Goal: Task Accomplishment & Management: Use online tool/utility

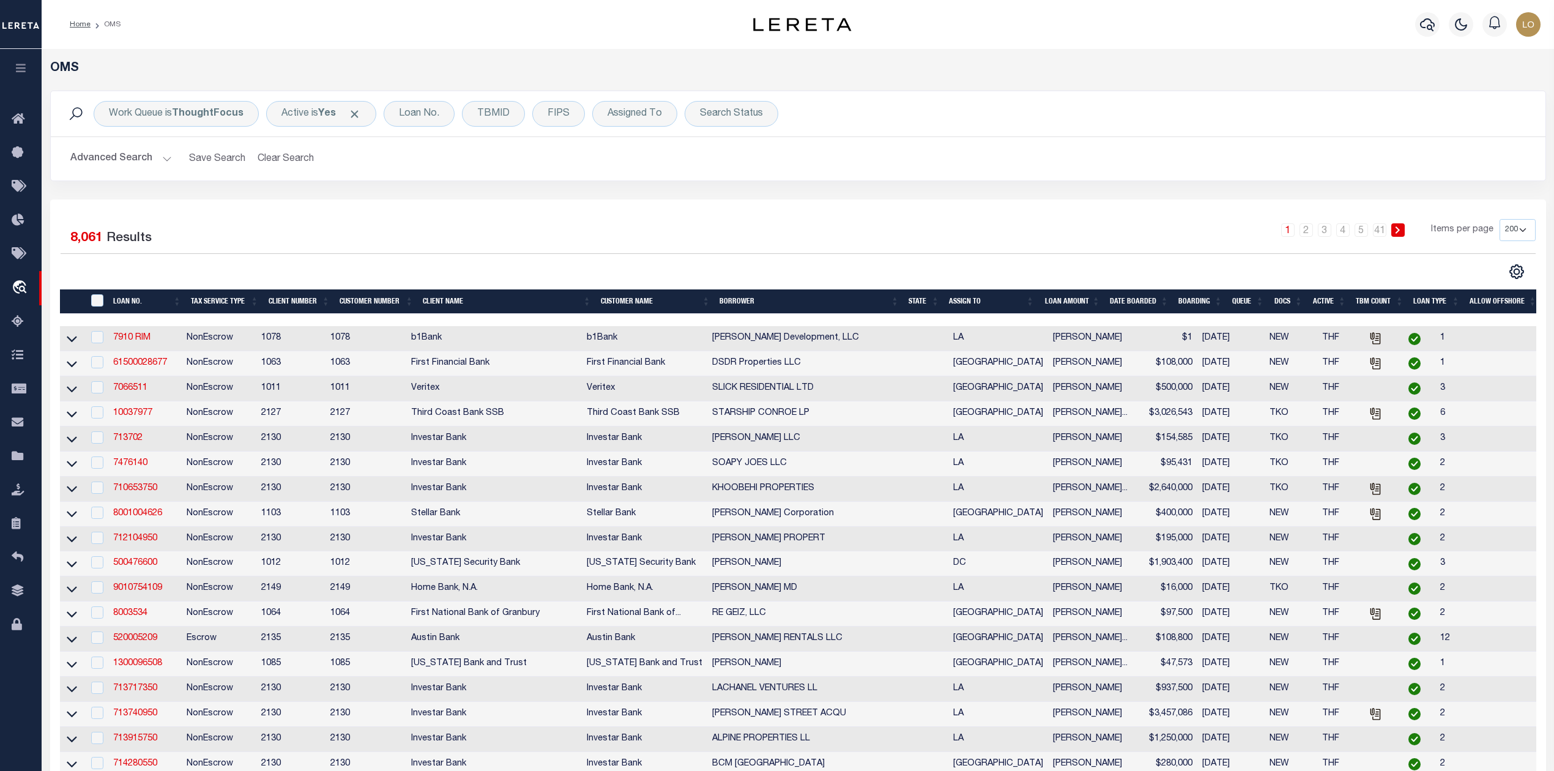
select select "200"
click at [654, 116] on div "Assigned To" at bounding box center [634, 114] width 85 height 26
click at [657, 176] on select "--Unassigned-- [PERSON_NAME] [PERSON_NAME] [PERSON_NAME] [PERSON_NAME], [PERSON…" at bounding box center [698, 173] width 180 height 23
select select "[PERSON_NAME]"
click at [609, 163] on select "--Unassigned-- [PERSON_NAME] [PERSON_NAME] [PERSON_NAME] [PERSON_NAME], [PERSON…" at bounding box center [698, 173] width 180 height 23
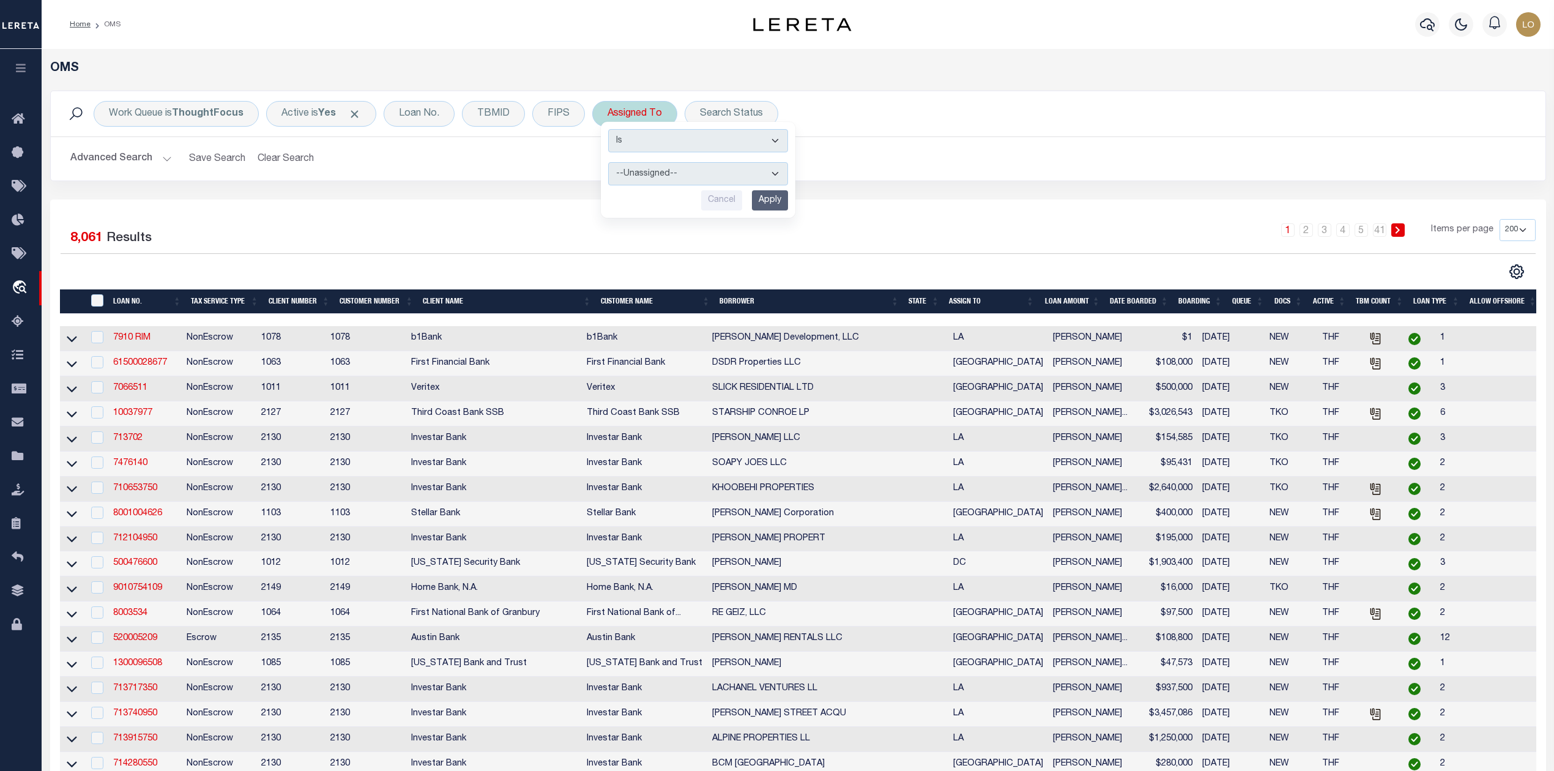
click at [764, 201] on input "Apply" at bounding box center [770, 200] width 36 height 20
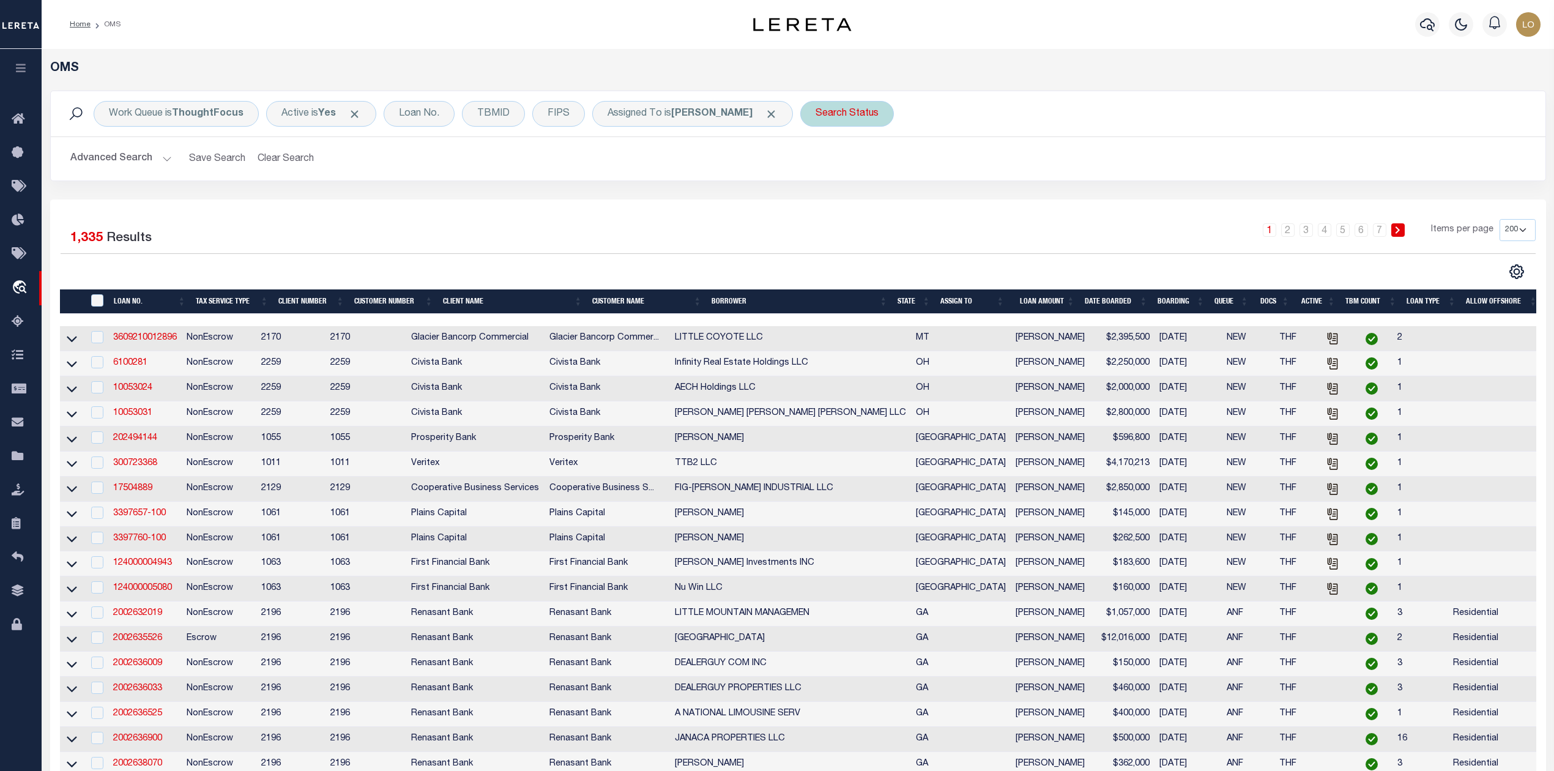
click at [820, 109] on div "Search Status" at bounding box center [847, 114] width 94 height 26
click at [854, 174] on select "Automated Search Bad Parcel Complete Duplicate Parcel High Dollar Reporting In …" at bounding box center [906, 173] width 180 height 23
select select "RD"
click at [816, 163] on select "Automated Search Bad Parcel Complete Duplicate Parcel High Dollar Reporting In …" at bounding box center [906, 173] width 180 height 23
click at [964, 204] on input "Apply" at bounding box center [978, 200] width 36 height 20
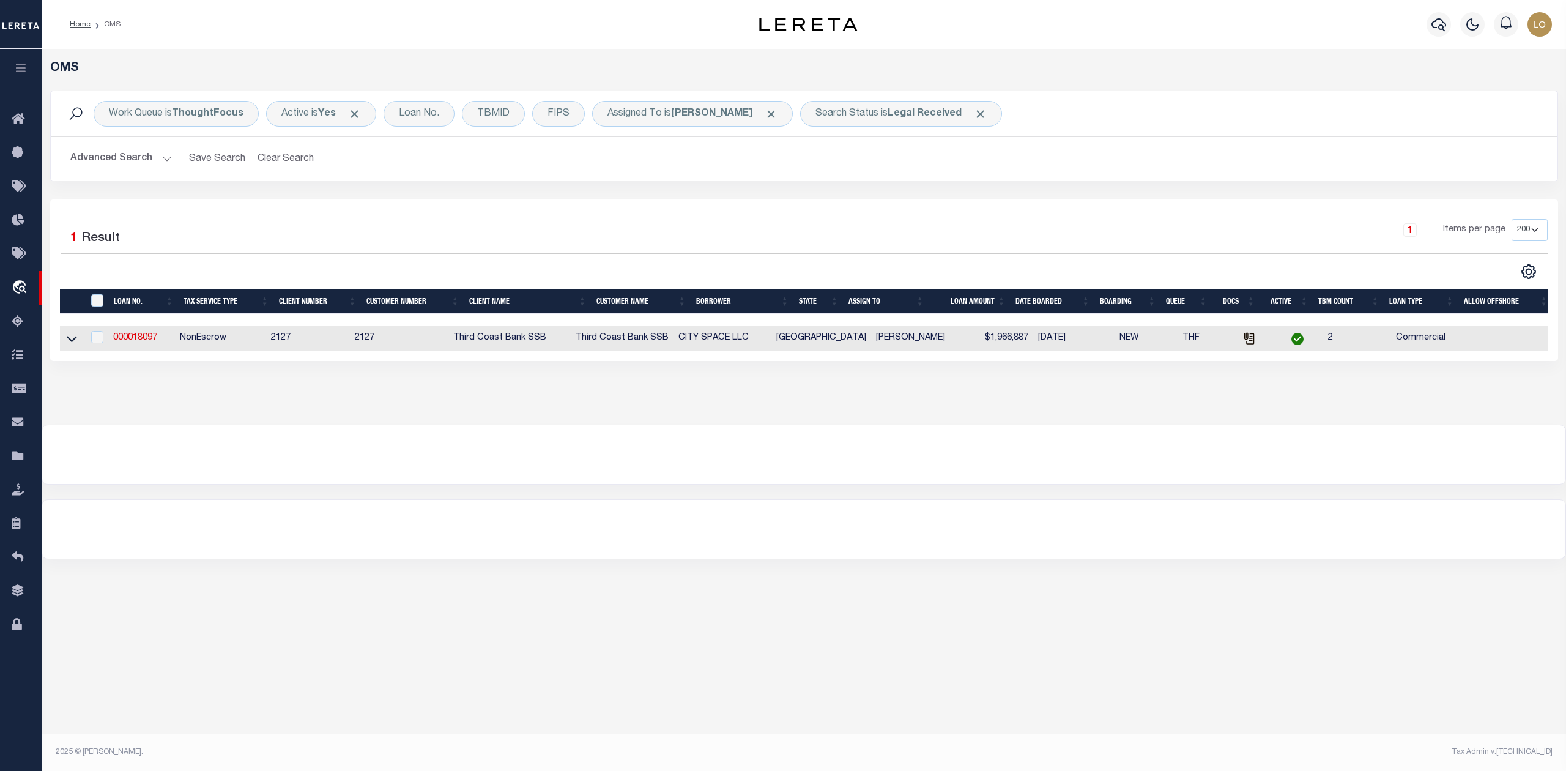
click at [855, 588] on div "OMS Work Queue is ThoughtFocus Active is Yes Loan No. TBMID FIPS Assigned To is…" at bounding box center [804, 396] width 1524 height 694
click at [866, 466] on div at bounding box center [803, 454] width 1523 height 59
click at [744, 634] on div "OMS Work Queue is ThoughtFocus Active is Yes Loan No. TBMID FIPS Assigned To is…" at bounding box center [804, 396] width 1524 height 694
click at [1185, 424] on div "OMS Work Queue is ThoughtFocus Active is Yes Loan No. TBMID FIPS Assigned To is…" at bounding box center [804, 237] width 1524 height 376
click at [1084, 597] on div "OMS Work Queue is ThoughtFocus Active is Yes Loan No. TBMID FIPS Assigned To is…" at bounding box center [804, 396] width 1524 height 694
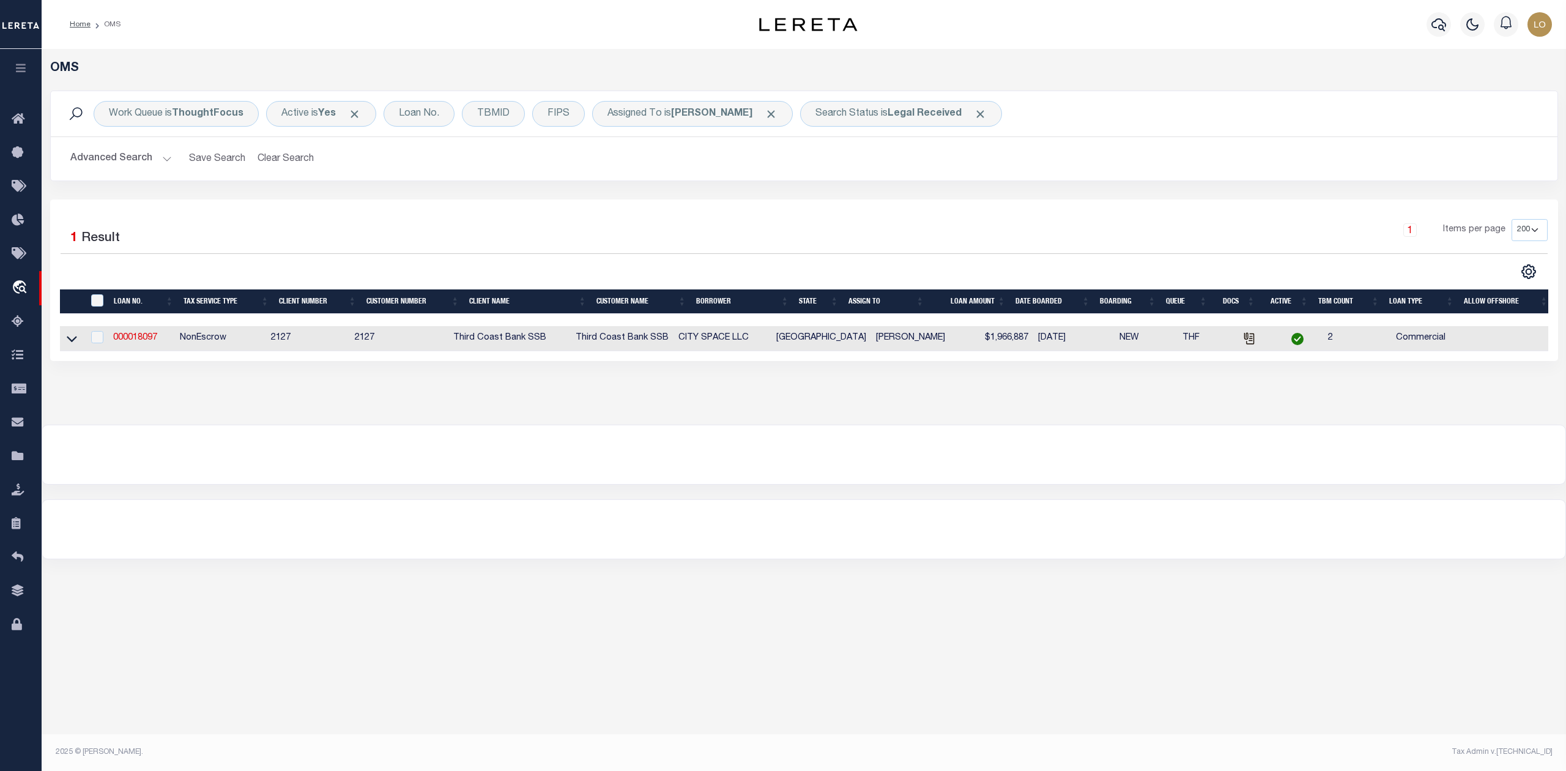
click at [945, 484] on div at bounding box center [803, 454] width 1523 height 59
click at [130, 338] on link "000018097" at bounding box center [135, 337] width 44 height 9
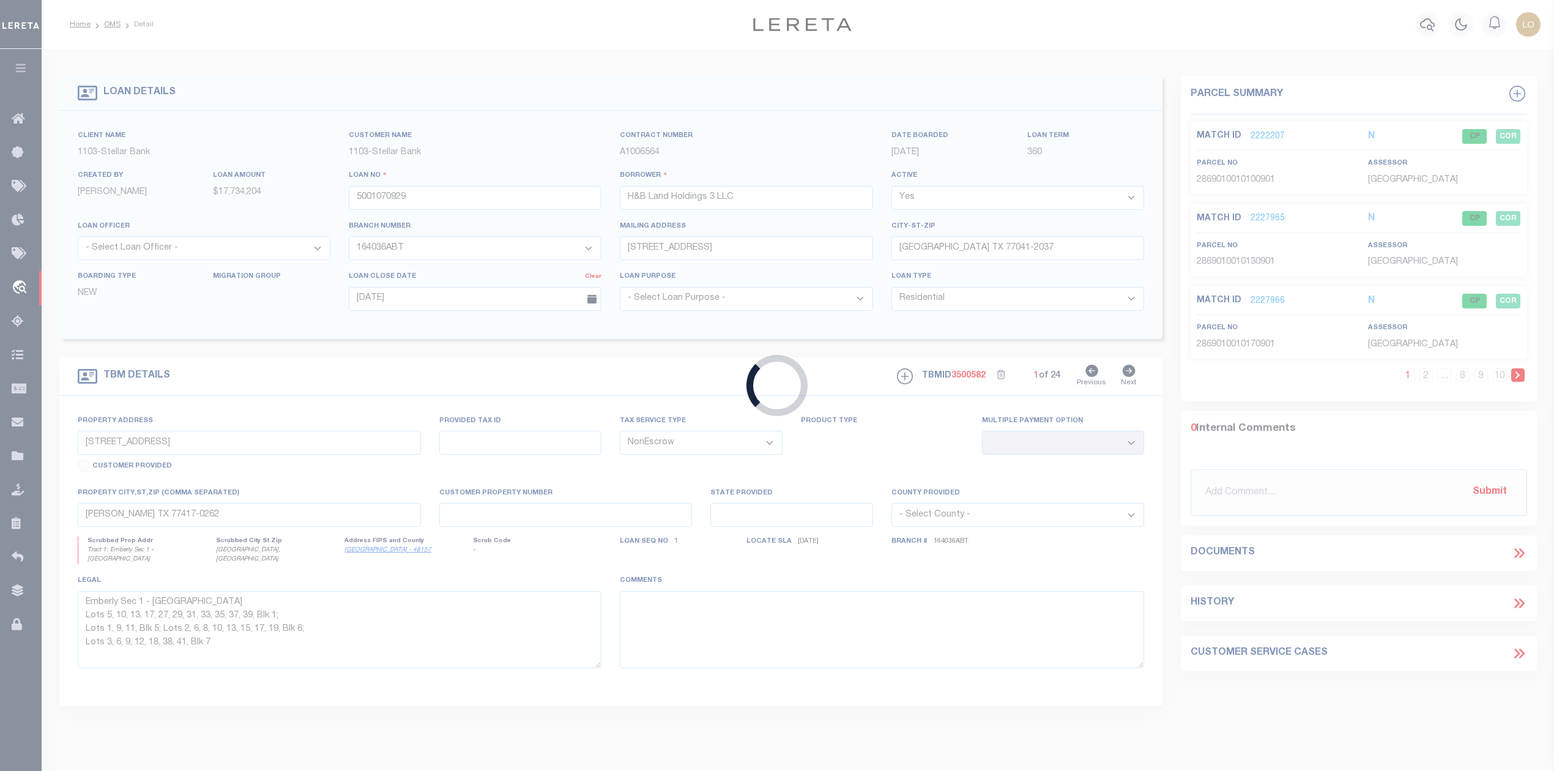
type input "000018097"
type input "CITY SPACE LLC"
select select
type input "[DATE]"
select select "20"
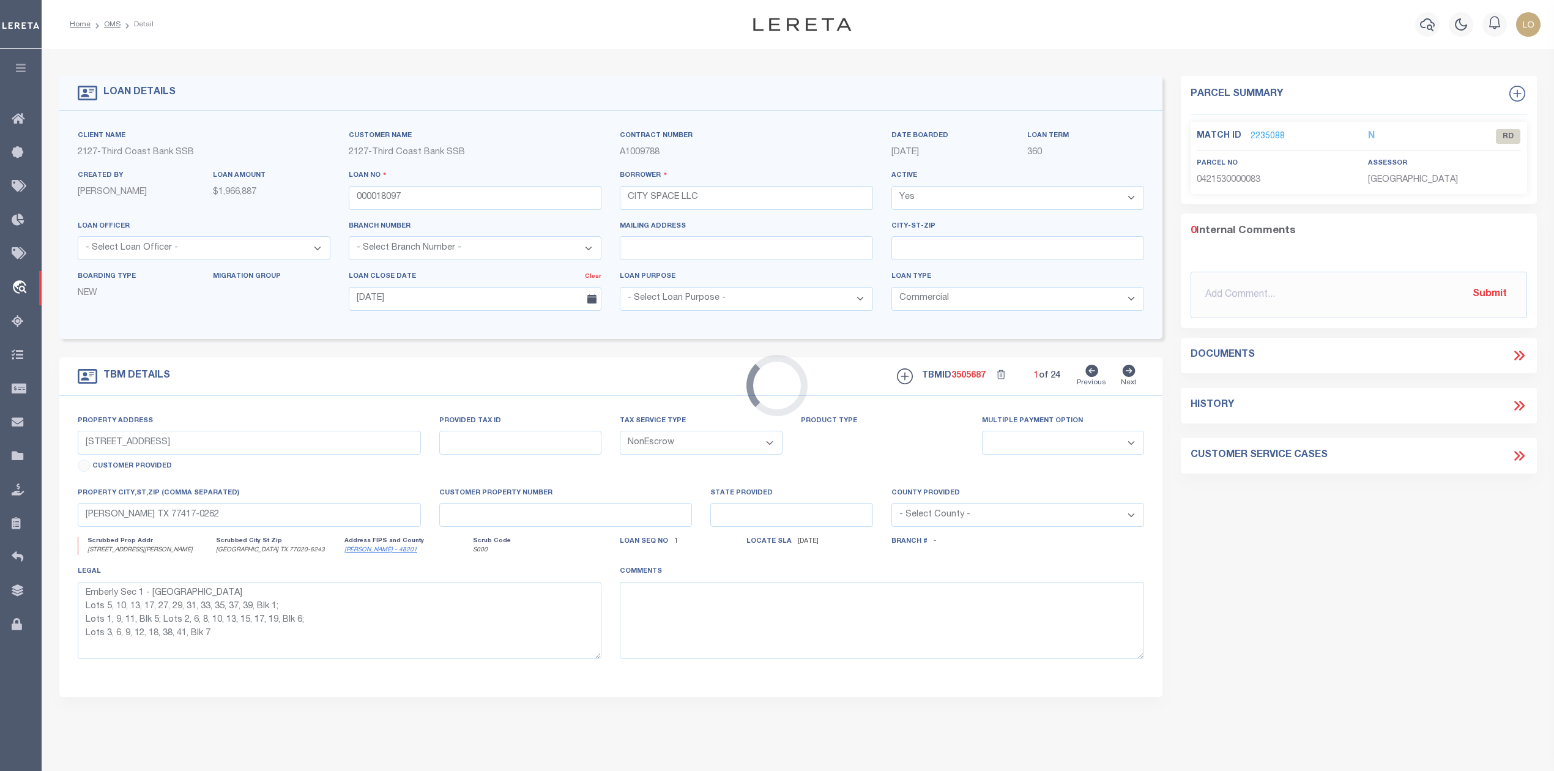
type input "[STREET_ADDRESS][PERSON_NAME]"
select select
type input "[GEOGRAPHIC_DATA] TX 77020-6243"
type input "0421530000083"
type input "[GEOGRAPHIC_DATA]"
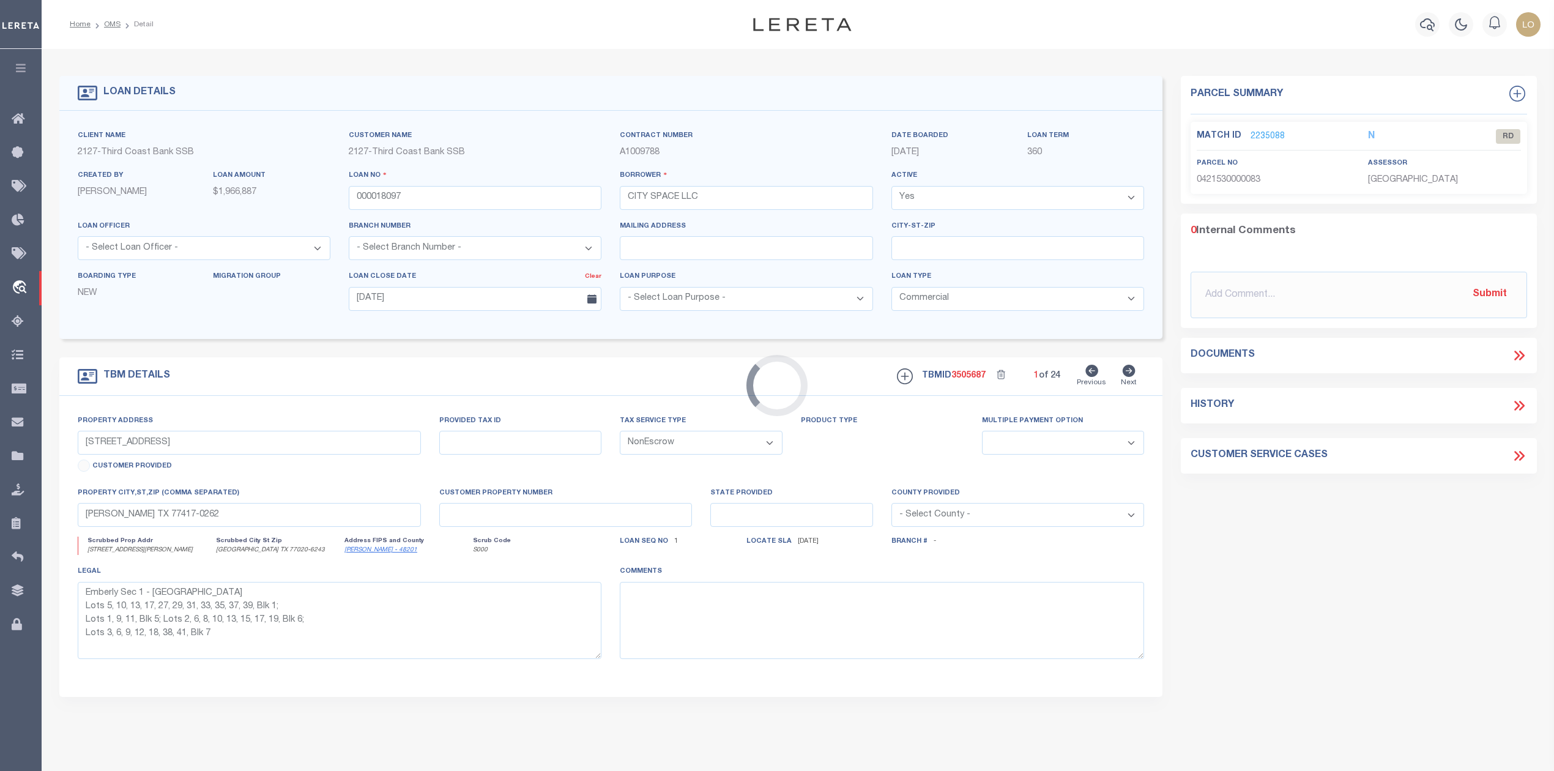
type textarea "see attached Deed of Trust"
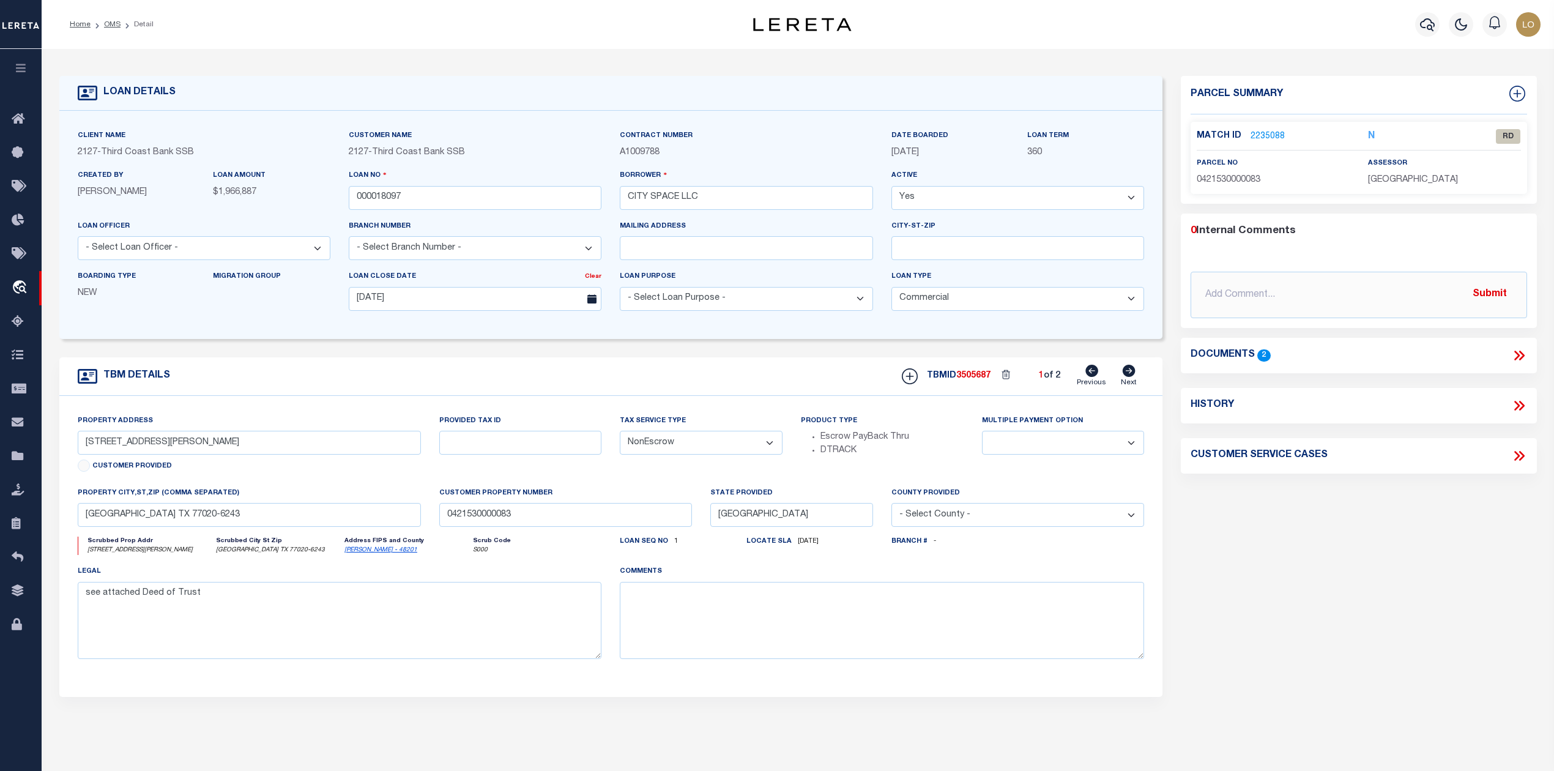
click at [478, 125] on div "Client Name 2127 - Third Coast Bank SSB Customer Name 2127 - Third Coast Bank S…" at bounding box center [610, 225] width 1103 height 228
click at [118, 26] on link "OMS" at bounding box center [112, 24] width 17 height 7
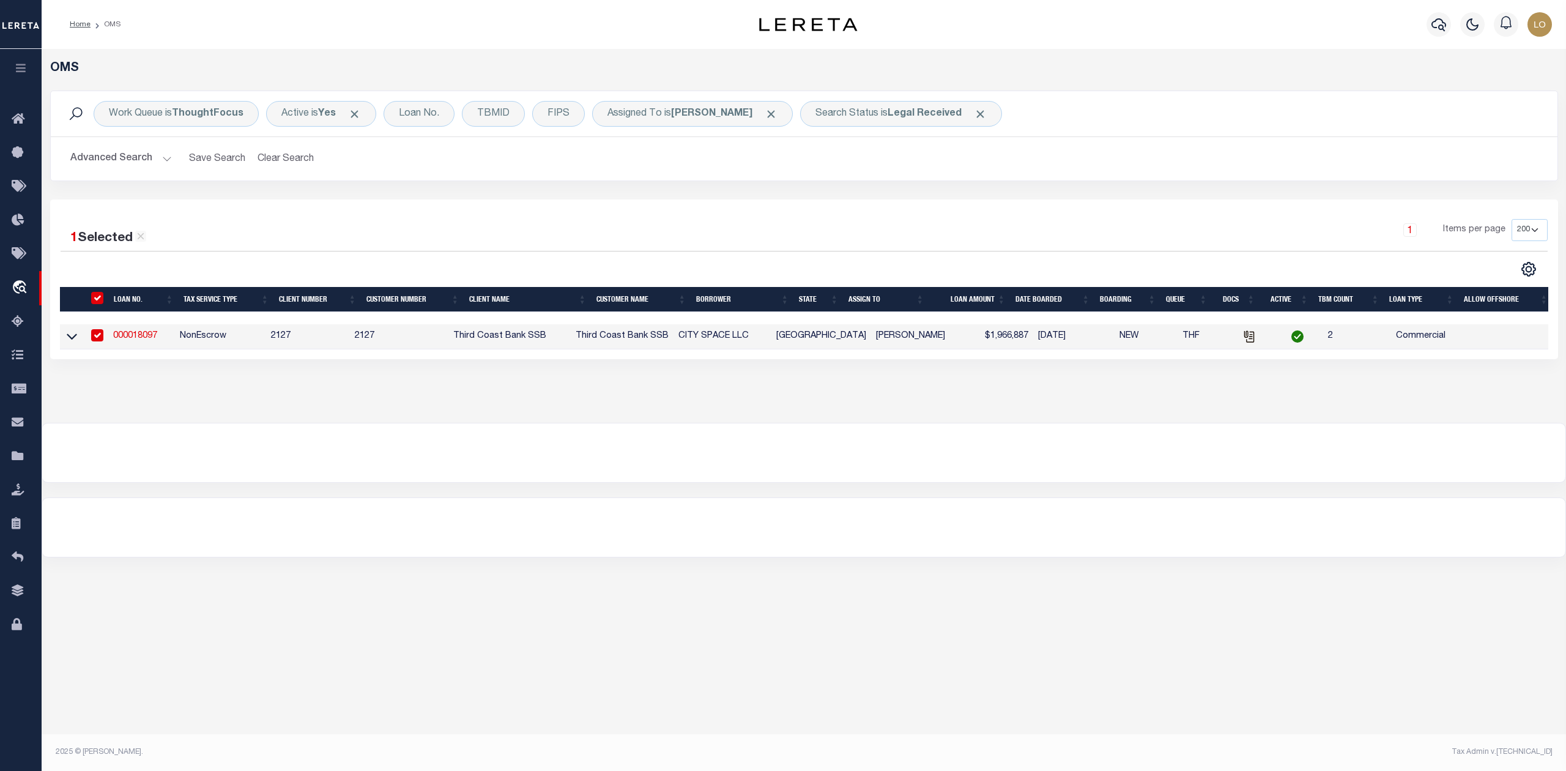
click at [414, 441] on div at bounding box center [803, 452] width 1523 height 59
click at [187, 465] on div at bounding box center [803, 452] width 1523 height 59
click at [1122, 601] on div "OMS Work Queue is ThoughtFocus Active is Yes Loan No. TBMID FIPS Assigned To is…" at bounding box center [804, 396] width 1524 height 694
click at [701, 546] on div at bounding box center [803, 527] width 1523 height 59
click at [646, 553] on div at bounding box center [803, 527] width 1523 height 59
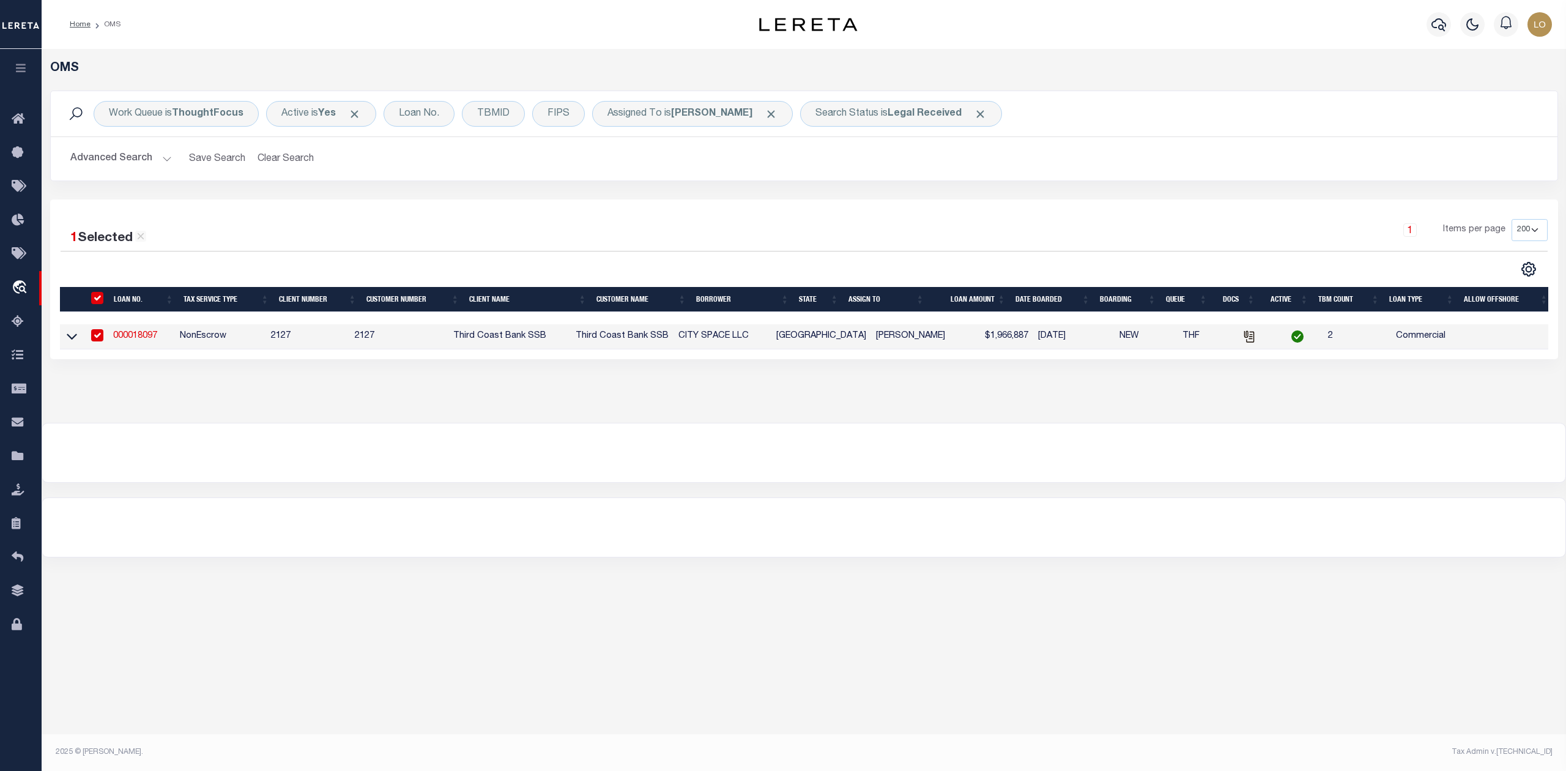
click at [693, 614] on div "OMS Work Queue is ThoughtFocus Active is Yes Loan No. TBMID FIPS Assigned To is…" at bounding box center [804, 396] width 1524 height 694
click at [522, 531] on div at bounding box center [803, 527] width 1523 height 59
drag, startPoint x: 788, startPoint y: 509, endPoint x: 807, endPoint y: 453, distance: 59.0
click at [788, 509] on div at bounding box center [803, 527] width 1523 height 59
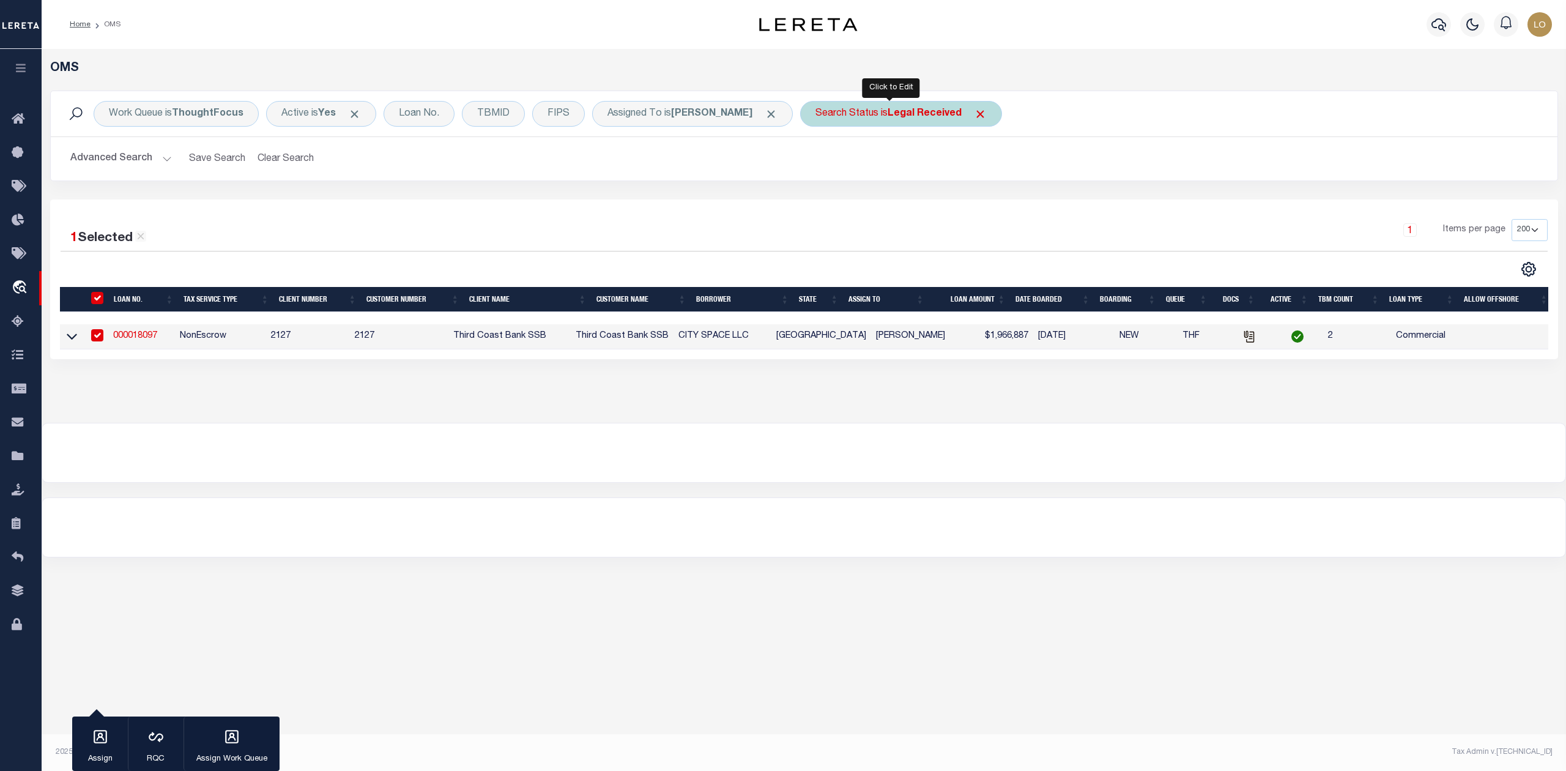
click at [910, 118] on b "Legal Received" at bounding box center [924, 114] width 74 height 10
select select "RD"
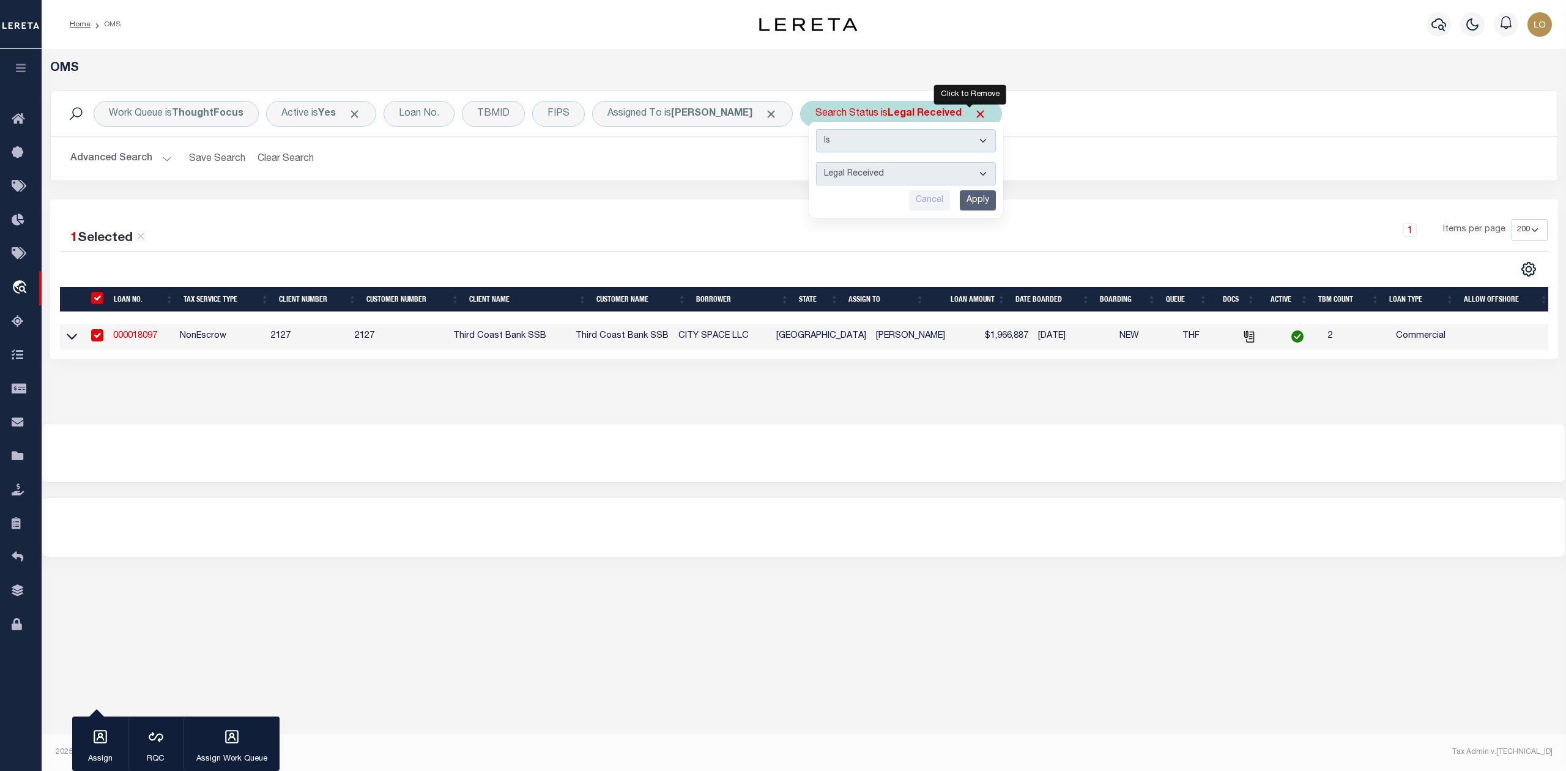
click at [974, 115] on span "Click to Remove" at bounding box center [980, 114] width 13 height 13
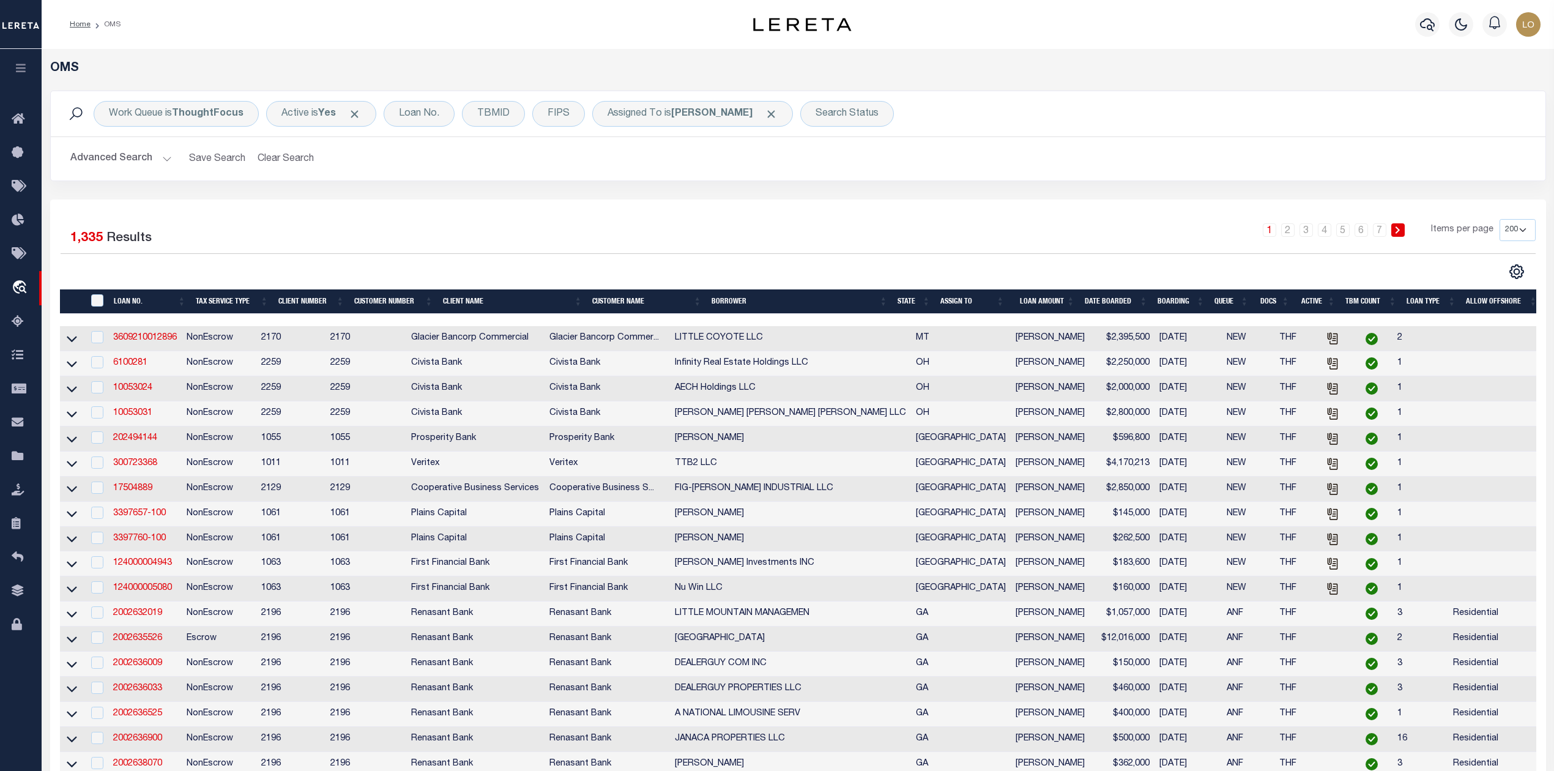
click at [124, 157] on button "Advanced Search" at bounding box center [121, 159] width 102 height 24
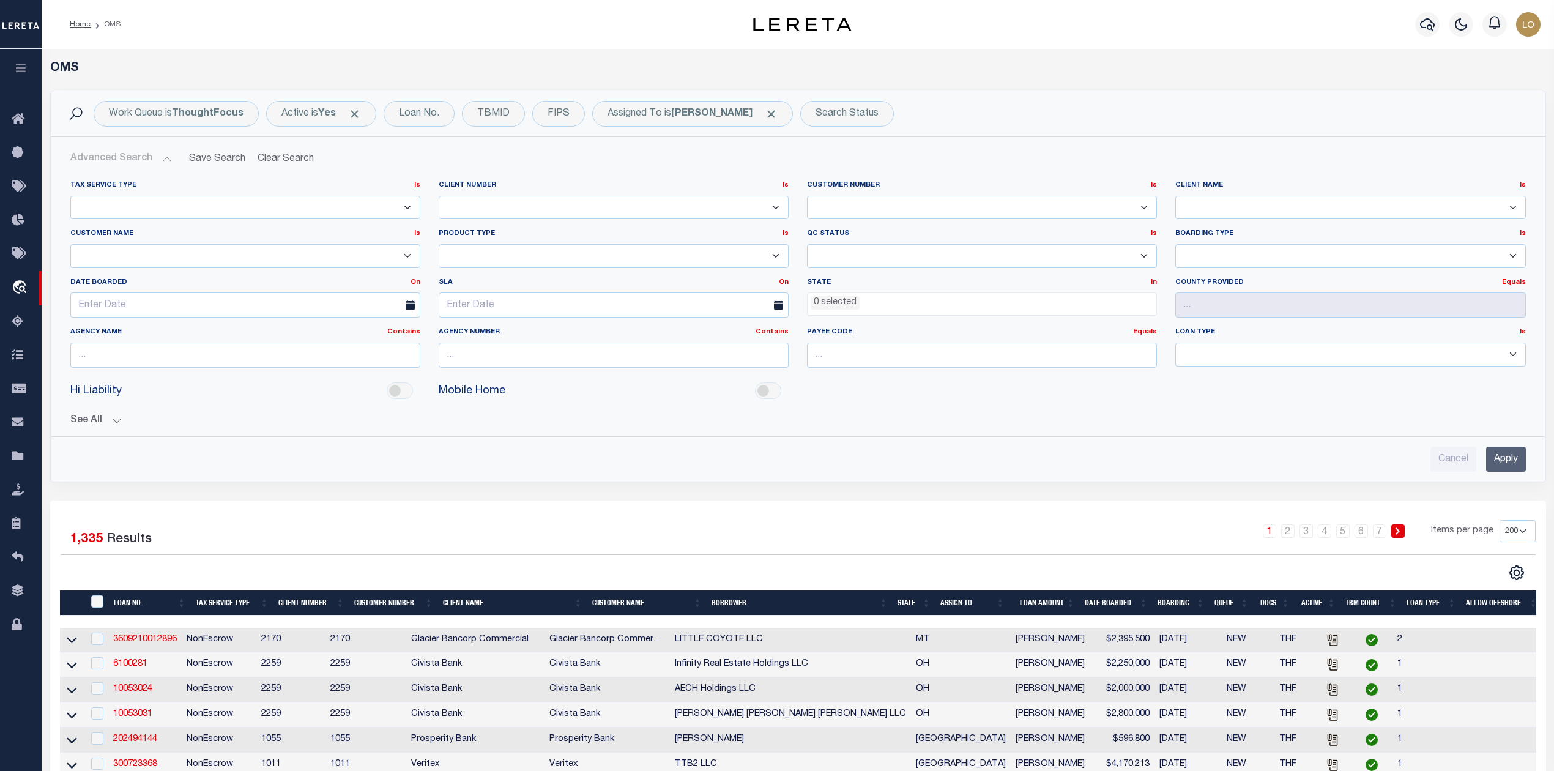
click at [852, 306] on li "0 selected" at bounding box center [834, 302] width 49 height 13
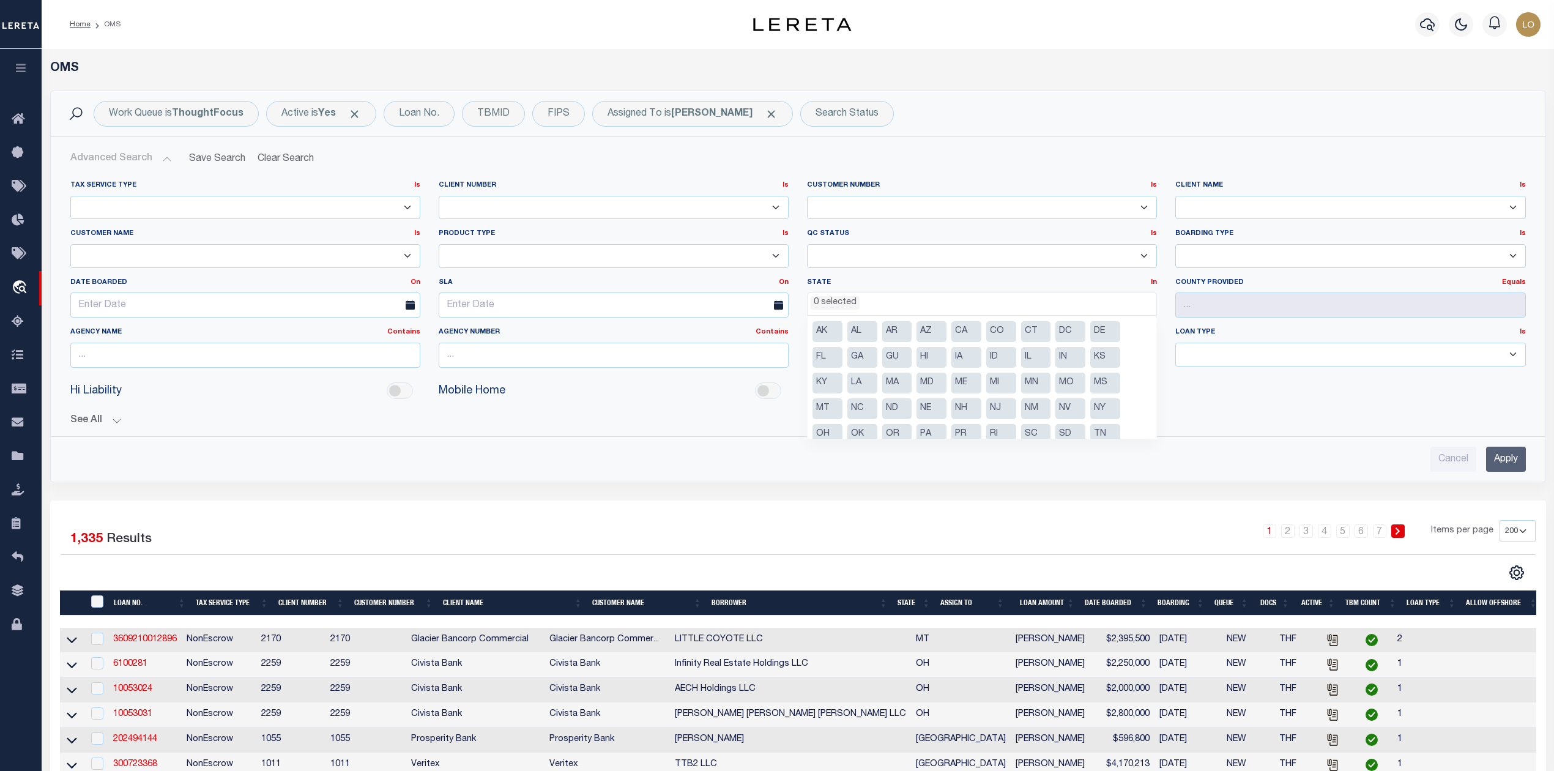
click at [997, 407] on li "NJ" at bounding box center [1001, 408] width 30 height 21
select select "NJ"
click at [725, 422] on button "See All" at bounding box center [797, 421] width 1455 height 12
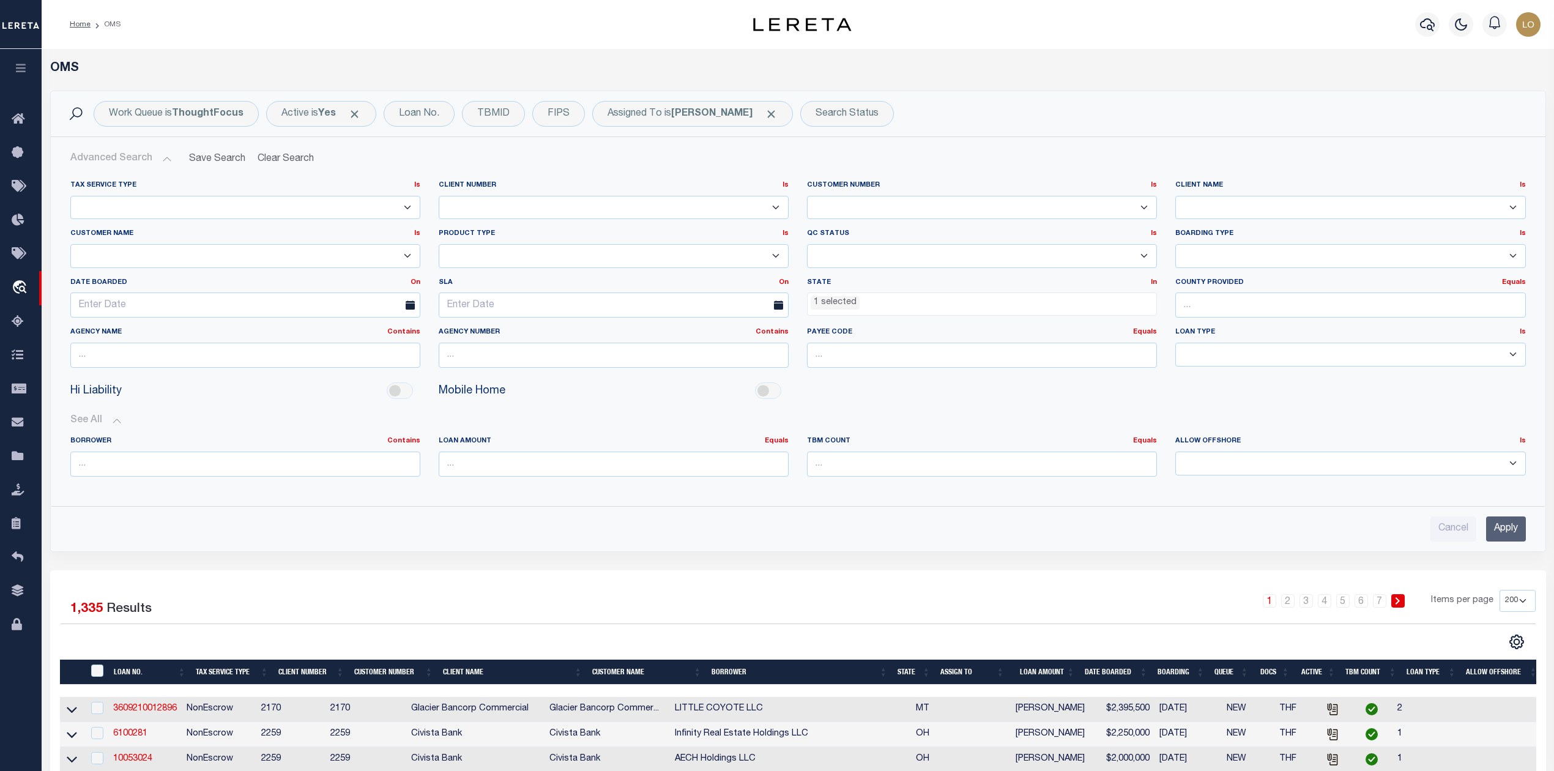
click at [1507, 538] on input "Apply" at bounding box center [1506, 528] width 40 height 25
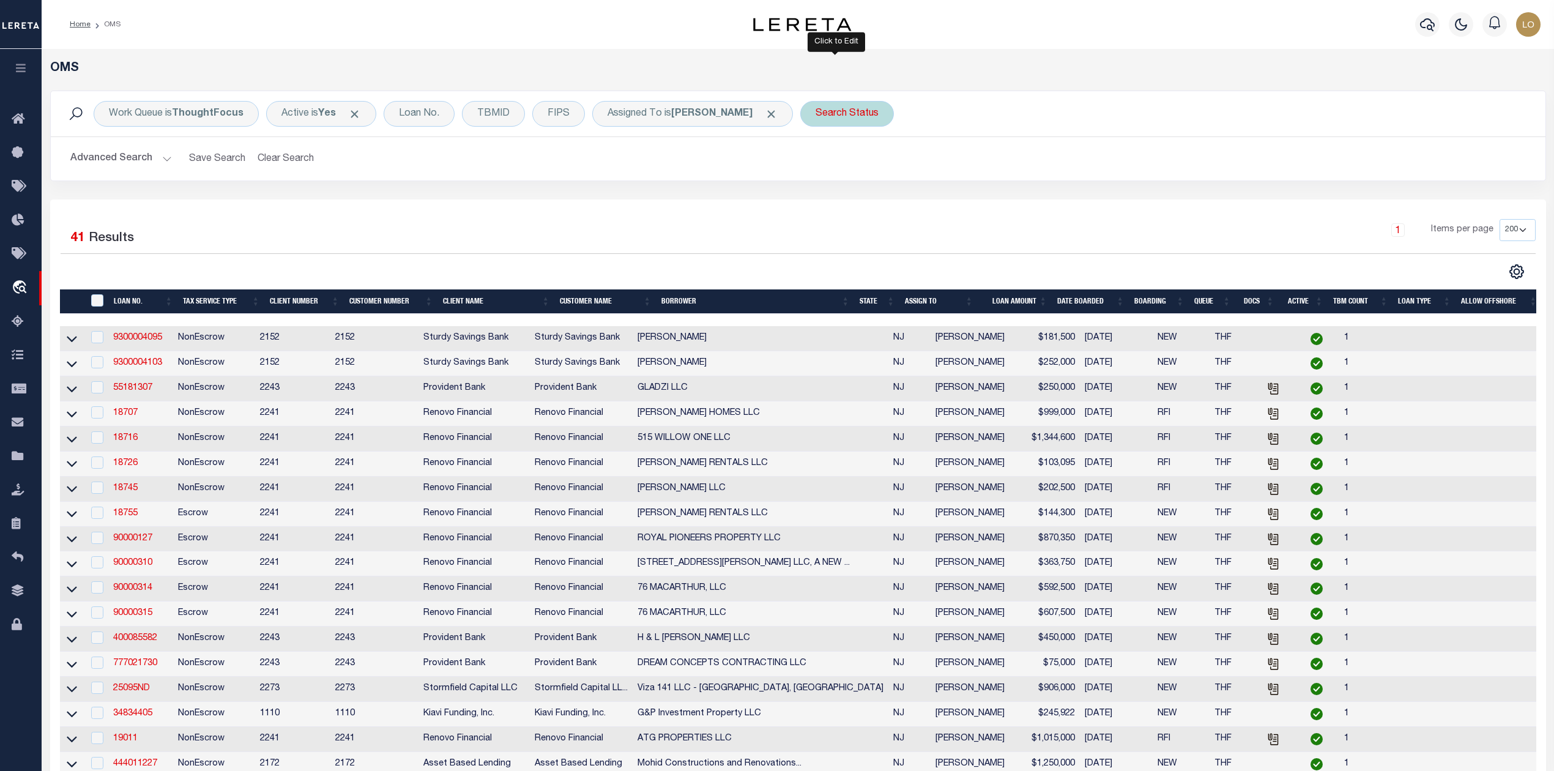
click at [824, 113] on div "Search Status" at bounding box center [847, 114] width 94 height 26
click at [856, 184] on select "Automated Search Bad Parcel Complete Duplicate Parcel High Dollar Reporting In …" at bounding box center [906, 173] width 180 height 23
select select "CP"
click at [816, 163] on select "Automated Search Bad Parcel Complete Duplicate Parcel High Dollar Reporting In …" at bounding box center [906, 173] width 180 height 23
click at [961, 201] on input "Apply" at bounding box center [978, 200] width 36 height 20
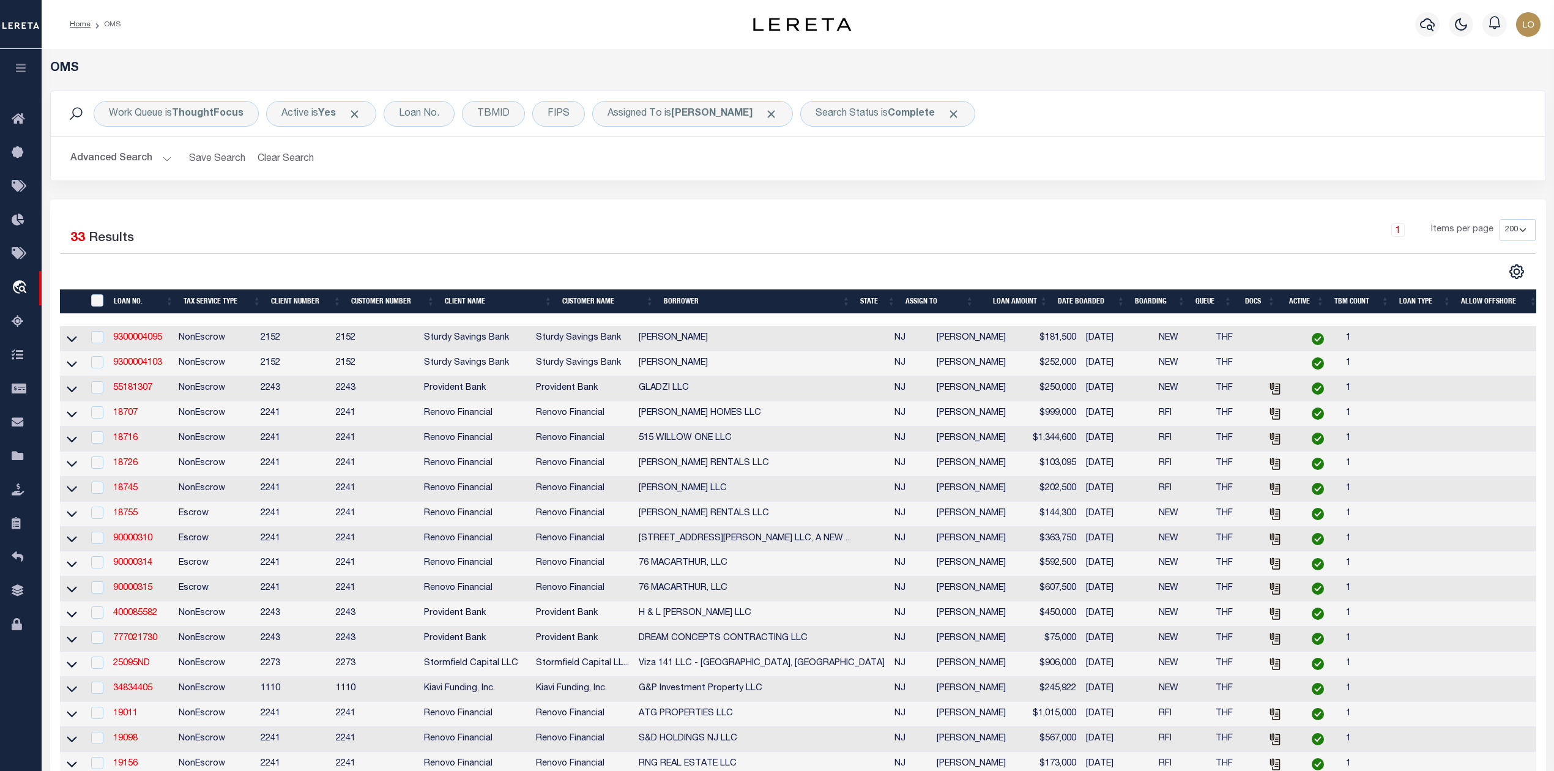
click at [864, 238] on div "1 Items per page 10 25 50 100 200" at bounding box center [985, 235] width 1102 height 32
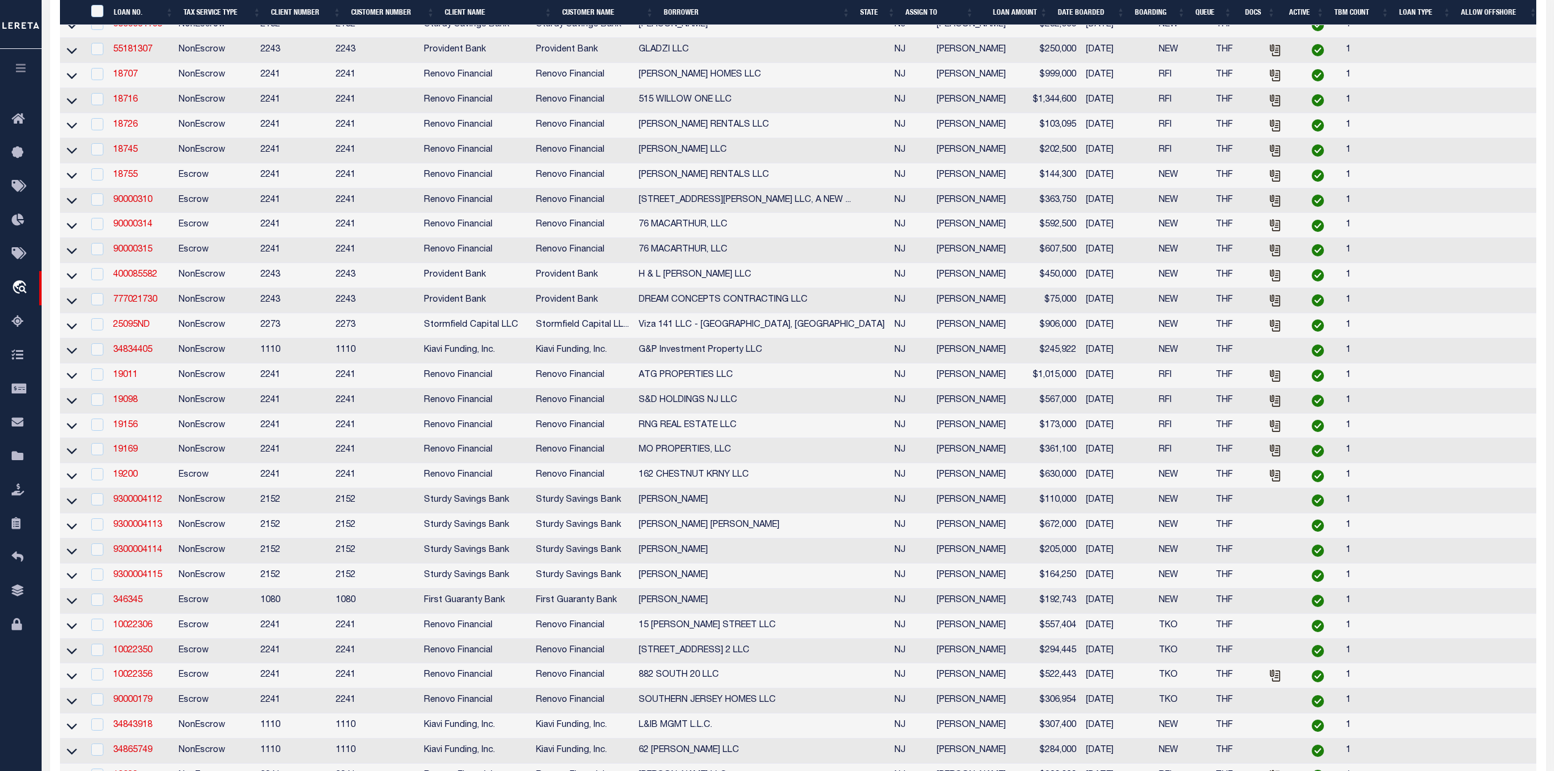
scroll to position [571, 0]
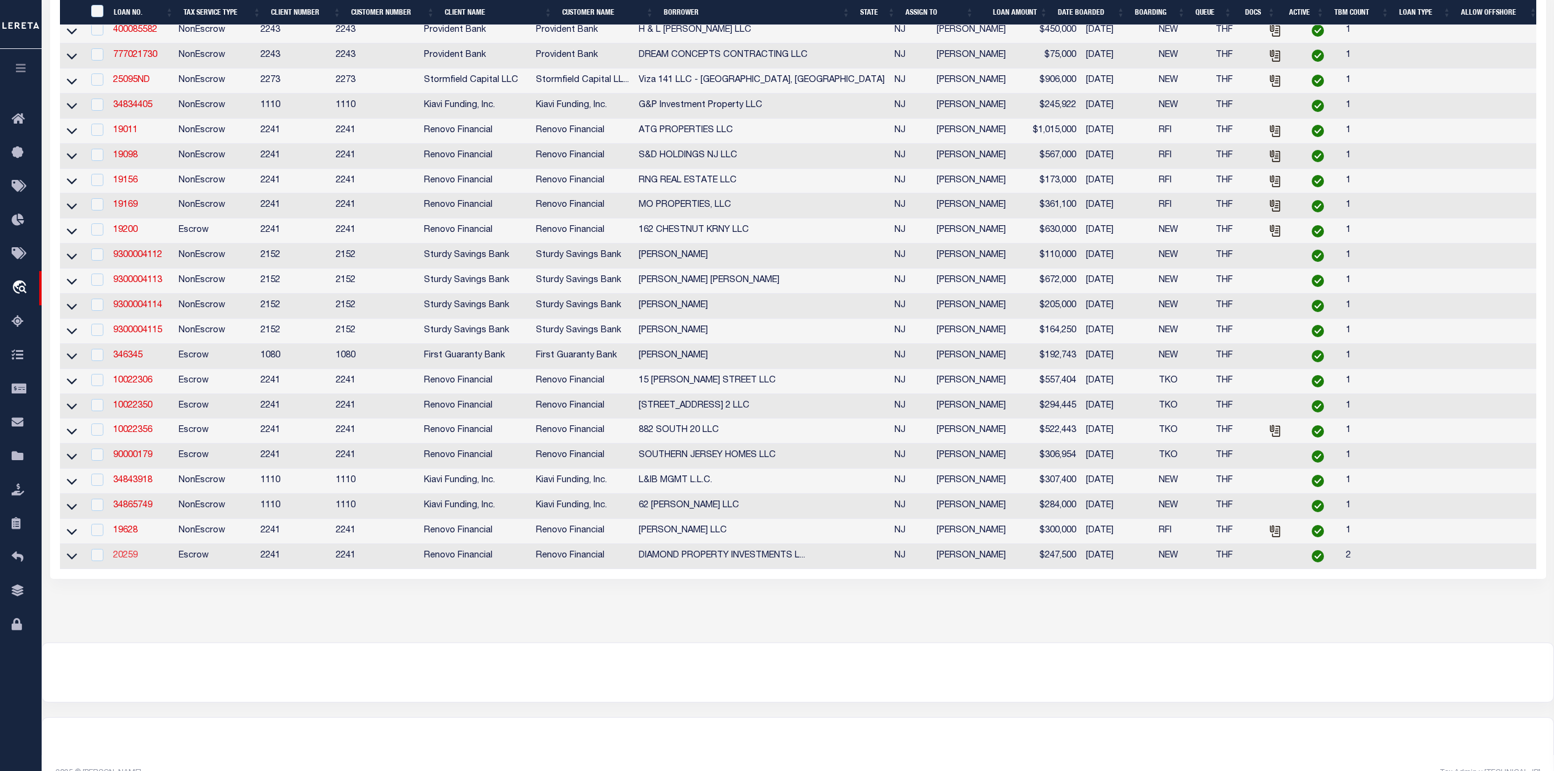
click at [128, 560] on link "20259" at bounding box center [125, 555] width 24 height 9
type input "20259"
type input "DIAMOND PROPERTY INVESTMENTS LLC"
select select
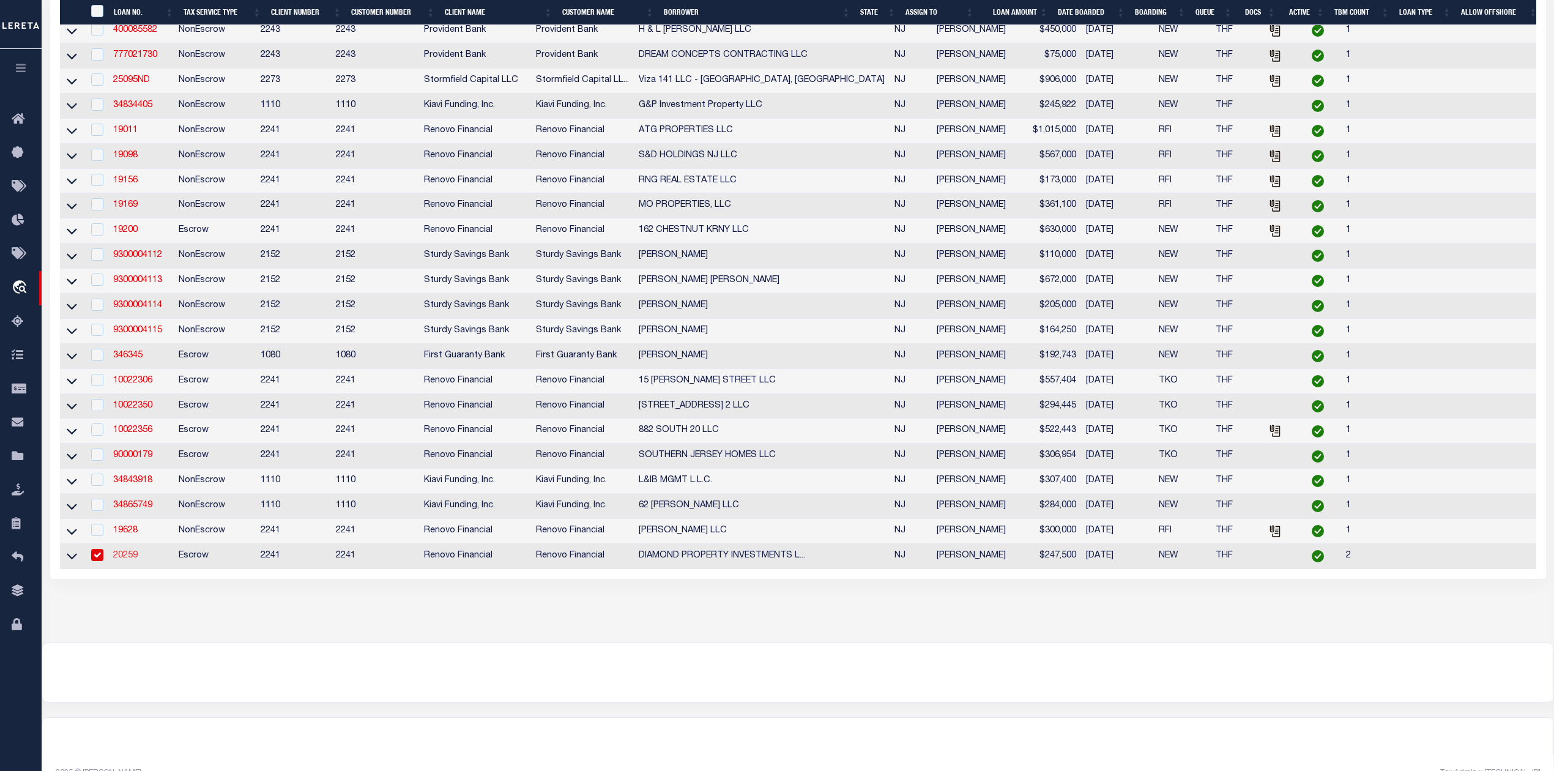
type input "[STREET_ADDRESS]"
type input "[GEOGRAPHIC_DATA]"
select select "400"
select select
select select "Escrow"
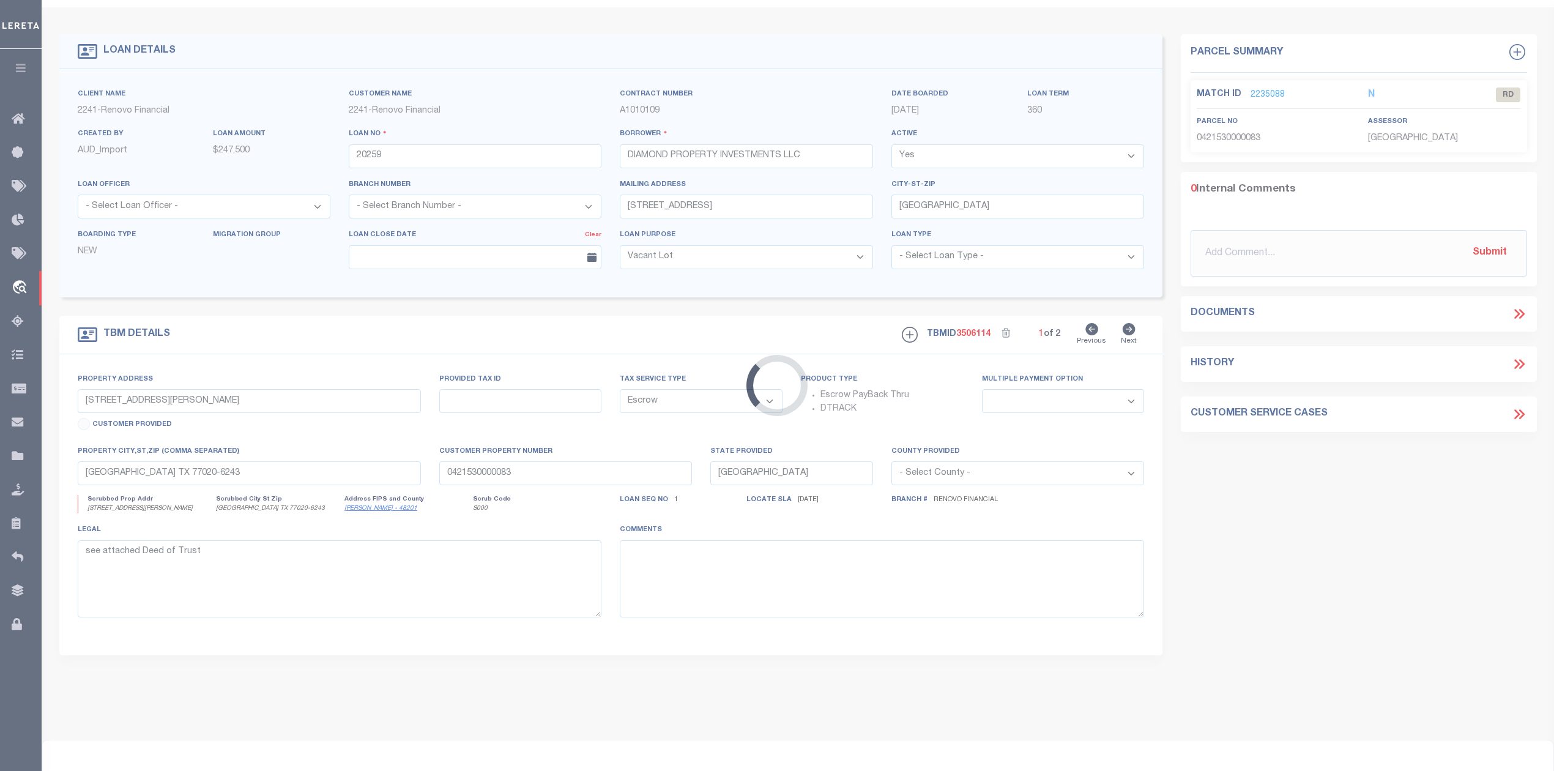
type input "[STREET_ADDRESS]"
select select
type input "[GEOGRAPHIC_DATA]"
type input "a0kUS00000AoN25"
type input "NJ"
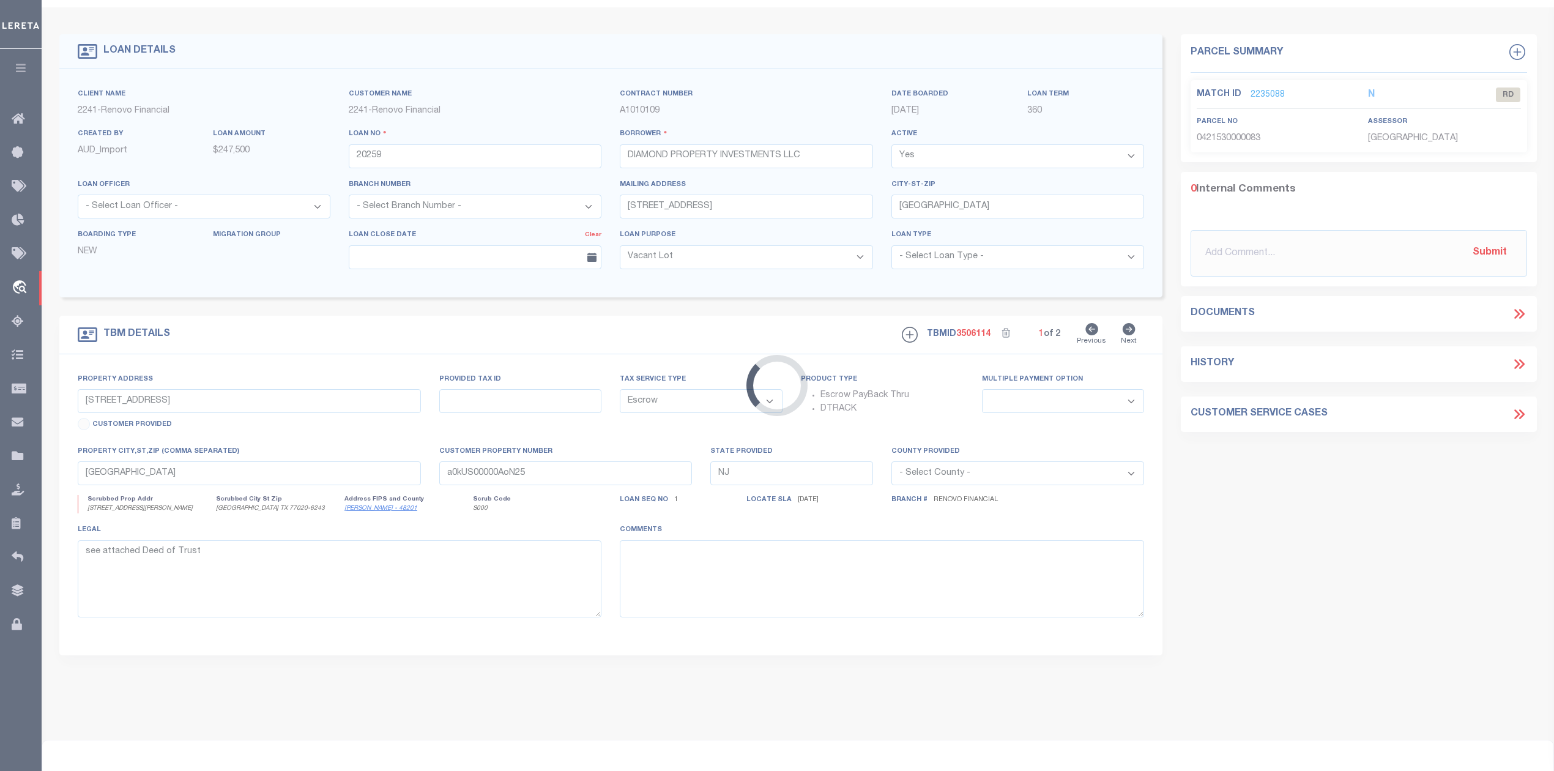
select select
type textarea "LEGAL REQUIRED"
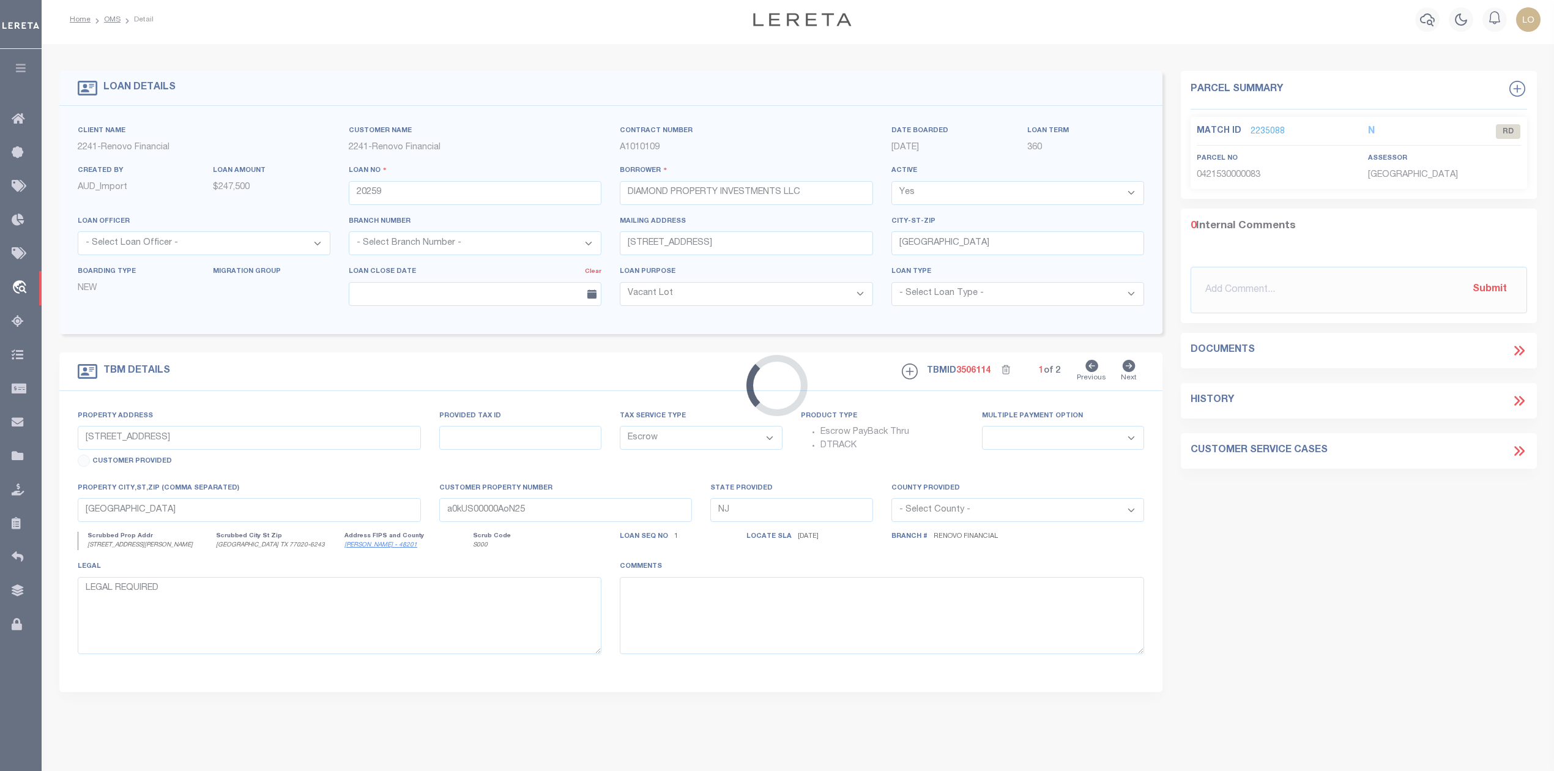
select select "164194"
select select "25066"
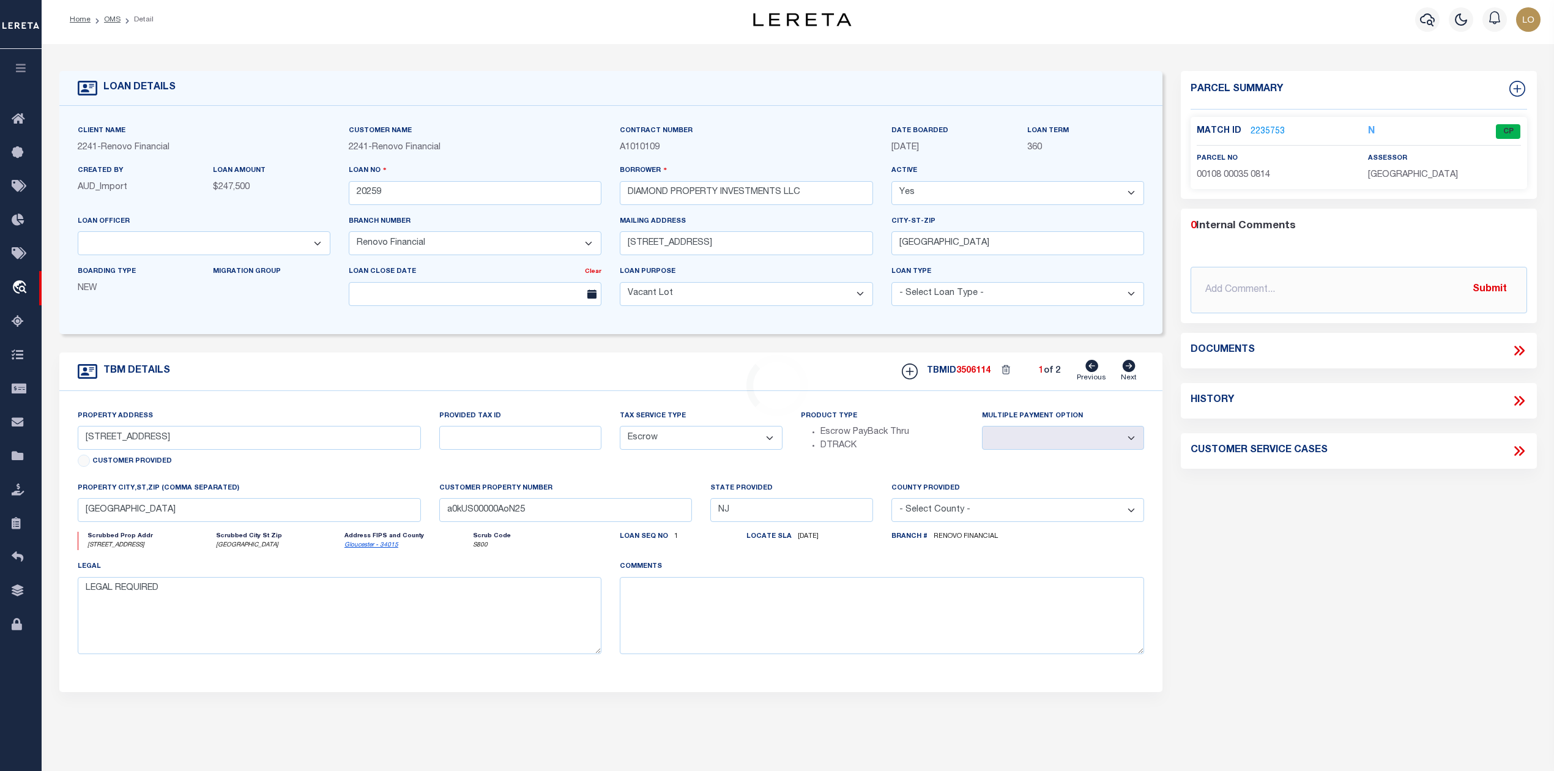
scroll to position [0, 0]
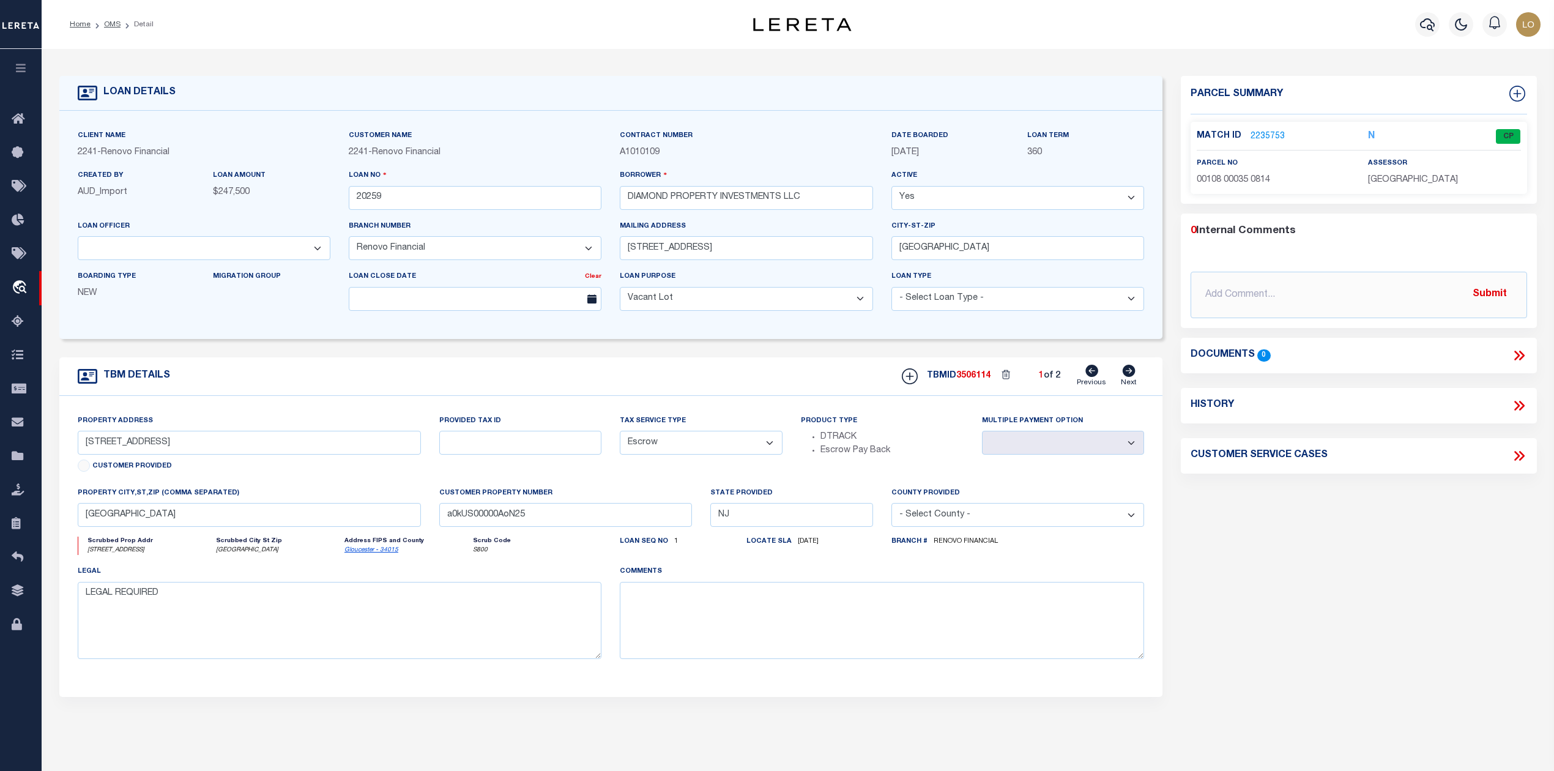
click at [1265, 133] on link "2235753" at bounding box center [1267, 136] width 34 height 13
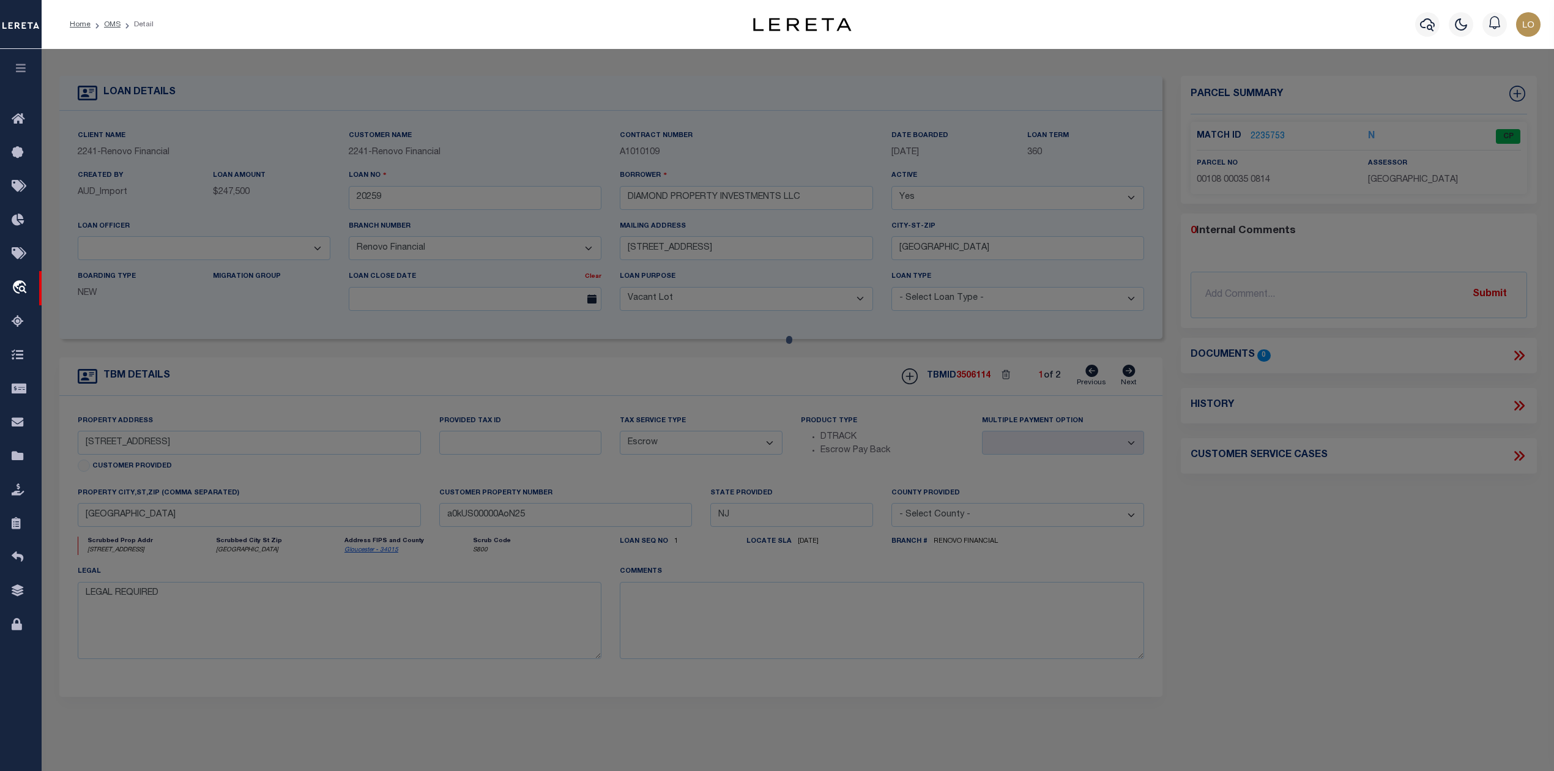
select select "AS"
select select
checkbox input "false"
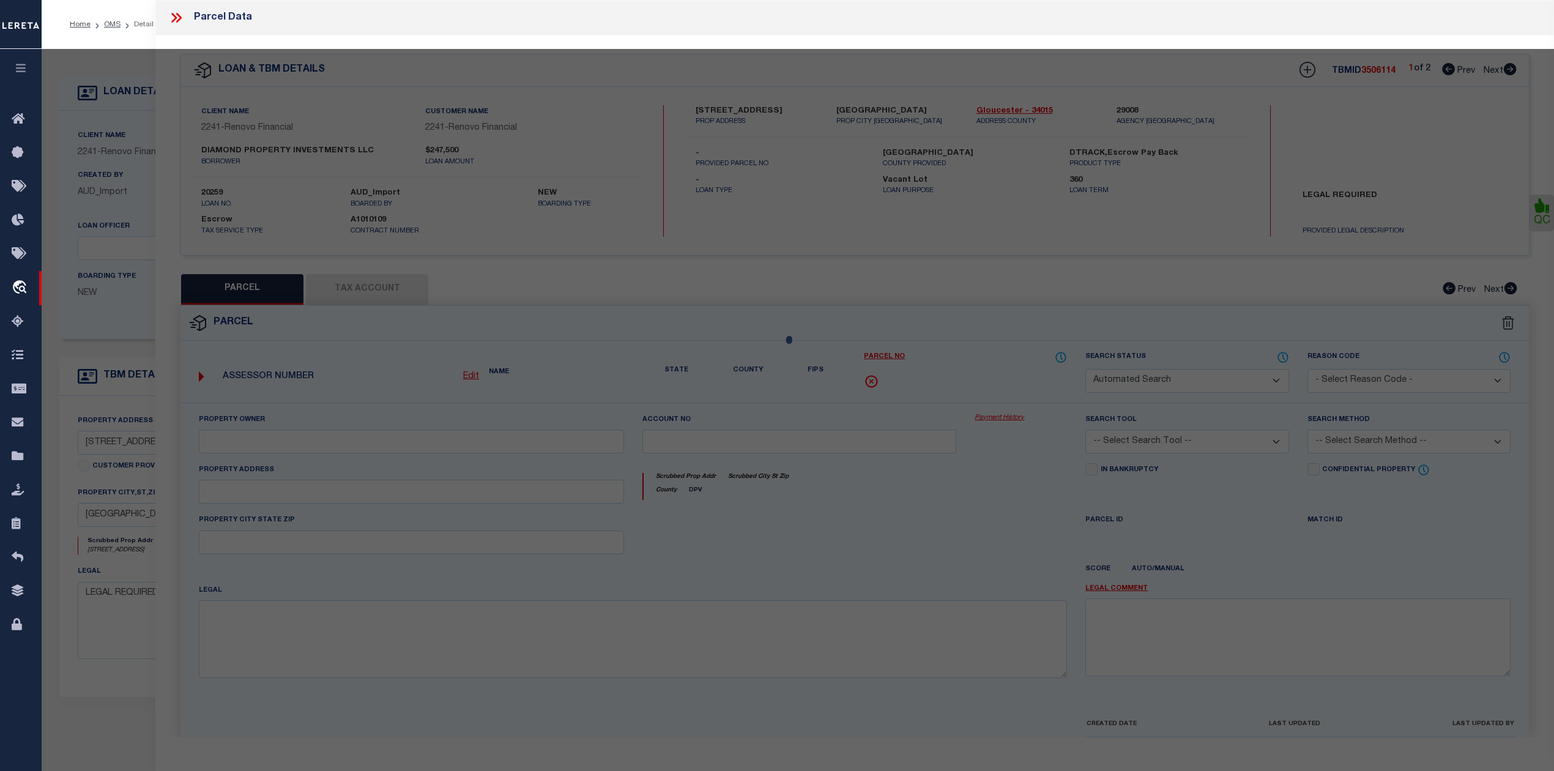
select select "CP"
type input "DIAMOND PROPERTY INVESTMENTS LLC"
select select "ATL"
select select "ADD"
type input "[STREET_ADDRESS]"
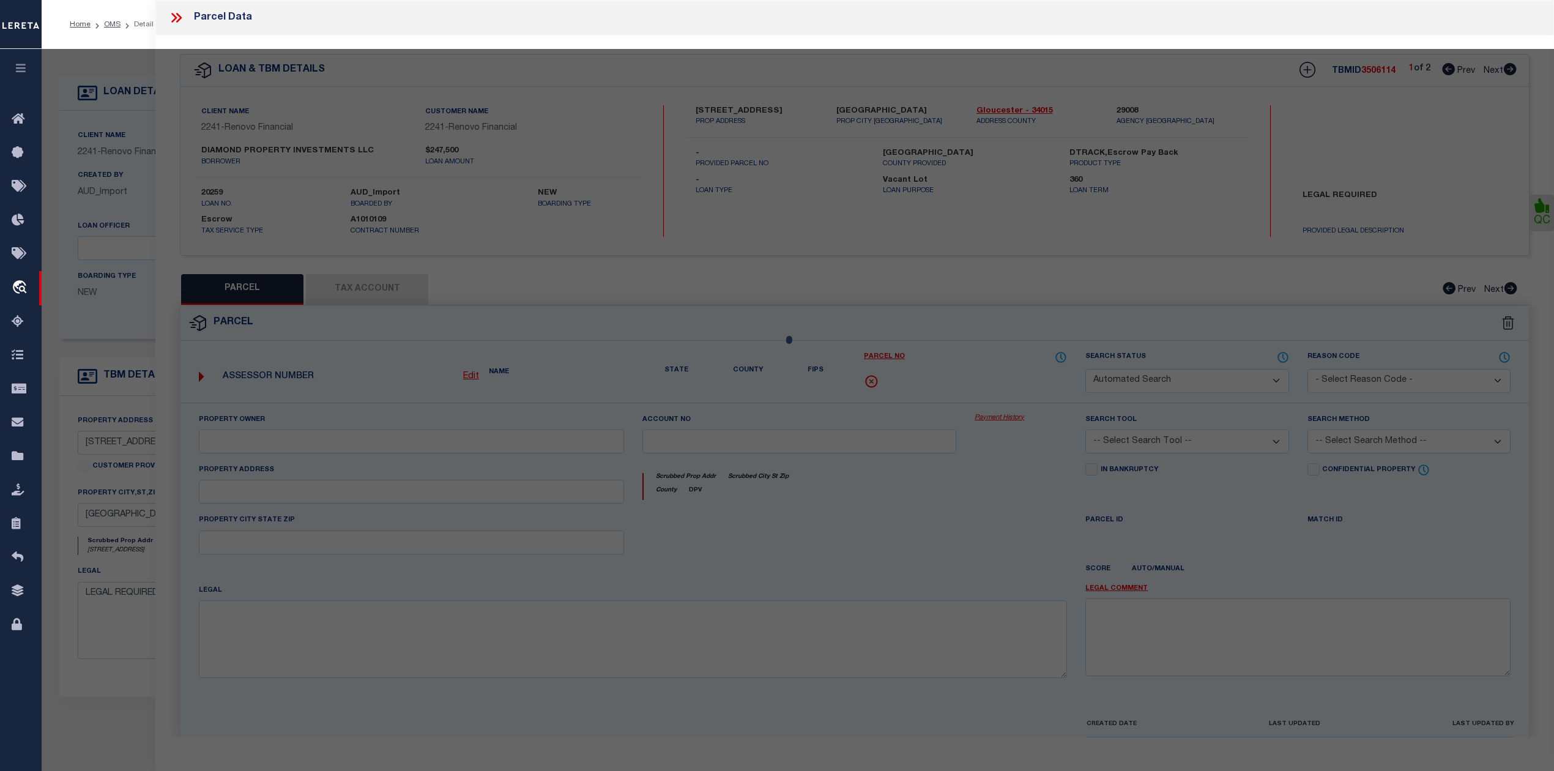
checkbox input "false"
type input "[GEOGRAPHIC_DATA]"
type textarea "LOT:35 BLK:108 DIST:14 CITY/MUNI/TWP:PAULSBORO BORO MAP REF:TAX MAP 11"
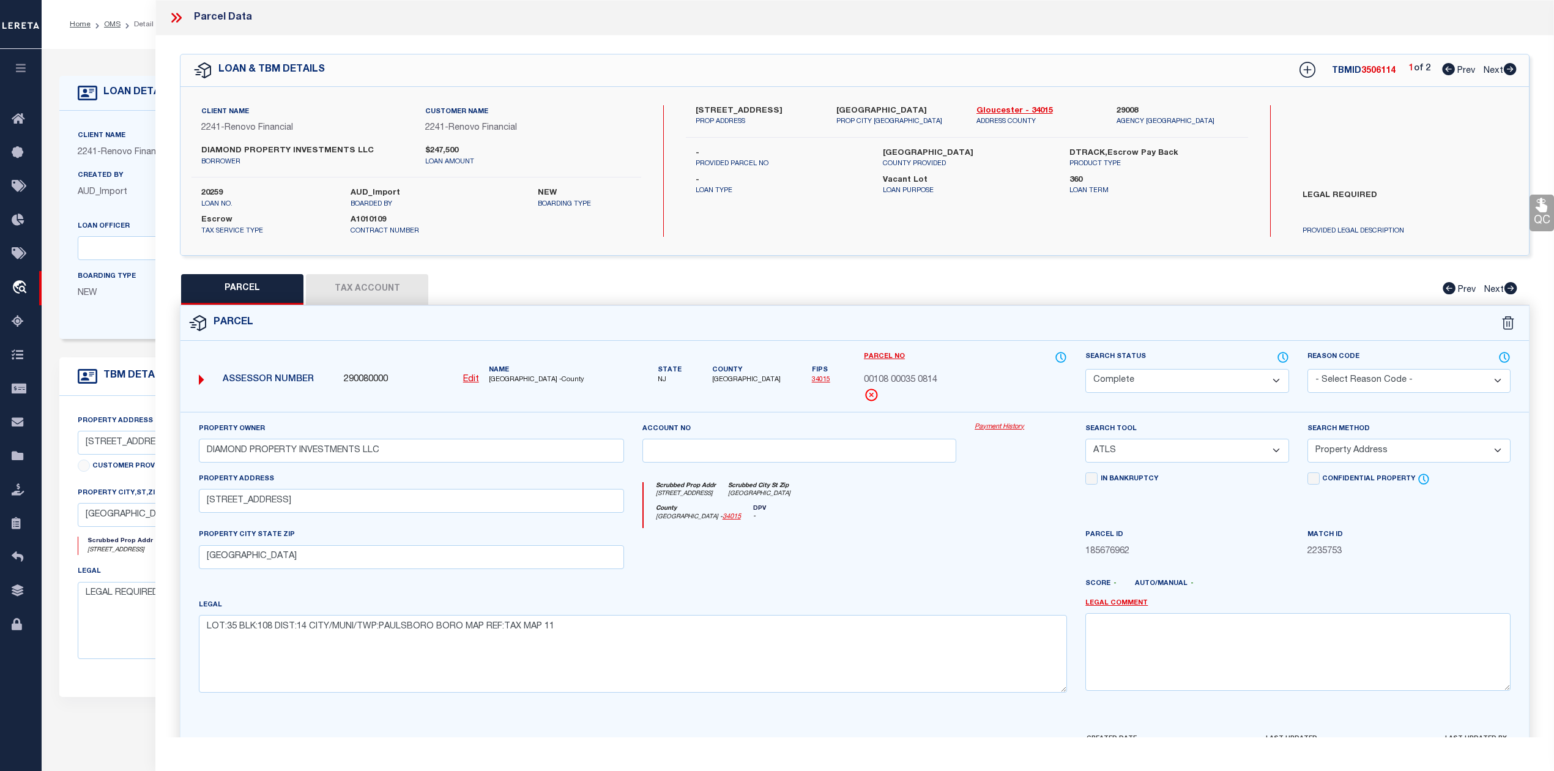
click at [987, 512] on div "County [GEOGRAPHIC_DATA] - 34015 DPV -" at bounding box center [855, 517] width 424 height 24
click at [406, 287] on button "Tax Account" at bounding box center [367, 289] width 122 height 31
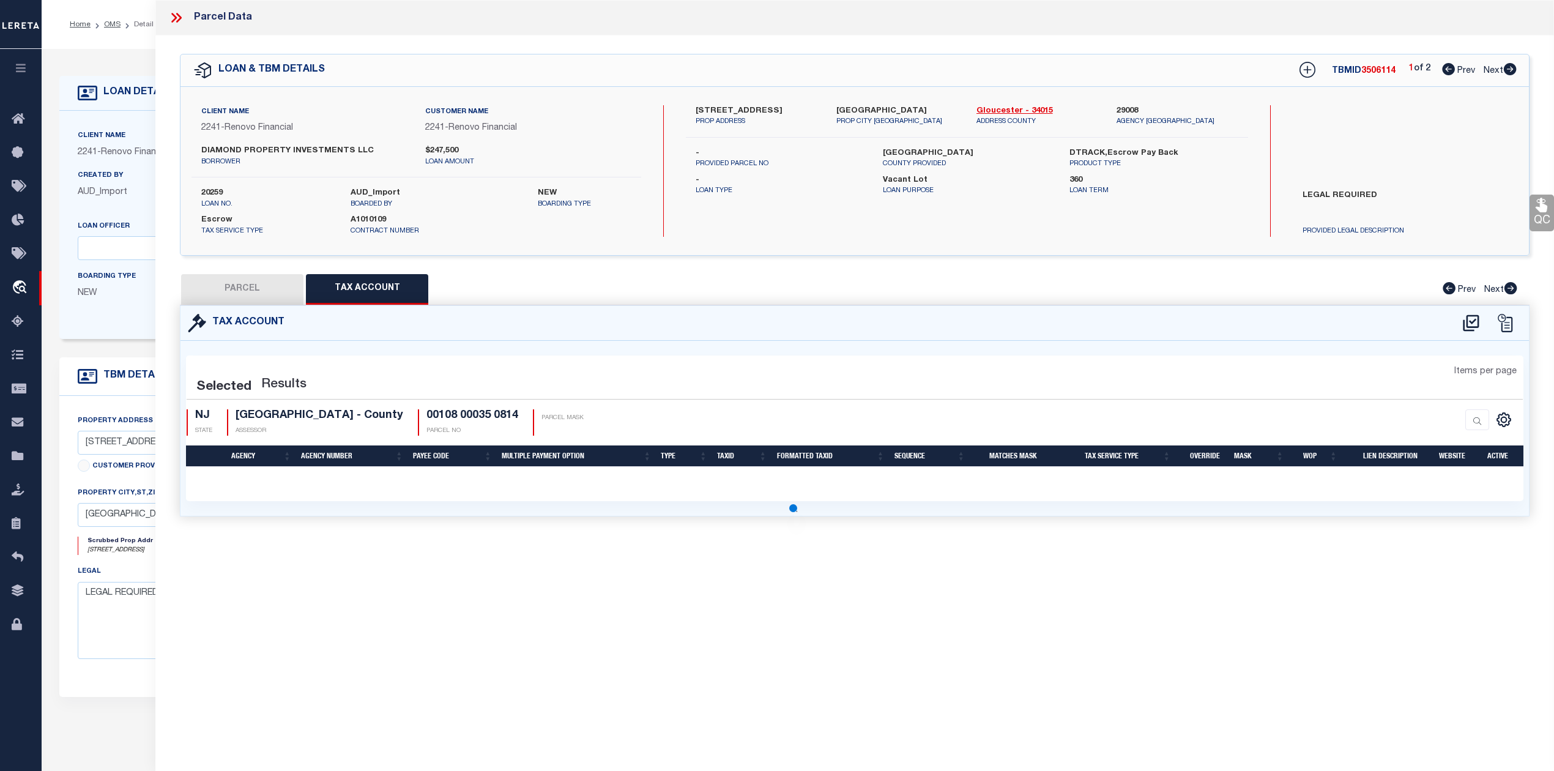
select select "100"
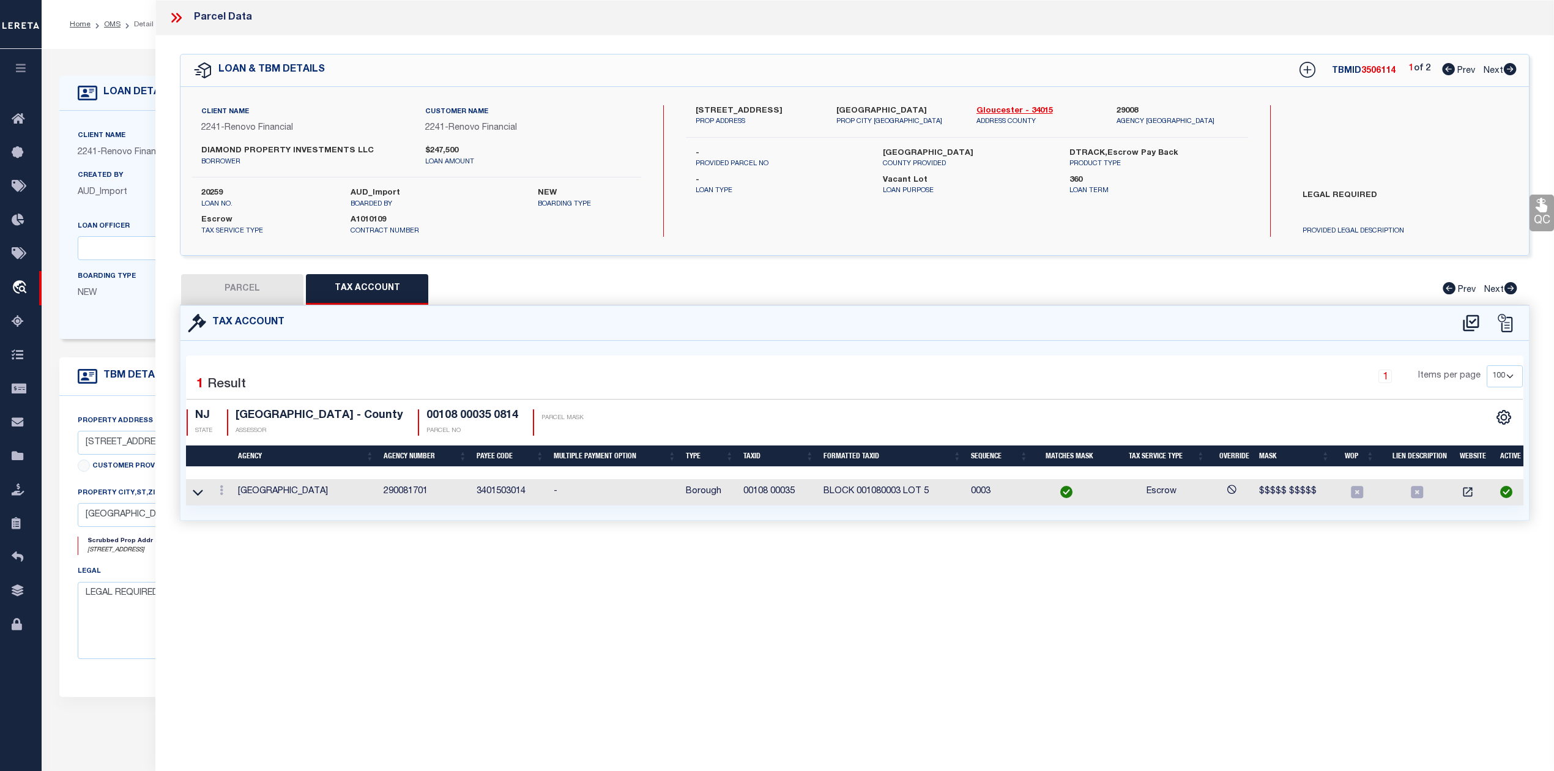
click at [270, 292] on button "PARCEL" at bounding box center [242, 289] width 122 height 31
select select "AS"
select select
checkbox input "false"
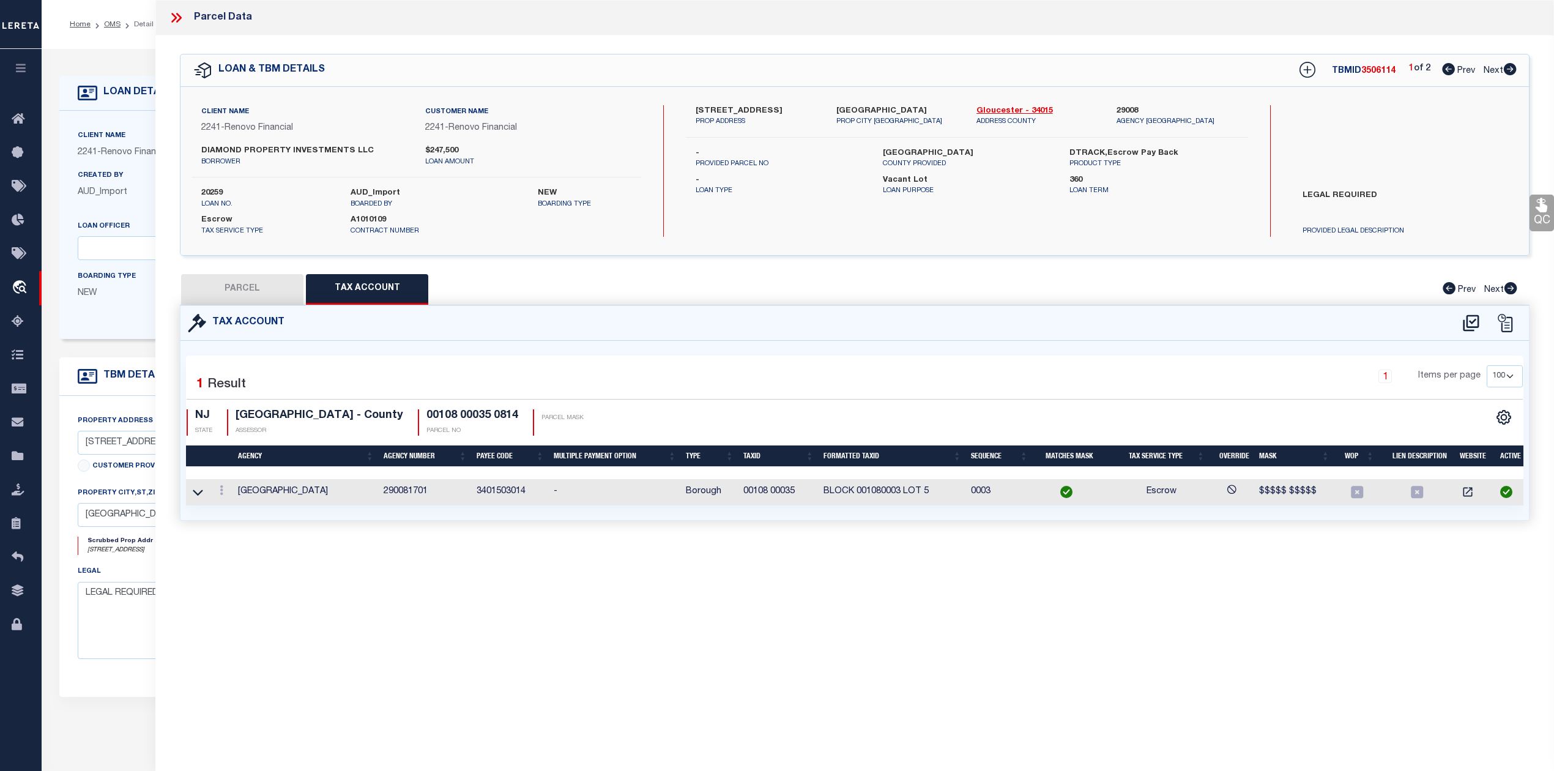
checkbox input "false"
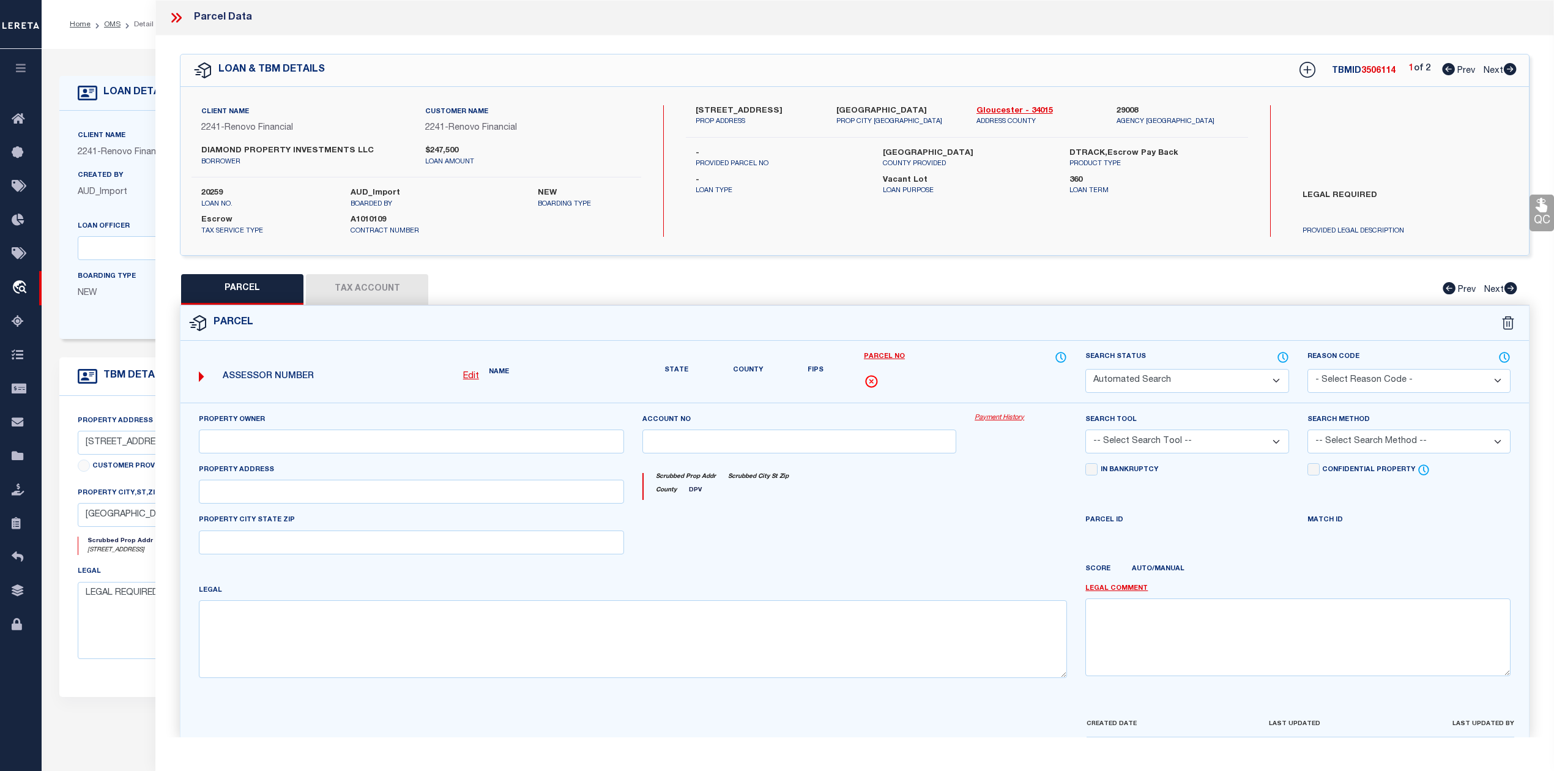
select select "CP"
type input "DIAMOND PROPERTY INVESTMENTS LLC"
select select "ATL"
select select "ADD"
type input "[STREET_ADDRESS]"
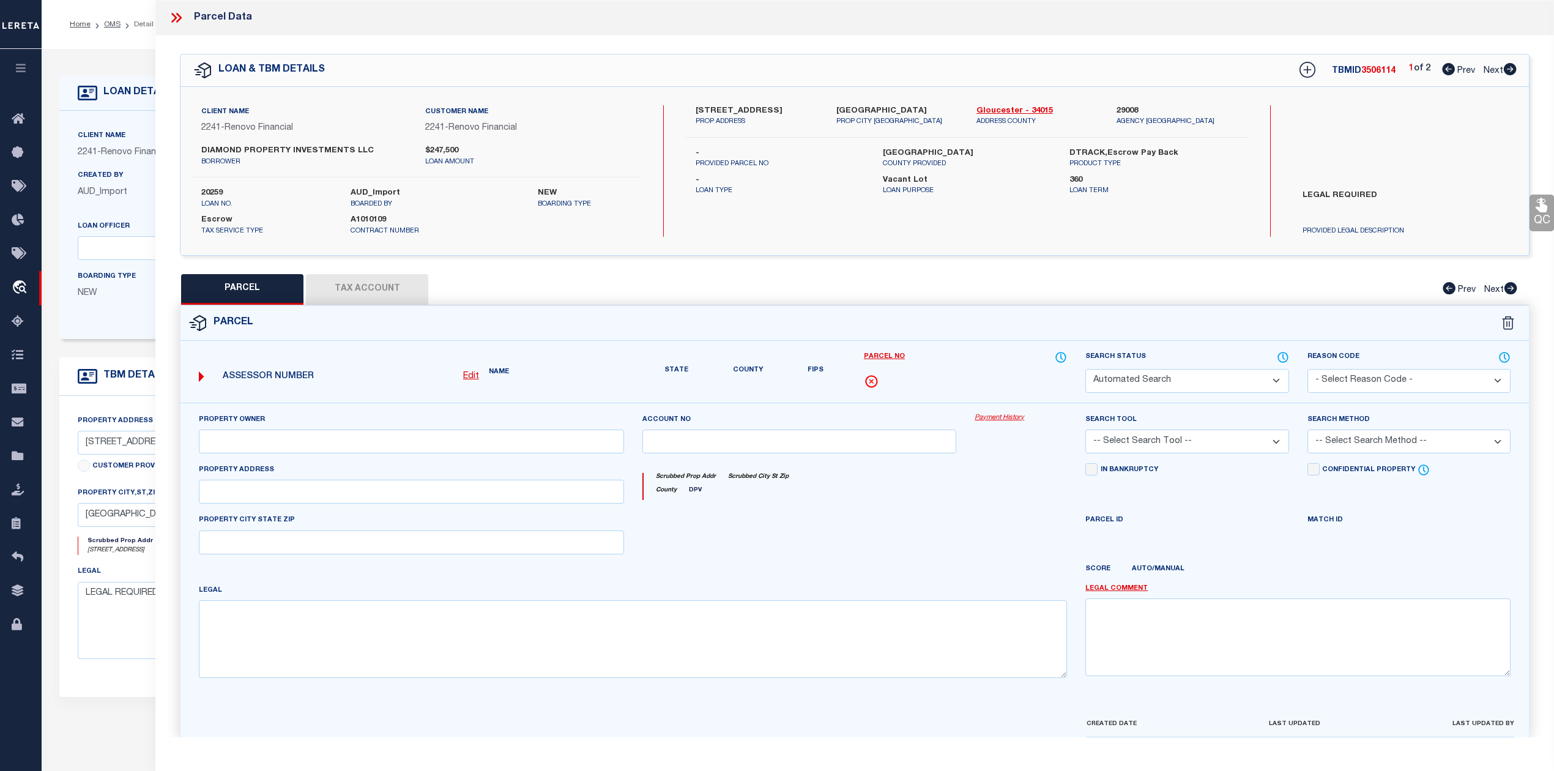
checkbox input "false"
type input "[GEOGRAPHIC_DATA]"
type textarea "LOT:35 BLK:108 DIST:14 CITY/MUNI/TWP:PAULSBORO BORO MAP REF:TAX MAP 11"
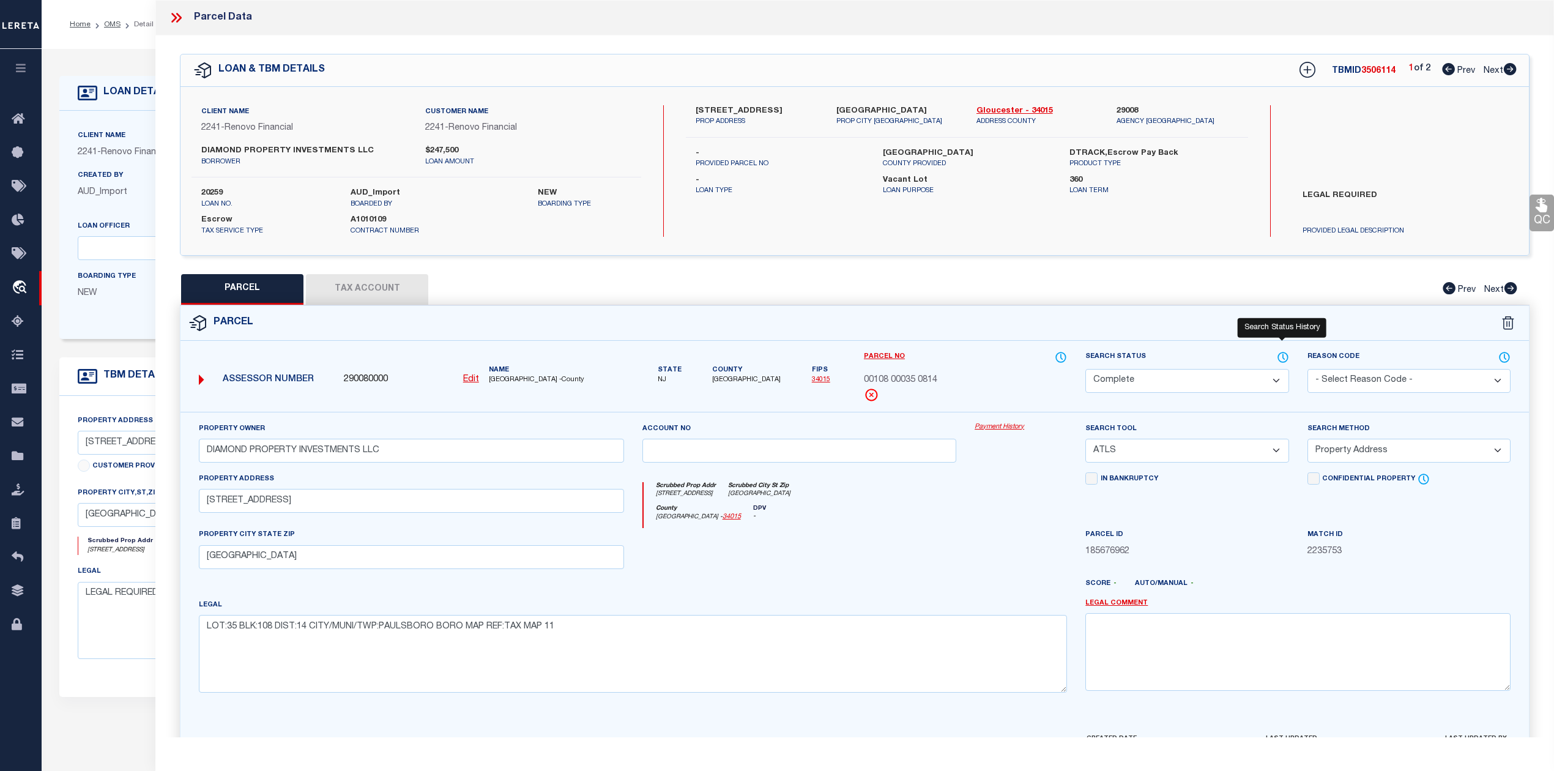
click at [1283, 356] on icon at bounding box center [1282, 356] width 12 height 13
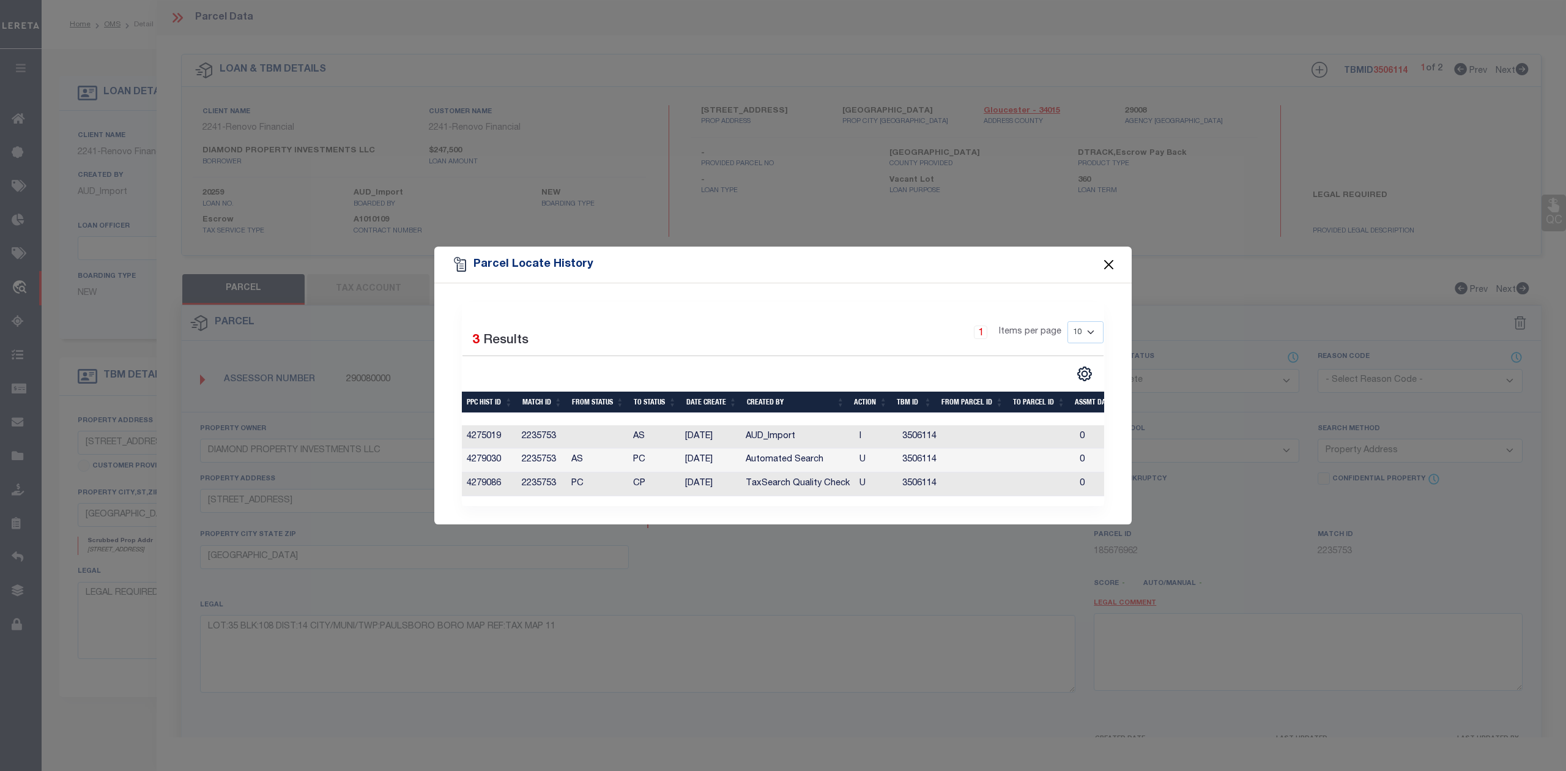
click at [1106, 260] on button "Close" at bounding box center [1109, 265] width 16 height 16
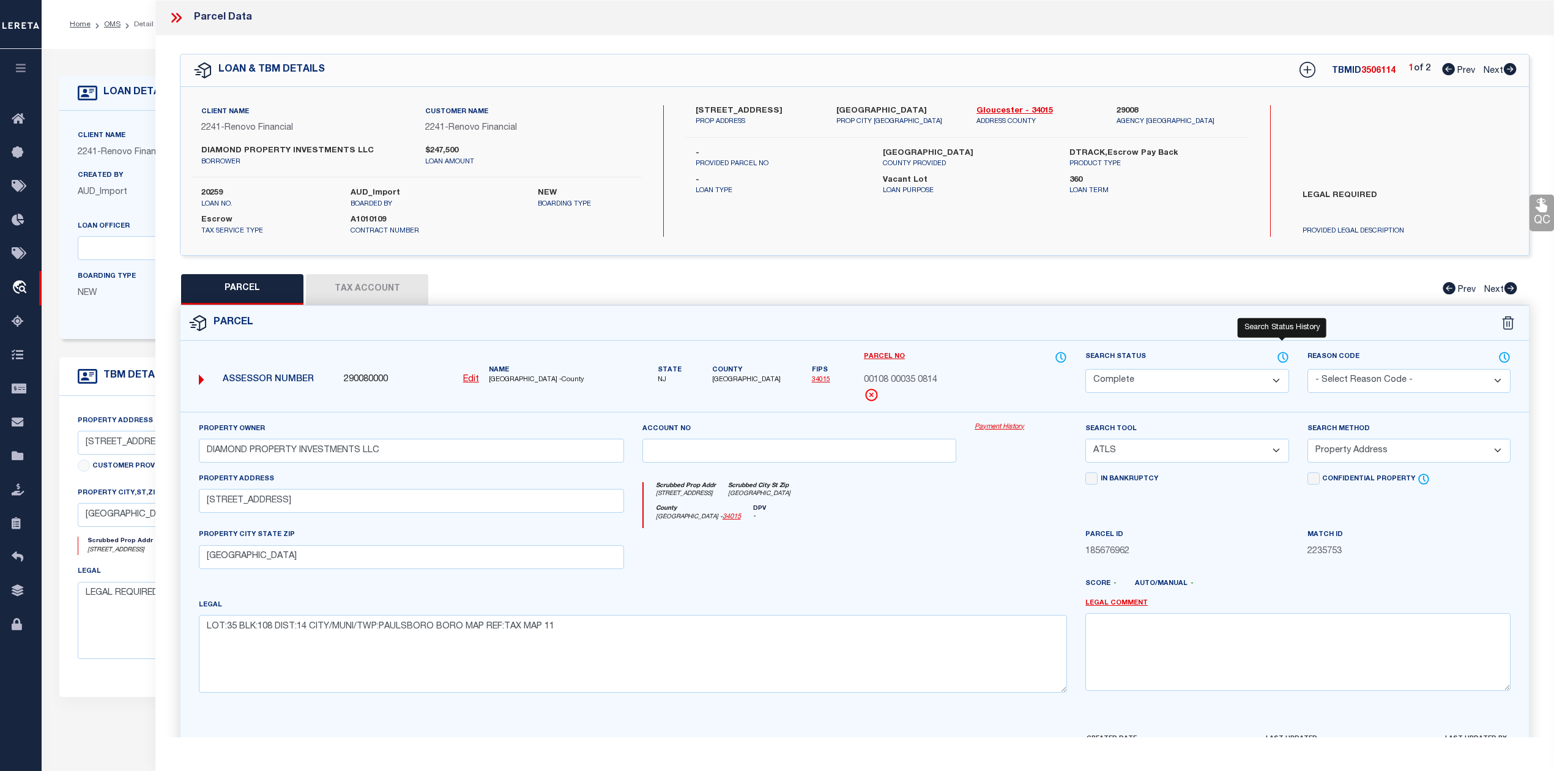
click at [1280, 358] on icon at bounding box center [1282, 356] width 12 height 13
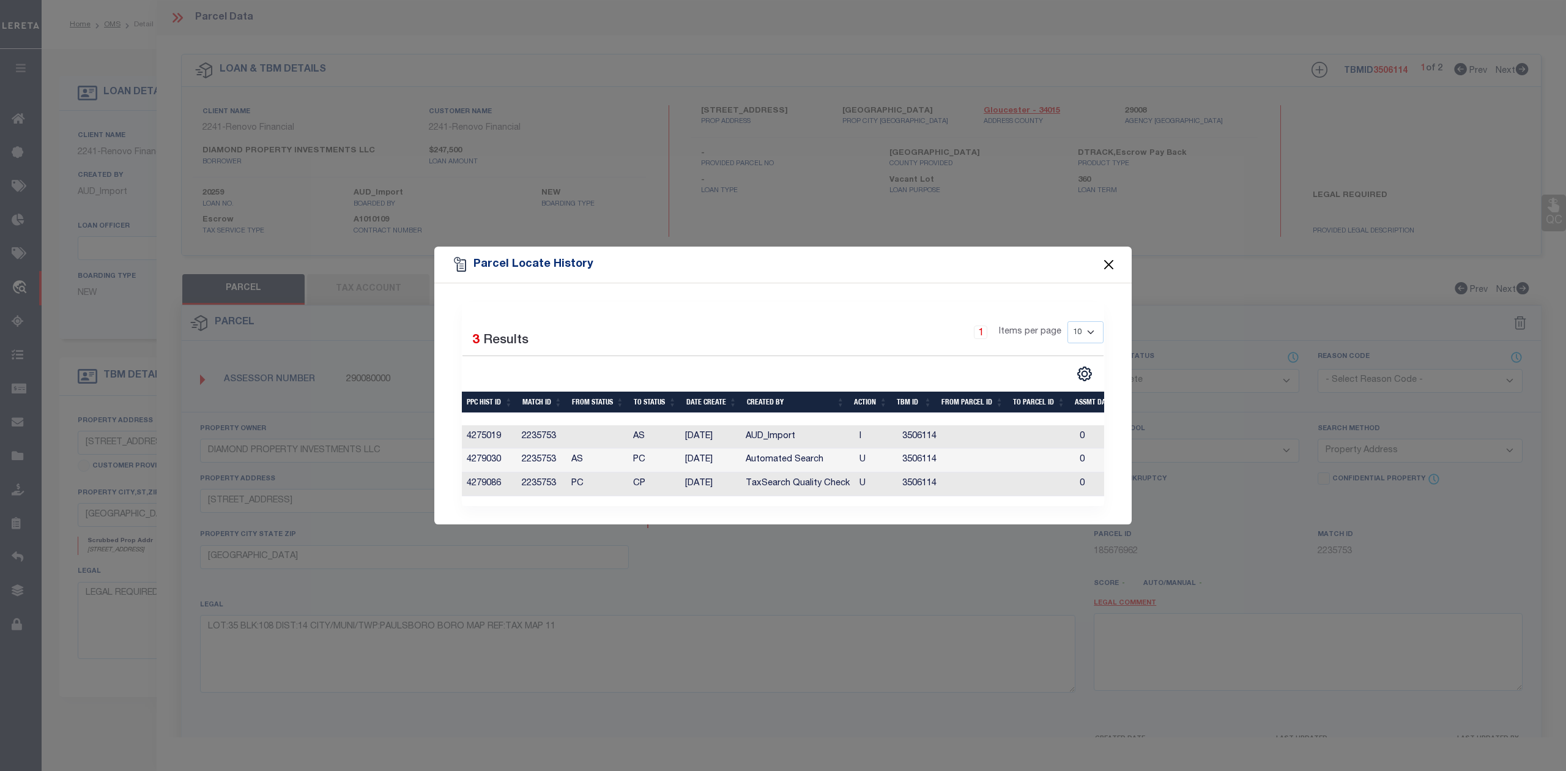
click at [1102, 263] on button "Close" at bounding box center [1109, 265] width 16 height 16
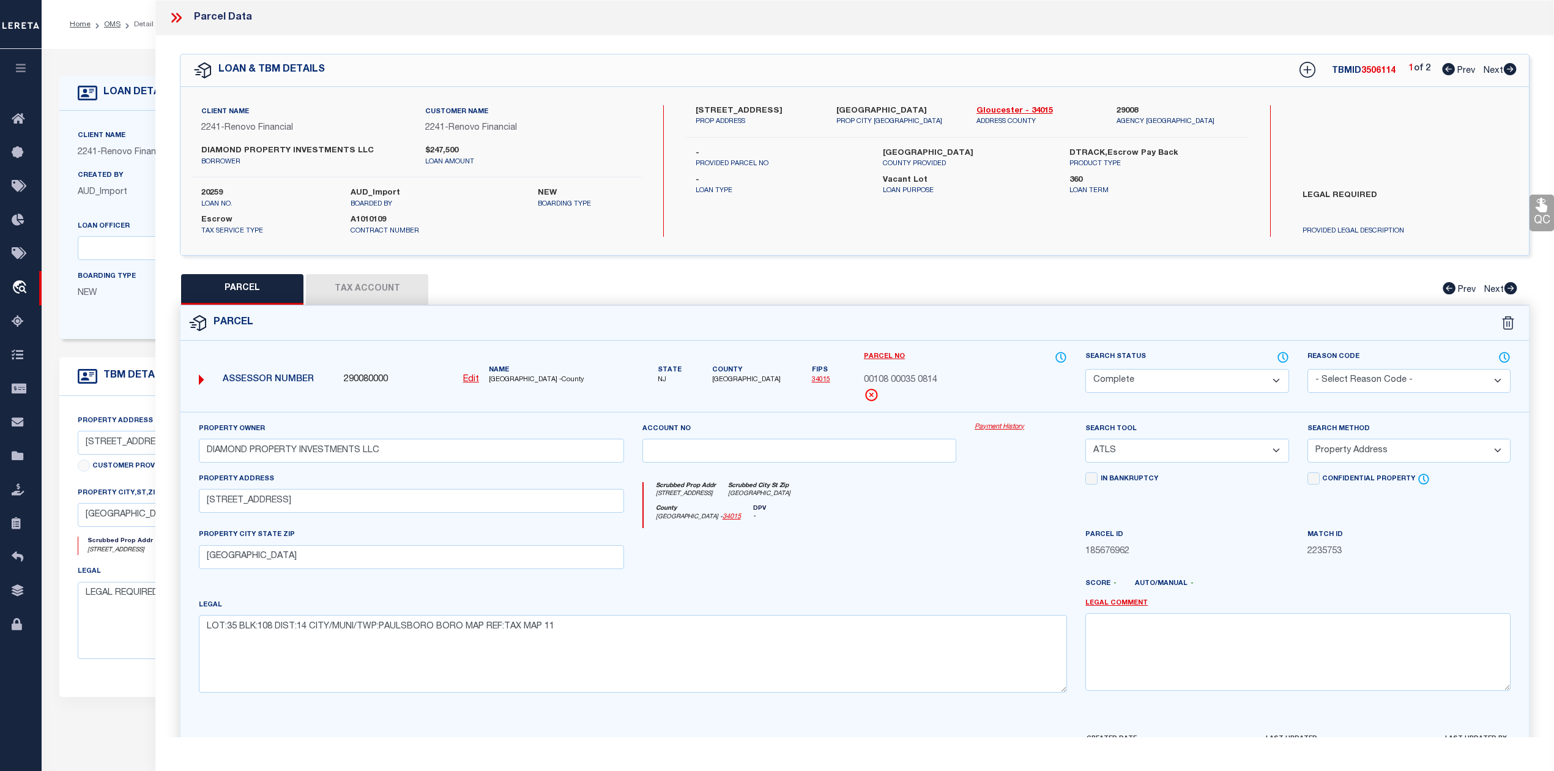
click at [1510, 70] on icon at bounding box center [1509, 69] width 13 height 12
select select "AS"
select select
checkbox input "false"
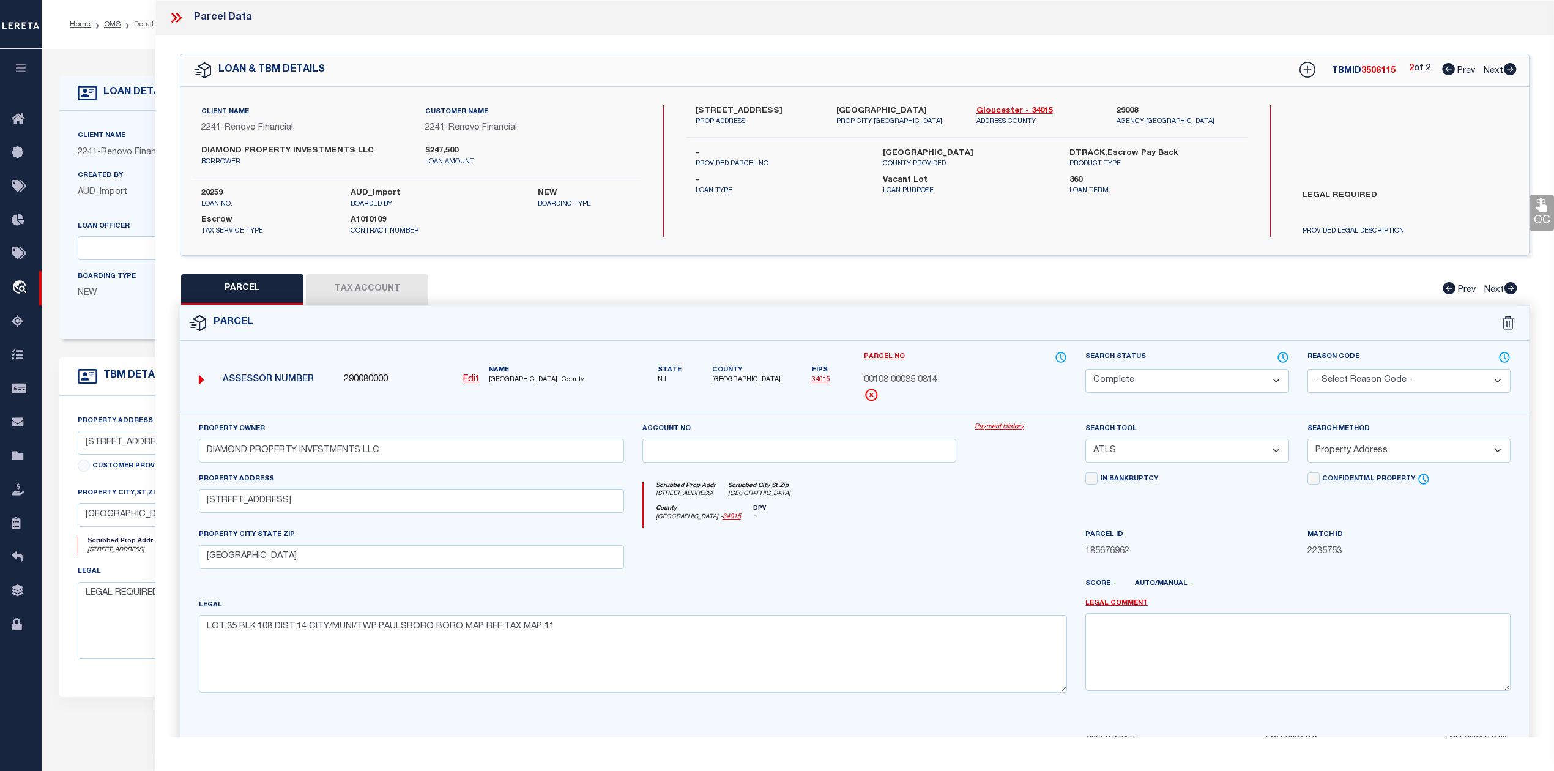
checkbox input "false"
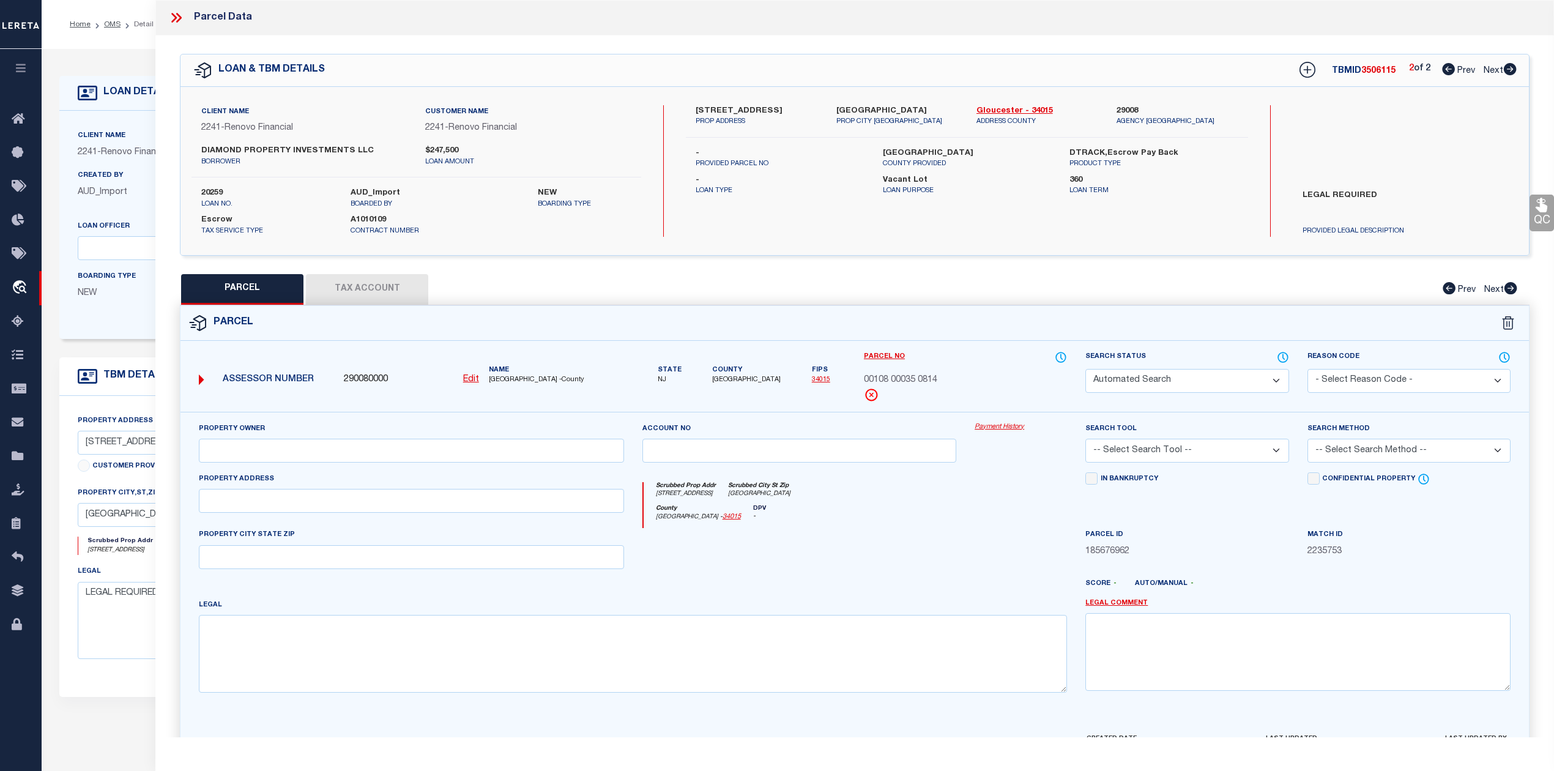
select select "ND"
type input "DIAMOND PROPERTY INVESTMENTS LLC"
select select "ATL"
select select "ADD"
type input "[STREET_ADDRESS]"
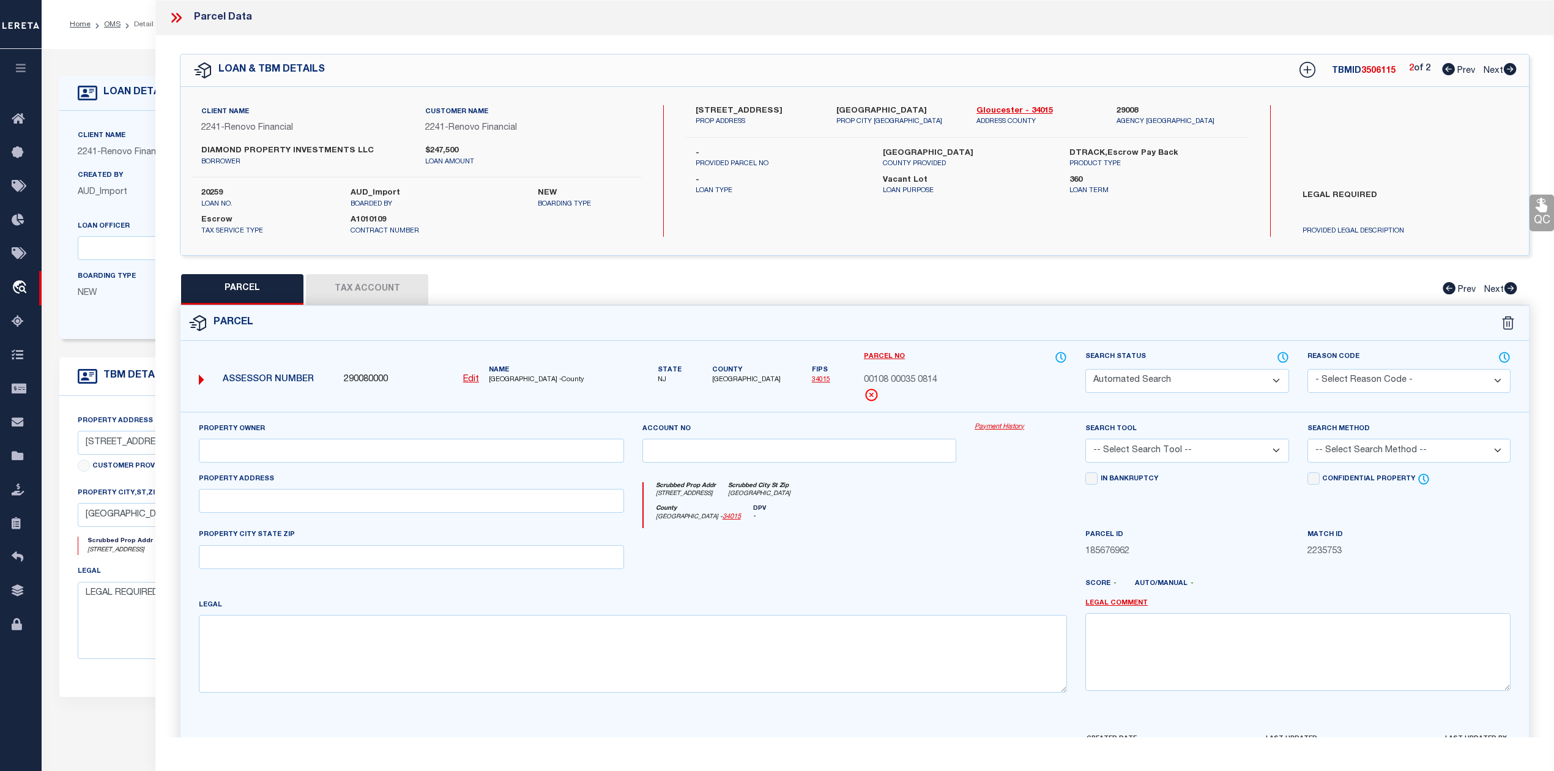
type input "[GEOGRAPHIC_DATA]"
type textarea "LOT:48 BLK:108 DIST:14 CITY/MUNI/TWP:PAULSBORO BORO MAP REF:TAX MAP 11"
type textarea "LEGAL REQUIRED"
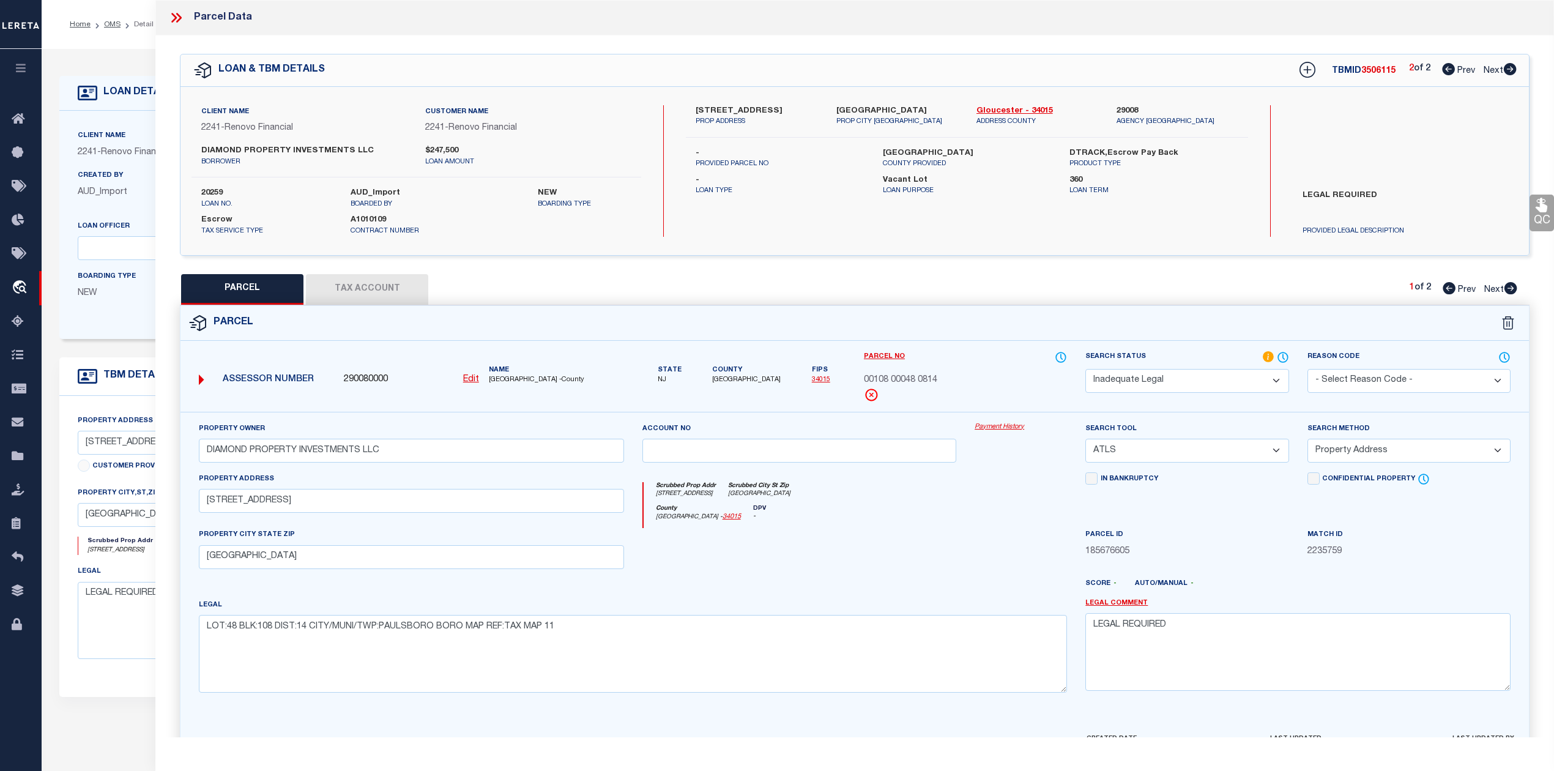
click at [1292, 356] on div "Search Status Automated Search Bad Parcel Complete Duplicate Parcel High Dollar…" at bounding box center [1186, 380] width 221 height 61
click at [969, 548] on div at bounding box center [1020, 553] width 111 height 50
click at [179, 20] on icon at bounding box center [179, 18] width 6 height 10
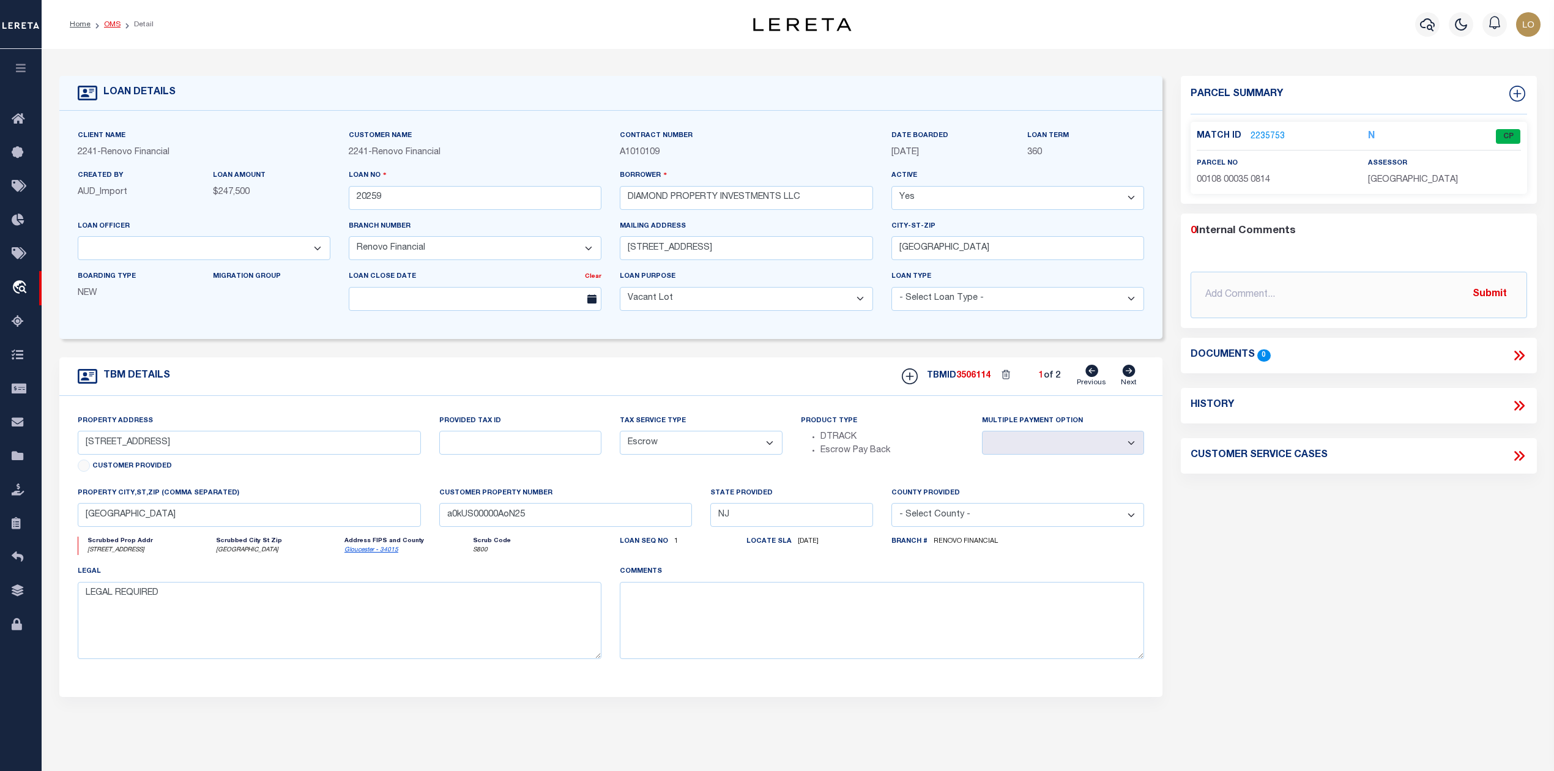
click at [108, 28] on link "OMS" at bounding box center [112, 24] width 17 height 7
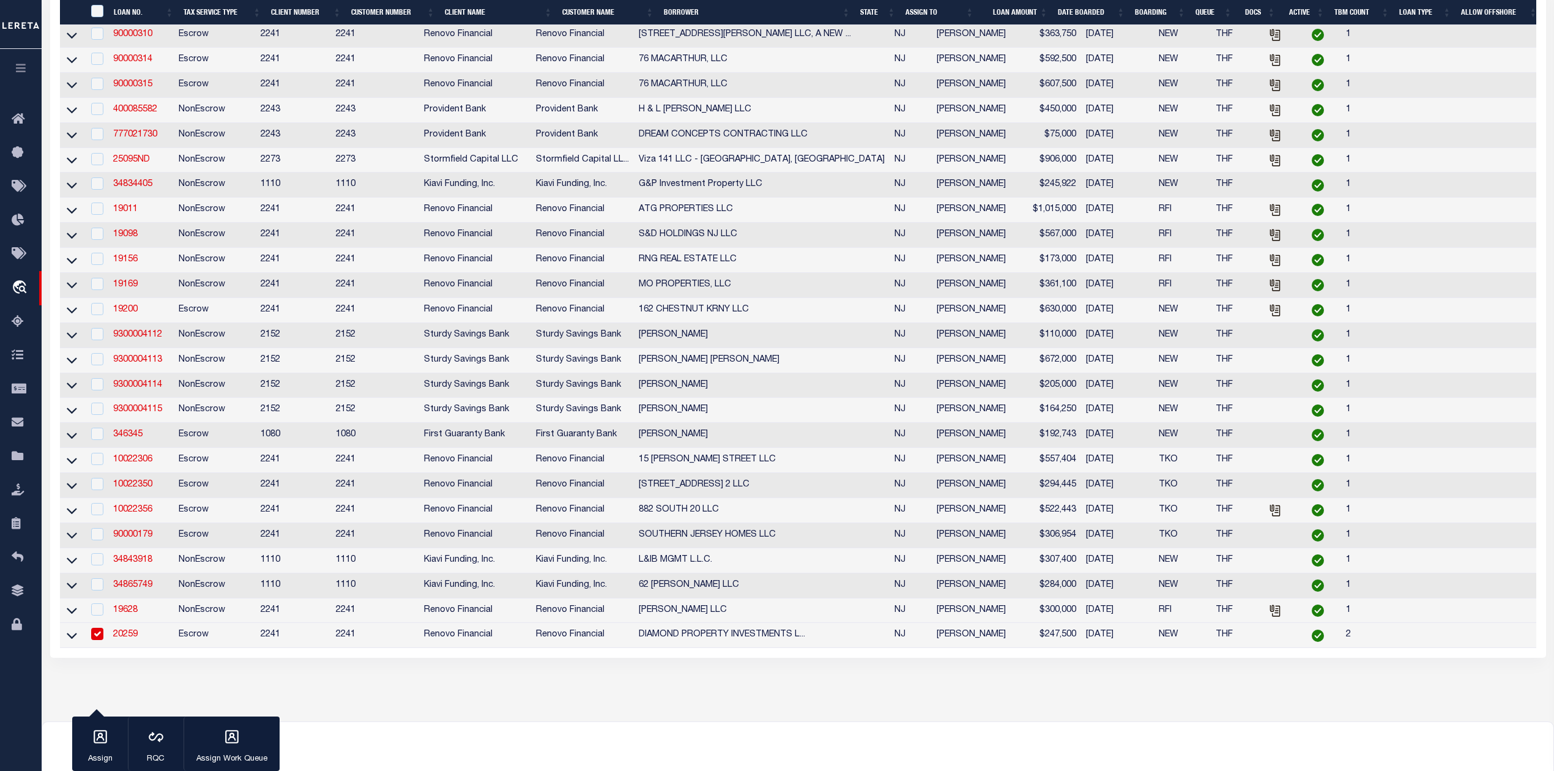
scroll to position [629, 0]
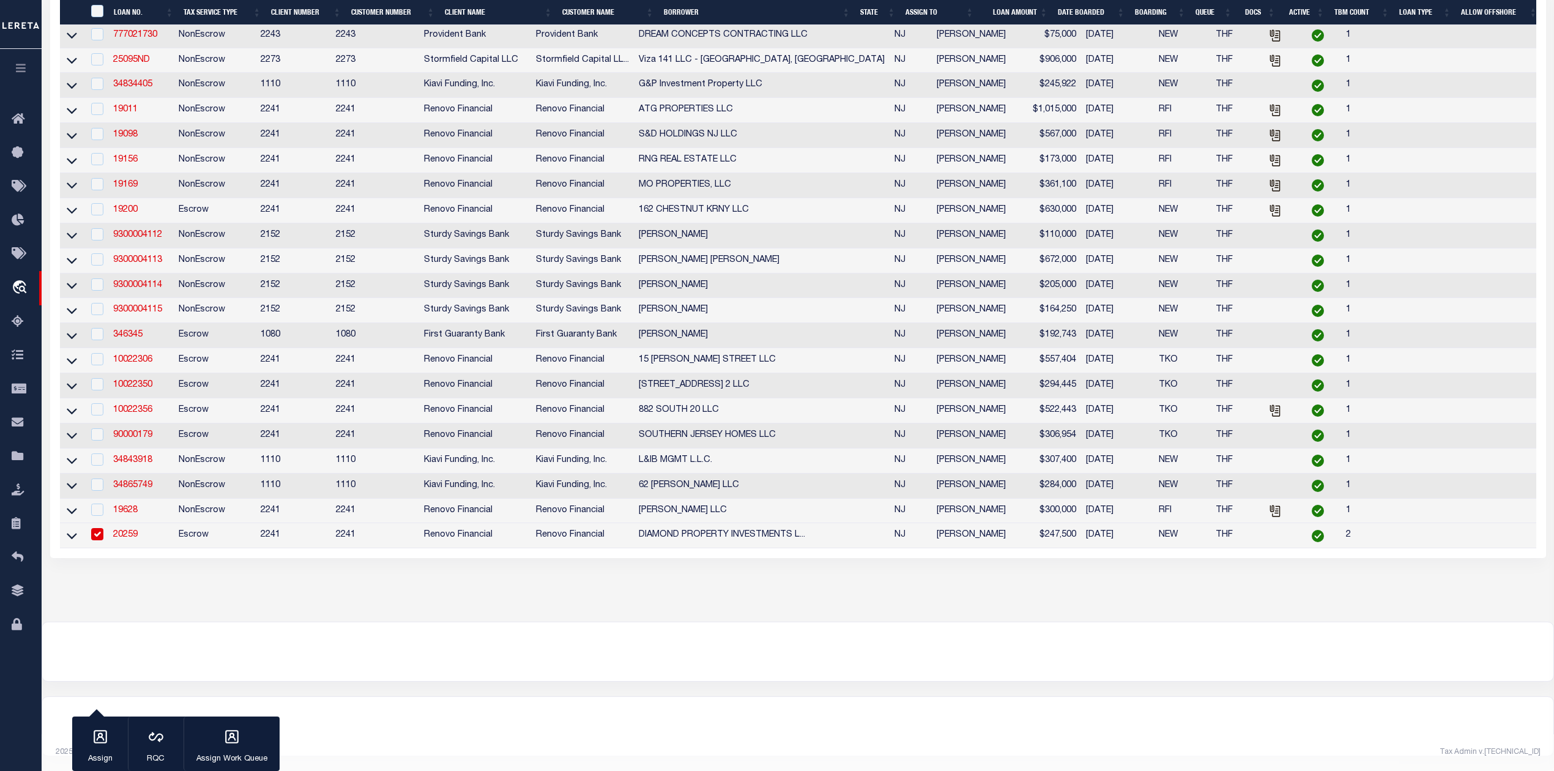
click at [100, 528] on input "checkbox" at bounding box center [97, 534] width 12 height 12
checkbox input "false"
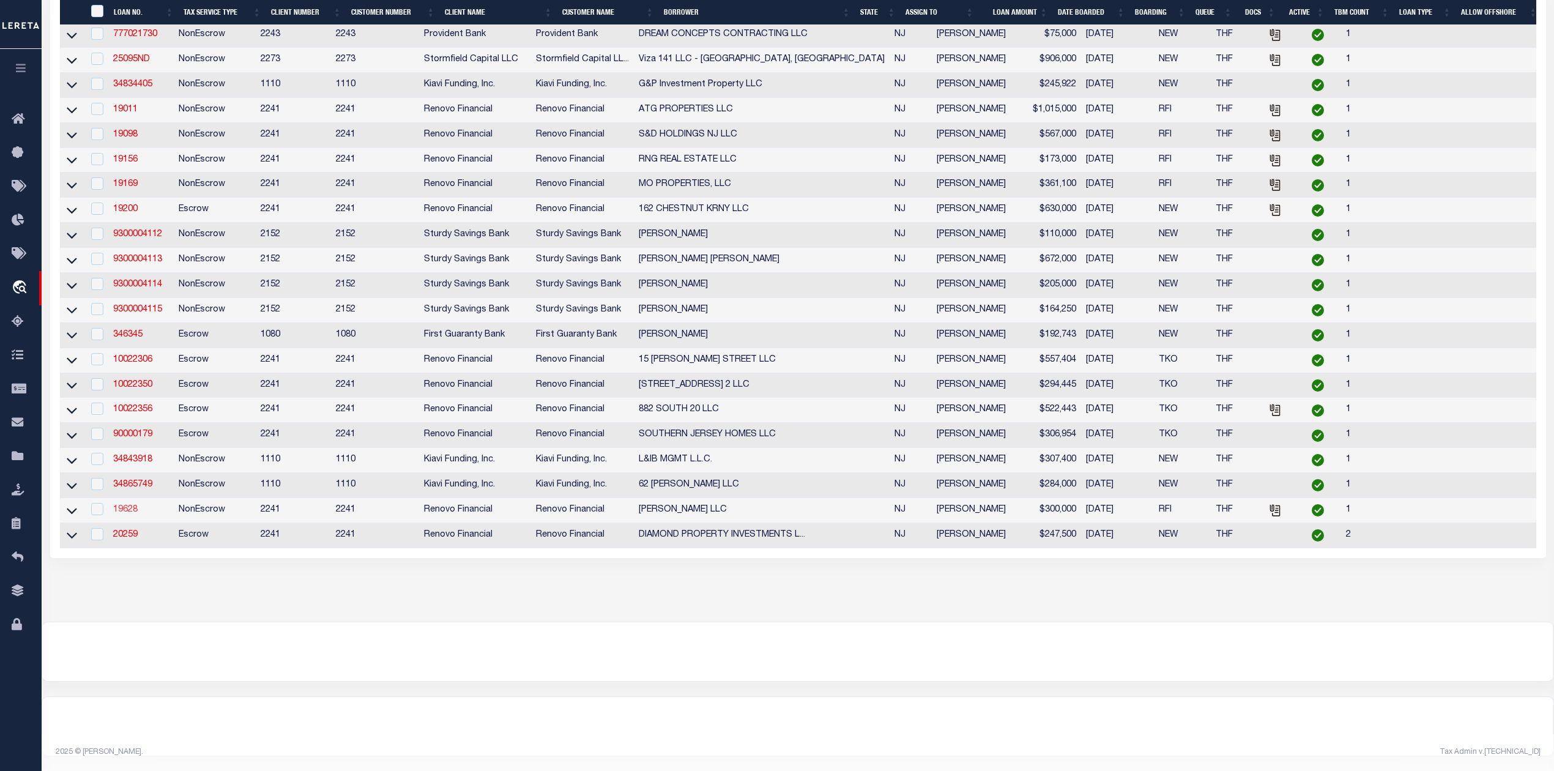
click at [127, 505] on link "19628" at bounding box center [125, 509] width 24 height 9
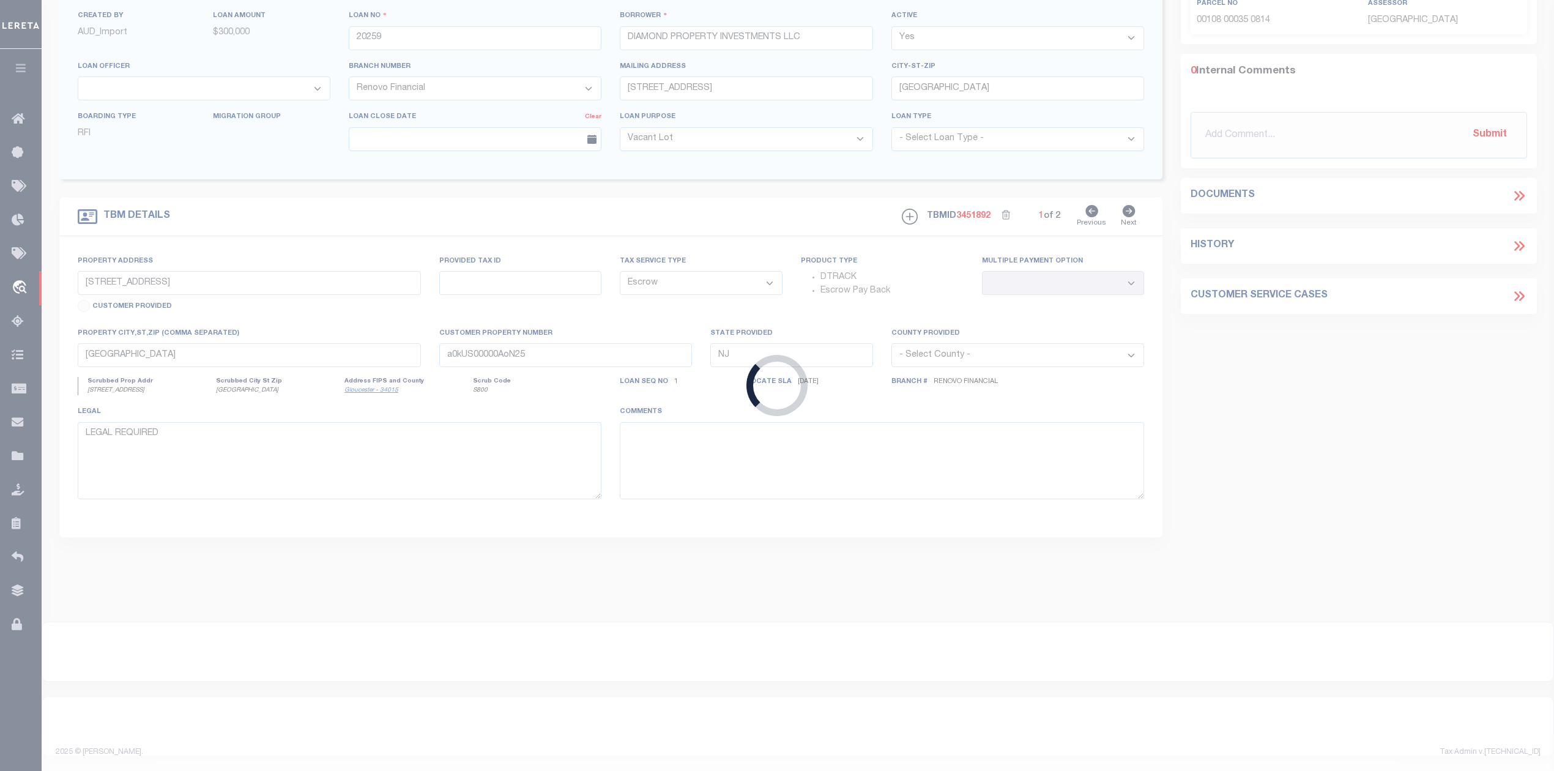
type input "19628"
type input "[PERSON_NAME] LLC"
select select
type input "[STREET_ADDRESS]"
type input "Hammonton NJ 08037"
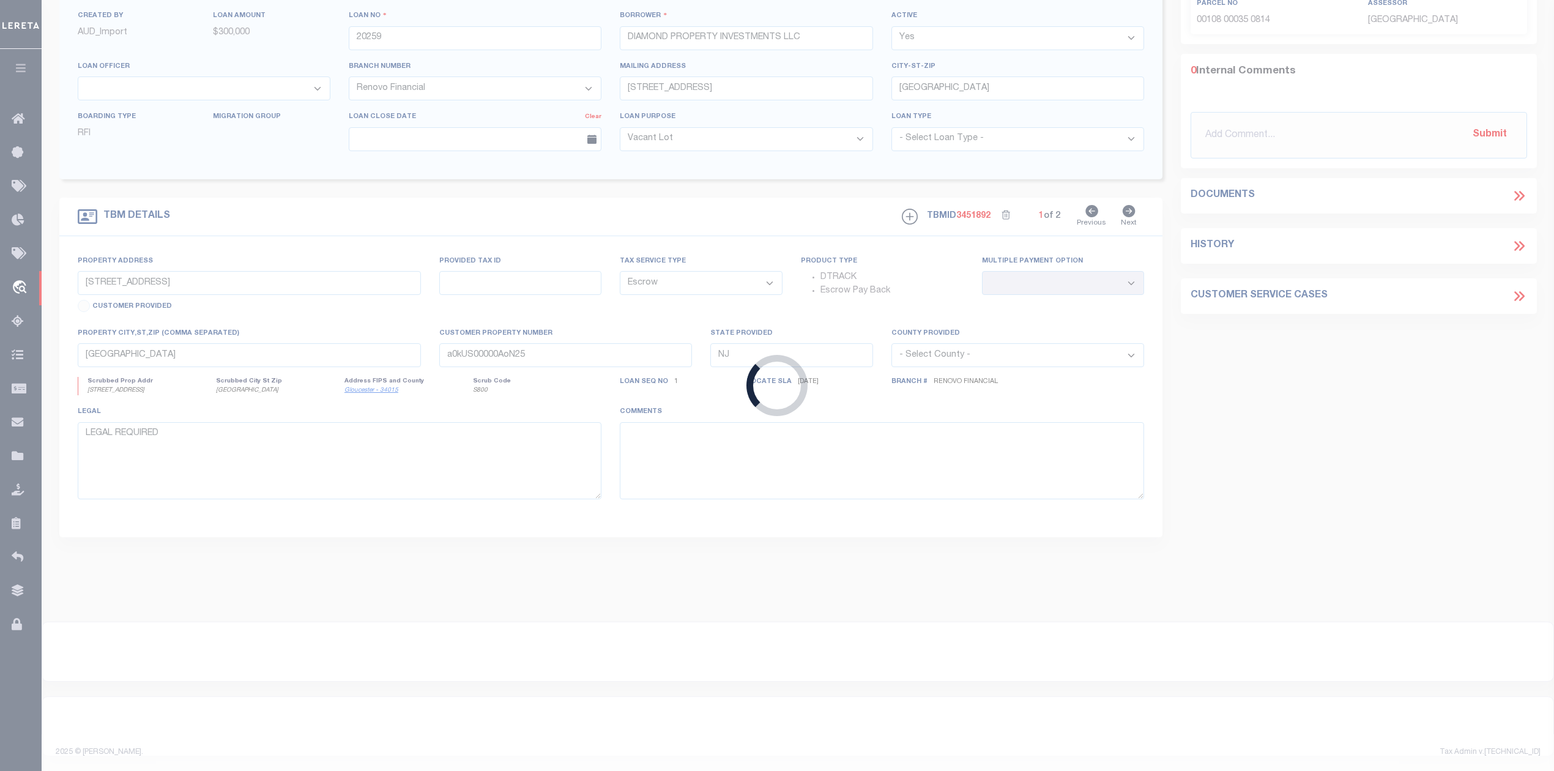
select select "NonEscrow"
type input "[STREET_ADDRESS]"
select select
type input "[GEOGRAPHIC_DATA]"
type input "a0kUS00000BmETn"
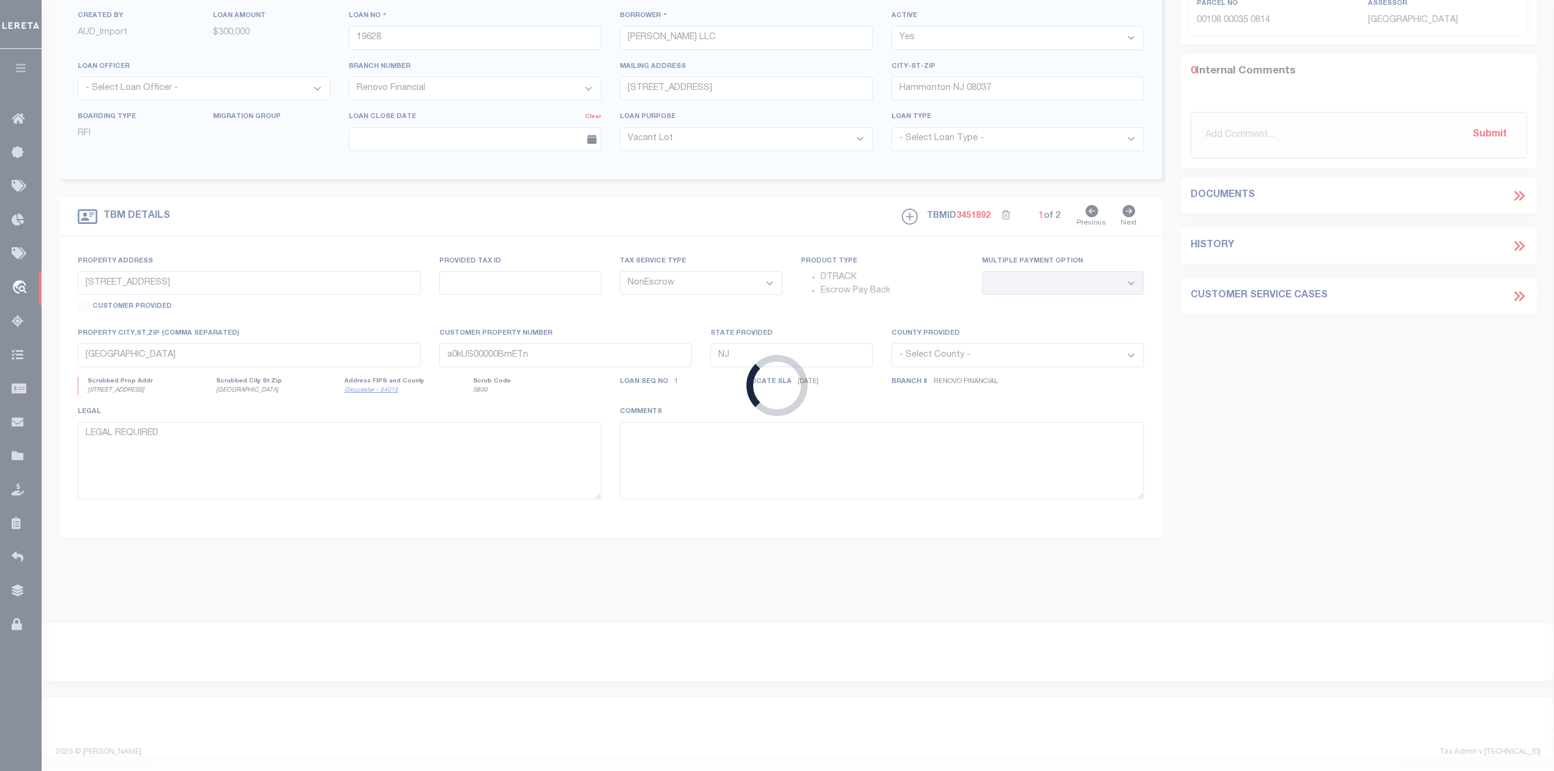
select select
select select "25066"
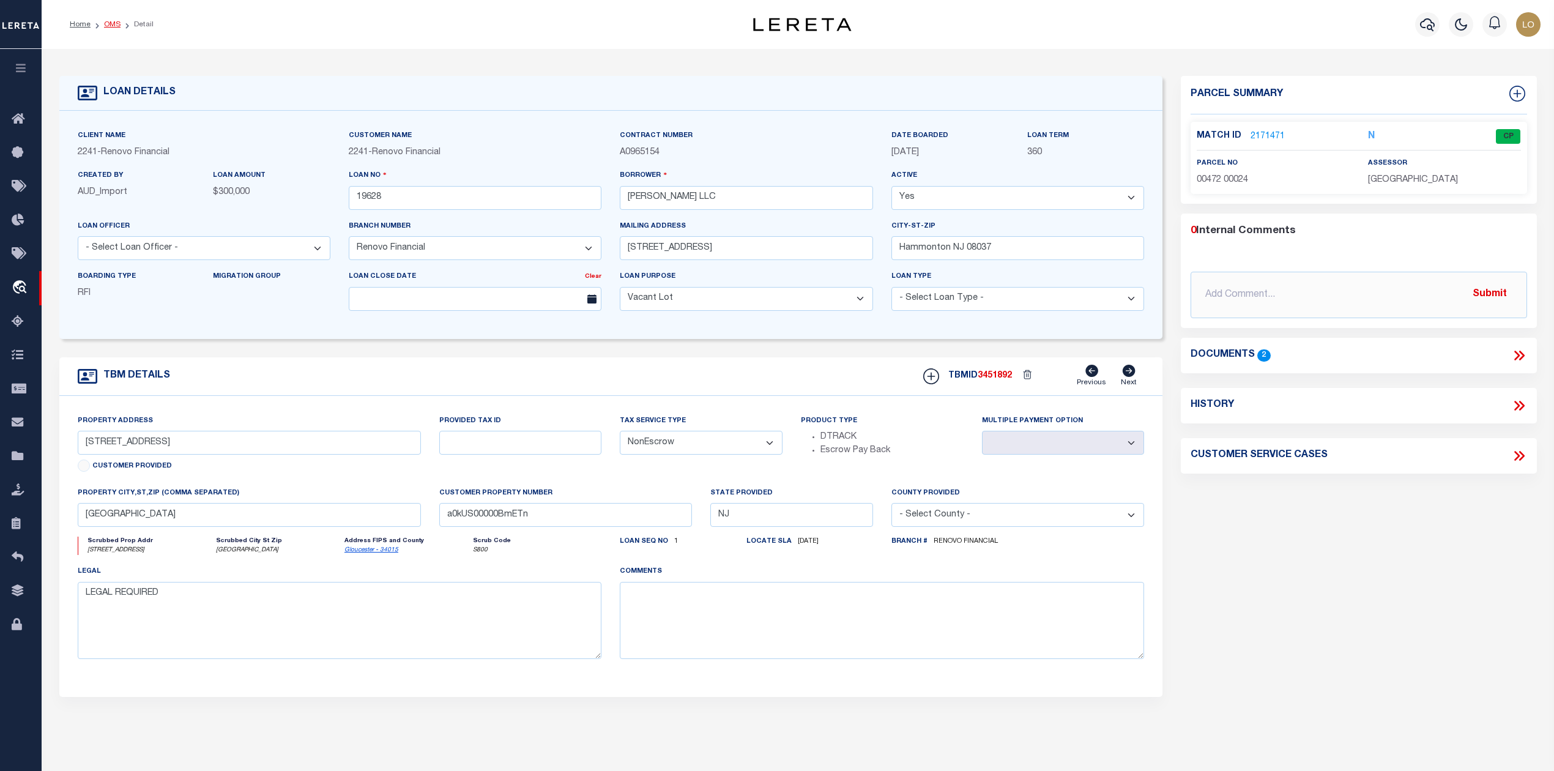
click at [110, 26] on link "OMS" at bounding box center [112, 24] width 17 height 7
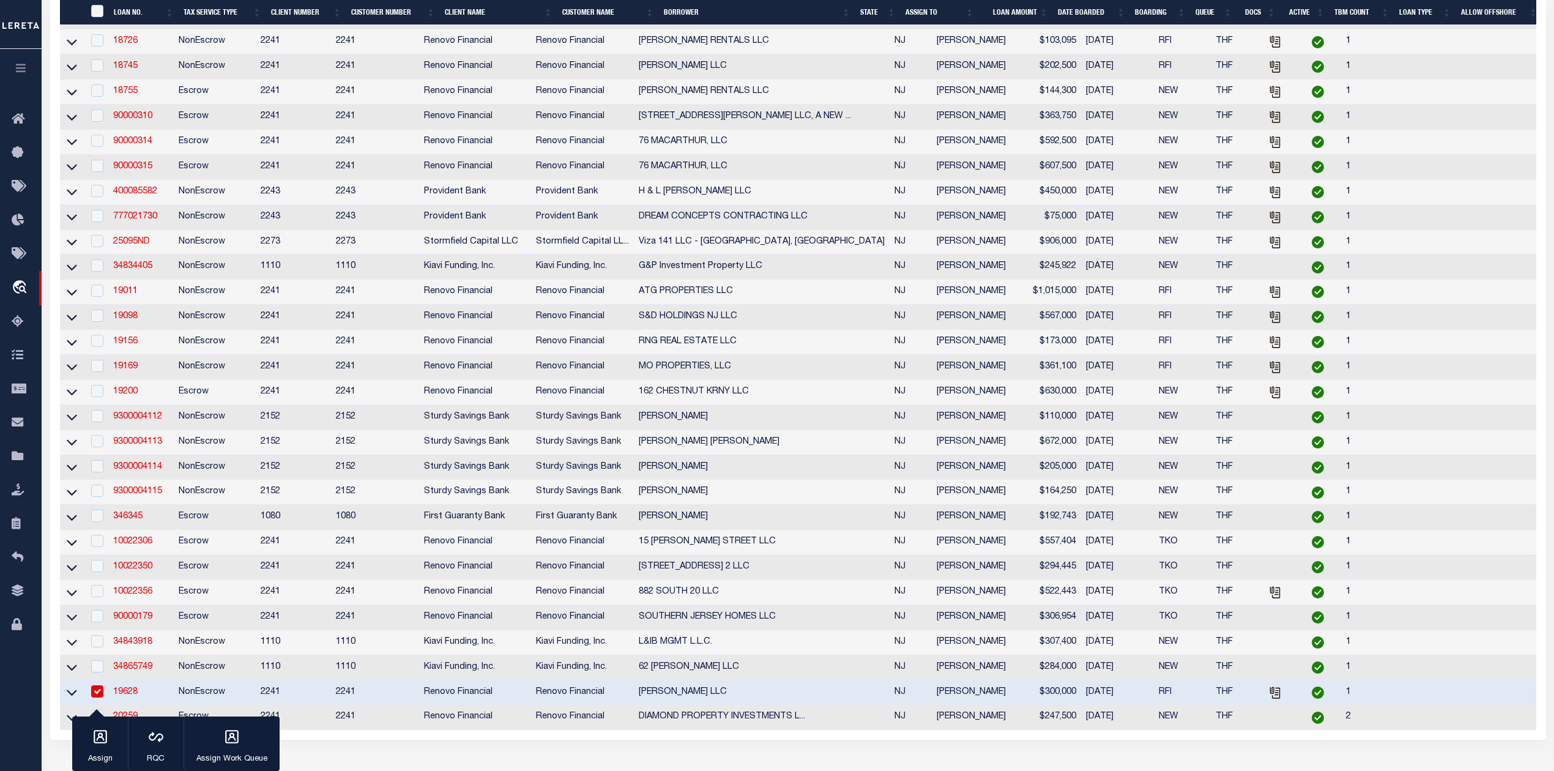
scroll to position [489, 0]
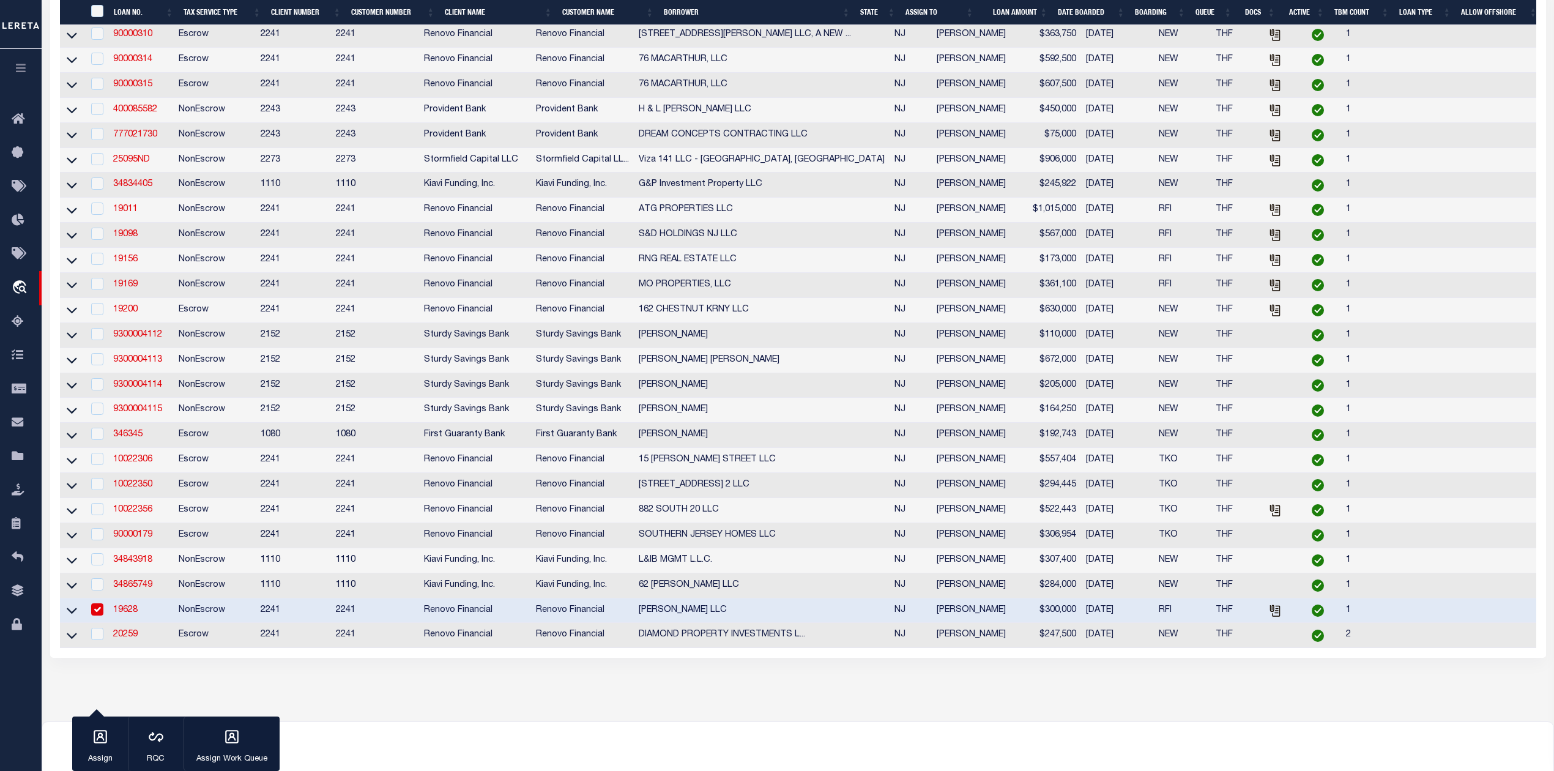
drag, startPoint x: 98, startPoint y: 639, endPoint x: 126, endPoint y: 635, distance: 27.9
click at [99, 615] on input "checkbox" at bounding box center [97, 609] width 12 height 12
checkbox input "false"
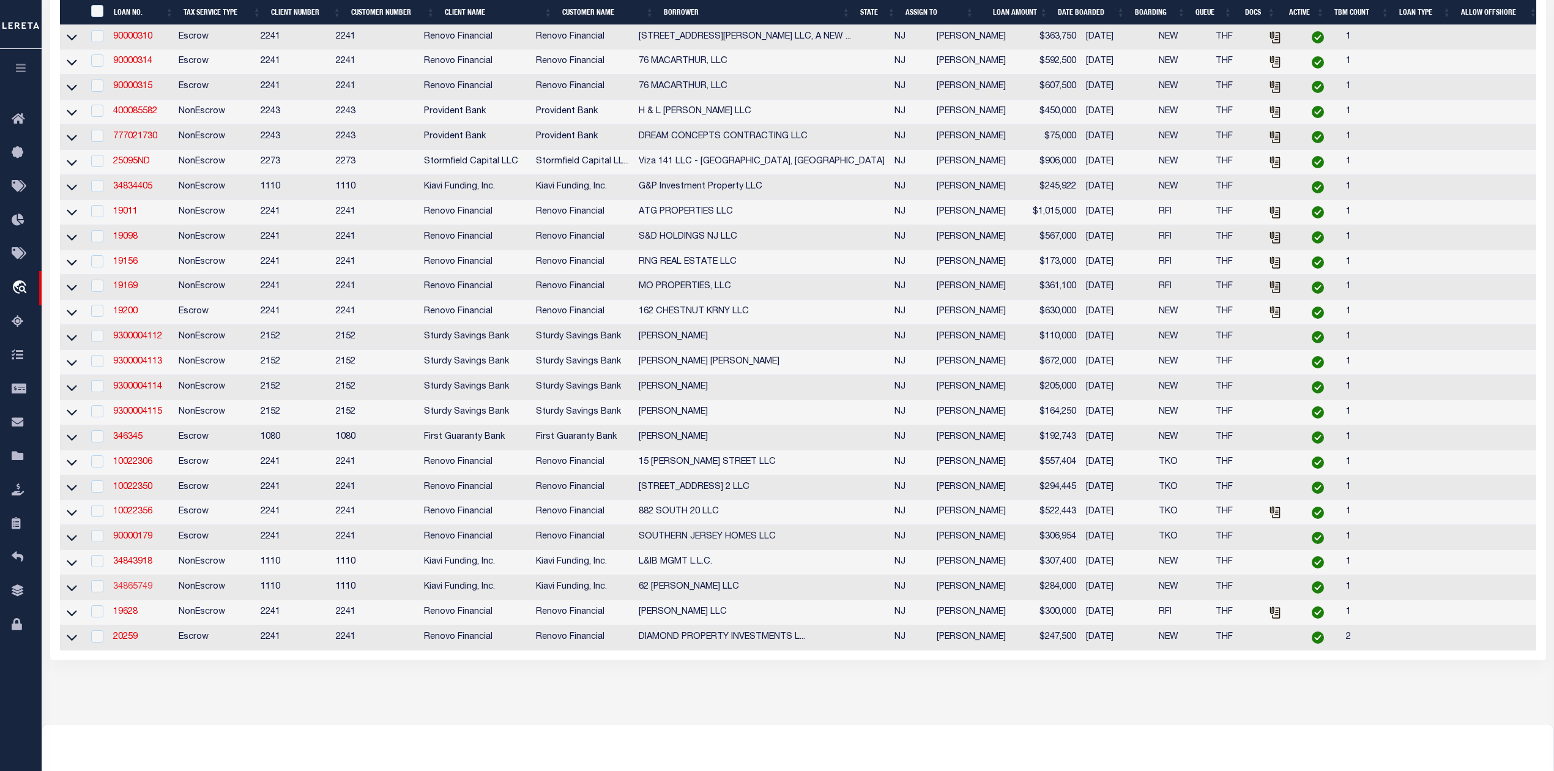
click at [140, 591] on link "34865749" at bounding box center [132, 586] width 39 height 9
type input "34865749"
type input "62 [PERSON_NAME] LLC"
select select
select select "100"
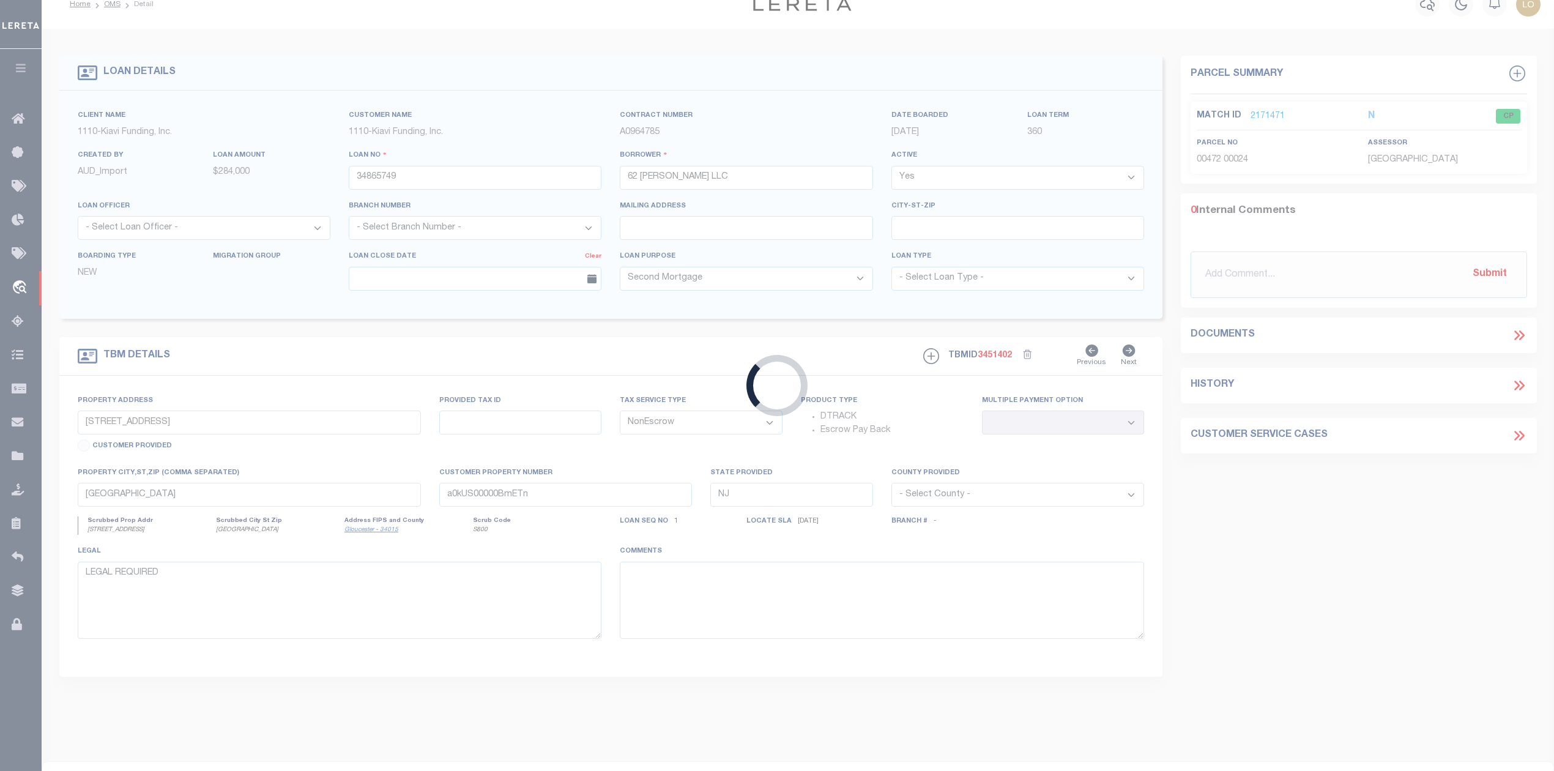
type input "[STREET_ADDRESS]"
type input "Lot: 6.01 in Block: 730.07"
select select
type input "EDISON NJ 08837"
select select
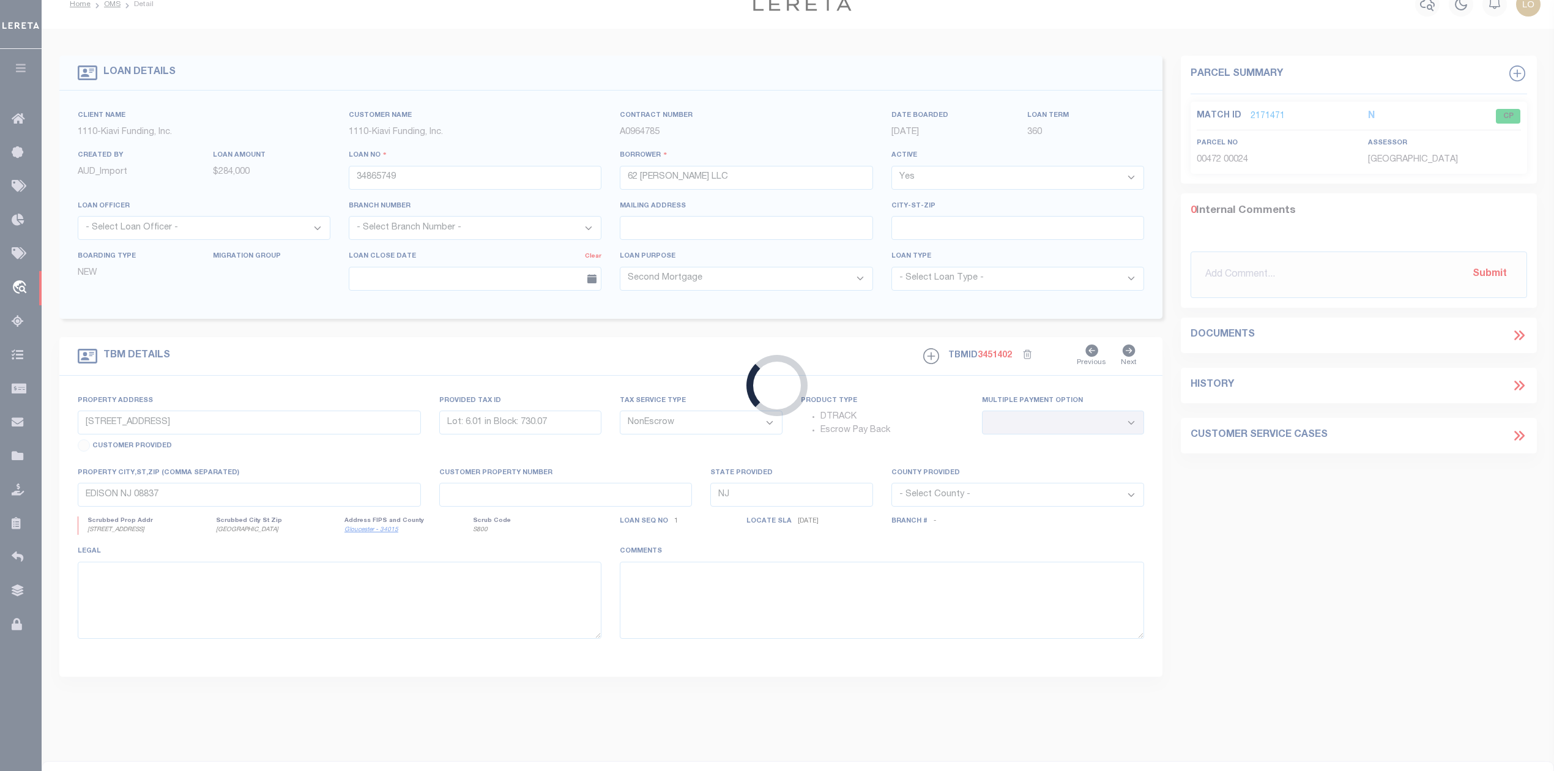
select select "3485"
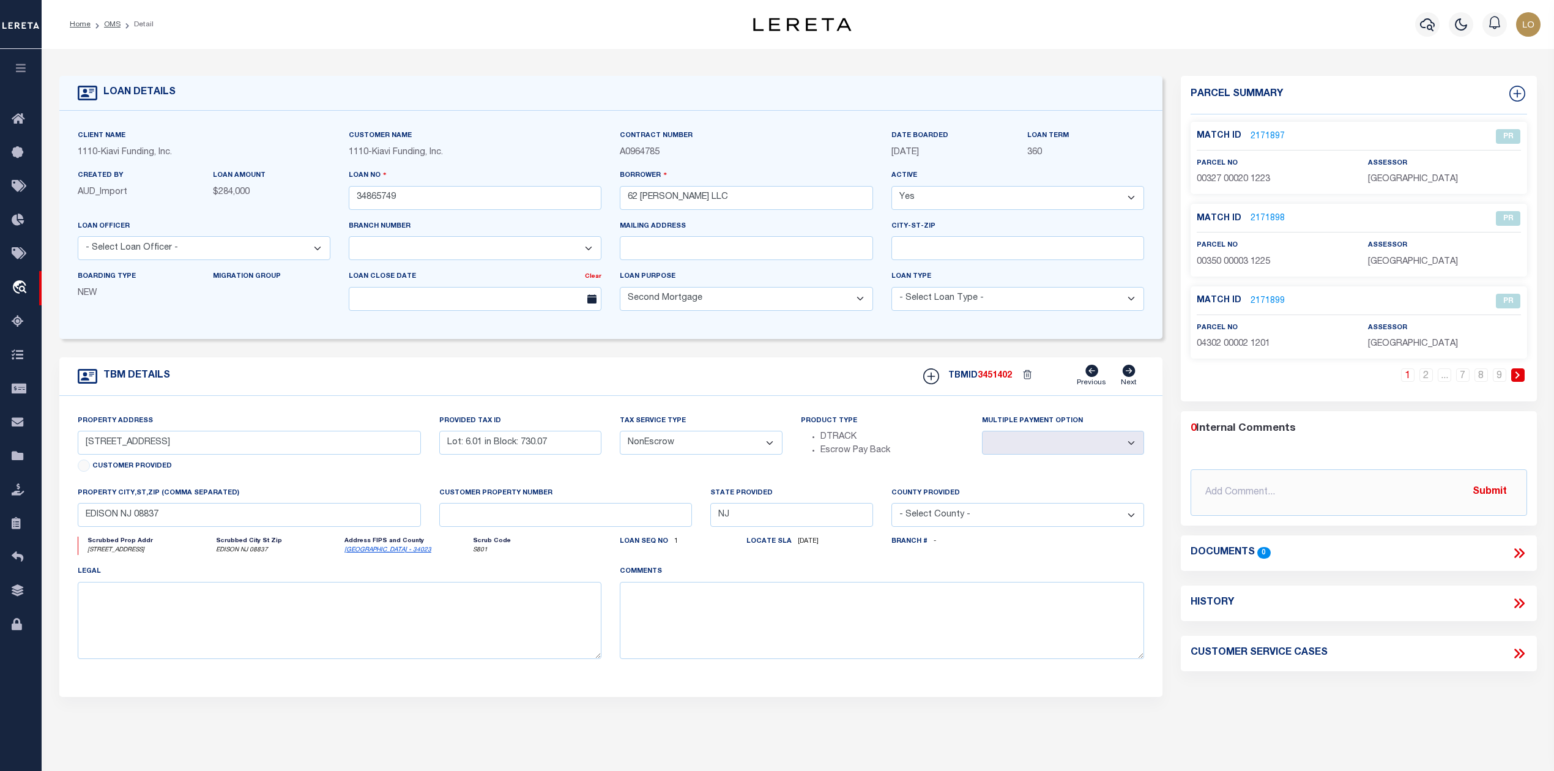
click at [1275, 131] on link "2171897" at bounding box center [1267, 136] width 34 height 13
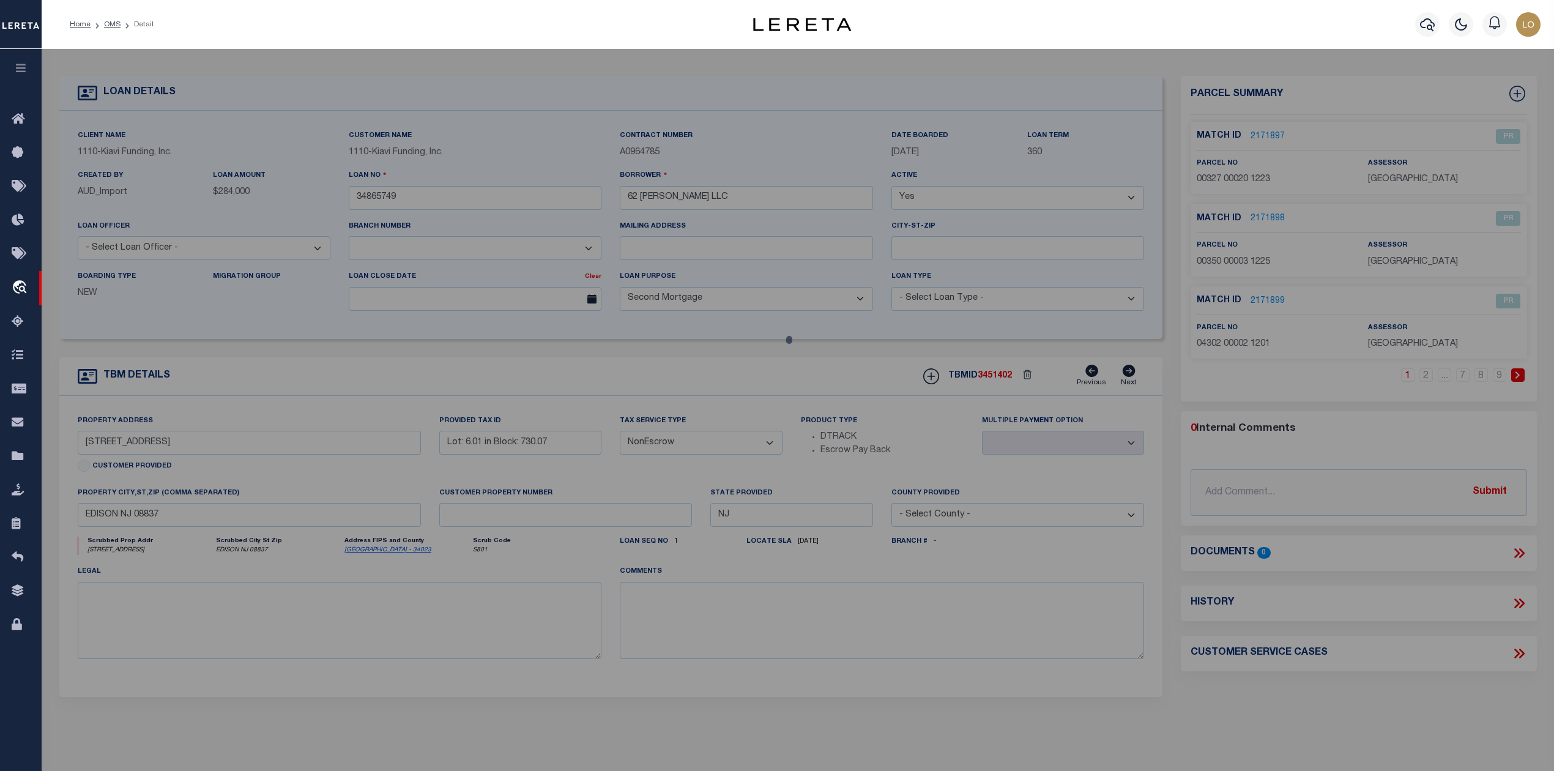
select select "AS"
select select
checkbox input "false"
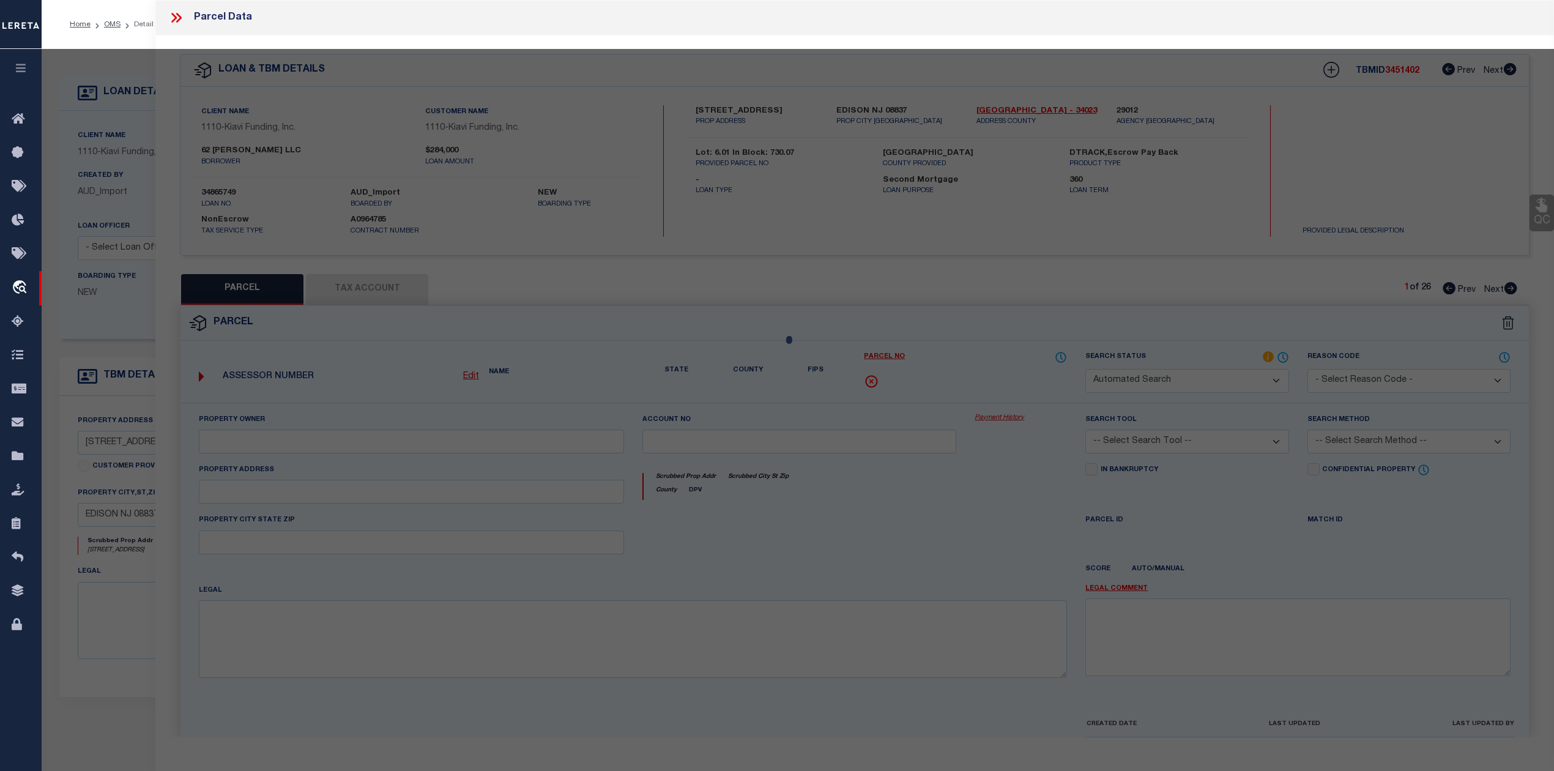
select select "PR"
select select "099"
type input "AVAILABLE FROM DATA SOURCE,NOT"
select select "ATL"
select select "ADD"
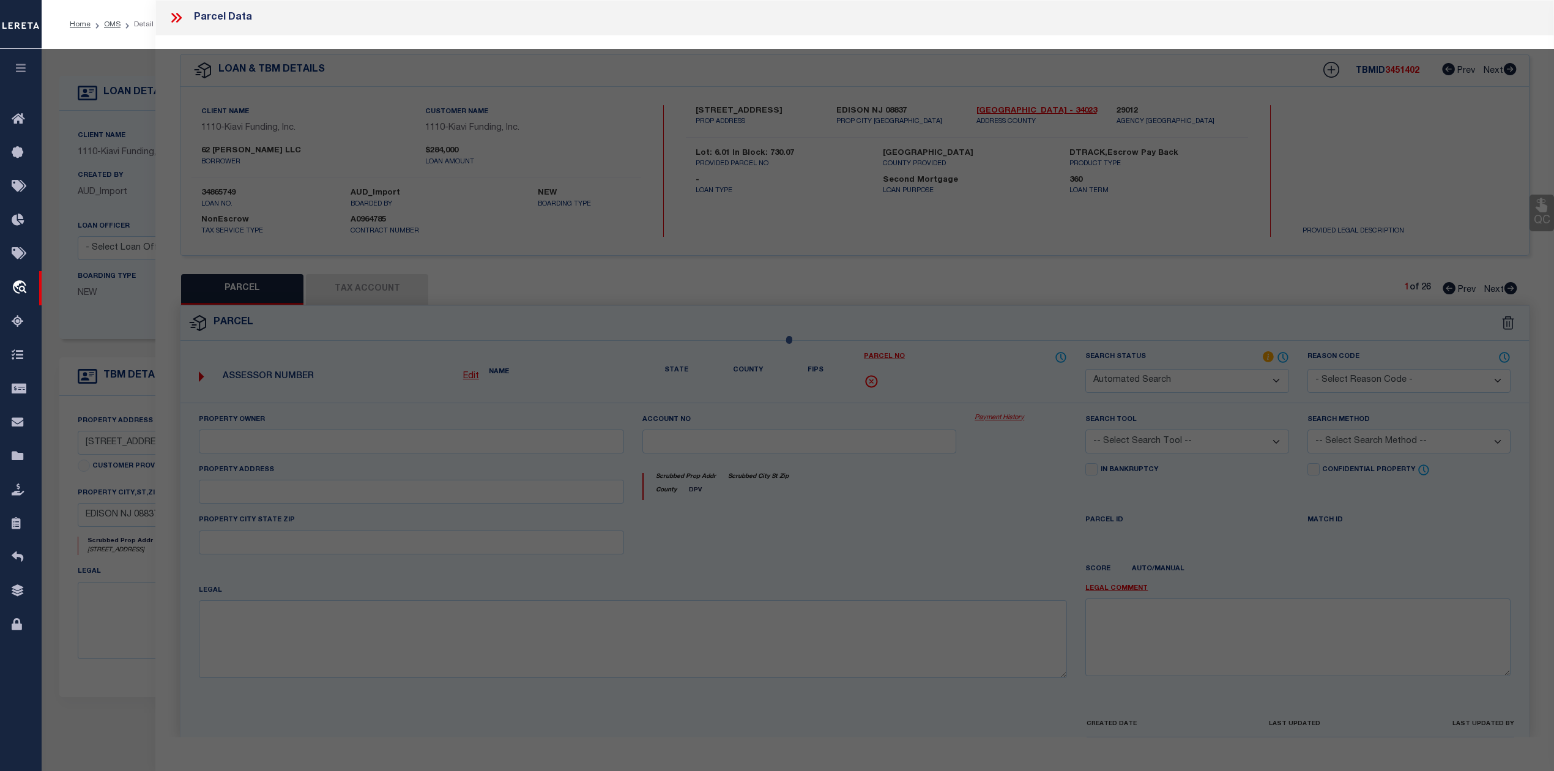
type input "[GEOGRAPHIC_DATA]"
type textarea "LOT:20 BLK:327 DIST:23 CITY/[GEOGRAPHIC_DATA]/TWP:SOUTH RIVER BORO"
type textarea "Parcel not needed"
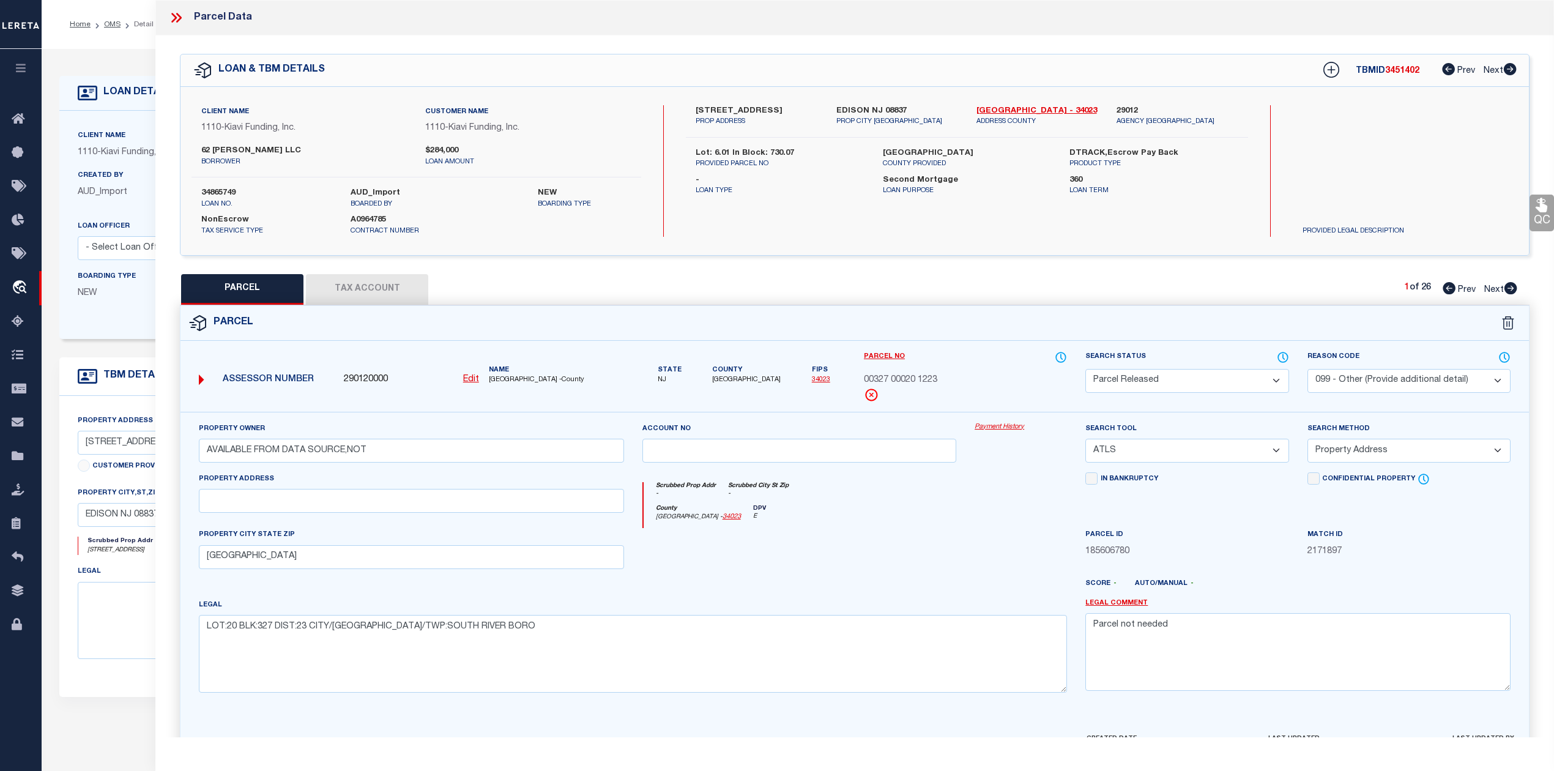
click at [385, 299] on button "Tax Account" at bounding box center [367, 289] width 122 height 31
select select "100"
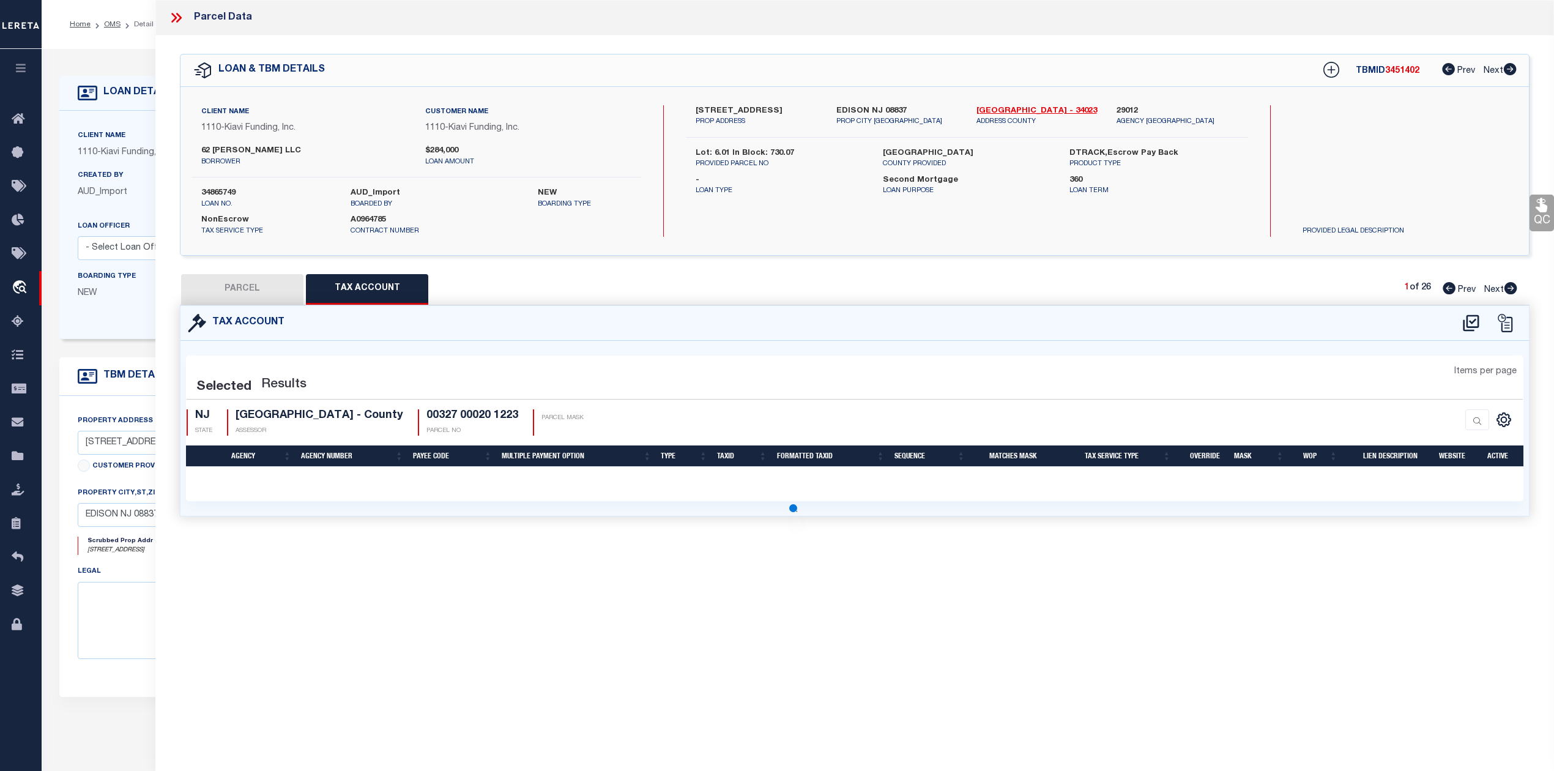
select select "100"
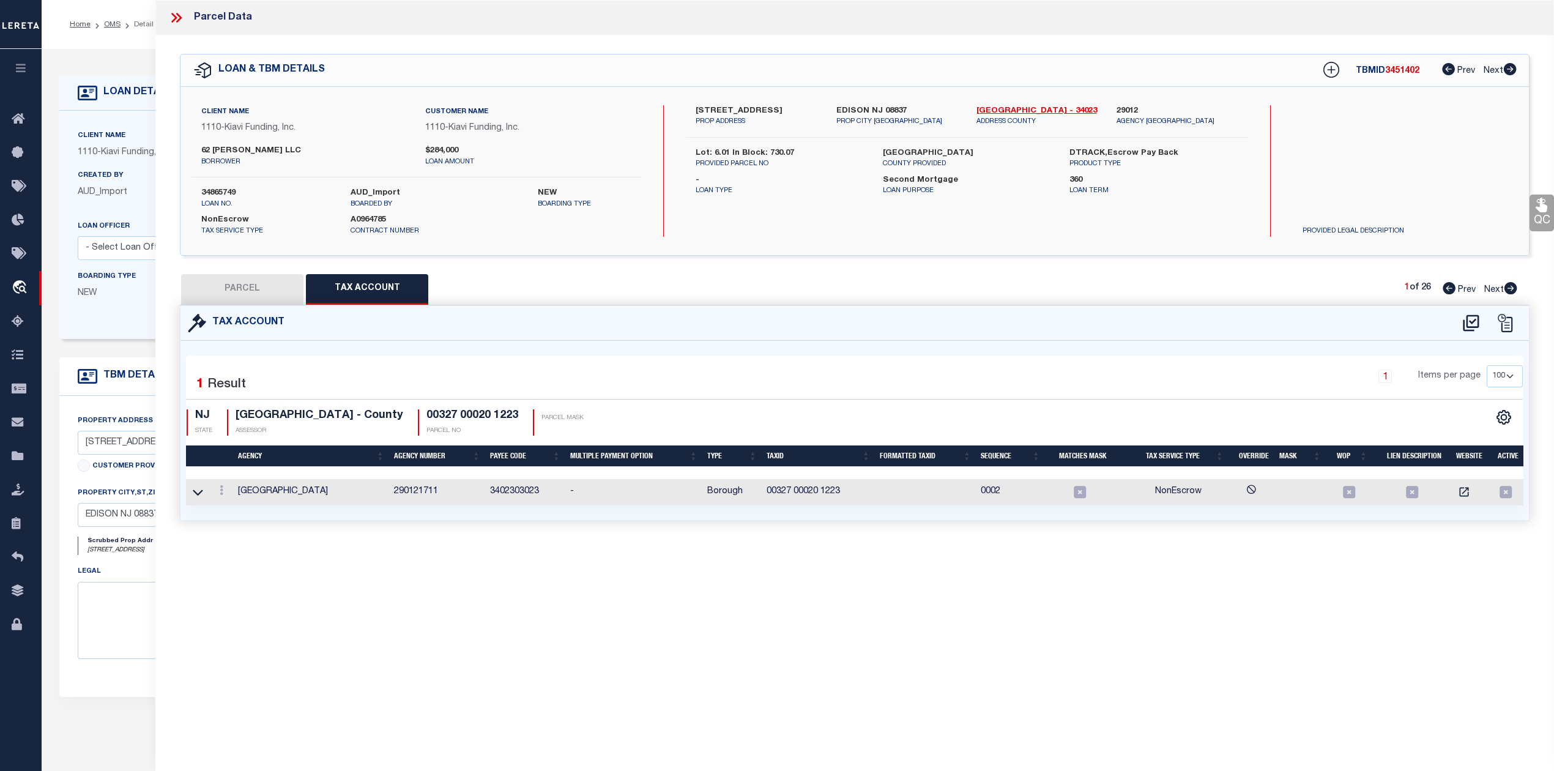
click at [247, 287] on button "PARCEL" at bounding box center [242, 289] width 122 height 31
select select "AS"
select select
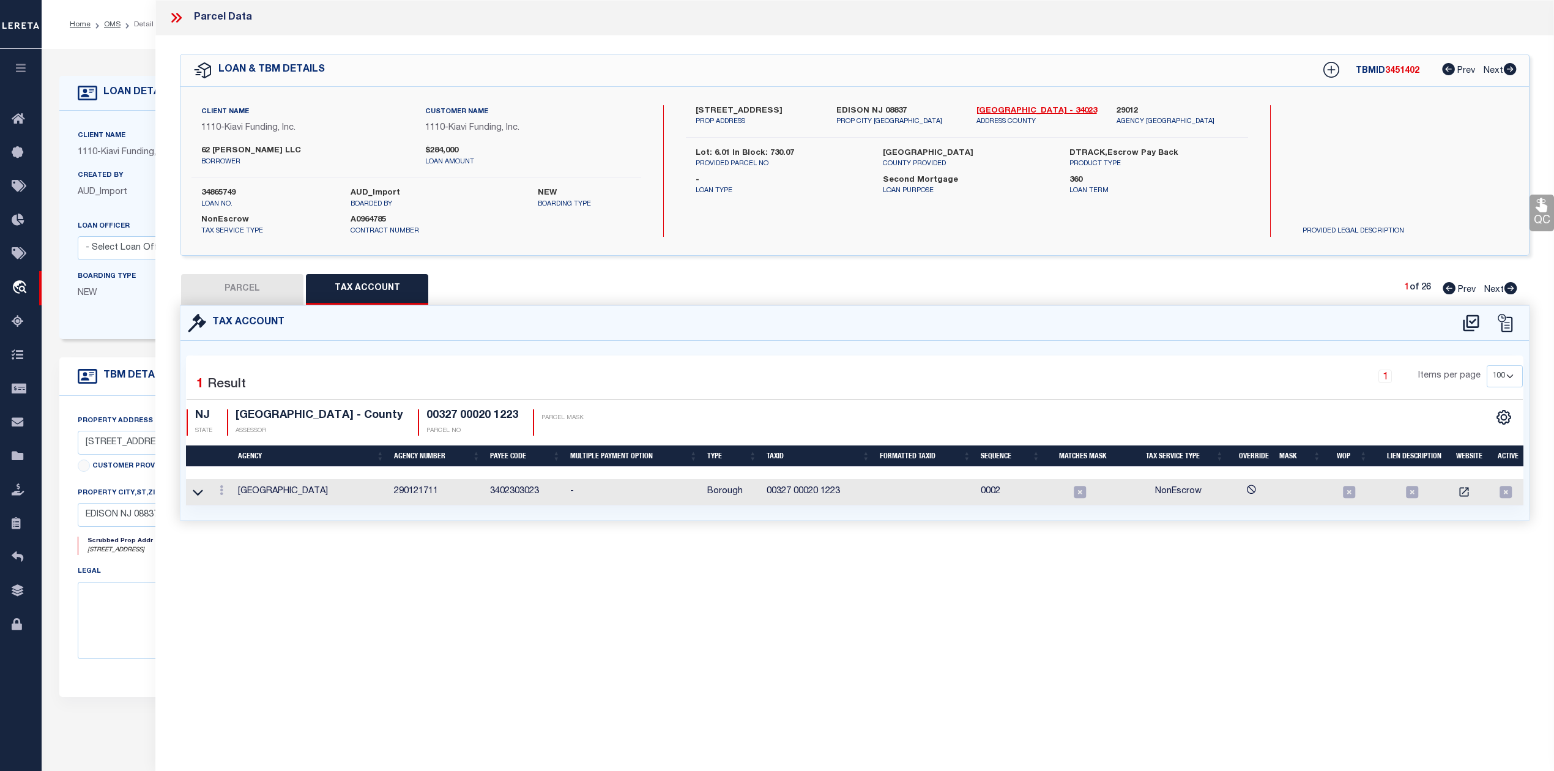
checkbox input "false"
select select "PR"
select select "099"
type input "AVAILABLE FROM DATA SOURCE,NOT"
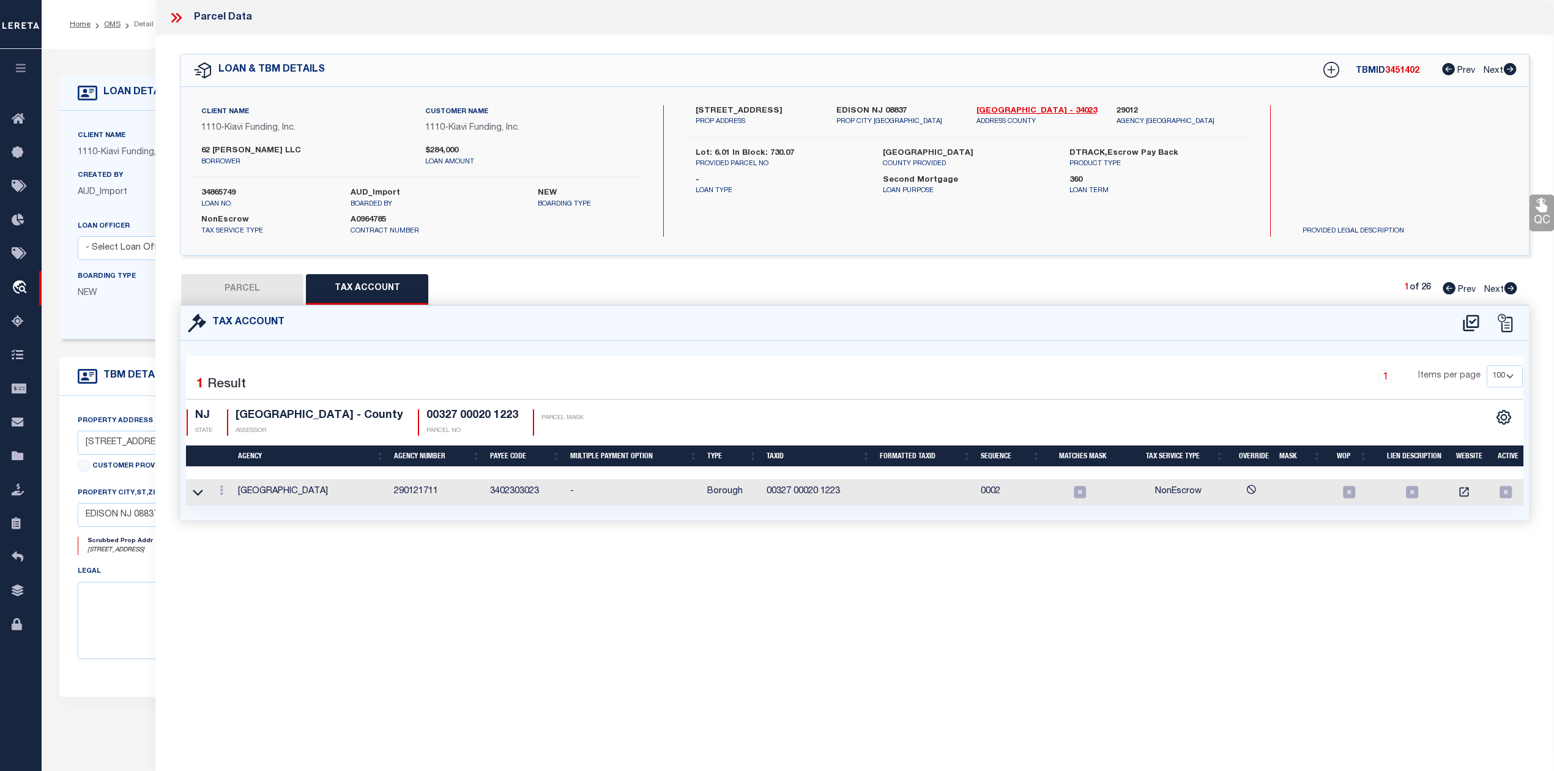
select select "ATL"
select select "ADD"
type input "[GEOGRAPHIC_DATA]"
type textarea "LOT:20 BLK:327 DIST:23 CITY/[GEOGRAPHIC_DATA]/TWP:SOUTH RIVER BORO"
type textarea "Parcel not needed"
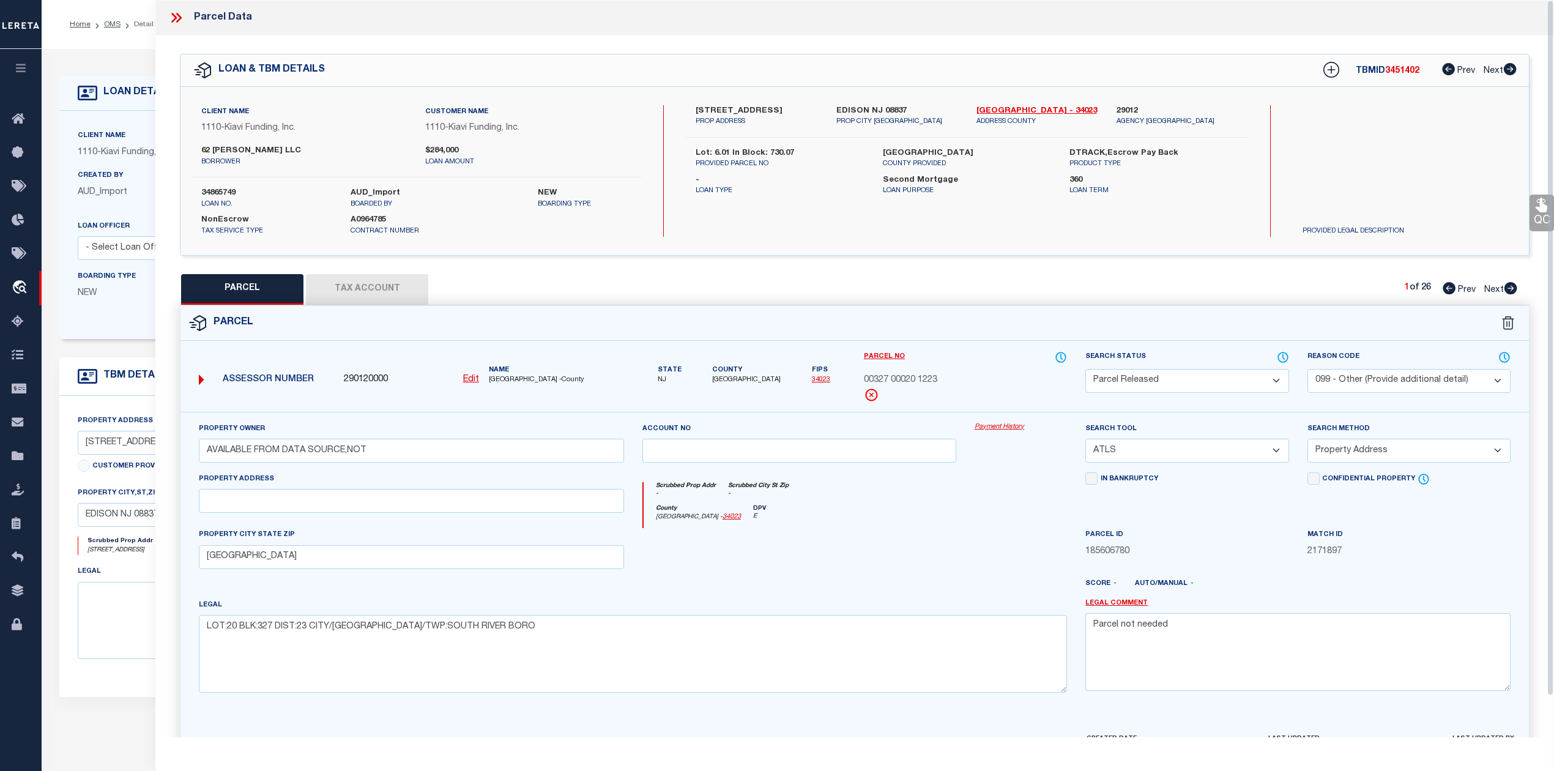
click at [174, 15] on icon at bounding box center [174, 18] width 6 height 10
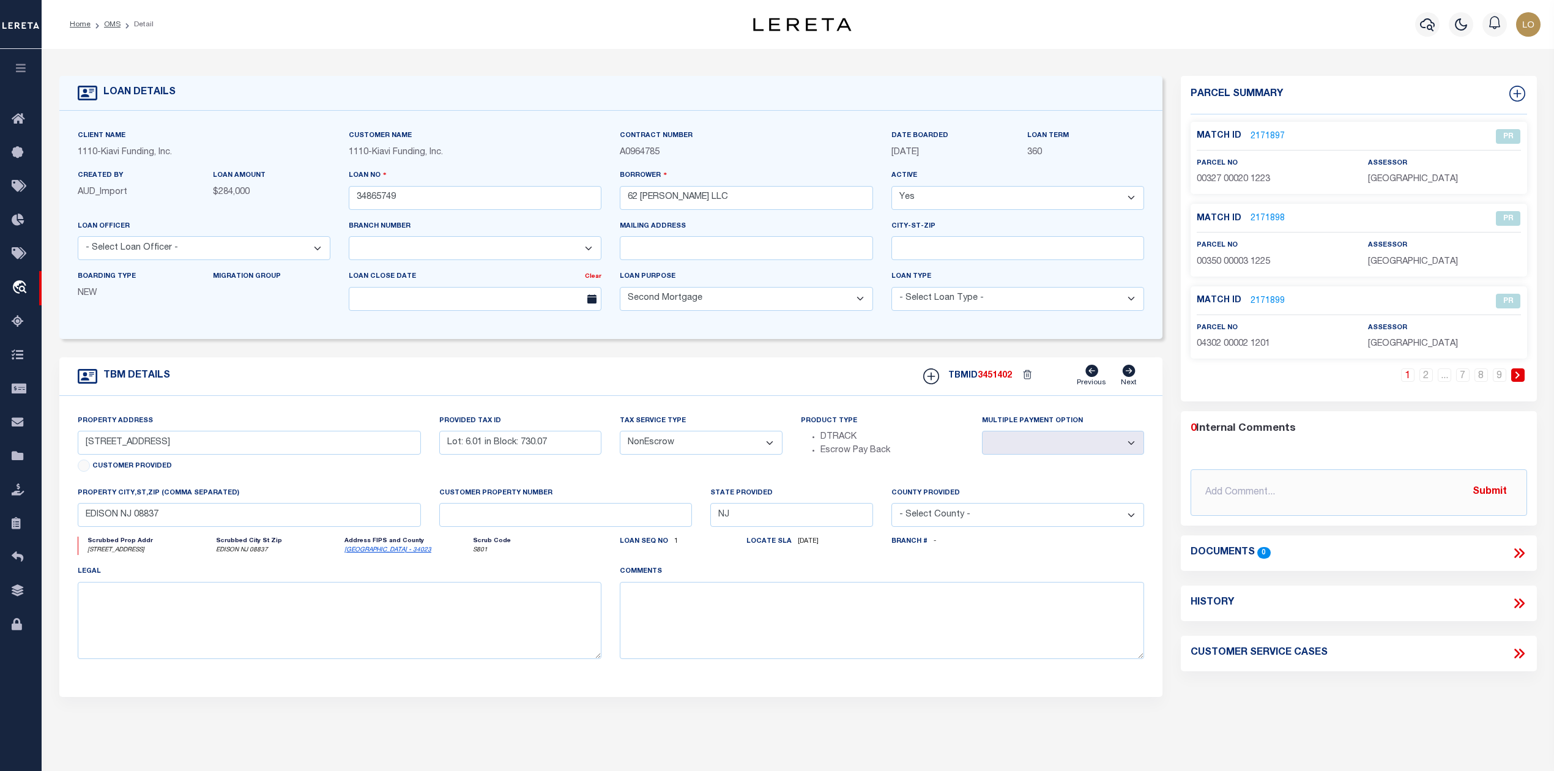
click at [1267, 138] on link "2171897" at bounding box center [1267, 136] width 34 height 13
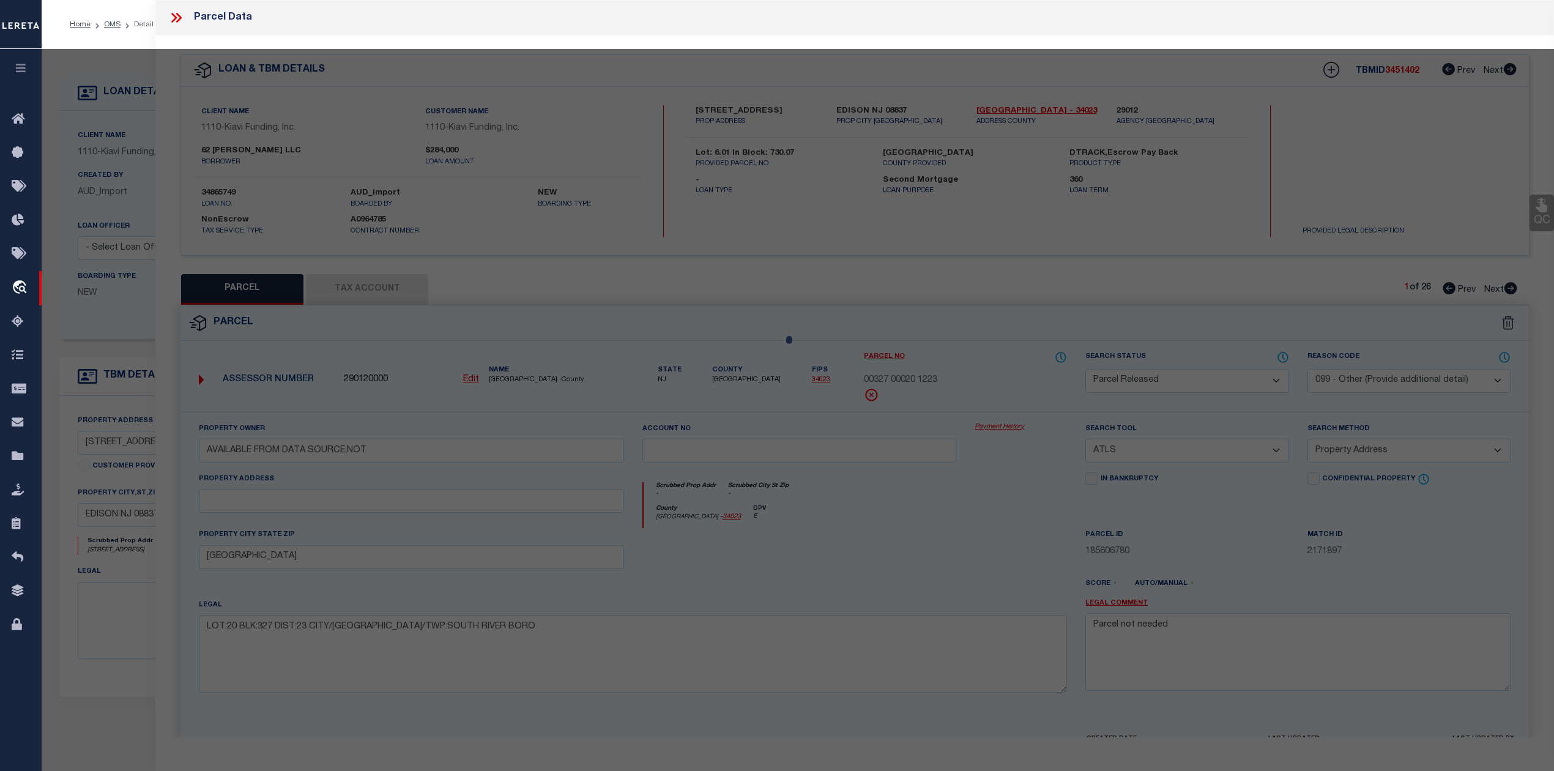
select select "AS"
select select
checkbox input "false"
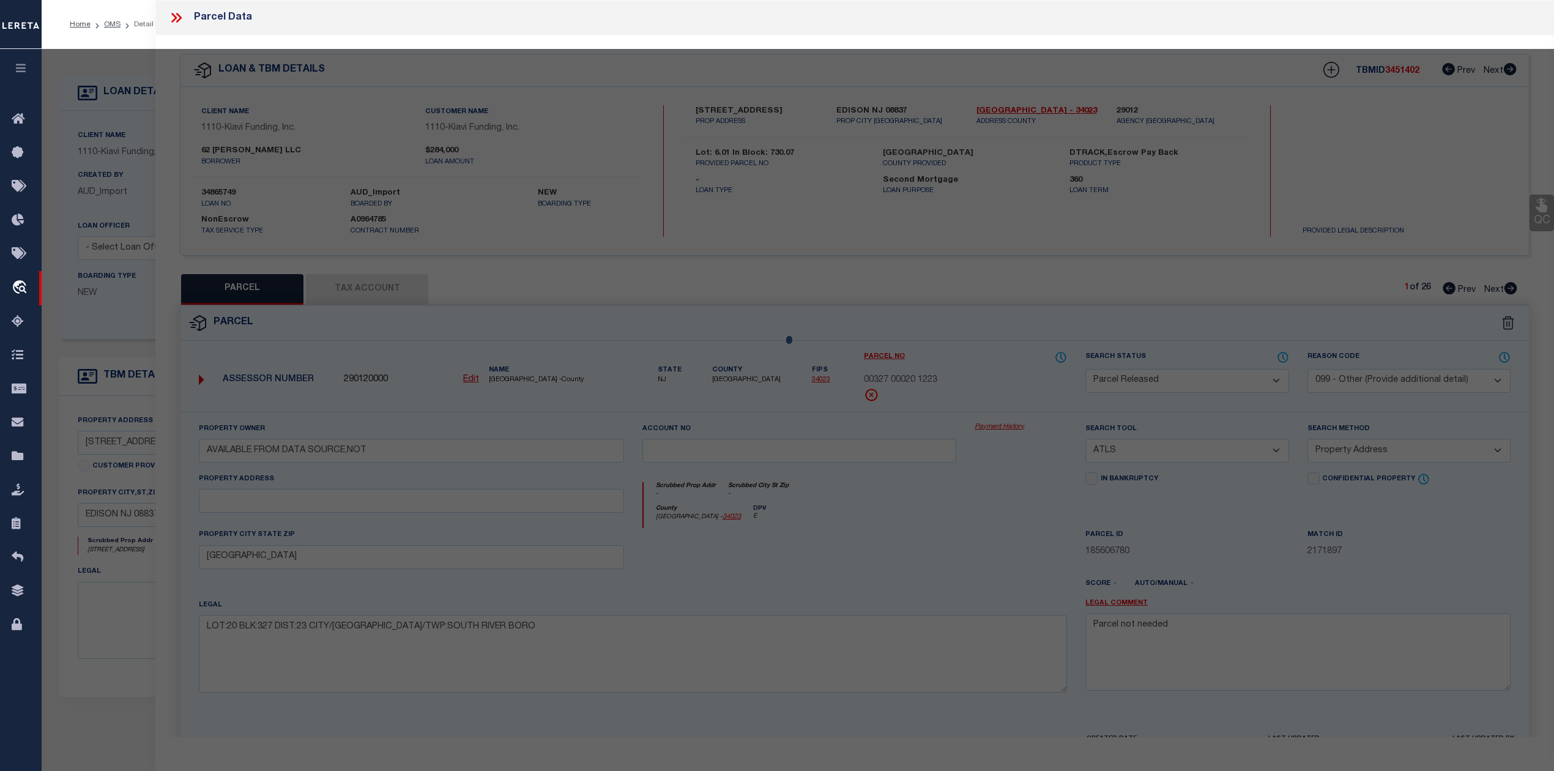
checkbox input "false"
select select "PR"
select select "099"
type input "AVAILABLE FROM DATA SOURCE,NOT"
select select "ATL"
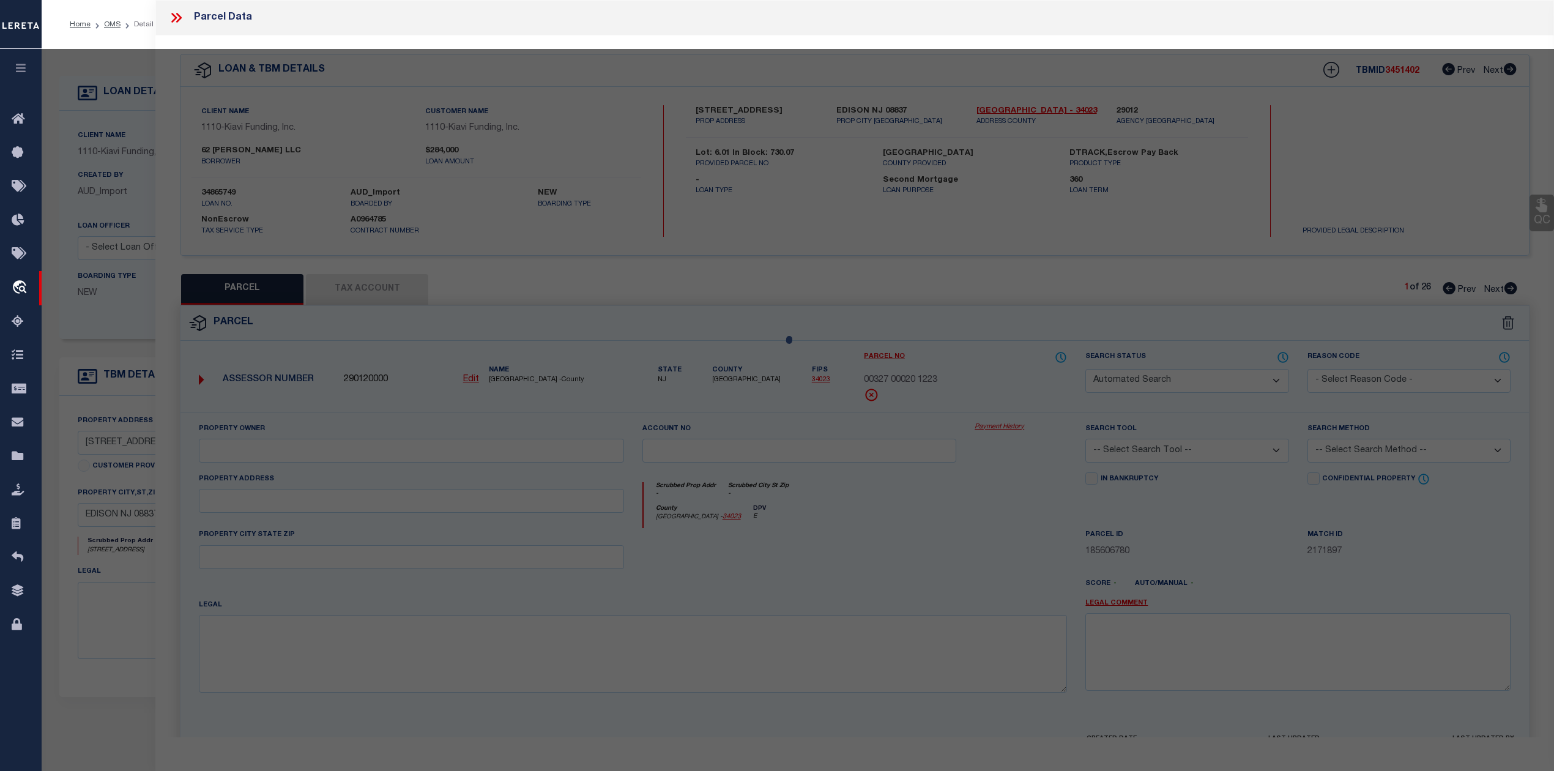
select select "ADD"
type input "[GEOGRAPHIC_DATA]"
type textarea "LOT:20 BLK:327 DIST:23 CITY/[GEOGRAPHIC_DATA]/TWP:SOUTH RIVER BORO"
type textarea "Parcel not needed"
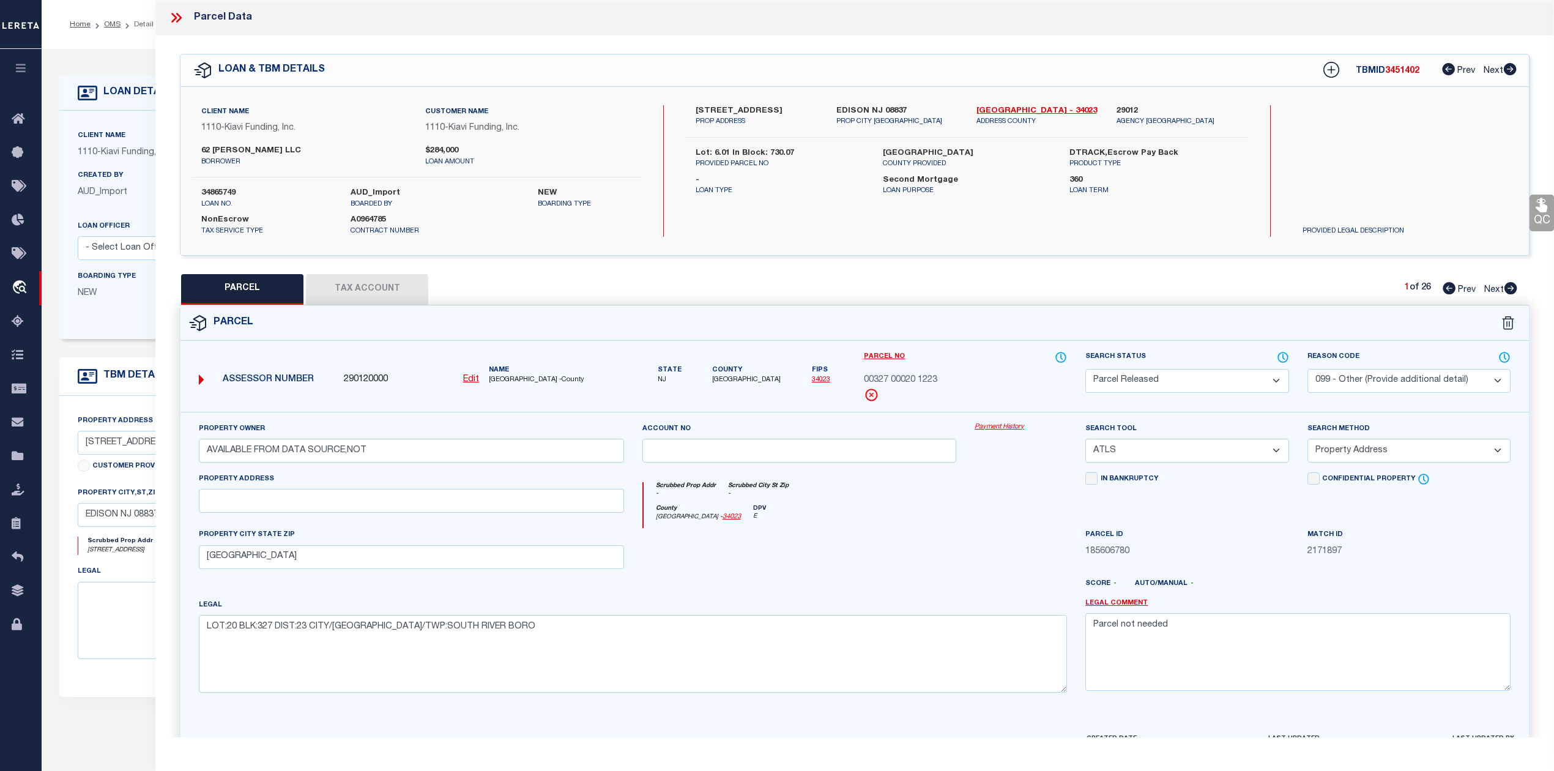
click at [920, 546] on div at bounding box center [799, 553] width 333 height 50
click at [182, 18] on icon at bounding box center [176, 18] width 16 height 16
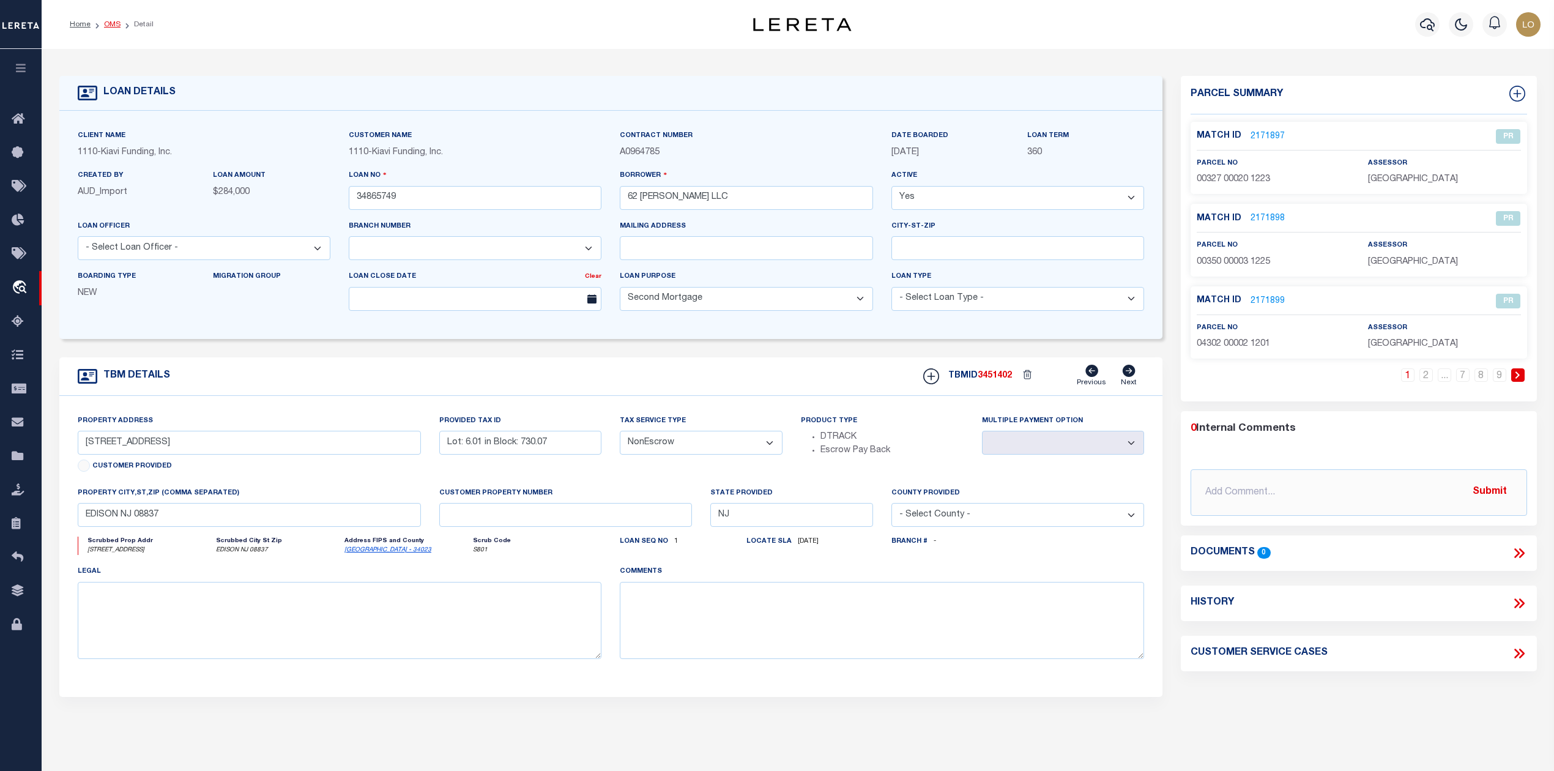
click at [114, 27] on link "OMS" at bounding box center [112, 24] width 17 height 7
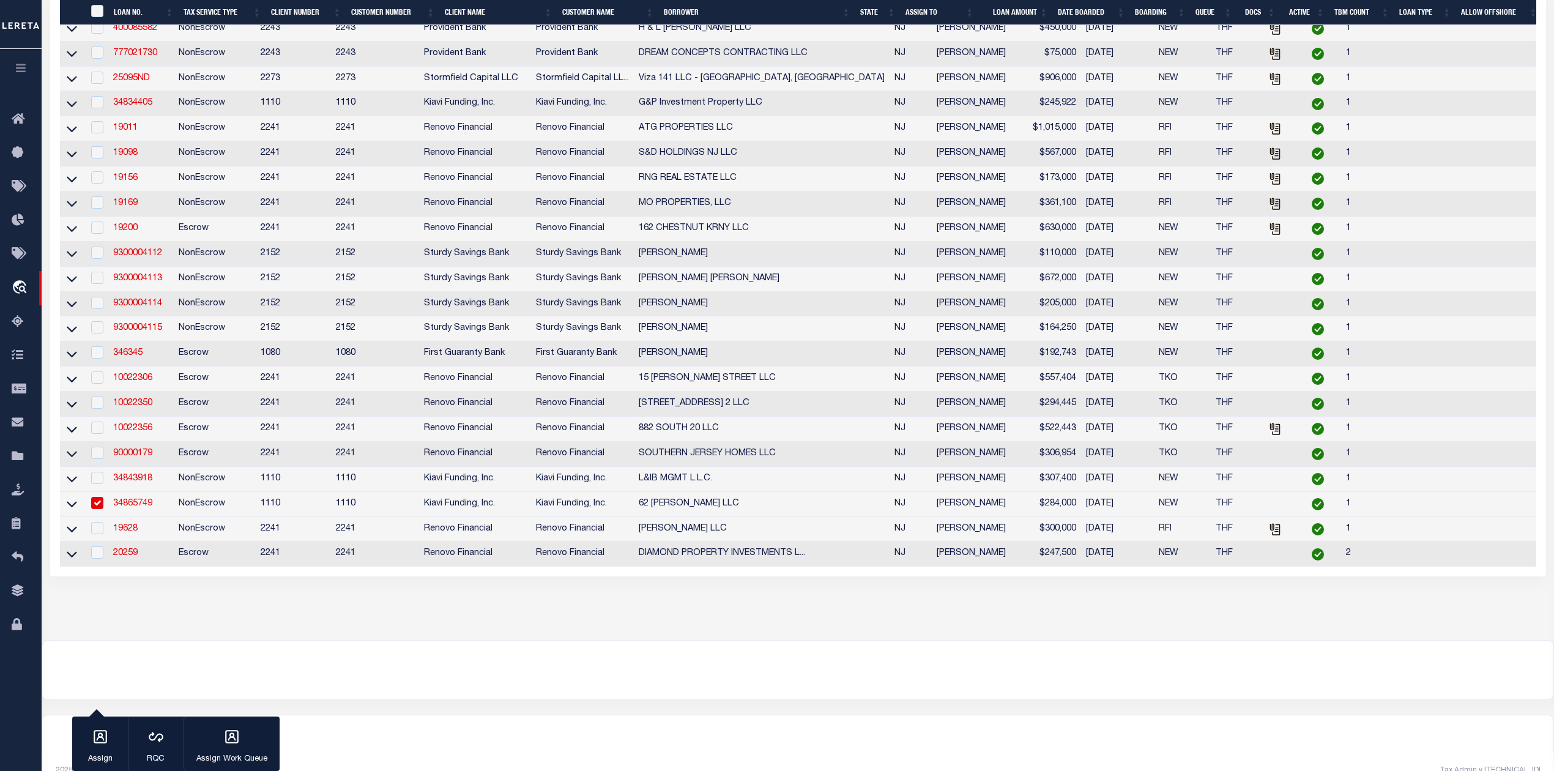
scroll to position [629, 0]
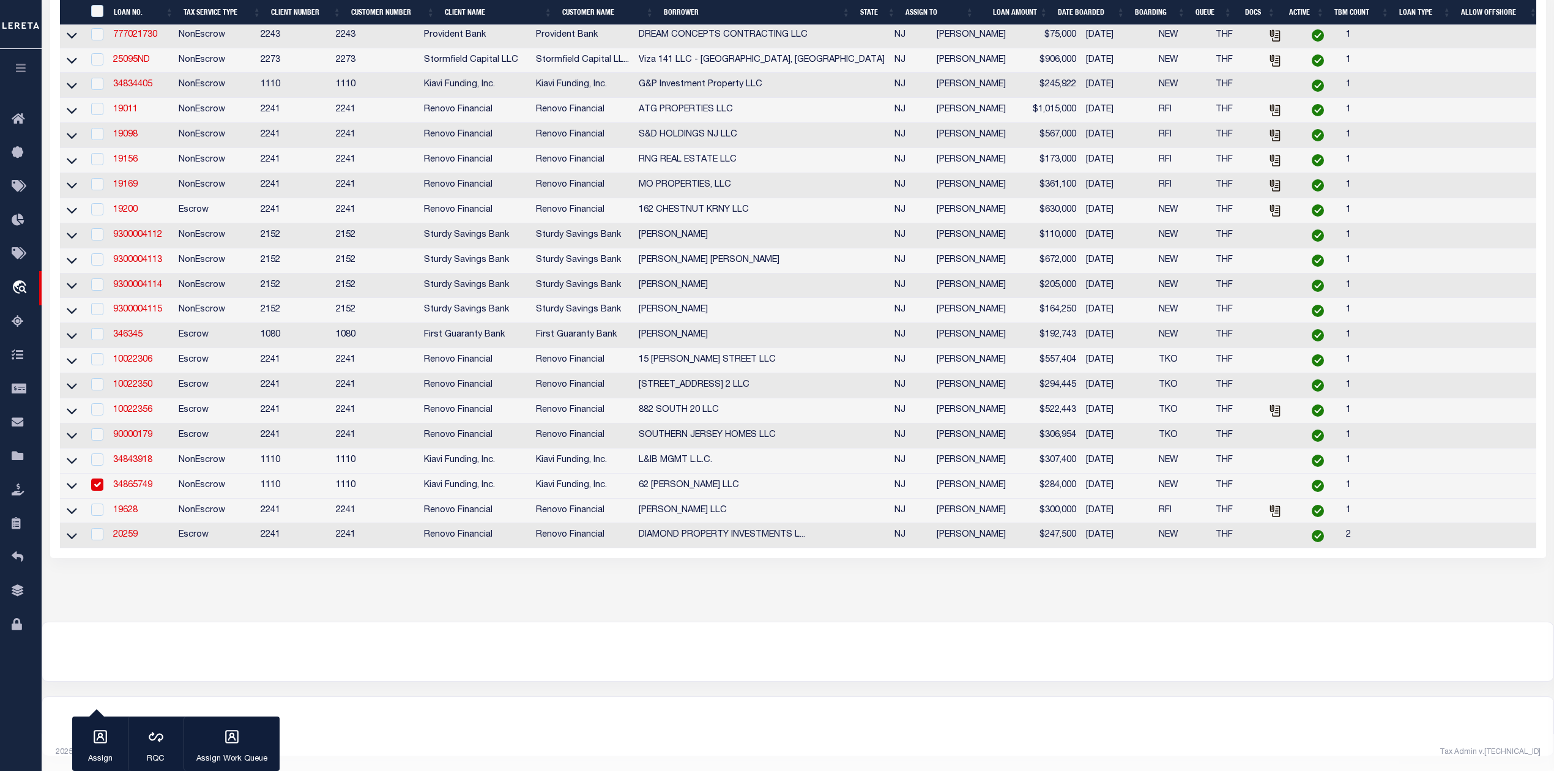
click at [97, 478] on input "checkbox" at bounding box center [97, 484] width 12 height 12
checkbox input "false"
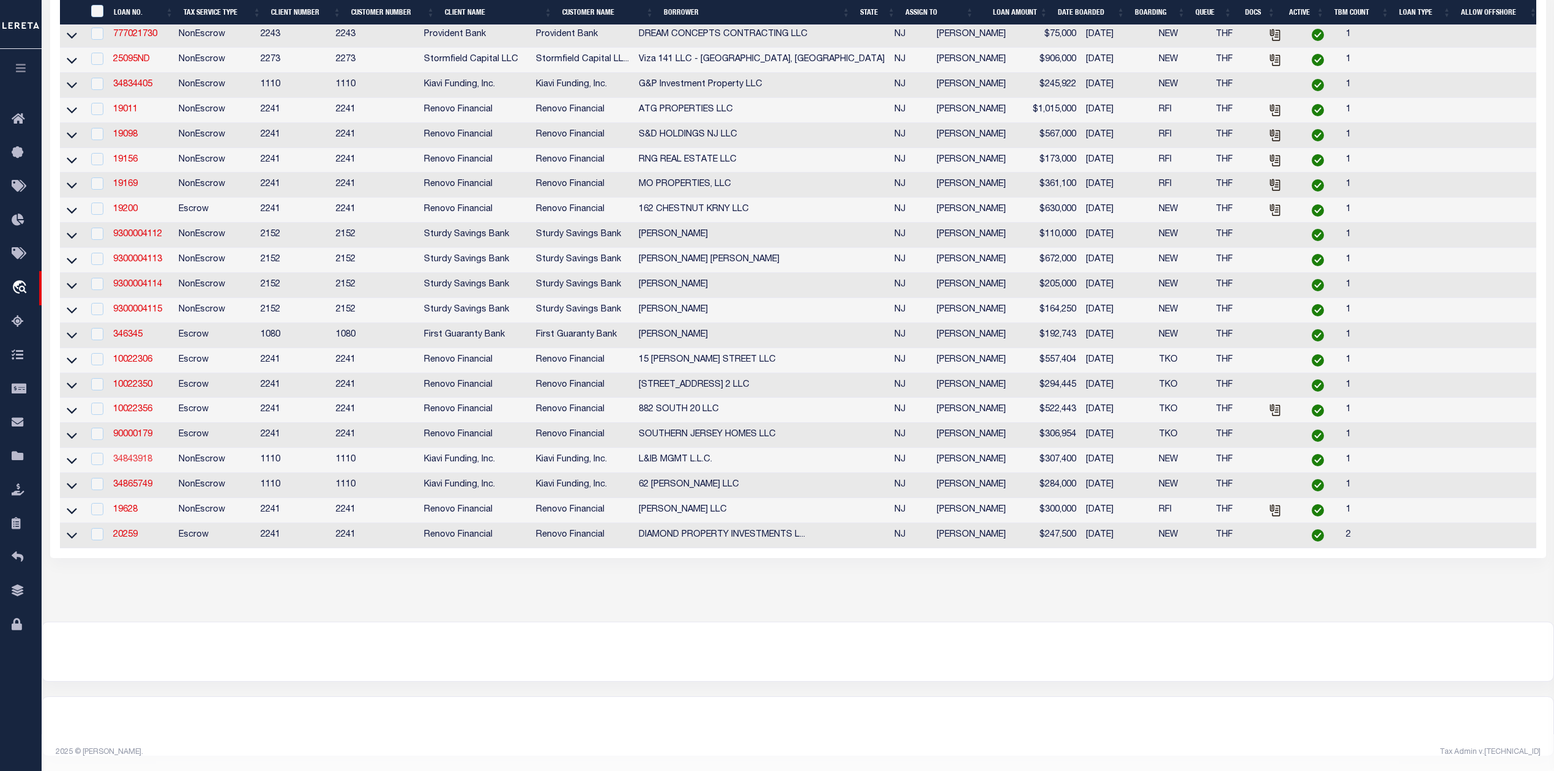
click at [131, 455] on link "34843918" at bounding box center [132, 459] width 39 height 9
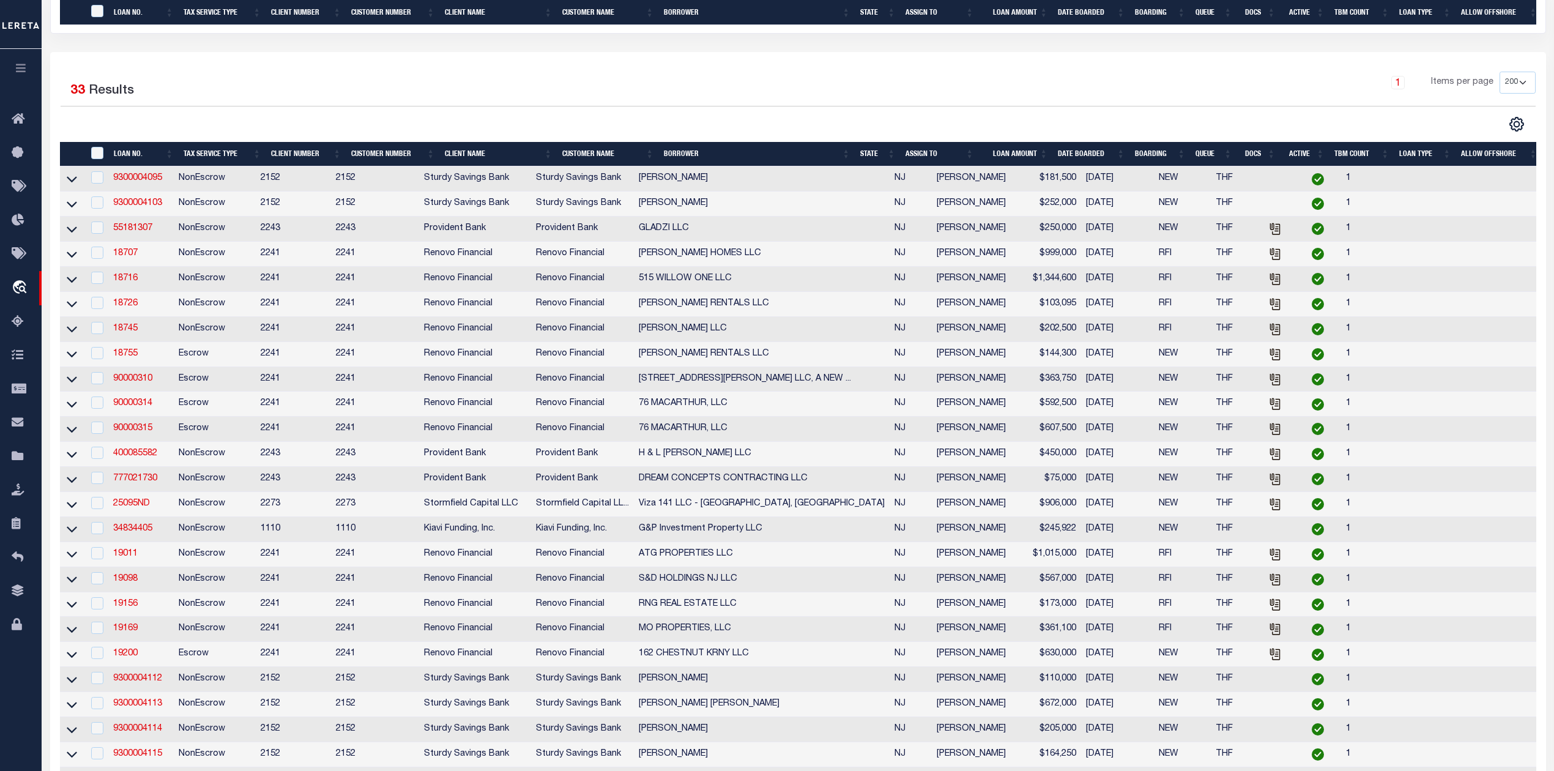
type input "34843918"
type input "L&IB MGMT L.L.C."
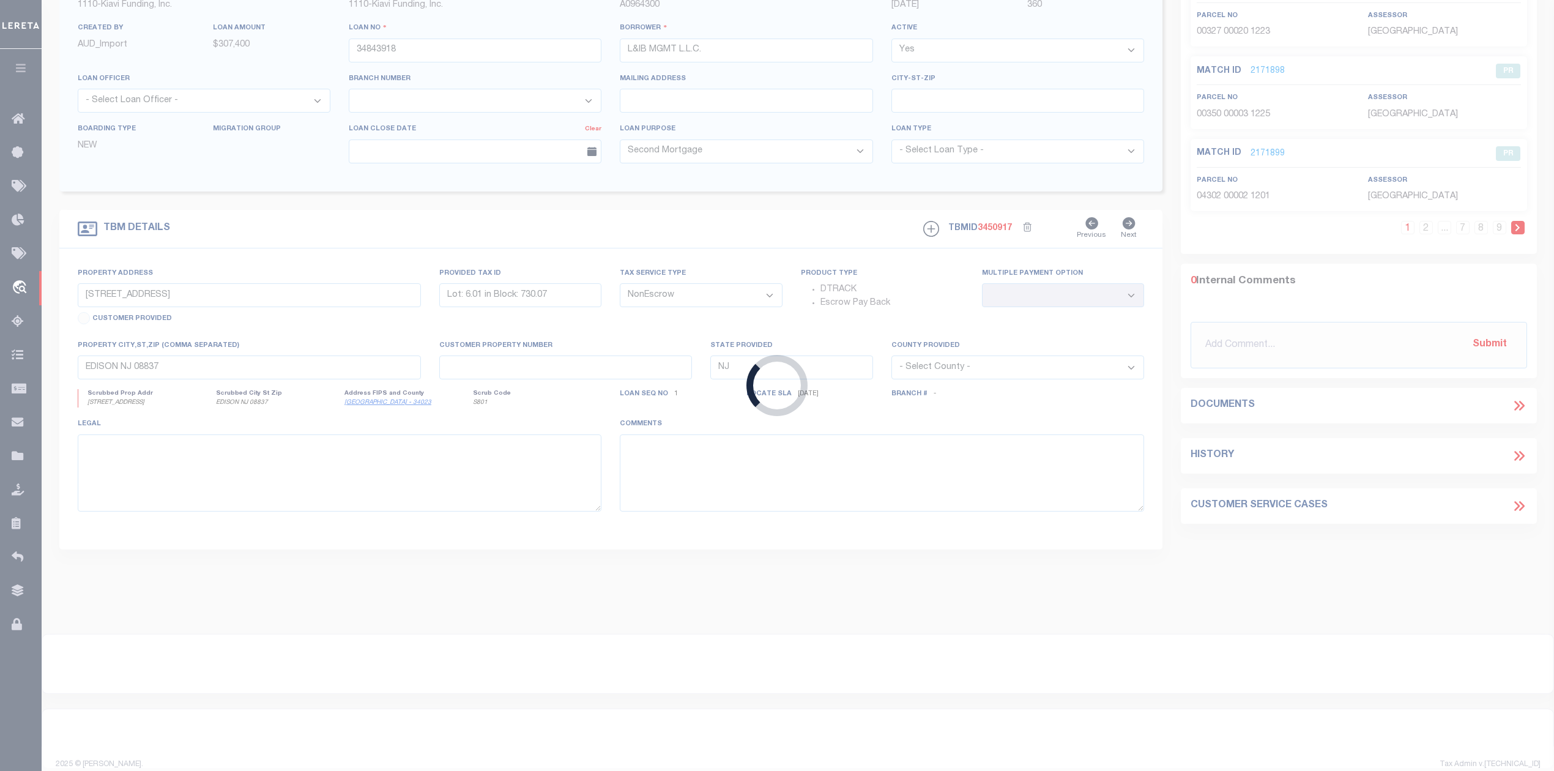
type input "[STREET_ADDRESS][PERSON_NAME]"
type input "Block: 728 Tax: 7"
select select
type input "[GEOGRAPHIC_DATA]"
select select
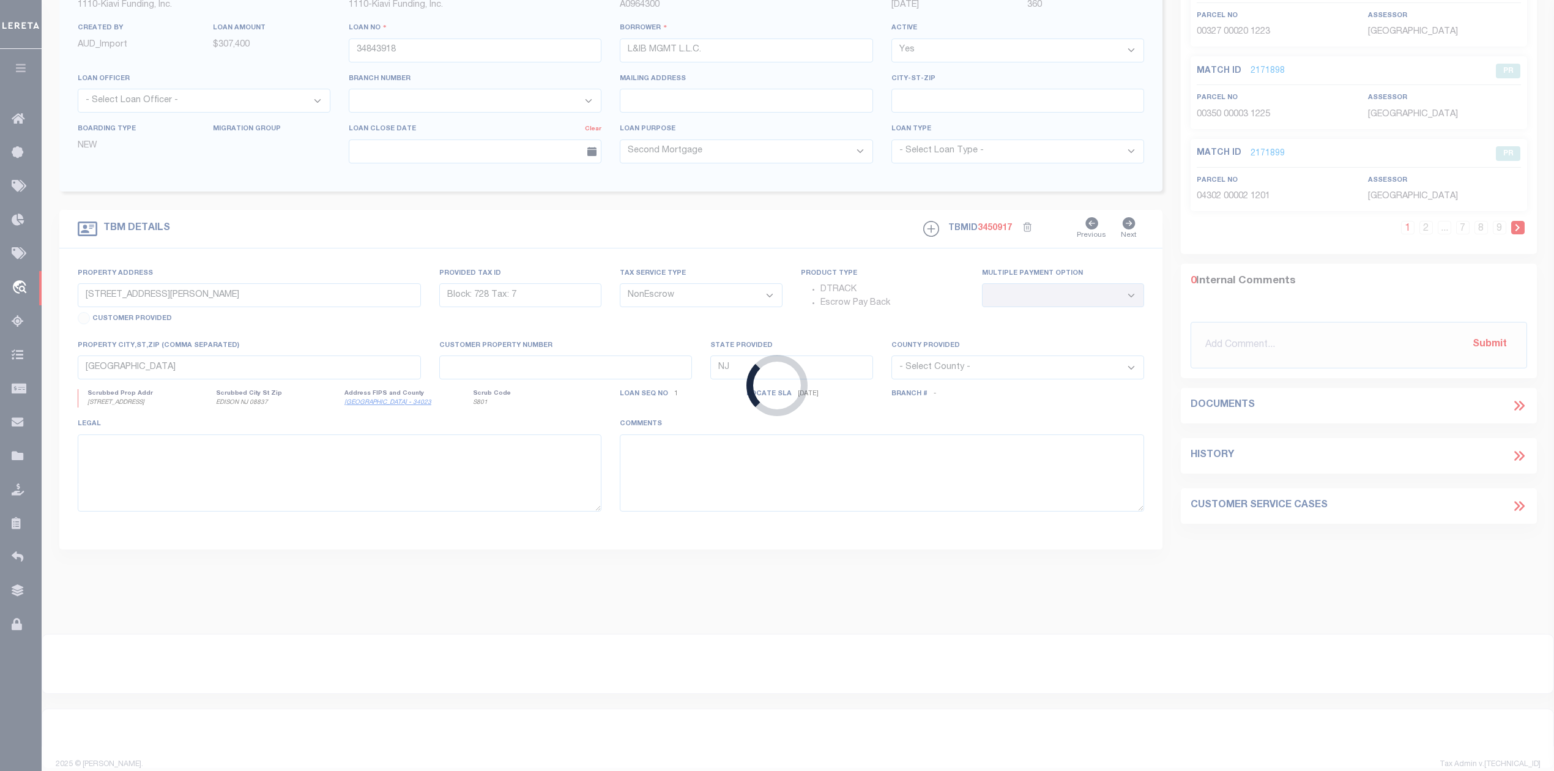
scroll to position [18, 0]
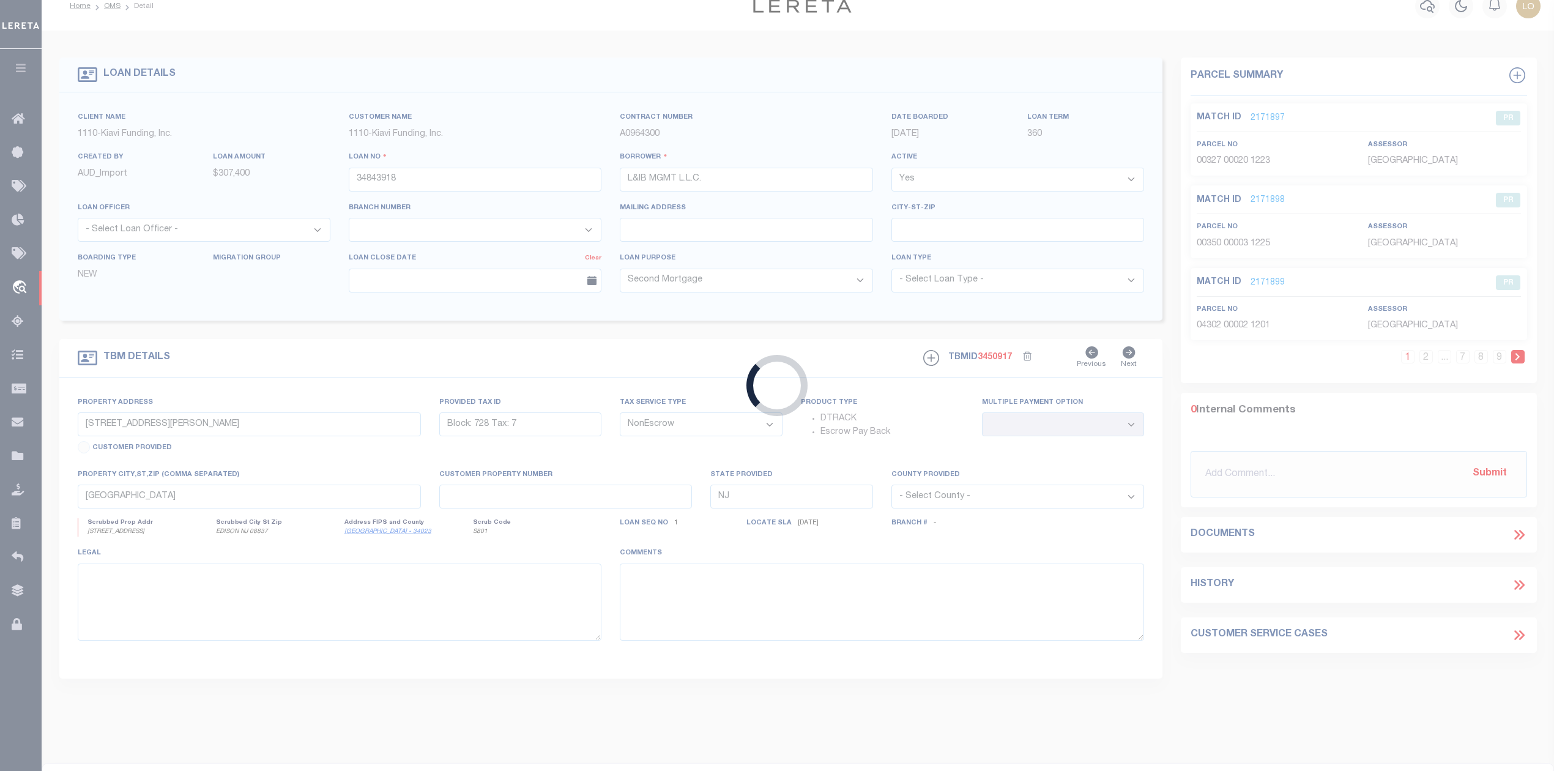
select select "3485"
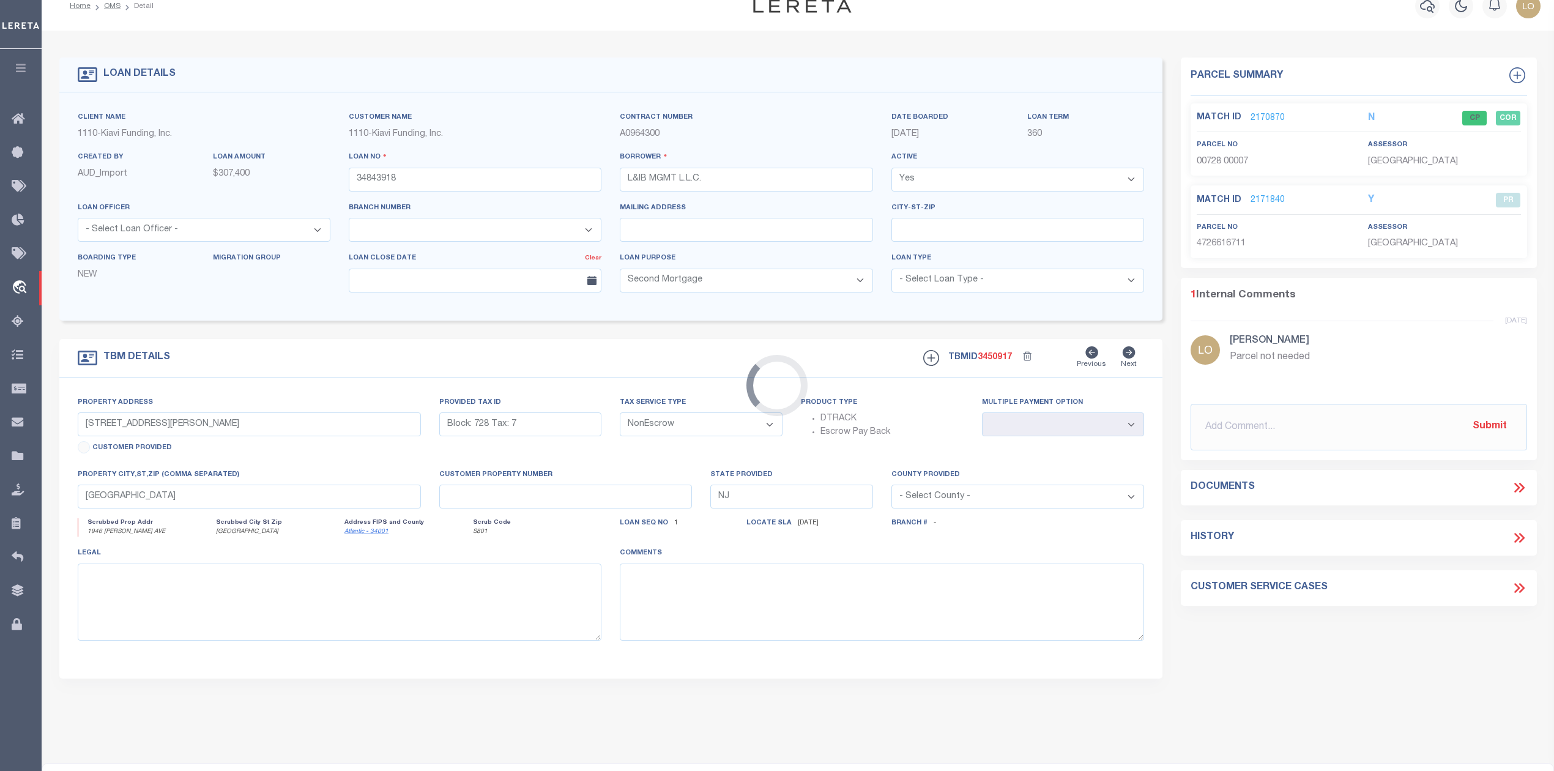
scroll to position [0, 0]
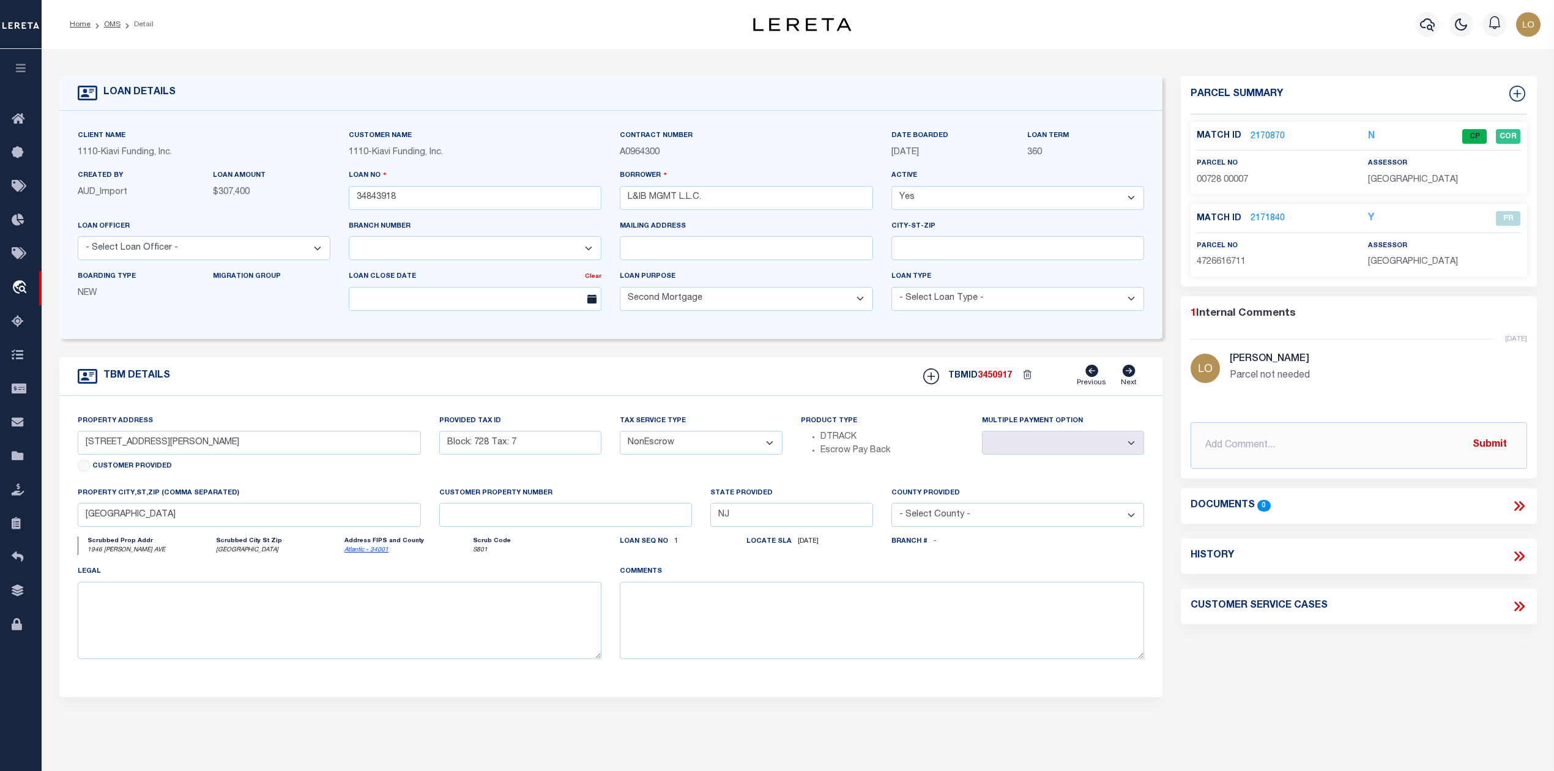
click at [1256, 135] on link "2170870" at bounding box center [1267, 136] width 34 height 13
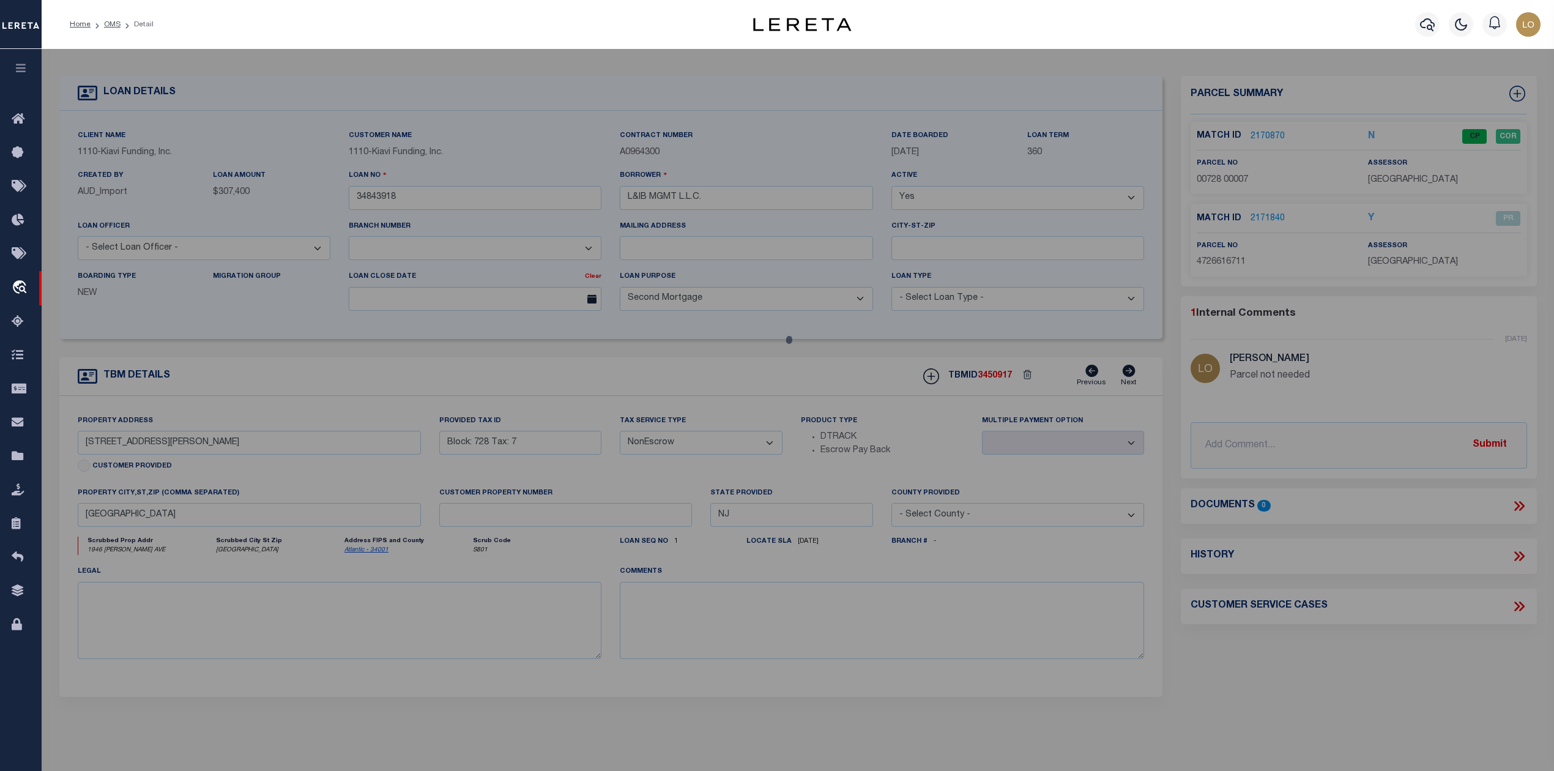
select select "AS"
select select
checkbox input "false"
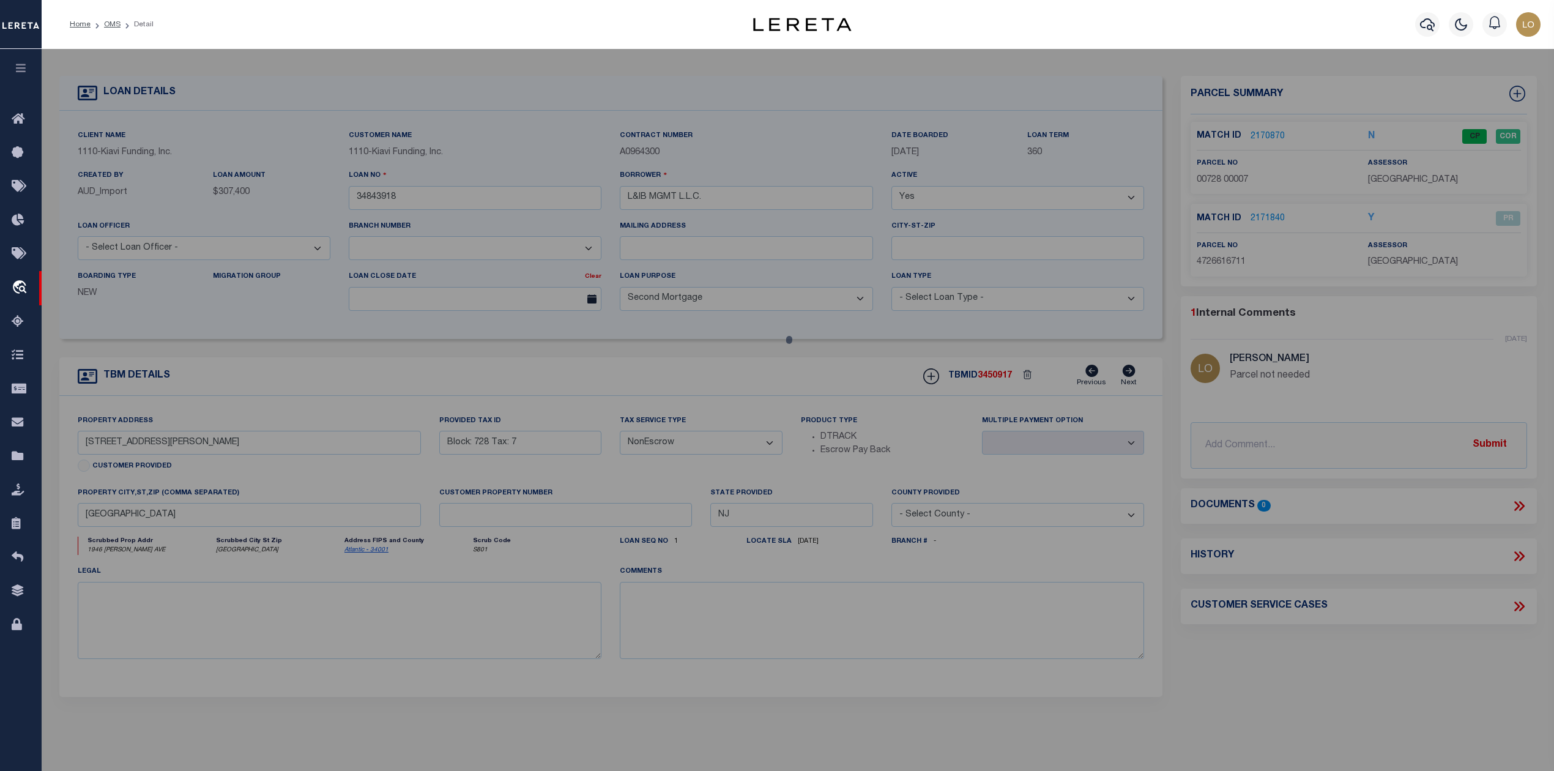
checkbox input "false"
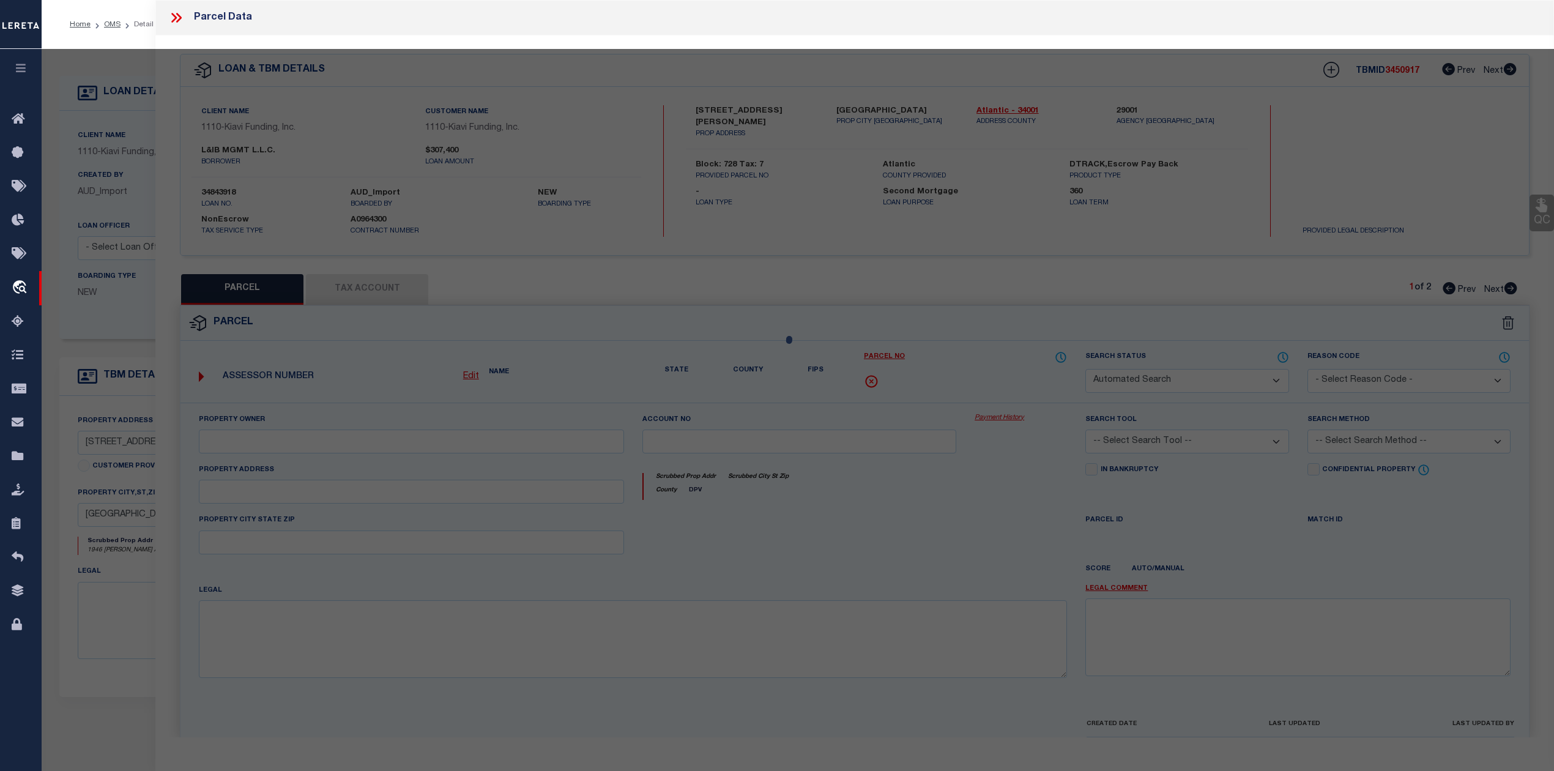
select select "CP"
type input "L& Ib Mgmt Llc"
select select "AGW"
select select "ADD"
type input "1946 [PERSON_NAME] Ave"
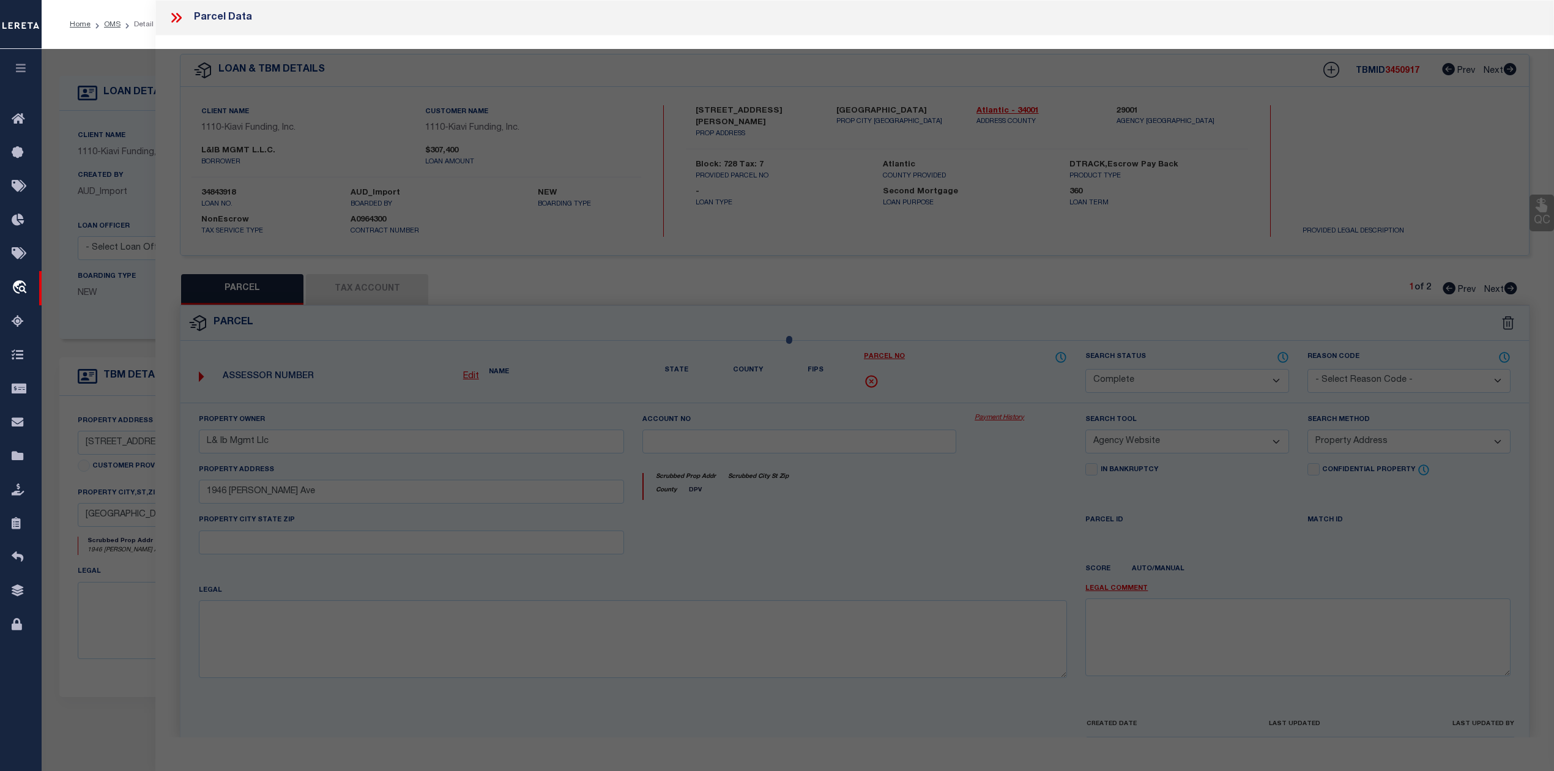
type textarea "Block: 728 Lot: 7"
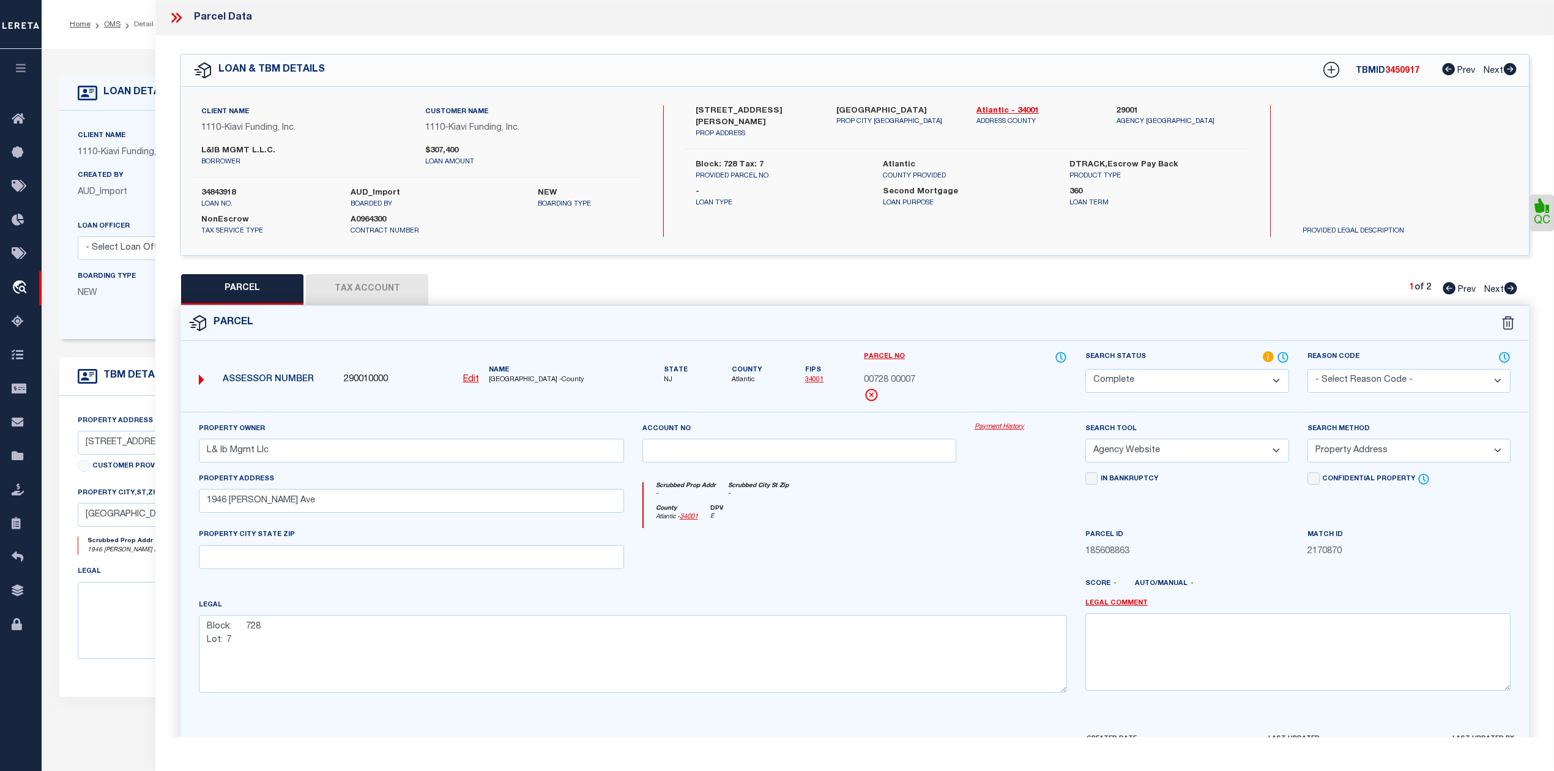
click at [174, 23] on icon at bounding box center [176, 18] width 16 height 16
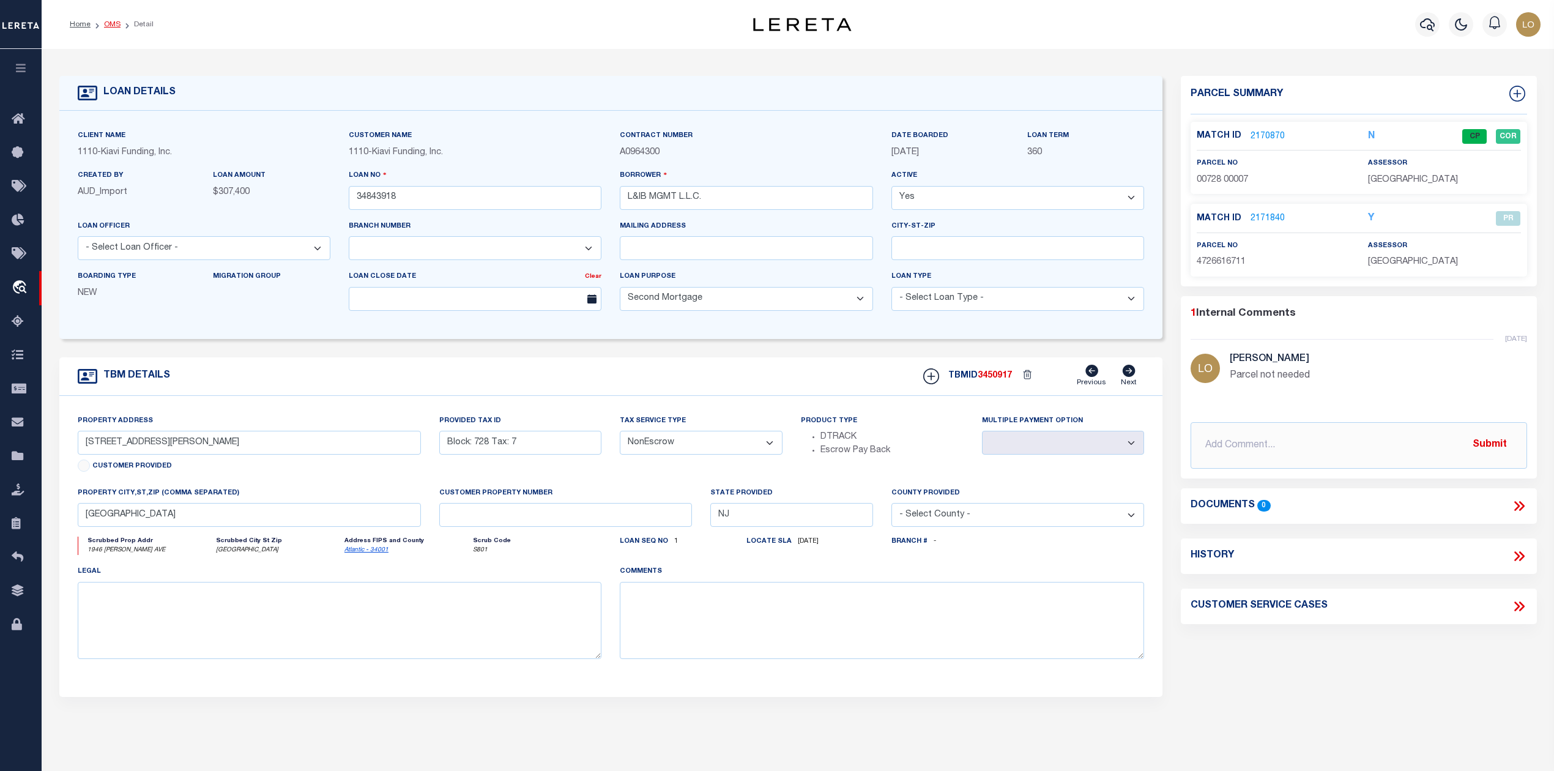
click at [104, 25] on link "OMS" at bounding box center [112, 24] width 17 height 7
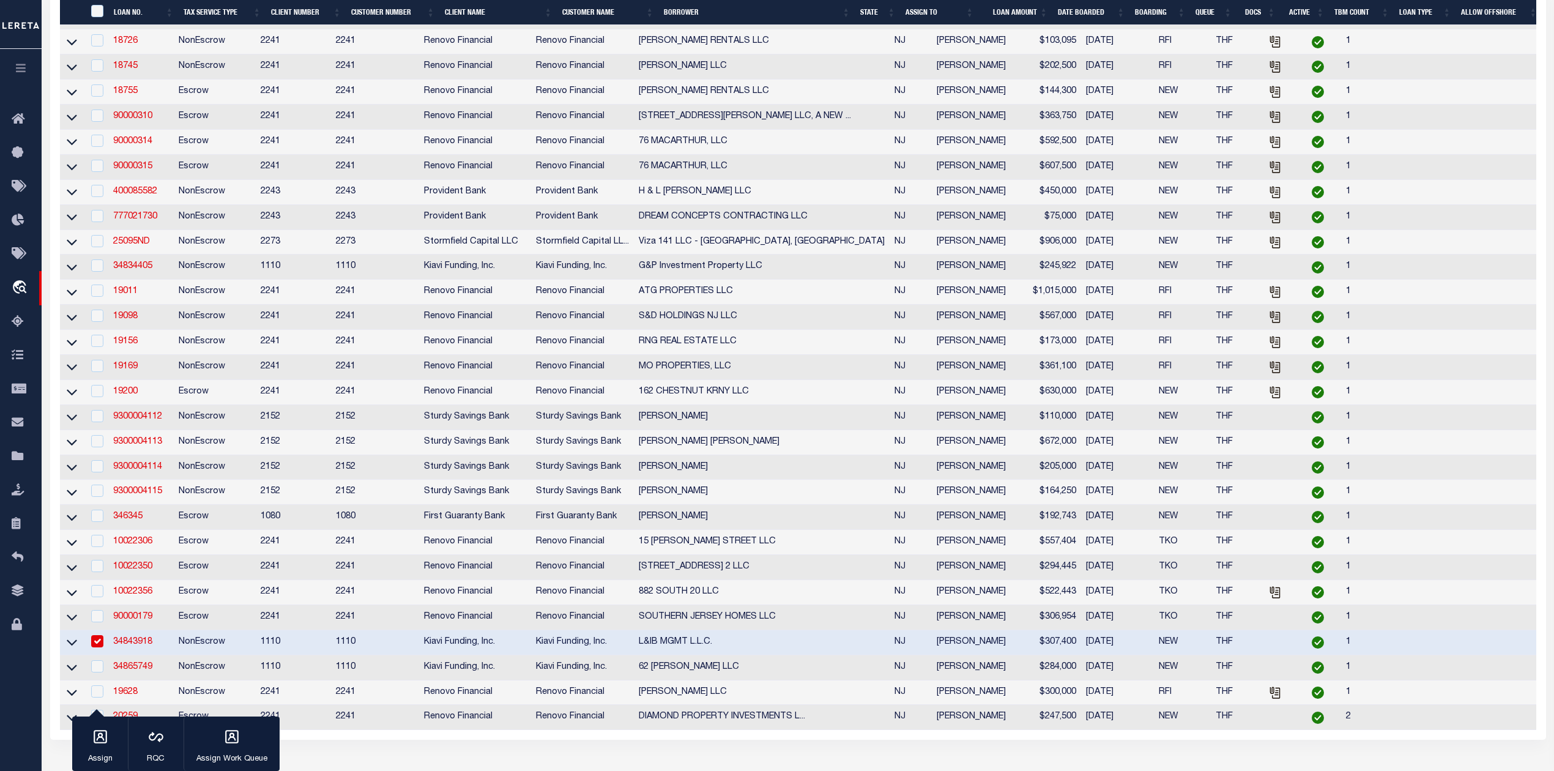
scroll to position [571, 0]
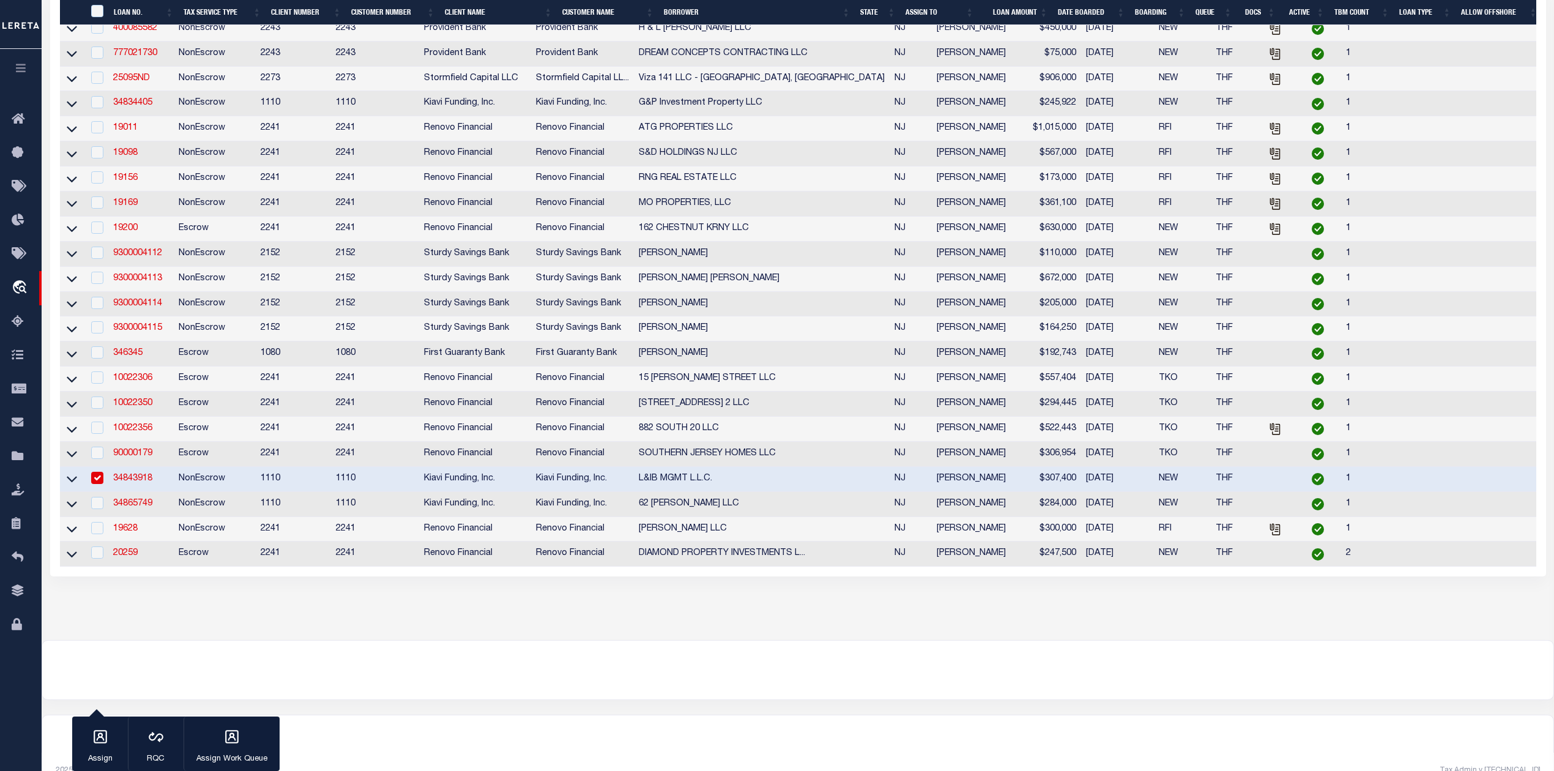
click at [92, 484] on input "checkbox" at bounding box center [97, 478] width 12 height 12
checkbox input "false"
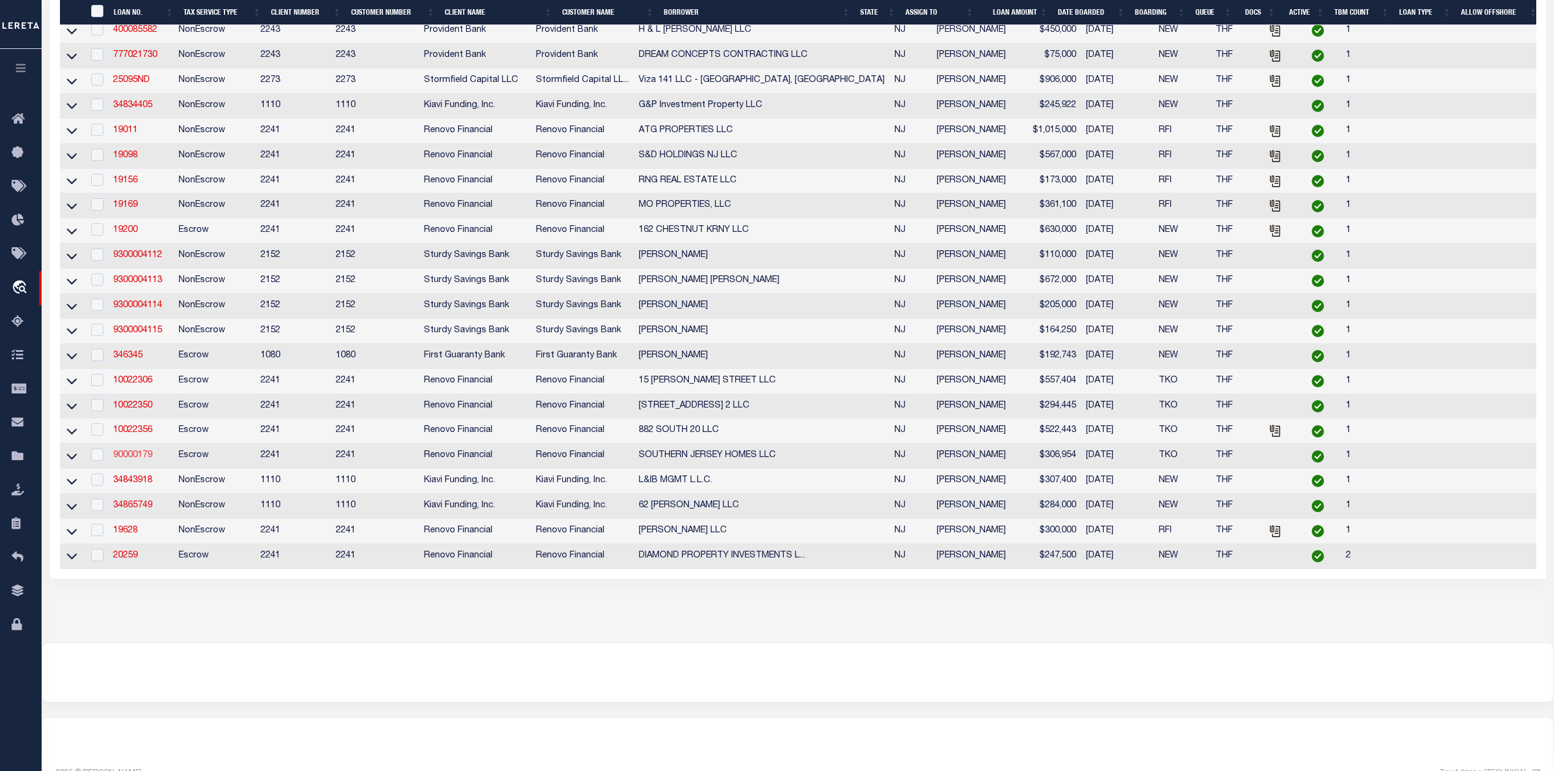
click at [133, 459] on link "90000179" at bounding box center [132, 455] width 39 height 9
type input "90000179"
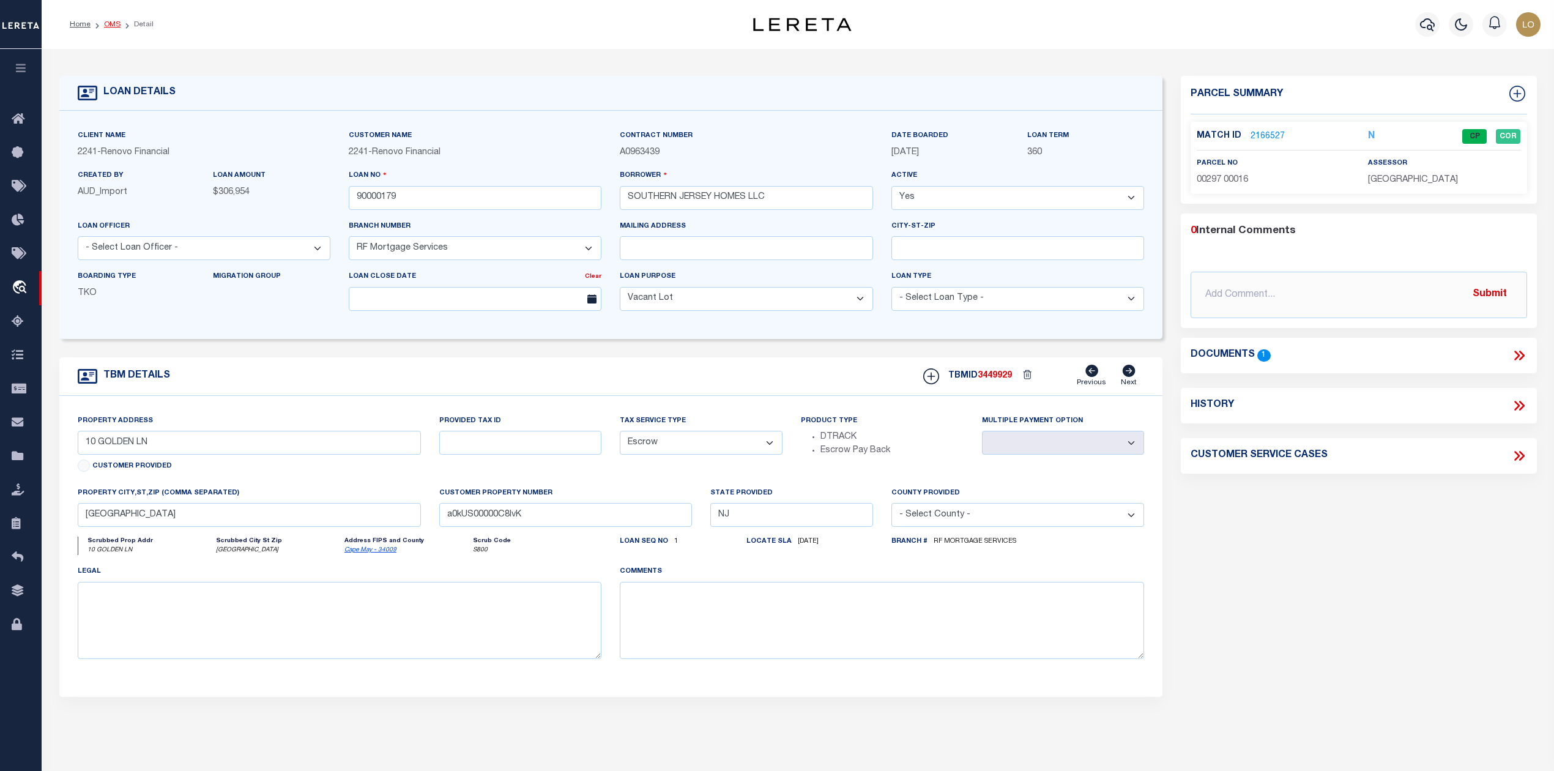
click at [108, 27] on link "OMS" at bounding box center [112, 24] width 17 height 7
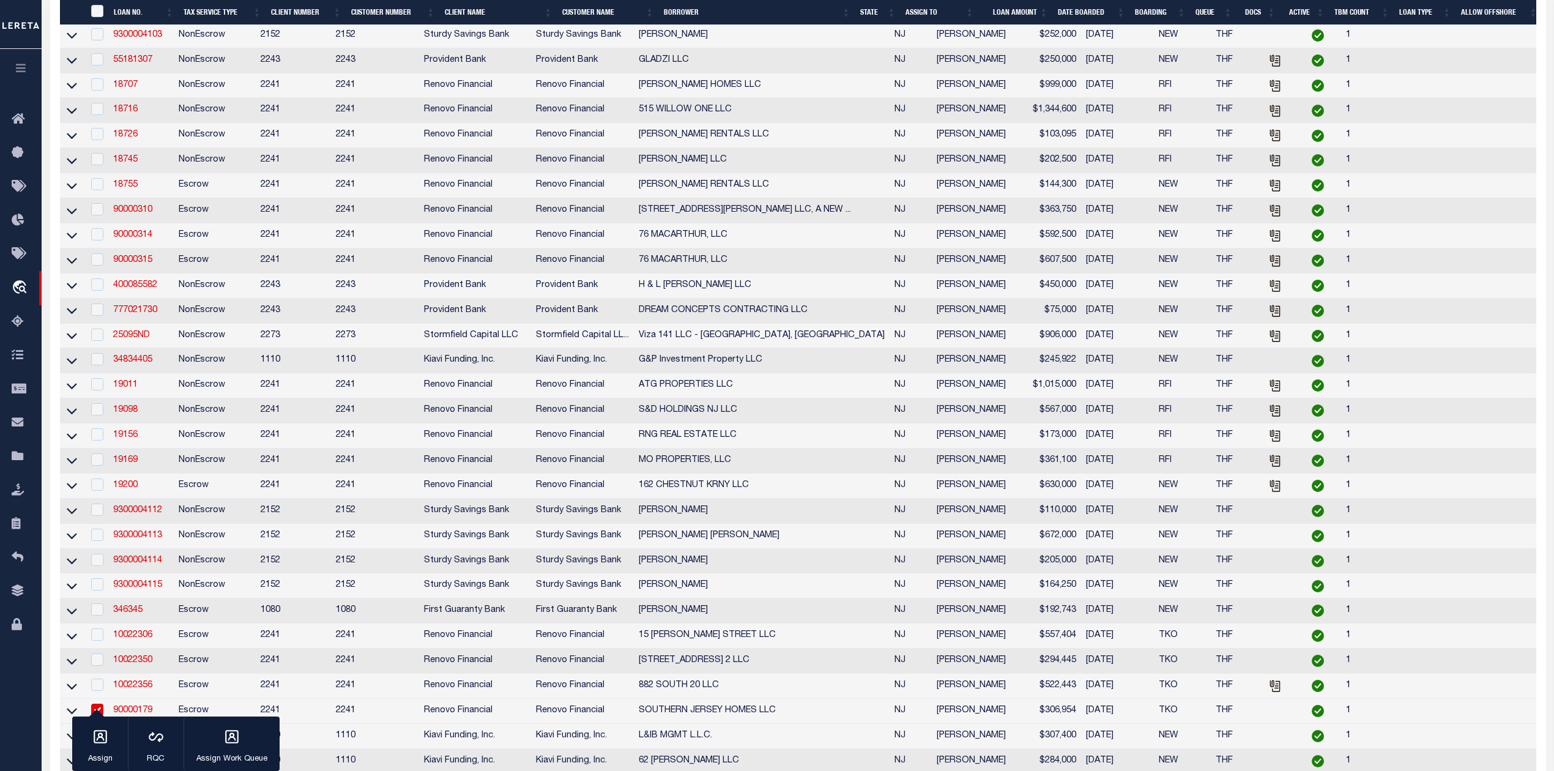
scroll to position [489, 0]
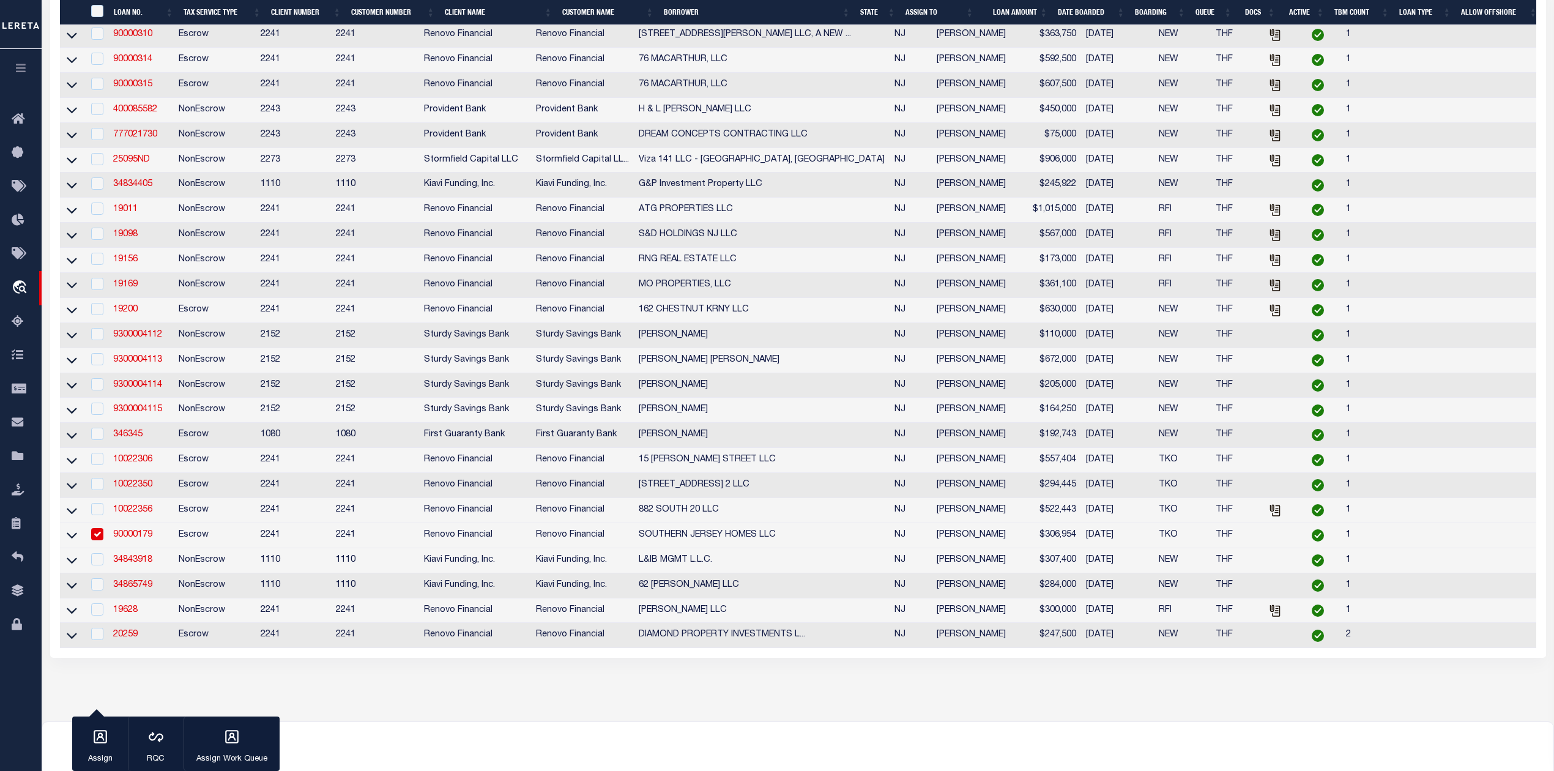
click at [94, 540] on input "checkbox" at bounding box center [97, 534] width 12 height 12
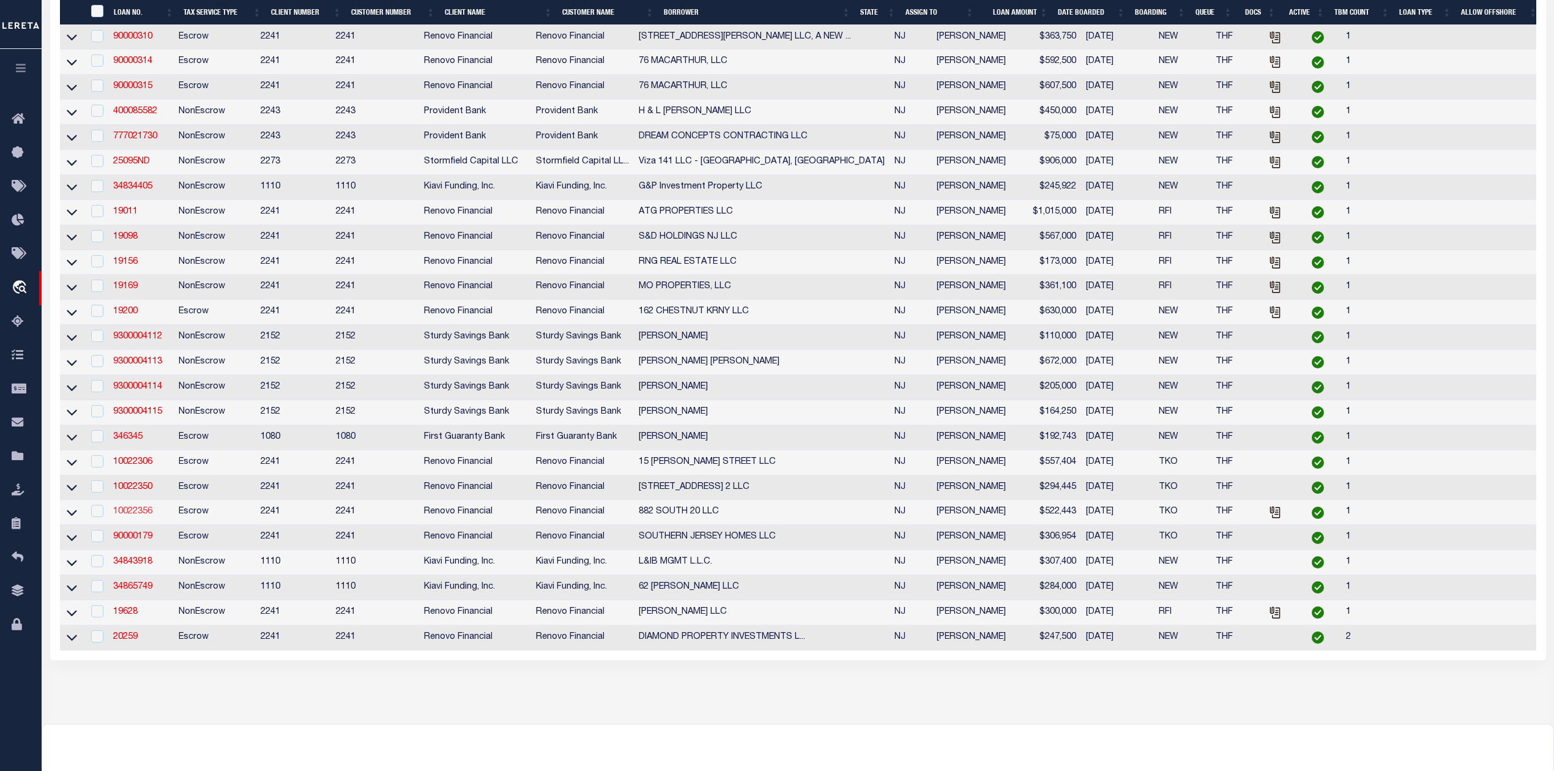
click at [139, 516] on link "10022356" at bounding box center [132, 511] width 39 height 9
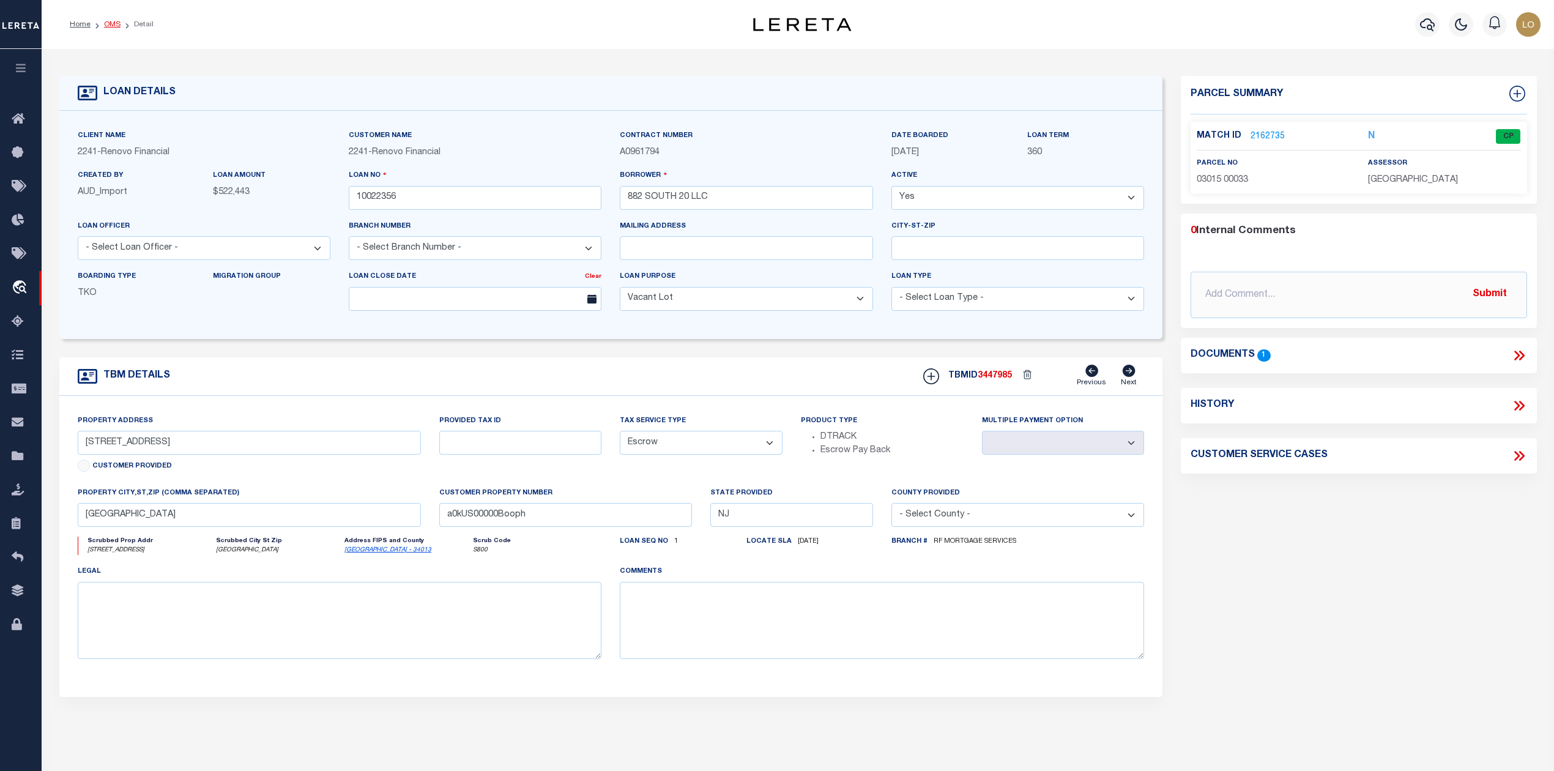
click at [109, 27] on link "OMS" at bounding box center [112, 24] width 17 height 7
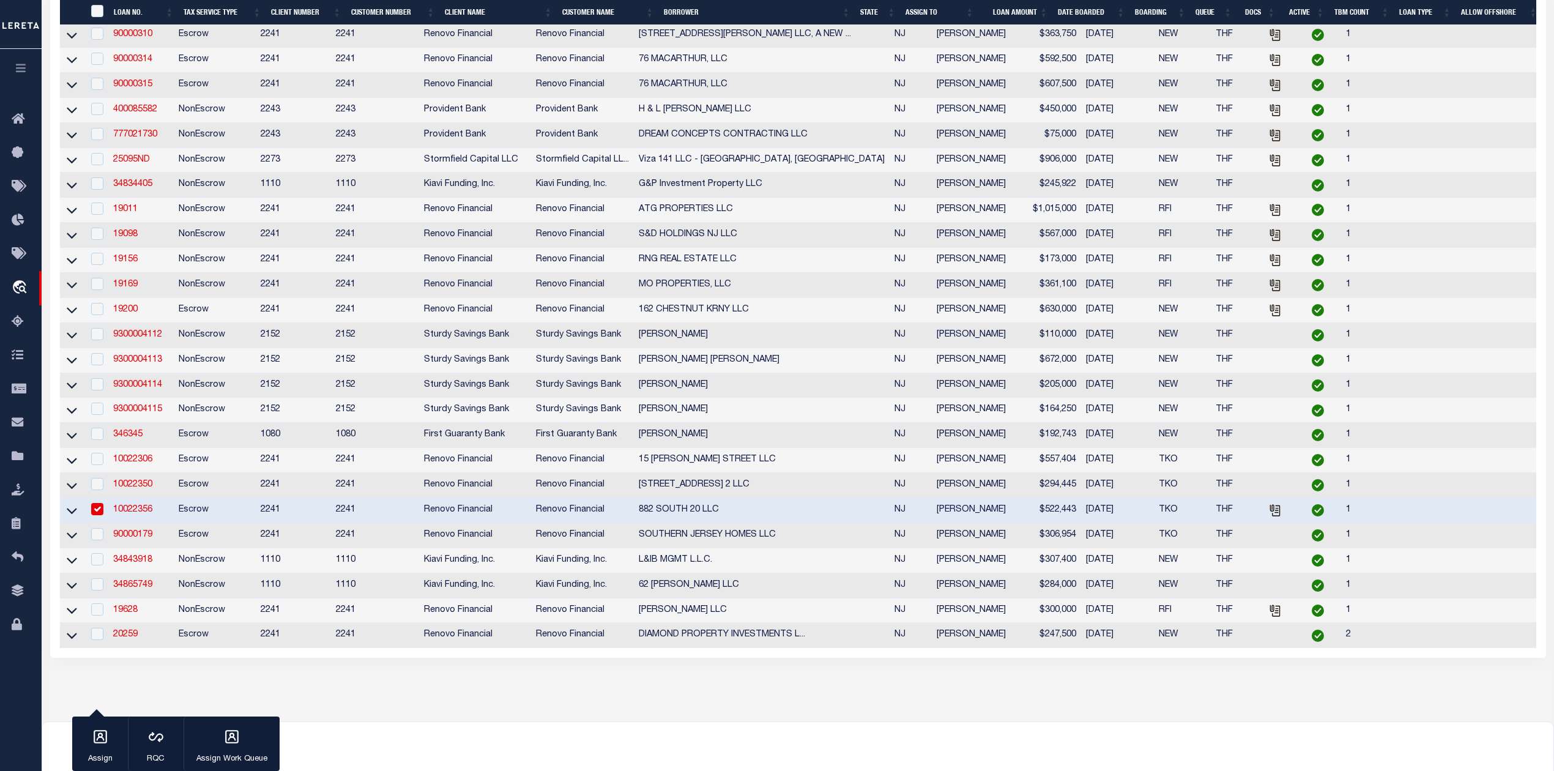
scroll to position [629, 0]
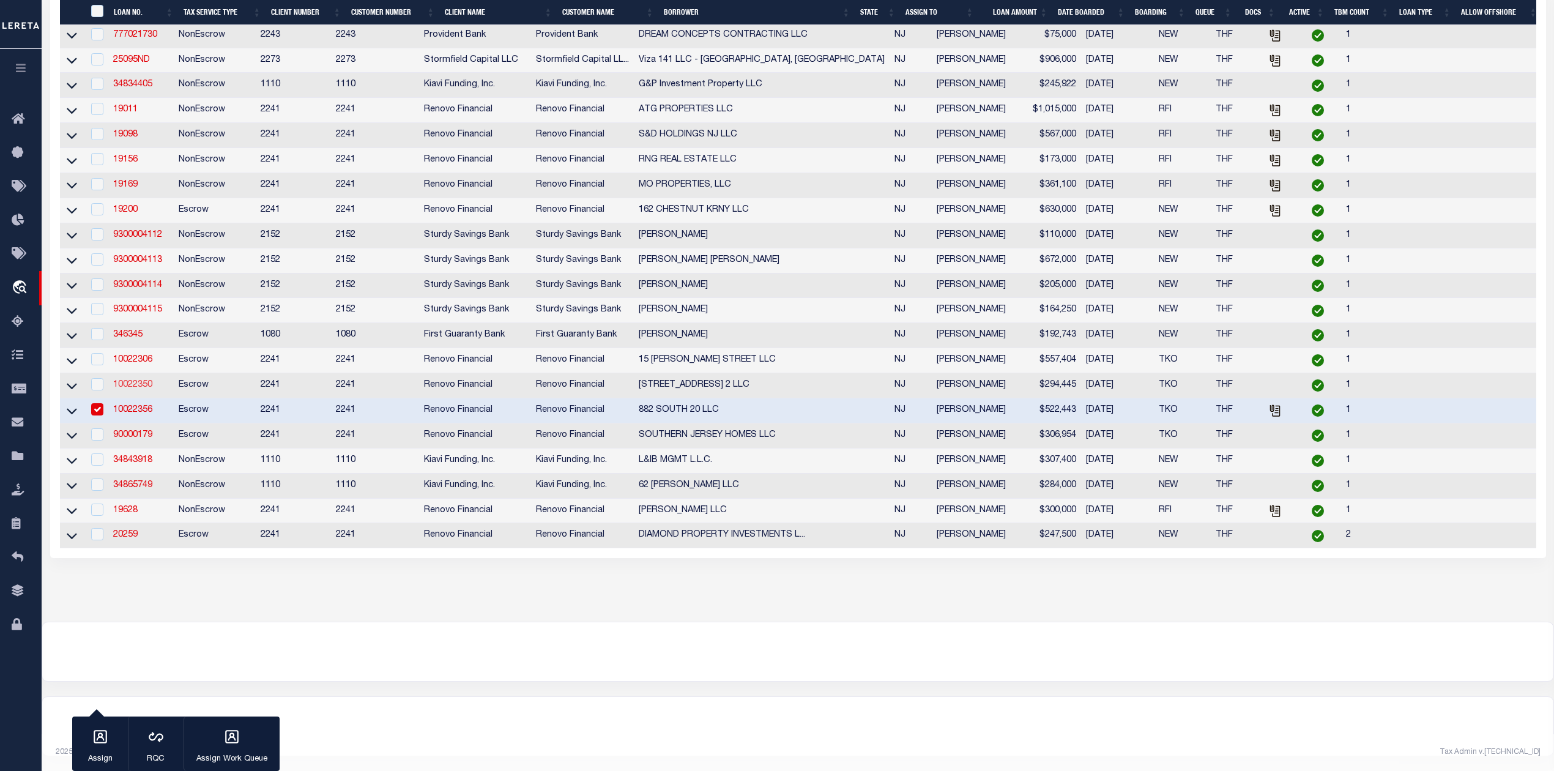
click at [138, 380] on link "10022350" at bounding box center [132, 384] width 39 height 9
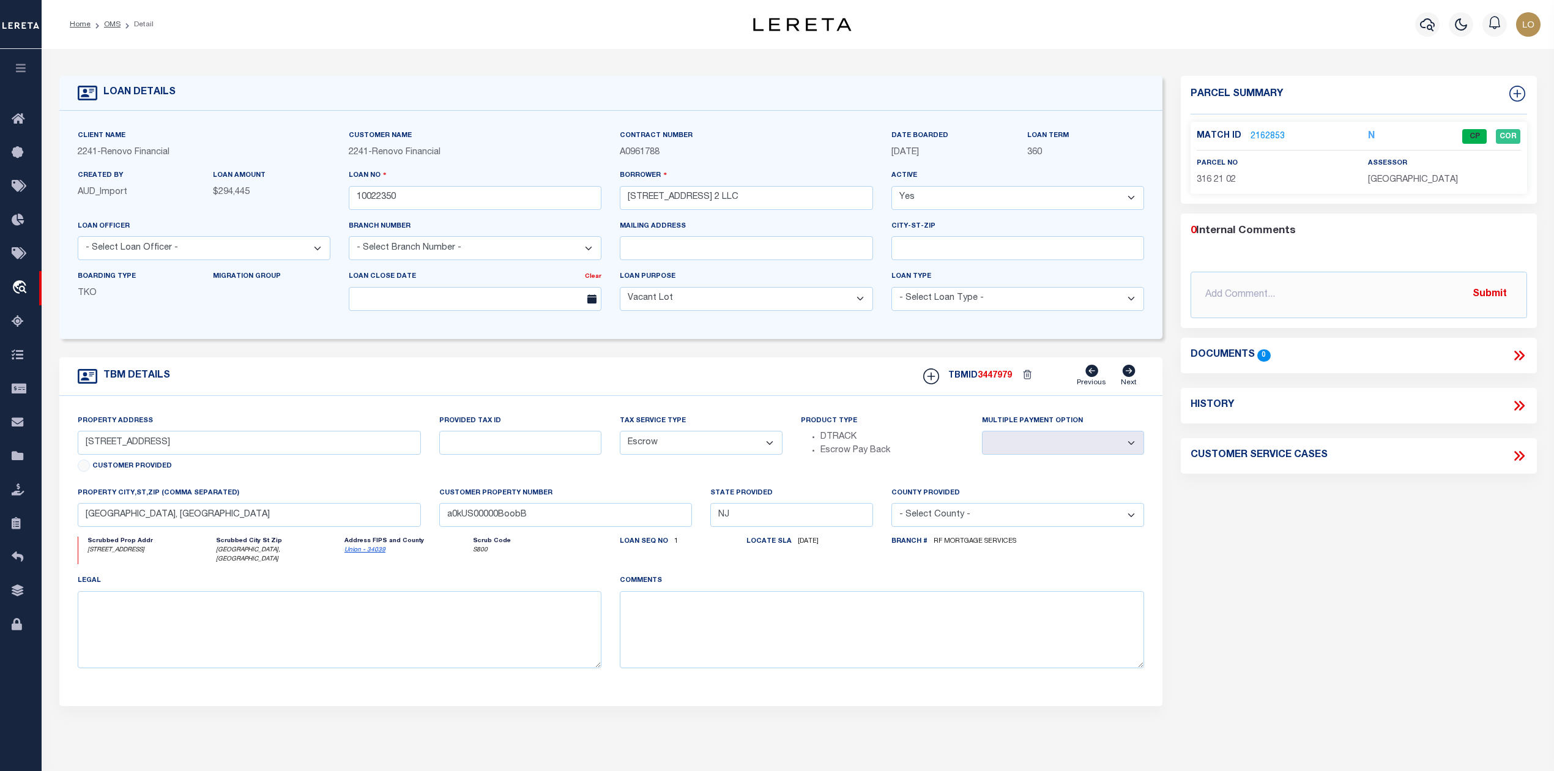
click at [1261, 133] on link "2162853" at bounding box center [1267, 136] width 34 height 13
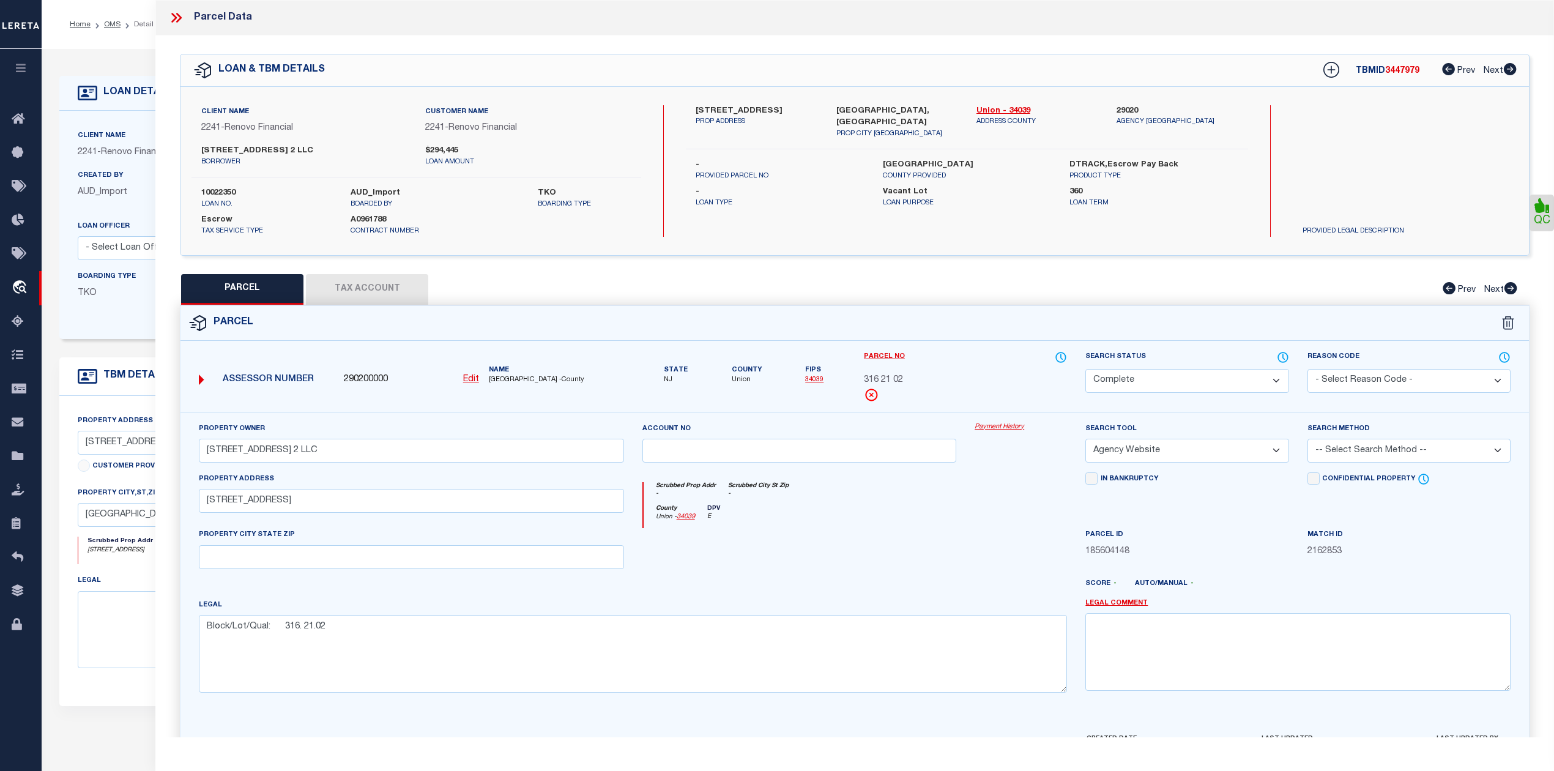
click at [859, 555] on div at bounding box center [799, 553] width 333 height 50
click at [394, 287] on button "Tax Account" at bounding box center [367, 289] width 122 height 31
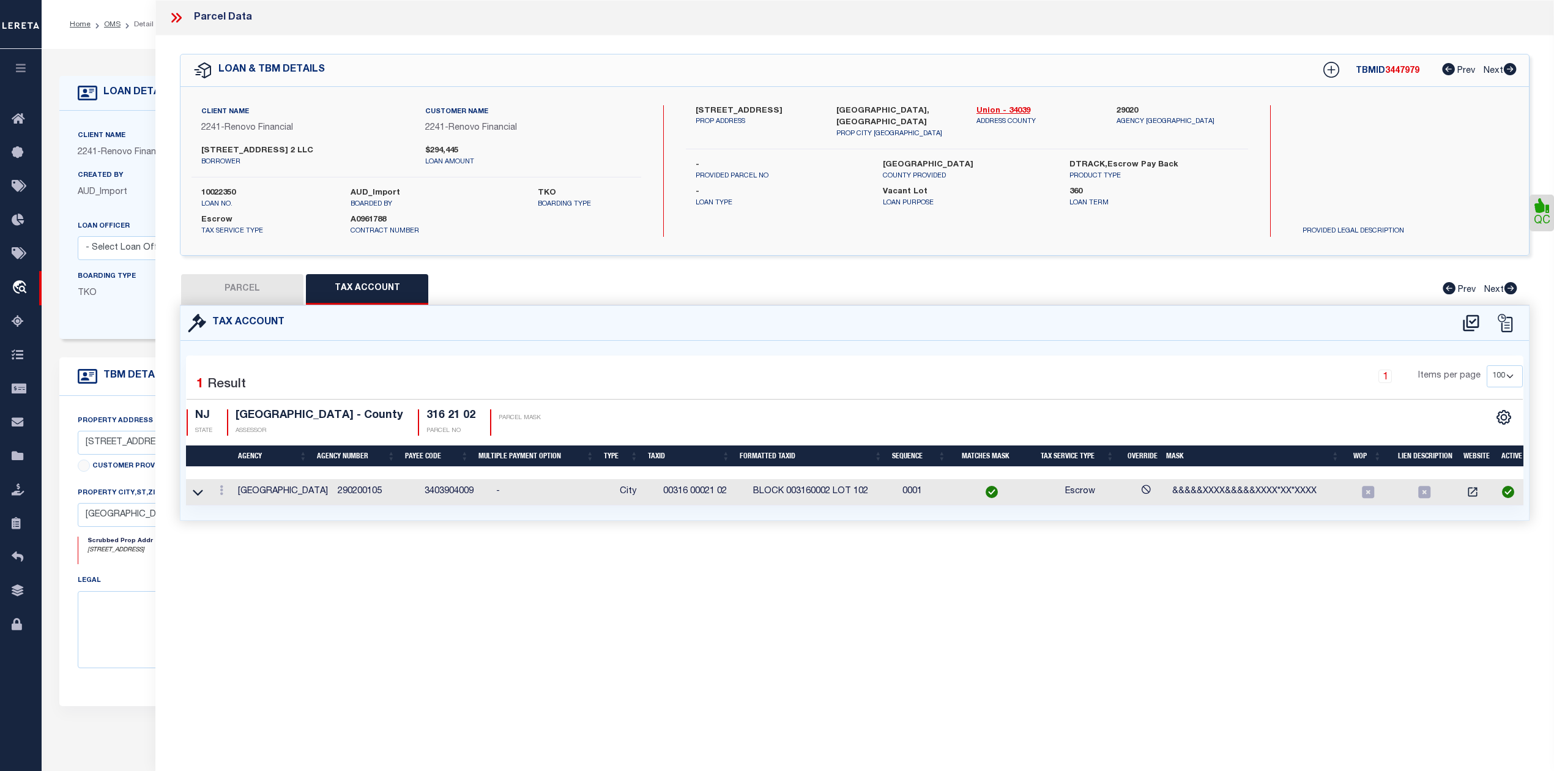
click at [284, 284] on button "PARCEL" at bounding box center [242, 289] width 122 height 31
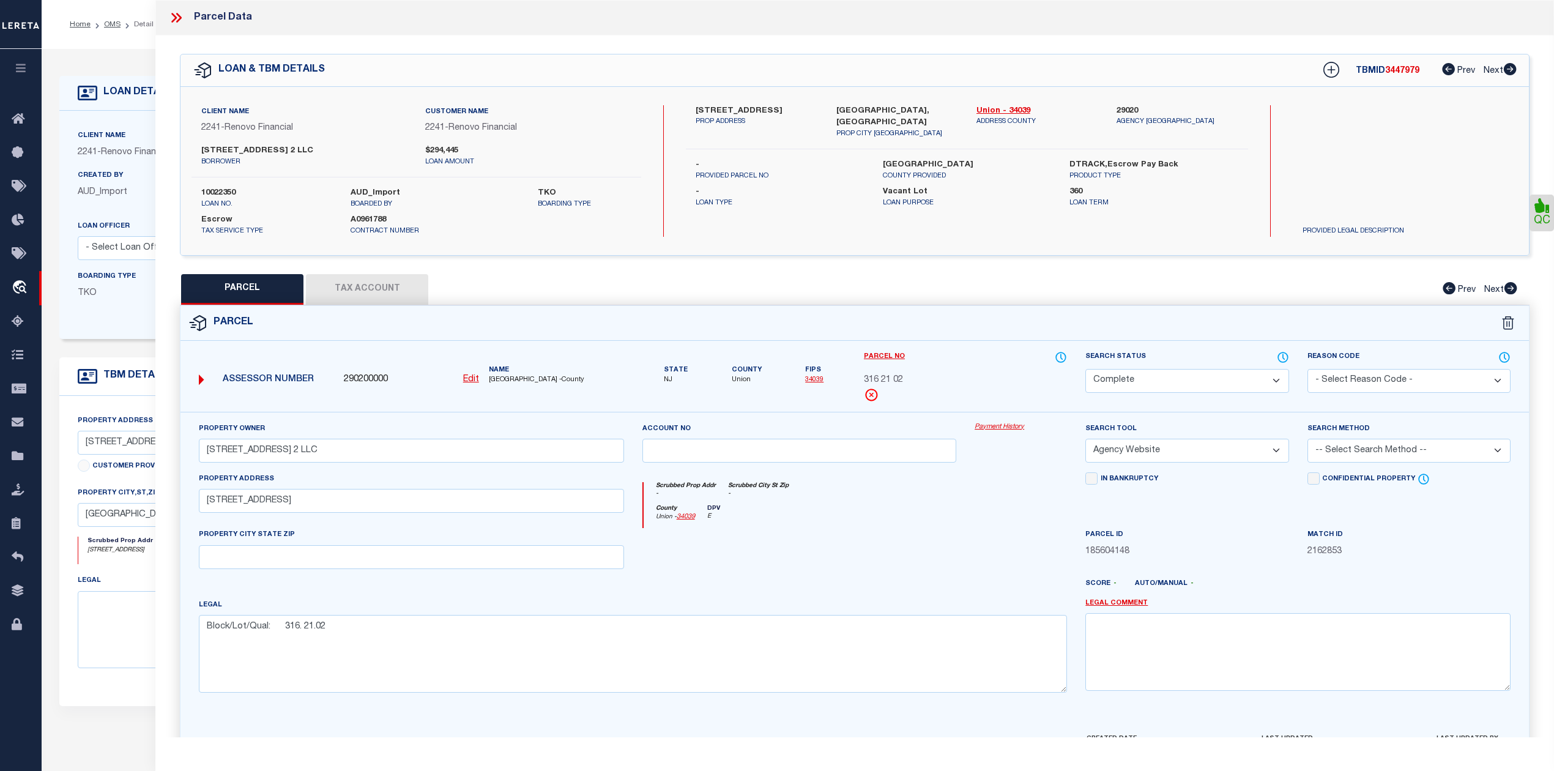
click at [808, 586] on div at bounding box center [910, 589] width 333 height 20
click at [877, 566] on div at bounding box center [799, 553] width 333 height 50
click at [174, 23] on icon at bounding box center [176, 18] width 16 height 16
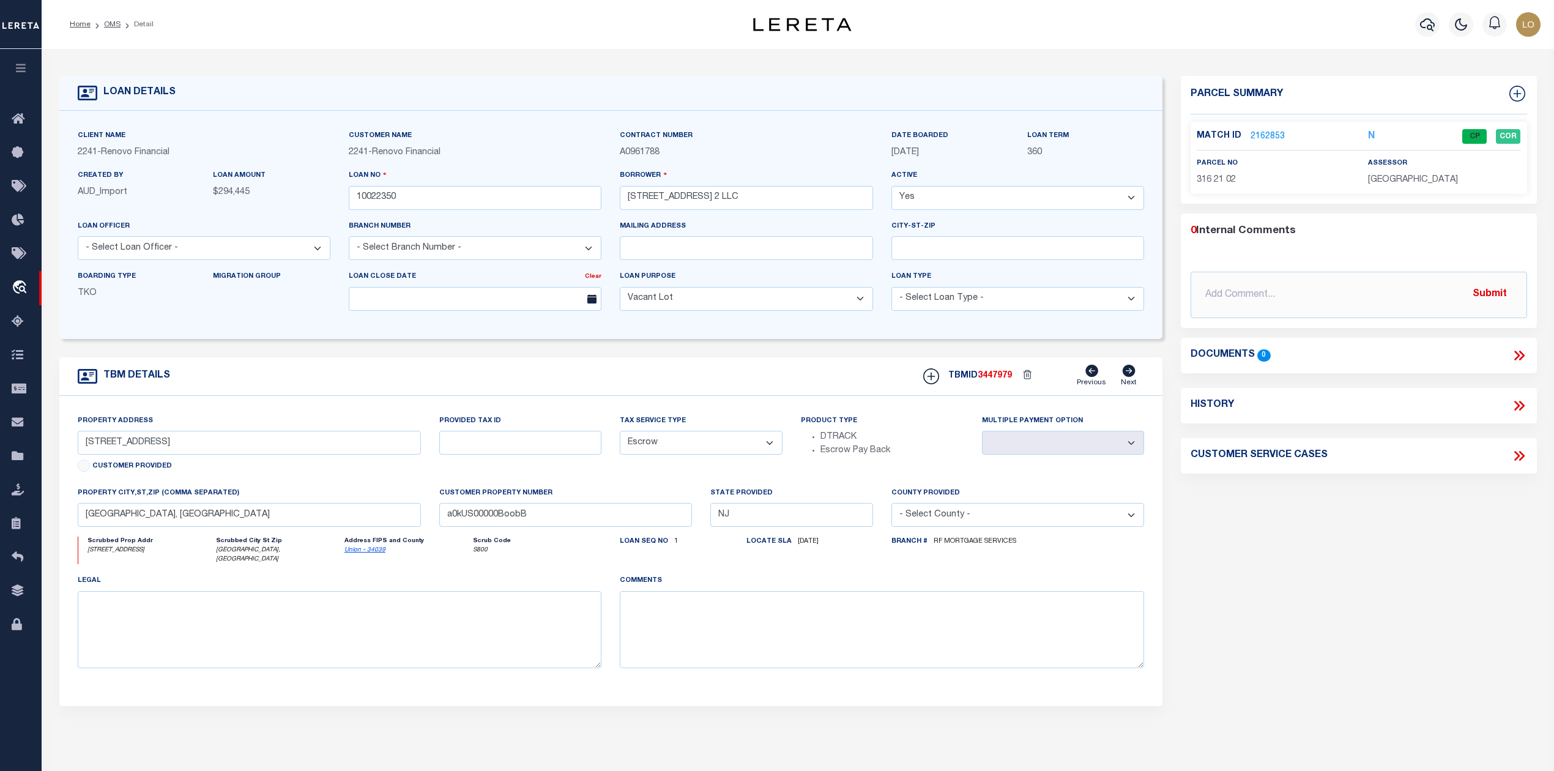
click at [1283, 591] on div "Parcel Summary Match ID 2162853 N parcel no 316 21 02 assessor 0" at bounding box center [1358, 415] width 374 height 678
click at [113, 25] on link "OMS" at bounding box center [112, 24] width 17 height 7
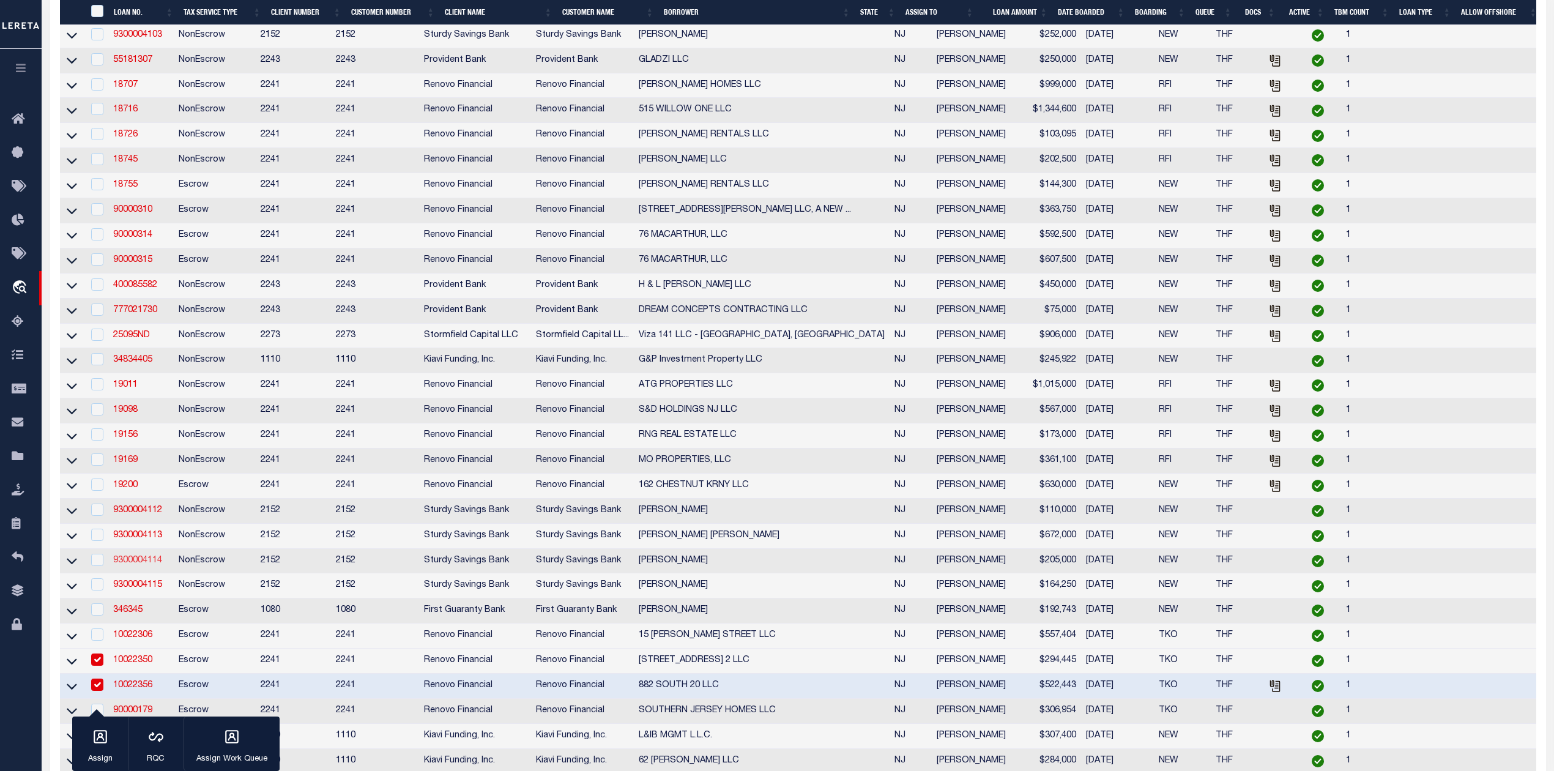
scroll to position [489, 0]
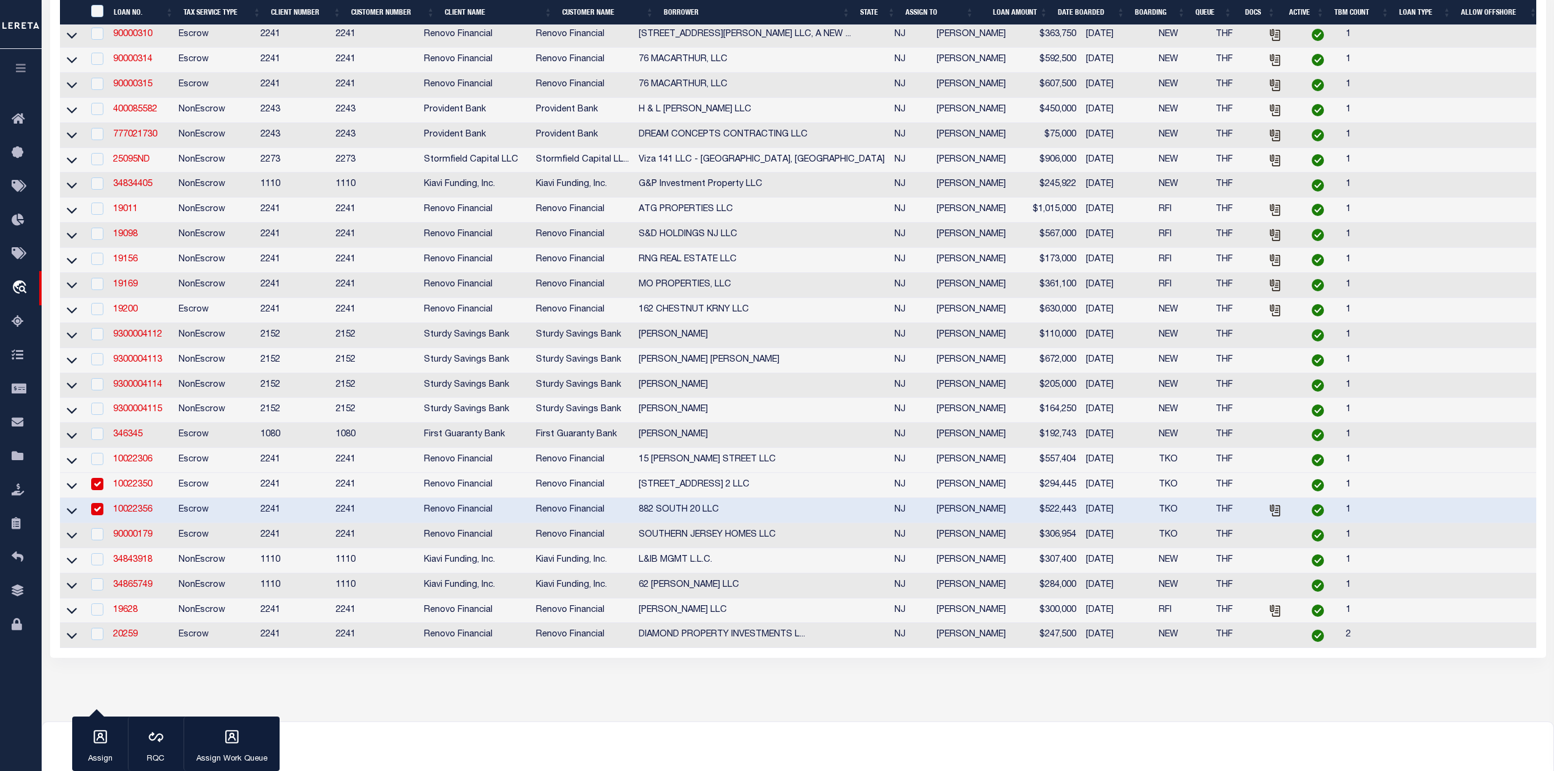
click at [97, 490] on input "checkbox" at bounding box center [97, 484] width 12 height 12
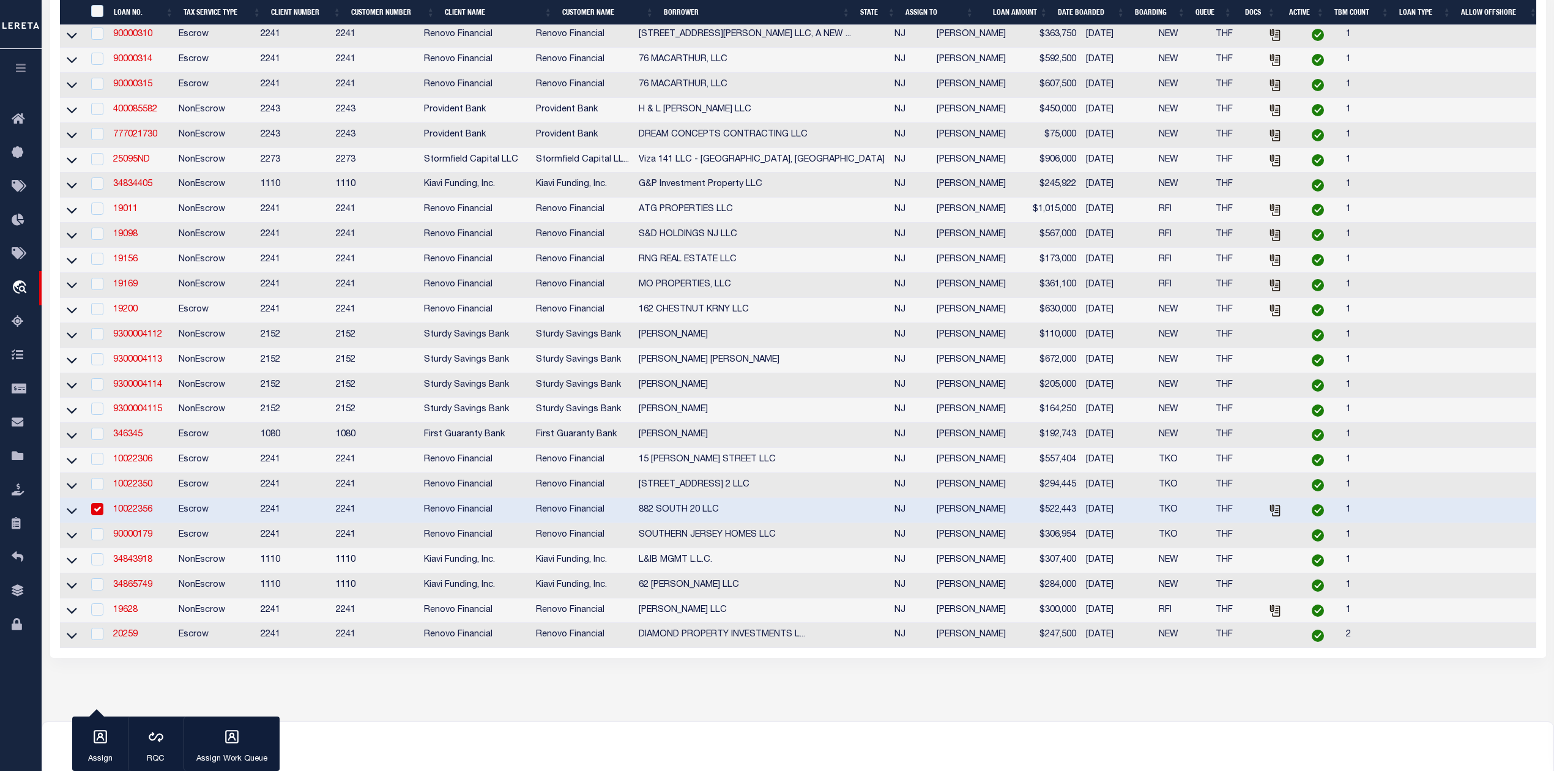
click at [94, 515] on input "checkbox" at bounding box center [97, 509] width 12 height 12
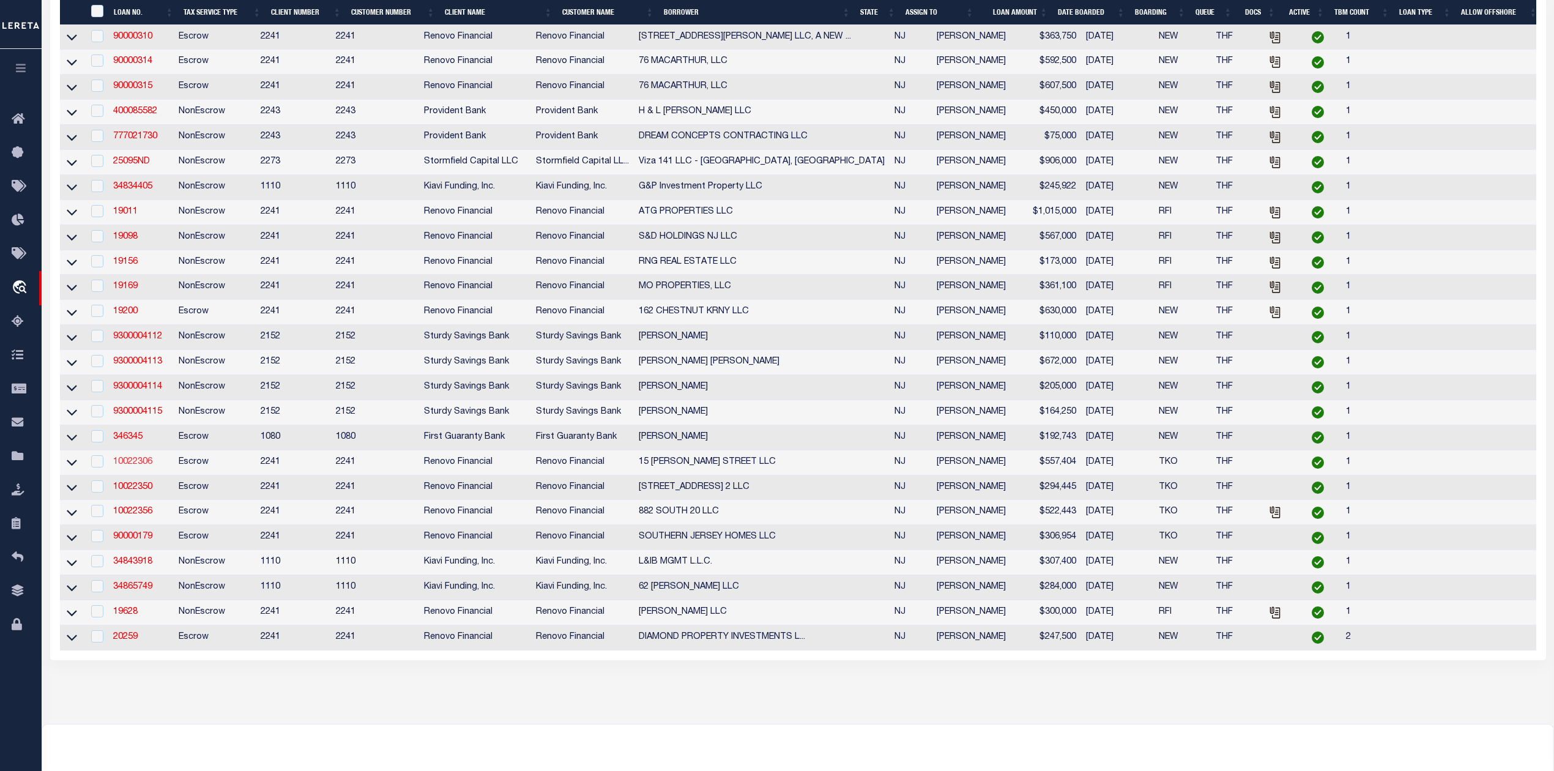
click at [128, 466] on link "10022306" at bounding box center [132, 461] width 39 height 9
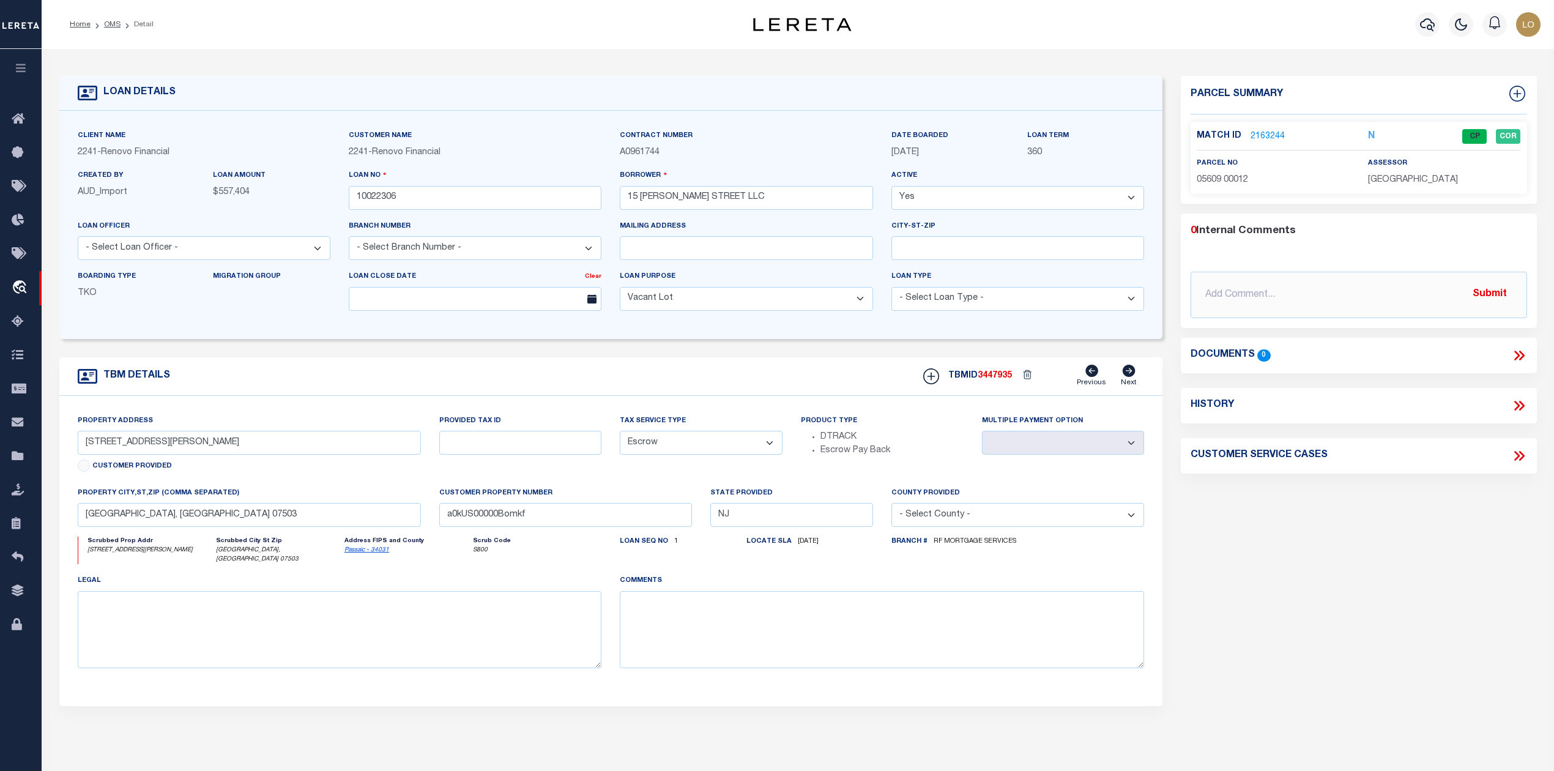
click at [1266, 133] on link "2163244" at bounding box center [1267, 136] width 34 height 13
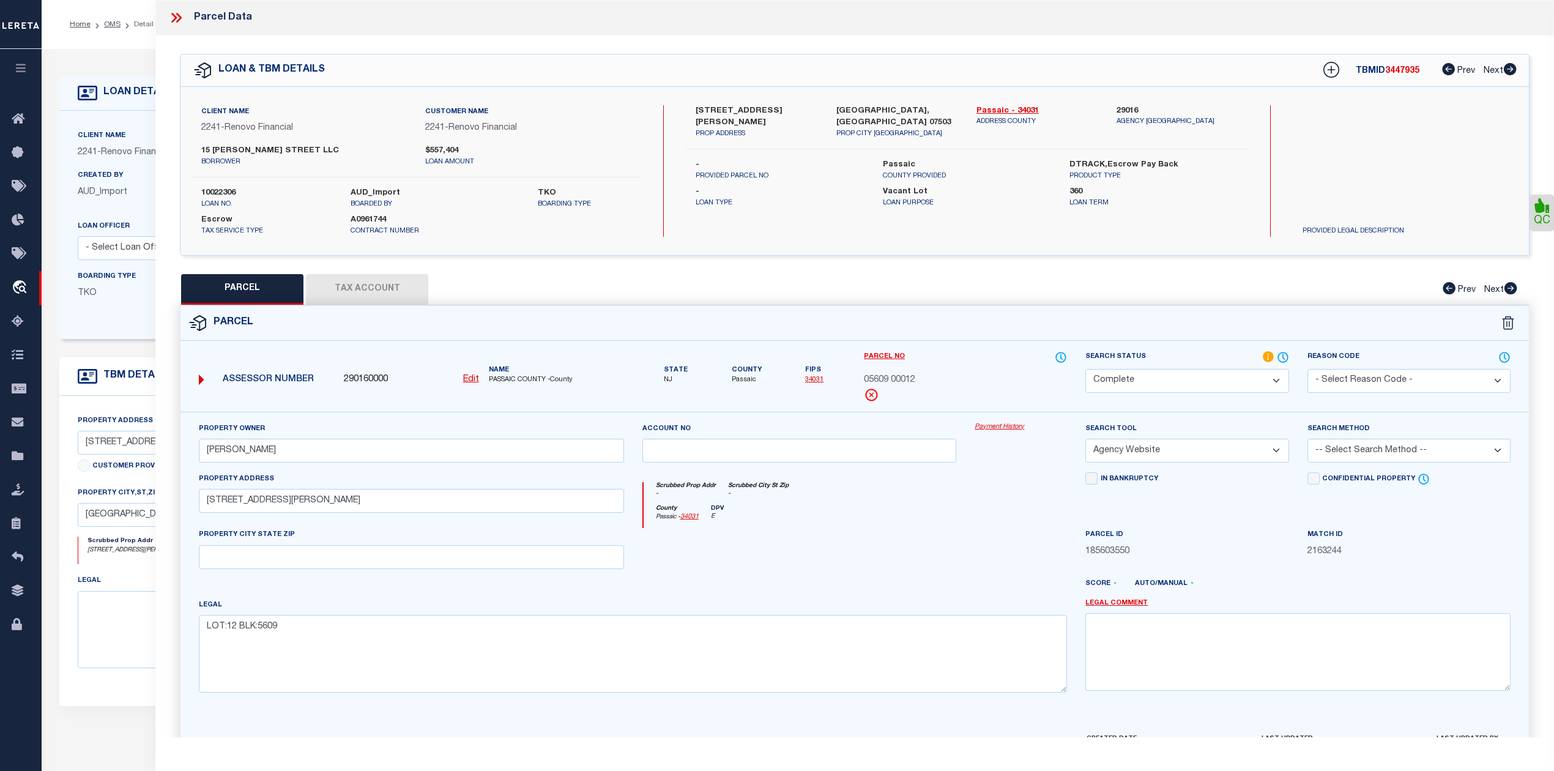
click at [848, 582] on div at bounding box center [910, 589] width 333 height 20
click at [176, 20] on icon at bounding box center [176, 18] width 16 height 16
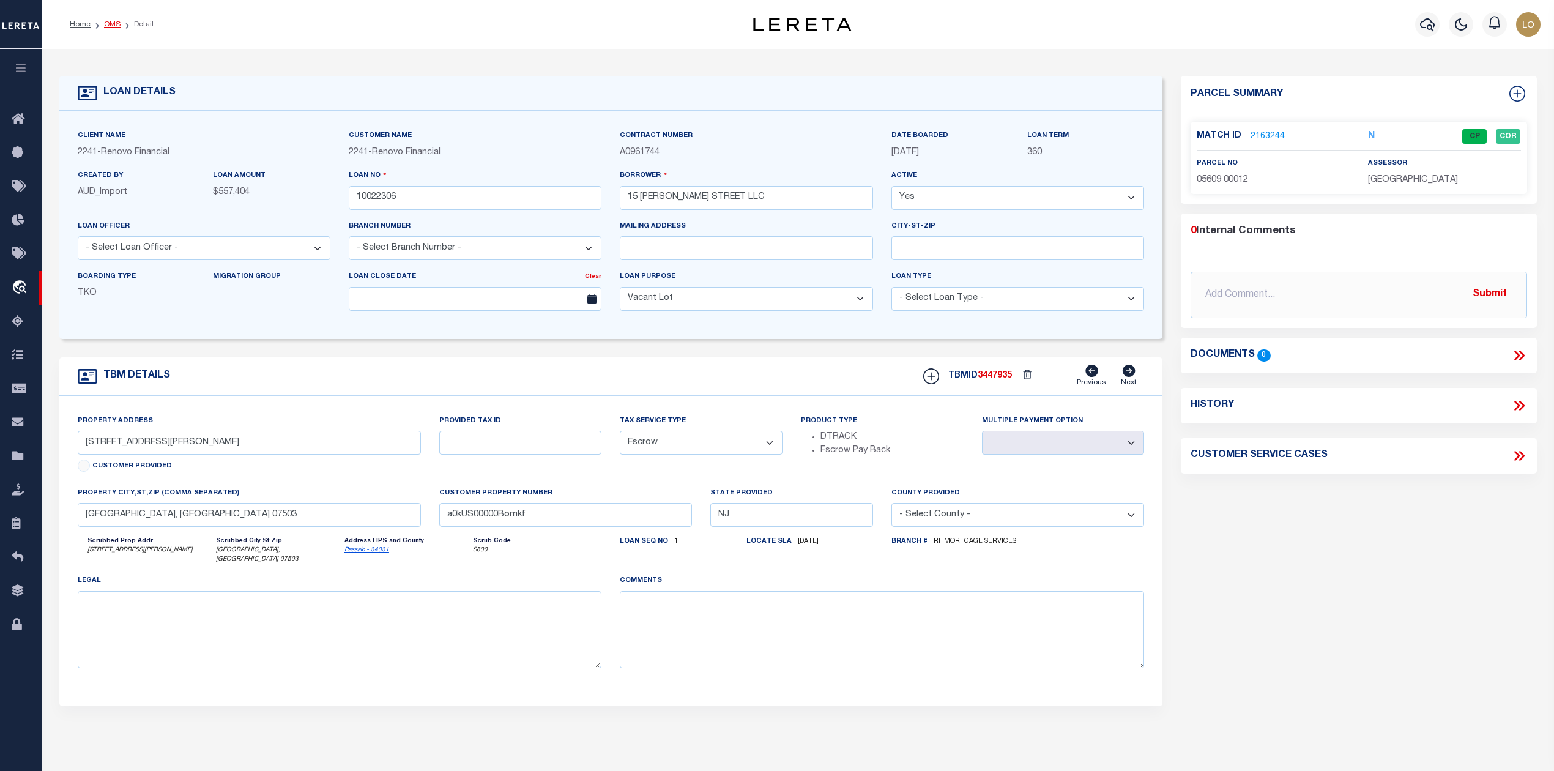
click at [109, 26] on link "OMS" at bounding box center [112, 24] width 17 height 7
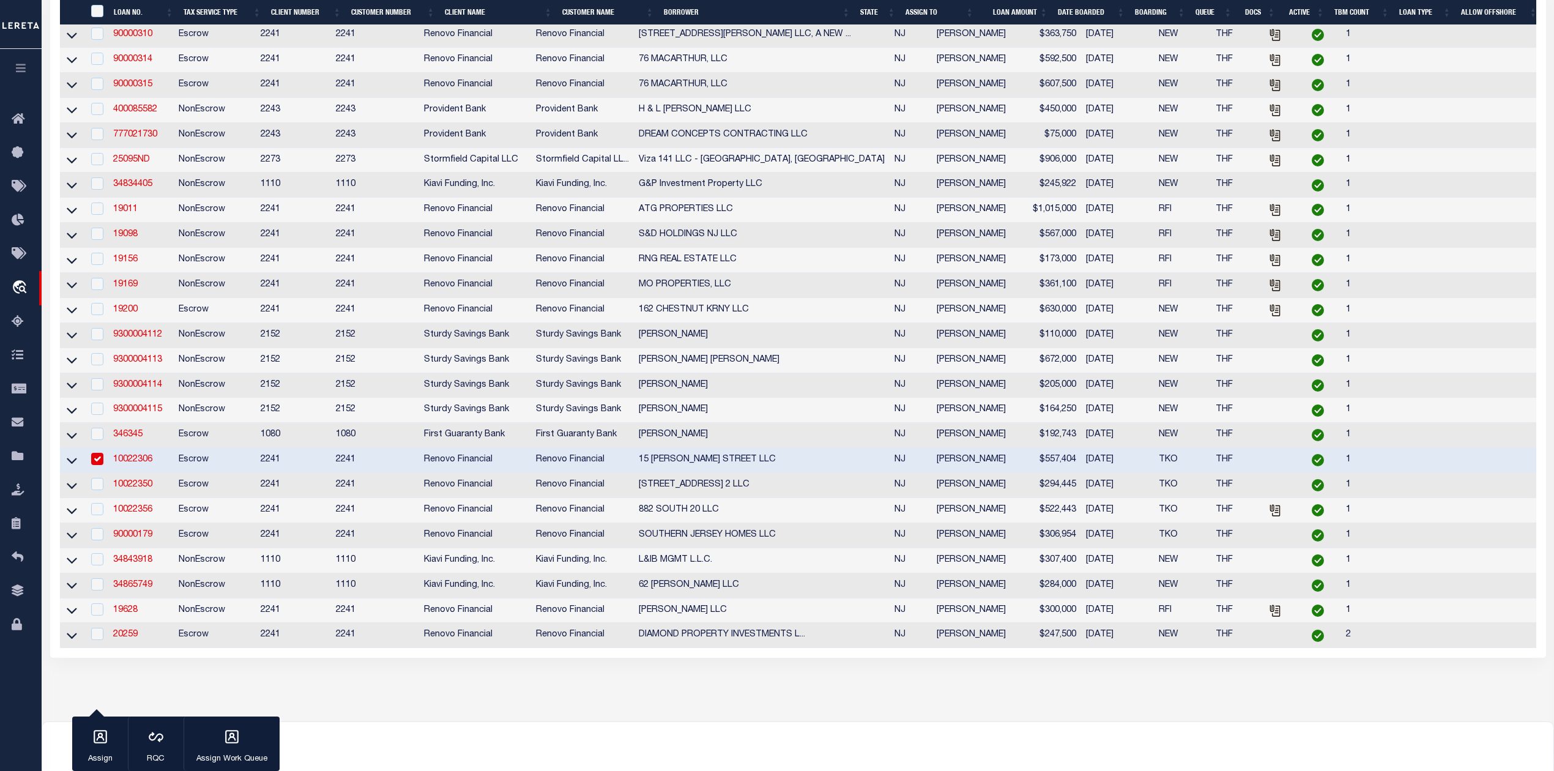
scroll to position [629, 0]
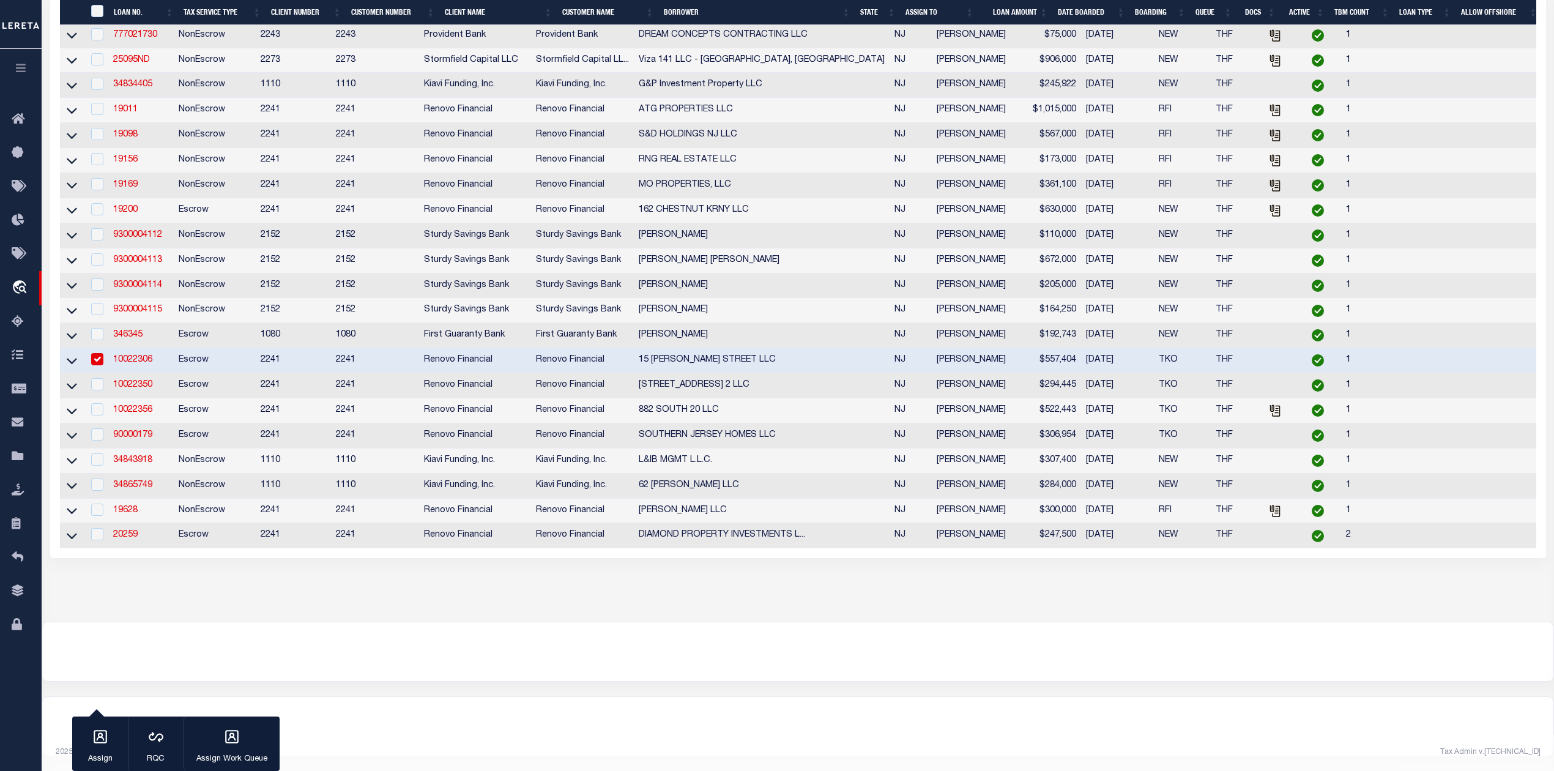
click at [98, 353] on input "checkbox" at bounding box center [97, 359] width 12 height 12
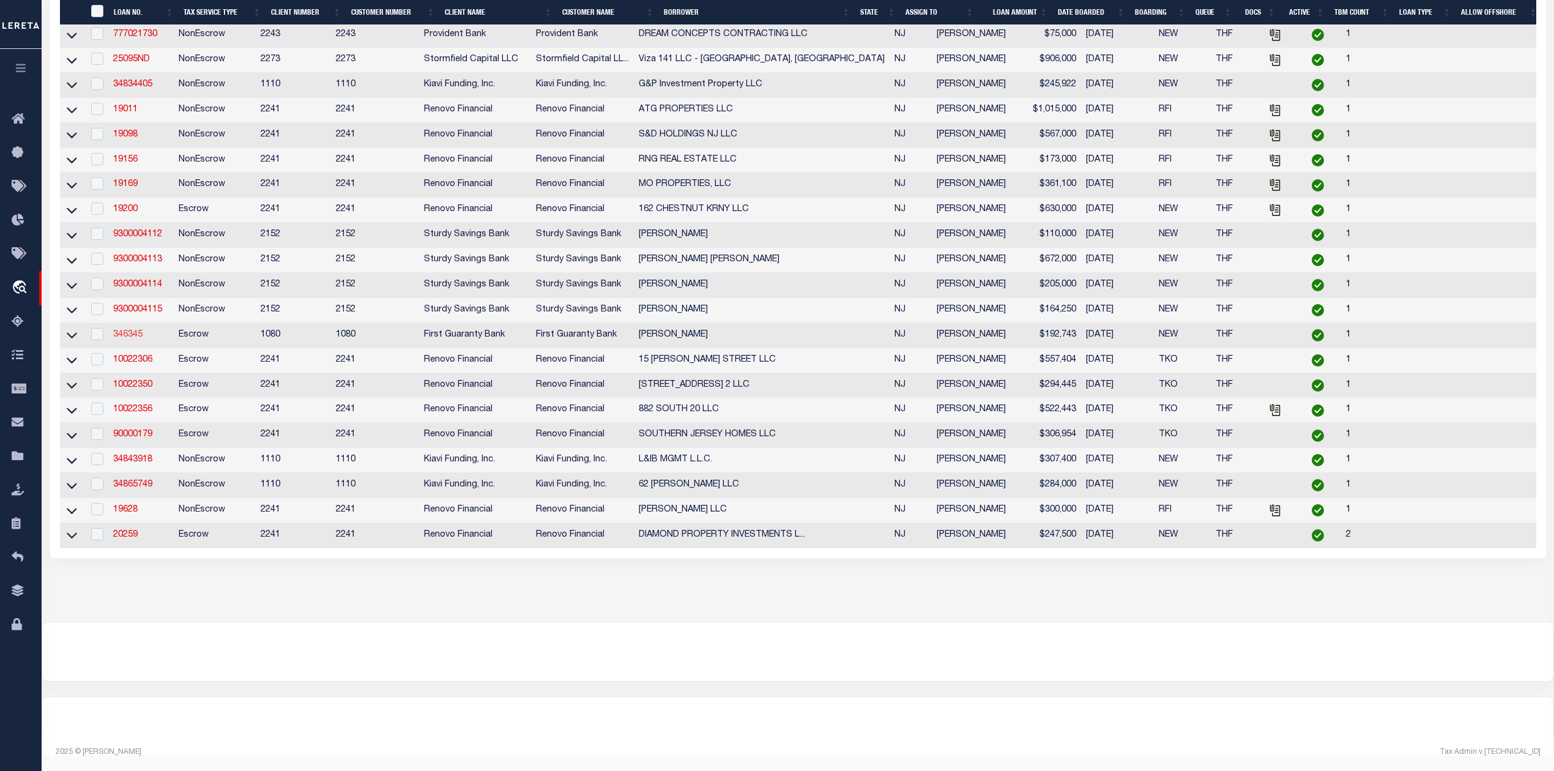
click at [128, 330] on link "346345" at bounding box center [127, 334] width 29 height 9
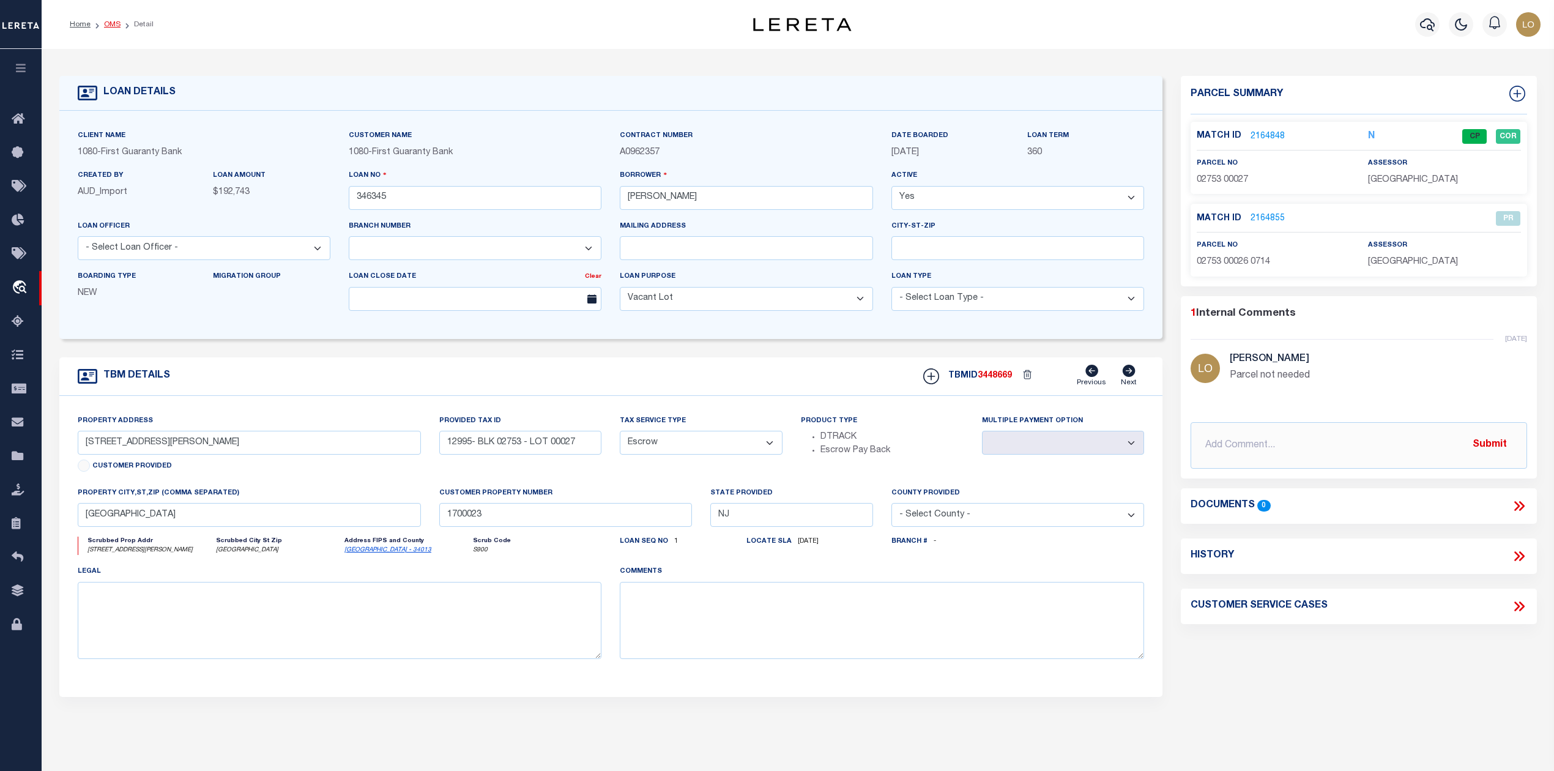
click at [108, 22] on link "OMS" at bounding box center [112, 24] width 17 height 7
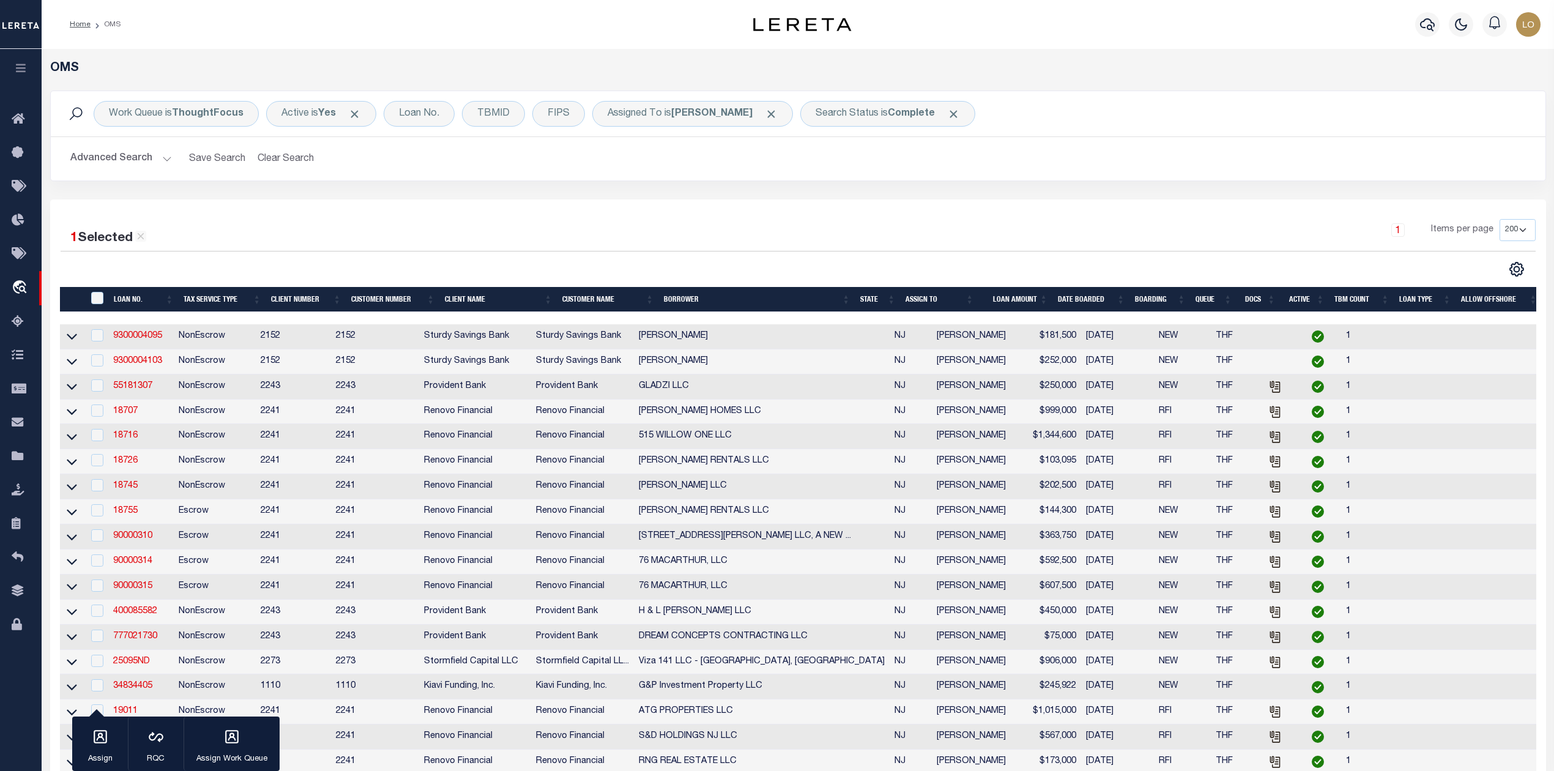
click at [725, 209] on div "1 Selected 33 Results 1 Items per page 10 25 50 100 200" at bounding box center [797, 679] width 1495 height 960
click at [947, 115] on span "Click to Remove" at bounding box center [953, 114] width 13 height 13
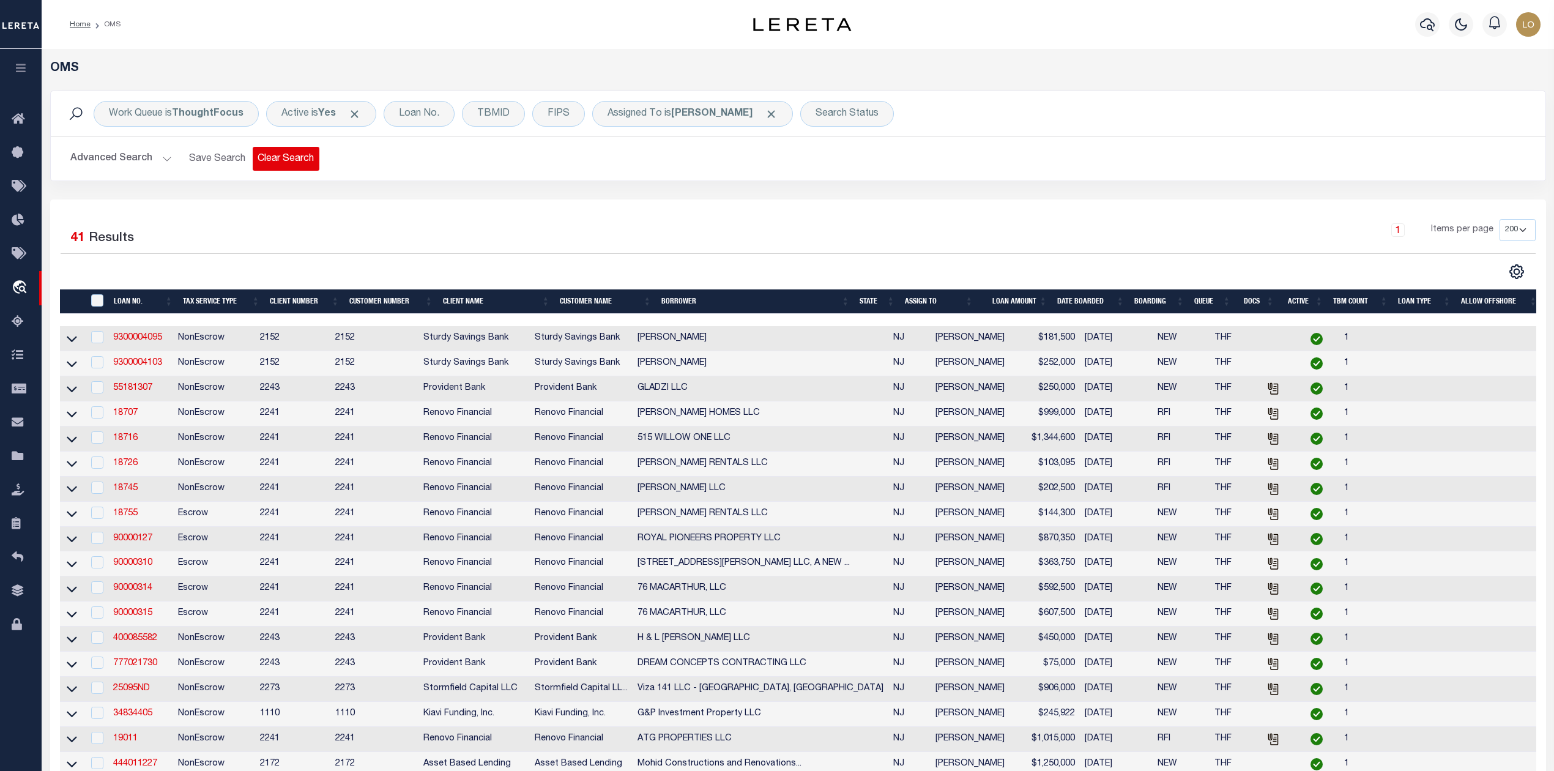
click at [280, 161] on button "Clear Search" at bounding box center [286, 159] width 67 height 24
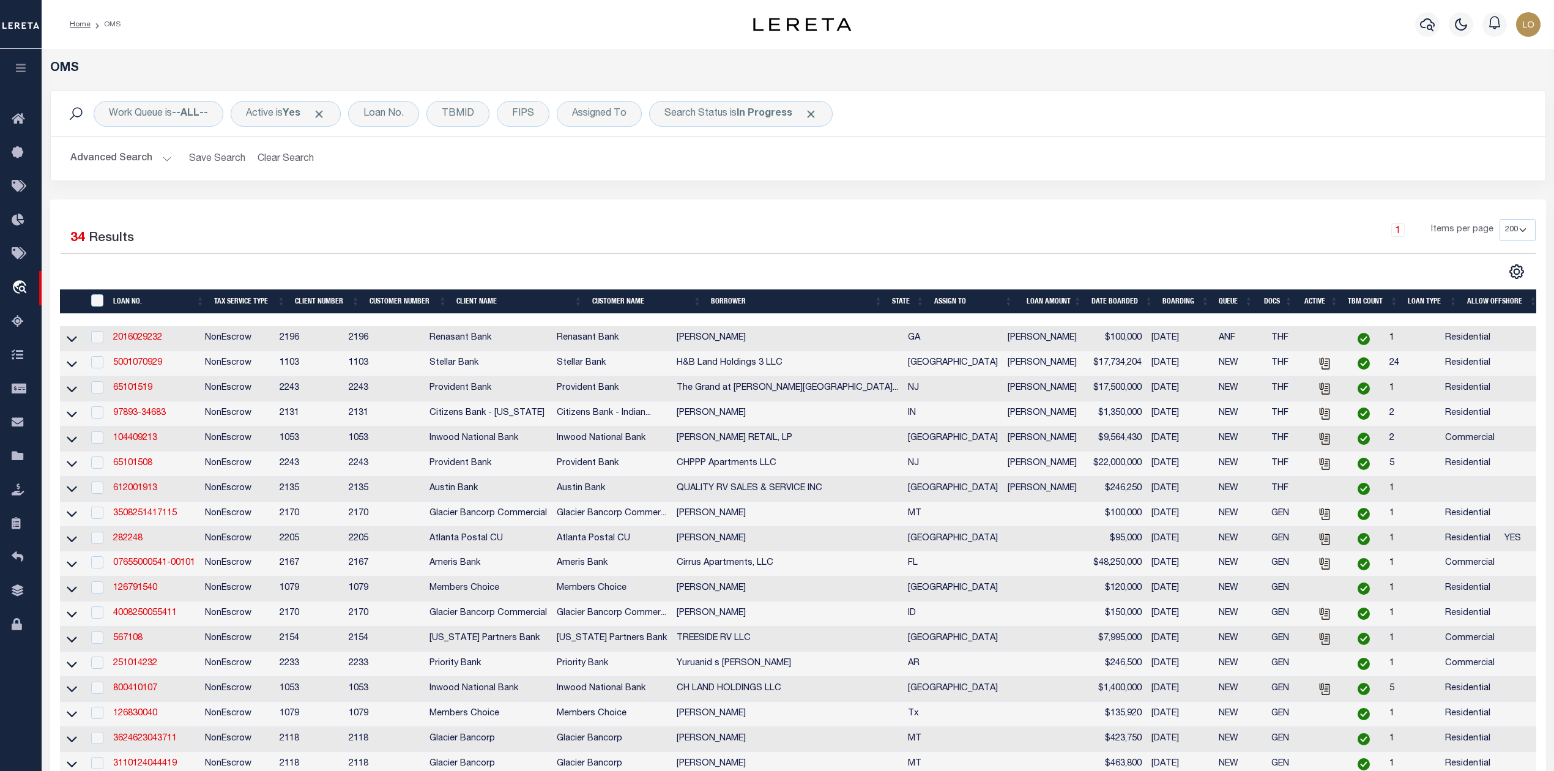
click at [963, 210] on div "1 Selected 34 Results 1 Items per page 10 25 50 100 200" at bounding box center [797, 692] width 1495 height 987
click at [604, 118] on div "Assigned To" at bounding box center [599, 114] width 85 height 26
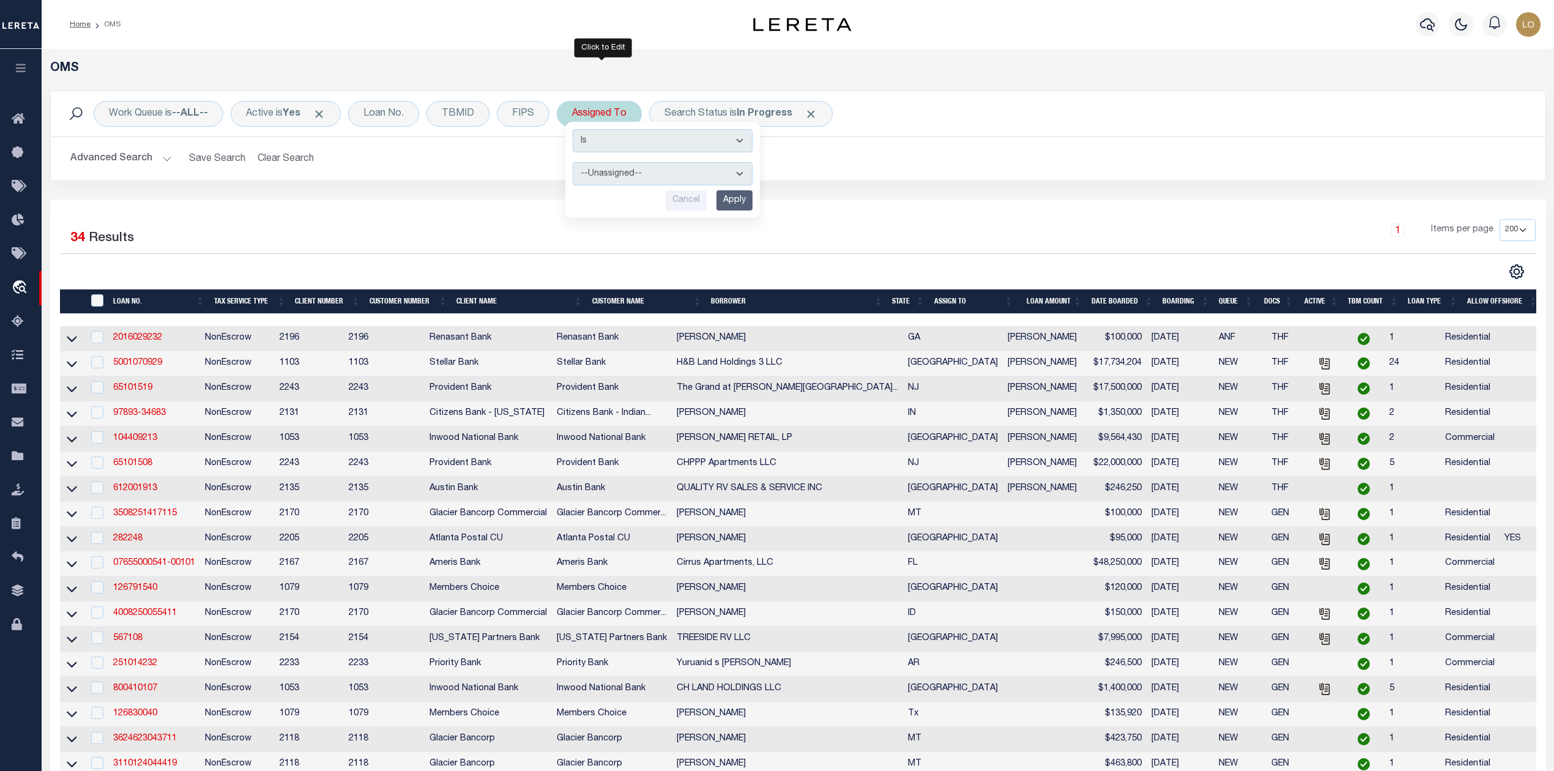
click at [620, 170] on select "--Unassigned-- [PERSON_NAME] [PERSON_NAME] [PERSON_NAME] [PERSON_NAME], [PERSON…" at bounding box center [662, 173] width 180 height 23
click at [576, 163] on select "--Unassigned-- [PERSON_NAME] [PERSON_NAME] [PERSON_NAME] [PERSON_NAME], [PERSON…" at bounding box center [662, 173] width 180 height 23
click at [733, 208] on input "Apply" at bounding box center [734, 200] width 36 height 20
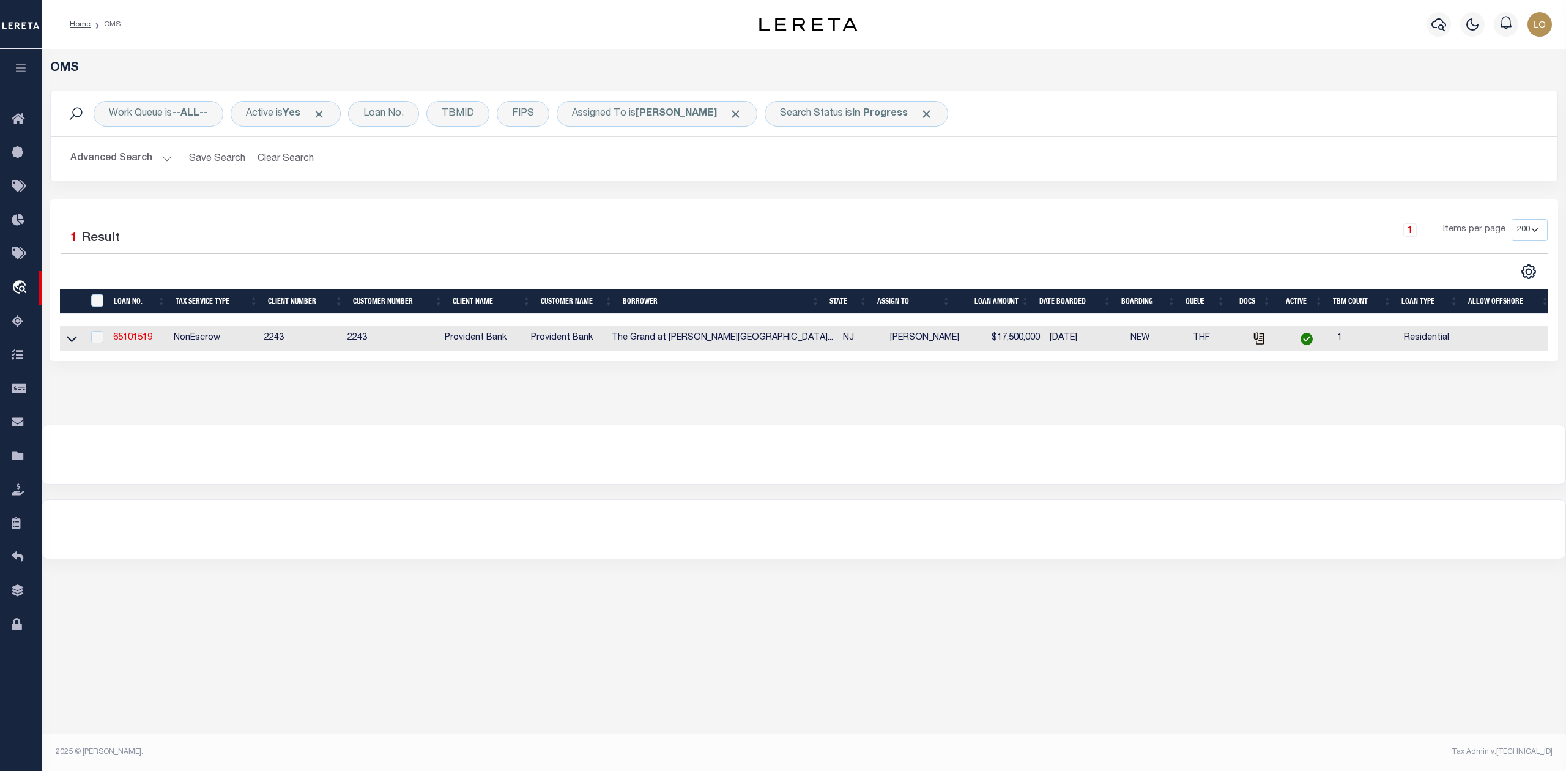
click at [1062, 527] on div at bounding box center [803, 529] width 1523 height 59
click at [852, 113] on b "In Progress" at bounding box center [880, 114] width 56 height 10
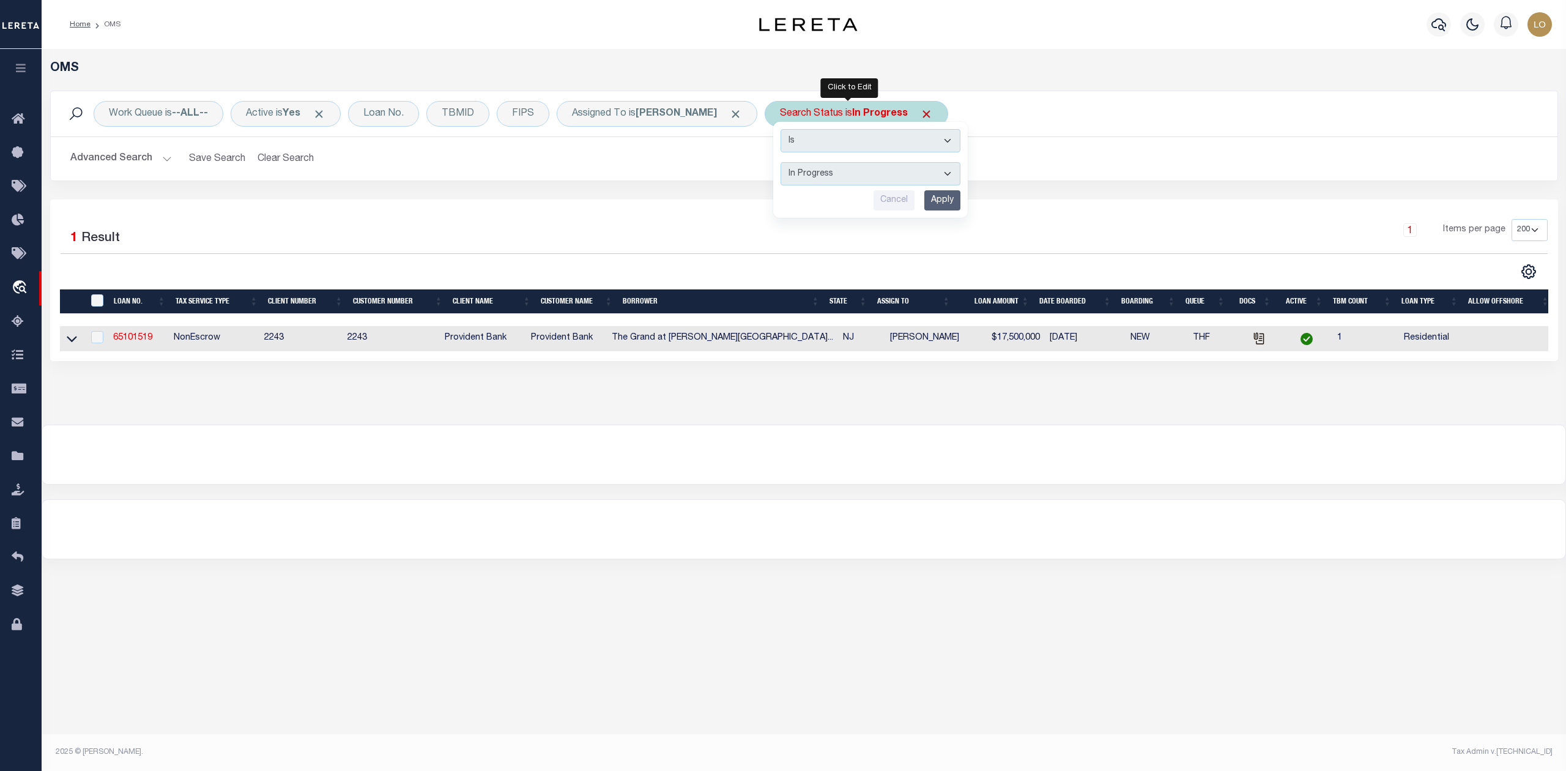
click at [844, 175] on select "Automated Search Bad Parcel Complete Duplicate Parcel High Dollar Reporting In …" at bounding box center [870, 173] width 180 height 23
click at [852, 559] on div at bounding box center [804, 529] width 1524 height 60
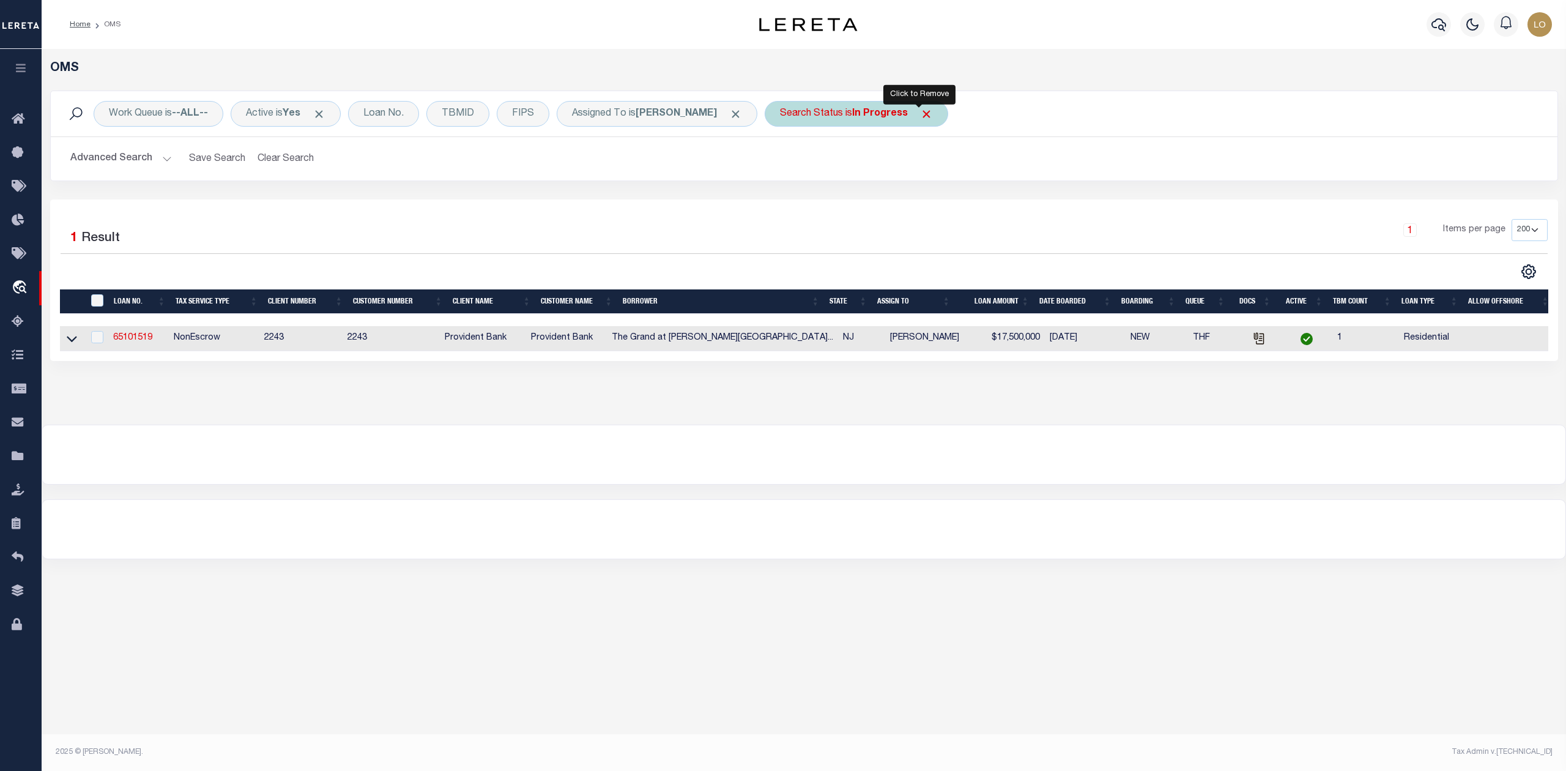
click at [920, 115] on span "Click to Remove" at bounding box center [926, 114] width 13 height 13
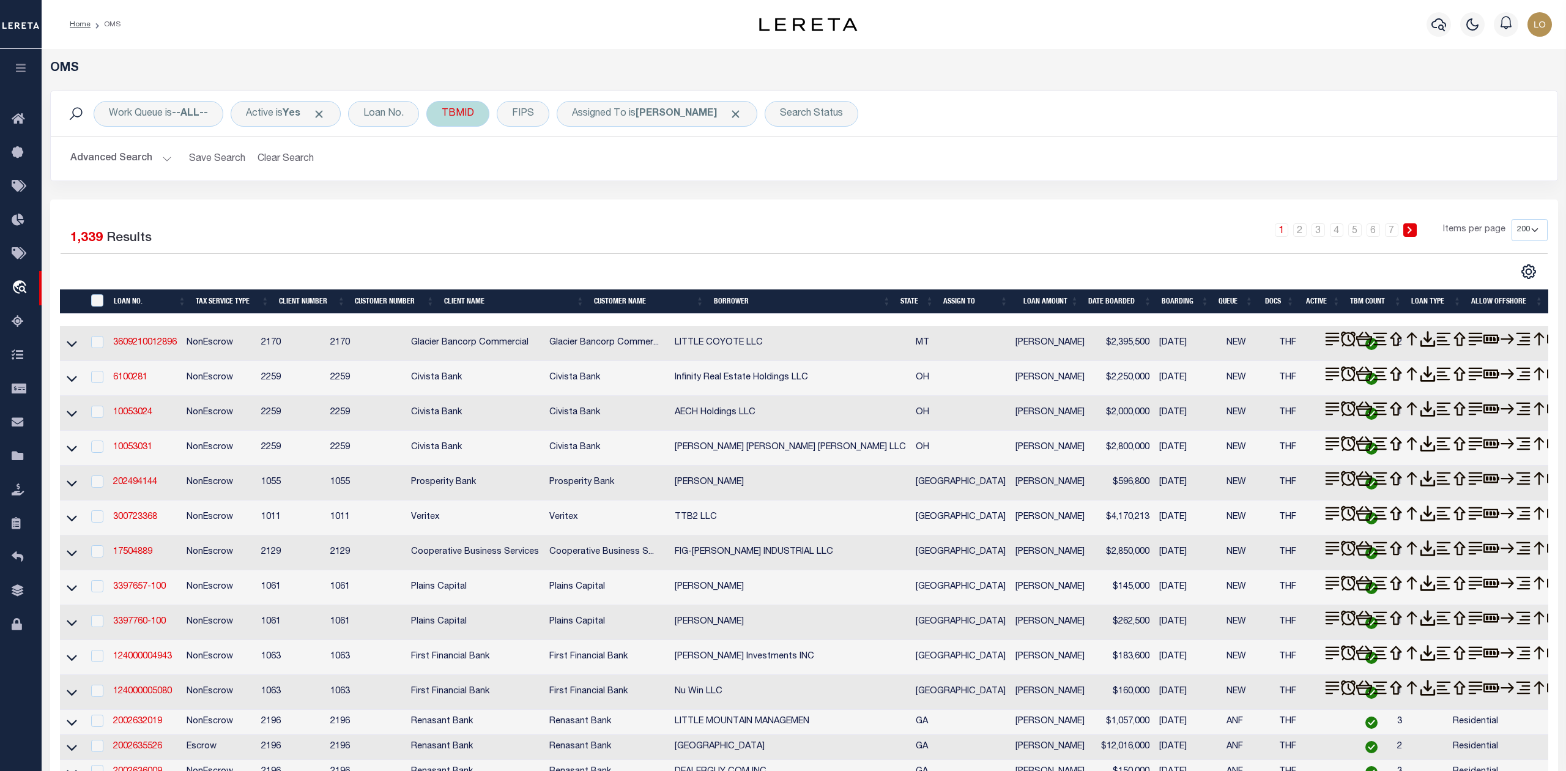
click at [454, 116] on div "TBMID" at bounding box center [457, 114] width 63 height 26
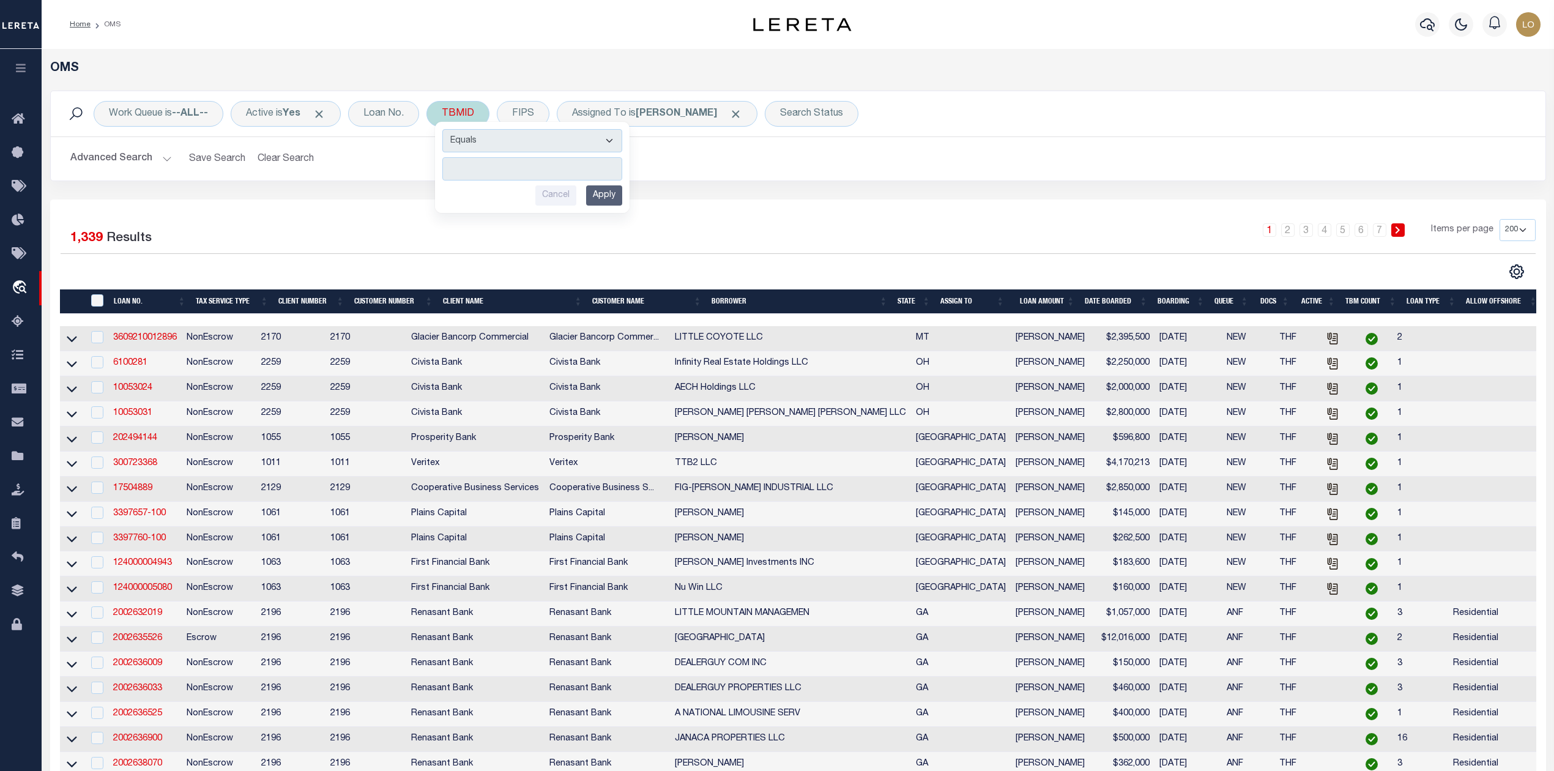
click at [536, 167] on input "number" at bounding box center [532, 168] width 180 height 23
click at [615, 196] on input "Apply" at bounding box center [604, 195] width 36 height 20
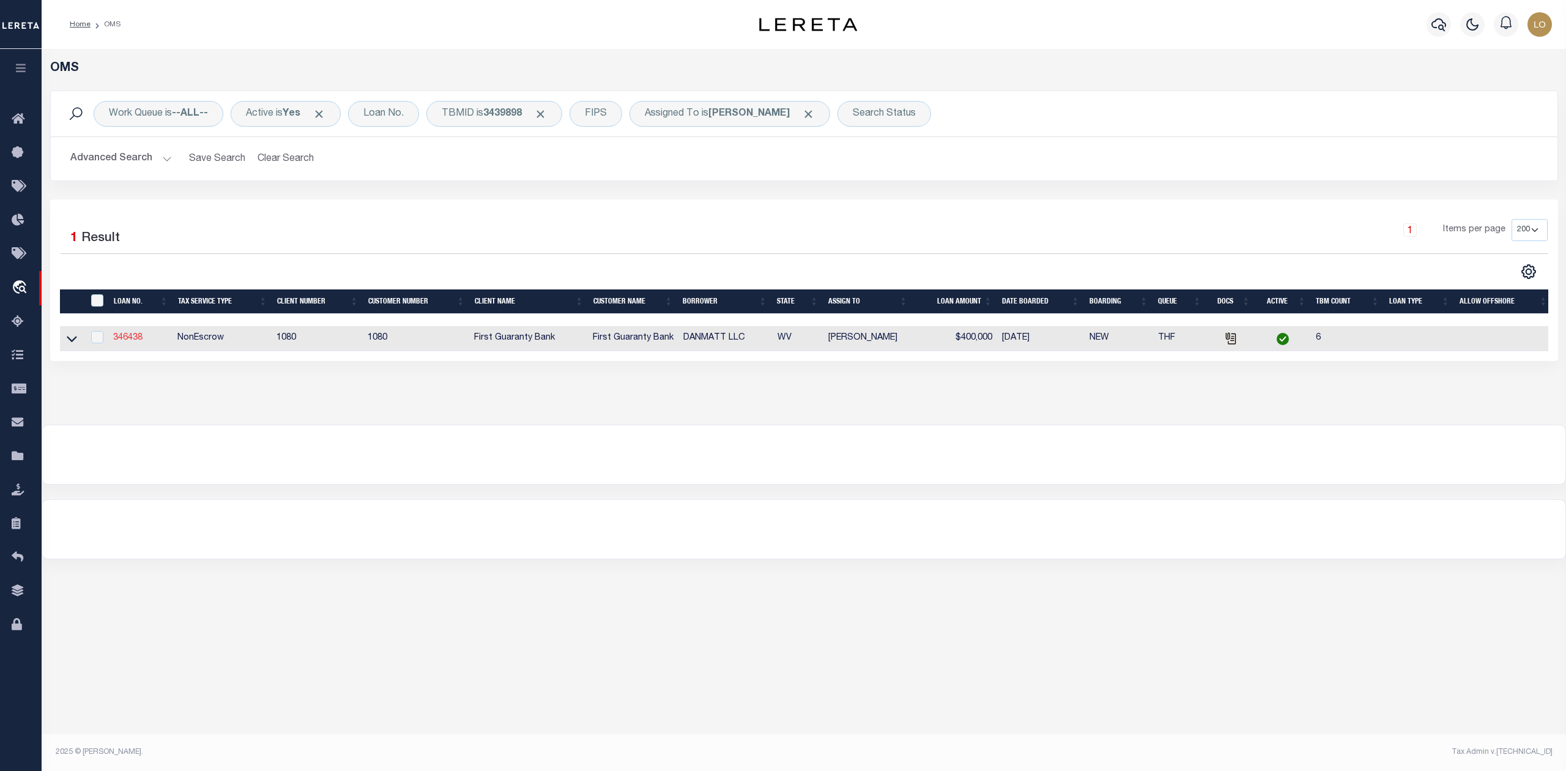
click at [133, 338] on link "346438" at bounding box center [127, 337] width 29 height 9
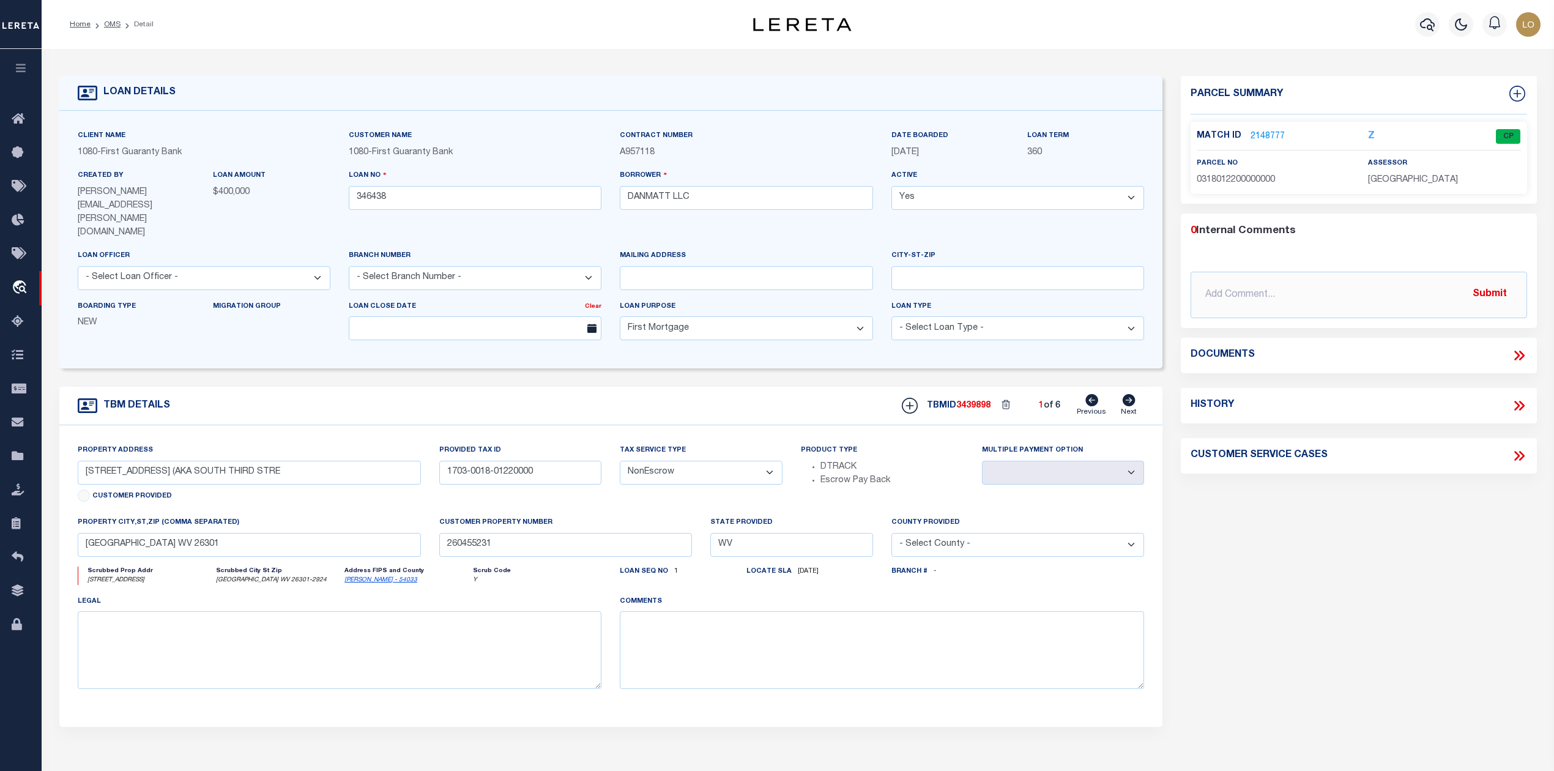
click at [1273, 138] on link "2148777" at bounding box center [1267, 136] width 34 height 13
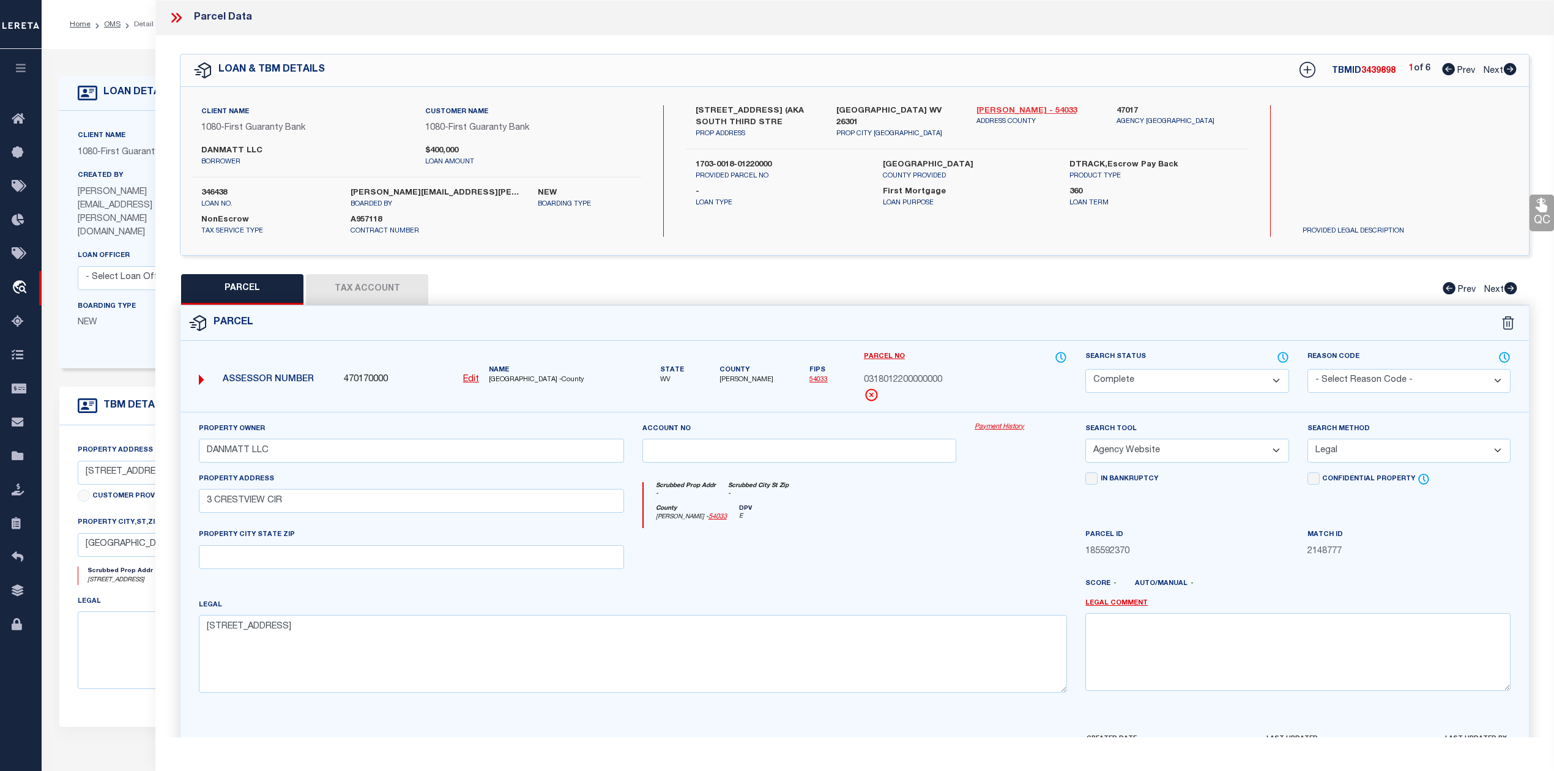
click at [1013, 106] on link "[PERSON_NAME] - 54033" at bounding box center [1037, 111] width 122 height 12
drag, startPoint x: 199, startPoint y: 150, endPoint x: 259, endPoint y: 150, distance: 60.6
click at [259, 150] on div "DANMATT LLC borrower" at bounding box center [304, 156] width 224 height 22
copy label "DANMATT LLC"
drag, startPoint x: 694, startPoint y: 106, endPoint x: 744, endPoint y: 113, distance: 51.2
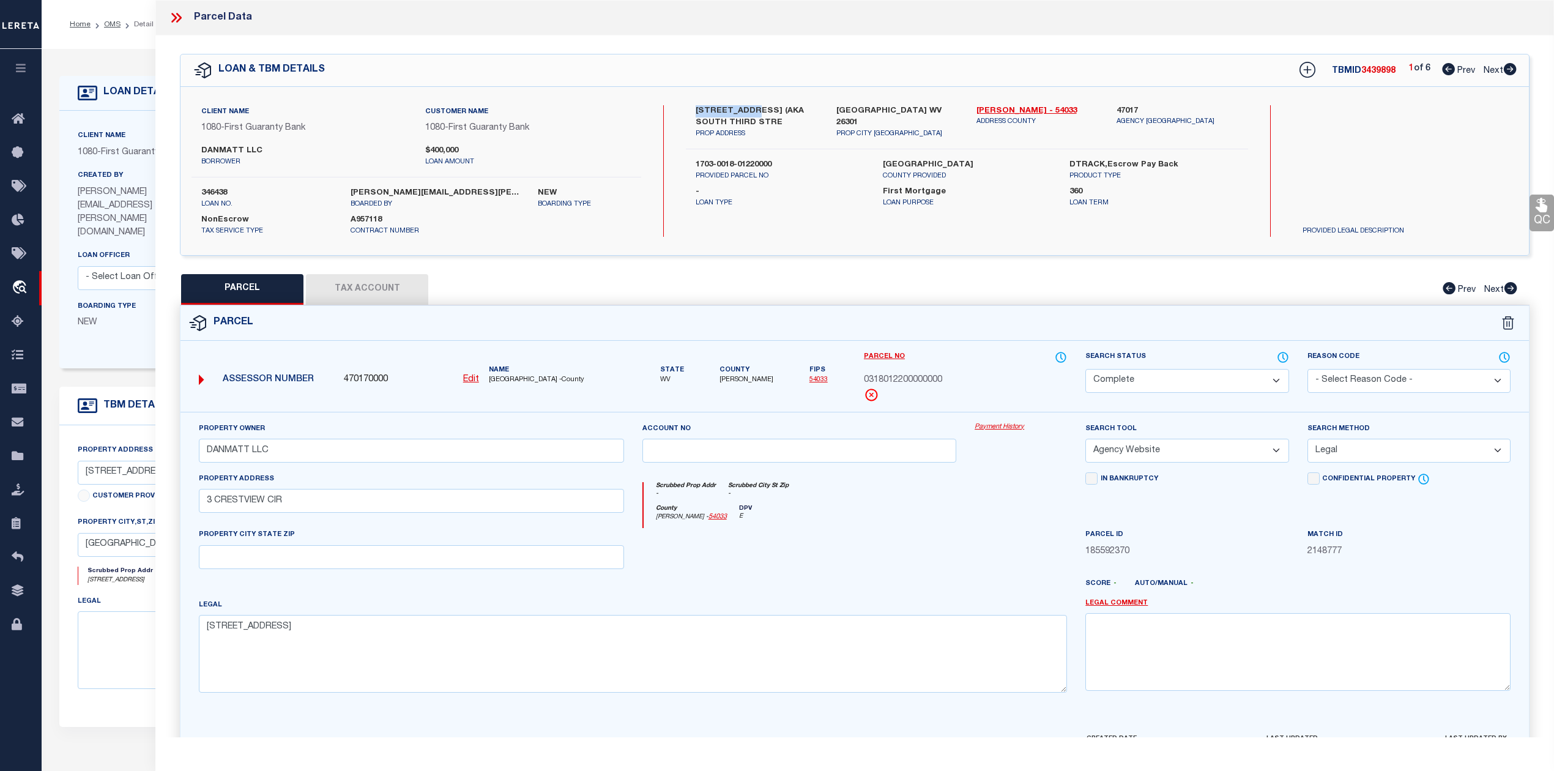
click at [744, 113] on div "[STREET_ADDRESS] (AKA SOUTH THIRD STRE PROP ADDRESS" at bounding box center [756, 122] width 140 height 34
copy label "[STREET_ADDRESS]"
click at [177, 16] on icon at bounding box center [176, 18] width 16 height 16
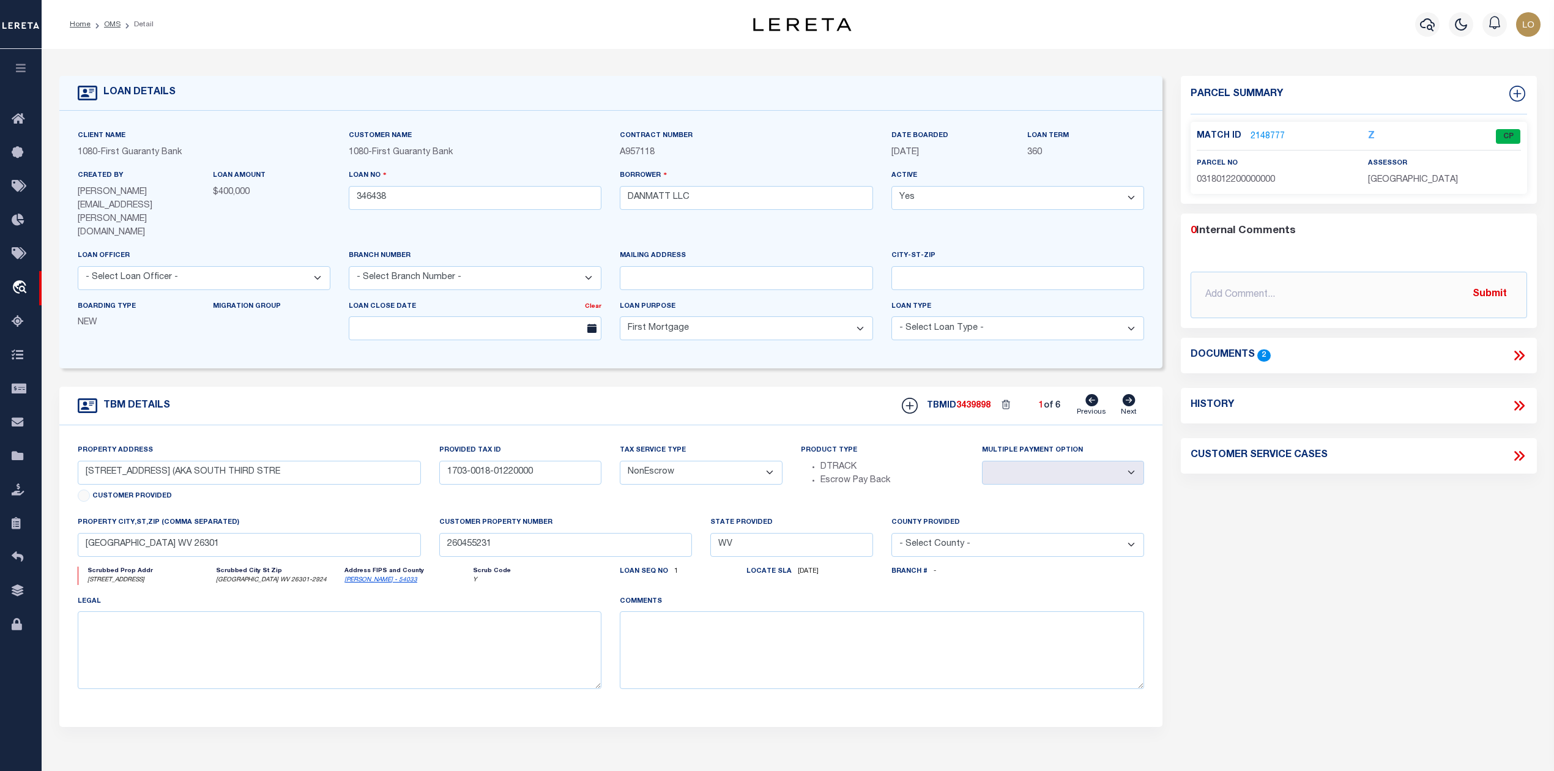
click at [1522, 356] on icon at bounding box center [1521, 355] width 6 height 10
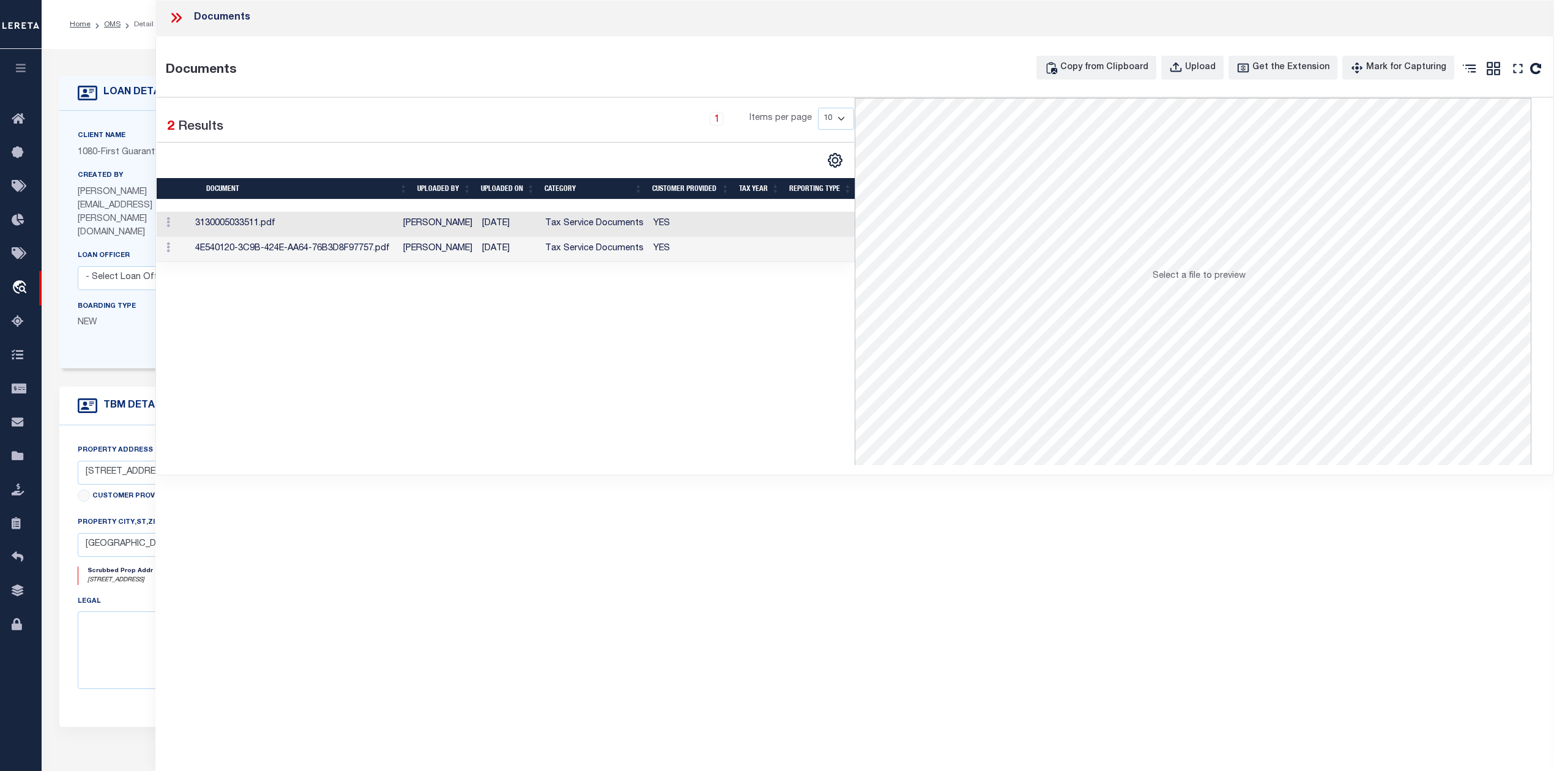
click at [394, 254] on td "4E540120-3C9B-424E-AA64-76B3D8F97757.pdf" at bounding box center [294, 249] width 208 height 25
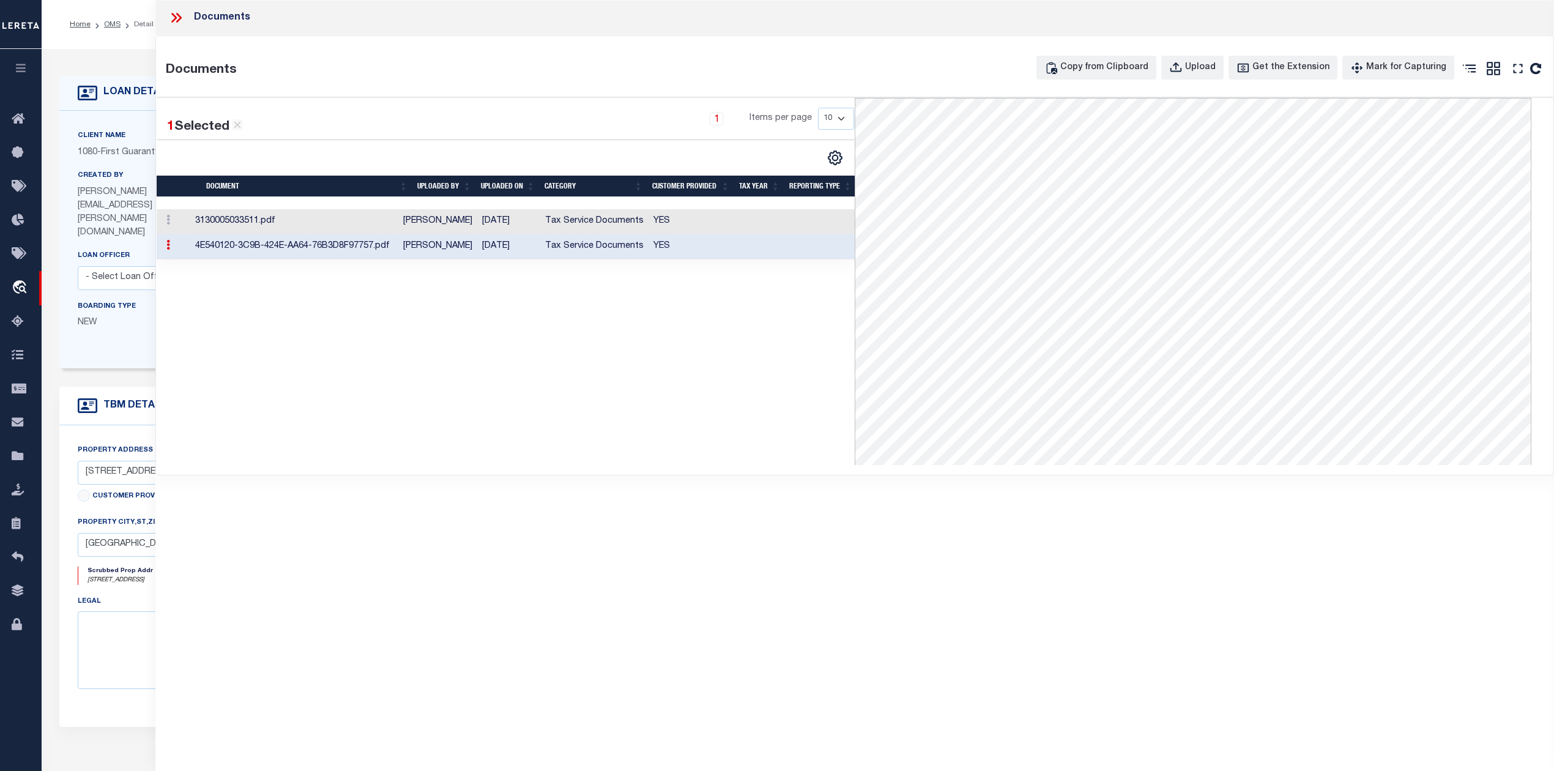
click at [372, 218] on td "3130005033511.pdf" at bounding box center [294, 221] width 208 height 25
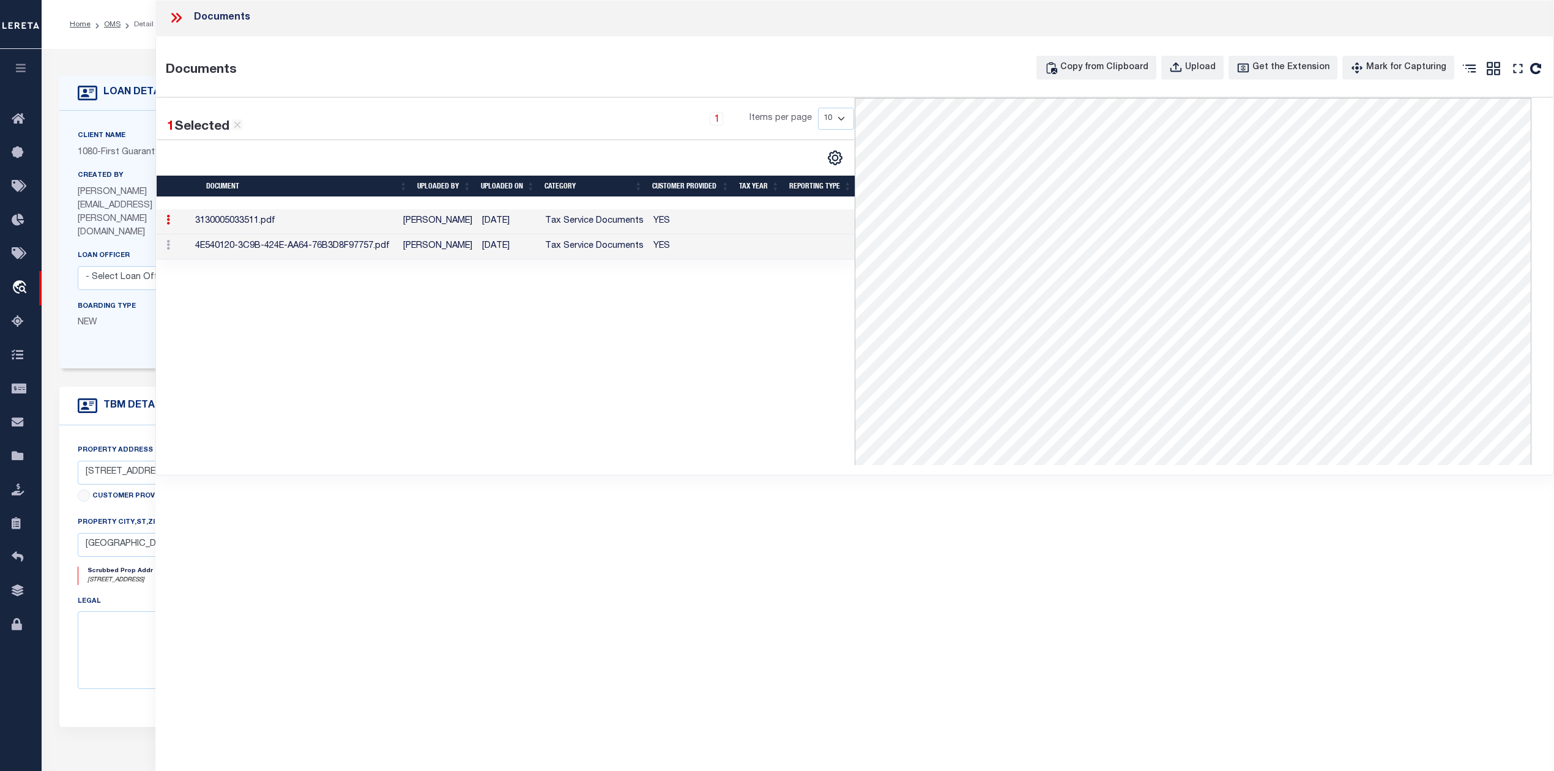
click at [586, 404] on div "1 Selected 2 Results 1 Items per page 10 25 50 100" at bounding box center [506, 281] width 698 height 367
click at [177, 15] on icon at bounding box center [179, 18] width 6 height 10
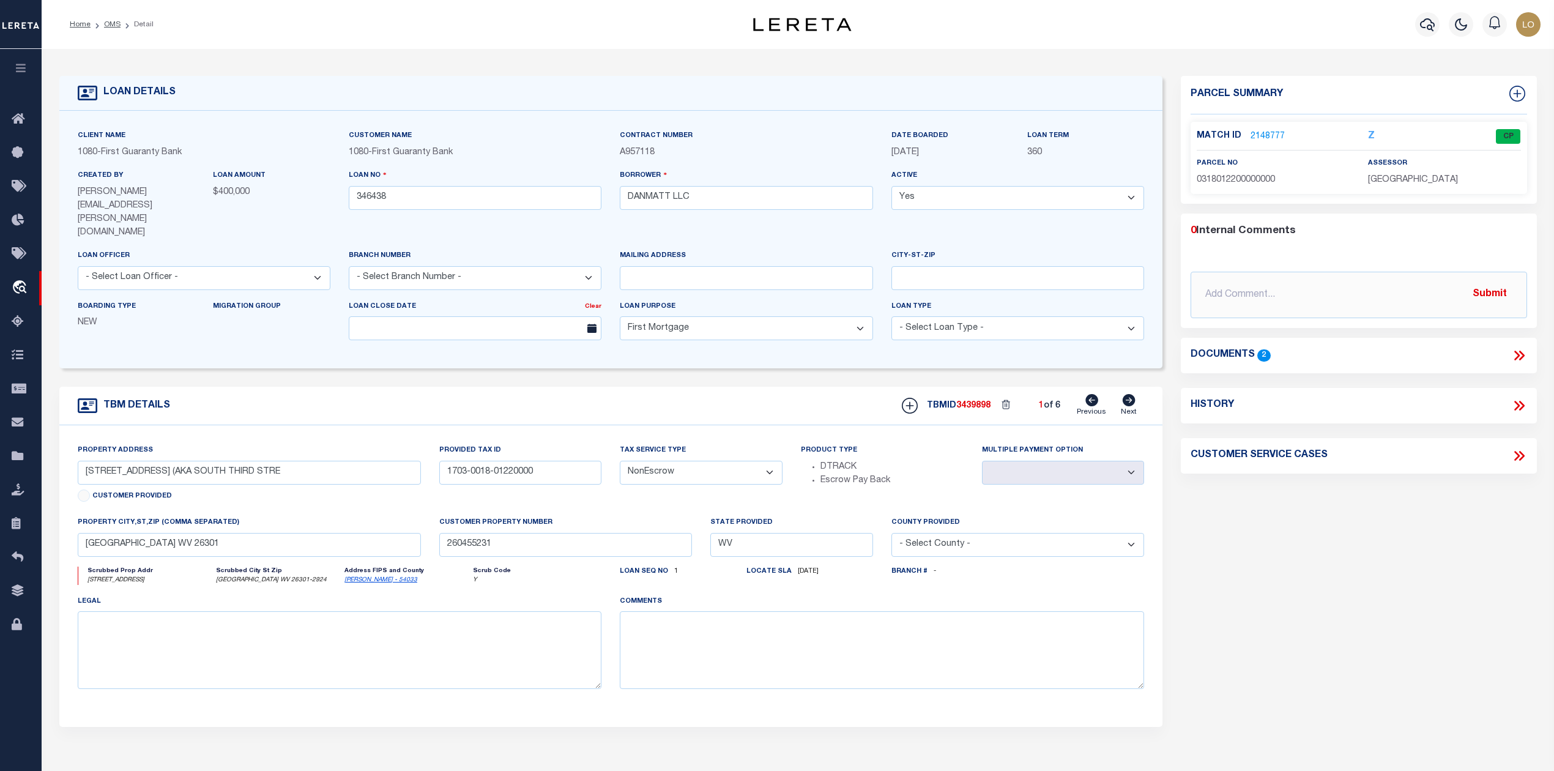
click at [1241, 593] on div "Parcel Summary Match ID 2148777 Z parcel no 0318012200000000 0 2" at bounding box center [1358, 425] width 374 height 698
click at [1262, 138] on link "2148777" at bounding box center [1267, 136] width 34 height 13
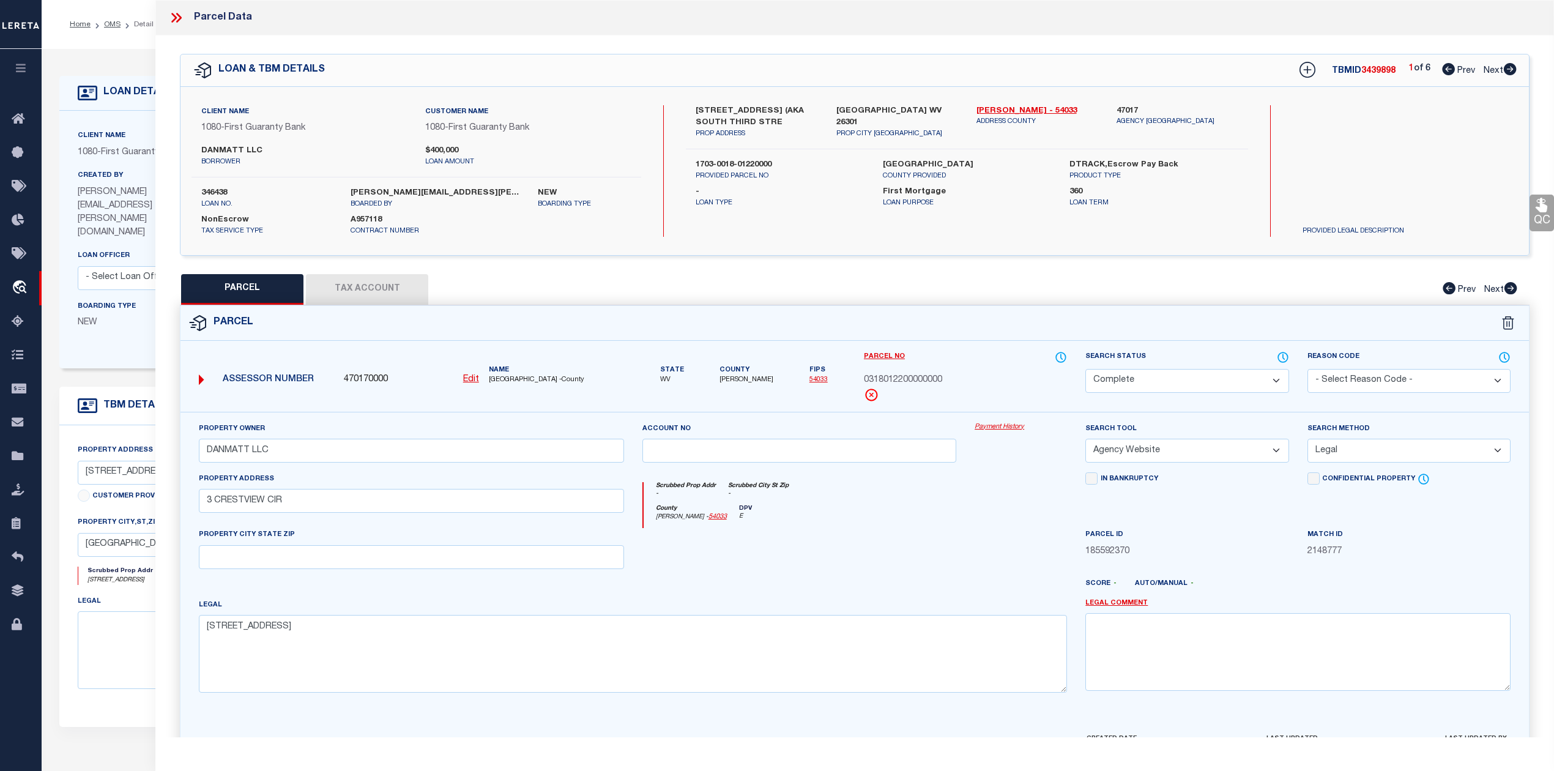
click at [859, 590] on div at bounding box center [910, 589] width 333 height 20
click at [387, 294] on button "Tax Account" at bounding box center [367, 289] width 122 height 31
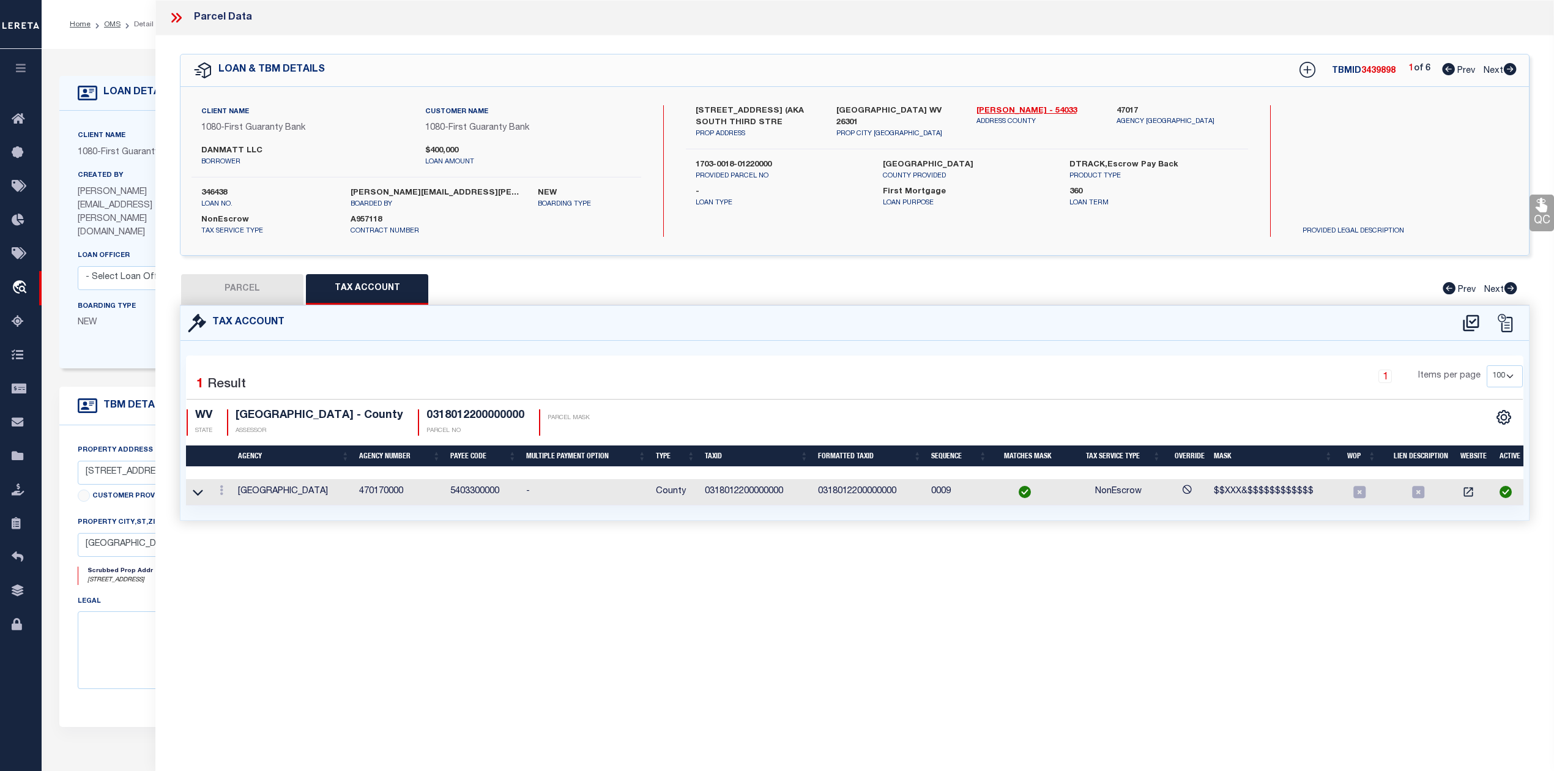
click at [842, 597] on div "Parcel Data QC QC QC - Select Status - Ready to QC" at bounding box center [854, 368] width 1398 height 737
click at [202, 495] on icon at bounding box center [198, 492] width 10 height 13
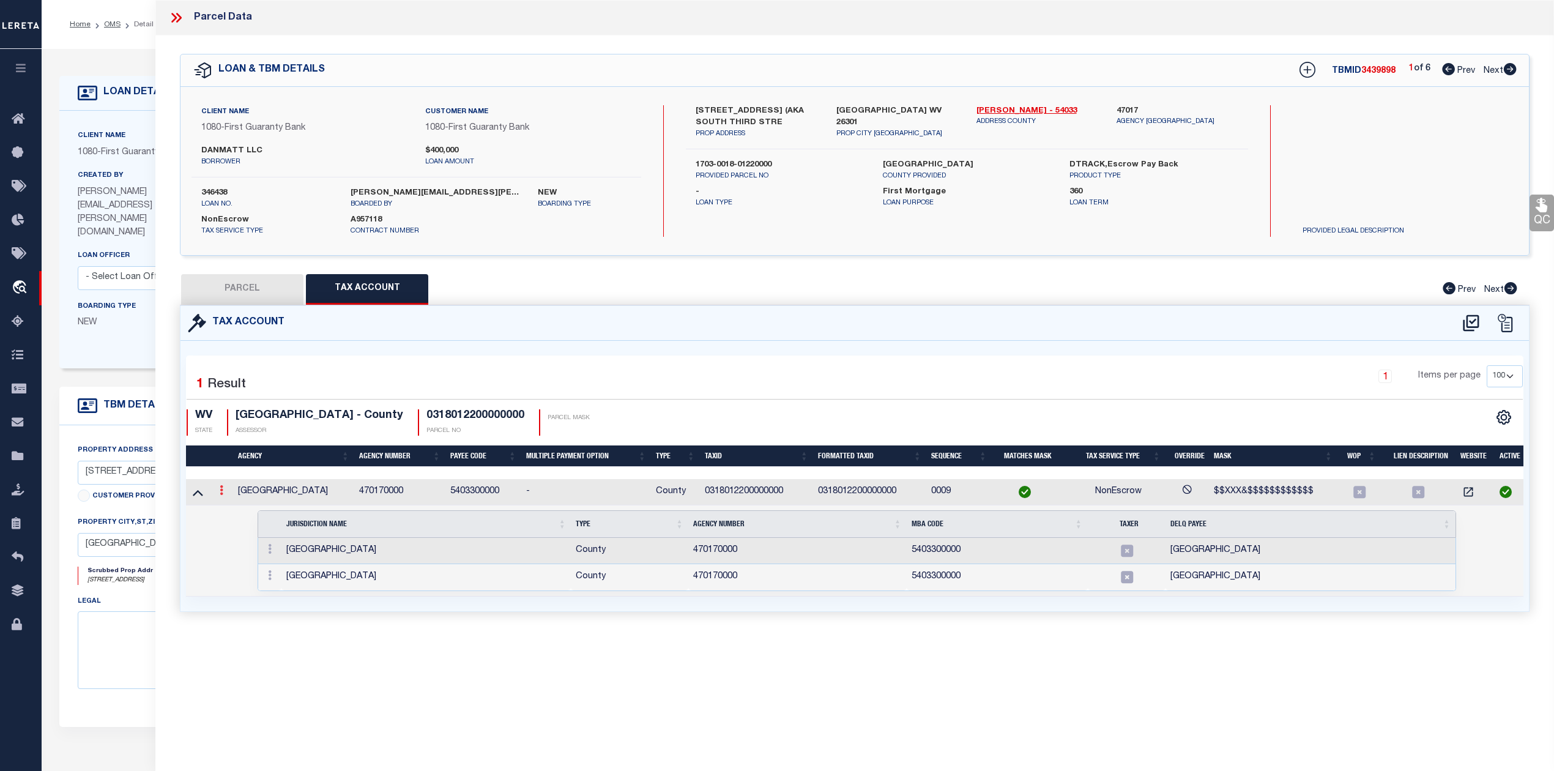
click at [223, 492] on icon at bounding box center [222, 490] width 4 height 10
click at [235, 512] on icon "" at bounding box center [234, 508] width 9 height 9
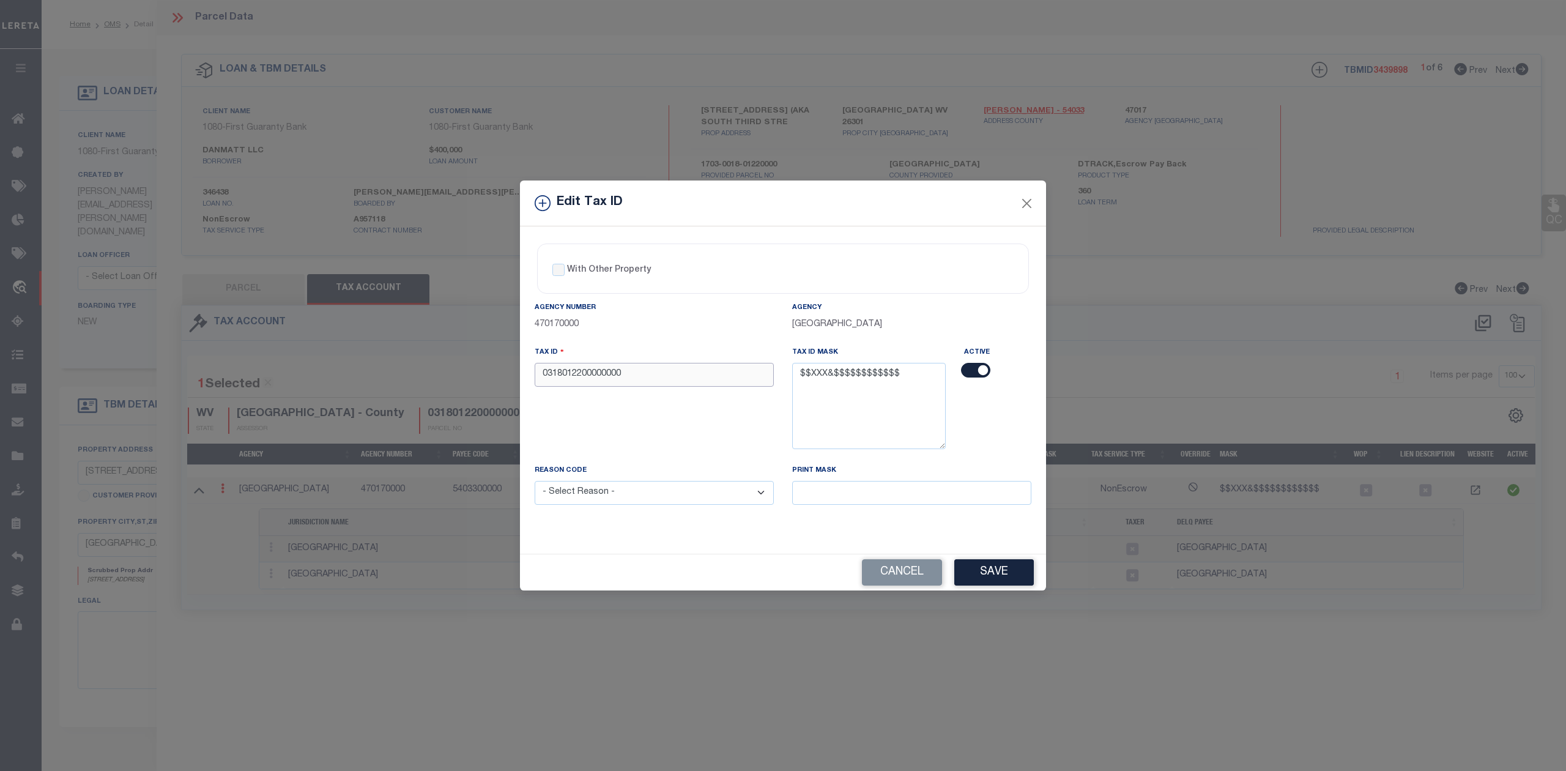
click at [543, 377] on input "0318012200000000" at bounding box center [654, 375] width 239 height 24
click at [870, 372] on textarea "$$XXX&$$$$$$$$$$$$" at bounding box center [869, 406] width 154 height 86
drag, startPoint x: 869, startPoint y: 375, endPoint x: 891, endPoint y: 372, distance: 21.5
click at [891, 372] on textarea "$$XXX&$$$$$$$$$$$$" at bounding box center [869, 406] width 154 height 86
click at [864, 371] on textarea "$$XXX&$$$$$$$$$$$$" at bounding box center [869, 406] width 154 height 86
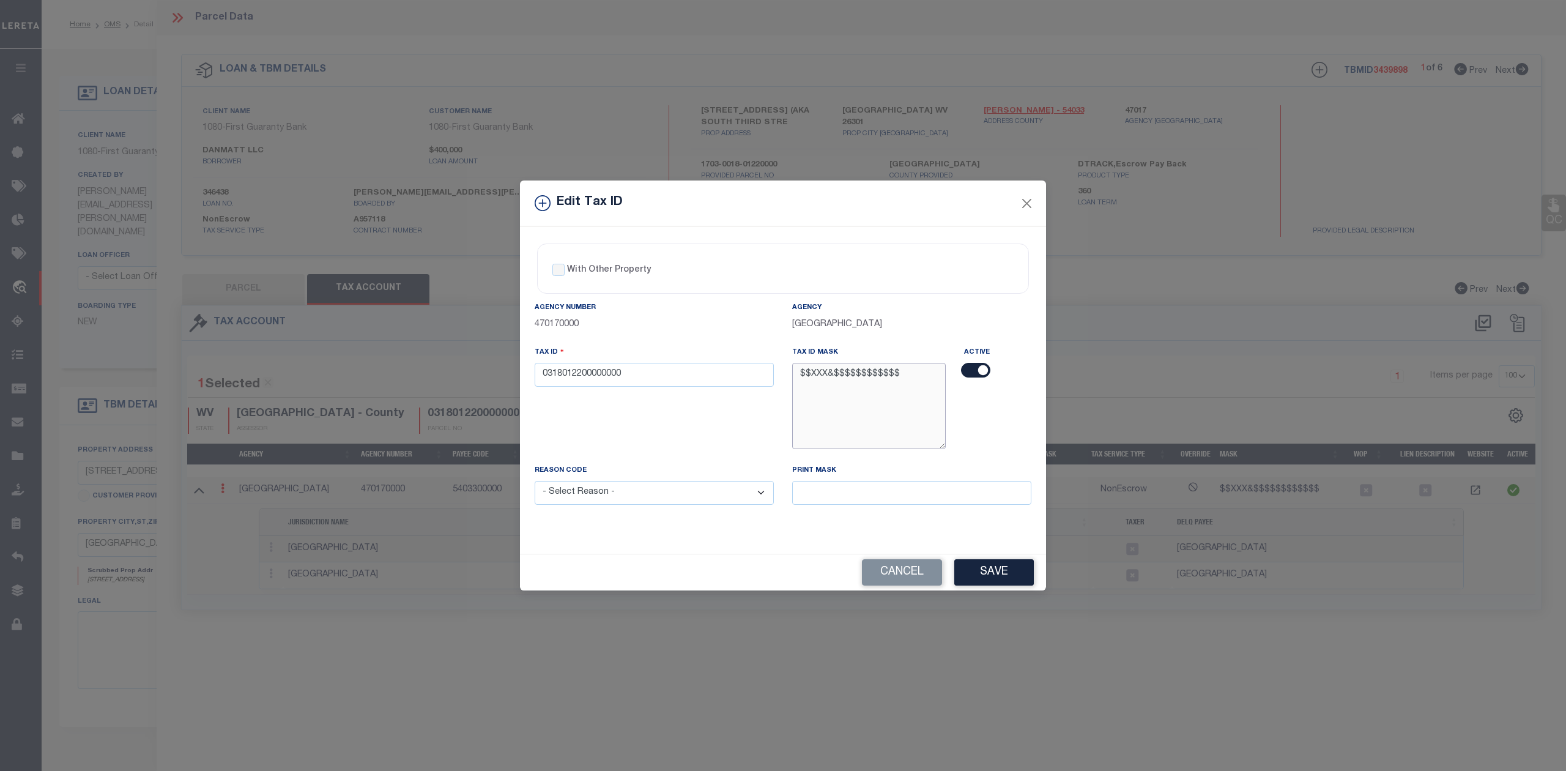
drag, startPoint x: 867, startPoint y: 372, endPoint x: 844, endPoint y: 374, distance: 22.7
click at [844, 374] on textarea "$$XXX&$$$$$$$$$$$$" at bounding box center [869, 406] width 154 height 86
click at [840, 374] on textarea "$$XXX&$$$$$$$$$$$$" at bounding box center [869, 406] width 154 height 86
drag, startPoint x: 840, startPoint y: 374, endPoint x: 816, endPoint y: 375, distance: 24.5
click at [816, 375] on textarea "$$XXX&$$$$$$$$$$$$" at bounding box center [869, 406] width 154 height 86
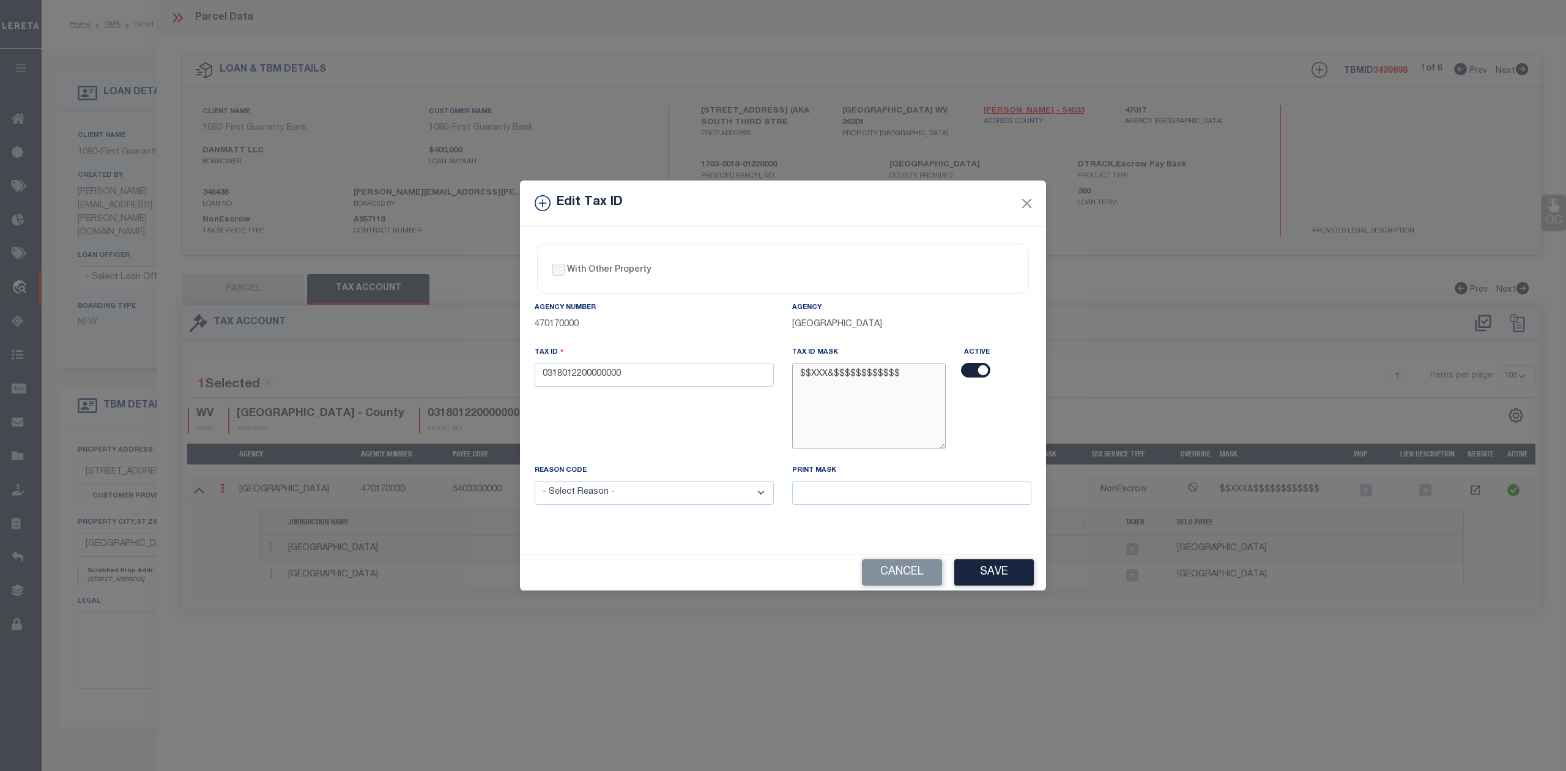
click at [857, 385] on textarea "$$XXX&$$$$$$$$$$$$" at bounding box center [869, 406] width 154 height 86
drag, startPoint x: 891, startPoint y: 374, endPoint x: 782, endPoint y: 384, distance: 109.9
click at [782, 384] on div "Agency Number 470170000 Agency [GEOGRAPHIC_DATA] Tax ID 0318012200000000 Tax ID…" at bounding box center [782, 412] width 515 height 223
click at [896, 388] on textarea "$$XXX&$$$$$$$$$$$$" at bounding box center [869, 406] width 154 height 86
drag, startPoint x: 626, startPoint y: 376, endPoint x: 547, endPoint y: 376, distance: 79.5
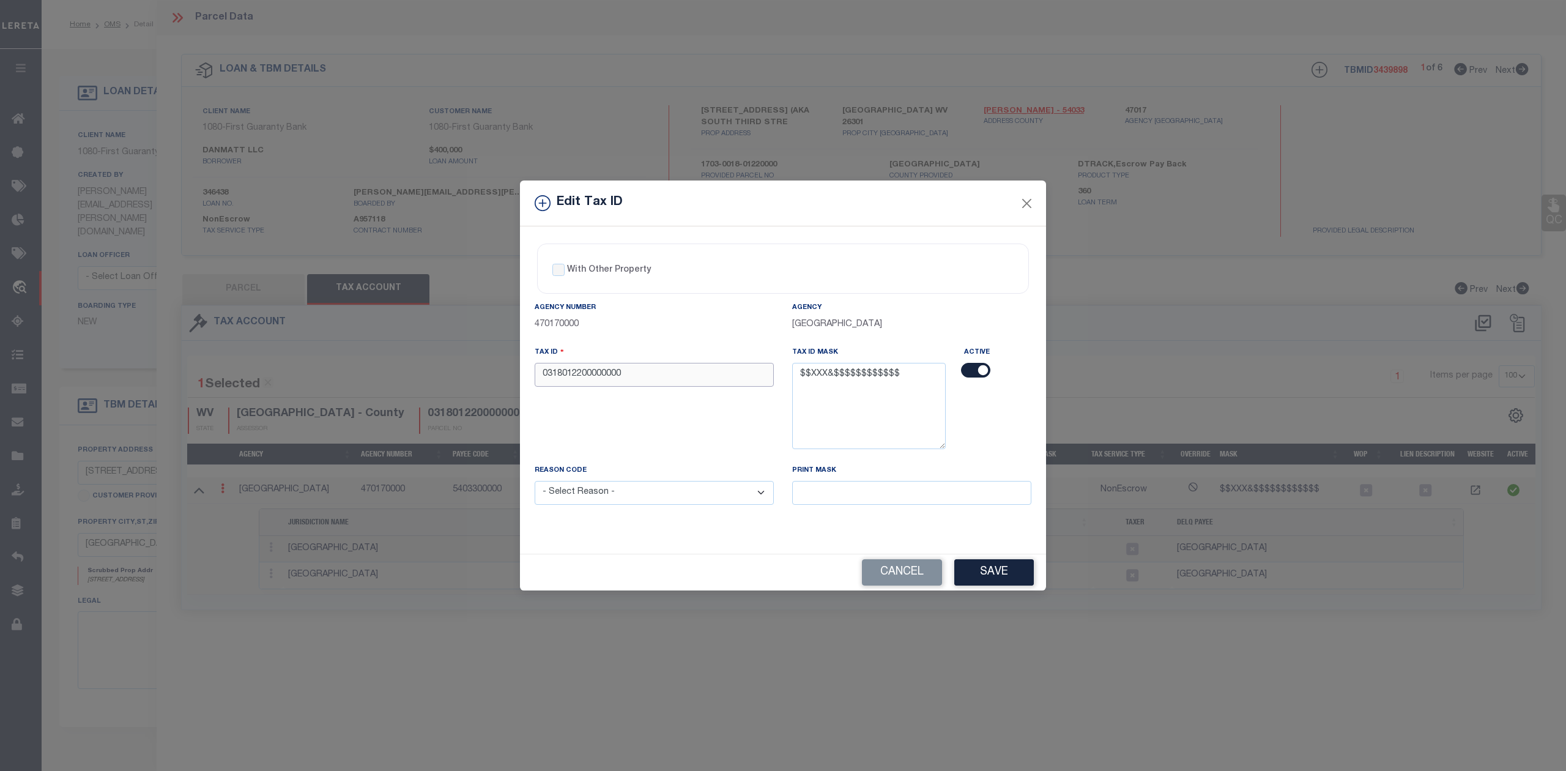
click at [547, 376] on input "0318012200000000" at bounding box center [654, 375] width 239 height 24
click at [826, 383] on textarea "$$XXX&$$$$$$$$$$$$" at bounding box center [869, 406] width 154 height 86
drag, startPoint x: 872, startPoint y: 371, endPoint x: 894, endPoint y: 369, distance: 21.4
click at [894, 369] on textarea "$$XXX&$$$$$$$$$$$$" at bounding box center [869, 406] width 154 height 86
click at [872, 371] on textarea "$$XXX&$$$$$$$$$$$$" at bounding box center [869, 406] width 154 height 86
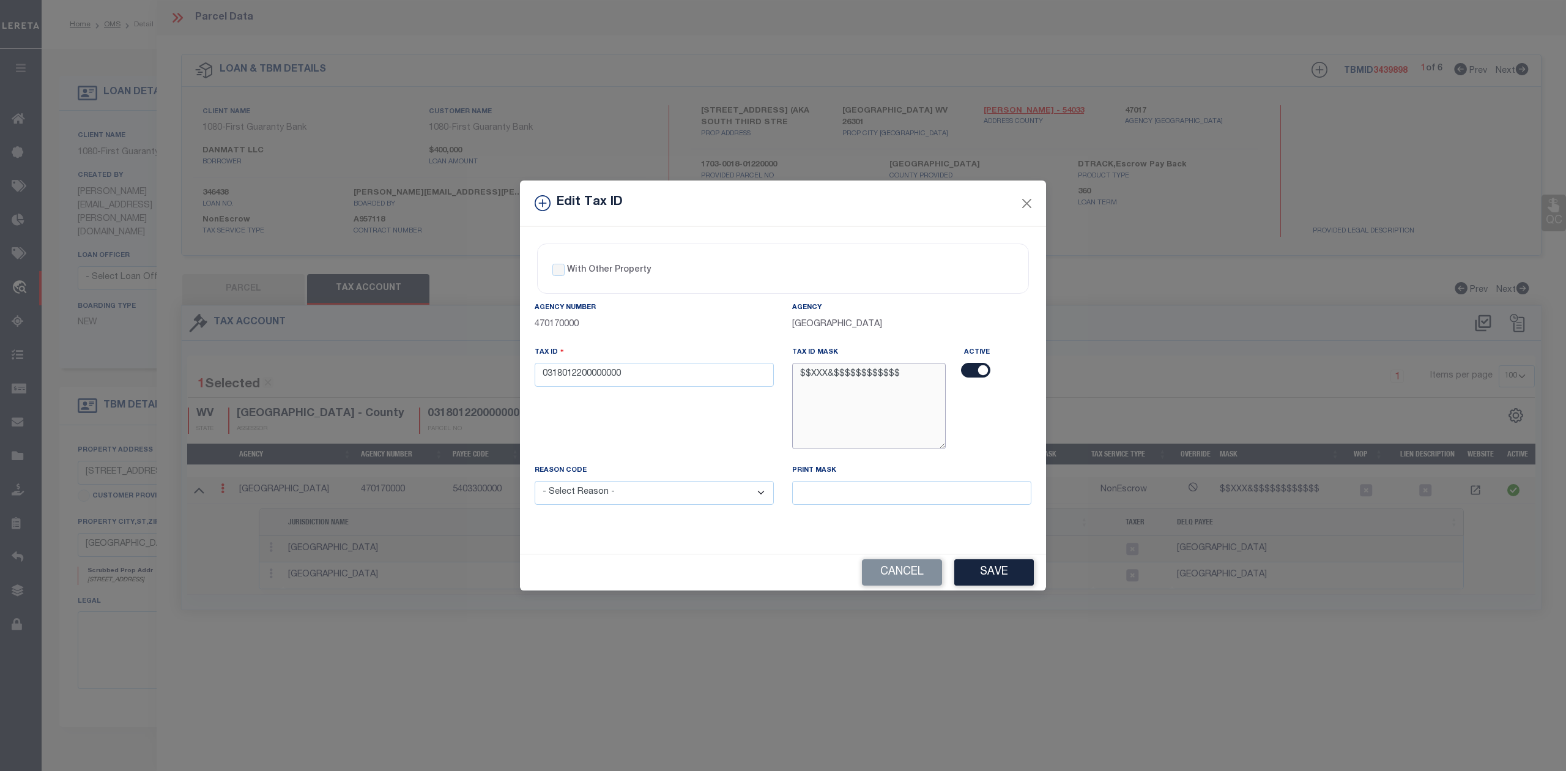
click at [871, 371] on textarea "$$XXX&$$$$$$$$$$$$" at bounding box center [869, 406] width 154 height 86
click at [800, 369] on textarea "$$XXX&$$$$$$$$$$$$" at bounding box center [869, 406] width 154 height 86
click at [799, 375] on textarea "$$XXX&$$$$$$$$$$$$" at bounding box center [869, 406] width 154 height 86
click at [808, 372] on textarea "$$XXX&$$$$$$$$$$$$" at bounding box center [869, 406] width 154 height 86
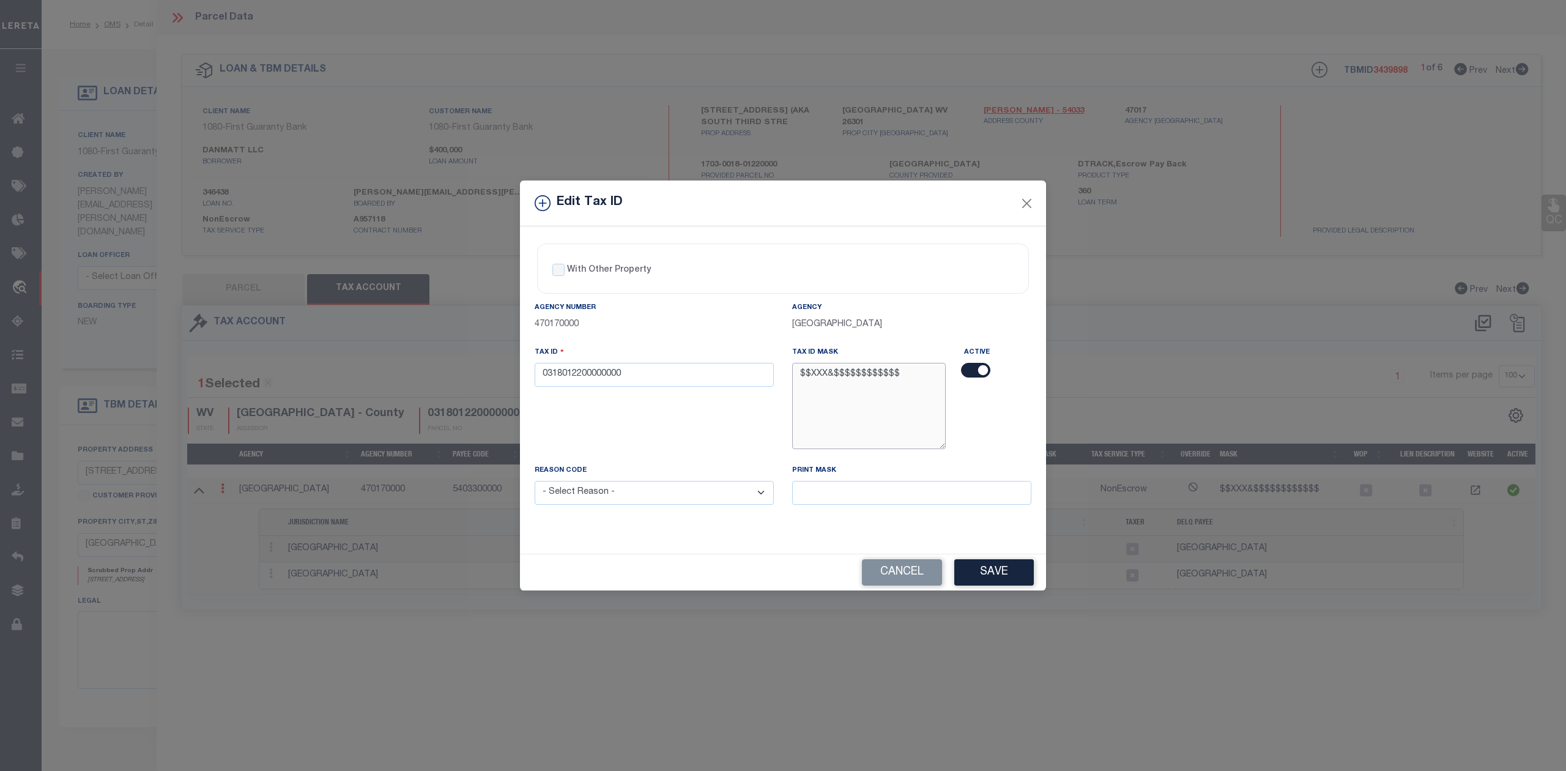
drag, startPoint x: 798, startPoint y: 372, endPoint x: 807, endPoint y: 372, distance: 9.2
click at [807, 372] on textarea "$$XXX&$$$$$$$$$$$$" at bounding box center [869, 406] width 154 height 86
click at [1031, 197] on button "Close" at bounding box center [1027, 203] width 16 height 16
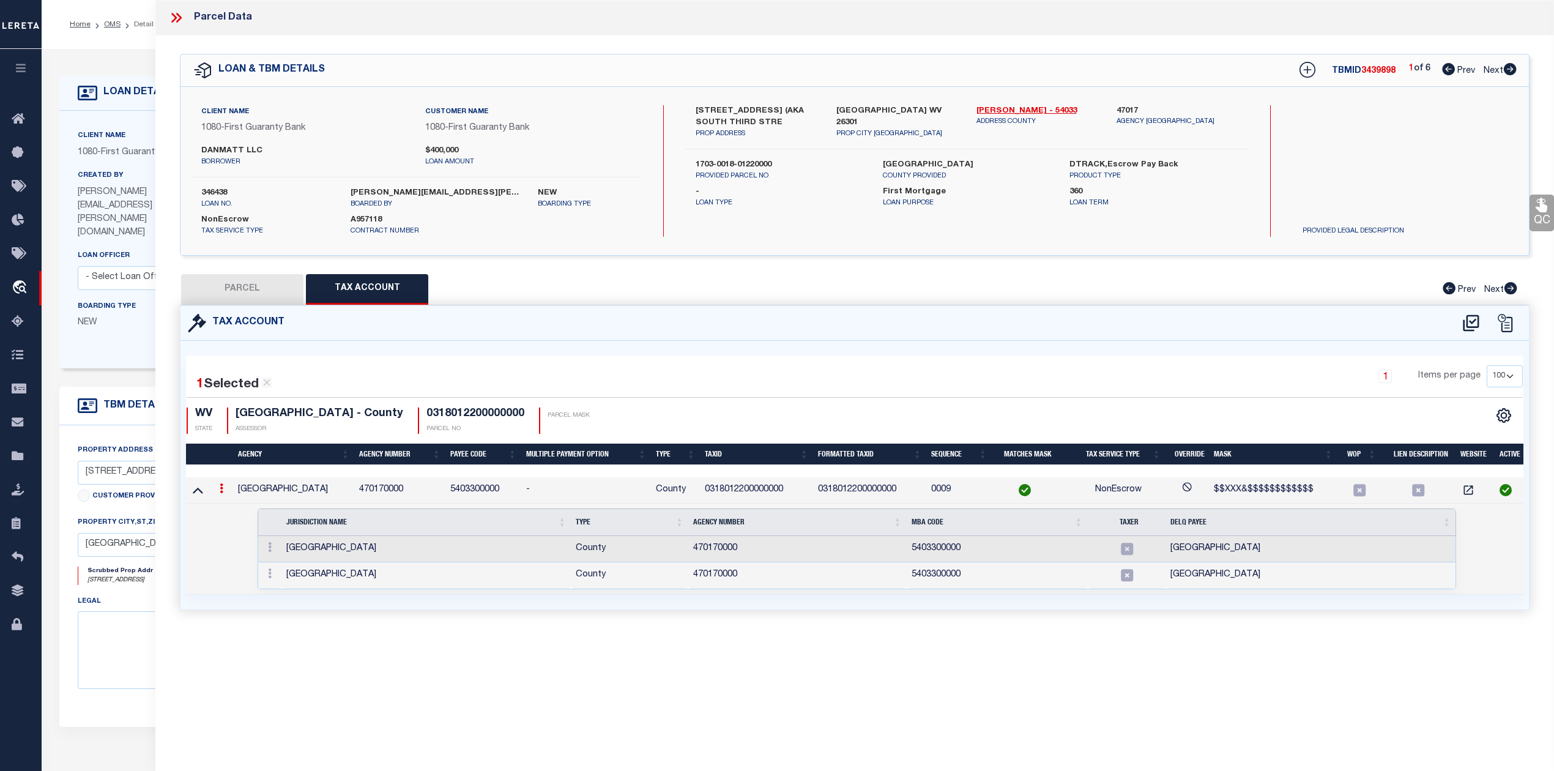
click at [441, 532] on th "Jurisdiction Name" at bounding box center [426, 522] width 290 height 26
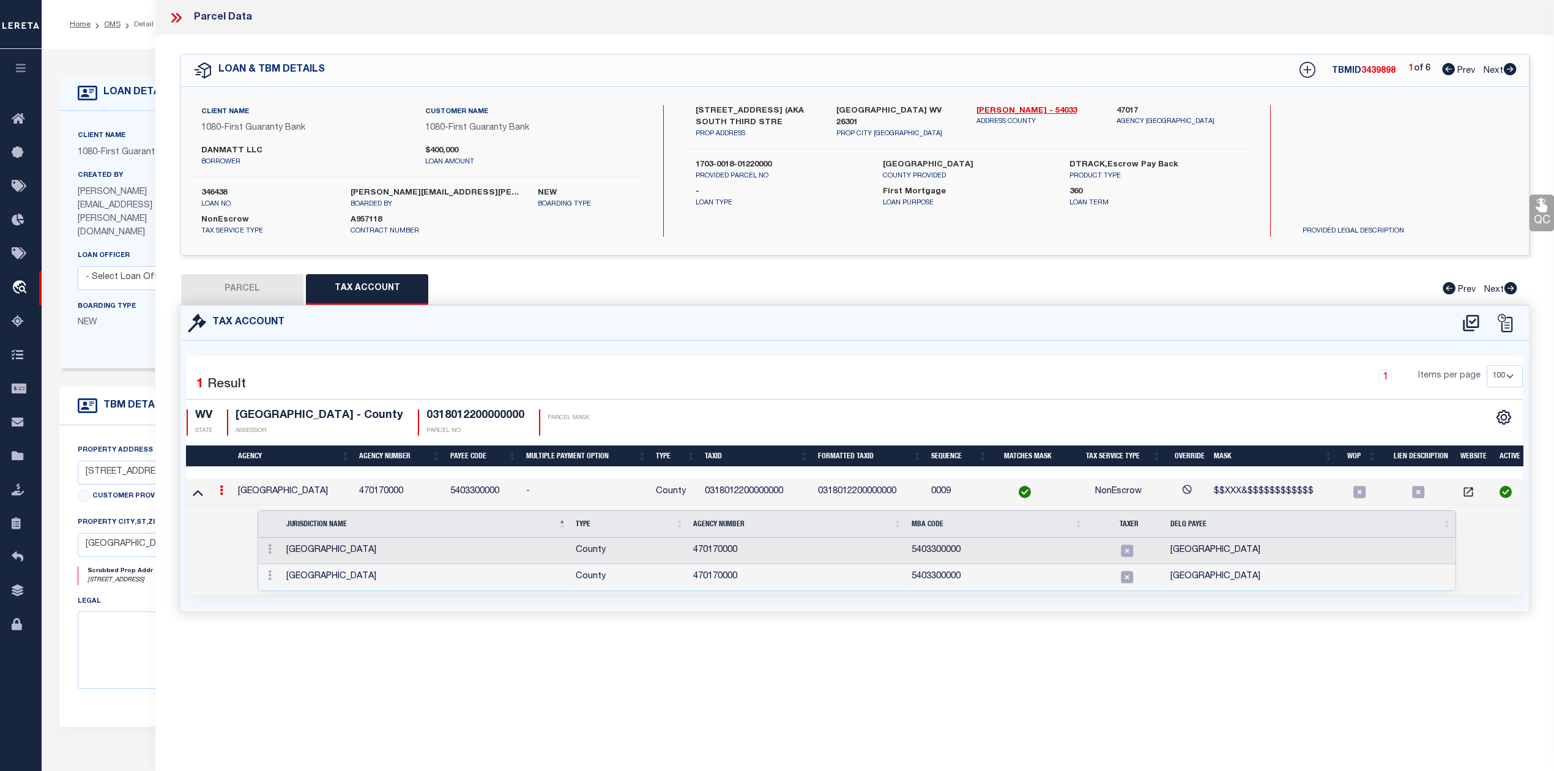
click at [224, 492] on link at bounding box center [221, 492] width 13 height 10
click at [231, 505] on link at bounding box center [237, 510] width 45 height 20
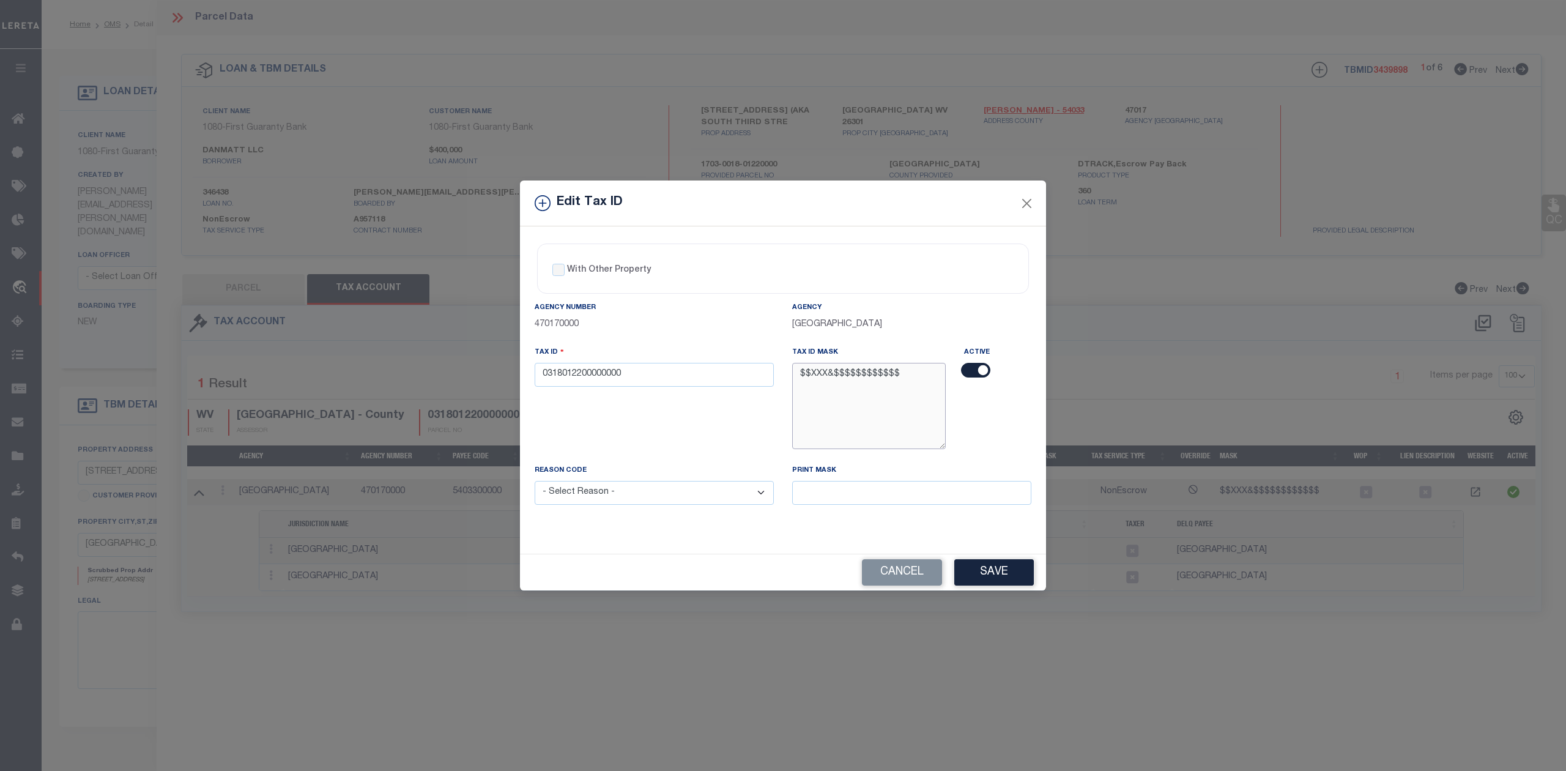
click at [840, 383] on textarea "$$XXX&$$$$$$$$$$$$" at bounding box center [869, 406] width 154 height 86
click at [544, 371] on input "0318012200000000" at bounding box center [654, 375] width 239 height 24
click at [623, 380] on input "0318012200000000" at bounding box center [654, 375] width 239 height 24
click at [541, 372] on input "0318012200000000" at bounding box center [654, 375] width 239 height 24
click at [574, 398] on div "Tax ID 170318012200000000" at bounding box center [653, 405] width 257 height 118
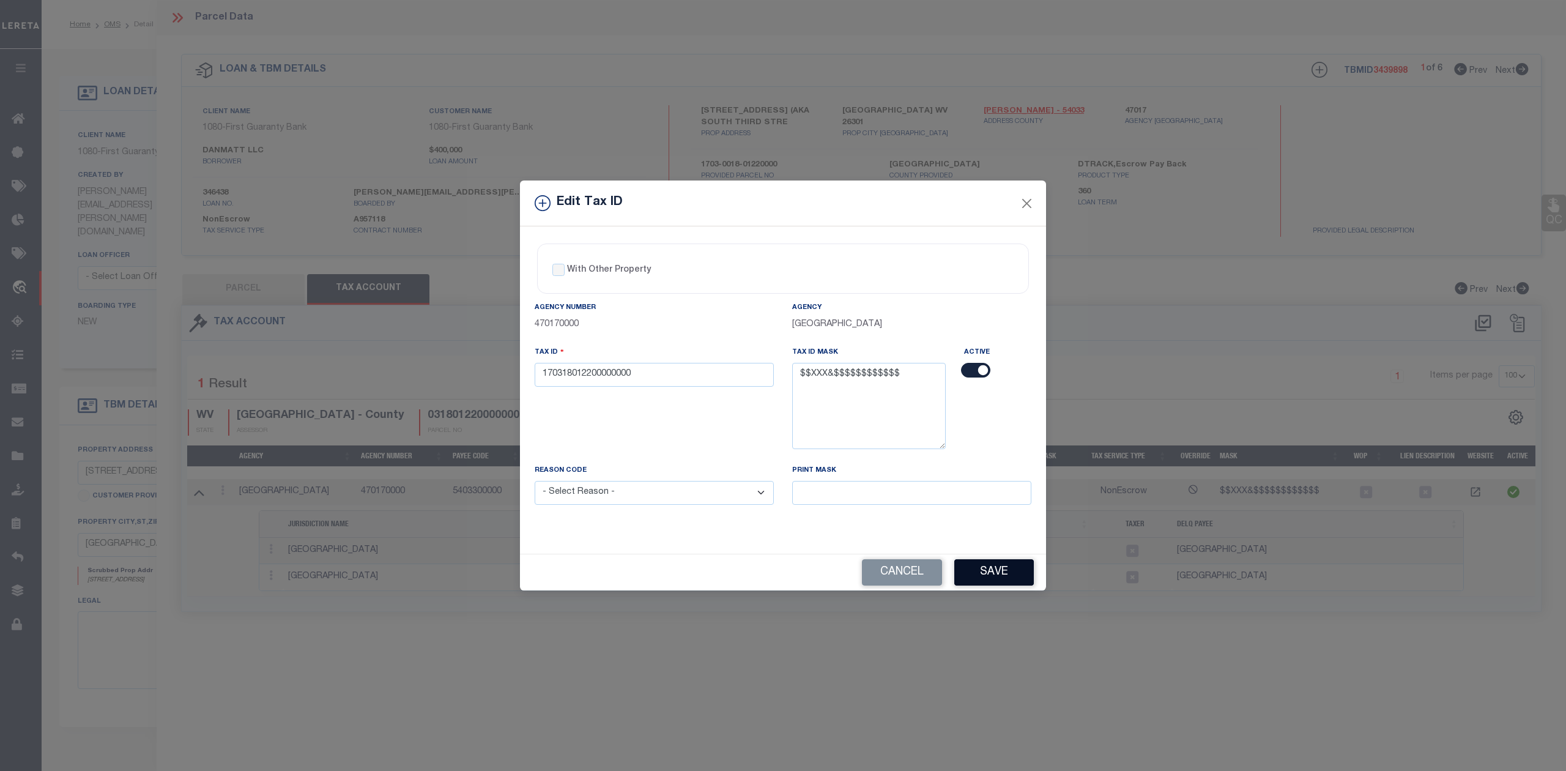
click at [991, 576] on button "Save" at bounding box center [994, 572] width 80 height 26
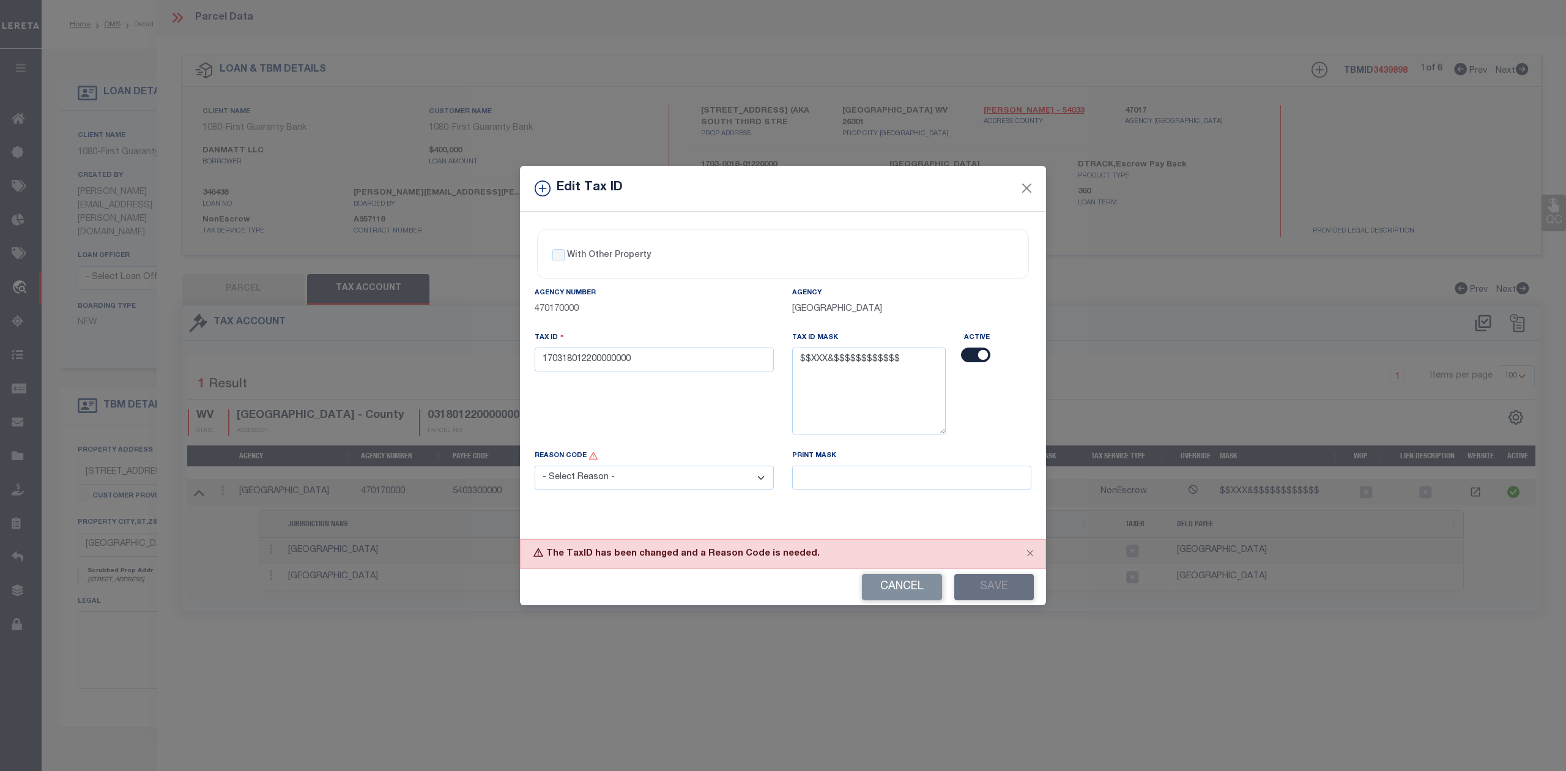
click at [765, 477] on select "- Select Reason - 099 - Other (Provide additional detail) ACT - Agency Changed …" at bounding box center [654, 477] width 239 height 24
click at [535, 468] on select "- Select Reason - 099 - Other (Provide additional detail) ACT - Agency Changed …" at bounding box center [654, 477] width 239 height 24
click at [1028, 189] on button "Close" at bounding box center [1027, 188] width 16 height 16
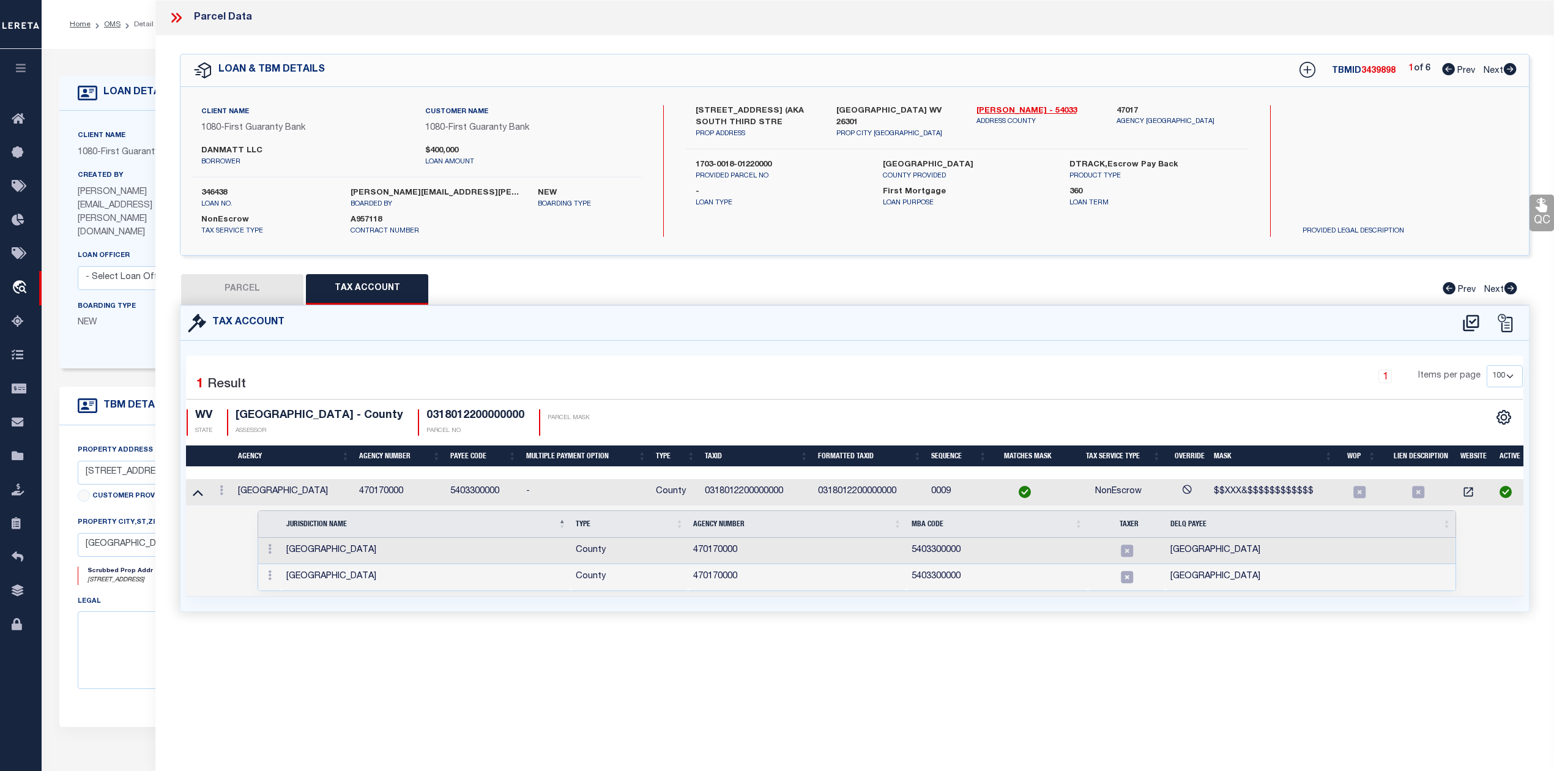
click at [1212, 641] on div "Tax Account 1 1 1" at bounding box center [855, 473] width 1368 height 336
click at [243, 289] on button "PARCEL" at bounding box center [242, 289] width 122 height 31
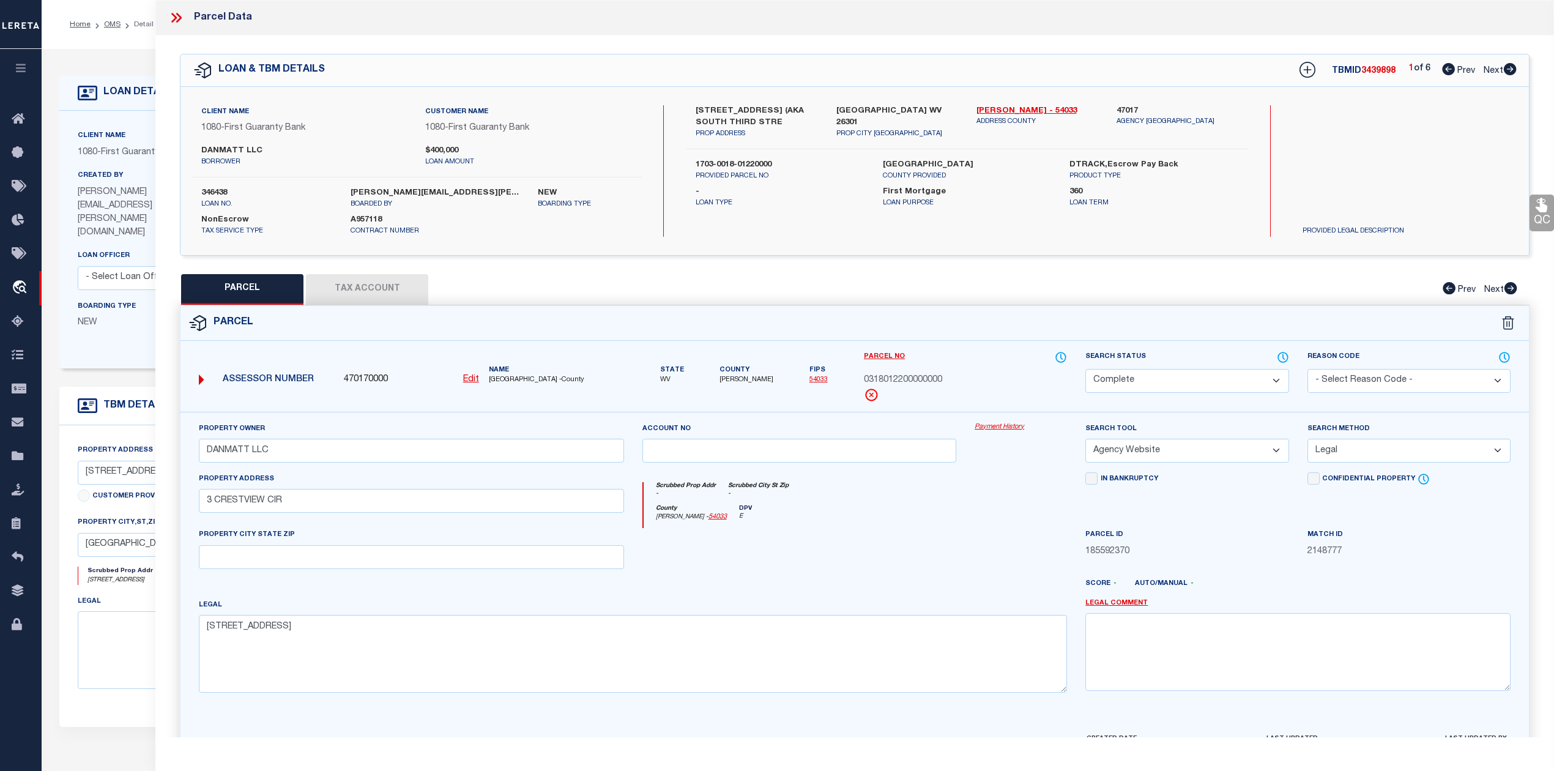
click at [1006, 534] on div at bounding box center [1020, 553] width 111 height 50
click at [1507, 289] on icon at bounding box center [1510, 288] width 13 height 12
click at [970, 316] on div "Parcel" at bounding box center [854, 323] width 1348 height 35
click at [1511, 74] on icon at bounding box center [1509, 69] width 13 height 12
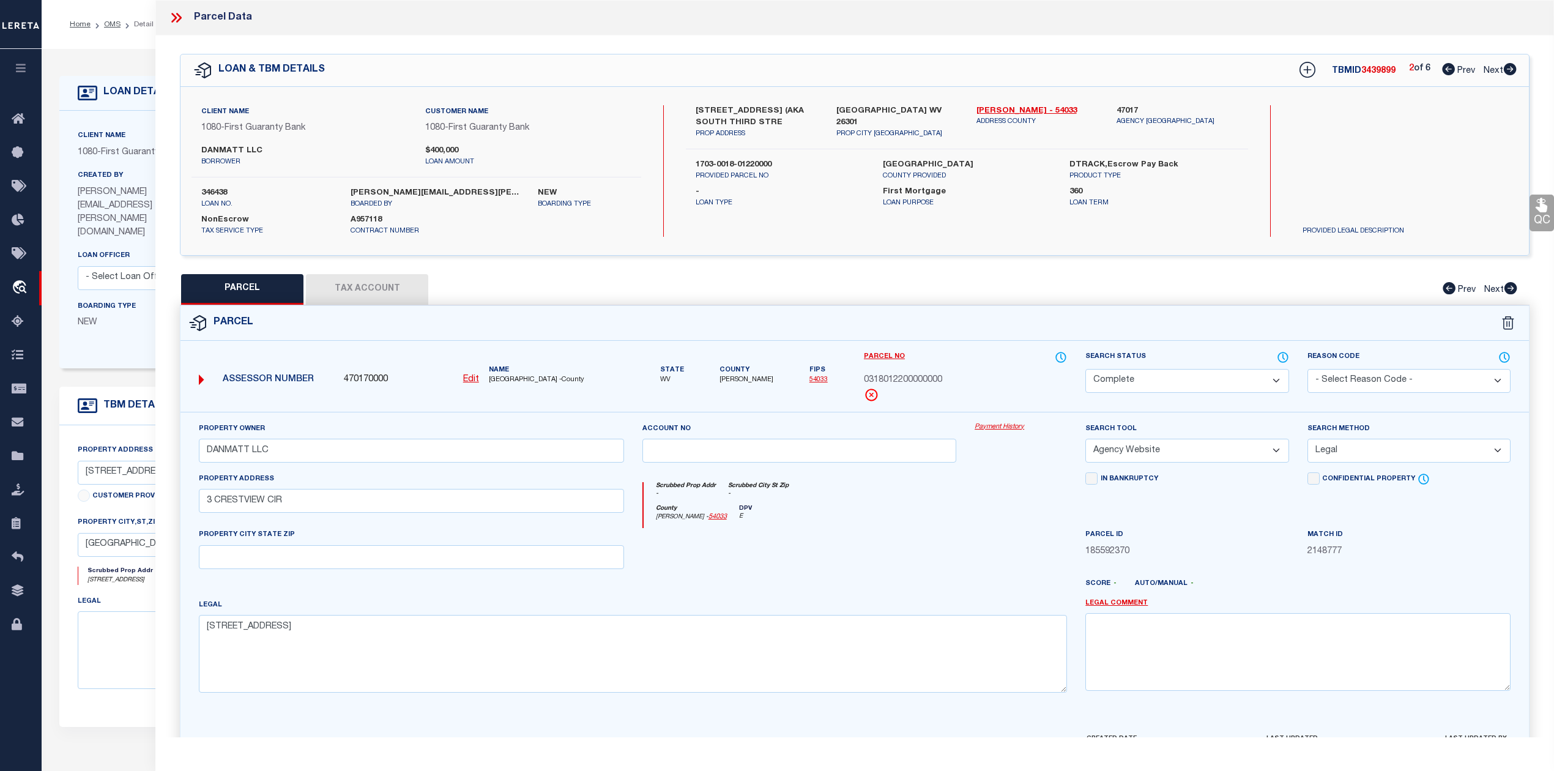
click at [1511, 74] on icon at bounding box center [1509, 69] width 13 height 12
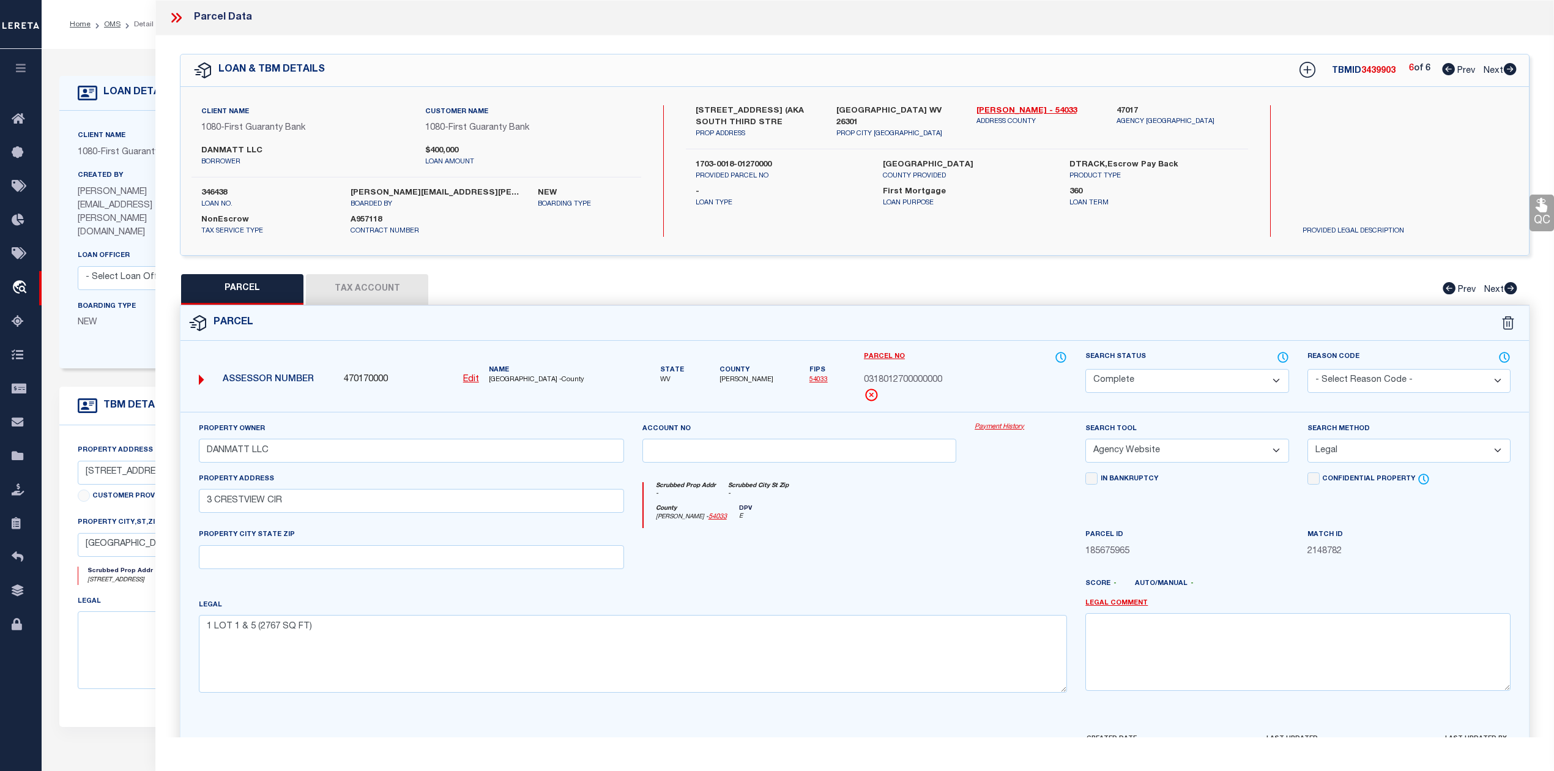
click at [1511, 74] on icon at bounding box center [1509, 69] width 13 height 12
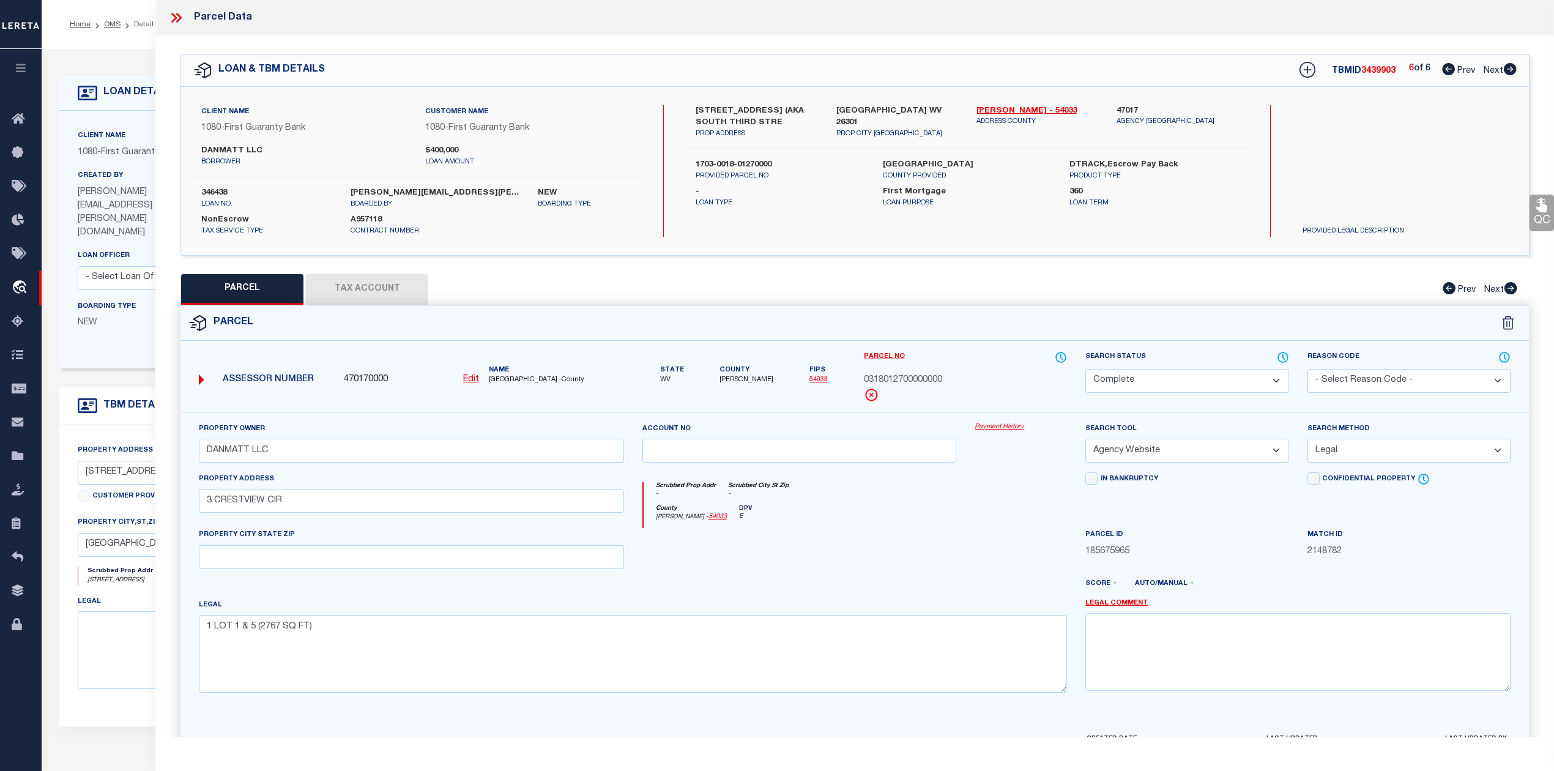
click at [1511, 74] on icon at bounding box center [1509, 69] width 13 height 12
drag, startPoint x: 287, startPoint y: 451, endPoint x: 199, endPoint y: 456, distance: 88.9
click at [199, 456] on input "DANMATT LLC" at bounding box center [411, 451] width 425 height 24
click at [886, 385] on span "0318012700000000" at bounding box center [903, 380] width 78 height 13
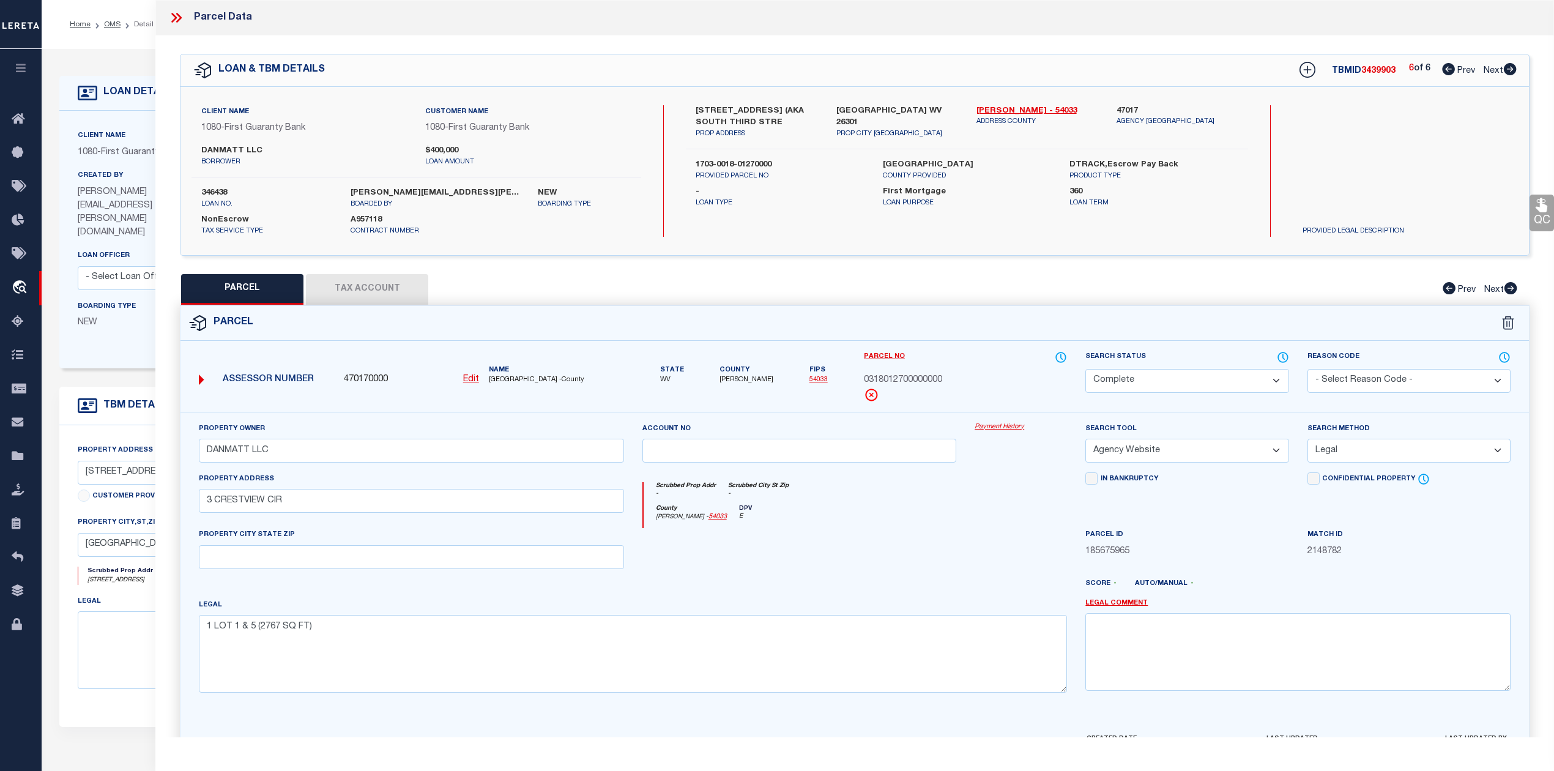
click at [176, 13] on icon at bounding box center [176, 18] width 16 height 16
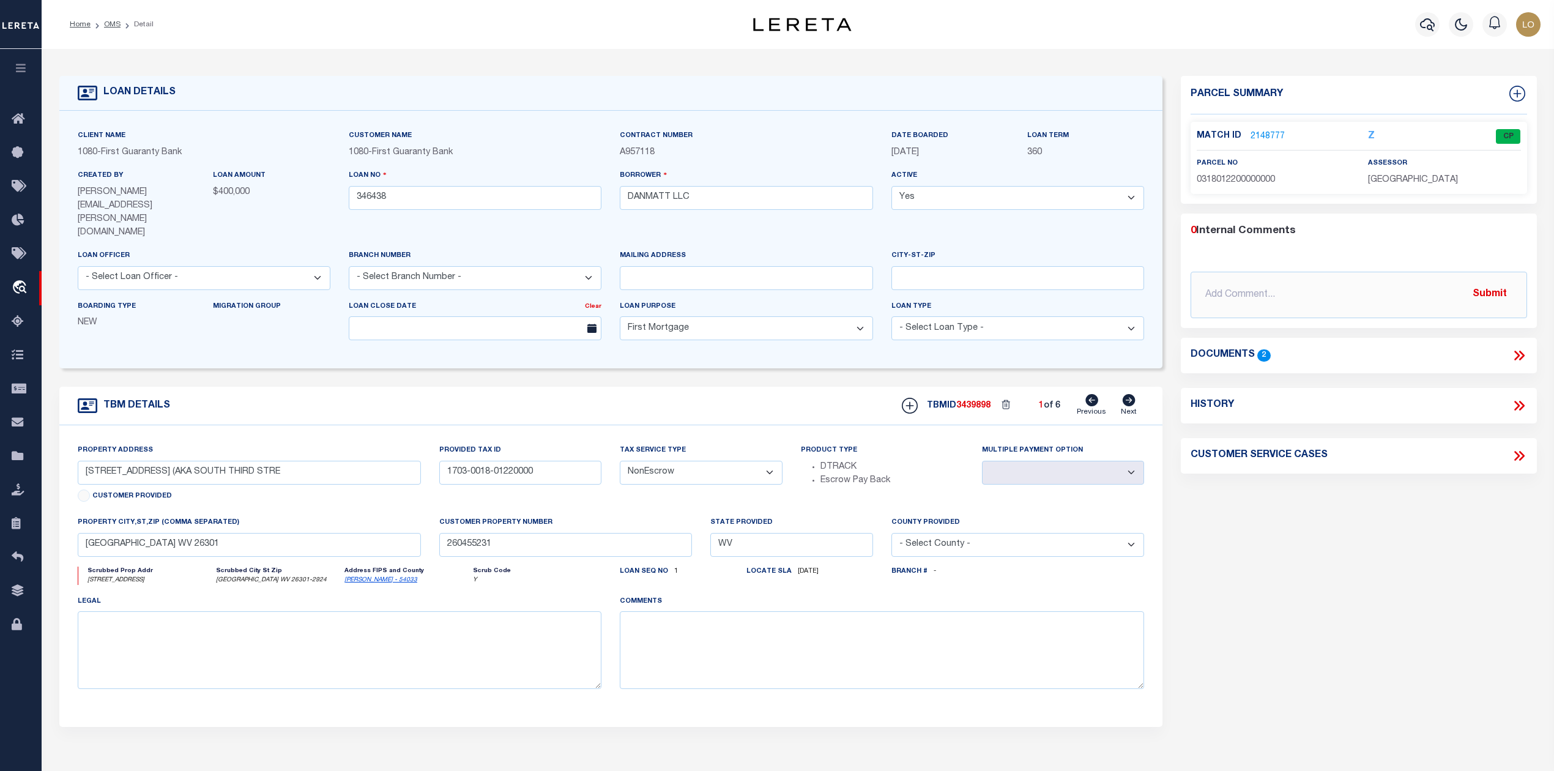
click at [1254, 565] on div "Parcel Summary Match ID 2148777 Z parcel no 0318012200000000 0 2" at bounding box center [1358, 425] width 374 height 698
click at [1266, 138] on link "2148777" at bounding box center [1267, 136] width 34 height 13
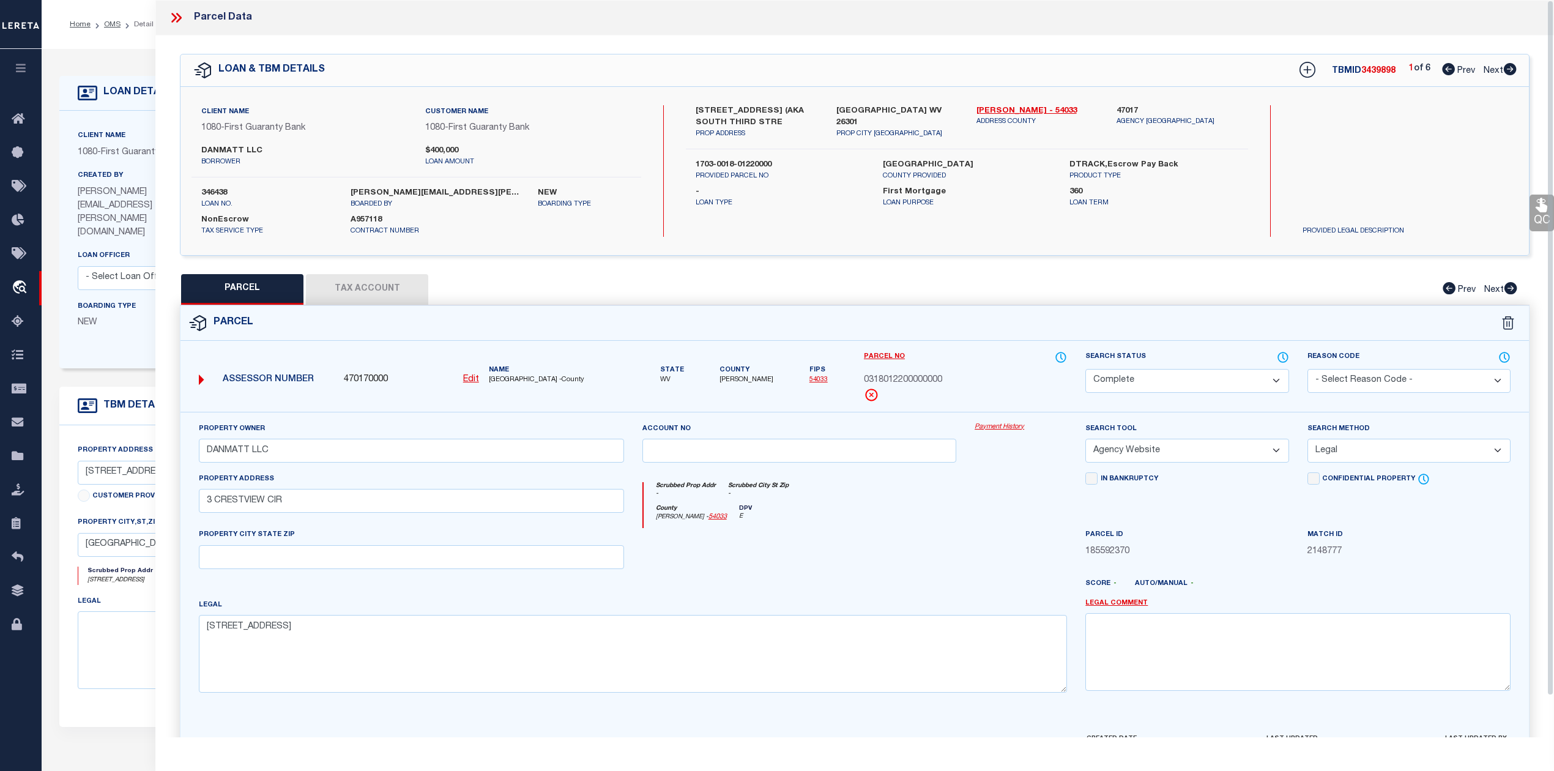
click at [826, 578] on div at bounding box center [799, 553] width 333 height 50
click at [873, 578] on div at bounding box center [799, 553] width 333 height 50
click at [387, 291] on button "Tax Account" at bounding box center [367, 289] width 122 height 31
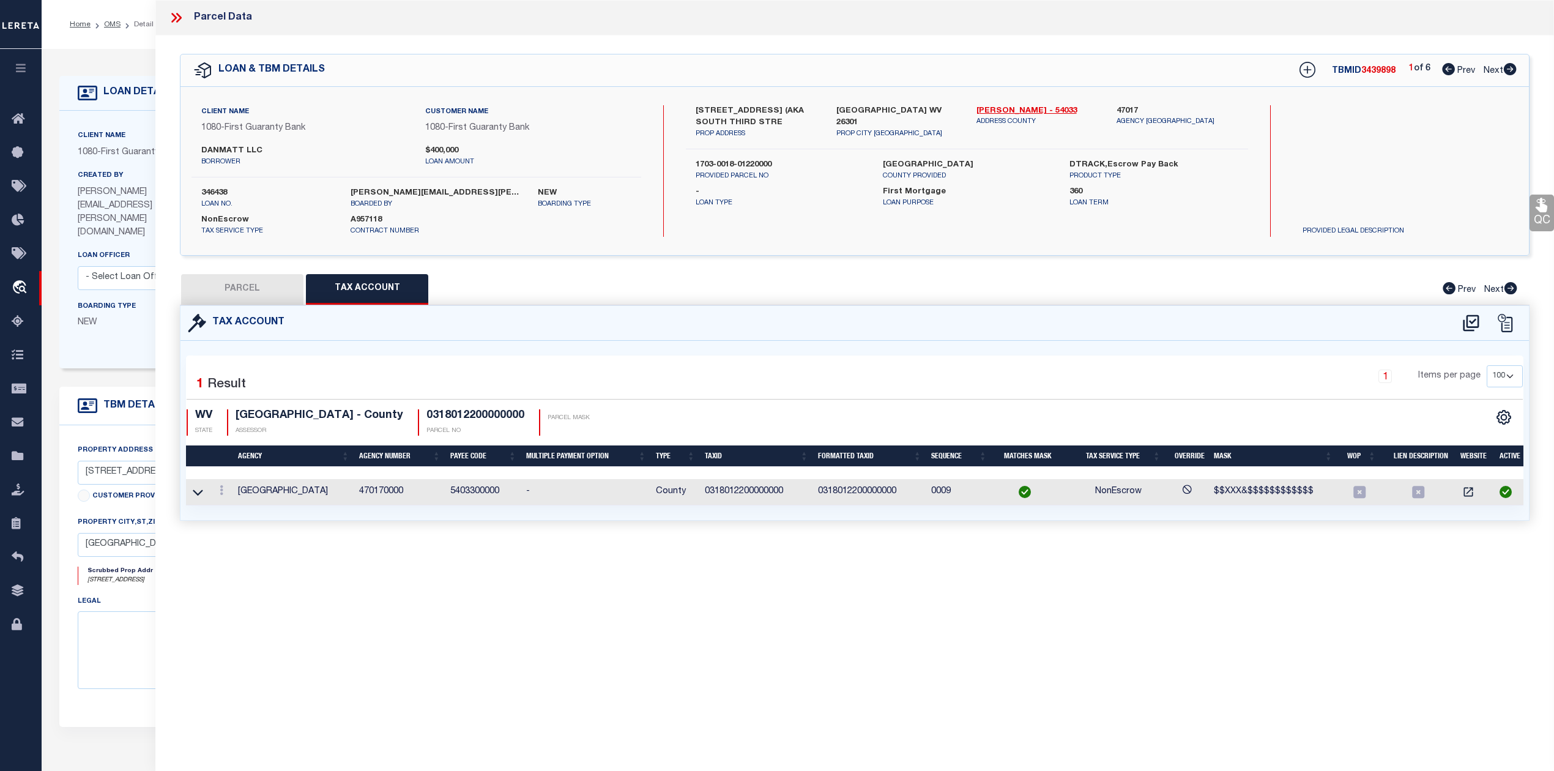
click at [535, 617] on div "Parcel Data QC QC QC - Select Status - Ready to QC" at bounding box center [854, 368] width 1398 height 737
click at [224, 493] on link at bounding box center [221, 492] width 13 height 10
click at [233, 512] on icon "" at bounding box center [234, 508] width 9 height 9
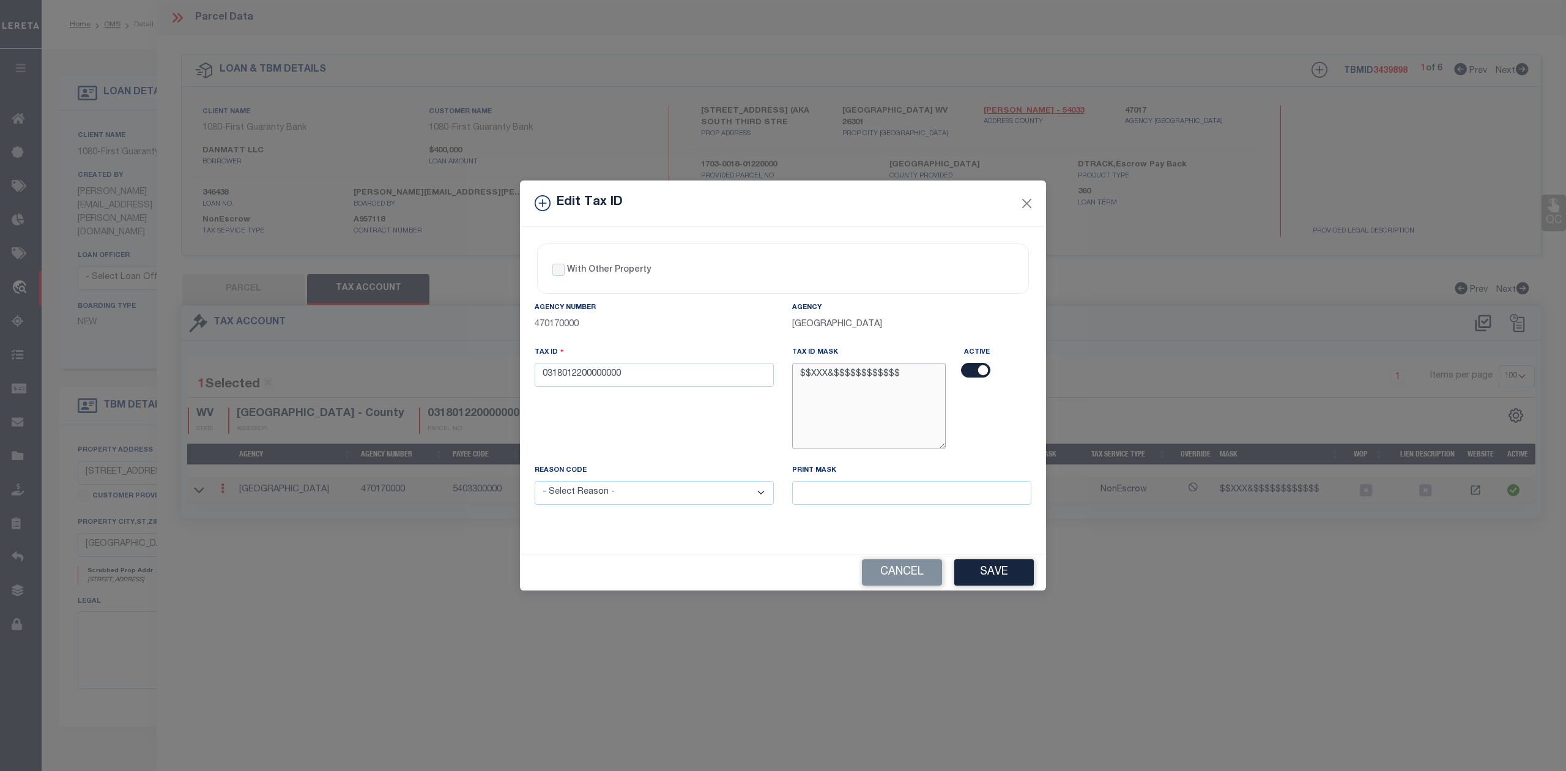
drag, startPoint x: 800, startPoint y: 372, endPoint x: 891, endPoint y: 371, distance: 90.5
click at [891, 371] on textarea "$$XXX&$$$$$$$$$$$$" at bounding box center [869, 406] width 154 height 86
drag, startPoint x: 625, startPoint y: 374, endPoint x: 528, endPoint y: 377, distance: 96.7
click at [528, 377] on div "Tax ID 0318012200000000" at bounding box center [653, 405] width 257 height 118
click at [717, 431] on div "Tax ID 0318012200000000" at bounding box center [653, 405] width 257 height 118
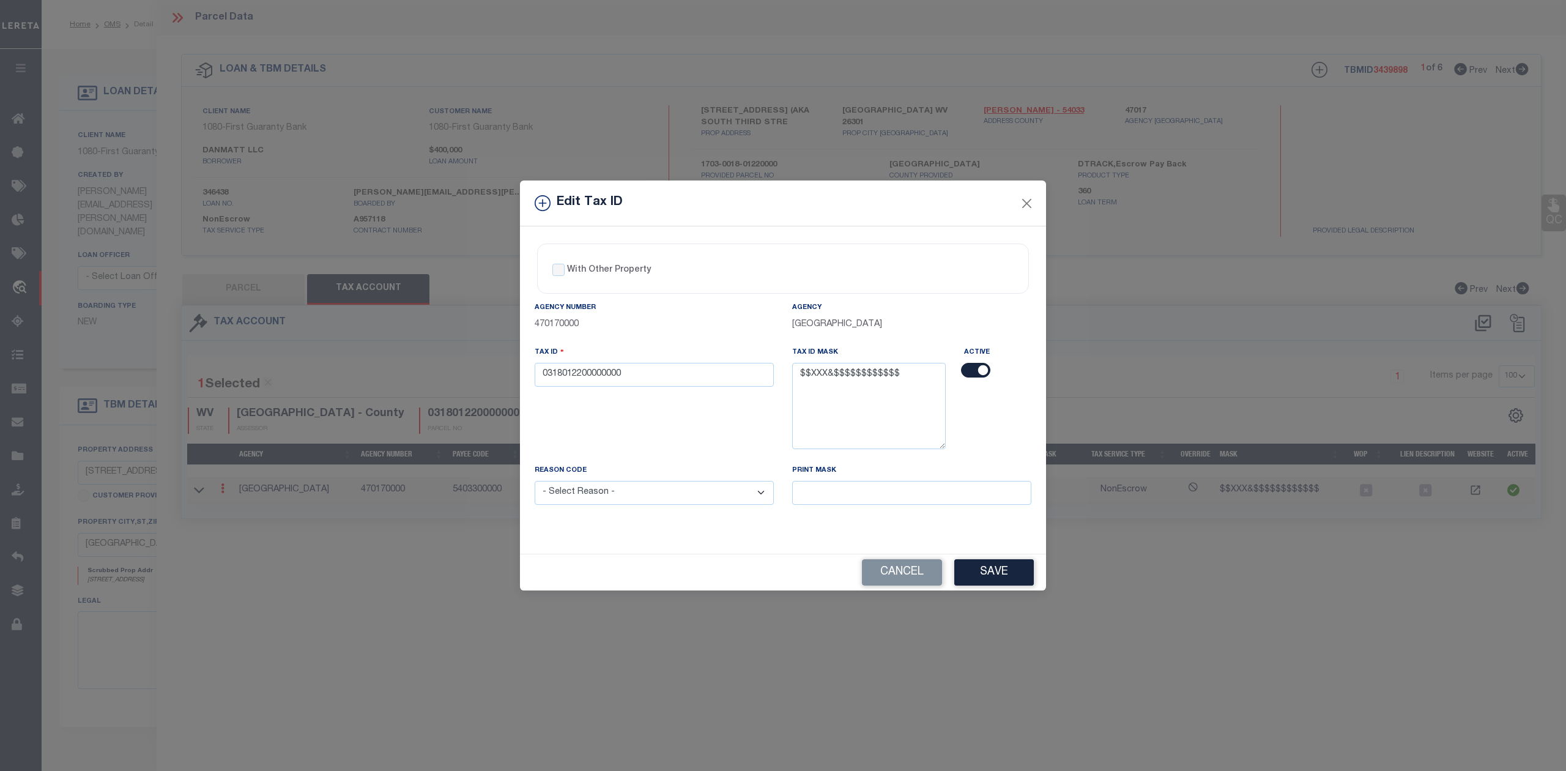
click at [1037, 196] on div "Edit Tax ID" at bounding box center [783, 203] width 526 height 46
click at [1033, 197] on button "Close" at bounding box center [1027, 203] width 16 height 16
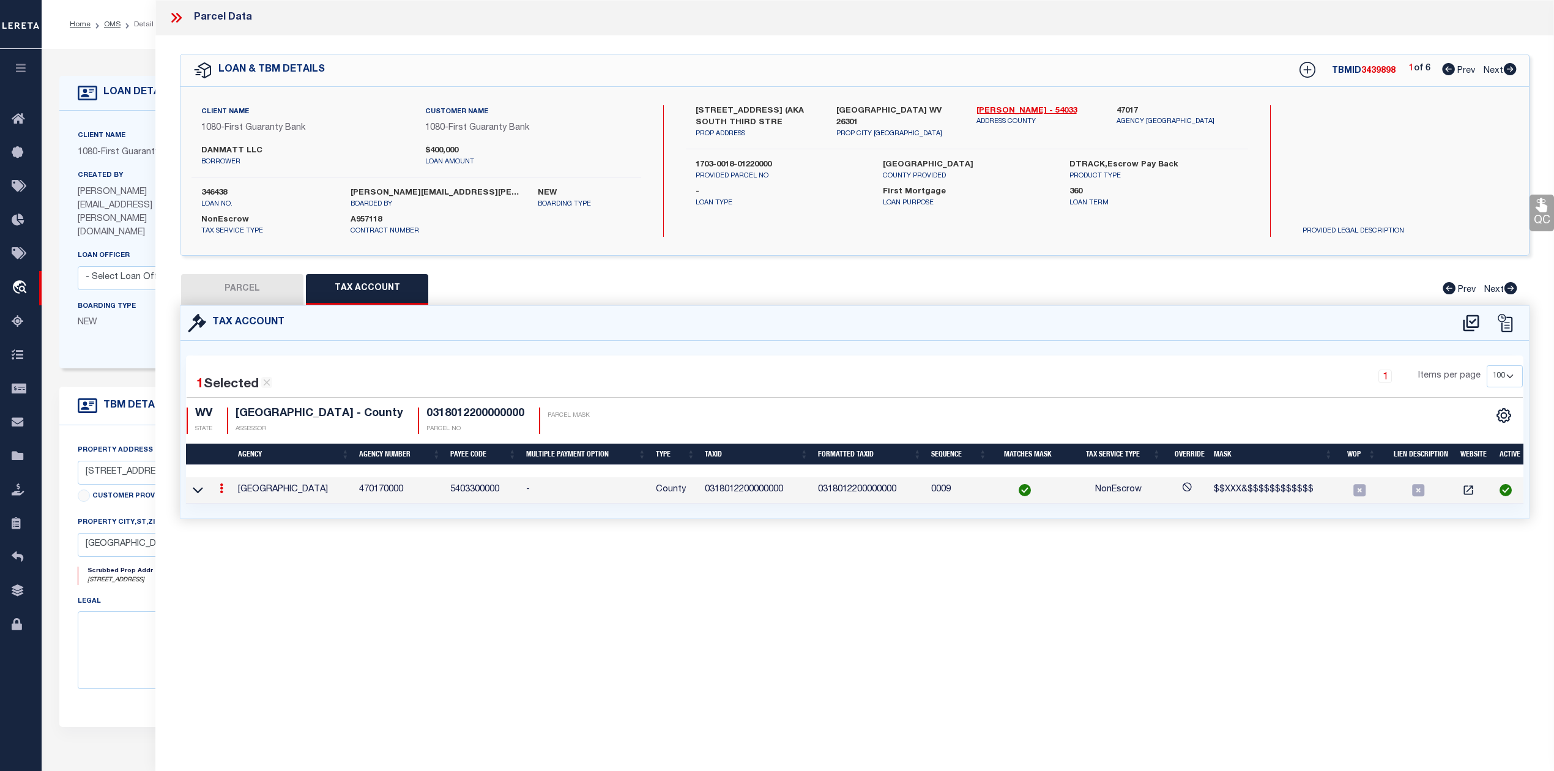
click at [269, 299] on button "PARCEL" at bounding box center [242, 289] width 122 height 31
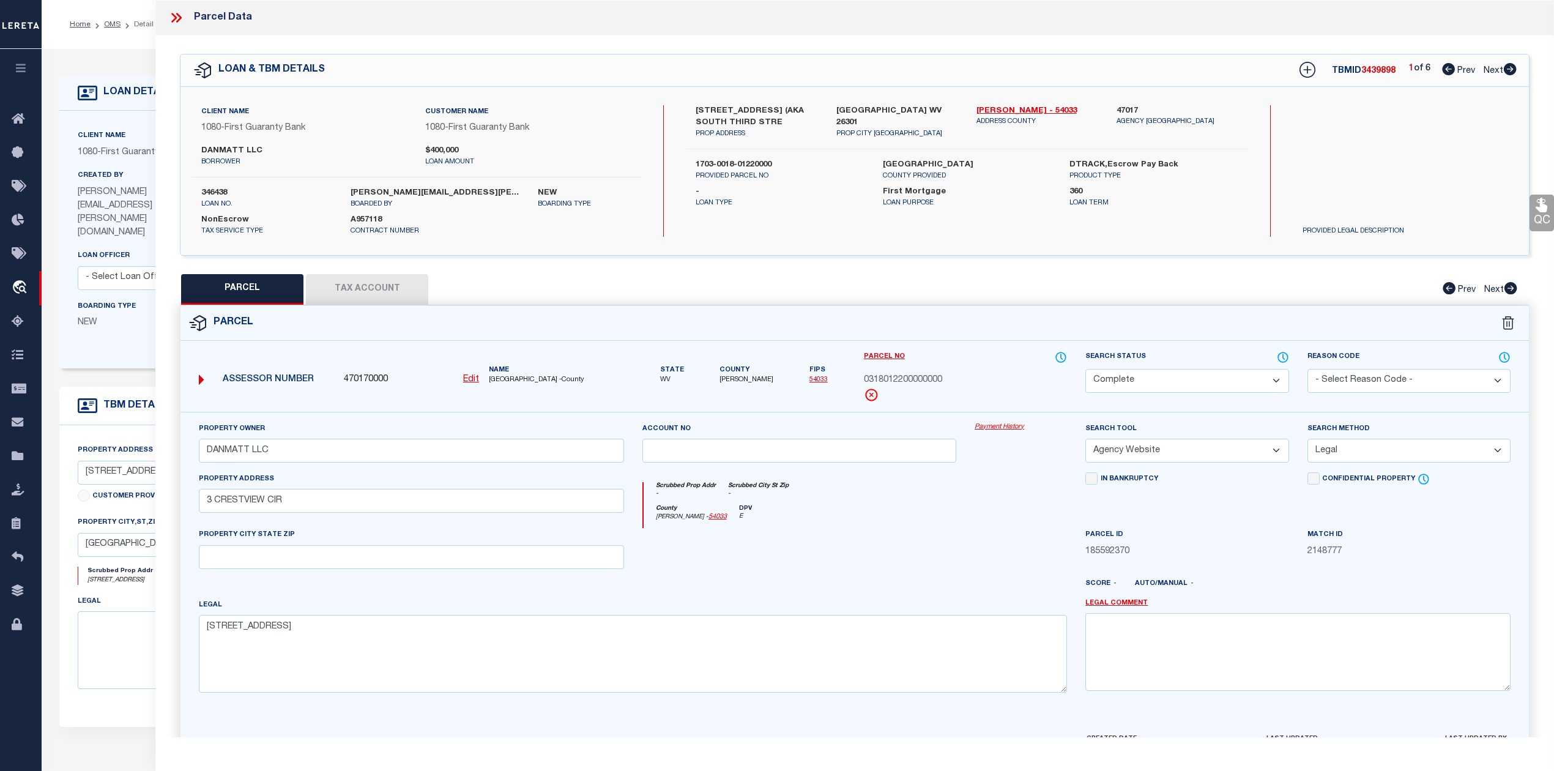
click at [898, 384] on span "0318012200000000" at bounding box center [903, 380] width 78 height 13
copy span "0318012200000000"
click at [891, 377] on span "0318012200000000" at bounding box center [903, 380] width 78 height 13
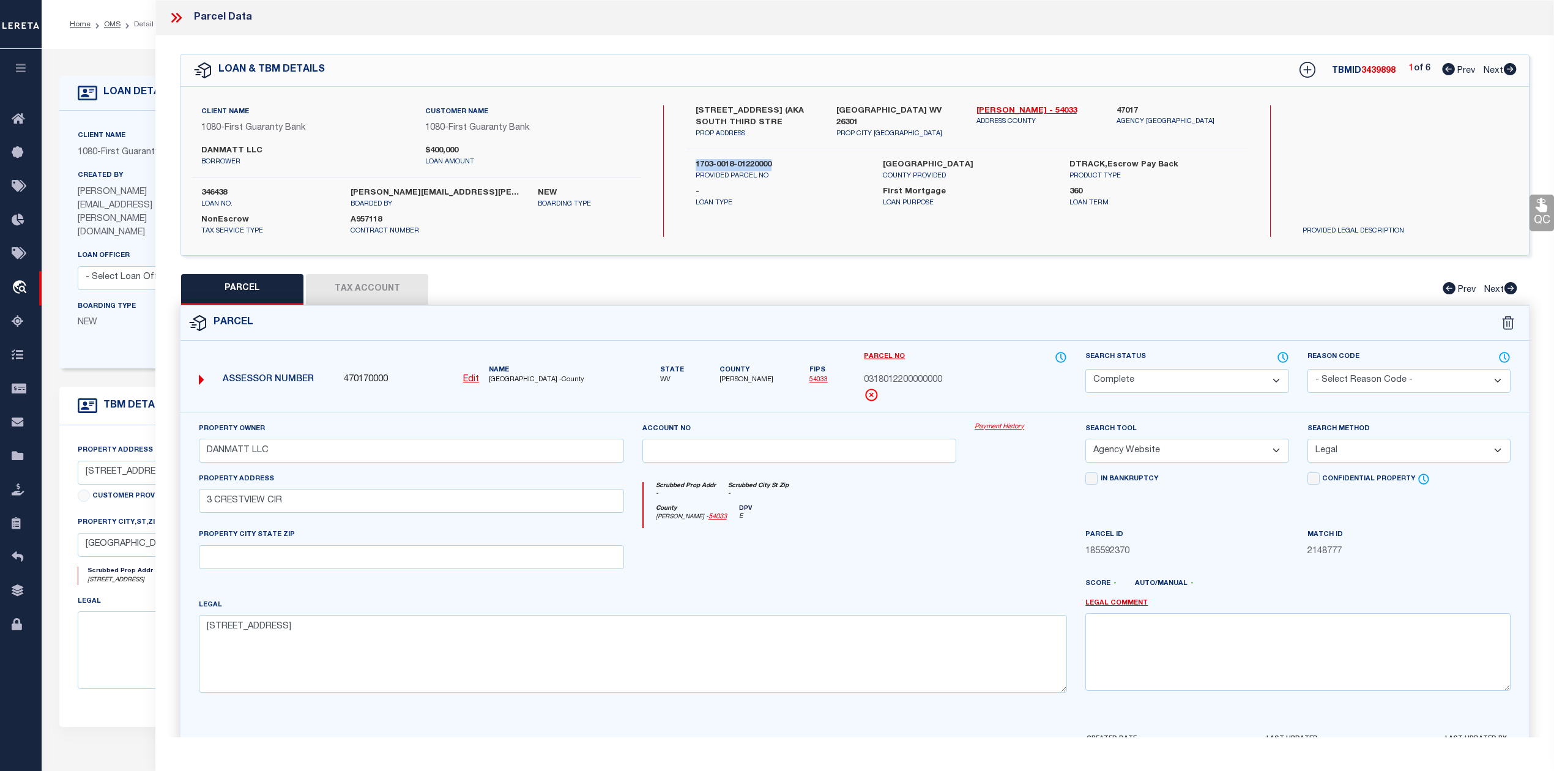
drag, startPoint x: 694, startPoint y: 162, endPoint x: 777, endPoint y: 163, distance: 83.2
click at [777, 163] on div "1703-0018-01220000 PROVIDED PARCEL NO" at bounding box center [779, 170] width 187 height 22
click at [350, 287] on button "Tax Account" at bounding box center [367, 289] width 122 height 31
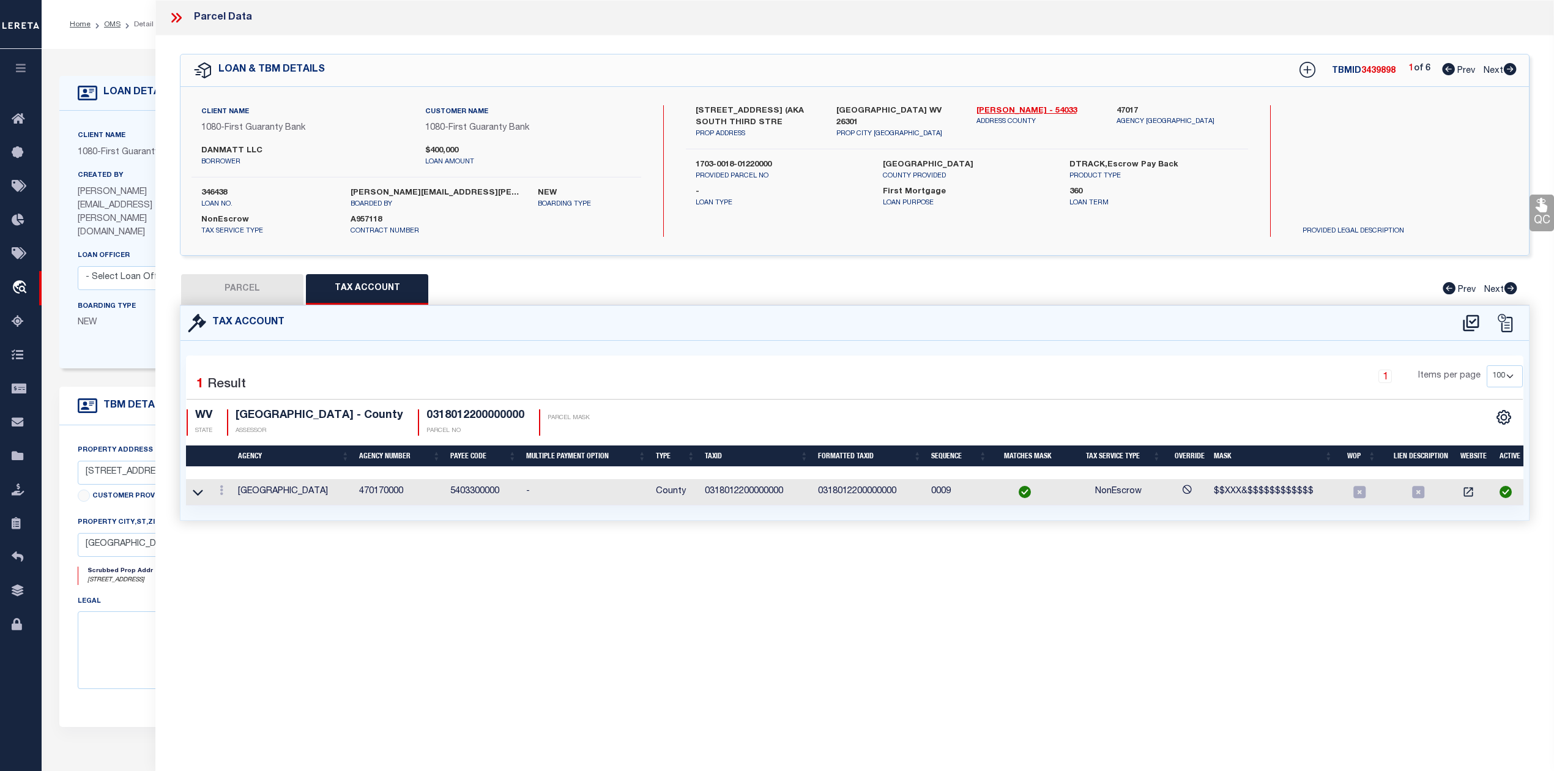
click at [739, 571] on div "Parcel Data QC QC QC - Select Status - Ready to QC" at bounding box center [854, 368] width 1398 height 737
click at [221, 488] on icon at bounding box center [222, 490] width 4 height 10
click at [236, 509] on icon "" at bounding box center [234, 508] width 9 height 9
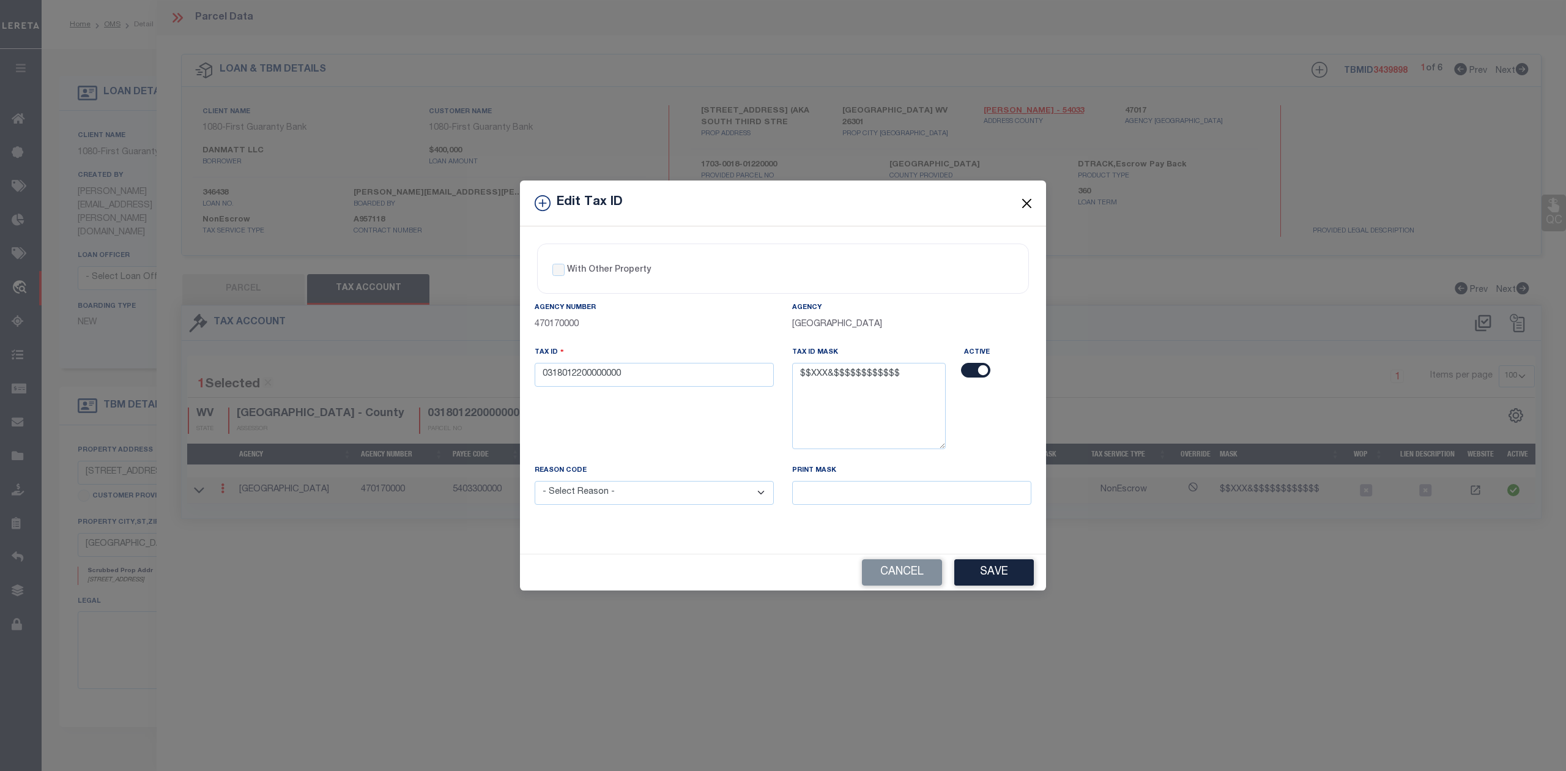
click at [1026, 195] on button "Close" at bounding box center [1027, 203] width 16 height 16
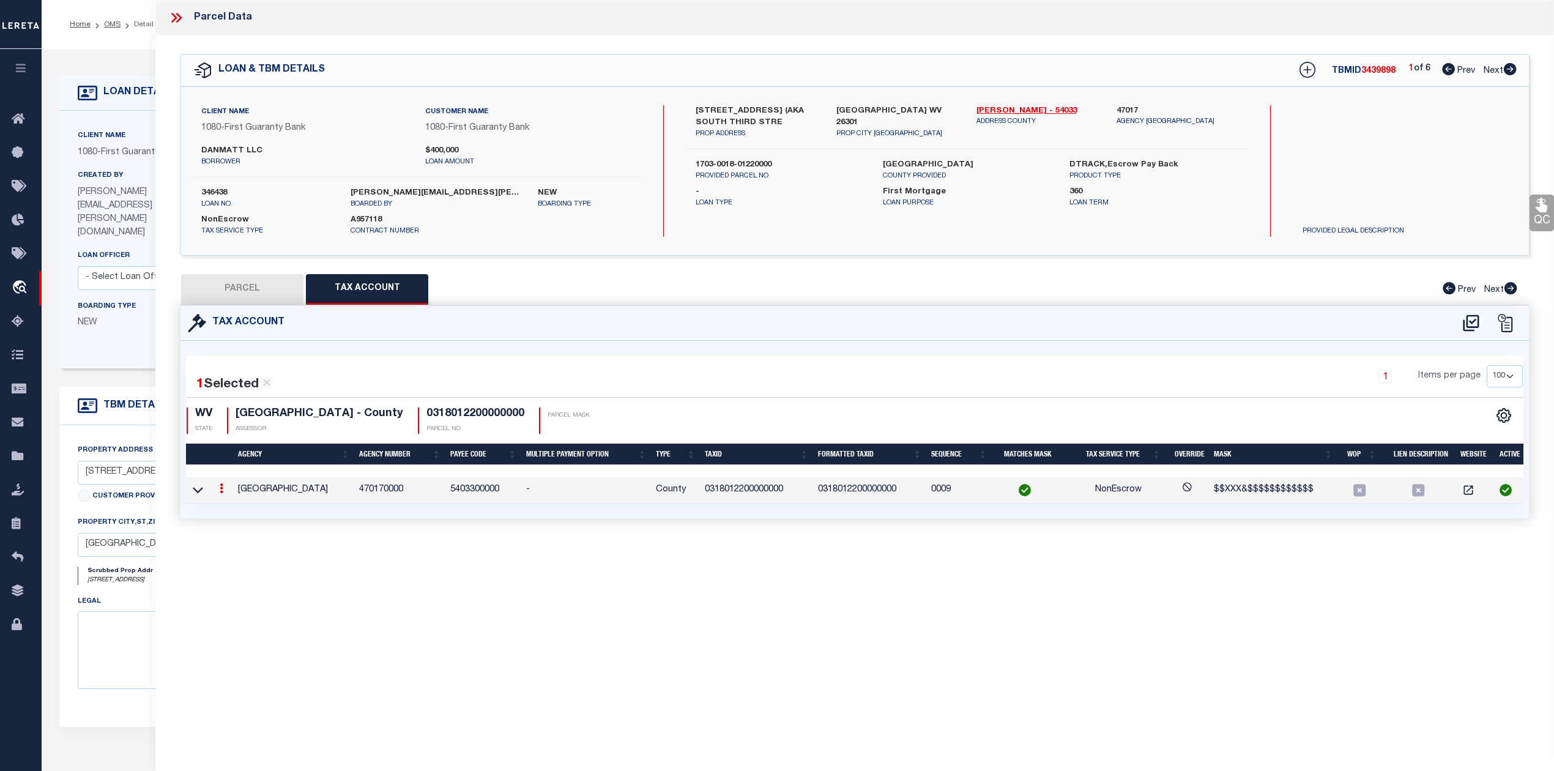
click at [278, 295] on button "PARCEL" at bounding box center [242, 289] width 122 height 31
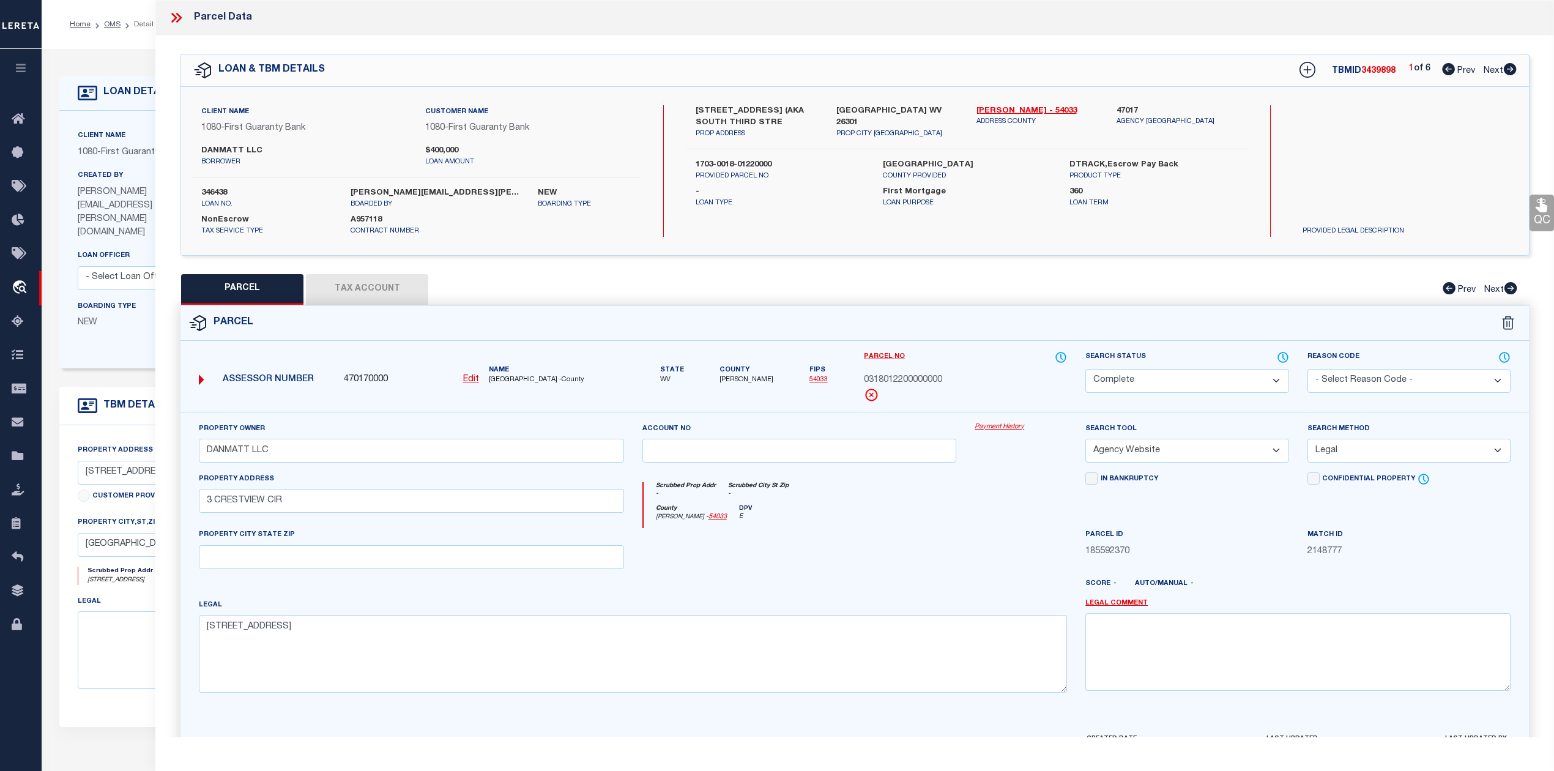
click at [365, 286] on button "Tax Account" at bounding box center [367, 289] width 122 height 31
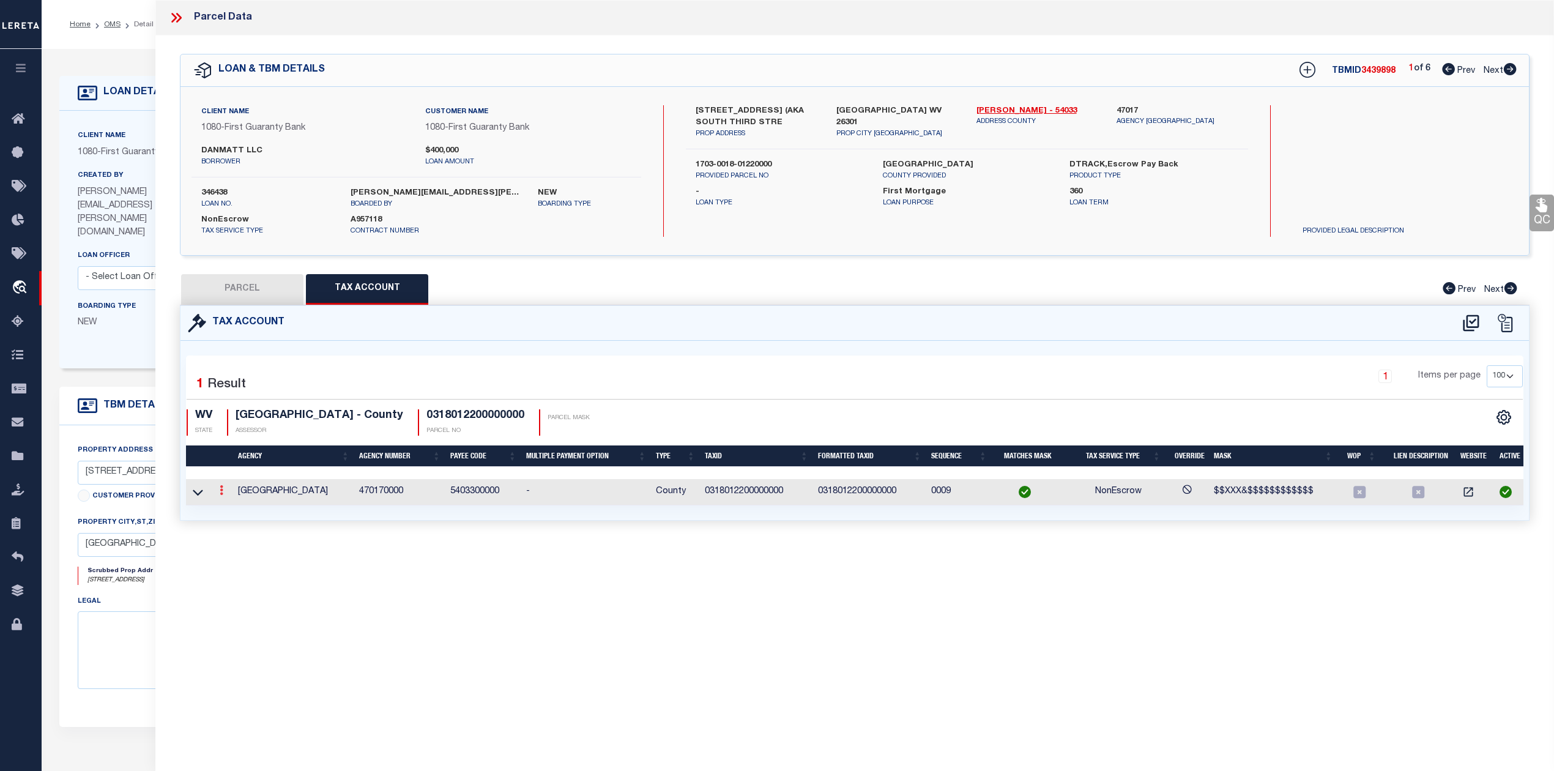
click at [220, 491] on icon at bounding box center [222, 490] width 4 height 10
click at [242, 510] on link at bounding box center [237, 510] width 45 height 20
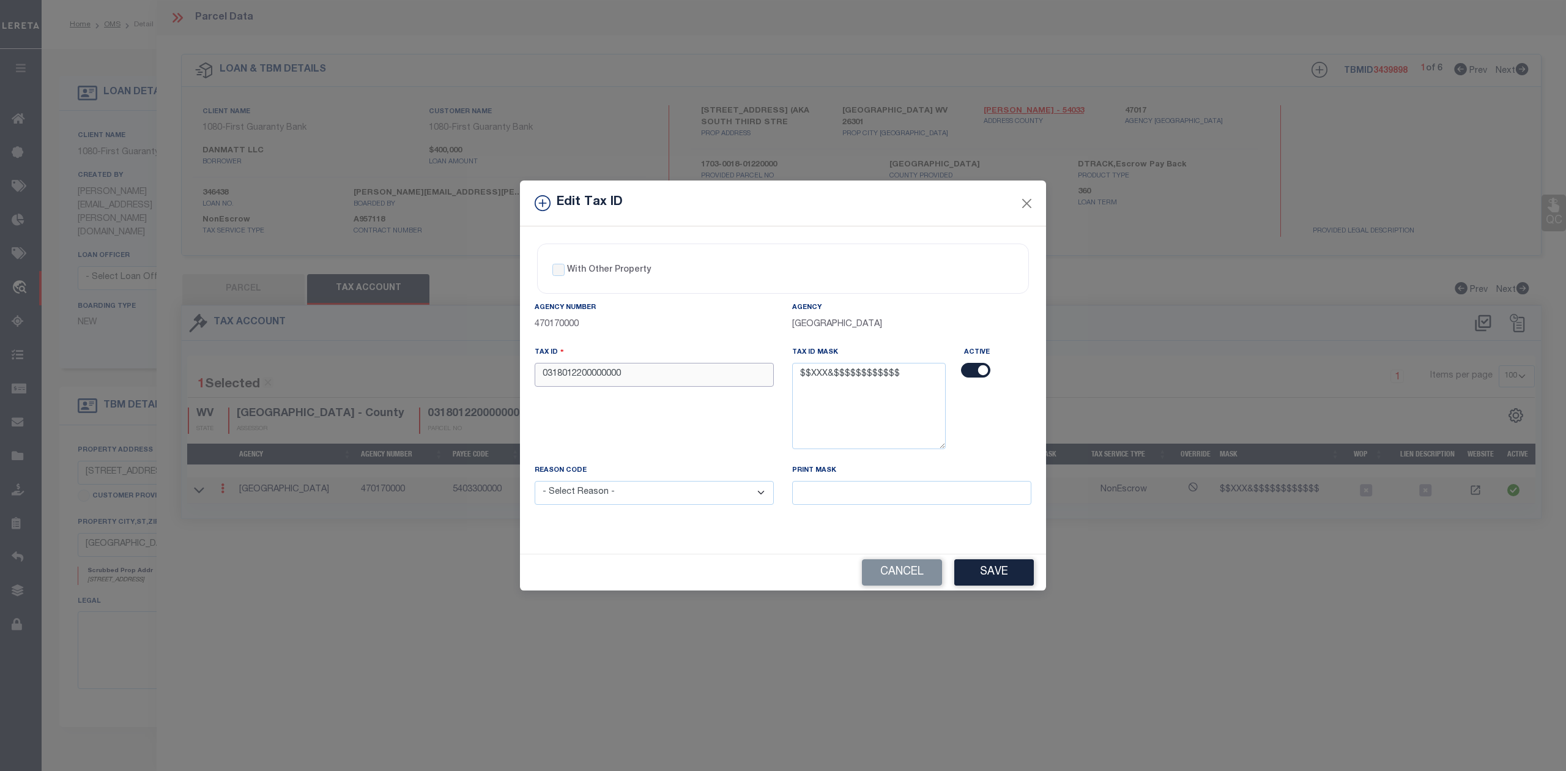
drag, startPoint x: 637, startPoint y: 374, endPoint x: 537, endPoint y: 373, distance: 99.7
click at [537, 373] on input "0318012200000000" at bounding box center [654, 375] width 239 height 24
paste input "1703-0018-0122"
click at [572, 415] on div "Tax ID 1703-0018-01220000" at bounding box center [653, 405] width 257 height 118
click at [637, 492] on select "- Select Reason - 099 - Other (Provide additional detail) ACT - Agency Changed …" at bounding box center [654, 493] width 239 height 24
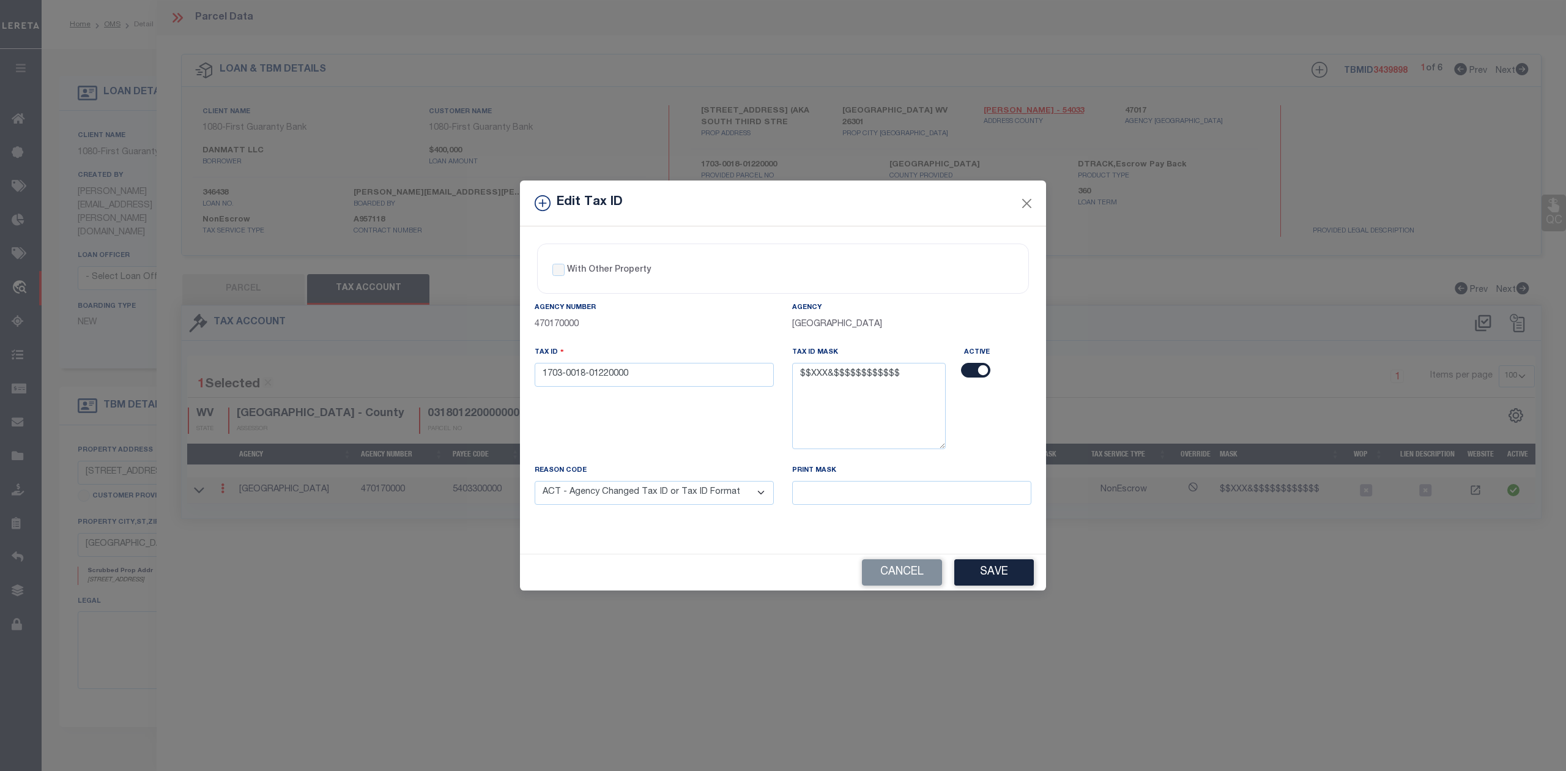
click at [535, 483] on select "- Select Reason - 099 - Other (Provide additional detail) ACT - Agency Changed …" at bounding box center [654, 493] width 239 height 24
click at [619, 442] on div "Tax ID 1703-0018-01220000" at bounding box center [653, 405] width 257 height 118
click at [982, 566] on button "Save" at bounding box center [994, 572] width 80 height 26
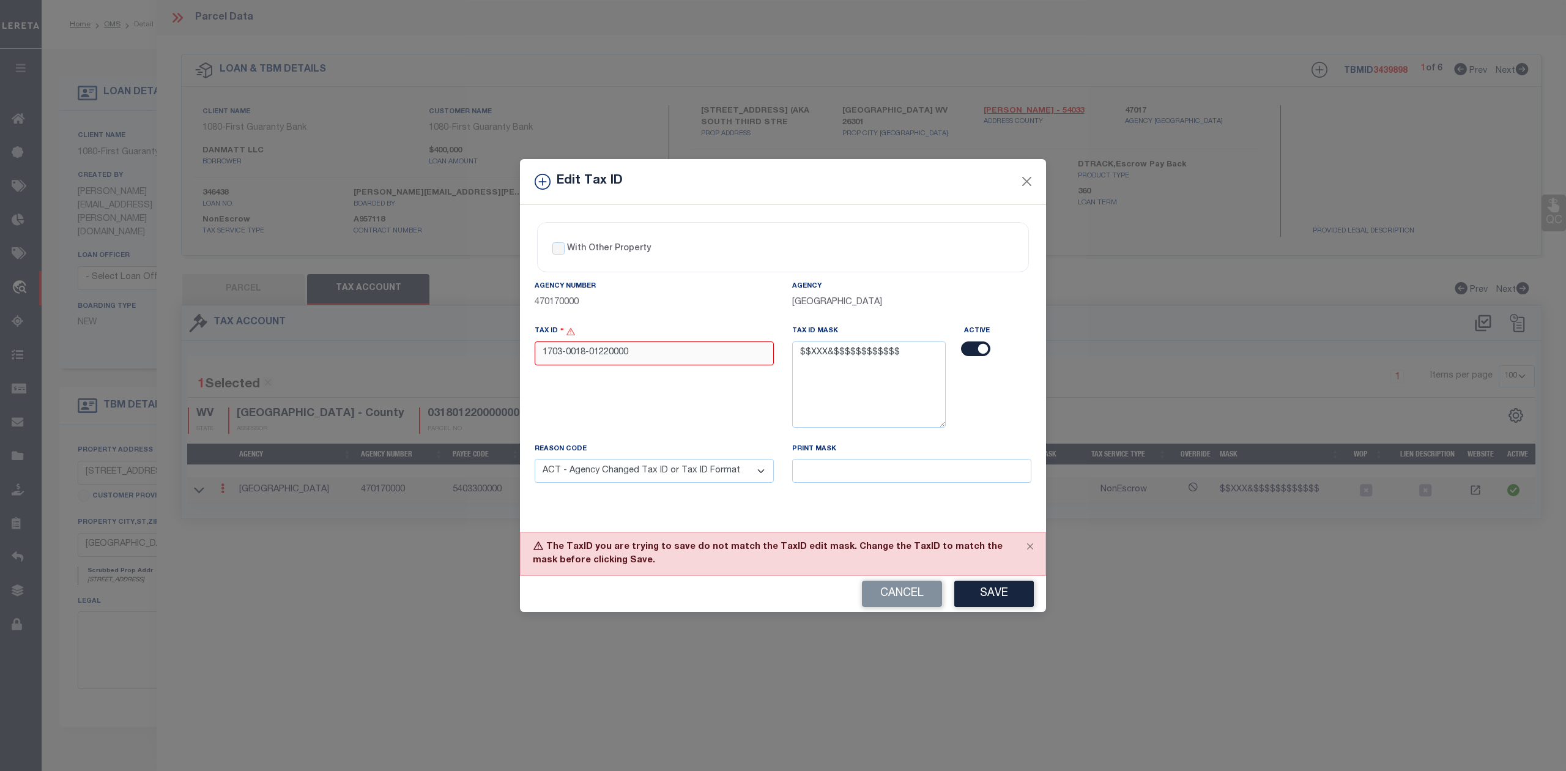
click at [590, 350] on input "1703-0018-01220000" at bounding box center [654, 353] width 239 height 24
click at [566, 353] on input "1703-001801220000" at bounding box center [654, 353] width 239 height 24
click at [558, 380] on div "Tax ID 1703001801220000" at bounding box center [653, 383] width 257 height 118
click at [984, 601] on button "Save" at bounding box center [994, 593] width 80 height 26
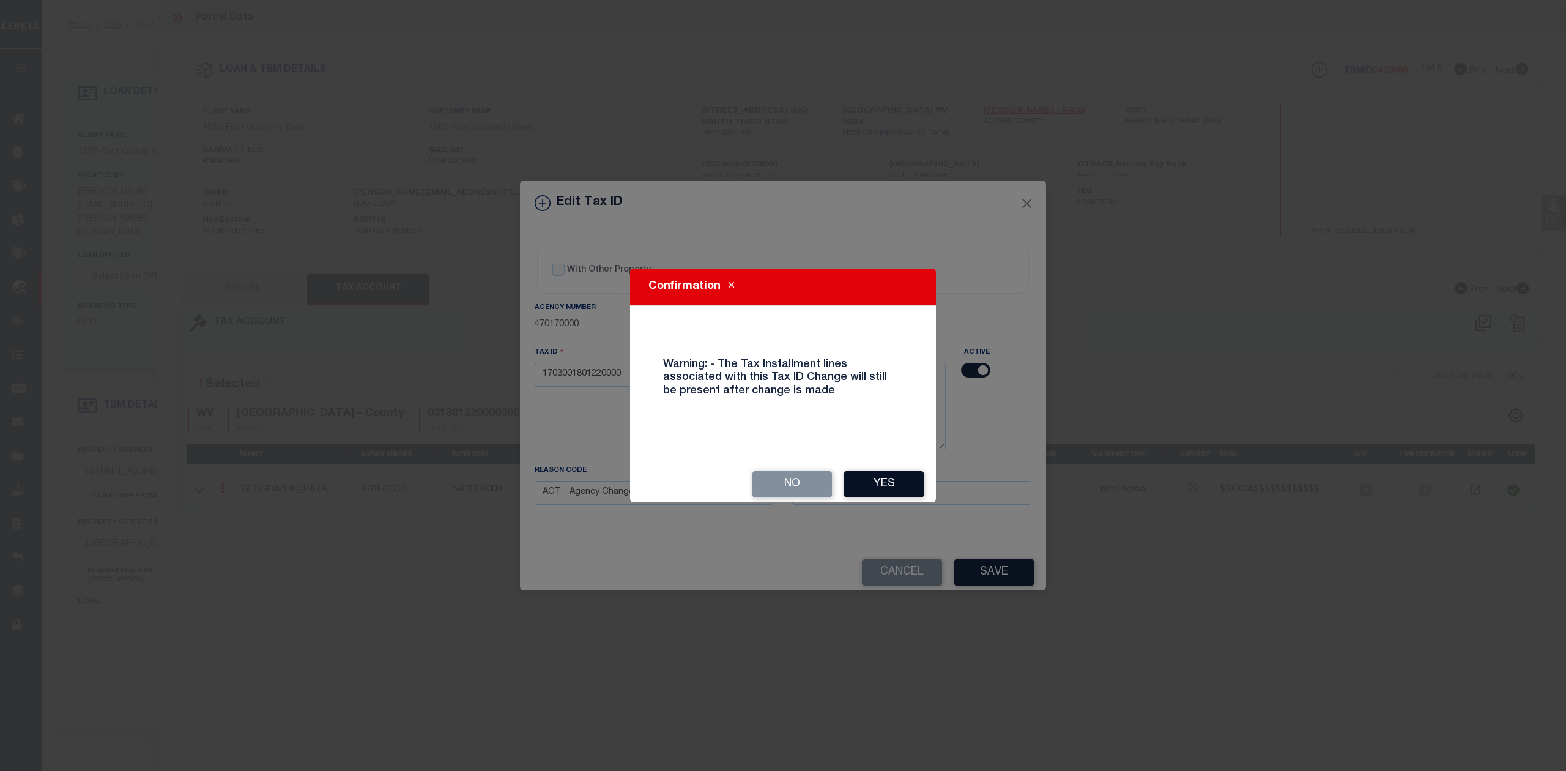
click at [895, 483] on button "Yes" at bounding box center [884, 484] width 80 height 26
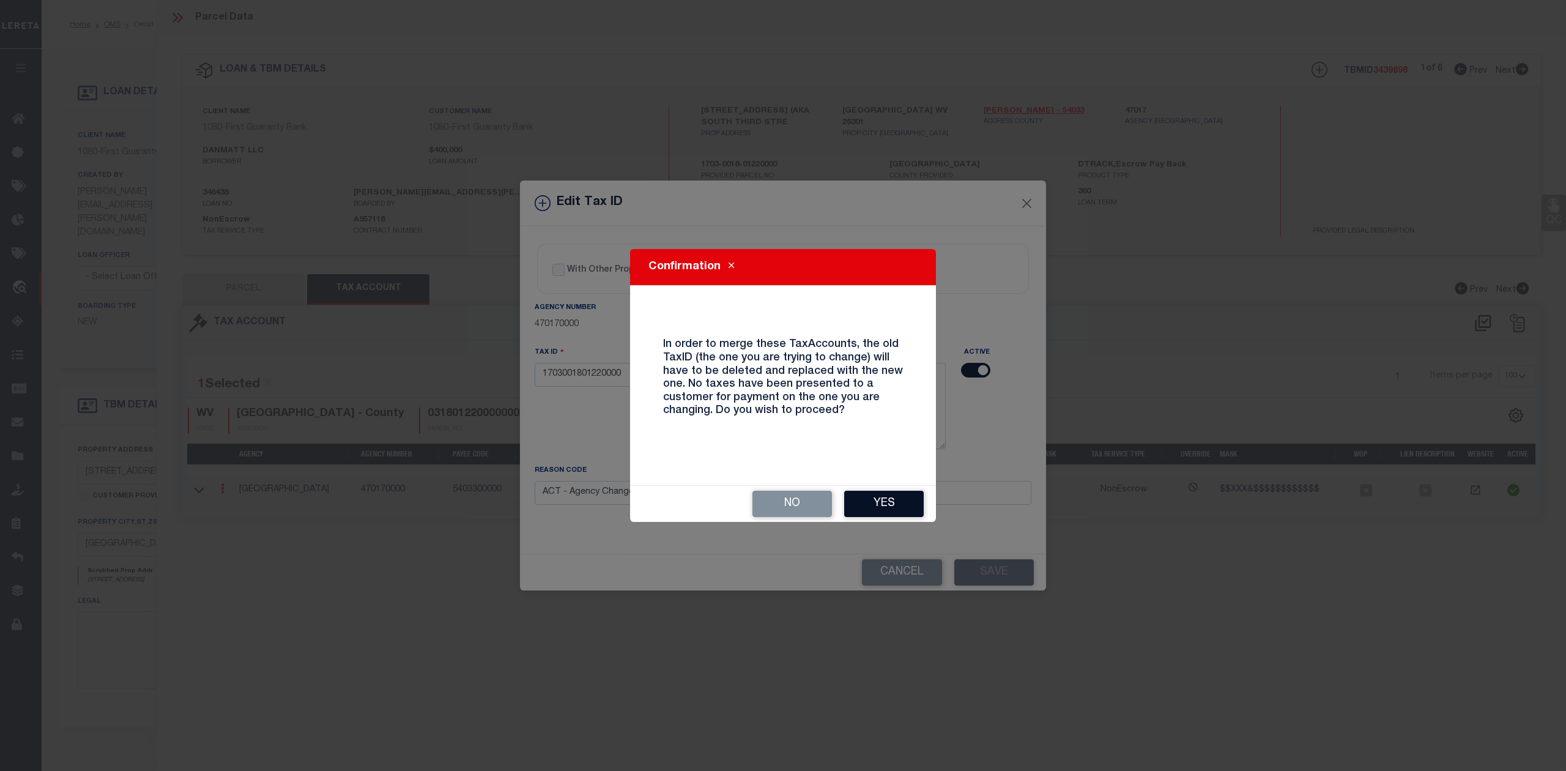
click at [889, 505] on button "Yes" at bounding box center [884, 504] width 80 height 26
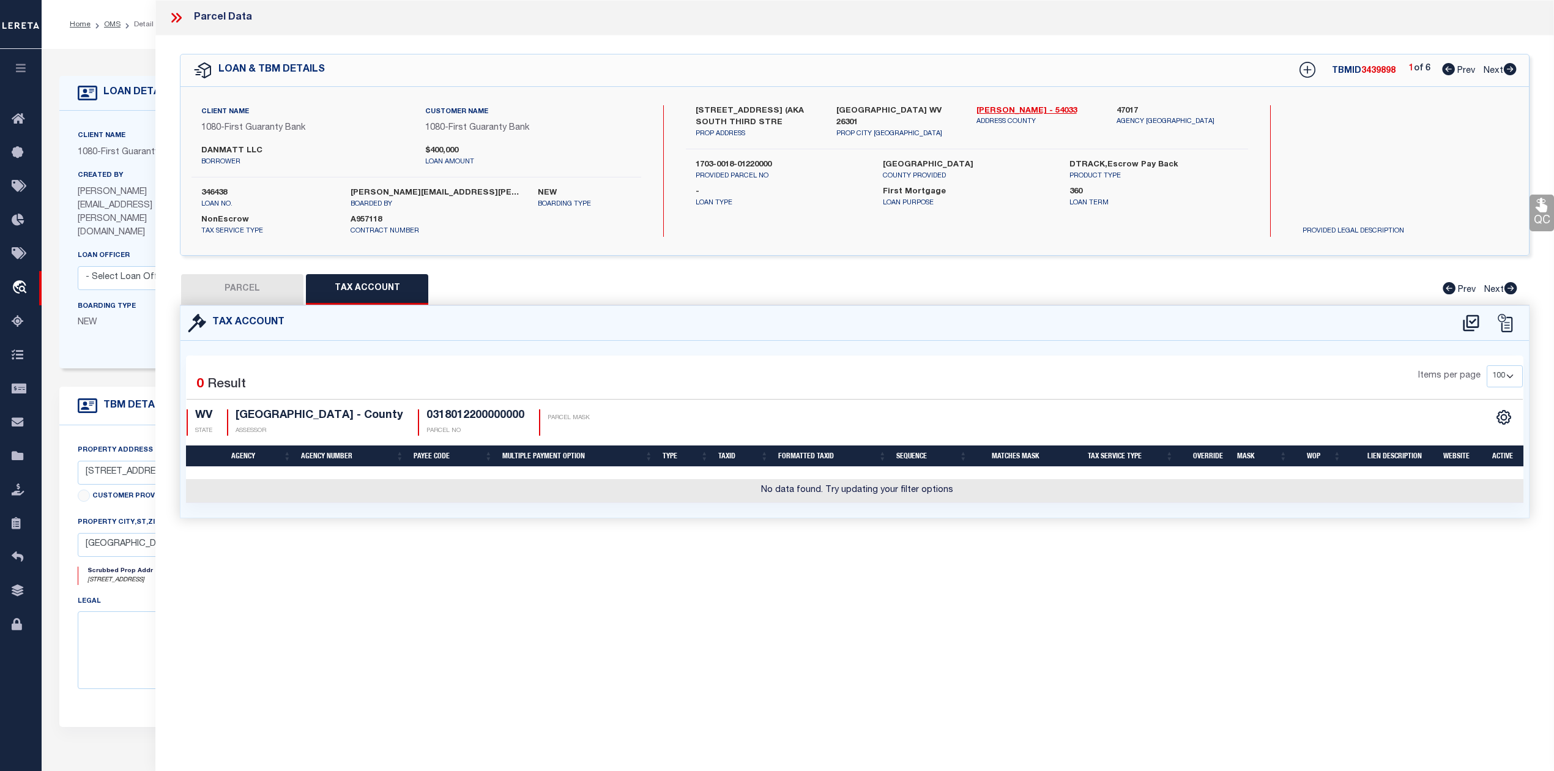
drag, startPoint x: 915, startPoint y: 600, endPoint x: 772, endPoint y: 572, distance: 145.7
click at [914, 600] on div "Parcel Data QC QC QC - Select Status - Ready to QC" at bounding box center [854, 368] width 1398 height 737
click at [237, 282] on button "PARCEL" at bounding box center [242, 289] width 122 height 31
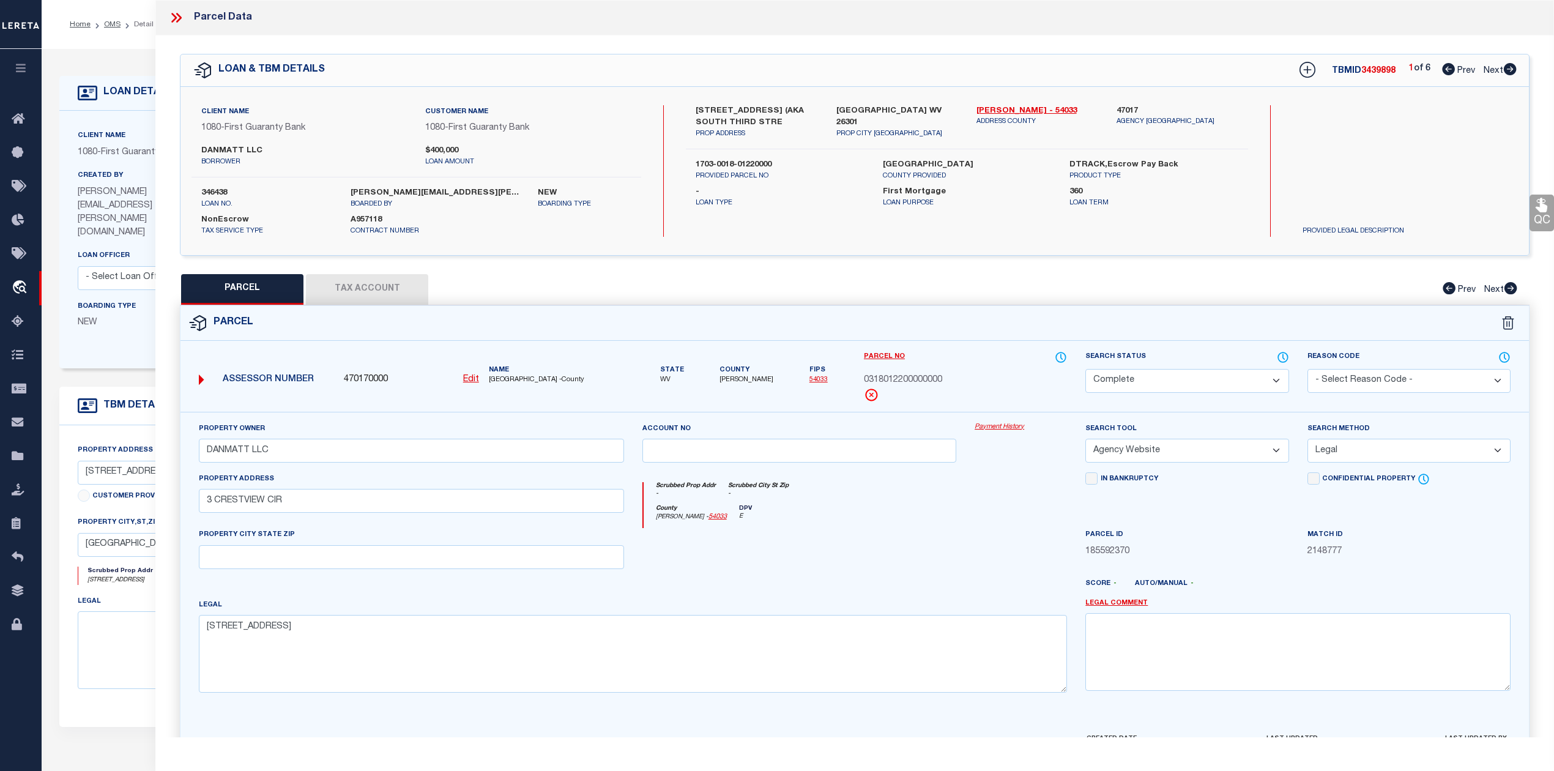
click at [556, 311] on div "Parcel" at bounding box center [854, 323] width 1348 height 35
click at [387, 287] on button "Tax Account" at bounding box center [367, 289] width 122 height 31
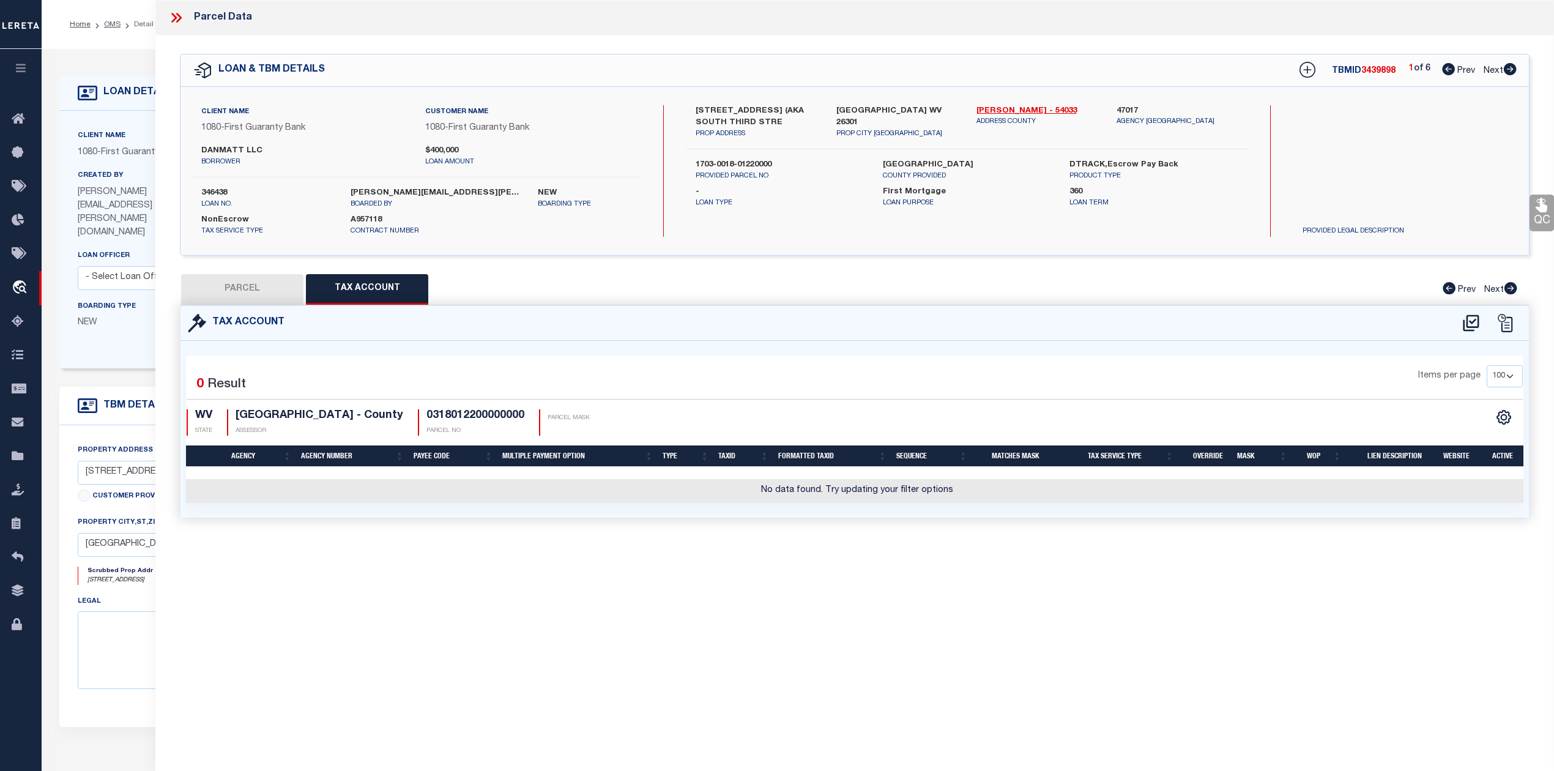
click at [250, 290] on button "PARCEL" at bounding box center [242, 289] width 122 height 31
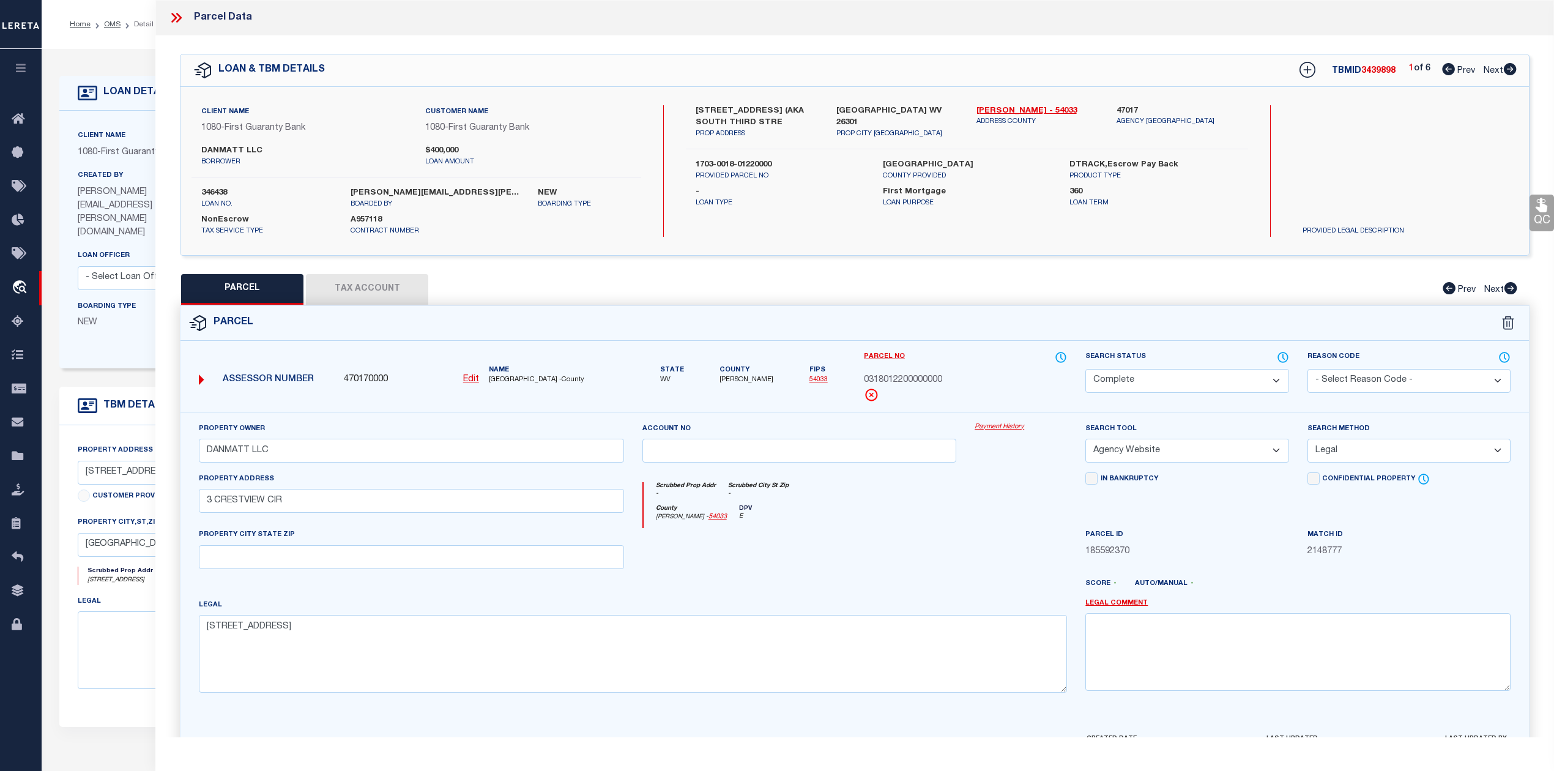
click at [517, 328] on div "Parcel" at bounding box center [854, 323] width 1348 height 35
click at [389, 282] on button "Tax Account" at bounding box center [367, 289] width 122 height 31
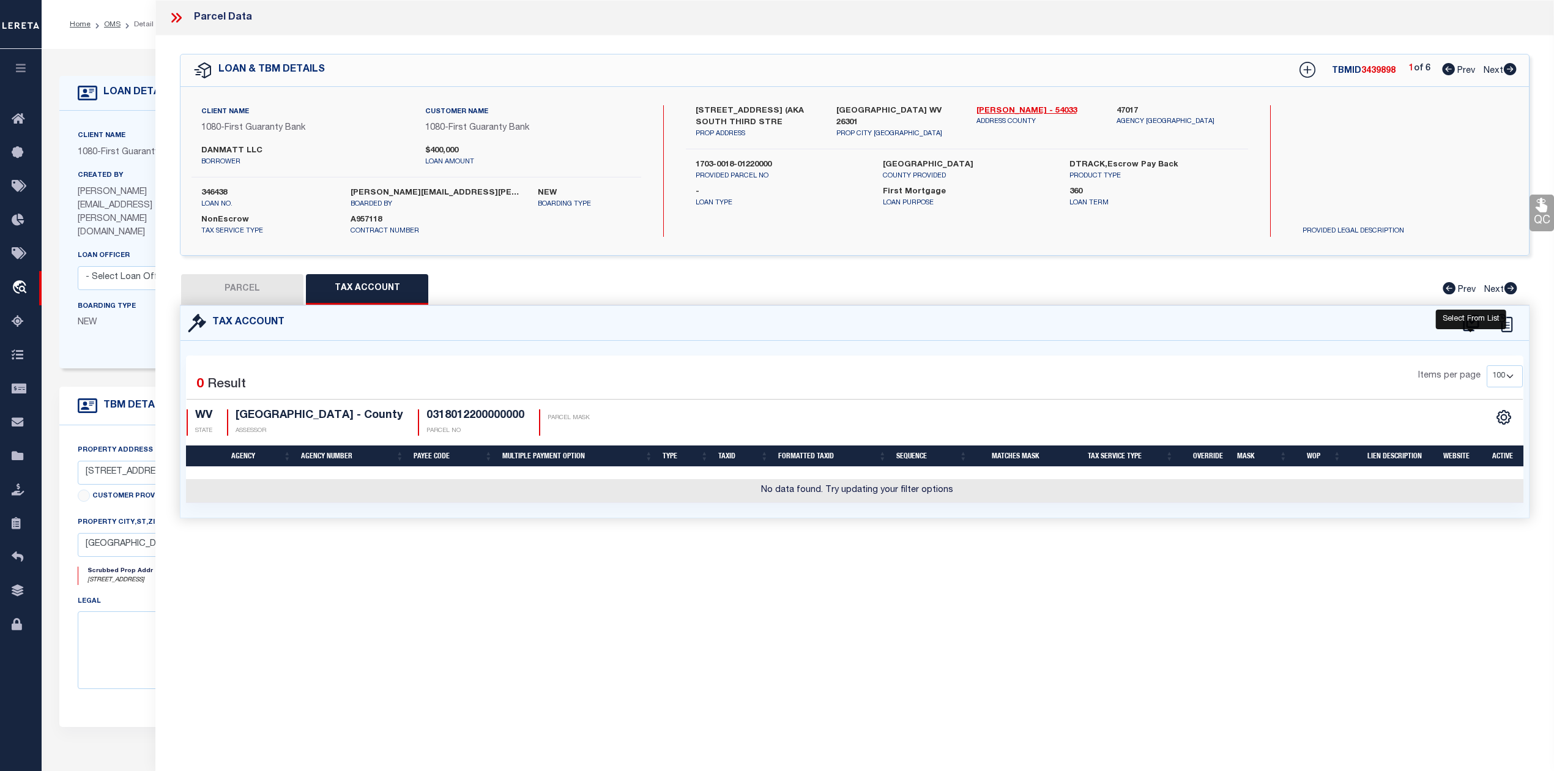
click at [1475, 328] on icon at bounding box center [1471, 323] width 20 height 20
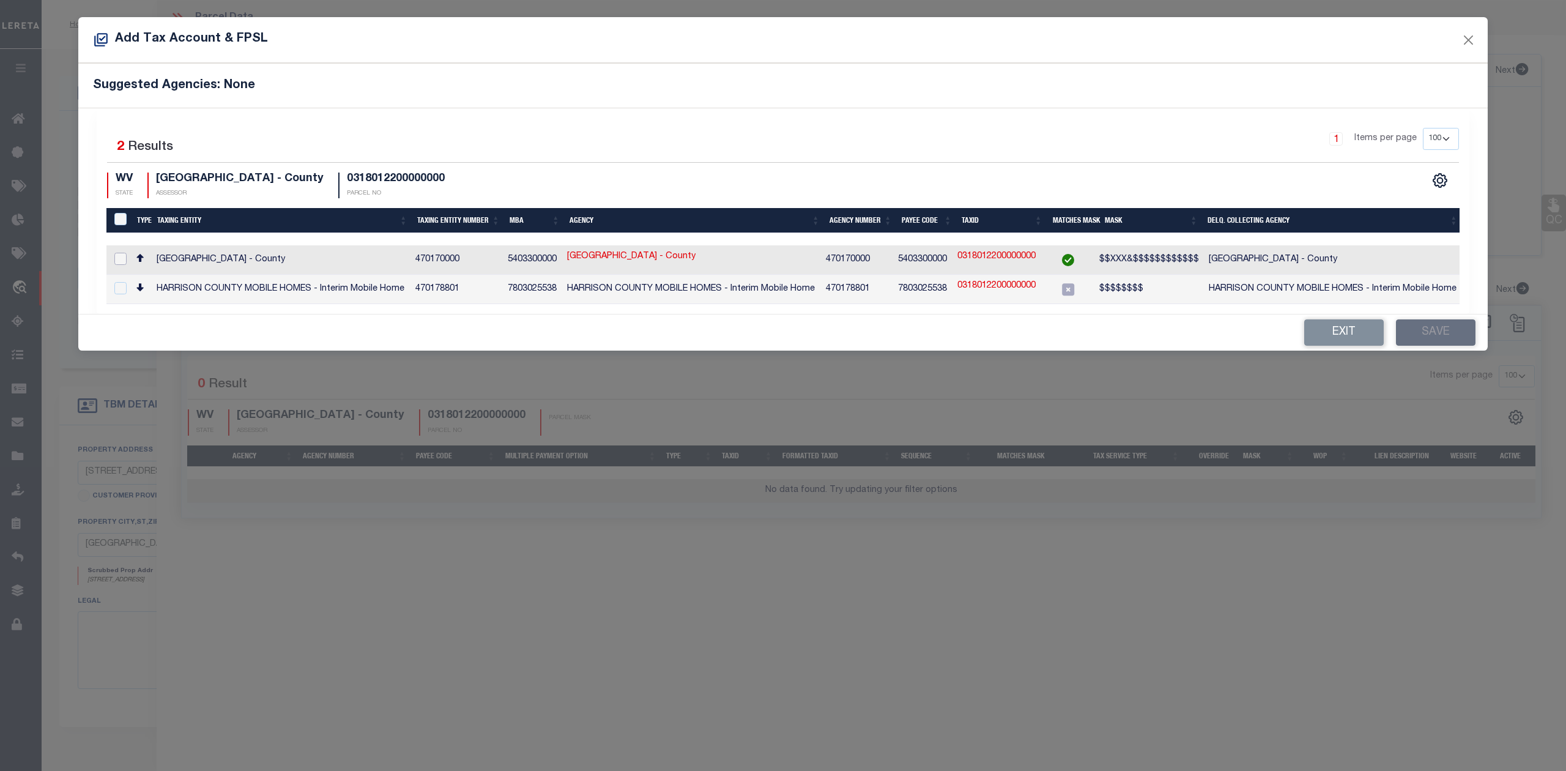
click at [118, 257] on input "checkbox" at bounding box center [120, 259] width 12 height 12
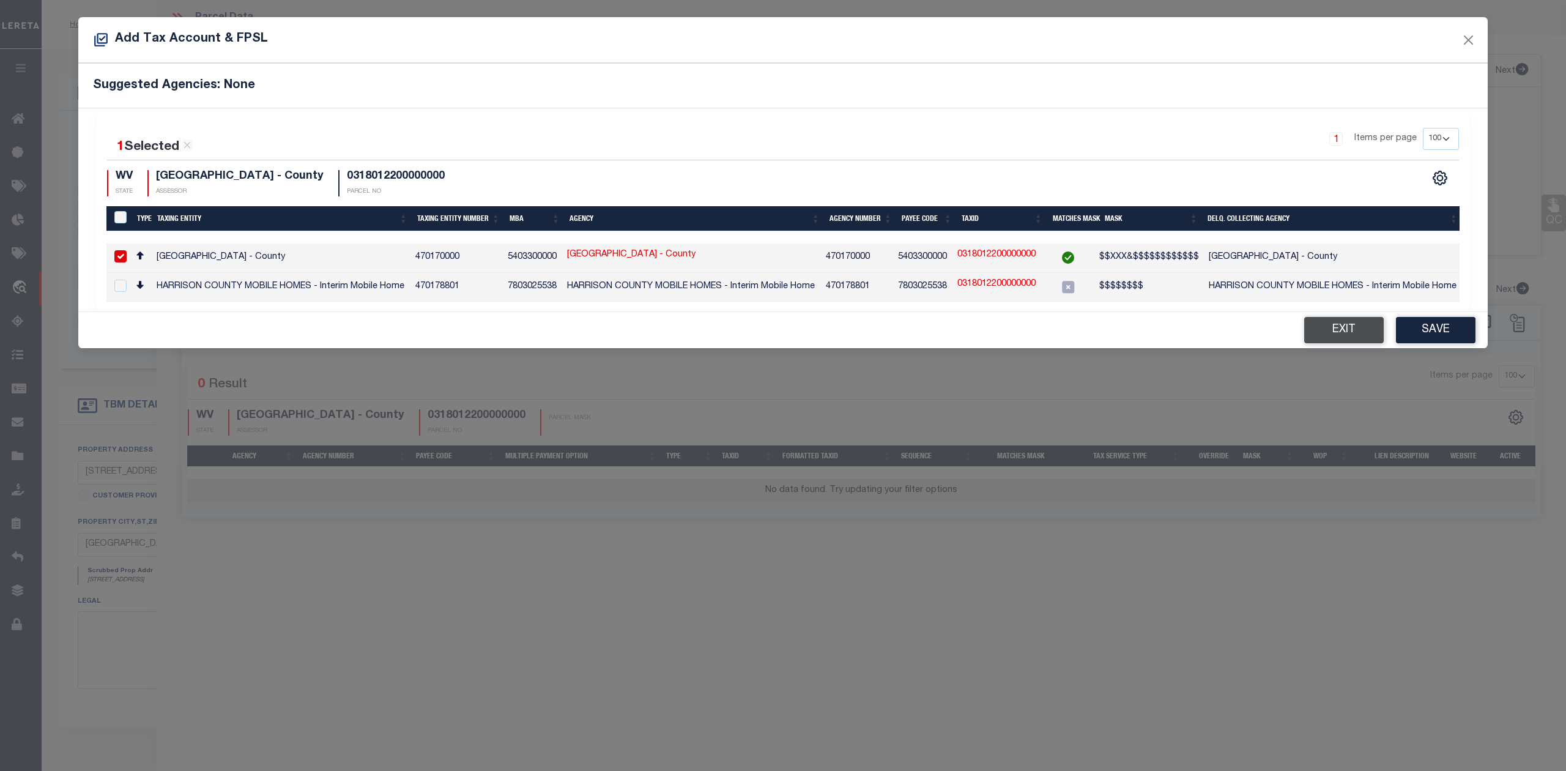
click at [1329, 338] on button "Exit" at bounding box center [1344, 330] width 80 height 26
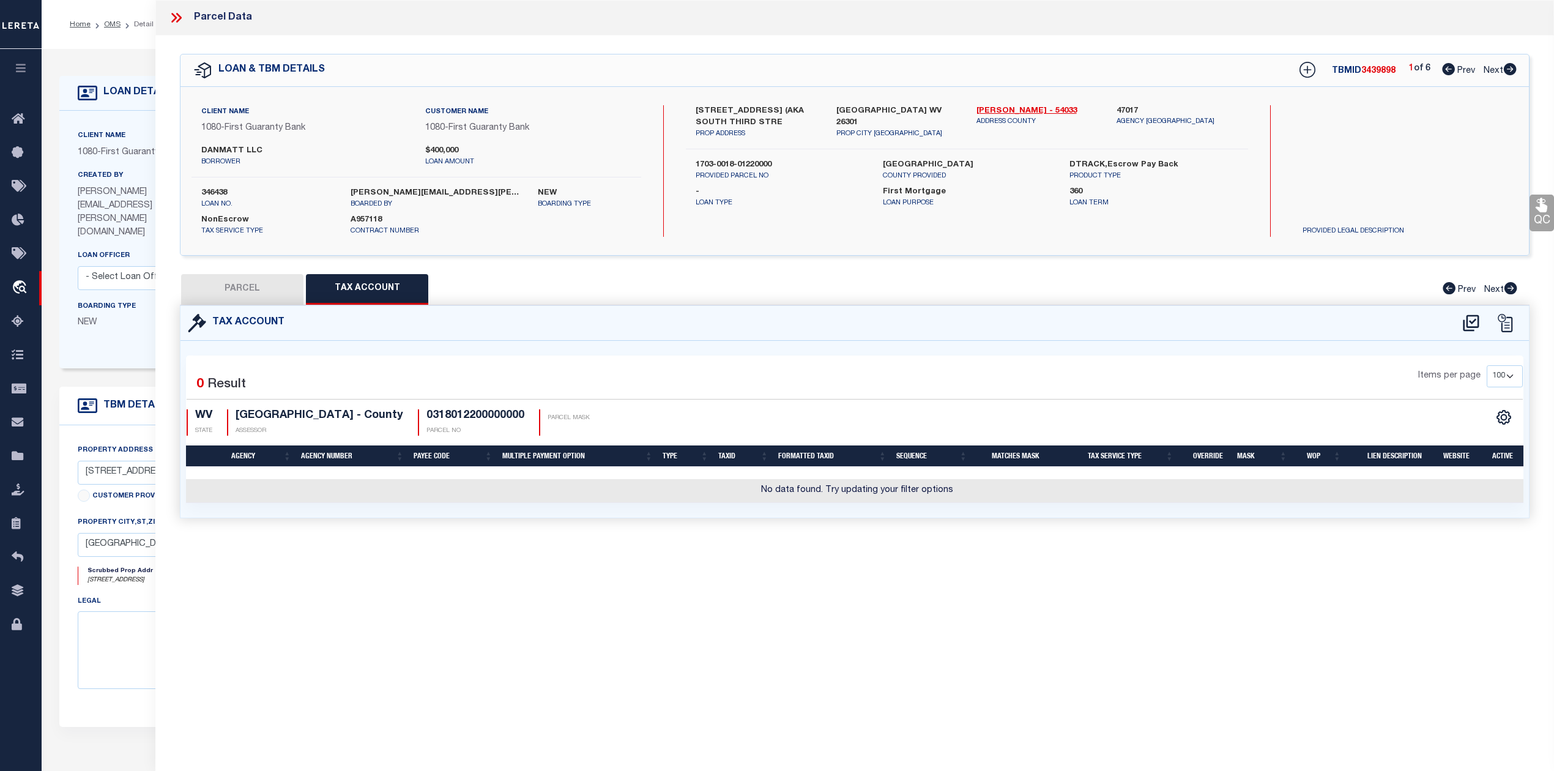
click at [204, 284] on button "PARCEL" at bounding box center [242, 289] width 122 height 31
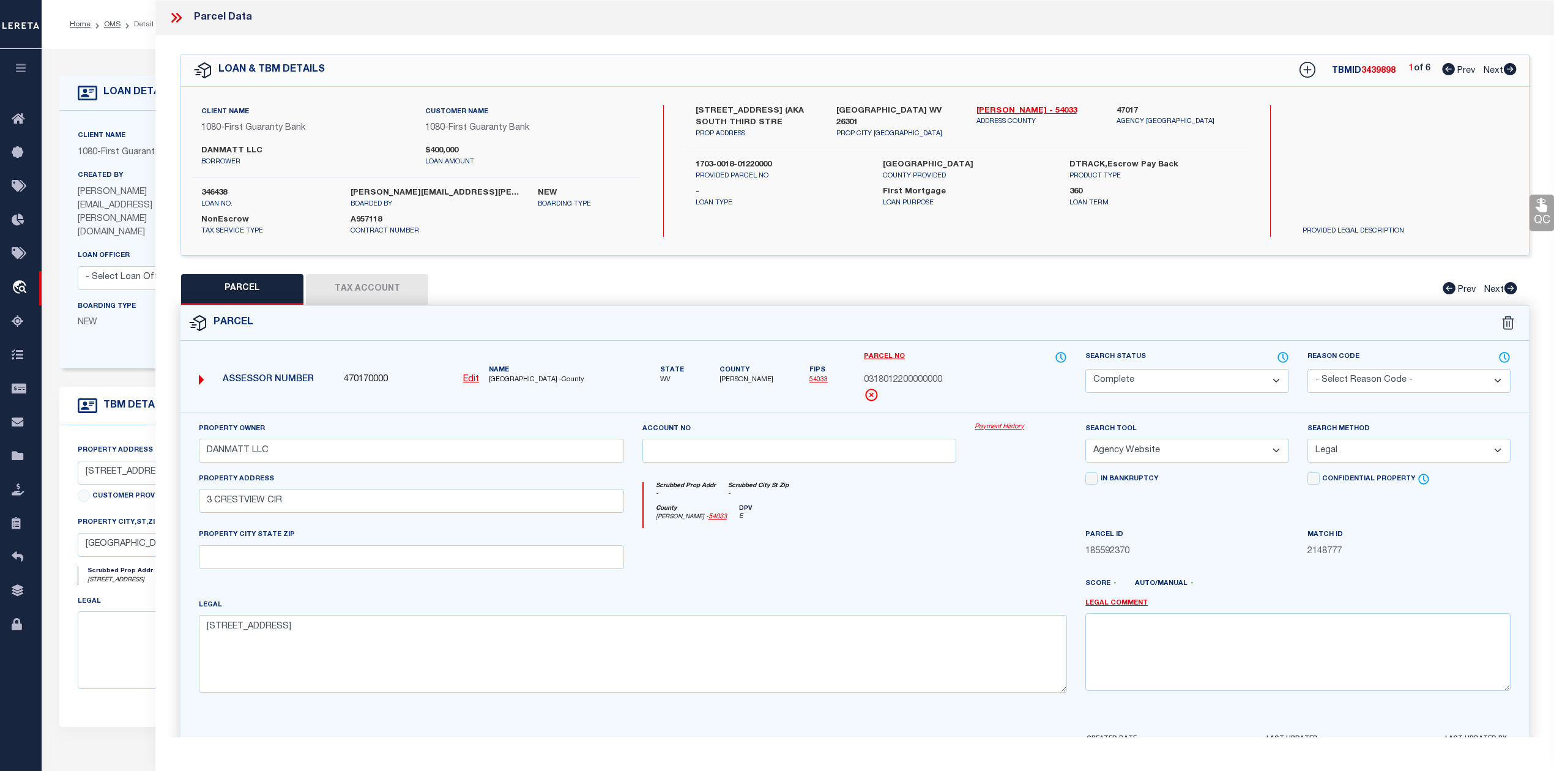
click at [806, 556] on div at bounding box center [799, 553] width 333 height 50
click at [473, 383] on u "Edit" at bounding box center [471, 379] width 16 height 9
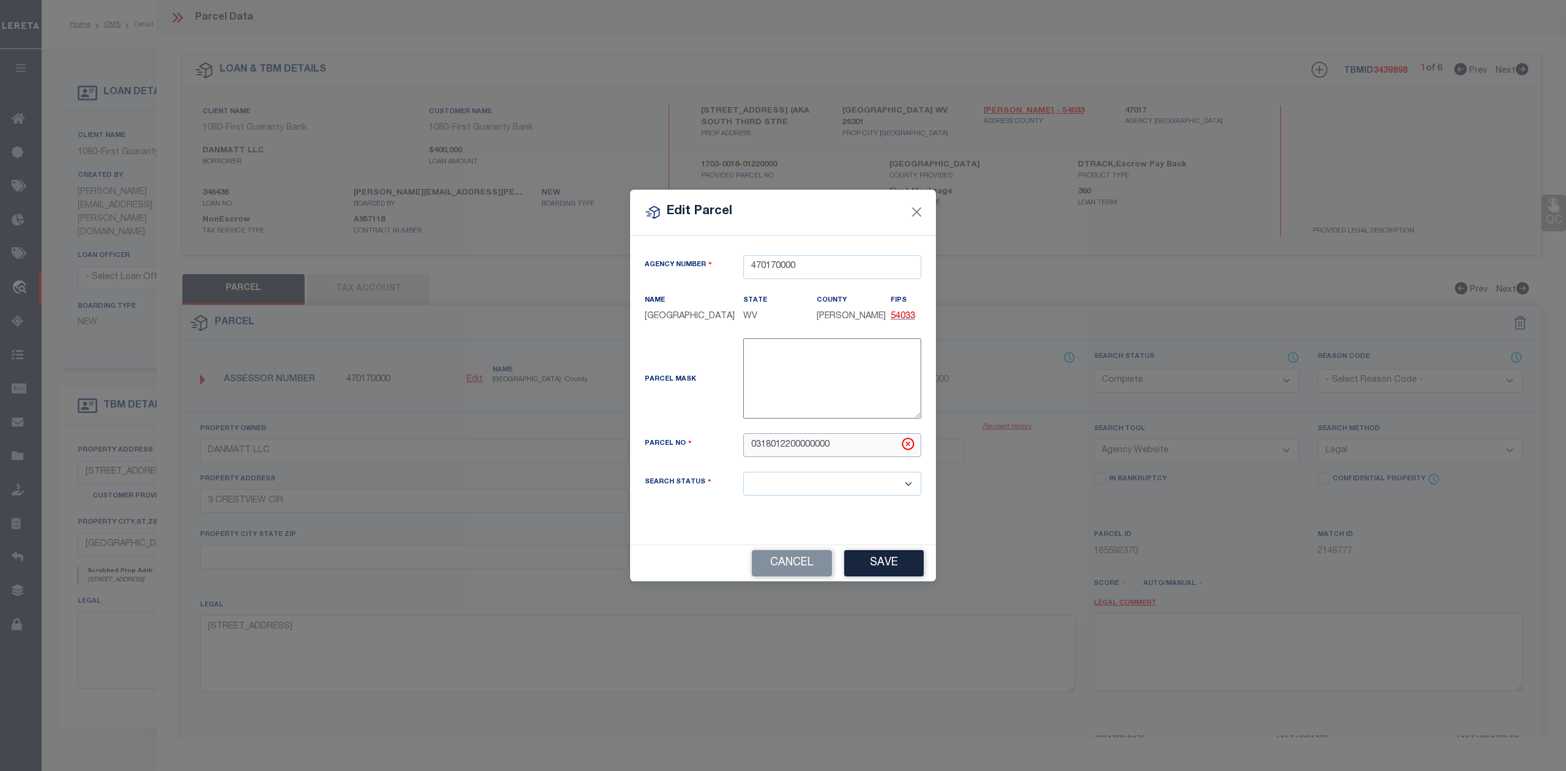
click at [751, 448] on input "0318012200000000" at bounding box center [832, 445] width 178 height 24
click at [698, 510] on div "Search Status Automated Search Bad Parcel Complete Duplicate Parcel High Dollar…" at bounding box center [782, 491] width 295 height 39
click at [869, 571] on button "Save" at bounding box center [884, 563] width 80 height 26
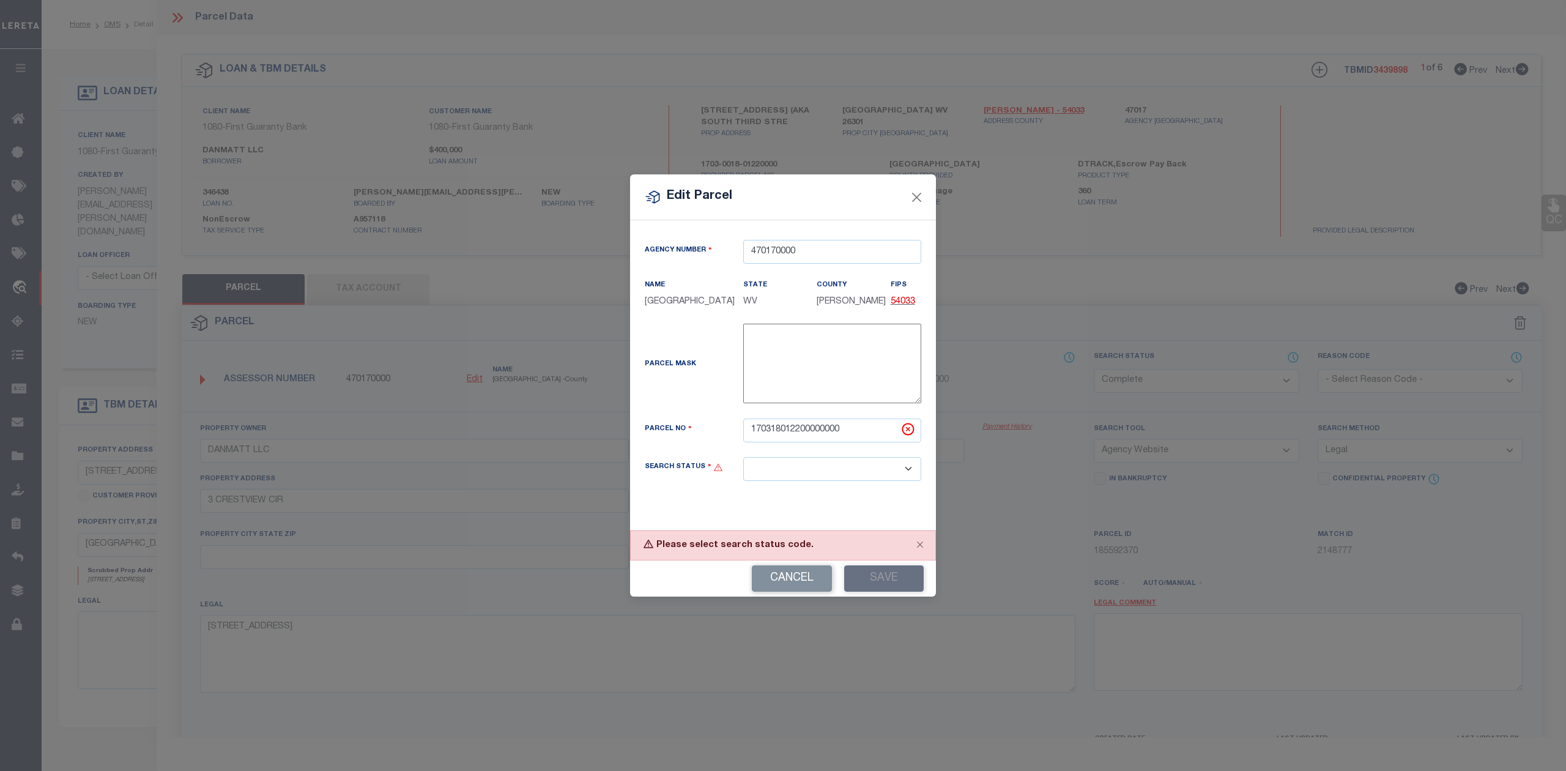
click at [854, 480] on select "Automated Search Bad Parcel Complete Duplicate Parcel High Dollar Reporting In …" at bounding box center [832, 469] width 178 height 24
click at [917, 190] on button "Close" at bounding box center [917, 197] width 16 height 16
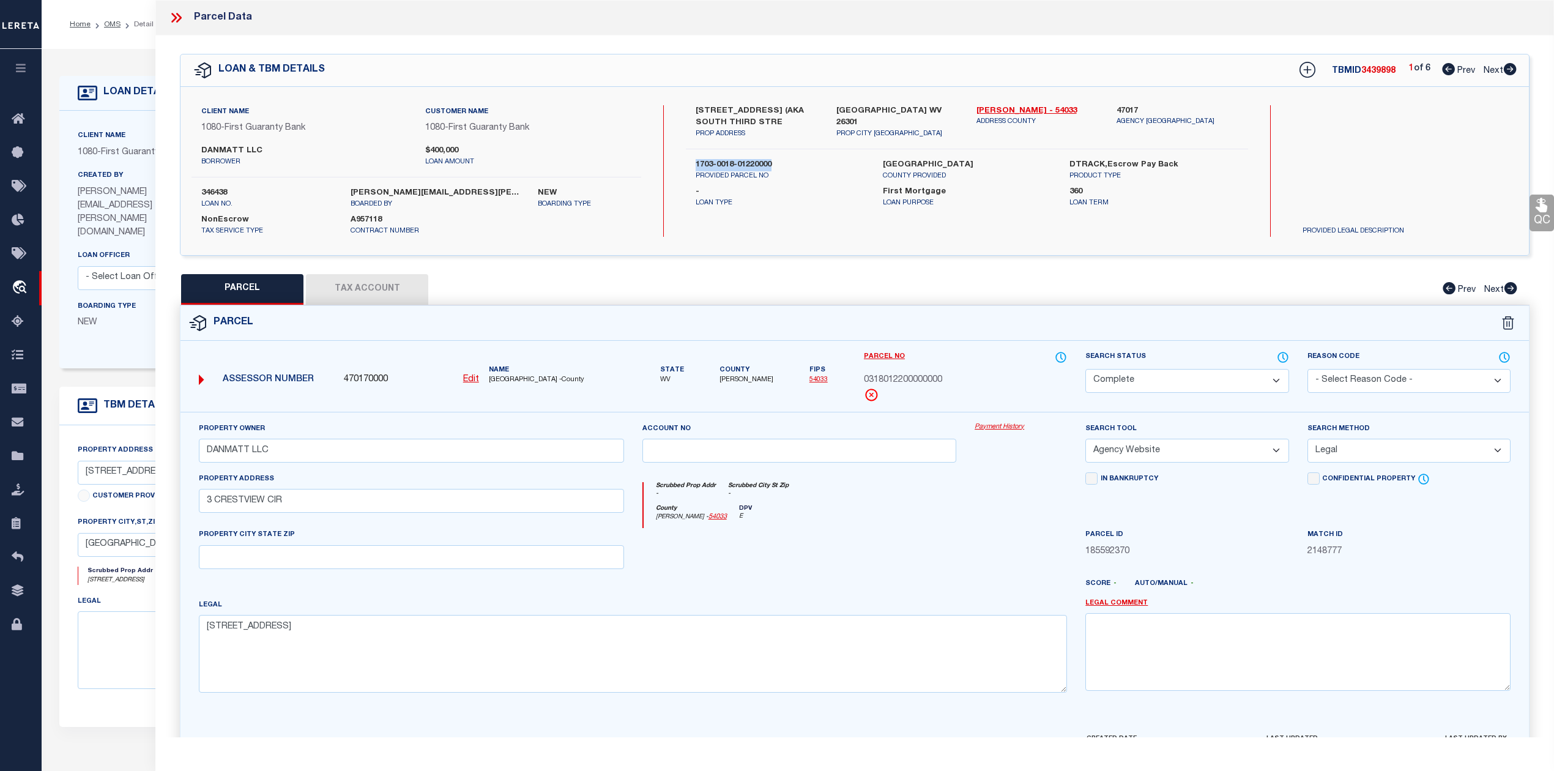
drag, startPoint x: 692, startPoint y: 161, endPoint x: 773, endPoint y: 157, distance: 80.9
click at [773, 157] on div "[STREET_ADDRESS] (AKA SOUTH THIRD STRE PROP ADDRESS [GEOGRAPHIC_DATA] WV [STREE…" at bounding box center [966, 170] width 561 height 131
copy label "1703-0018-01220000"
click at [914, 384] on span "0318012200000000" at bounding box center [903, 380] width 78 height 13
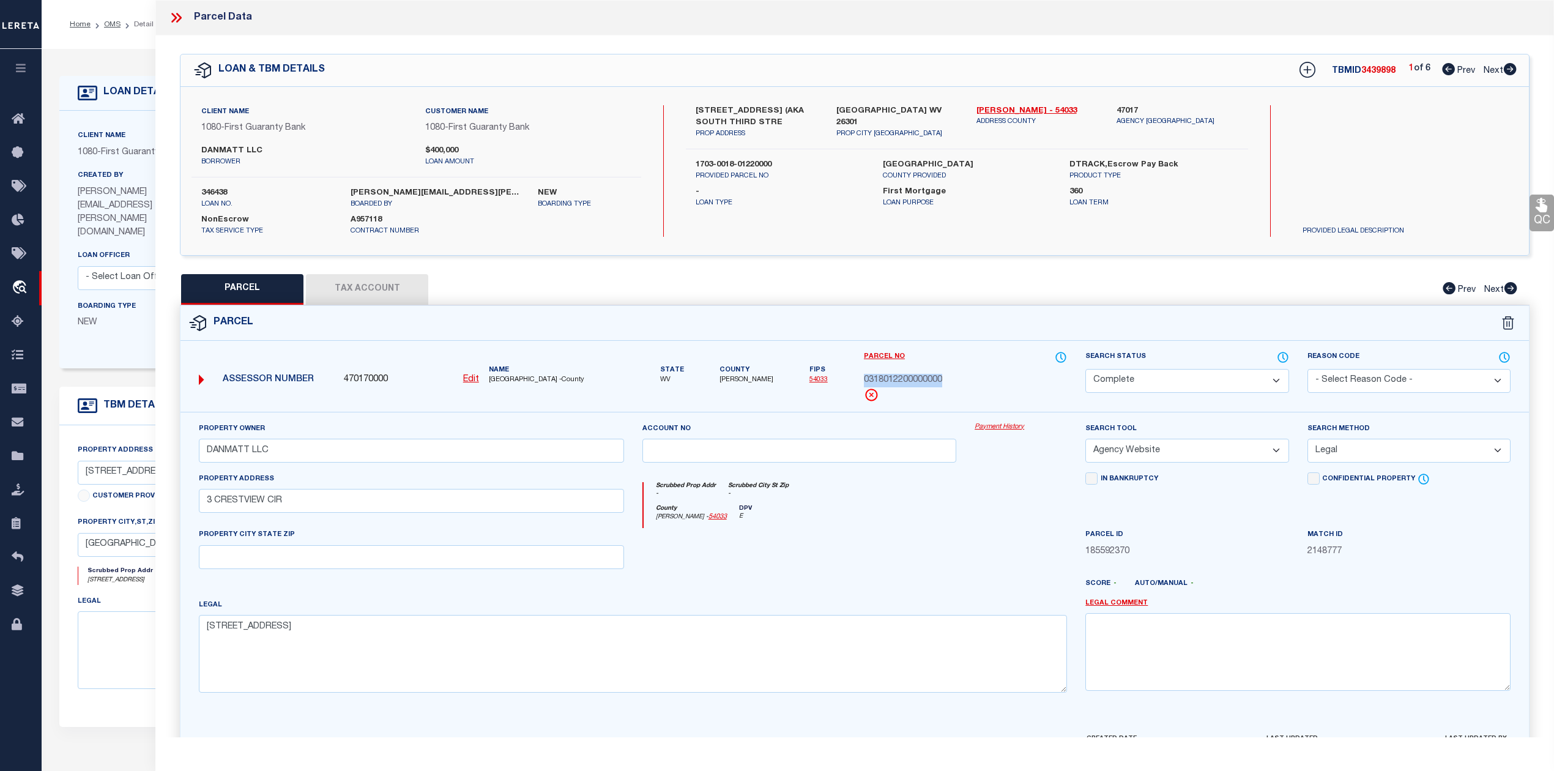
copy span "0318012200000000"
click at [853, 547] on div at bounding box center [799, 553] width 333 height 50
click at [399, 292] on button "Tax Account" at bounding box center [367, 289] width 122 height 31
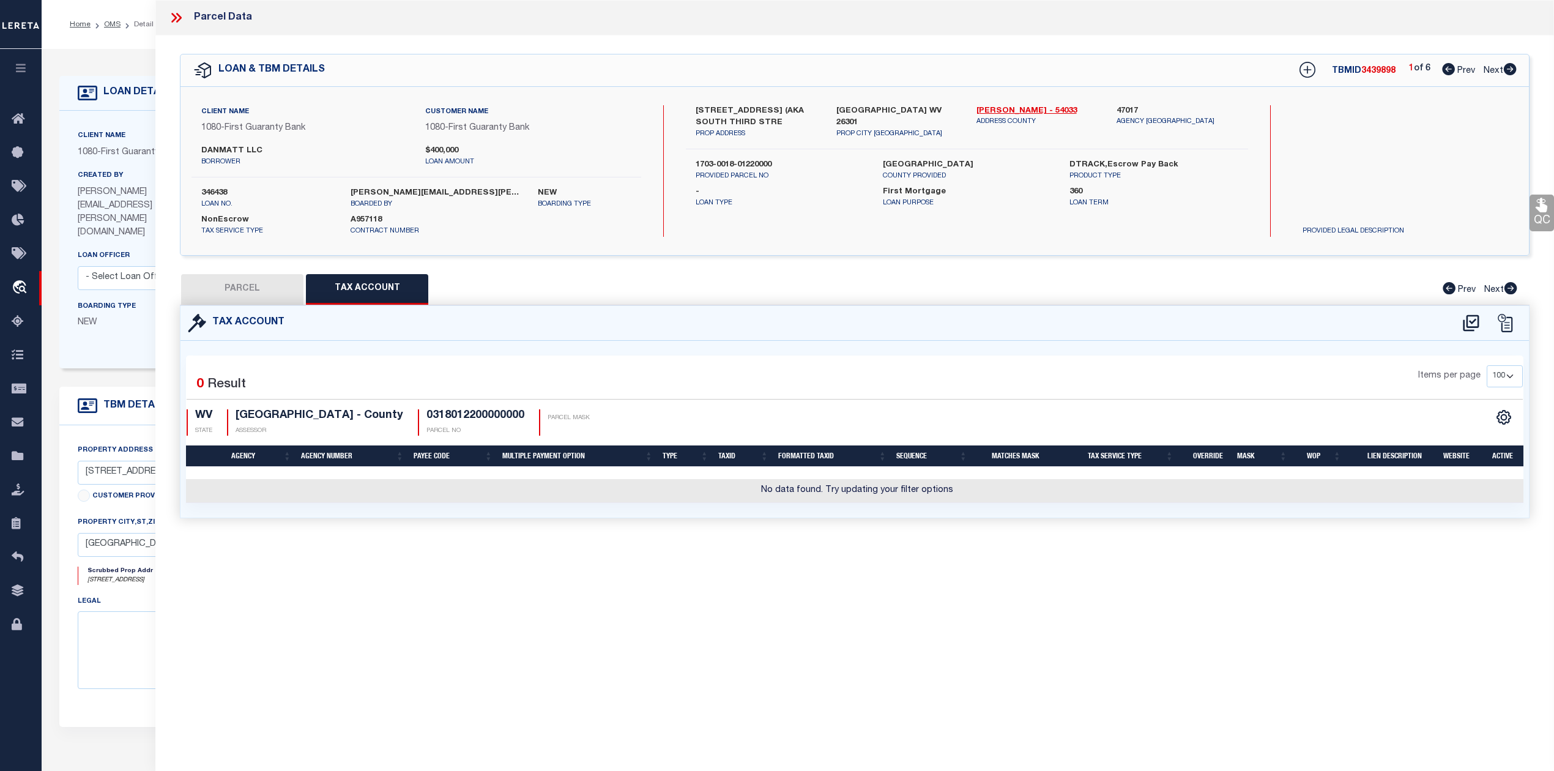
click at [237, 277] on button "PARCEL" at bounding box center [242, 289] width 122 height 31
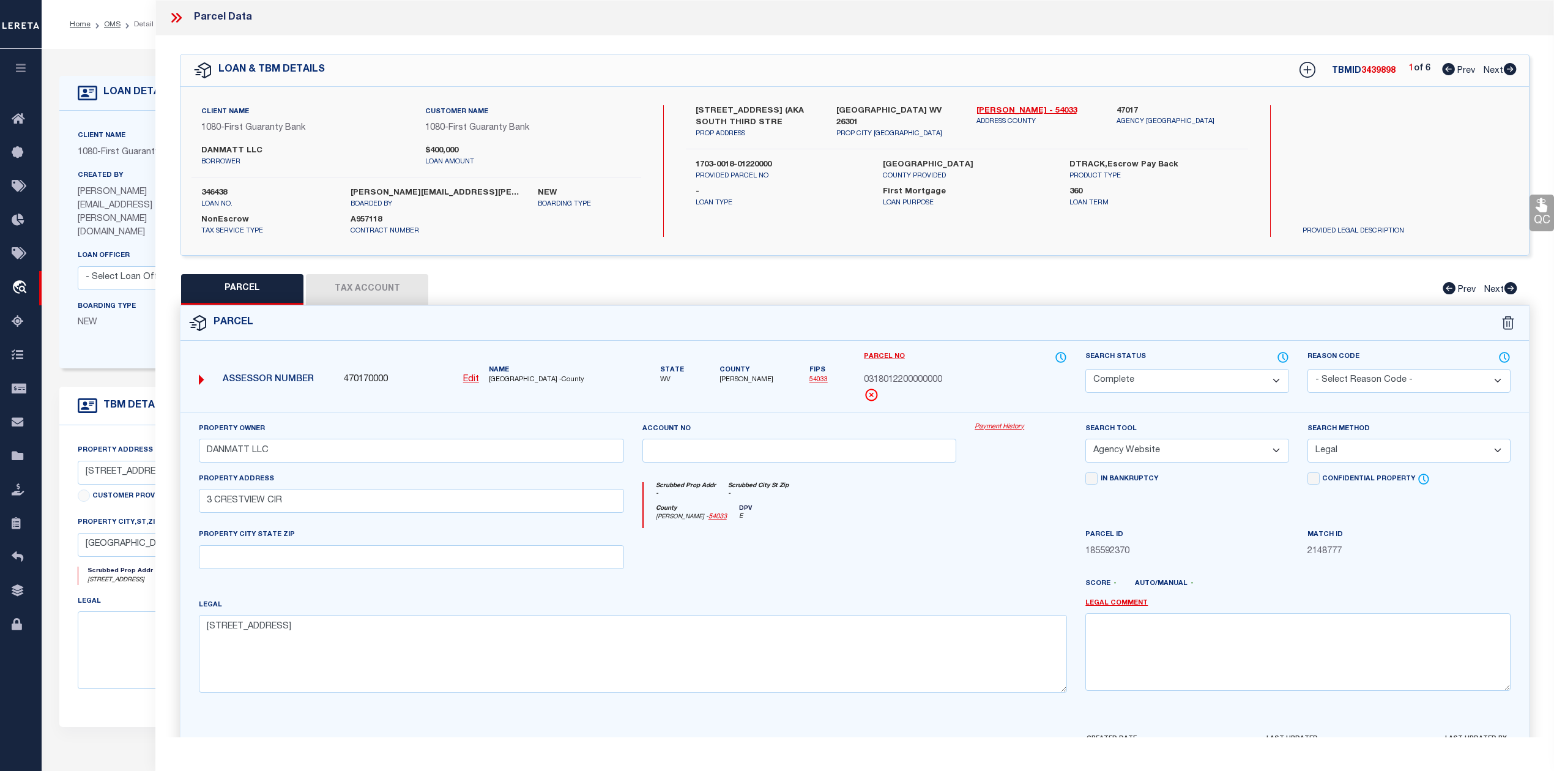
click at [1513, 72] on icon at bounding box center [1509, 69] width 13 height 12
click at [923, 387] on div "Parcel No 0318012300000000" at bounding box center [965, 375] width 203 height 51
click at [924, 379] on span "0318012300000000" at bounding box center [903, 380] width 78 height 13
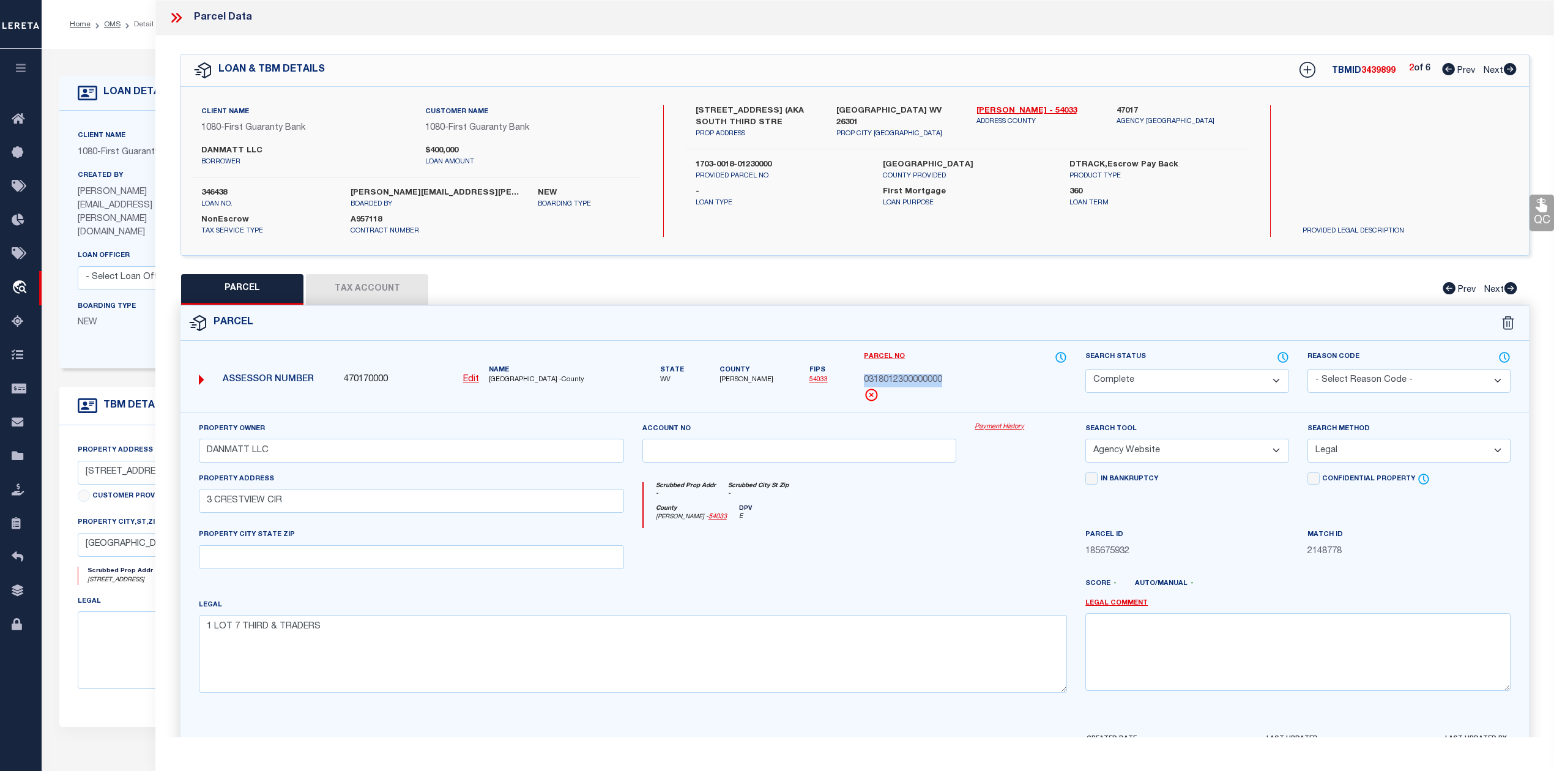
copy span "0318012300000000"
click at [634, 302] on div "PARCEL Tax Account Prev Next" at bounding box center [854, 289] width 1349 height 31
drag, startPoint x: 297, startPoint y: 503, endPoint x: 199, endPoint y: 503, distance: 97.2
click at [199, 503] on input "3 CRESTVIEW CIR" at bounding box center [411, 501] width 425 height 24
click at [905, 517] on div "County [PERSON_NAME] - 54033 DPV E" at bounding box center [855, 517] width 424 height 24
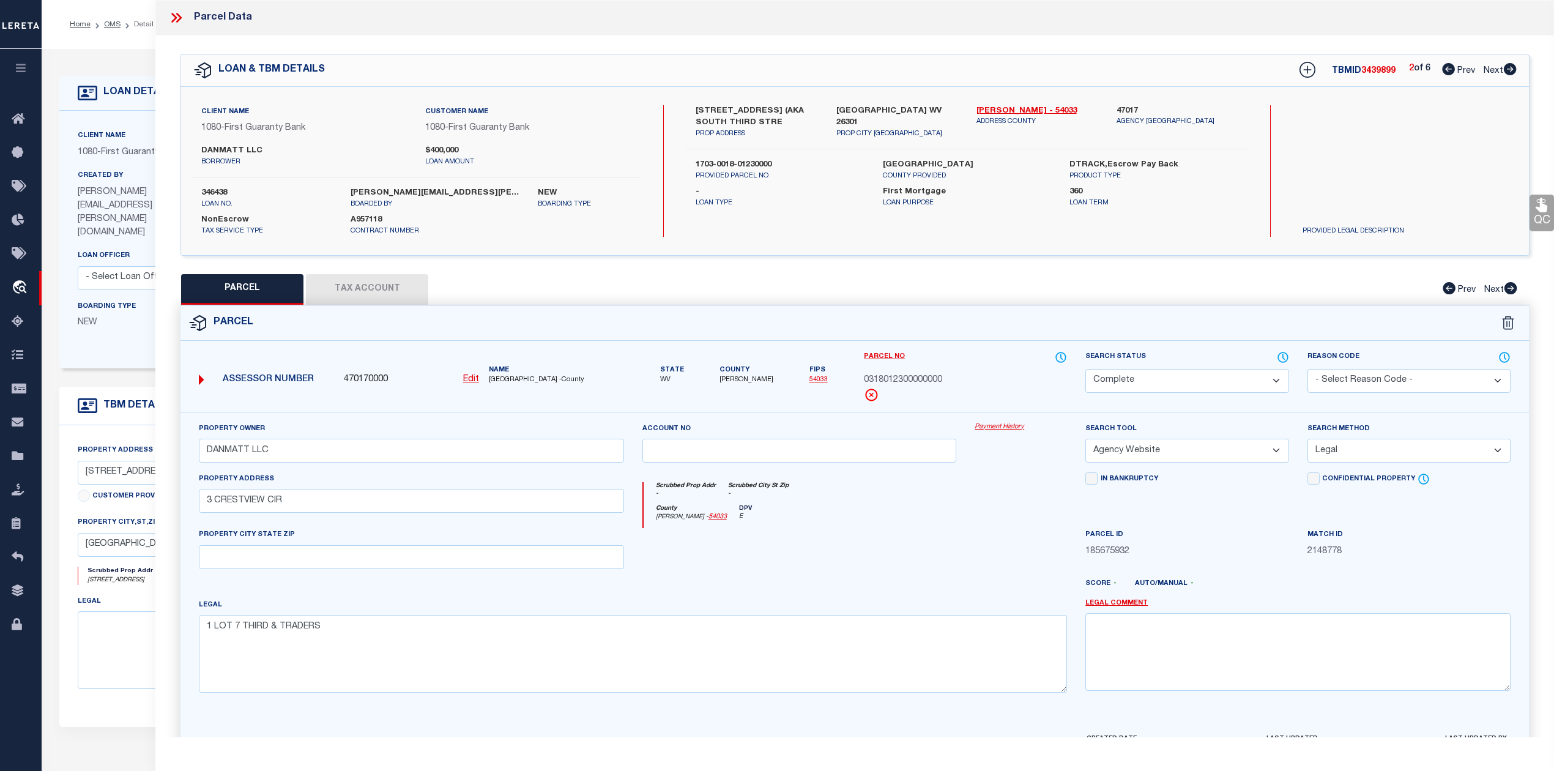
click at [416, 284] on button "Tax Account" at bounding box center [367, 289] width 122 height 31
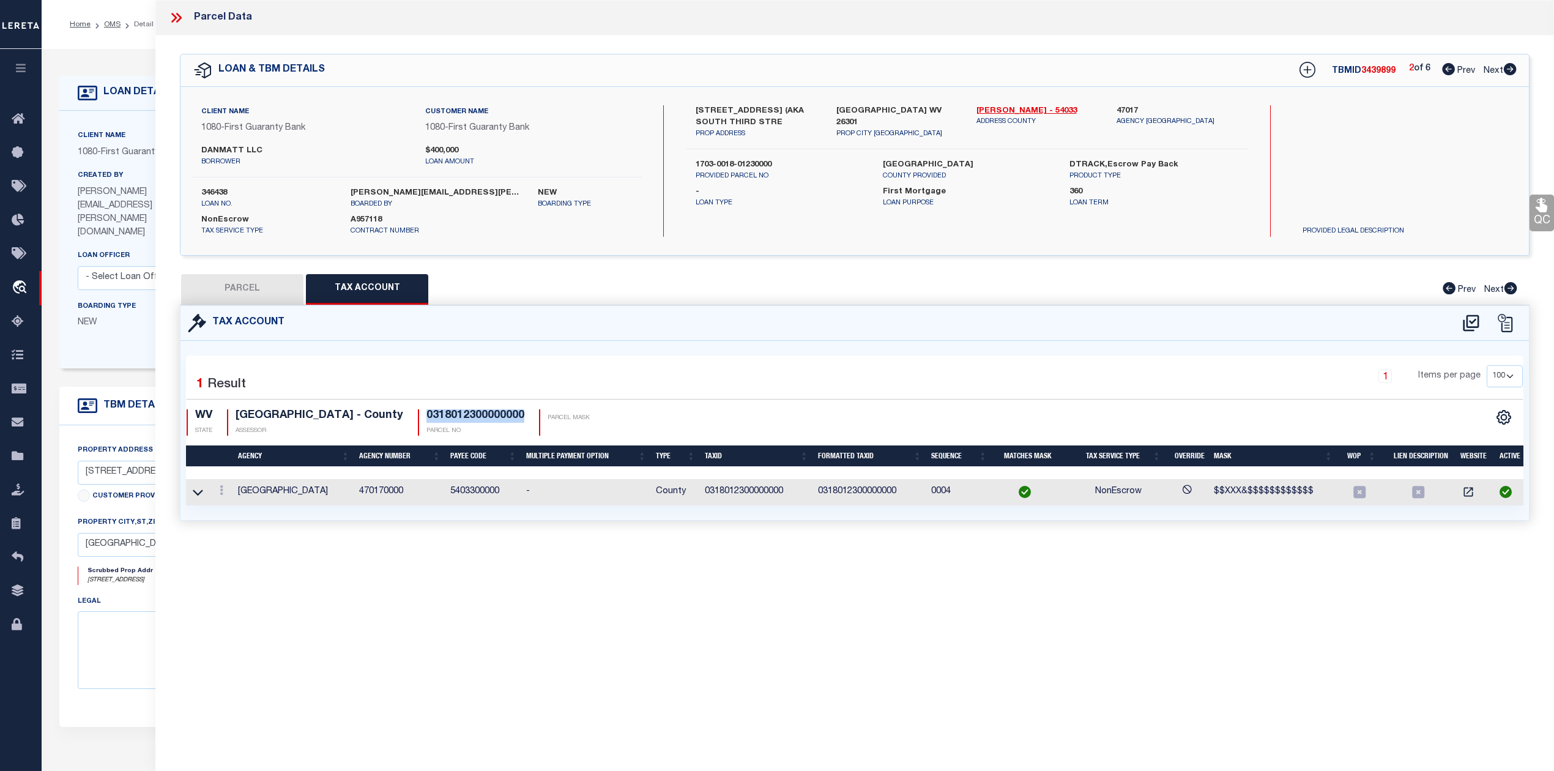
drag, startPoint x: 417, startPoint y: 414, endPoint x: 517, endPoint y: 415, distance: 100.3
click at [517, 415] on div "WV STATE [GEOGRAPHIC_DATA] - County ASSESSOR 0318012300000000 PARCEL NO PARCEL …" at bounding box center [390, 422] width 406 height 26
copy h4 "0318012300000000"
click at [818, 593] on div "Parcel Data QC QC QC - Select Status - Ready to QC" at bounding box center [854, 368] width 1398 height 737
click at [265, 277] on button "PARCEL" at bounding box center [242, 289] width 122 height 31
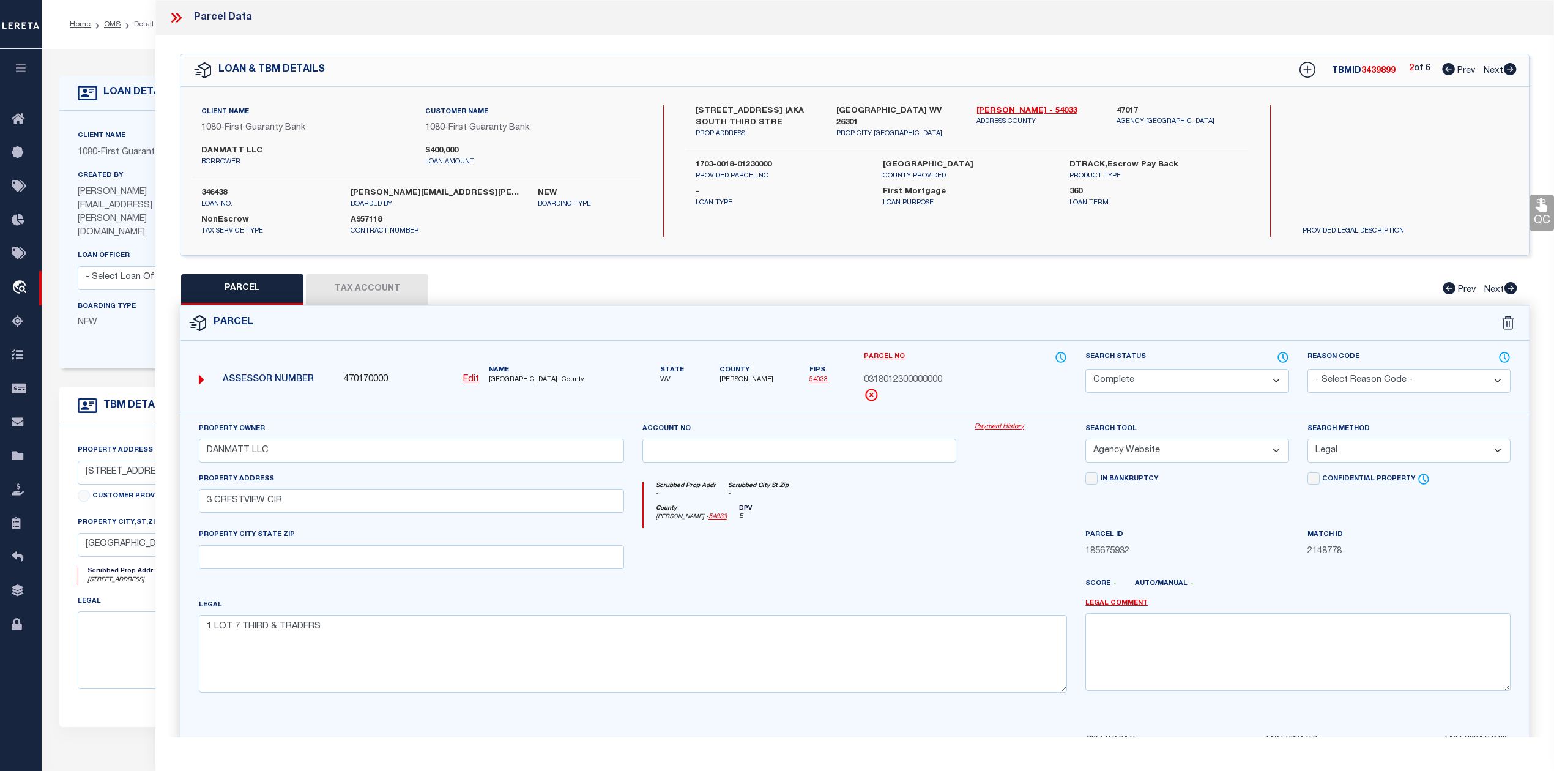
click at [801, 550] on div at bounding box center [799, 553] width 333 height 50
click at [904, 382] on span "0318012300000000" at bounding box center [903, 380] width 78 height 13
copy span "0318012300000000"
click at [176, 18] on icon at bounding box center [174, 18] width 6 height 10
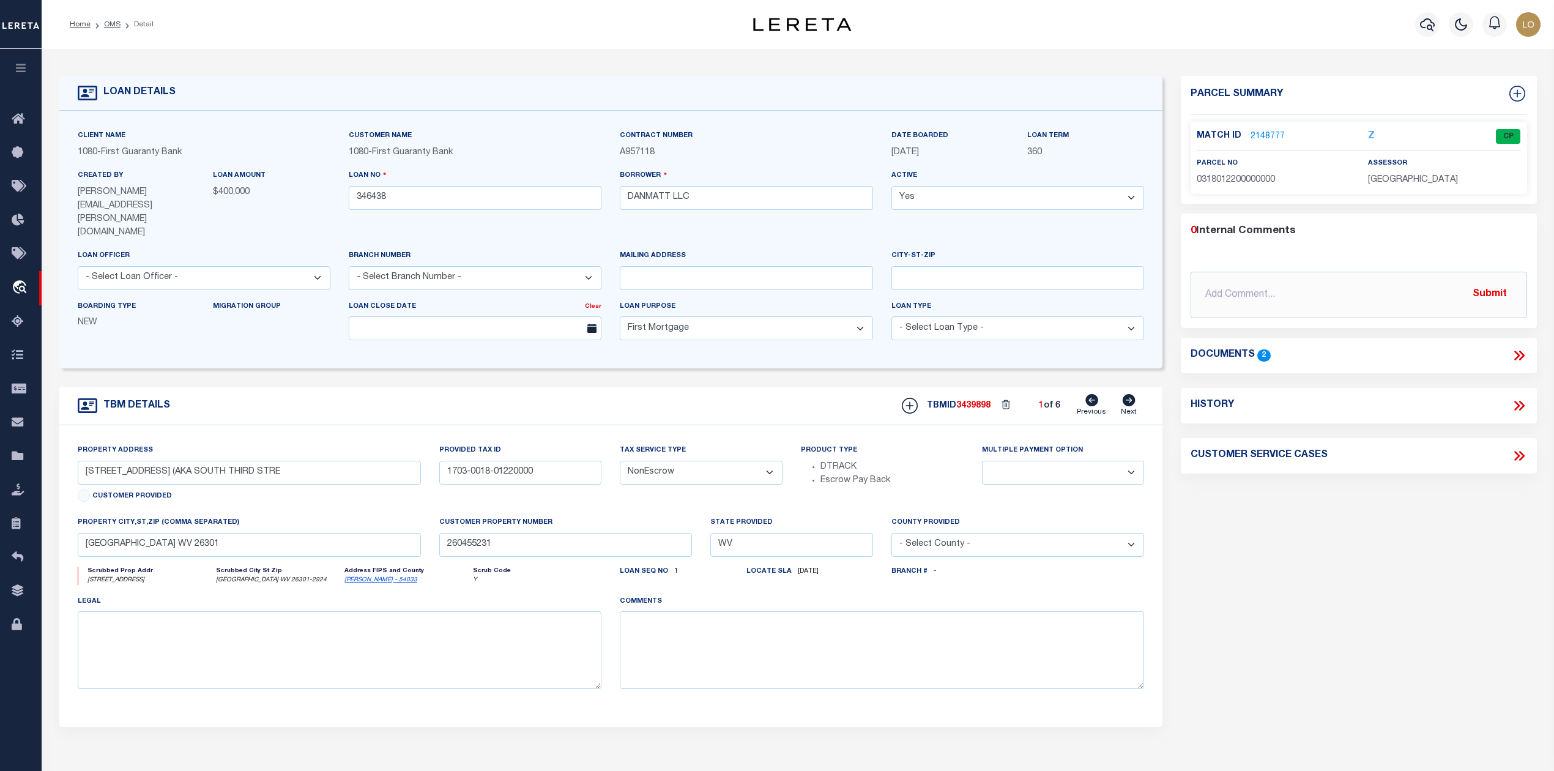
click at [1273, 136] on link "2148777" at bounding box center [1267, 136] width 34 height 13
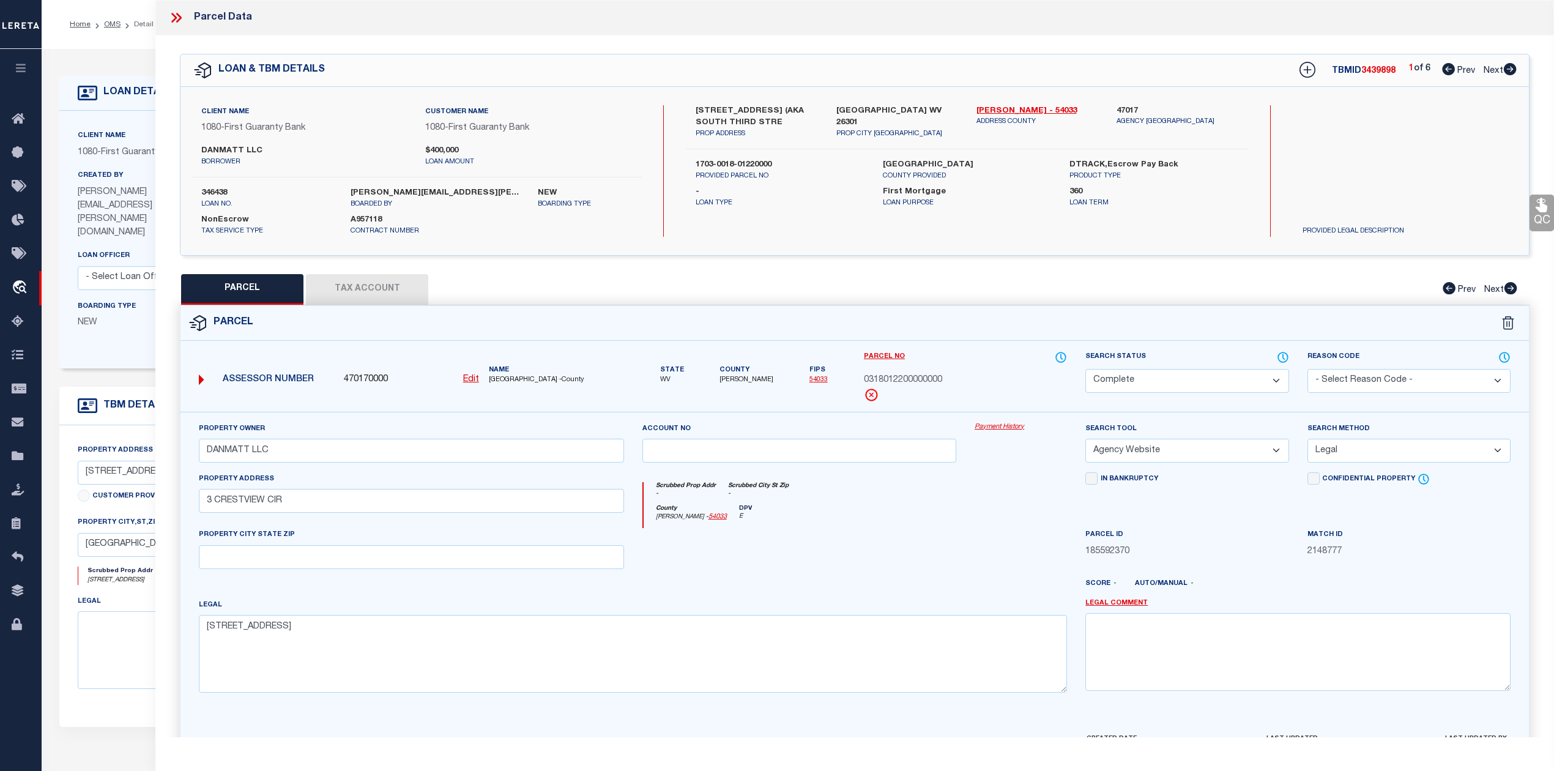
click at [779, 528] on div "County [PERSON_NAME] - 54033 DPV E" at bounding box center [855, 517] width 424 height 24
click at [470, 383] on u "Edit" at bounding box center [471, 379] width 16 height 9
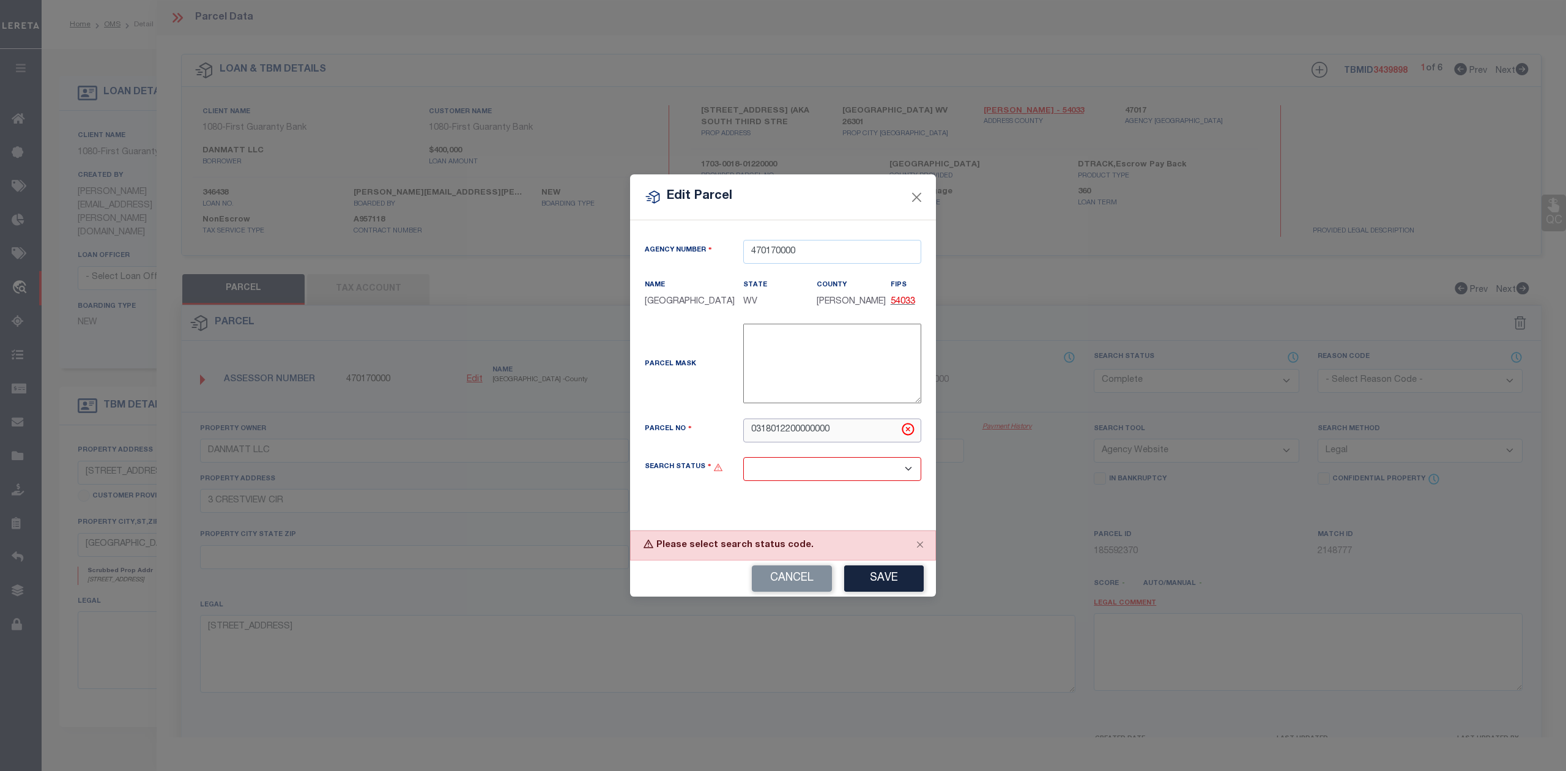
click at [751, 442] on input "0318012200000000" at bounding box center [832, 430] width 178 height 24
click at [771, 500] on div "Agency Number 470170000 Name [GEOGRAPHIC_DATA] State WV County FIPS 54033" at bounding box center [782, 370] width 295 height 261
click at [865, 481] on select "Automated Search Bad Parcel Complete Duplicate Parcel High Dollar Reporting In …" at bounding box center [832, 469] width 178 height 24
click at [743, 465] on select "Automated Search Bad Parcel Complete Duplicate Parcel High Dollar Reporting In …" at bounding box center [832, 469] width 178 height 24
click at [880, 591] on button "Save" at bounding box center [884, 578] width 80 height 26
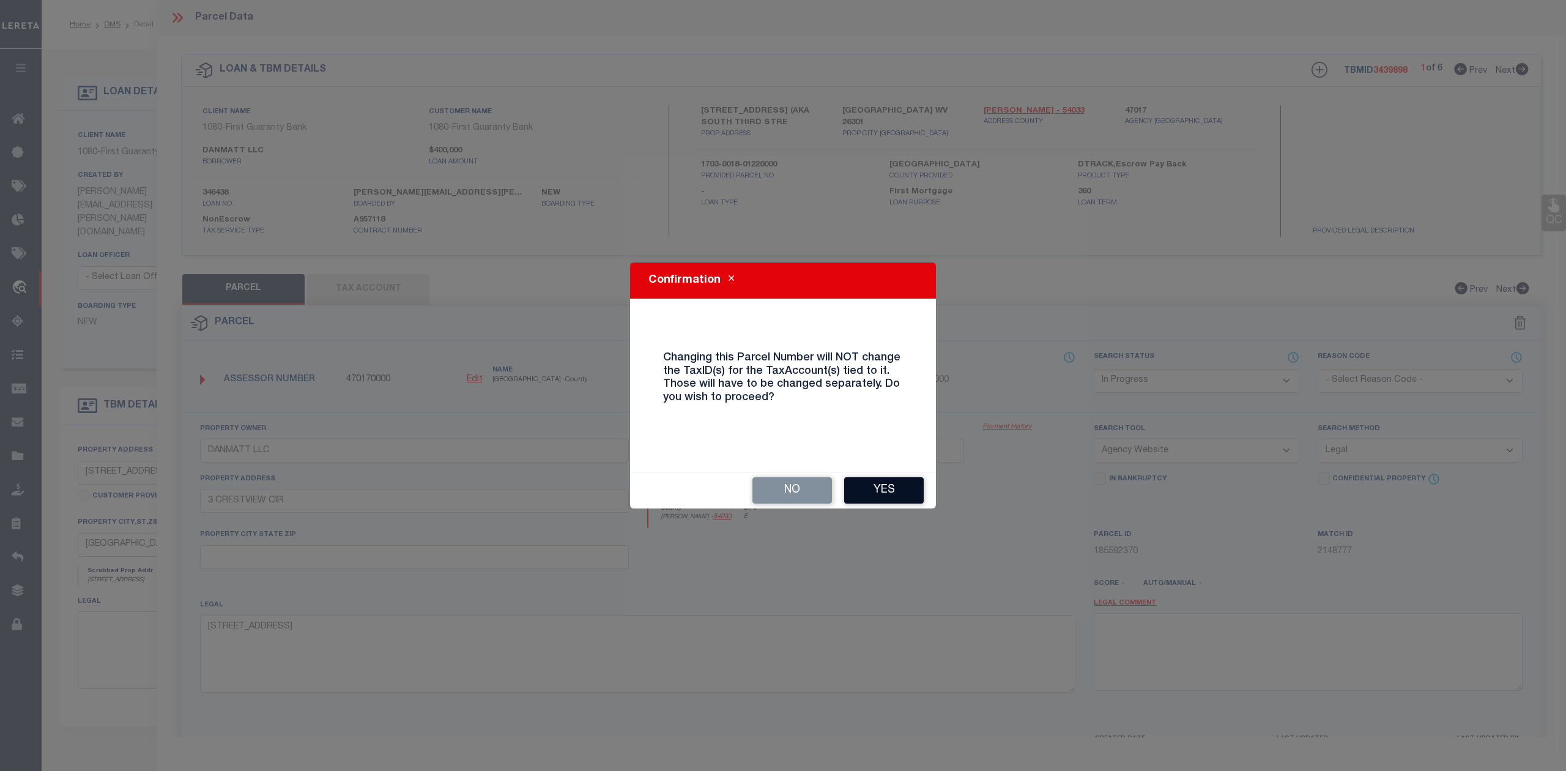
click at [892, 488] on button "Yes" at bounding box center [884, 490] width 80 height 26
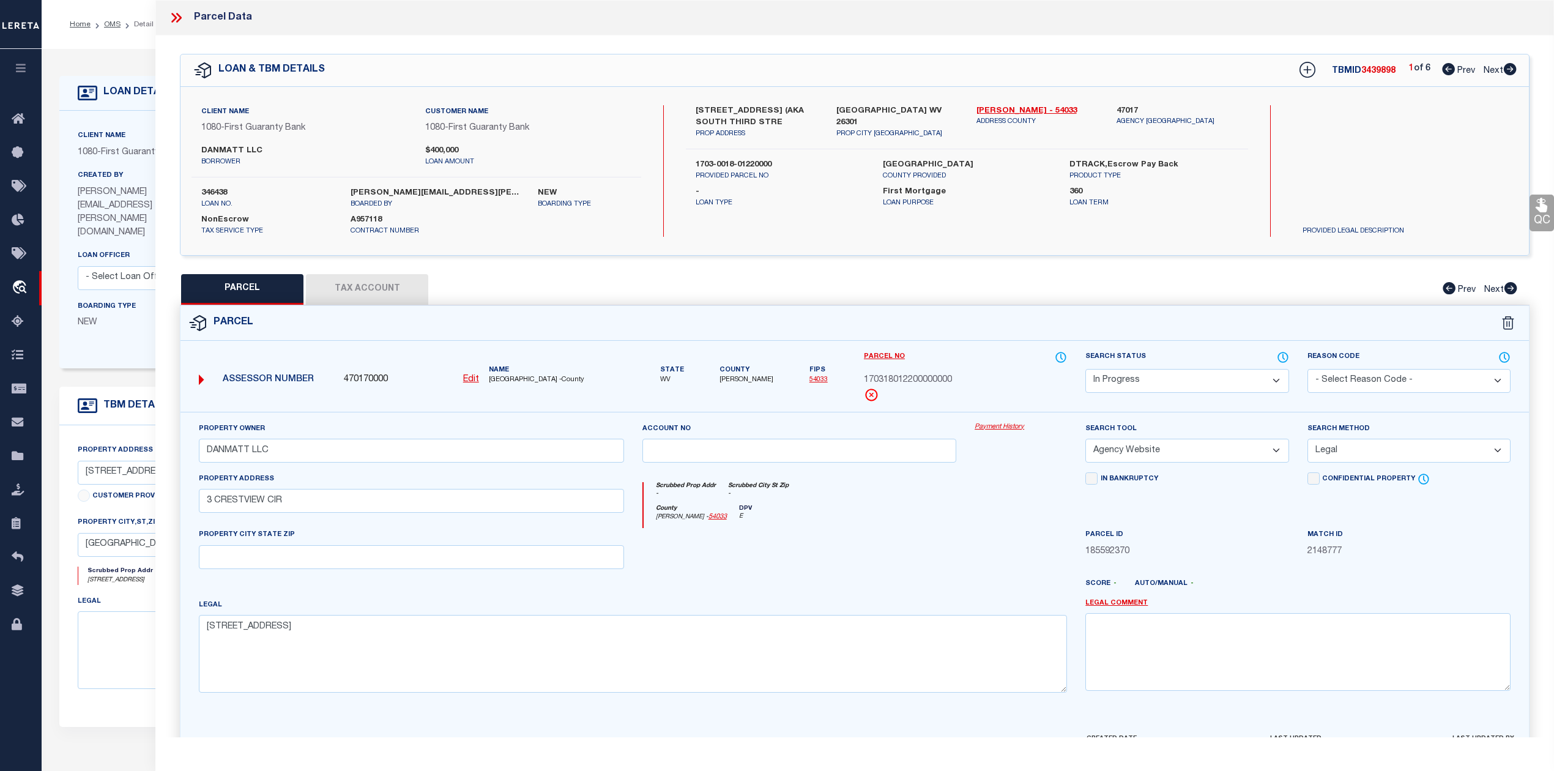
click at [914, 549] on div at bounding box center [799, 553] width 333 height 50
click at [409, 294] on button "Tax Account" at bounding box center [367, 289] width 122 height 31
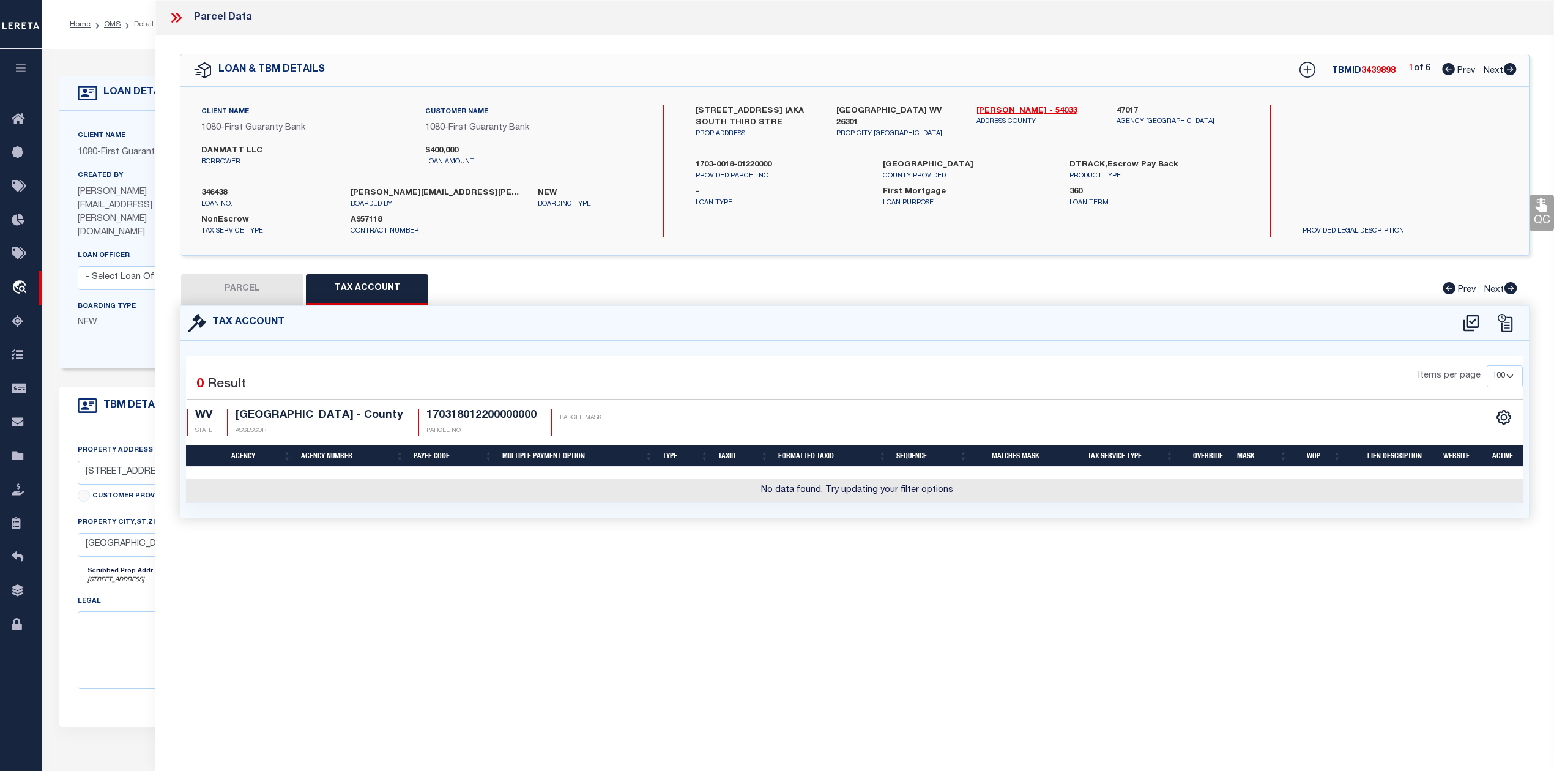
click at [761, 605] on div "Parcel Data QC QC QC - Select Status - Ready to QC" at bounding box center [854, 368] width 1398 height 737
click at [1469, 323] on icon at bounding box center [1471, 323] width 20 height 20
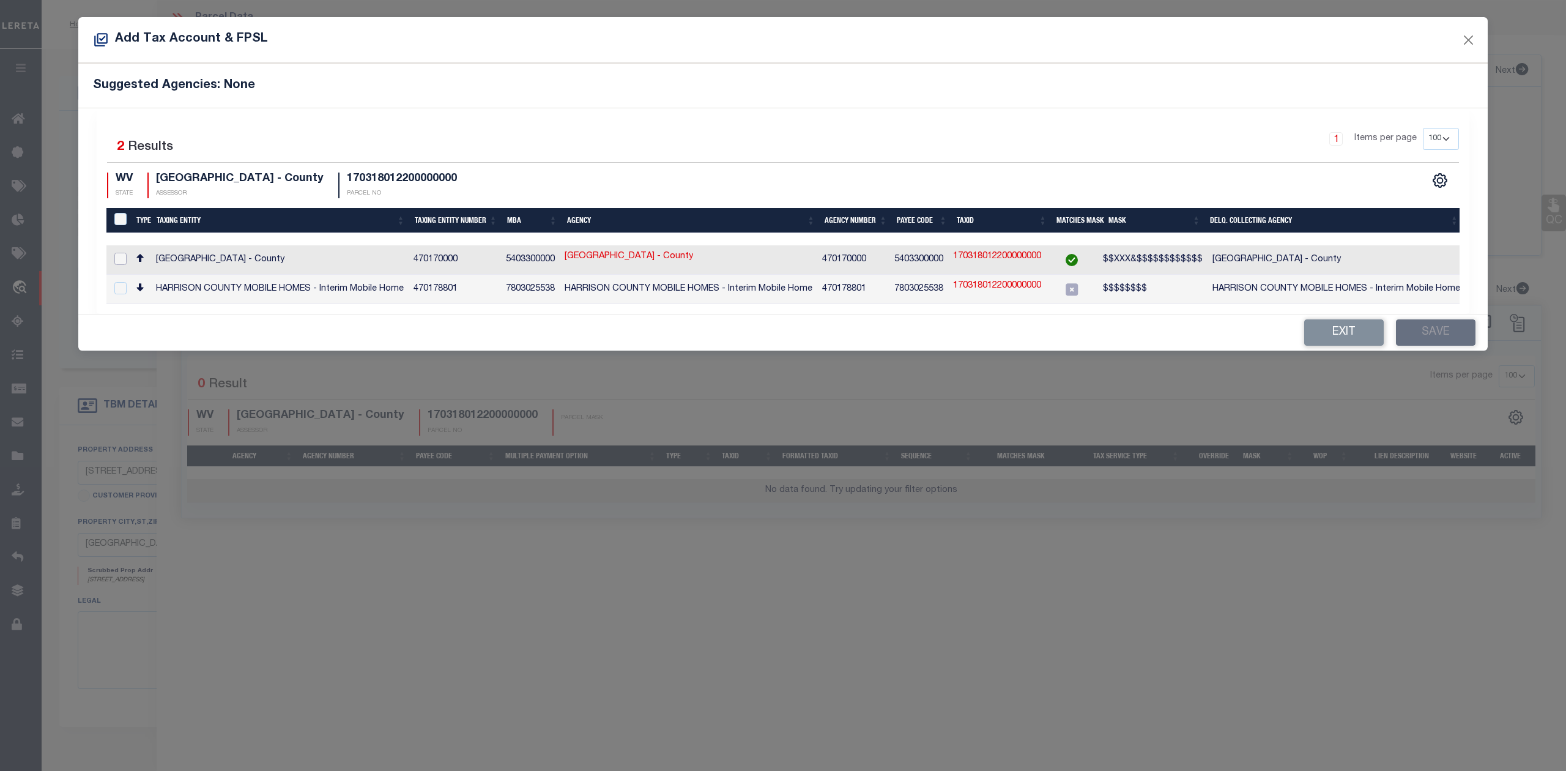
click at [123, 258] on input "checkbox" at bounding box center [120, 259] width 12 height 12
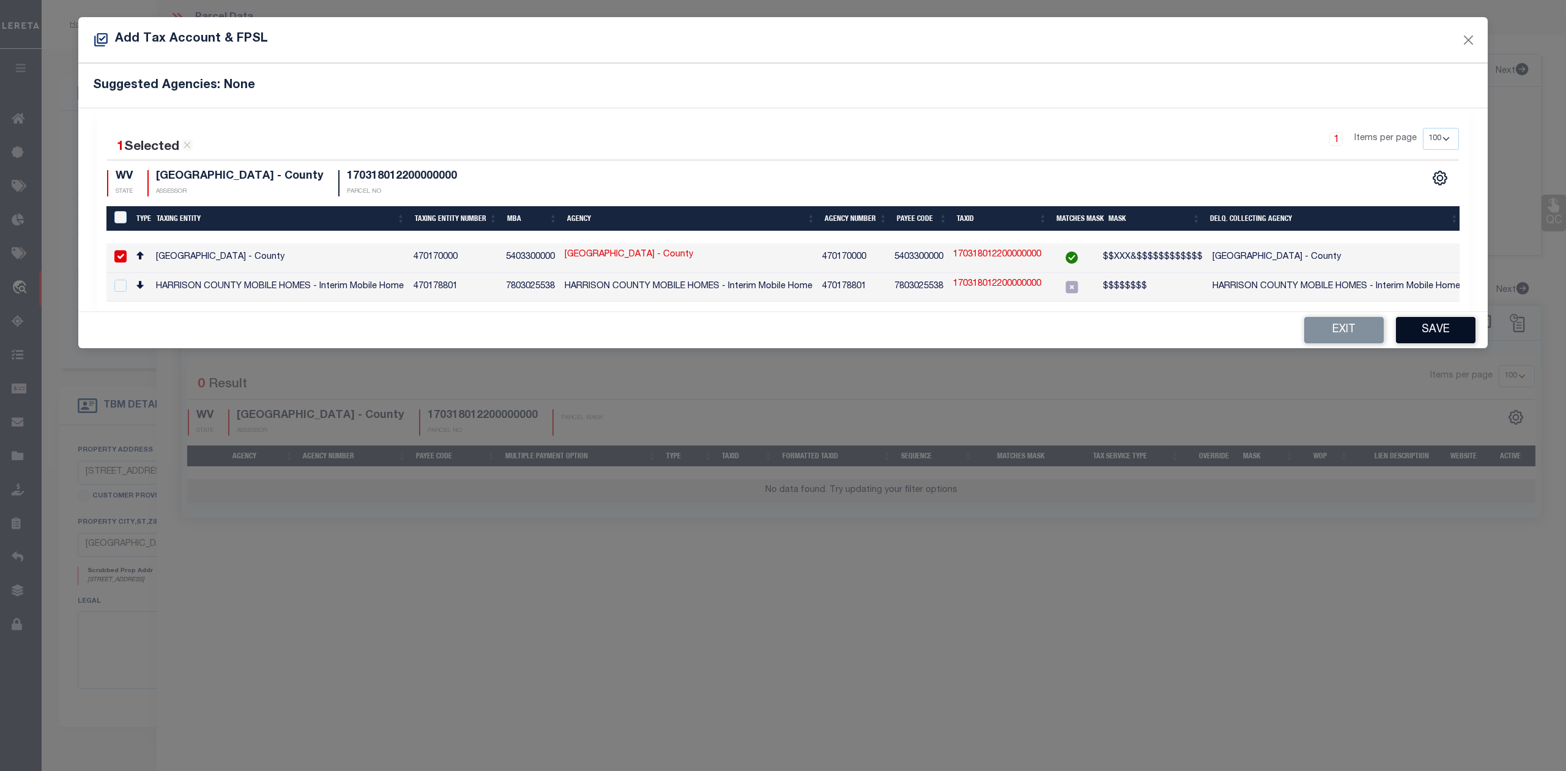
click at [1443, 341] on button "Save" at bounding box center [1436, 330] width 80 height 26
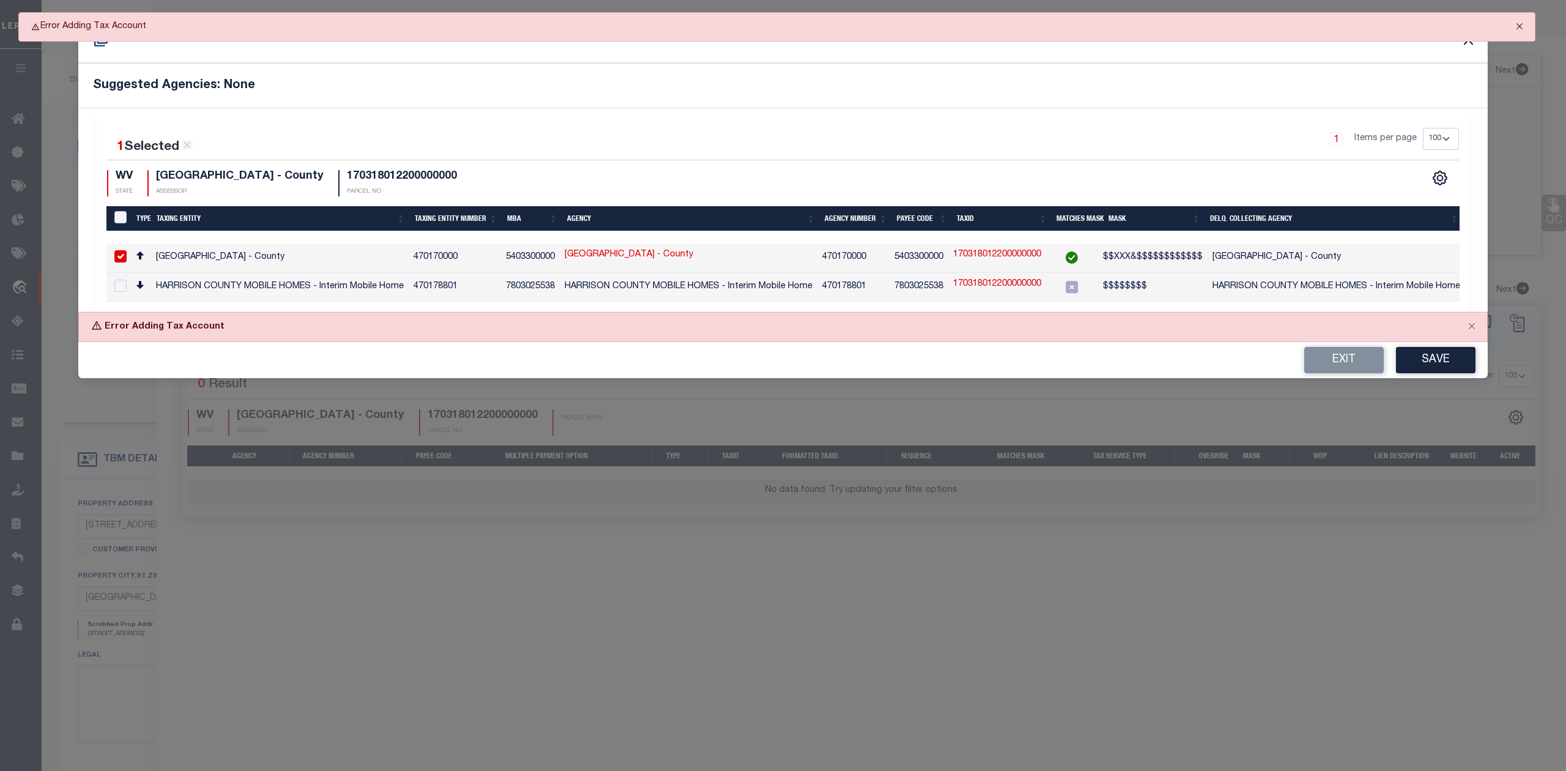
click at [1520, 25] on button "Close" at bounding box center [1519, 26] width 31 height 27
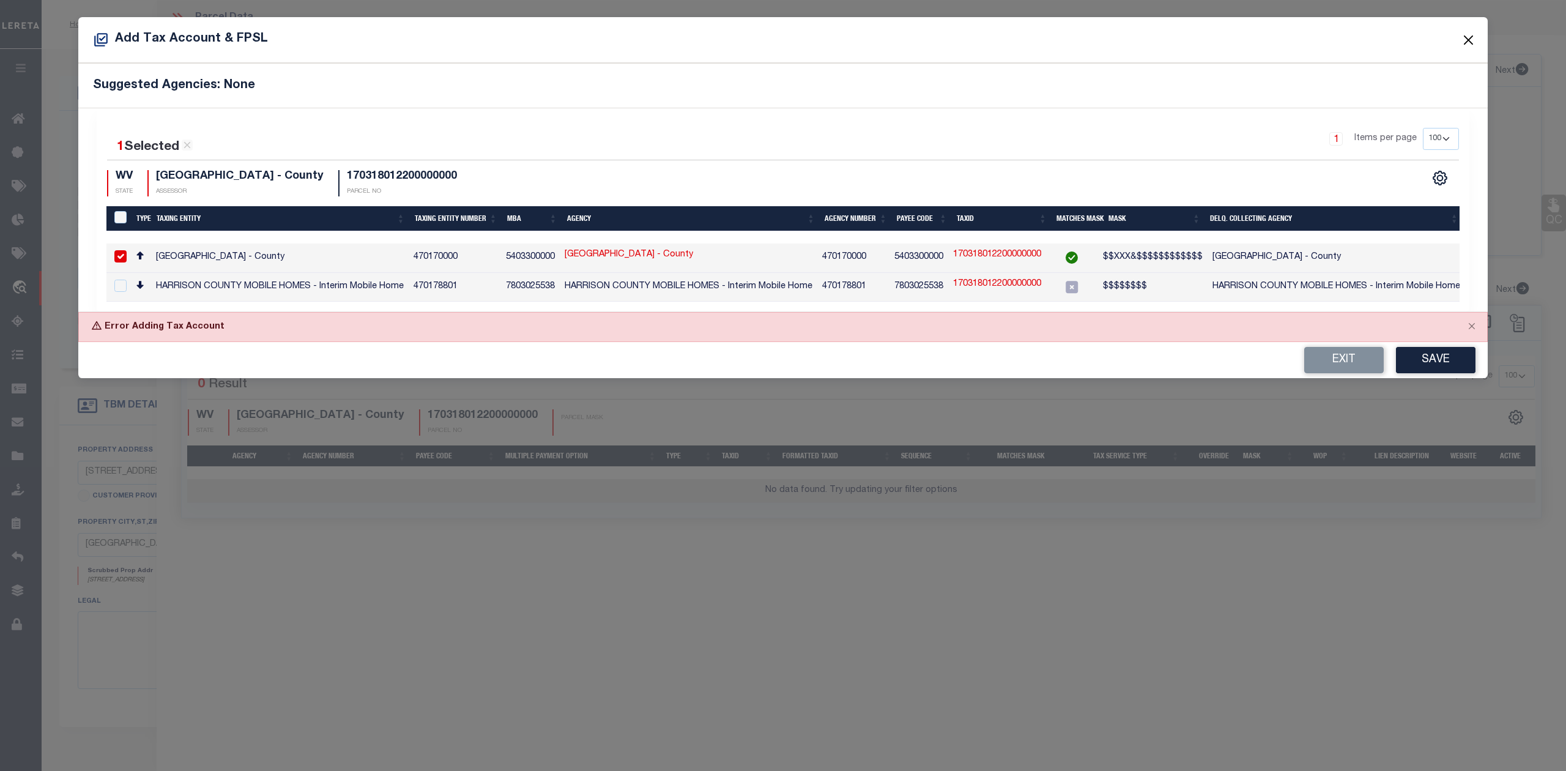
click at [1471, 38] on button "Close" at bounding box center [1469, 40] width 16 height 16
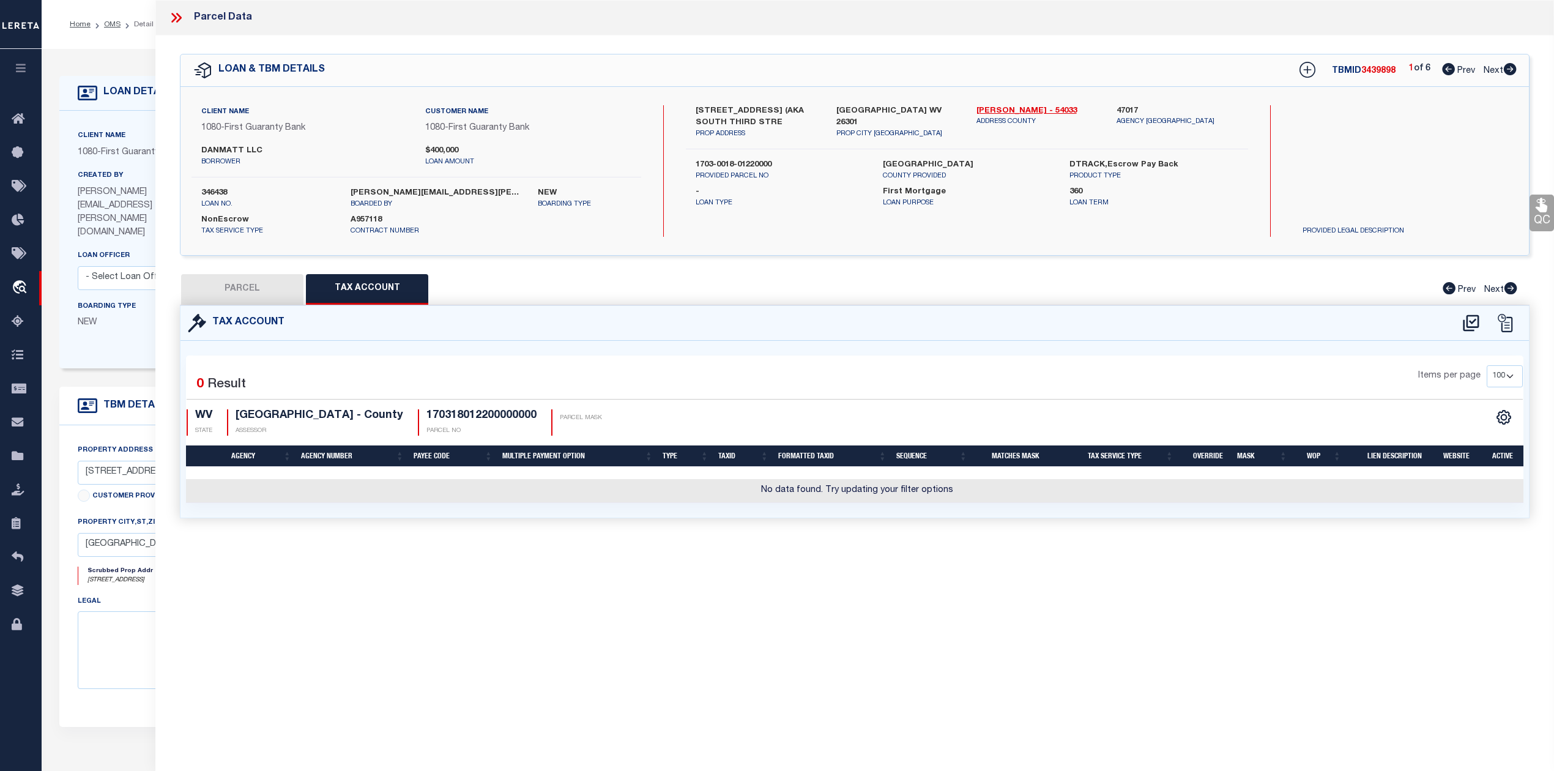
click at [1111, 594] on div "Parcel Data QC QC QC - Select Status - Ready to QC" at bounding box center [854, 368] width 1398 height 737
click at [243, 292] on button "PARCEL" at bounding box center [242, 289] width 122 height 31
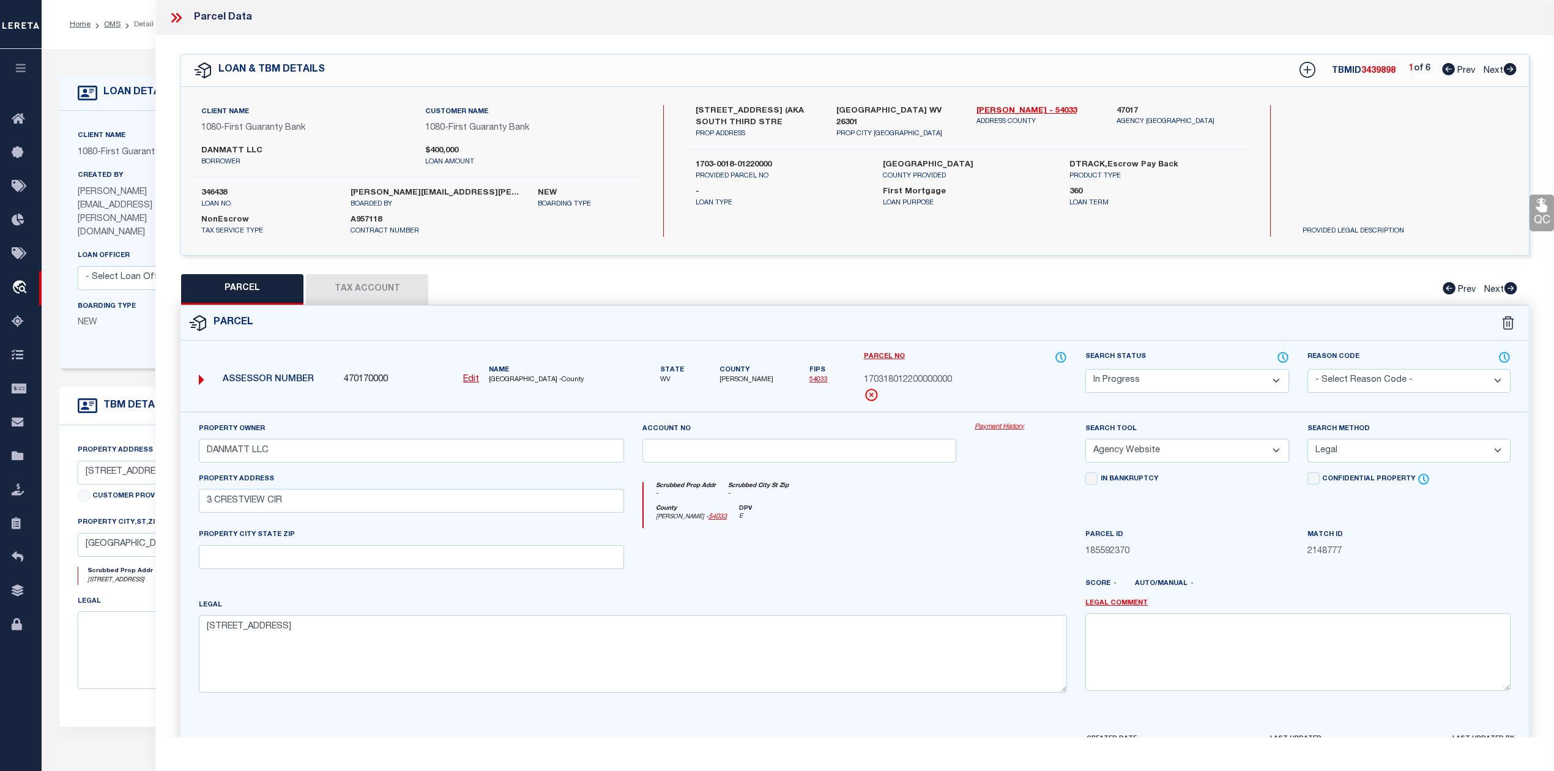
click at [969, 571] on div at bounding box center [1020, 553] width 111 height 50
click at [384, 294] on button "Tax Account" at bounding box center [367, 289] width 122 height 31
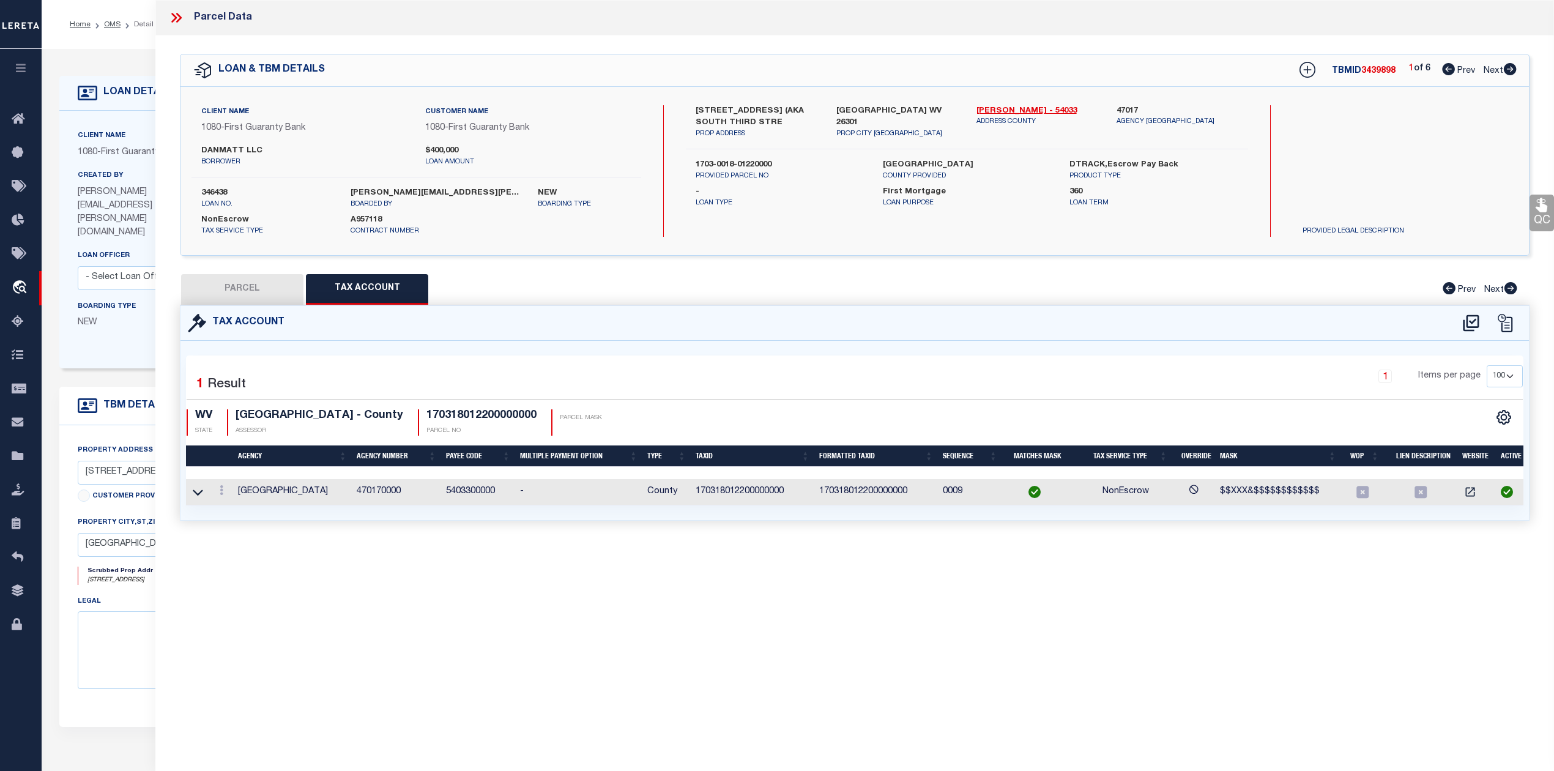
click at [822, 550] on div "Tax Account 1 1" at bounding box center [855, 427] width 1368 height 245
click at [935, 587] on div "Parcel Data QC QC QC - Select Status - Ready to QC" at bounding box center [854, 368] width 1398 height 737
click at [270, 286] on button "PARCEL" at bounding box center [242, 289] width 122 height 31
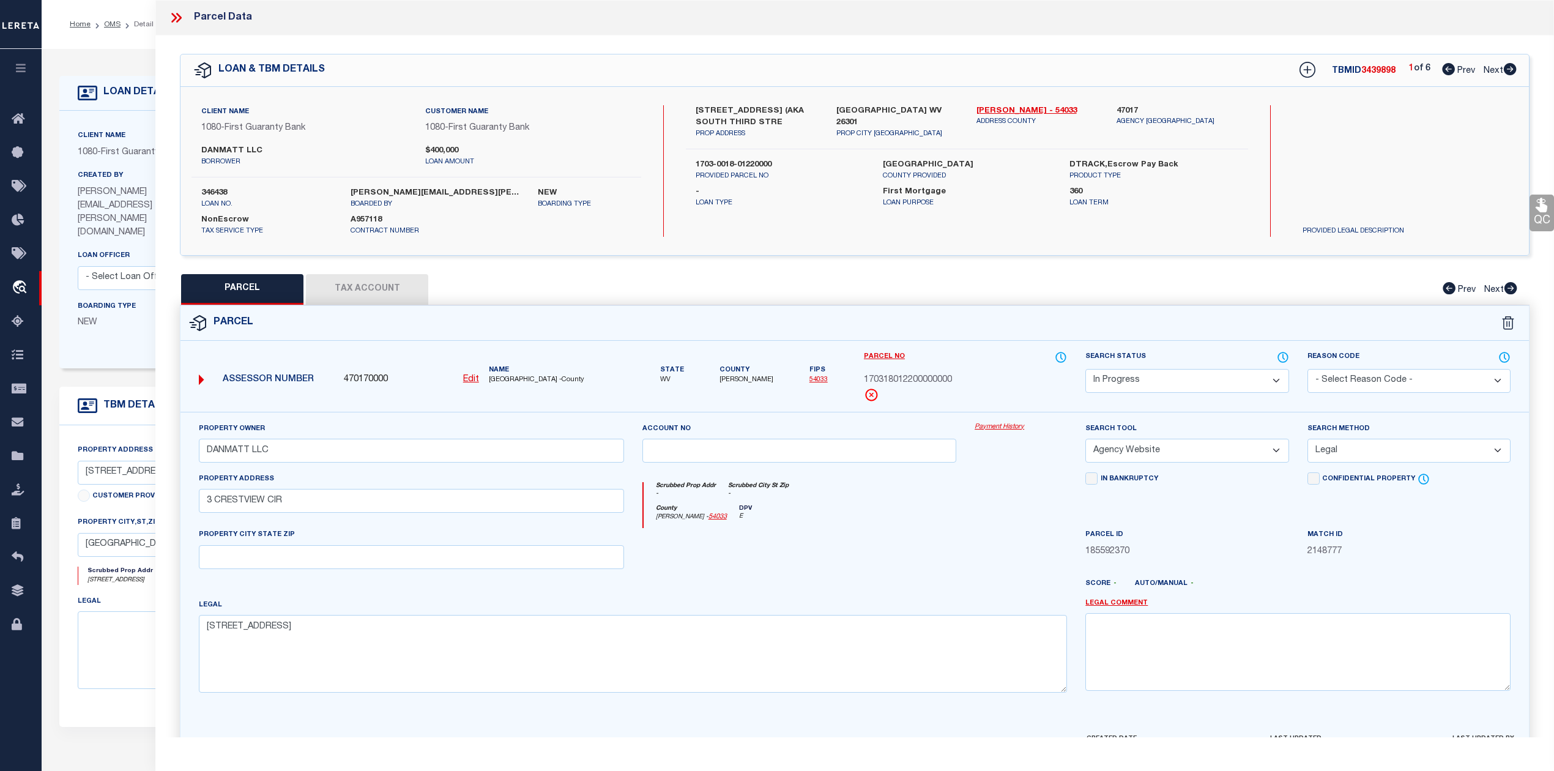
click at [823, 586] on div at bounding box center [910, 589] width 333 height 20
drag, startPoint x: 299, startPoint y: 509, endPoint x: 203, endPoint y: 505, distance: 96.1
click at [203, 505] on input "3 CRESTVIEW CIR" at bounding box center [411, 501] width 425 height 24
paste input "[STREET_ADDRESS]"
click at [409, 563] on input "text" at bounding box center [411, 557] width 425 height 24
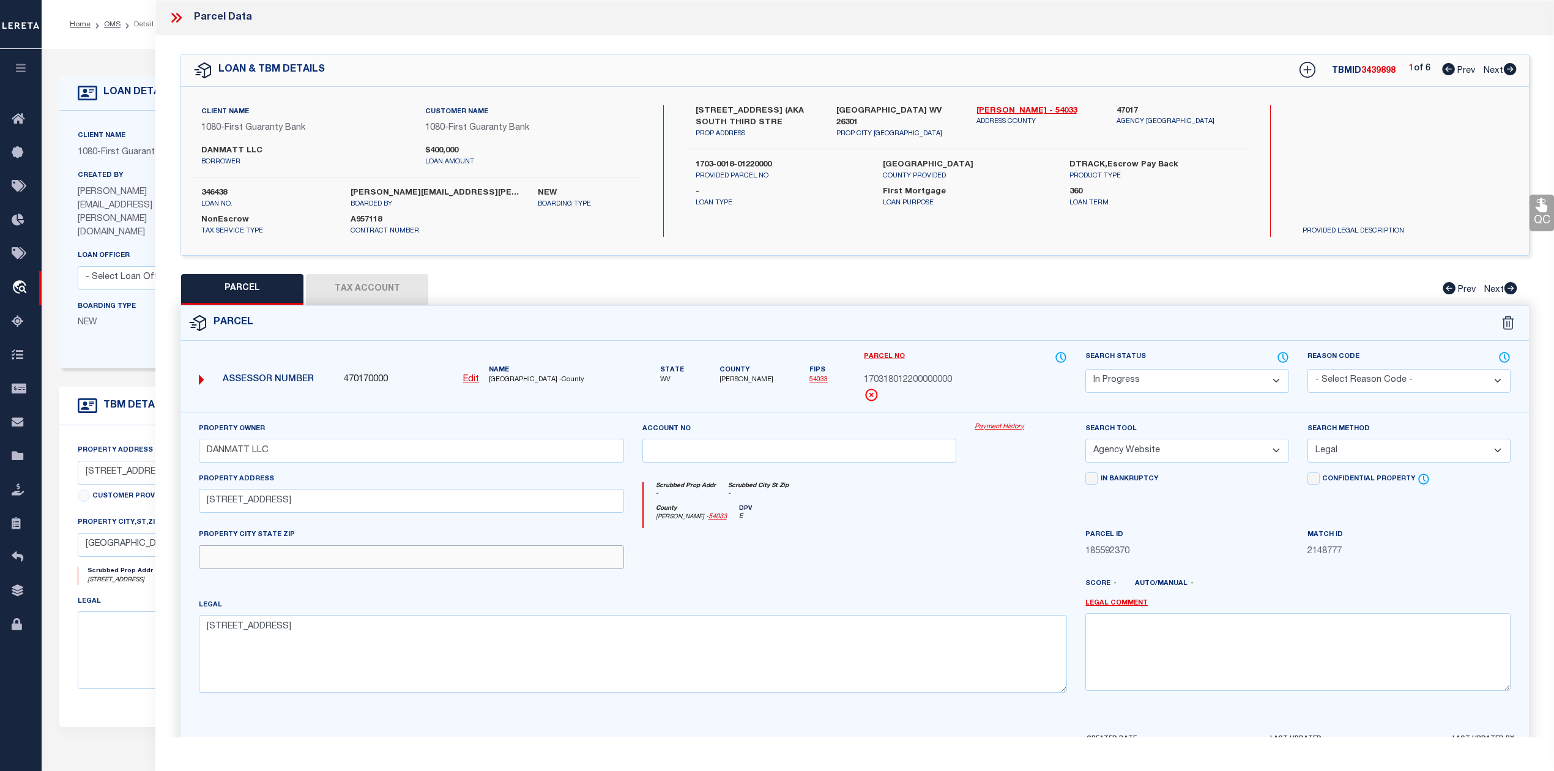
paste input "CLARKSBURG 26301"
click at [773, 578] on div at bounding box center [799, 553] width 333 height 50
click at [871, 522] on div "County [PERSON_NAME] - 54033 DPV E" at bounding box center [855, 517] width 424 height 24
click at [1140, 384] on select "Automated Search Bad Parcel Complete Duplicate Parcel High Dollar Reporting In …" at bounding box center [1186, 381] width 203 height 24
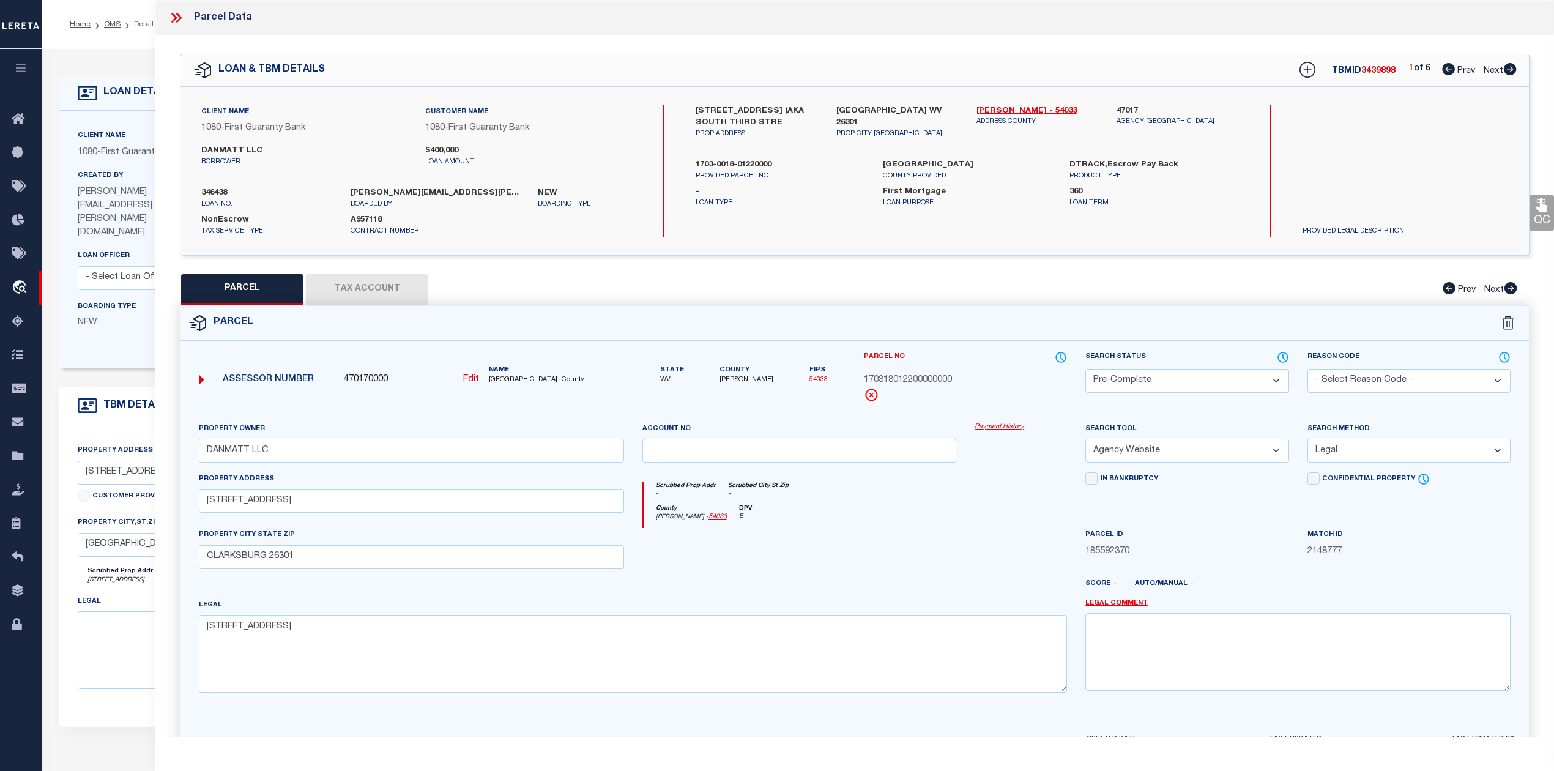
click at [1085, 369] on select "Automated Search Bad Parcel Complete Duplicate Parcel High Dollar Reporting In …" at bounding box center [1186, 381] width 203 height 24
click at [962, 521] on div "County [PERSON_NAME] - 54033 DPV E" at bounding box center [855, 517] width 424 height 24
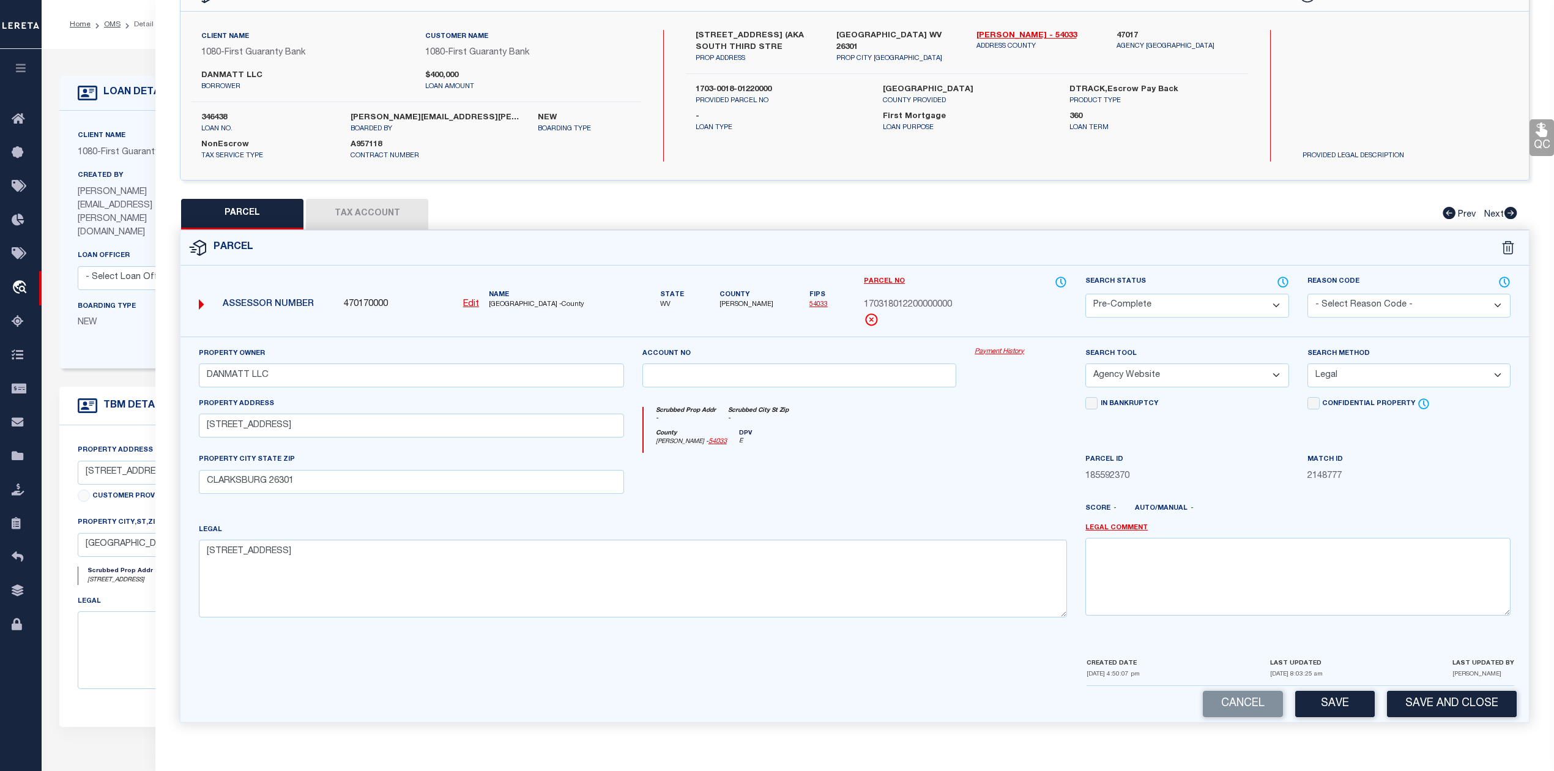
click at [1317, 703] on button "Save" at bounding box center [1335, 704] width 80 height 26
click at [896, 475] on div at bounding box center [799, 478] width 333 height 50
click at [388, 216] on button "Tax Account" at bounding box center [367, 214] width 122 height 31
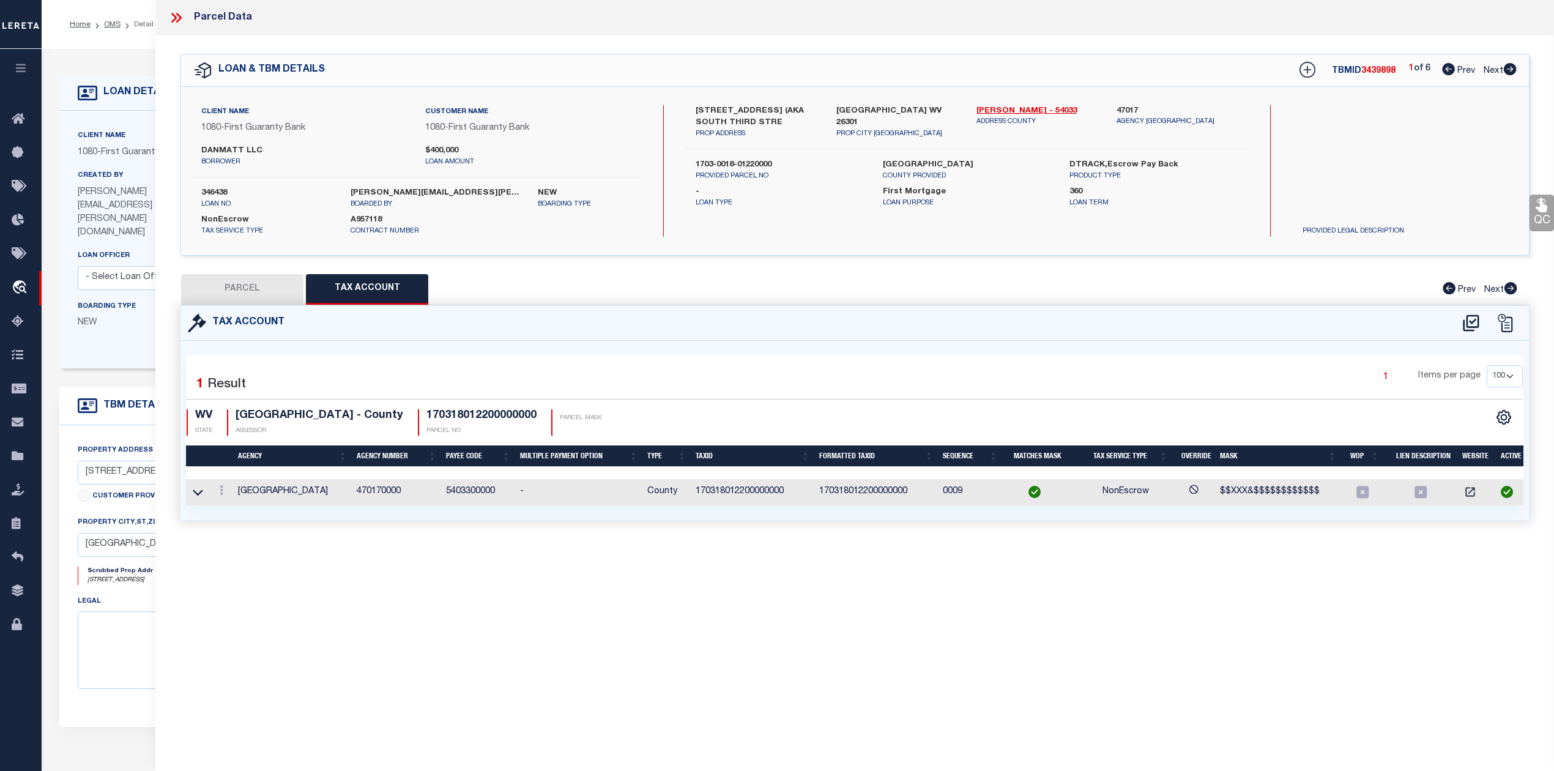
scroll to position [0, 0]
click at [670, 667] on div "Parcel Data QC QC QC - Select Status - Ready to QC" at bounding box center [854, 368] width 1398 height 737
click at [671, 550] on div "Tax Account 1 1" at bounding box center [855, 427] width 1368 height 245
click at [242, 289] on button "PARCEL" at bounding box center [242, 289] width 122 height 31
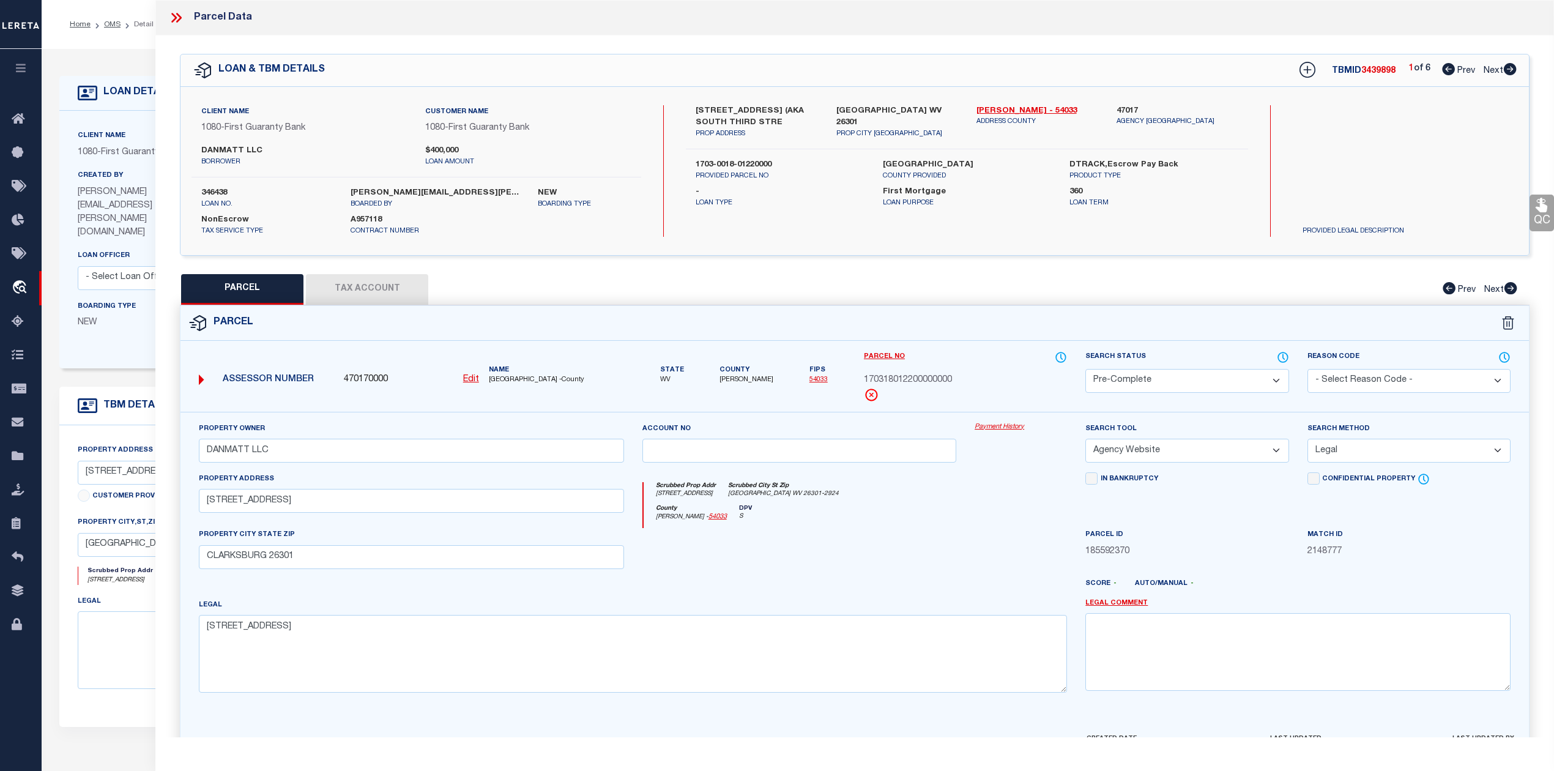
click at [893, 547] on div at bounding box center [799, 553] width 333 height 50
click at [374, 297] on button "Tax Account" at bounding box center [367, 289] width 122 height 31
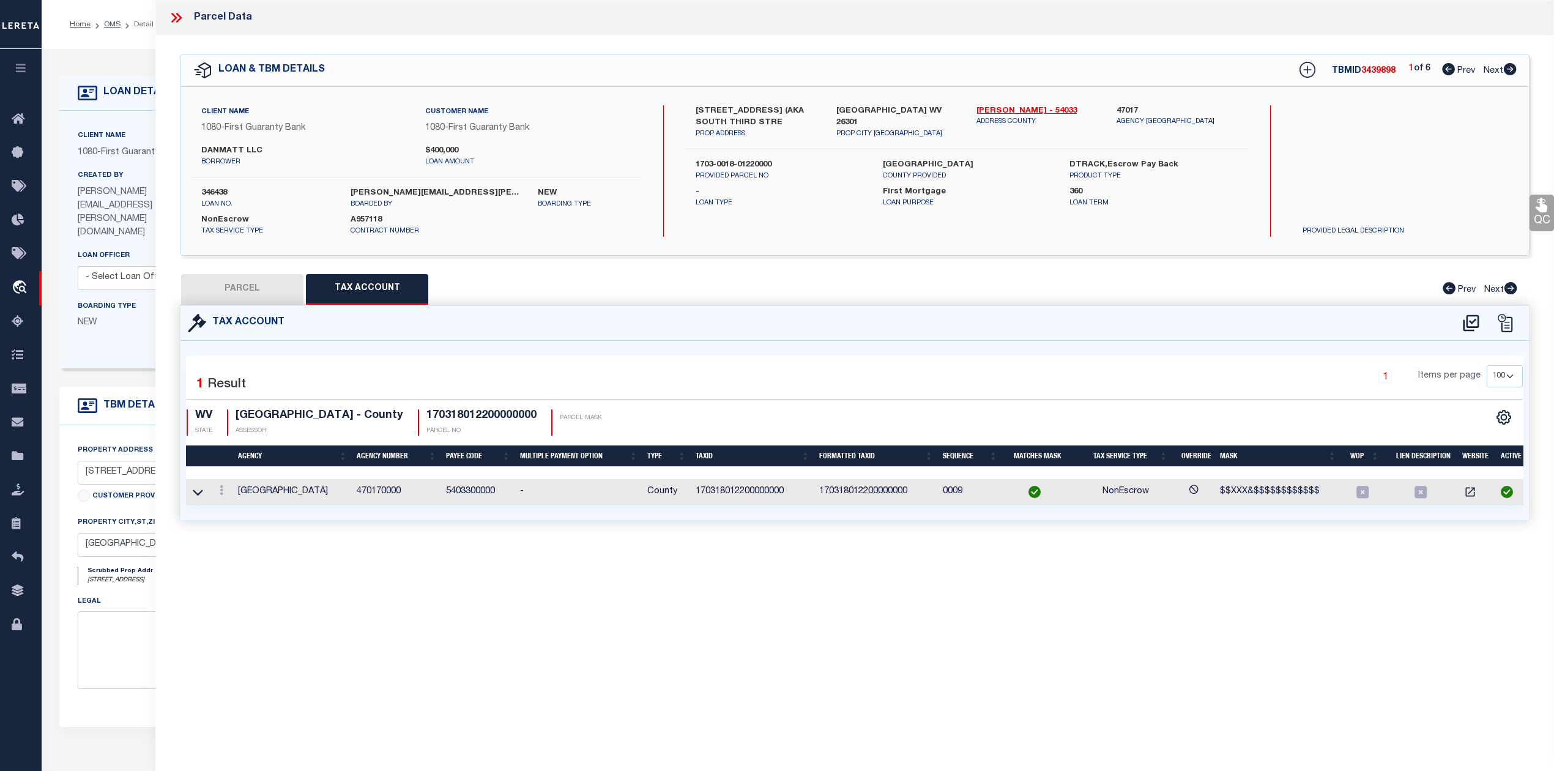
click at [267, 295] on button "PARCEL" at bounding box center [242, 289] width 122 height 31
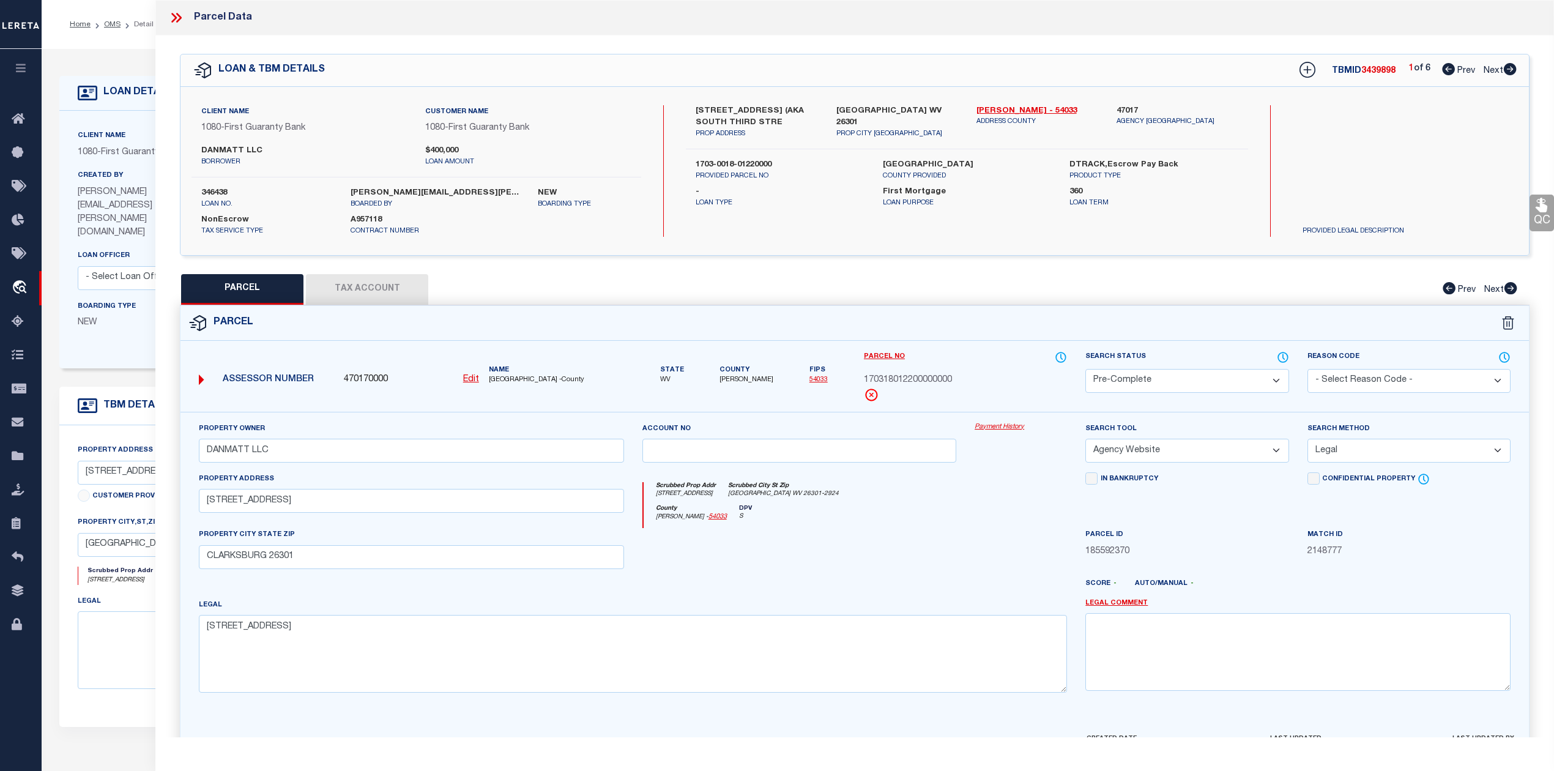
click at [177, 18] on icon at bounding box center [174, 18] width 6 height 10
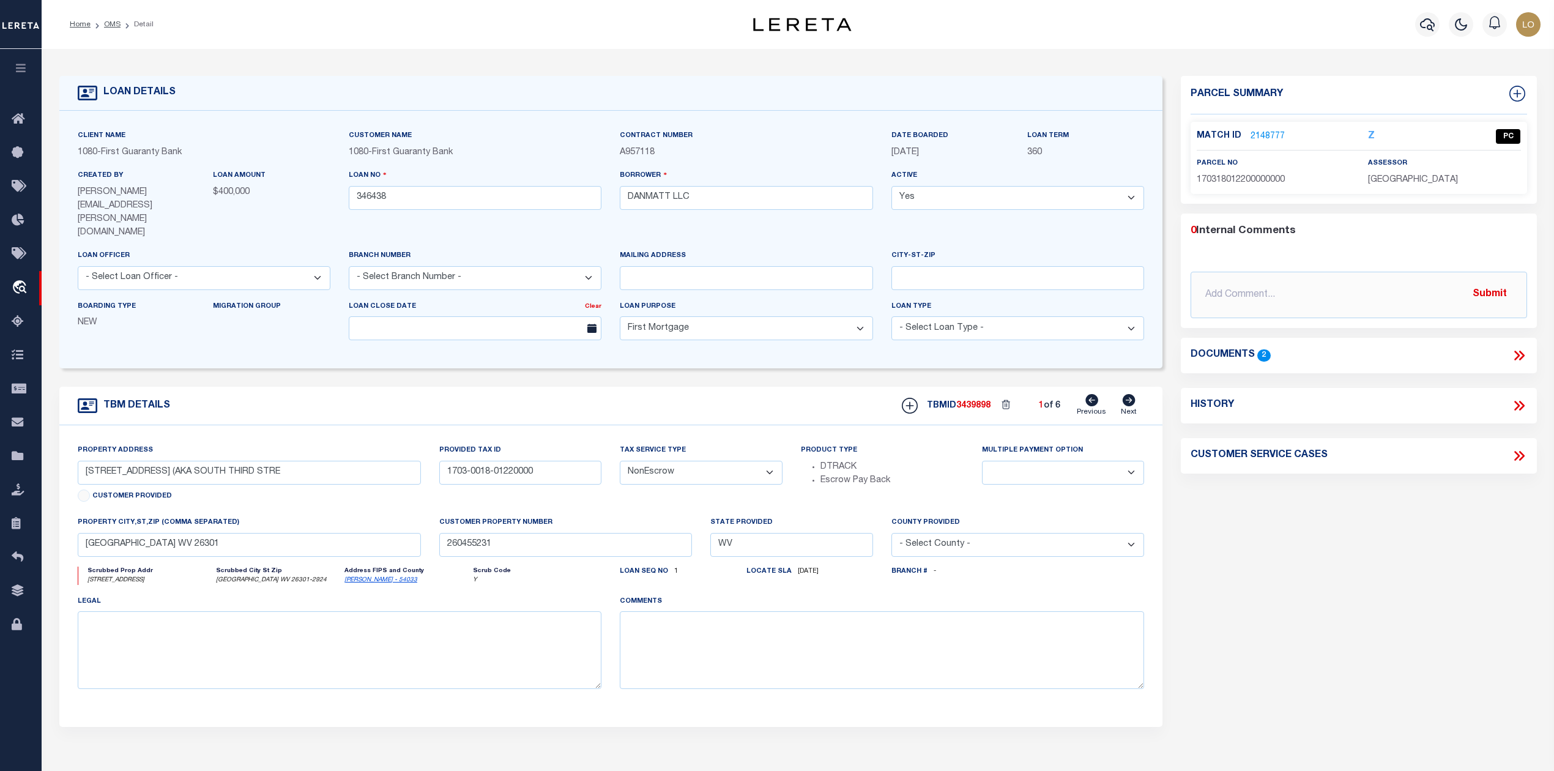
click at [1271, 588] on div "Parcel Summary Match ID 2148777 Z parcel no 170318012200000000 0" at bounding box center [1358, 425] width 374 height 698
click at [1262, 136] on link "2148777" at bounding box center [1267, 136] width 34 height 13
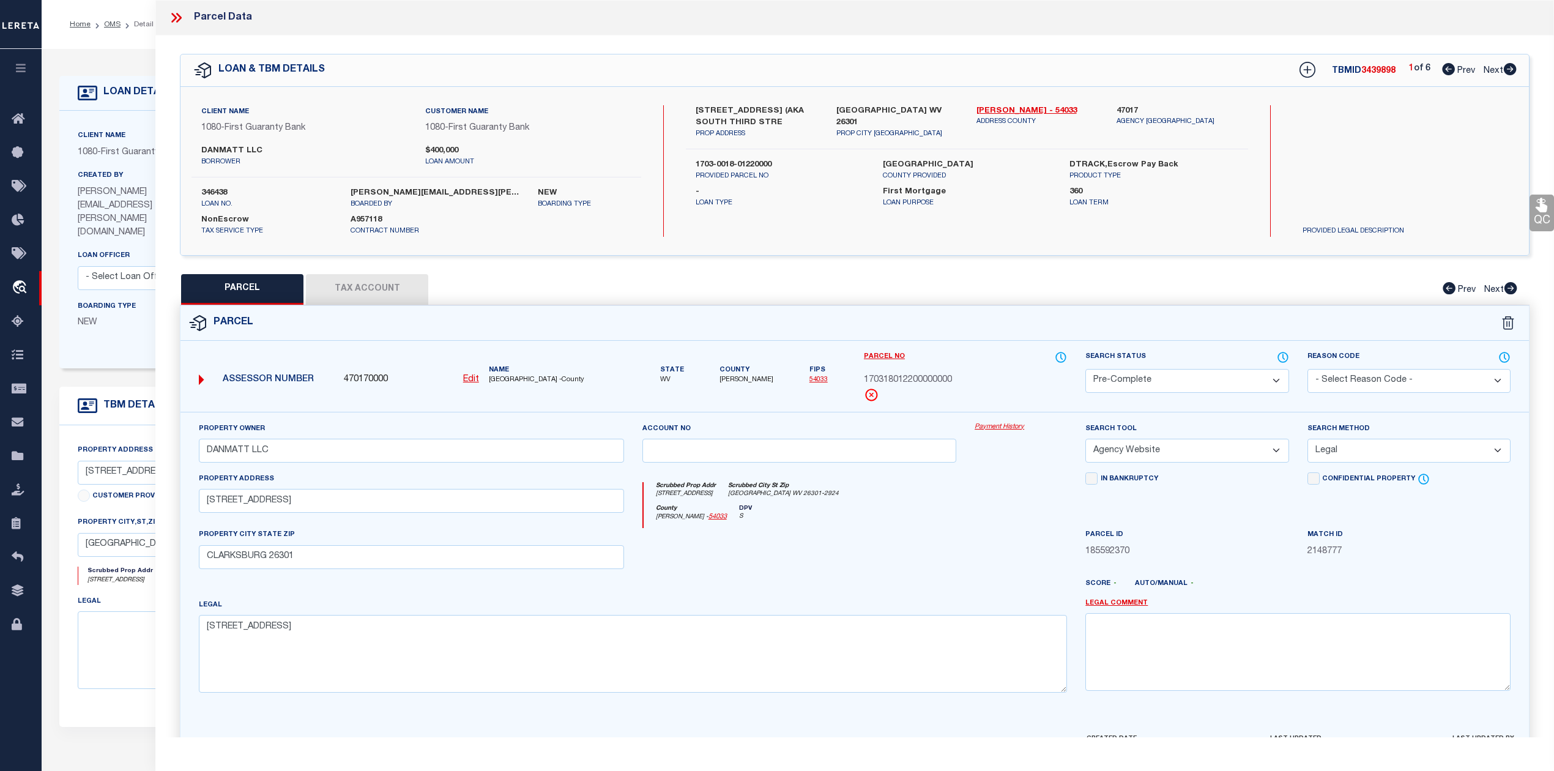
click at [985, 593] on div at bounding box center [910, 589] width 333 height 20
click at [1125, 378] on select "Automated Search Bad Parcel Complete Duplicate Parcel High Dollar Reporting In …" at bounding box center [1186, 381] width 203 height 24
click at [1085, 369] on select "Automated Search Bad Parcel Complete Duplicate Parcel High Dollar Reporting In …" at bounding box center [1186, 381] width 203 height 24
click at [958, 507] on div "County [PERSON_NAME] - 54033 DPV S" at bounding box center [855, 517] width 424 height 24
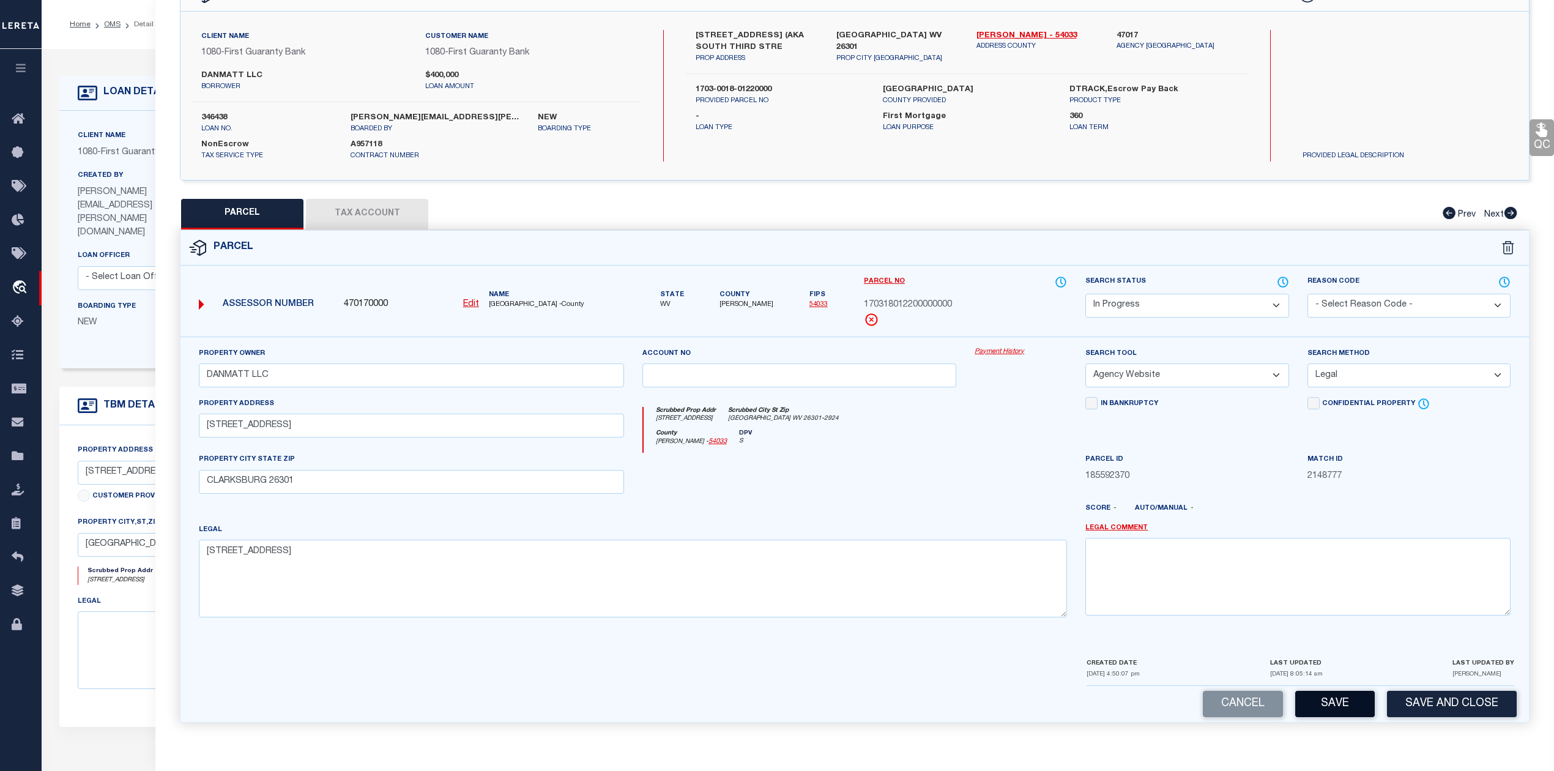
click at [1316, 695] on button "Save" at bounding box center [1335, 704] width 80 height 26
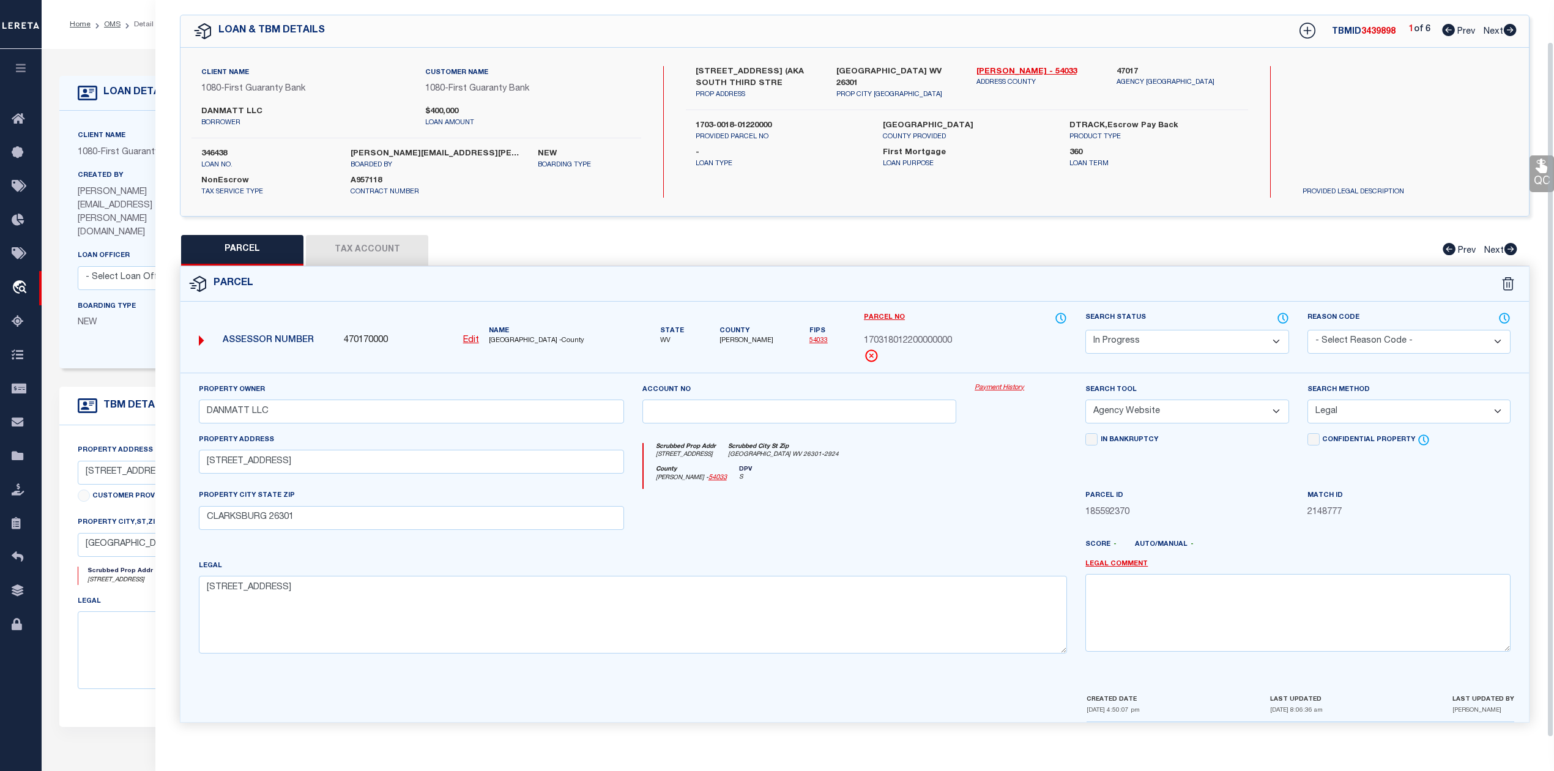
scroll to position [44, 0]
click at [470, 336] on u "Edit" at bounding box center [471, 340] width 16 height 9
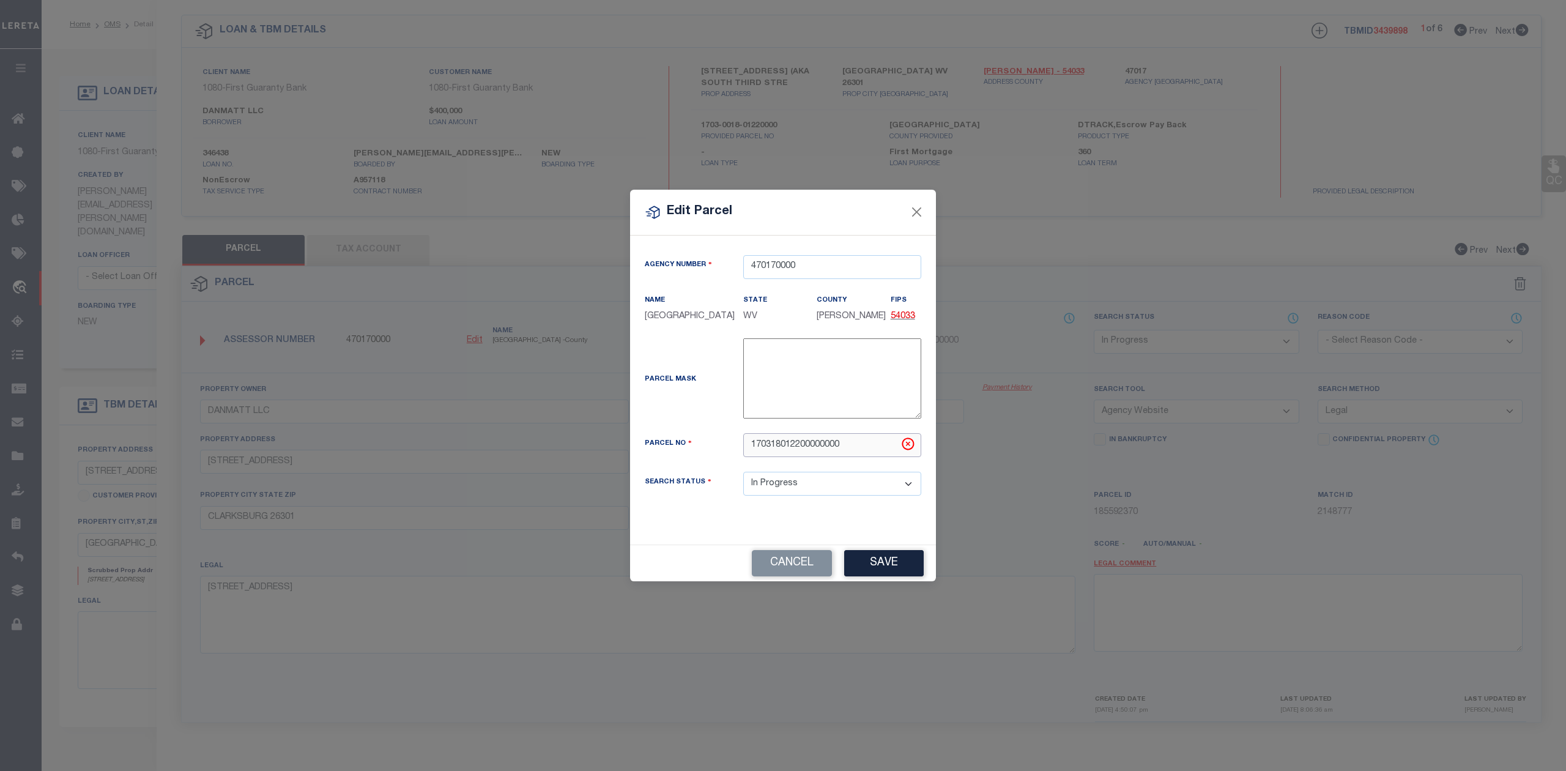
drag, startPoint x: 845, startPoint y: 454, endPoint x: 737, endPoint y: 450, distance: 107.7
click at [737, 450] on div "170318012200000000" at bounding box center [832, 445] width 196 height 24
paste input "-03-0018-0122-"
click at [737, 450] on div "17-03-0018-0122-0000" at bounding box center [832, 445] width 196 height 24
click at [857, 568] on button "Save" at bounding box center [884, 563] width 80 height 26
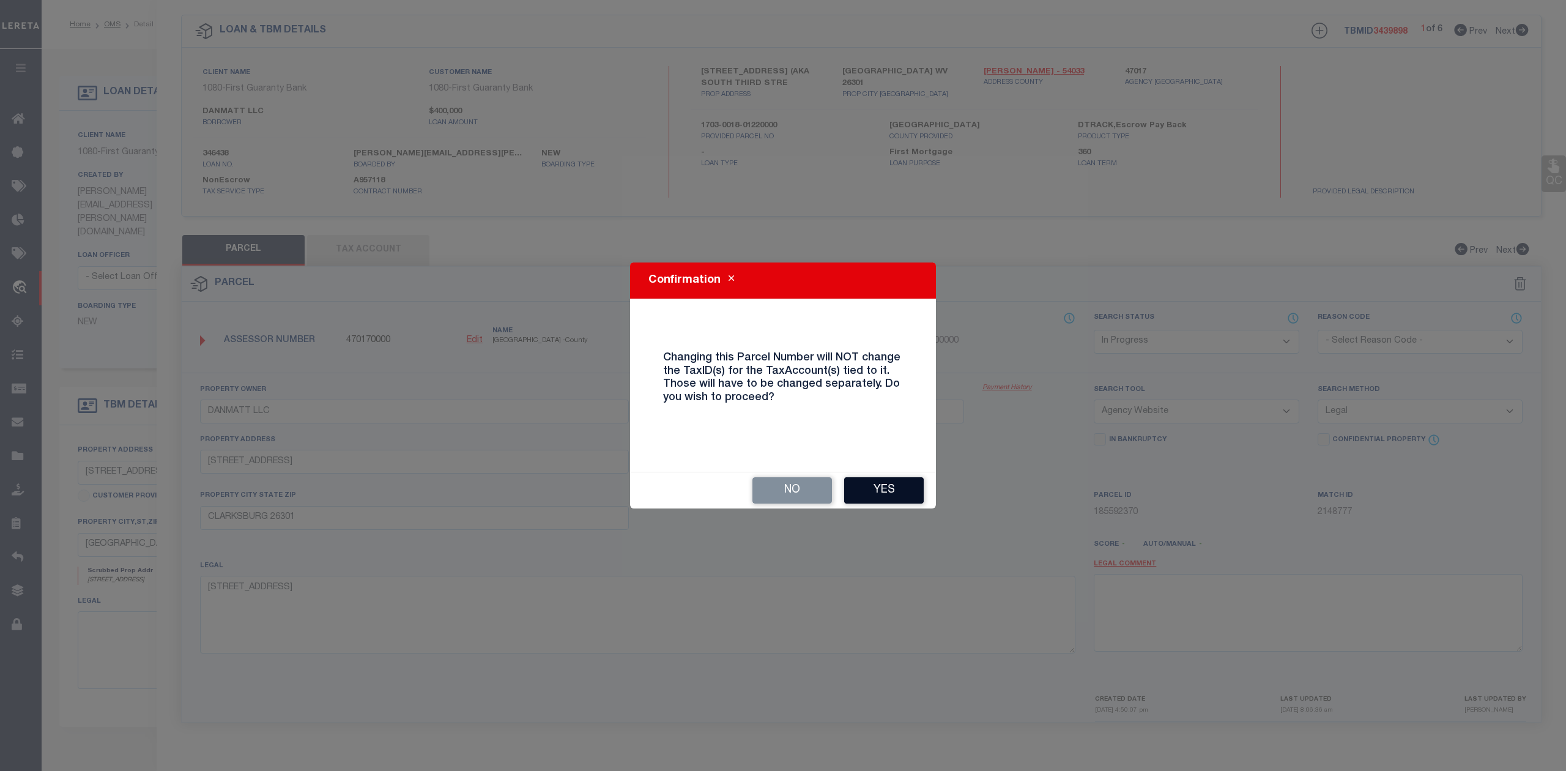
click at [903, 490] on button "Yes" at bounding box center [884, 490] width 80 height 26
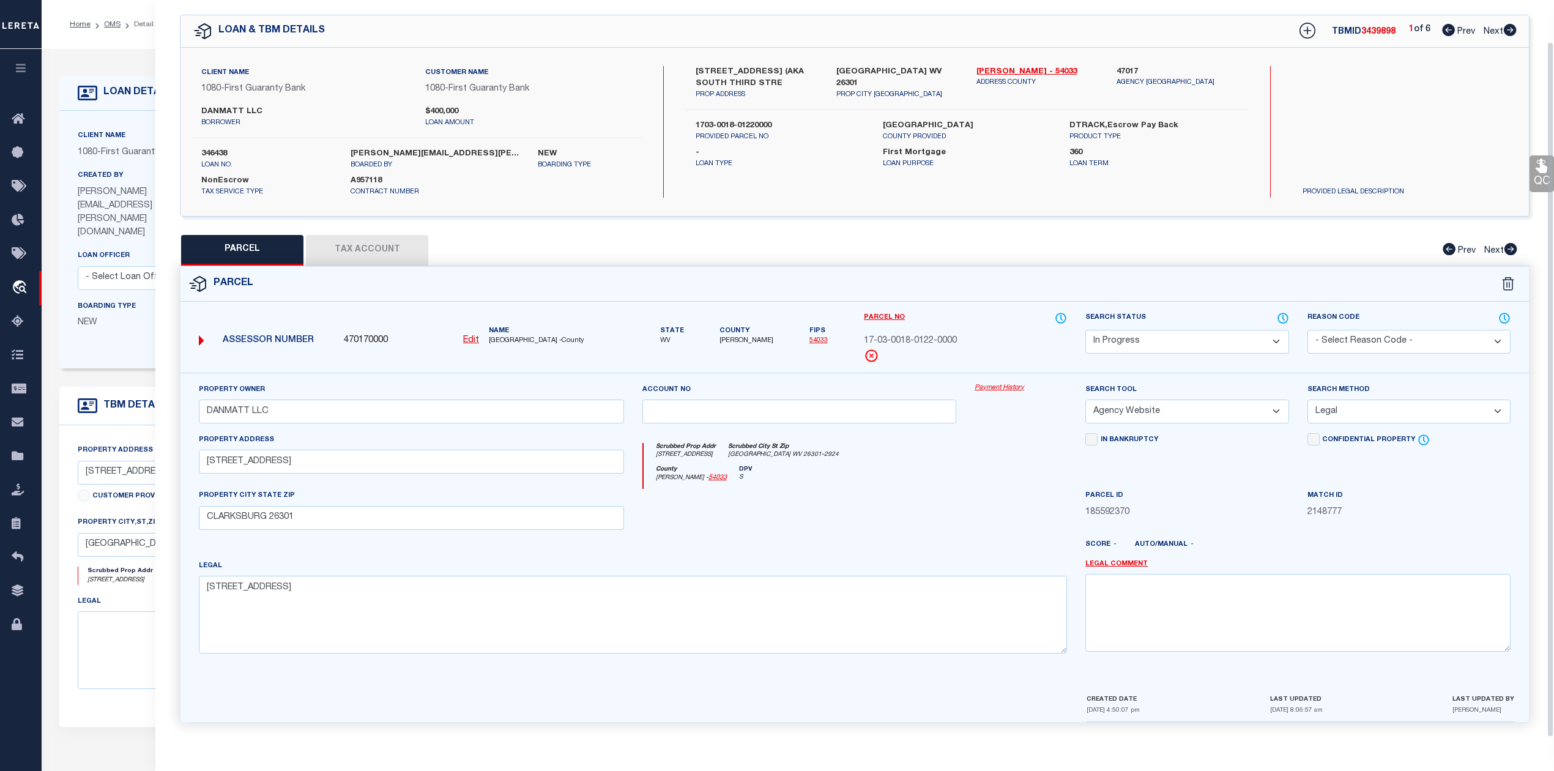
click at [917, 517] on div at bounding box center [799, 514] width 333 height 50
click at [404, 254] on button "Tax Account" at bounding box center [367, 250] width 122 height 31
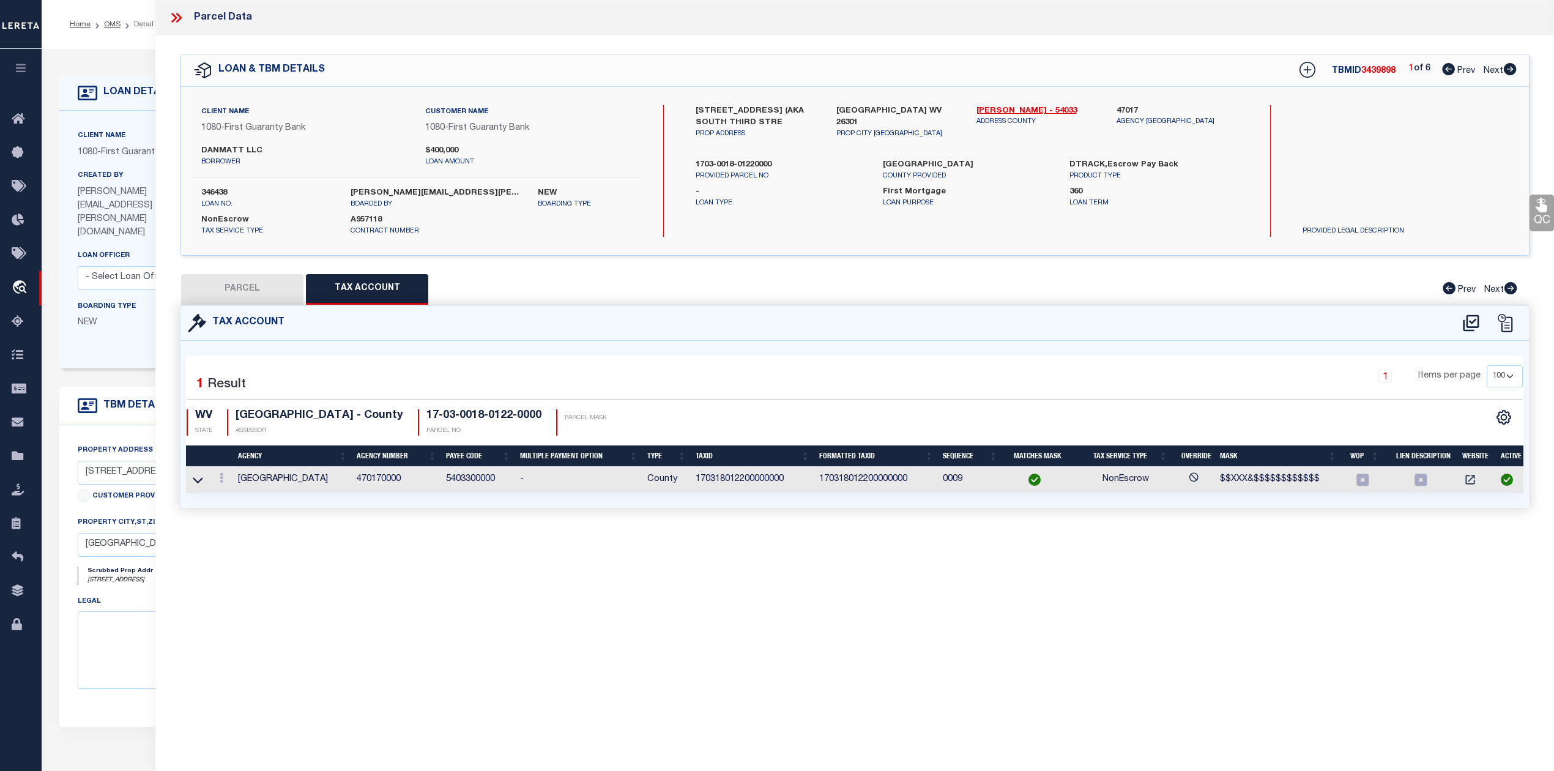
scroll to position [0, 0]
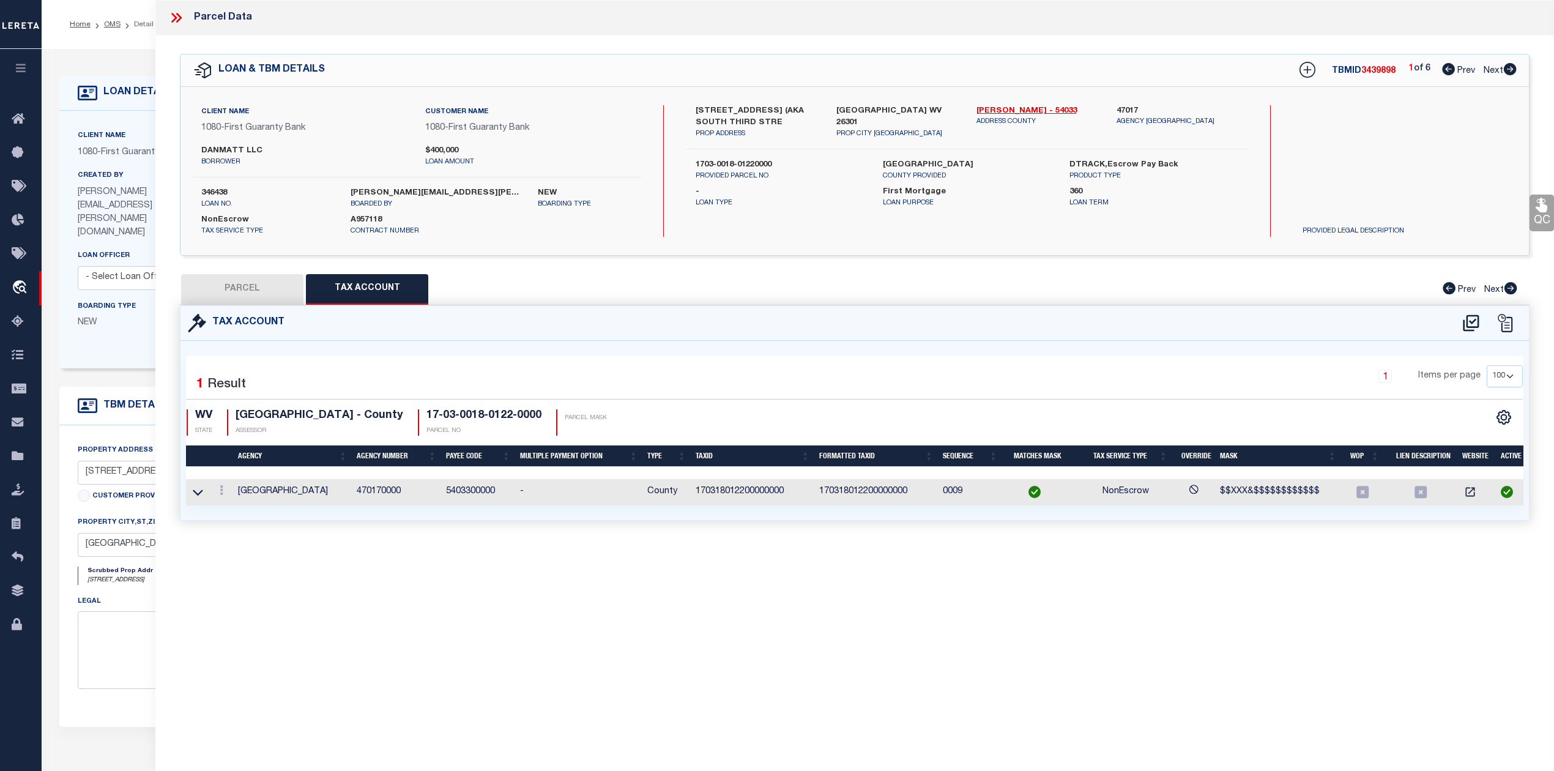
click at [745, 590] on div "Parcel Data QC QC QC - Select Status - Ready to QC" at bounding box center [854, 368] width 1398 height 737
click at [220, 492] on icon at bounding box center [222, 490] width 4 height 10
click at [198, 493] on icon at bounding box center [198, 492] width 10 height 13
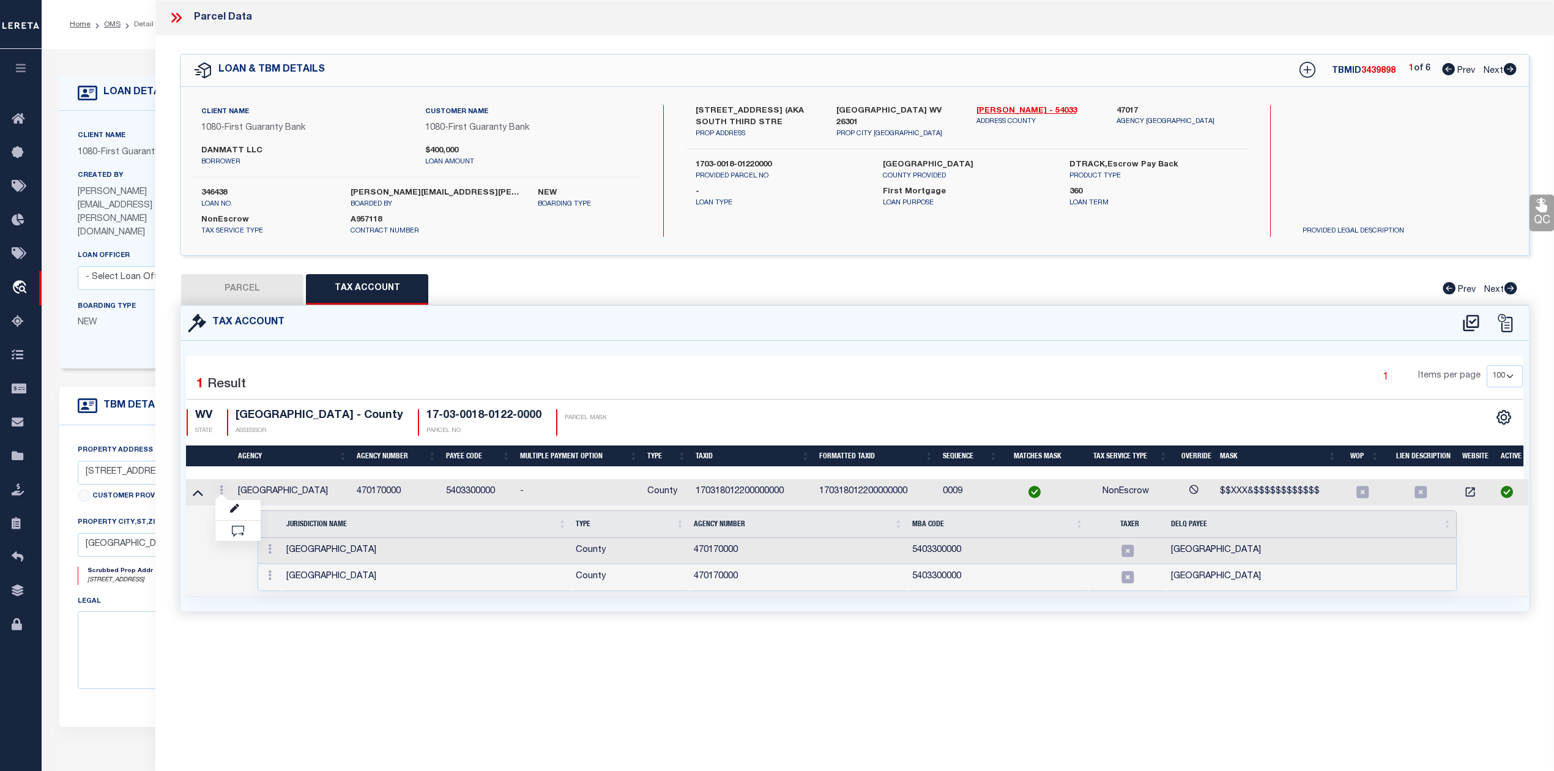
click at [228, 572] on td "Selected 2 Results Items per page" at bounding box center [857, 550] width 1342 height 91
click at [268, 576] on icon at bounding box center [270, 575] width 4 height 10
click at [282, 561] on img at bounding box center [284, 559] width 12 height 12
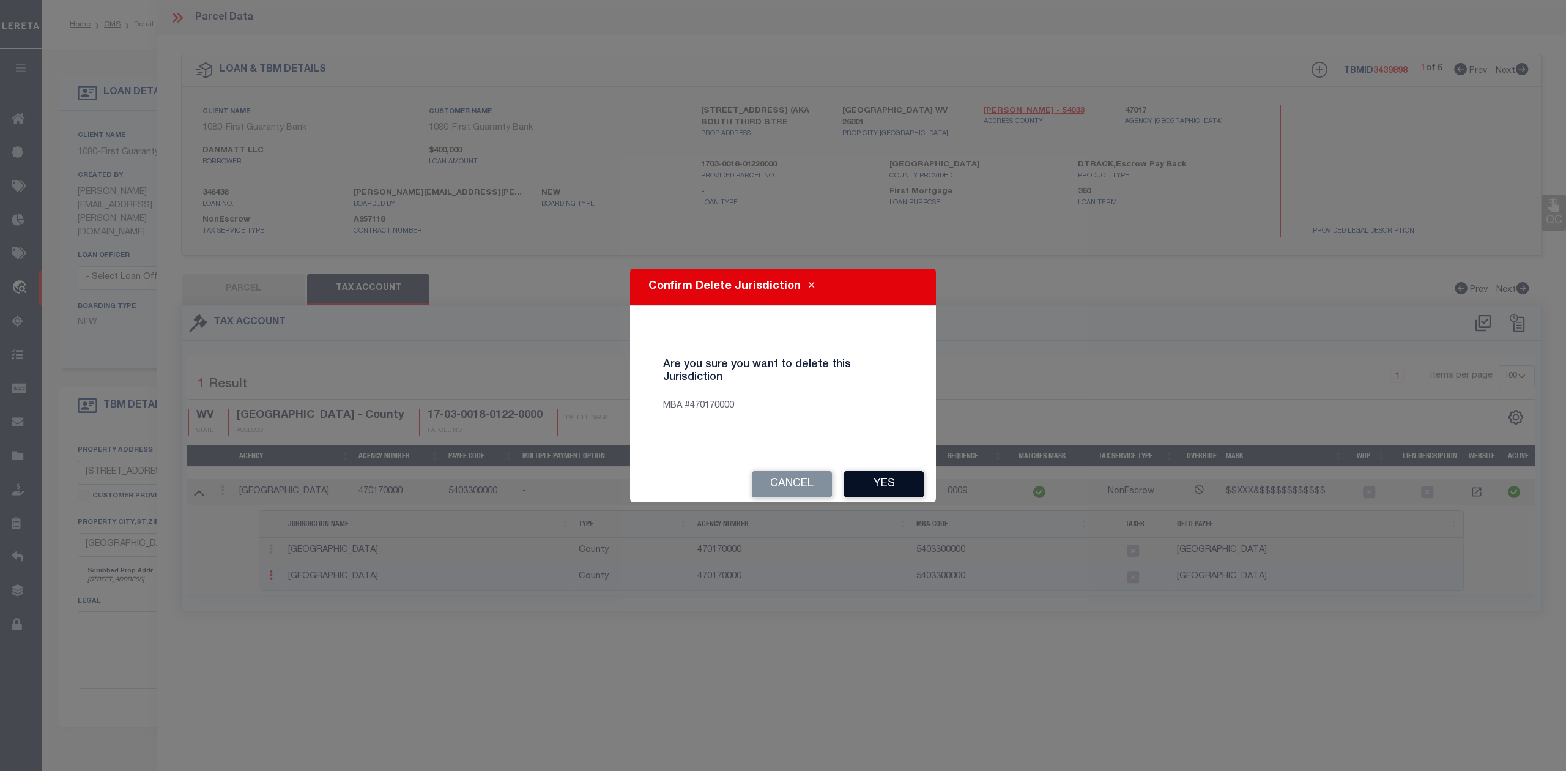
click at [867, 485] on button "Yes" at bounding box center [884, 484] width 80 height 26
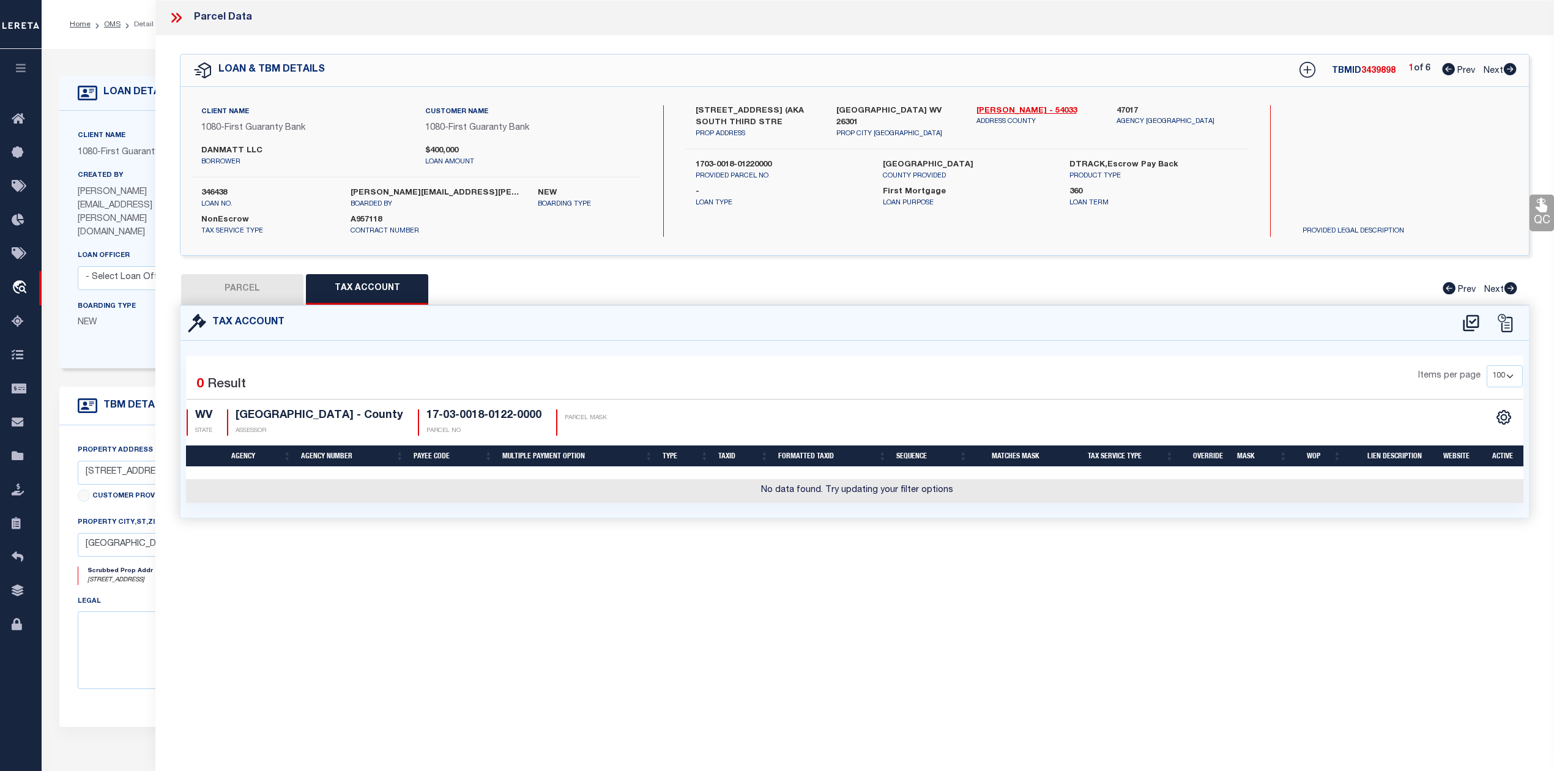
click at [752, 583] on div "Parcel Data QC QC QC - Select Status - Ready to QC" at bounding box center [854, 368] width 1398 height 737
click at [1469, 328] on icon at bounding box center [1471, 323] width 20 height 20
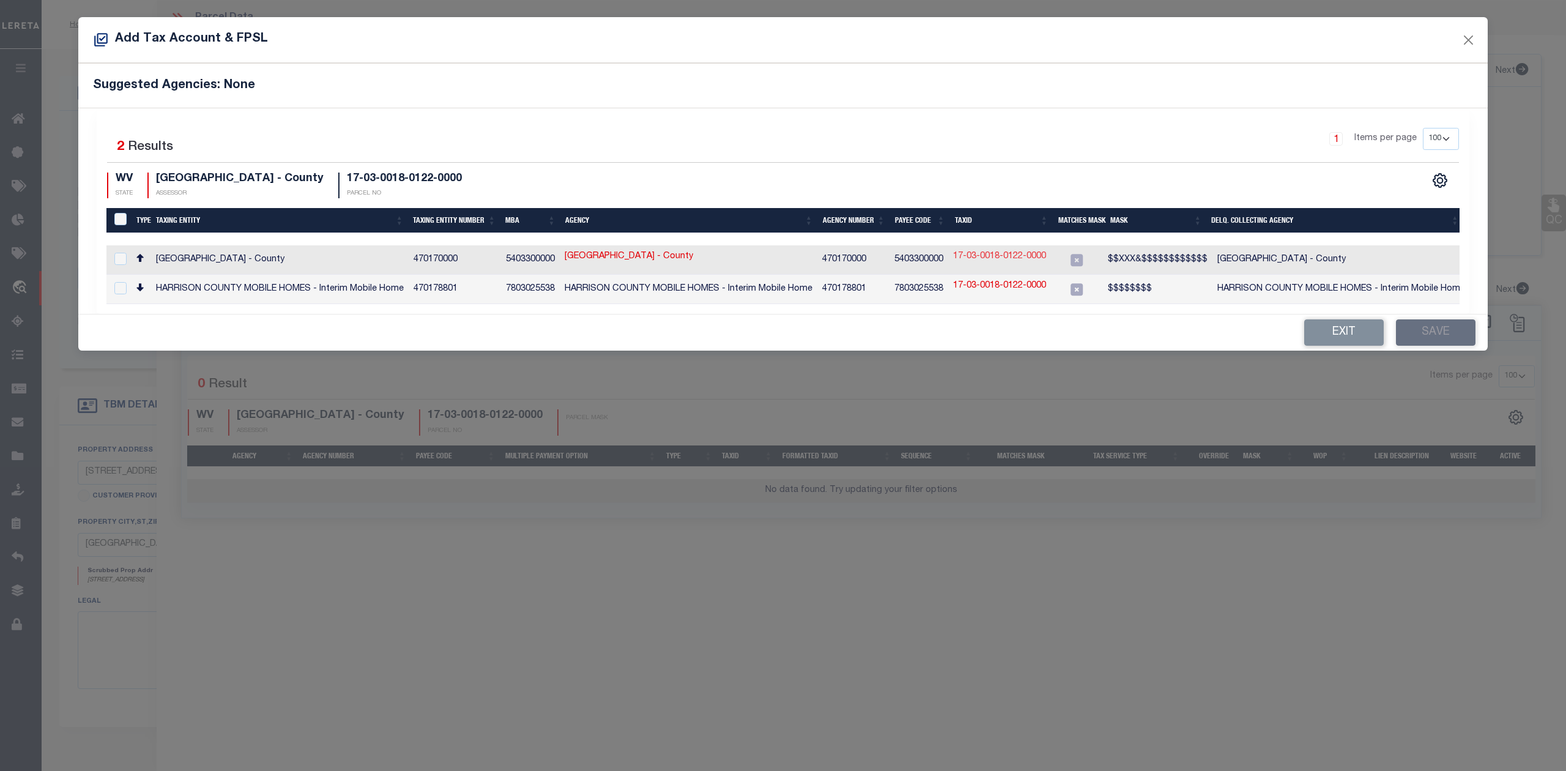
click at [1020, 260] on link "17-03-0018-0122-0000" at bounding box center [999, 256] width 93 height 13
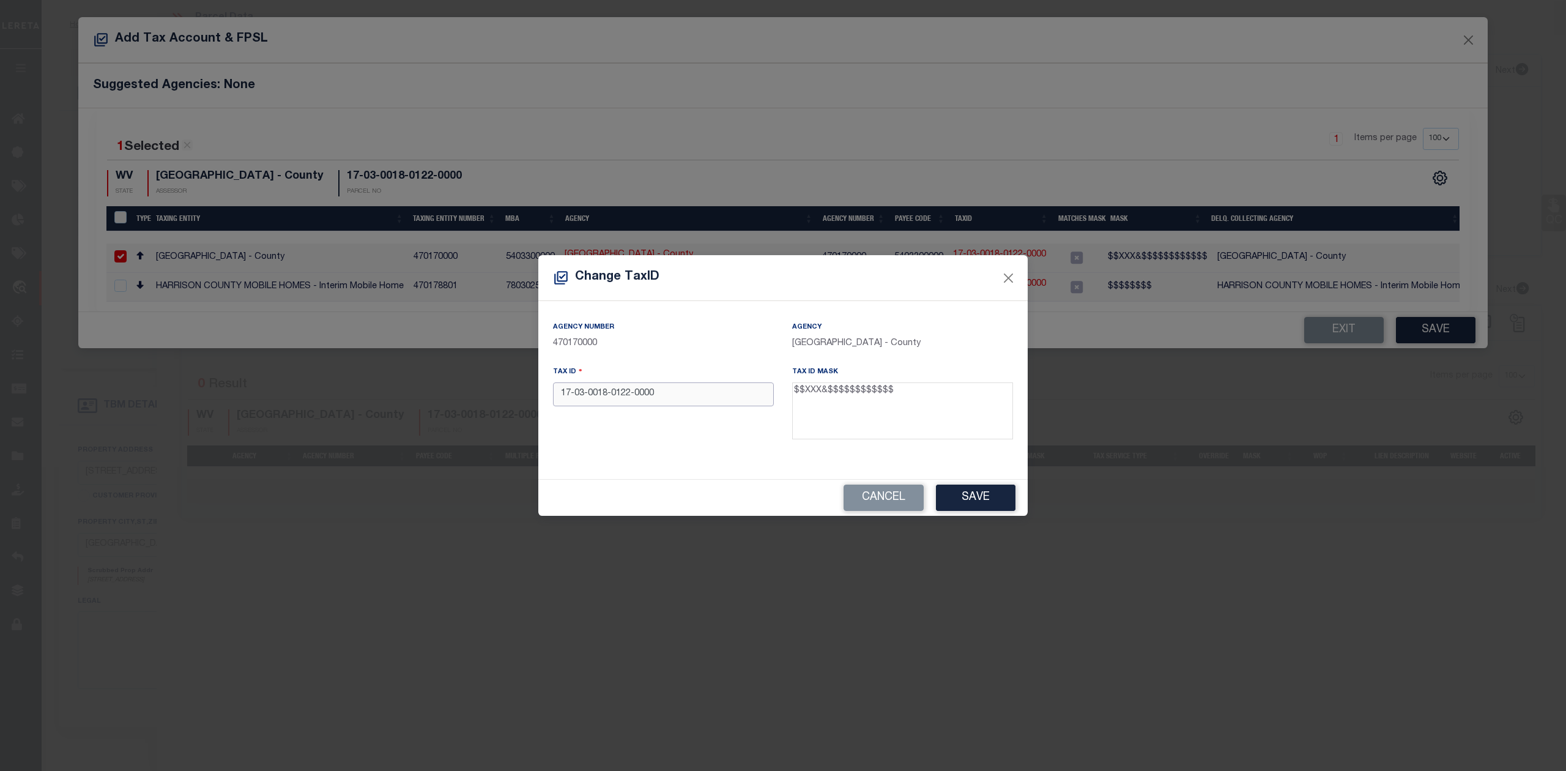
click at [634, 399] on input "17-03-0018-0122-0000" at bounding box center [663, 394] width 221 height 24
click at [610, 399] on input "17-03-0018-01220000" at bounding box center [663, 394] width 221 height 24
click at [590, 395] on input "[PHONE_NUMBER]" at bounding box center [663, 394] width 221 height 24
click at [576, 395] on input "17-03001801220000" at bounding box center [663, 394] width 221 height 24
click at [630, 451] on div "Agency Number 470170000 Agency [GEOGRAPHIC_DATA] - County Tax ID 17030018012200…" at bounding box center [782, 390] width 489 height 178
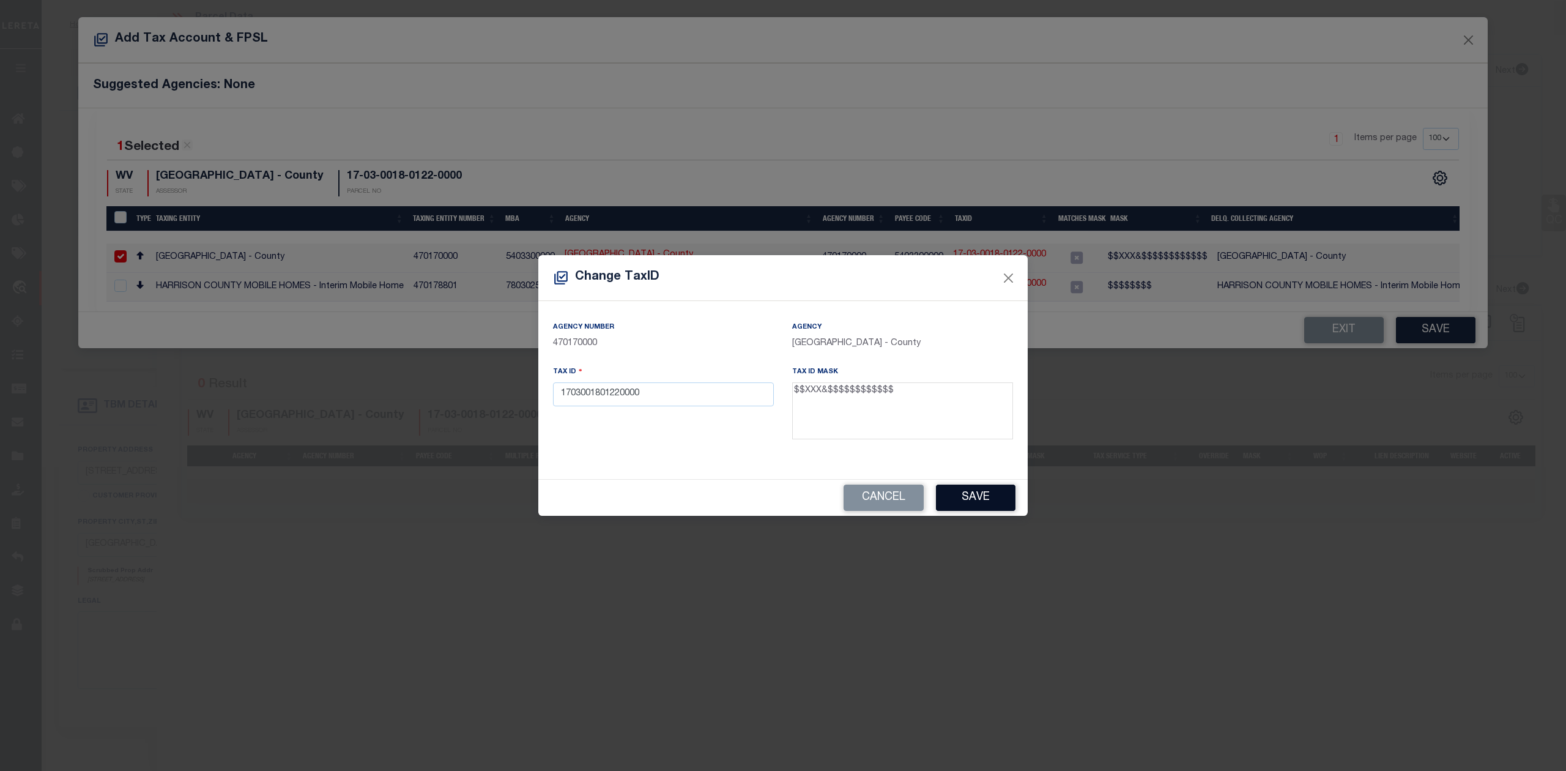
click at [977, 492] on button "Save" at bounding box center [976, 497] width 80 height 26
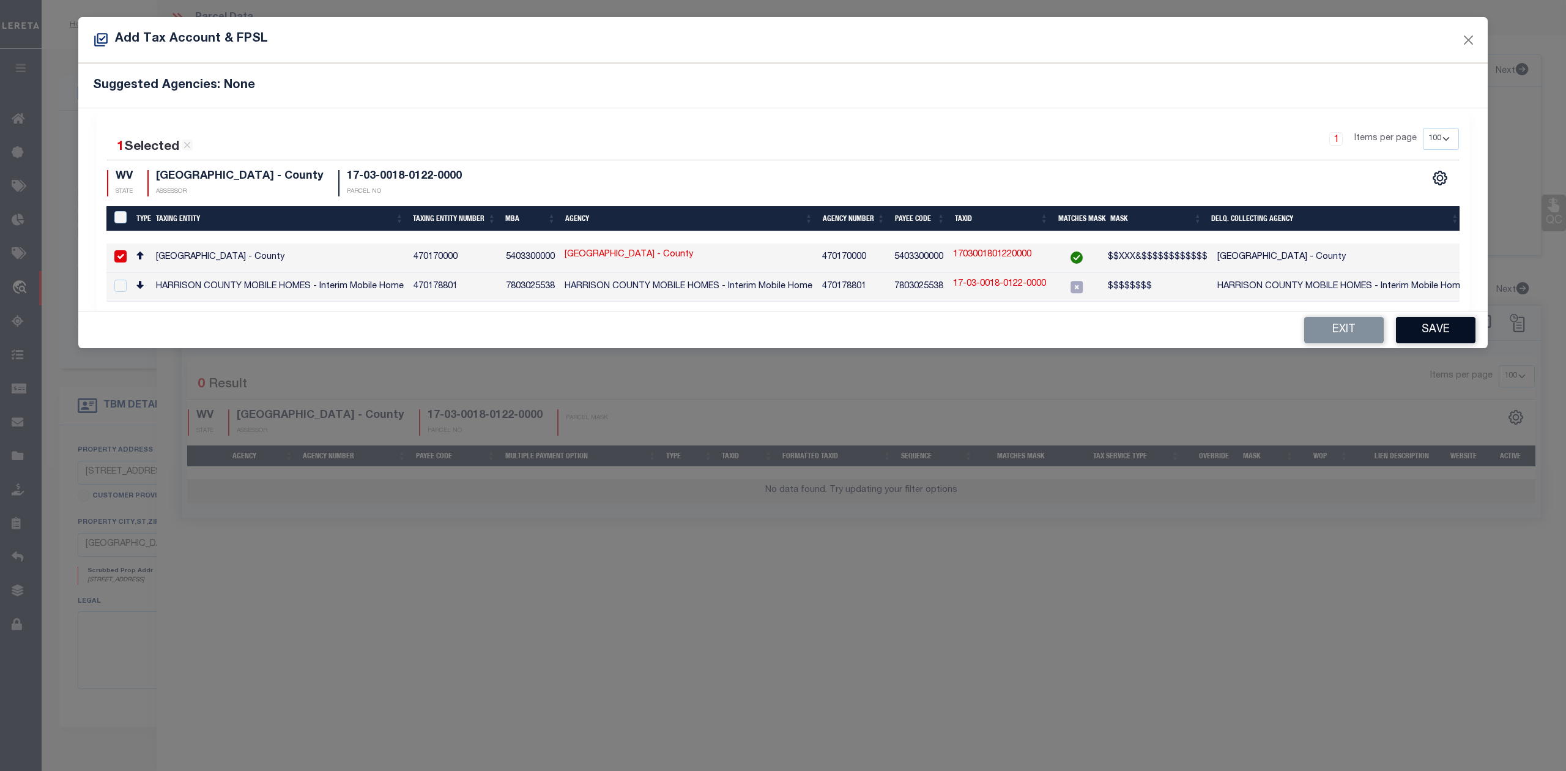
click at [1424, 341] on button "Save" at bounding box center [1436, 330] width 80 height 26
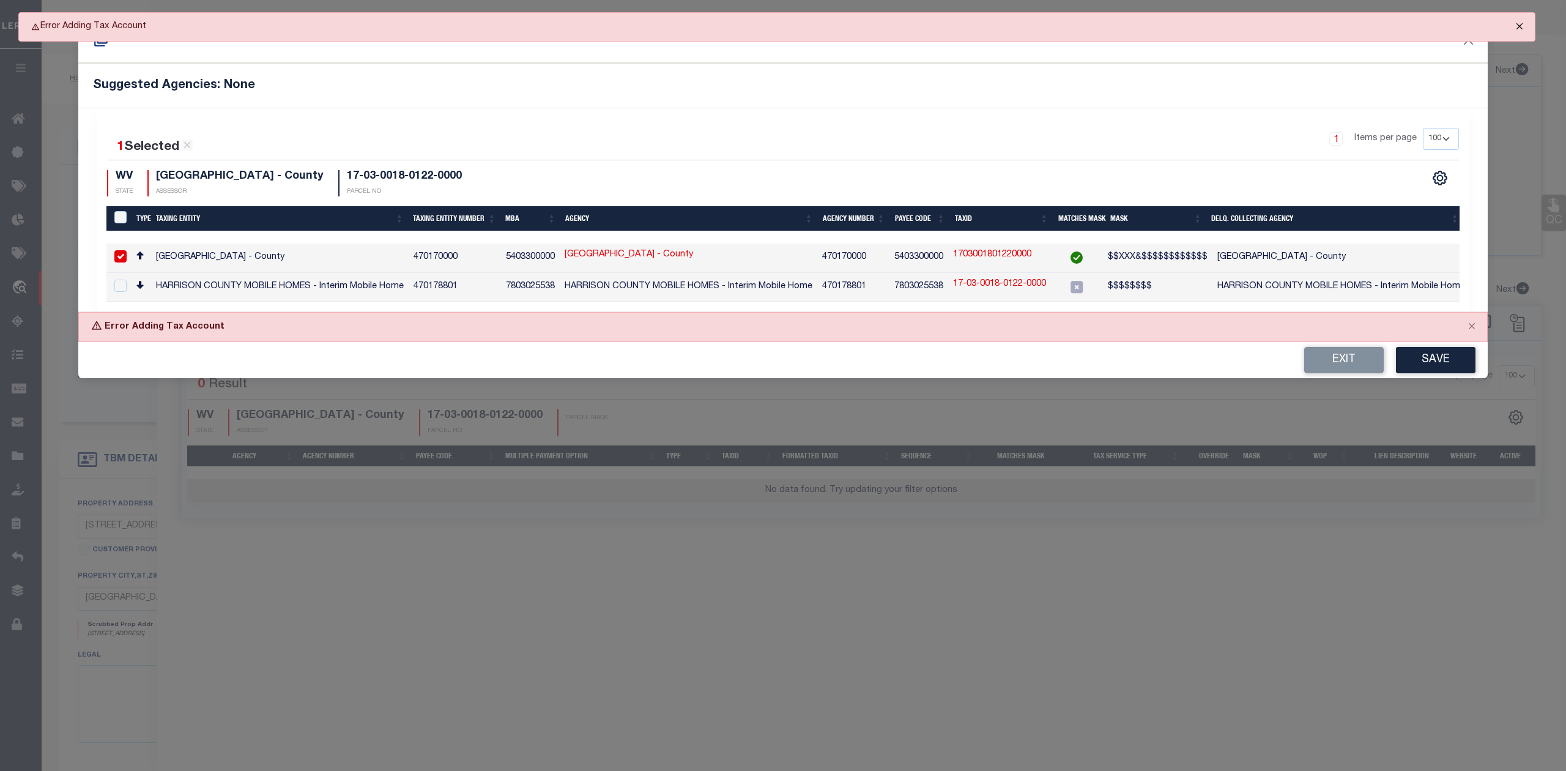
click at [1520, 22] on button "Close" at bounding box center [1519, 26] width 31 height 27
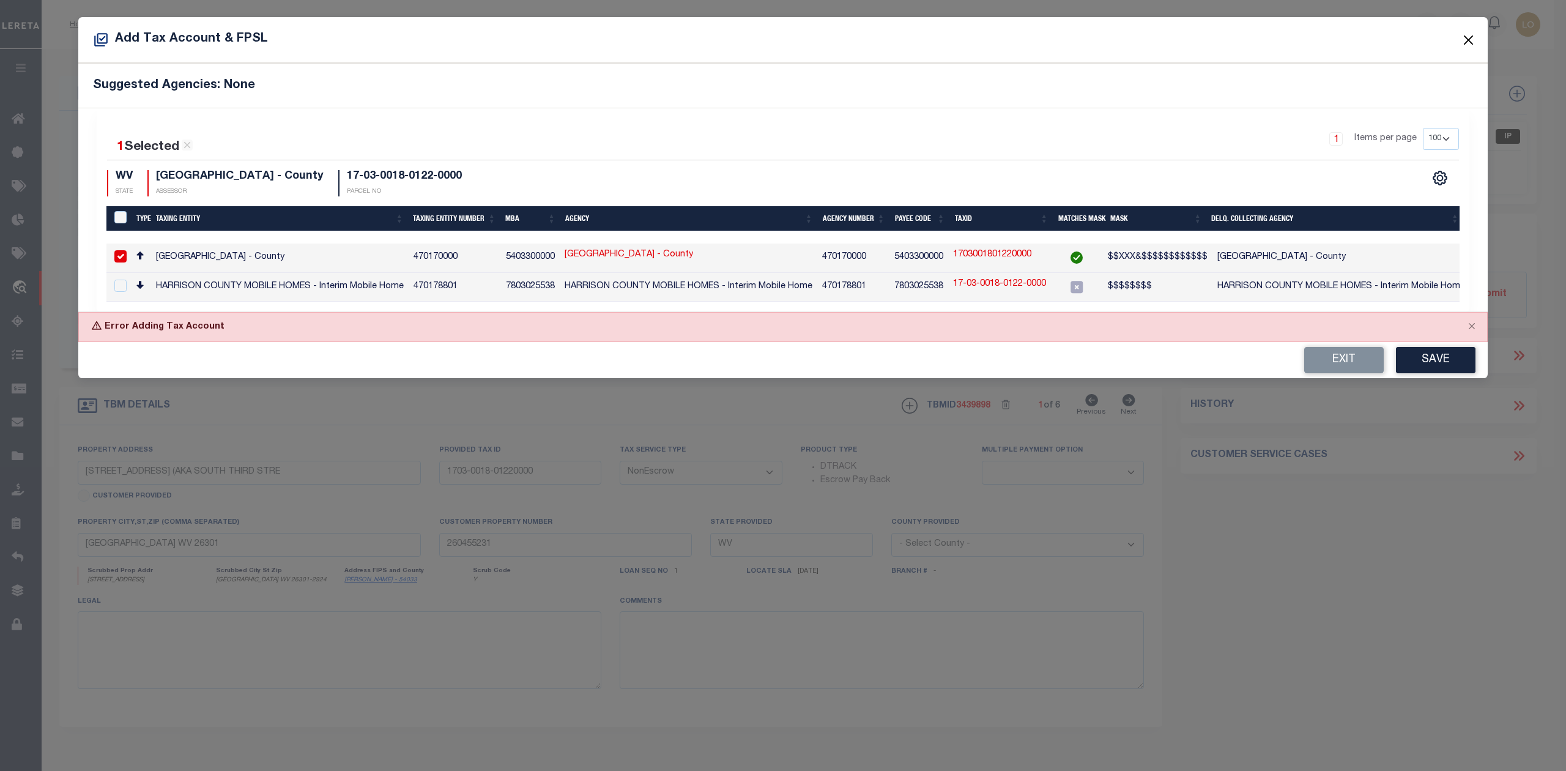
click at [1461, 42] on button "Close" at bounding box center [1469, 40] width 16 height 16
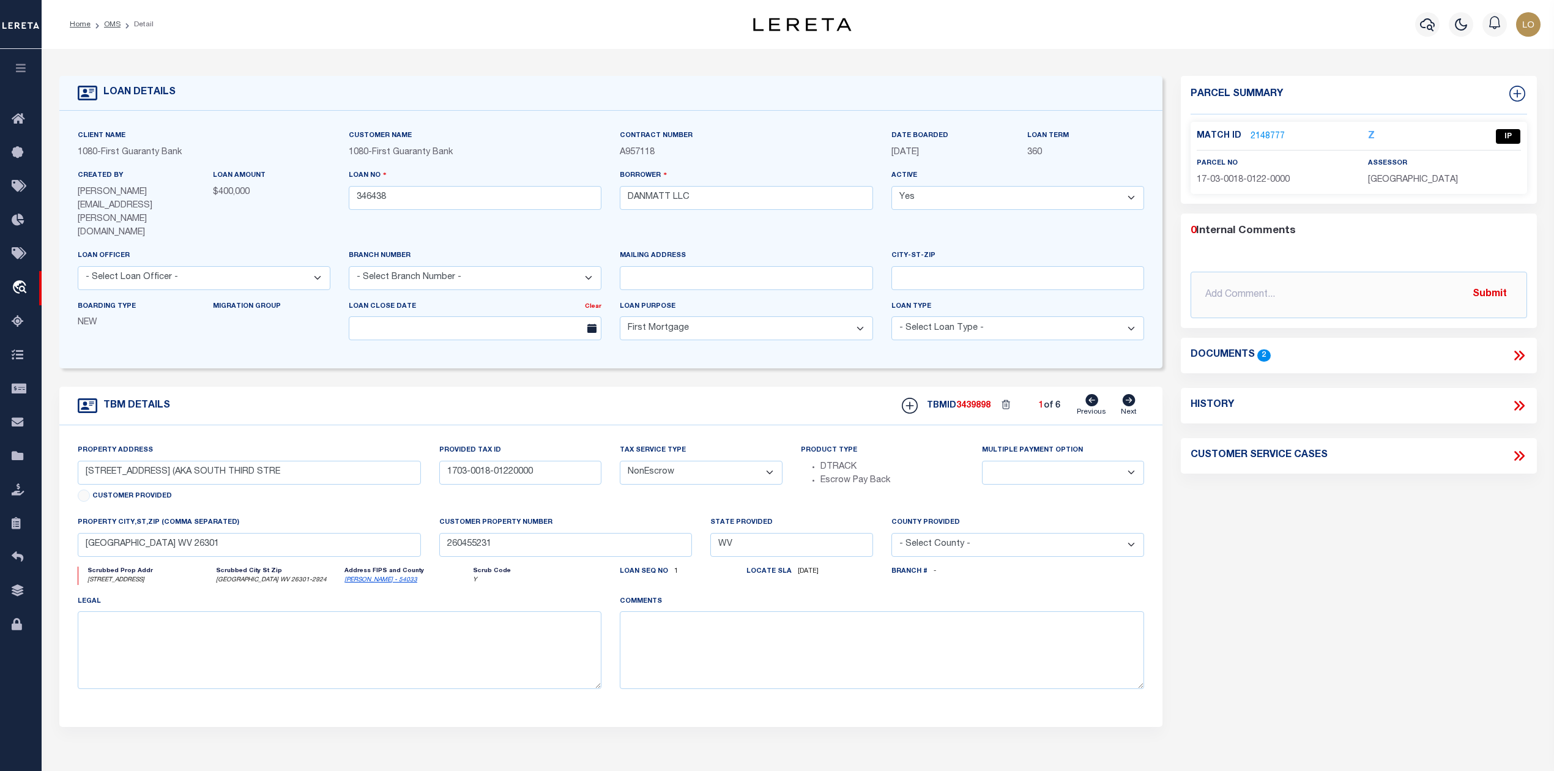
click at [1280, 602] on div "Parcel Summary Match ID 2148777 Z parcel no 17-03-0018-0122-0000" at bounding box center [1358, 425] width 374 height 698
click at [1270, 137] on link "2148777" at bounding box center [1267, 136] width 34 height 13
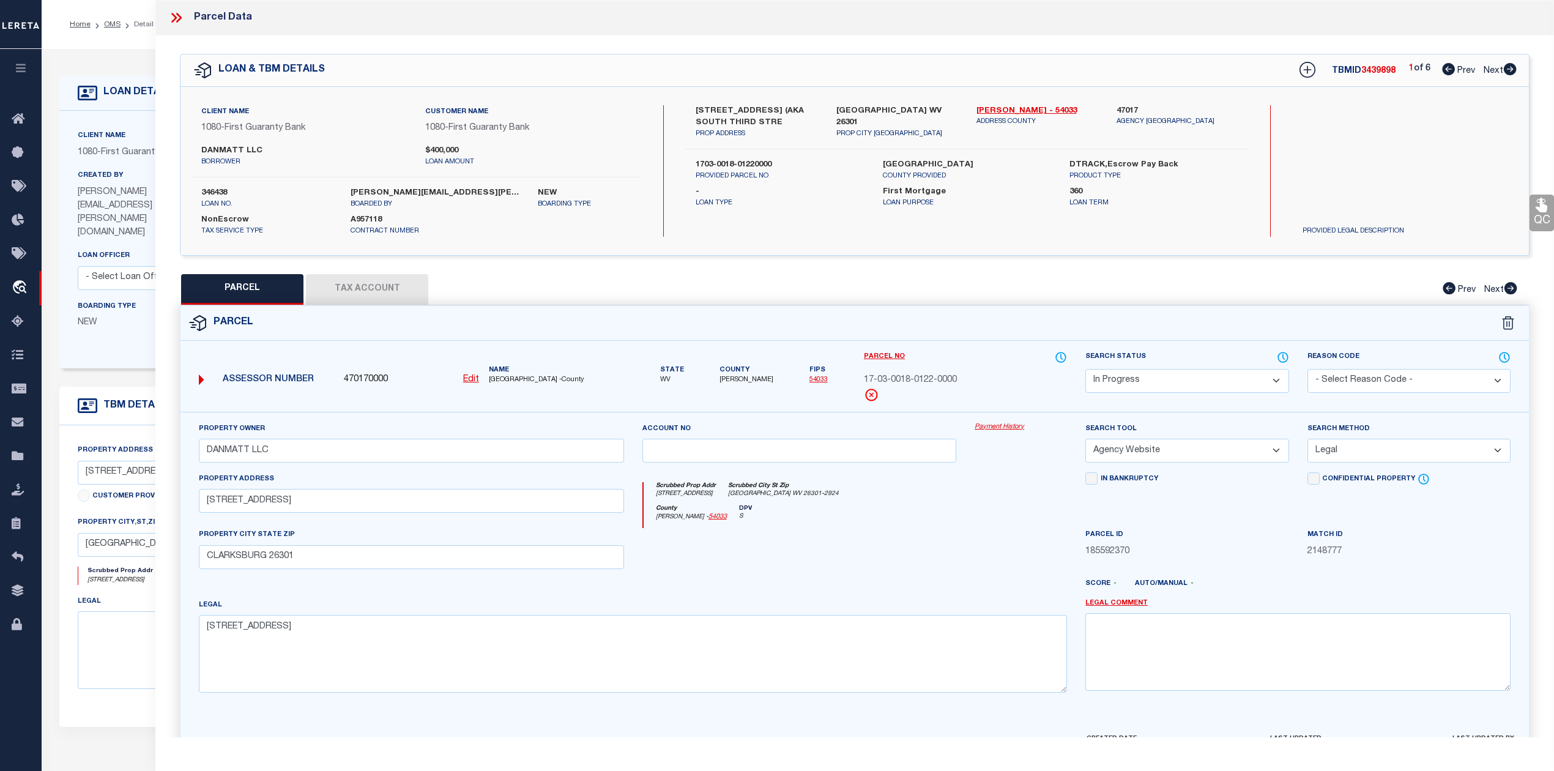
click at [981, 522] on div "County [PERSON_NAME] - 54033 DPV S" at bounding box center [855, 517] width 424 height 24
click at [400, 294] on button "Tax Account" at bounding box center [367, 289] width 122 height 31
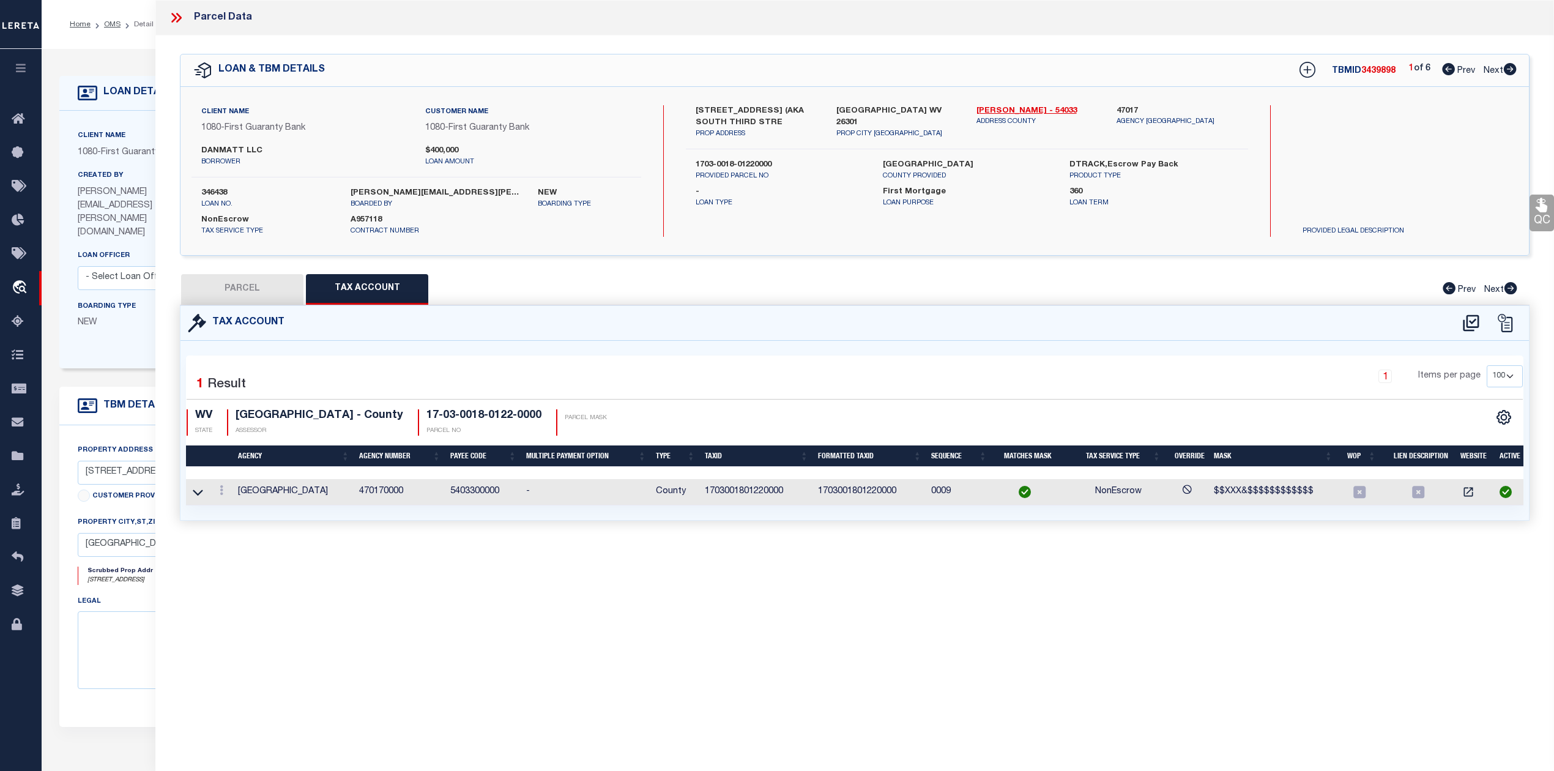
click at [492, 601] on div "Parcel Data QC QC QC - Select Status - Ready to QC" at bounding box center [854, 368] width 1398 height 737
click at [494, 629] on div "Parcel Data QC QC QC - Select Status - Ready to QC" at bounding box center [854, 368] width 1398 height 737
click at [246, 297] on button "PARCEL" at bounding box center [242, 289] width 122 height 31
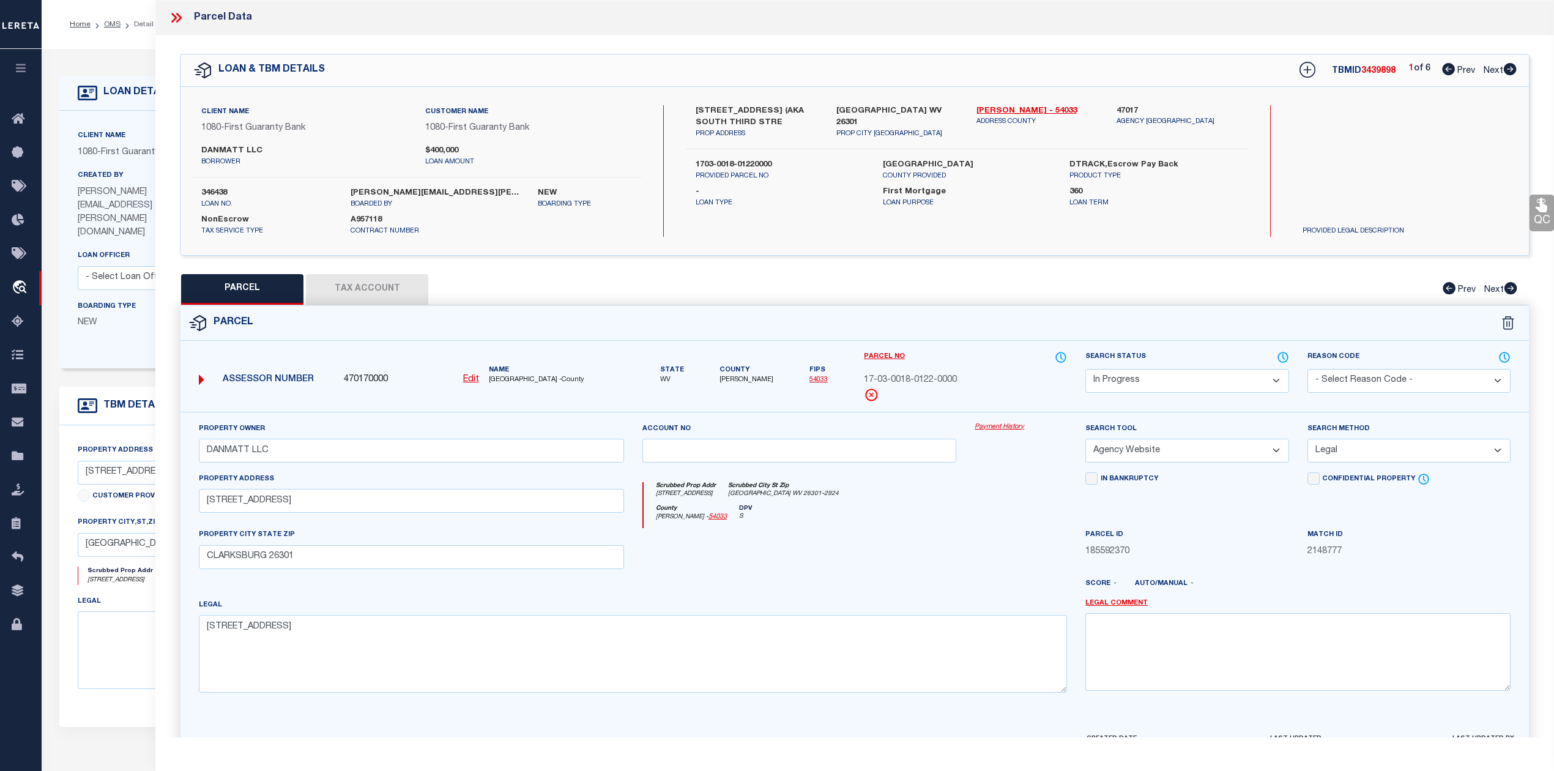
click at [790, 555] on div at bounding box center [799, 553] width 333 height 50
click at [471, 382] on u "Edit" at bounding box center [471, 379] width 16 height 9
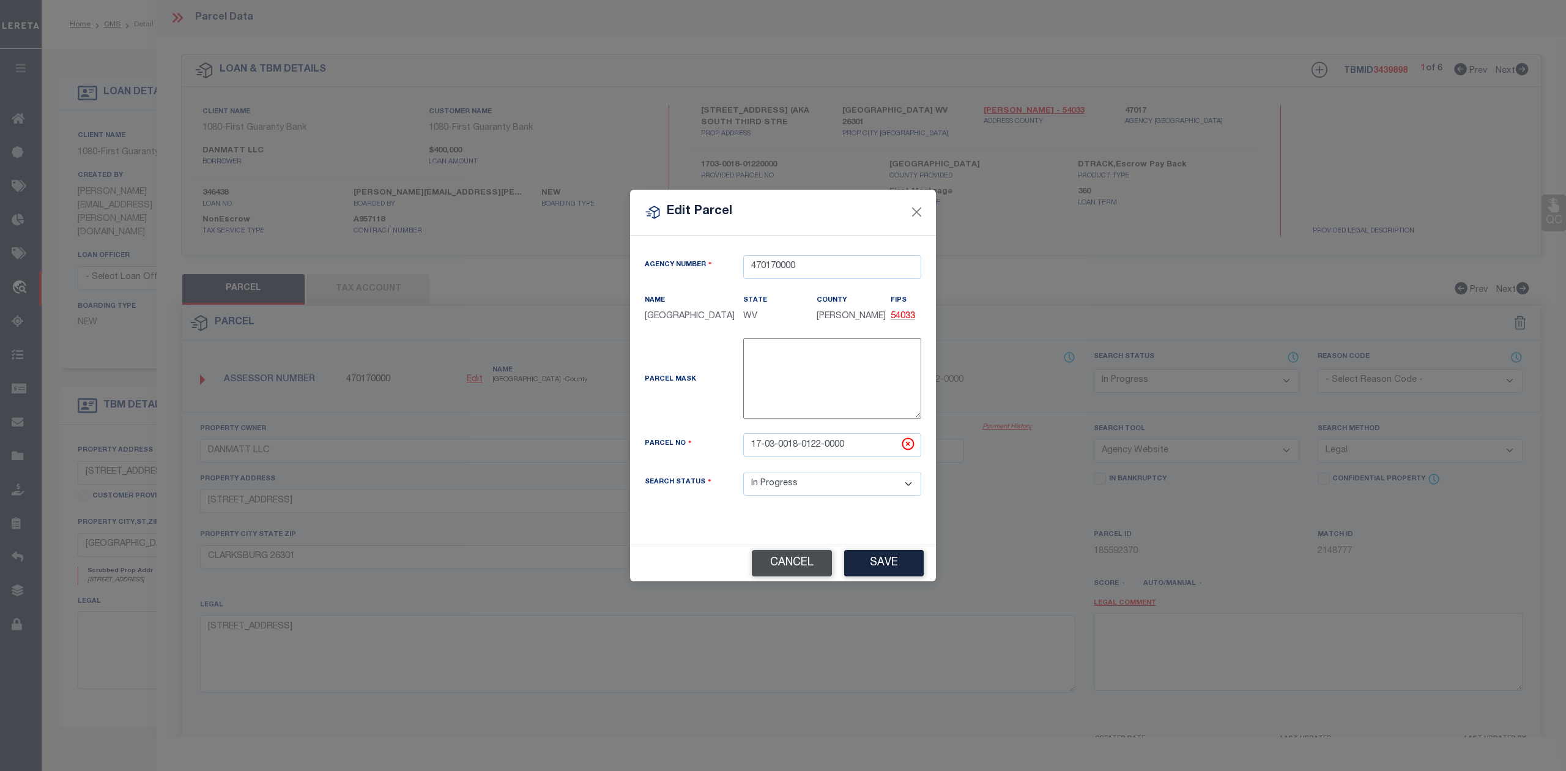
click at [810, 568] on button "Cancel" at bounding box center [792, 563] width 80 height 26
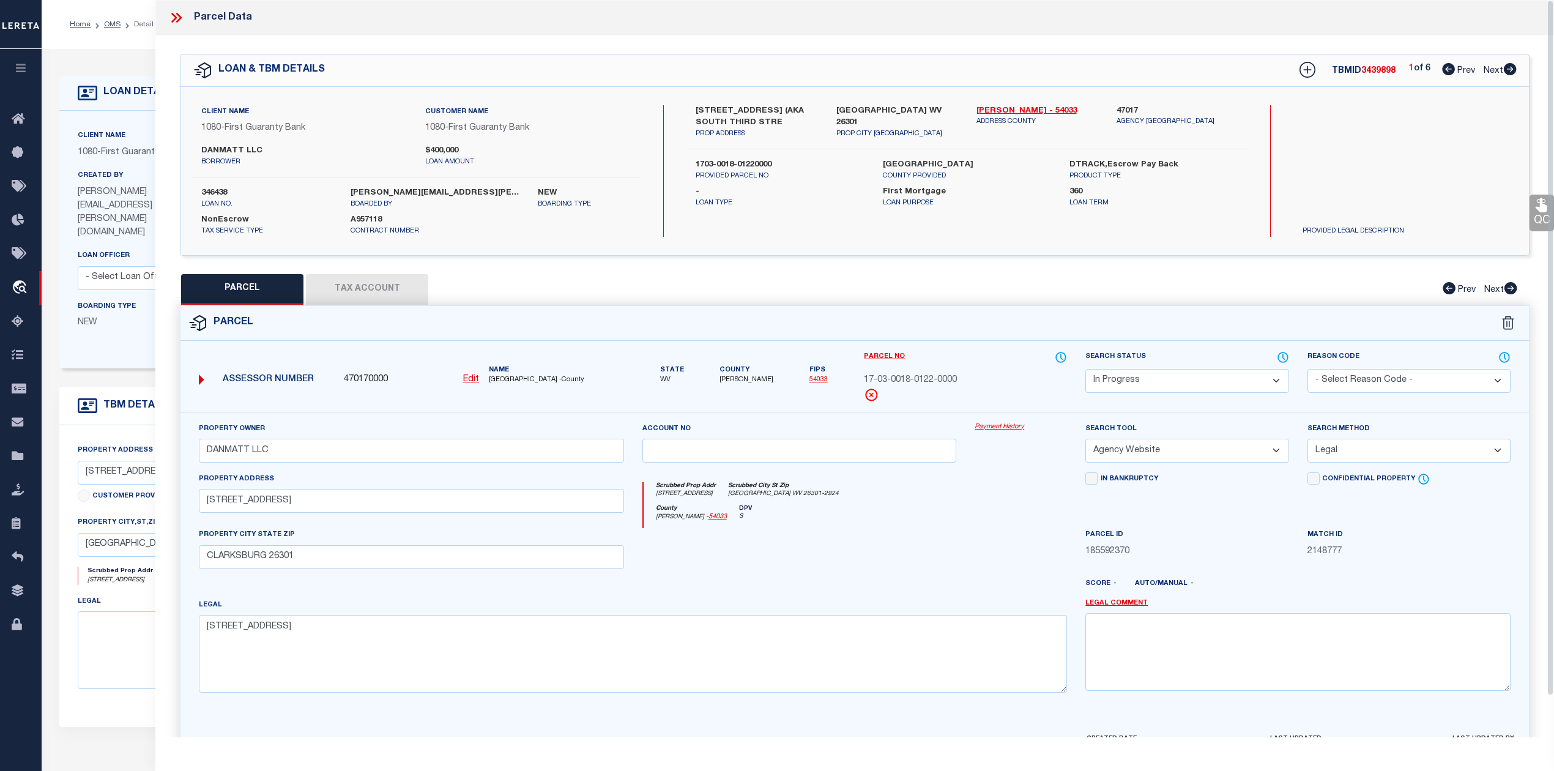
click at [861, 597] on div at bounding box center [910, 589] width 333 height 20
click at [806, 541] on div at bounding box center [799, 553] width 333 height 50
click at [874, 544] on div at bounding box center [799, 553] width 333 height 50
click at [399, 289] on button "Tax Account" at bounding box center [367, 289] width 122 height 31
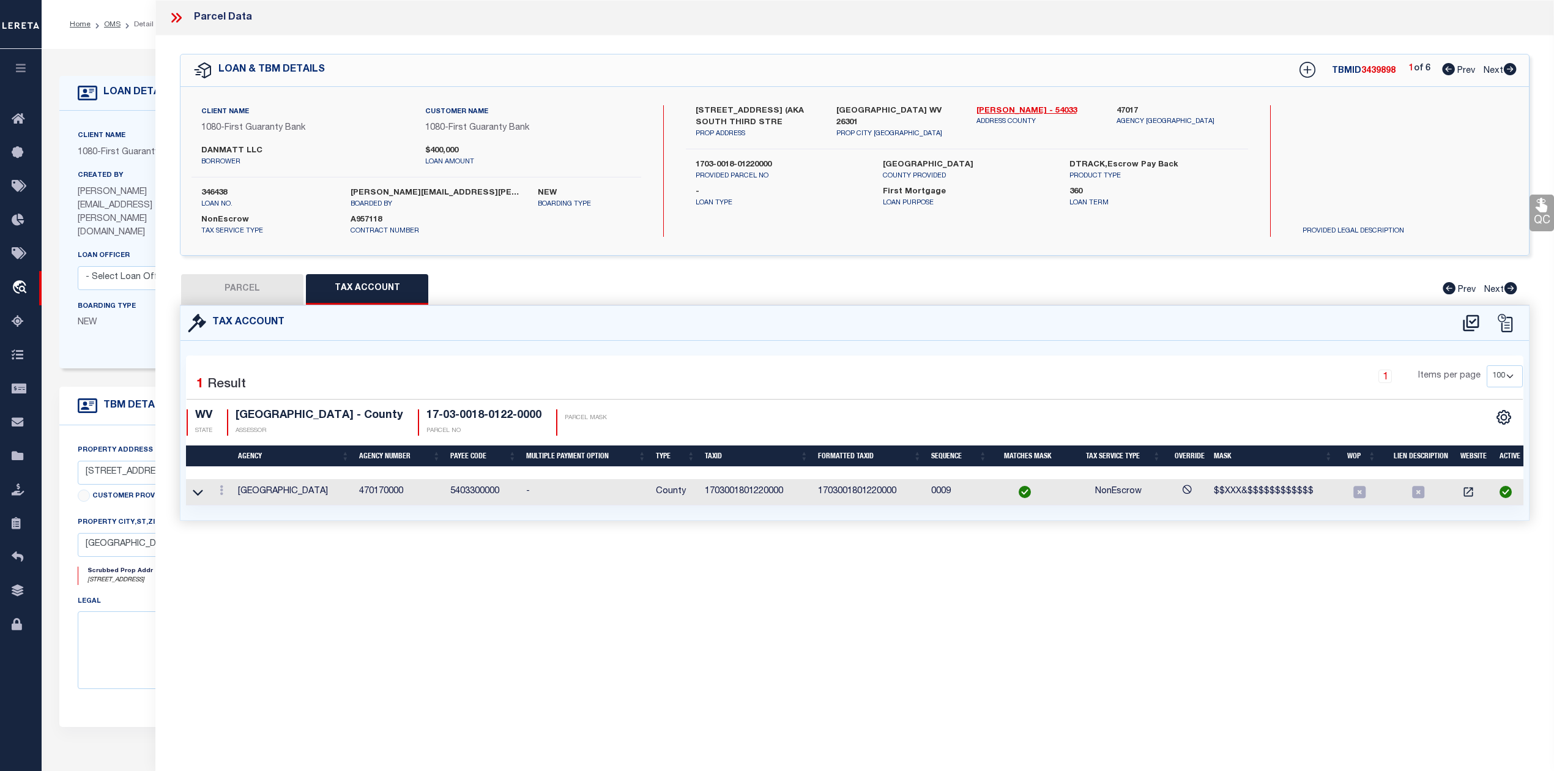
click at [1109, 338] on div "Tax Account" at bounding box center [854, 323] width 1348 height 35
click at [237, 284] on button "PARCEL" at bounding box center [242, 289] width 122 height 31
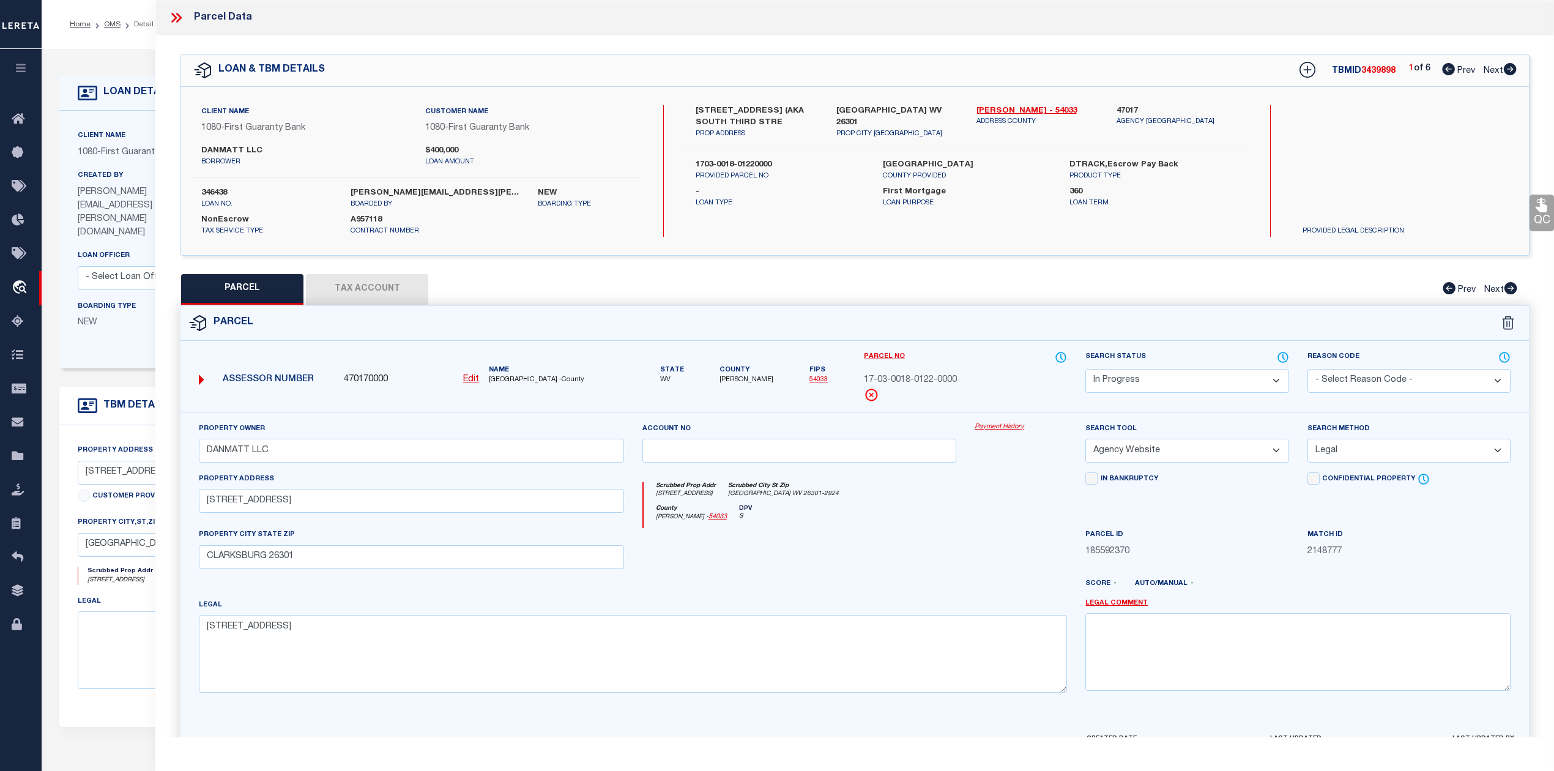
click at [1509, 72] on icon at bounding box center [1509, 69] width 13 height 12
click at [914, 566] on div at bounding box center [799, 553] width 333 height 50
click at [475, 382] on u "Edit" at bounding box center [471, 379] width 16 height 9
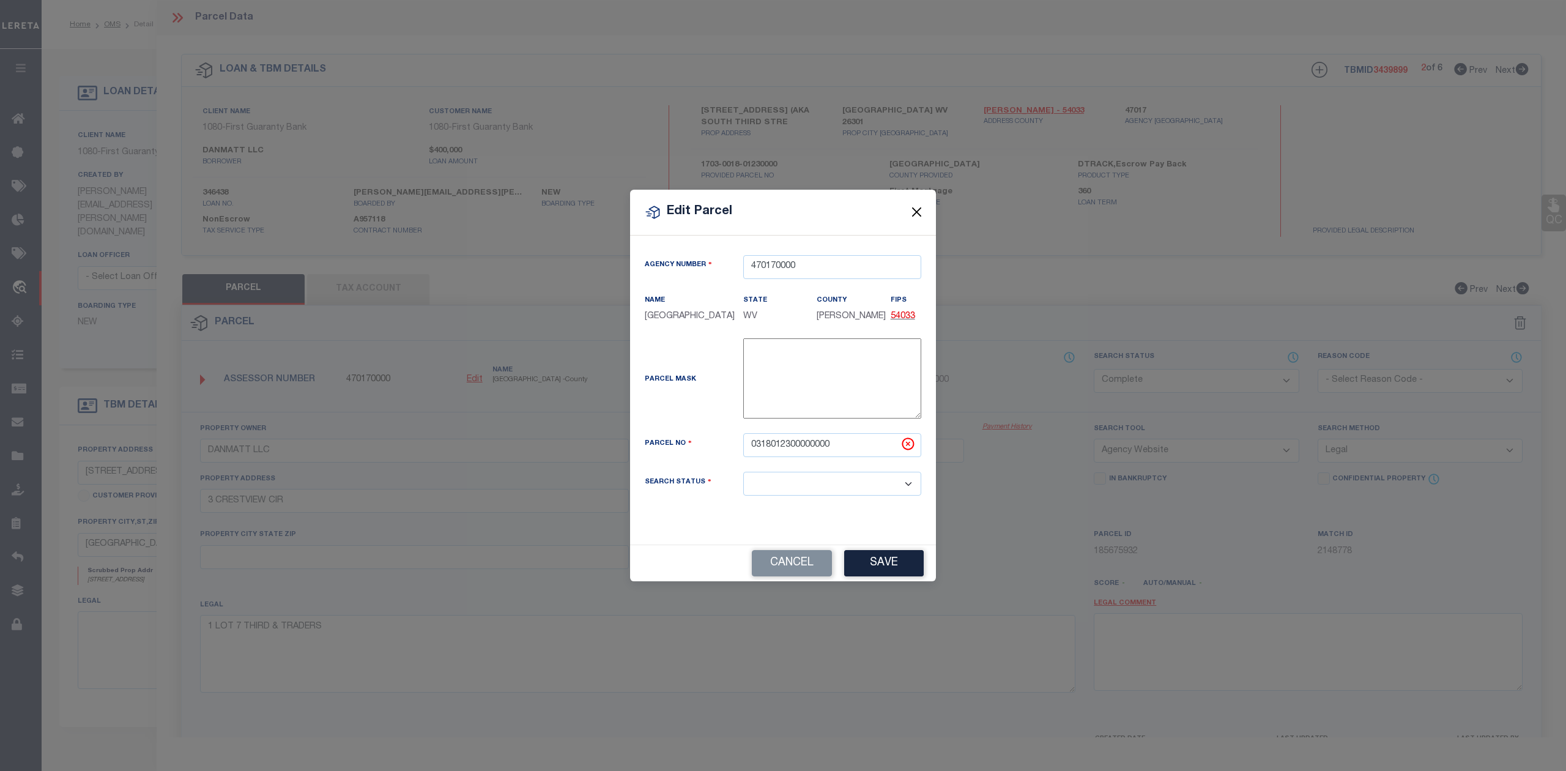
click at [913, 208] on button "Close" at bounding box center [917, 212] width 16 height 16
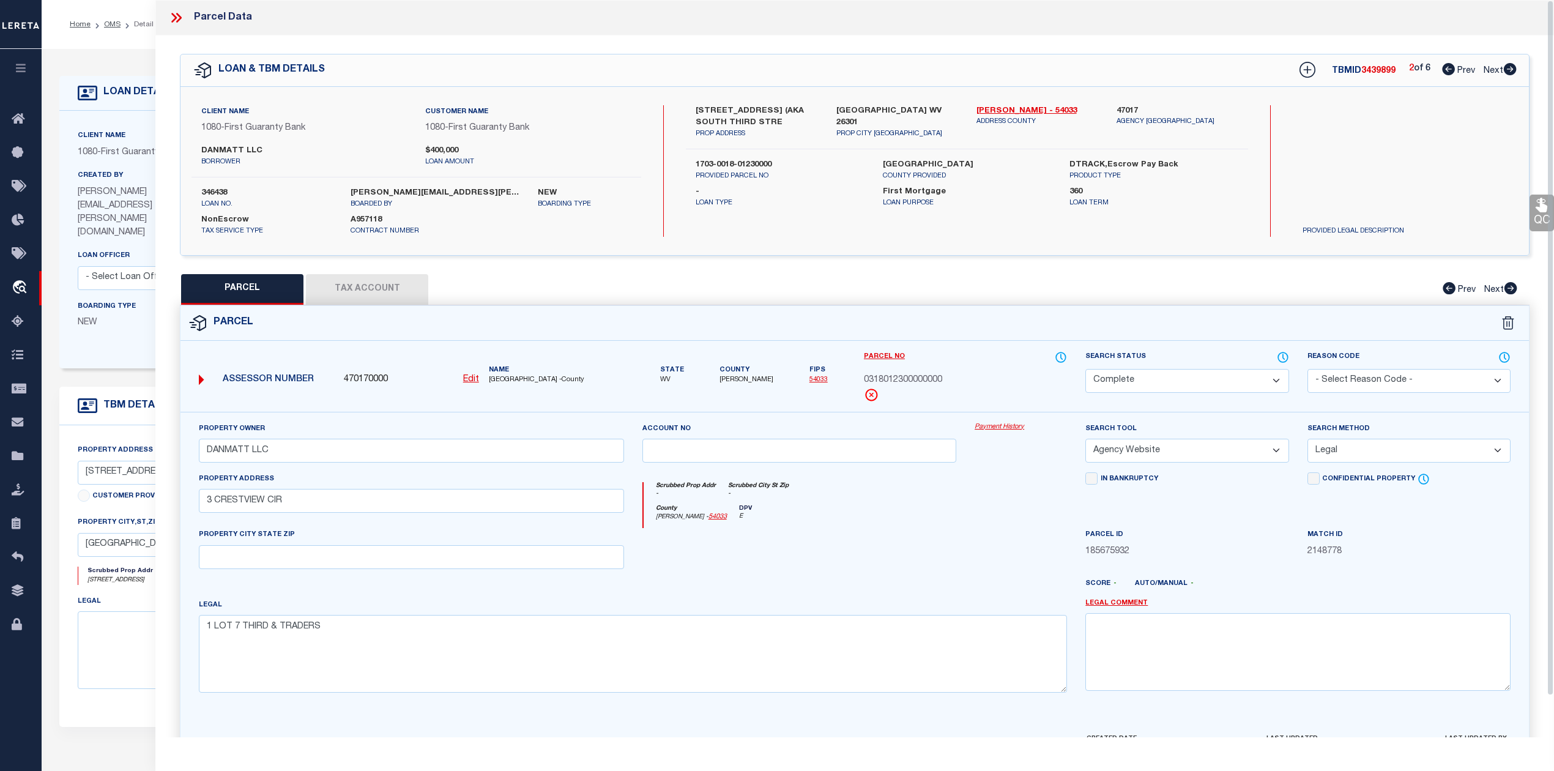
click at [861, 542] on div at bounding box center [799, 553] width 333 height 50
click at [475, 380] on u "Edit" at bounding box center [471, 379] width 16 height 9
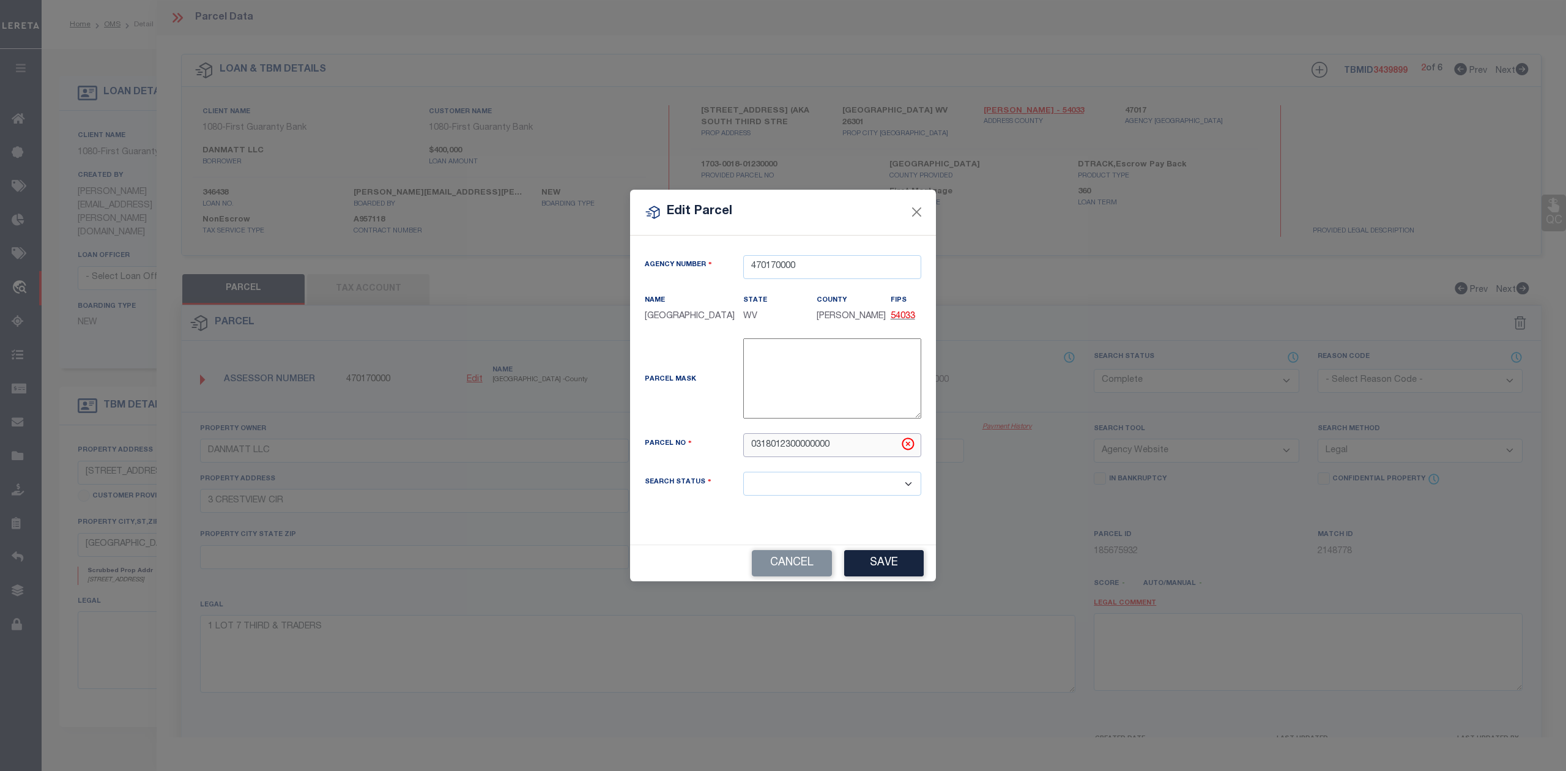
drag, startPoint x: 828, startPoint y: 453, endPoint x: 728, endPoint y: 457, distance: 99.8
click at [728, 457] on div "Parcel No 0318012300000000" at bounding box center [782, 445] width 295 height 24
paste input "17-03-0018-0123-"
click at [728, 454] on div "Parcel No" at bounding box center [684, 445] width 98 height 17
click at [891, 572] on button "Save" at bounding box center [884, 563] width 80 height 26
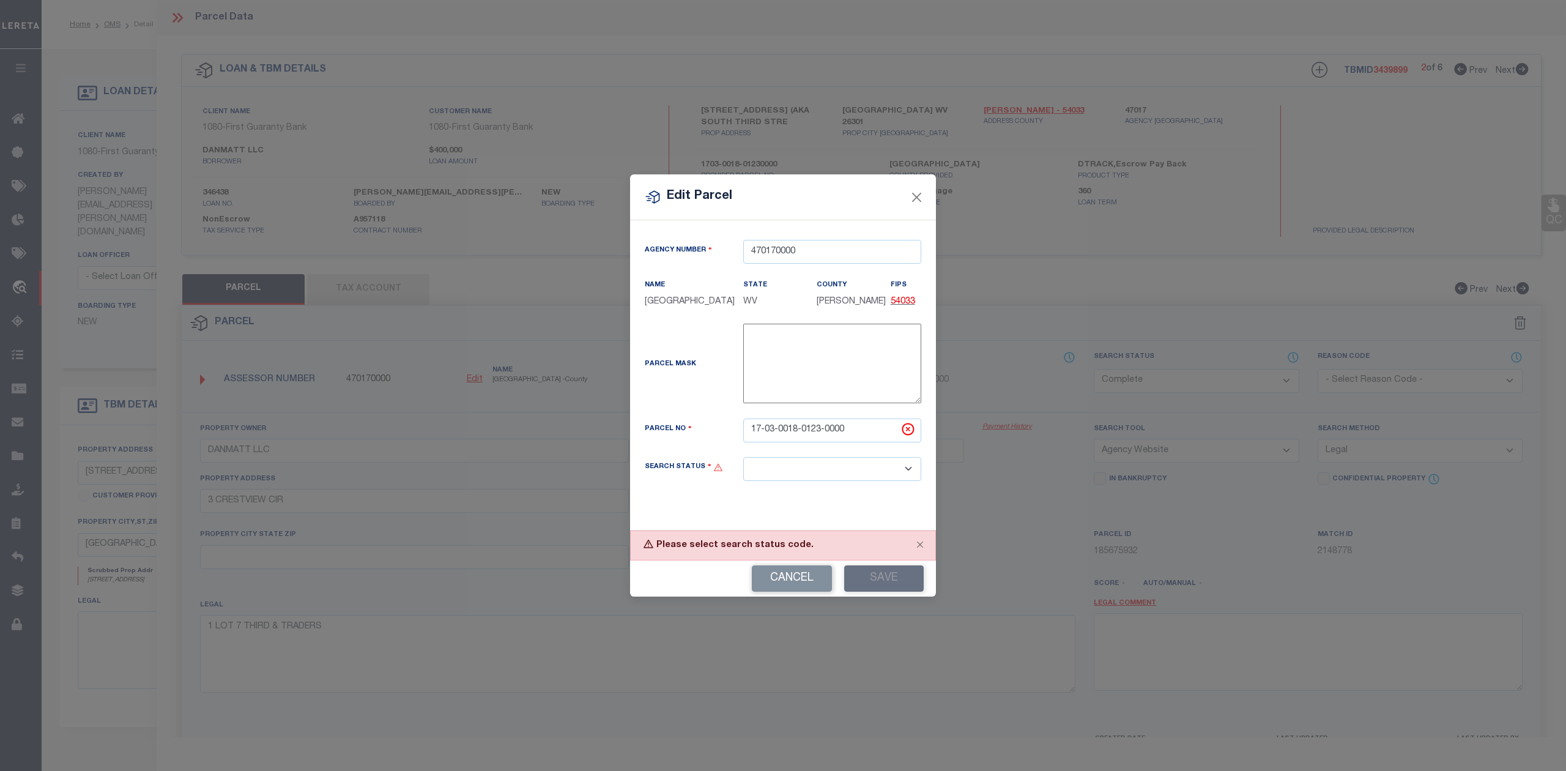
click at [910, 475] on select "Automated Search Bad Parcel Complete Duplicate Parcel High Dollar Reporting In …" at bounding box center [832, 469] width 178 height 24
click at [743, 465] on select "Automated Search Bad Parcel Complete Duplicate Parcel High Dollar Reporting In …" at bounding box center [832, 469] width 178 height 24
click at [886, 583] on button "Save" at bounding box center [884, 578] width 80 height 26
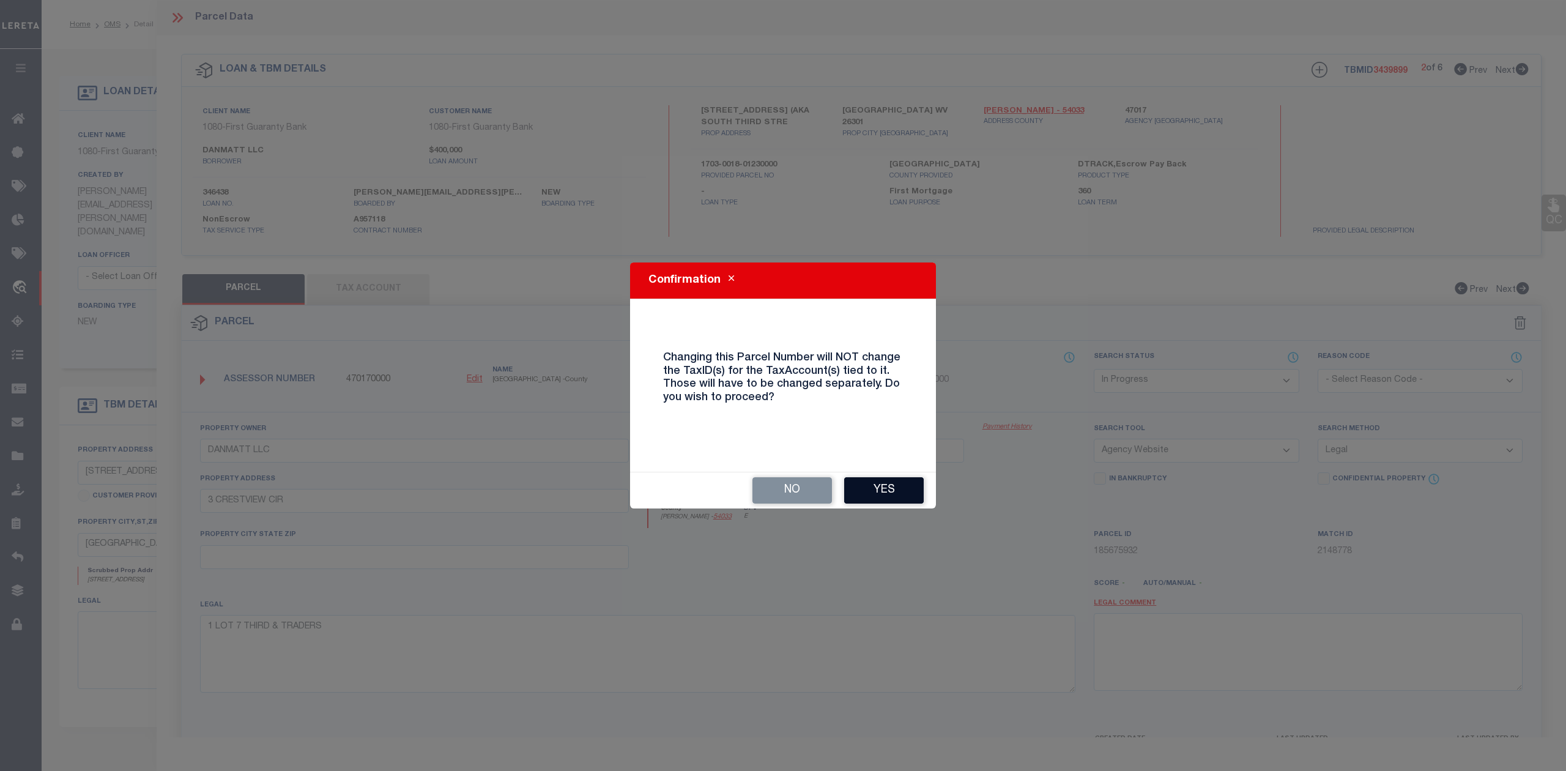
click at [871, 483] on button "Yes" at bounding box center [884, 490] width 80 height 26
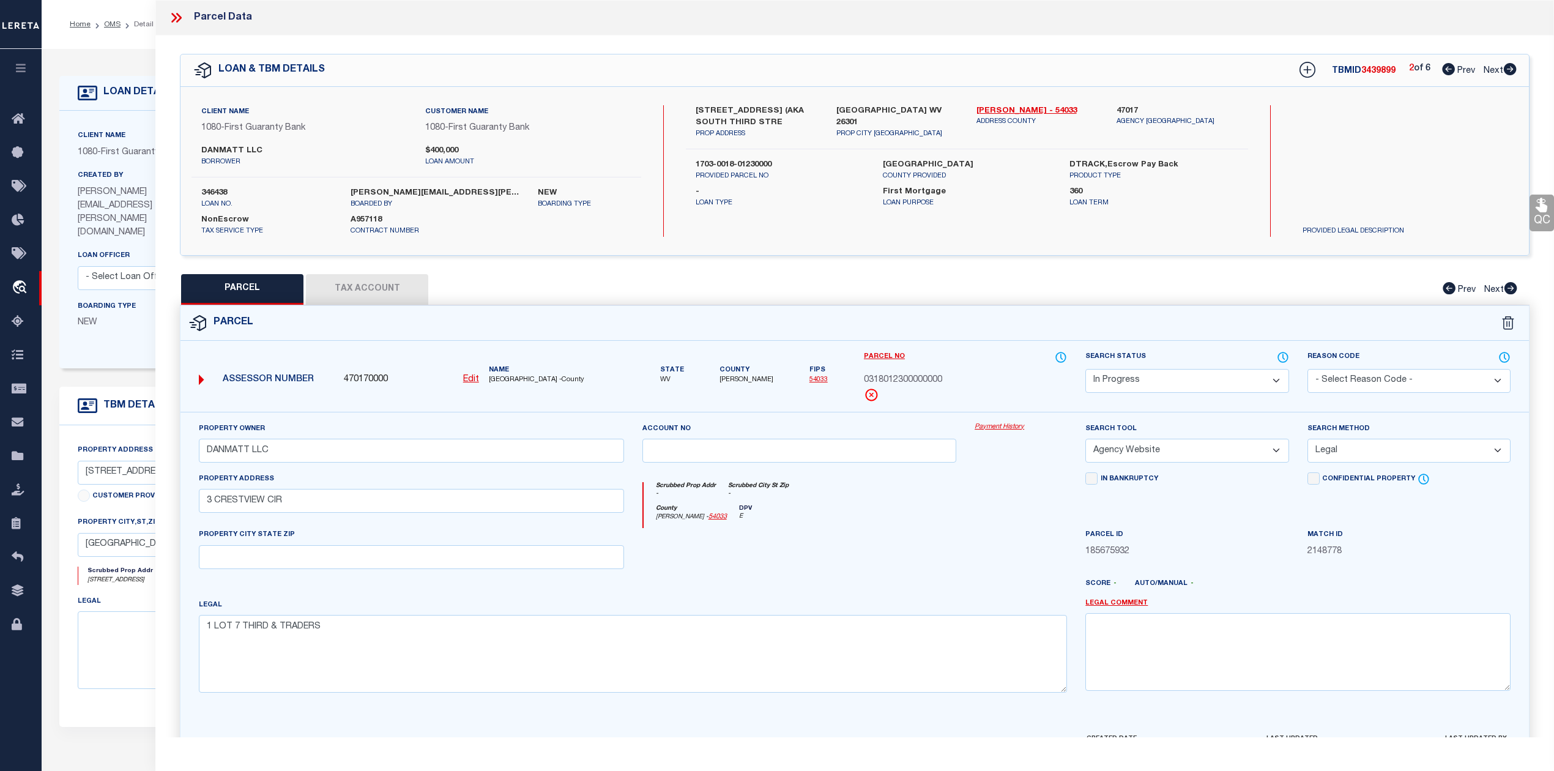
click at [886, 531] on div at bounding box center [799, 553] width 333 height 50
drag, startPoint x: 292, startPoint y: 502, endPoint x: 180, endPoint y: 495, distance: 112.2
click at [180, 495] on div "Property Owner DANMATT LLC Account no Payment History Search Tool -- Select Sea…" at bounding box center [854, 572] width 1348 height 320
paste input "S 3RD ST"
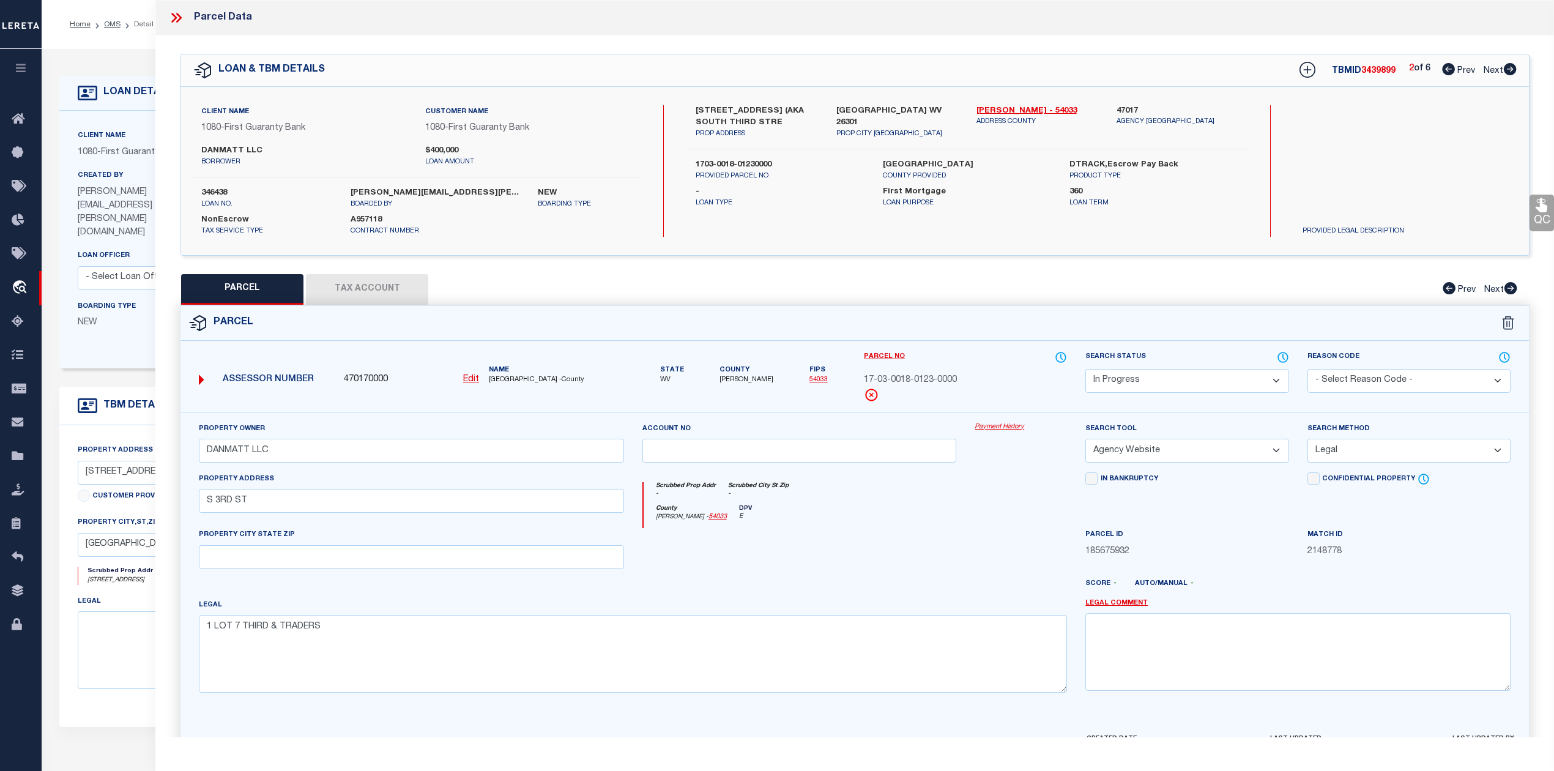
click at [969, 571] on div at bounding box center [1020, 553] width 111 height 50
click at [394, 566] on input "text" at bounding box center [411, 557] width 425 height 24
paste input "CLARKSBURG 26301"
click at [798, 618] on div "Legal 1 LOT 7 THIRD & TRADERS" at bounding box center [633, 645] width 868 height 94
click at [985, 519] on div "County [PERSON_NAME] - 54033 DPV E" at bounding box center [855, 517] width 424 height 24
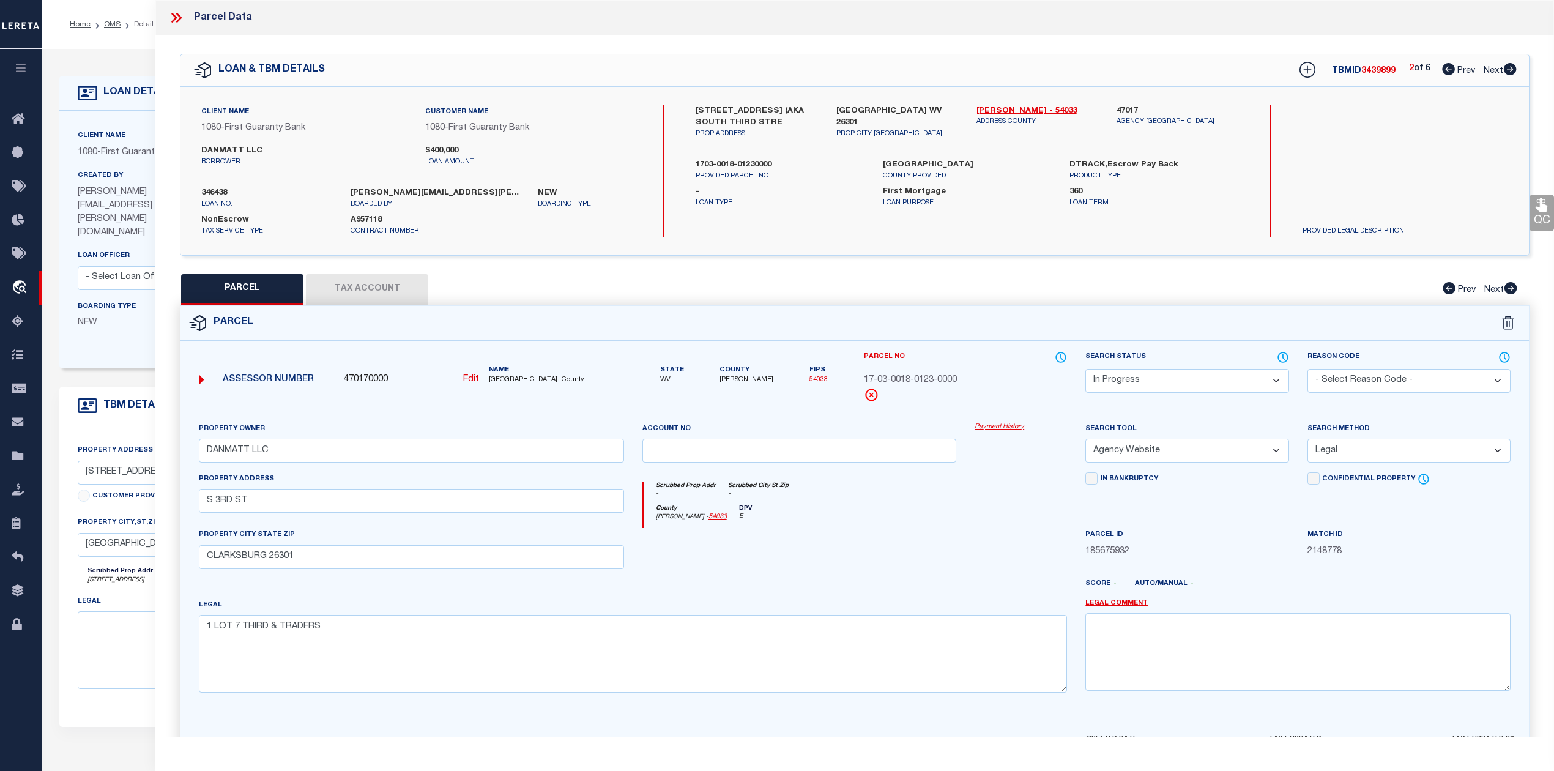
click at [984, 520] on div "County [PERSON_NAME] - 54033 DPV E" at bounding box center [855, 517] width 424 height 24
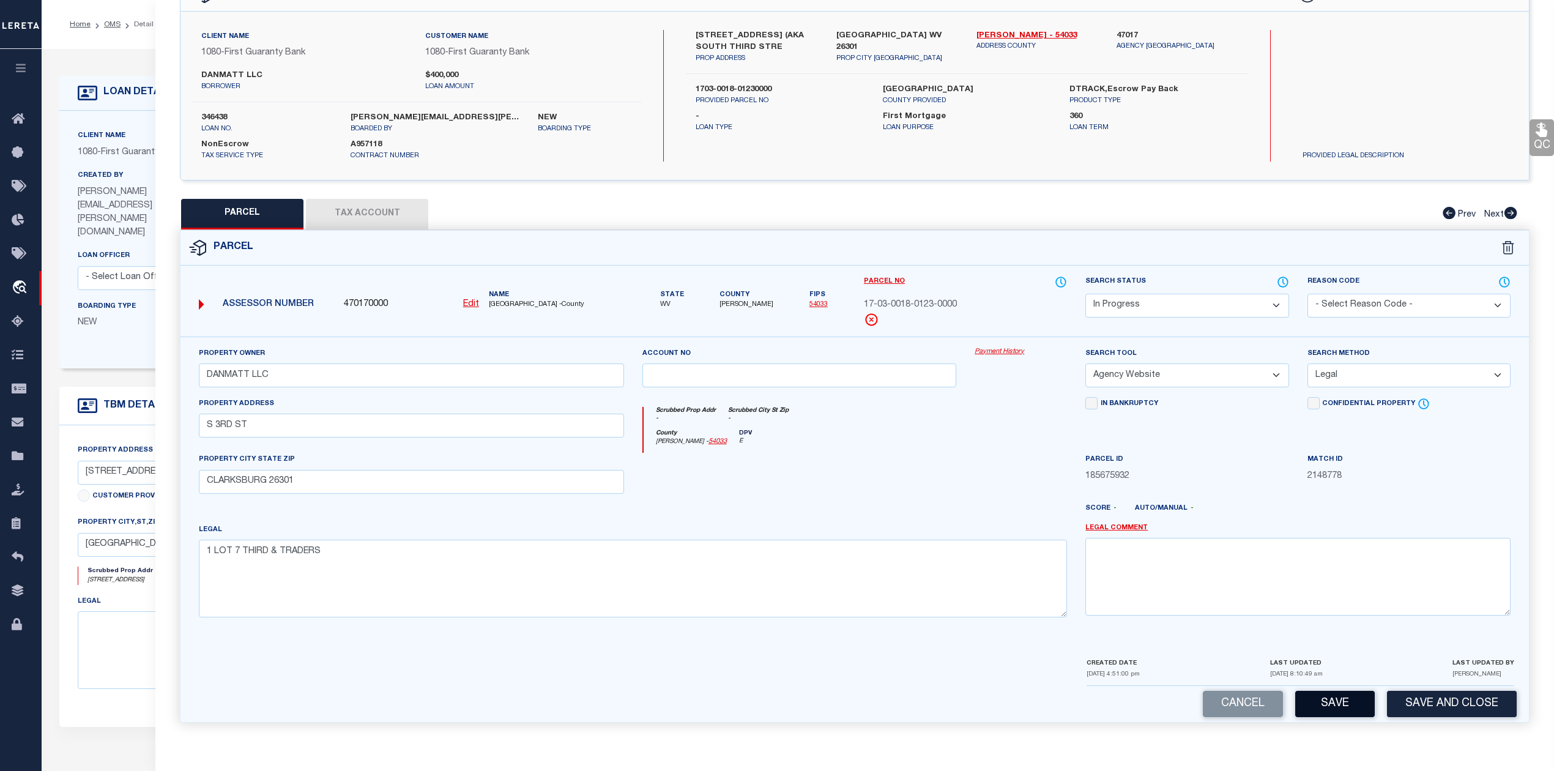
click at [1319, 700] on button "Save" at bounding box center [1335, 704] width 80 height 26
click at [867, 473] on div at bounding box center [799, 478] width 333 height 50
click at [832, 461] on div at bounding box center [799, 478] width 333 height 50
click at [358, 208] on button "Tax Account" at bounding box center [367, 214] width 122 height 31
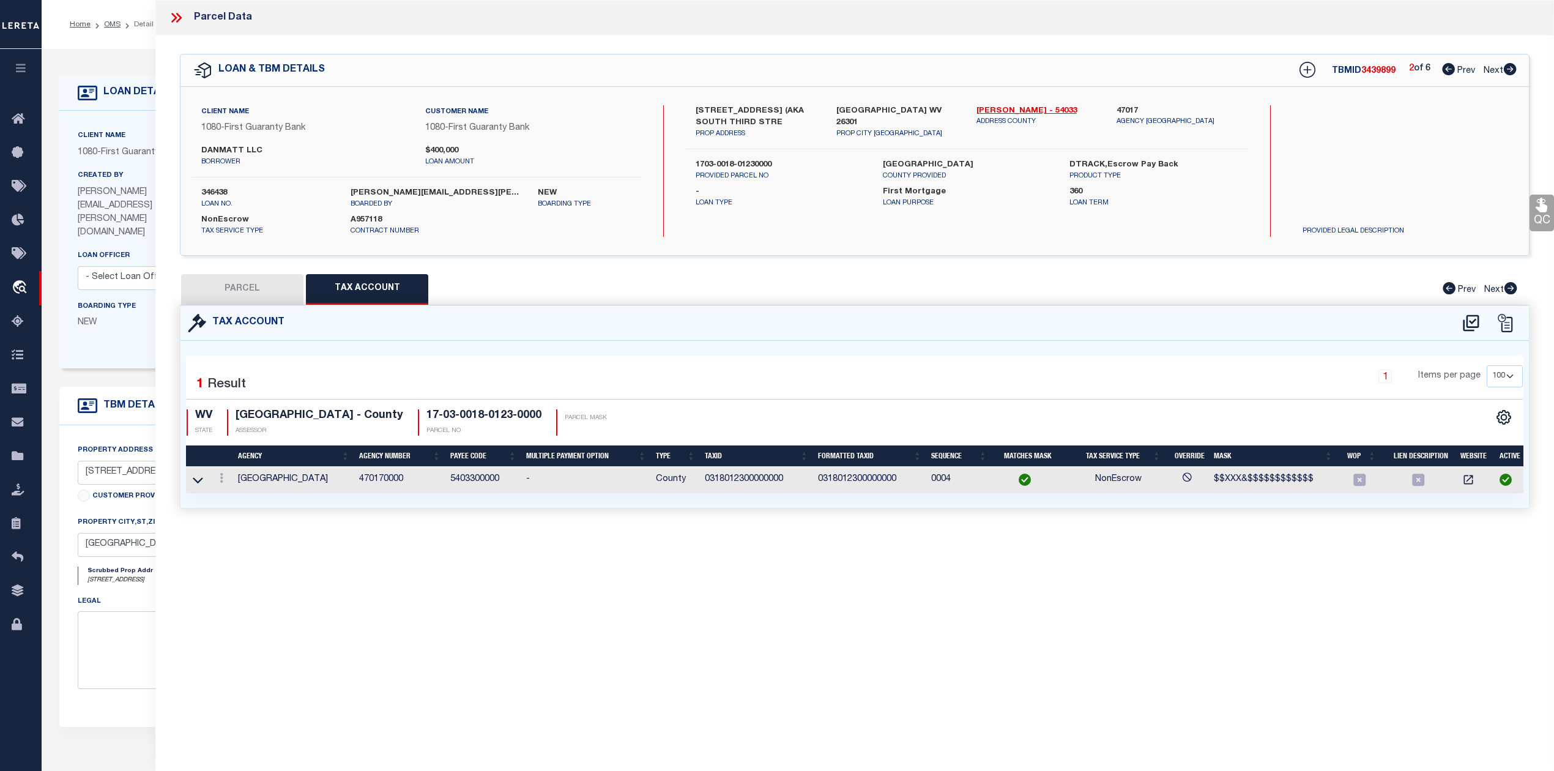
scroll to position [0, 0]
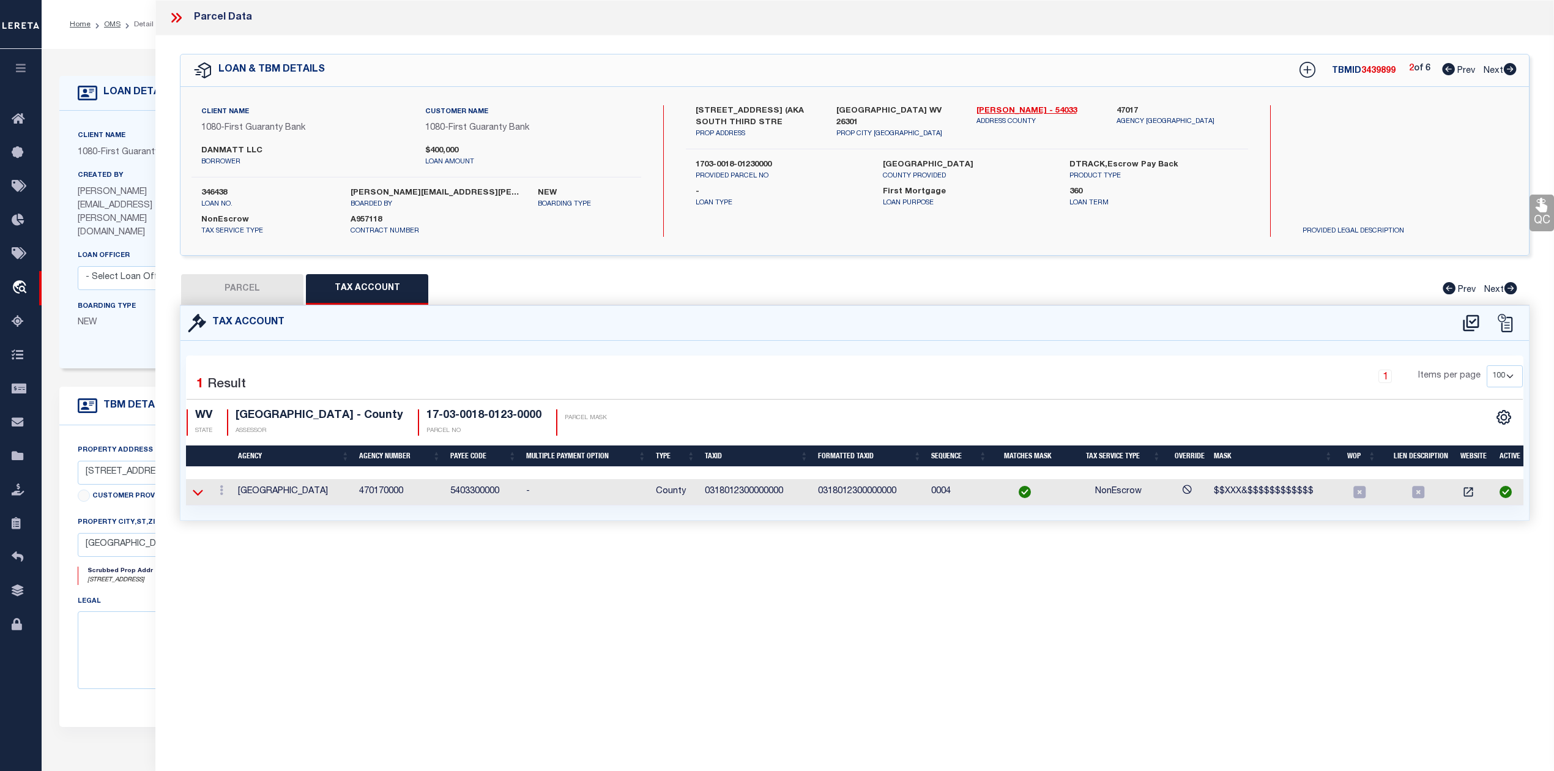
click at [201, 493] on icon at bounding box center [198, 492] width 10 height 6
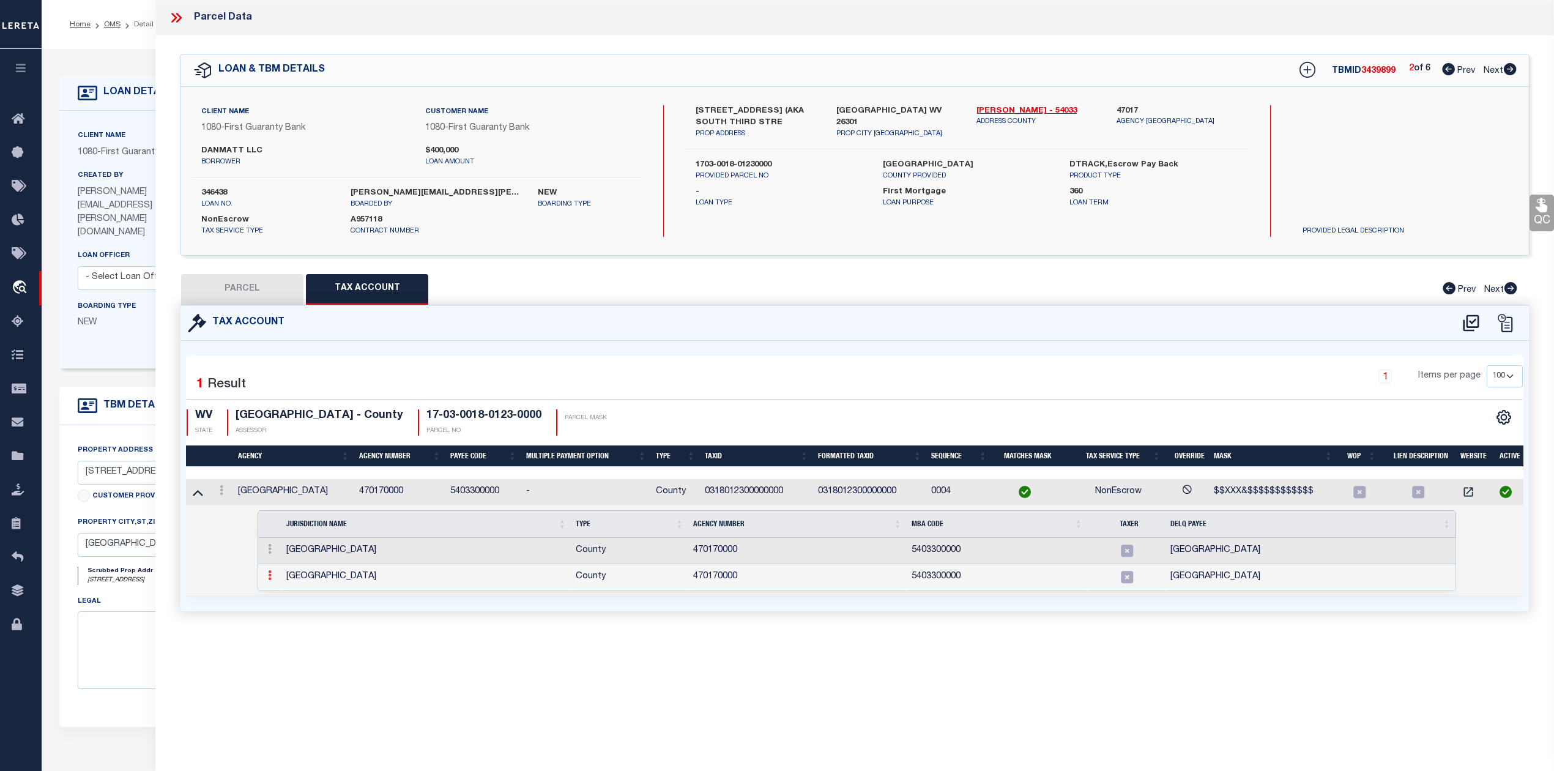
click at [268, 576] on icon at bounding box center [270, 575] width 4 height 10
click at [279, 565] on img at bounding box center [284, 559] width 12 height 12
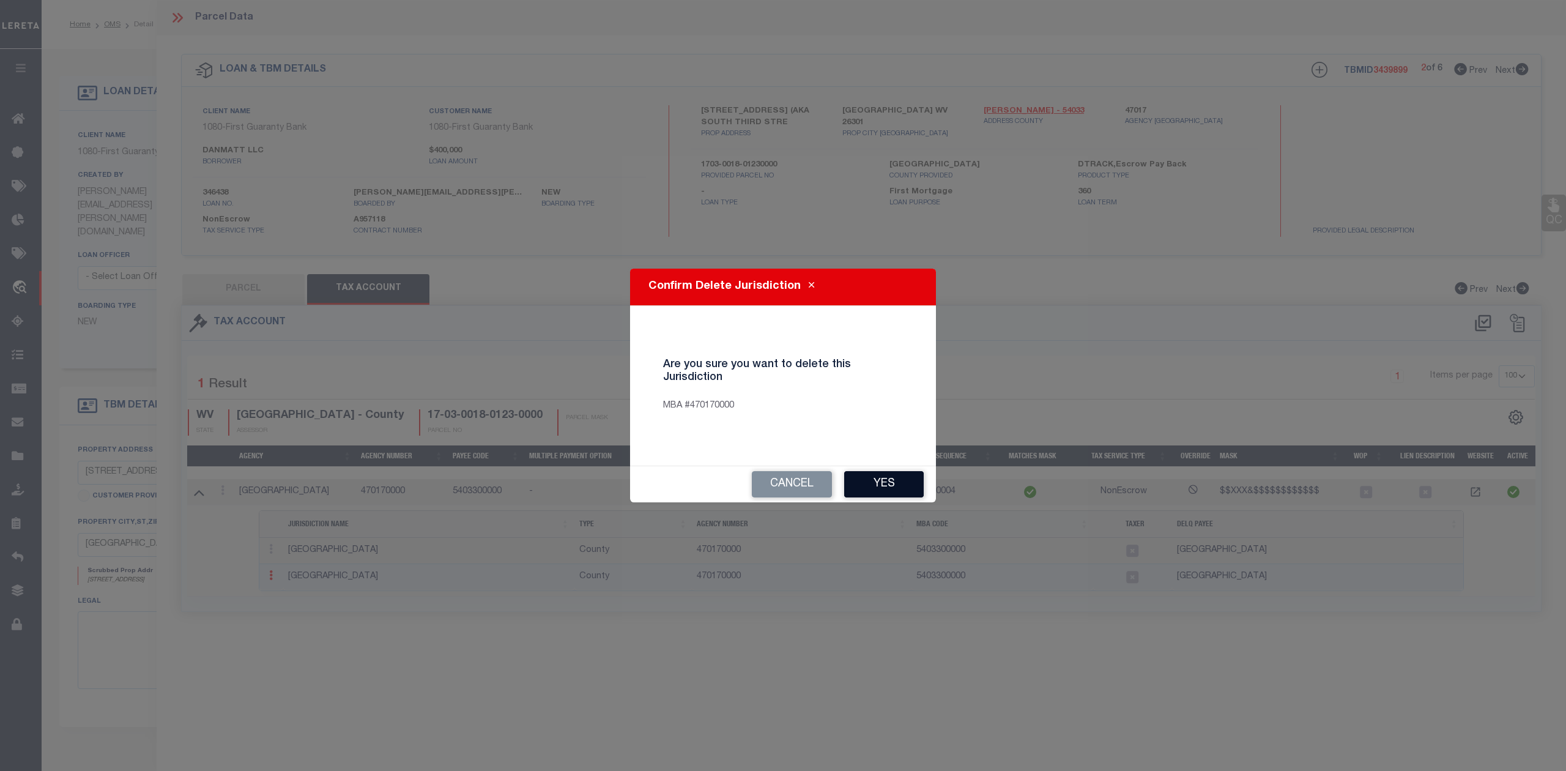
click at [855, 478] on button "Yes" at bounding box center [884, 484] width 80 height 26
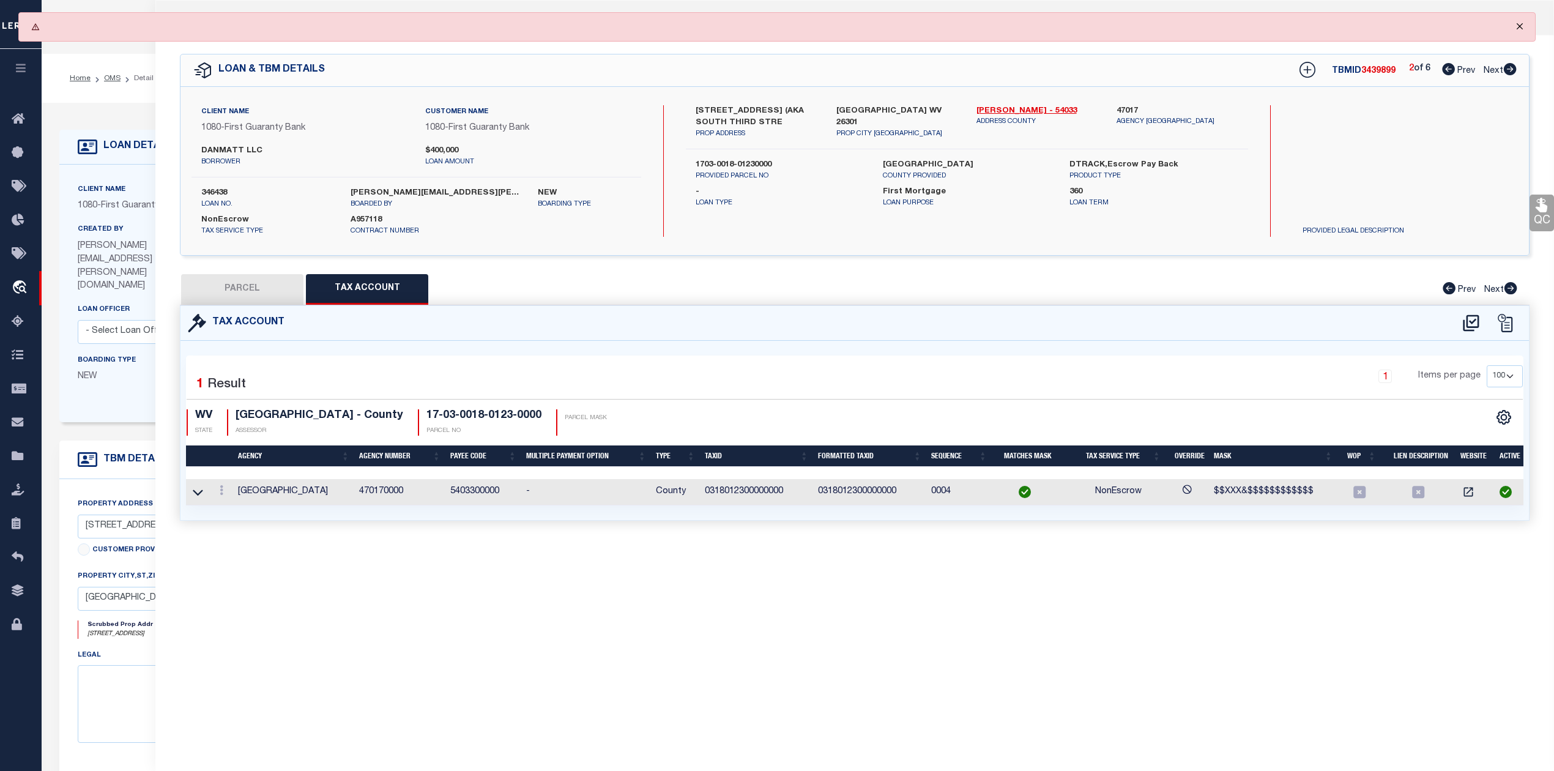
click at [1519, 26] on button "Close" at bounding box center [1519, 26] width 31 height 27
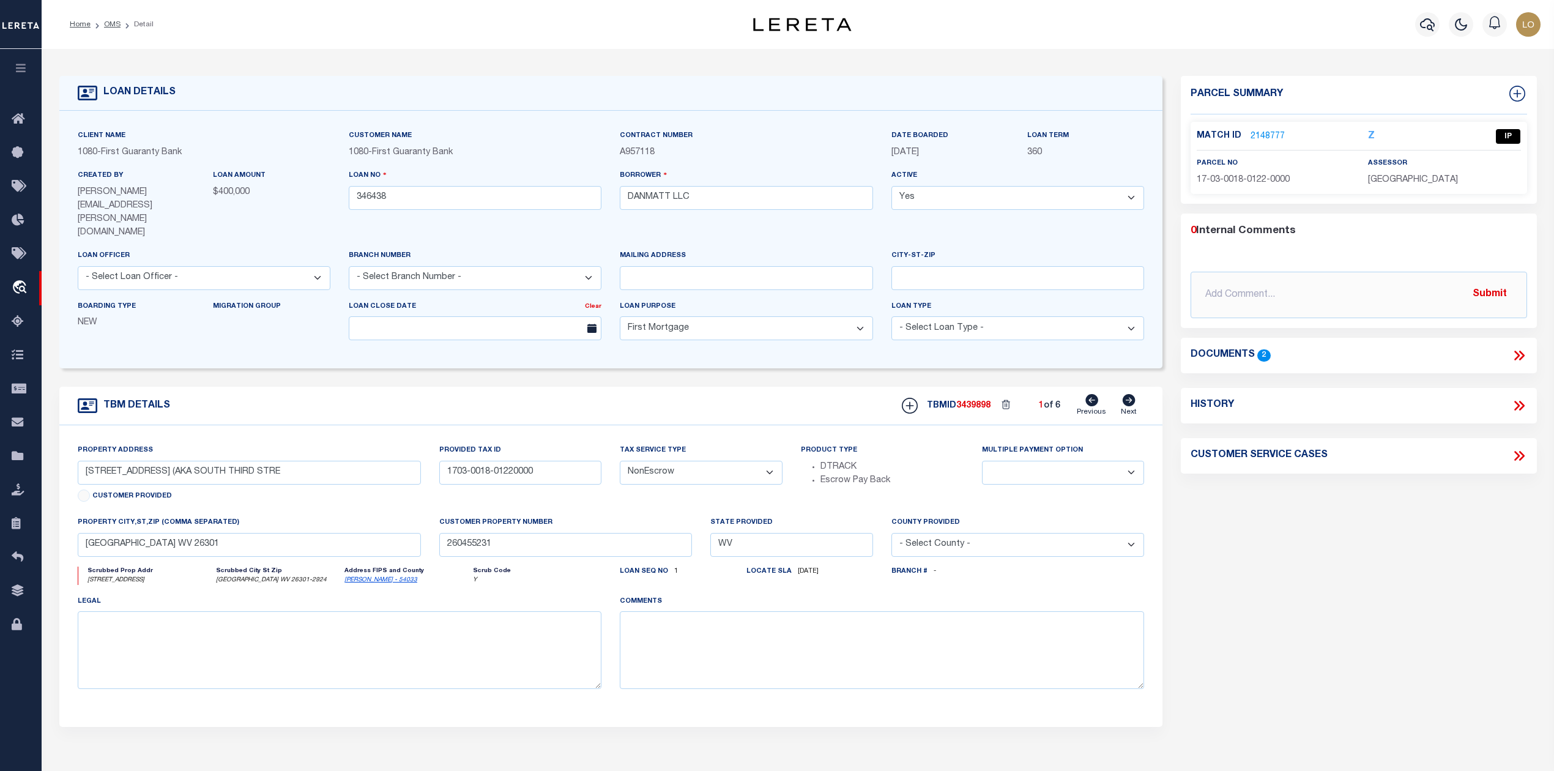
click at [1270, 130] on link "2148777" at bounding box center [1267, 136] width 34 height 13
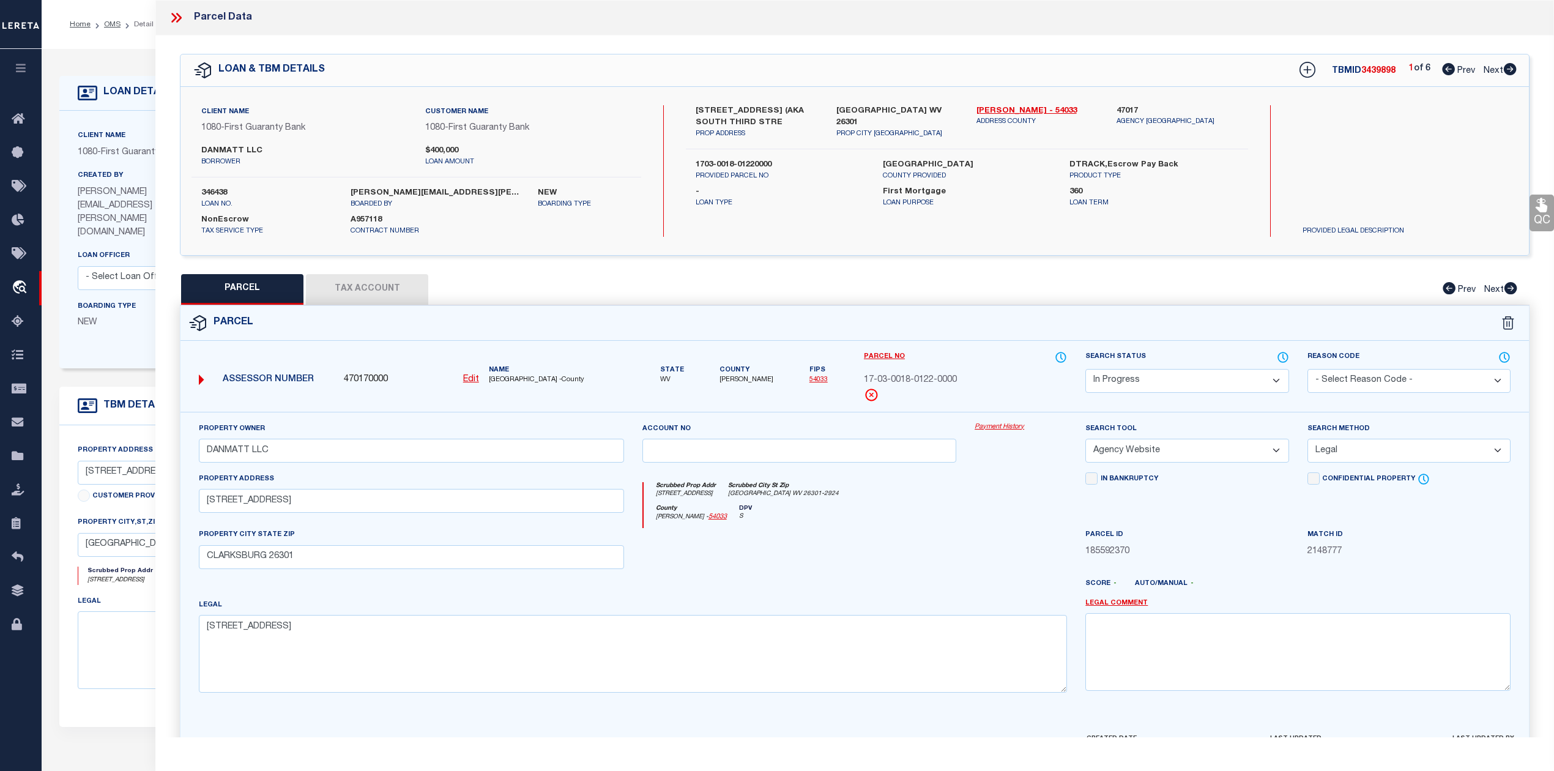
click at [390, 296] on button "Tax Account" at bounding box center [367, 289] width 122 height 31
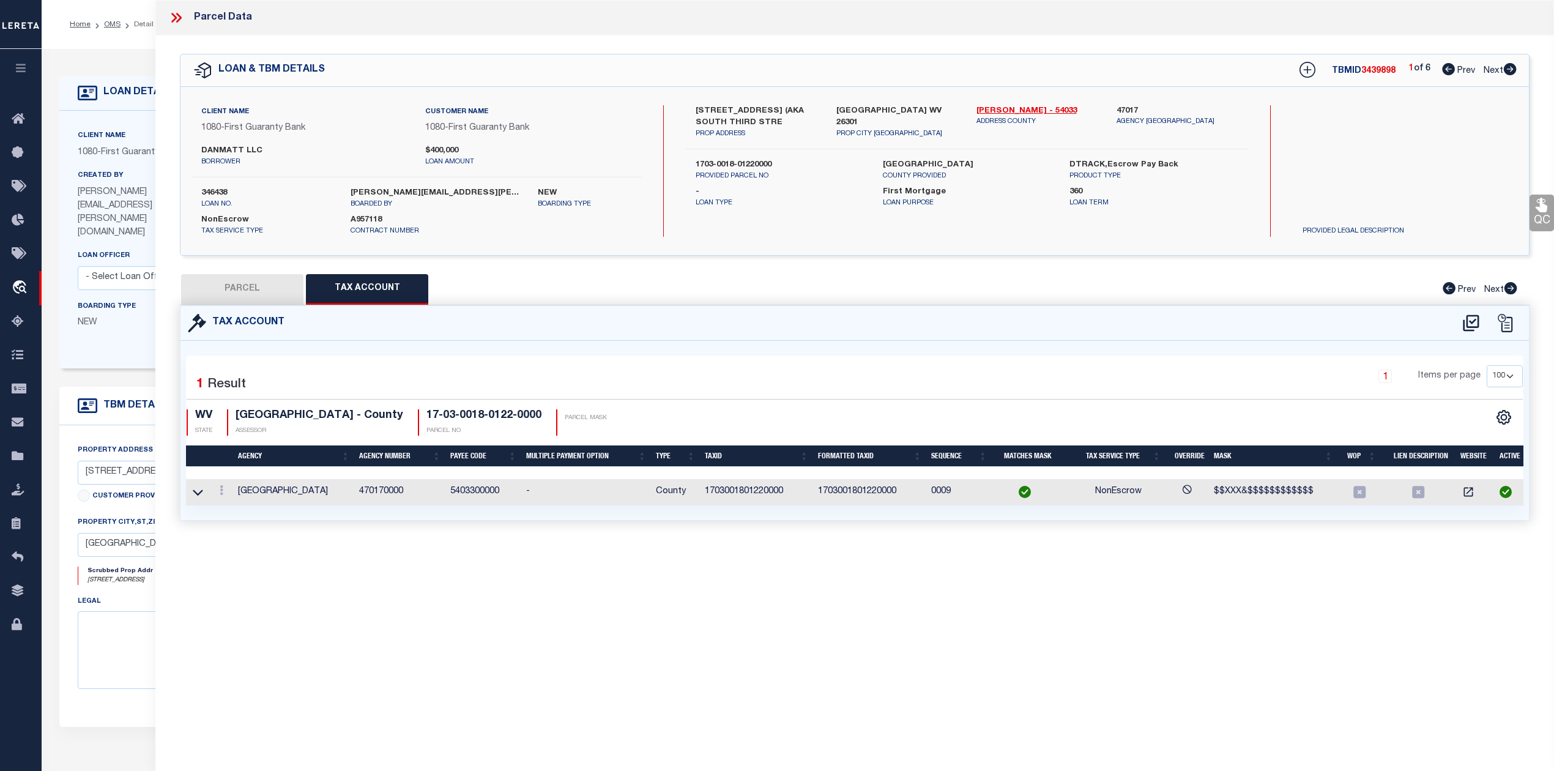
click at [235, 285] on button "PARCEL" at bounding box center [242, 289] width 122 height 31
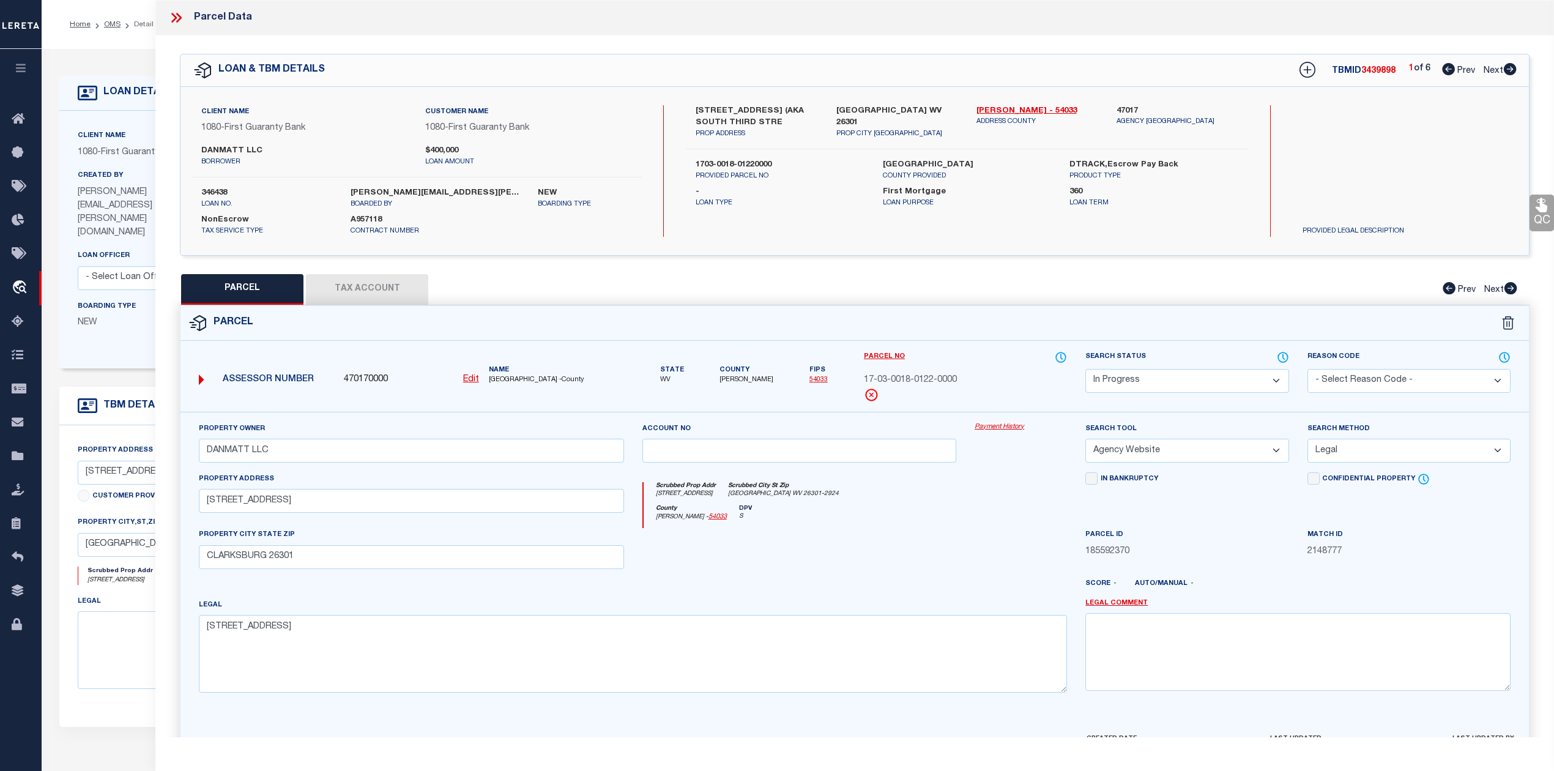
click at [1510, 69] on icon at bounding box center [1509, 69] width 13 height 12
click at [393, 301] on button "Tax Account" at bounding box center [367, 289] width 122 height 31
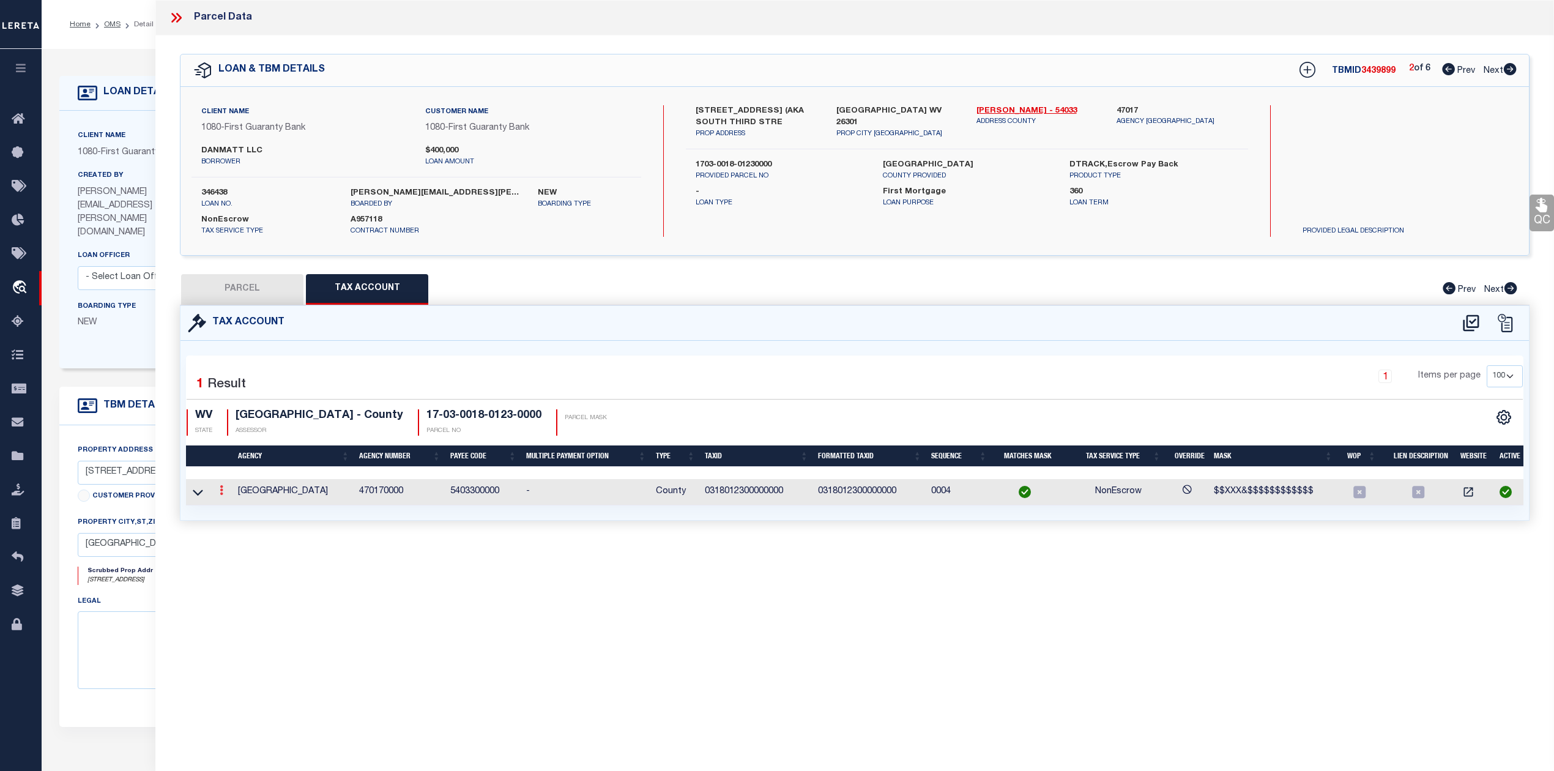
click at [220, 489] on icon at bounding box center [222, 490] width 4 height 10
click at [233, 508] on icon "" at bounding box center [234, 508] width 9 height 9
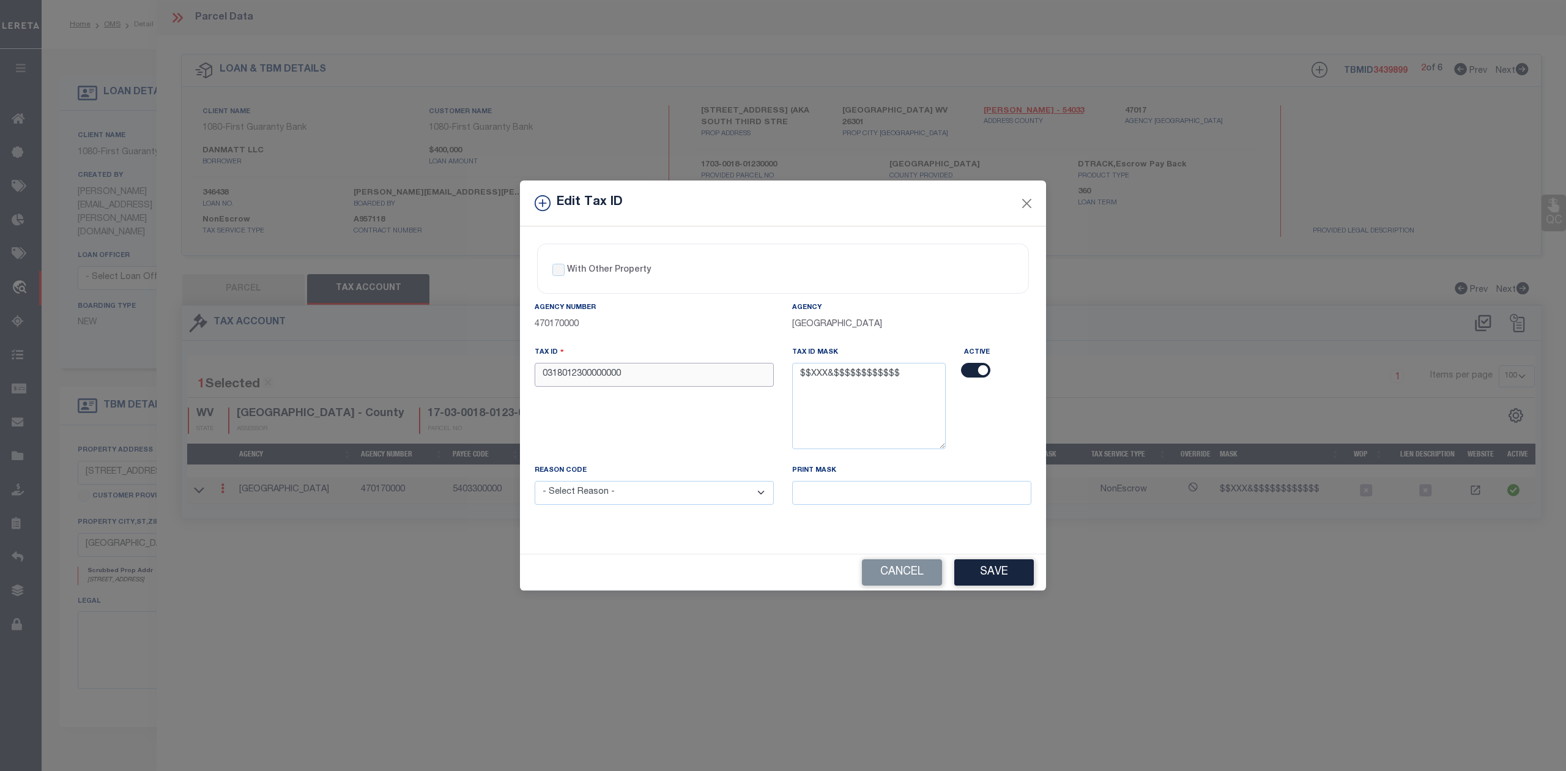
drag, startPoint x: 624, startPoint y: 377, endPoint x: 531, endPoint y: 378, distance: 92.4
click at [531, 378] on div "Tax ID 0318012300000000" at bounding box center [653, 405] width 257 height 118
paste input "17-03-0018-0123-"
click at [556, 377] on input "17-03-0018-0123-0000" at bounding box center [654, 375] width 239 height 24
drag, startPoint x: 564, startPoint y: 372, endPoint x: 573, endPoint y: 387, distance: 17.3
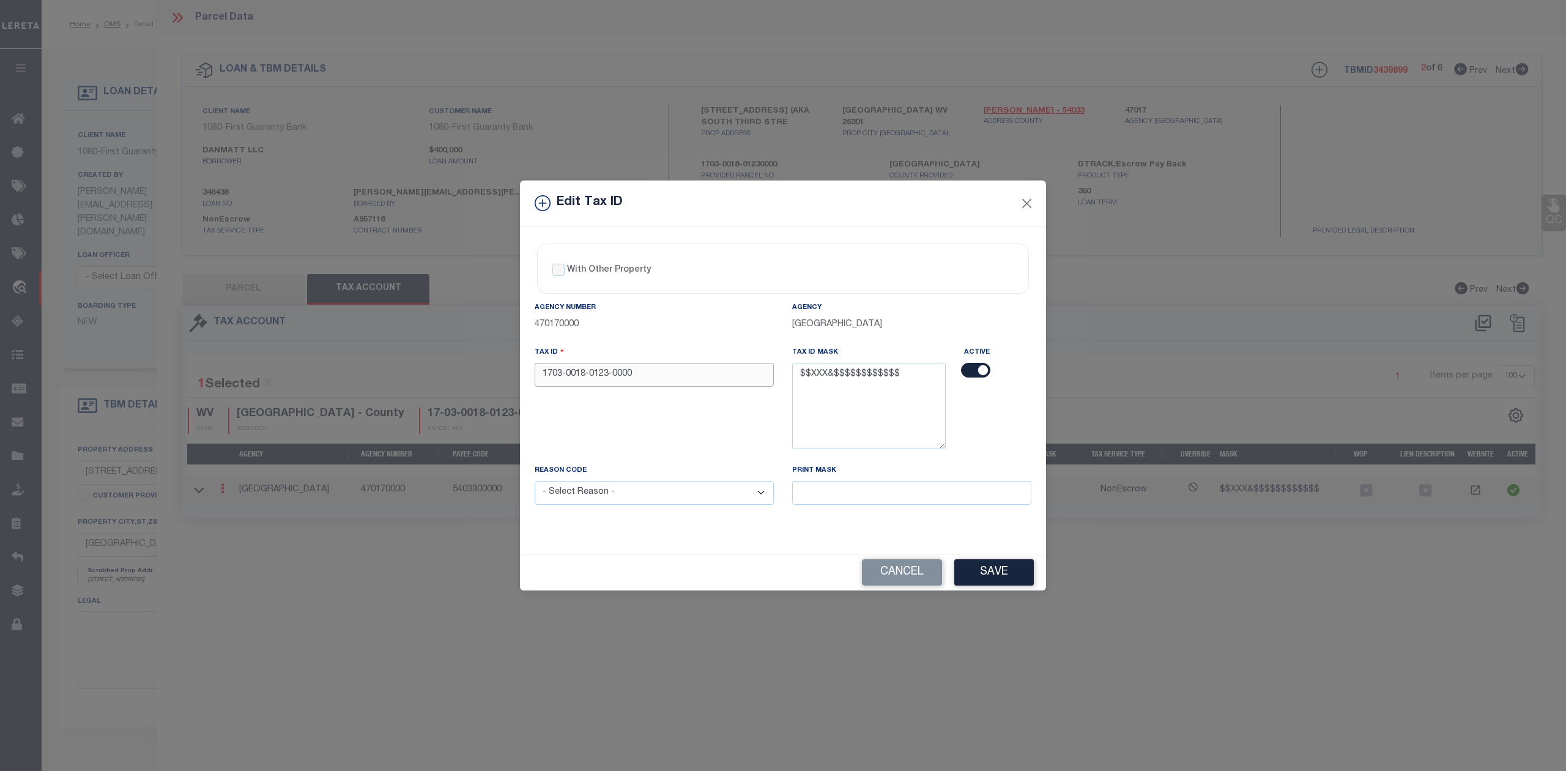
click at [564, 371] on input "1703-0018-0123-0000" at bounding box center [654, 375] width 239 height 24
click at [586, 376] on input "17030018-0123-0000" at bounding box center [654, 375] width 239 height 24
click at [605, 373] on input "170300180123-0000" at bounding box center [654, 375] width 239 height 24
click at [601, 411] on div "Tax ID 1703001801230000" at bounding box center [653, 405] width 257 height 118
click at [749, 497] on select "- Select Reason - 099 - Other (Provide additional detail) ACT - Agency Changed …" at bounding box center [654, 493] width 239 height 24
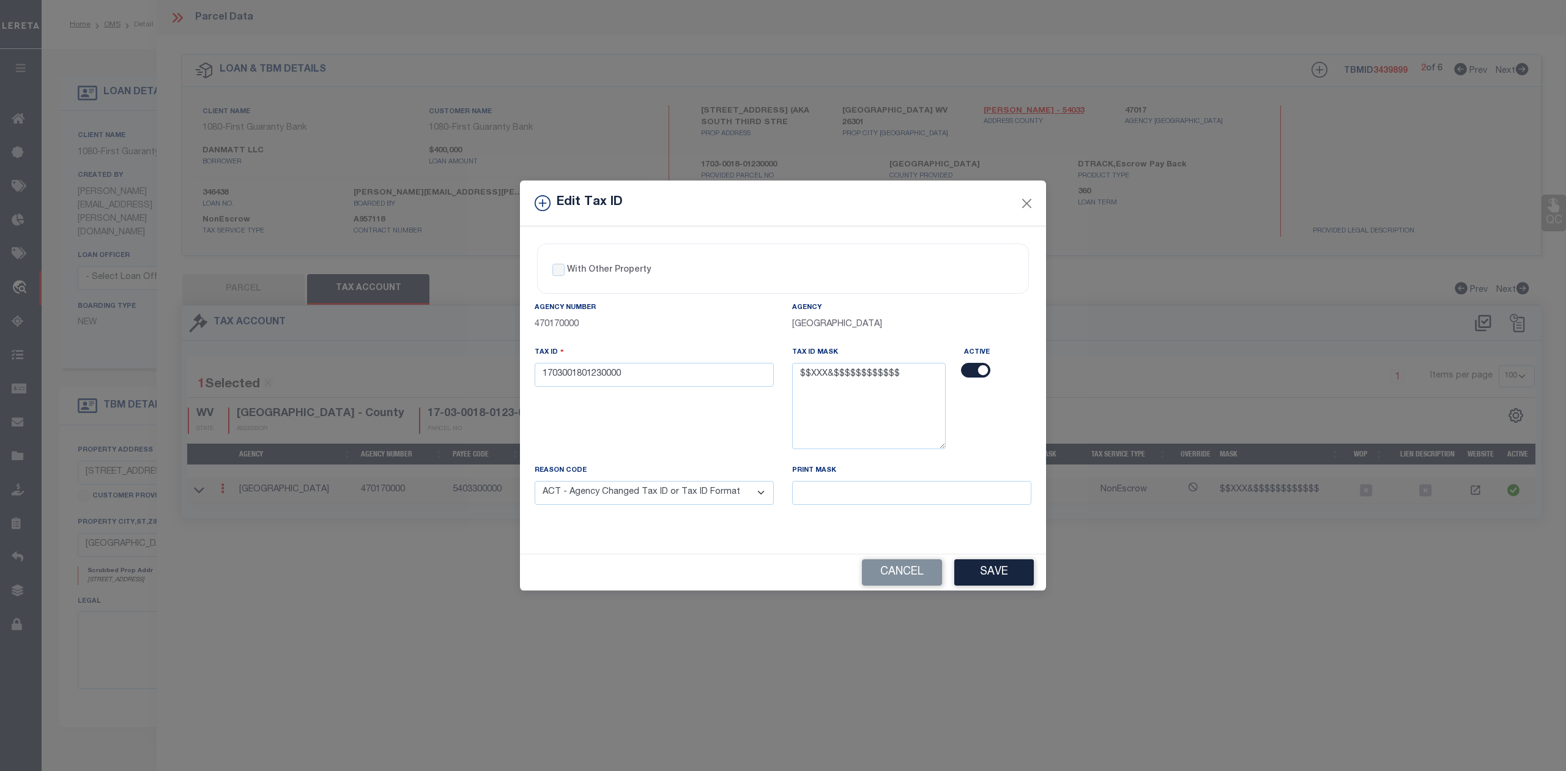
click at [535, 483] on select "- Select Reason - 099 - Other (Provide additional detail) ACT - Agency Changed …" at bounding box center [654, 493] width 239 height 24
click at [982, 580] on button "Save" at bounding box center [994, 572] width 80 height 26
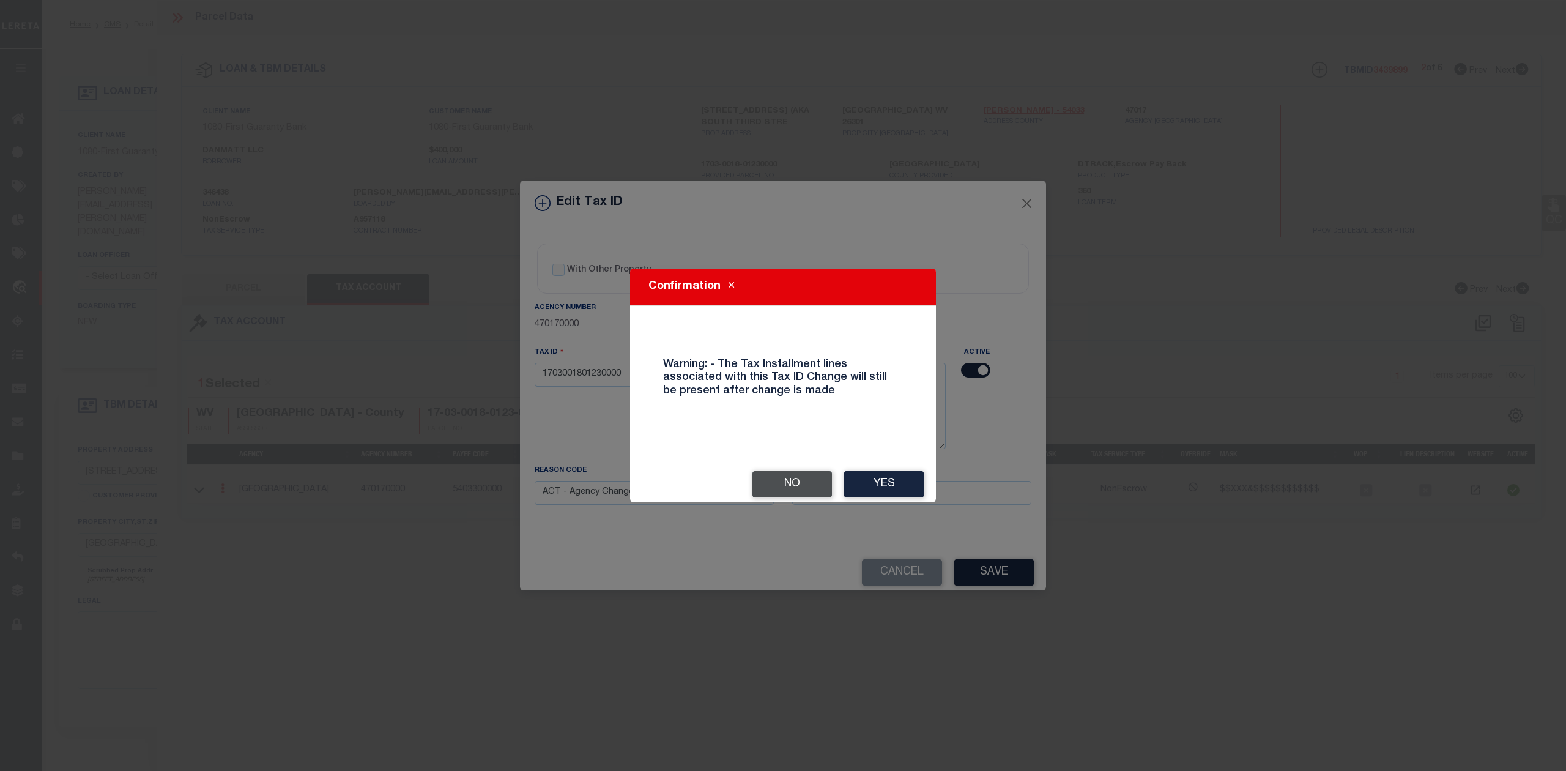
click at [810, 481] on button "No" at bounding box center [792, 484] width 80 height 26
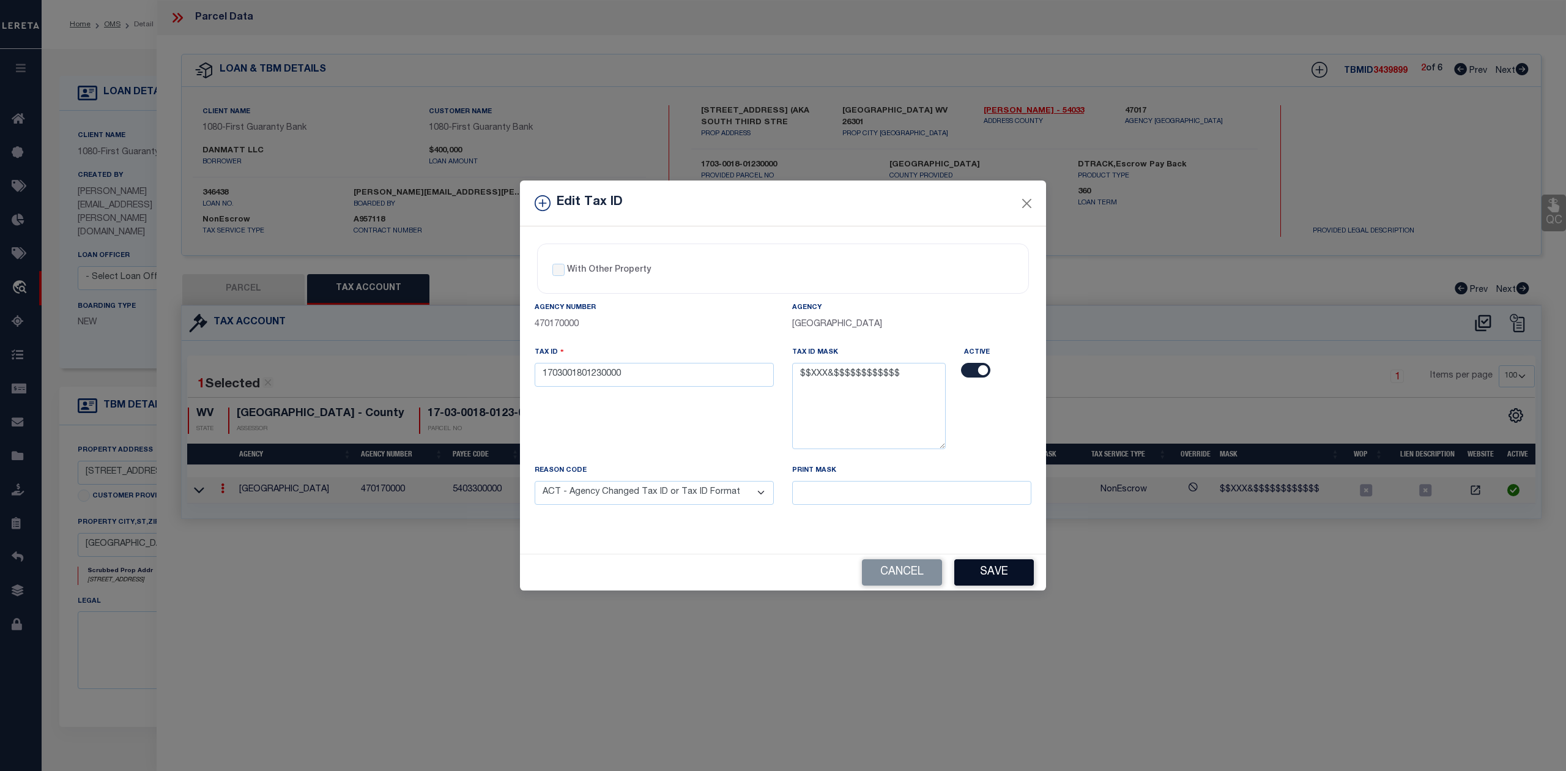
click at [969, 568] on button "Save" at bounding box center [994, 572] width 80 height 26
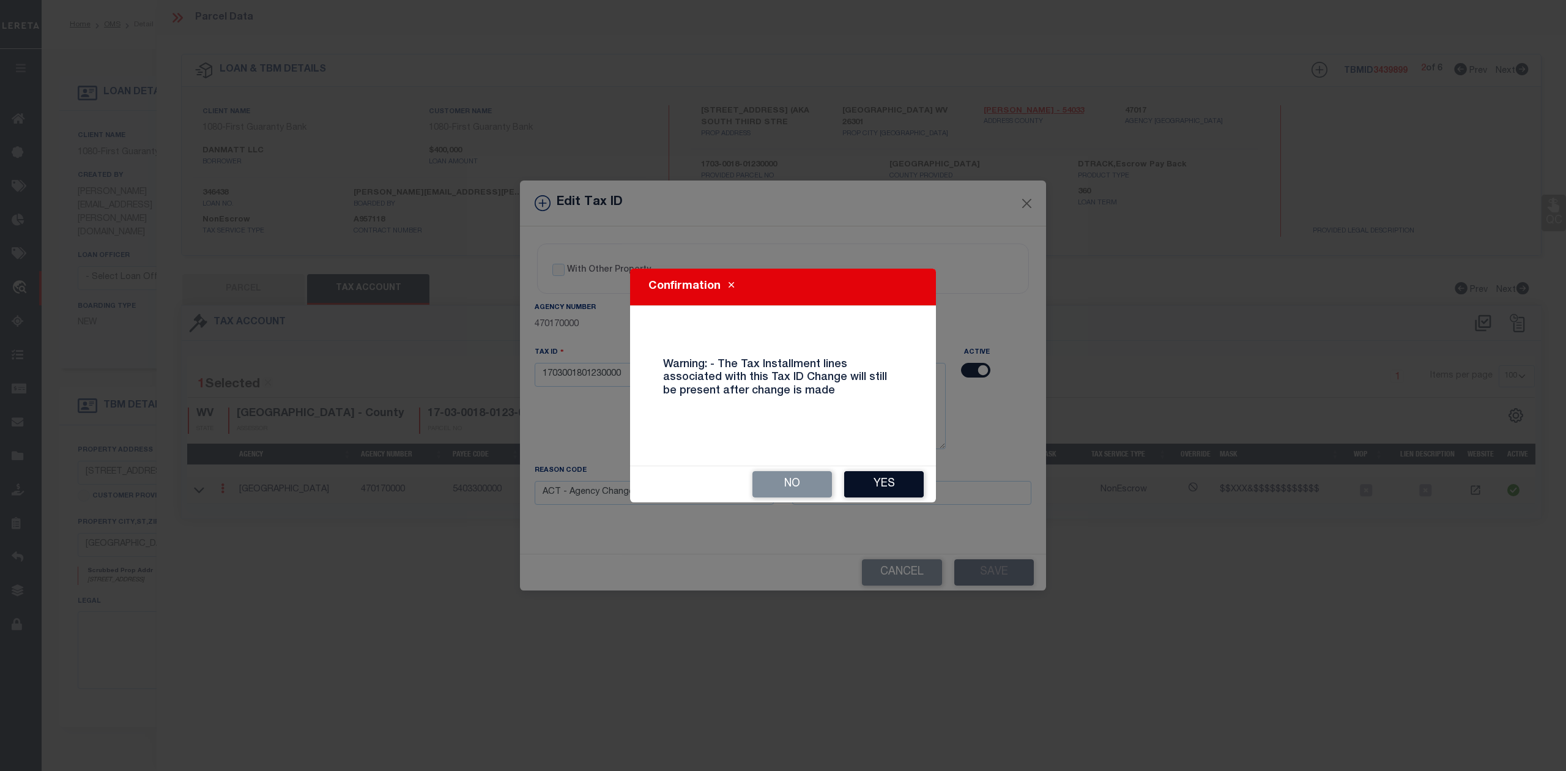
click at [882, 480] on button "Yes" at bounding box center [884, 484] width 80 height 26
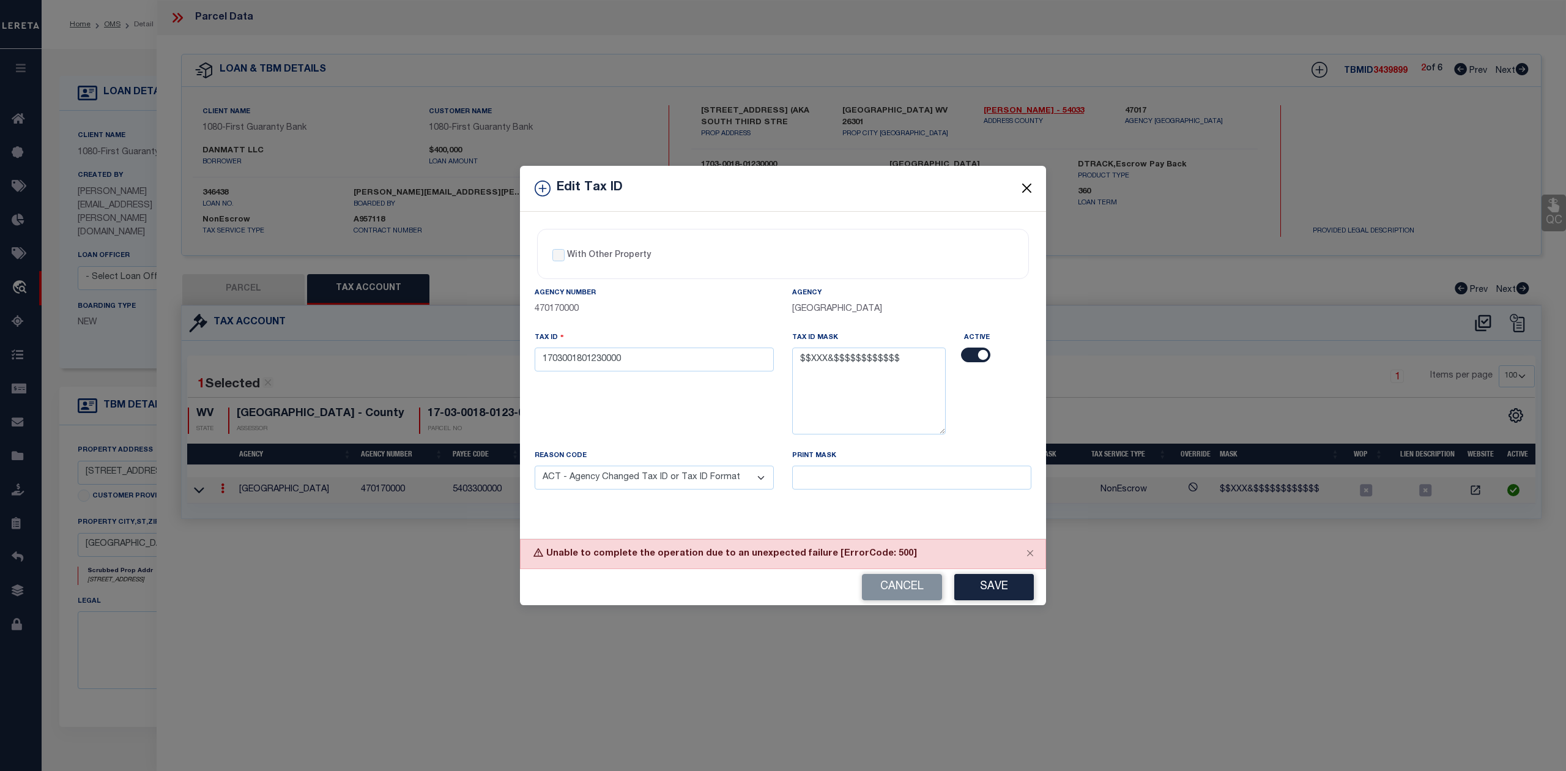
click at [1033, 190] on button "Close" at bounding box center [1027, 188] width 16 height 16
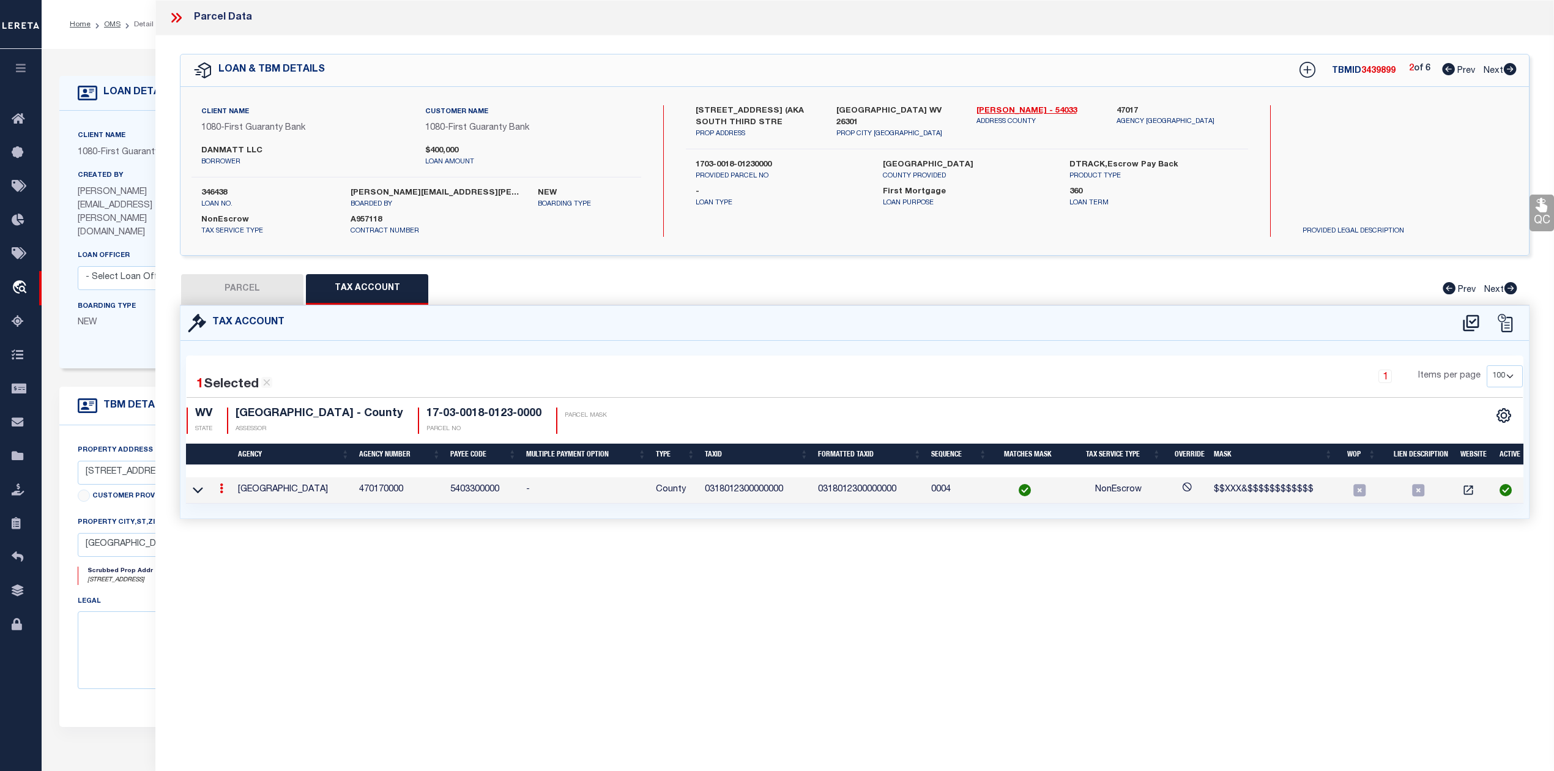
click at [798, 548] on div "Tax Account 1 1 1" at bounding box center [855, 426] width 1368 height 243
click at [199, 489] on icon at bounding box center [198, 489] width 10 height 13
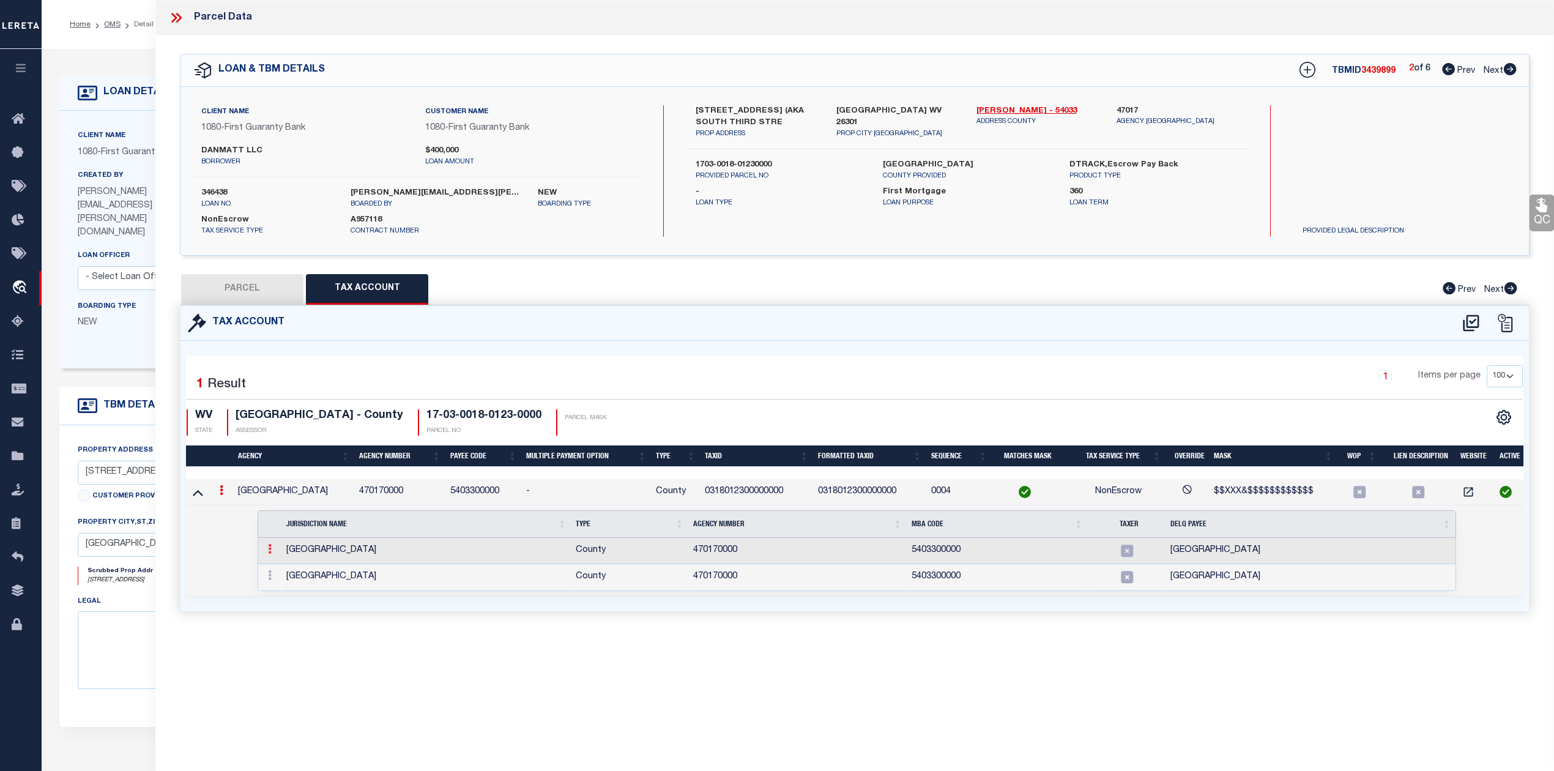
click at [272, 555] on link at bounding box center [269, 551] width 13 height 10
click at [283, 575] on img at bounding box center [284, 569] width 12 height 12
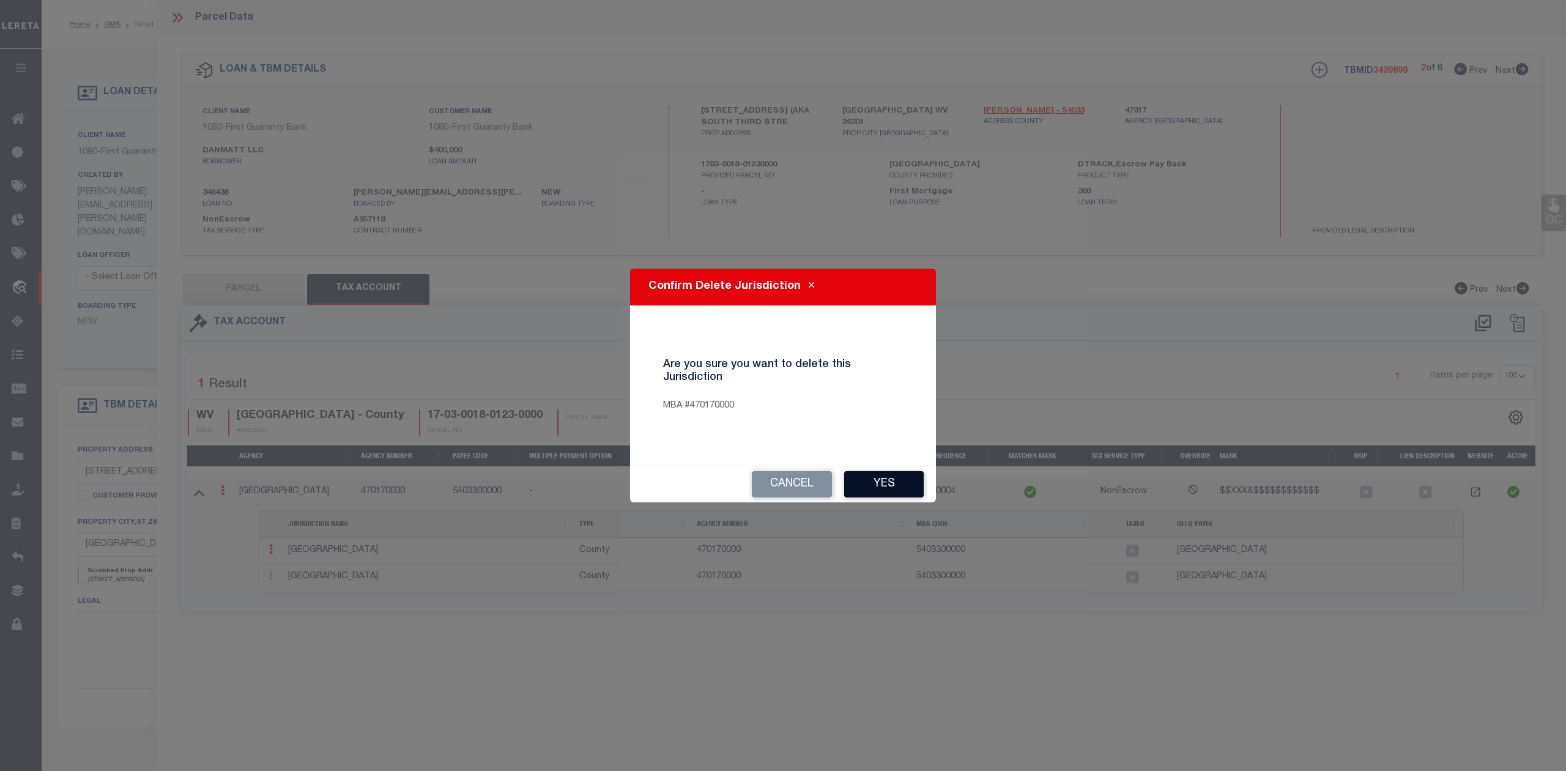
click at [878, 487] on button "Yes" at bounding box center [884, 484] width 80 height 26
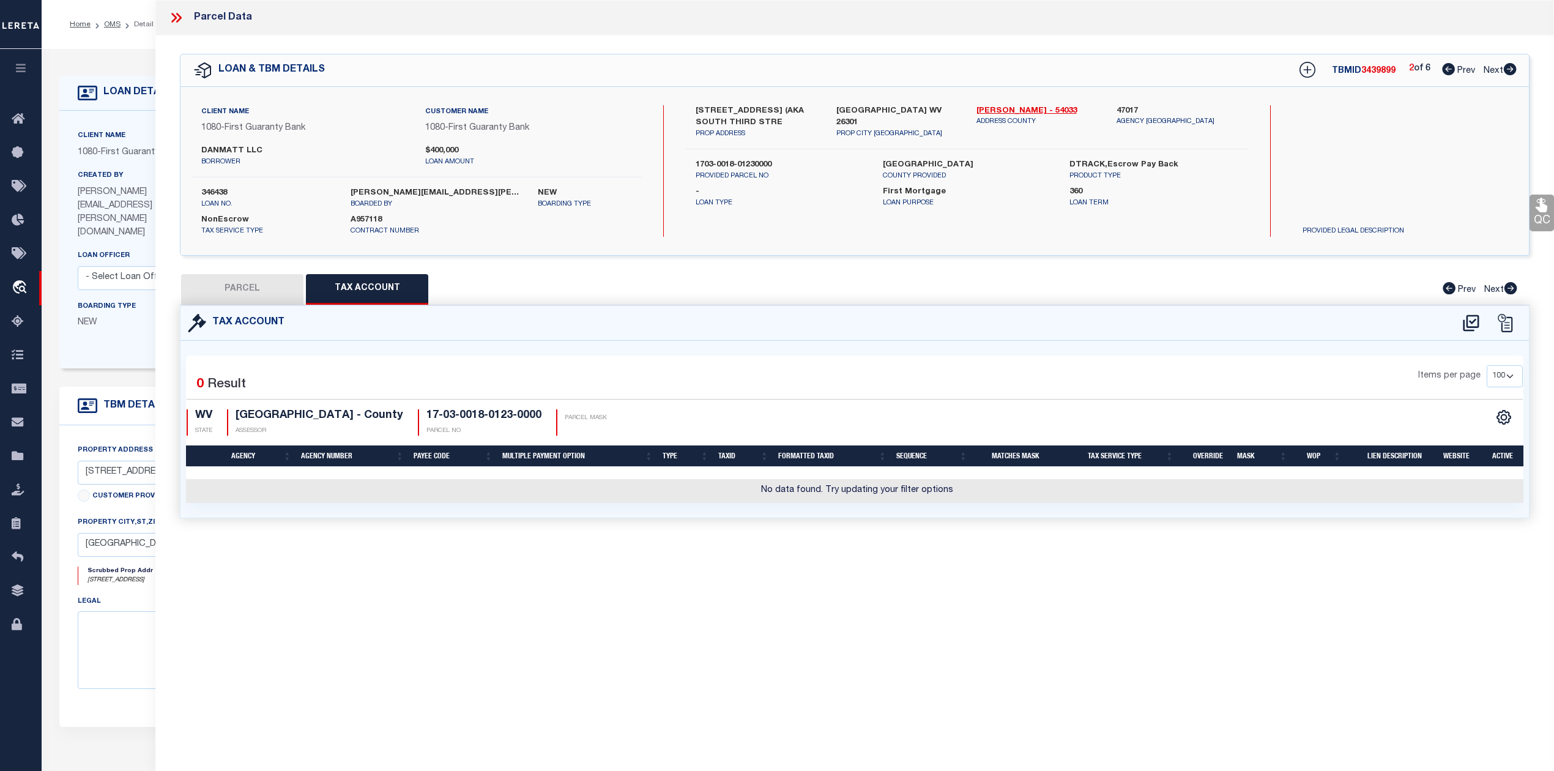
click at [822, 591] on div "Parcel Data QC QC QC - Select Status - Ready to QC" at bounding box center [854, 368] width 1398 height 737
click at [1472, 319] on icon at bounding box center [1471, 323] width 20 height 20
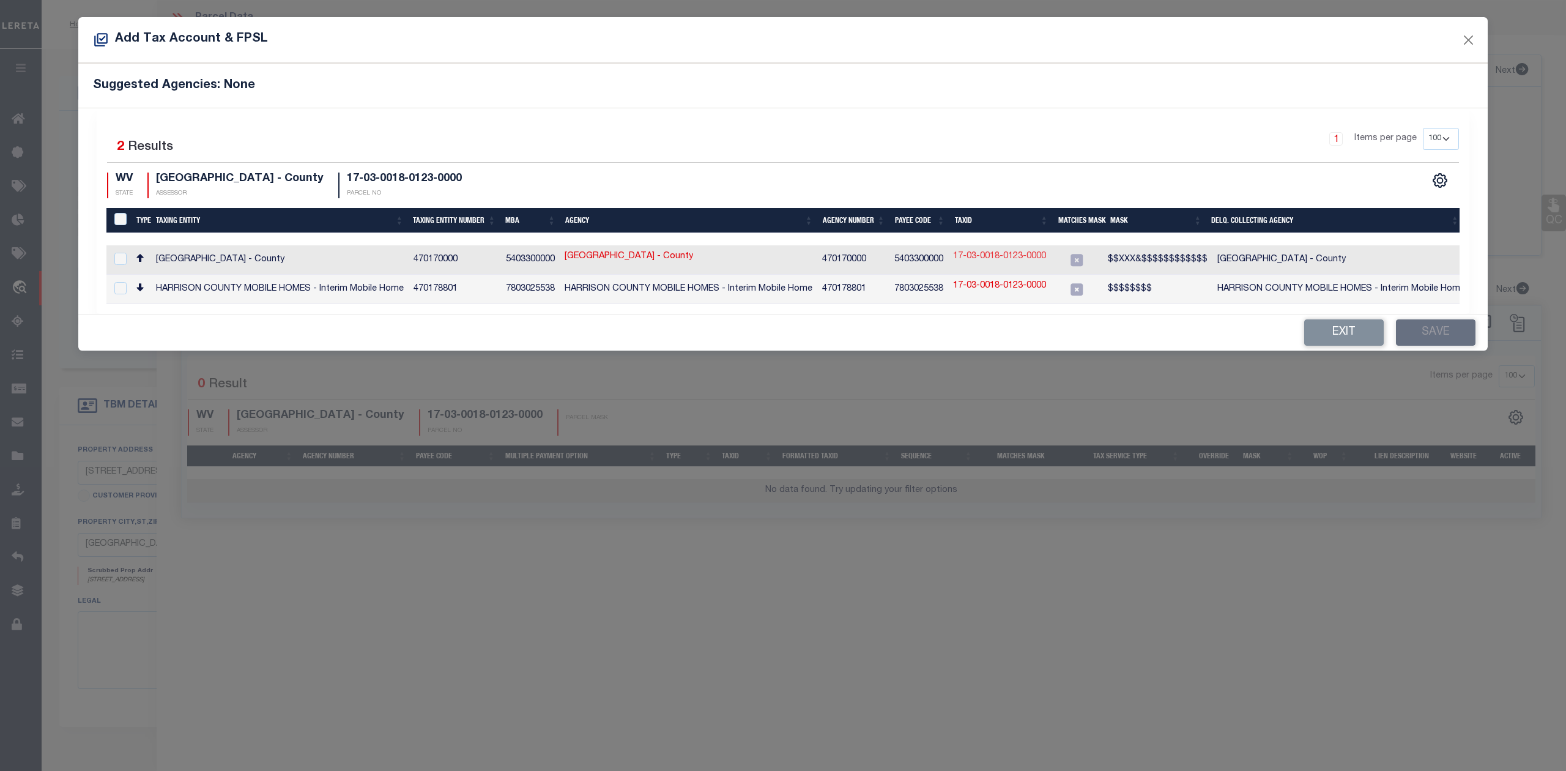
click at [977, 254] on link "17-03-0018-0123-0000" at bounding box center [999, 256] width 93 height 13
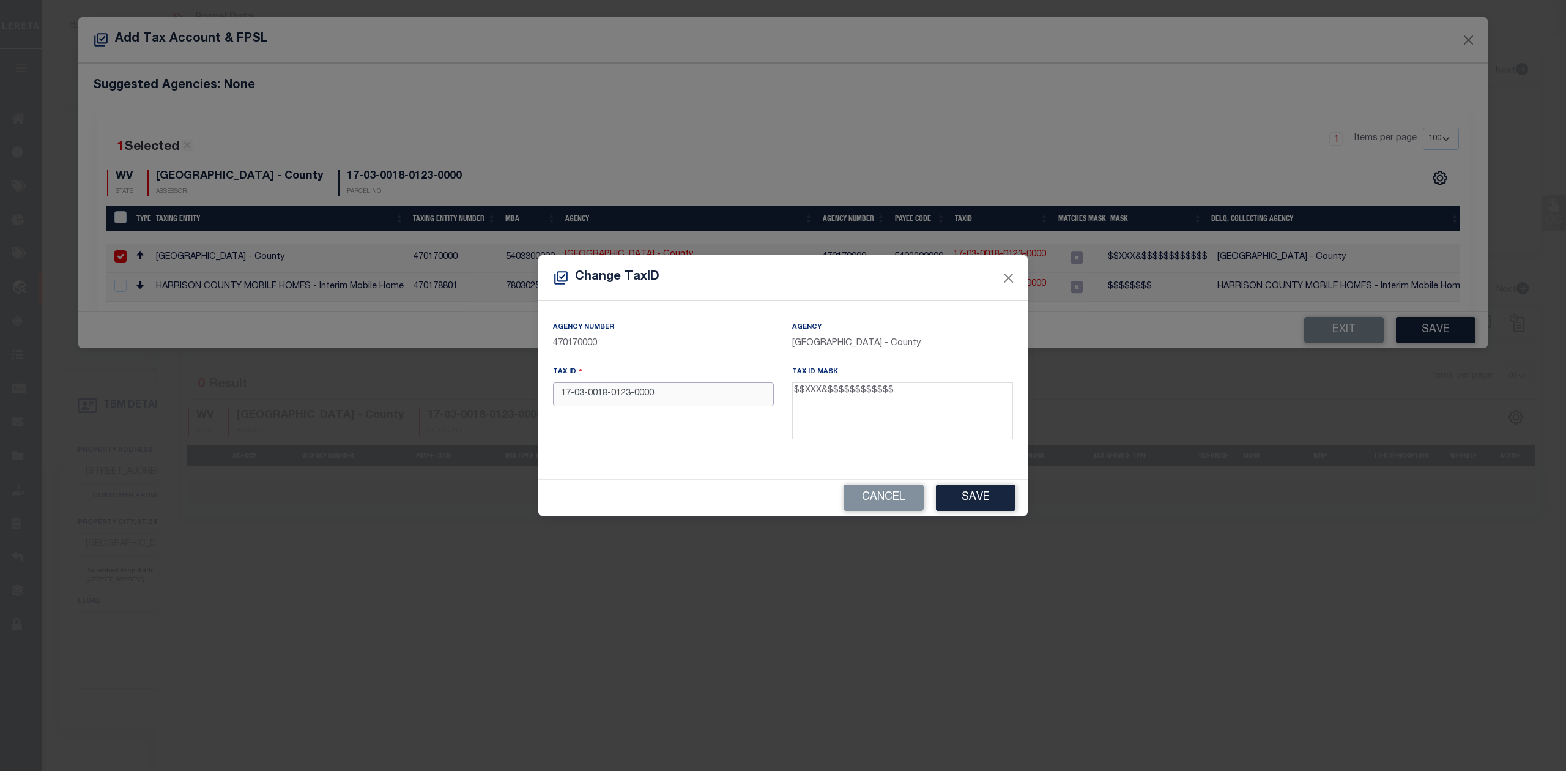
click at [634, 394] on input "17-03-0018-0123-0000" at bounding box center [663, 394] width 221 height 24
click at [612, 394] on input "17-03-0018-01230000" at bounding box center [663, 394] width 221 height 24
click at [588, 398] on input "[PHONE_NUMBER]" at bounding box center [663, 394] width 221 height 24
click at [572, 399] on input "17-03001801230000" at bounding box center [663, 394] width 221 height 24
click at [594, 434] on div "Tax ID 1703001801230000" at bounding box center [663, 405] width 239 height 80
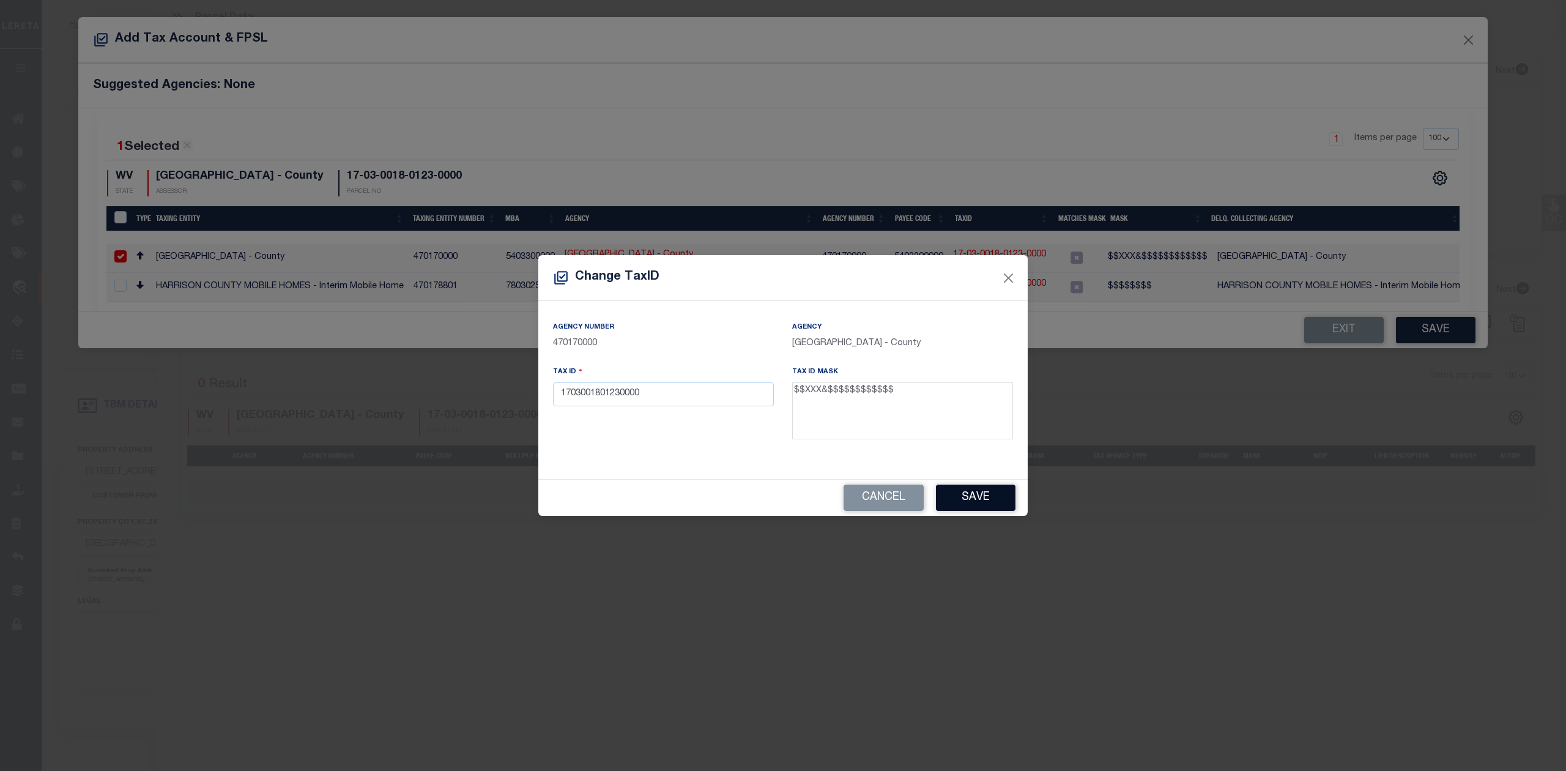
click at [960, 494] on button "Save" at bounding box center [976, 497] width 80 height 26
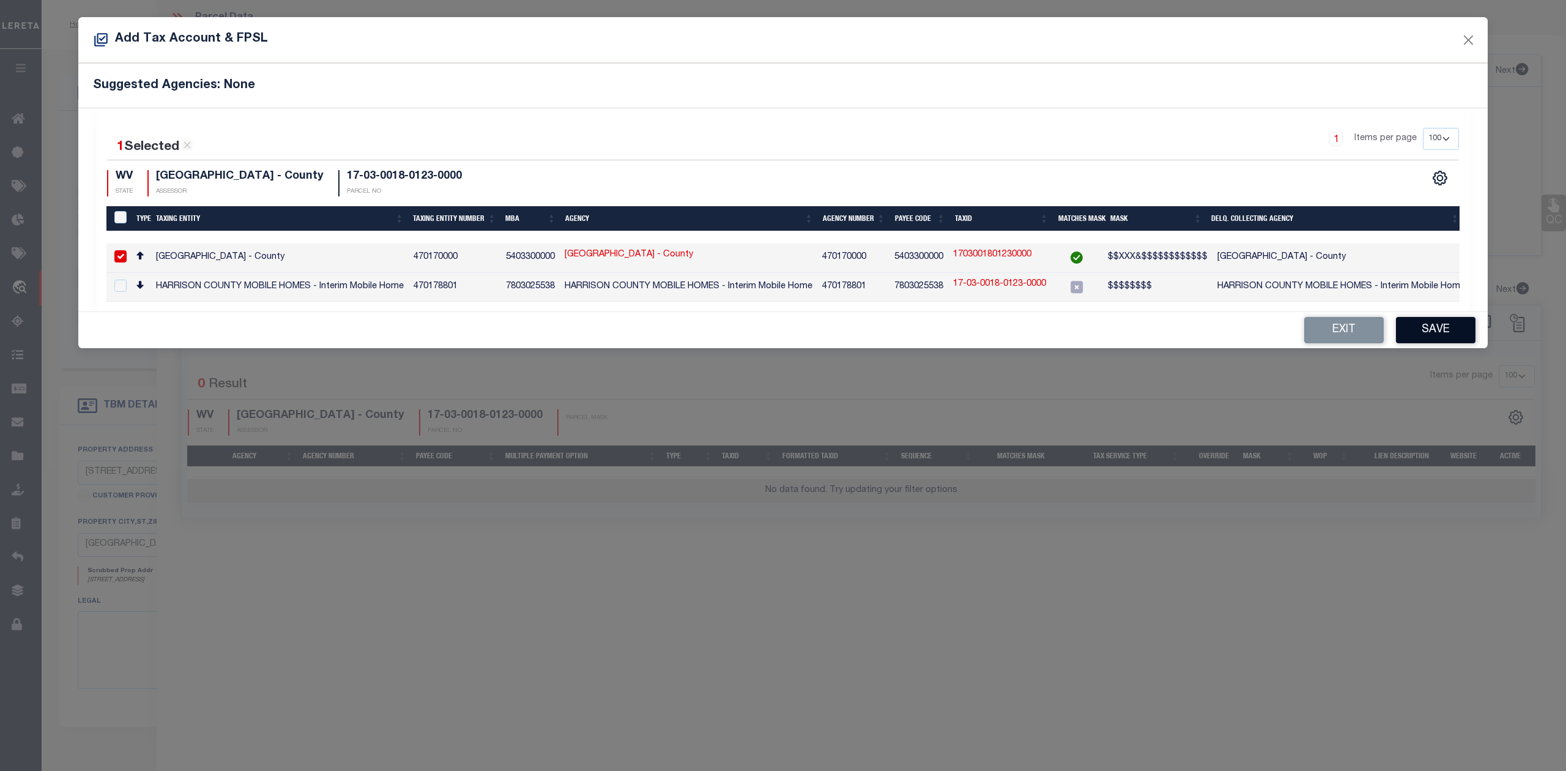
click at [1418, 338] on button "Save" at bounding box center [1436, 330] width 80 height 26
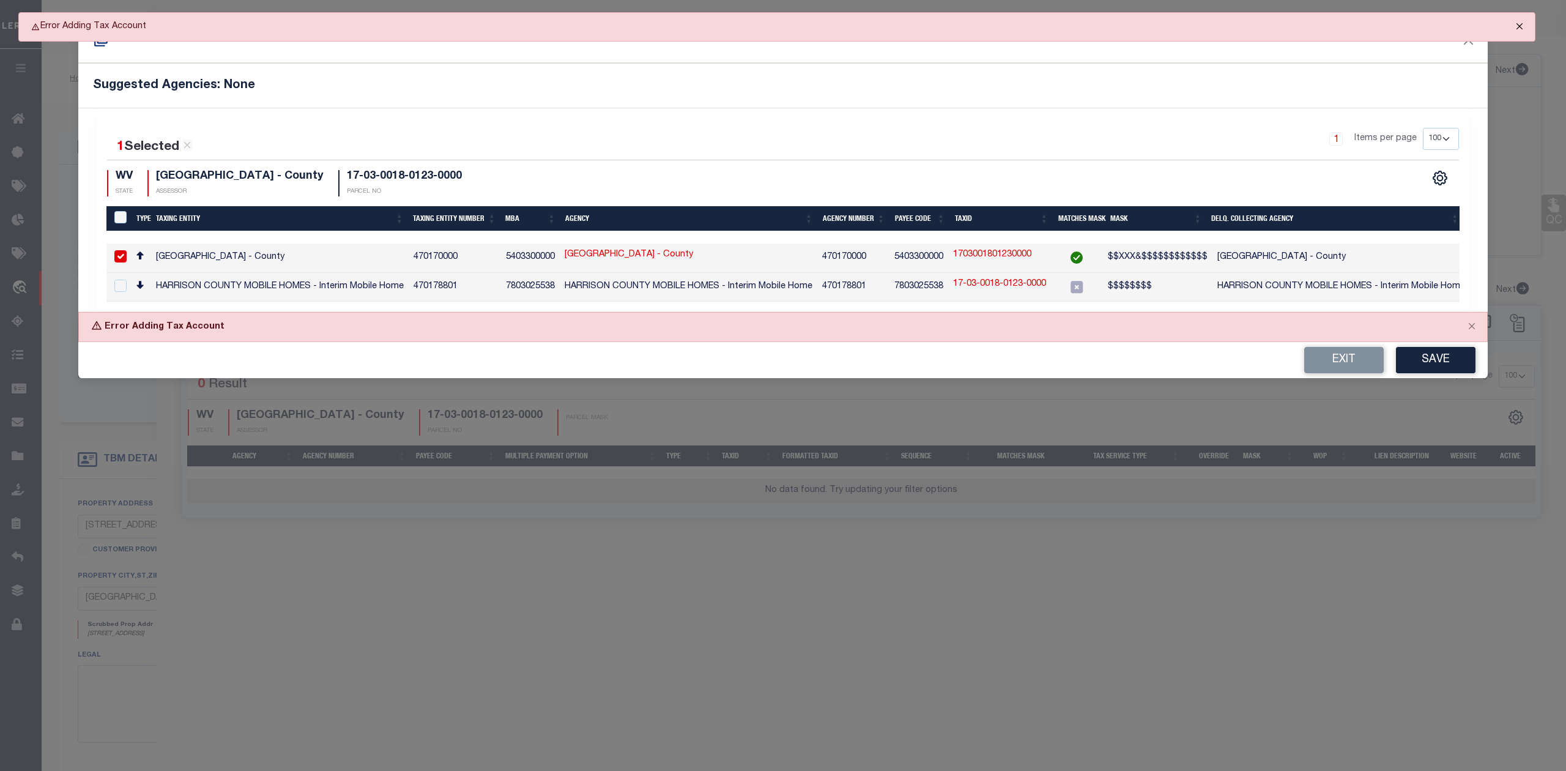
click at [1518, 24] on button "Close" at bounding box center [1519, 26] width 31 height 27
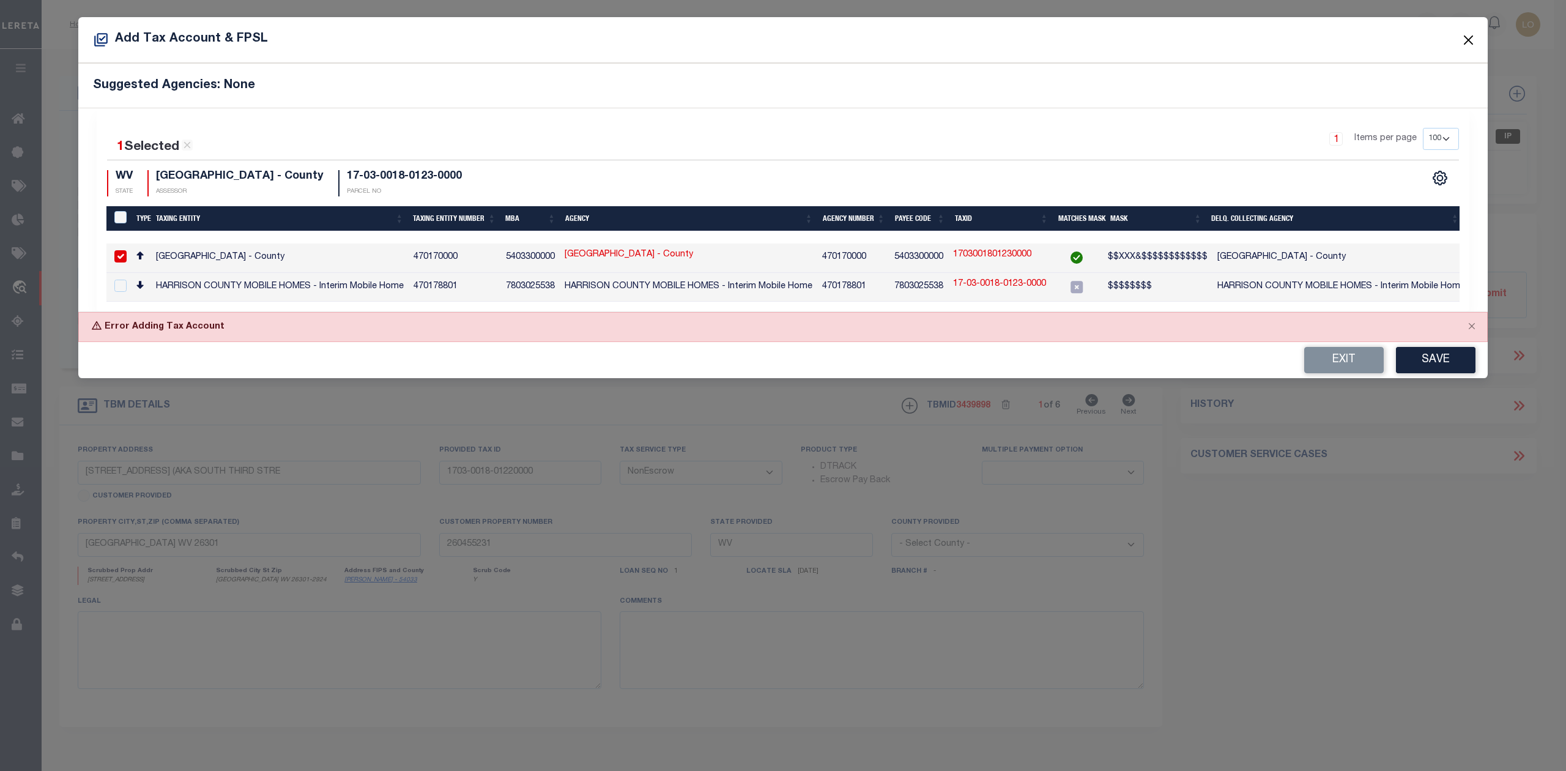
click at [1466, 43] on button "Close" at bounding box center [1469, 40] width 16 height 16
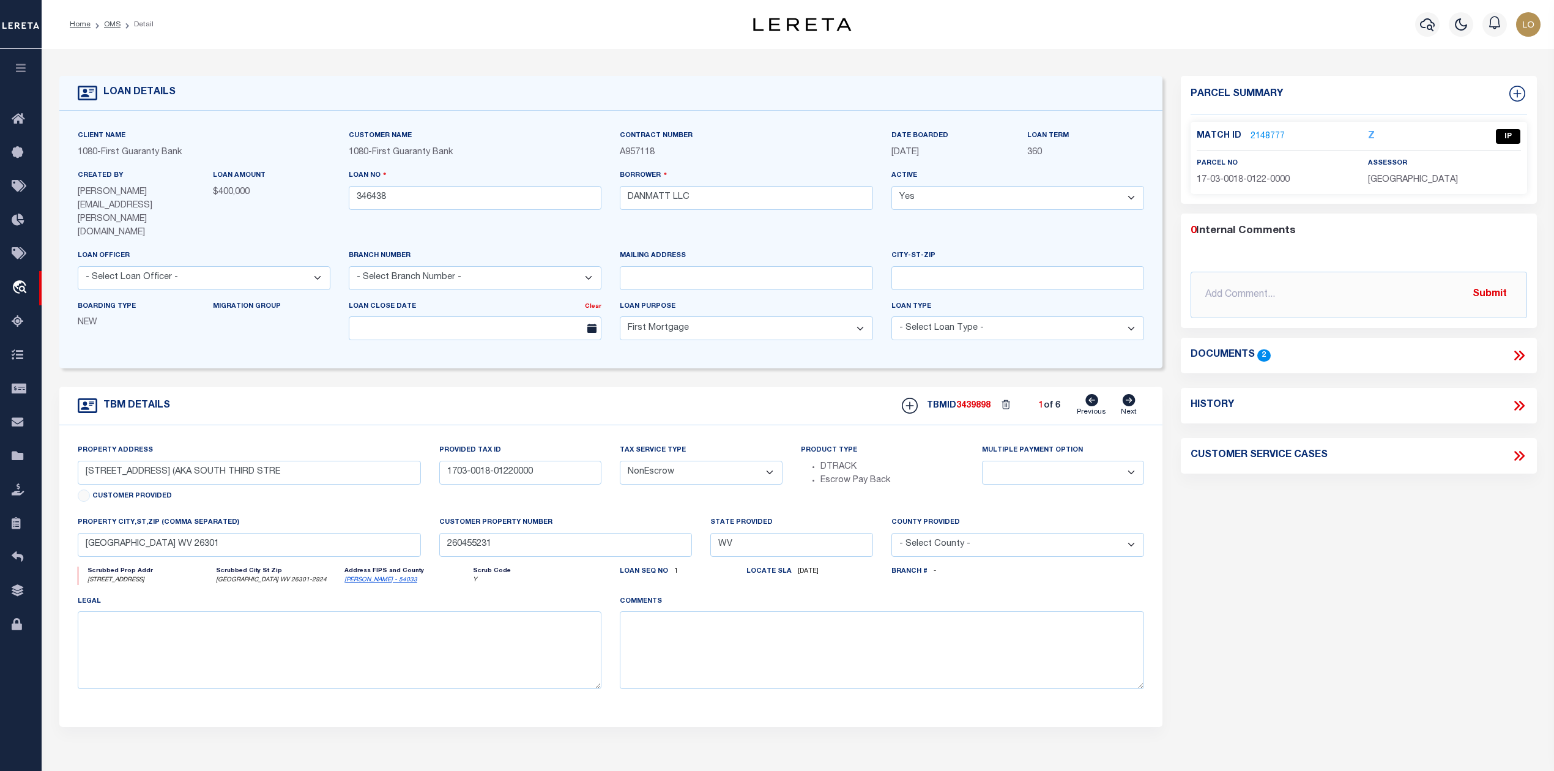
click at [1245, 571] on div "Parcel Summary Match ID 2148777 Z parcel no 17-03-0018-0122-0000" at bounding box center [1358, 425] width 374 height 698
click at [1275, 130] on link "2148777" at bounding box center [1267, 136] width 34 height 13
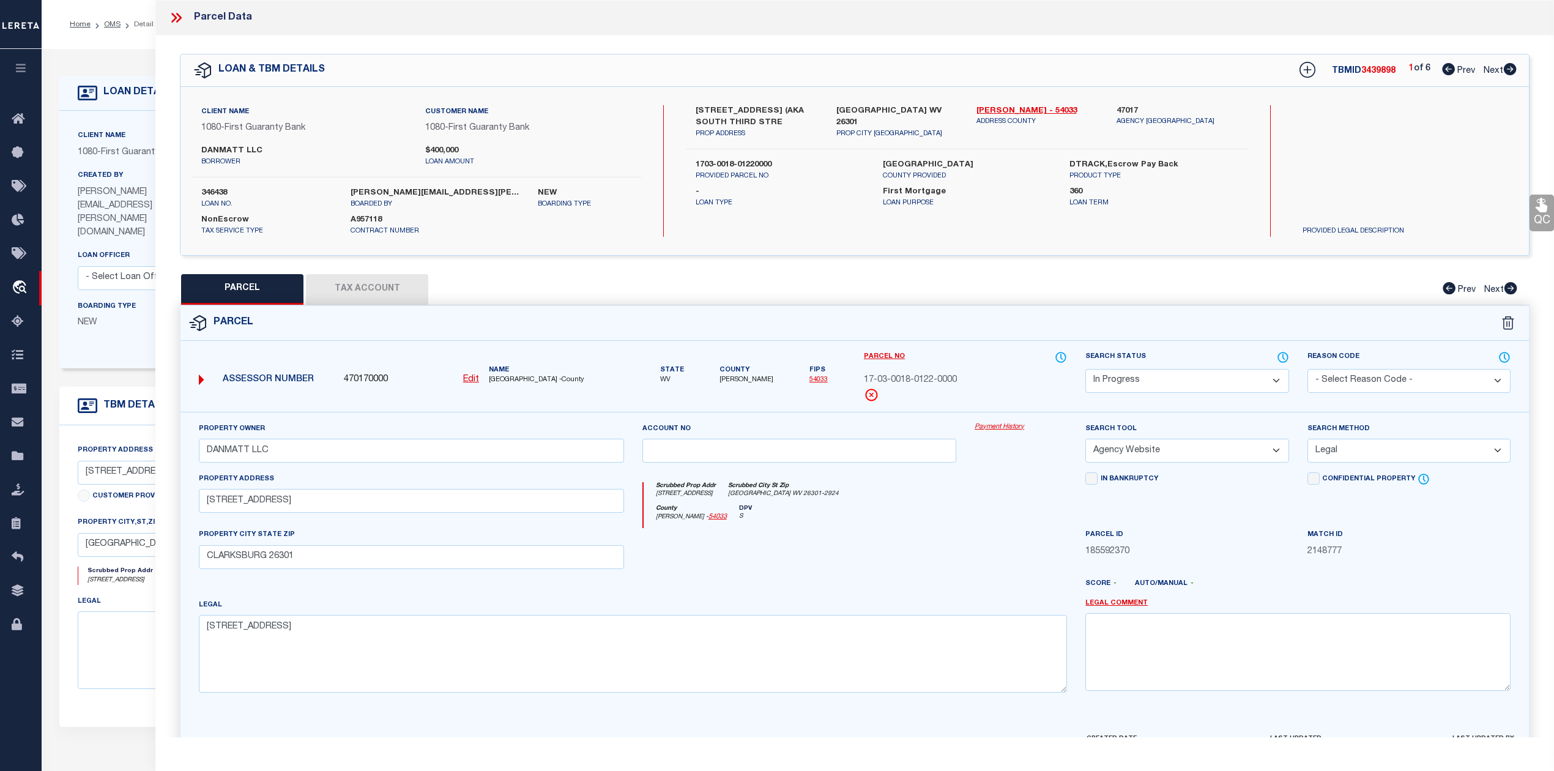
click at [1509, 69] on icon at bounding box center [1509, 69] width 13 height 12
click at [417, 287] on button "Tax Account" at bounding box center [367, 289] width 122 height 31
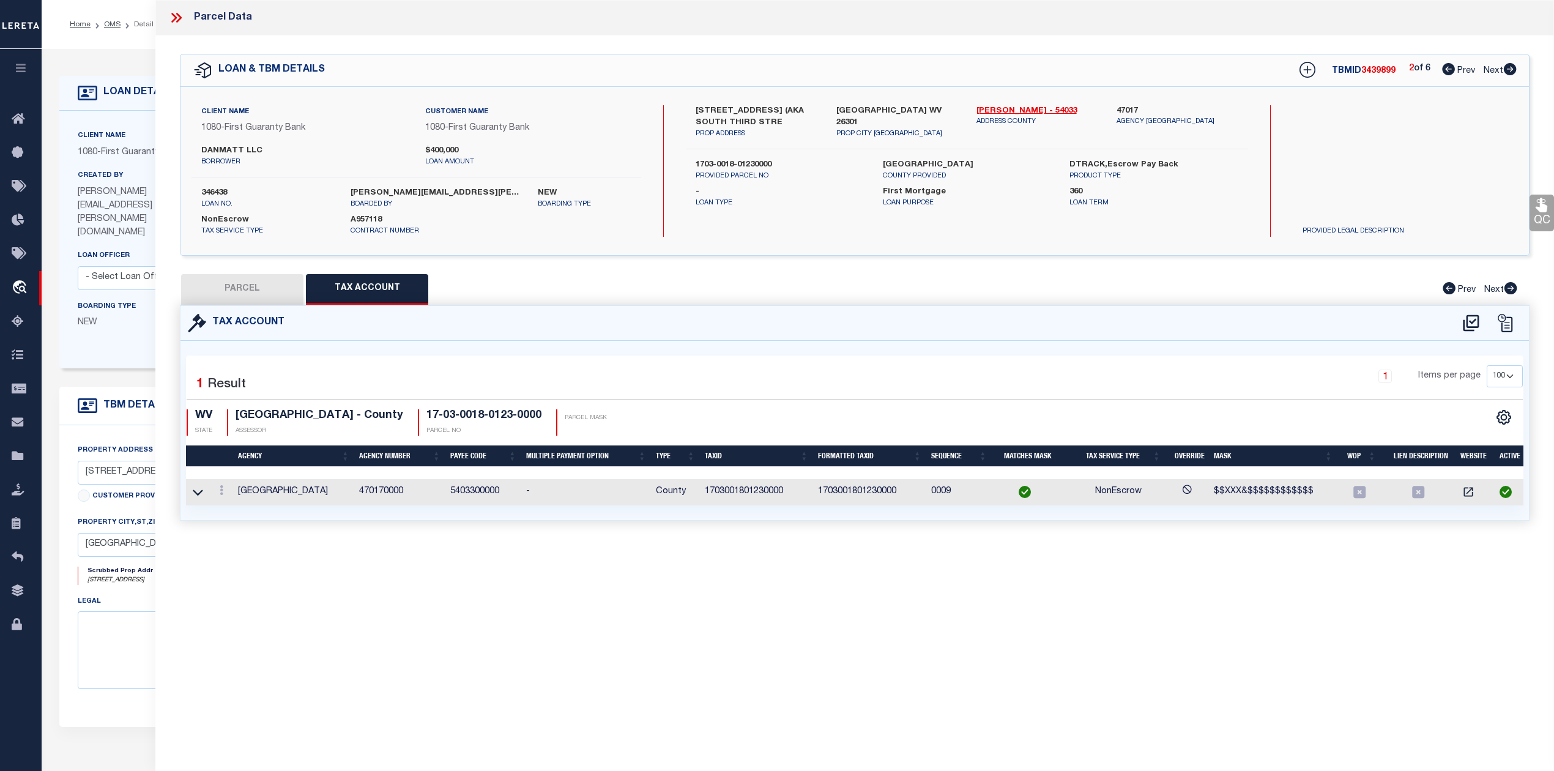
click at [630, 583] on div "Parcel Data QC QC QC - Select Status - Ready to QC" at bounding box center [854, 368] width 1398 height 737
click at [198, 490] on icon at bounding box center [198, 492] width 10 height 13
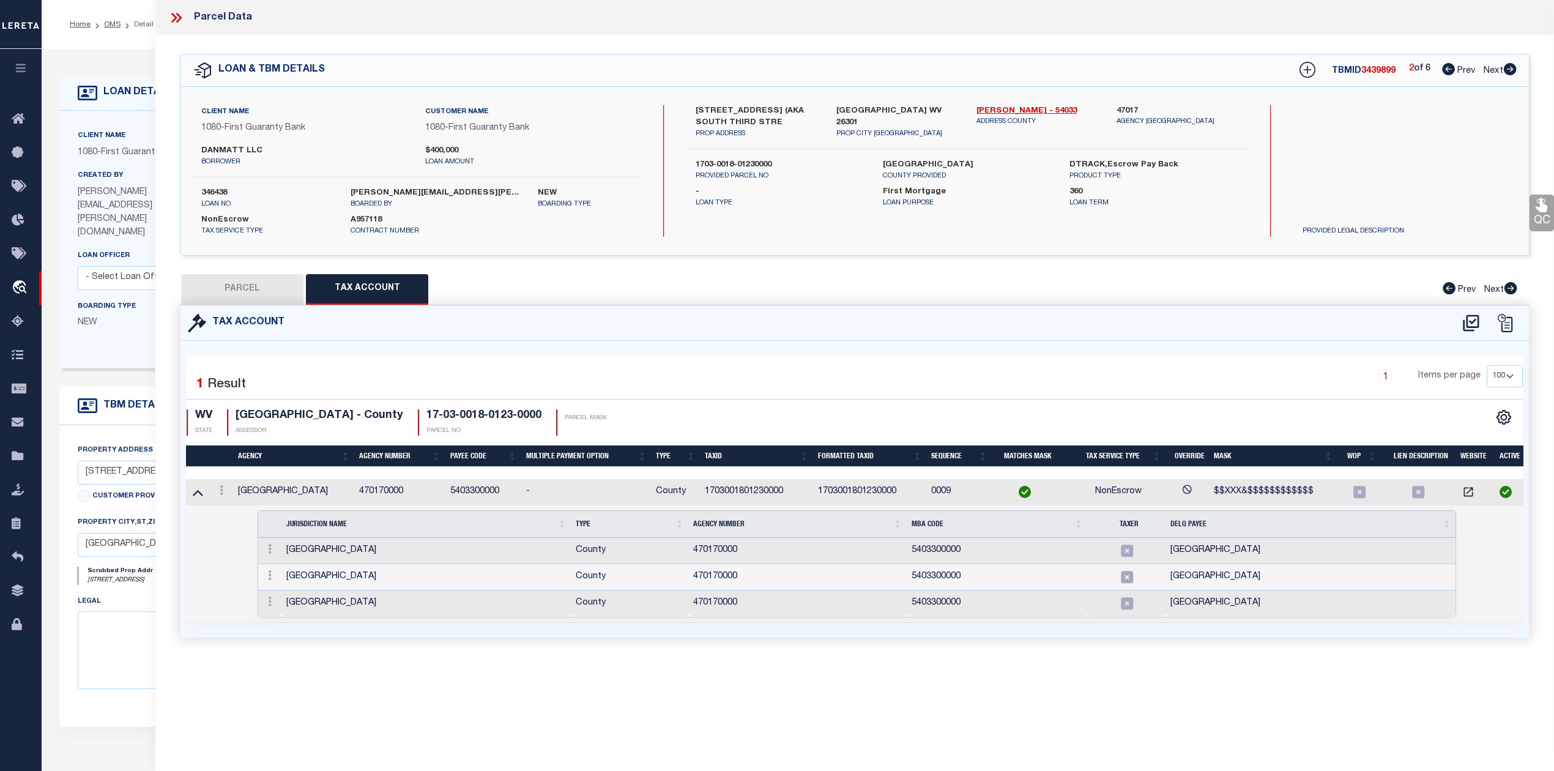
click at [800, 720] on div "Parcel Data QC QC QC - Select Status - Ready to QC" at bounding box center [854, 368] width 1398 height 737
click at [807, 708] on div "Parcel Data QC QC QC - Select Status - Ready to QC" at bounding box center [854, 368] width 1398 height 737
click at [261, 299] on button "PARCEL" at bounding box center [242, 289] width 122 height 31
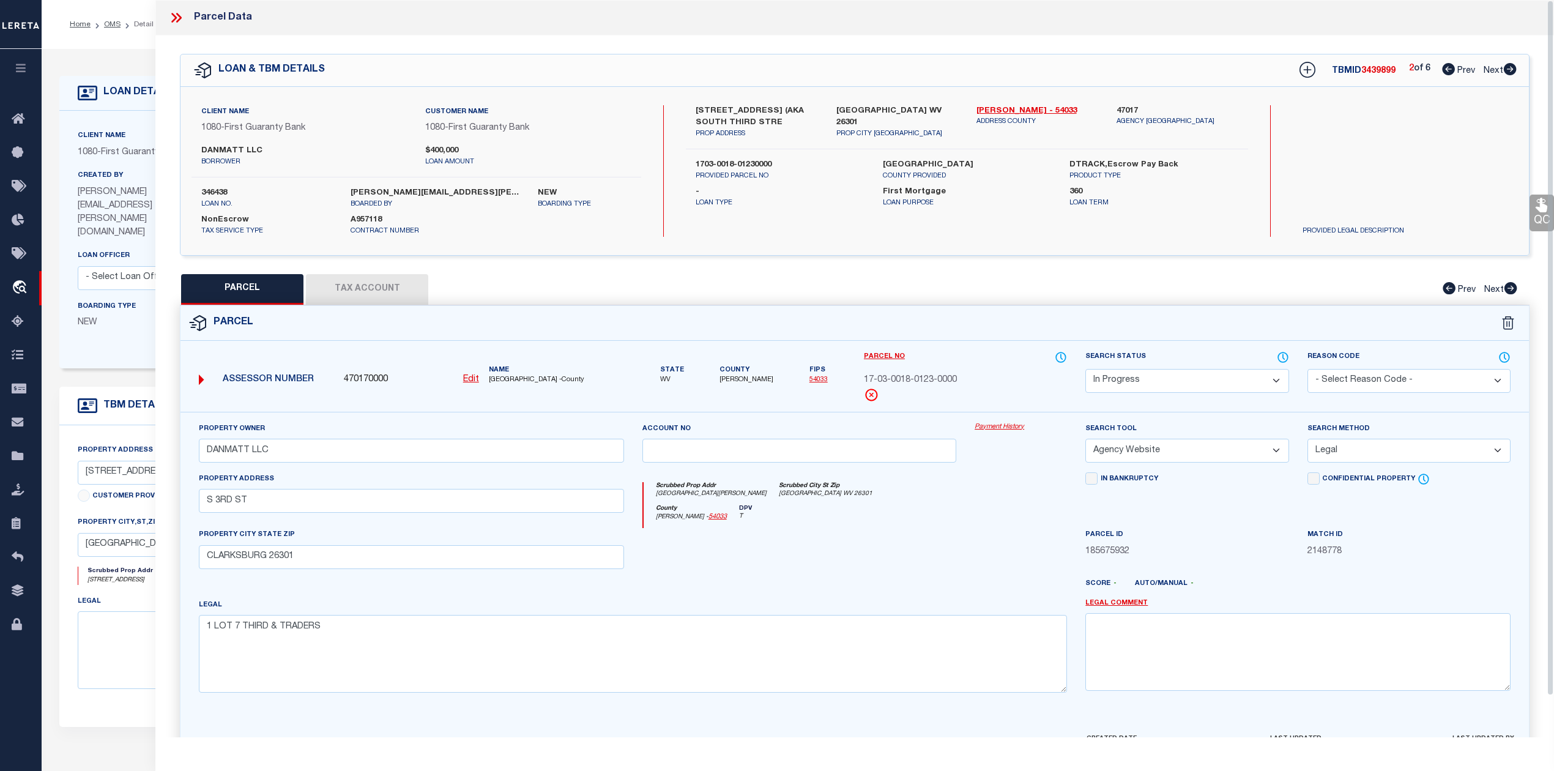
click at [935, 563] on div at bounding box center [799, 553] width 333 height 50
click at [1508, 69] on icon at bounding box center [1509, 69] width 13 height 12
click at [986, 555] on div at bounding box center [1020, 553] width 111 height 50
click at [938, 550] on div at bounding box center [799, 553] width 333 height 50
click at [375, 286] on button "Tax Account" at bounding box center [367, 289] width 122 height 31
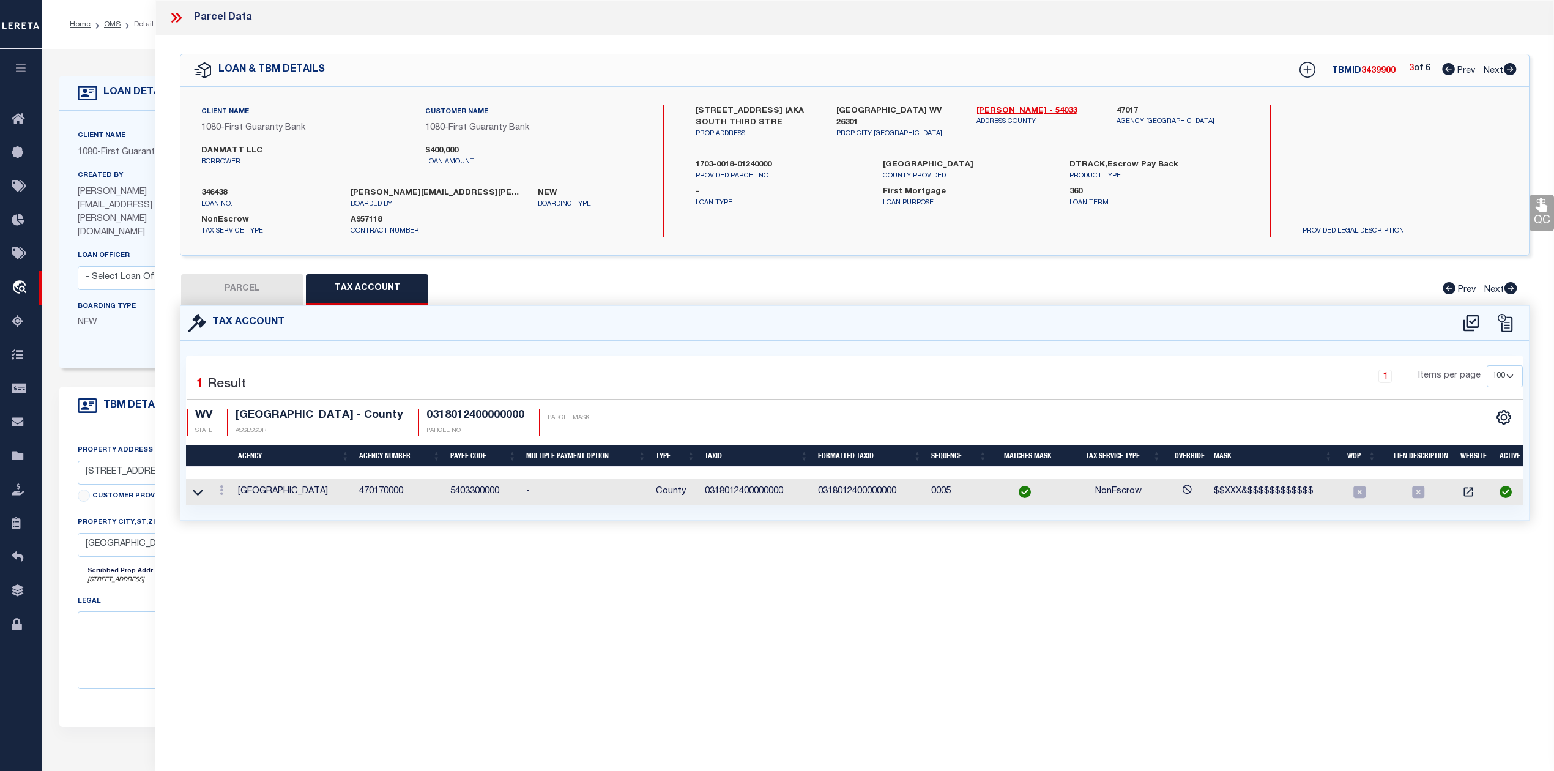
click at [541, 550] on div "Tax Account 1 1" at bounding box center [855, 427] width 1368 height 245
click at [201, 495] on icon at bounding box center [198, 492] width 10 height 13
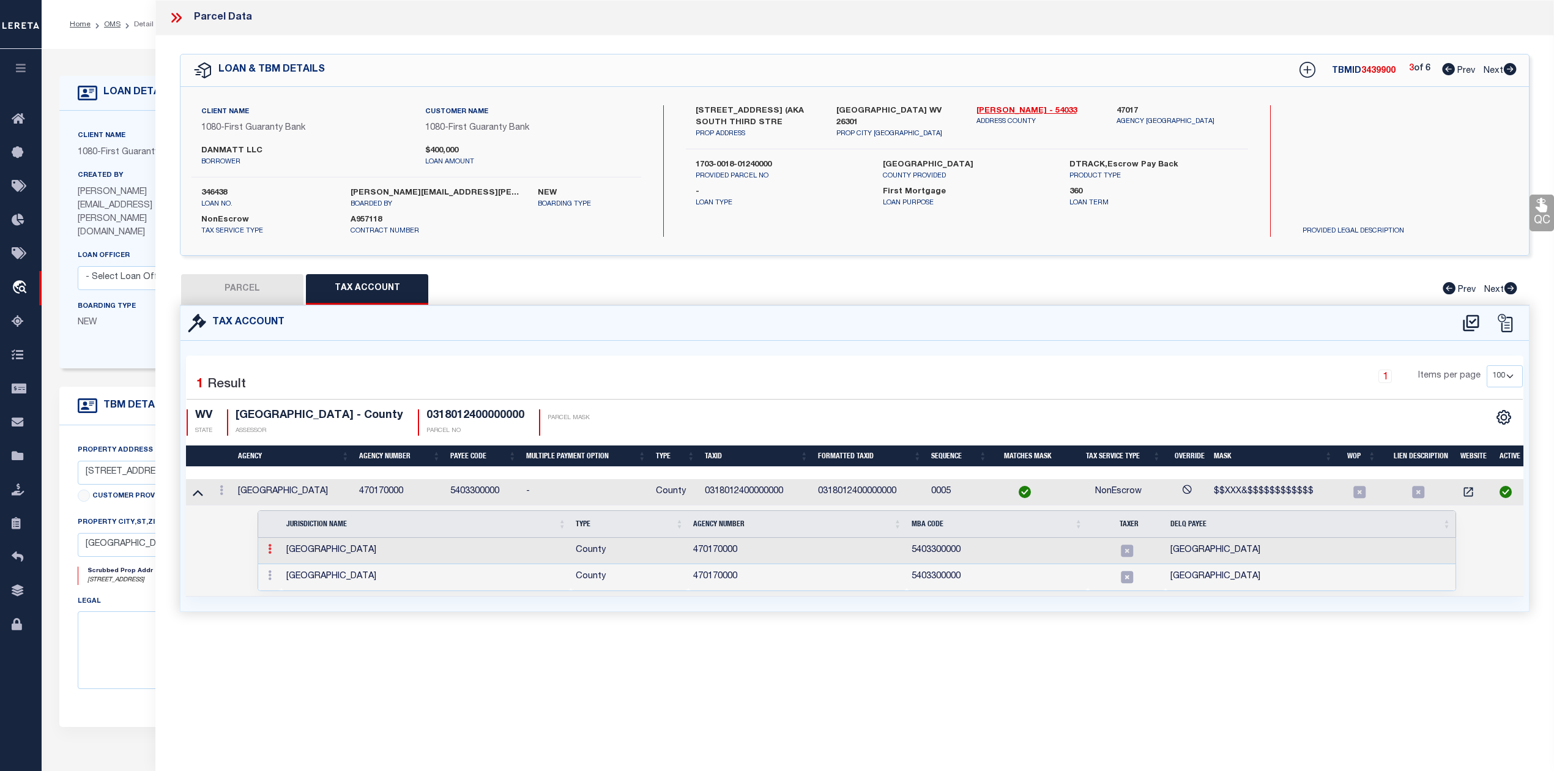
click at [270, 550] on icon at bounding box center [270, 549] width 4 height 10
click at [287, 570] on img at bounding box center [284, 569] width 12 height 12
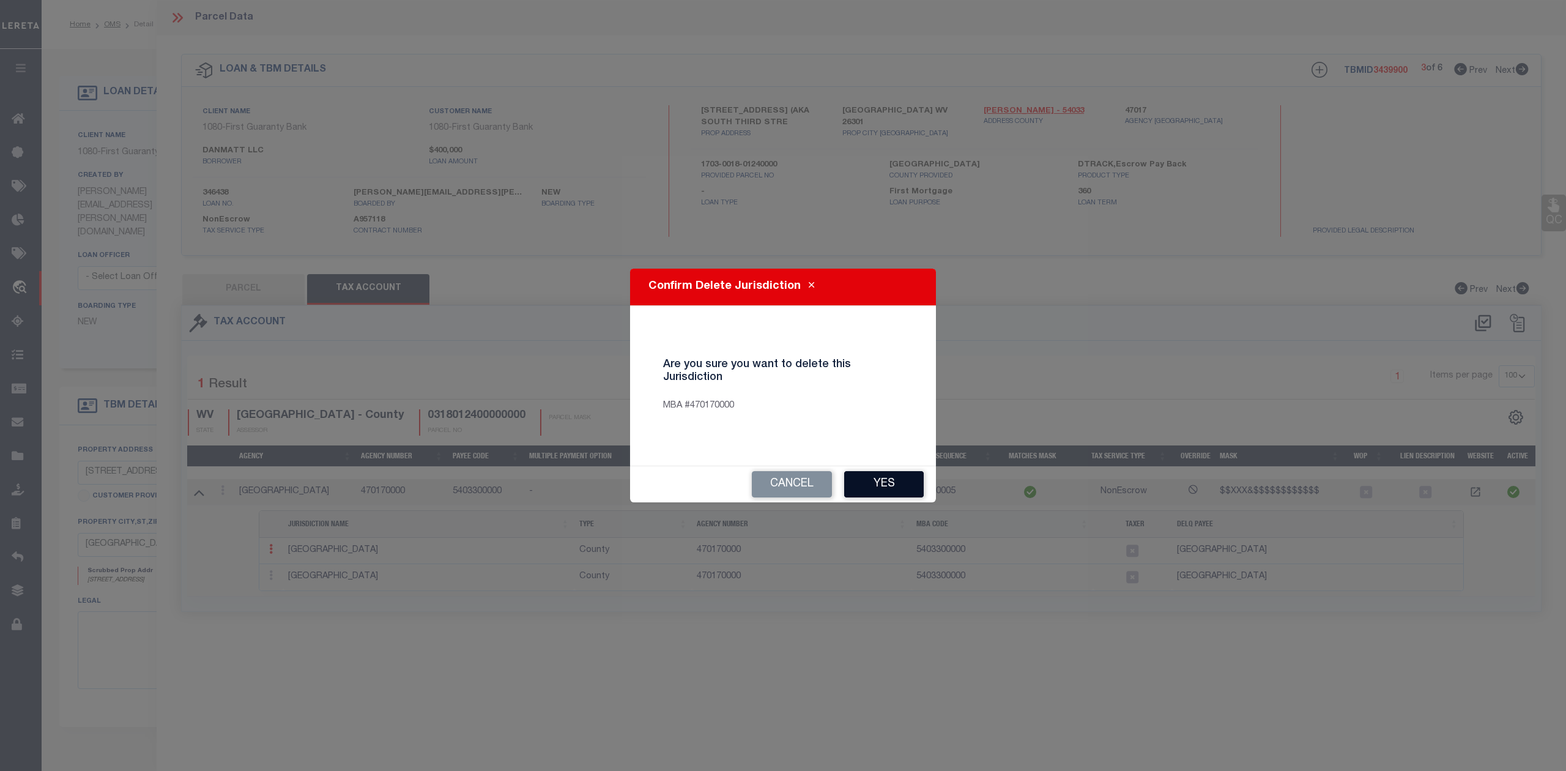
click at [874, 488] on button "Yes" at bounding box center [884, 484] width 80 height 26
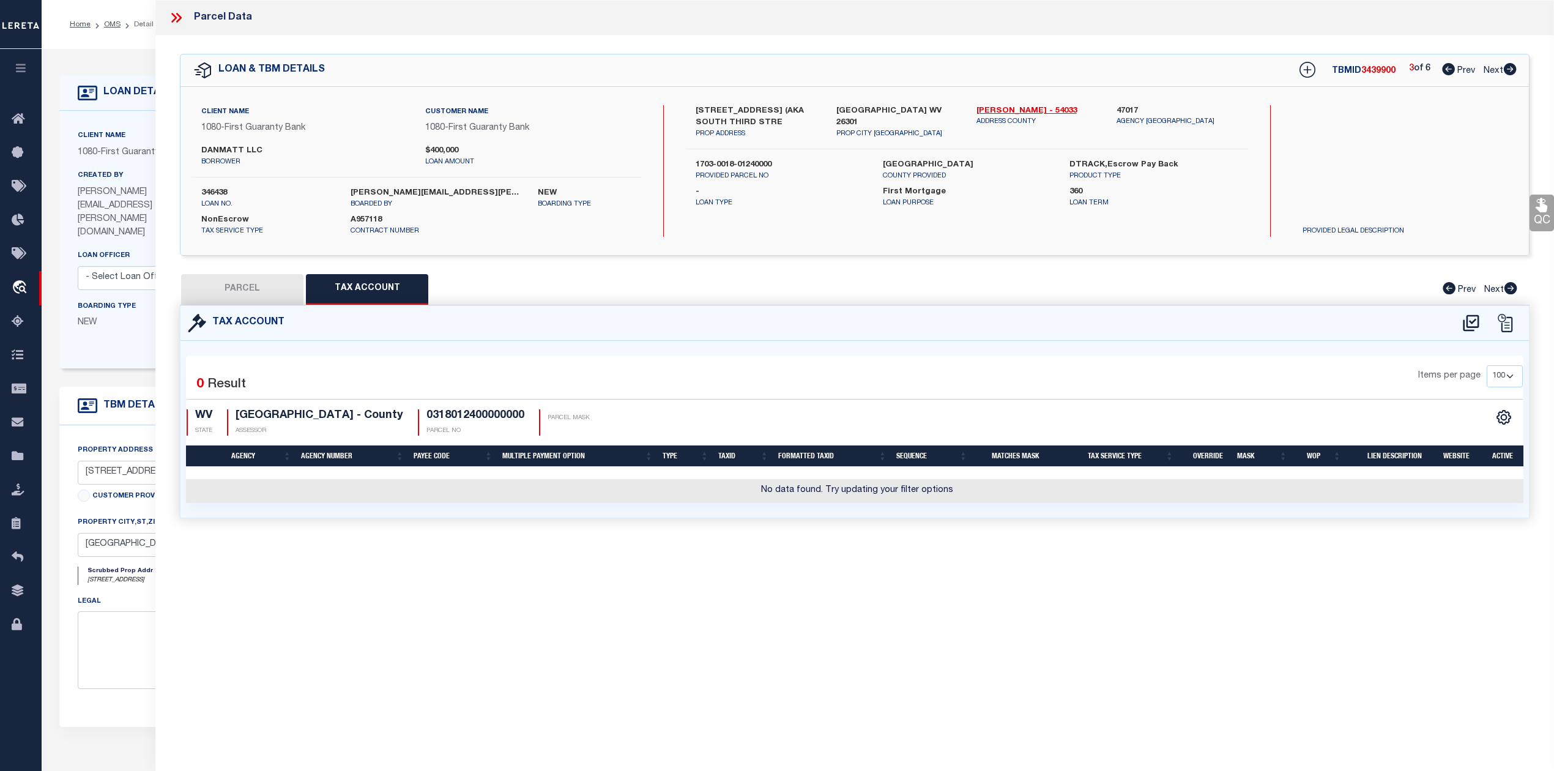
click at [681, 606] on div "Parcel Data QC QC QC - Select Status - Ready to QC" at bounding box center [854, 368] width 1398 height 737
click at [254, 291] on button "PARCEL" at bounding box center [242, 289] width 122 height 31
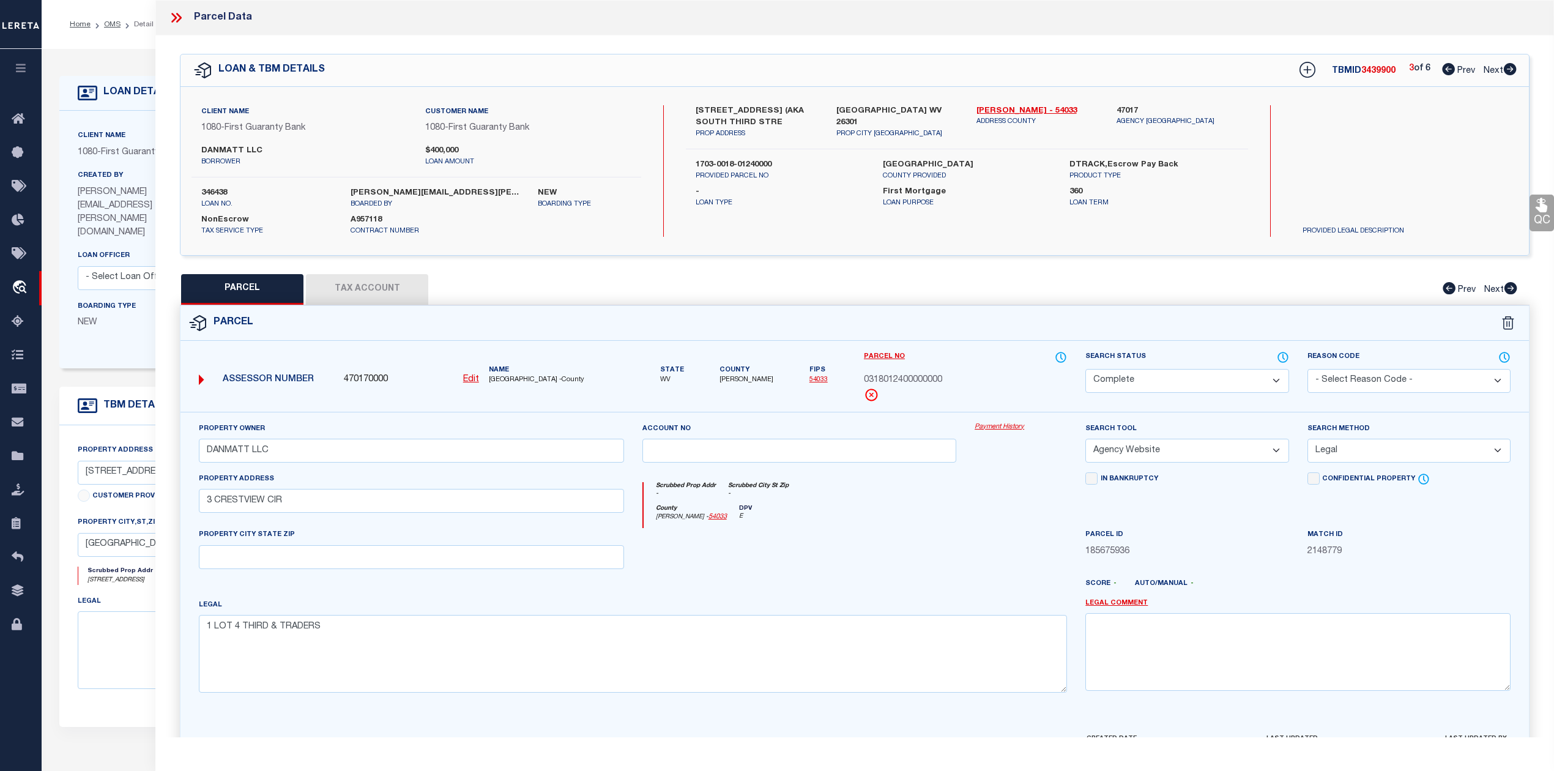
click at [470, 380] on u "Edit" at bounding box center [471, 379] width 16 height 9
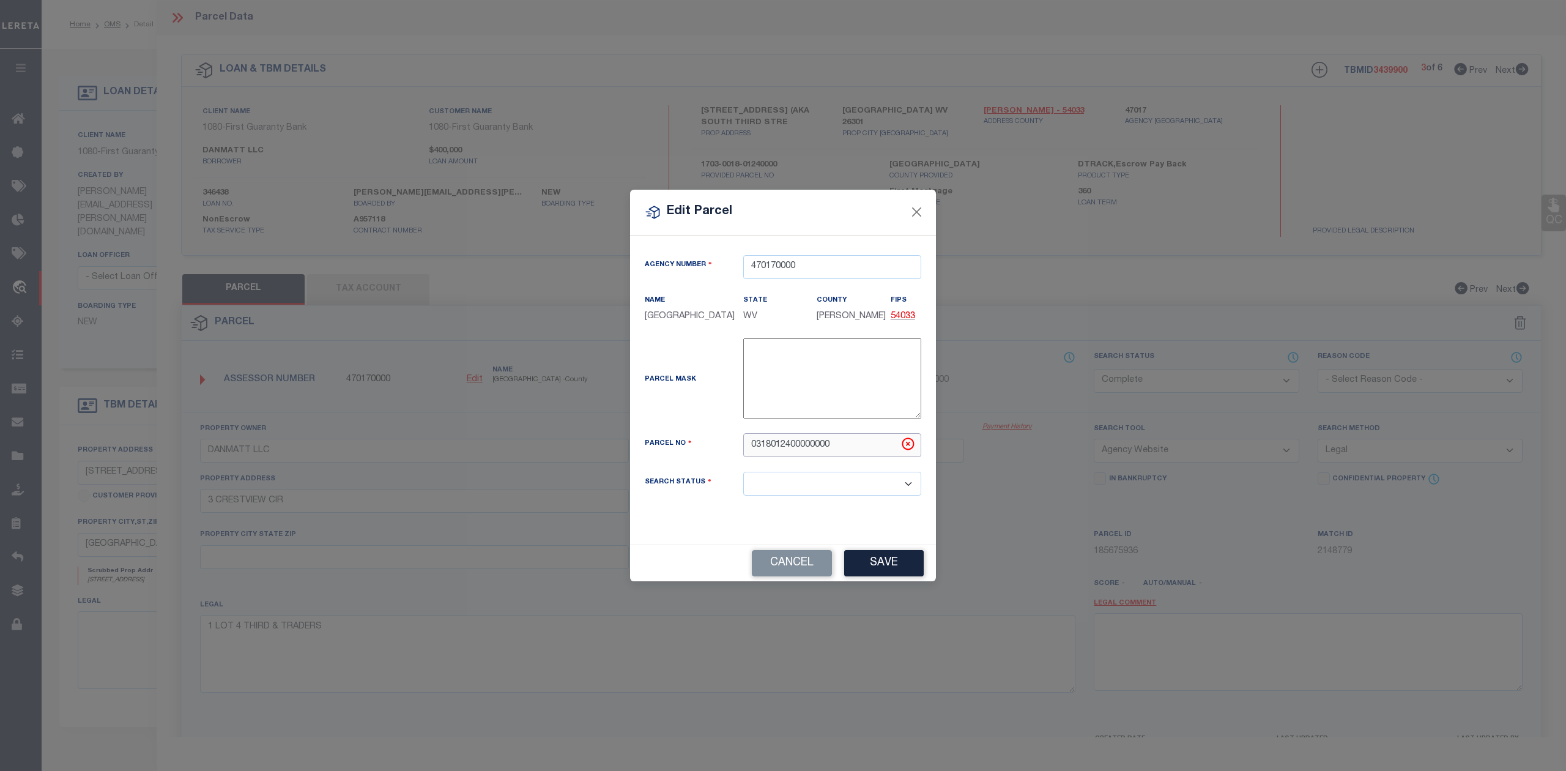
drag, startPoint x: 845, startPoint y: 455, endPoint x: 730, endPoint y: 461, distance: 114.5
click at [730, 457] on div "Parcel No 0318012400000000" at bounding box center [782, 445] width 295 height 24
paste input "17-03-0018-0124-"
click at [719, 433] on div "Parcel Mask" at bounding box center [782, 385] width 295 height 95
click at [878, 571] on button "Save" at bounding box center [884, 563] width 80 height 26
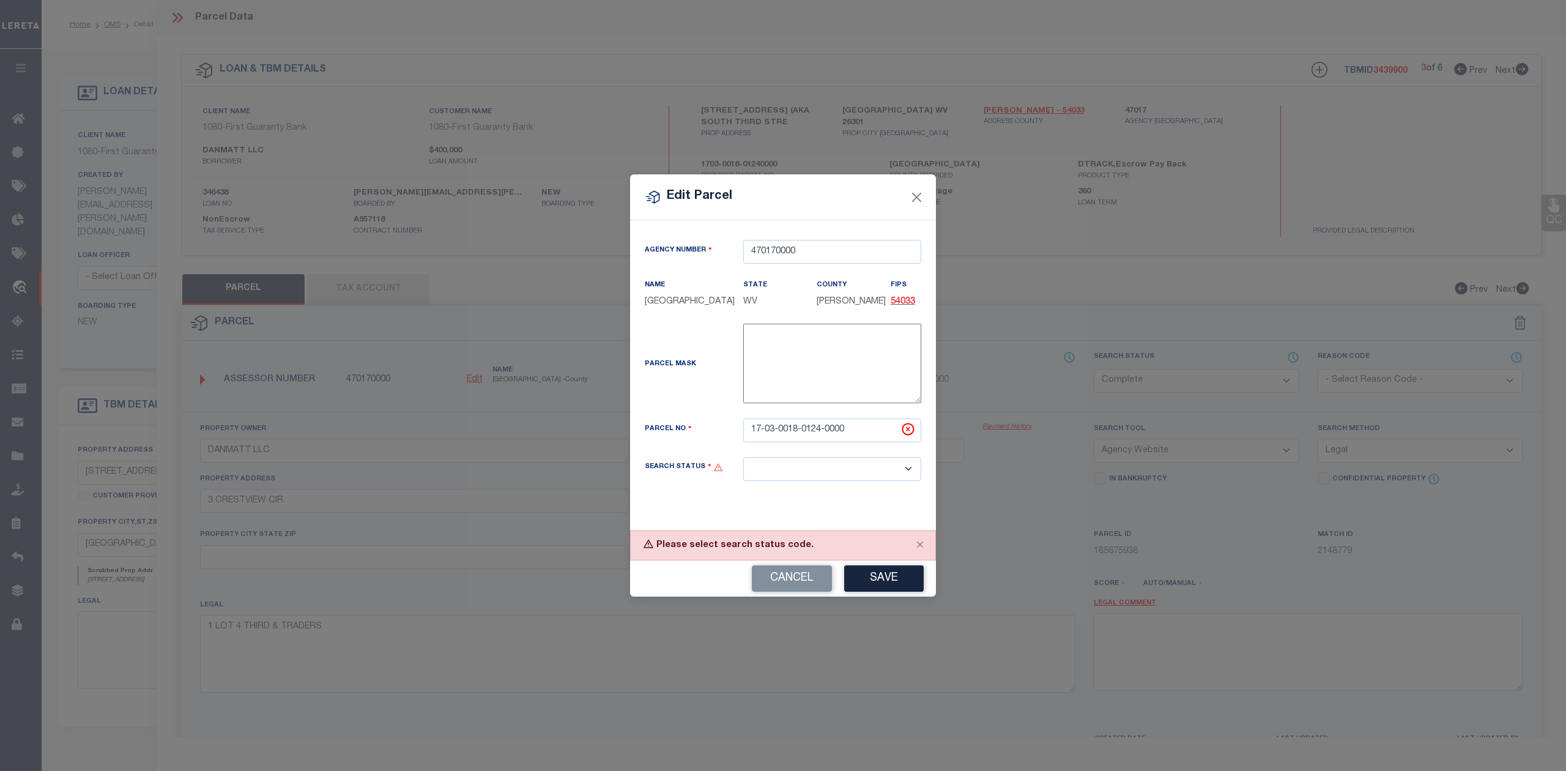
click at [882, 480] on select "Automated Search Bad Parcel Complete Duplicate Parcel High Dollar Reporting In …" at bounding box center [832, 469] width 178 height 24
click at [743, 465] on select "Automated Search Bad Parcel Complete Duplicate Parcel High Dollar Reporting In …" at bounding box center [832, 469] width 178 height 24
click at [889, 581] on button "Save" at bounding box center [884, 578] width 80 height 26
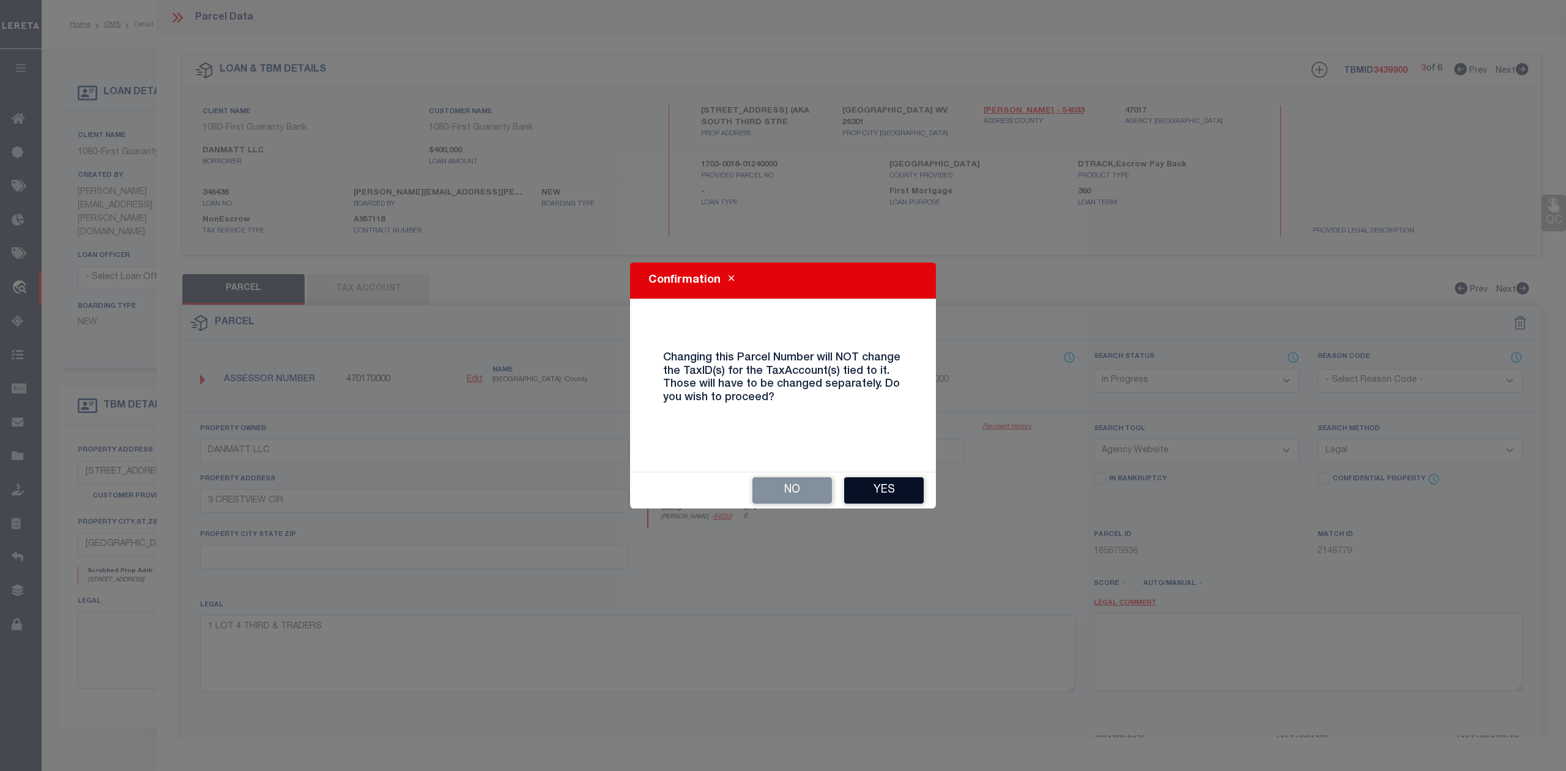
click at [886, 492] on button "Yes" at bounding box center [884, 490] width 80 height 26
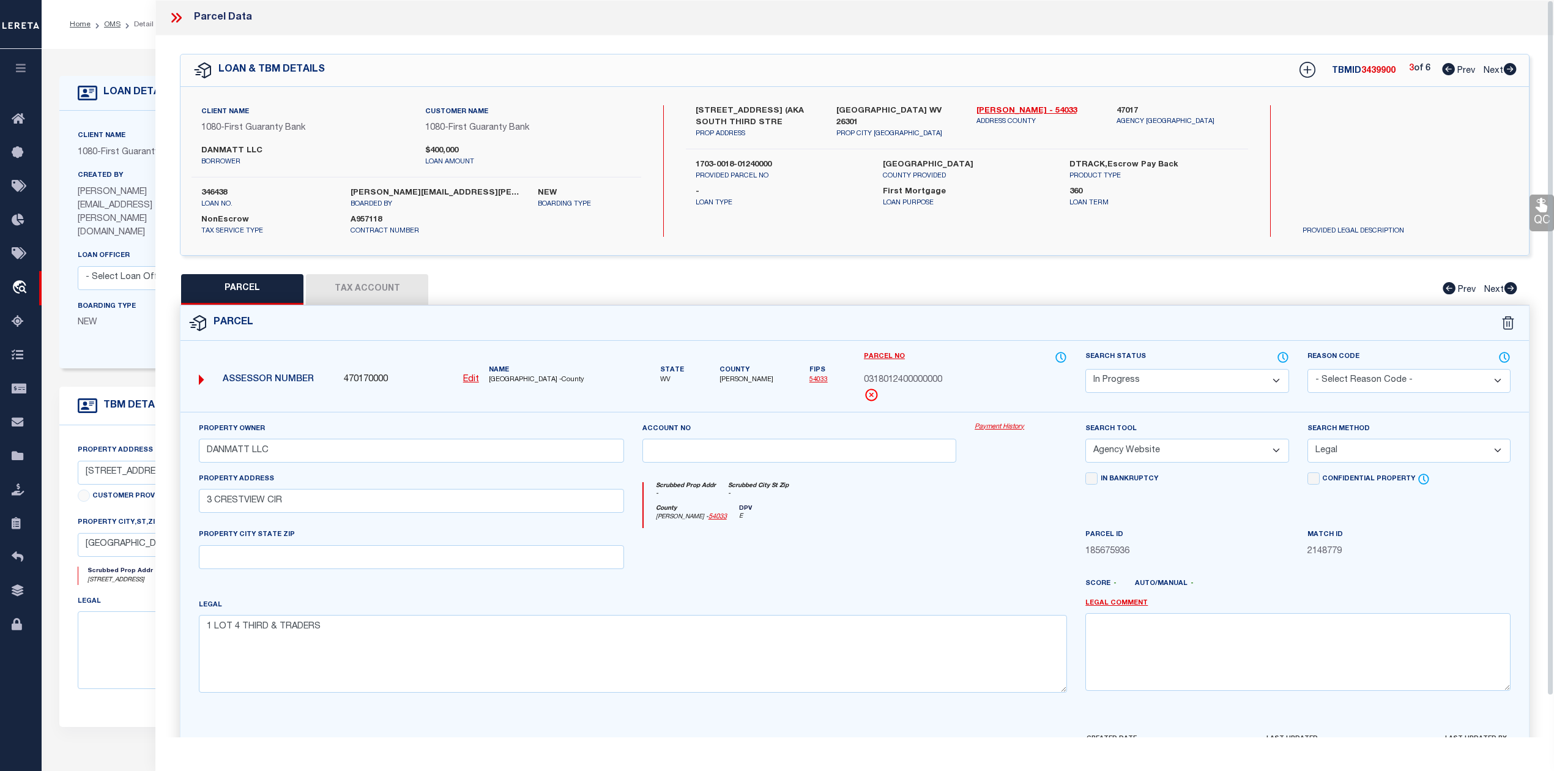
click at [921, 537] on div at bounding box center [799, 553] width 333 height 50
click at [923, 517] on div "County [PERSON_NAME] - 54033 DPV E" at bounding box center [855, 517] width 424 height 24
drag, startPoint x: 312, startPoint y: 508, endPoint x: 187, endPoint y: 497, distance: 125.9
click at [187, 497] on div "Property Owner DANMATT LLC Account no Payment History Search Tool -- Select Sea…" at bounding box center [854, 572] width 1348 height 320
paste input "[STREET_ADDRESS]"
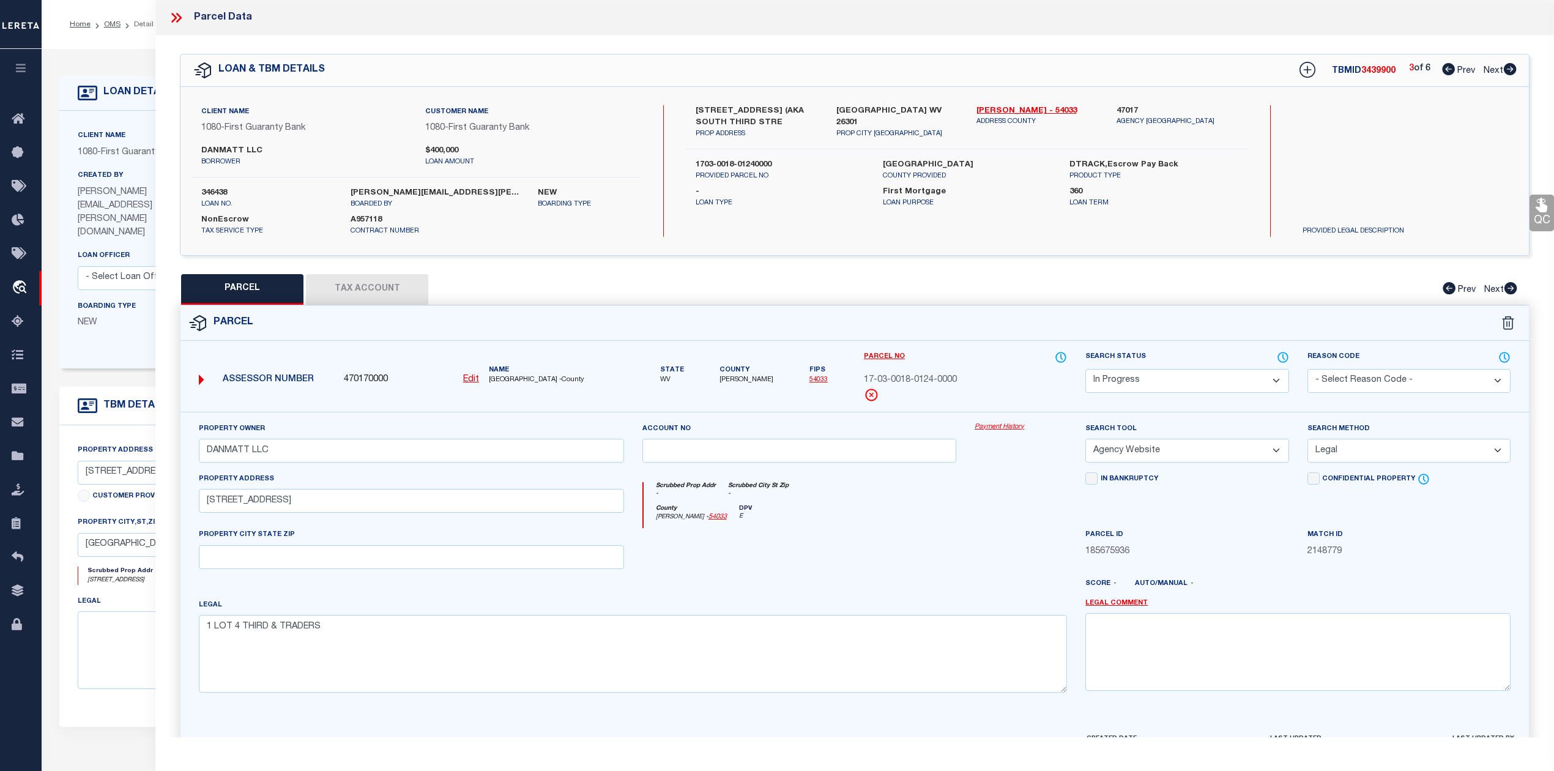
click at [777, 578] on div at bounding box center [799, 553] width 333 height 50
click at [268, 568] on input "text" at bounding box center [411, 557] width 425 height 24
paste input "CLARKSBURG 26301"
click at [898, 583] on div at bounding box center [910, 589] width 333 height 20
click at [790, 578] on div at bounding box center [799, 553] width 333 height 50
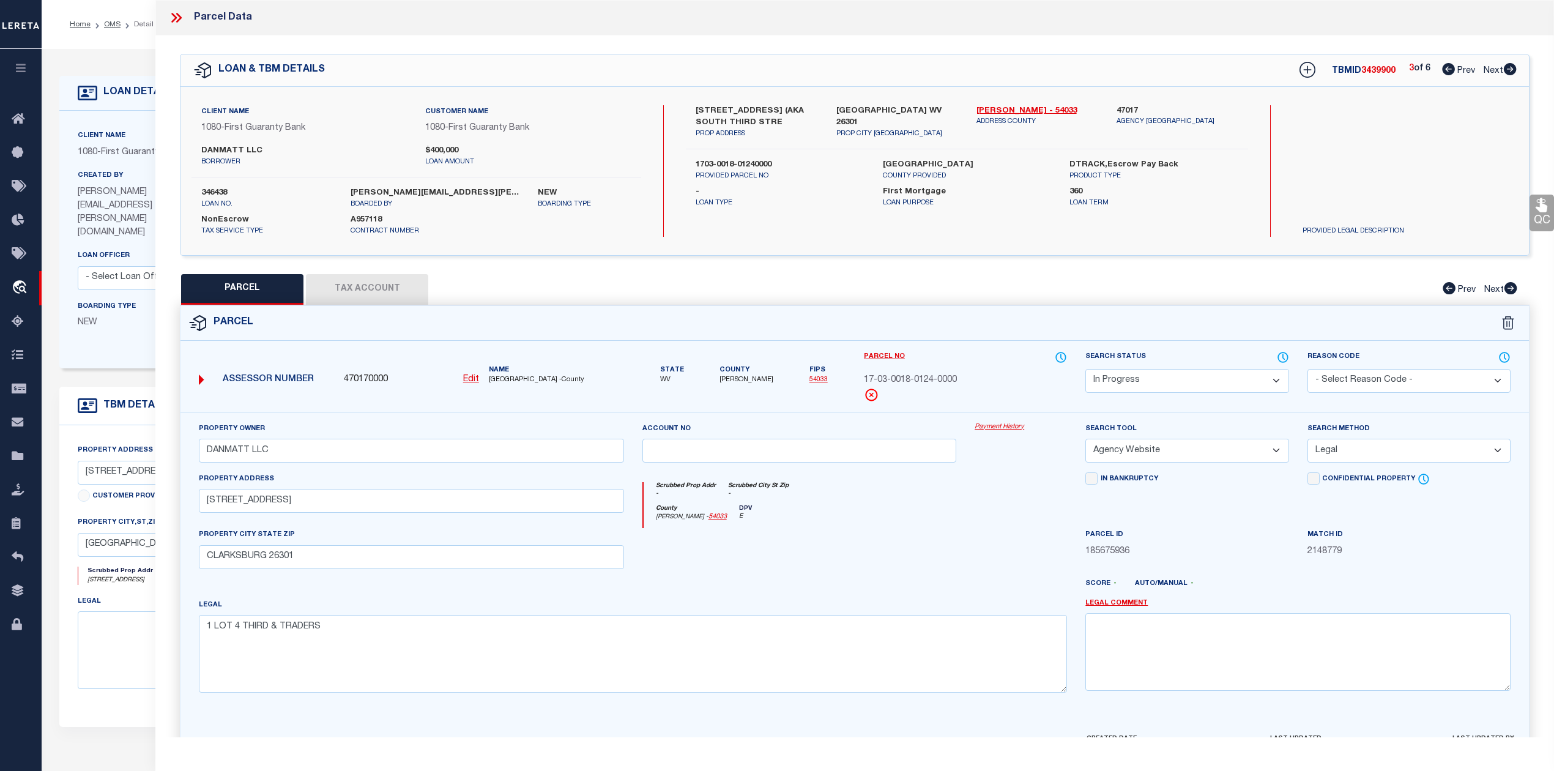
click at [850, 548] on div at bounding box center [799, 553] width 333 height 50
click at [852, 548] on div at bounding box center [799, 553] width 333 height 50
click at [385, 289] on button "Tax Account" at bounding box center [367, 289] width 122 height 31
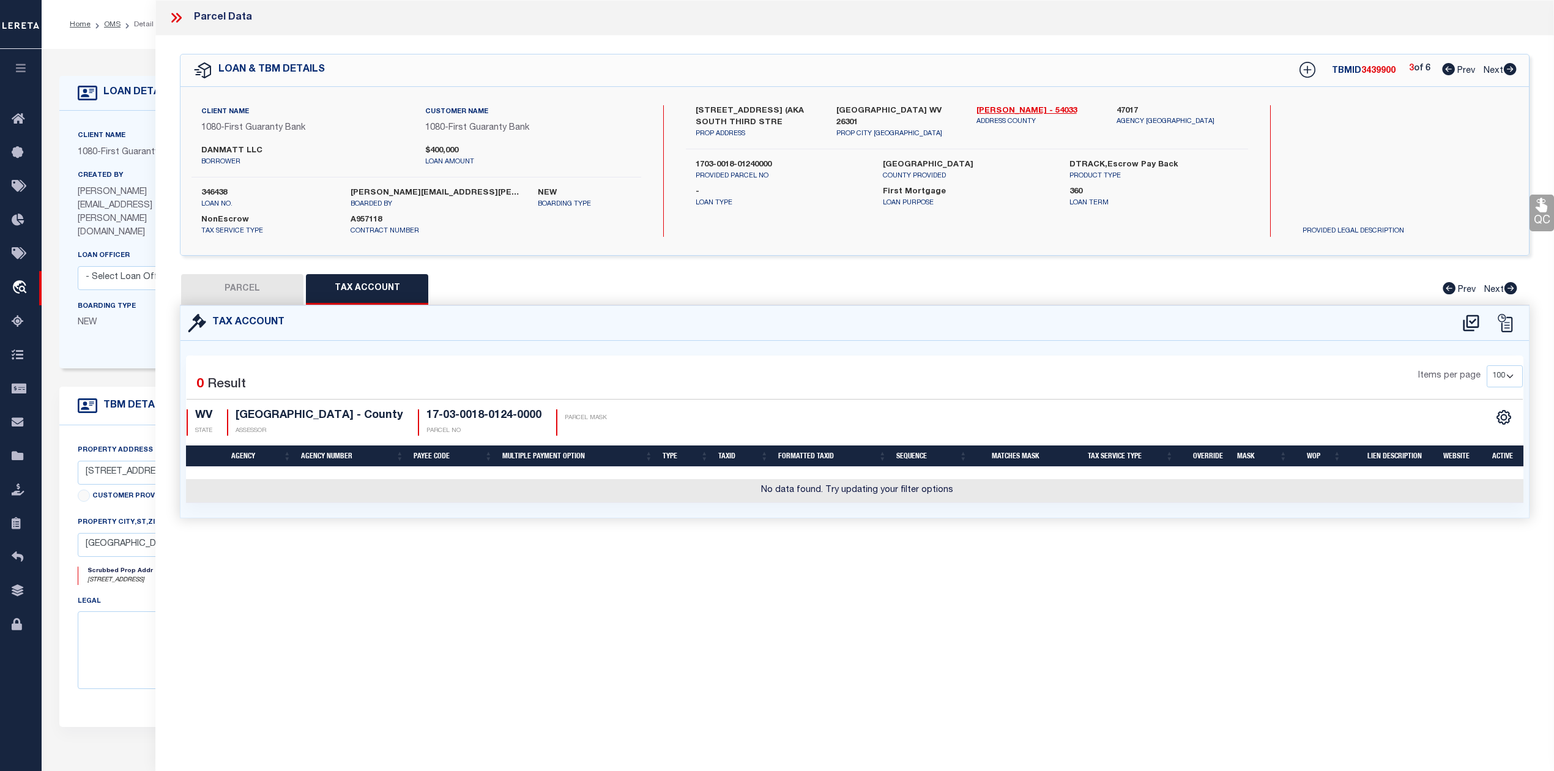
click at [765, 614] on div "Parcel Data QC QC QC - Select Status - Ready to QC" at bounding box center [854, 368] width 1398 height 737
click at [1469, 326] on icon at bounding box center [1470, 322] width 16 height 17
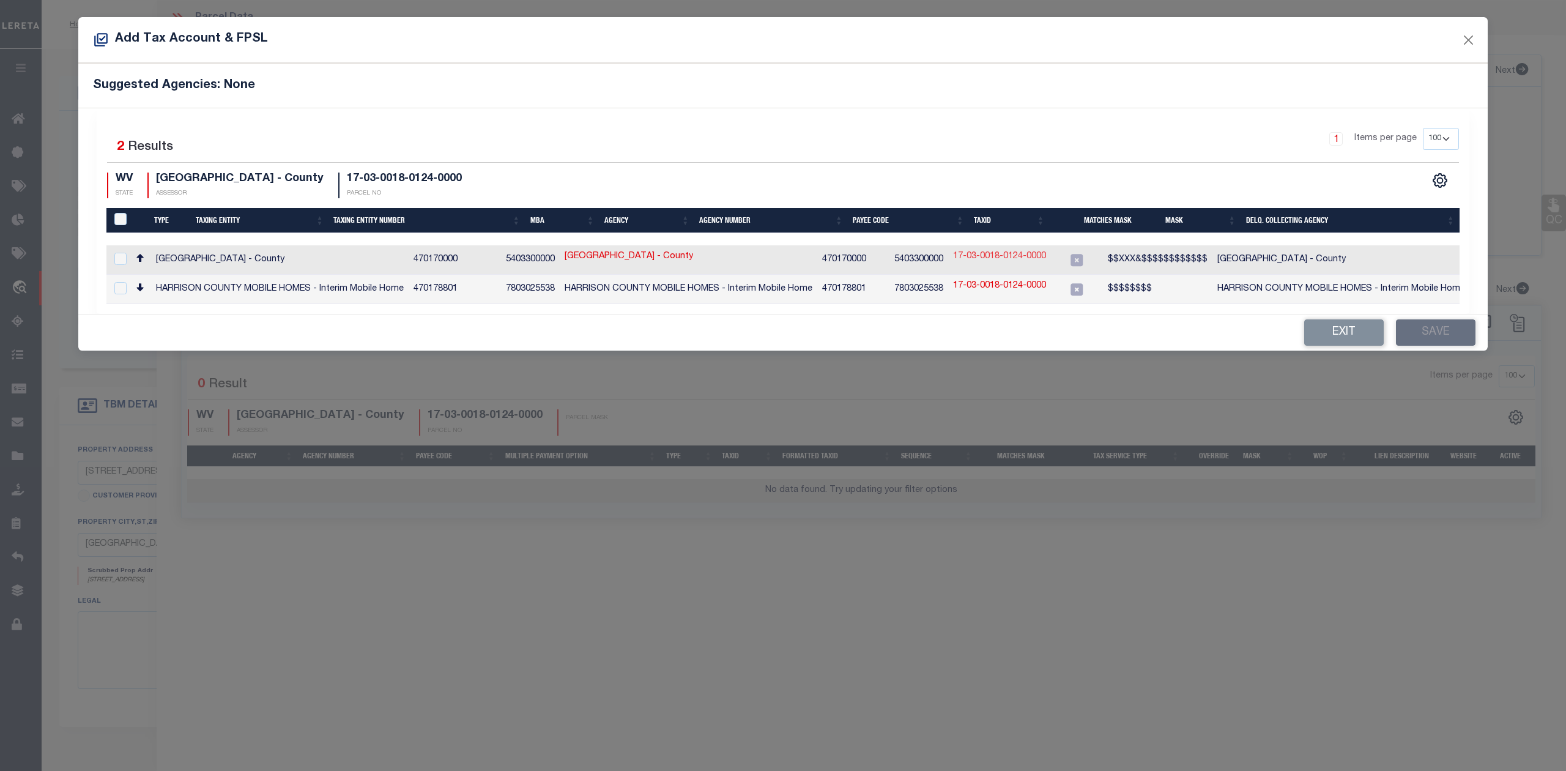
click at [988, 261] on link "17-03-0018-0124-0000" at bounding box center [999, 256] width 93 height 13
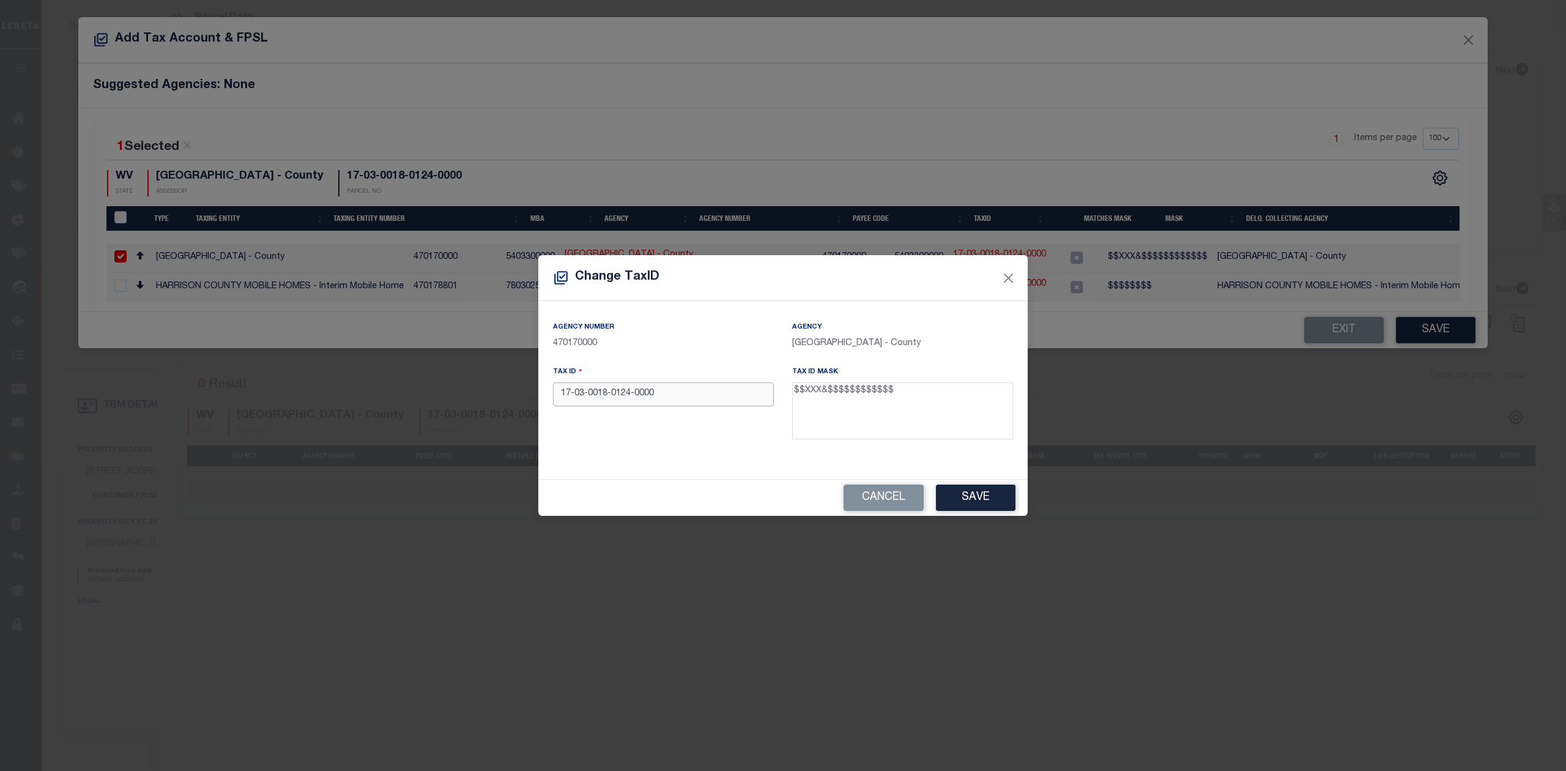
click at [629, 398] on input "17-03-0018-0124-0000" at bounding box center [663, 394] width 221 height 24
click at [576, 397] on input "17-03001801240000" at bounding box center [663, 394] width 221 height 24
click at [646, 506] on div "Cancel Save" at bounding box center [782, 498] width 489 height 36
click at [970, 490] on button "Save" at bounding box center [976, 497] width 80 height 26
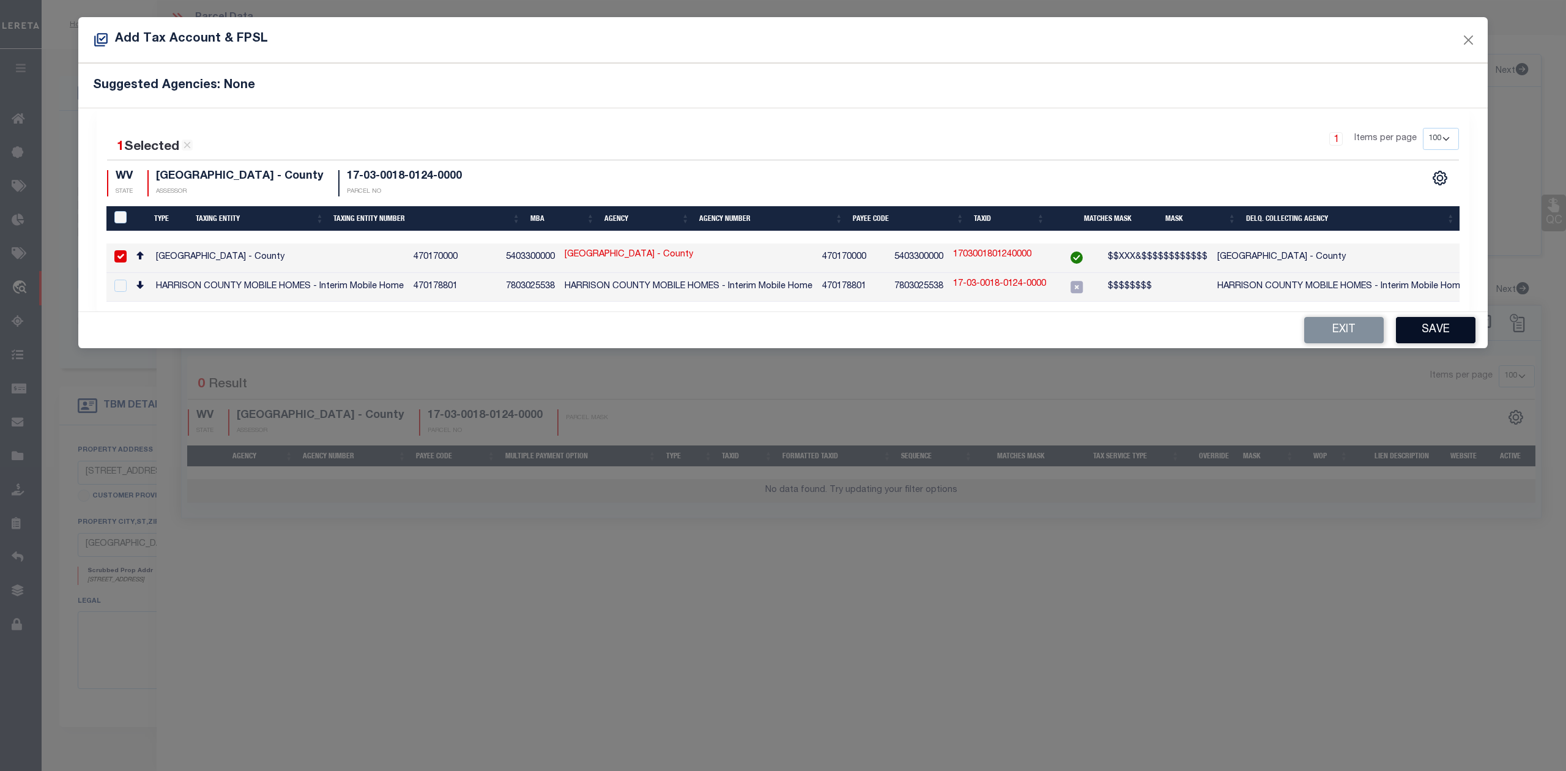
click at [1424, 333] on button "Save" at bounding box center [1436, 330] width 80 height 26
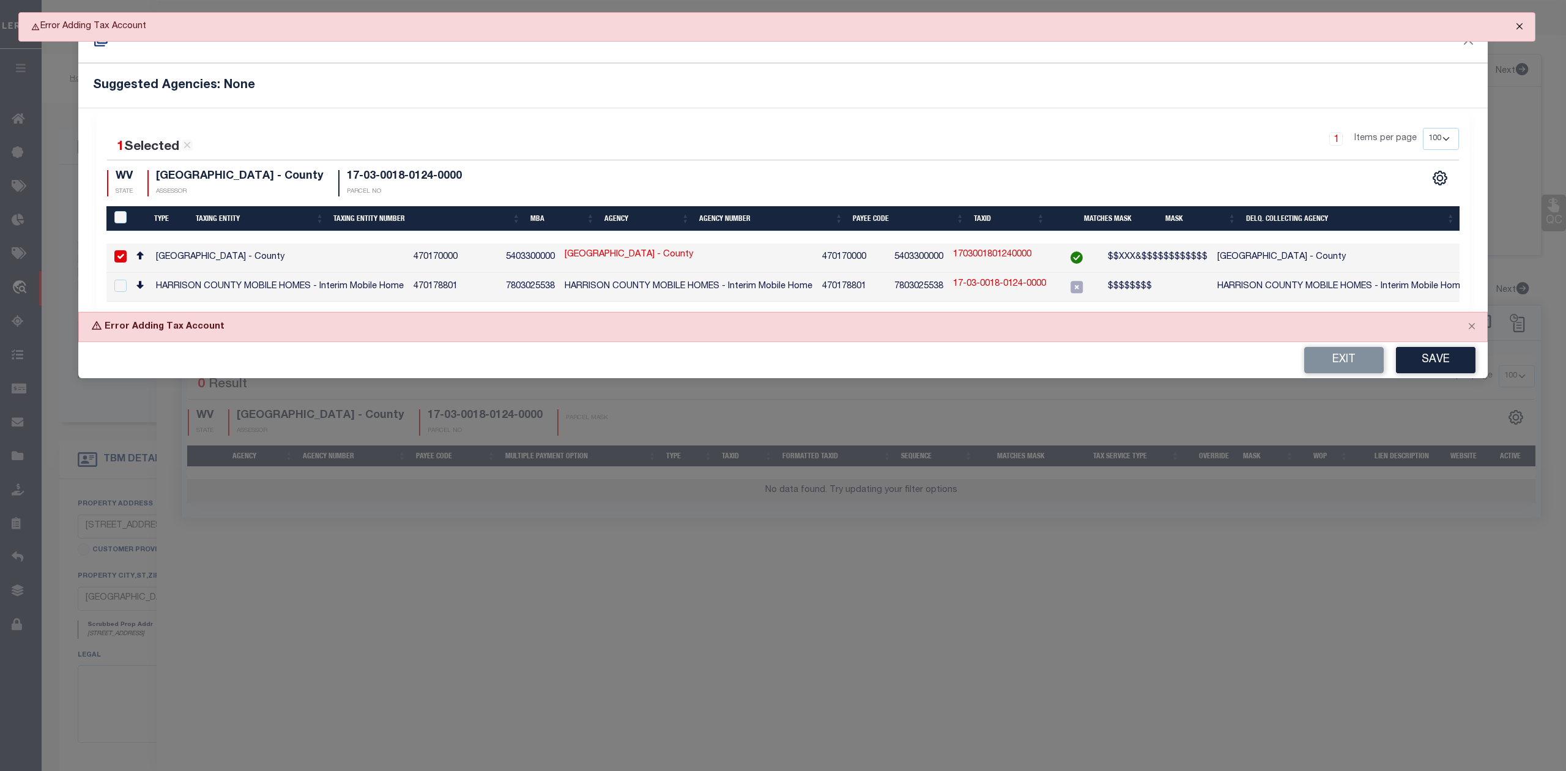
click at [1520, 28] on button "Close" at bounding box center [1519, 26] width 31 height 27
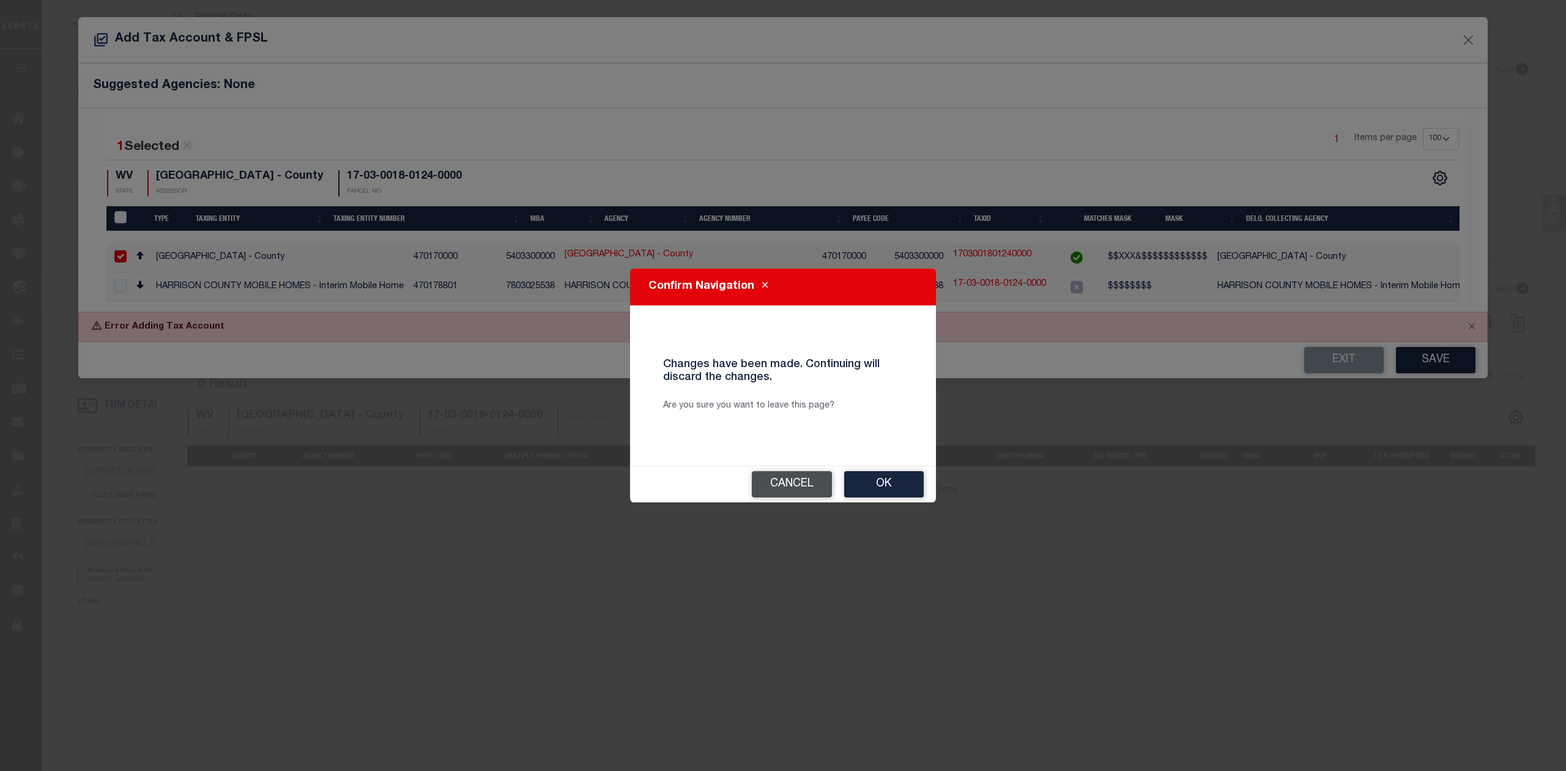
click at [767, 483] on button "Cancel" at bounding box center [792, 484] width 80 height 26
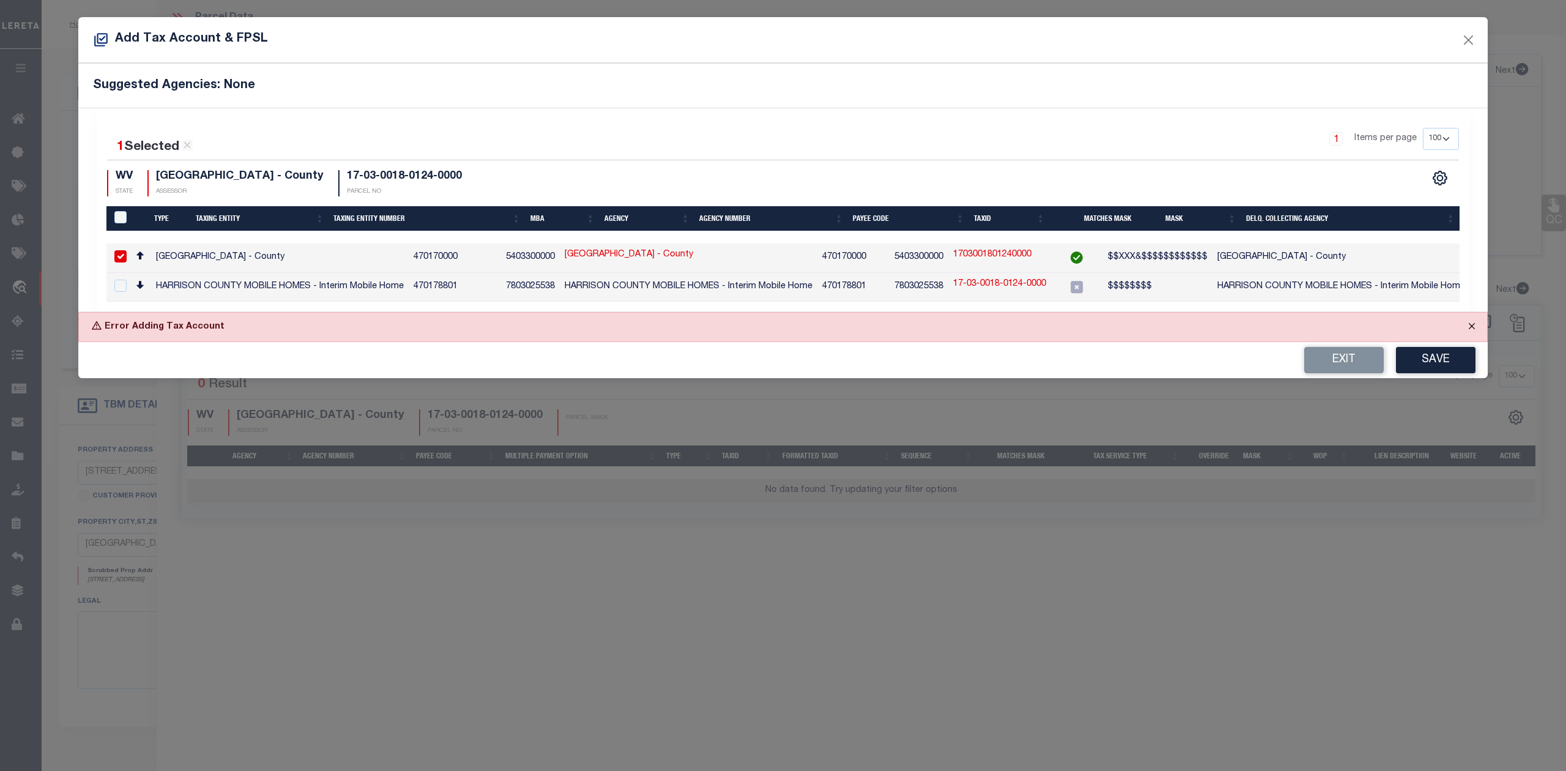
click at [1469, 328] on button "Close" at bounding box center [1471, 326] width 31 height 27
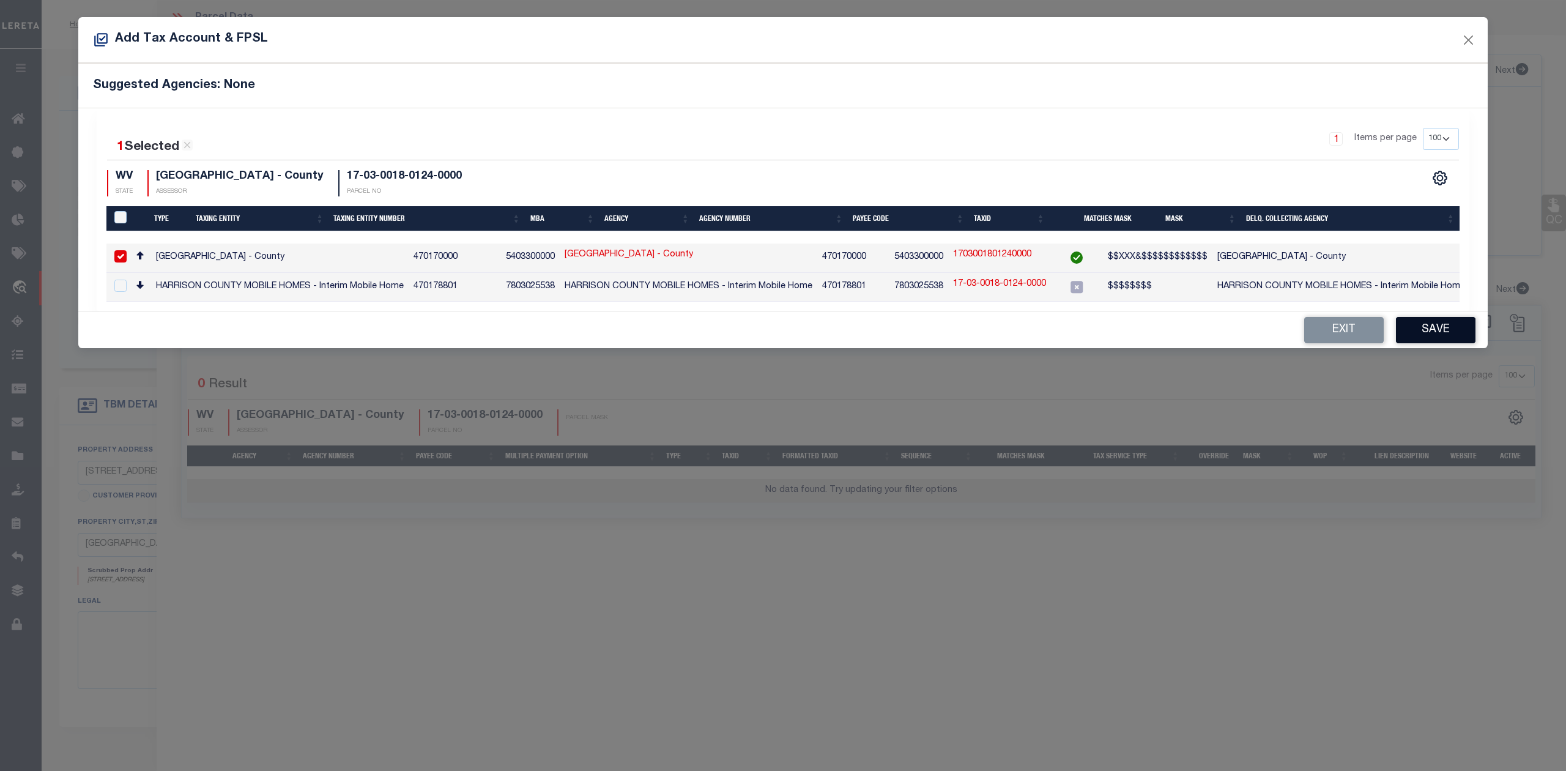
click at [1414, 329] on button "Save" at bounding box center [1436, 330] width 80 height 26
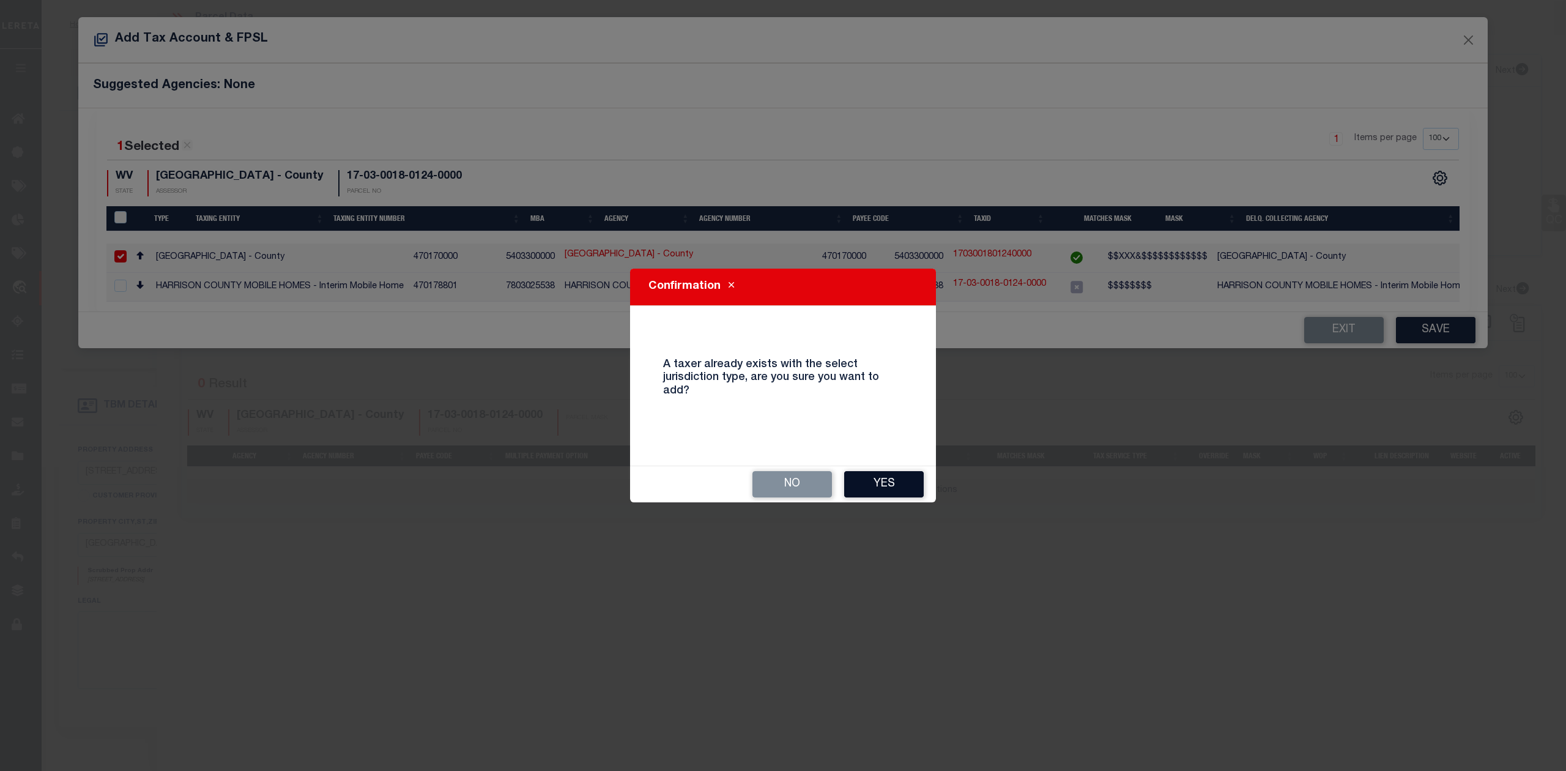
click at [899, 483] on button "Yes" at bounding box center [884, 484] width 80 height 26
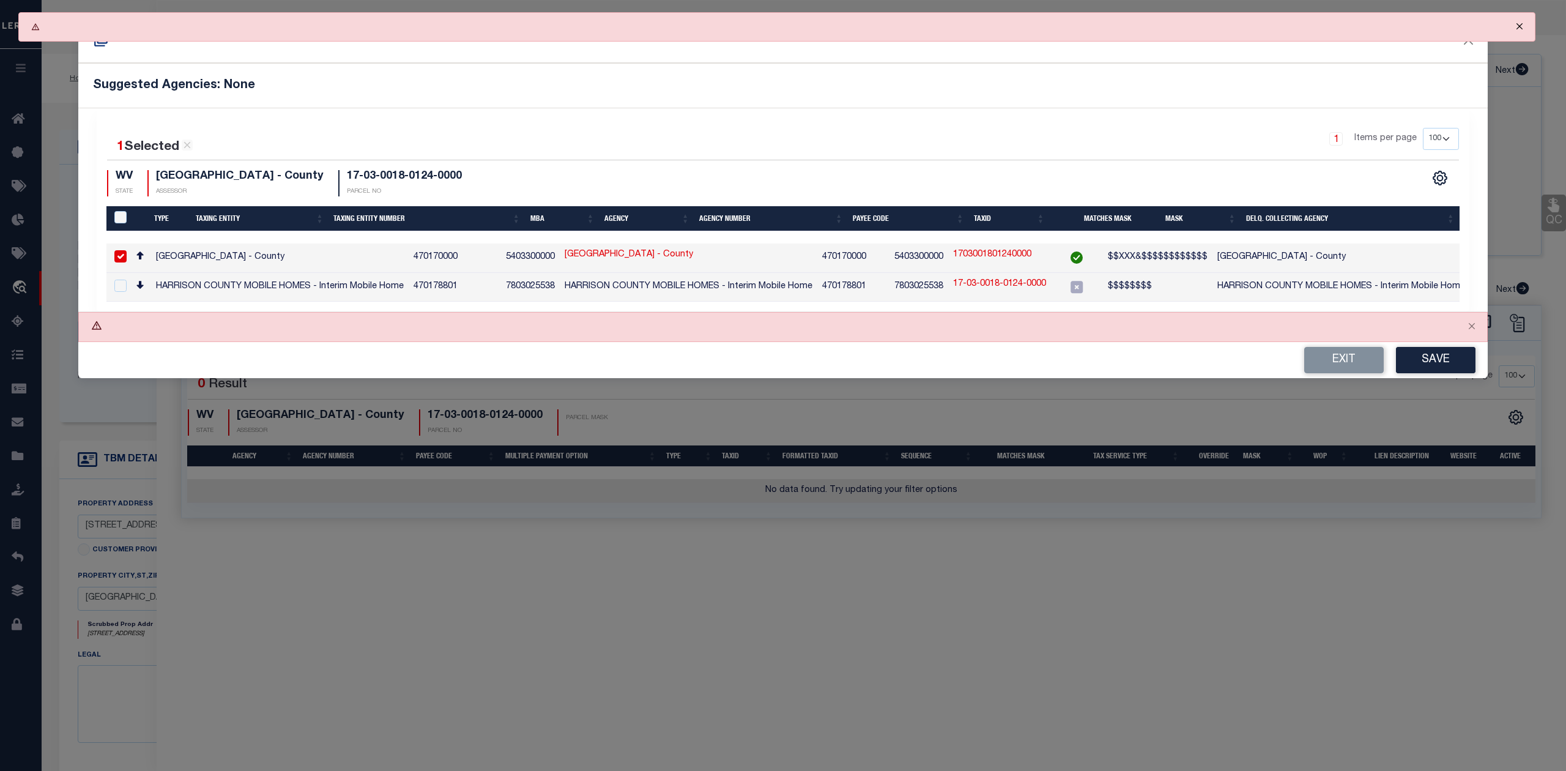
click at [1514, 28] on button "Close" at bounding box center [1519, 26] width 31 height 27
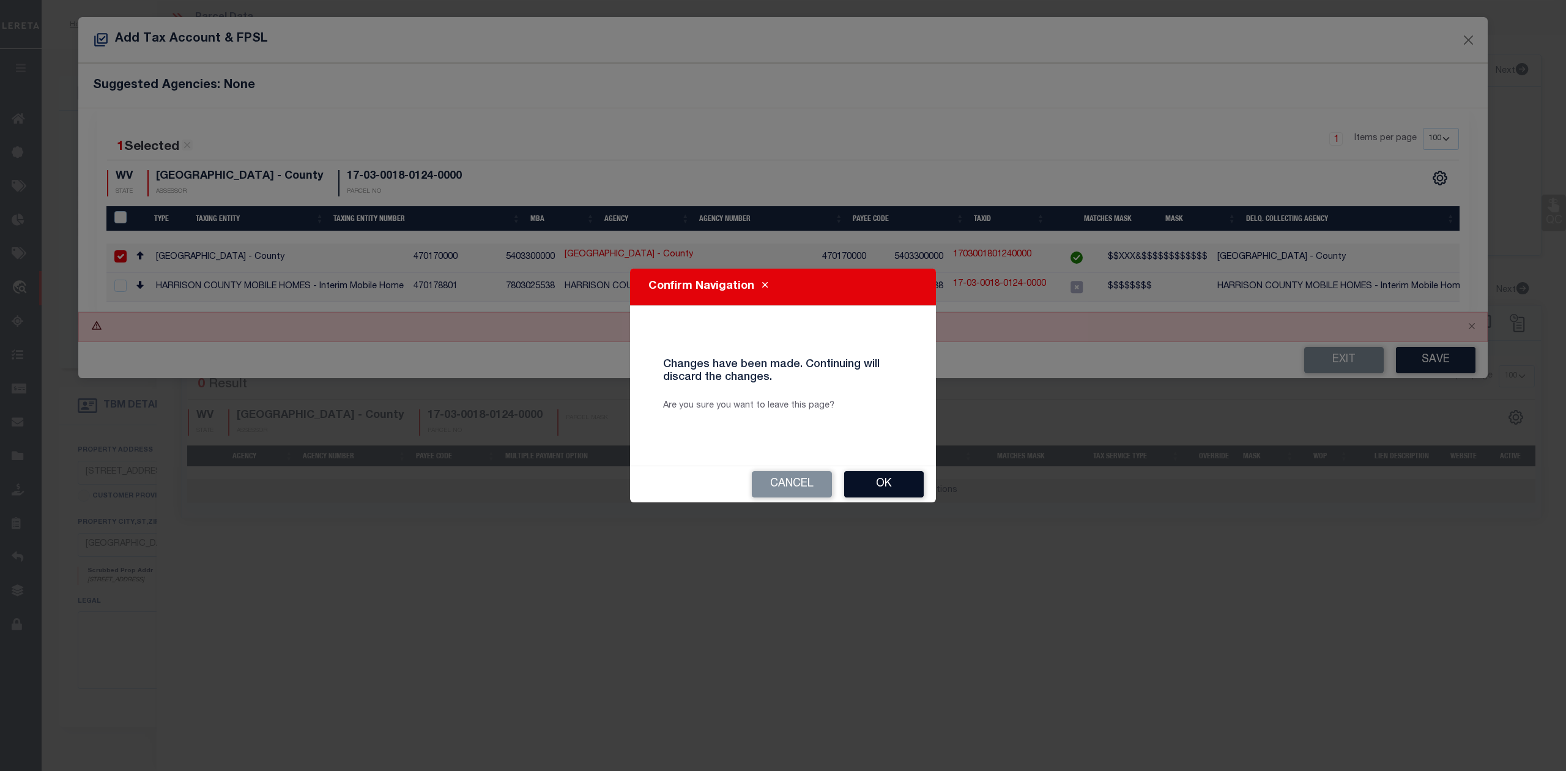
click at [898, 483] on button "Ok" at bounding box center [884, 484] width 80 height 26
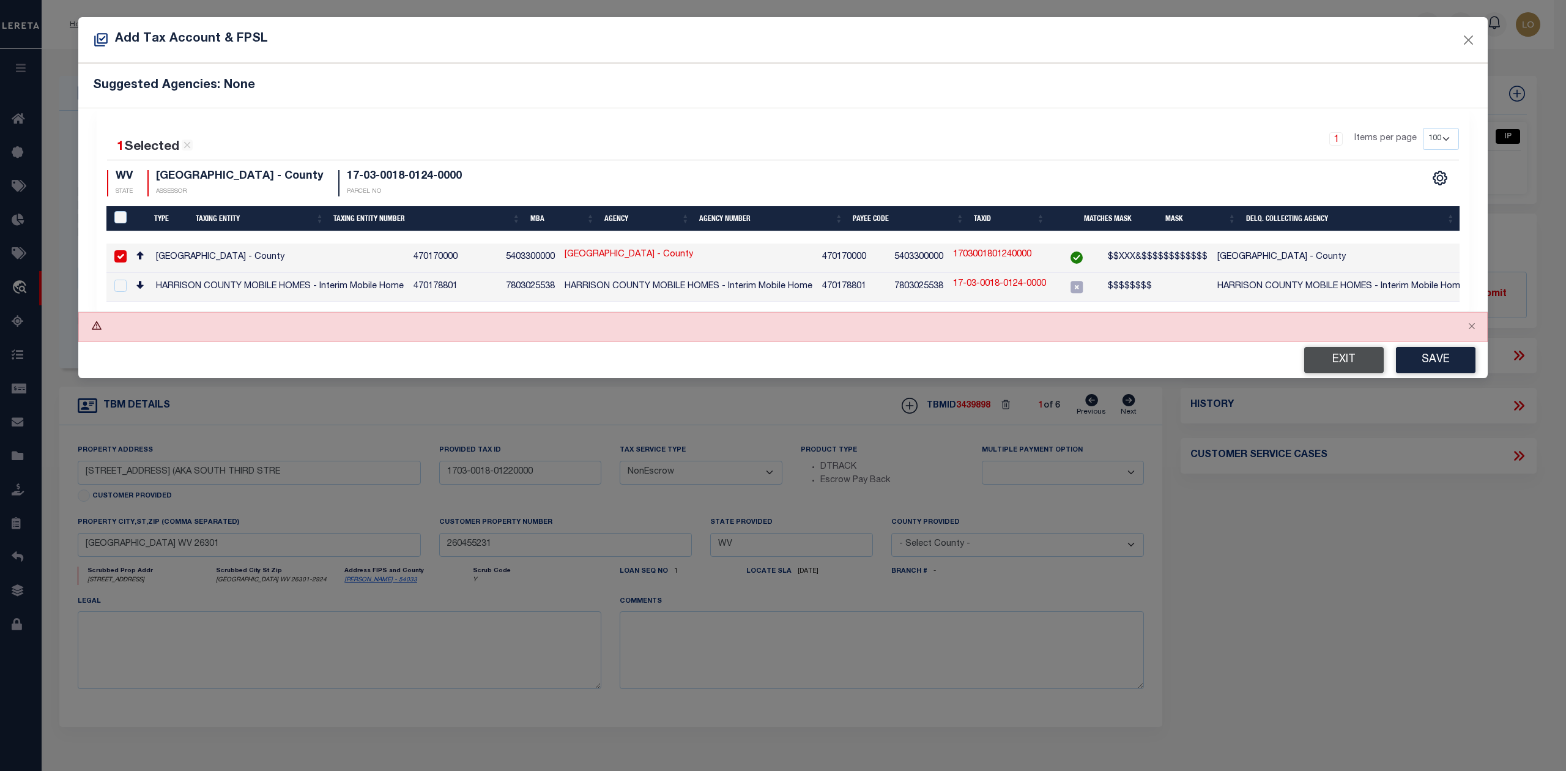
click at [1313, 370] on button "Exit" at bounding box center [1344, 360] width 80 height 26
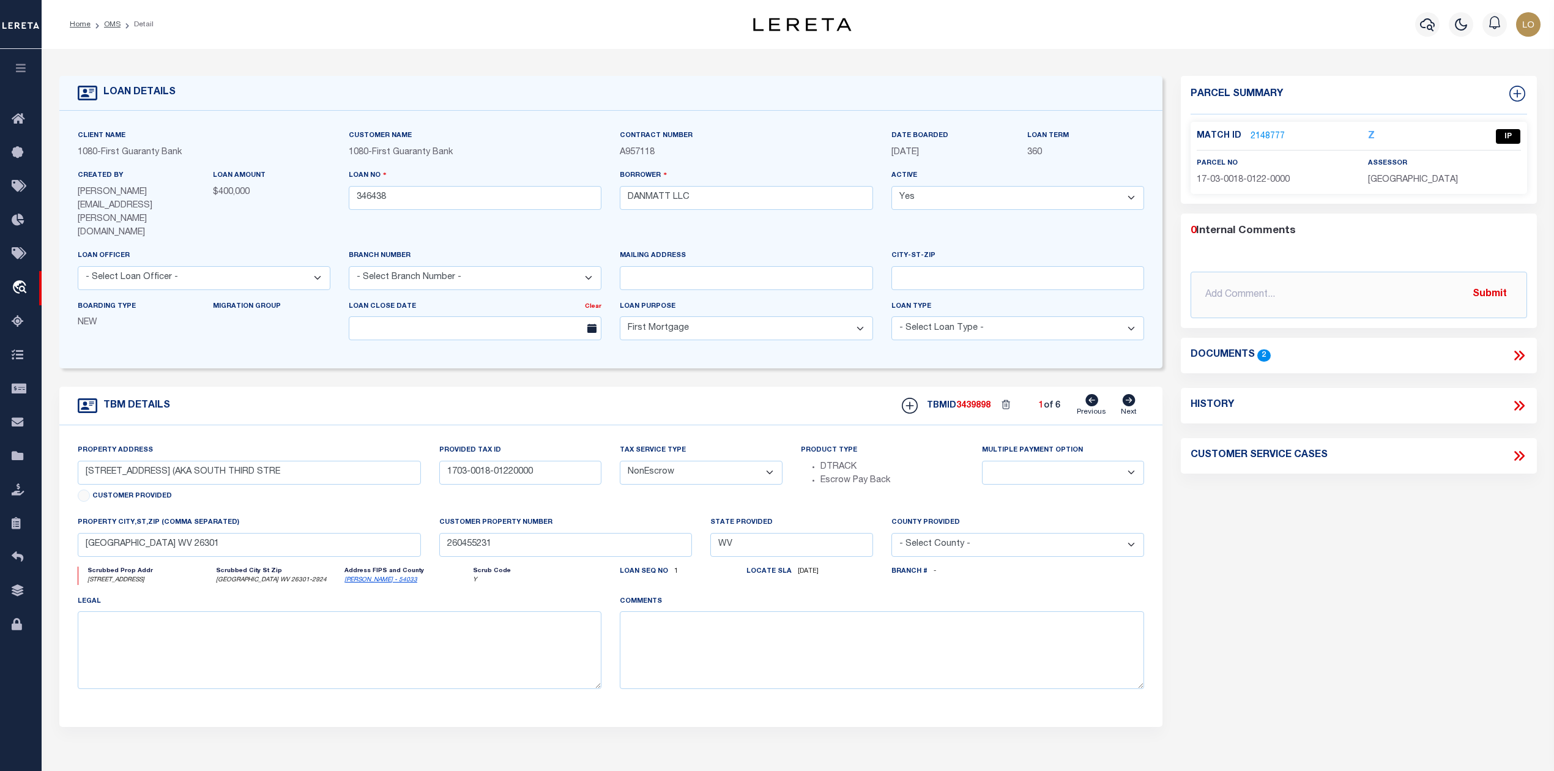
click at [1259, 140] on link "2148777" at bounding box center [1267, 136] width 34 height 13
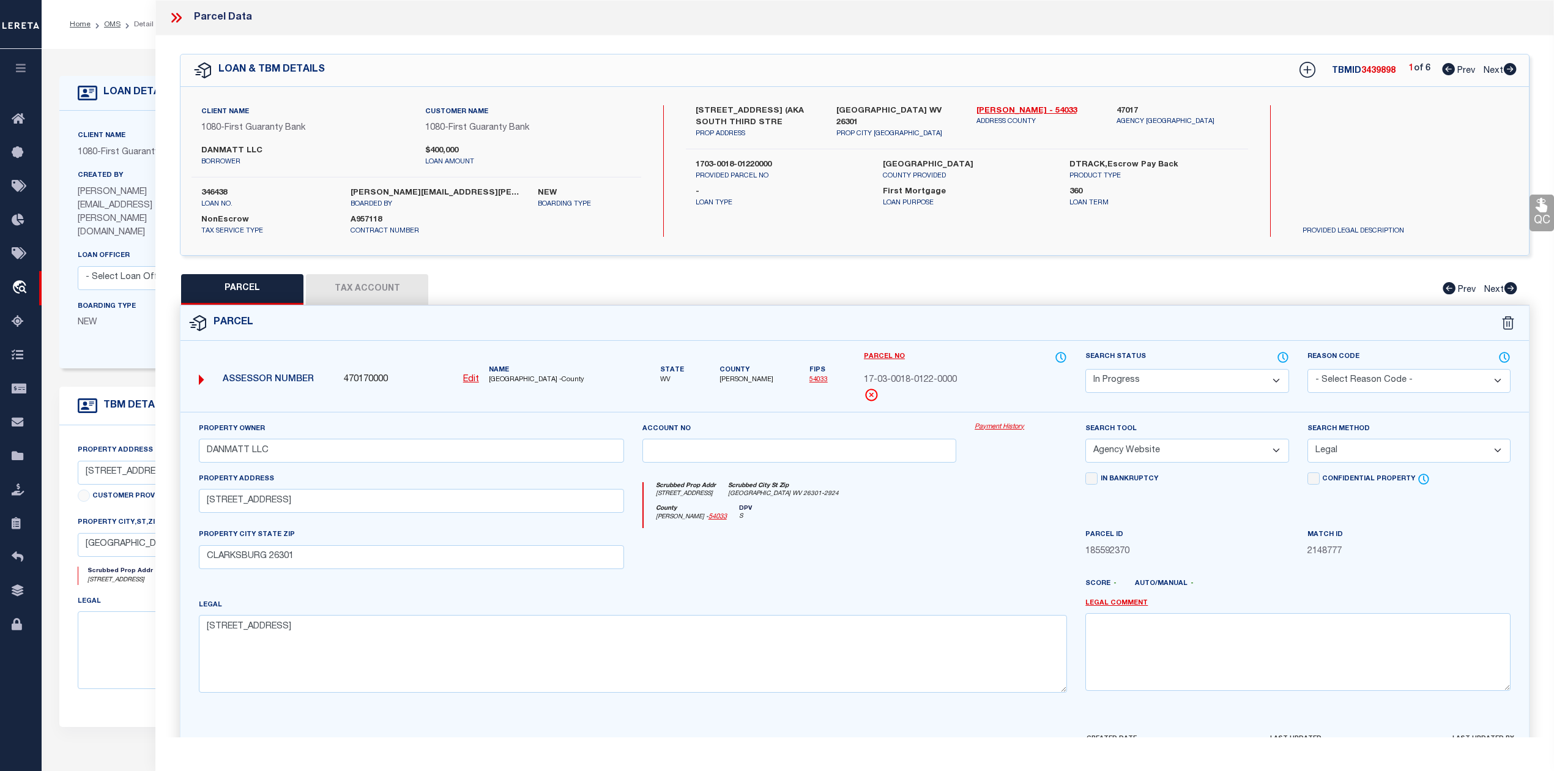
click at [1517, 69] on div "LOAN & TBM DETAILS TBMID 3439898 1 of 6 Prev Next" at bounding box center [854, 70] width 1348 height 32
click at [1511, 69] on icon at bounding box center [1509, 69] width 13 height 12
click at [678, 566] on div at bounding box center [799, 553] width 333 height 50
click at [405, 282] on button "Tax Account" at bounding box center [367, 289] width 122 height 31
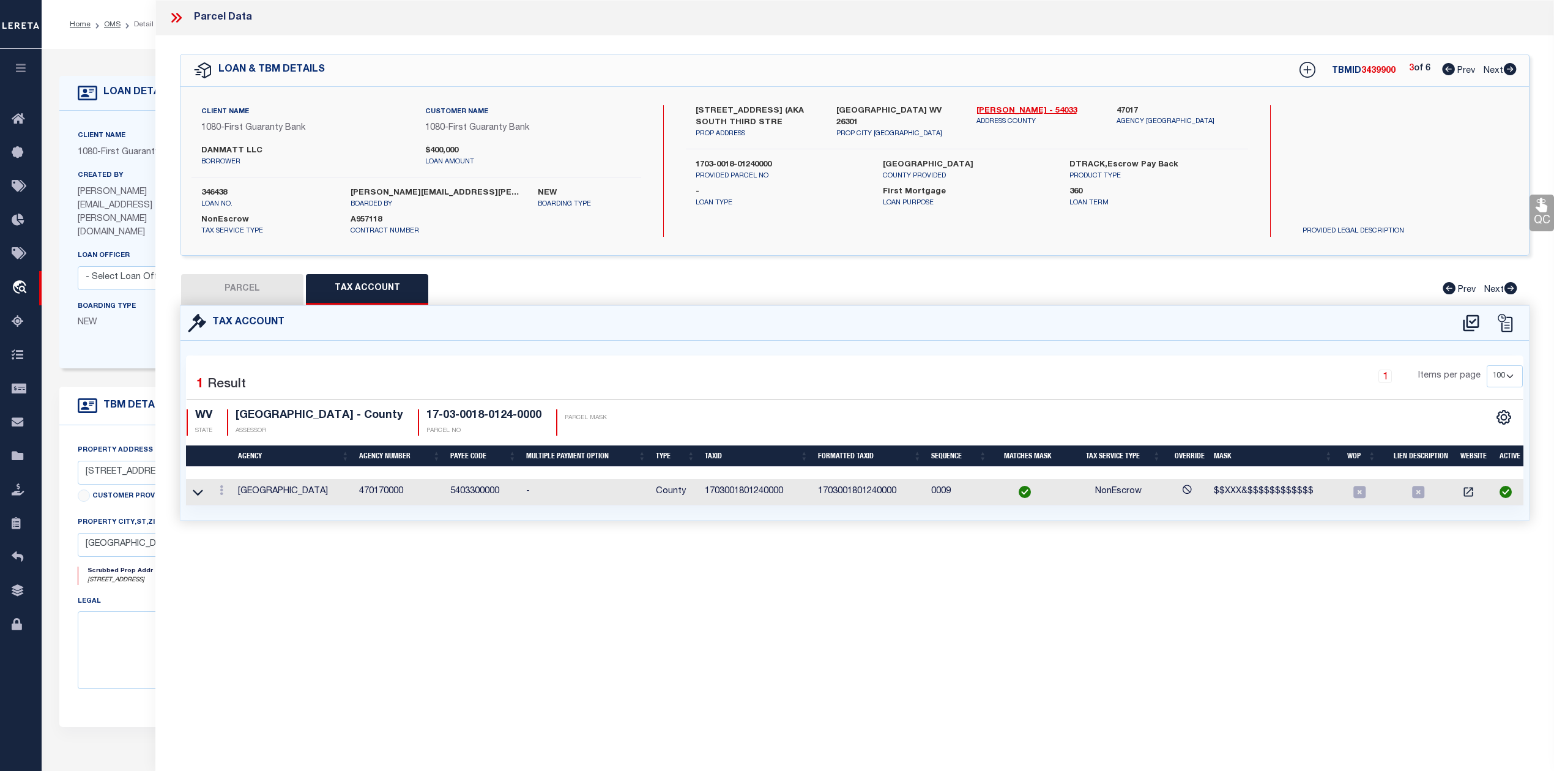
click at [274, 284] on button "PARCEL" at bounding box center [242, 289] width 122 height 31
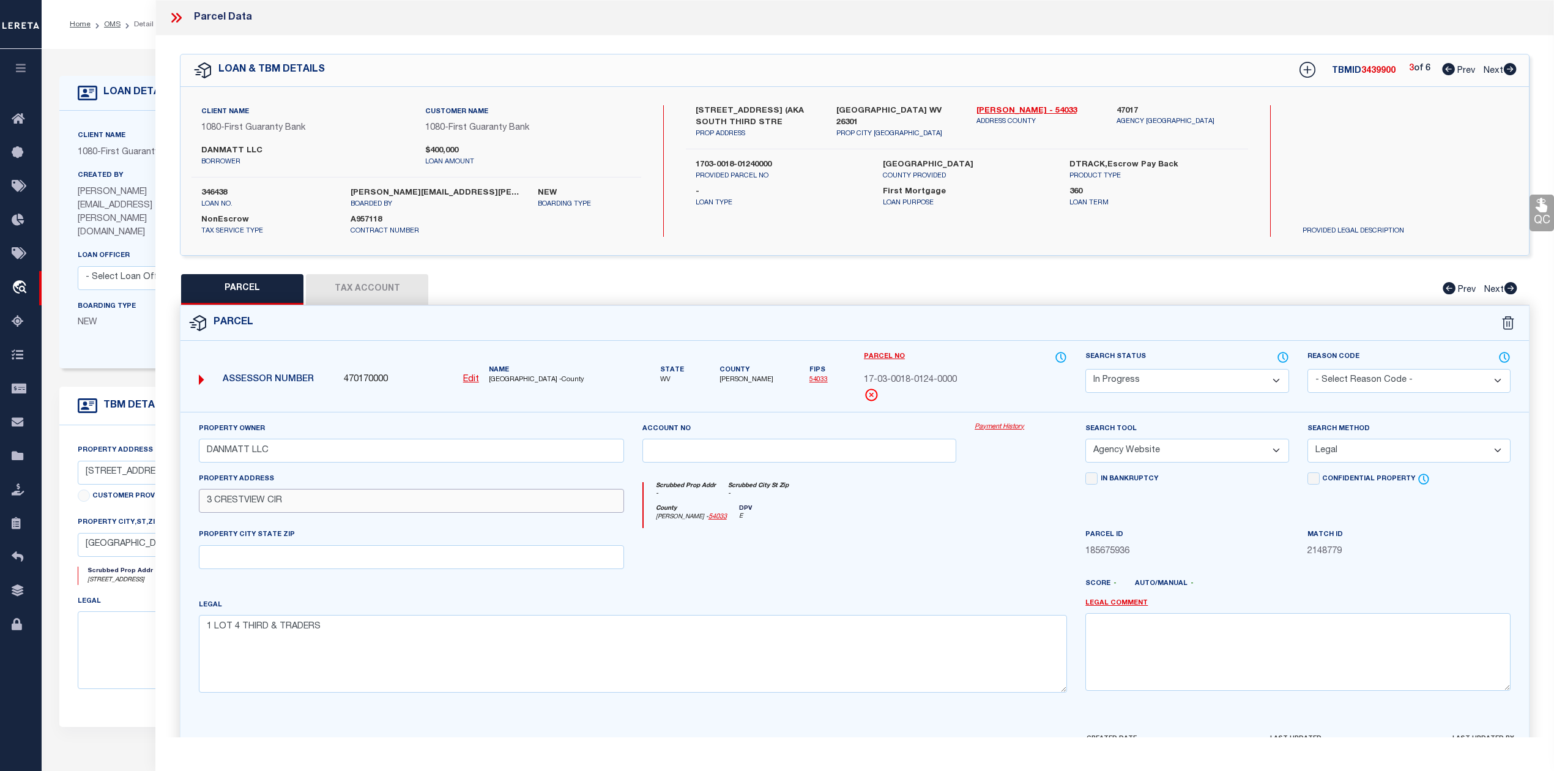
drag, startPoint x: 294, startPoint y: 505, endPoint x: 202, endPoint y: 508, distance: 91.8
click at [202, 508] on input "3 CRESTVIEW CIR" at bounding box center [411, 501] width 425 height 24
paste input "[STREET_ADDRESS]"
click at [802, 574] on div at bounding box center [799, 553] width 333 height 50
click at [257, 569] on input "text" at bounding box center [411, 557] width 425 height 24
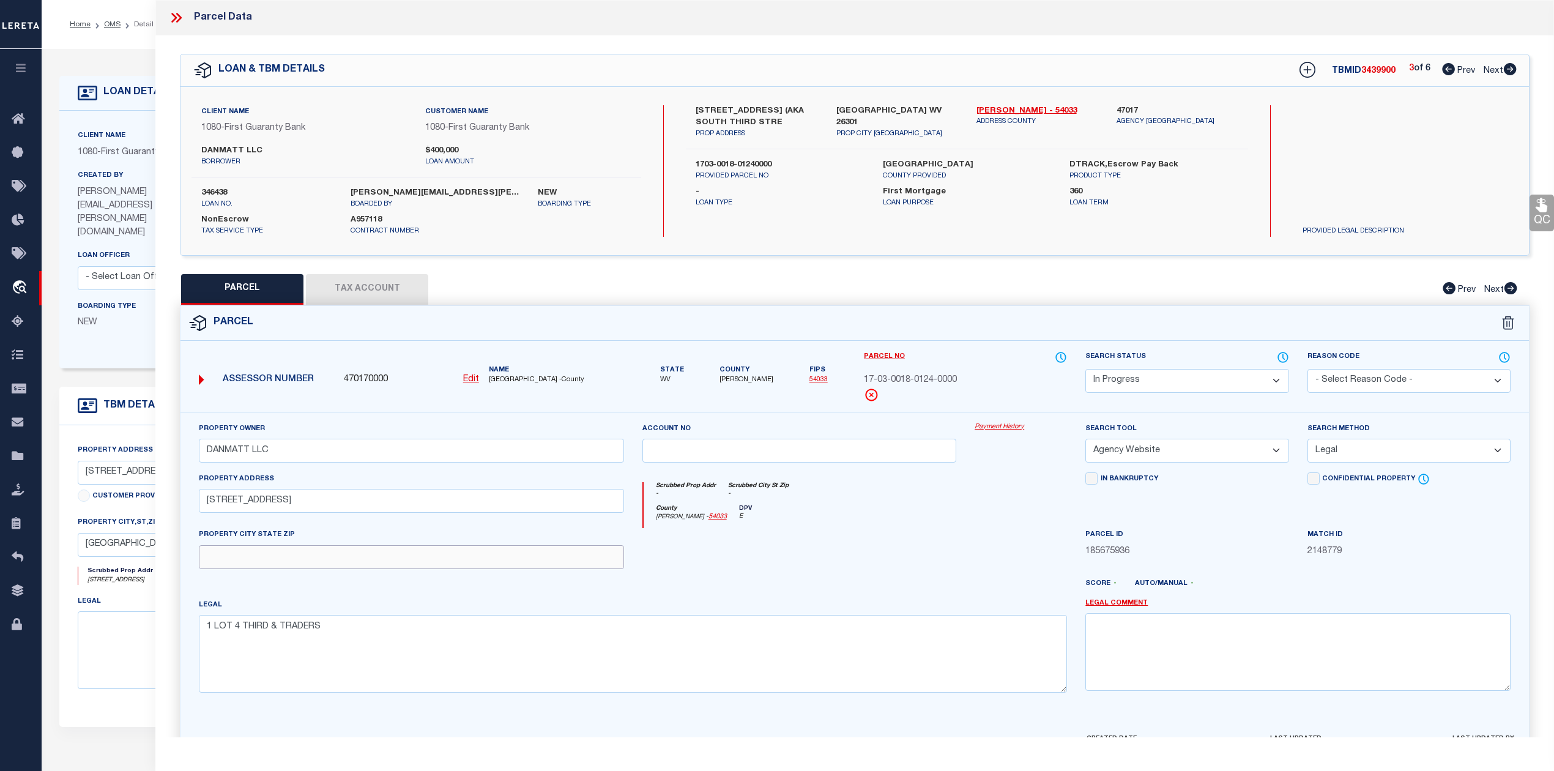
paste input "CLARKSBURG 26301"
click at [725, 586] on div "Property Owner DANMATT LLC Account no Payment History Search Tool -- Select Sea…" at bounding box center [855, 562] width 1330 height 280
click at [752, 572] on div at bounding box center [799, 553] width 333 height 50
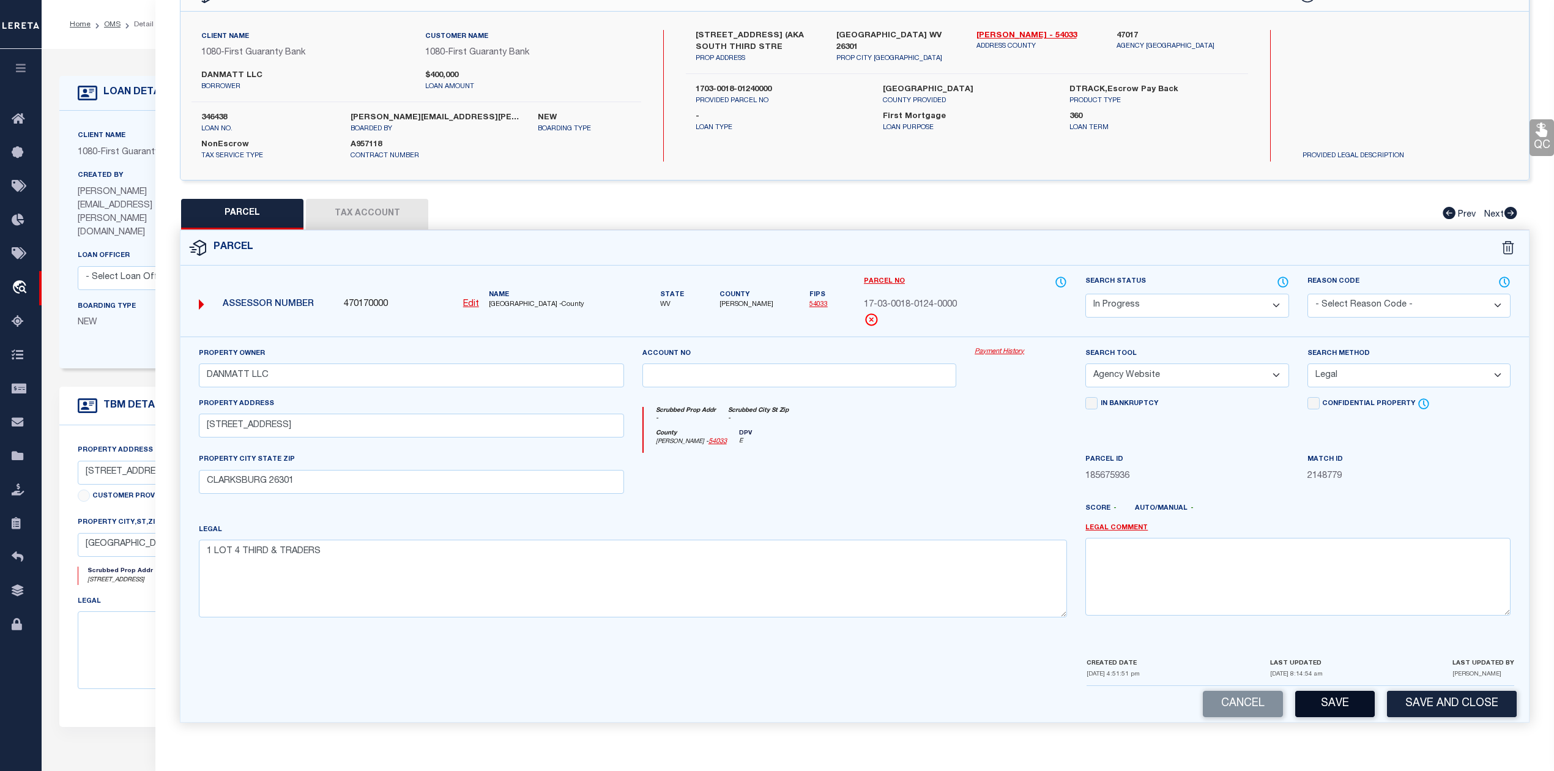
click at [1330, 694] on button "Save" at bounding box center [1335, 704] width 80 height 26
click at [935, 446] on div "County [PERSON_NAME] - 54033 DPV S" at bounding box center [855, 441] width 424 height 24
click at [1001, 446] on div "County [PERSON_NAME] - 54033 DPV S" at bounding box center [855, 441] width 424 height 24
click at [864, 483] on div at bounding box center [799, 478] width 333 height 50
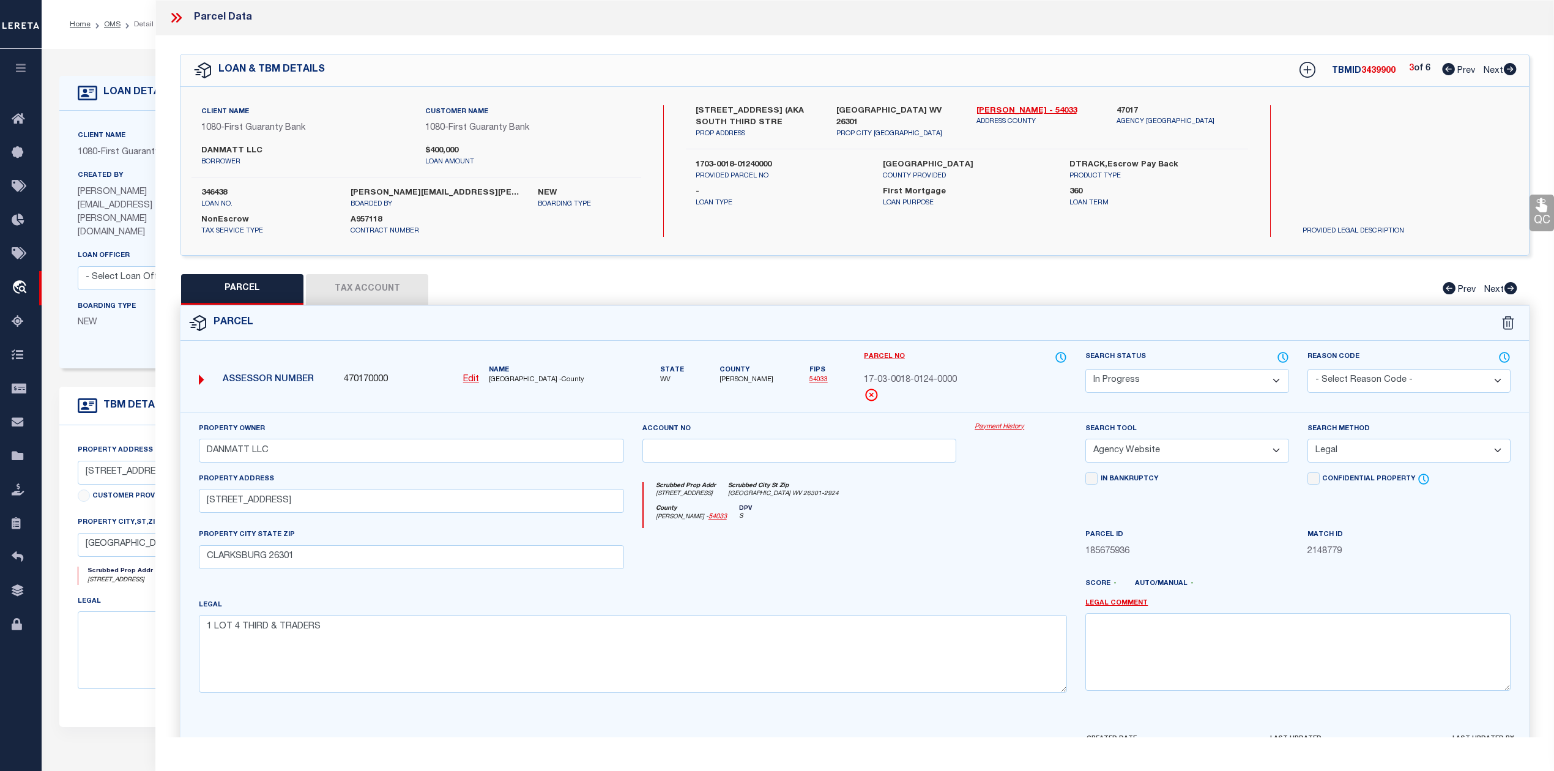
click at [1447, 159] on div "Search by Legal Customer" at bounding box center [1376, 145] width 169 height 80
click at [1105, 225] on div "[STREET_ADDRESS] (AKA SOUTH THIRD STRE PROP ADDRESS [GEOGRAPHIC_DATA] WV [STREE…" at bounding box center [966, 170] width 561 height 131
click at [378, 296] on button "Tax Account" at bounding box center [367, 289] width 122 height 31
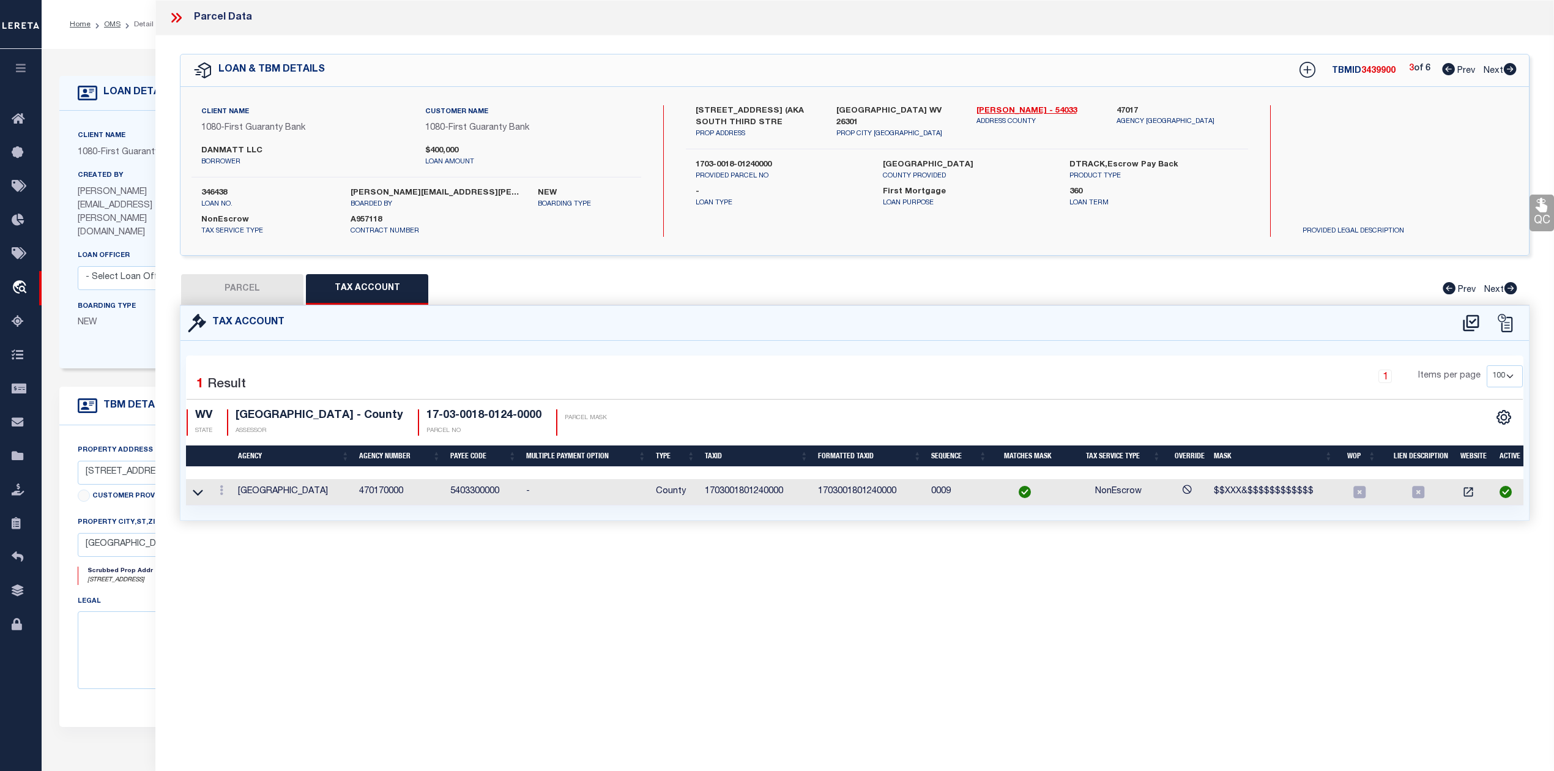
click at [255, 292] on button "PARCEL" at bounding box center [242, 289] width 122 height 31
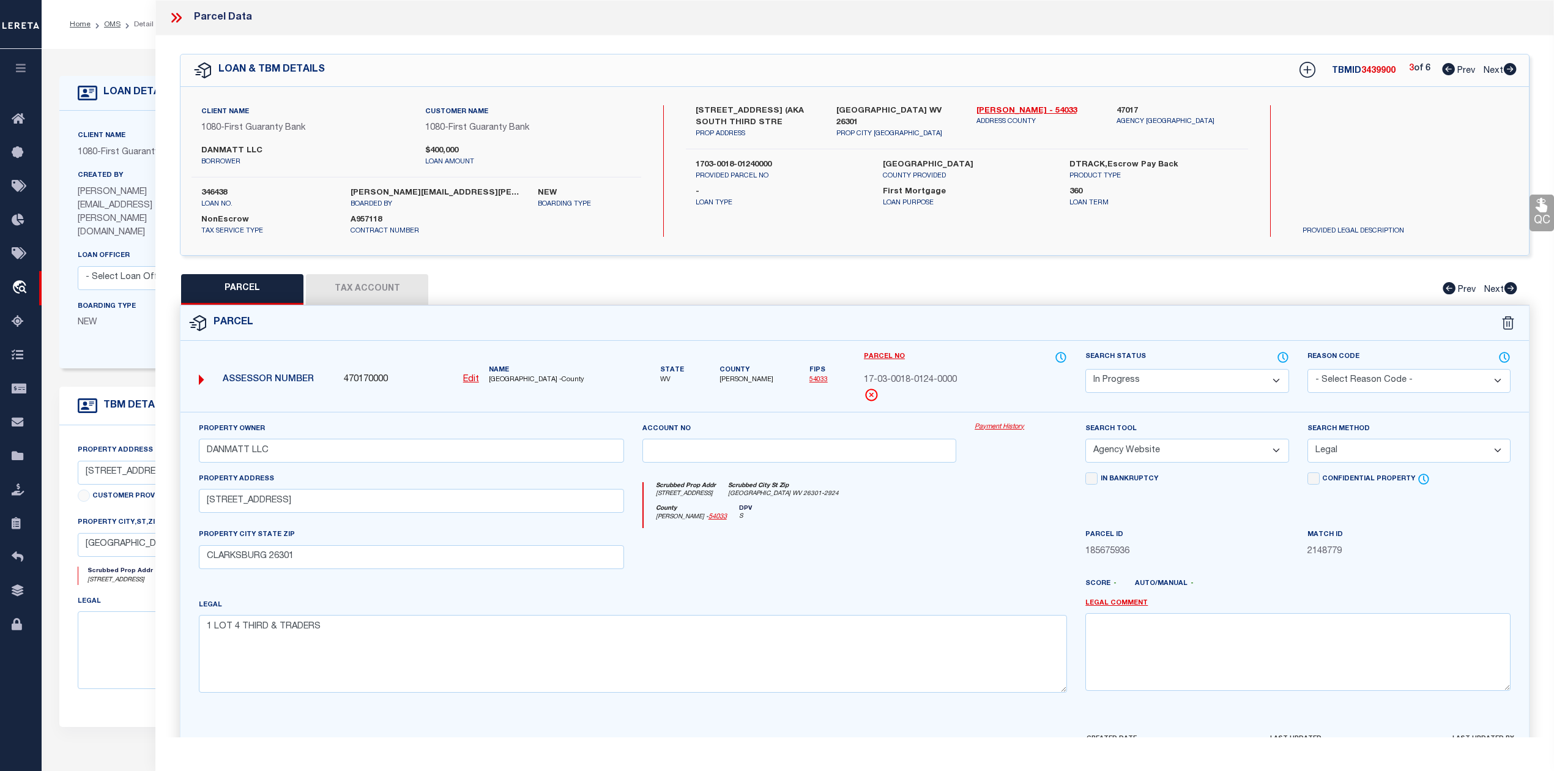
click at [963, 277] on div "PARCEL Tax Account Prev Next" at bounding box center [854, 289] width 1349 height 31
click at [1506, 70] on icon at bounding box center [1509, 69] width 13 height 12
click at [867, 561] on div at bounding box center [799, 553] width 333 height 50
click at [385, 300] on button "Tax Account" at bounding box center [367, 289] width 122 height 31
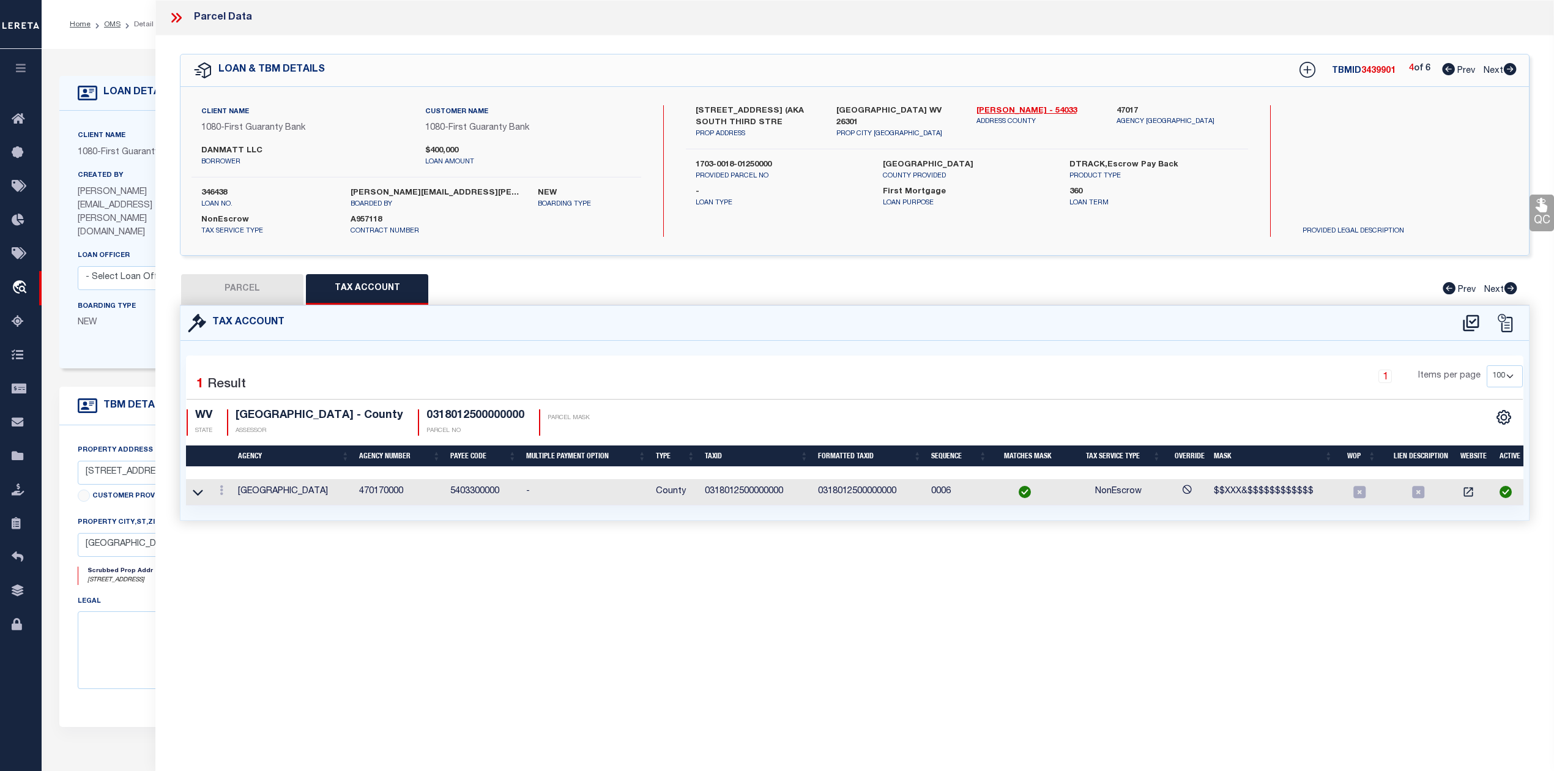
click at [626, 592] on div "Parcel Data QC QC QC - Select Status - Ready to QC" at bounding box center [854, 368] width 1398 height 737
click at [196, 494] on icon at bounding box center [198, 492] width 10 height 6
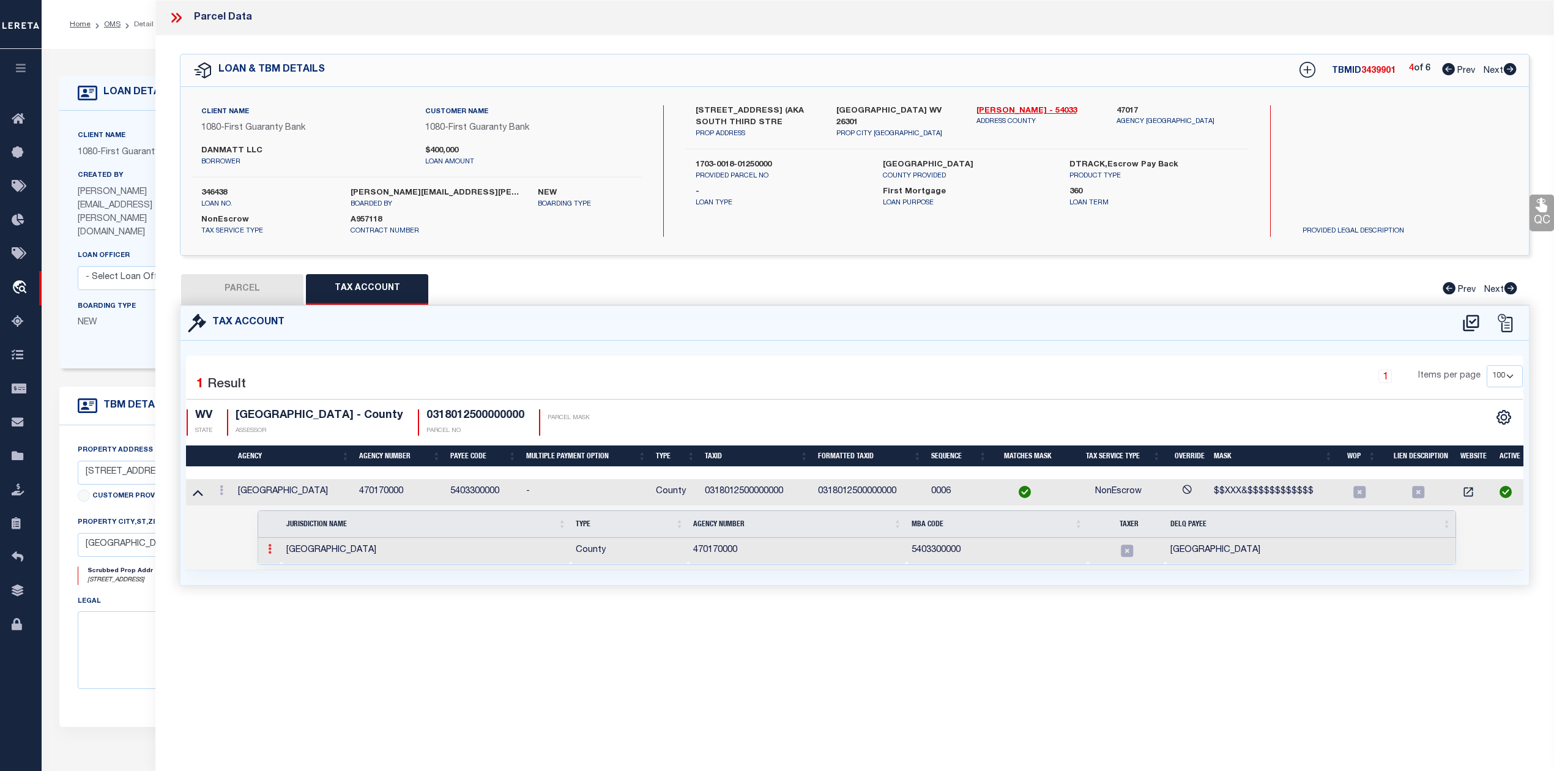
click at [270, 550] on icon at bounding box center [270, 549] width 4 height 10
click at [286, 571] on img at bounding box center [284, 569] width 12 height 12
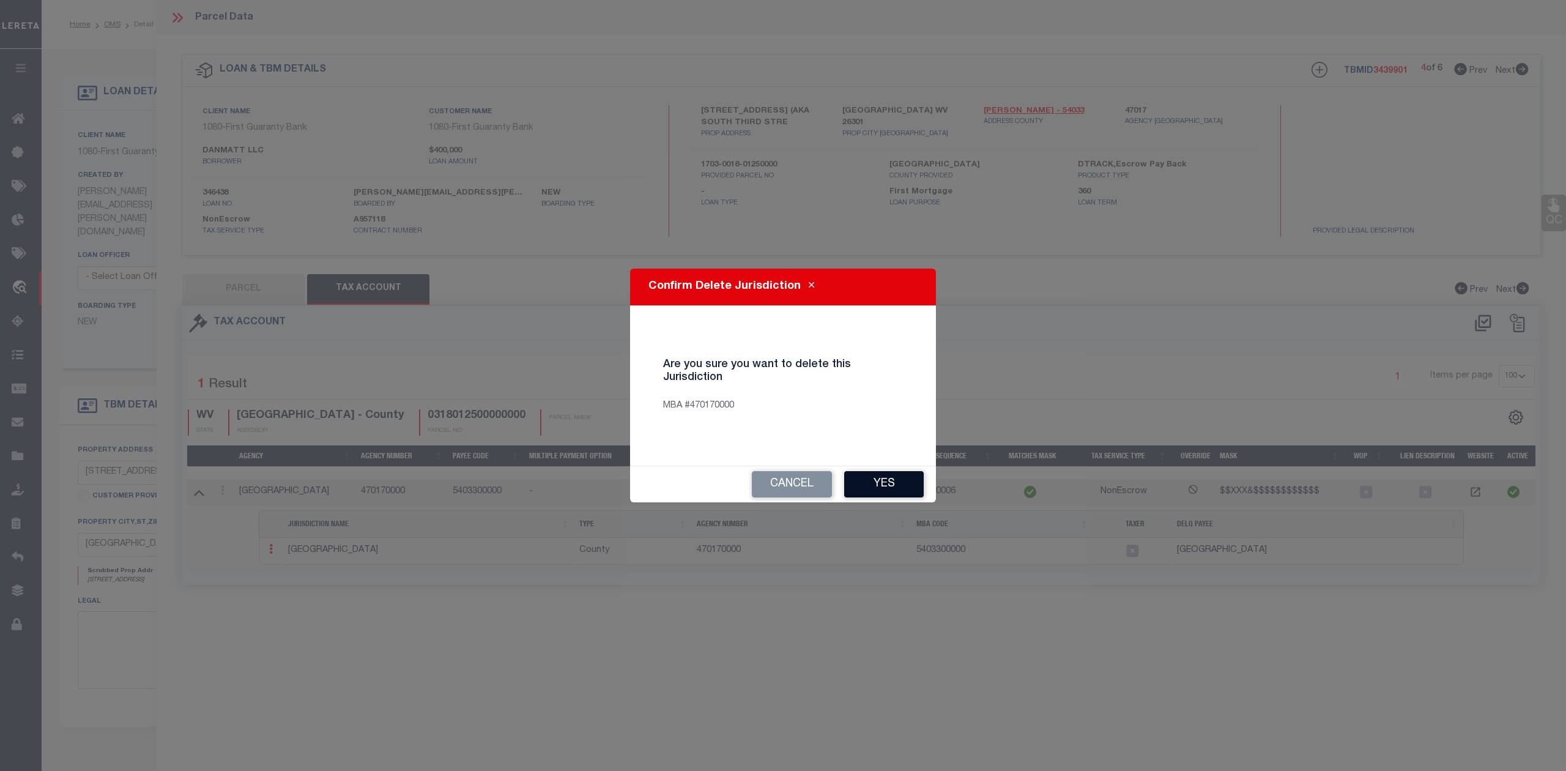
click at [889, 488] on button "Yes" at bounding box center [884, 484] width 80 height 26
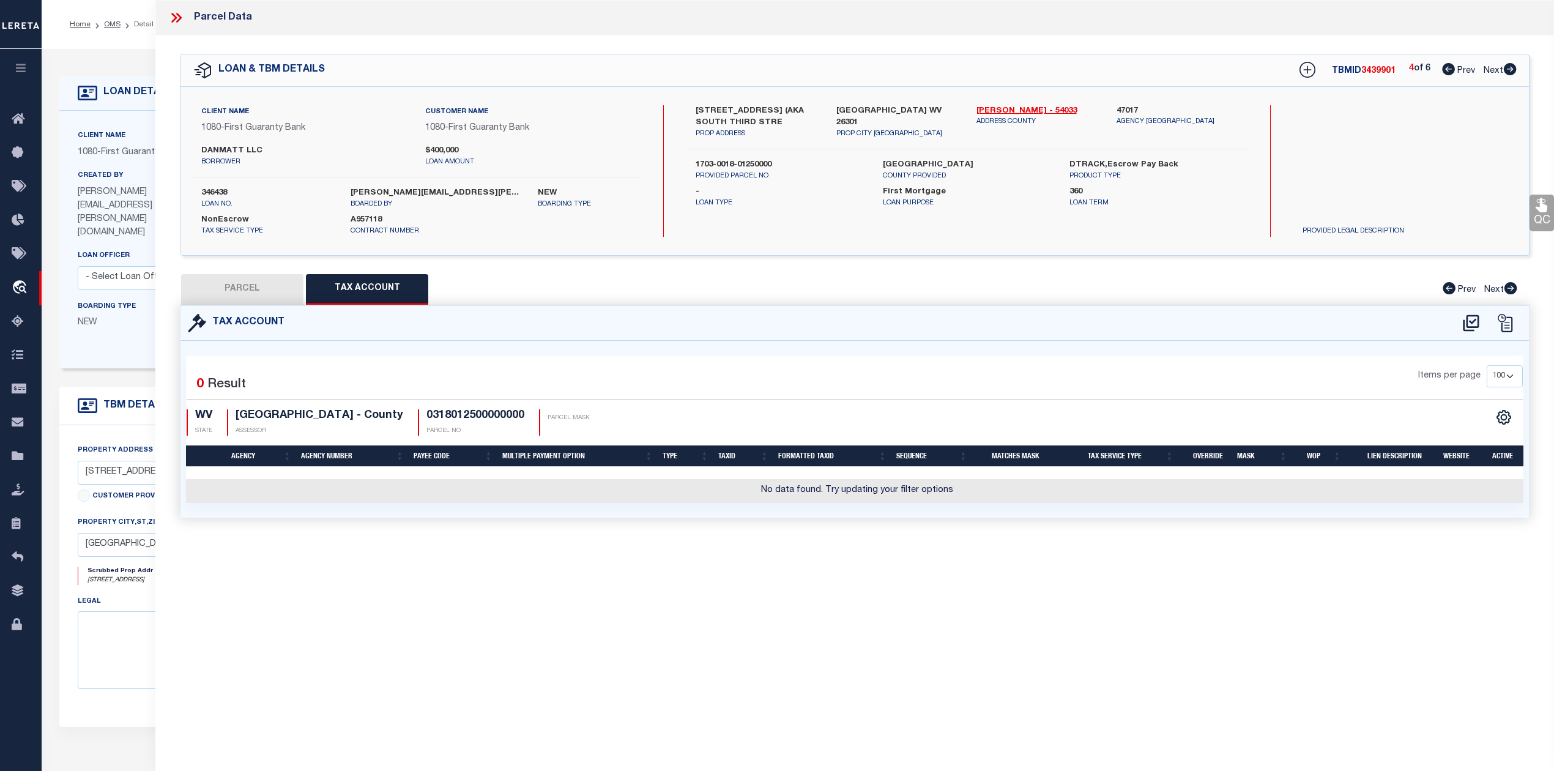
click at [346, 568] on div "Parcel Data QC QC QC - Select Status - Ready to QC" at bounding box center [854, 368] width 1398 height 737
click at [240, 289] on button "PARCEL" at bounding box center [242, 289] width 122 height 31
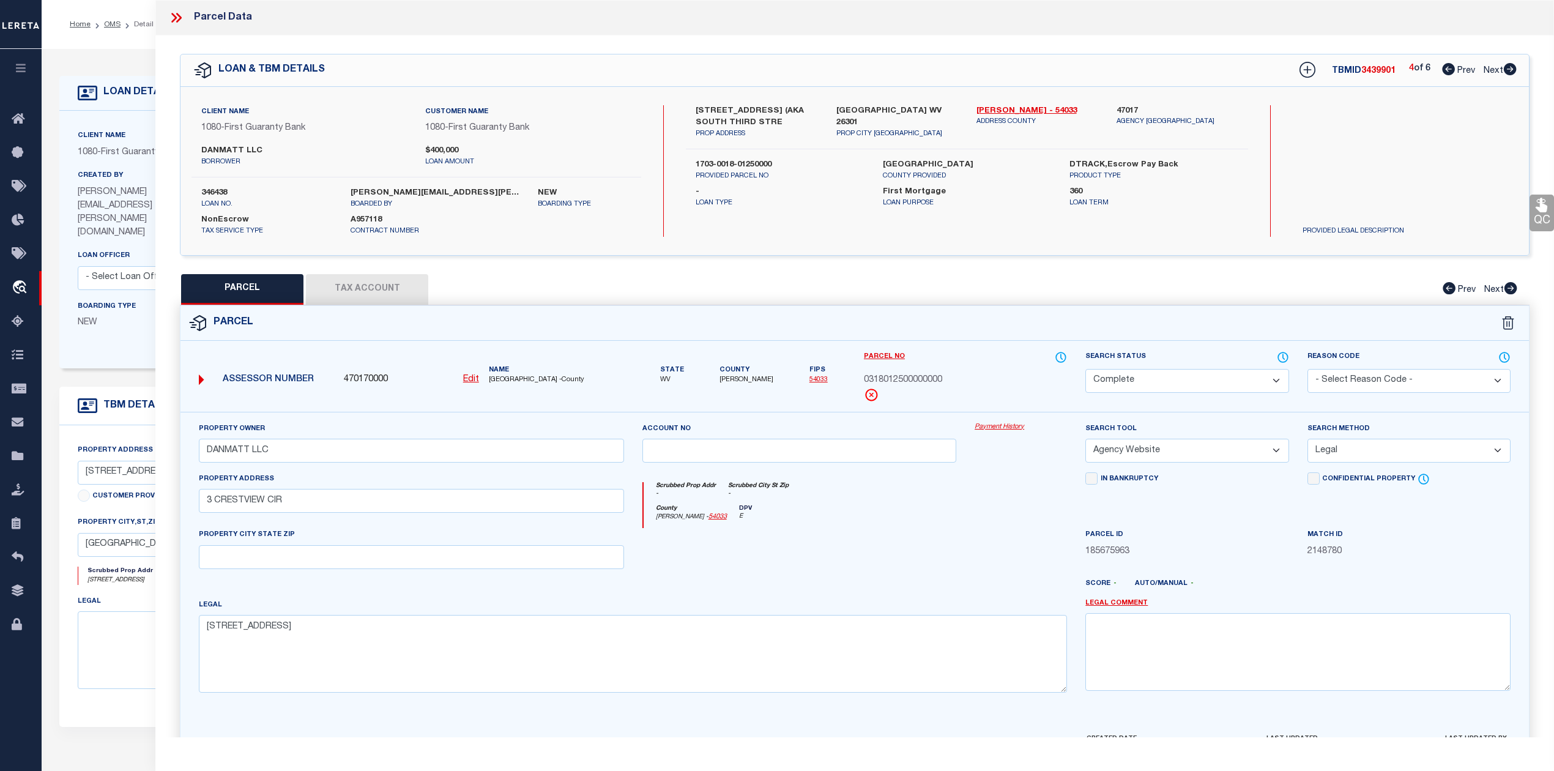
click at [810, 578] on div at bounding box center [799, 553] width 333 height 50
drag, startPoint x: 311, startPoint y: 513, endPoint x: 204, endPoint y: 509, distance: 107.1
click at [204, 509] on input "3 CRESTVIEW CIR" at bounding box center [411, 501] width 425 height 24
paste input "[STREET_ADDRESS]"
click at [294, 557] on input "text" at bounding box center [411, 557] width 425 height 24
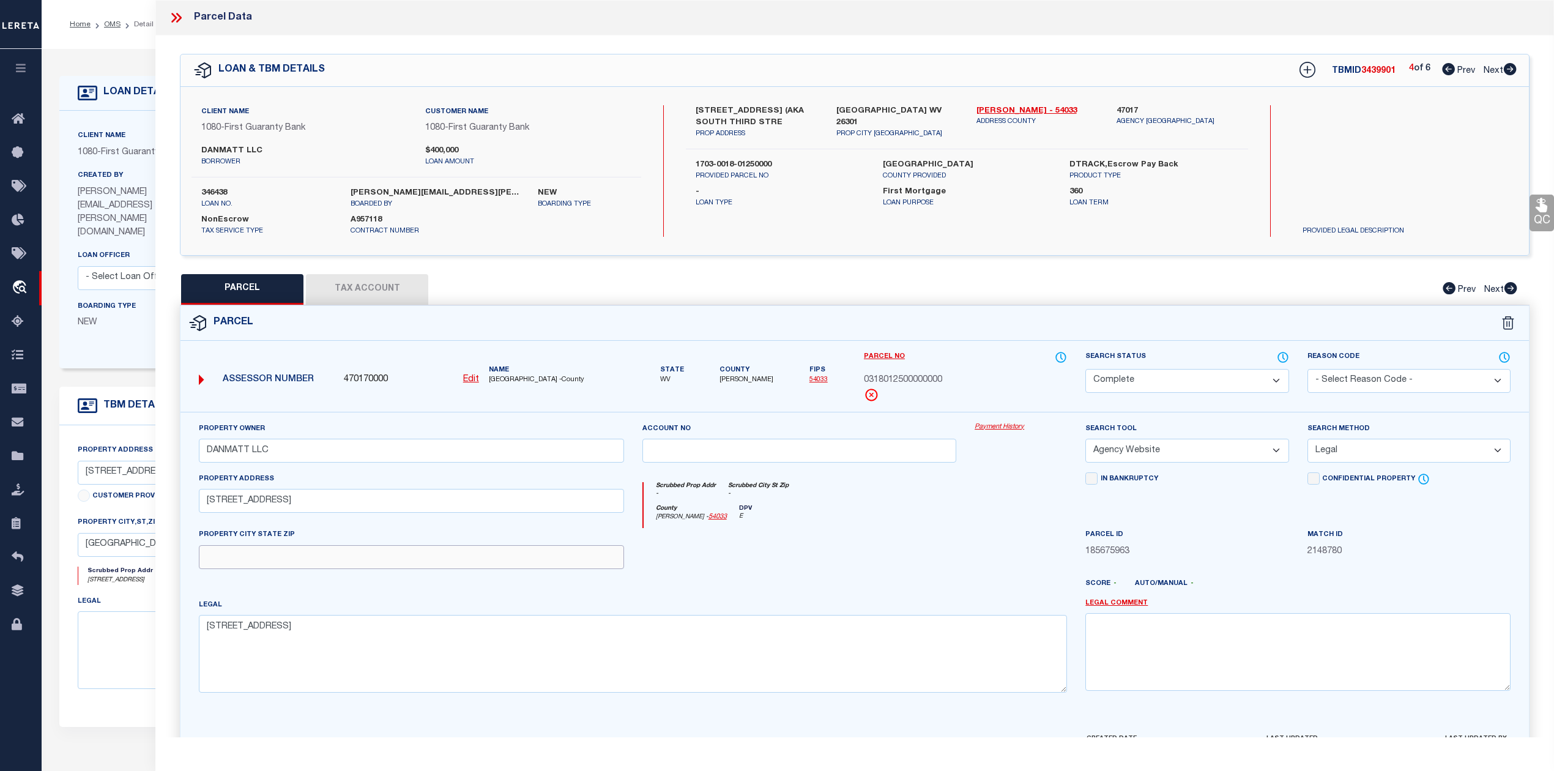
paste input "CLARKSBURG 26301"
click at [842, 597] on div at bounding box center [910, 589] width 333 height 20
click at [847, 588] on div at bounding box center [910, 589] width 333 height 20
click at [845, 557] on div at bounding box center [799, 553] width 333 height 50
click at [473, 382] on u "Edit" at bounding box center [471, 379] width 16 height 9
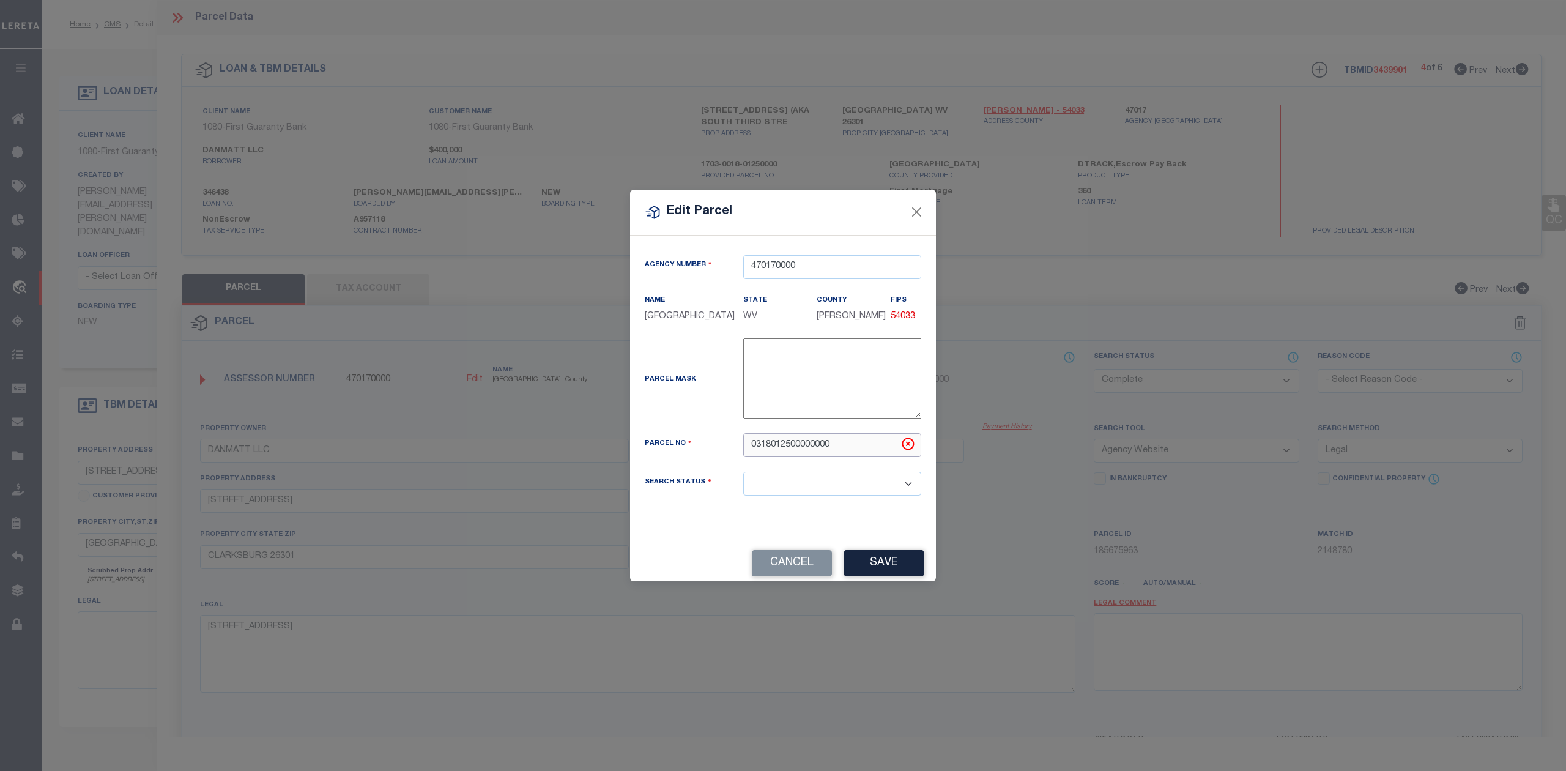
drag, startPoint x: 834, startPoint y: 451, endPoint x: 744, endPoint y: 459, distance: 90.3
click at [744, 457] on input "0318012500000000" at bounding box center [832, 445] width 178 height 24
paste input "17-03-0018-0125-"
click at [715, 423] on div "Parcel Mask" at bounding box center [782, 380] width 295 height 85
click at [854, 574] on button "Save" at bounding box center [884, 563] width 80 height 26
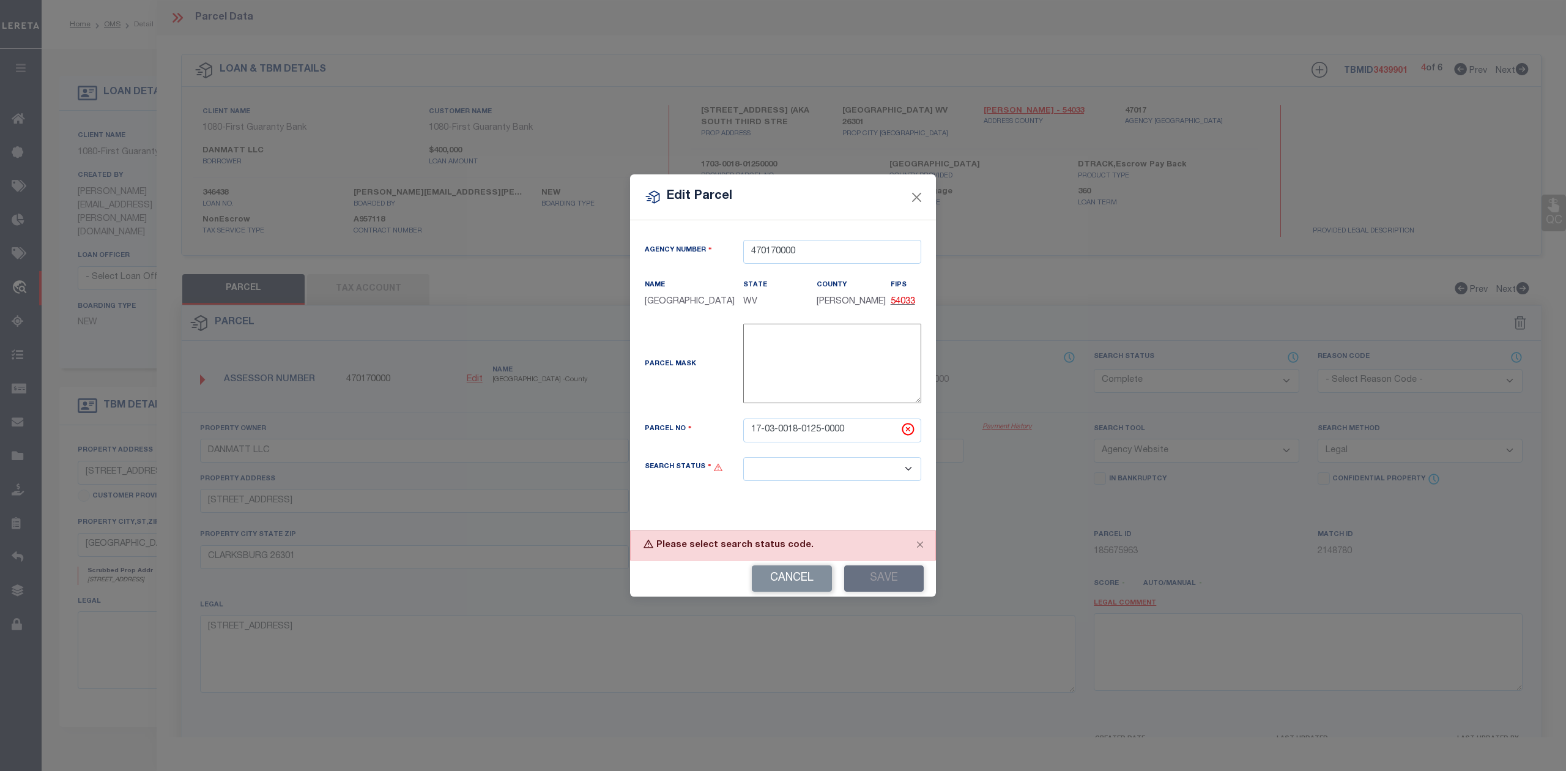
click at [851, 481] on select "Automated Search Bad Parcel Complete Duplicate Parcel High Dollar Reporting In …" at bounding box center [832, 469] width 178 height 24
click at [743, 465] on select "Automated Search Bad Parcel Complete Duplicate Parcel High Dollar Reporting In …" at bounding box center [832, 469] width 178 height 24
click at [906, 586] on button "Save" at bounding box center [884, 578] width 80 height 26
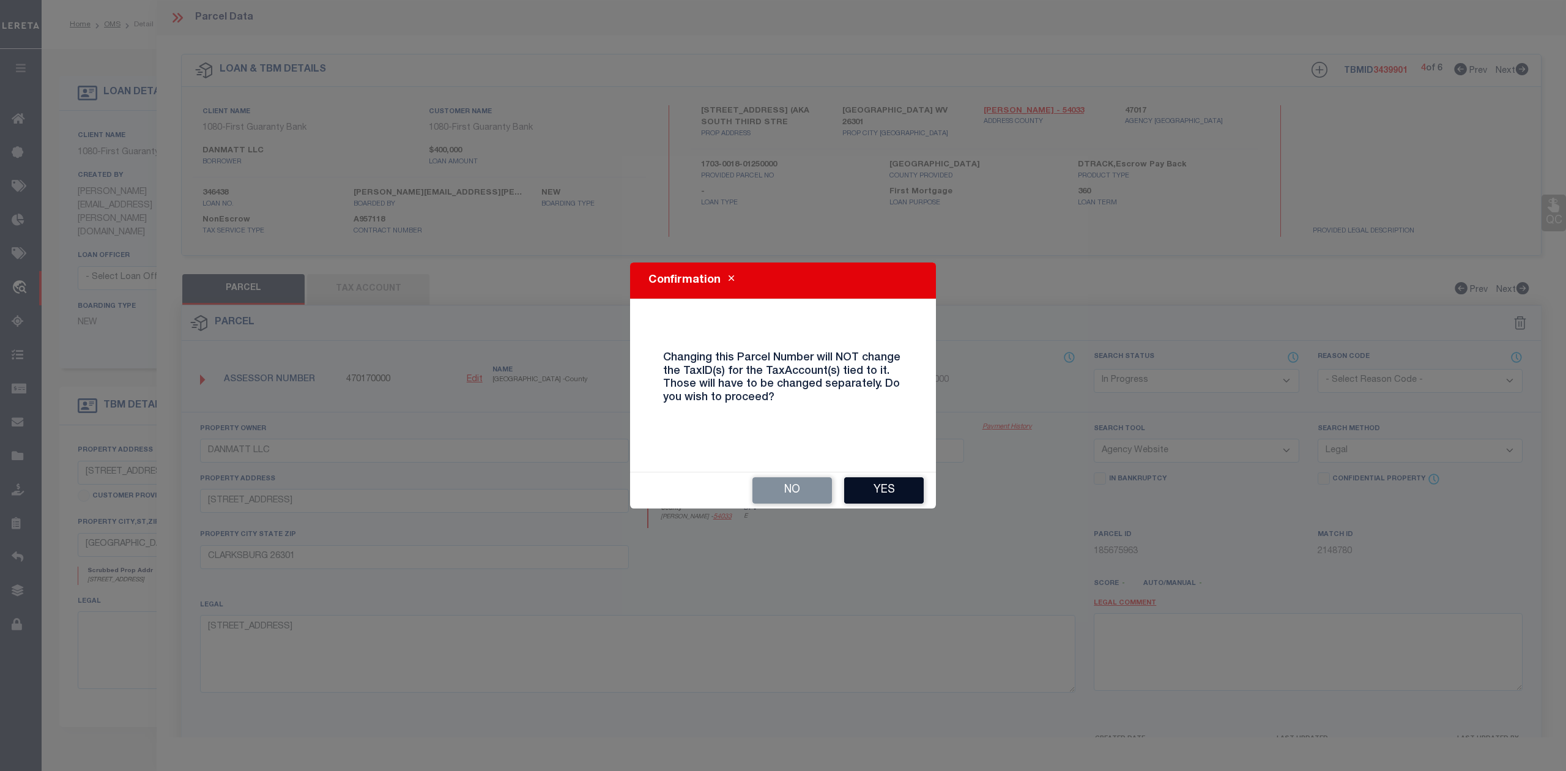
click at [894, 478] on button "Yes" at bounding box center [884, 490] width 80 height 26
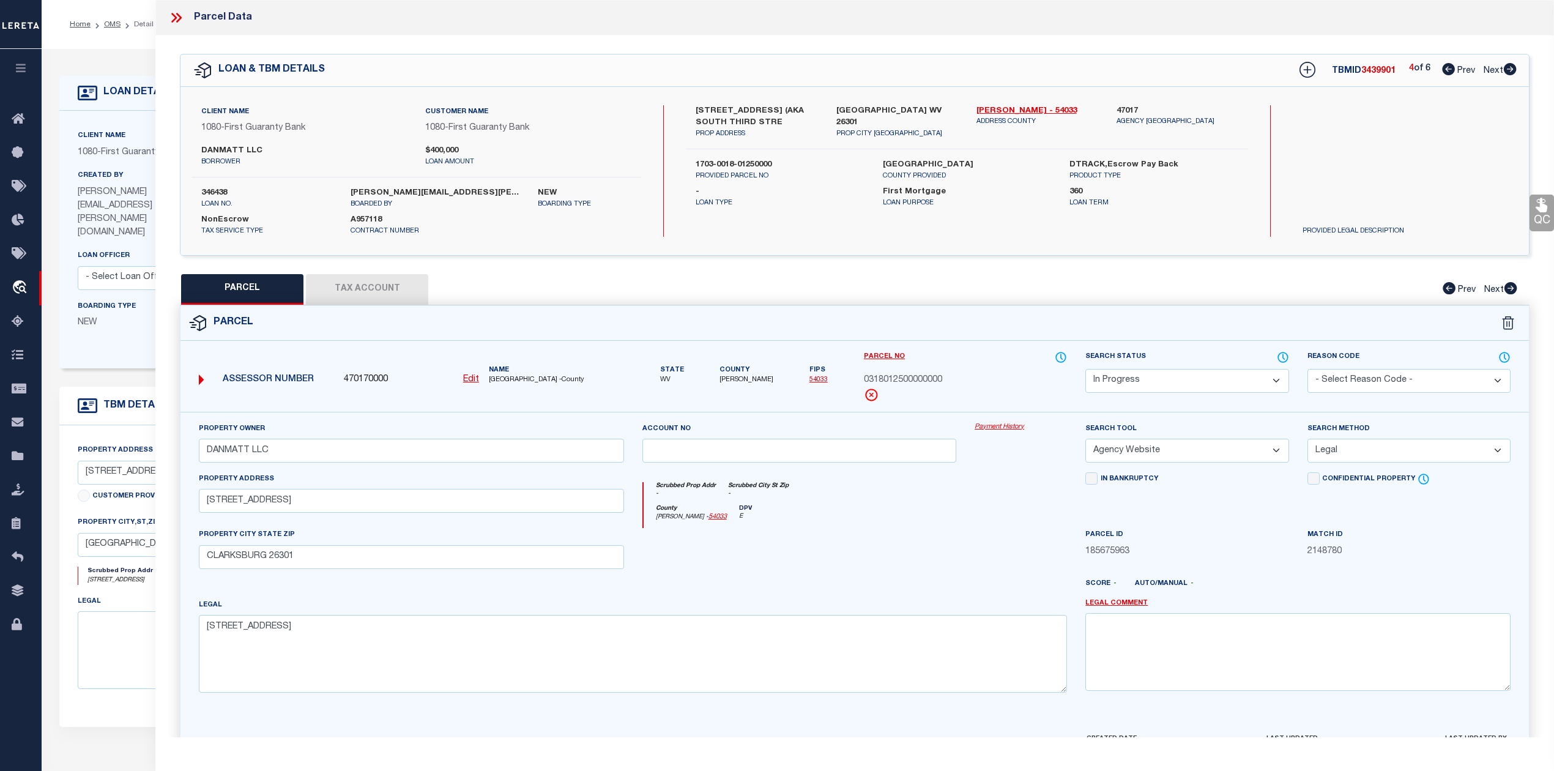
click at [935, 550] on div at bounding box center [799, 553] width 333 height 50
click at [794, 551] on div at bounding box center [799, 553] width 333 height 50
click at [347, 284] on button "Tax Account" at bounding box center [367, 289] width 122 height 31
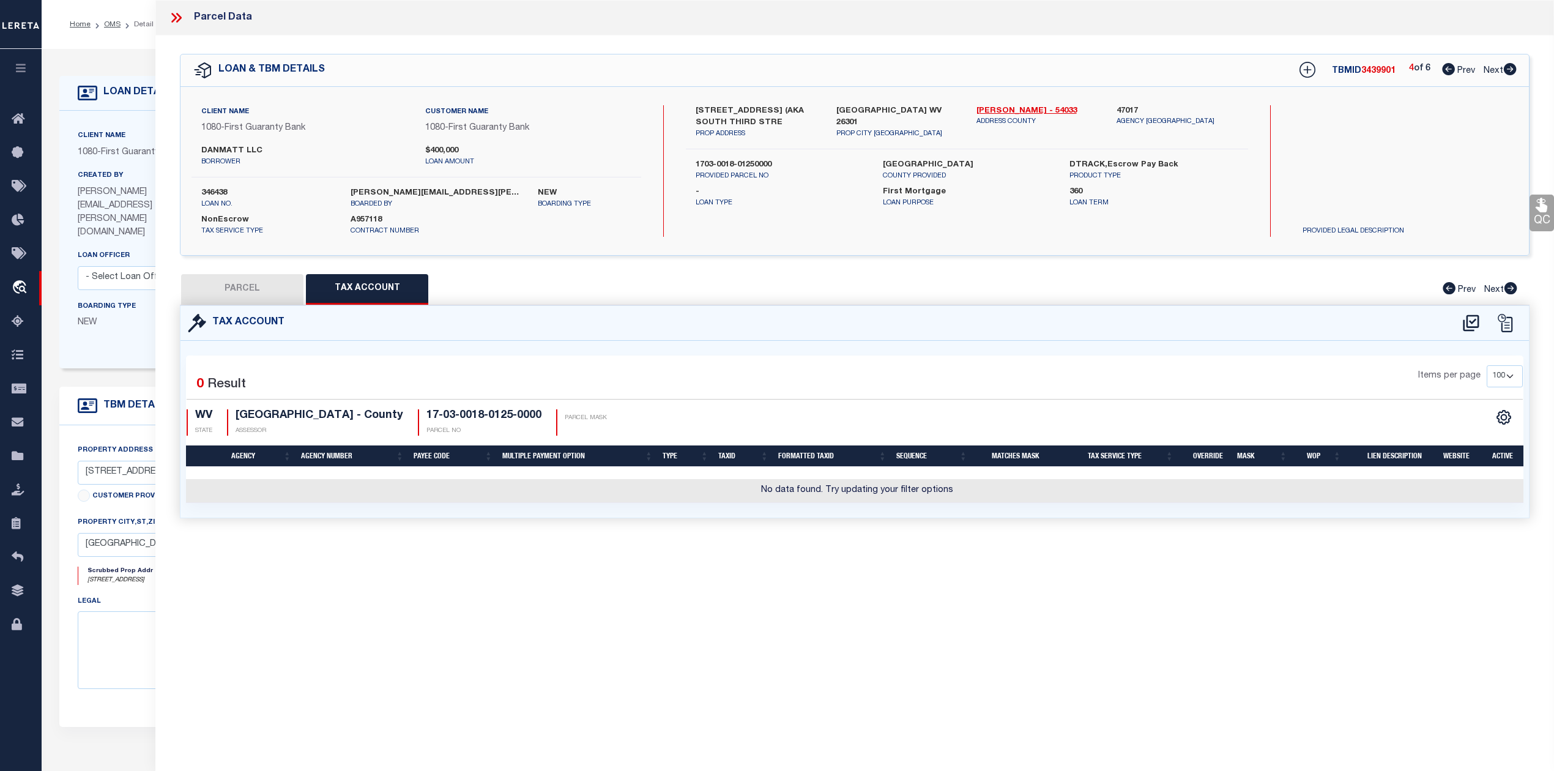
click at [277, 290] on button "PARCEL" at bounding box center [242, 289] width 122 height 31
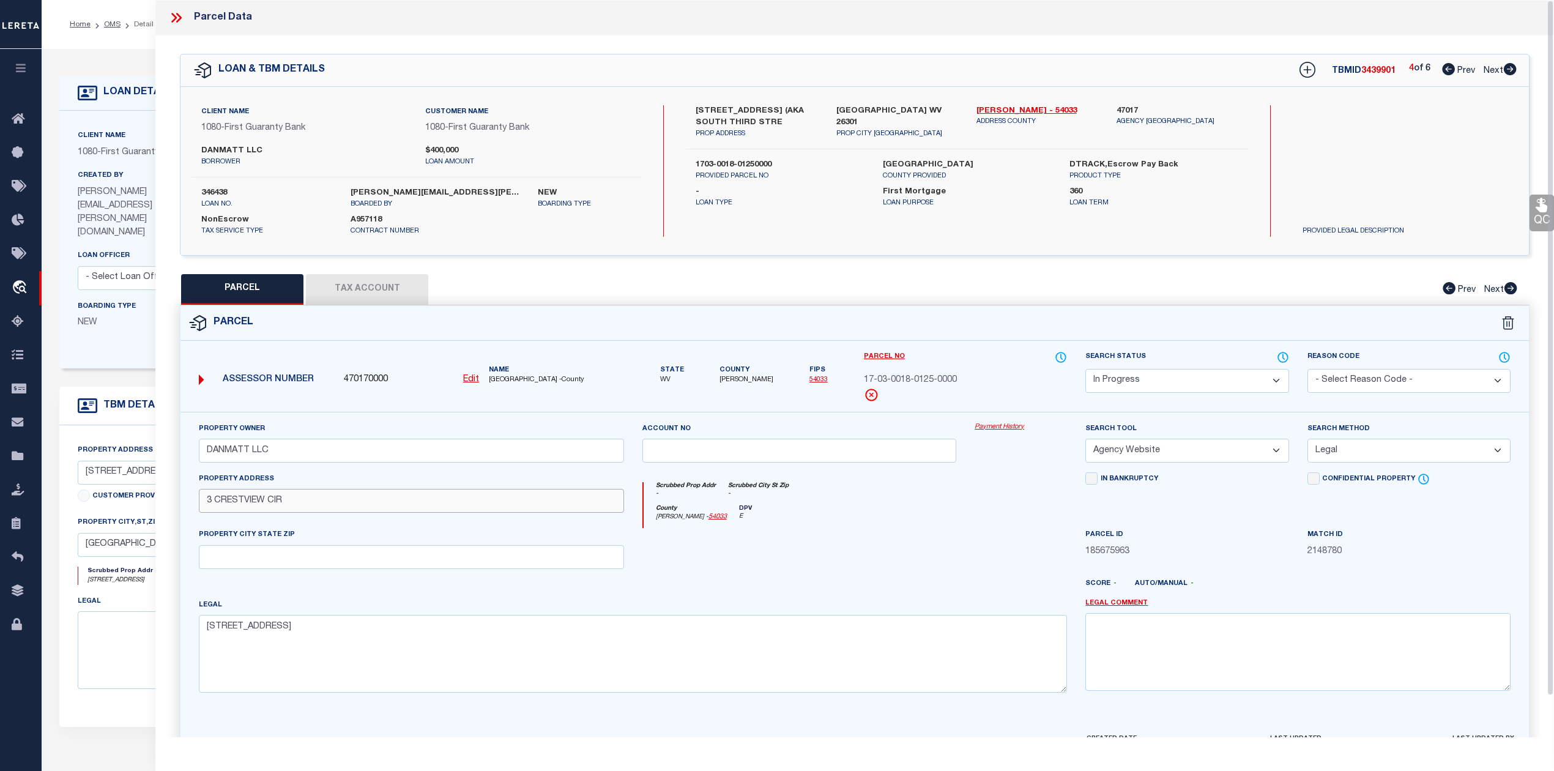
drag, startPoint x: 309, startPoint y: 505, endPoint x: 184, endPoint y: 505, distance: 124.8
click at [184, 505] on div "Property Owner DANMATT LLC Account no Payment History Search Tool -- Select Sea…" at bounding box center [854, 572] width 1348 height 320
paste input "[STREET_ADDRESS]"
click at [790, 578] on div at bounding box center [799, 553] width 333 height 50
click at [286, 559] on input "text" at bounding box center [411, 557] width 425 height 24
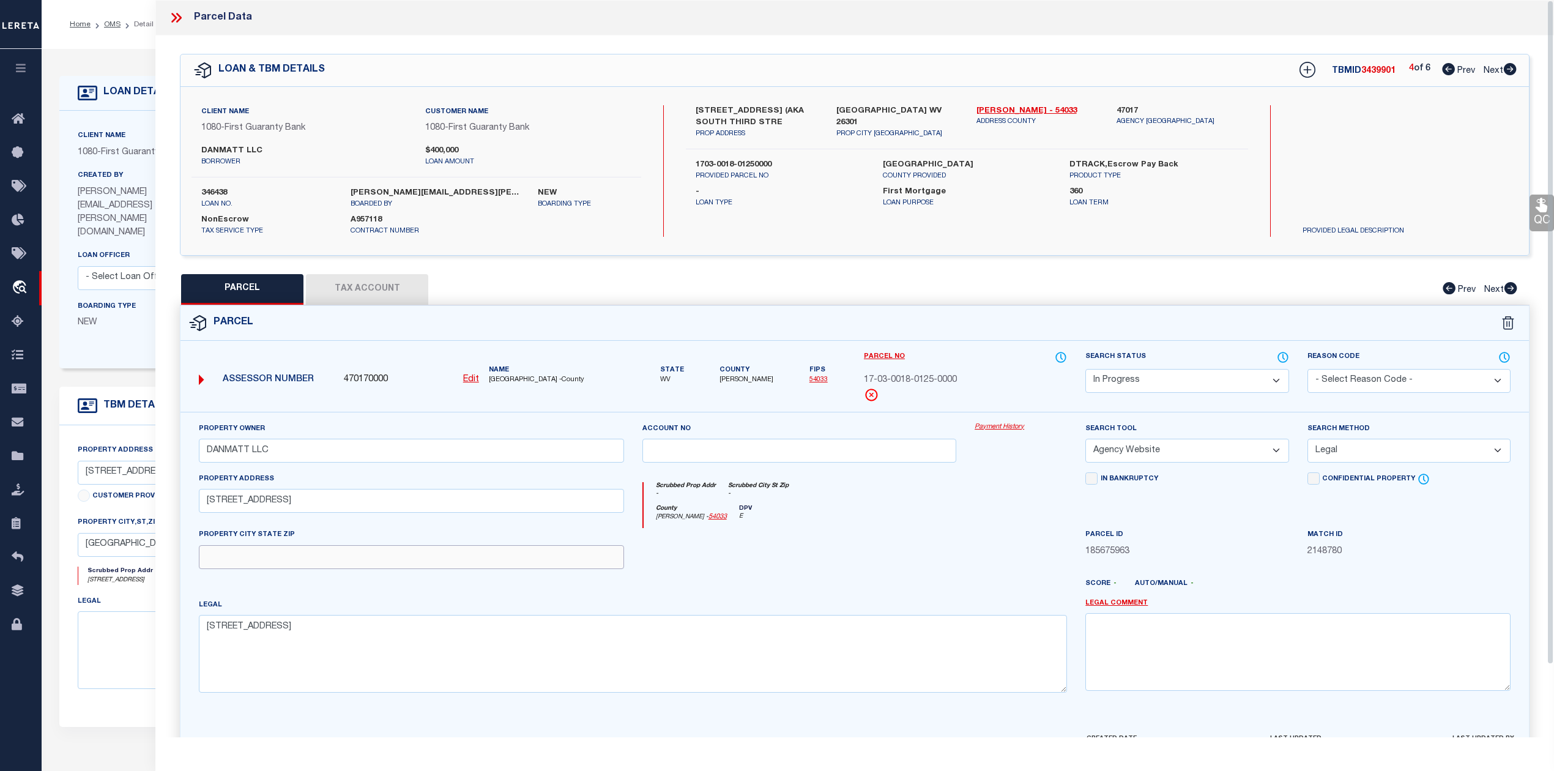
paste input "CLARKSBURG 26301"
click at [742, 586] on div "Property Owner DANMATT LLC Account no Payment History Search Tool -- Select Sea…" at bounding box center [855, 562] width 1330 height 280
click at [902, 554] on div at bounding box center [799, 553] width 333 height 50
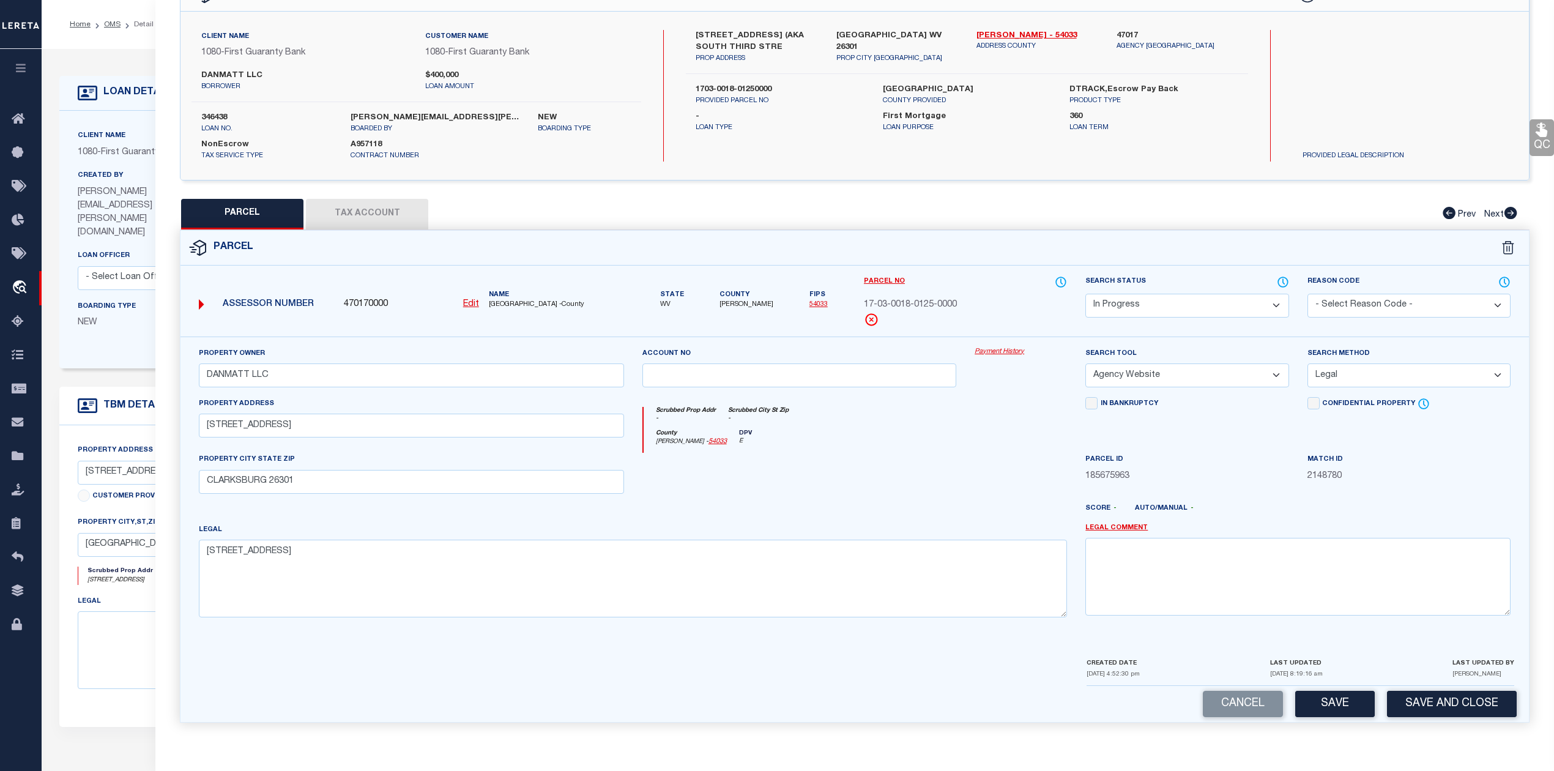
click at [976, 493] on div at bounding box center [1020, 478] width 111 height 50
click at [1335, 698] on button "Save" at bounding box center [1335, 704] width 80 height 26
click at [886, 443] on div "County [PERSON_NAME] - 54033 DPV E" at bounding box center [855, 441] width 424 height 24
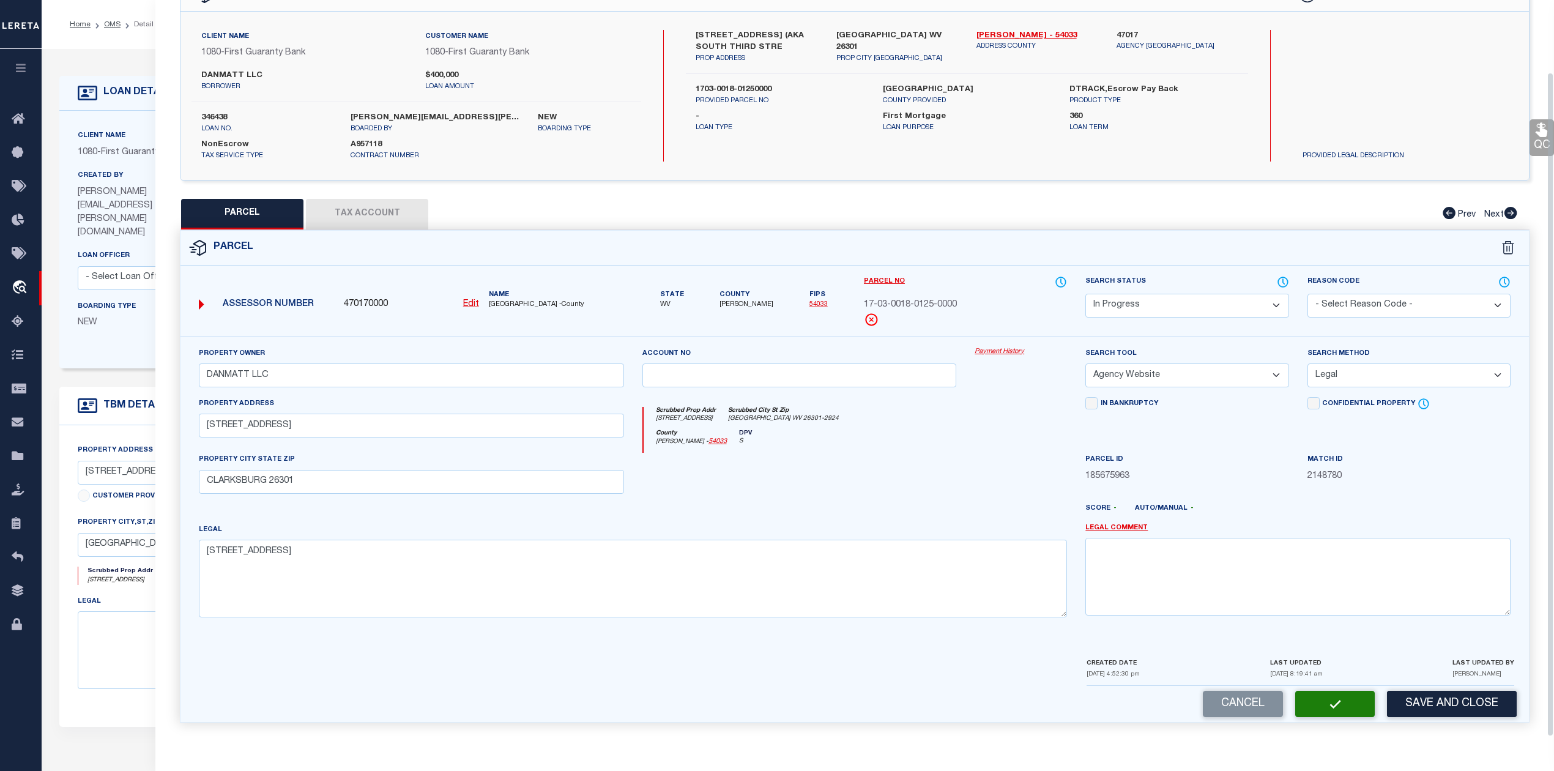
click at [358, 219] on button "Tax Account" at bounding box center [367, 214] width 122 height 31
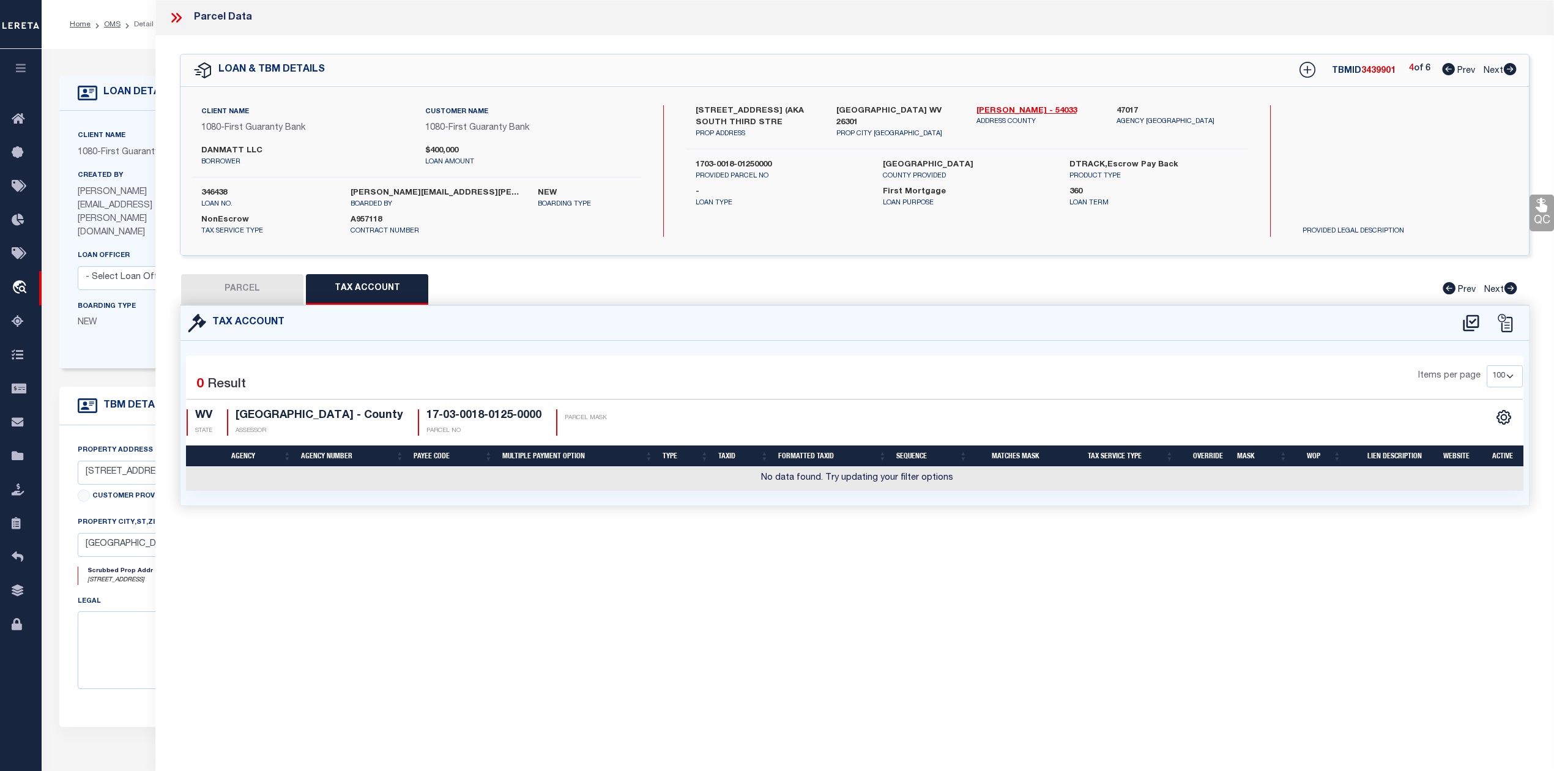
scroll to position [0, 0]
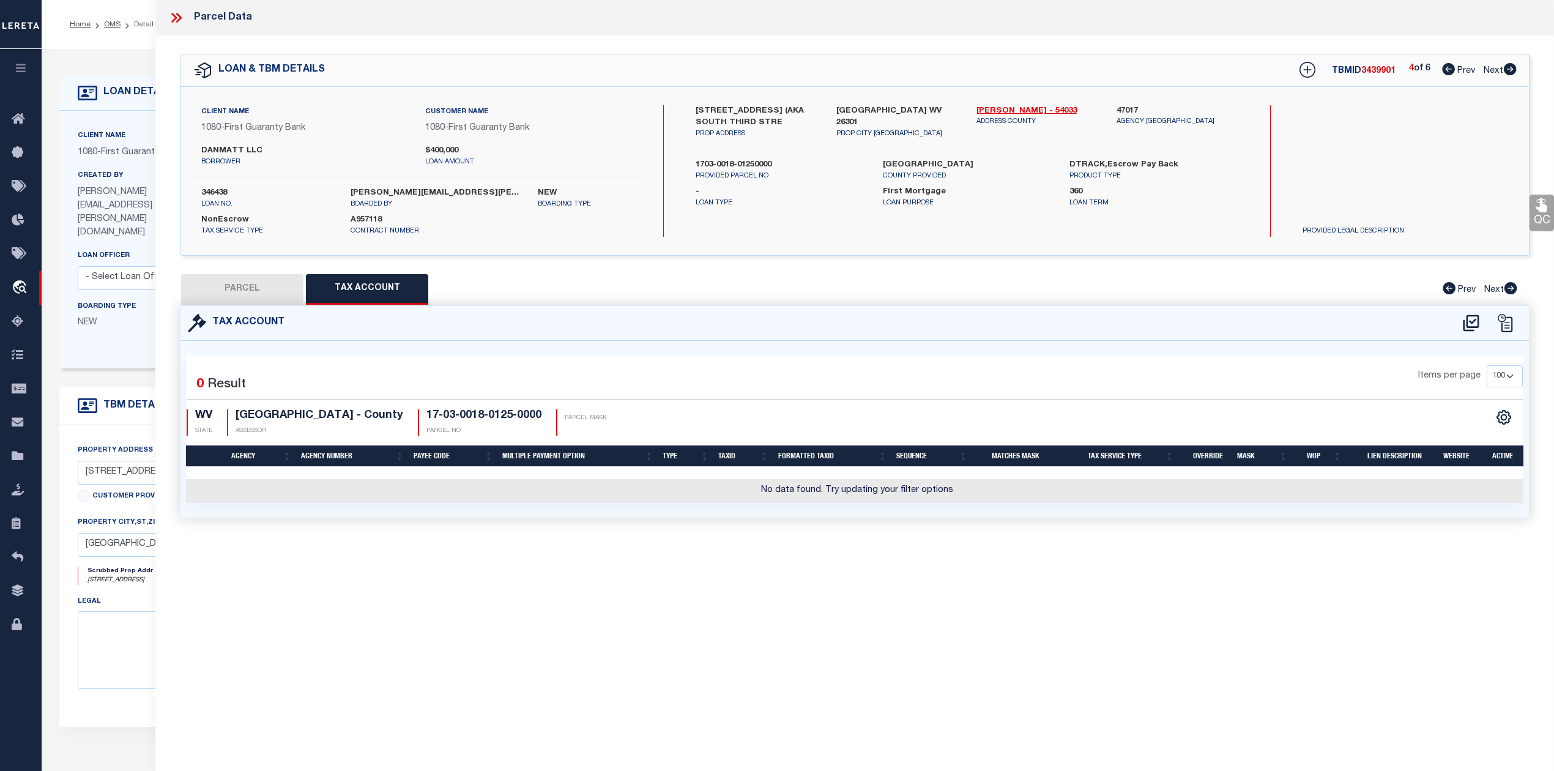
click at [793, 354] on div "Selected 0 Result Items per page 10 25 50 100 WV STATE" at bounding box center [854, 429] width 1348 height 177
click at [1470, 319] on icon at bounding box center [1471, 323] width 20 height 20
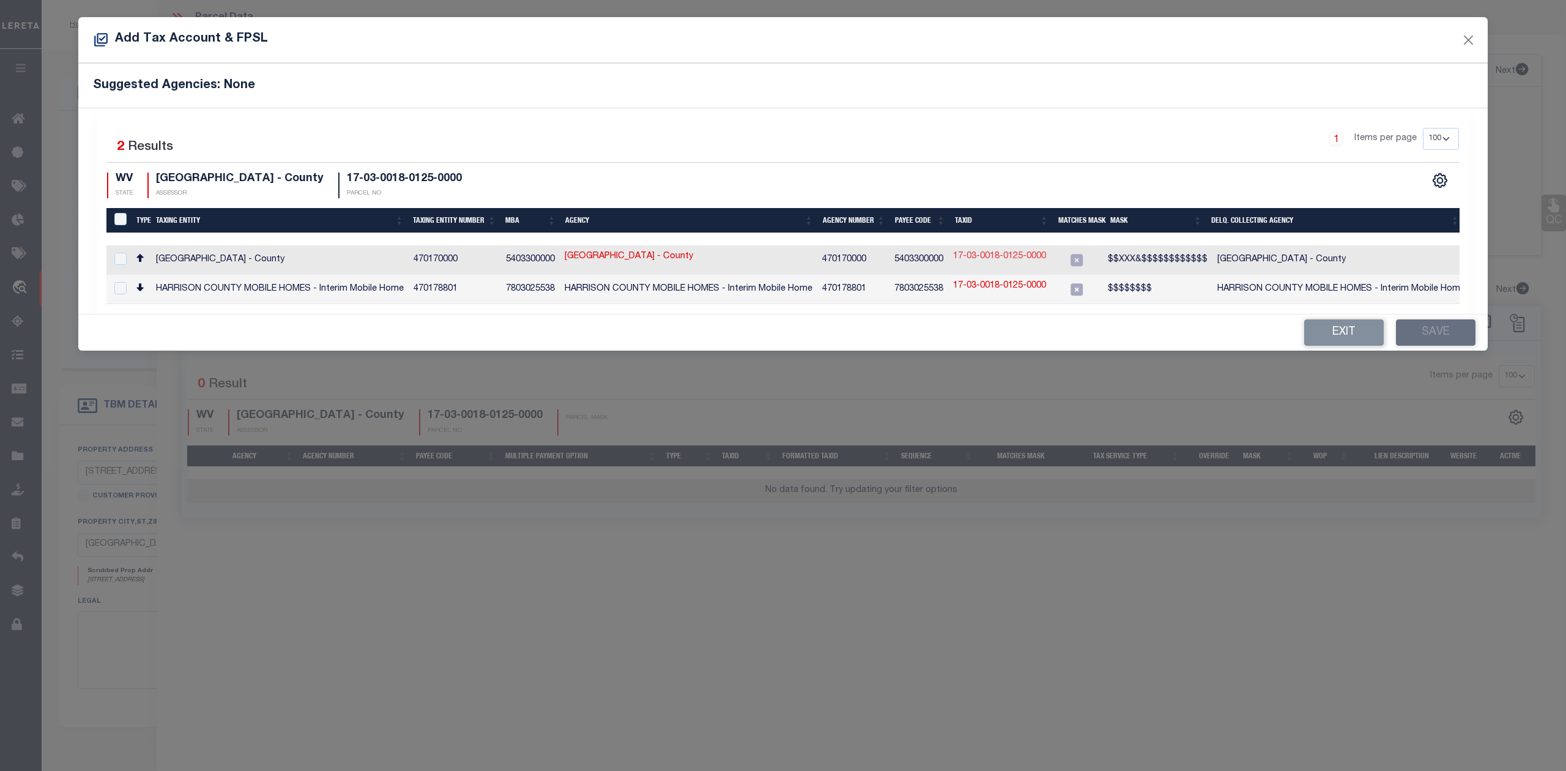
click at [969, 257] on link "17-03-0018-0125-0000" at bounding box center [999, 256] width 93 height 13
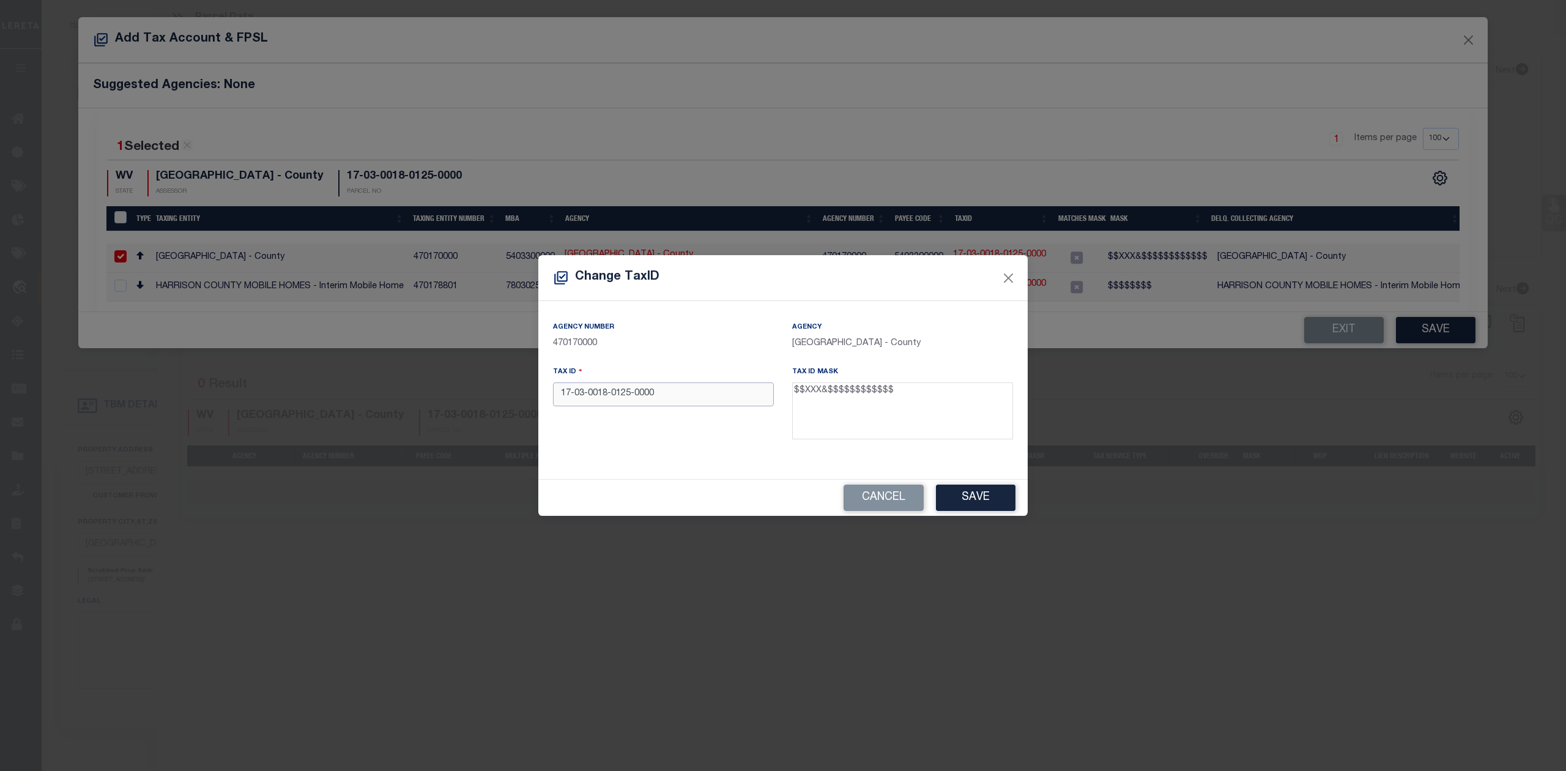
click at [634, 392] on input "17-03-0018-0125-0000" at bounding box center [663, 394] width 221 height 24
click at [608, 395] on input "17-03-0018-01250000" at bounding box center [663, 394] width 221 height 24
click at [576, 400] on input "17-03001801250000" at bounding box center [663, 394] width 221 height 24
click at [647, 444] on div "Tax ID 1703001801250000" at bounding box center [663, 405] width 239 height 80
click at [950, 491] on button "Save" at bounding box center [976, 497] width 80 height 26
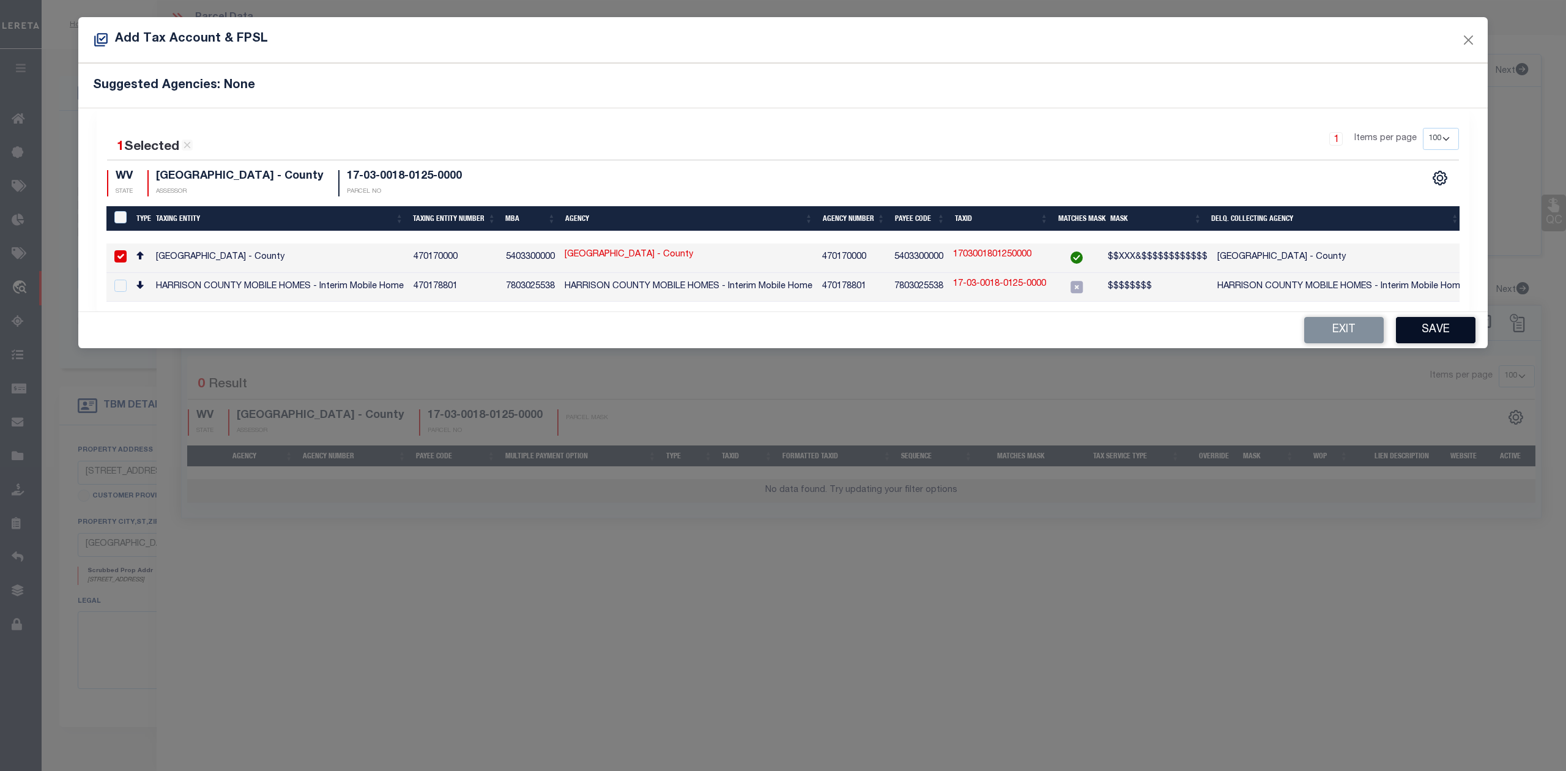
click at [1449, 334] on button "Save" at bounding box center [1436, 330] width 80 height 26
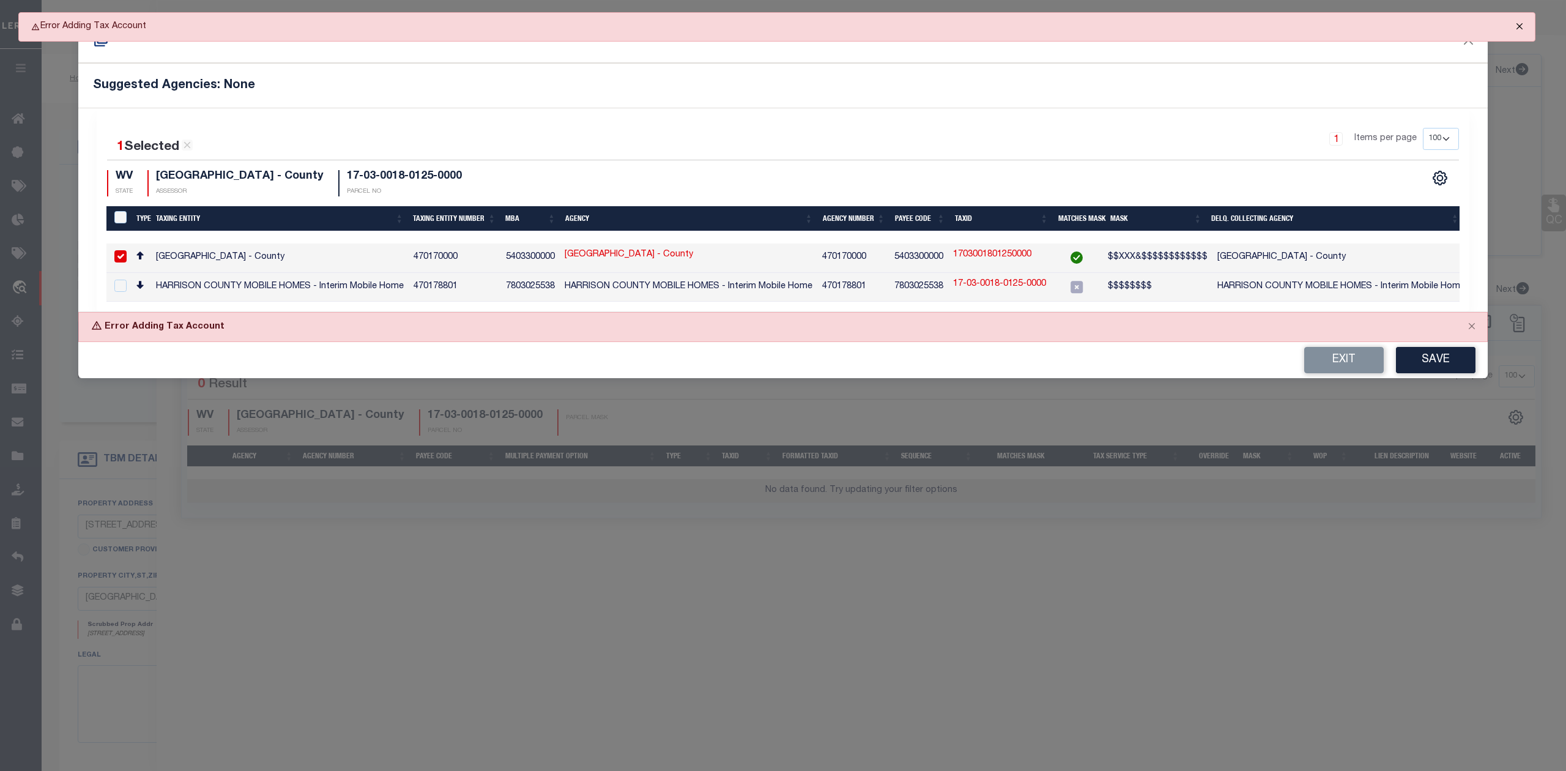
click at [1518, 25] on button "Close" at bounding box center [1519, 26] width 31 height 27
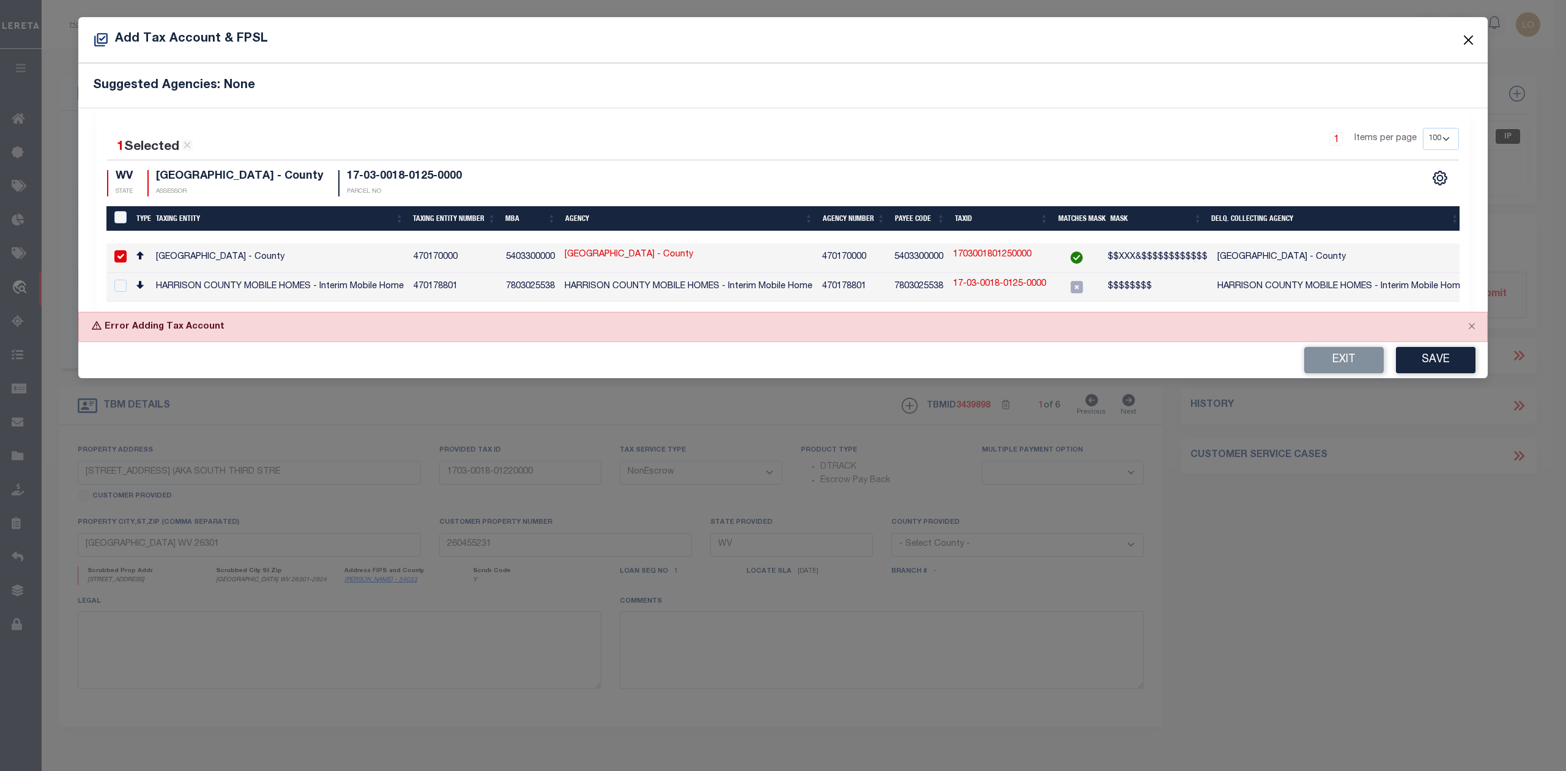
click at [1467, 34] on button "Close" at bounding box center [1469, 40] width 16 height 16
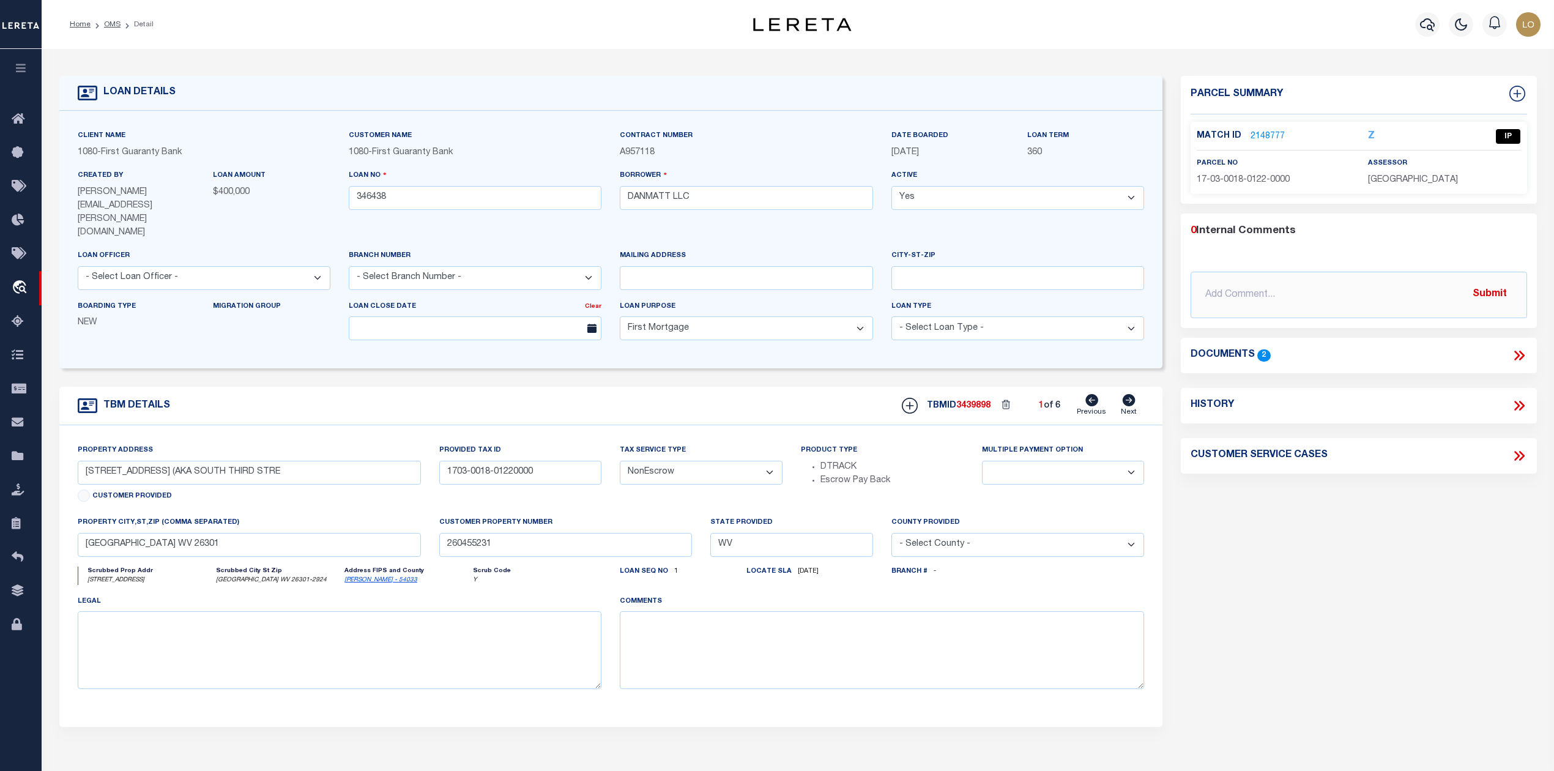
click at [1294, 576] on div "Parcel Summary Match ID 2148777 Z parcel no 17-03-0018-0122-0000" at bounding box center [1358, 425] width 374 height 698
click at [1263, 142] on link "2148777" at bounding box center [1267, 136] width 34 height 13
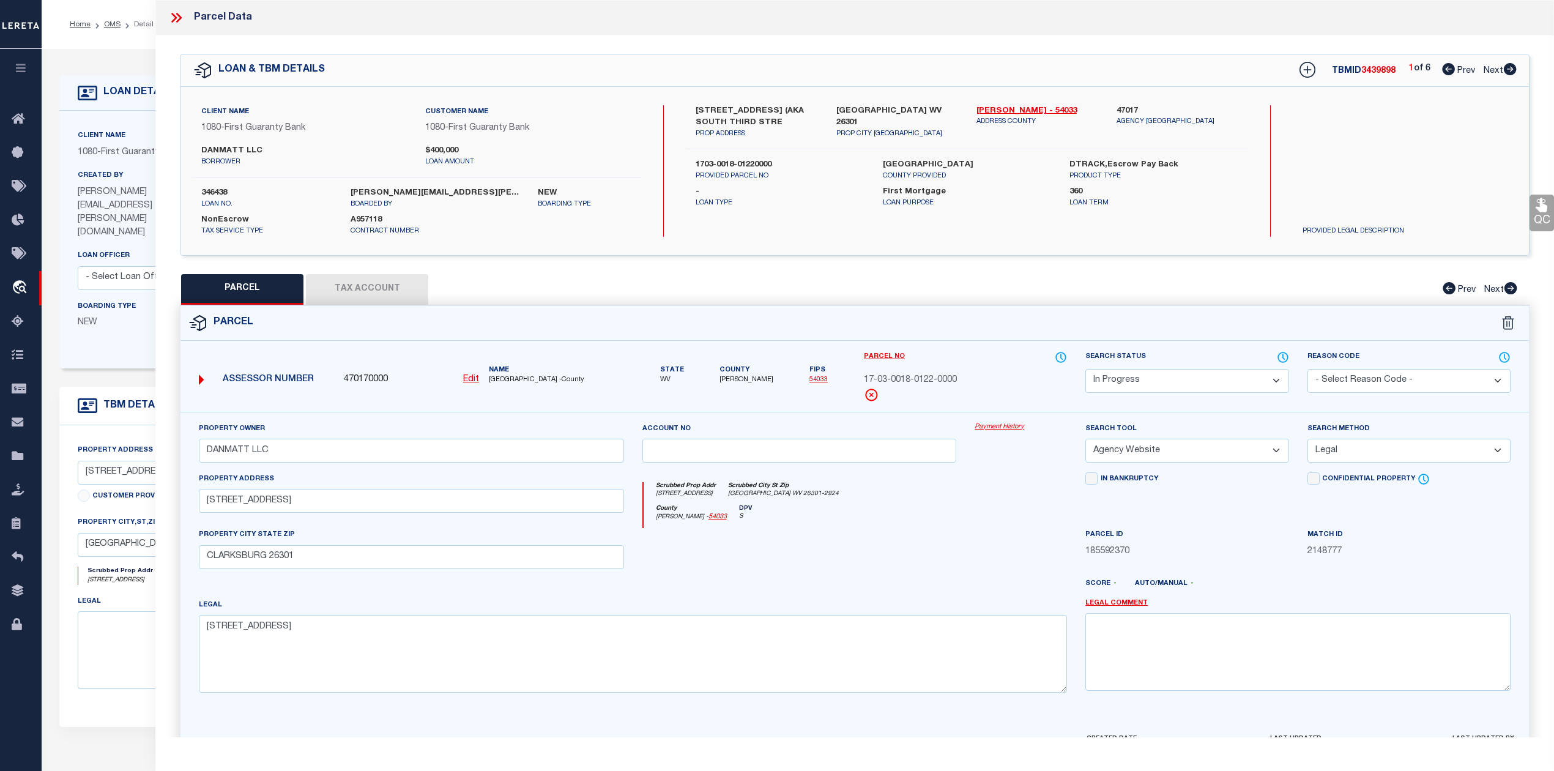
click at [1509, 71] on icon at bounding box center [1509, 69] width 13 height 12
click at [954, 522] on div "County [PERSON_NAME] - 54033 DPV S" at bounding box center [855, 517] width 424 height 24
click at [376, 297] on button "Tax Account" at bounding box center [367, 289] width 122 height 31
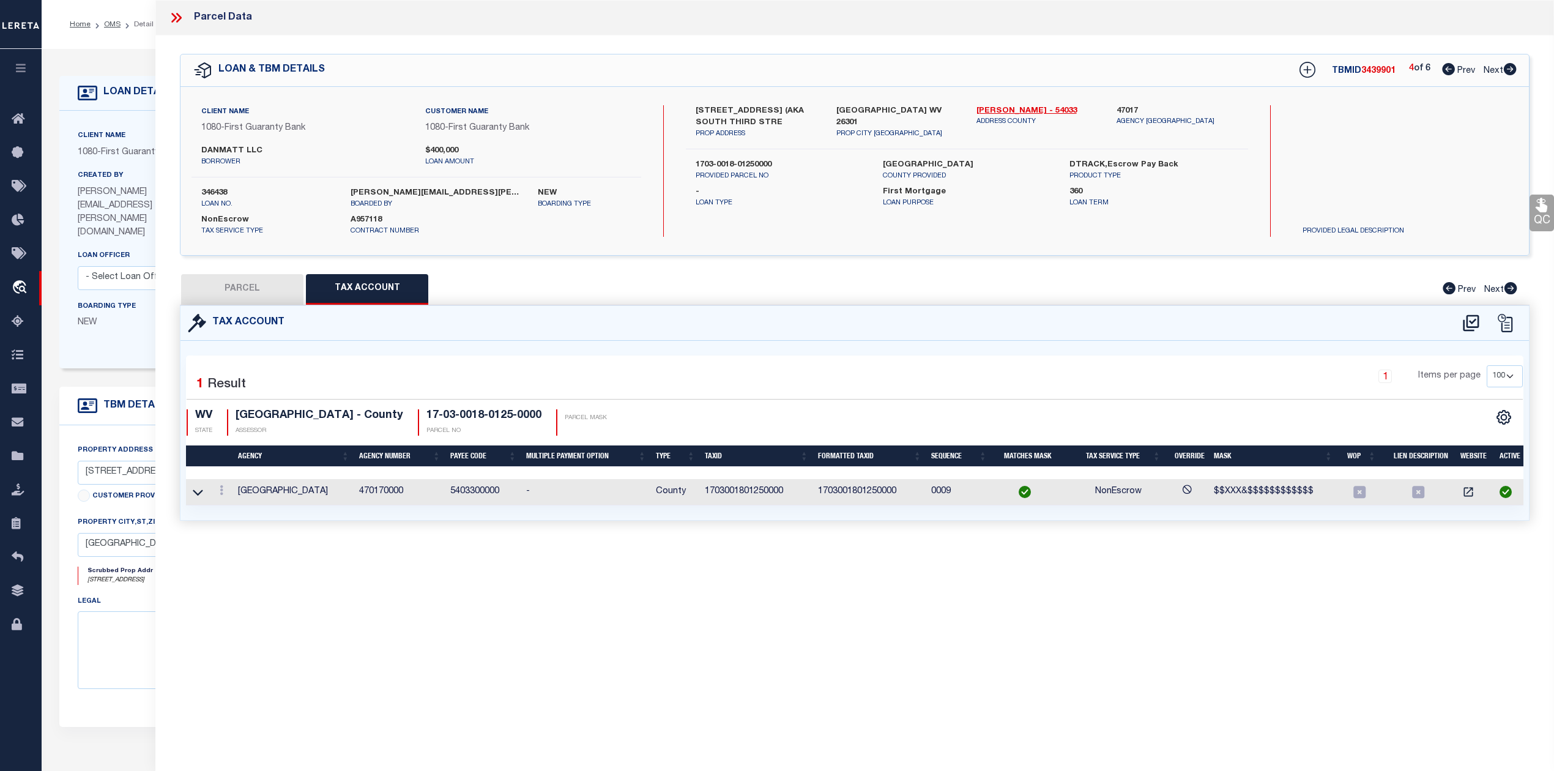
click at [480, 587] on div "Parcel Data QC QC QC - Select Status - Ready to QC" at bounding box center [854, 368] width 1398 height 737
click at [240, 289] on button "PARCEL" at bounding box center [242, 289] width 122 height 31
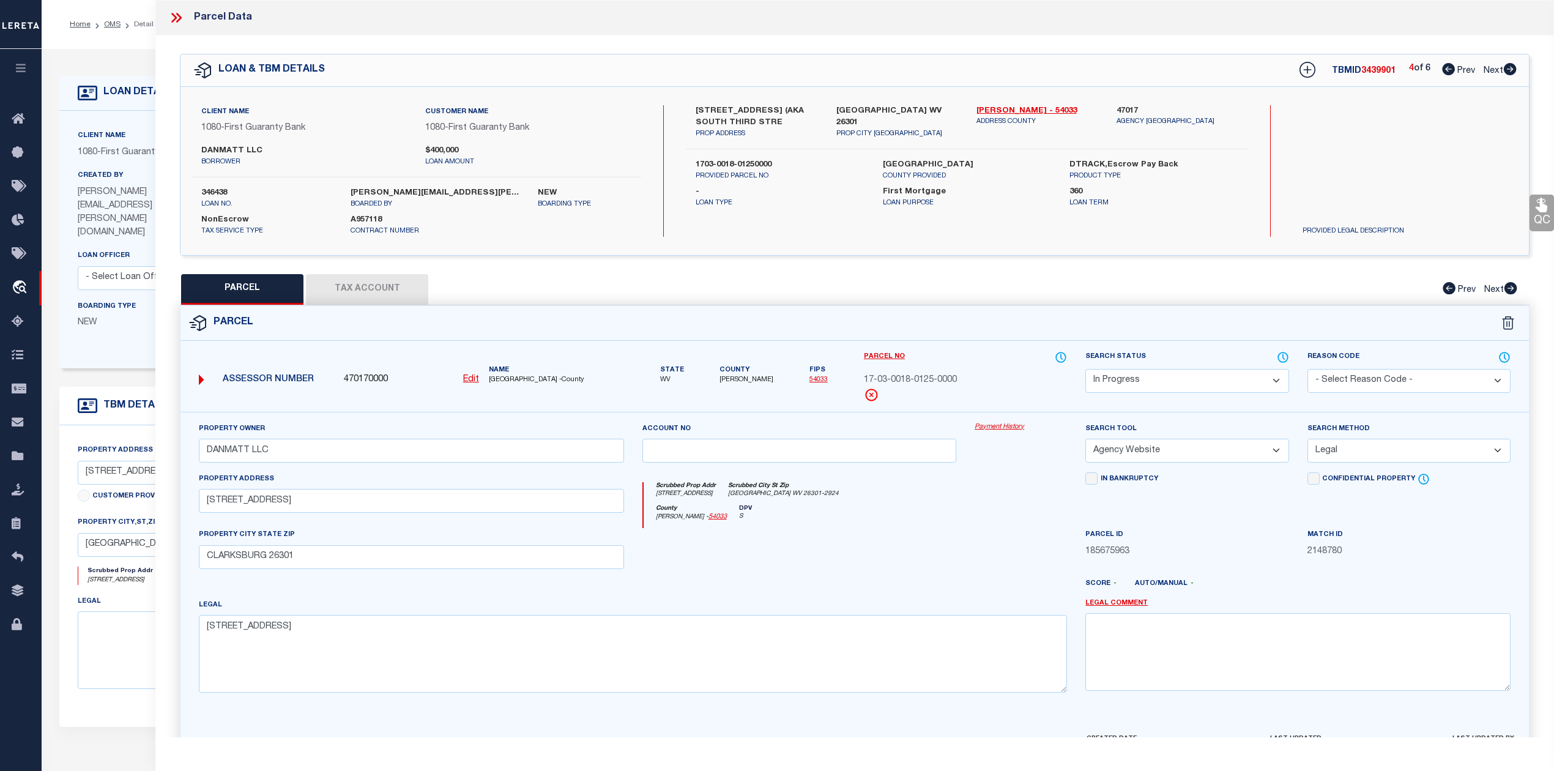
click at [888, 546] on div at bounding box center [799, 553] width 333 height 50
click at [1105, 390] on select "Automated Search Bad Parcel Complete Duplicate Parcel High Dollar Reporting In …" at bounding box center [1186, 381] width 203 height 24
click at [981, 563] on div at bounding box center [1020, 553] width 111 height 50
click at [980, 563] on div at bounding box center [1020, 553] width 111 height 50
click at [938, 302] on div "PARCEL Tax Account Prev Next" at bounding box center [854, 289] width 1349 height 31
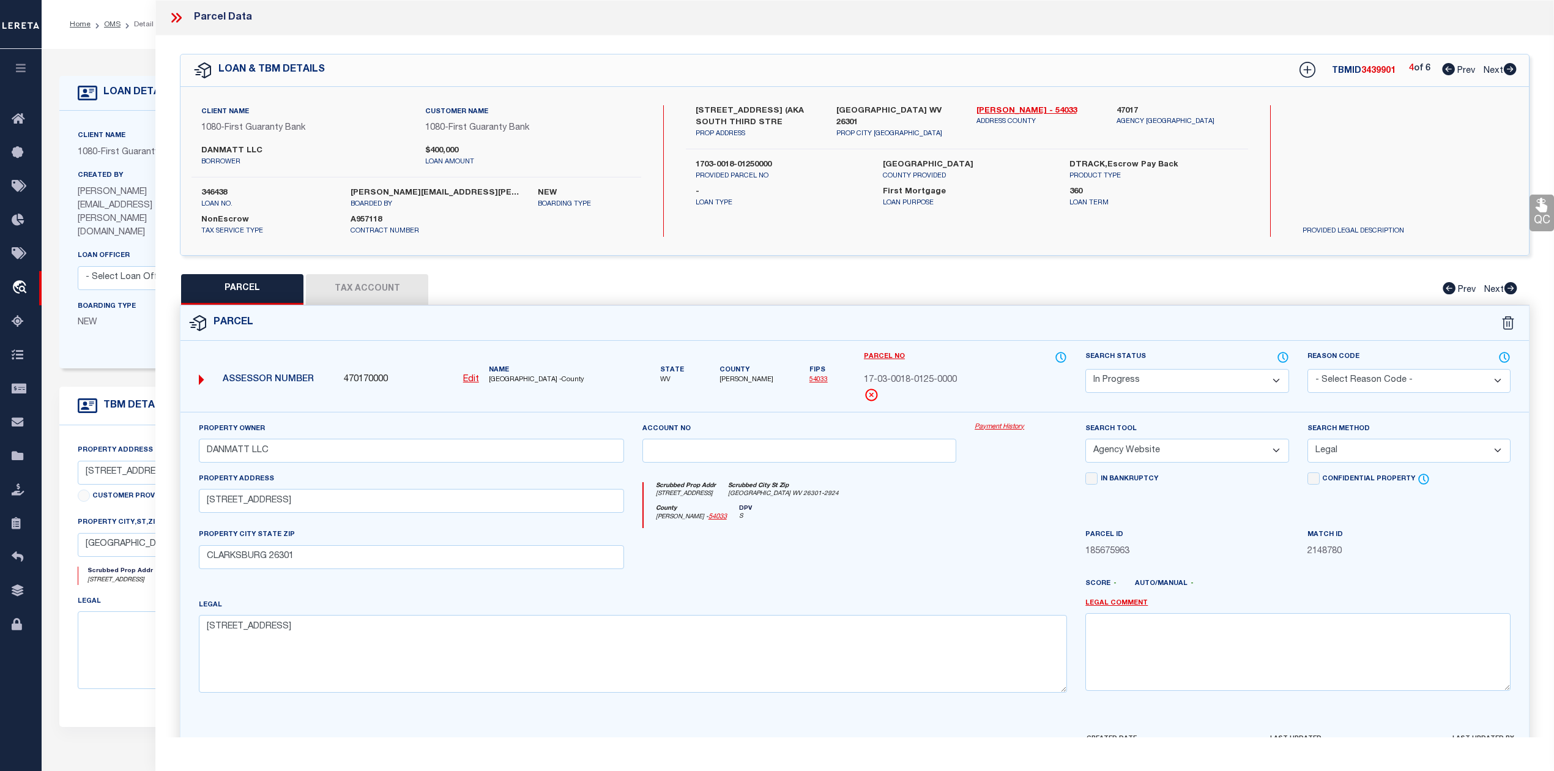
click at [938, 302] on div "PARCEL Tax Account Prev Next" at bounding box center [854, 289] width 1349 height 31
click at [796, 575] on div at bounding box center [799, 553] width 333 height 50
click at [1065, 242] on div "Client Name 1080 - First Guaranty Bank Customer Name 1080 - First Guaranty Bank…" at bounding box center [854, 171] width 1348 height 168
click at [1507, 69] on icon at bounding box center [1509, 69] width 13 height 12
click at [987, 325] on div "Parcel" at bounding box center [854, 323] width 1348 height 35
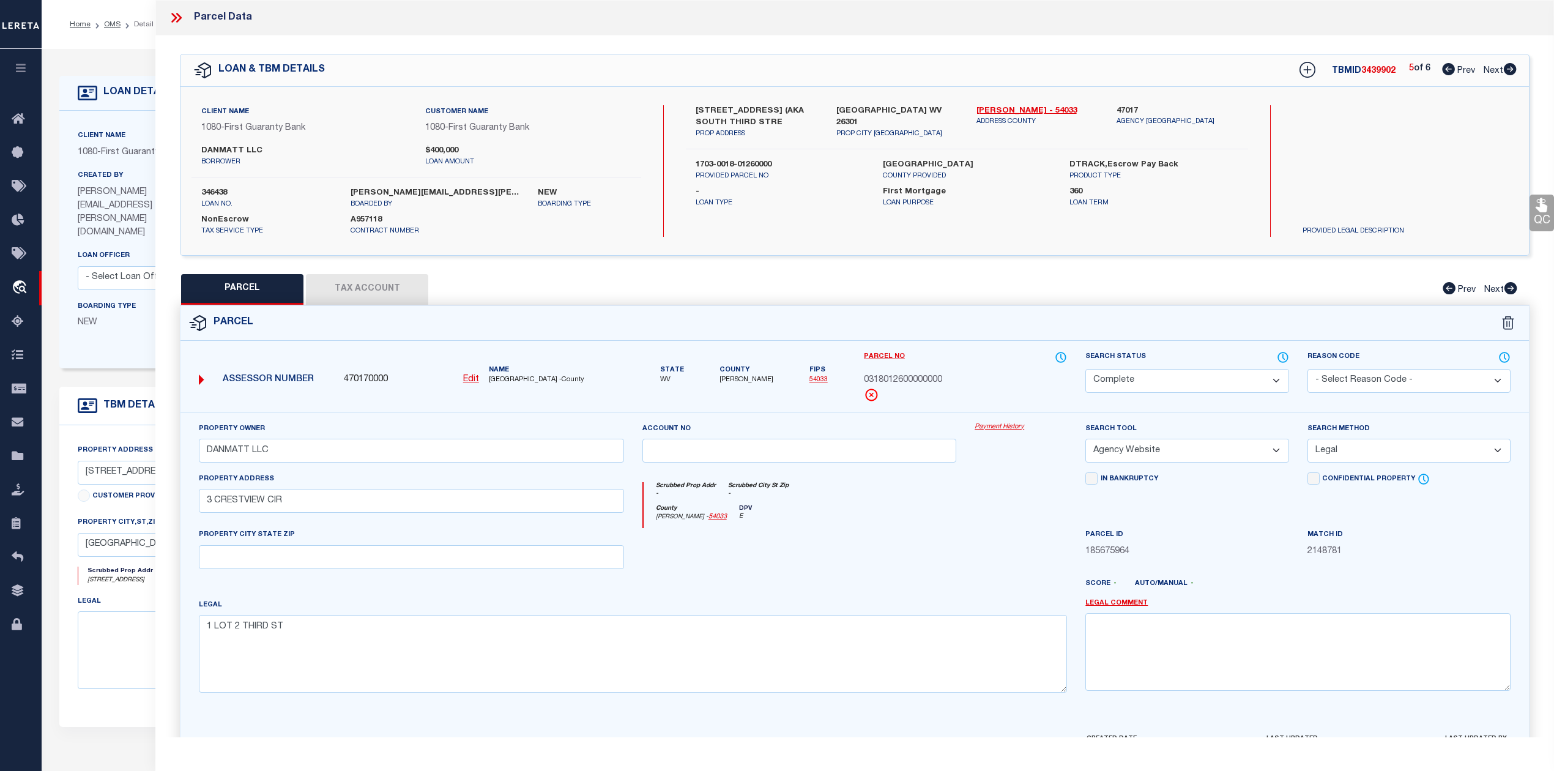
drag, startPoint x: 358, startPoint y: 281, endPoint x: 566, endPoint y: 551, distance: 340.2
click at [358, 281] on button "Tax Account" at bounding box center [367, 289] width 122 height 31
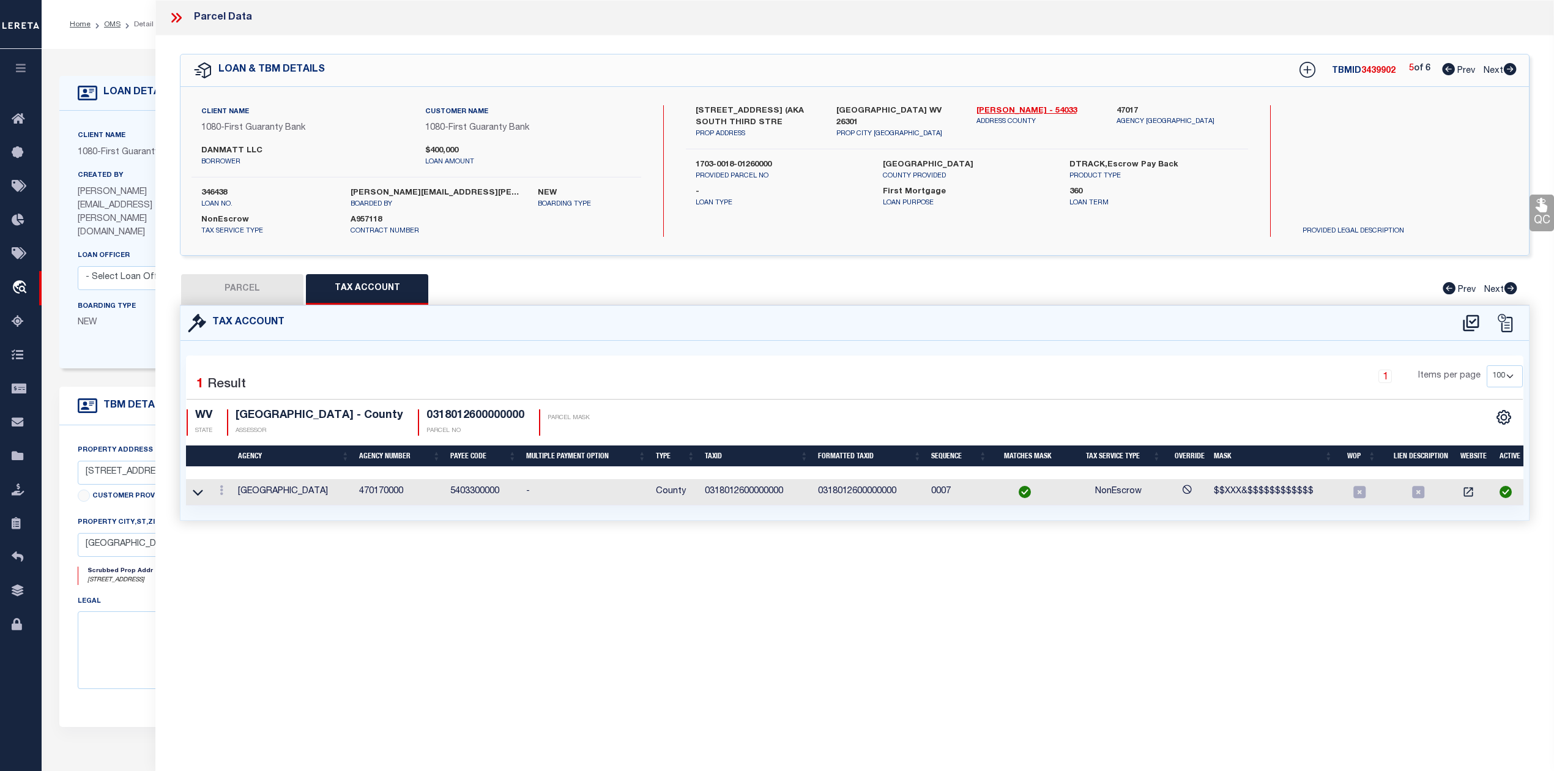
click at [661, 634] on div "Parcel Data QC QC QC - Select Status - Ready to QC" at bounding box center [854, 368] width 1398 height 737
click at [201, 492] on icon at bounding box center [198, 492] width 10 height 13
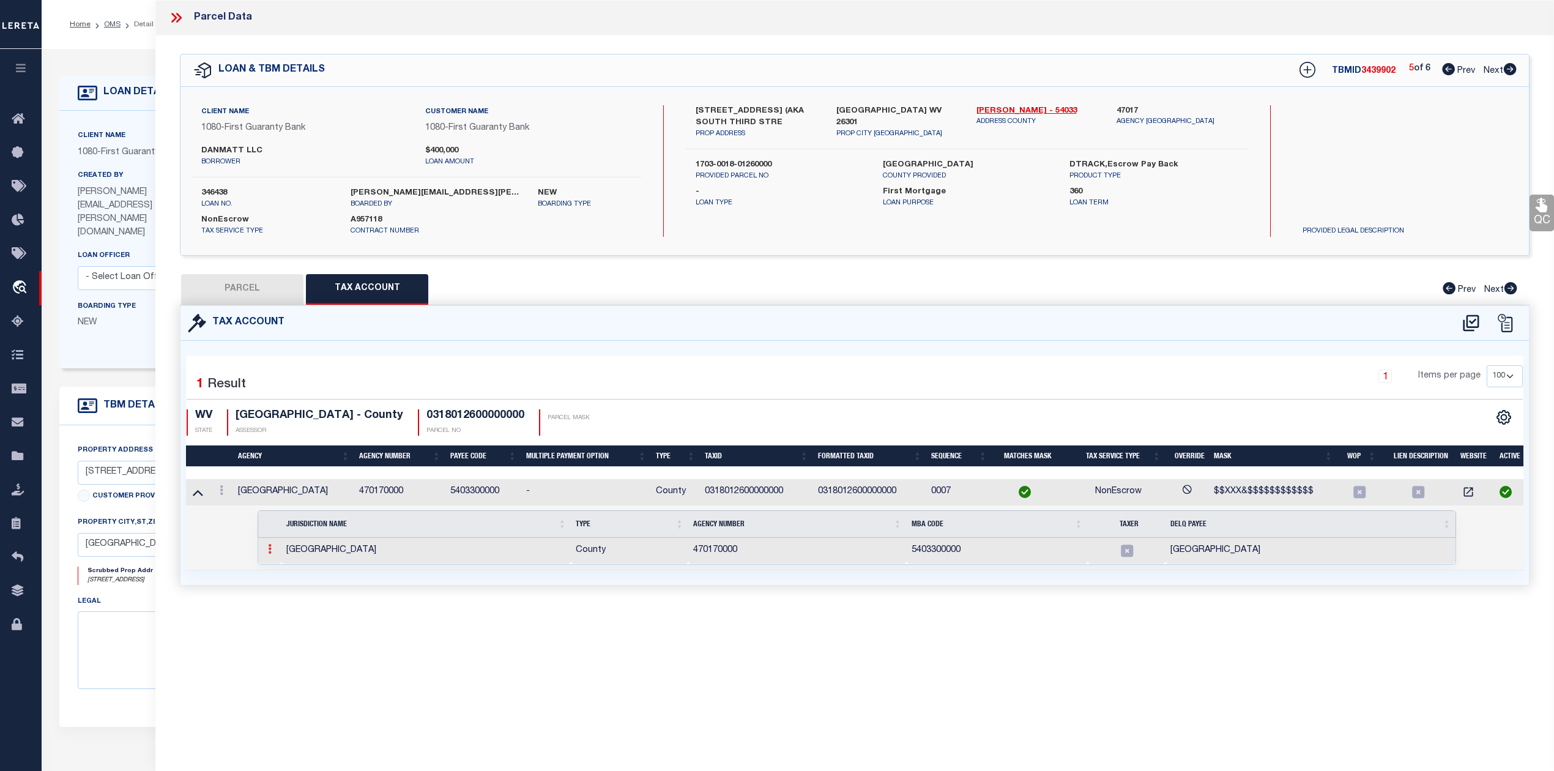
click at [268, 548] on icon at bounding box center [270, 549] width 4 height 10
click at [273, 577] on link at bounding box center [285, 568] width 42 height 20
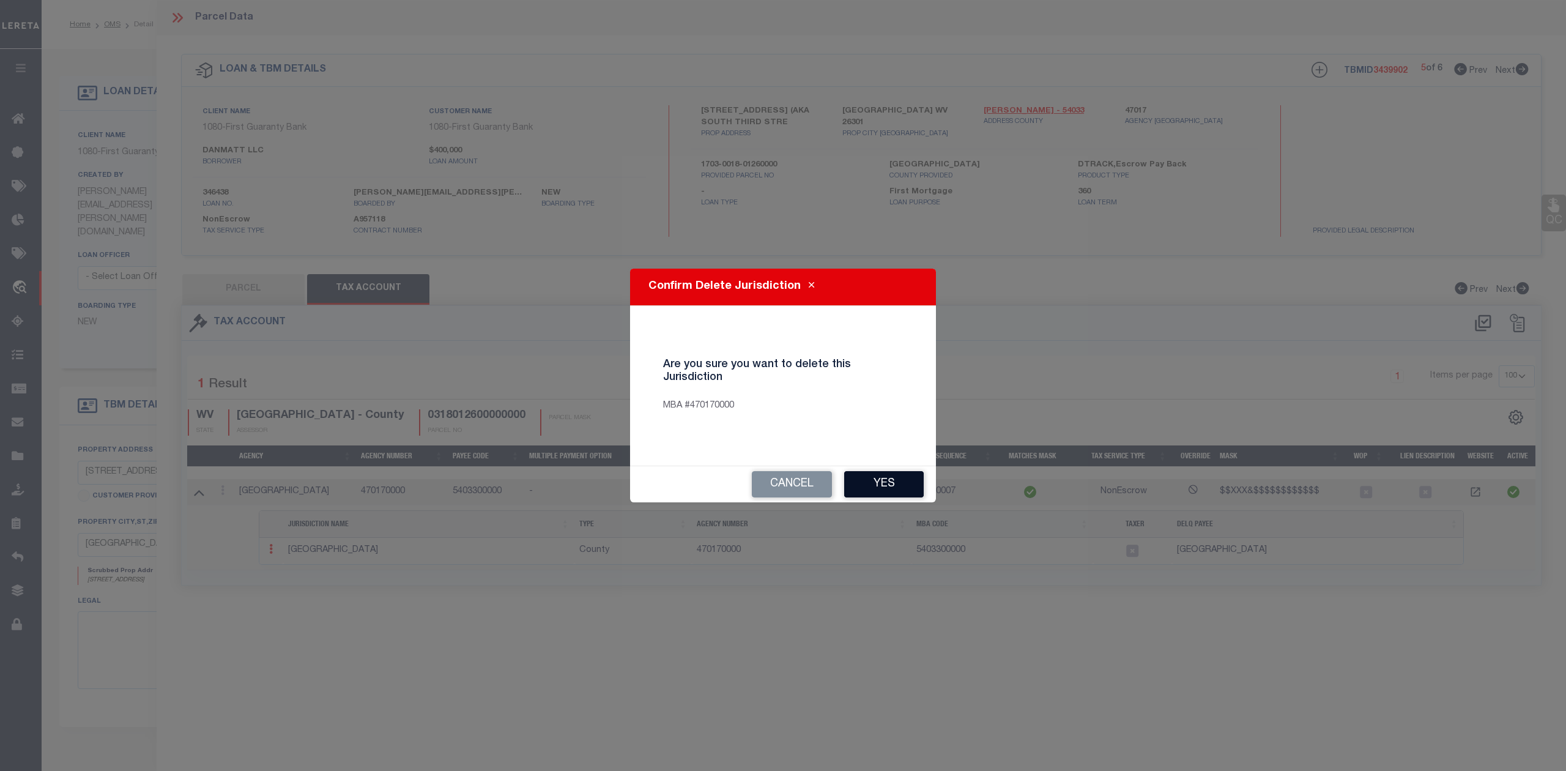
click at [876, 489] on button "Yes" at bounding box center [884, 484] width 80 height 26
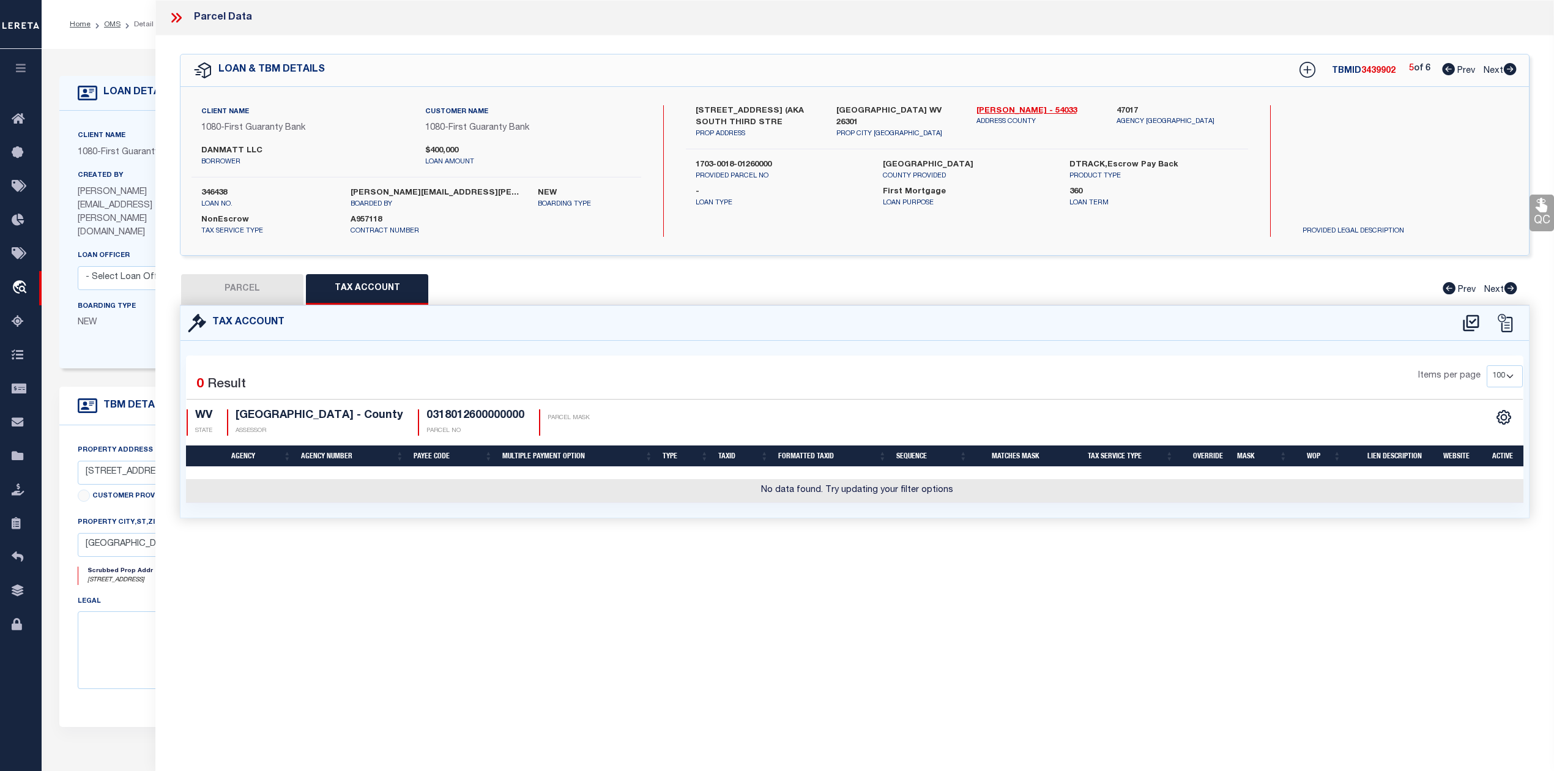
click at [245, 291] on button "PARCEL" at bounding box center [242, 289] width 122 height 31
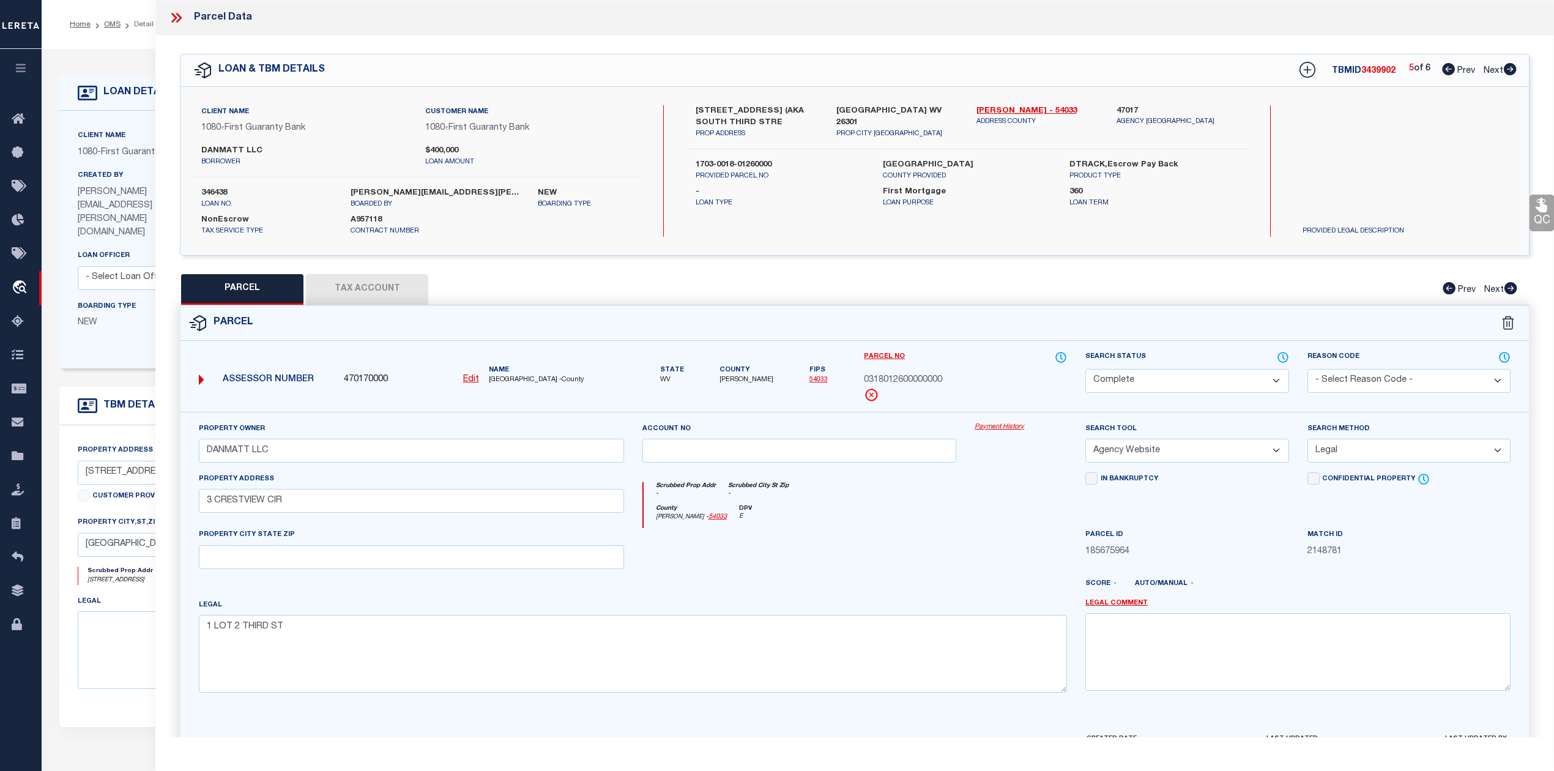
click at [467, 378] on u "Edit" at bounding box center [471, 379] width 16 height 9
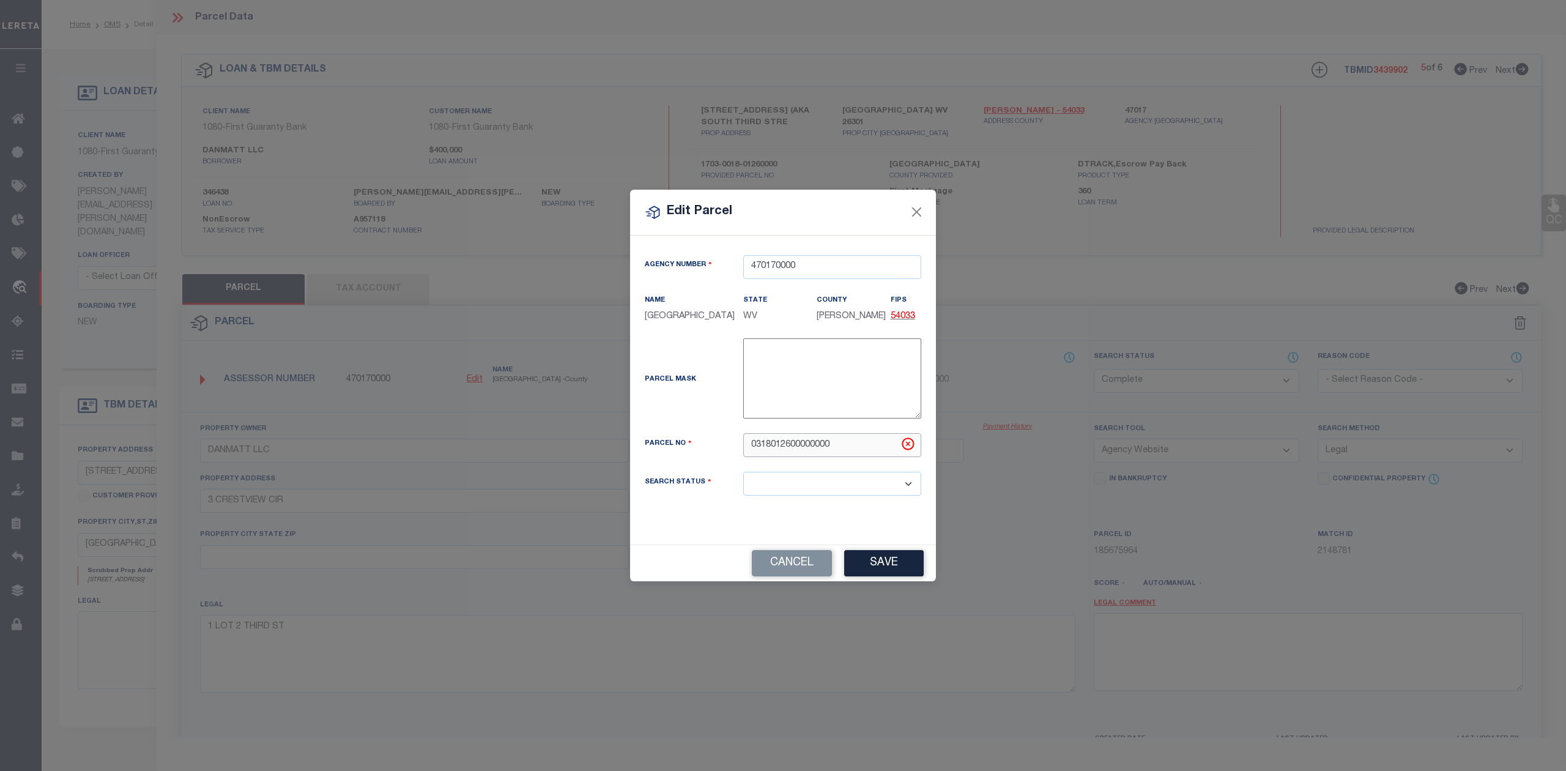
drag, startPoint x: 759, startPoint y: 455, endPoint x: 733, endPoint y: 455, distance: 26.3
click at [734, 455] on div "0318012600000000" at bounding box center [832, 445] width 196 height 24
paste input "17-03-0018-0126-"
click at [708, 423] on div "Parcel Mask" at bounding box center [782, 380] width 295 height 85
click at [805, 492] on select "Automated Search Bad Parcel Complete Duplicate Parcel High Dollar Reporting In …" at bounding box center [832, 484] width 178 height 24
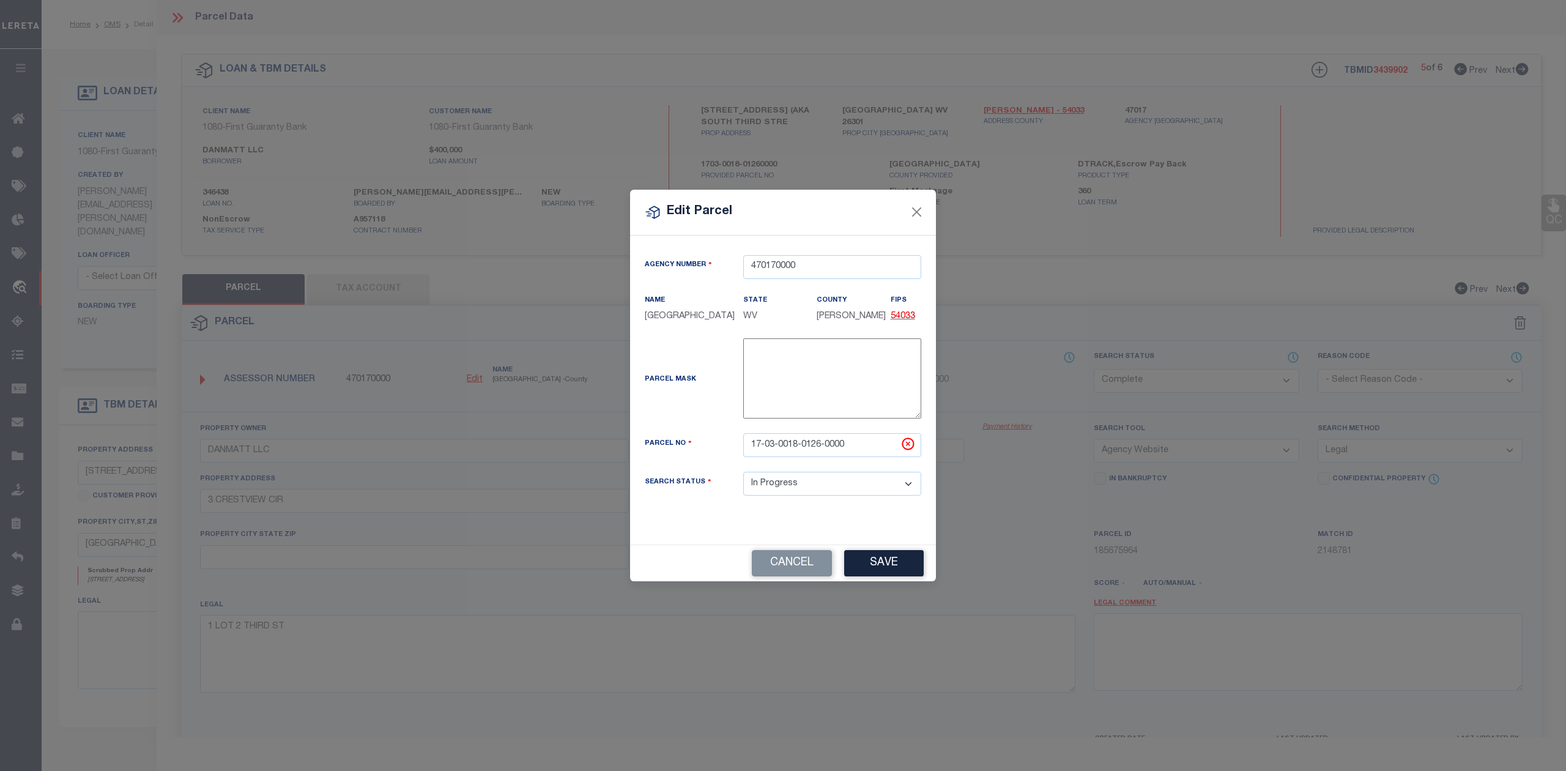
click at [743, 480] on select "Automated Search Bad Parcel Complete Duplicate Parcel High Dollar Reporting In …" at bounding box center [832, 484] width 178 height 24
click at [894, 576] on button "Save" at bounding box center [884, 563] width 80 height 26
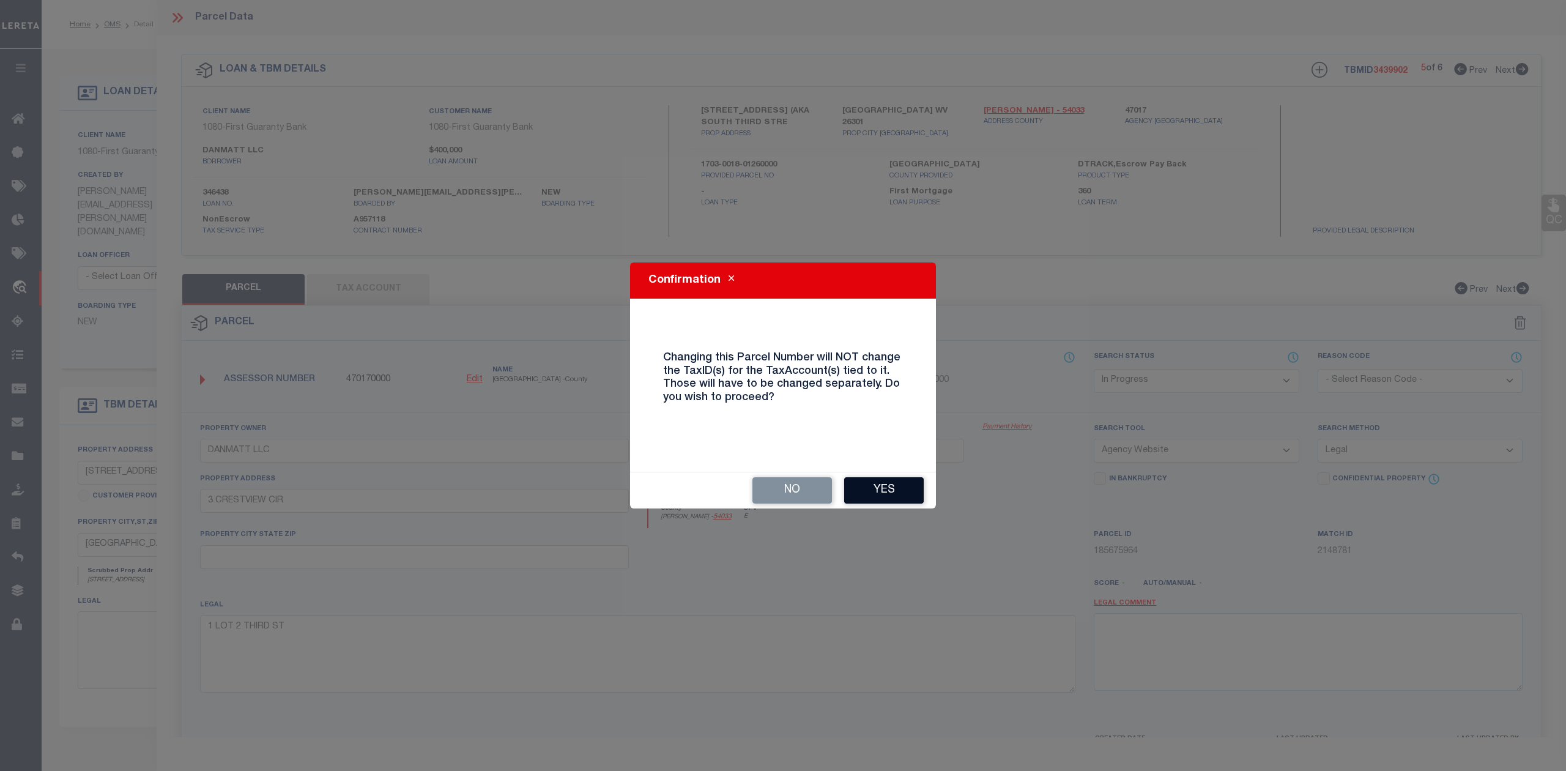
click at [887, 486] on button "Yes" at bounding box center [884, 490] width 80 height 26
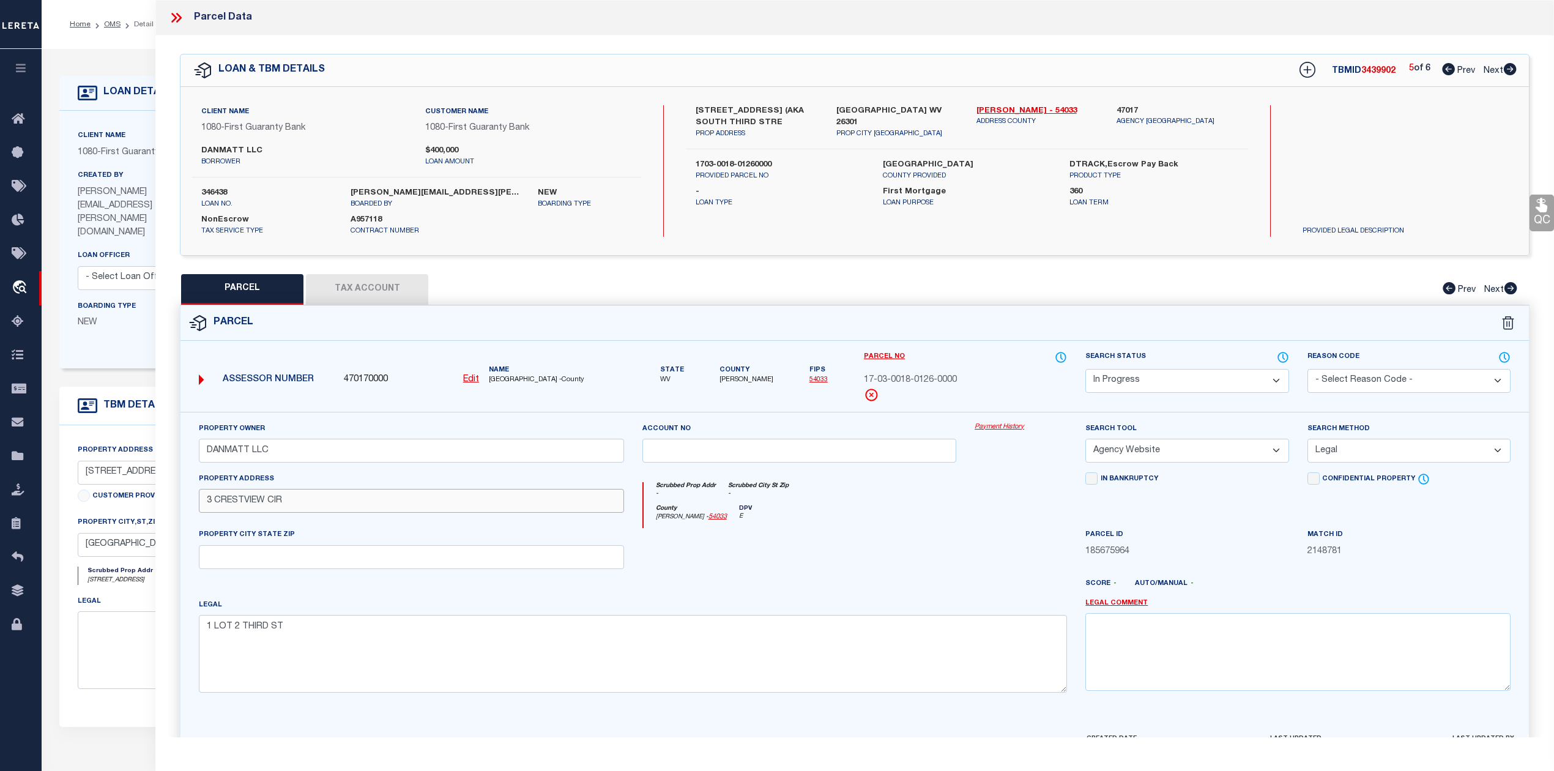
drag, startPoint x: 260, startPoint y: 507, endPoint x: 203, endPoint y: 517, distance: 57.7
click at [203, 517] on div "Property Address [STREET_ADDRESS]" at bounding box center [411, 500] width 443 height 56
paste input "S 3RD ST"
click at [834, 585] on div at bounding box center [910, 589] width 333 height 20
click at [304, 563] on input "text" at bounding box center [411, 557] width 425 height 24
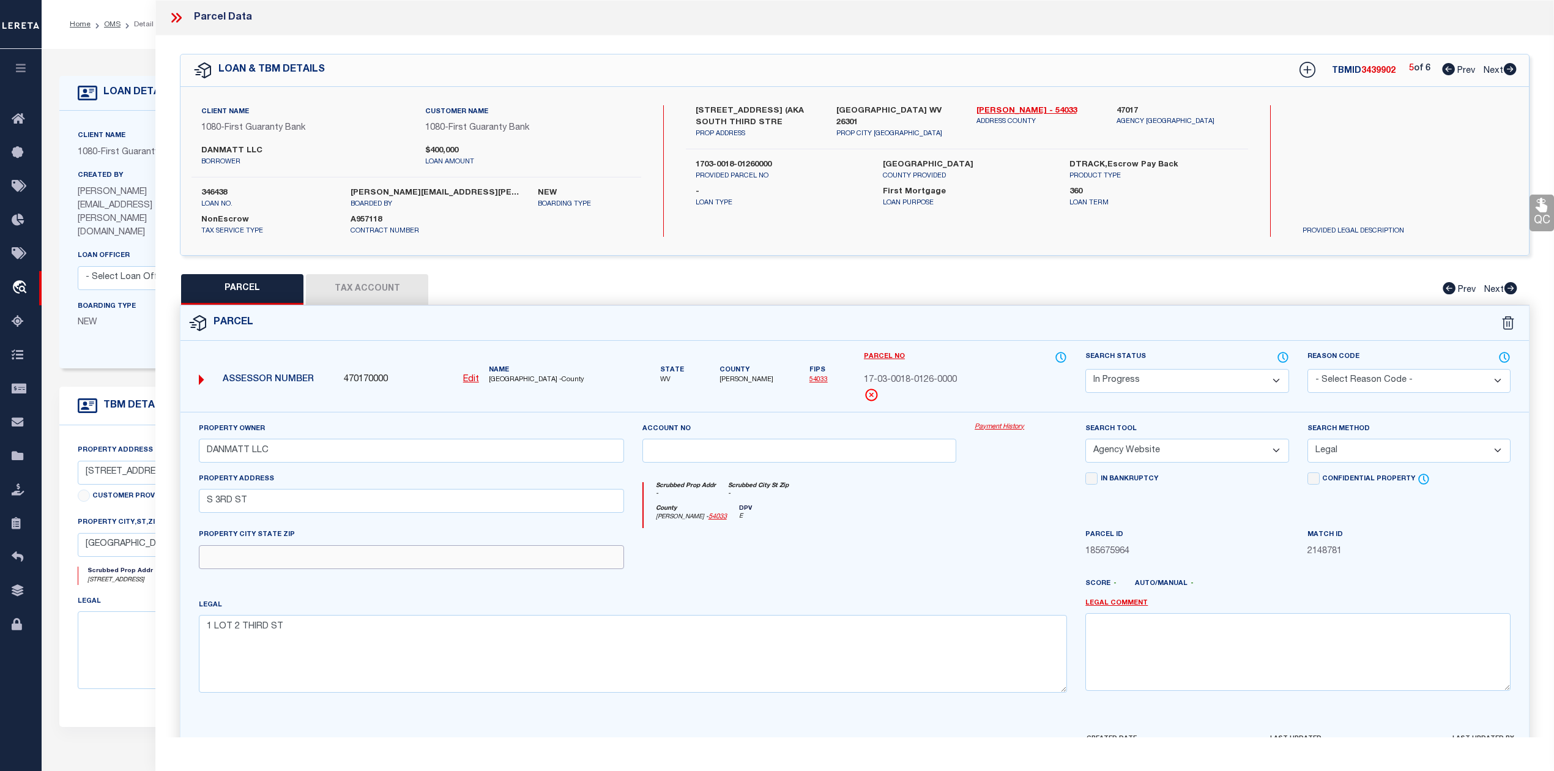
paste input "CLARKSBURG 26301"
click at [820, 603] on div "Legal [STREET_ADDRESS]" at bounding box center [633, 645] width 868 height 94
drag, startPoint x: 292, startPoint y: 637, endPoint x: 206, endPoint y: 634, distance: 86.3
click at [206, 634] on textarea "1 LOT 2 THIRD ST" at bounding box center [633, 653] width 868 height 77
paste textarea "Description:1 LOT 2 THIRD ST; (8.9 X 45.2)"
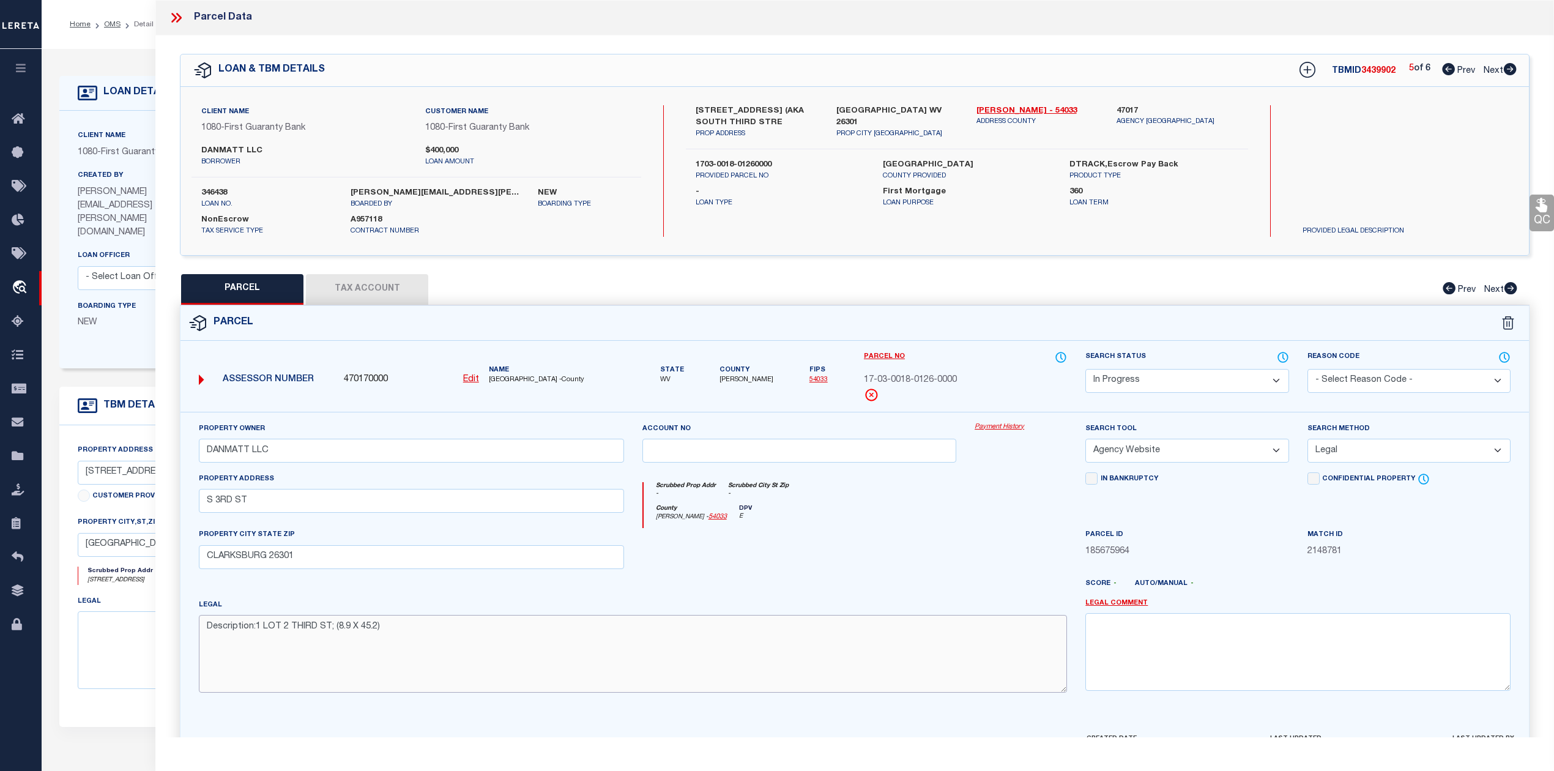
drag, startPoint x: 258, startPoint y: 628, endPoint x: 203, endPoint y: 634, distance: 55.4
click at [203, 634] on textarea "Description:1 LOT 2 THIRD ST; (8.9 X 45.2)" at bounding box center [633, 653] width 868 height 77
click at [876, 538] on div at bounding box center [799, 553] width 333 height 50
click at [969, 516] on div "County [PERSON_NAME] - 54033 DPV E" at bounding box center [855, 517] width 424 height 24
click at [945, 531] on div at bounding box center [799, 553] width 333 height 50
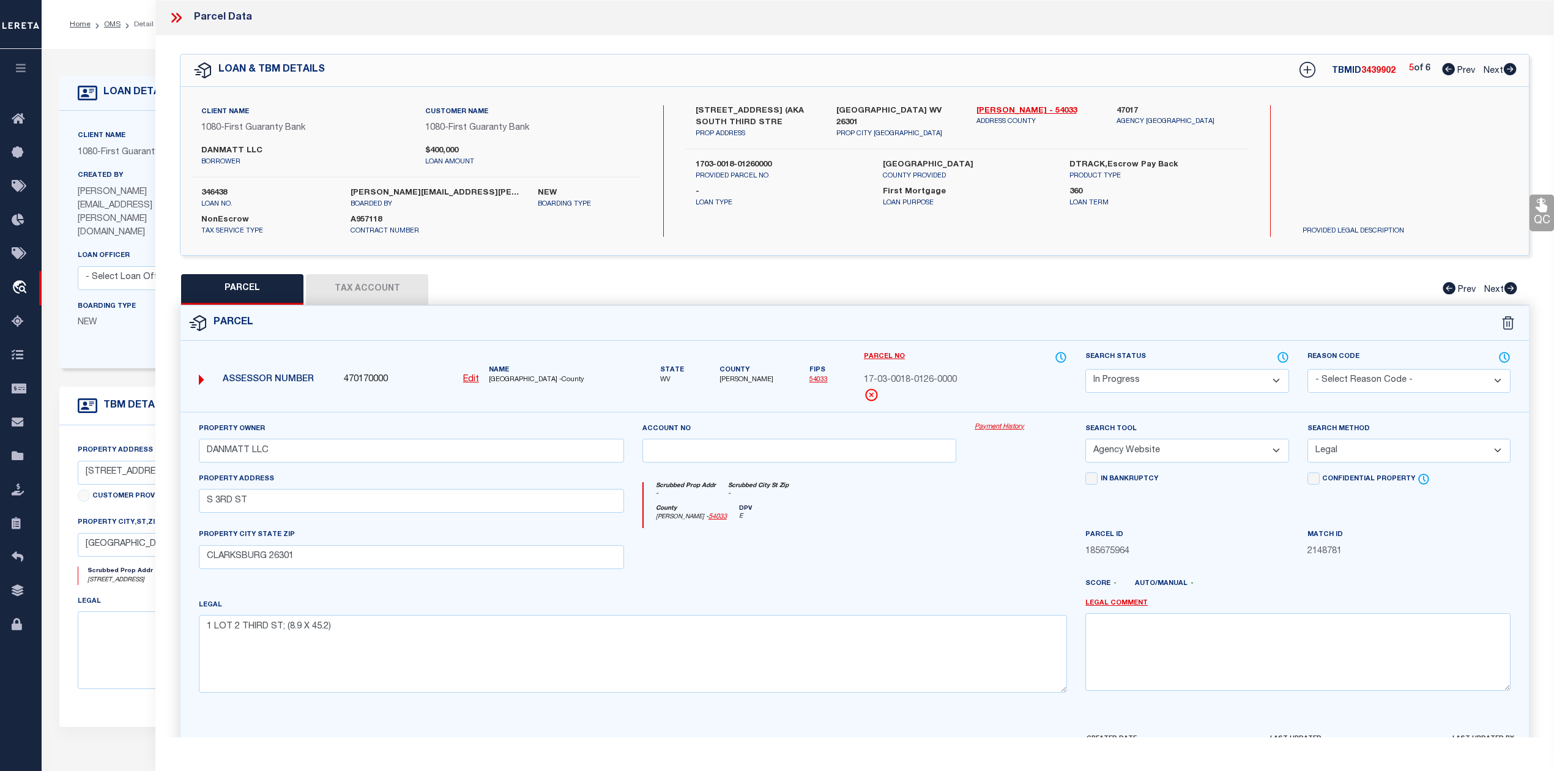
click at [781, 539] on div at bounding box center [799, 553] width 333 height 50
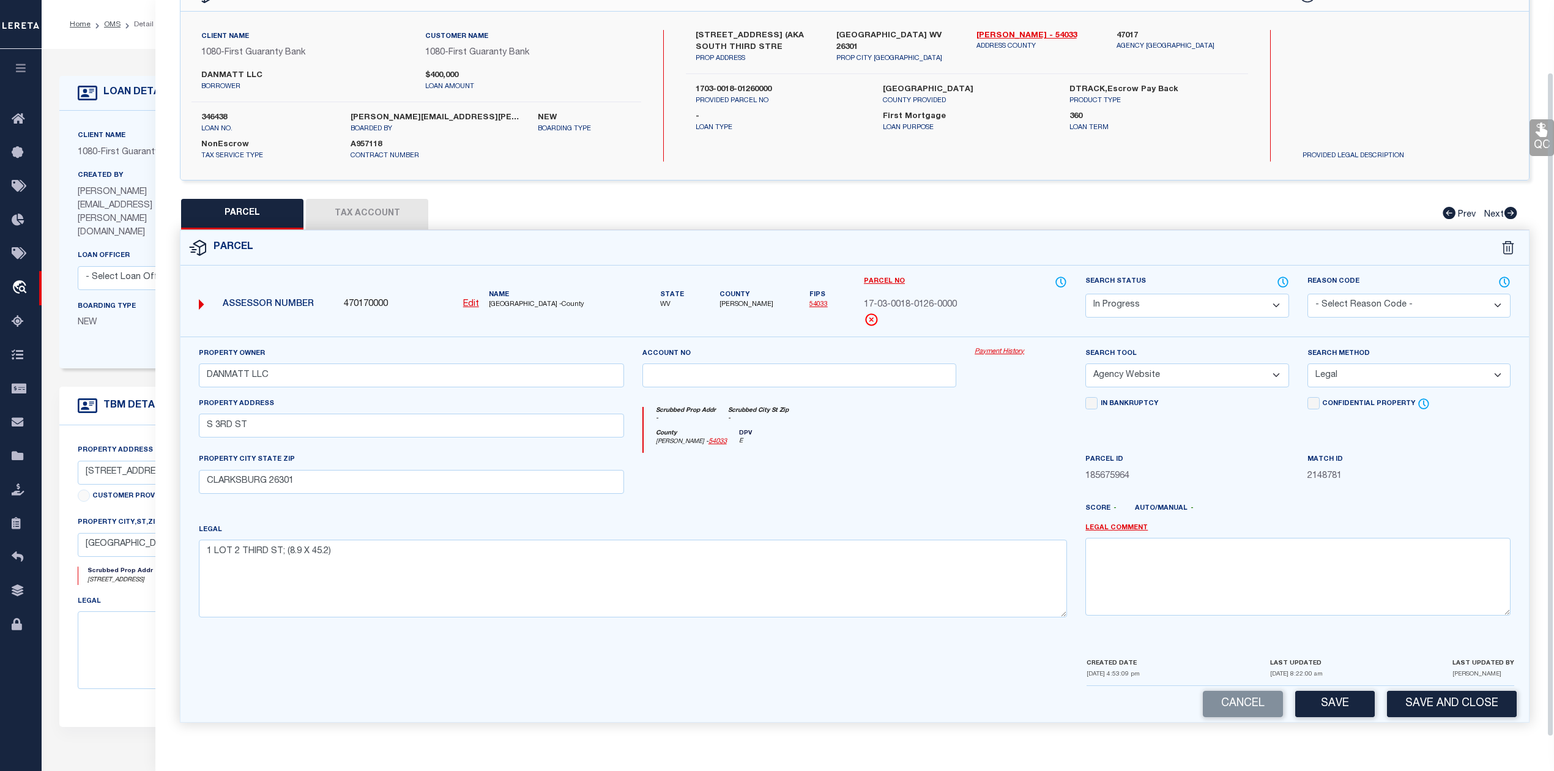
scroll to position [81, 0]
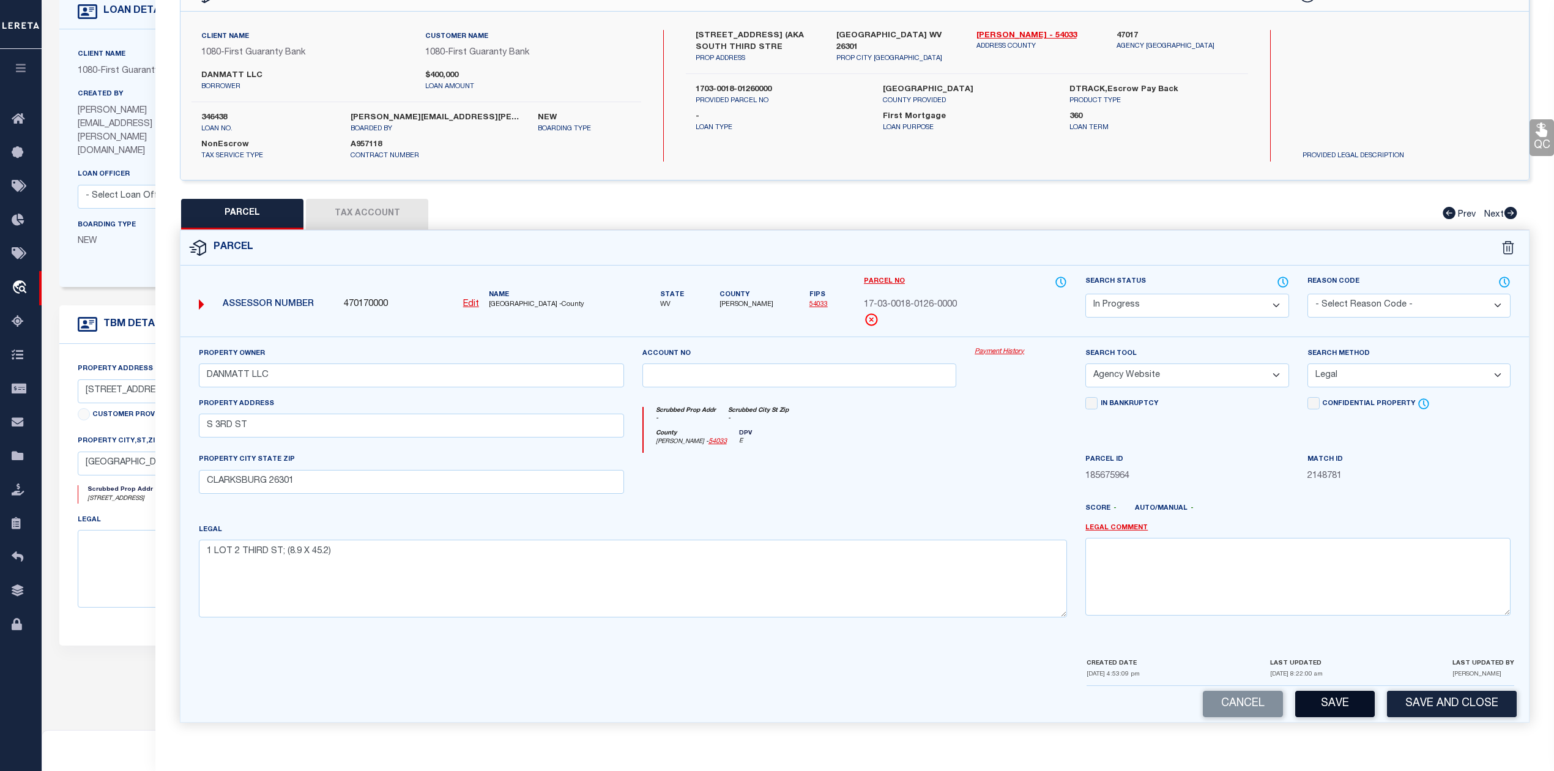
click at [1322, 705] on button "Save" at bounding box center [1335, 704] width 80 height 26
click at [771, 466] on div at bounding box center [799, 478] width 333 height 50
click at [854, 469] on div at bounding box center [799, 478] width 333 height 50
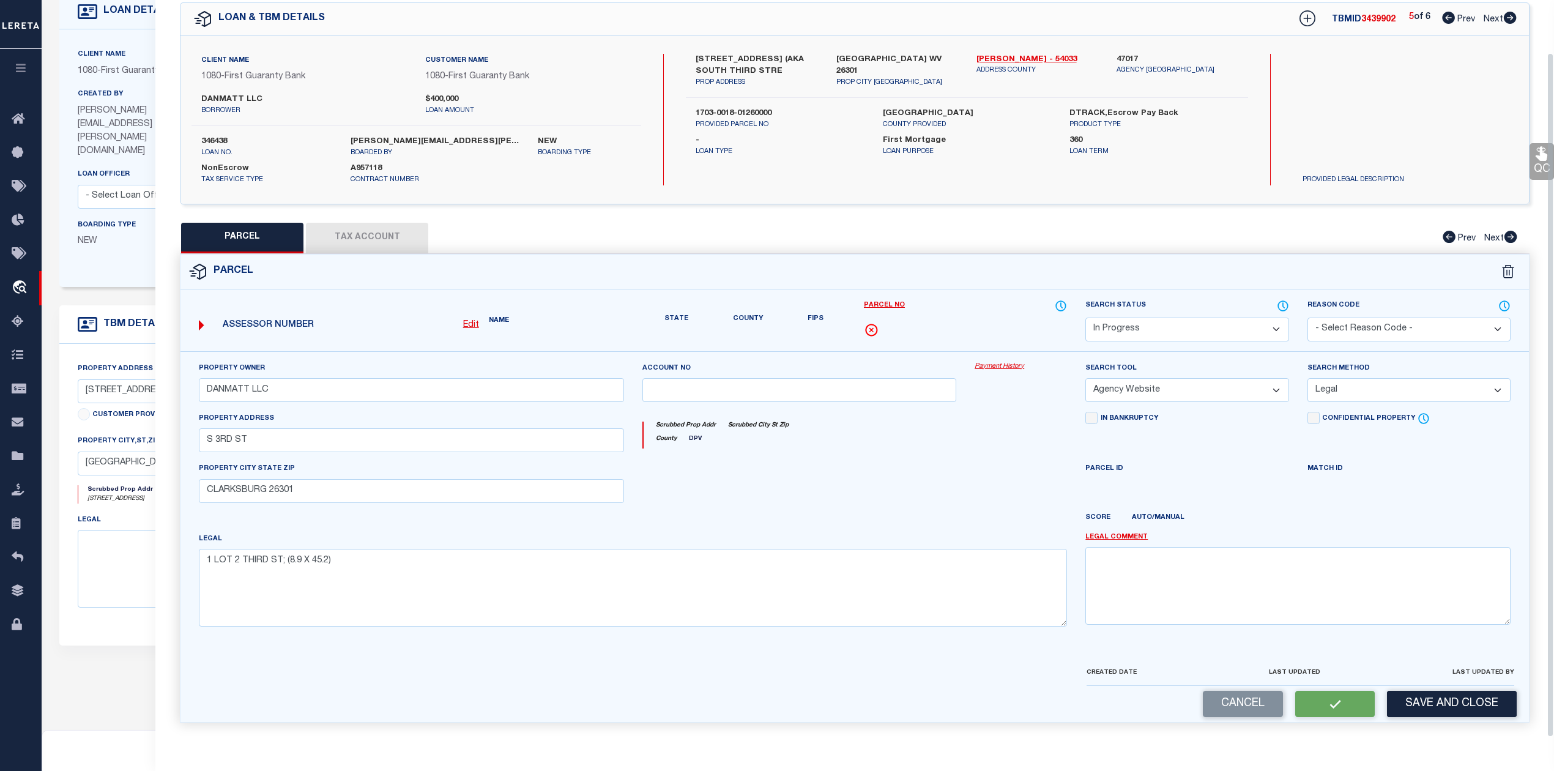
scroll to position [44, 0]
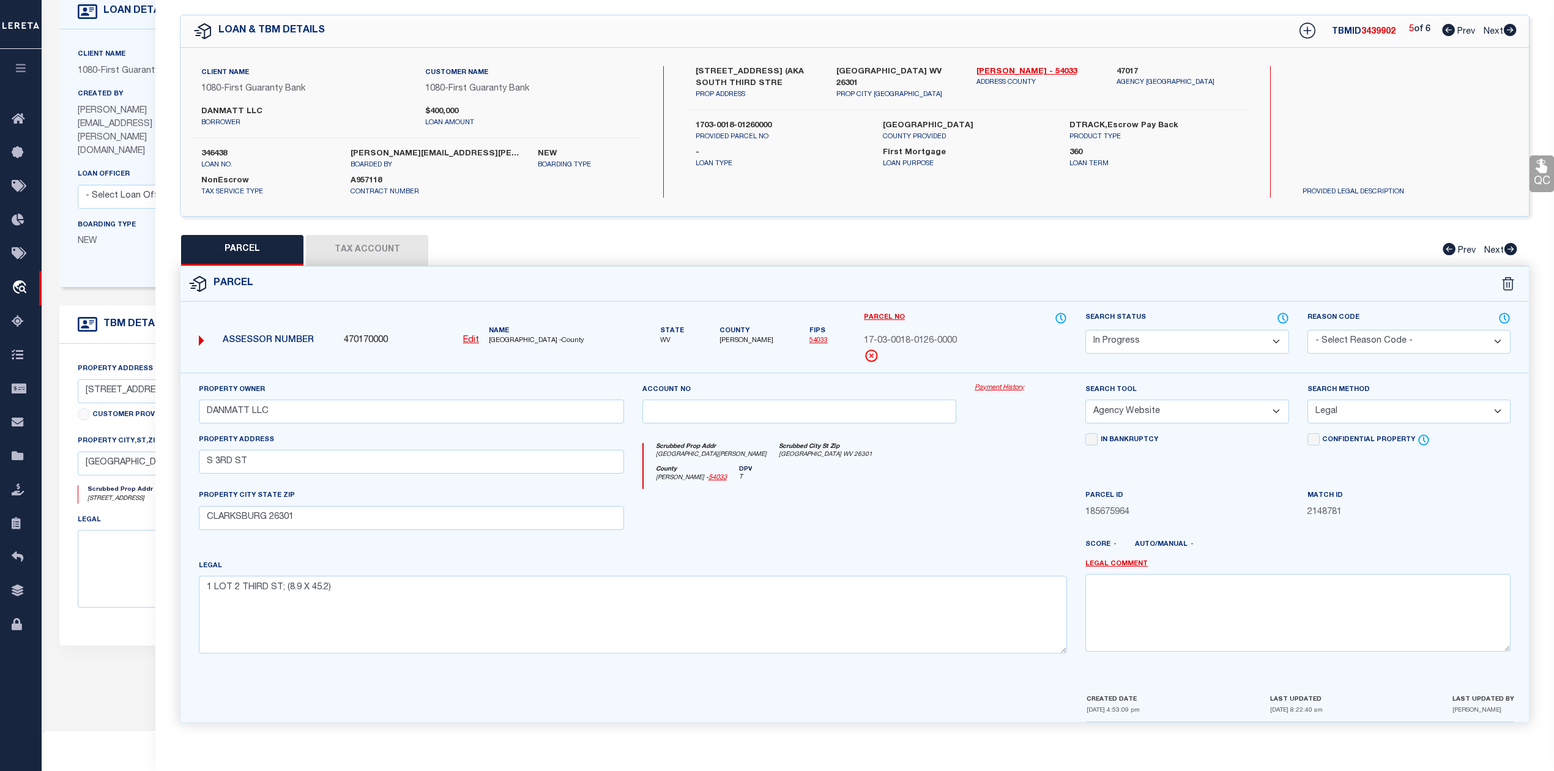
click at [377, 235] on button "Tax Account" at bounding box center [367, 250] width 122 height 31
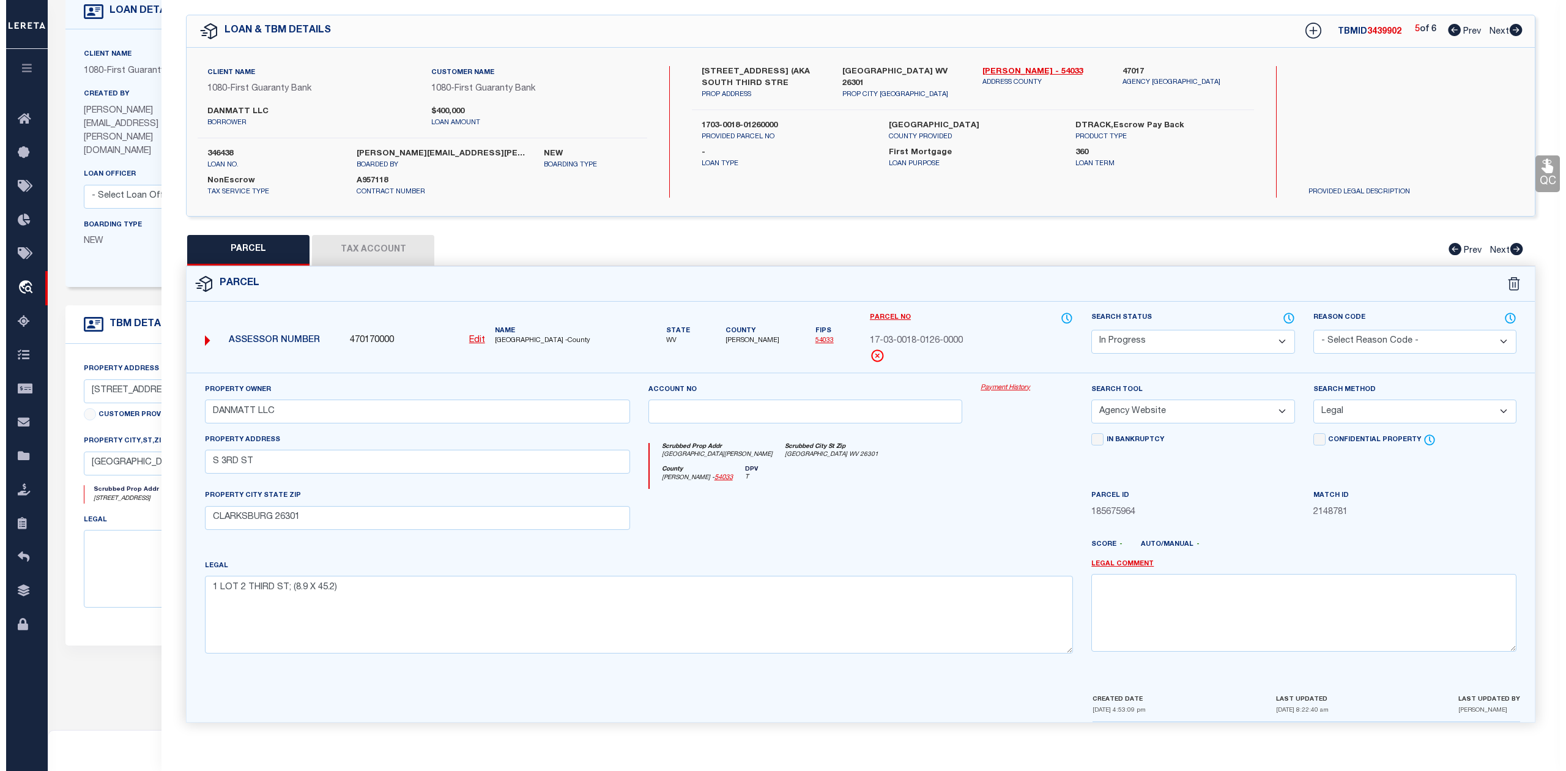
scroll to position [0, 0]
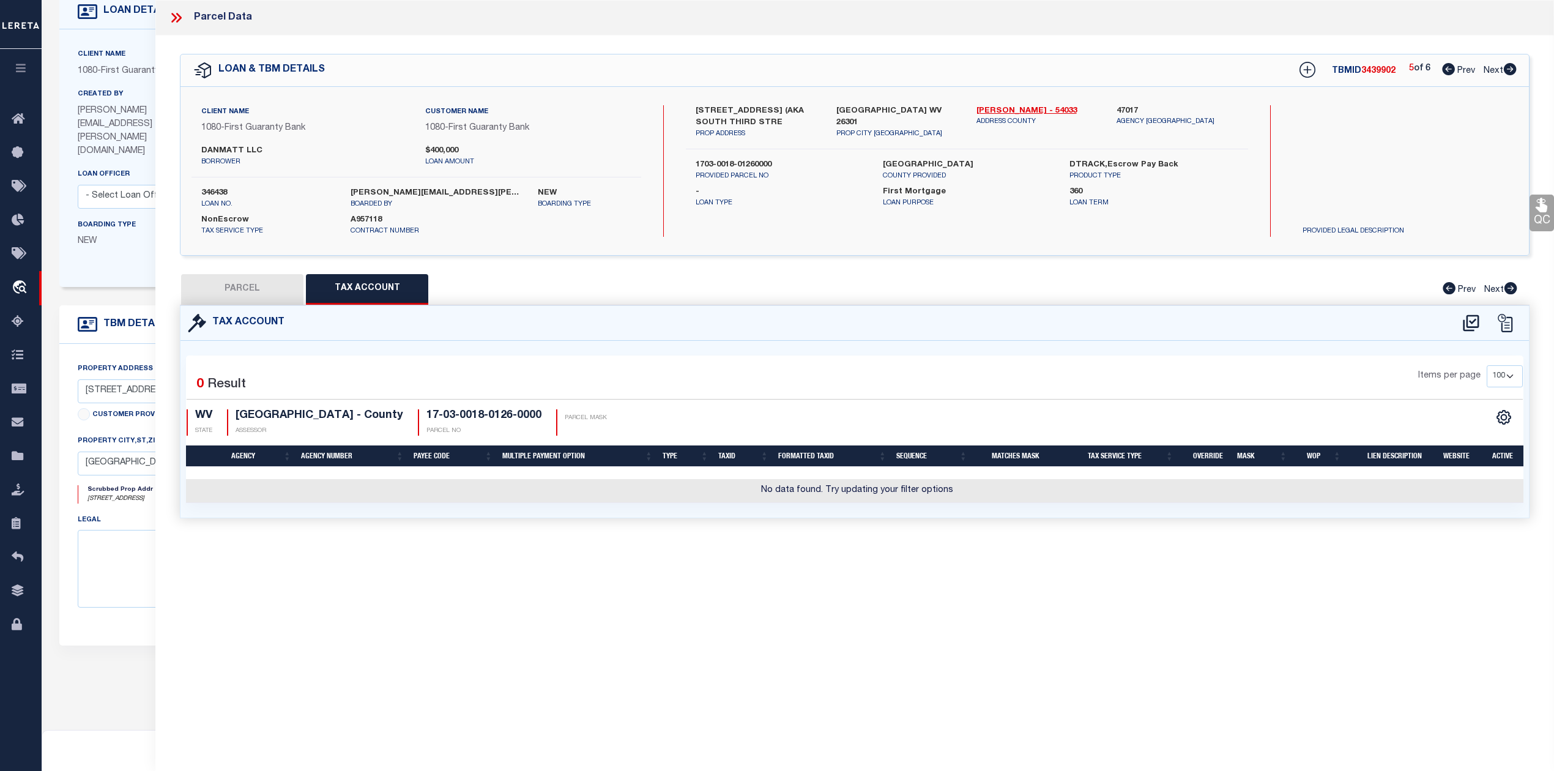
click at [875, 602] on div "Parcel Data QC QC QC - Select Status - Ready to QC" at bounding box center [854, 368] width 1398 height 737
click at [1471, 326] on icon at bounding box center [1470, 322] width 16 height 17
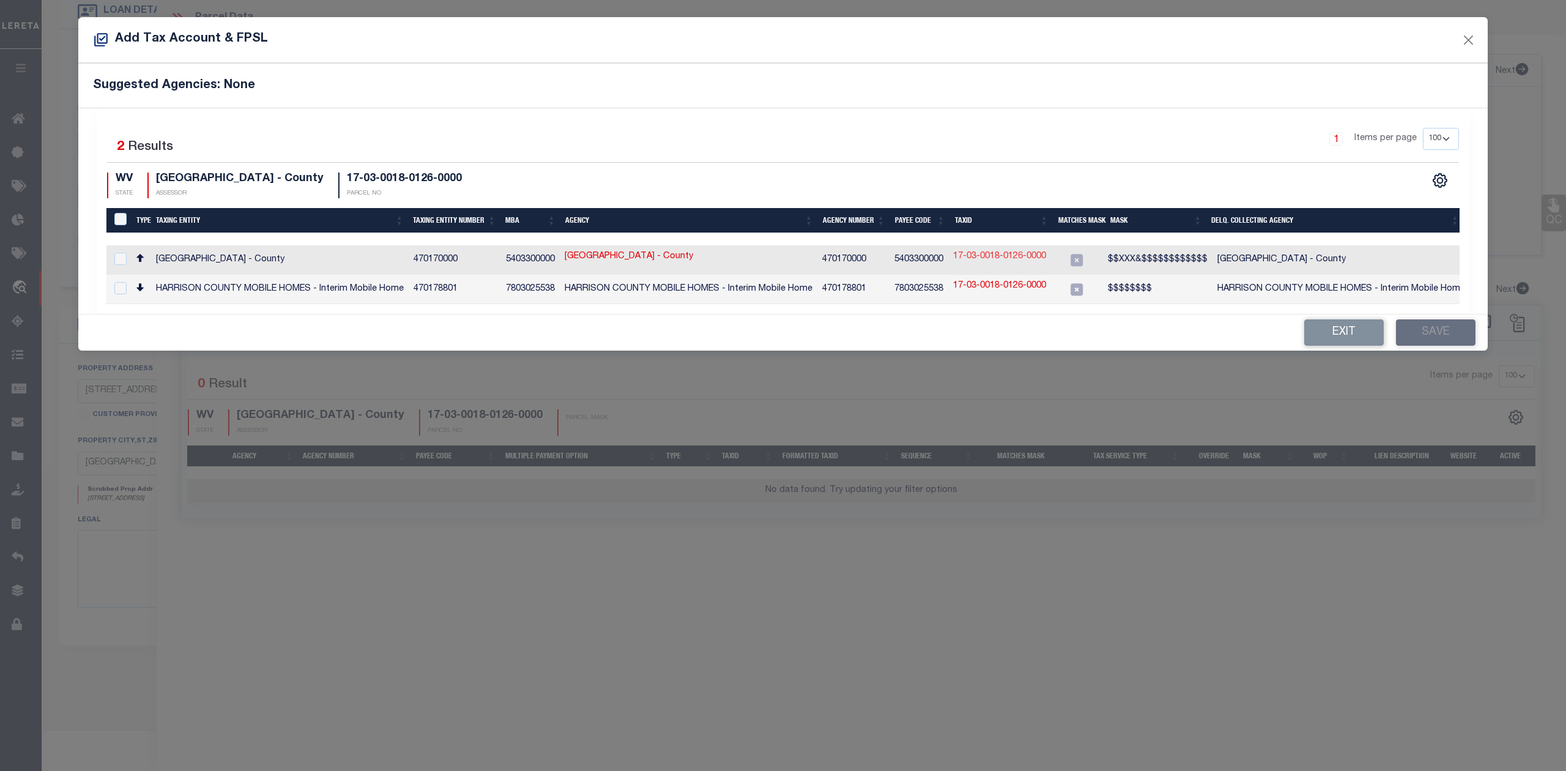
click at [982, 259] on link "17-03-0018-0126-0000" at bounding box center [999, 256] width 93 height 13
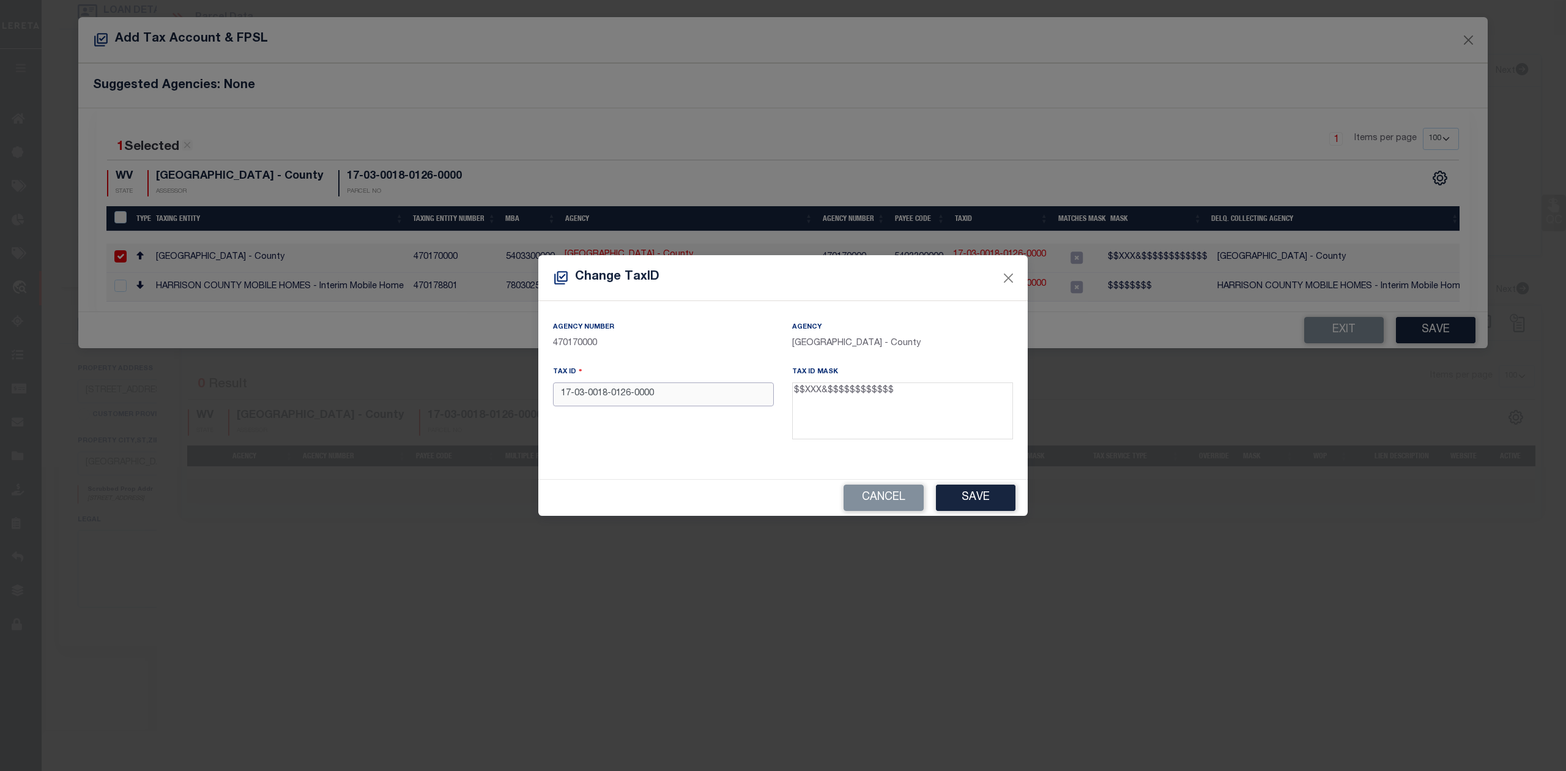
click at [636, 395] on input "17-03-0018-0126-0000" at bounding box center [663, 394] width 221 height 24
click at [587, 392] on input "[PHONE_NUMBER]" at bounding box center [663, 394] width 221 height 24
click at [574, 395] on input "17-03001801260000" at bounding box center [663, 394] width 221 height 24
click at [705, 488] on div "Cancel Save" at bounding box center [782, 498] width 489 height 36
click at [979, 487] on button "Save" at bounding box center [976, 497] width 80 height 26
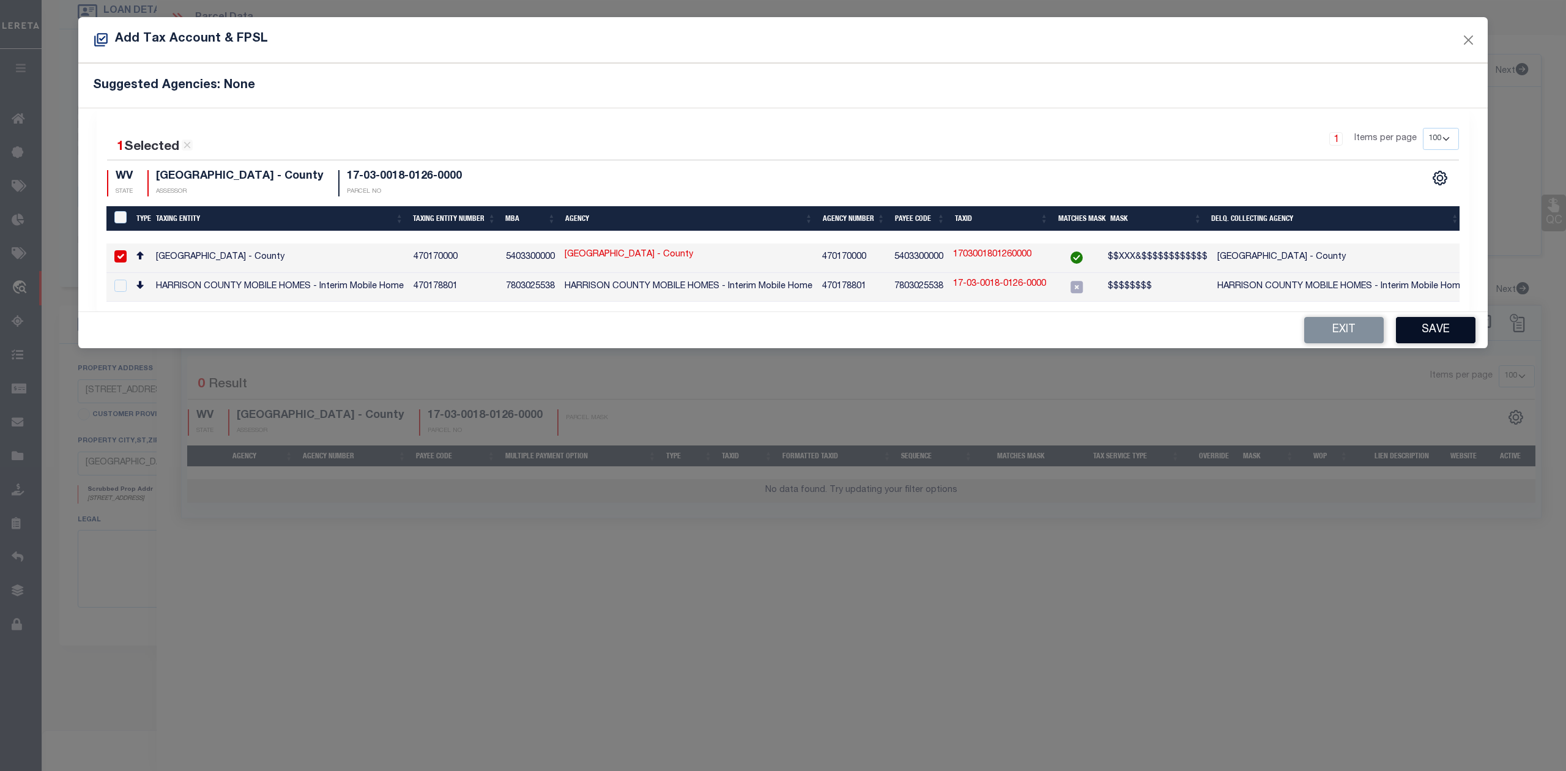
click at [1428, 335] on button "Save" at bounding box center [1436, 330] width 80 height 26
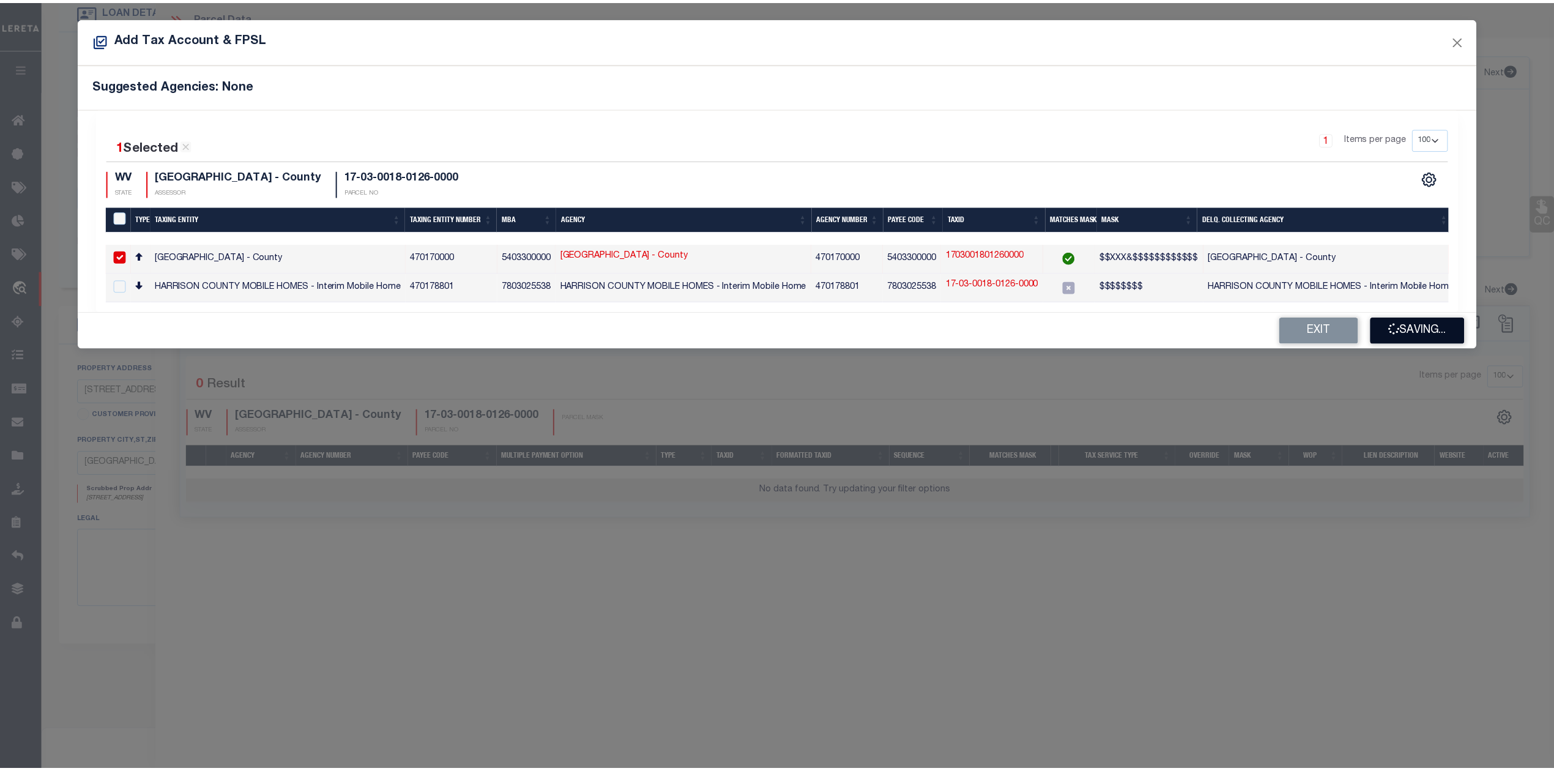
scroll to position [135, 0]
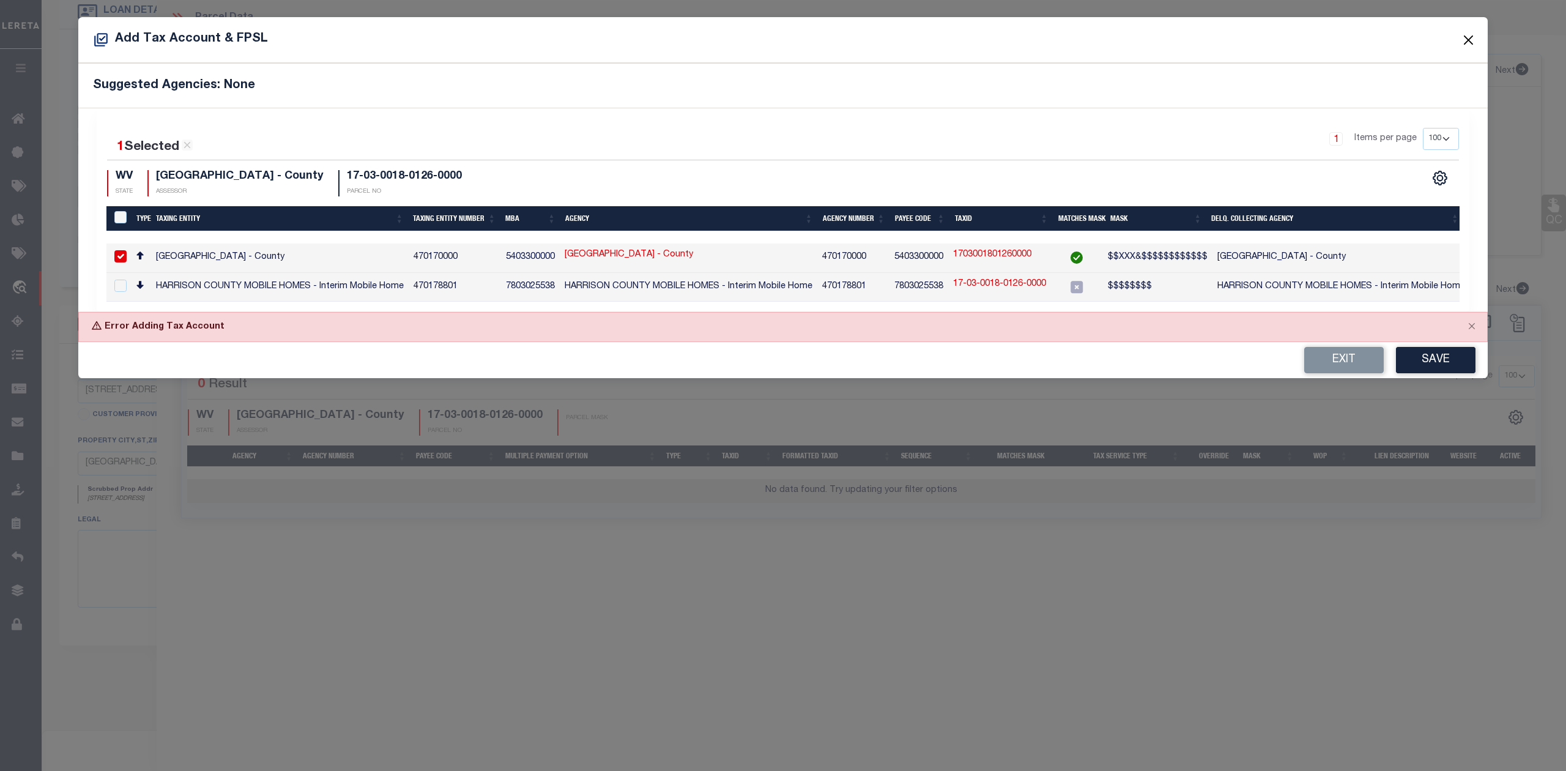
click at [1465, 44] on button "Close" at bounding box center [1469, 40] width 16 height 16
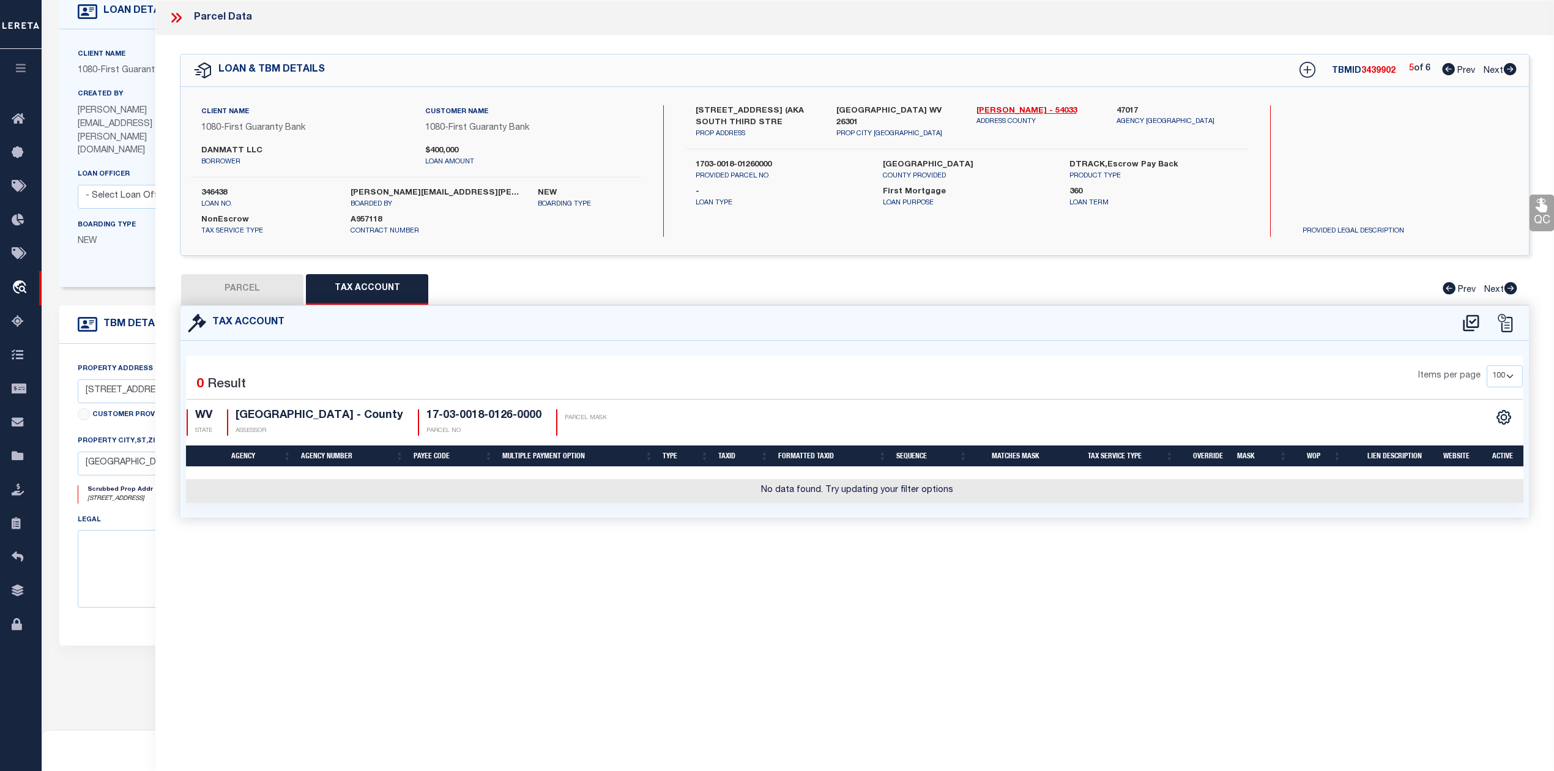
click at [1138, 585] on div "Parcel Data QC QC QC - Select Status - Ready to QC" at bounding box center [854, 368] width 1398 height 737
drag, startPoint x: 280, startPoint y: 287, endPoint x: 316, endPoint y: 319, distance: 48.5
click at [280, 286] on button "PARCEL" at bounding box center [242, 289] width 122 height 31
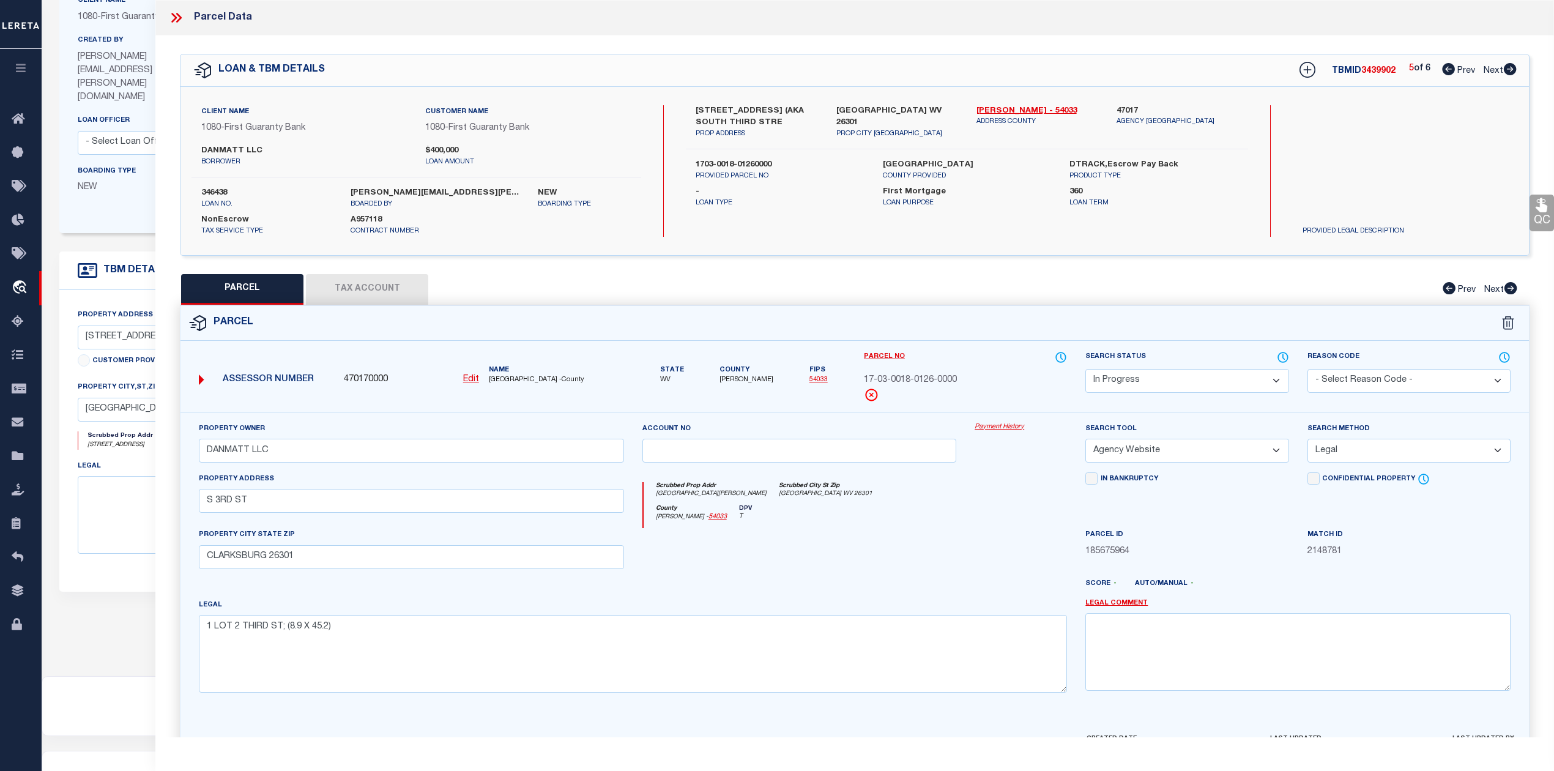
scroll to position [81, 0]
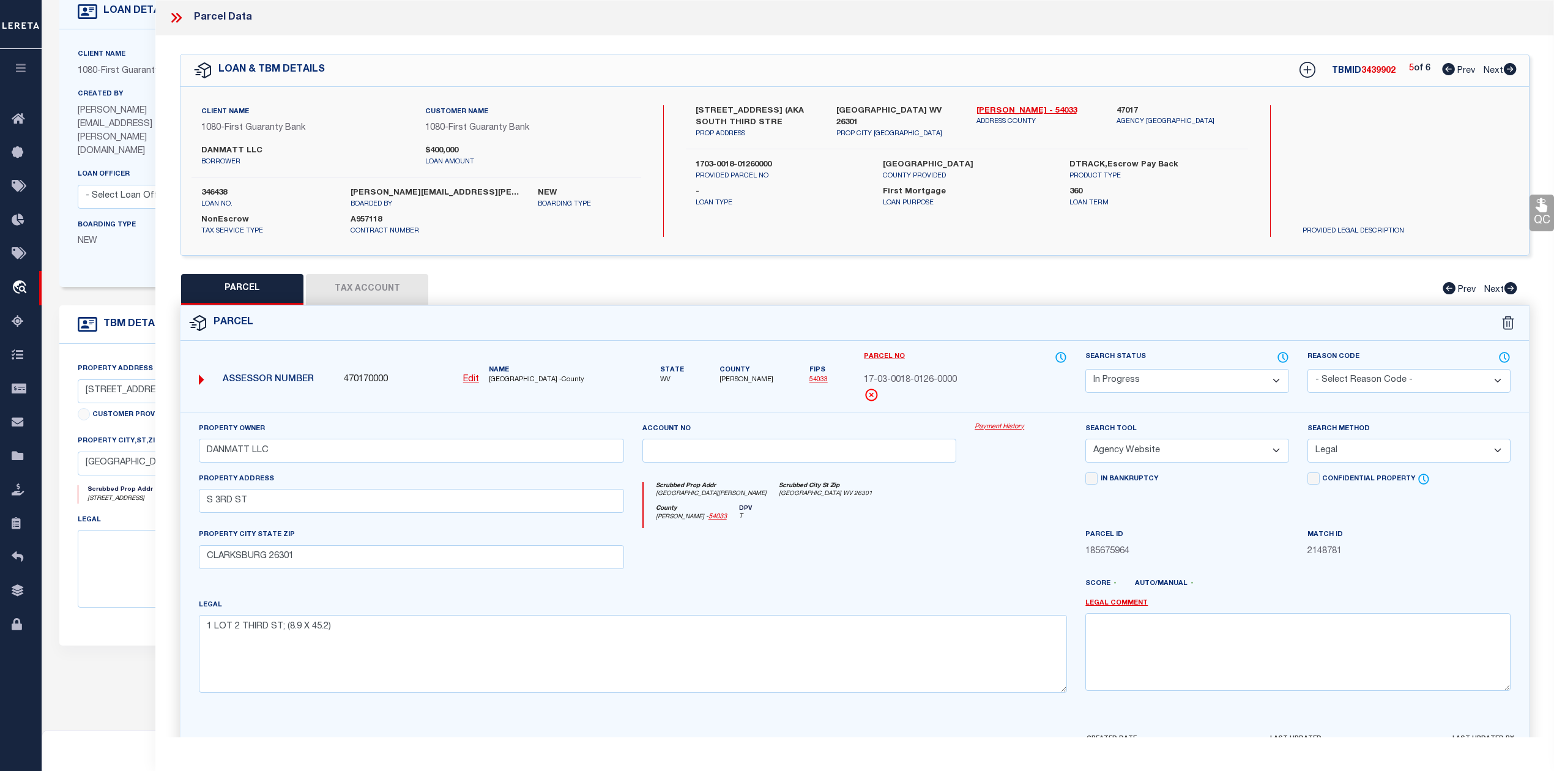
click at [360, 287] on button "Tax Account" at bounding box center [367, 289] width 122 height 31
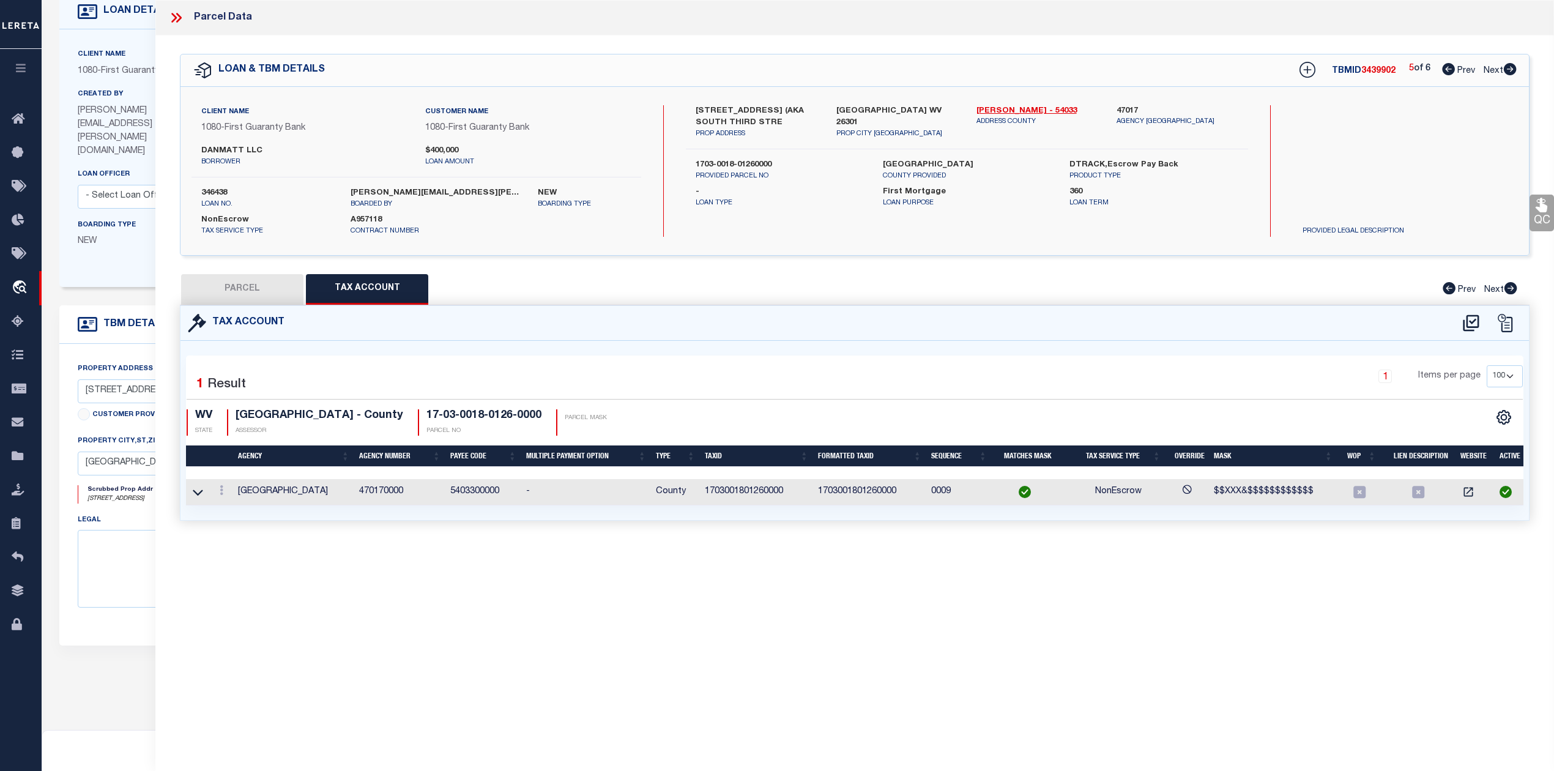
click at [825, 604] on div "Parcel Data QC QC QC - Select Status - Ready to QC" at bounding box center [854, 368] width 1398 height 737
click at [230, 284] on button "PARCEL" at bounding box center [242, 289] width 122 height 31
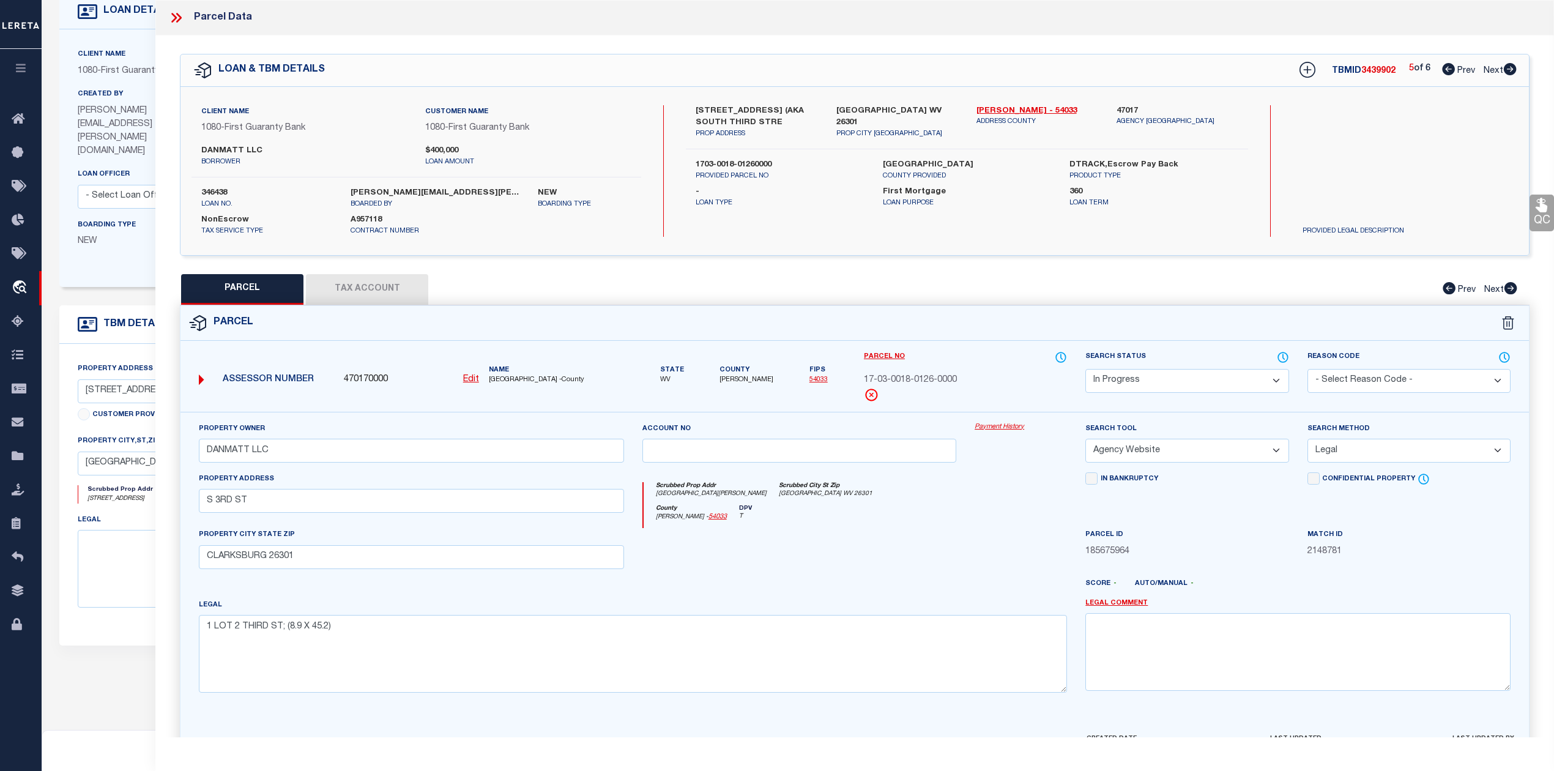
click at [400, 287] on button "Tax Account" at bounding box center [367, 289] width 122 height 31
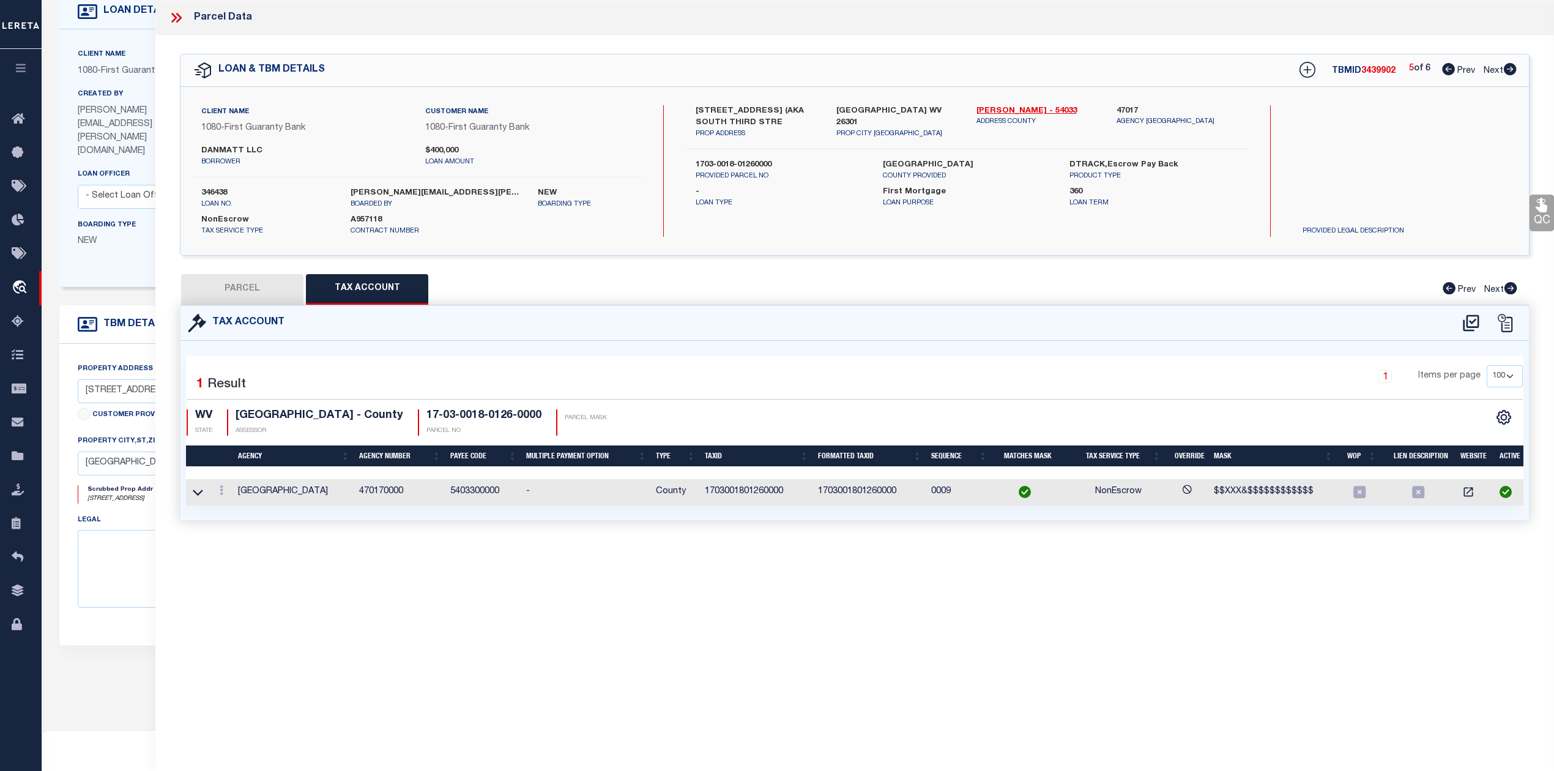
click at [842, 569] on div "Parcel Data QC QC QC - Select Status - Ready to QC" at bounding box center [854, 368] width 1398 height 737
click at [769, 569] on div "Parcel Data QC QC QC - Select Status - Ready to QC" at bounding box center [854, 368] width 1398 height 737
click at [834, 570] on div "Parcel Data QC QC QC - Select Status - Ready to QC" at bounding box center [854, 368] width 1398 height 737
click at [254, 294] on button "PARCEL" at bounding box center [242, 289] width 122 height 31
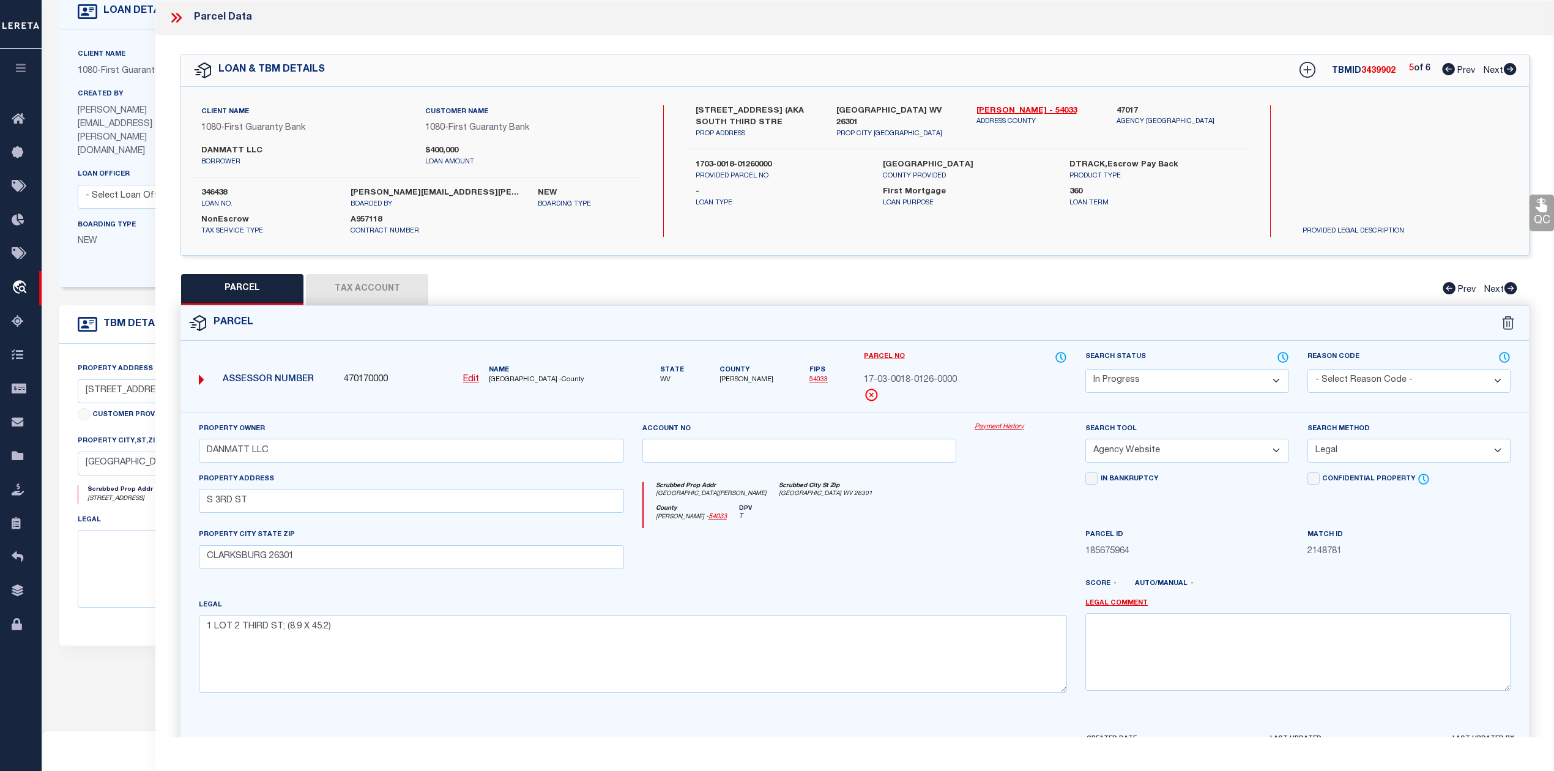
click at [854, 588] on div at bounding box center [910, 589] width 333 height 20
click at [895, 561] on div at bounding box center [799, 553] width 333 height 50
drag, startPoint x: 284, startPoint y: 630, endPoint x: 340, endPoint y: 634, distance: 56.4
click at [340, 634] on textarea "1 LOT 2 THIRD ST; (8.9 X 45.2)" at bounding box center [633, 653] width 868 height 77
click at [869, 569] on div at bounding box center [799, 553] width 333 height 50
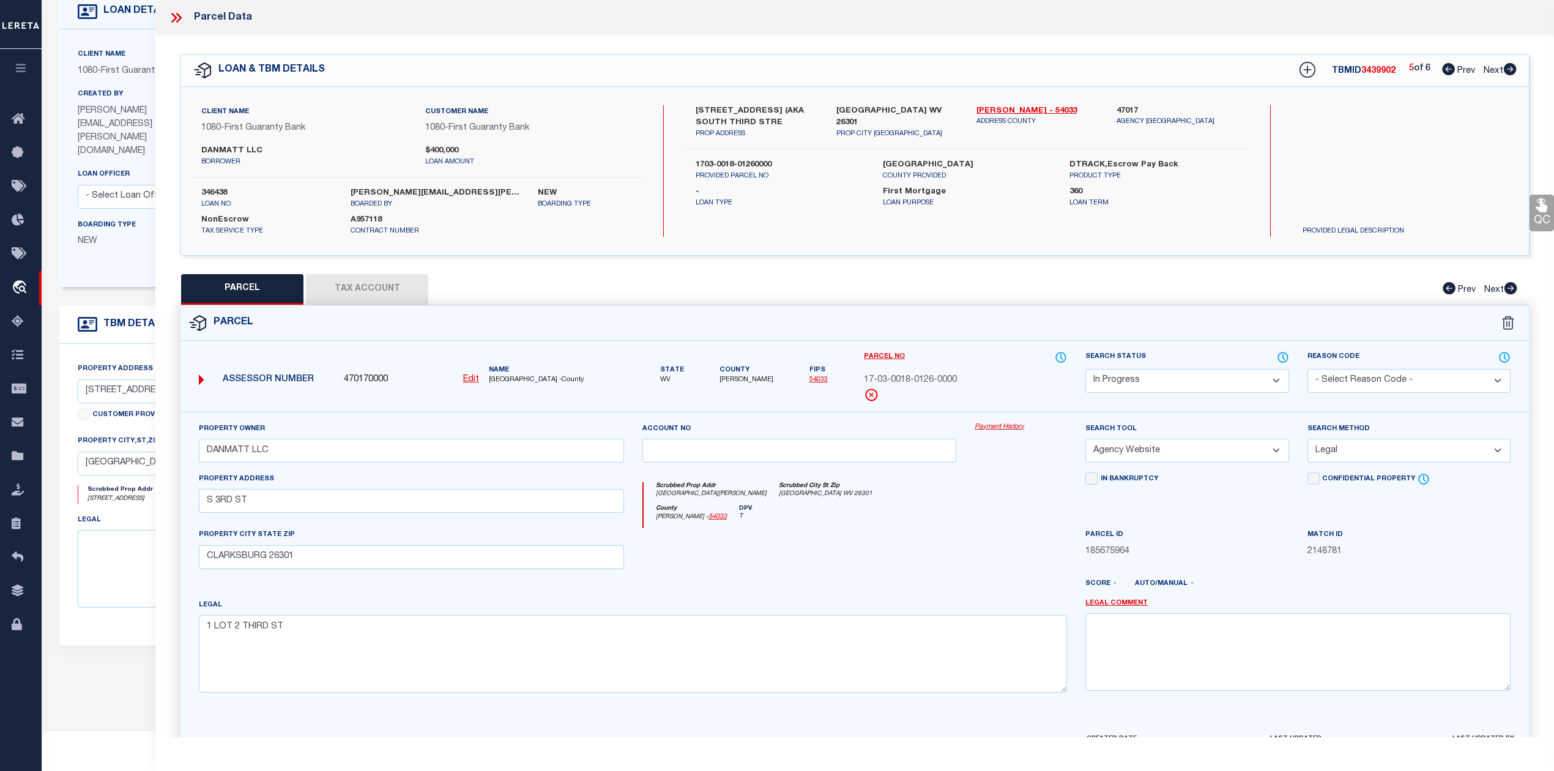
scroll to position [80, 0]
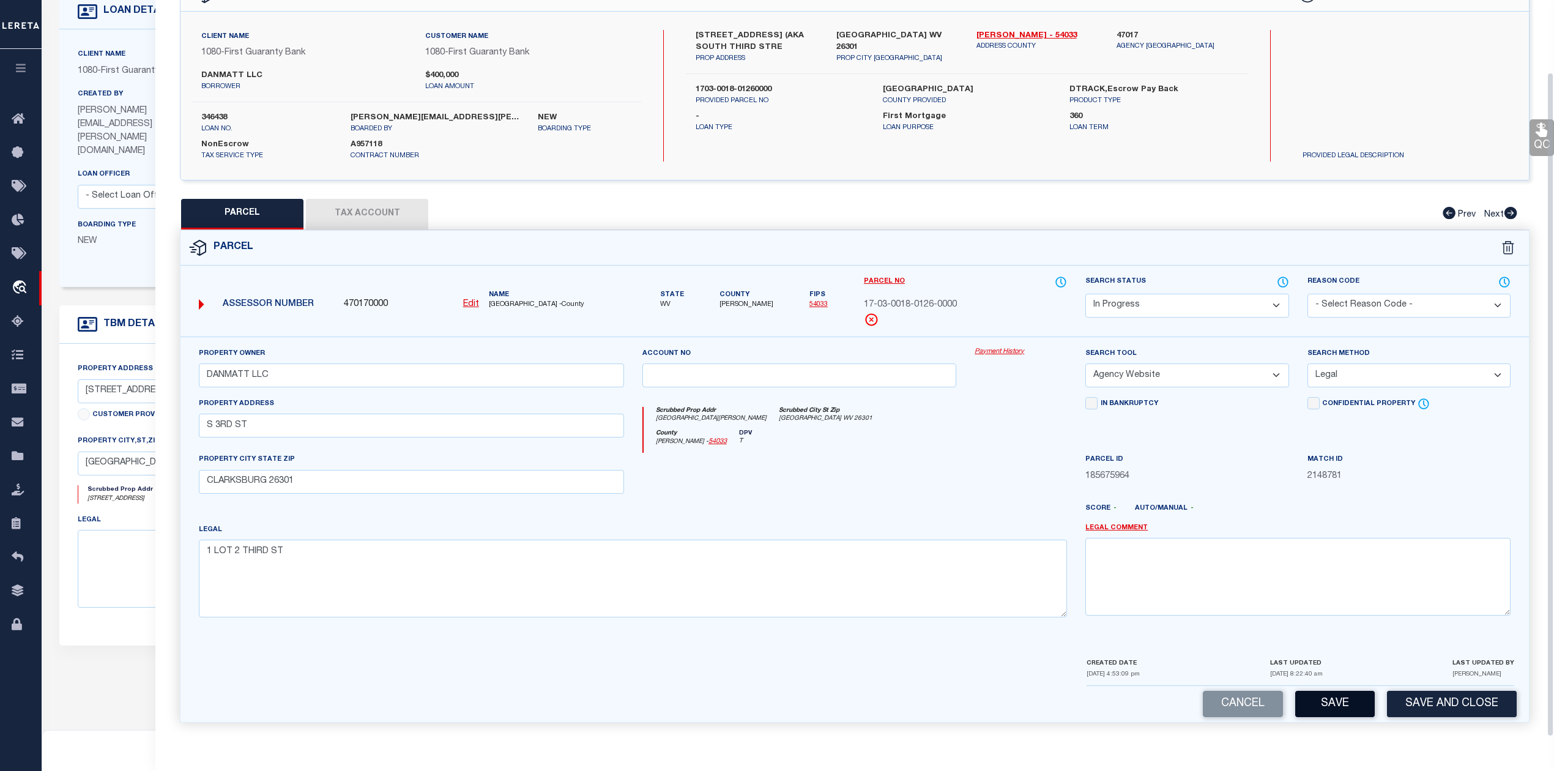
click at [1334, 698] on button "Save" at bounding box center [1335, 704] width 80 height 26
click at [972, 444] on div "County [PERSON_NAME] - 54033 DPV T" at bounding box center [855, 441] width 424 height 24
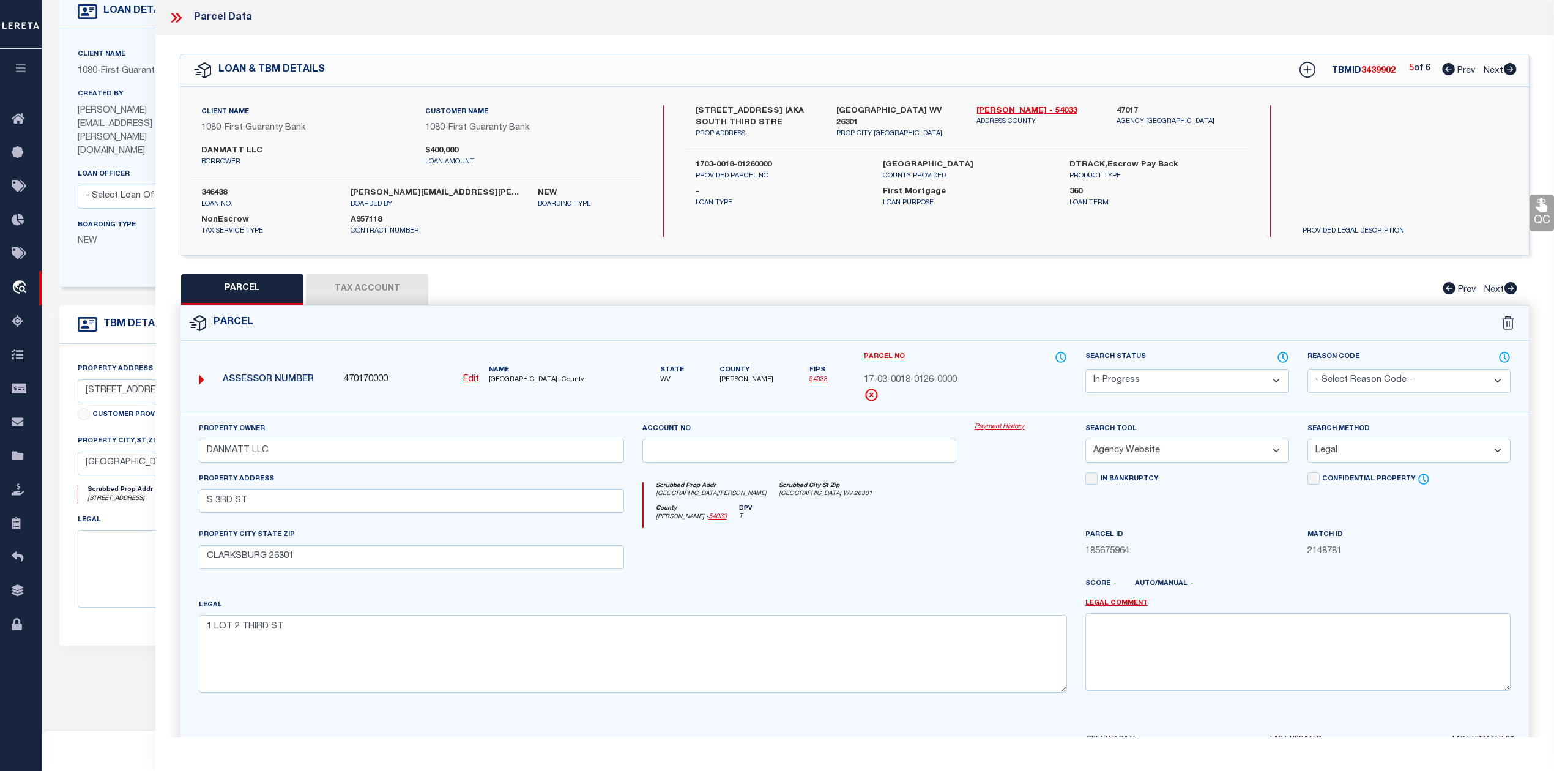
click at [1089, 306] on div "Parcel" at bounding box center [854, 323] width 1348 height 35
click at [1508, 71] on icon at bounding box center [1509, 69] width 13 height 12
click at [906, 558] on div at bounding box center [799, 553] width 333 height 50
click at [392, 294] on button "Tax Account" at bounding box center [367, 289] width 122 height 31
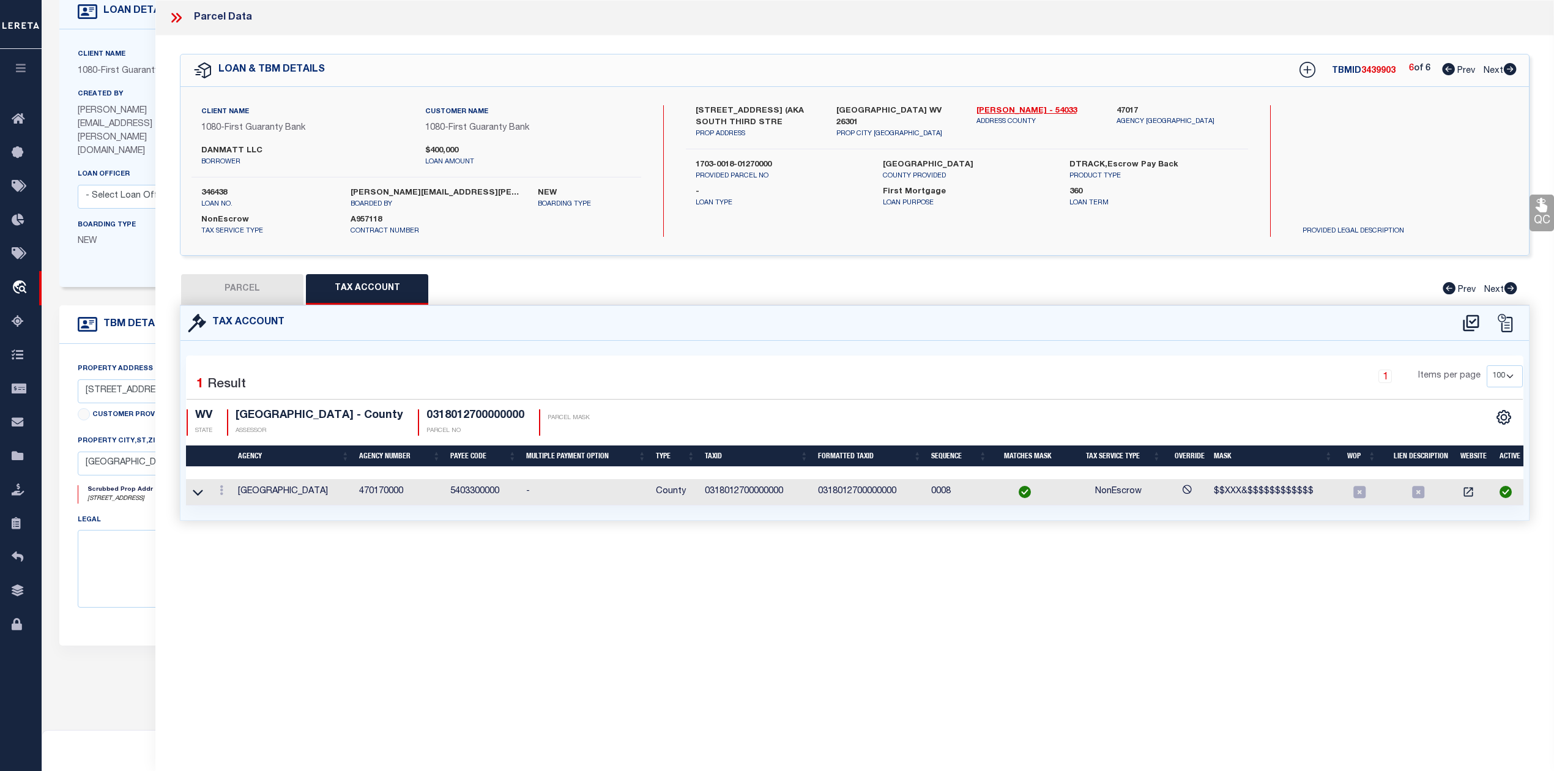
click at [783, 590] on div "Parcel Data QC QC QC - Select Status - Ready to QC" at bounding box center [854, 368] width 1398 height 737
click at [202, 494] on icon at bounding box center [198, 492] width 10 height 13
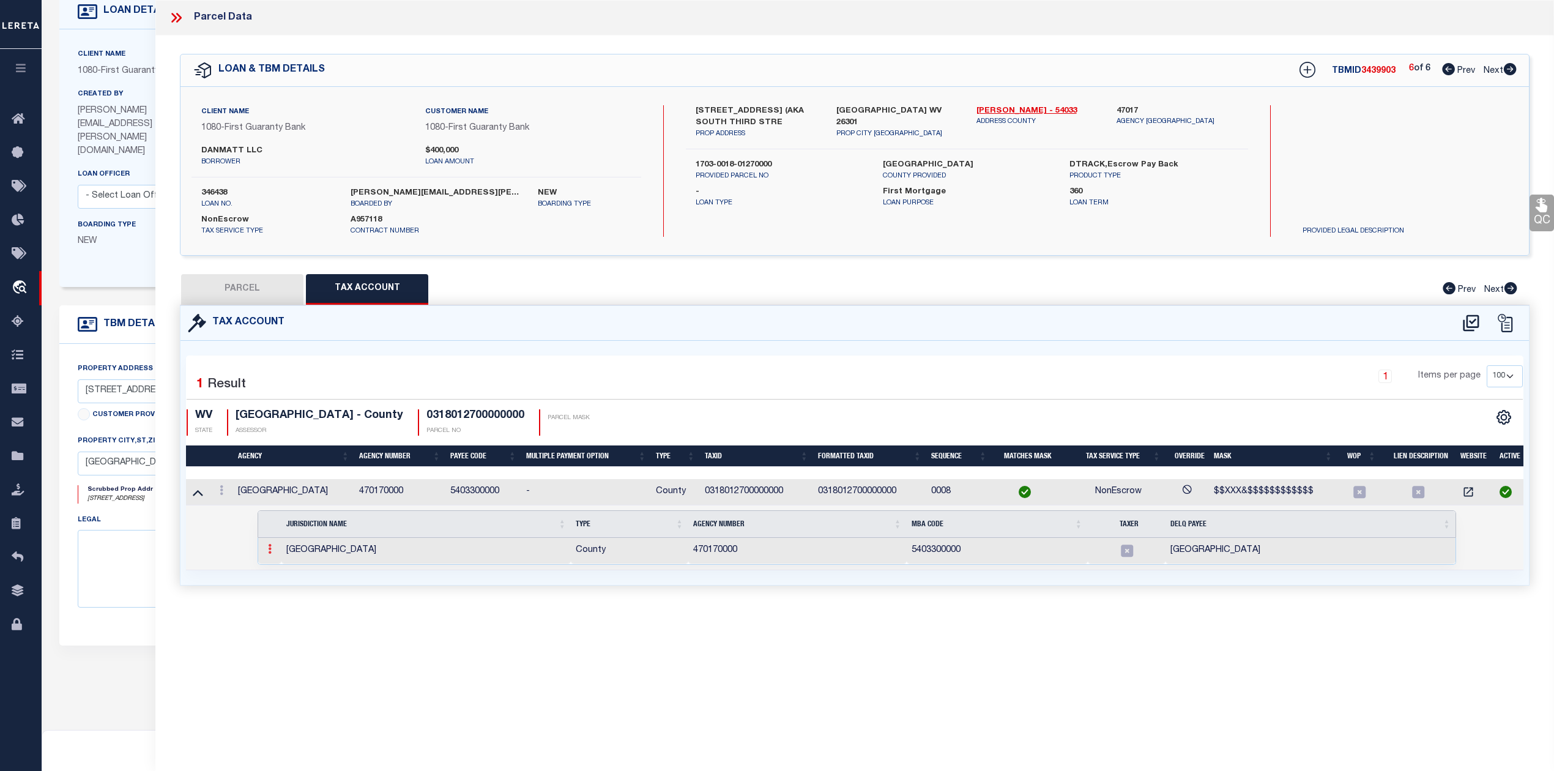
click at [268, 554] on icon at bounding box center [270, 549] width 4 height 10
click at [289, 574] on img at bounding box center [284, 569] width 12 height 12
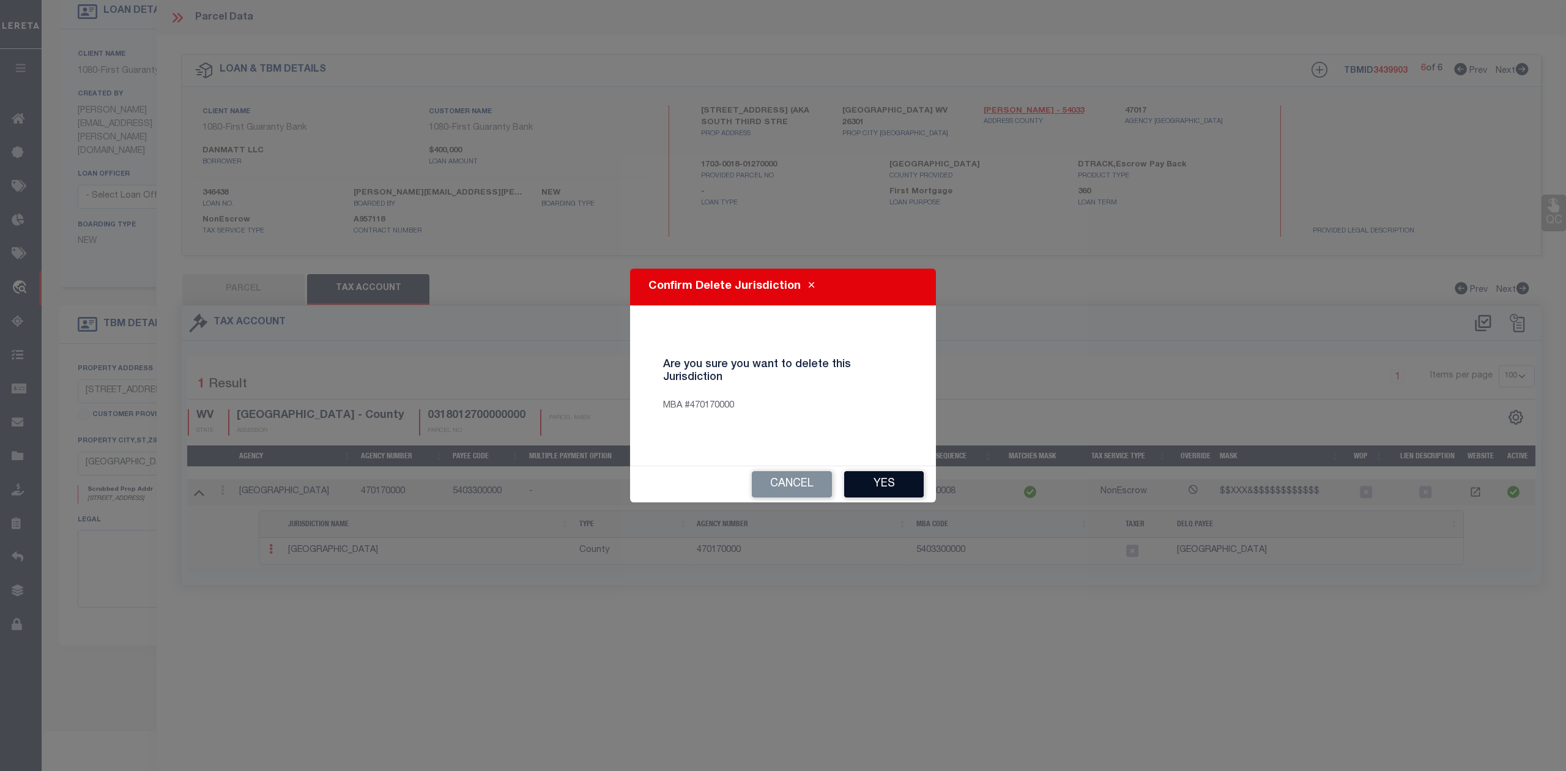
click at [857, 485] on button "Yes" at bounding box center [884, 484] width 80 height 26
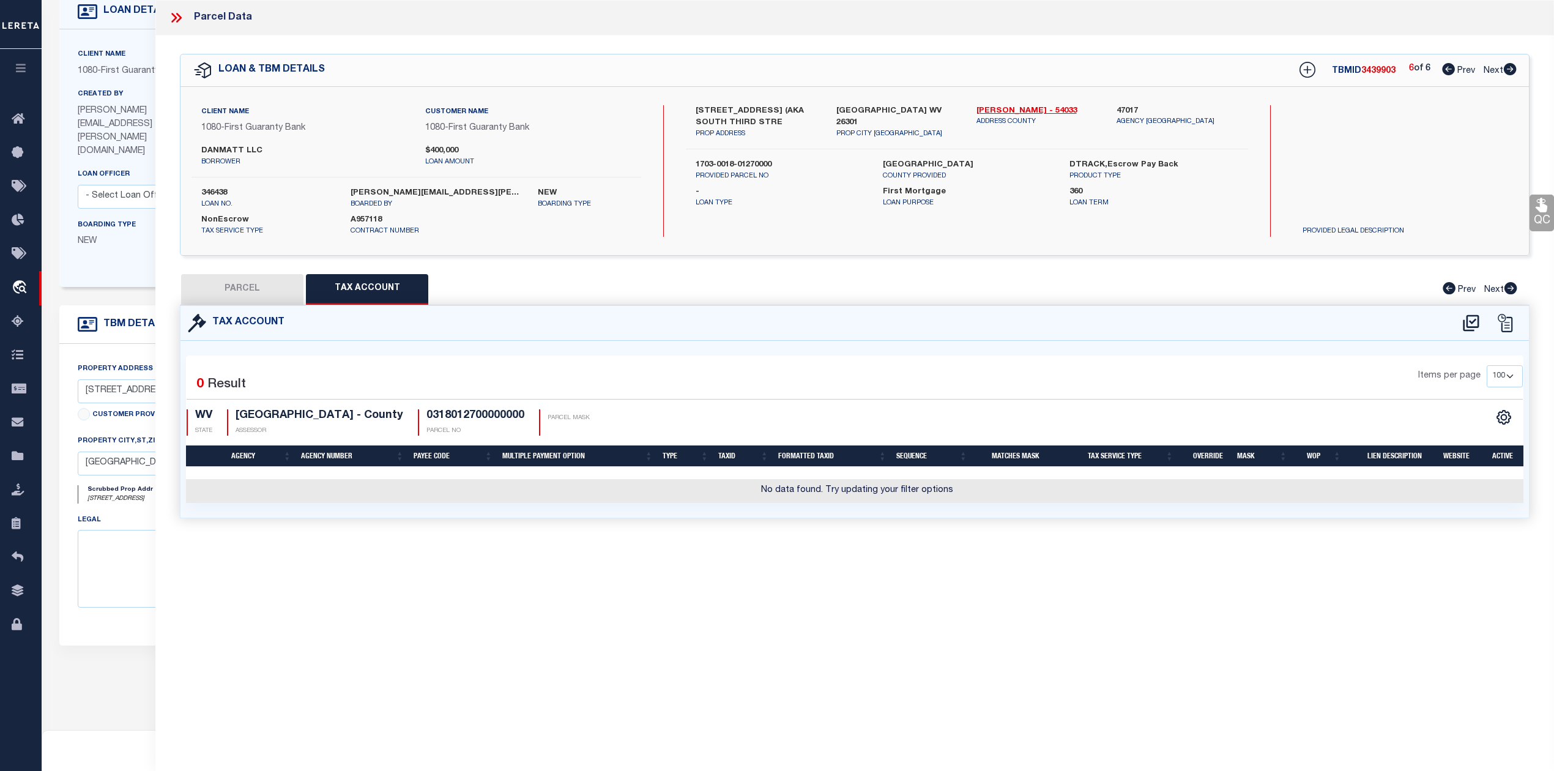
click at [776, 594] on div "Parcel Data QC QC QC - Select Status - Ready to QC" at bounding box center [854, 368] width 1398 height 737
click at [274, 294] on button "PARCEL" at bounding box center [242, 289] width 122 height 31
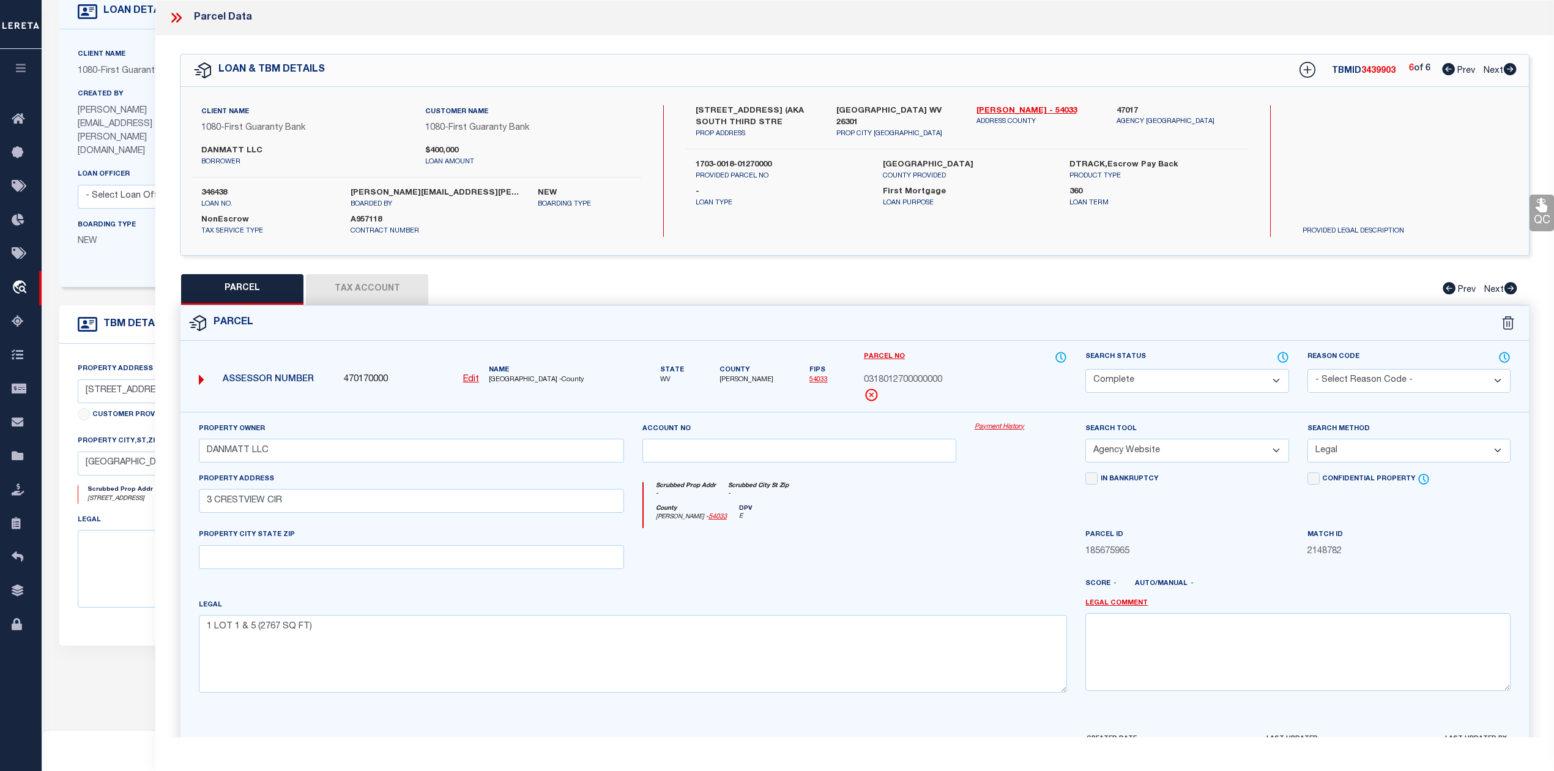
click at [898, 563] on div at bounding box center [799, 553] width 333 height 50
click at [471, 382] on u "Edit" at bounding box center [471, 379] width 16 height 9
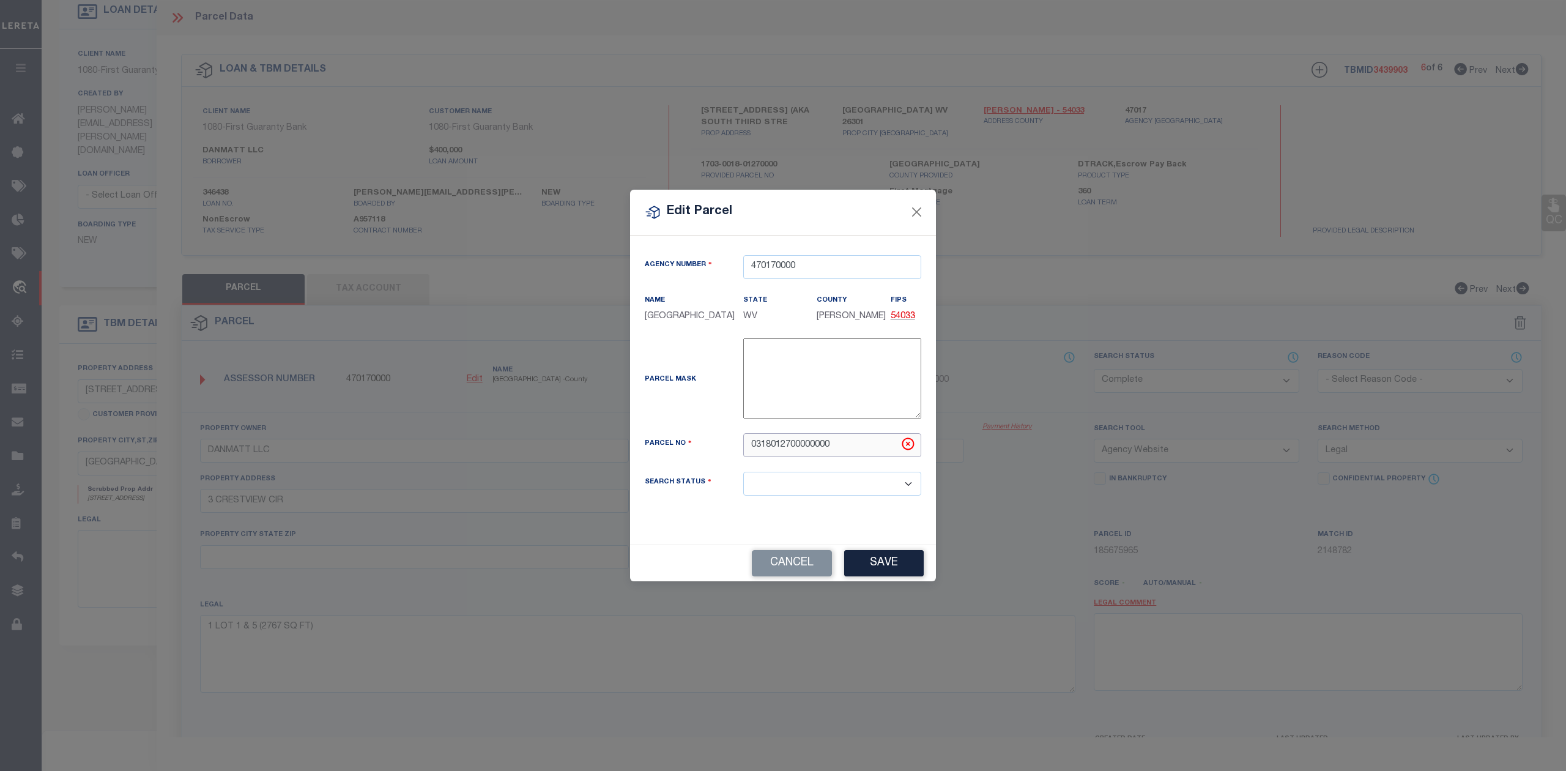
drag, startPoint x: 837, startPoint y: 453, endPoint x: 728, endPoint y: 453, distance: 109.5
click at [728, 453] on div "Parcel No 0318012700000000" at bounding box center [782, 445] width 295 height 24
paste input "17-03-0018-0127-"
click at [767, 451] on input "17-03-0018-0127-0000" at bounding box center [832, 445] width 178 height 24
click at [737, 457] on div "17-03-0018-0127-0000" at bounding box center [832, 445] width 196 height 24
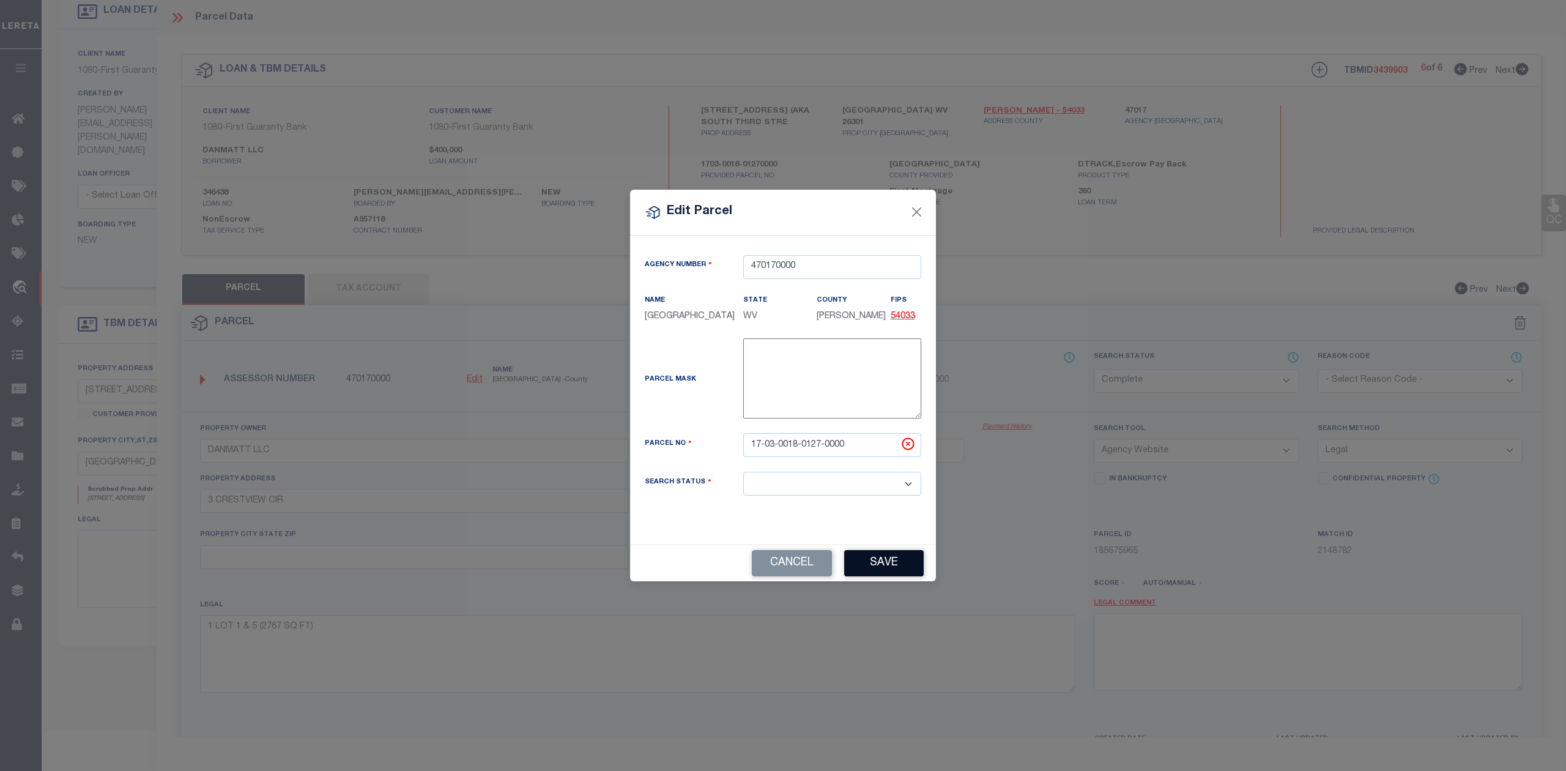
click at [869, 566] on button "Save" at bounding box center [884, 563] width 80 height 26
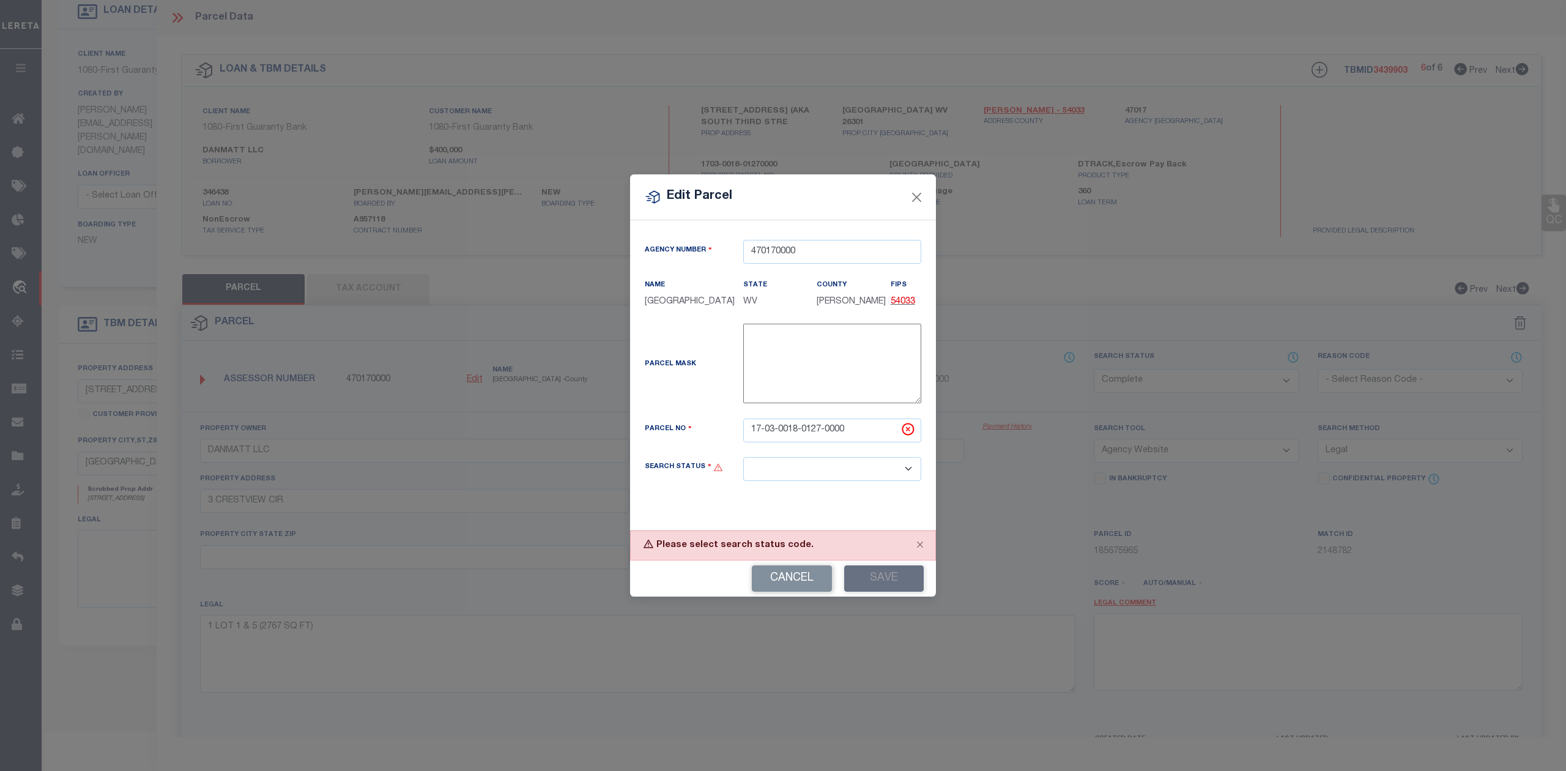
click at [881, 478] on select "Automated Search Bad Parcel Complete Duplicate Parcel High Dollar Reporting In …" at bounding box center [832, 469] width 178 height 24
click at [743, 465] on select "Automated Search Bad Parcel Complete Duplicate Parcel High Dollar Reporting In …" at bounding box center [832, 469] width 178 height 24
click at [880, 585] on button "Save" at bounding box center [884, 578] width 80 height 26
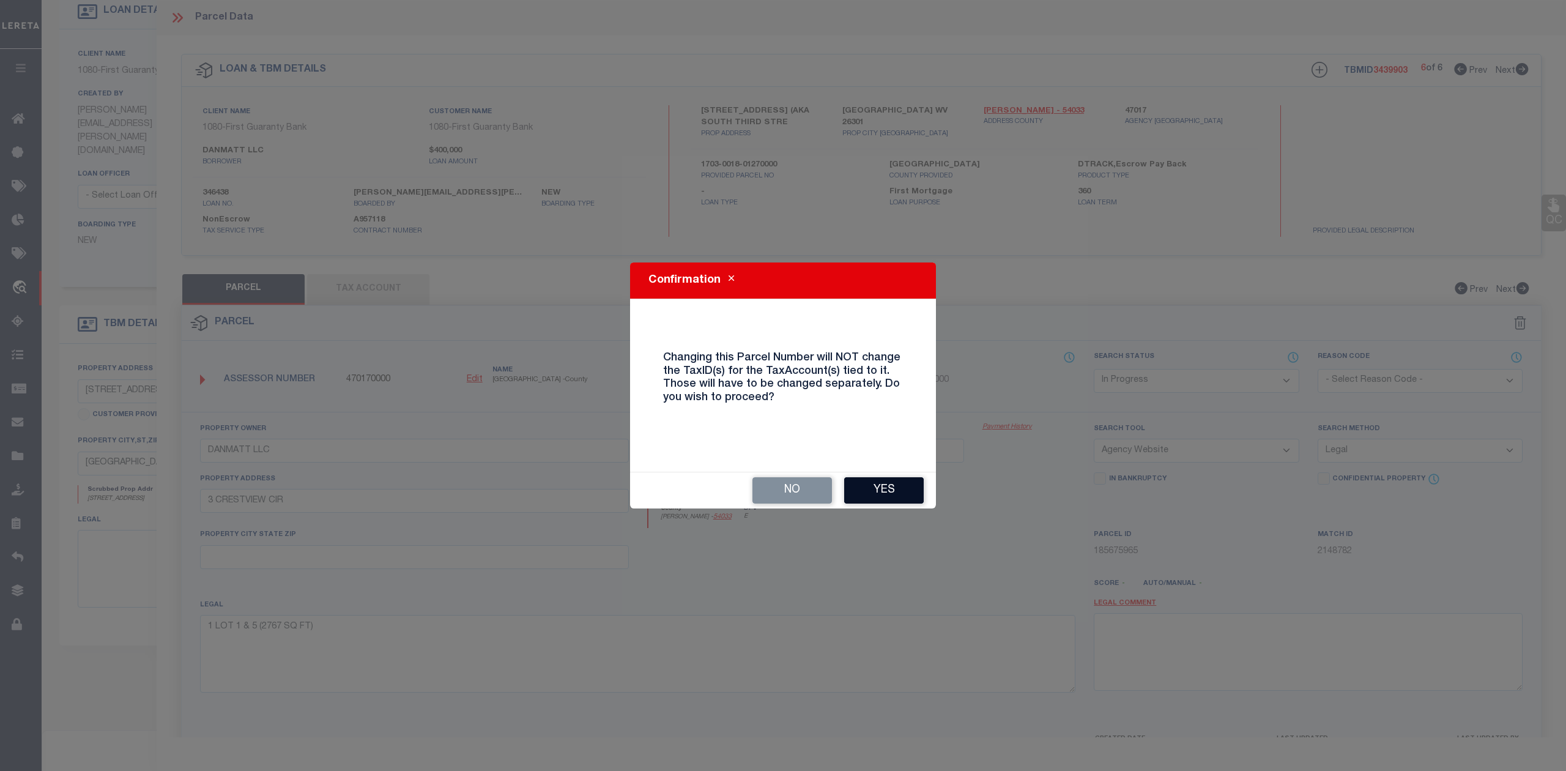
click at [882, 489] on button "Yes" at bounding box center [884, 490] width 80 height 26
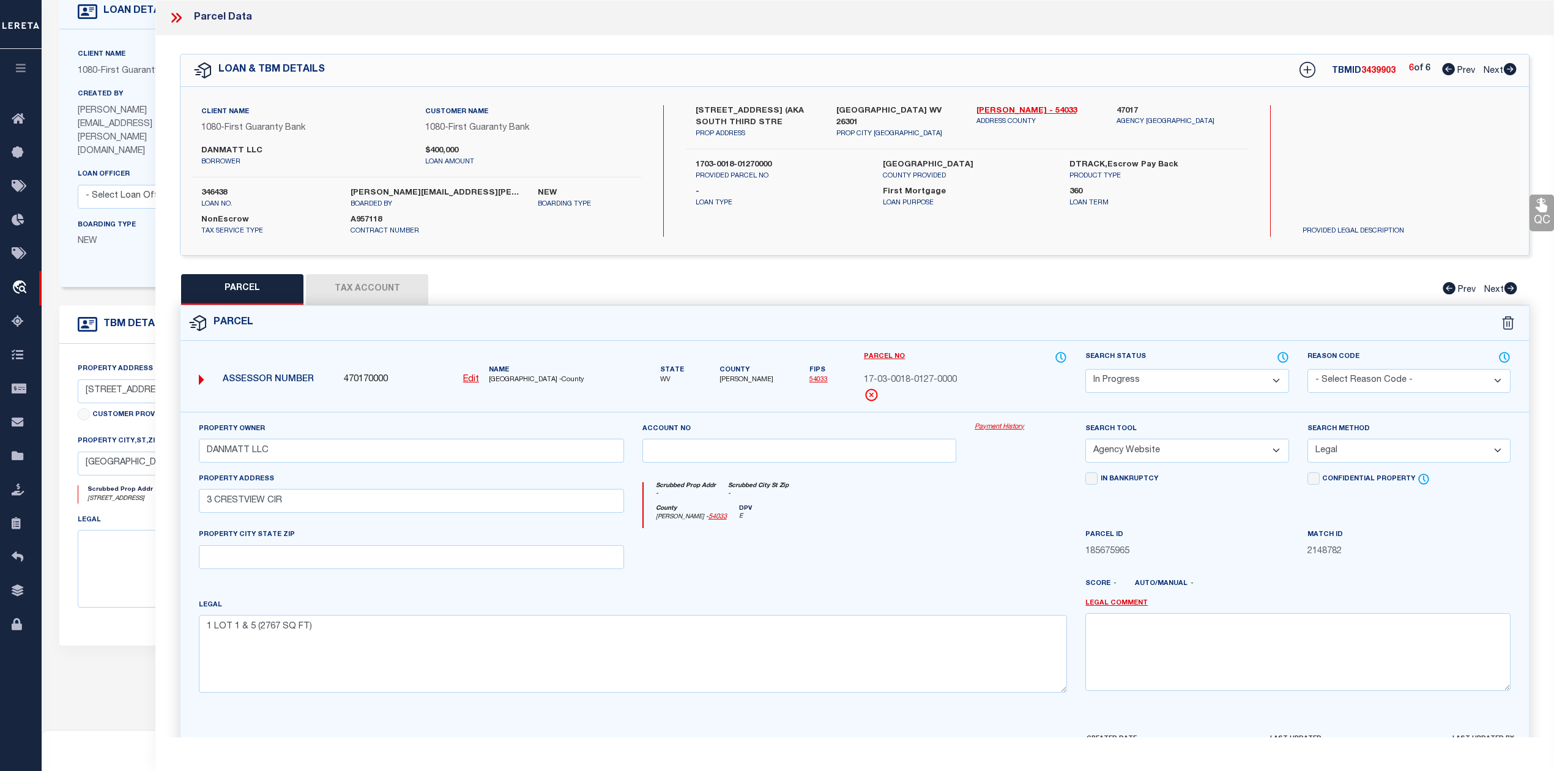
click at [848, 536] on div at bounding box center [799, 553] width 333 height 50
drag, startPoint x: 287, startPoint y: 499, endPoint x: 203, endPoint y: 500, distance: 84.4
click at [203, 500] on input "3 CRESTVIEW CIR" at bounding box center [411, 501] width 425 height 24
paste input "[STREET_ADDRESS]"
click at [772, 587] on div at bounding box center [910, 589] width 333 height 20
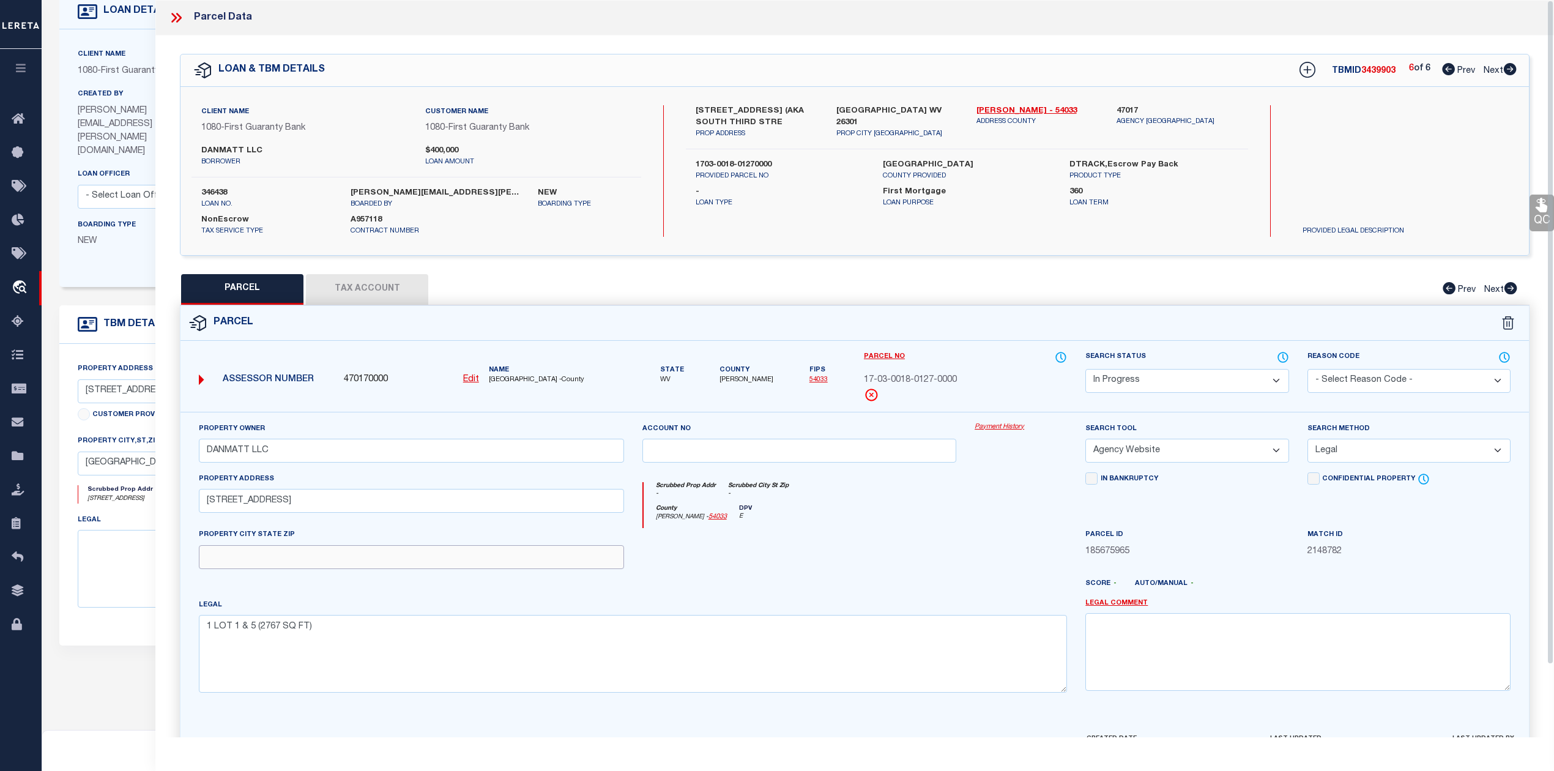
click at [312, 564] on input "text" at bounding box center [411, 557] width 425 height 24
paste input "CLARKSBURG 26301"
click at [891, 541] on div at bounding box center [799, 553] width 333 height 50
click at [908, 522] on div "County [PERSON_NAME] - 54033 DPV E" at bounding box center [855, 517] width 424 height 24
click at [847, 541] on div at bounding box center [799, 553] width 333 height 50
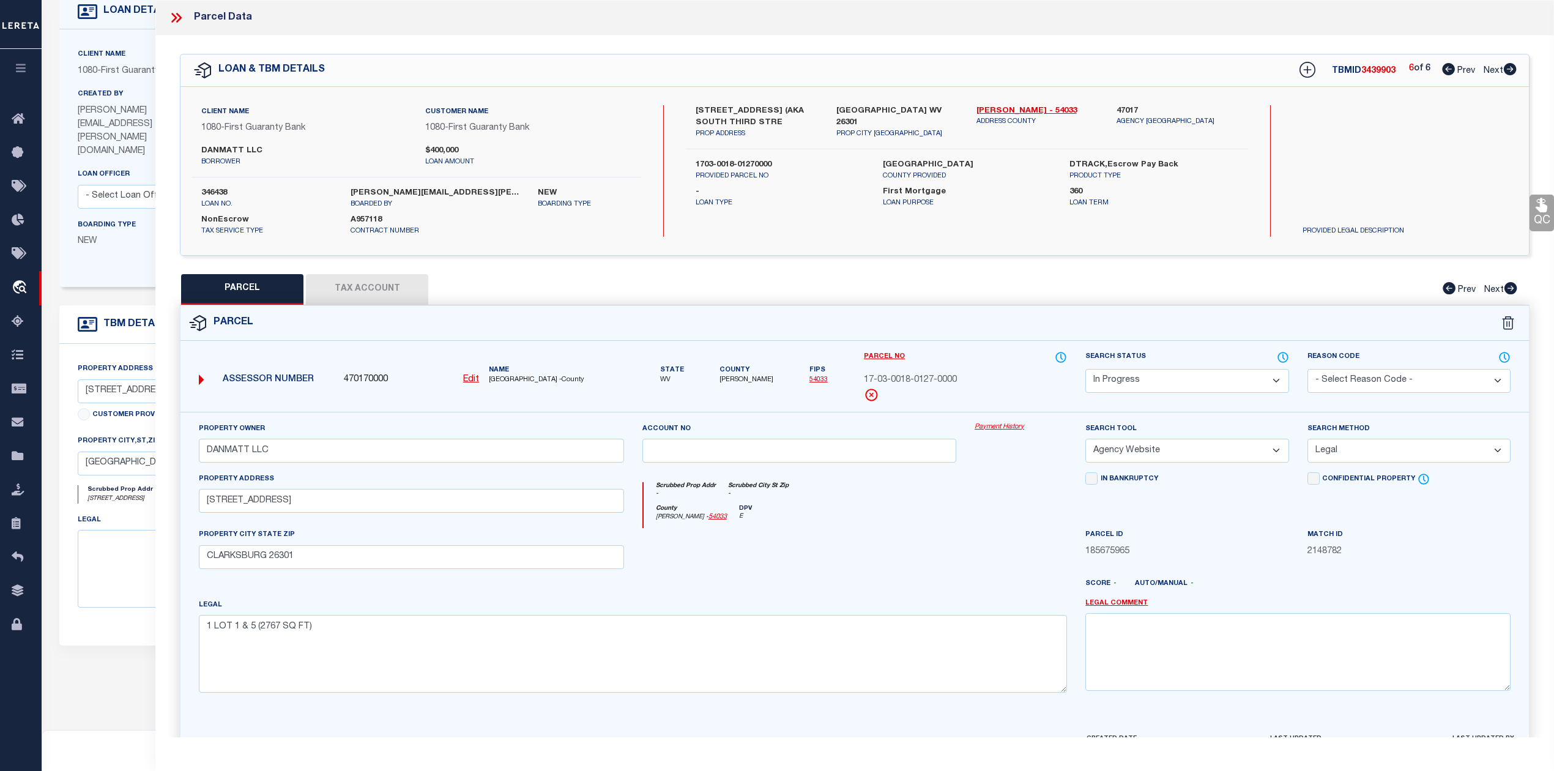
scroll to position [80, 0]
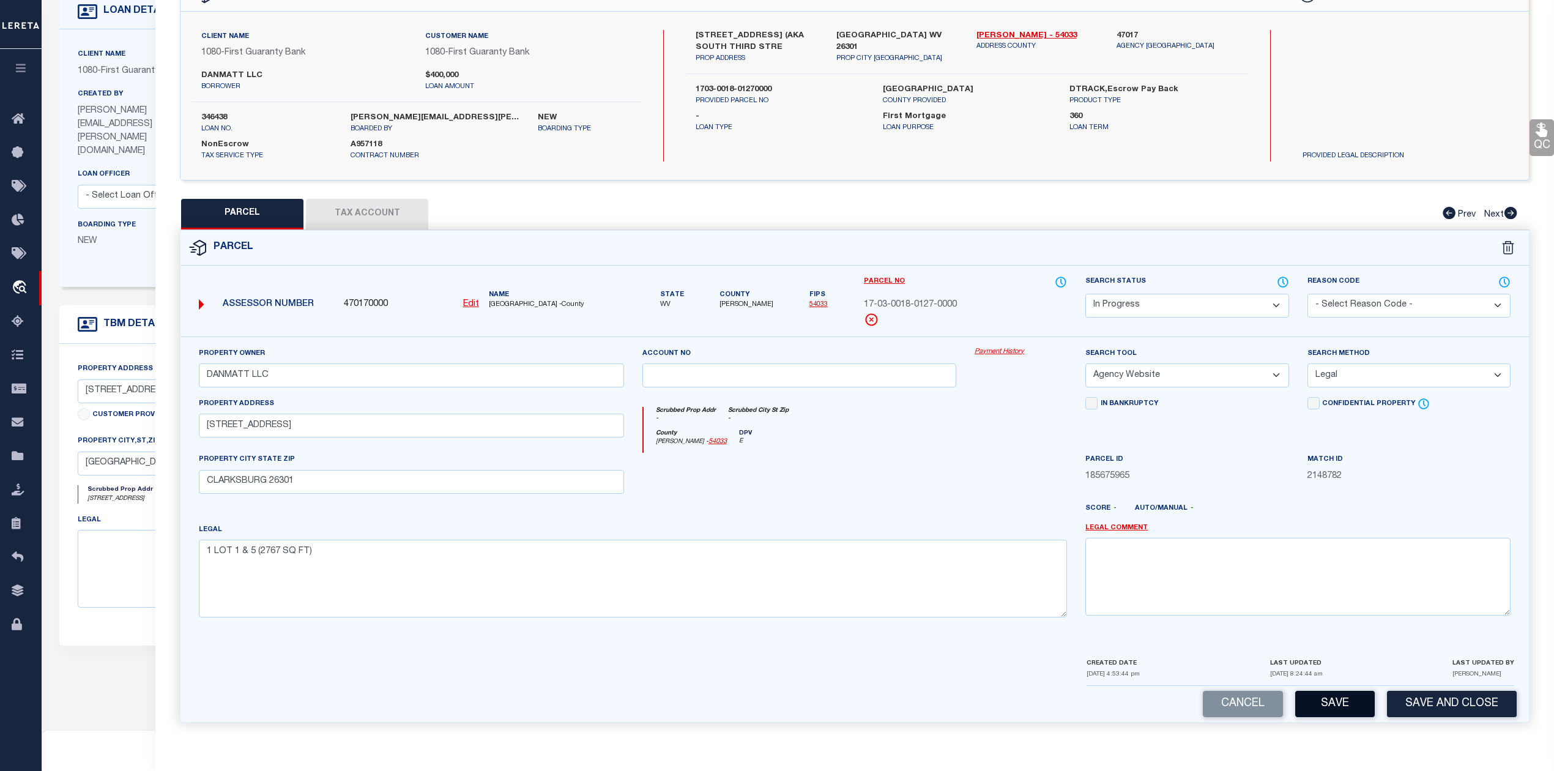
click at [1321, 708] on button "Save" at bounding box center [1335, 704] width 80 height 26
click at [916, 424] on div "Scrubbed Prop Addr - Scrubbed City [GEOGRAPHIC_DATA] -" at bounding box center [855, 418] width 424 height 23
click at [932, 461] on div at bounding box center [799, 478] width 333 height 50
click at [360, 213] on div "QC QC QC" at bounding box center [854, 348] width 1398 height 777
click at [371, 204] on button "Tax Account" at bounding box center [367, 214] width 122 height 31
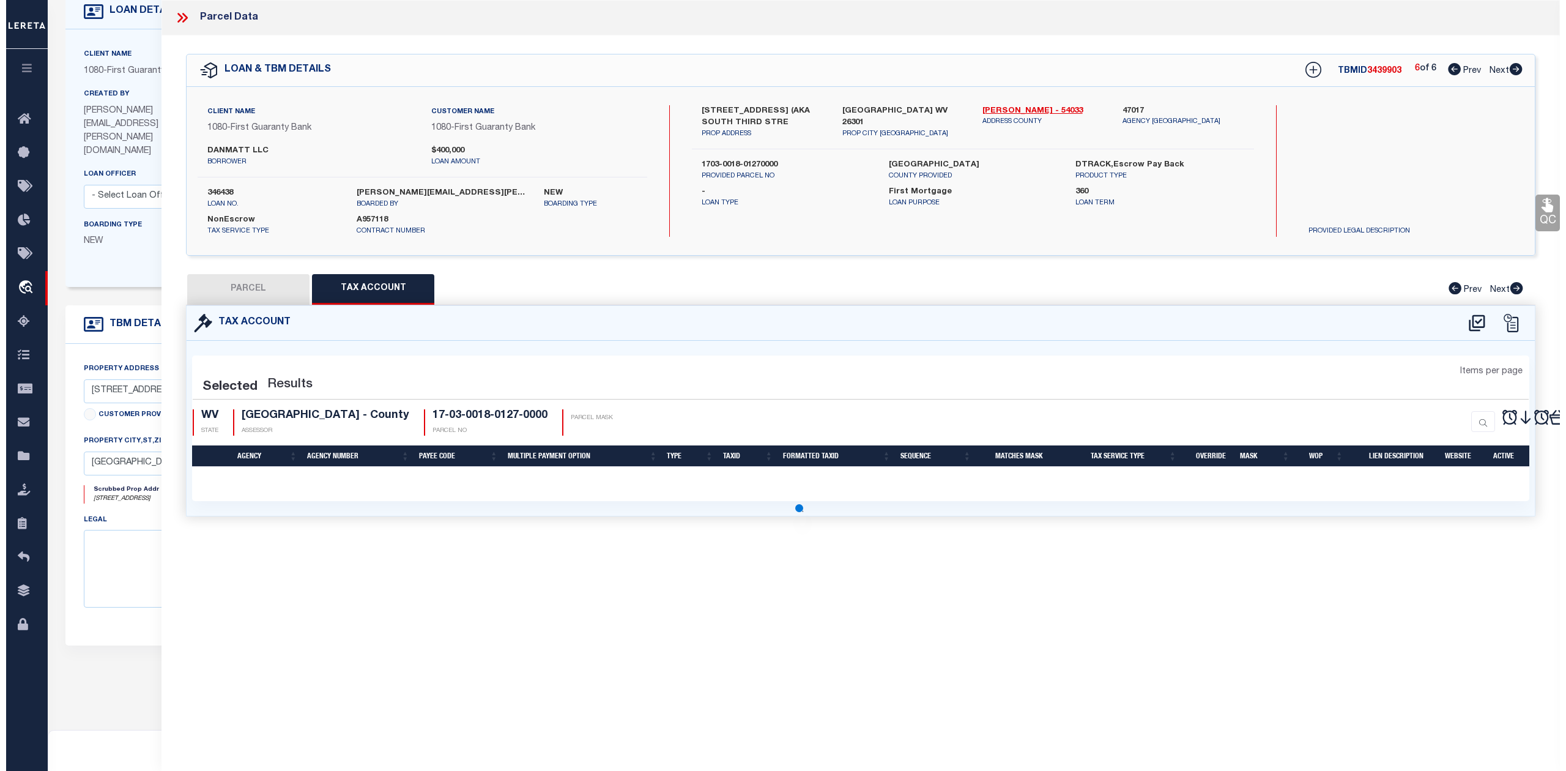
scroll to position [0, 0]
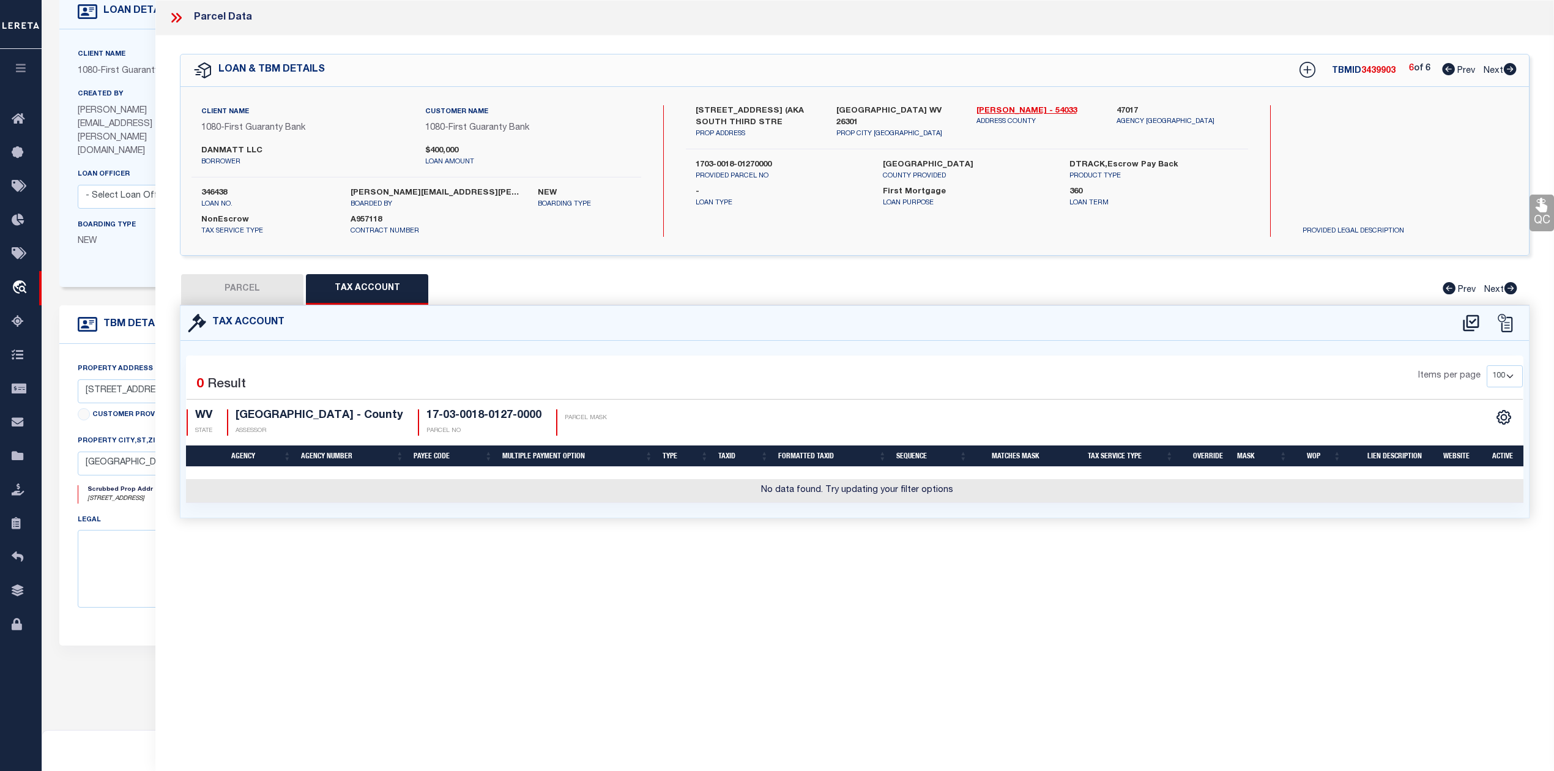
click at [465, 544] on div "Tax Account 0" at bounding box center [855, 426] width 1368 height 242
click at [1465, 327] on icon at bounding box center [1471, 323] width 20 height 20
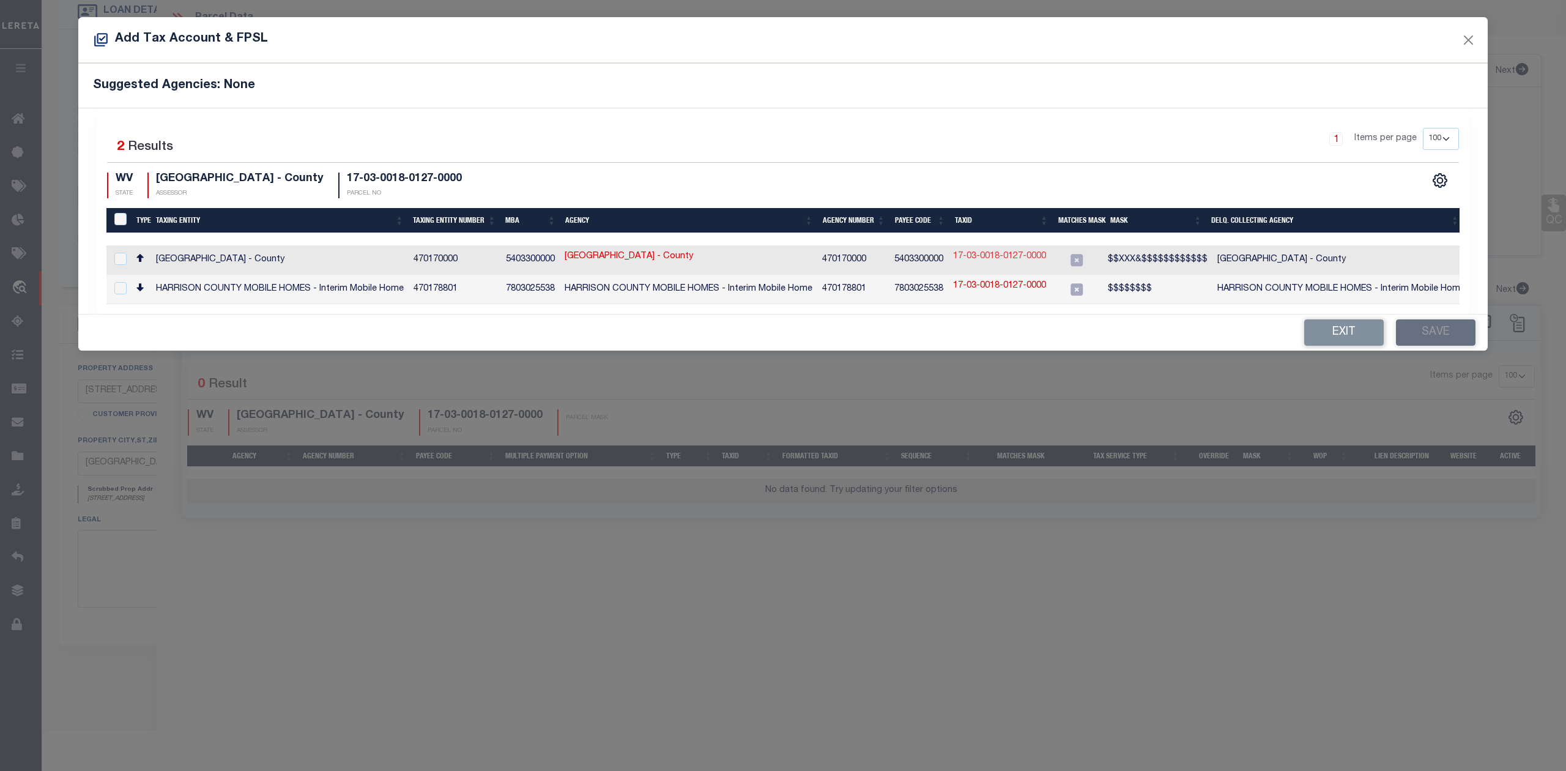
click at [982, 257] on link "17-03-0018-0127-0000" at bounding box center [999, 256] width 93 height 13
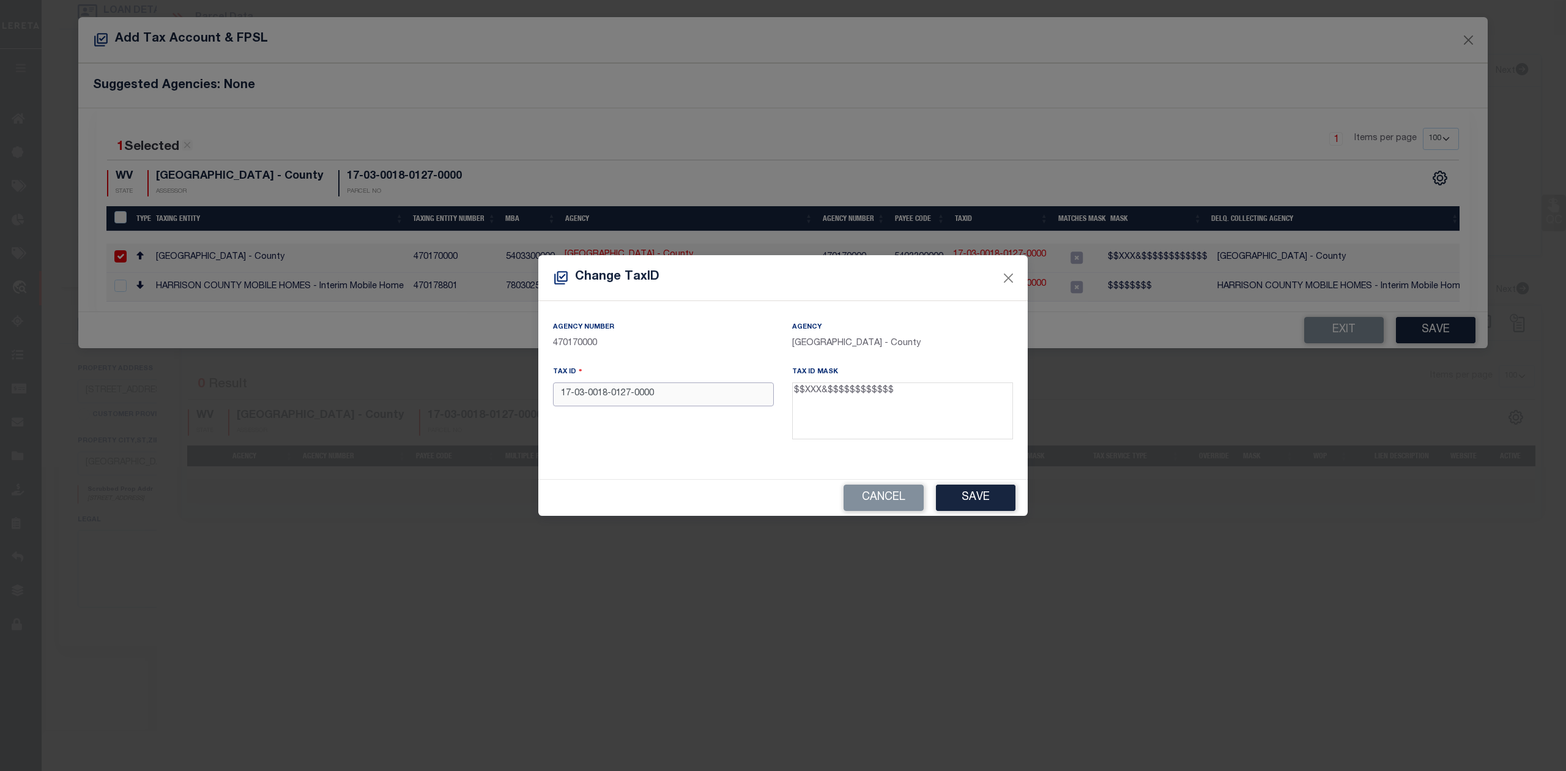
click at [574, 393] on input "17-03-0018-0127-0000" at bounding box center [663, 394] width 221 height 24
click at [625, 446] on div "Agency Number 470170000 Agency [GEOGRAPHIC_DATA] - County Tax ID 17030018012700…" at bounding box center [783, 384] width 478 height 129
click at [971, 491] on button "Save" at bounding box center [976, 497] width 80 height 26
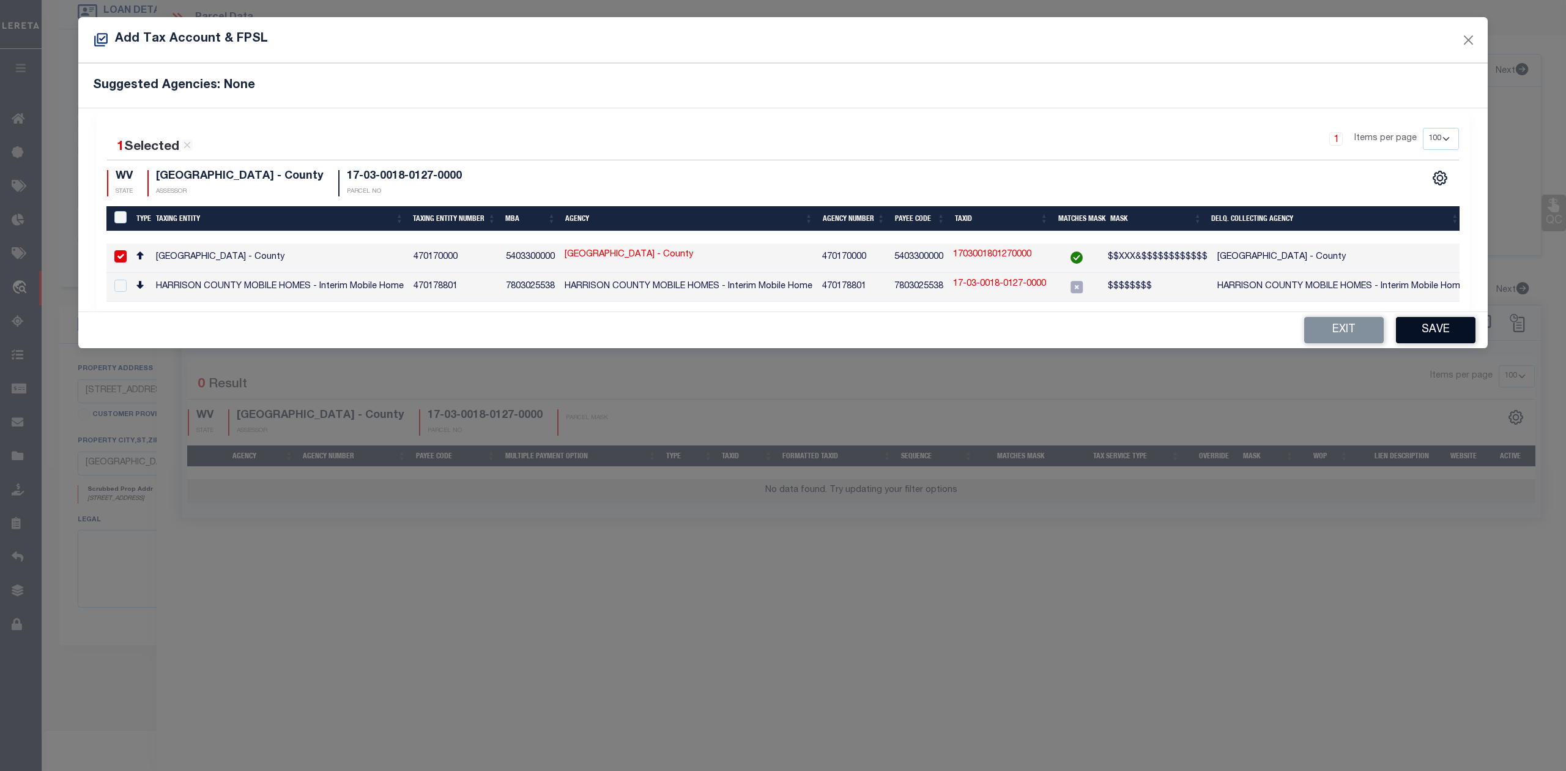
click at [1434, 341] on button "Save" at bounding box center [1436, 330] width 80 height 26
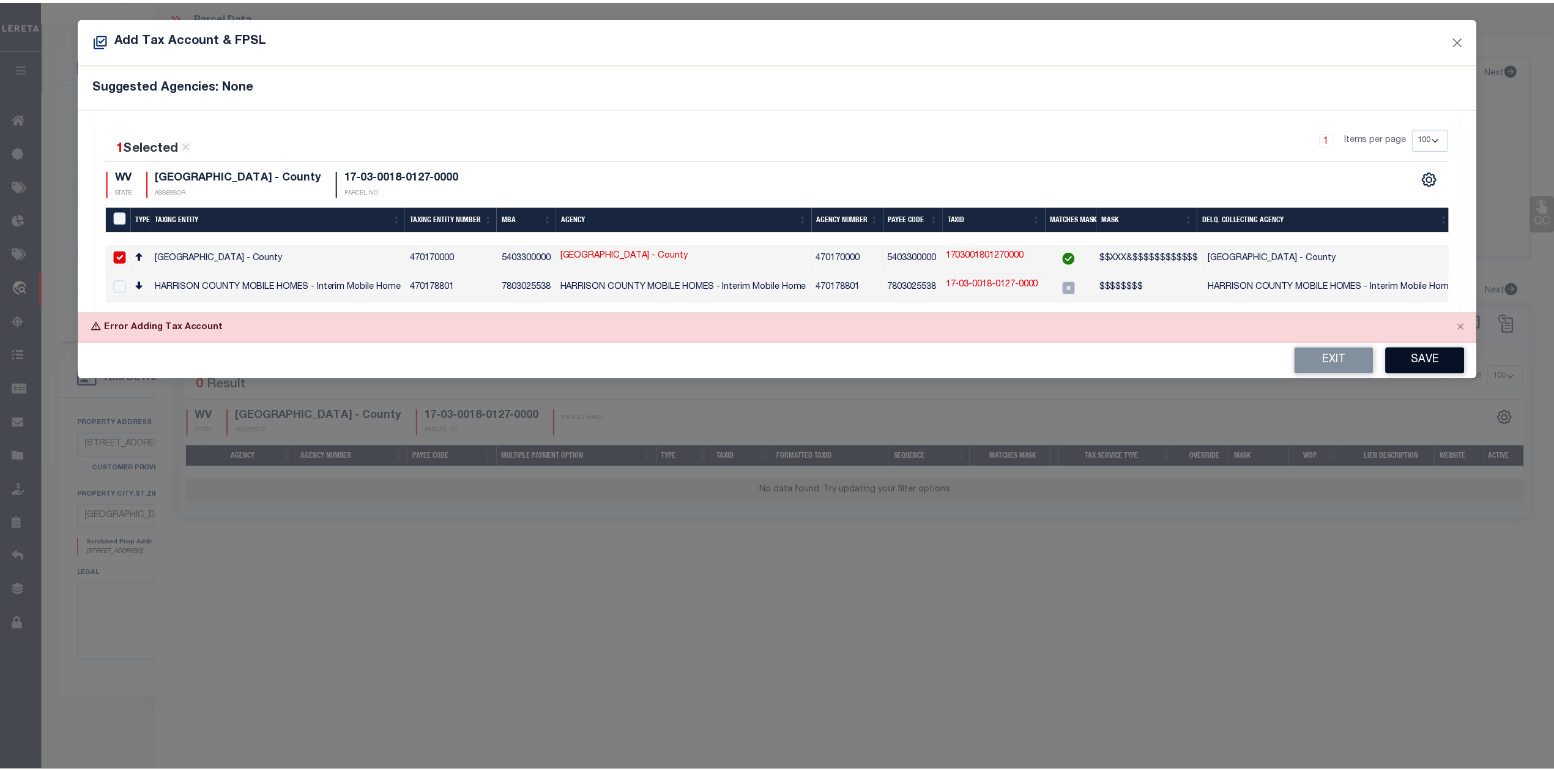
scroll to position [135, 0]
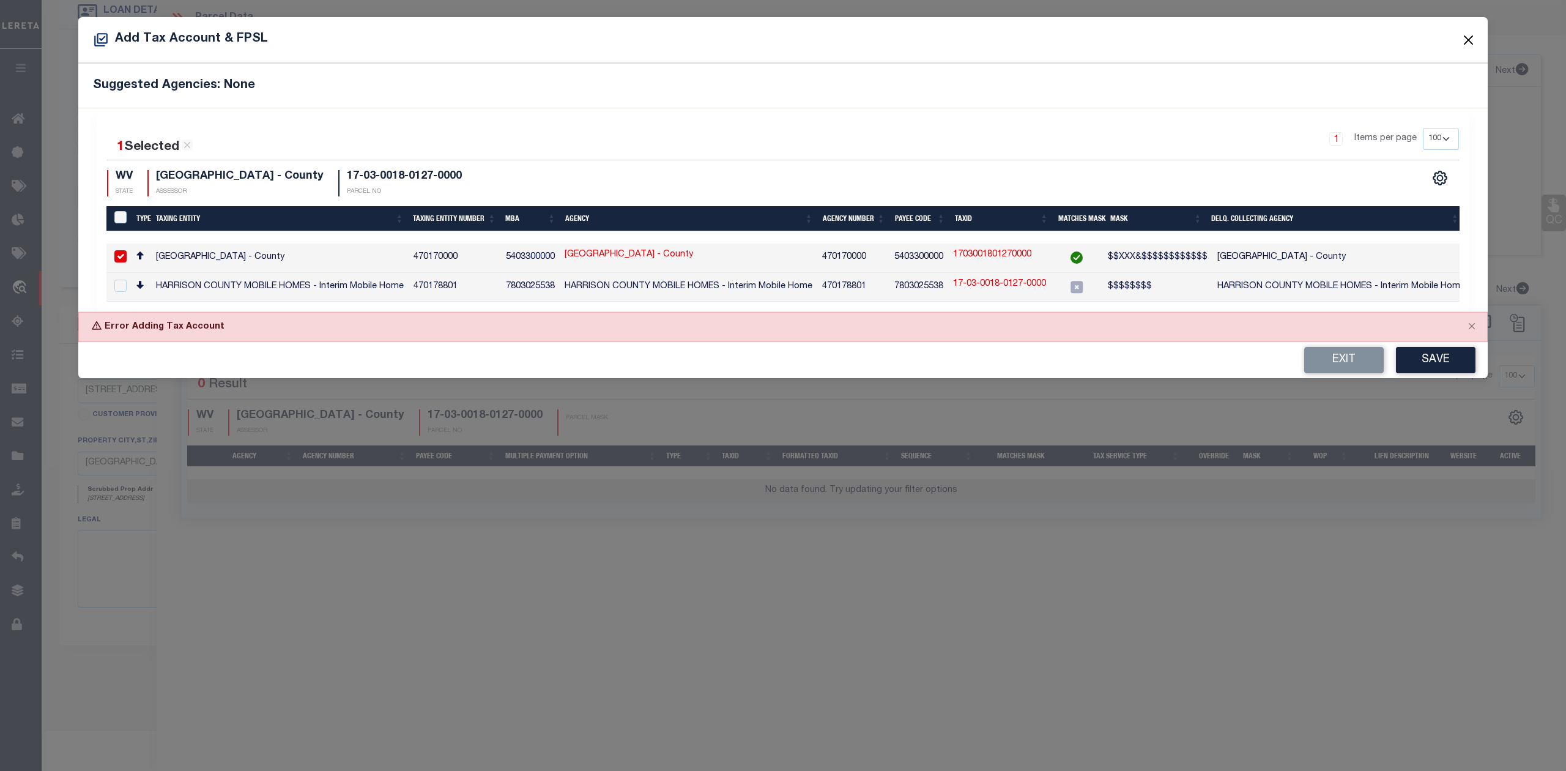
click at [1474, 46] on button "Close" at bounding box center [1469, 40] width 16 height 16
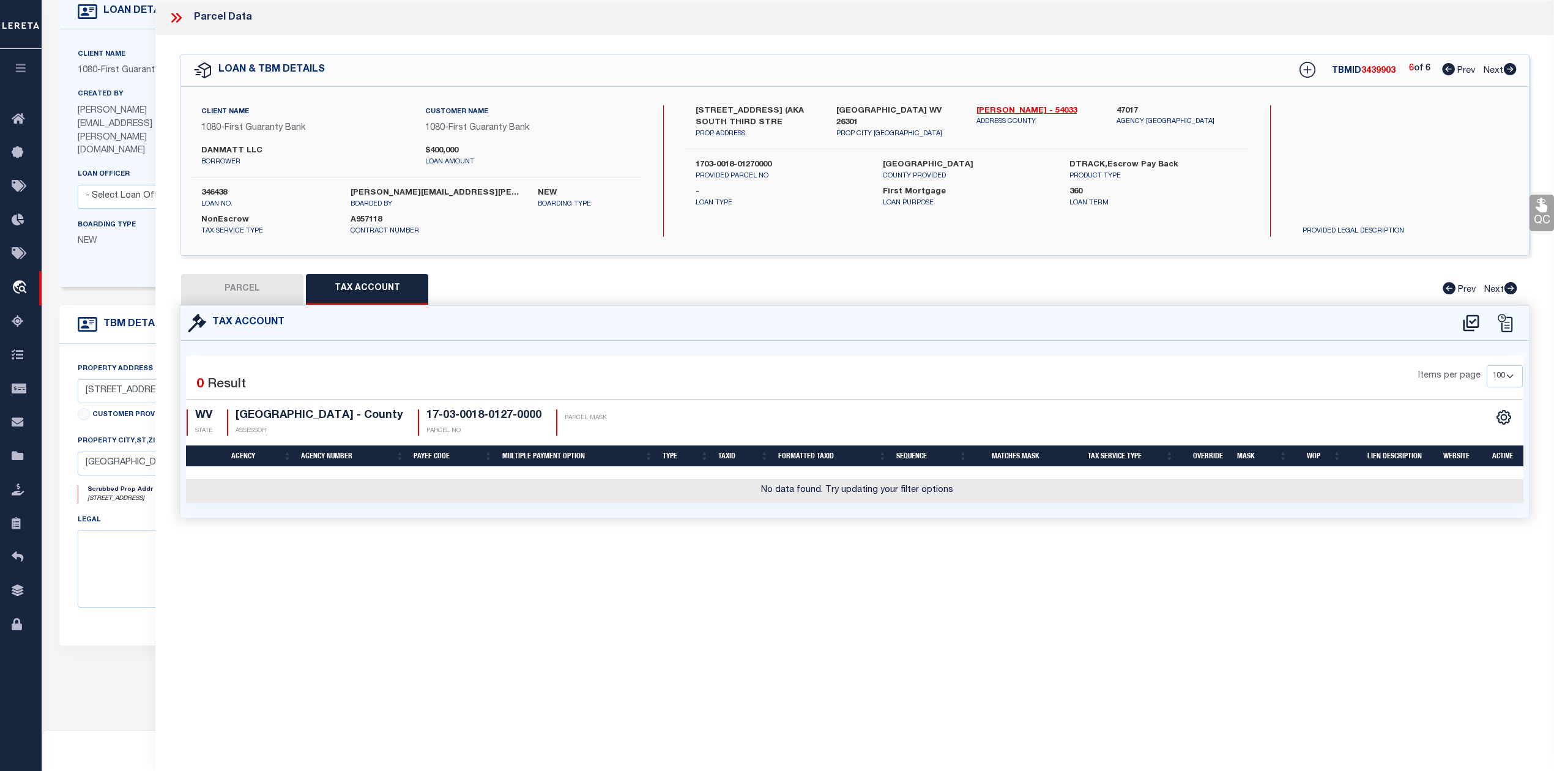
click at [1266, 528] on div "Tax Account 0" at bounding box center [855, 426] width 1368 height 242
click at [254, 272] on div "QC QC QC" at bounding box center [854, 291] width 1398 height 512
click at [254, 276] on button "PARCEL" at bounding box center [242, 289] width 122 height 31
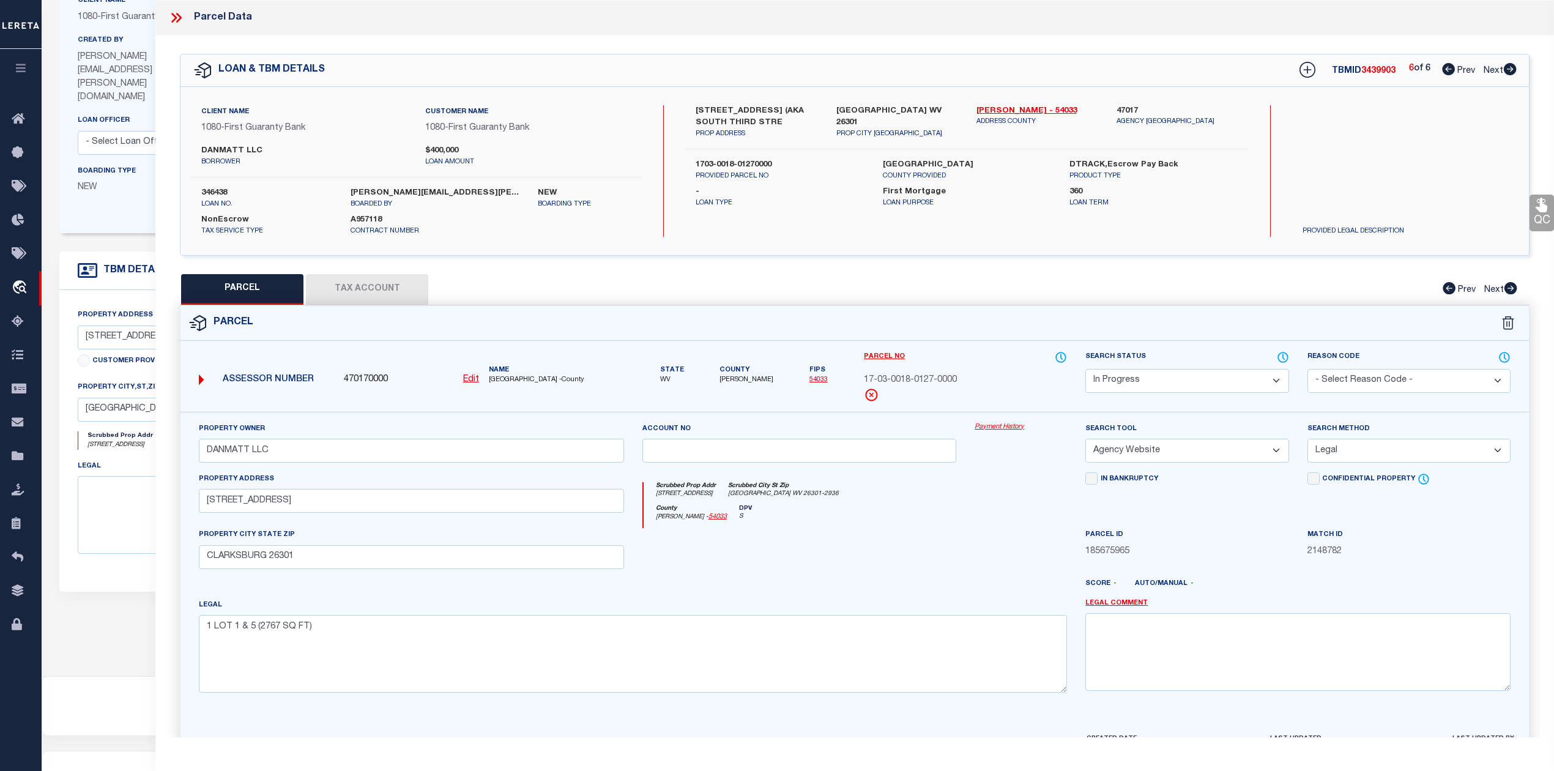
scroll to position [81, 0]
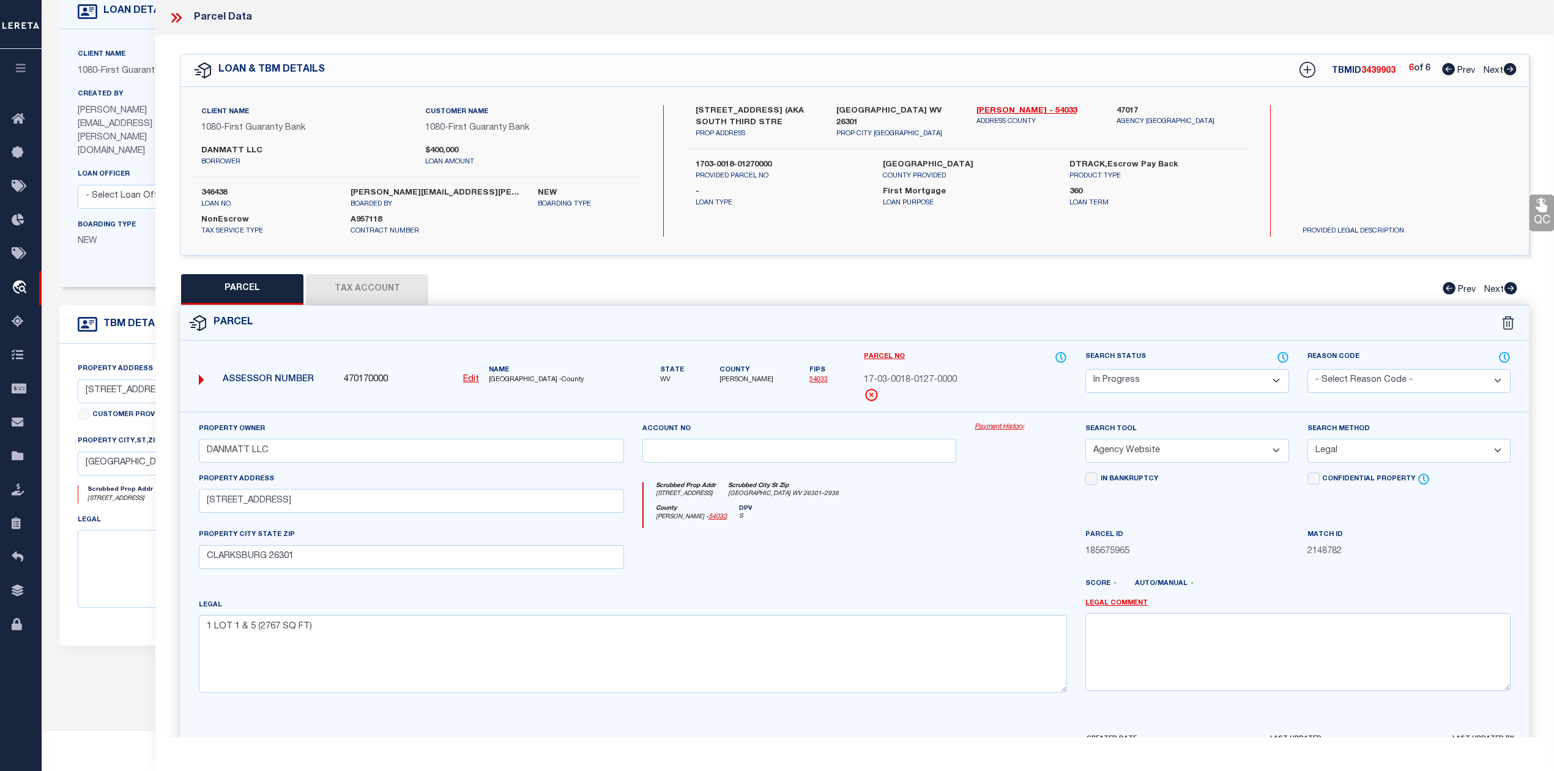
click at [352, 283] on button "Tax Account" at bounding box center [367, 289] width 122 height 31
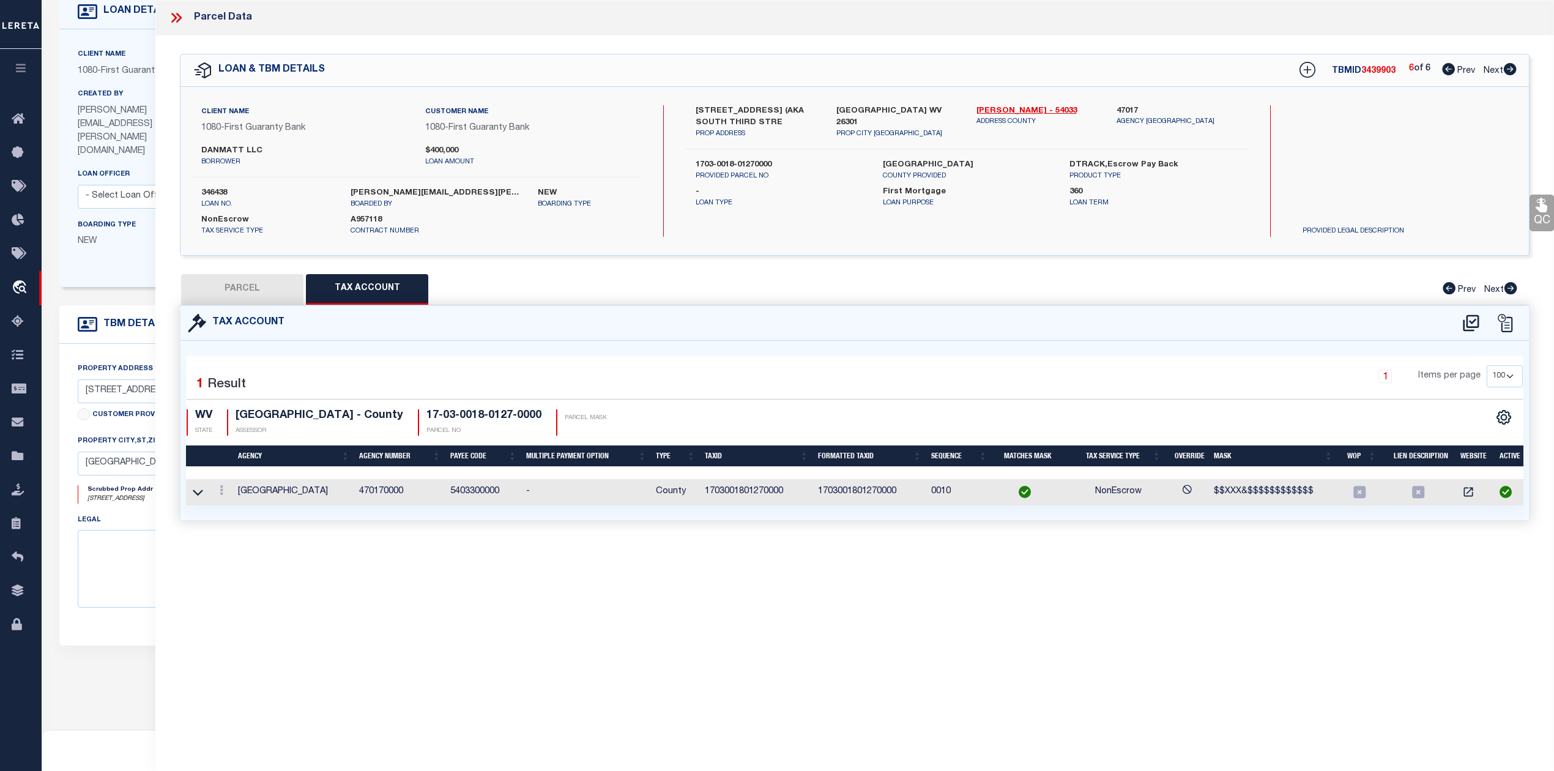
click at [218, 287] on button "PARCEL" at bounding box center [242, 289] width 122 height 31
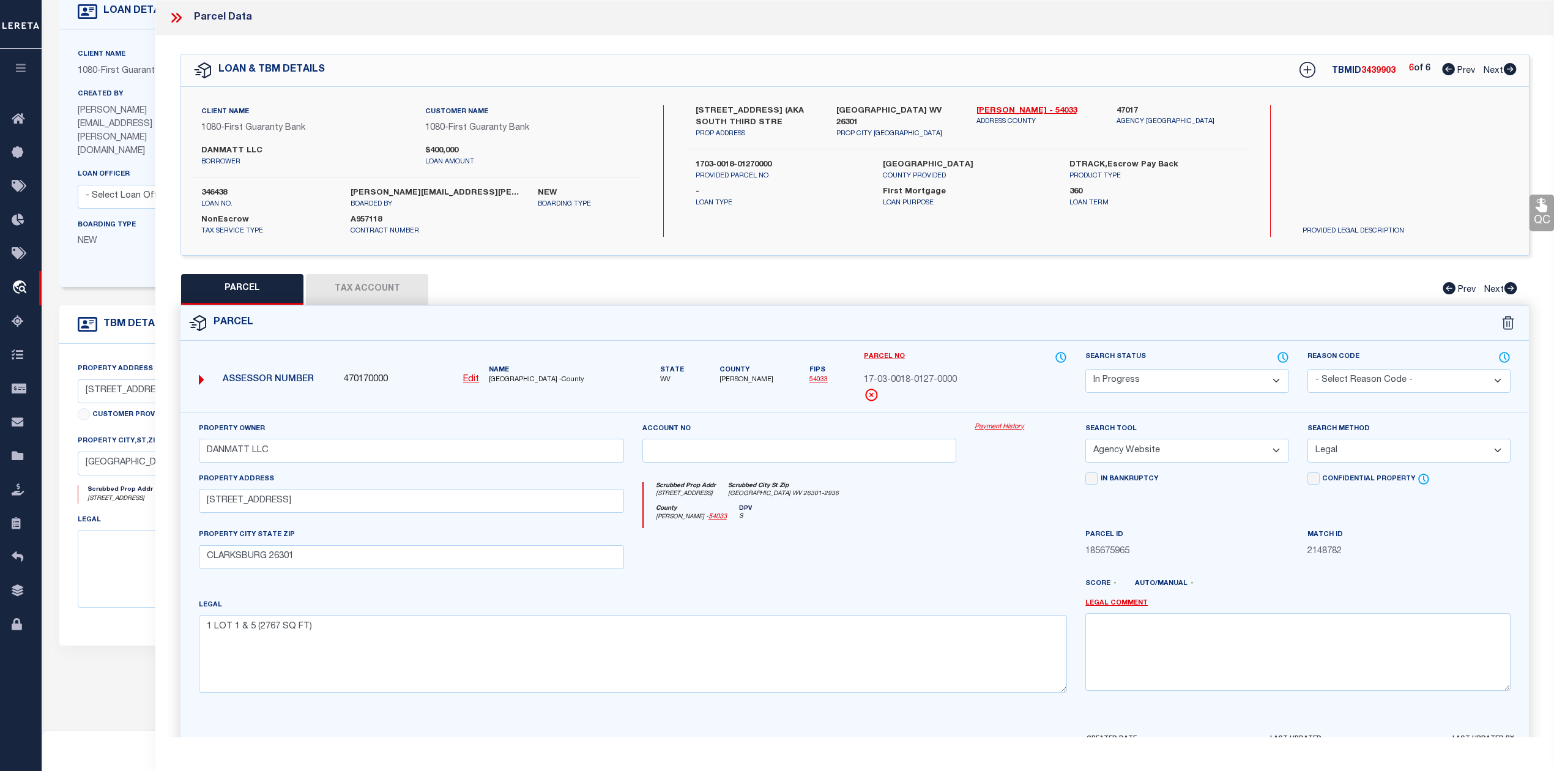
click at [862, 557] on div at bounding box center [799, 553] width 333 height 50
click at [905, 544] on div at bounding box center [799, 553] width 333 height 50
click at [176, 20] on icon at bounding box center [176, 18] width 16 height 16
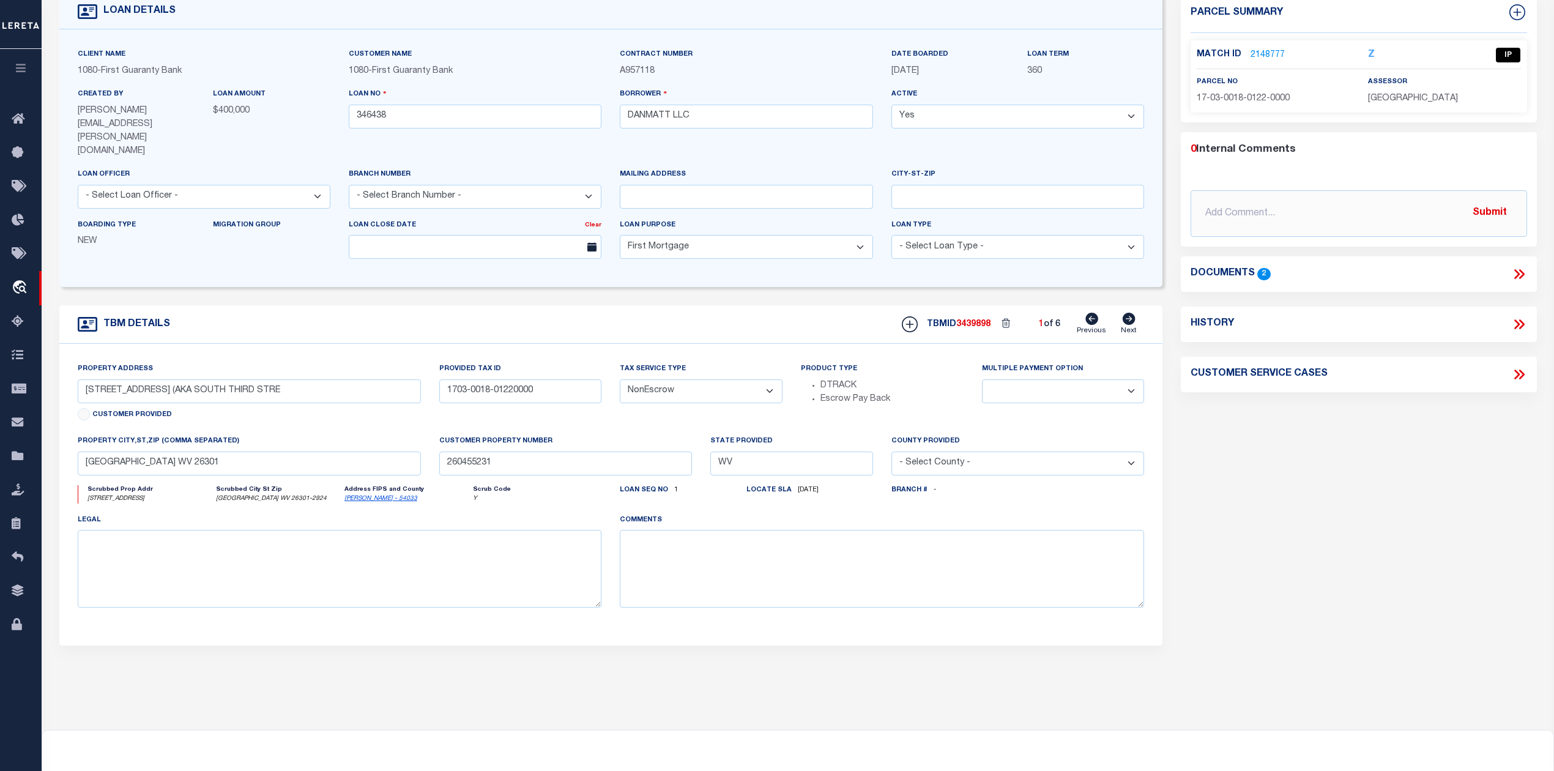
scroll to position [0, 0]
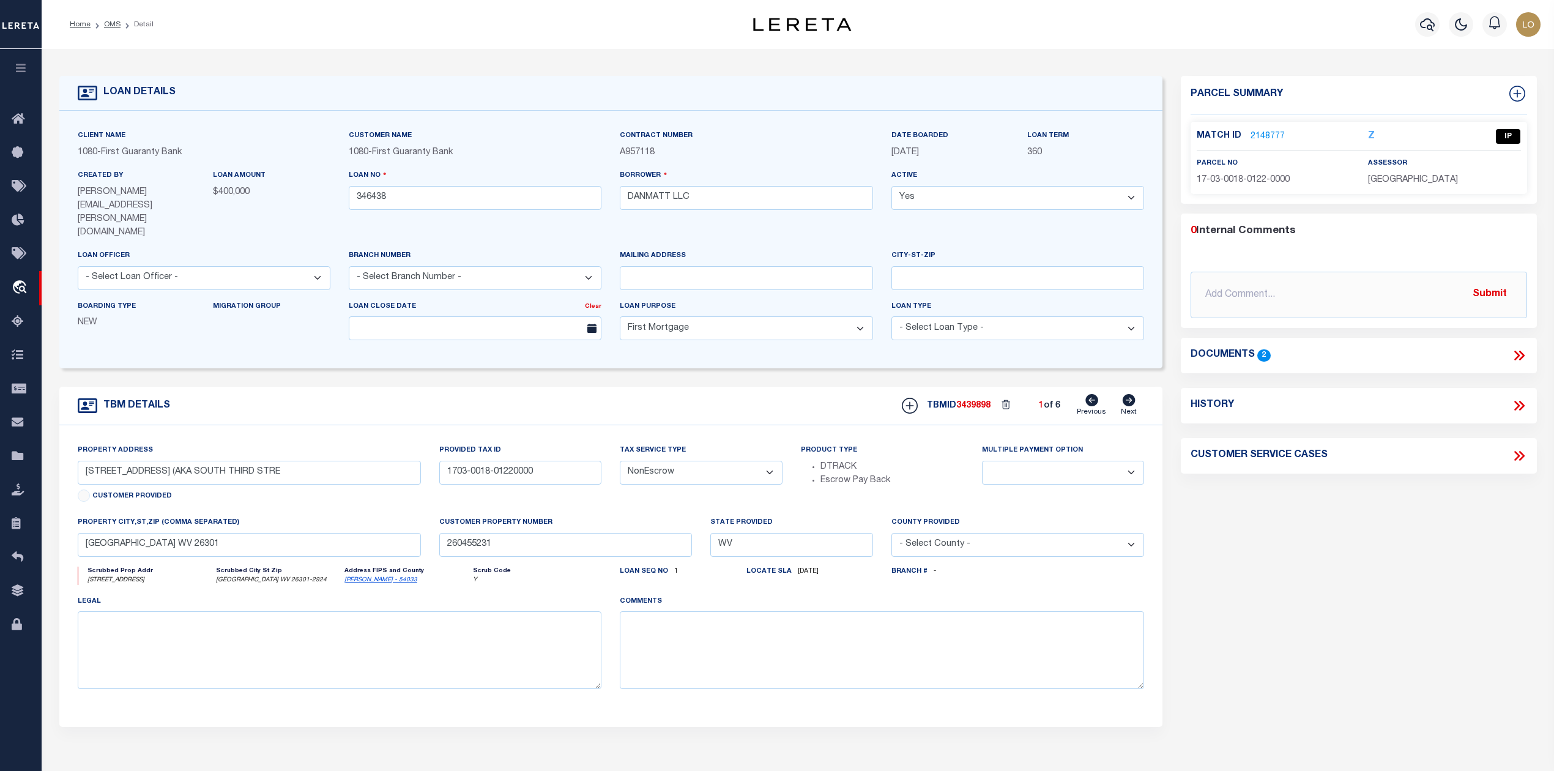
click at [1258, 131] on link "2148777" at bounding box center [1267, 136] width 34 height 13
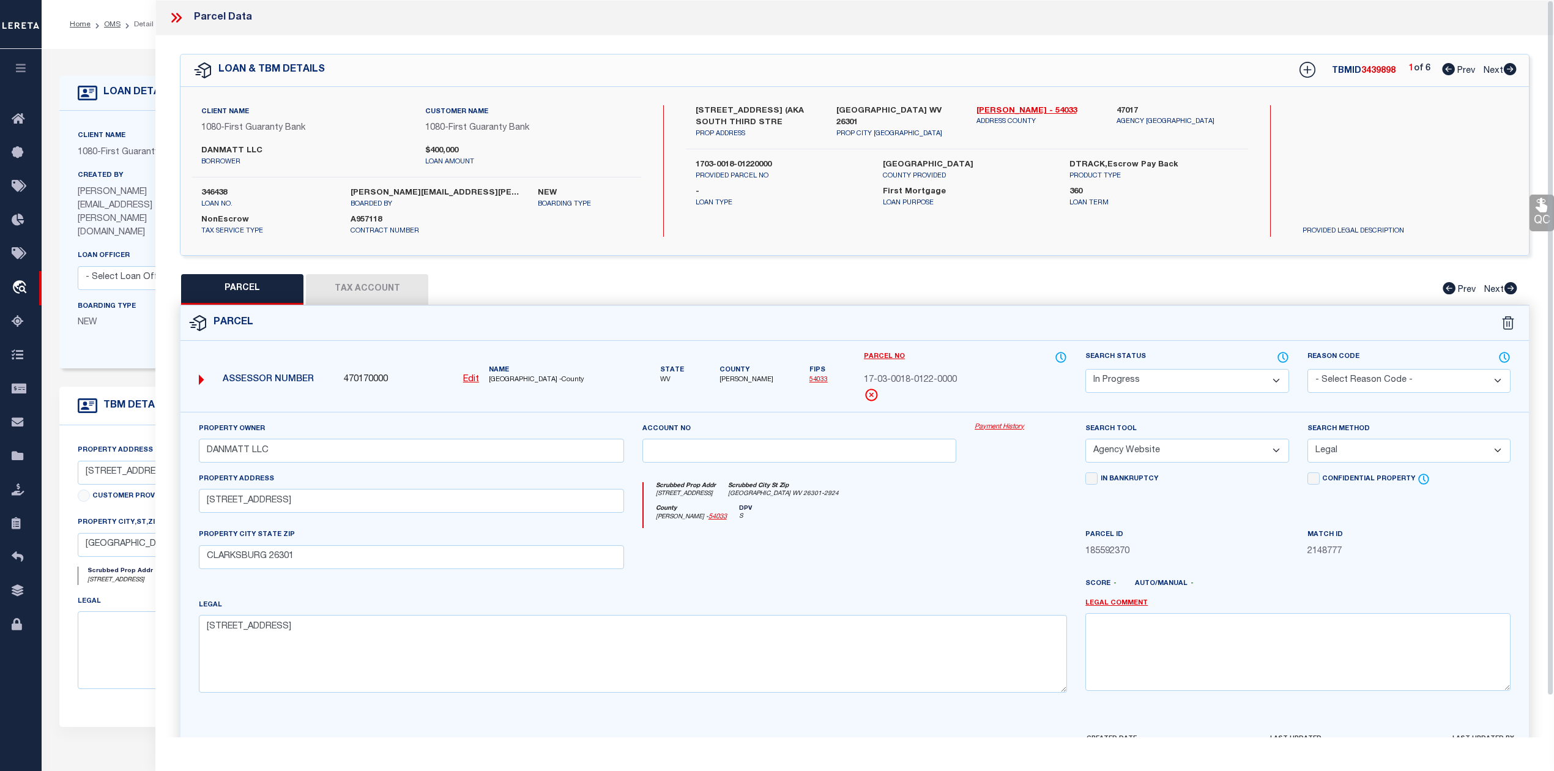
click at [969, 504] on div "Scrubbed Prop Addr [STREET_ADDRESS] [GEOGRAPHIC_DATA]-2924" at bounding box center [855, 493] width 424 height 23
click at [1094, 390] on select "Automated Search Bad Parcel Complete Duplicate Parcel High Dollar Reporting In …" at bounding box center [1186, 381] width 203 height 24
click at [1085, 369] on select "Automated Search Bad Parcel Complete Duplicate Parcel High Dollar Reporting In …" at bounding box center [1186, 381] width 203 height 24
click at [935, 539] on div at bounding box center [799, 553] width 333 height 50
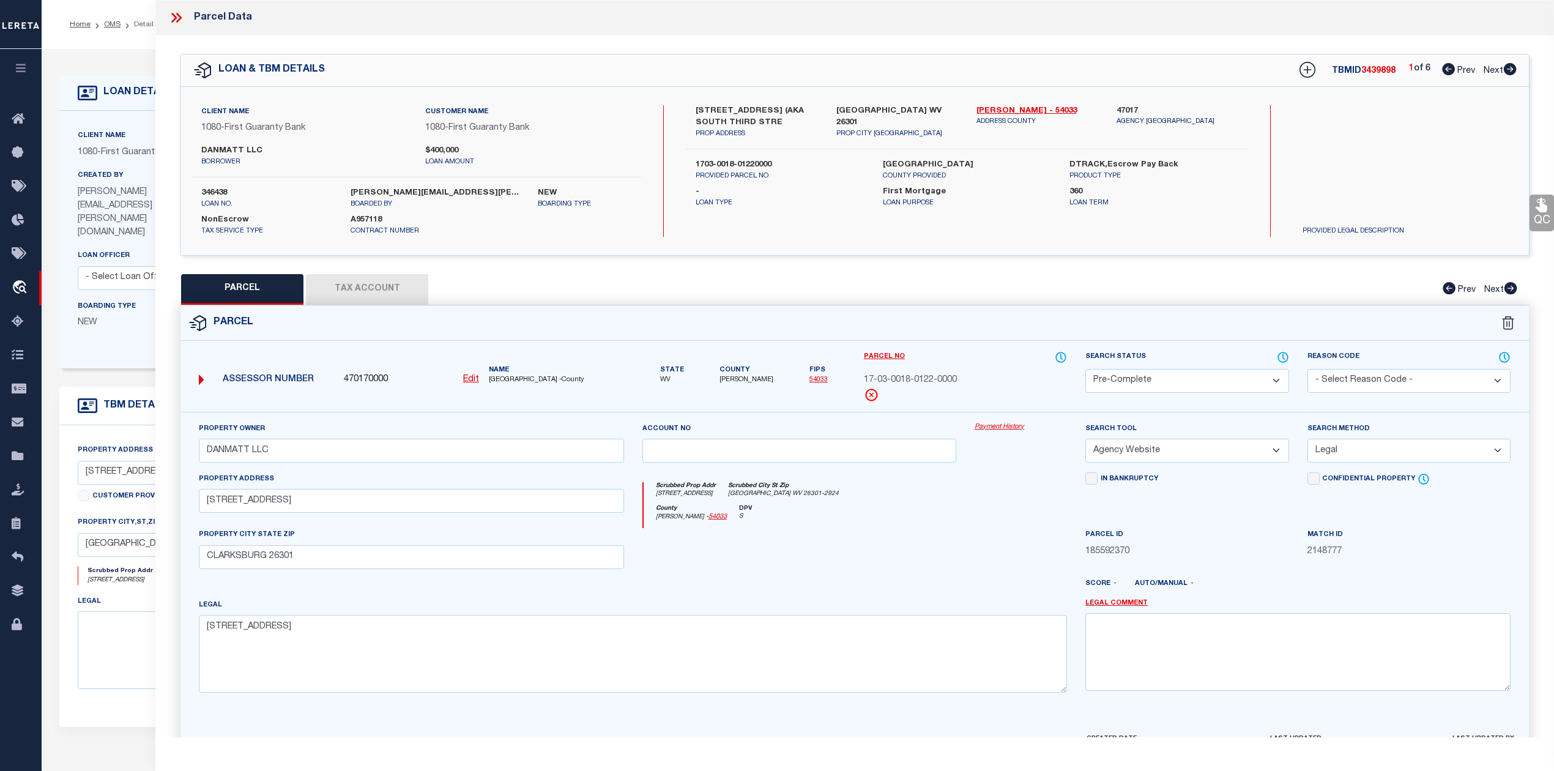
scroll to position [80, 0]
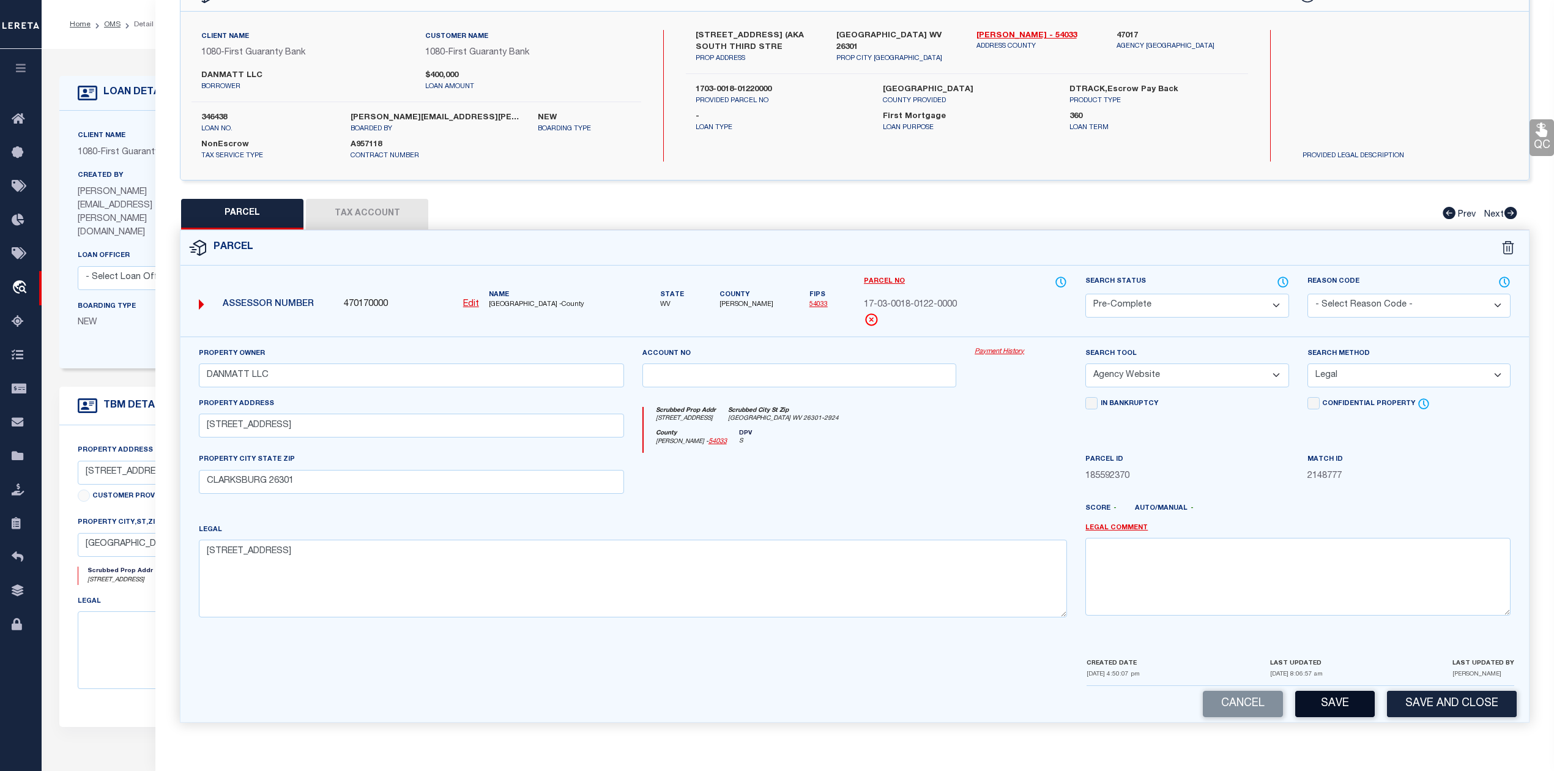
click at [1328, 700] on button "Save" at bounding box center [1335, 704] width 80 height 26
click at [967, 456] on div at bounding box center [1020, 478] width 111 height 50
click at [977, 466] on div at bounding box center [1020, 478] width 111 height 50
click at [409, 204] on button "Tax Account" at bounding box center [367, 214] width 122 height 31
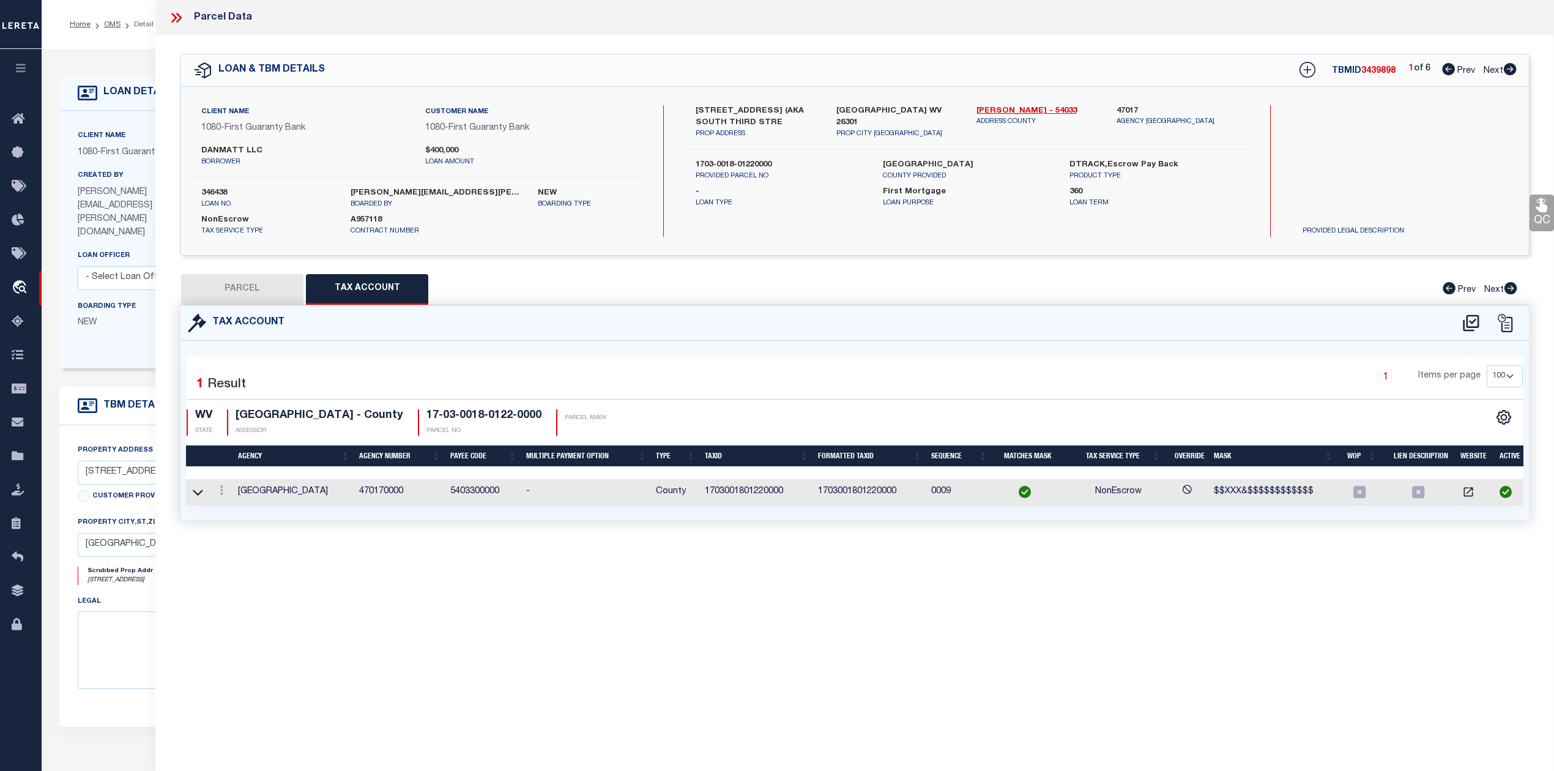
click at [278, 280] on button "PARCEL" at bounding box center [242, 289] width 122 height 31
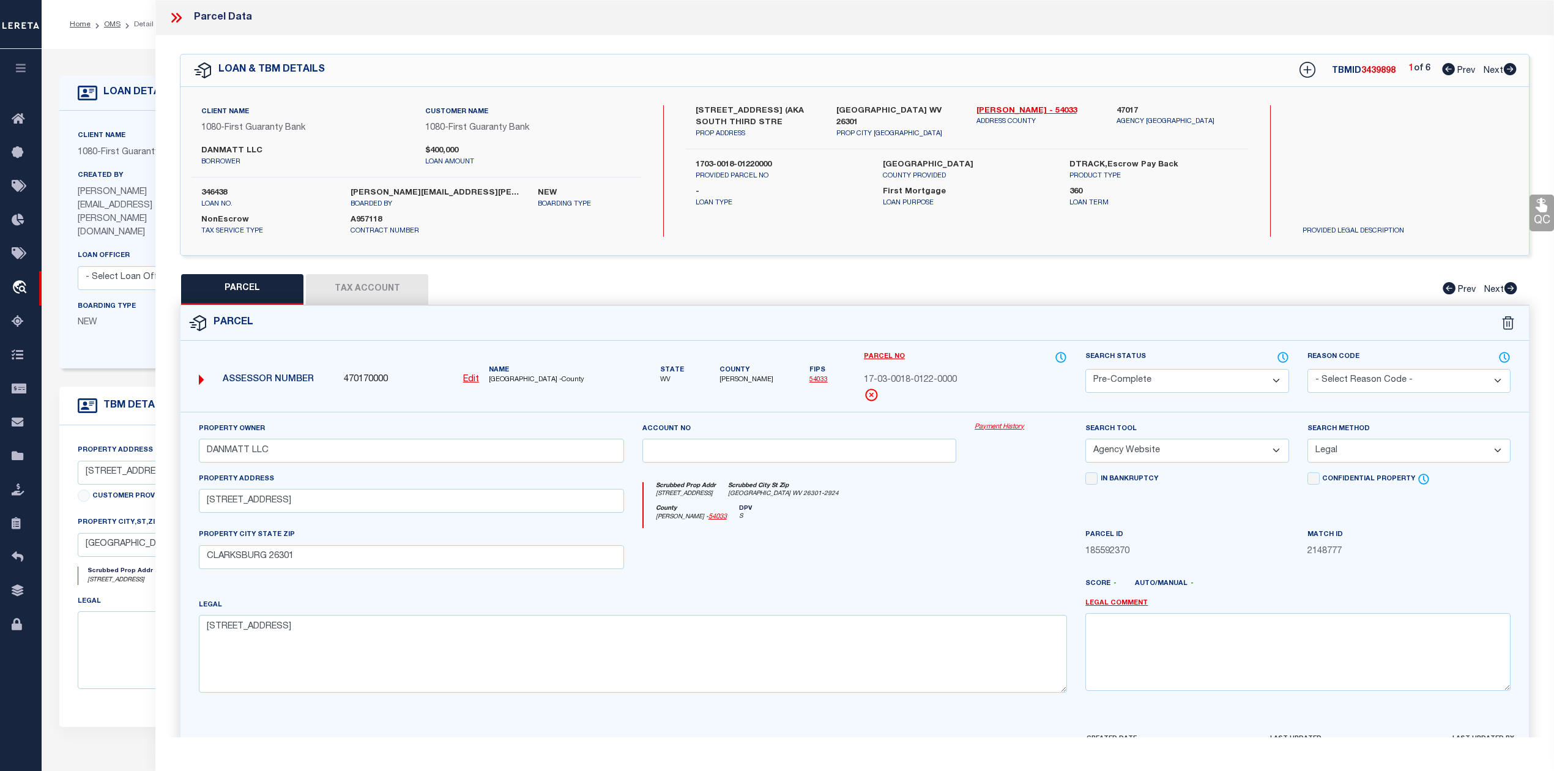
click at [1014, 322] on div "Parcel" at bounding box center [854, 323] width 1348 height 35
click at [1507, 67] on icon at bounding box center [1509, 69] width 13 height 12
click at [1107, 383] on select "Automated Search Bad Parcel Complete Duplicate Parcel High Dollar Reporting In …" at bounding box center [1186, 381] width 203 height 24
click at [1085, 369] on select "Automated Search Bad Parcel Complete Duplicate Parcel High Dollar Reporting In …" at bounding box center [1186, 381] width 203 height 24
click at [986, 558] on div at bounding box center [1020, 553] width 111 height 50
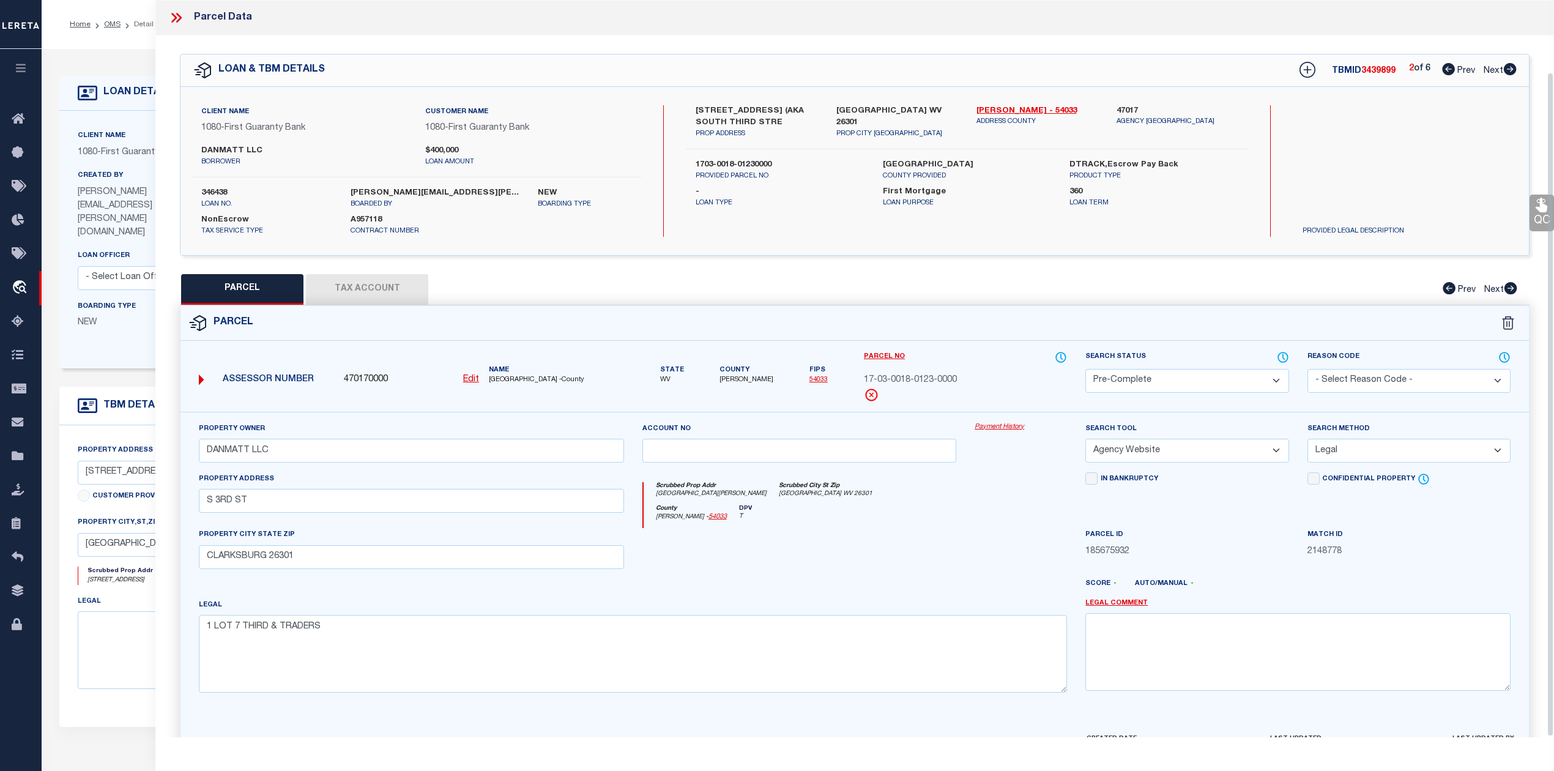
scroll to position [80, 0]
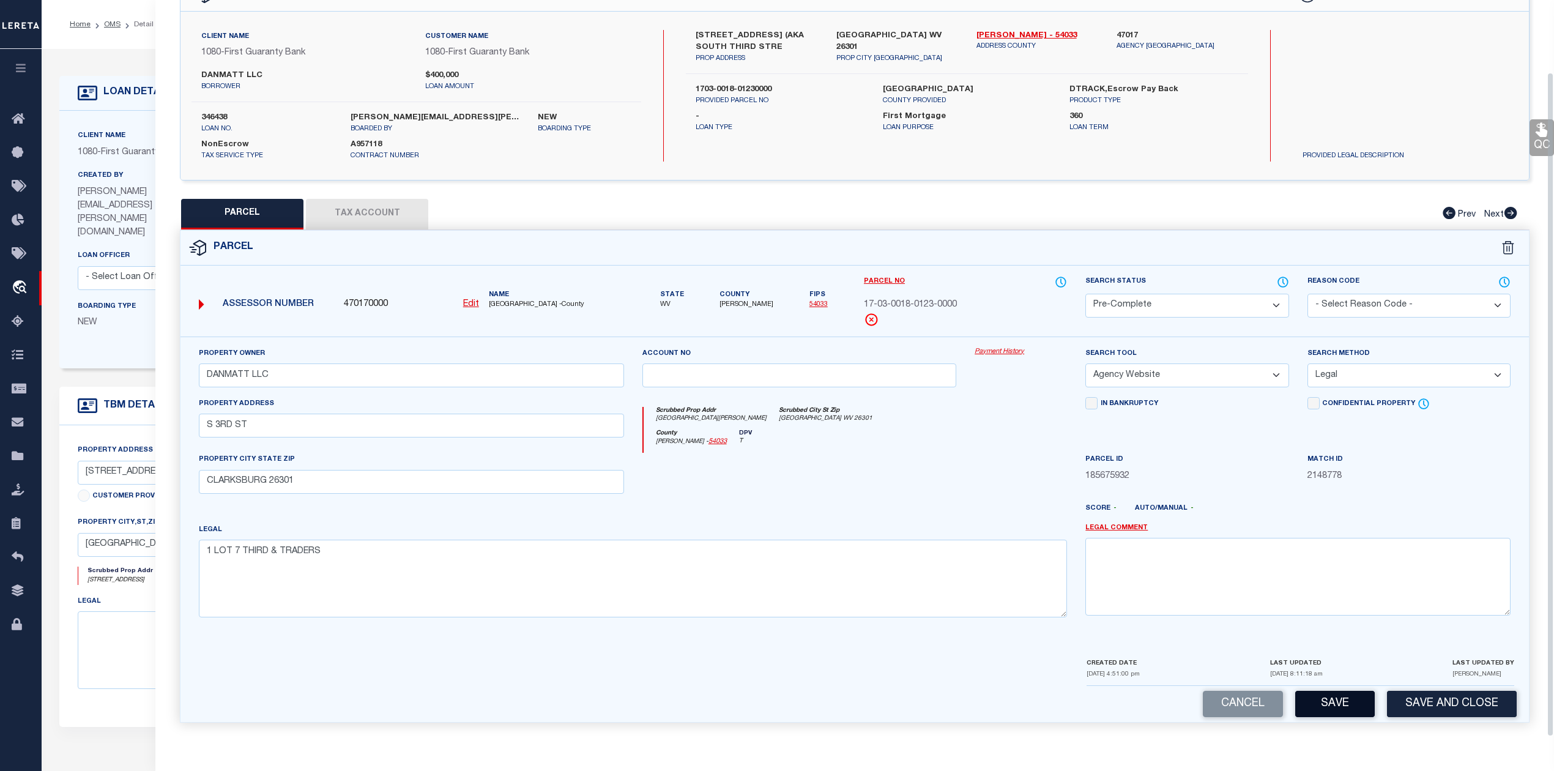
click at [1361, 703] on button "Save" at bounding box center [1335, 704] width 80 height 26
click at [961, 487] on div at bounding box center [799, 478] width 333 height 50
click at [935, 473] on div at bounding box center [799, 478] width 333 height 50
click at [378, 214] on button "Tax Account" at bounding box center [367, 214] width 122 height 31
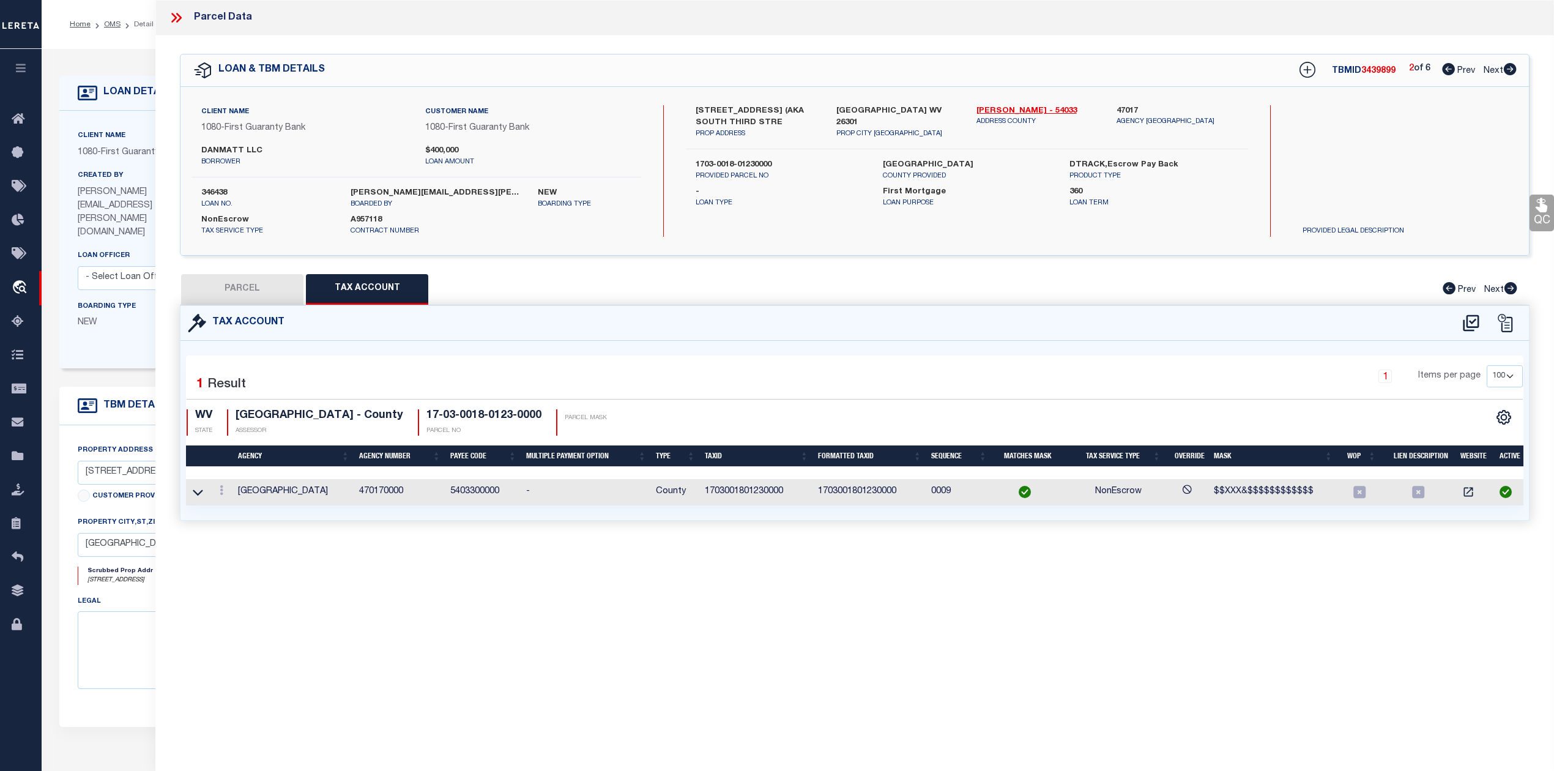
click at [911, 617] on div "Parcel Data QC QC QC - Select Status - Ready to QC" at bounding box center [854, 368] width 1398 height 737
click at [287, 290] on button "PARCEL" at bounding box center [242, 289] width 122 height 31
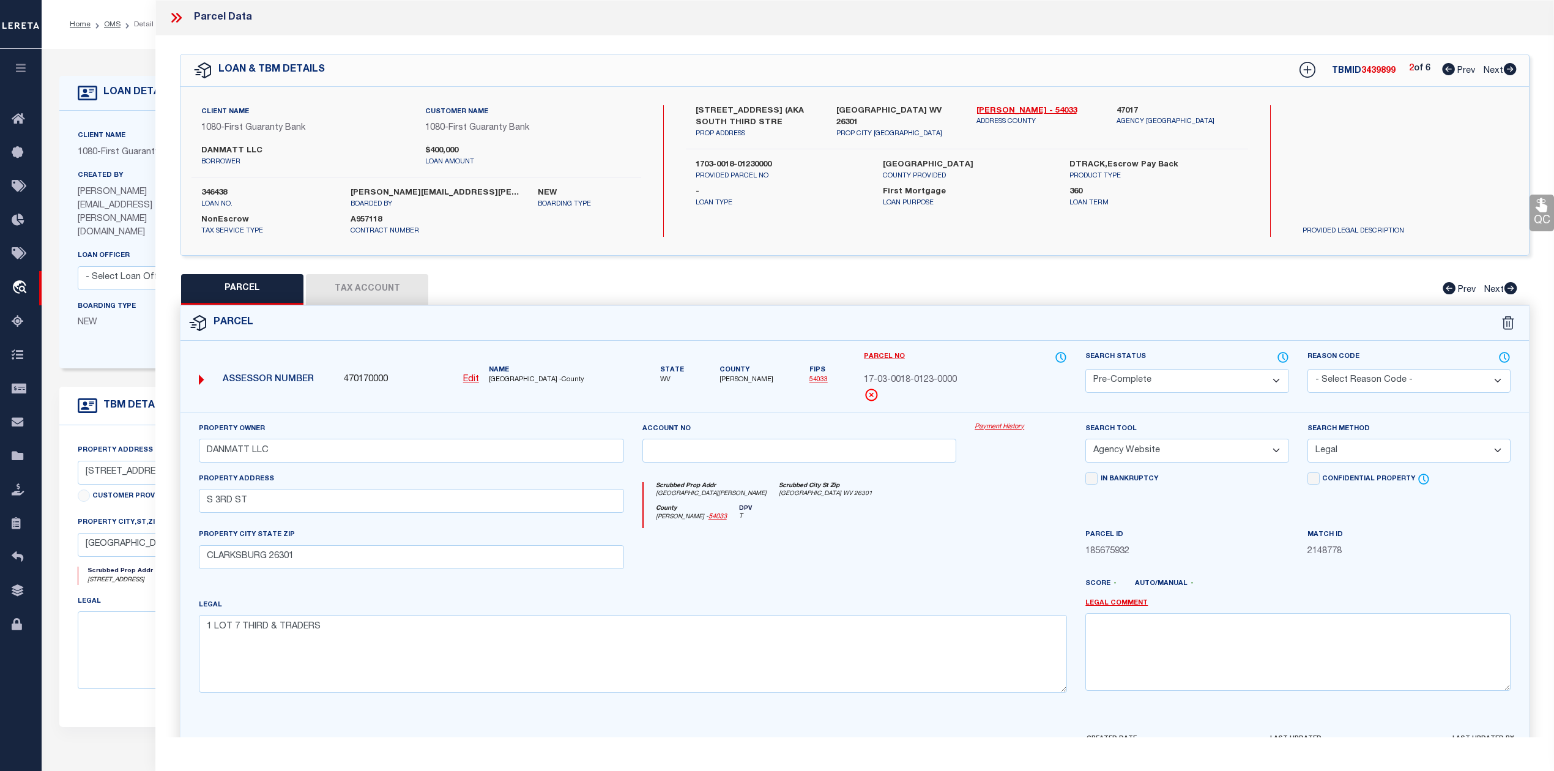
click at [862, 550] on div at bounding box center [799, 553] width 333 height 50
click at [1052, 300] on div "PARCEL Tax Account Prev Next" at bounding box center [854, 289] width 1349 height 31
click at [1512, 72] on icon at bounding box center [1509, 69] width 13 height 12
click at [937, 520] on div "County [PERSON_NAME] - 54033 DPV S" at bounding box center [855, 517] width 424 height 24
click at [1100, 380] on select "Automated Search Bad Parcel Complete Duplicate Parcel High Dollar Reporting In …" at bounding box center [1186, 381] width 203 height 24
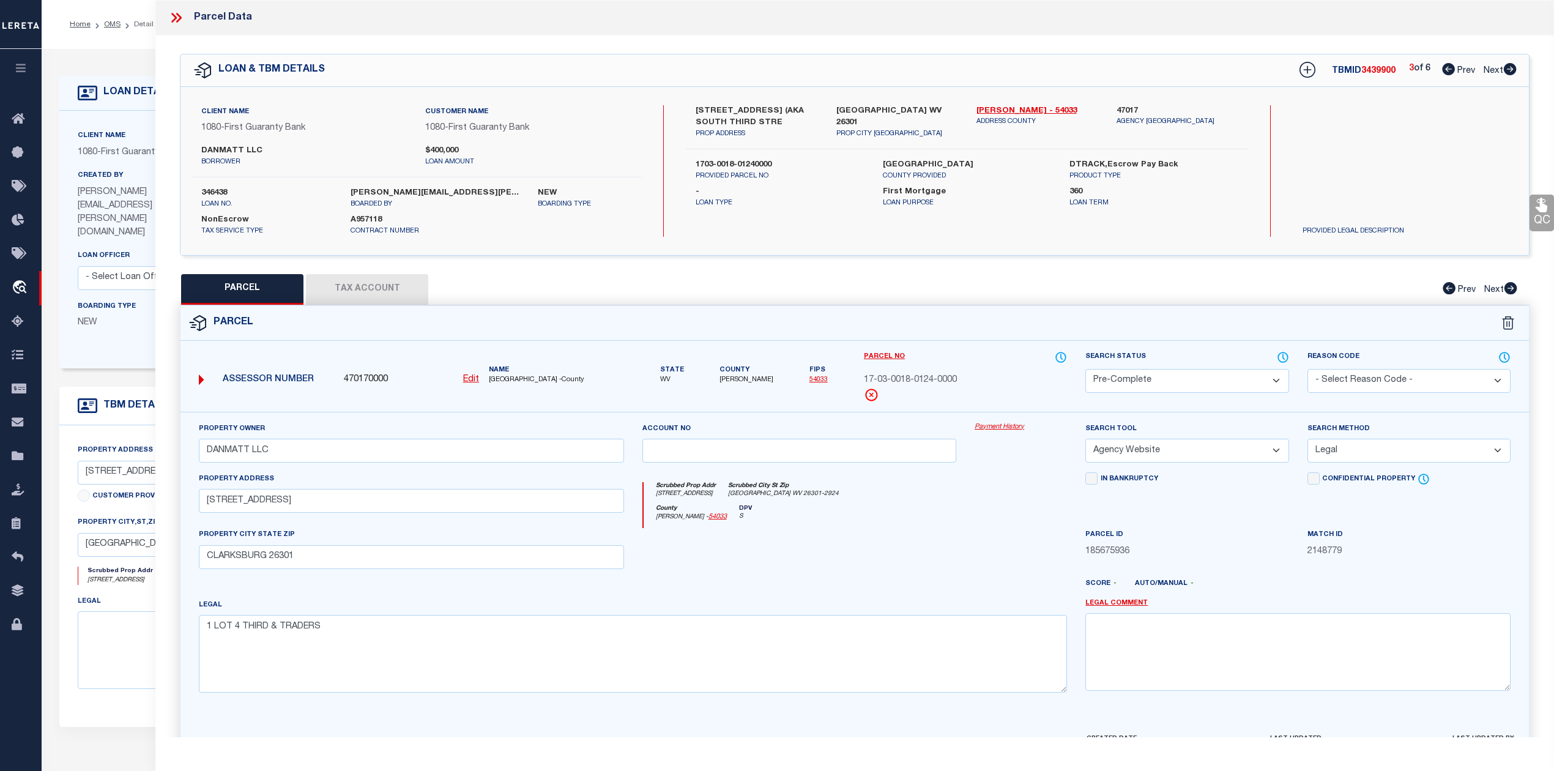
click at [1085, 369] on select "Automated Search Bad Parcel Complete Duplicate Parcel High Dollar Reporting In …" at bounding box center [1186, 381] width 203 height 24
click at [958, 607] on div "Legal 1 LOT 4 THIRD & TRADERS" at bounding box center [633, 645] width 868 height 94
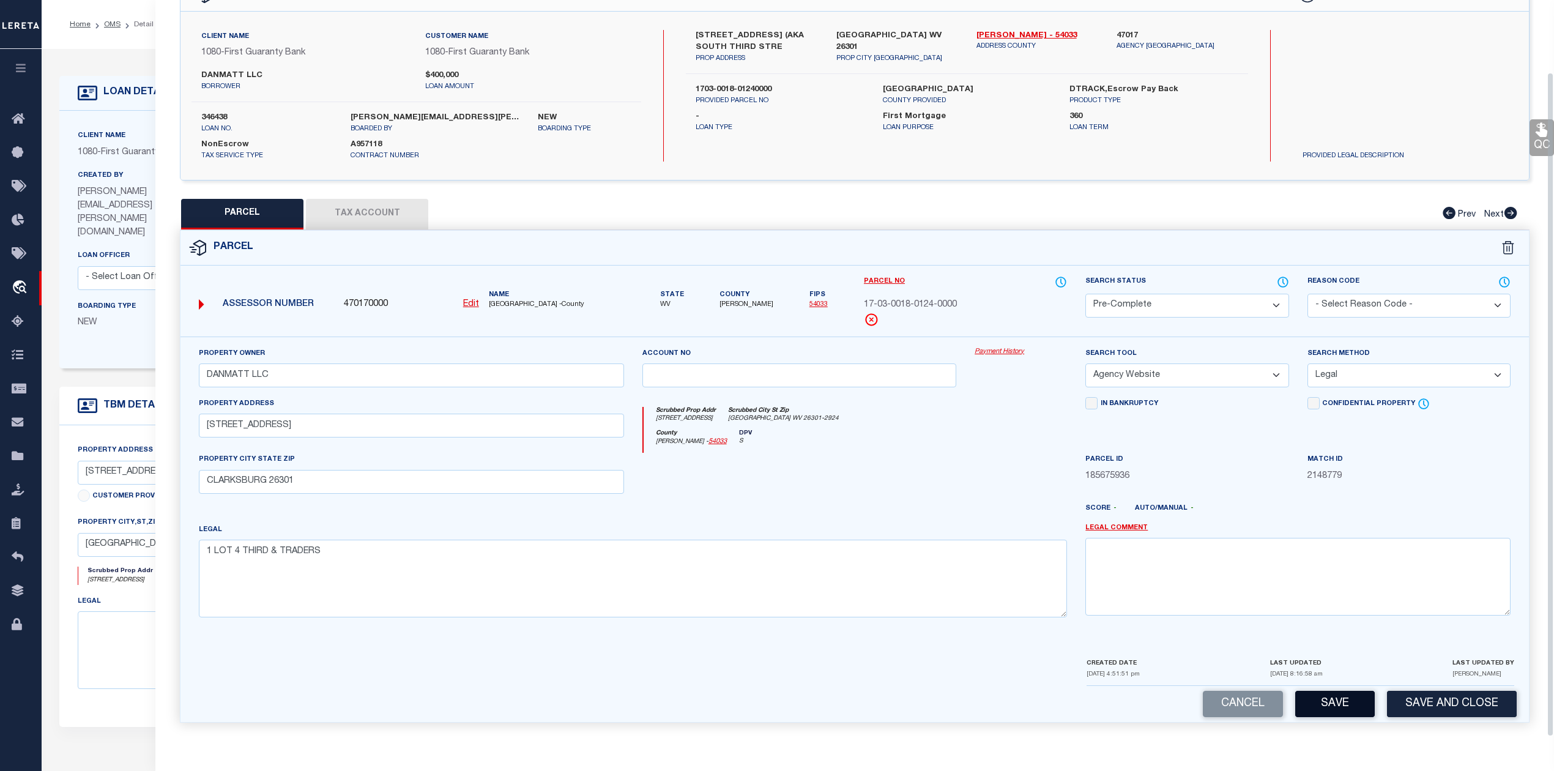
click at [1332, 705] on button "Save" at bounding box center [1335, 704] width 80 height 26
click at [918, 469] on div at bounding box center [799, 478] width 333 height 50
click at [938, 500] on div at bounding box center [799, 478] width 333 height 50
click at [365, 208] on button "Tax Account" at bounding box center [367, 214] width 122 height 31
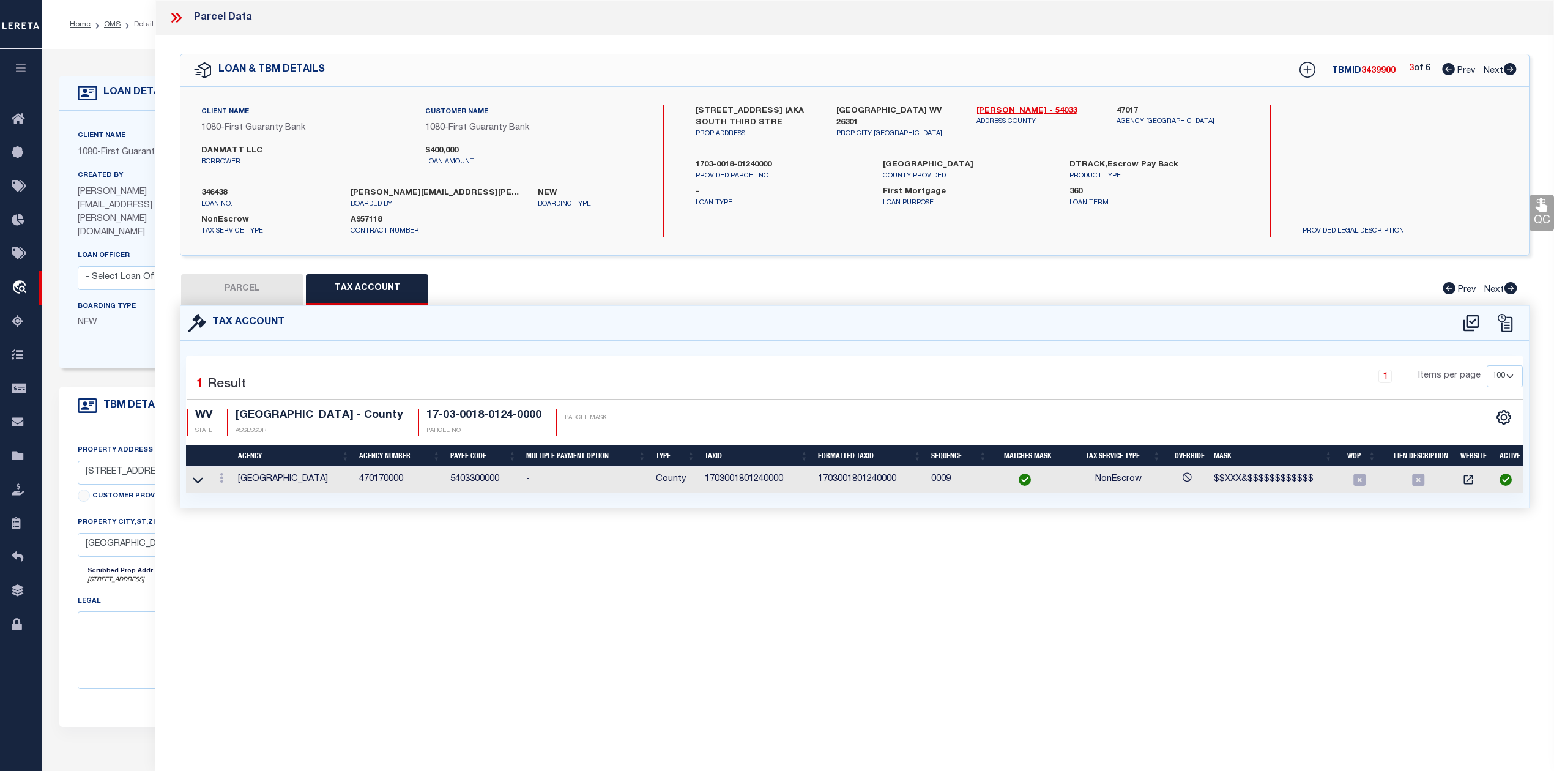
scroll to position [0, 0]
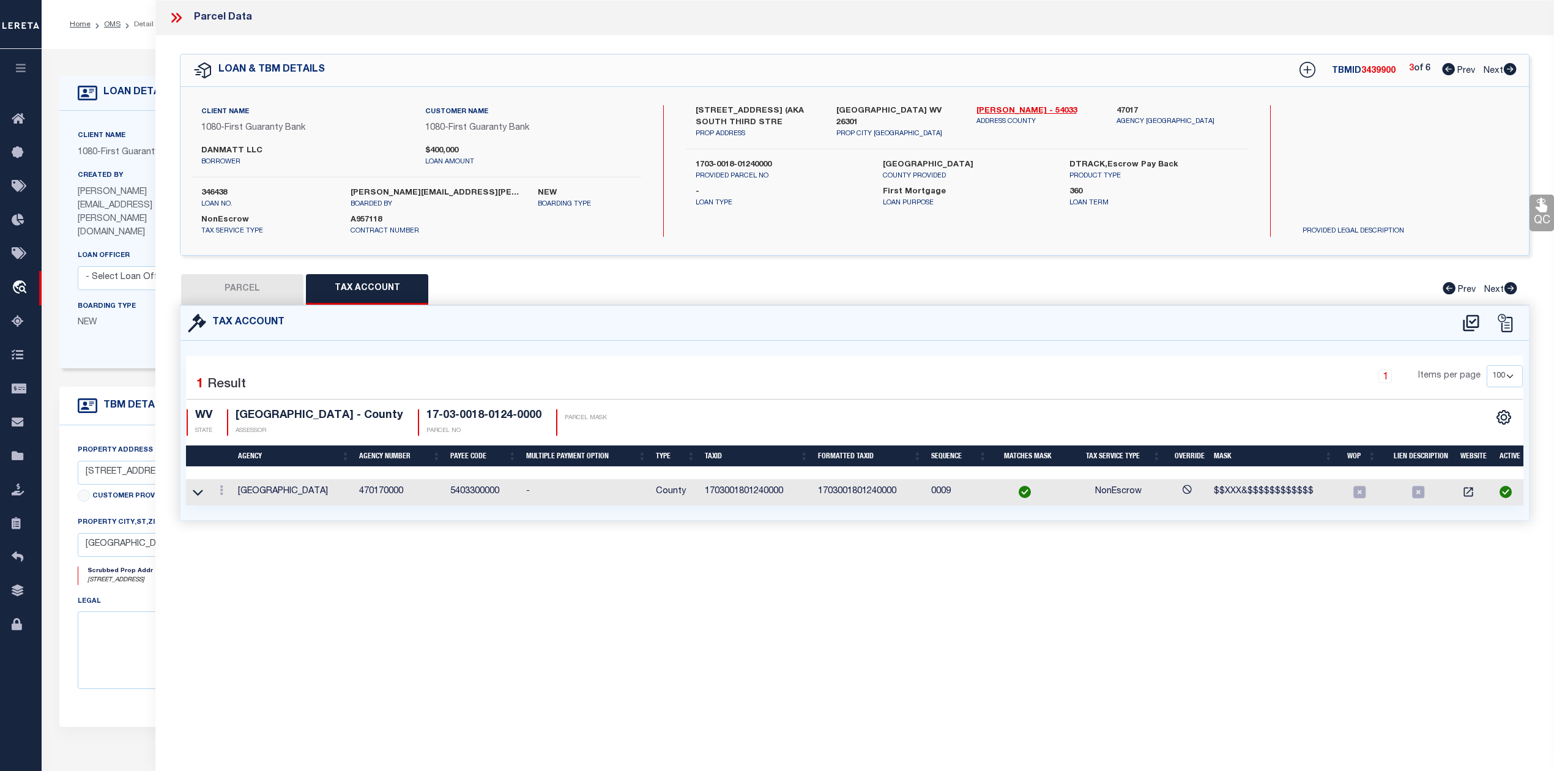
click at [263, 292] on button "PARCEL" at bounding box center [242, 289] width 122 height 31
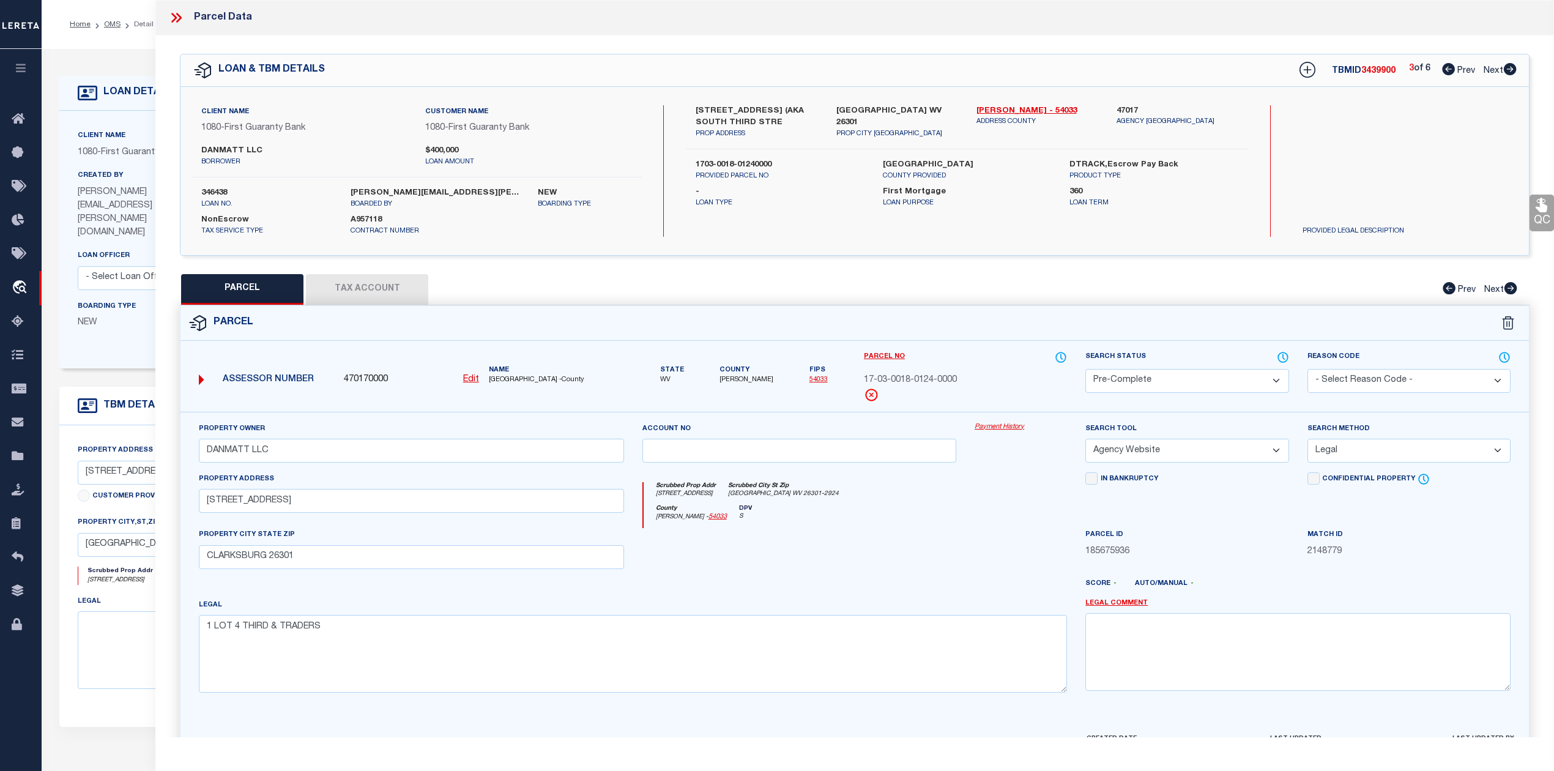
click at [1031, 528] on div "County [PERSON_NAME] - 54033 DPV S" at bounding box center [855, 517] width 424 height 24
click at [1507, 72] on icon at bounding box center [1509, 69] width 13 height 12
click at [1163, 382] on select "Automated Search Bad Parcel Complete Duplicate Parcel High Dollar Reporting In …" at bounding box center [1186, 381] width 203 height 24
click at [1085, 369] on select "Automated Search Bad Parcel Complete Duplicate Parcel High Dollar Reporting In …" at bounding box center [1186, 381] width 203 height 24
click at [971, 593] on div at bounding box center [910, 589] width 333 height 20
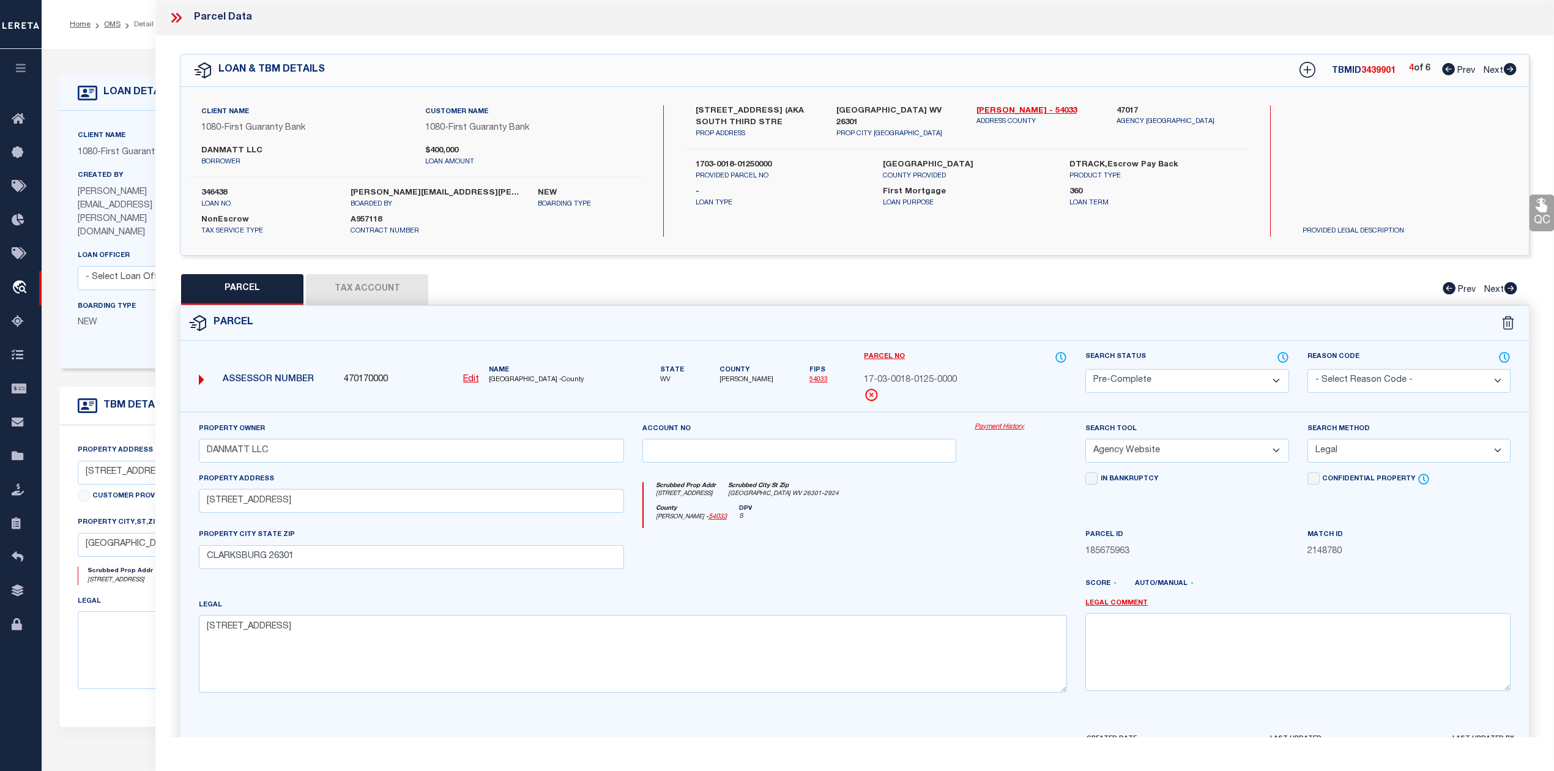
click at [969, 571] on div at bounding box center [1020, 553] width 111 height 50
click at [411, 284] on button "Tax Account" at bounding box center [367, 289] width 122 height 31
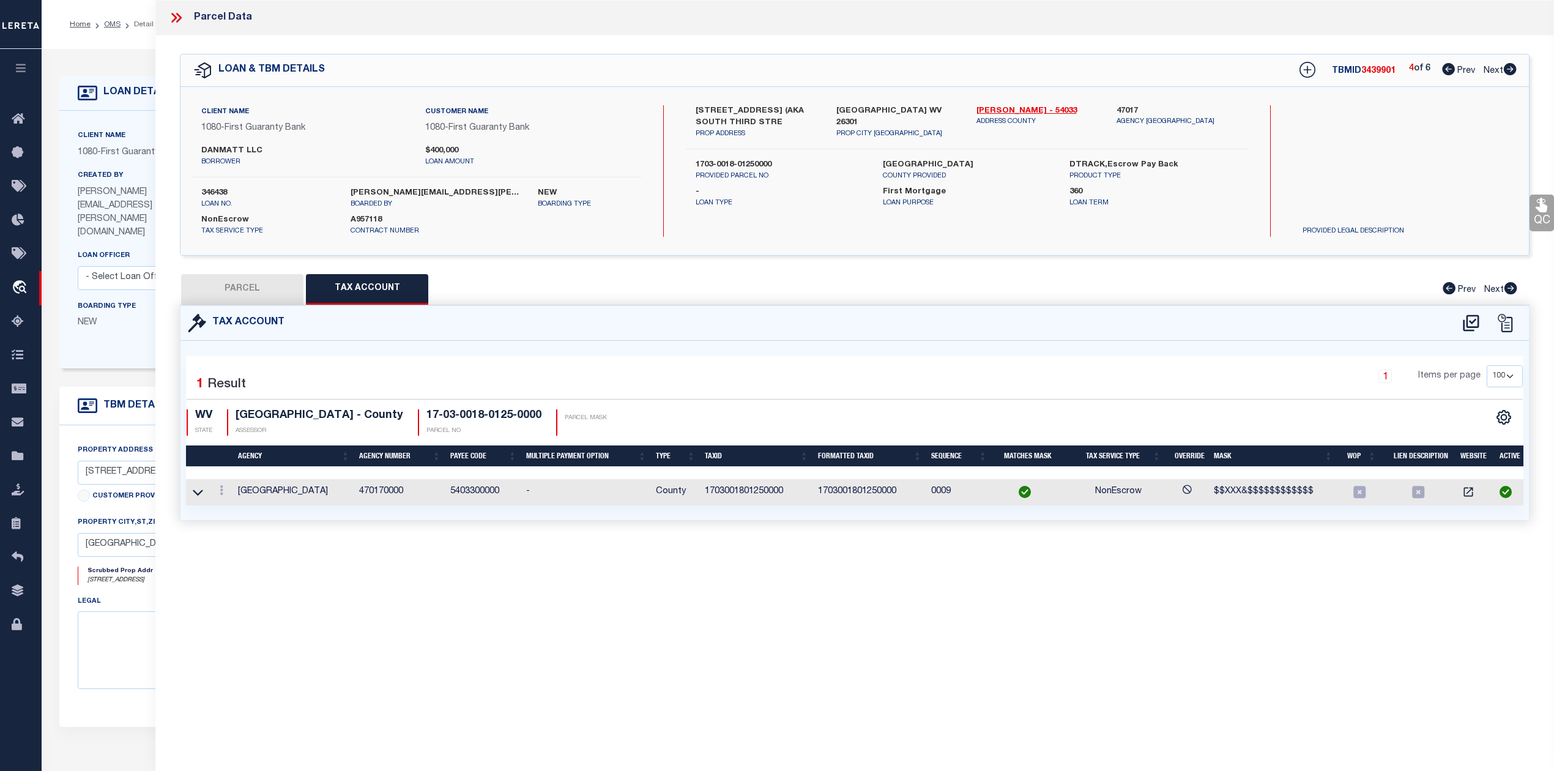
click at [274, 290] on button "PARCEL" at bounding box center [242, 289] width 122 height 31
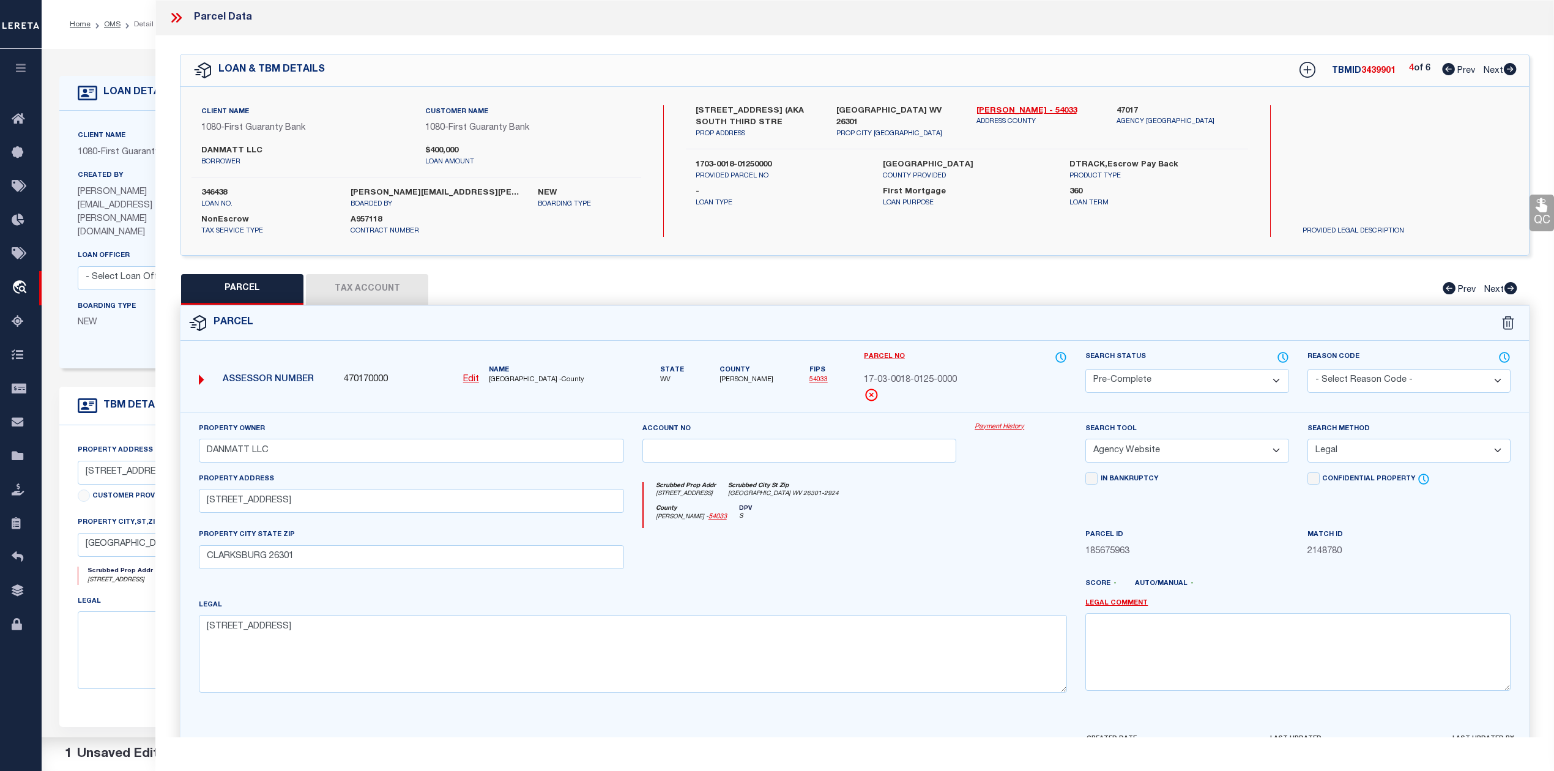
click at [994, 511] on div "County [PERSON_NAME] - 54033 DPV S" at bounding box center [855, 517] width 424 height 24
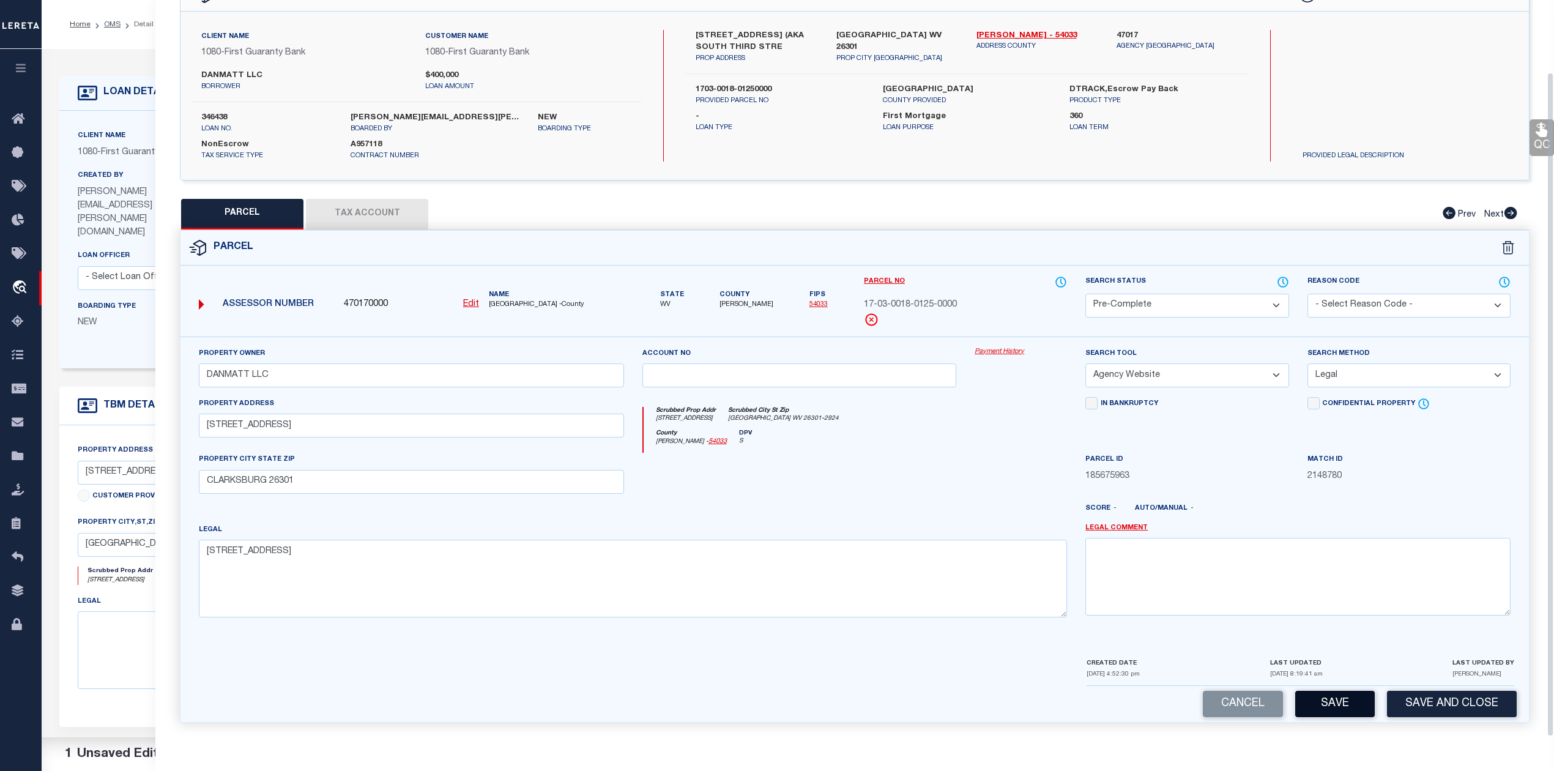
click at [1330, 705] on button "Save" at bounding box center [1335, 704] width 80 height 26
click at [921, 495] on div at bounding box center [799, 478] width 333 height 50
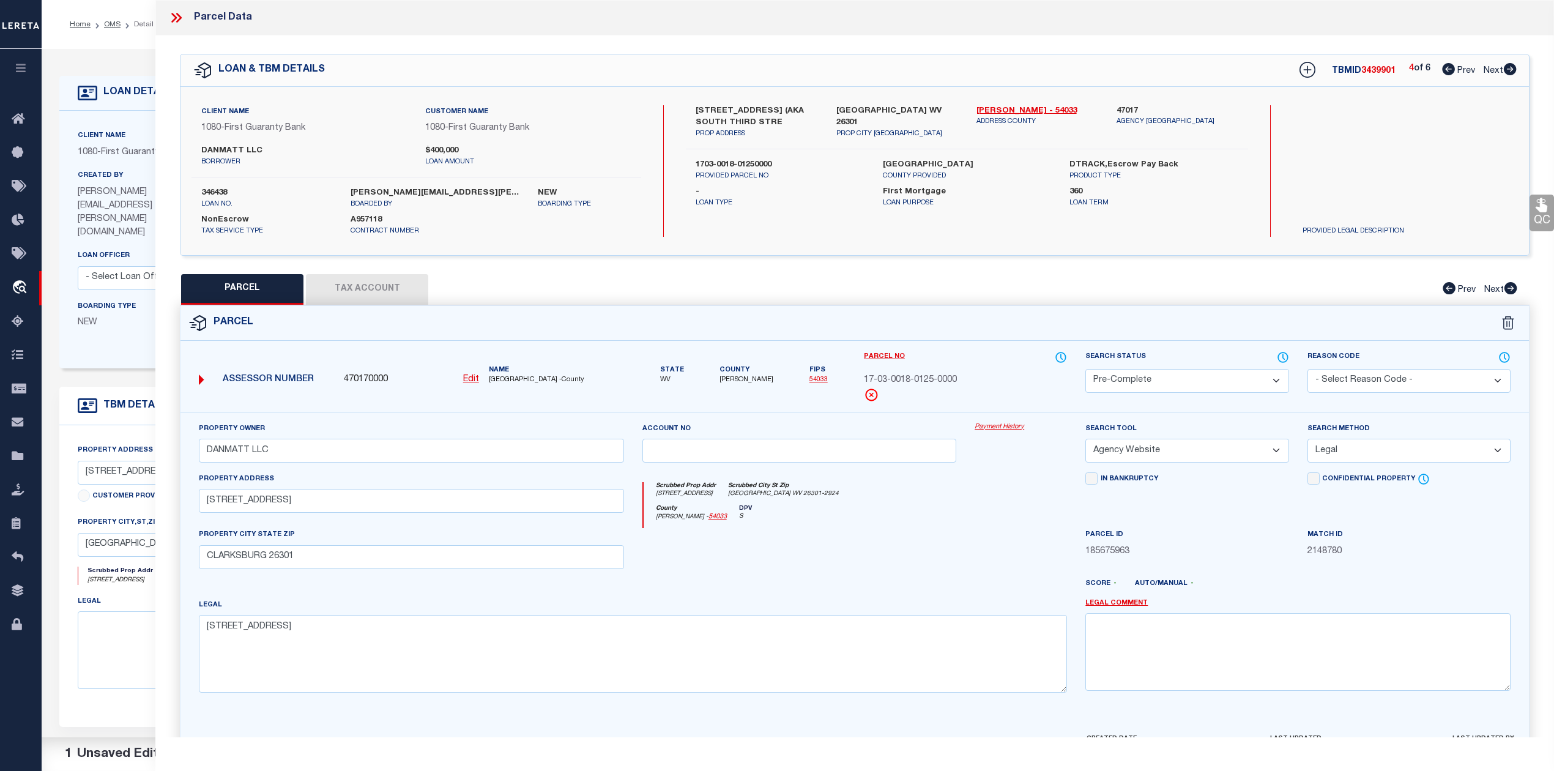
click at [955, 533] on div at bounding box center [799, 553] width 333 height 50
click at [999, 345] on form "Parcel 470170000 Edit WV" at bounding box center [854, 551] width 1348 height 491
click at [969, 503] on div "Scrubbed Prop Addr [STREET_ADDRESS] [GEOGRAPHIC_DATA]-2924" at bounding box center [855, 493] width 424 height 23
click at [1030, 292] on div "PARCEL Tax Account Prev Next" at bounding box center [854, 289] width 1349 height 31
click at [1511, 67] on icon at bounding box center [1509, 69] width 13 height 12
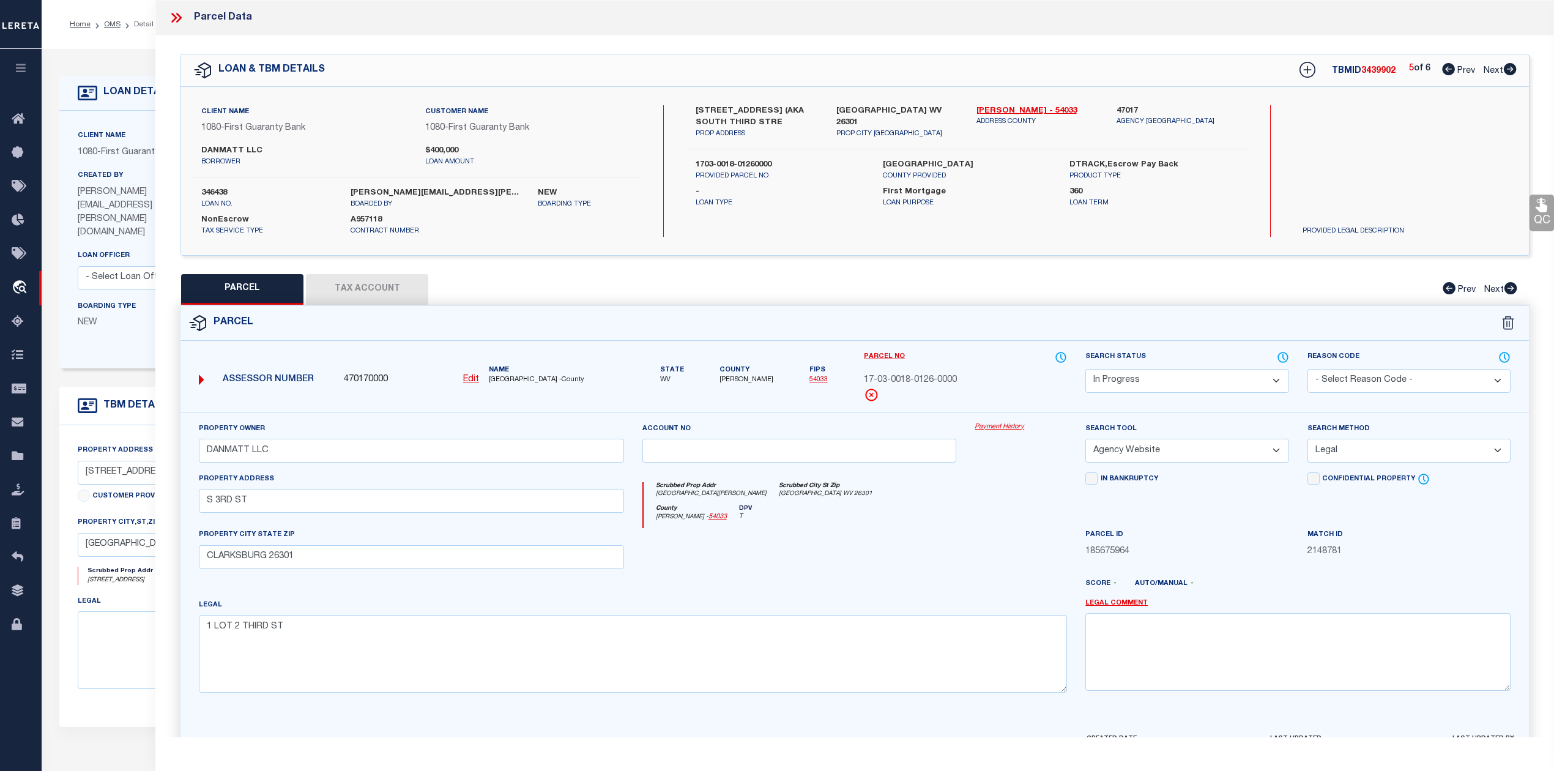
click at [938, 554] on div at bounding box center [799, 553] width 333 height 50
click at [1136, 388] on select "Automated Search Bad Parcel Complete Duplicate Parcel High Dollar Reporting In …" at bounding box center [1186, 381] width 203 height 24
click at [1085, 369] on select "Automated Search Bad Parcel Complete Duplicate Parcel High Dollar Reporting In …" at bounding box center [1186, 381] width 203 height 24
click at [936, 576] on div at bounding box center [799, 553] width 333 height 50
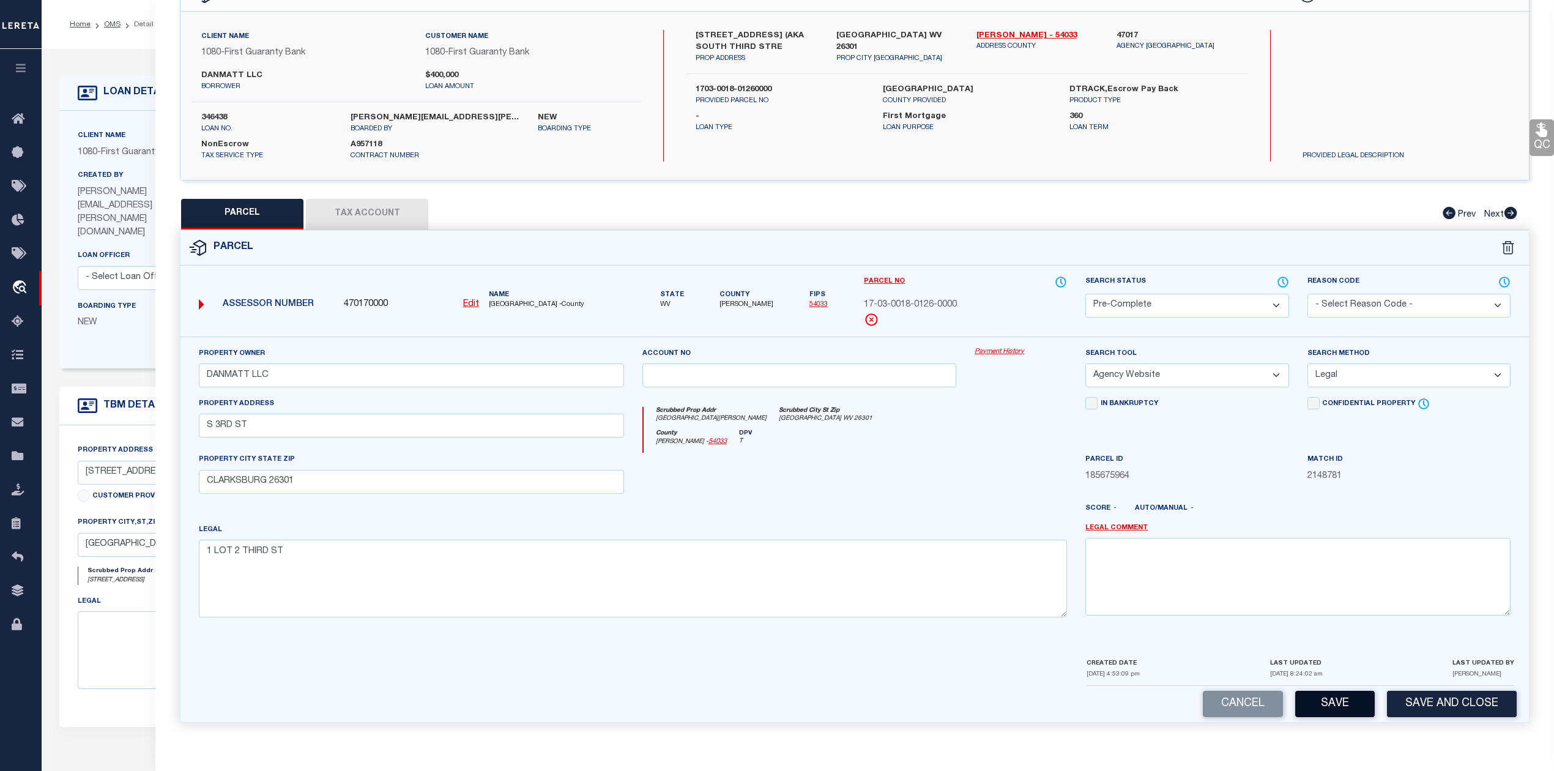
click at [1349, 700] on button "Save" at bounding box center [1335, 704] width 80 height 26
click at [886, 472] on div at bounding box center [799, 478] width 333 height 50
click at [933, 421] on div "Scrubbed Prop Addr [GEOGRAPHIC_DATA][PERSON_NAME] [GEOGRAPHIC_DATA]" at bounding box center [855, 418] width 424 height 23
click at [399, 219] on button "Tax Account" at bounding box center [367, 214] width 122 height 31
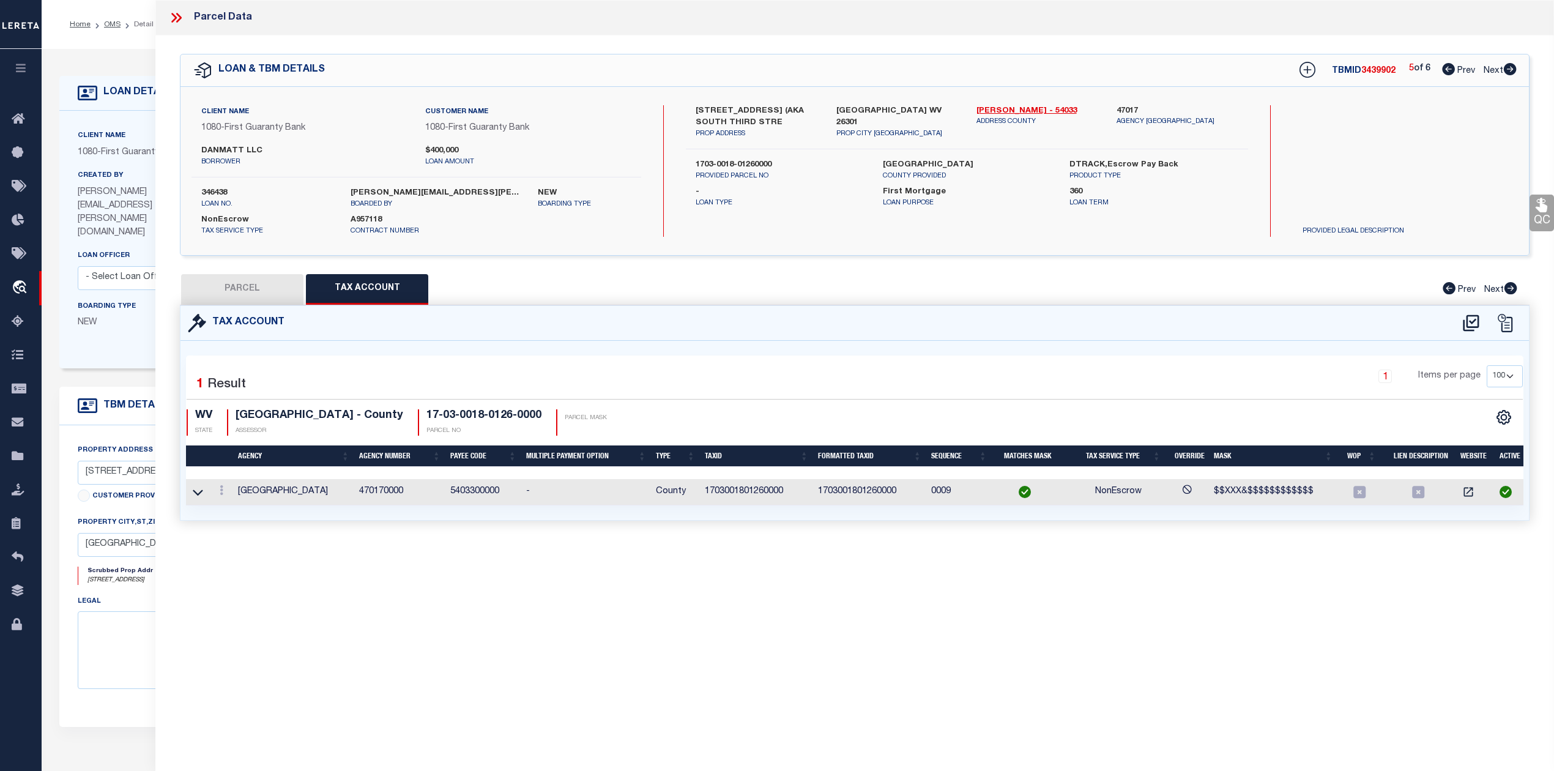
click at [240, 290] on button "PARCEL" at bounding box center [242, 289] width 122 height 31
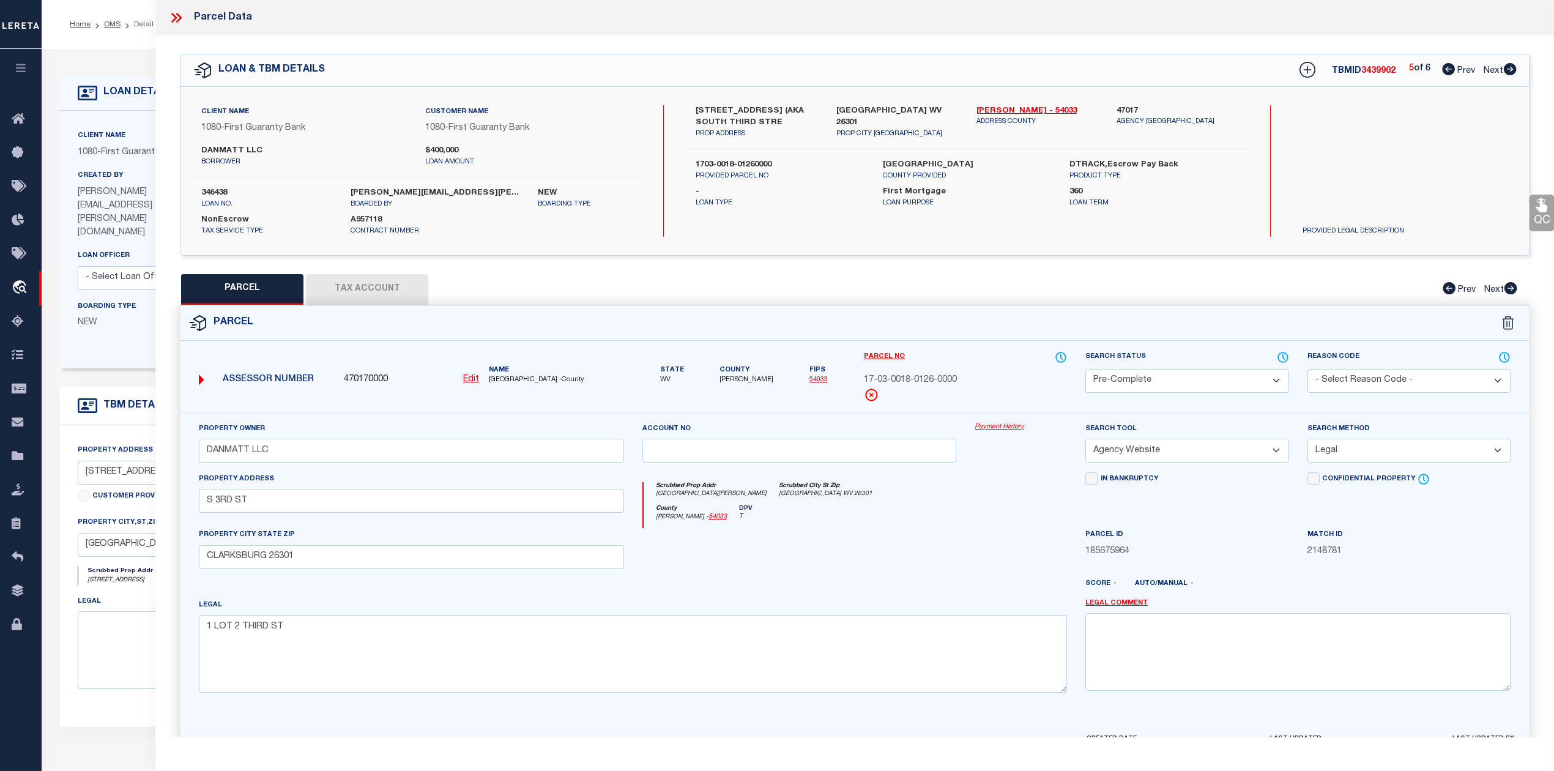
click at [996, 323] on div "Parcel" at bounding box center [854, 323] width 1348 height 35
click at [1510, 73] on icon at bounding box center [1509, 69] width 13 height 12
click at [743, 316] on div "Parcel" at bounding box center [854, 323] width 1348 height 35
click at [1141, 379] on select "Automated Search Bad Parcel Complete Duplicate Parcel High Dollar Reporting In …" at bounding box center [1186, 381] width 203 height 24
click at [877, 300] on div "PARCEL Tax Account Prev Next" at bounding box center [854, 289] width 1349 height 31
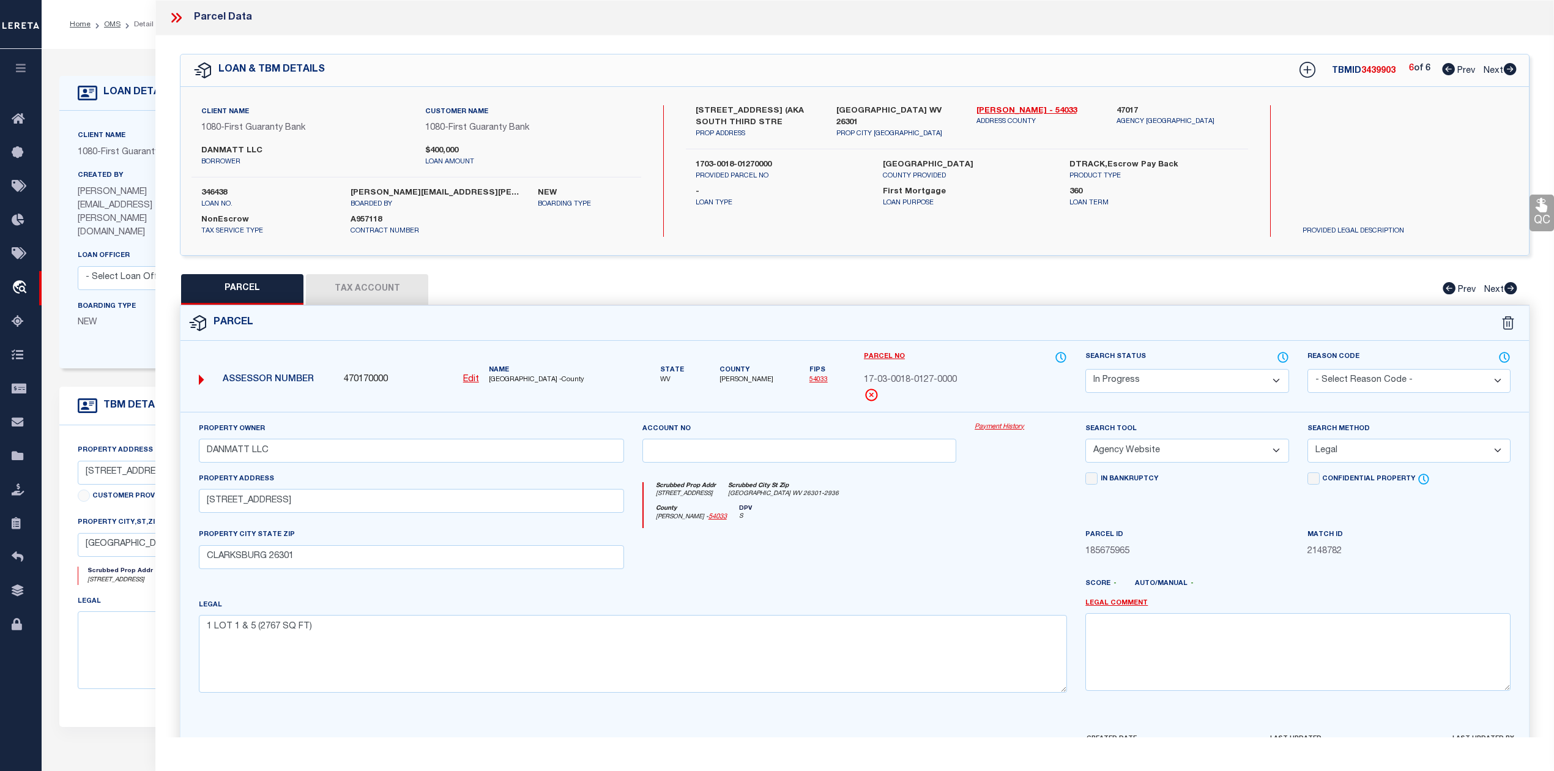
click at [399, 287] on button "Tax Account" at bounding box center [367, 289] width 122 height 31
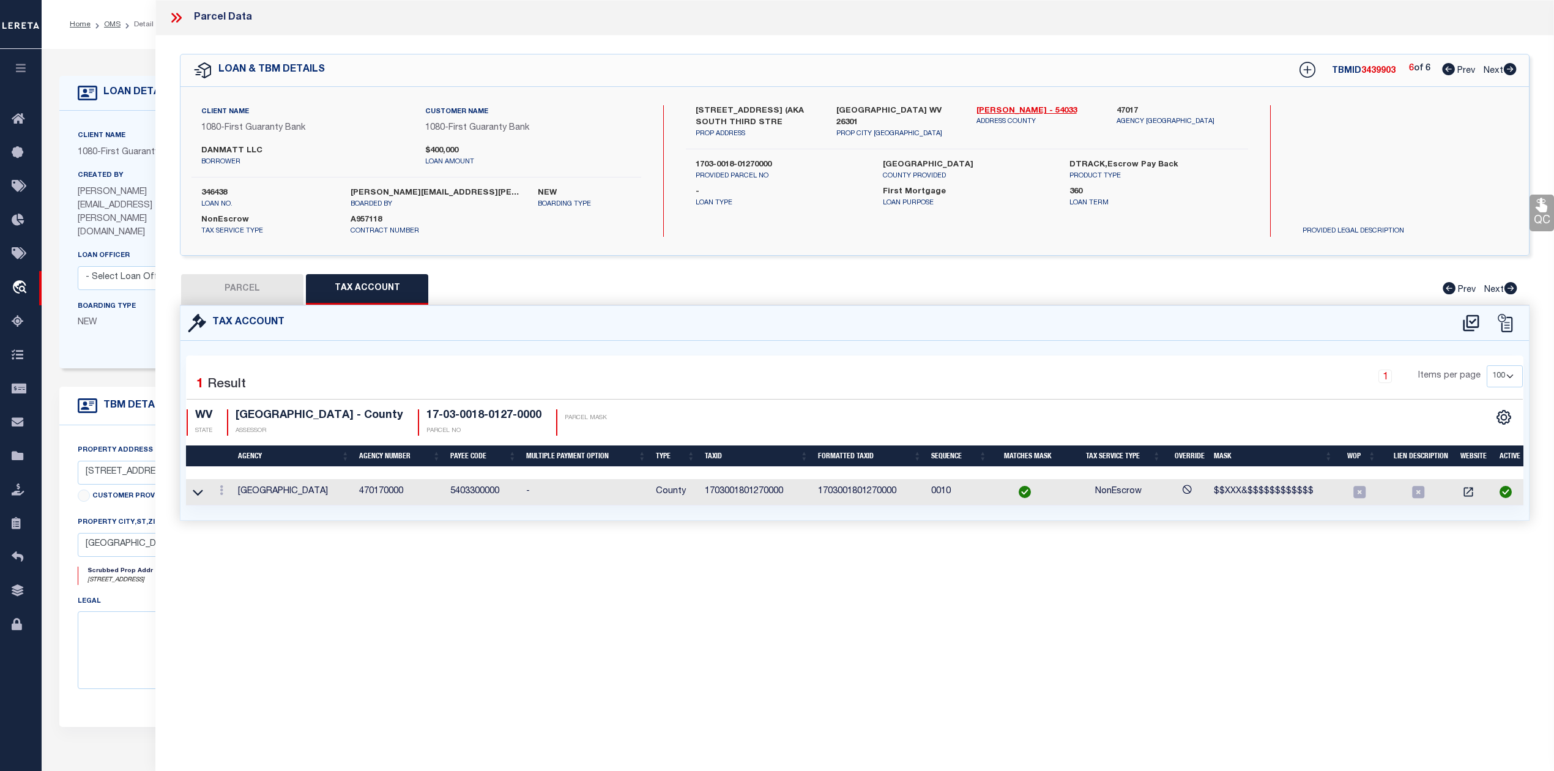
click at [720, 355] on div "Selected 1 Result 1 Items per page 10 25 50 100 WV STATE ASSESSOR" at bounding box center [854, 430] width 1337 height 150
click at [262, 292] on button "PARCEL" at bounding box center [242, 289] width 122 height 31
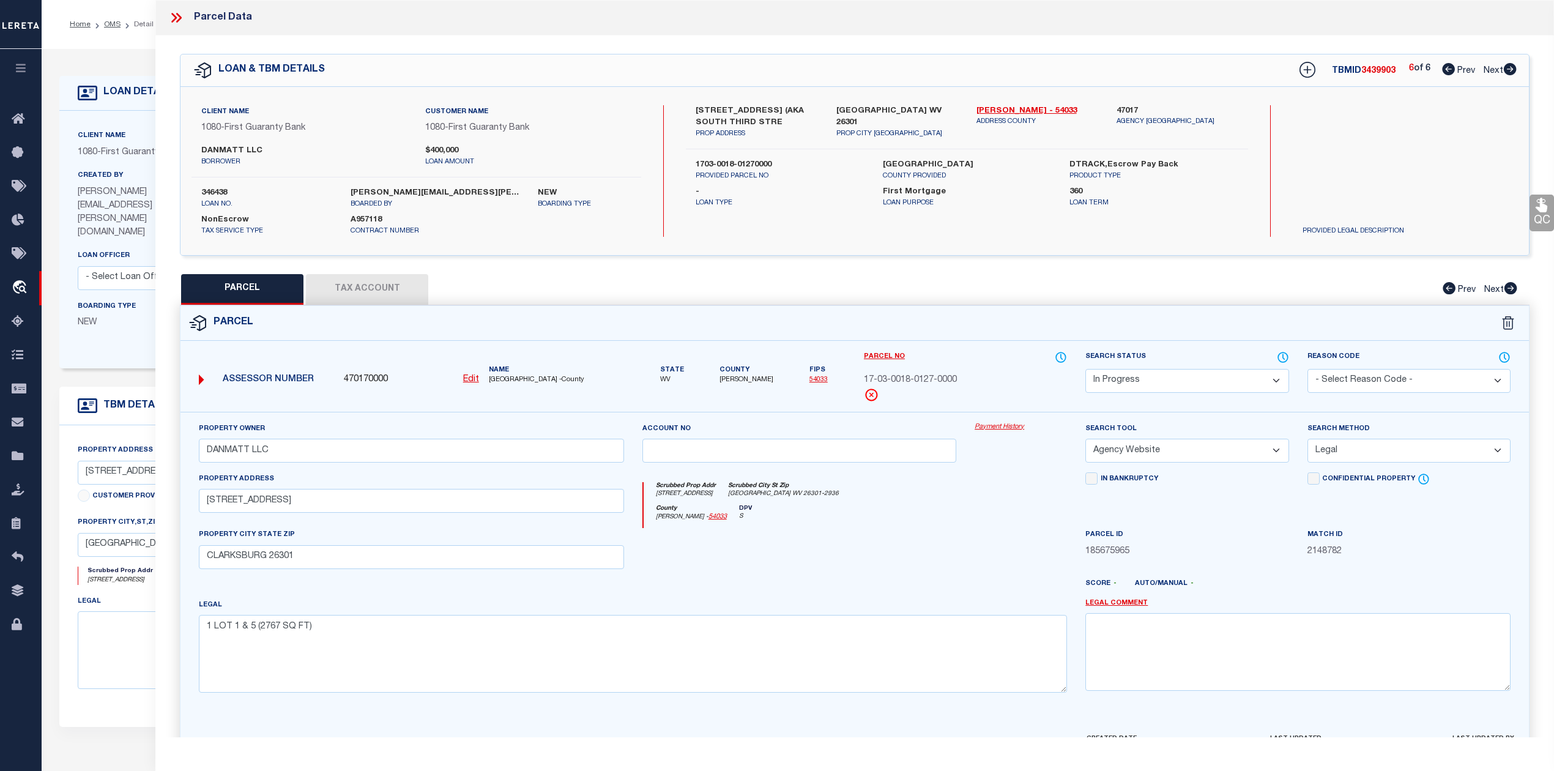
click at [749, 330] on div "Parcel" at bounding box center [854, 323] width 1348 height 35
click at [1210, 389] on select "Automated Search Bad Parcel Complete Duplicate Parcel High Dollar Reporting In …" at bounding box center [1186, 381] width 203 height 24
click at [1085, 369] on select "Automated Search Bad Parcel Complete Duplicate Parcel High Dollar Reporting In …" at bounding box center [1186, 381] width 203 height 24
click at [960, 590] on div at bounding box center [910, 589] width 333 height 20
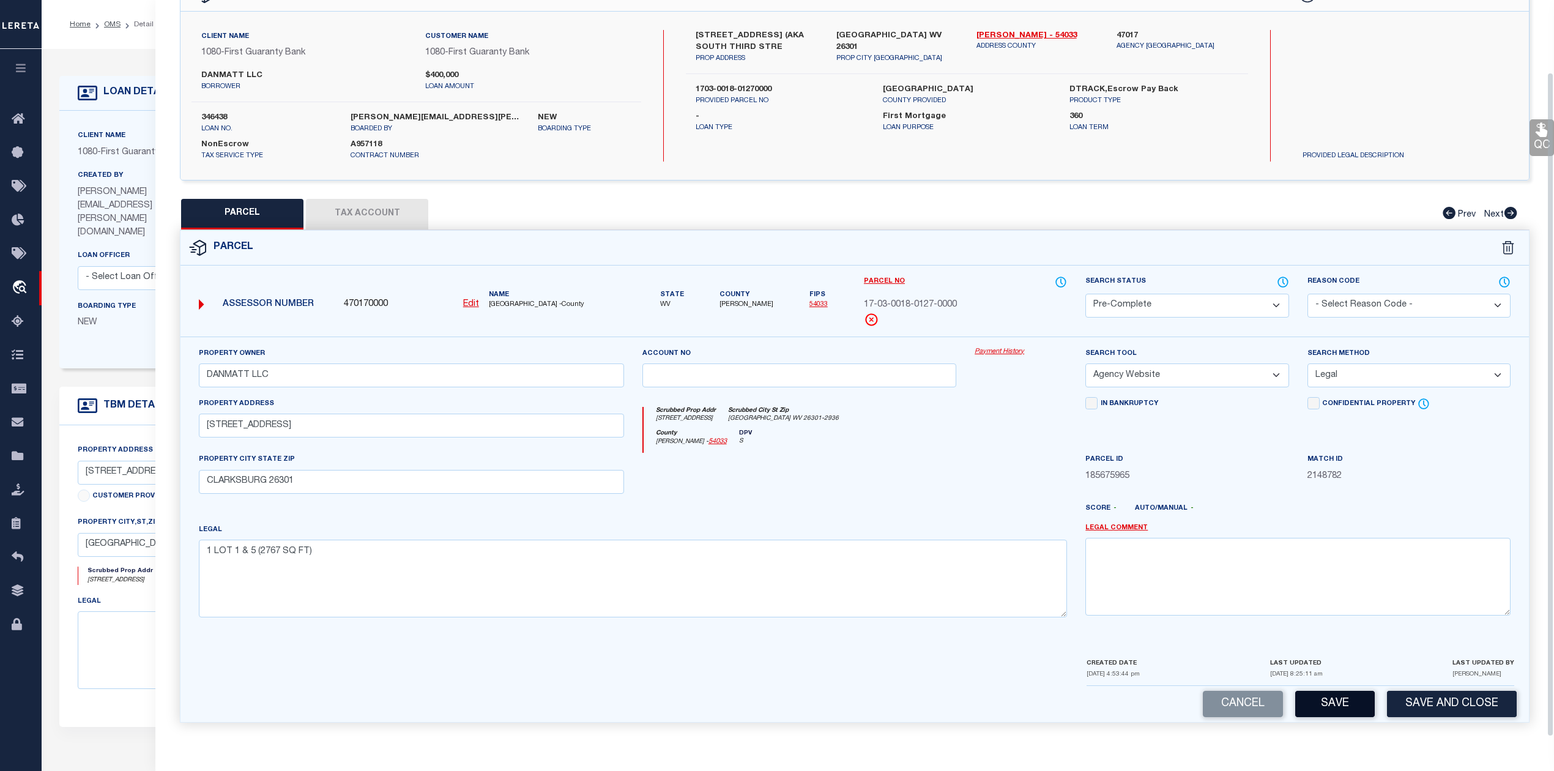
click at [1331, 695] on button "Save" at bounding box center [1335, 704] width 80 height 26
click at [935, 500] on div at bounding box center [799, 478] width 333 height 50
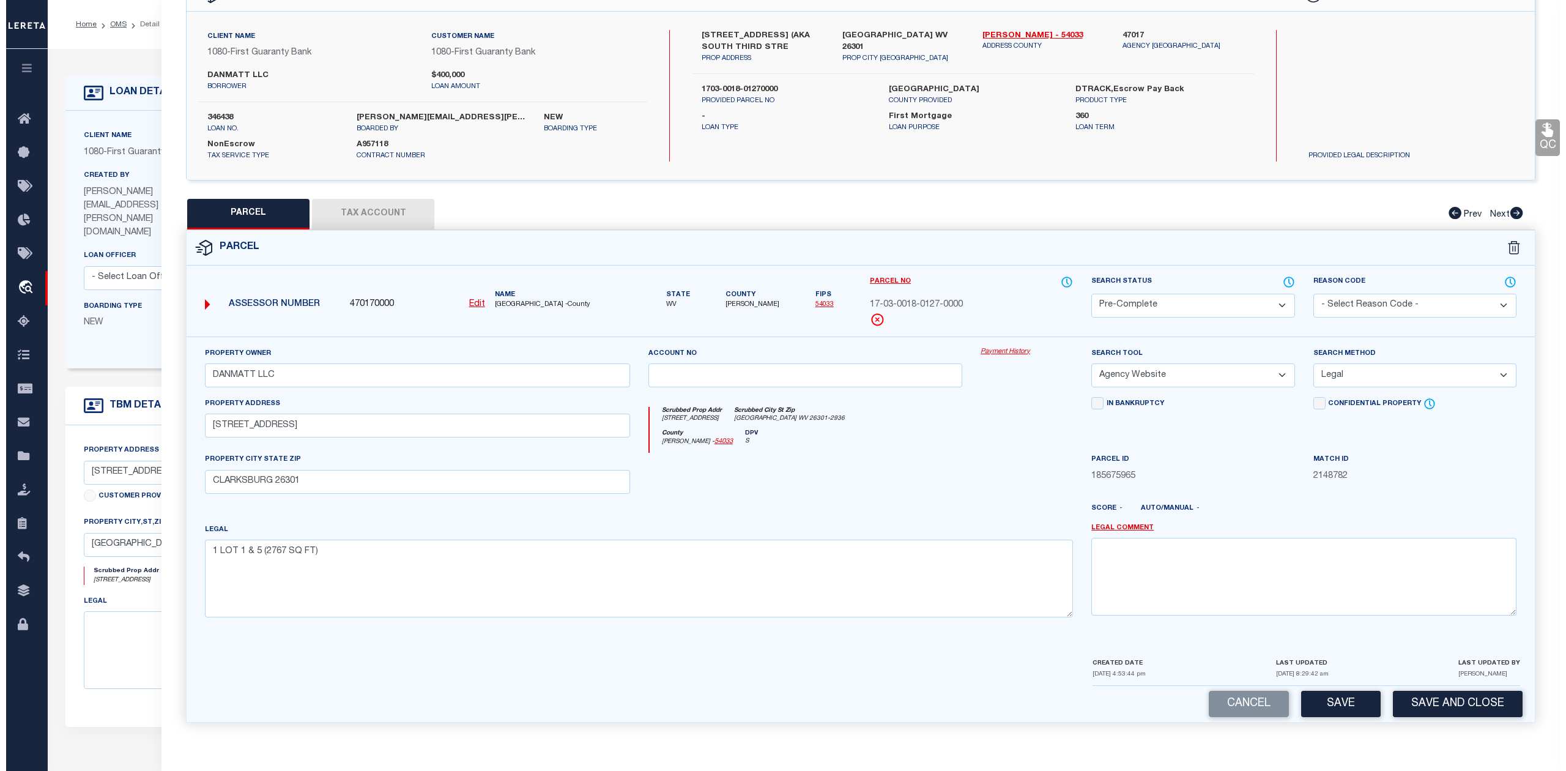
scroll to position [0, 0]
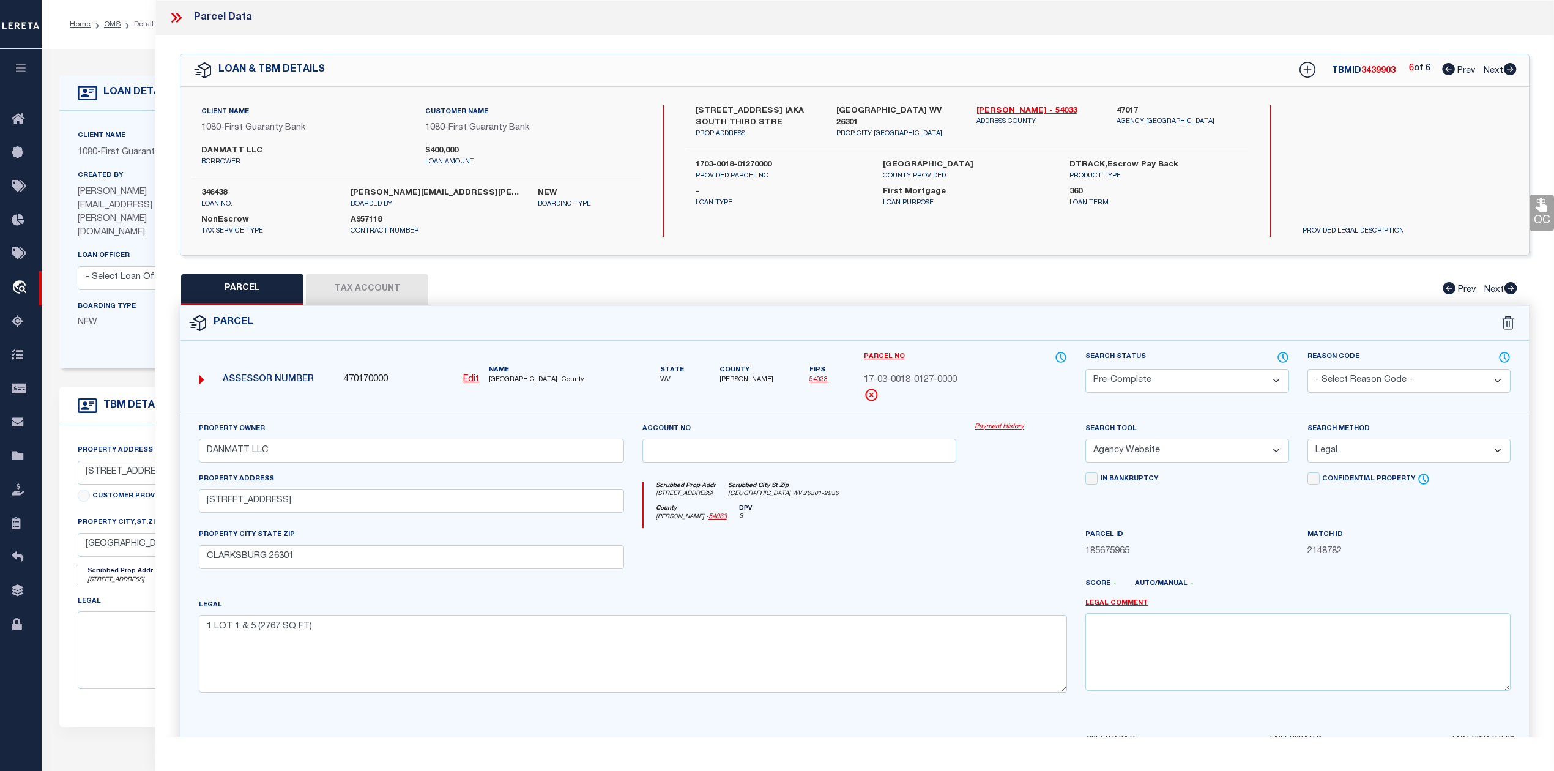
click at [177, 20] on icon at bounding box center [176, 18] width 16 height 16
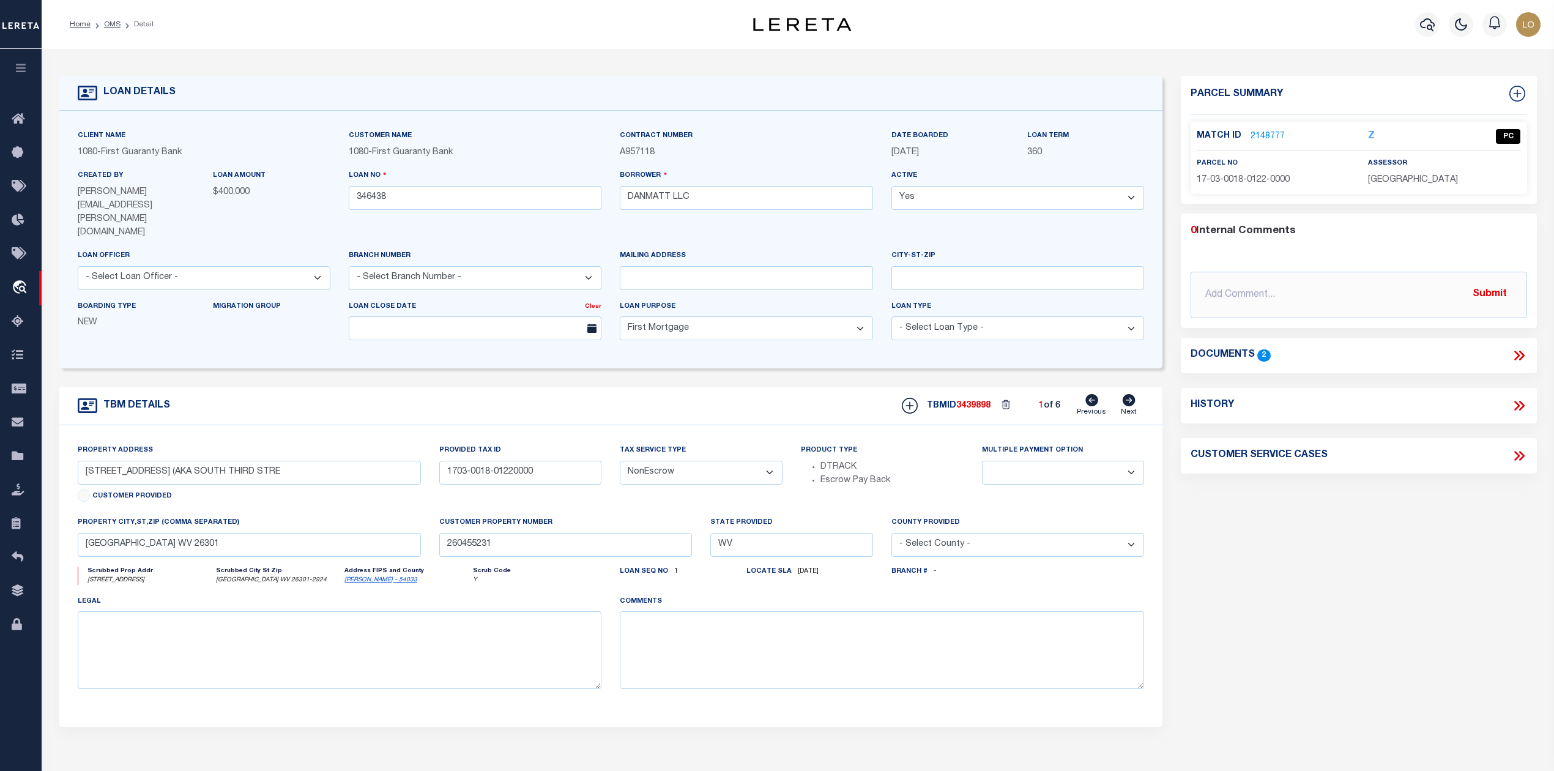
click at [1253, 580] on div "Parcel Summary Match ID 2148777 Z parcel no 17-03-0018-0122-0000" at bounding box center [1358, 425] width 374 height 698
click at [1262, 132] on link "2148777" at bounding box center [1267, 136] width 34 height 13
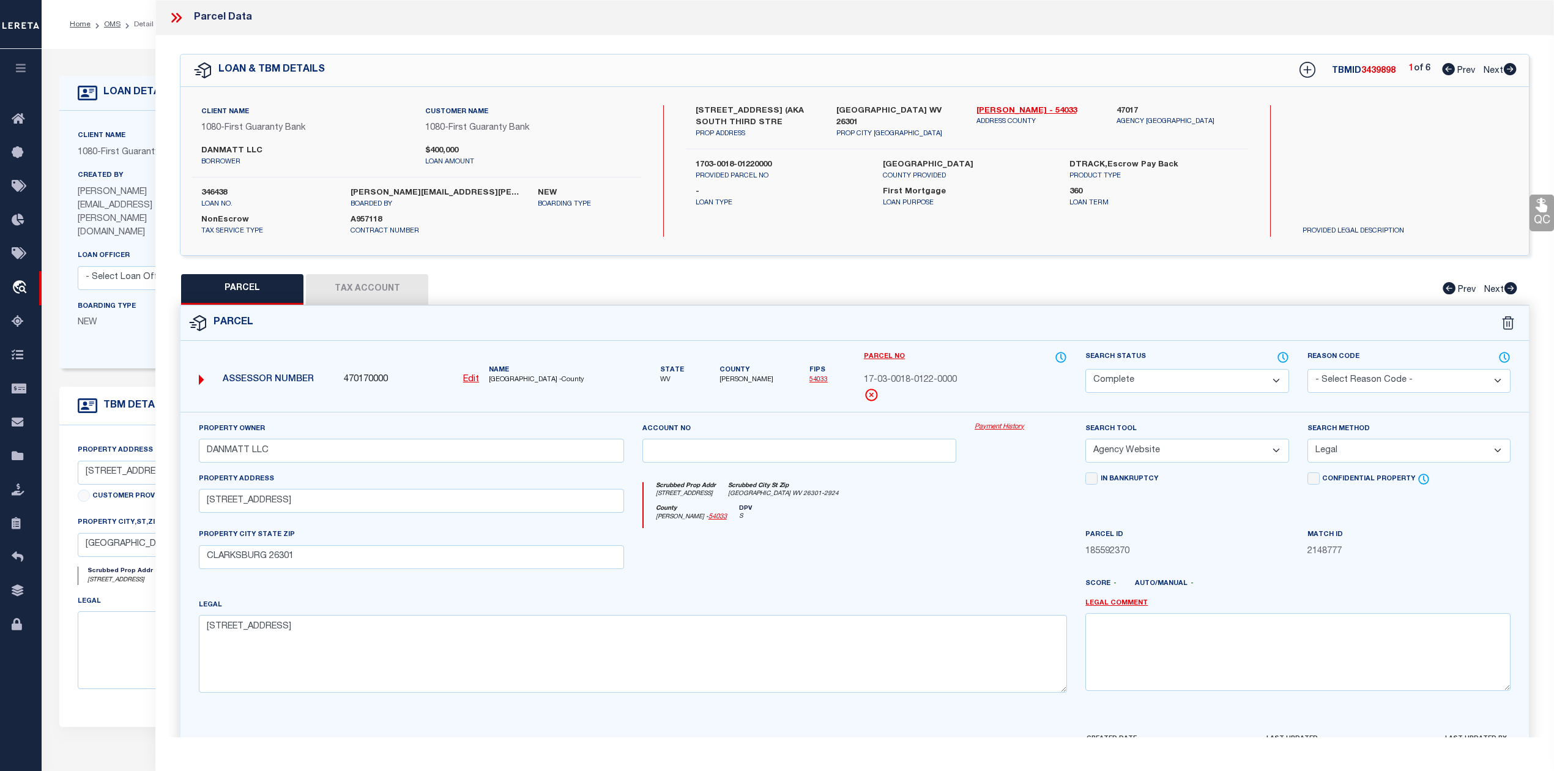
click at [916, 534] on div at bounding box center [799, 553] width 333 height 50
click at [1512, 291] on icon at bounding box center [1510, 288] width 13 height 12
click at [1510, 72] on icon at bounding box center [1509, 69] width 13 height 12
click at [1509, 69] on icon at bounding box center [1509, 69] width 13 height 12
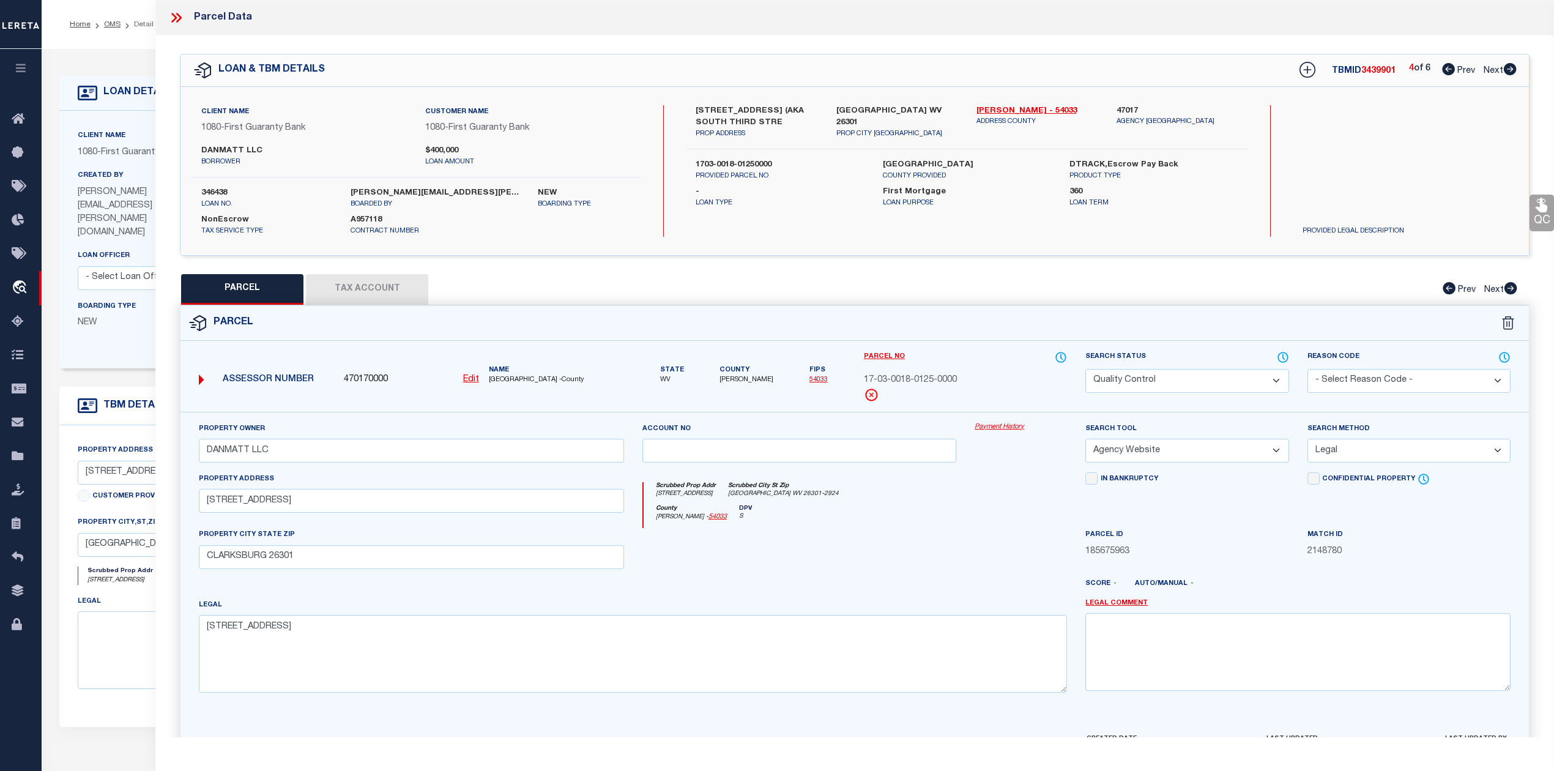
click at [181, 15] on icon at bounding box center [176, 18] width 16 height 16
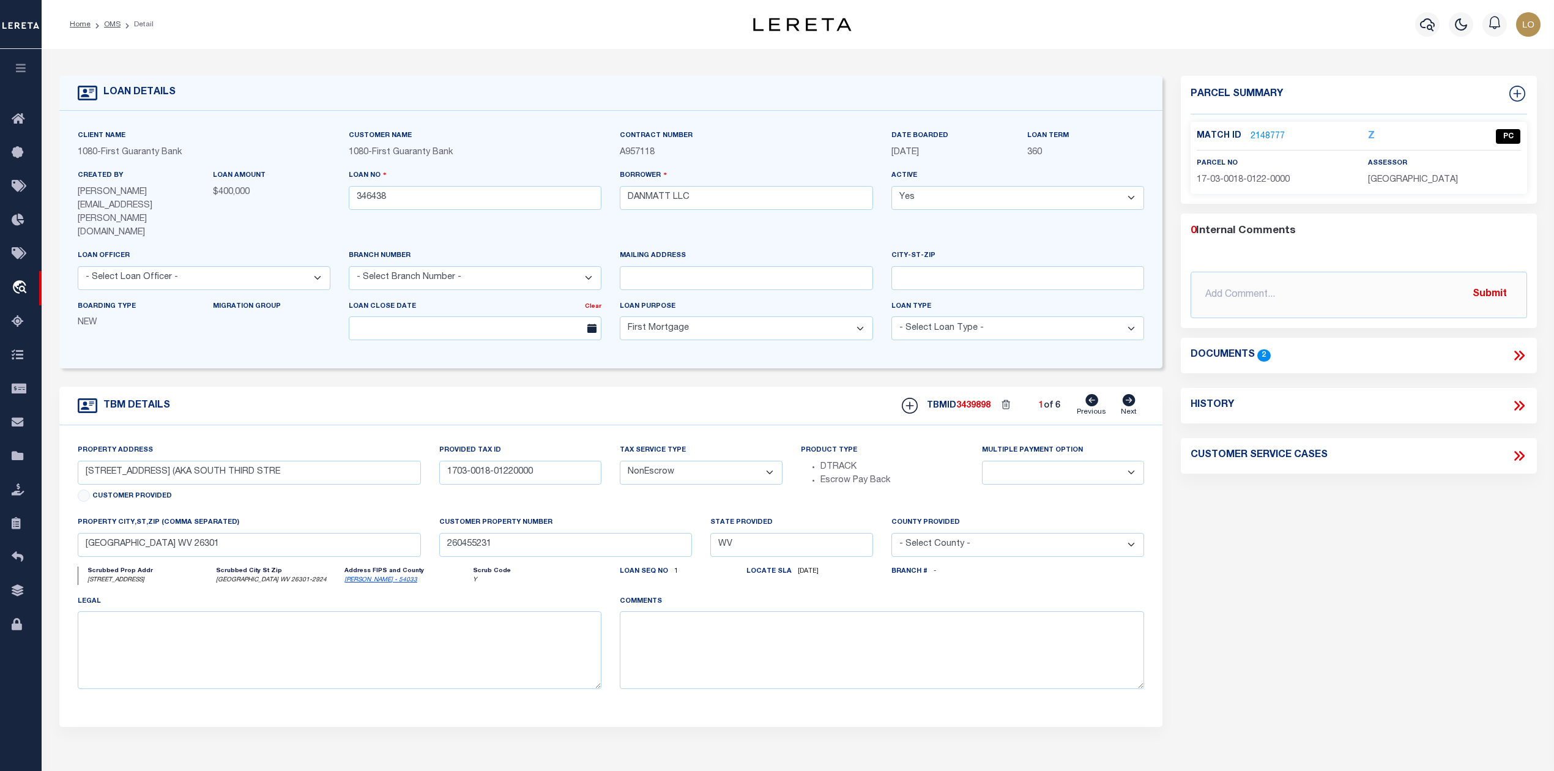
click at [120, 24] on li "Detail" at bounding box center [136, 24] width 33 height 11
click at [111, 26] on link "OMS" at bounding box center [112, 24] width 17 height 7
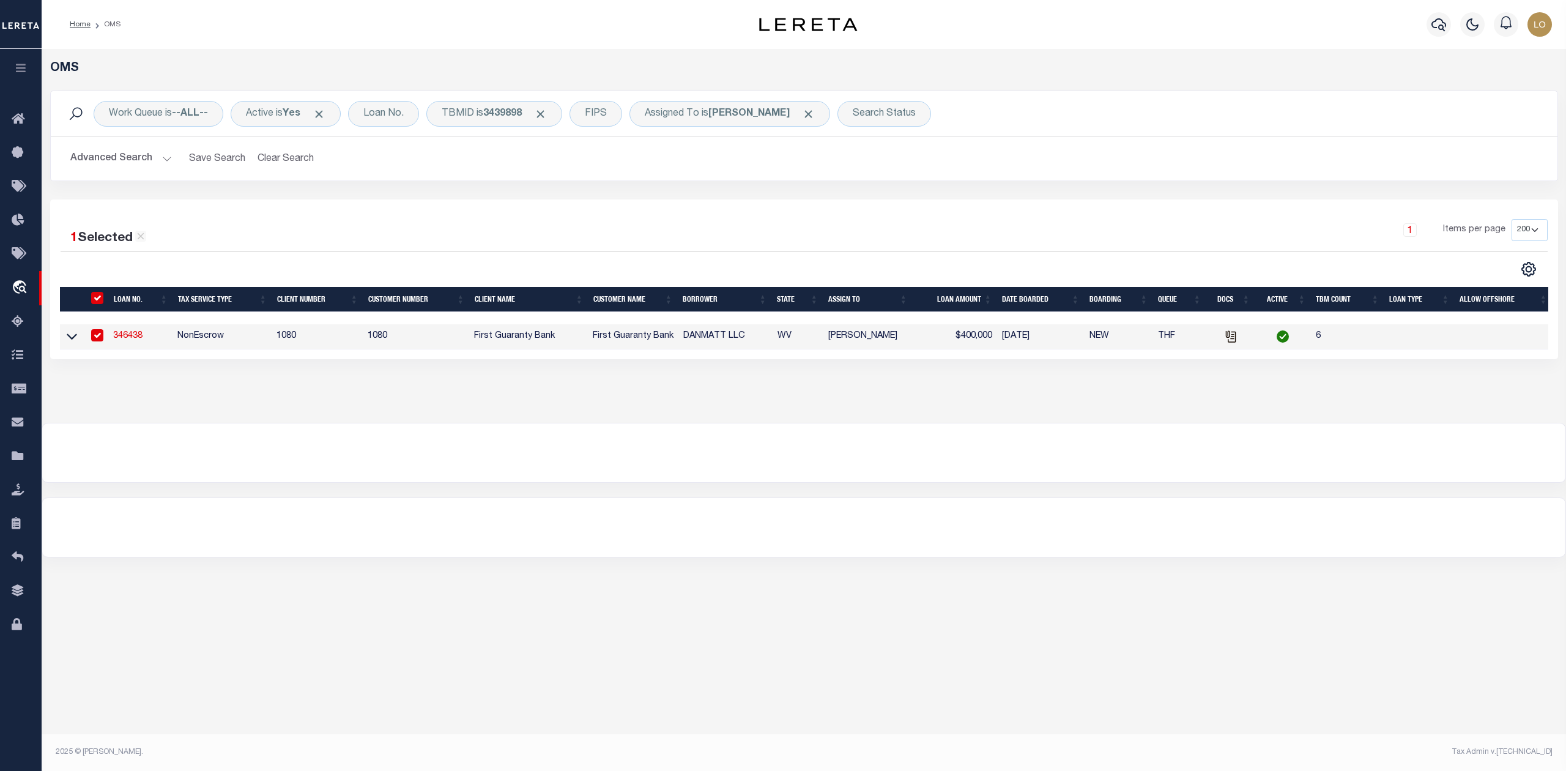
click at [390, 482] on div at bounding box center [803, 452] width 1523 height 59
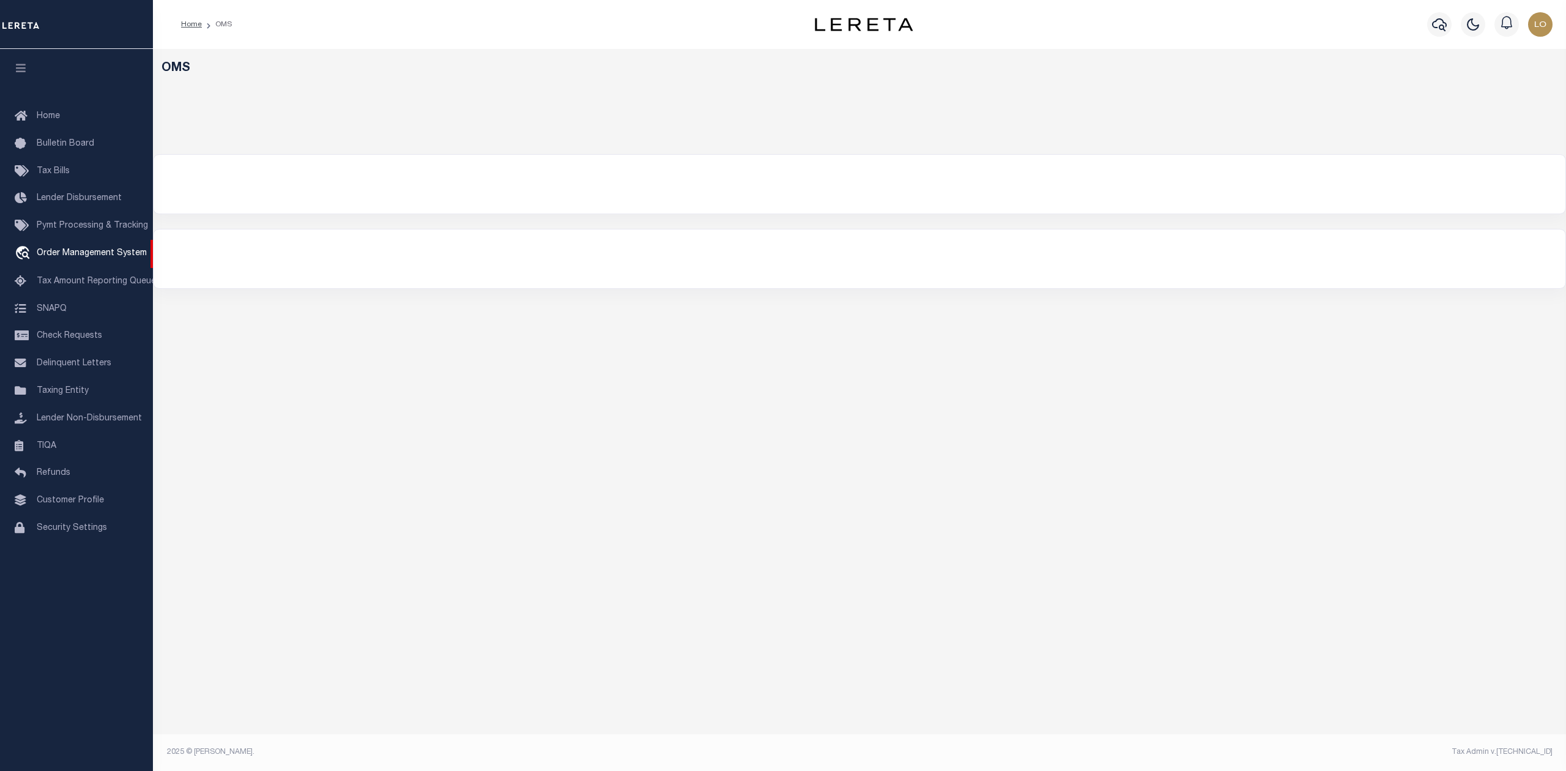
select select "200"
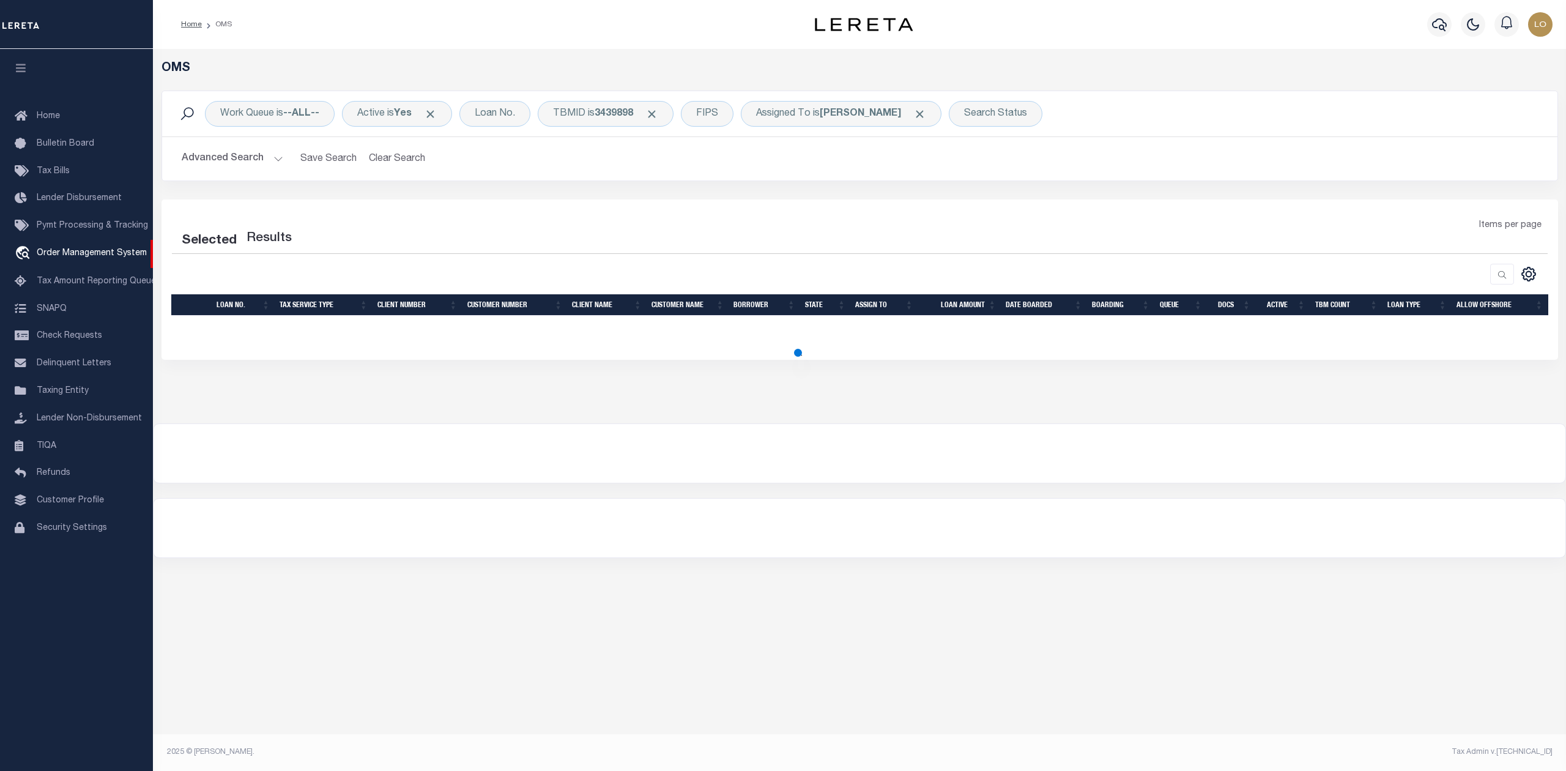
select select "200"
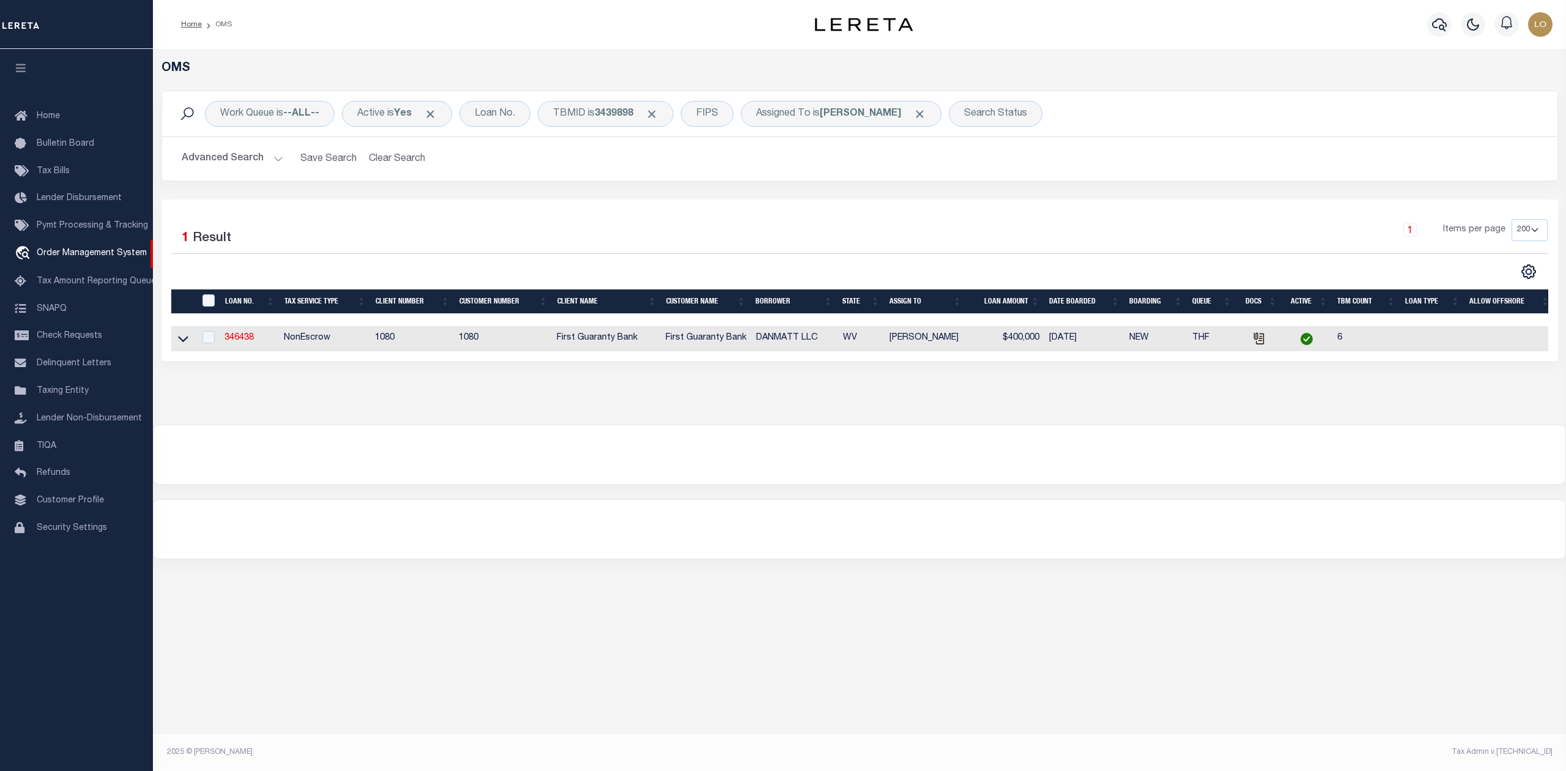
click at [654, 590] on div "OMS Work Queue is --ALL-- Active is Yes Loan No. TBMID is 3439898 FIPS Assigned…" at bounding box center [859, 396] width 1413 height 694
click at [245, 334] on td "346438" at bounding box center [249, 338] width 59 height 25
checkbox input "true"
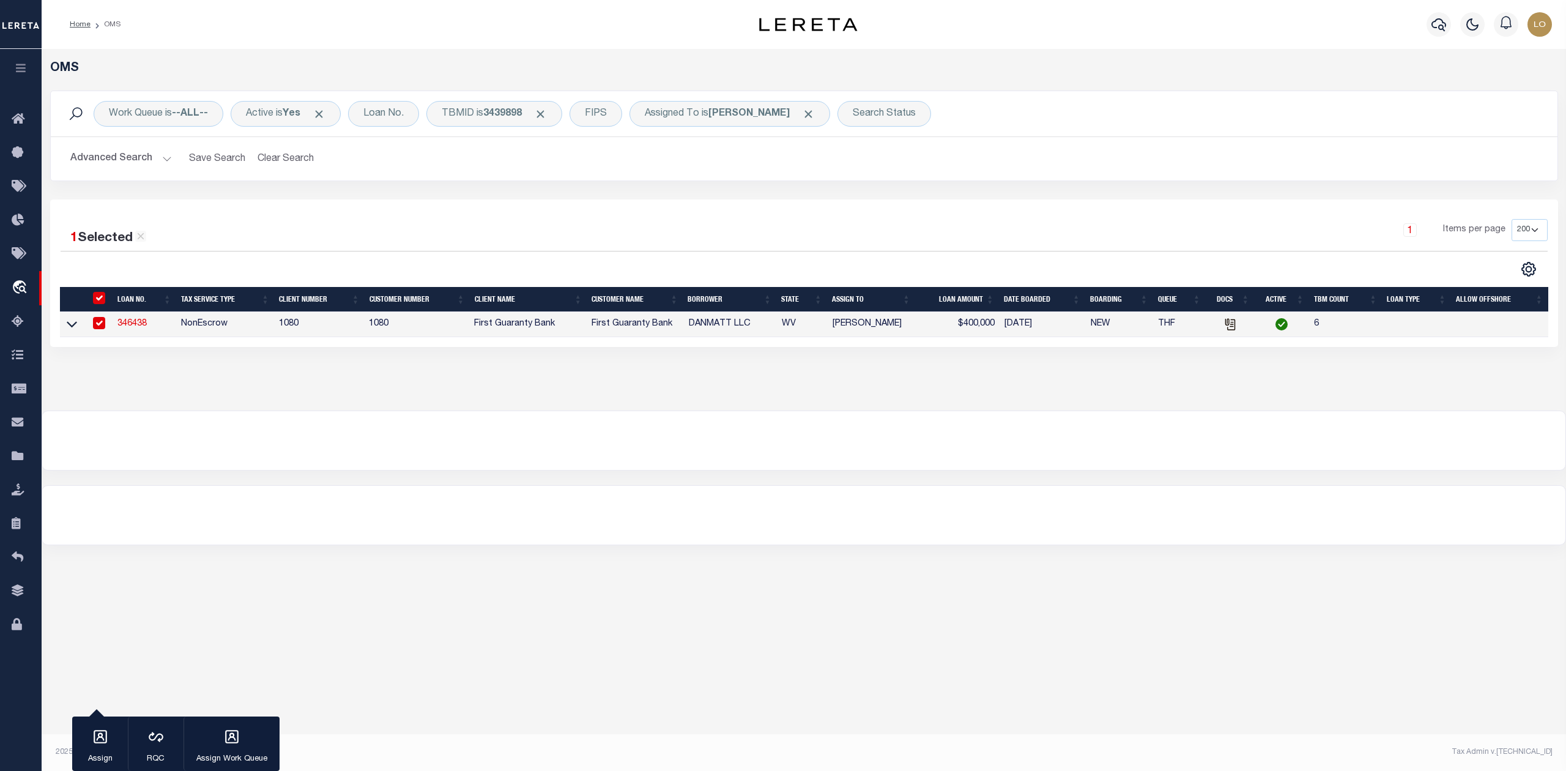
click at [142, 327] on link "346438" at bounding box center [131, 323] width 29 height 9
type input "346438"
type input "DANMATT LLC"
select select
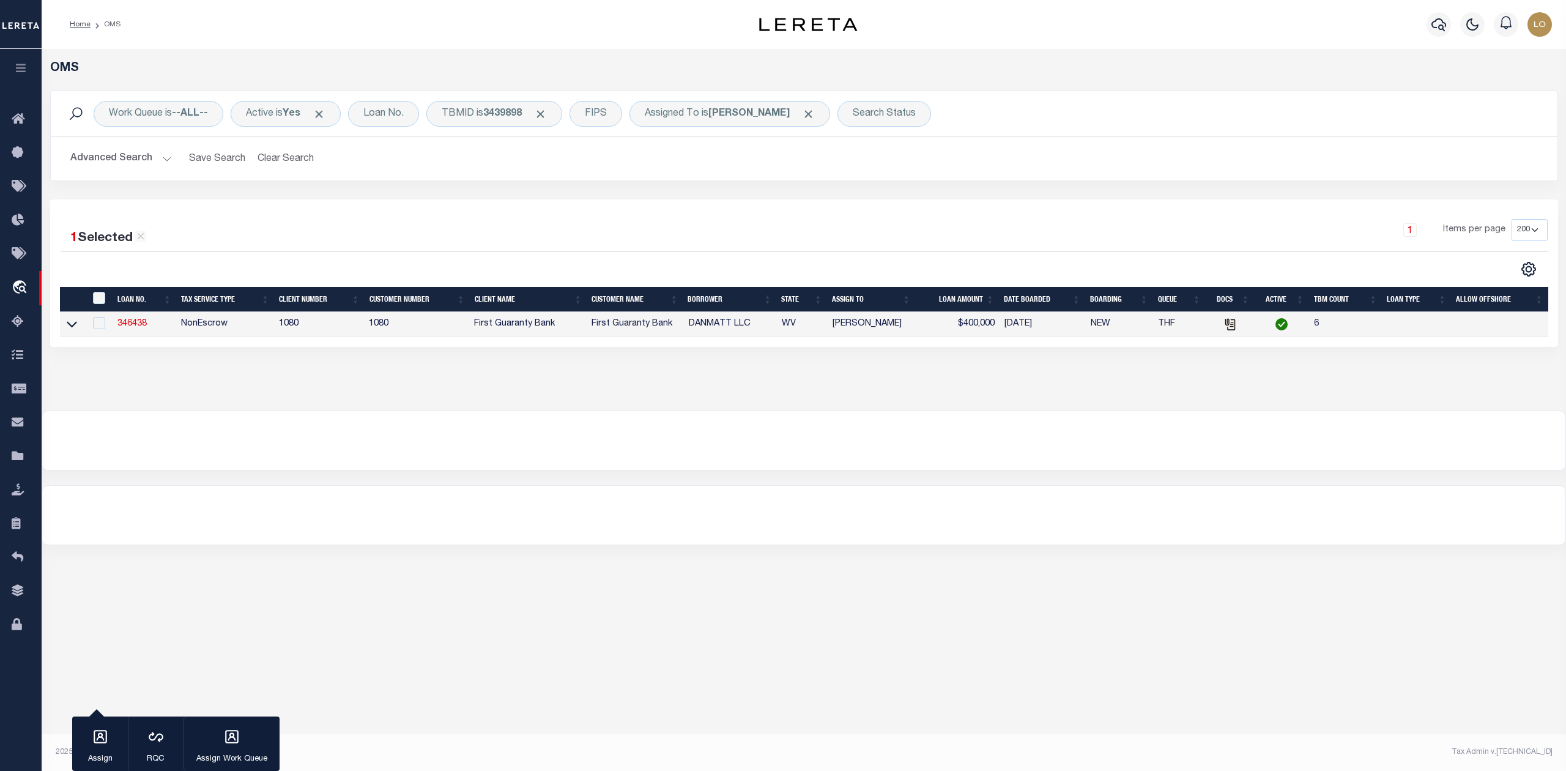
select select "10"
select select "NonEscrow"
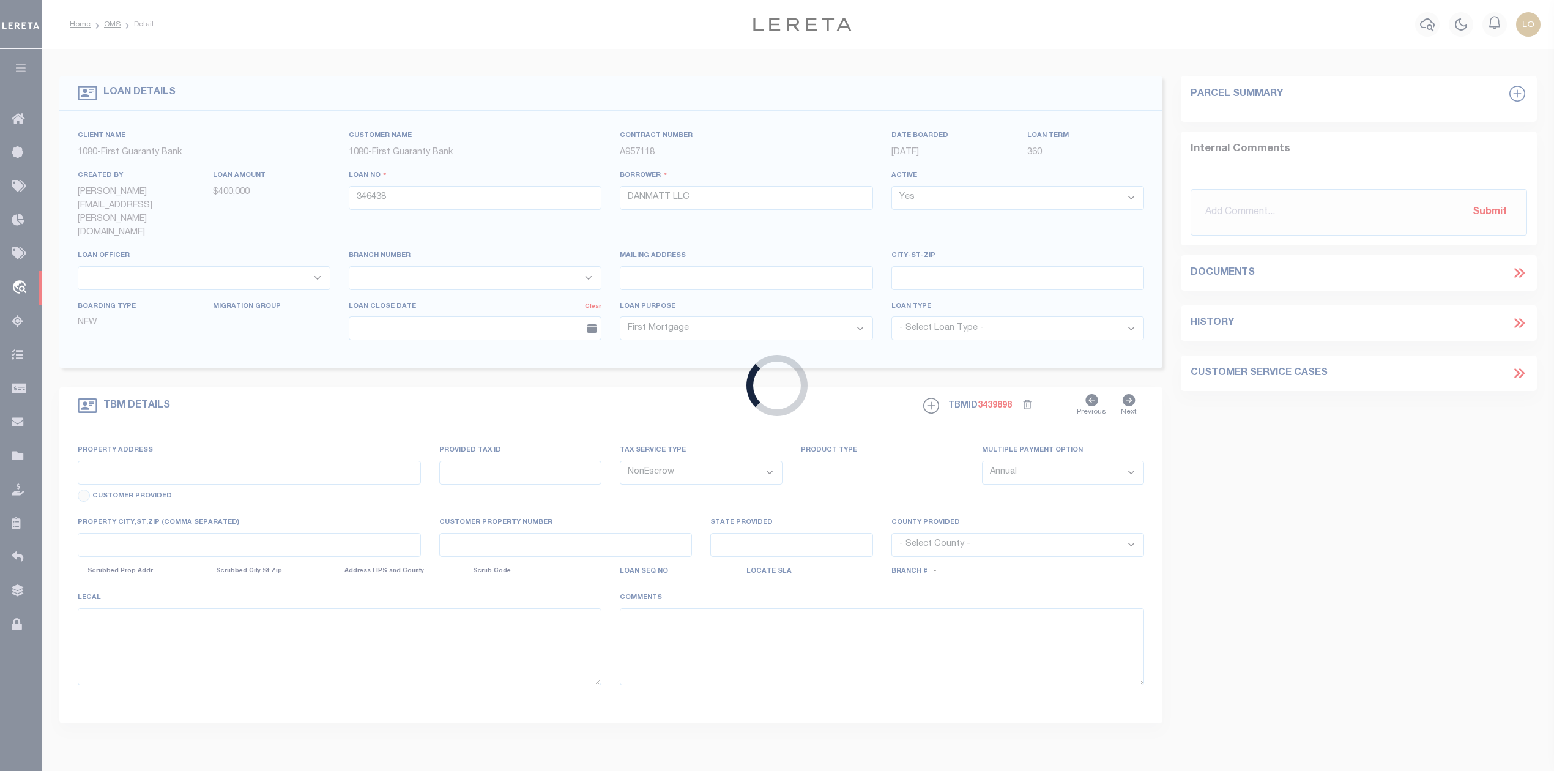
type input "[STREET_ADDRESS] (AKA SOUTH THIRD STRE"
type input "1703-0018-01220000"
type input "[GEOGRAPHIC_DATA] WV 26301"
type input "260455231"
type input "WV"
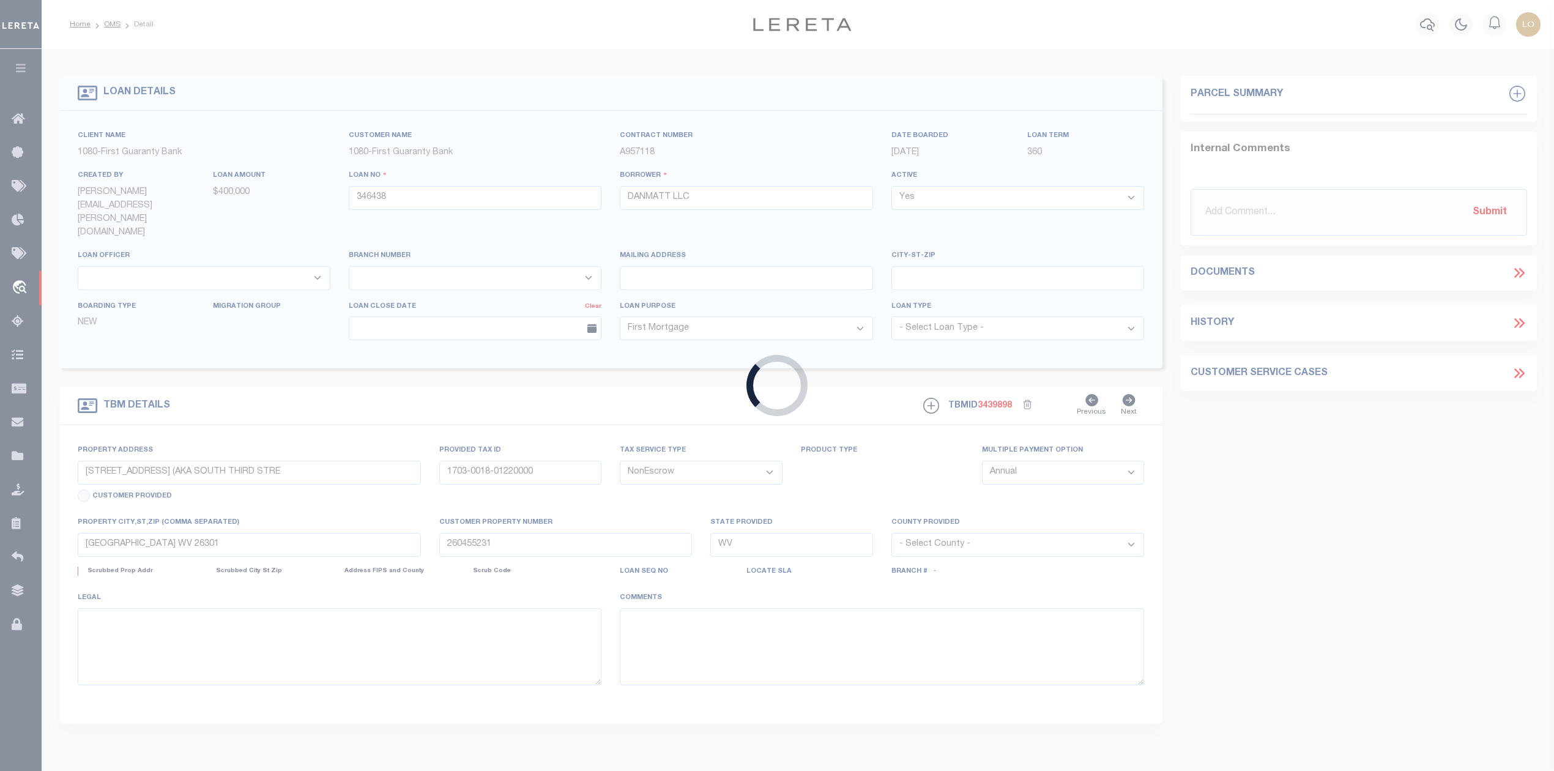
select select
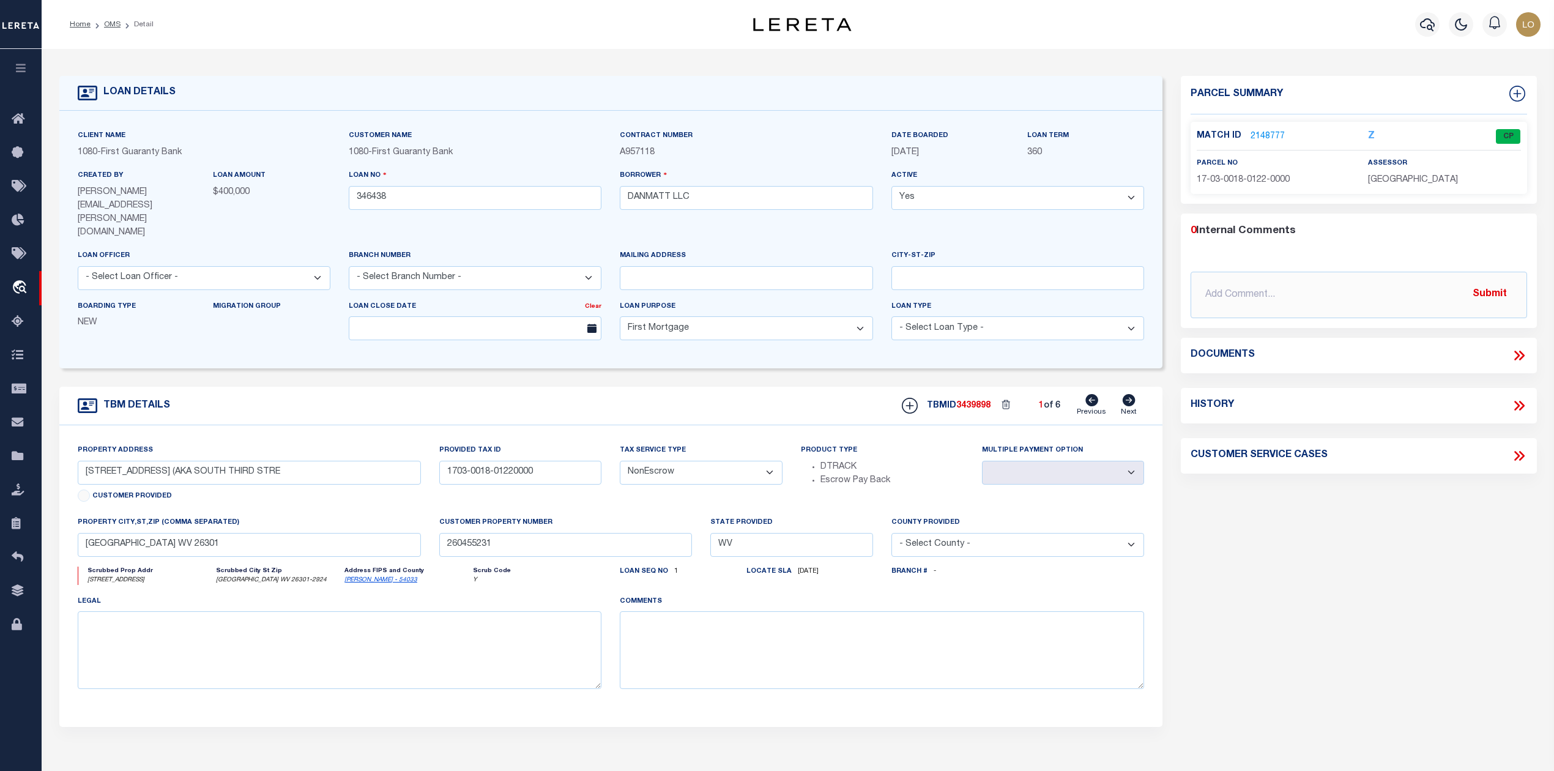
click at [1385, 553] on div "Parcel Summary Match ID 2148777 Z parcel no 17-03-0018-0122-0000" at bounding box center [1358, 425] width 374 height 698
click at [1262, 137] on link "2148777" at bounding box center [1267, 136] width 34 height 13
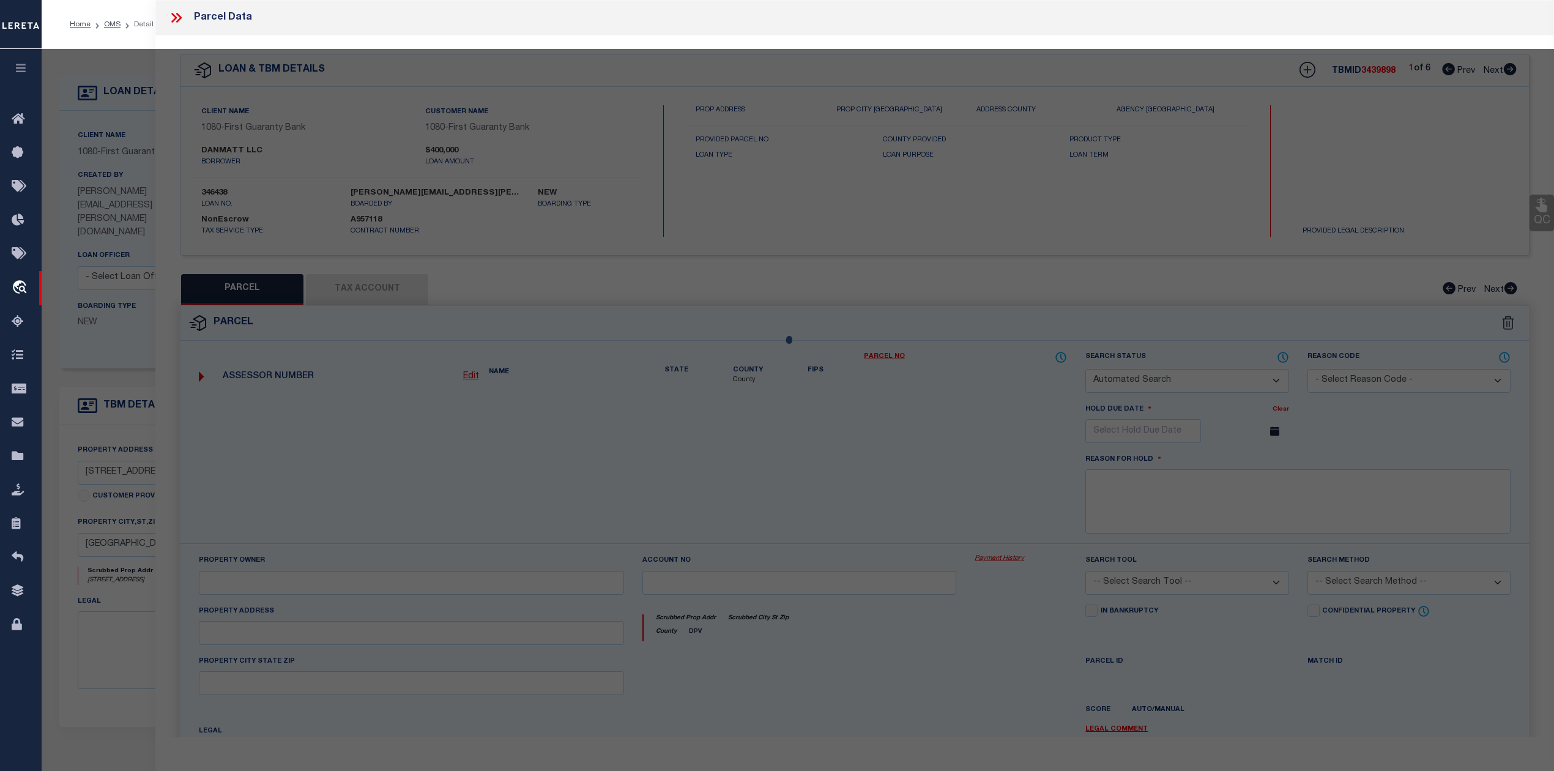
checkbox input "false"
select select "CP"
type input "DANMATT LLC"
select select "AGW"
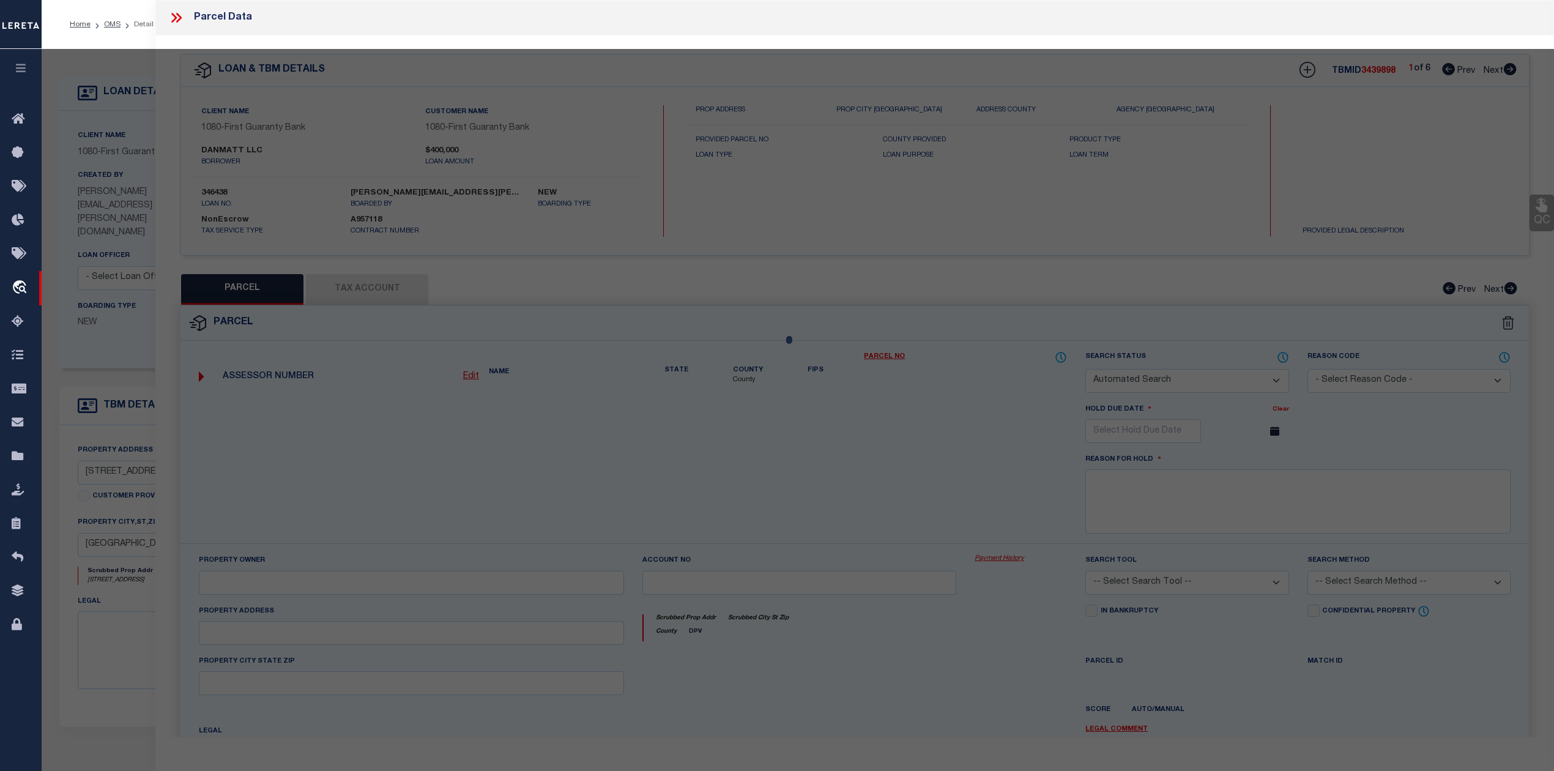
select select "LEG"
type input "[STREET_ADDRESS]"
type input "CLARKSBURG 26301"
type textarea "[STREET_ADDRESS]"
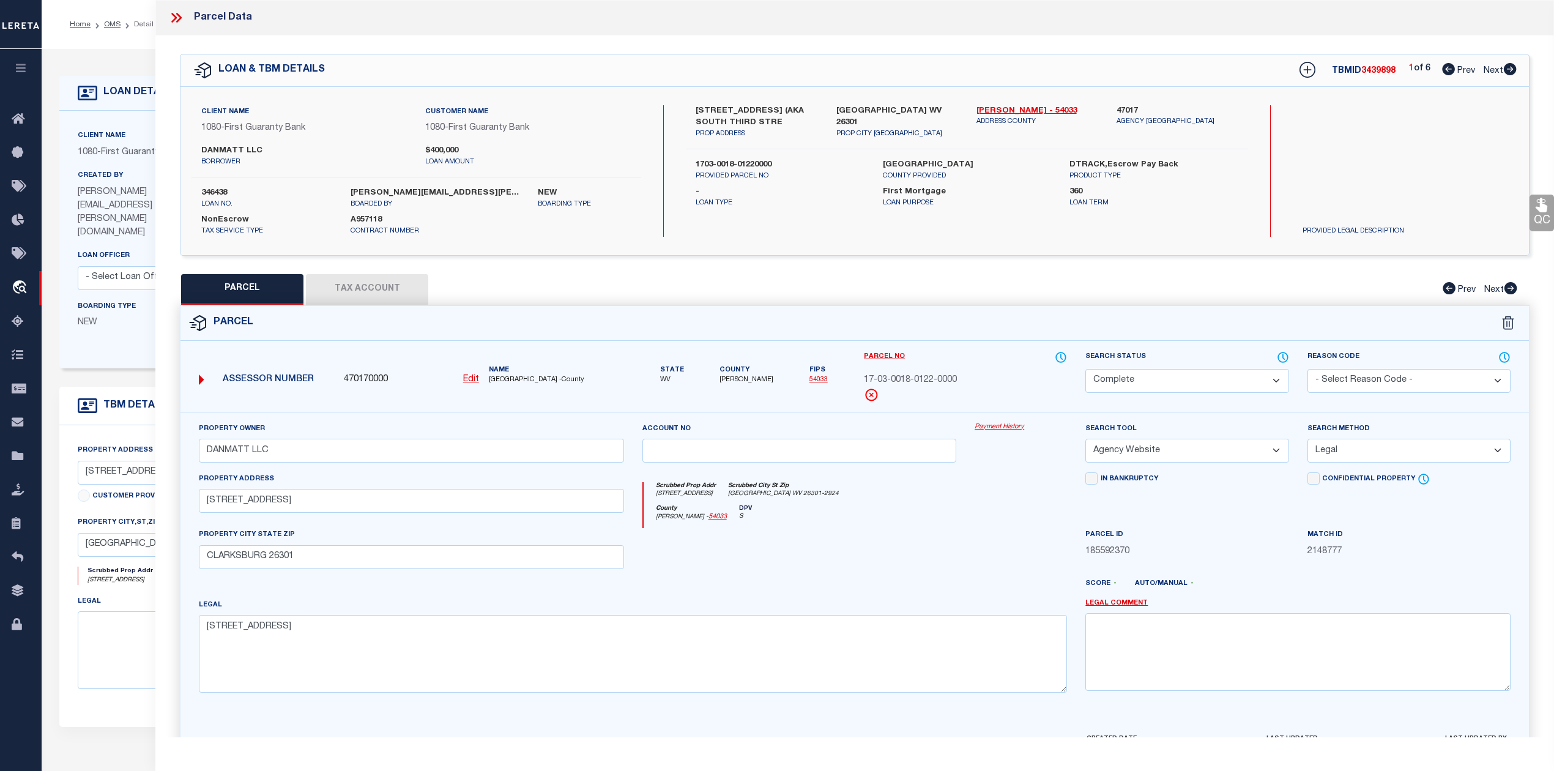
click at [783, 268] on div "QC QC QC" at bounding box center [854, 405] width 1398 height 741
click at [1506, 70] on icon at bounding box center [1509, 69] width 13 height 12
select select "AS"
select select
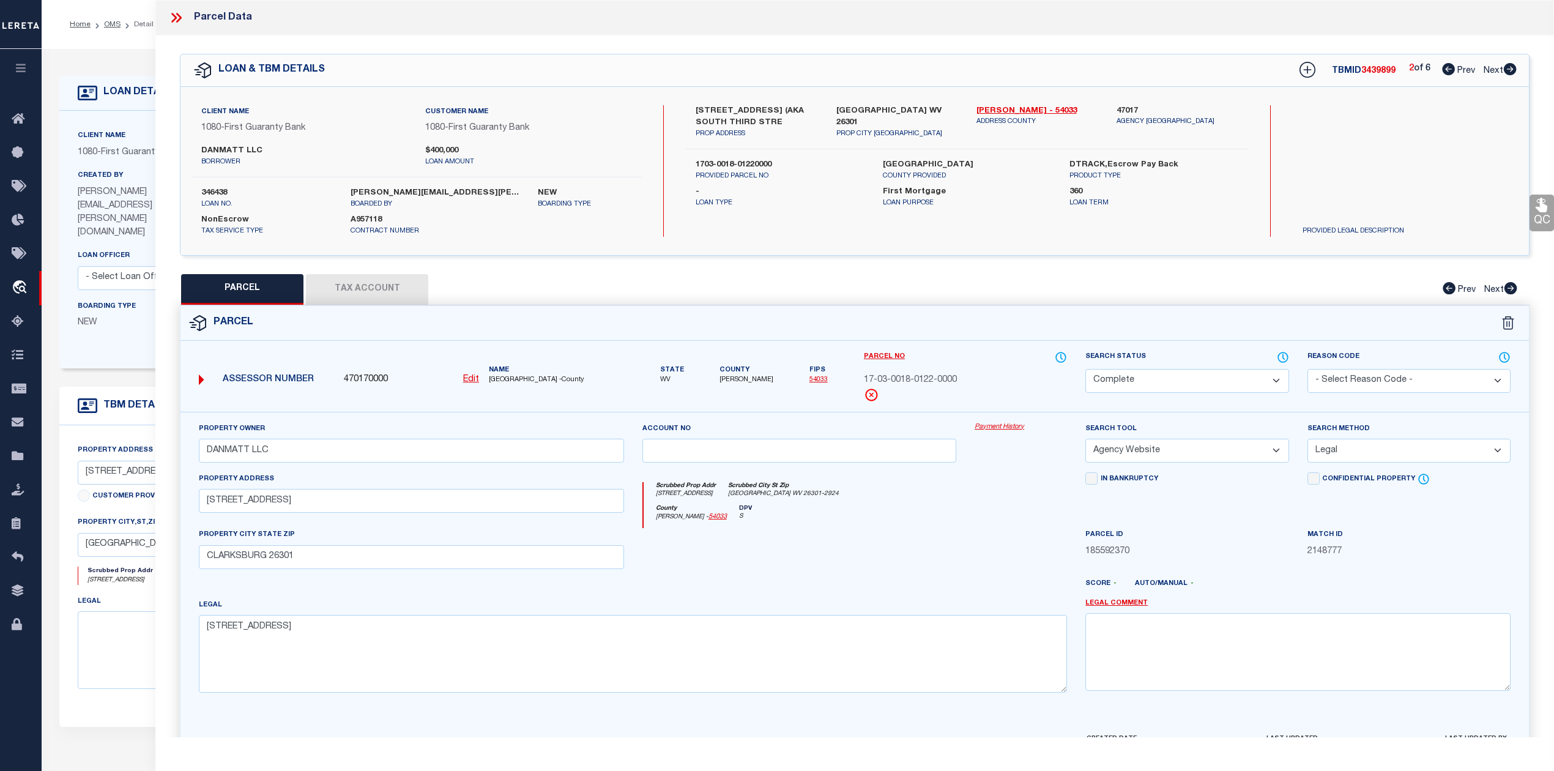
checkbox input "false"
select select "QC"
type input "DANMATT LLC"
select select "AGW"
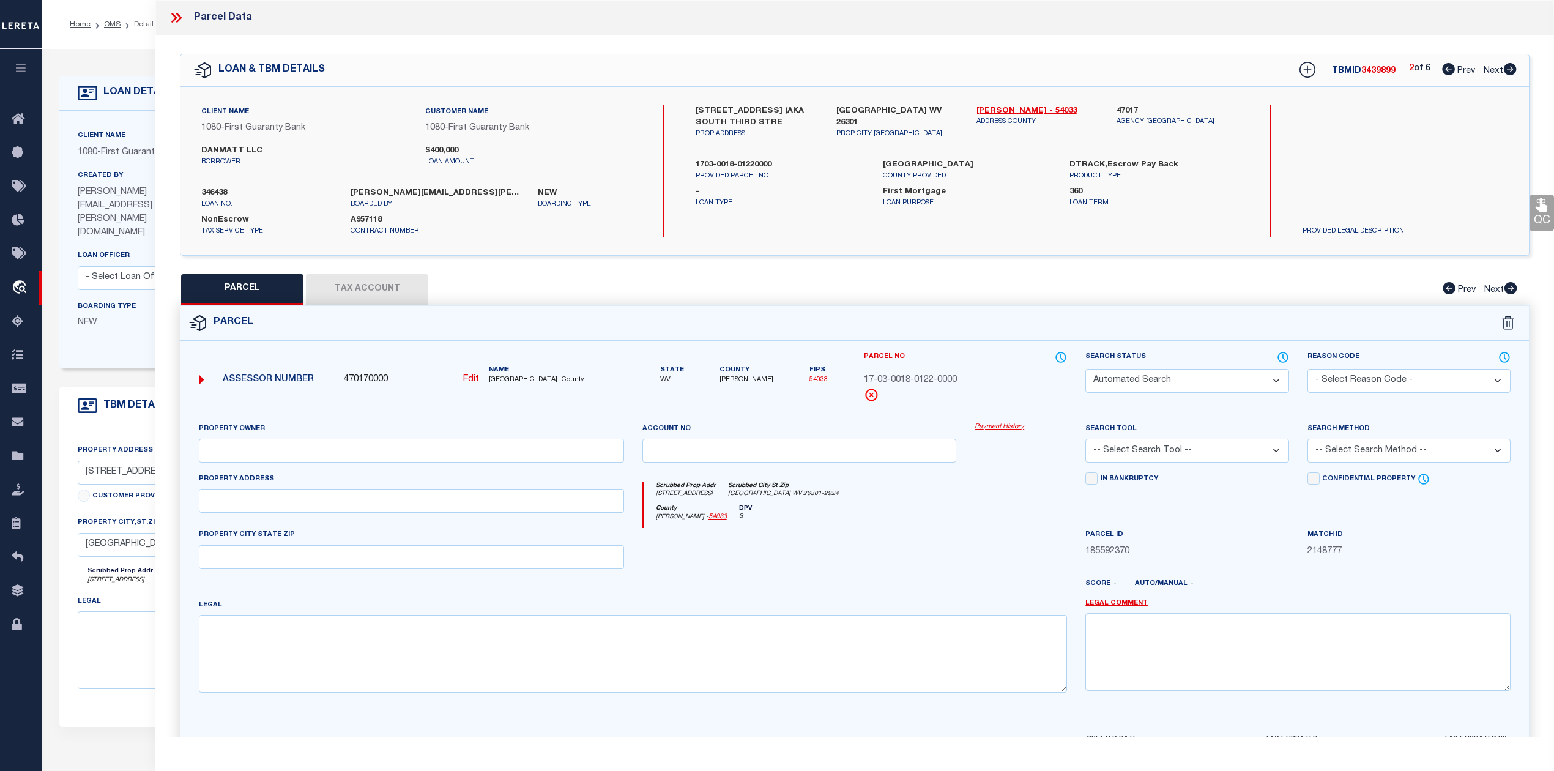
select select "LEG"
type input "S 3RD ST"
type input "CLARKSBURG 26301"
type textarea "1 LOT 7 THIRD & TRADERS"
click at [1503, 71] on icon at bounding box center [1509, 69] width 13 height 12
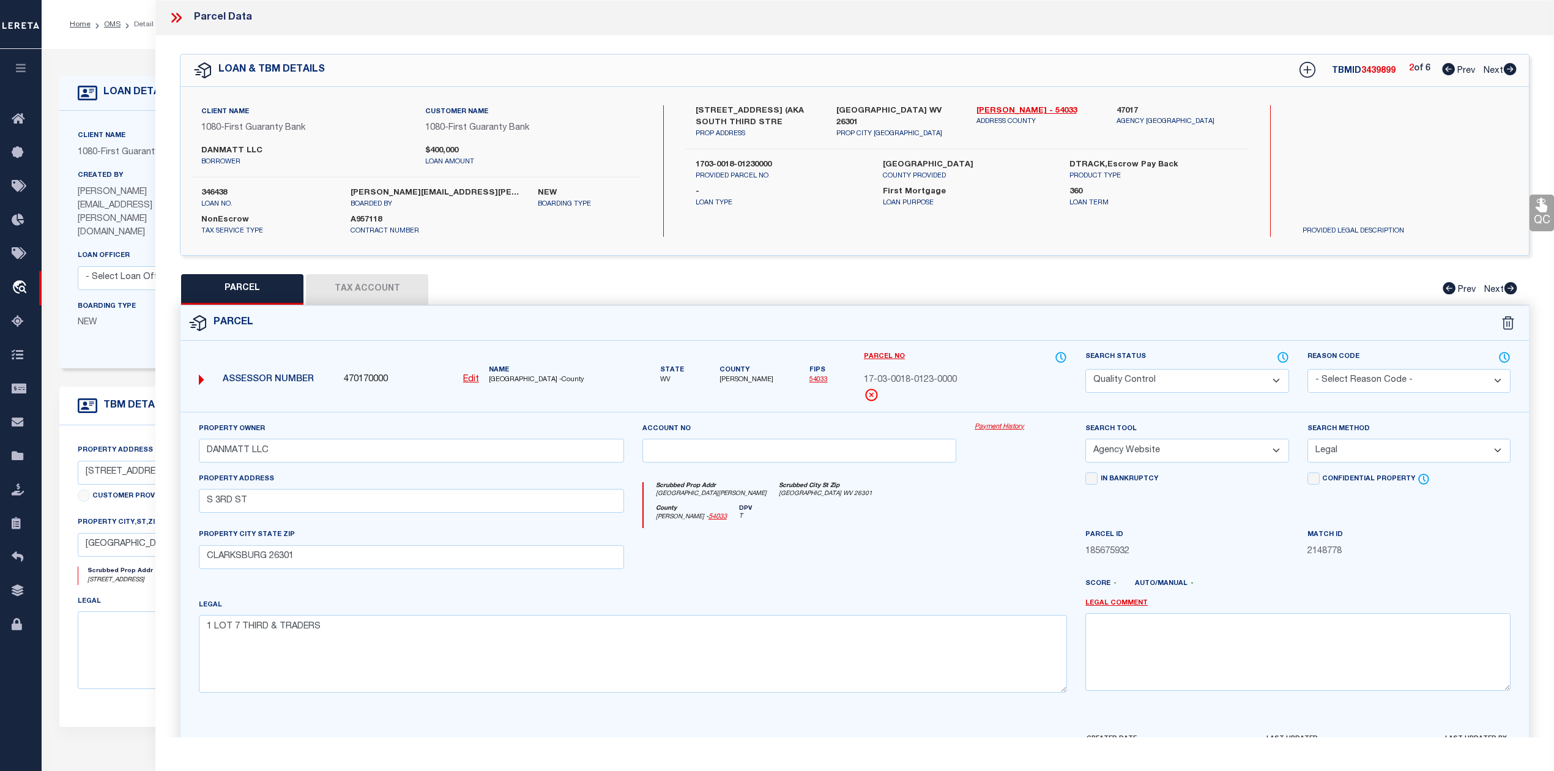
select select "AS"
select select
checkbox input "false"
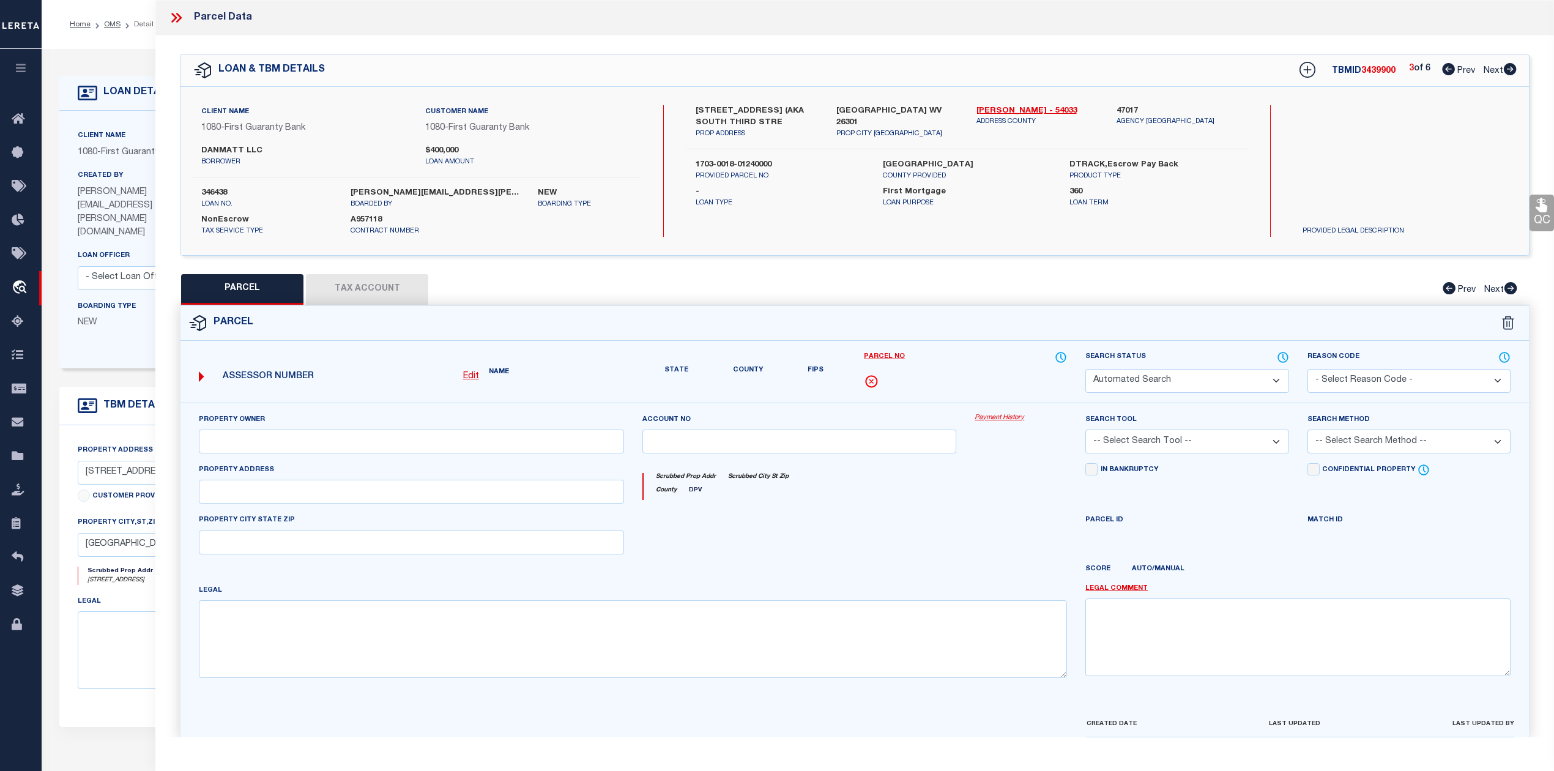
select select "CP"
type input "DANMATT LLC"
select select "AGW"
select select "LEG"
type input "[STREET_ADDRESS]"
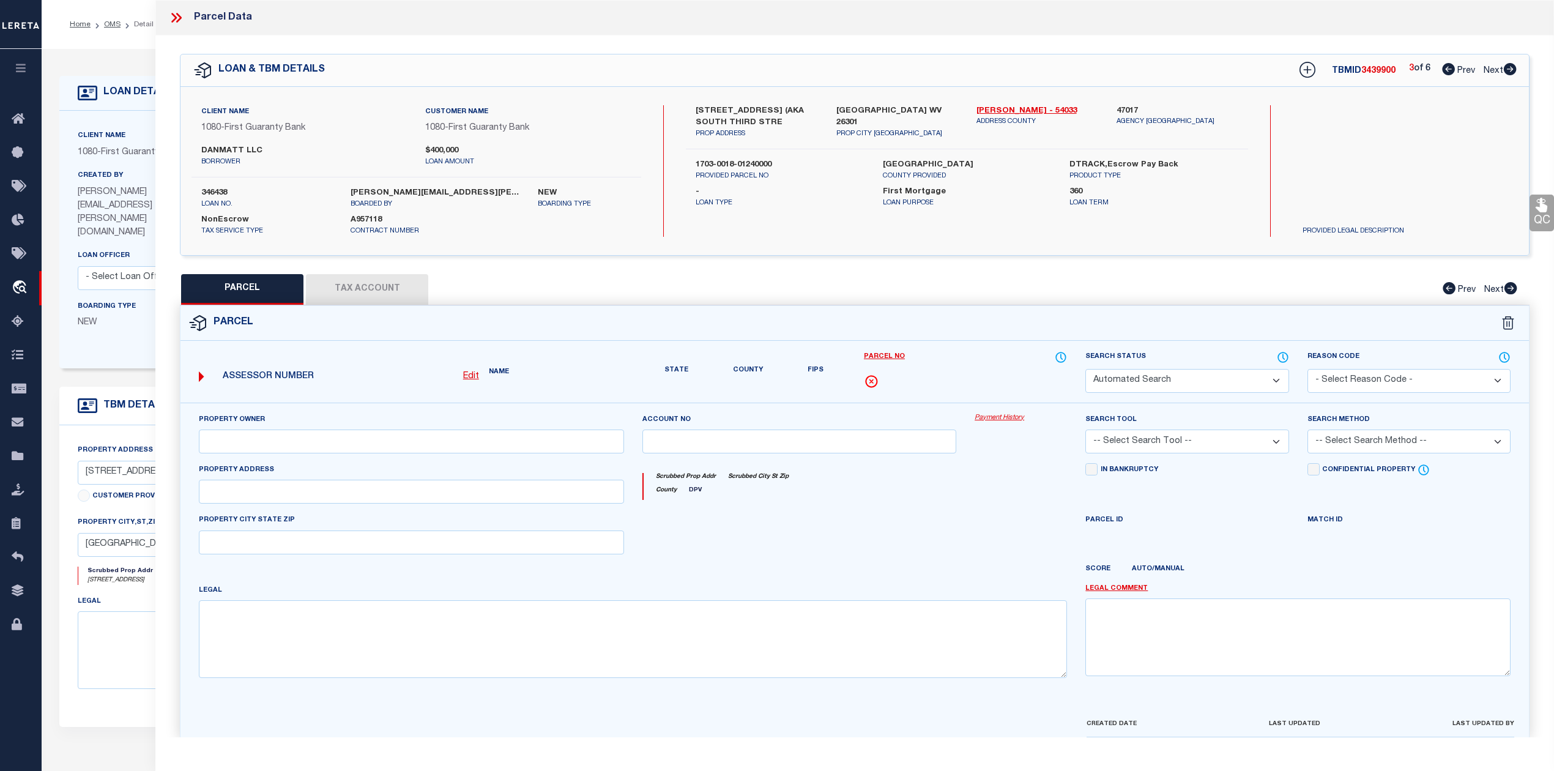
type input "CLARKSBURG 26301"
type textarea "1 LOT 4 THIRD & TRADERS"
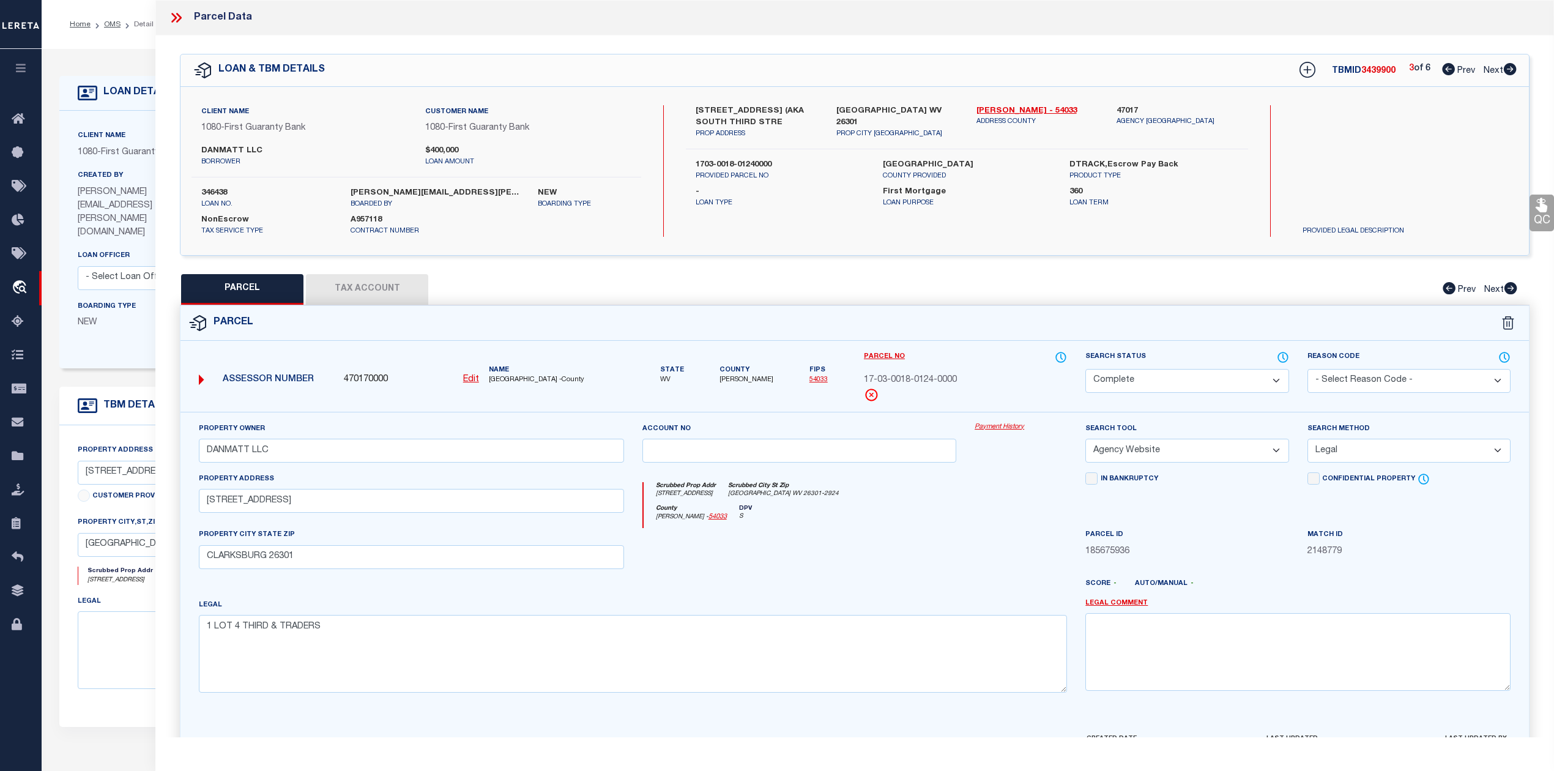
click at [1503, 71] on icon at bounding box center [1509, 69] width 13 height 12
select select "AS"
select select
checkbox input "false"
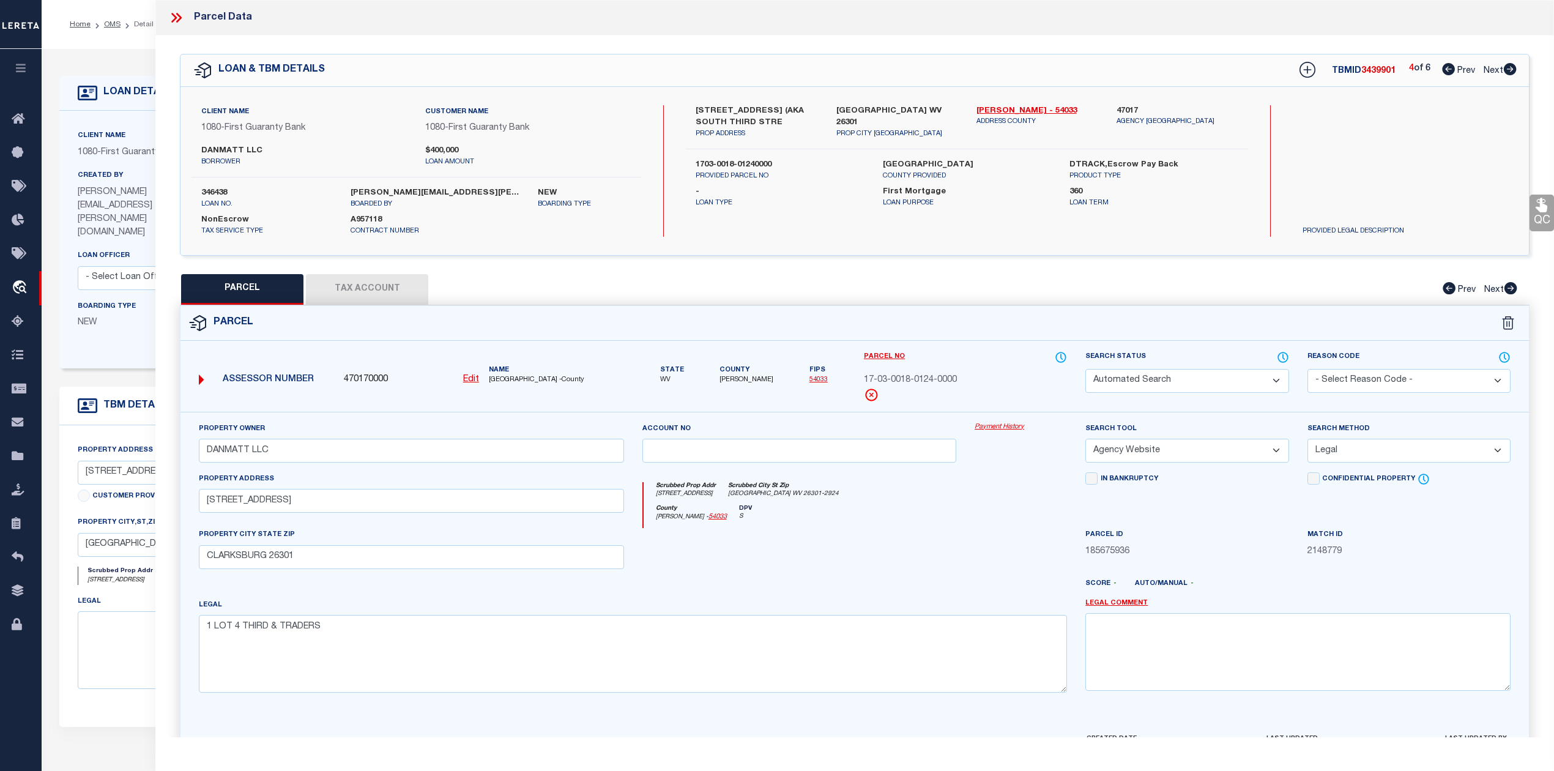
checkbox input "false"
select select "QC"
type input "DANMATT LLC"
select select "AGW"
select select "LEG"
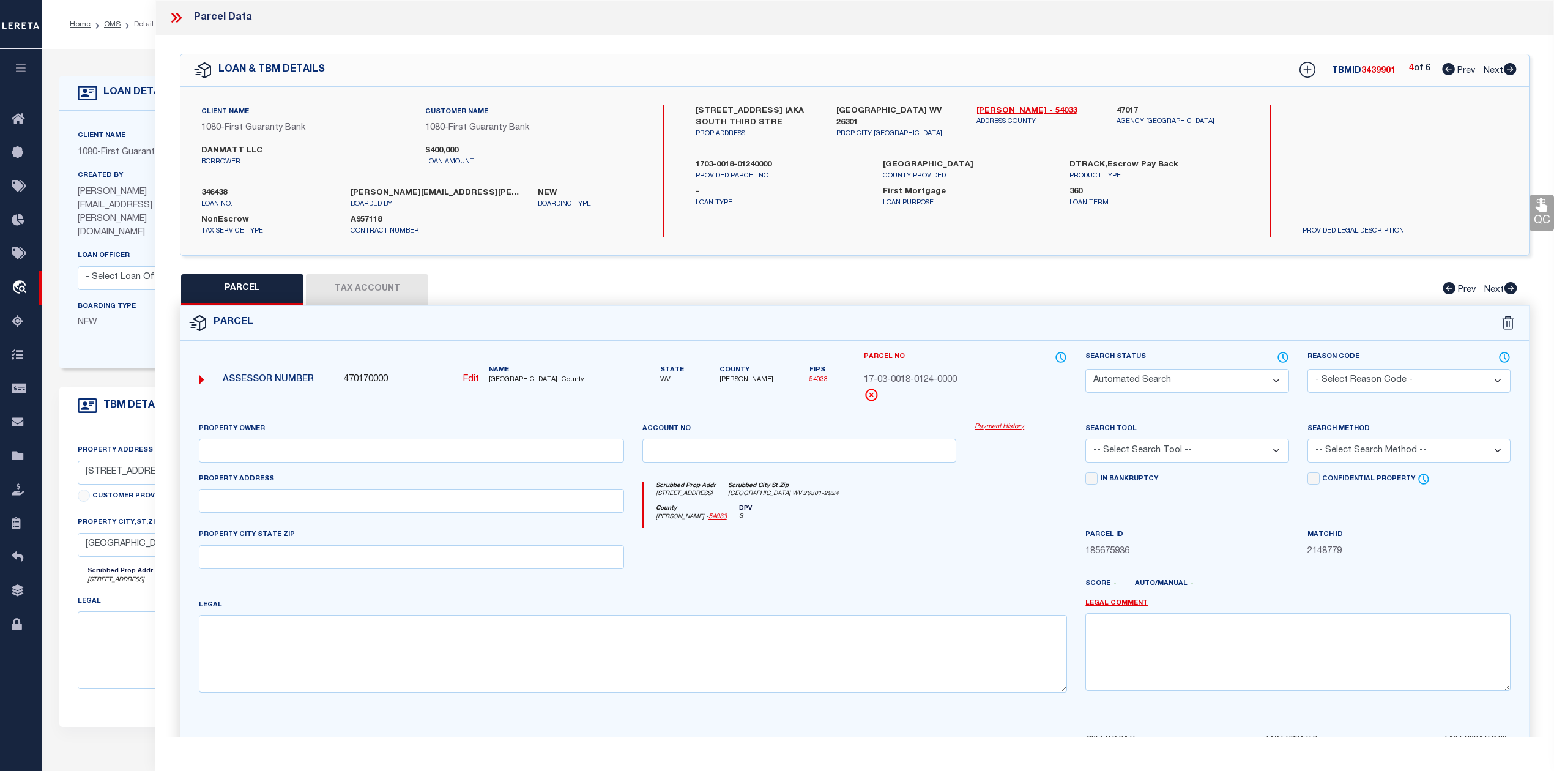
type input "[STREET_ADDRESS]"
type input "CLARKSBURG 26301"
type textarea "[STREET_ADDRESS]"
click at [1503, 71] on icon at bounding box center [1509, 69] width 13 height 12
select select "AS"
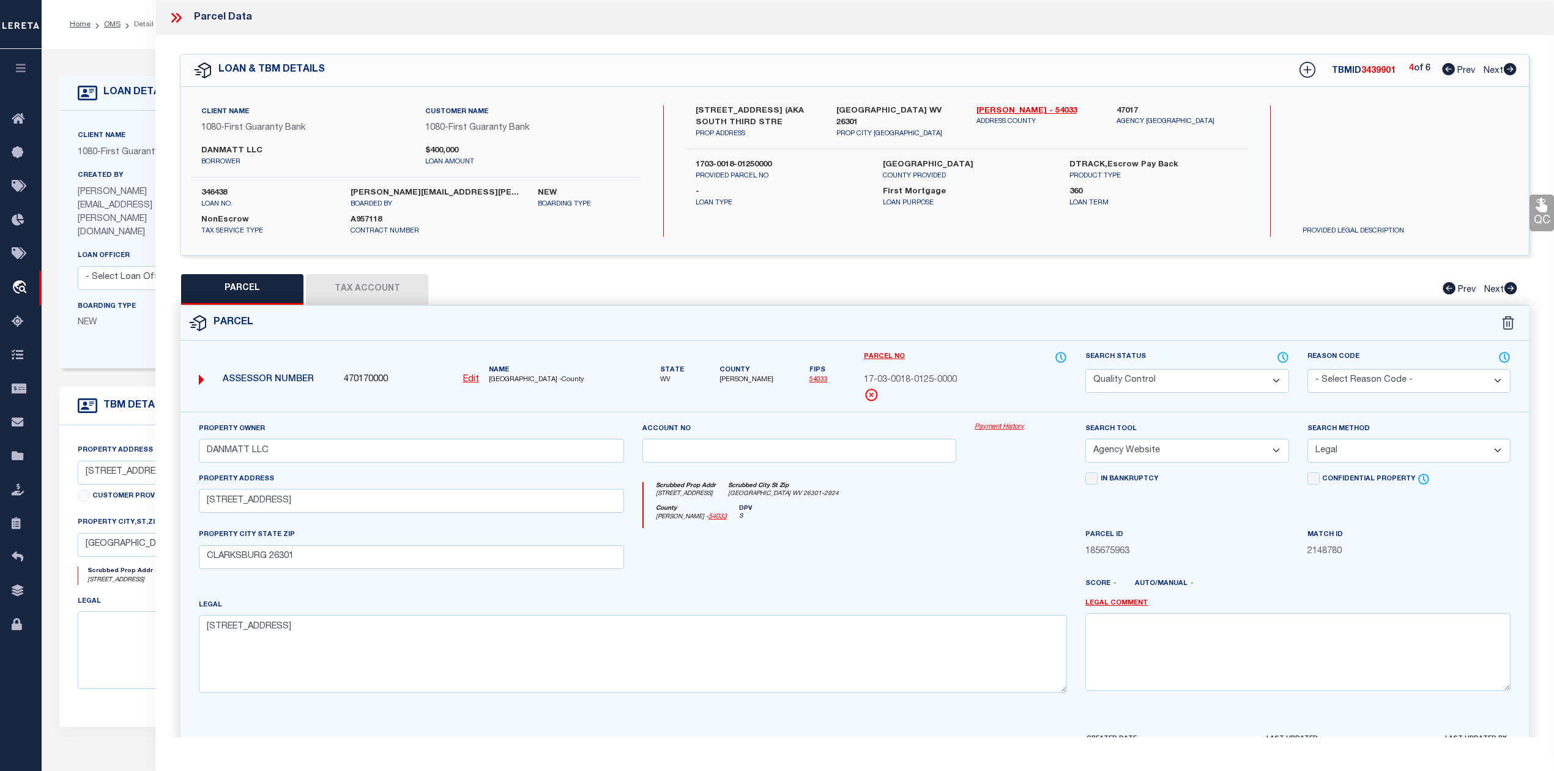
select select
checkbox input "false"
select select "CP"
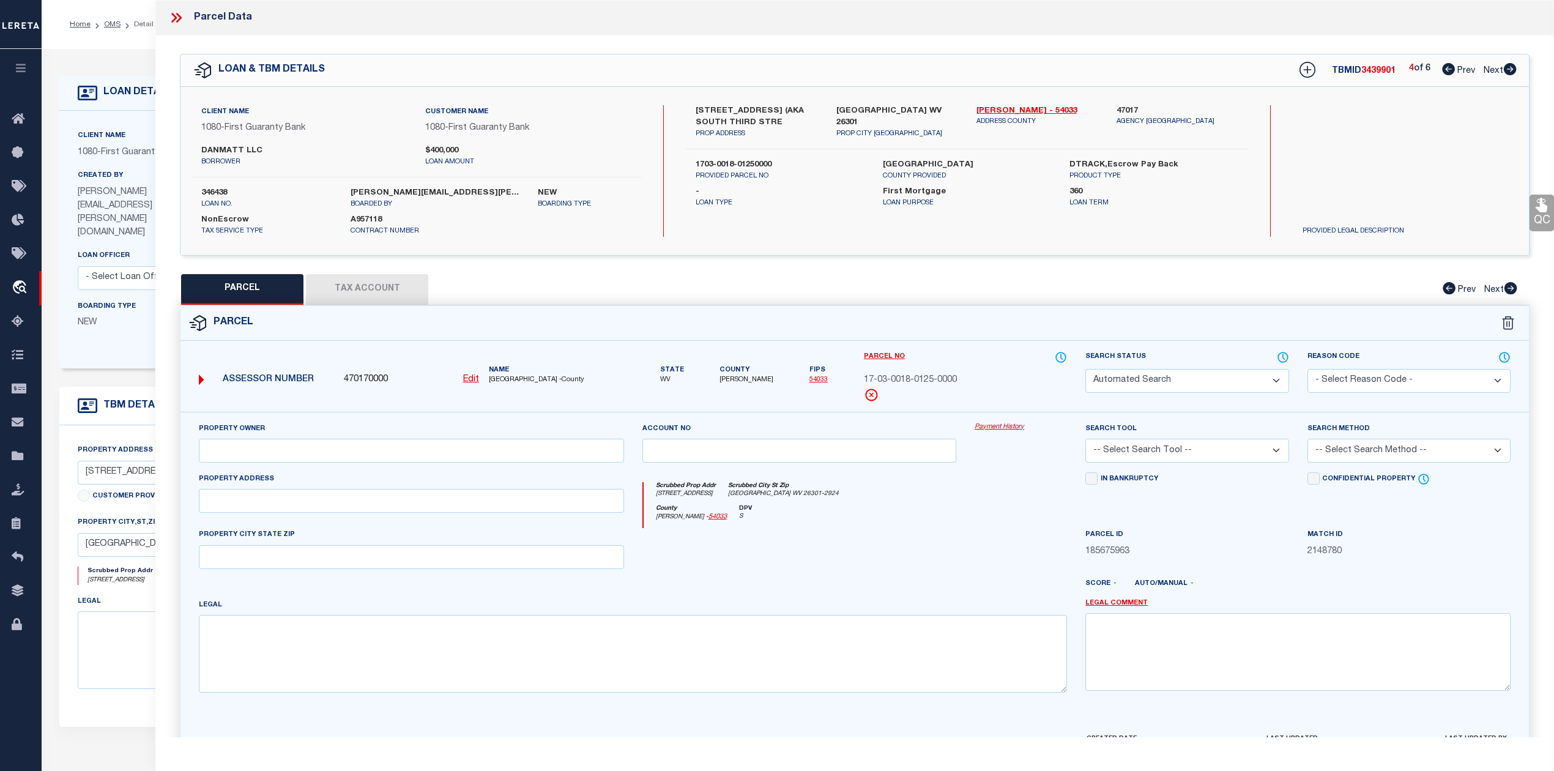
type input "DANMATT LLC"
select select "AGW"
select select "LEG"
type input "S 3RD ST"
type input "CLARKSBURG 26301"
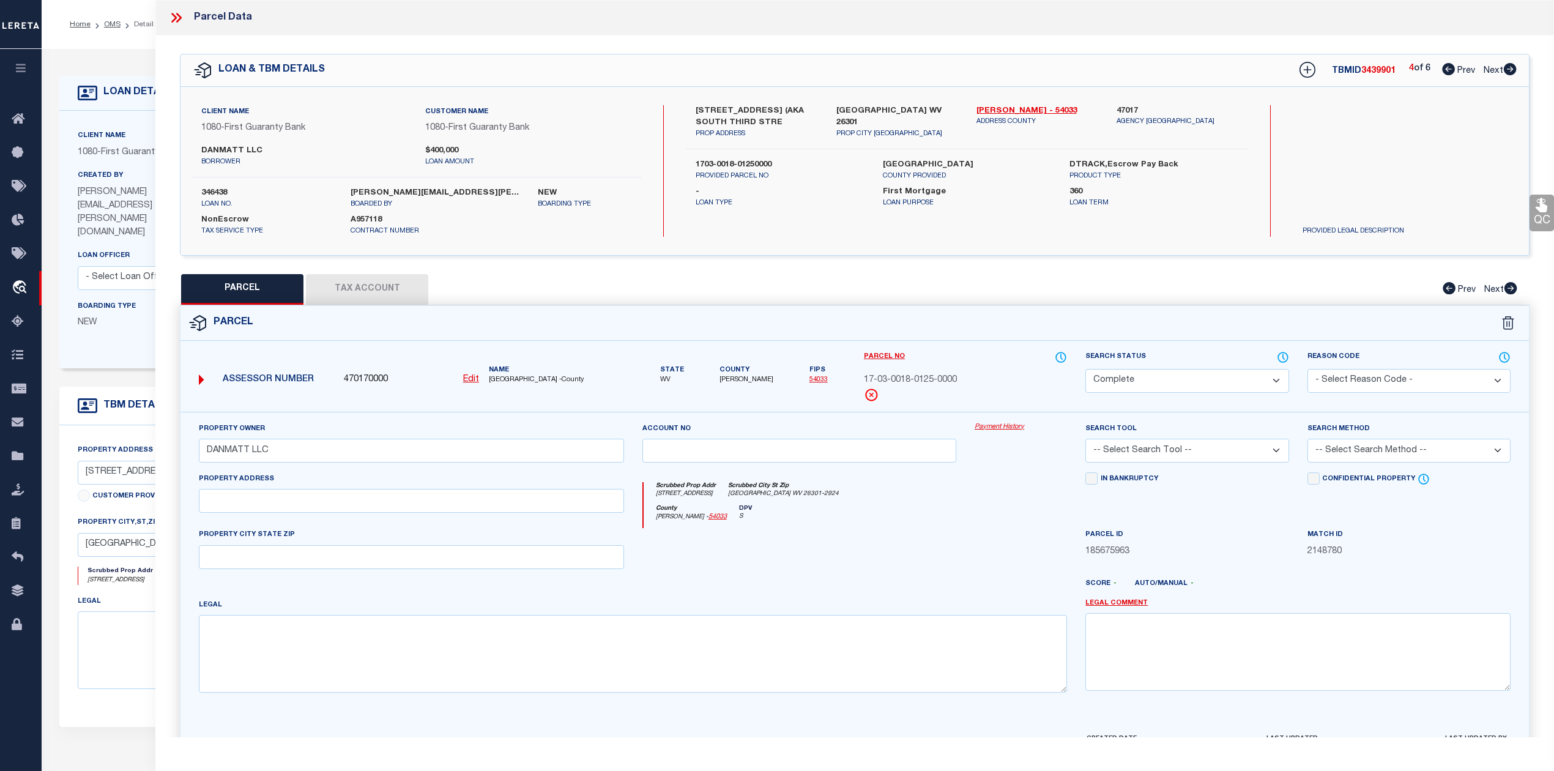
type textarea "1 LOT 2 THIRD ST"
click at [1503, 71] on icon at bounding box center [1509, 69] width 13 height 12
select select "AS"
select select
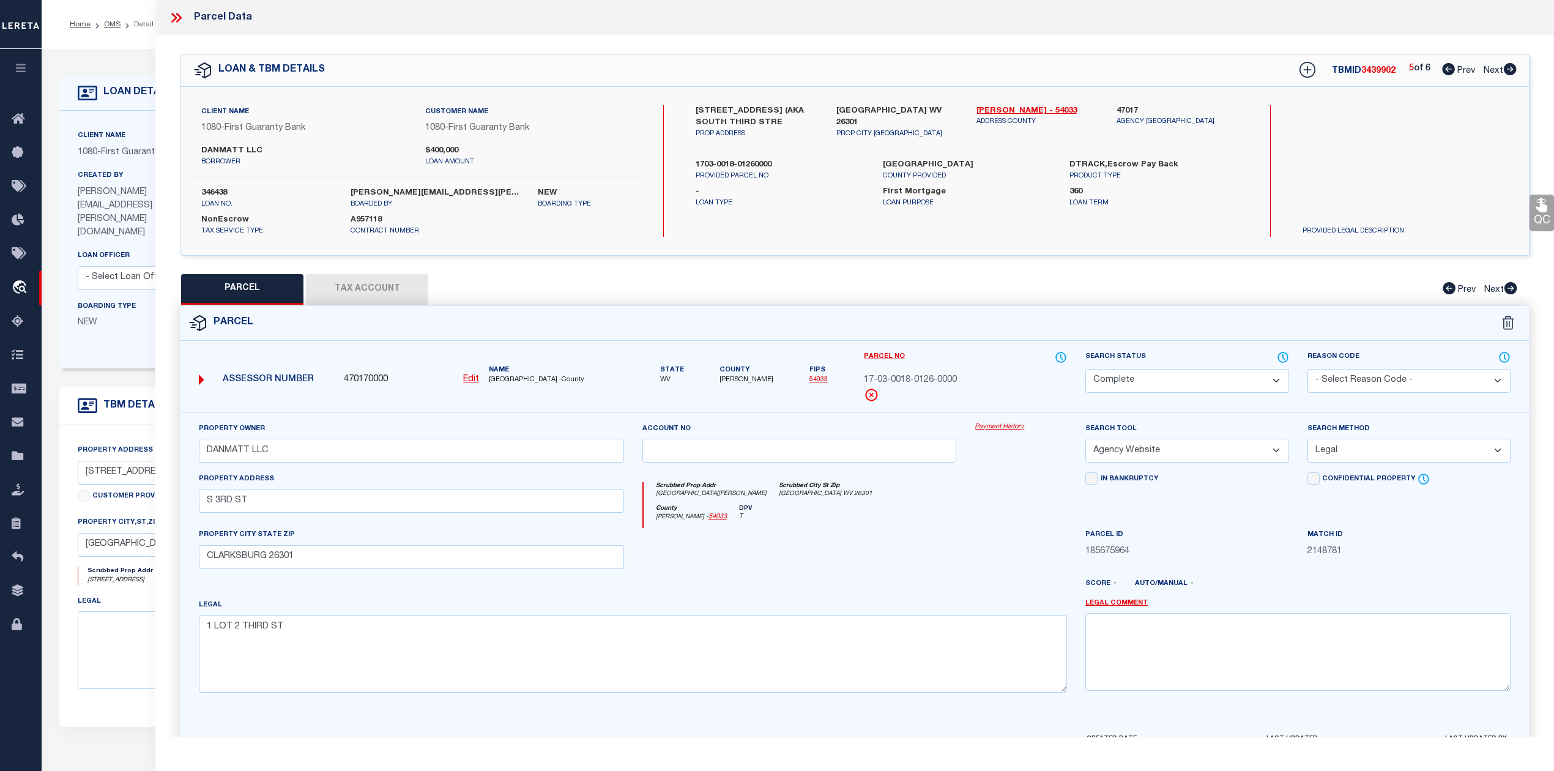
checkbox input "false"
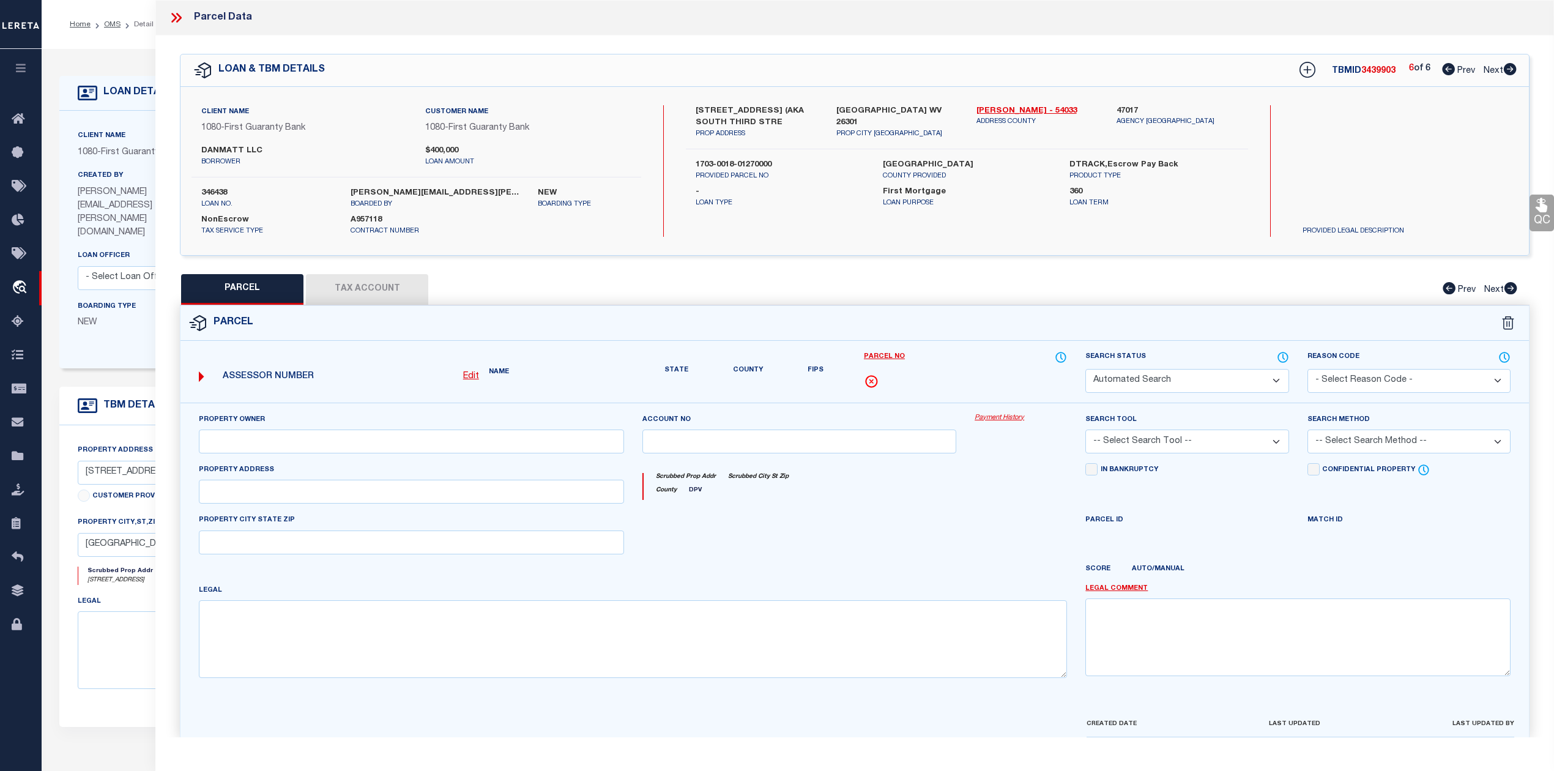
select select "CP"
type input "DANMATT LLC"
select select "AGW"
select select "LEG"
type input "[STREET_ADDRESS]"
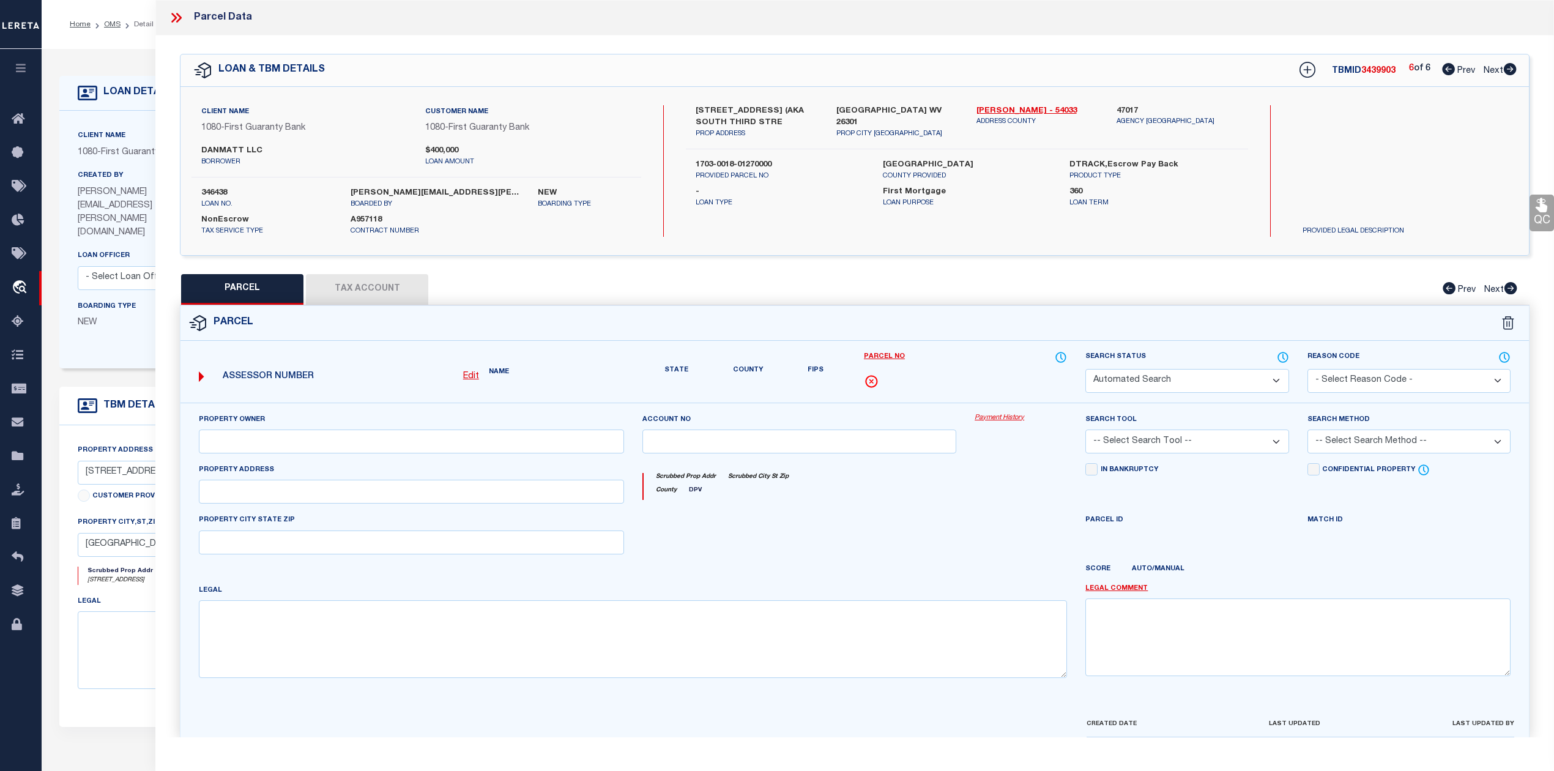
type input "CLARKSBURG 26301"
type textarea "1 LOT 1 & 5 (2767 SQ FT)"
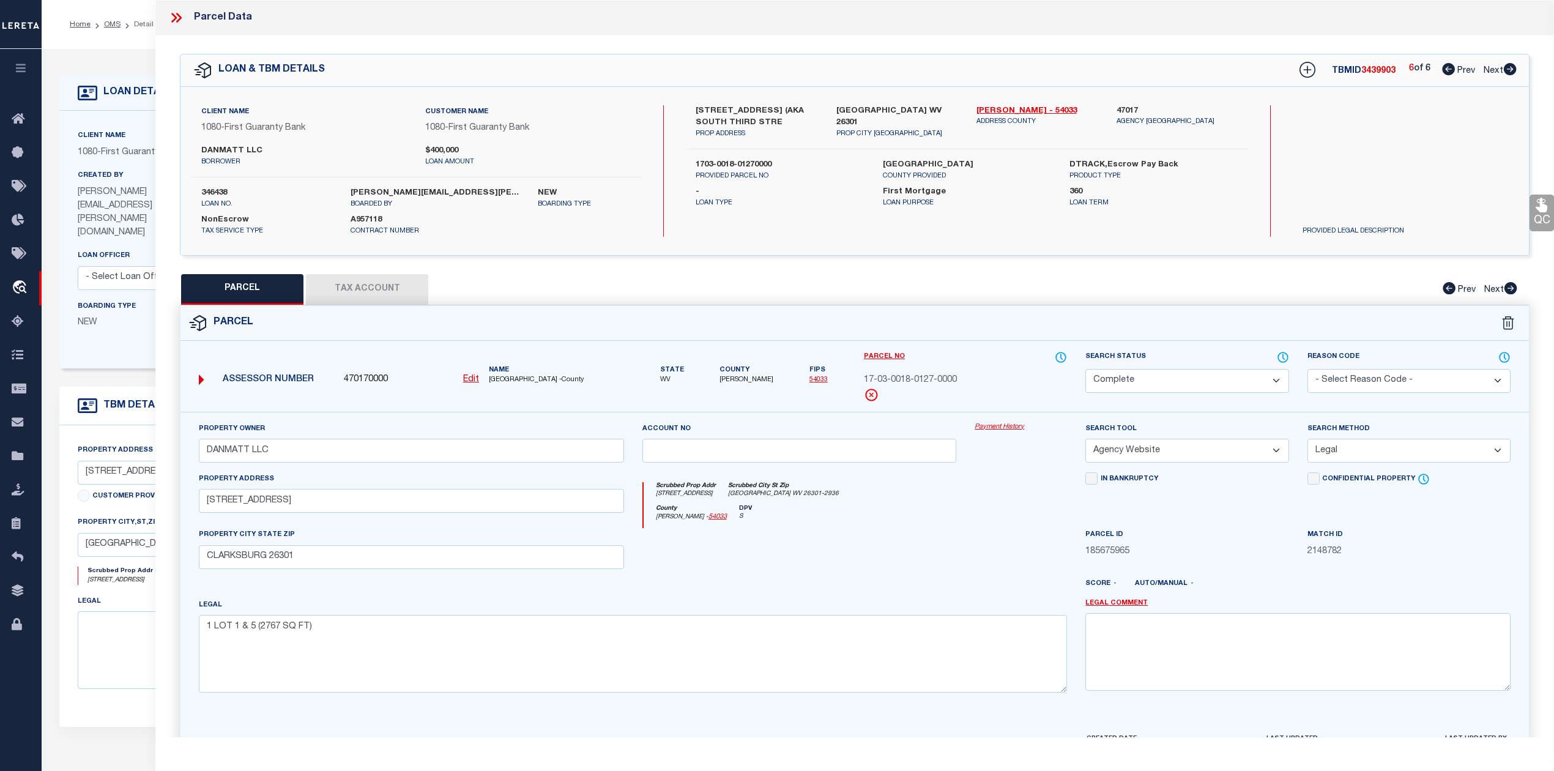
click at [1503, 71] on icon at bounding box center [1509, 69] width 13 height 12
click at [177, 16] on icon at bounding box center [176, 18] width 16 height 16
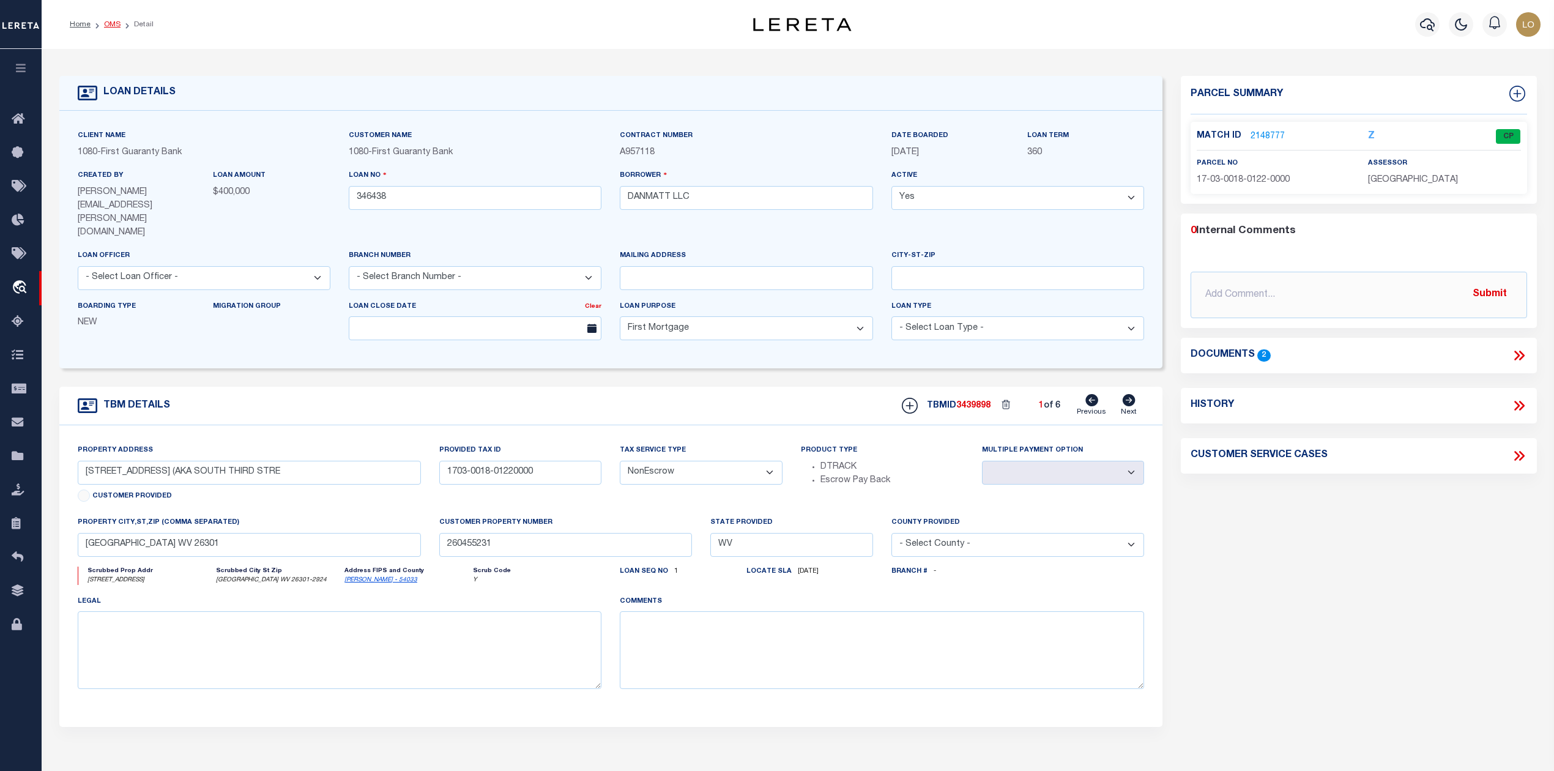
click at [111, 24] on link "OMS" at bounding box center [112, 24] width 17 height 7
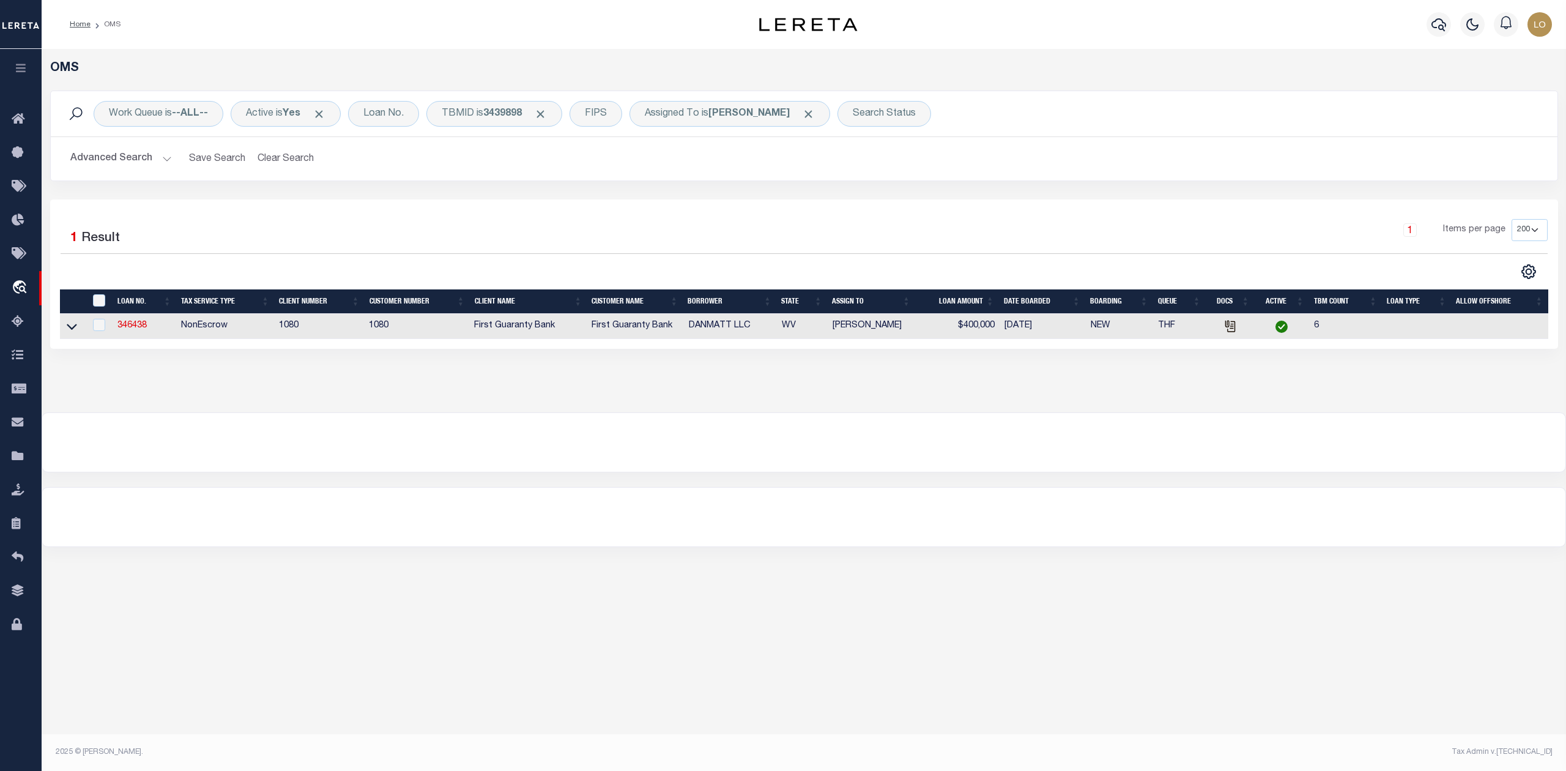
click at [805, 399] on div "OMS Work Queue is --ALL-- Active is Yes Loan No. TBMID is 3439898 FIPS Assigned…" at bounding box center [804, 230] width 1524 height 363
click at [544, 116] on span "Click to Remove" at bounding box center [540, 114] width 13 height 13
click at [798, 114] on div "Search Status" at bounding box center [812, 114] width 94 height 26
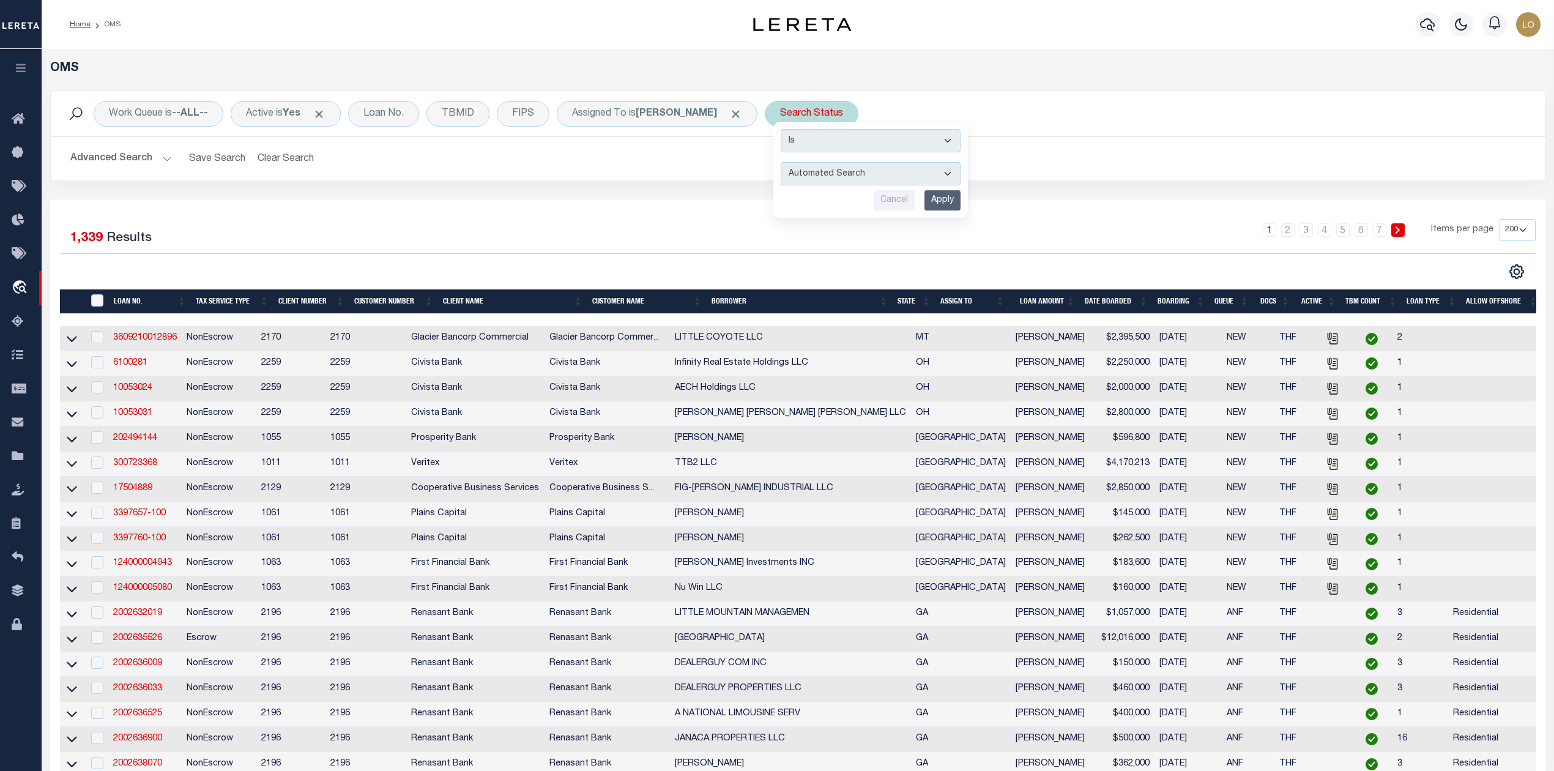
click at [799, 179] on select "Automated Search Bad Parcel Complete Duplicate Parcel High Dollar Reporting In …" at bounding box center [870, 173] width 180 height 23
select select "RD"
click at [780, 163] on select "Automated Search Bad Parcel Complete Duplicate Parcel High Dollar Reporting In …" at bounding box center [870, 173] width 180 height 23
click at [932, 202] on input "Apply" at bounding box center [942, 200] width 36 height 20
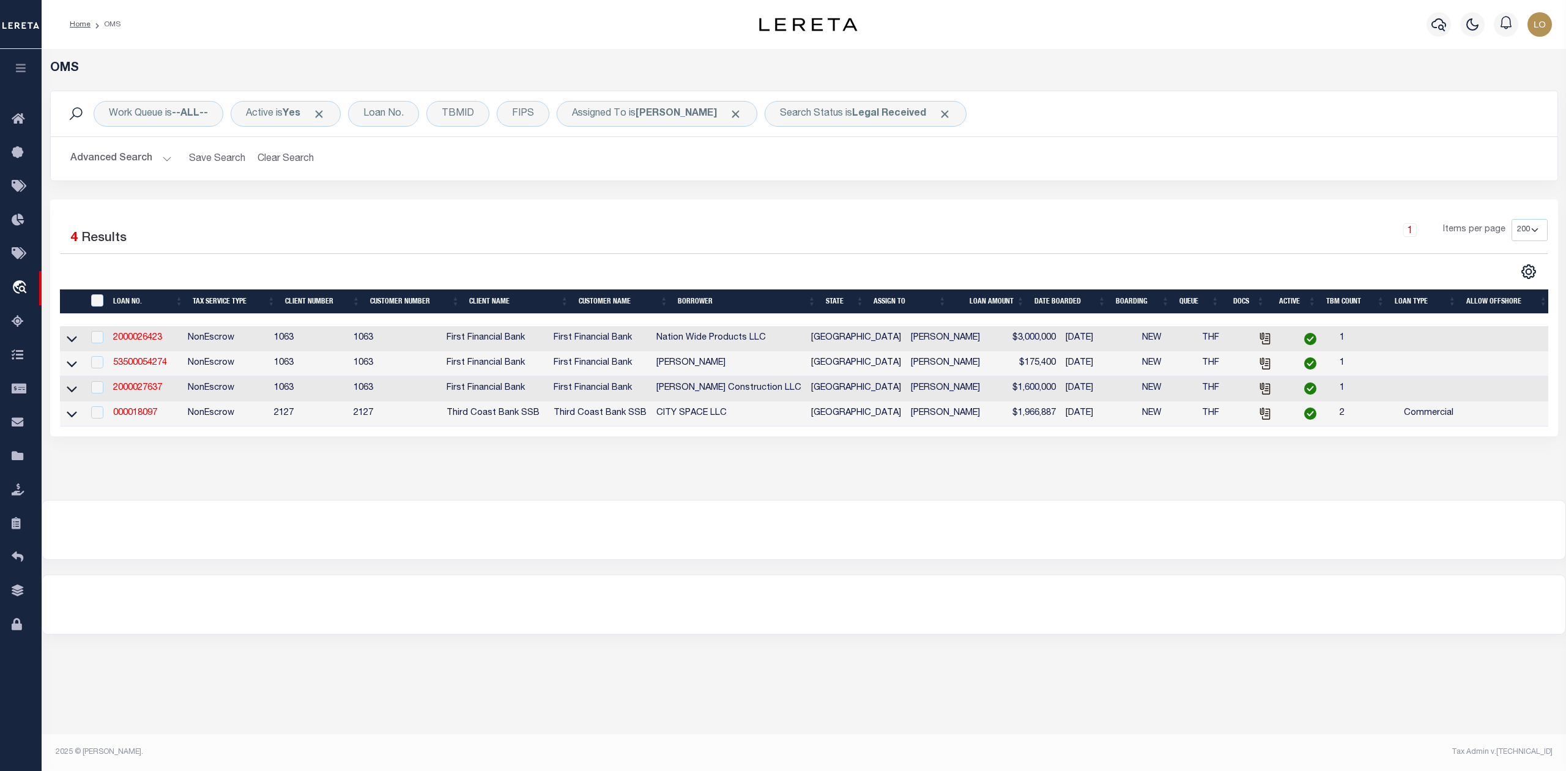
click at [808, 497] on div "OMS Work Queue is --ALL-- Active is Yes Loan No. TBMID FIPS Assigned To is Loke…" at bounding box center [804, 274] width 1524 height 451
click at [763, 516] on div at bounding box center [803, 529] width 1523 height 59
click at [927, 500] on div "OMS Work Queue is --ALL-- Active is Yes Loan No. TBMID FIPS Assigned To is Loke…" at bounding box center [804, 274] width 1524 height 451
click at [657, 575] on div "OMS Work Queue is --ALL-- Active is Yes Loan No. TBMID FIPS Assigned To is Loke…" at bounding box center [804, 341] width 1524 height 585
click at [663, 629] on div at bounding box center [803, 604] width 1523 height 59
